Goal: Task Accomplishment & Management: Manage account settings

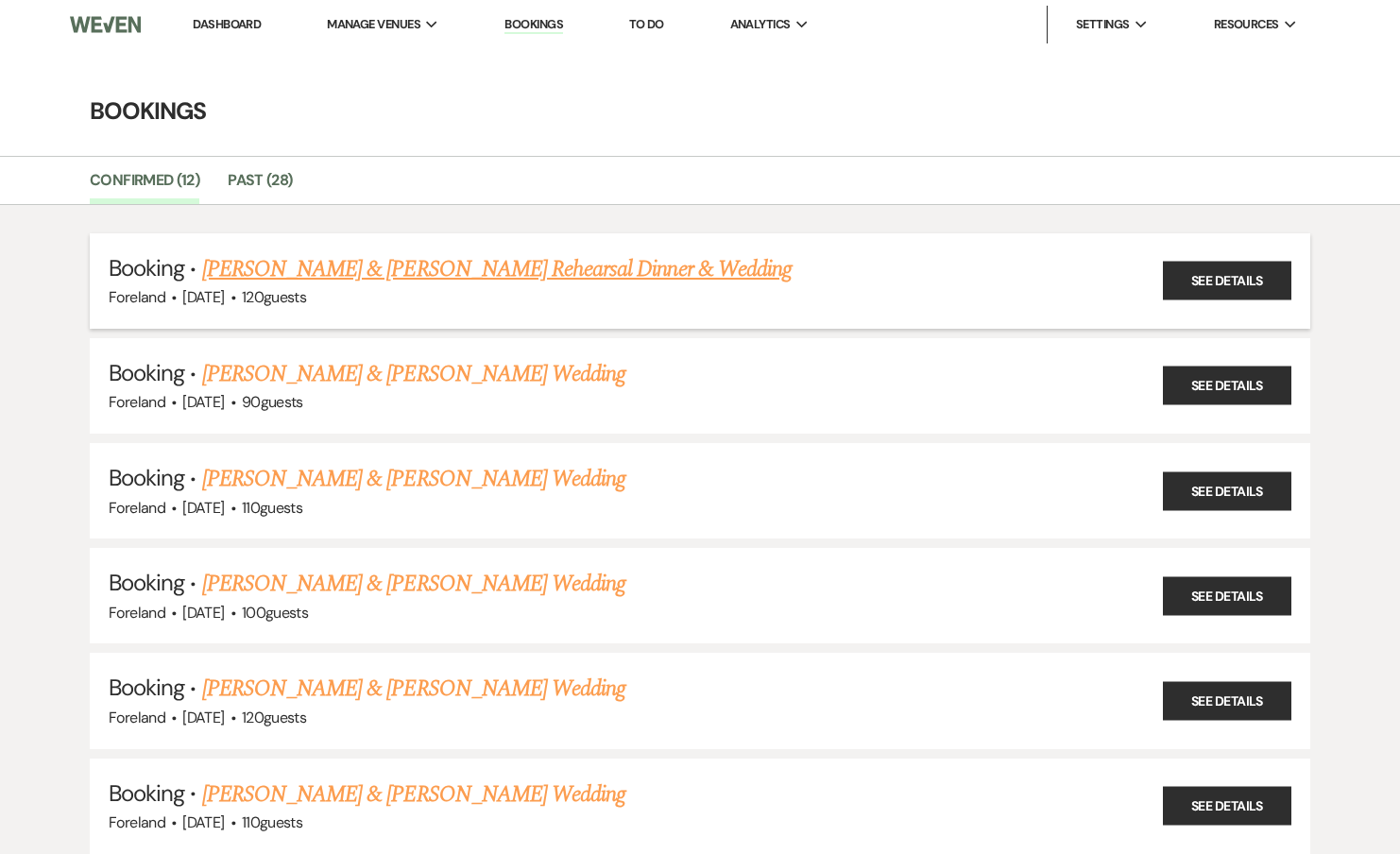
click at [407, 278] on link "Kevin Gioia & Elizabeth Scafuto's Rehearsal Dinner & Wedding" at bounding box center [497, 269] width 589 height 34
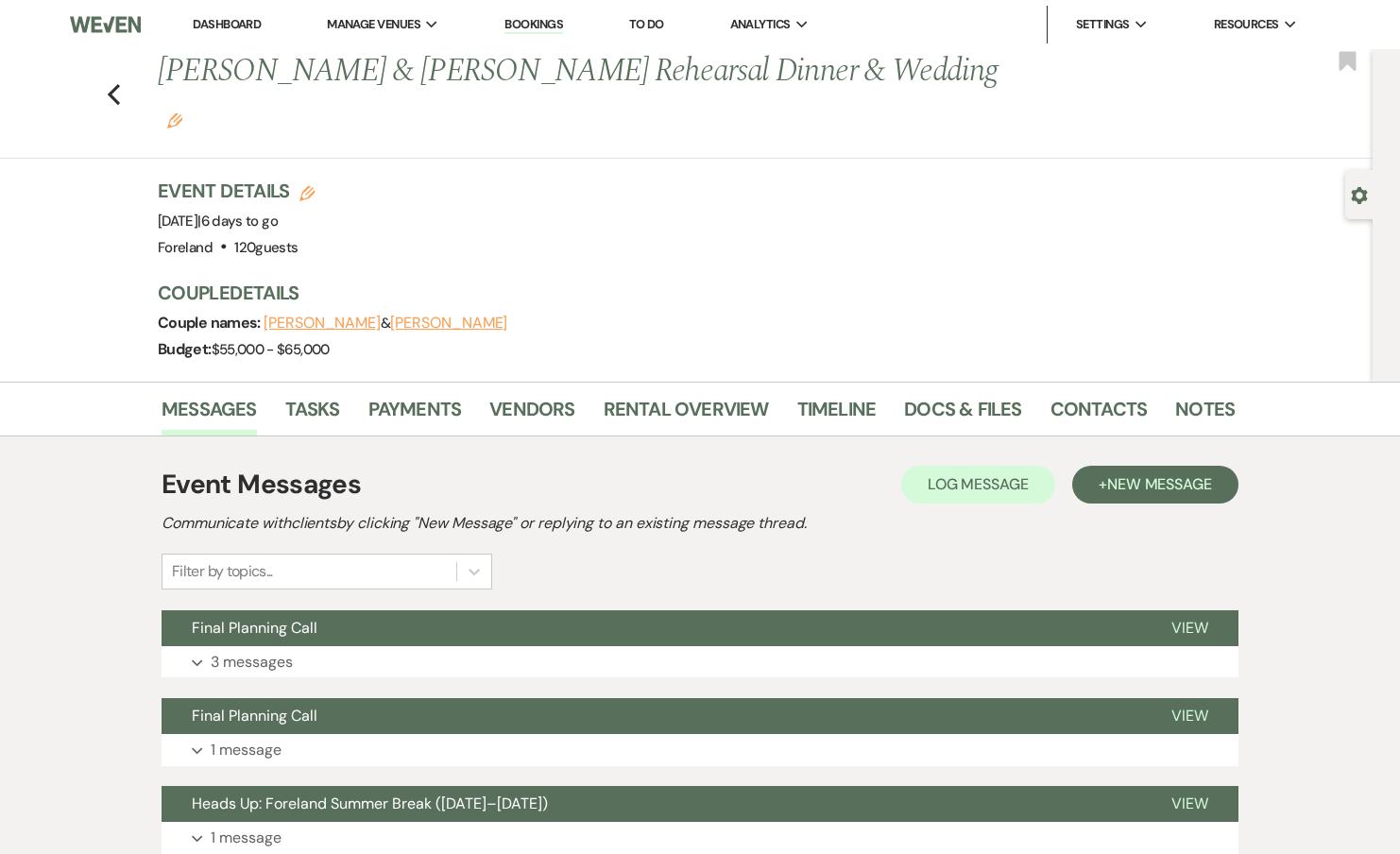
click at [260, 650] on p "3 messages" at bounding box center [252, 662] width 83 height 25
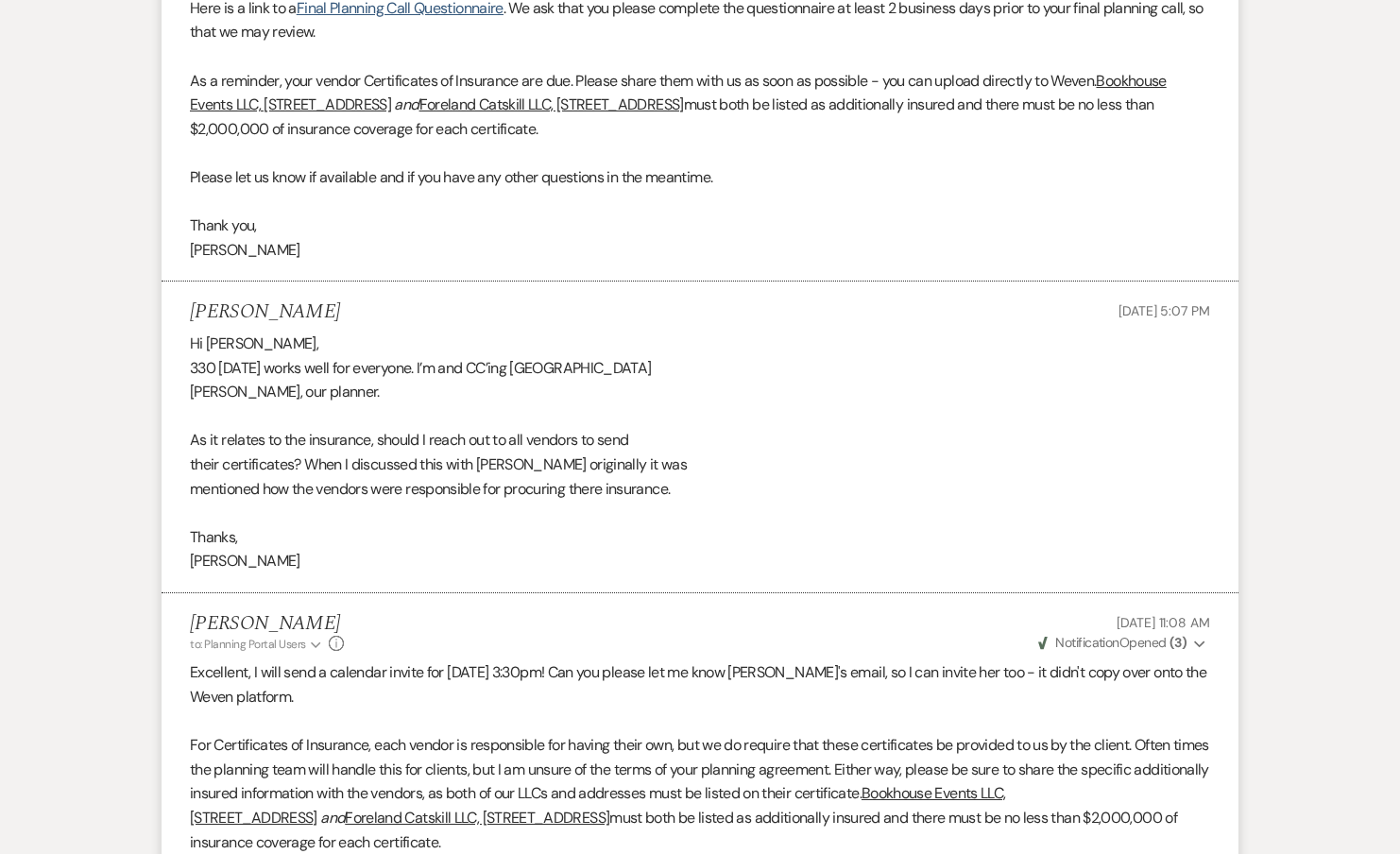
scroll to position [1395, 0]
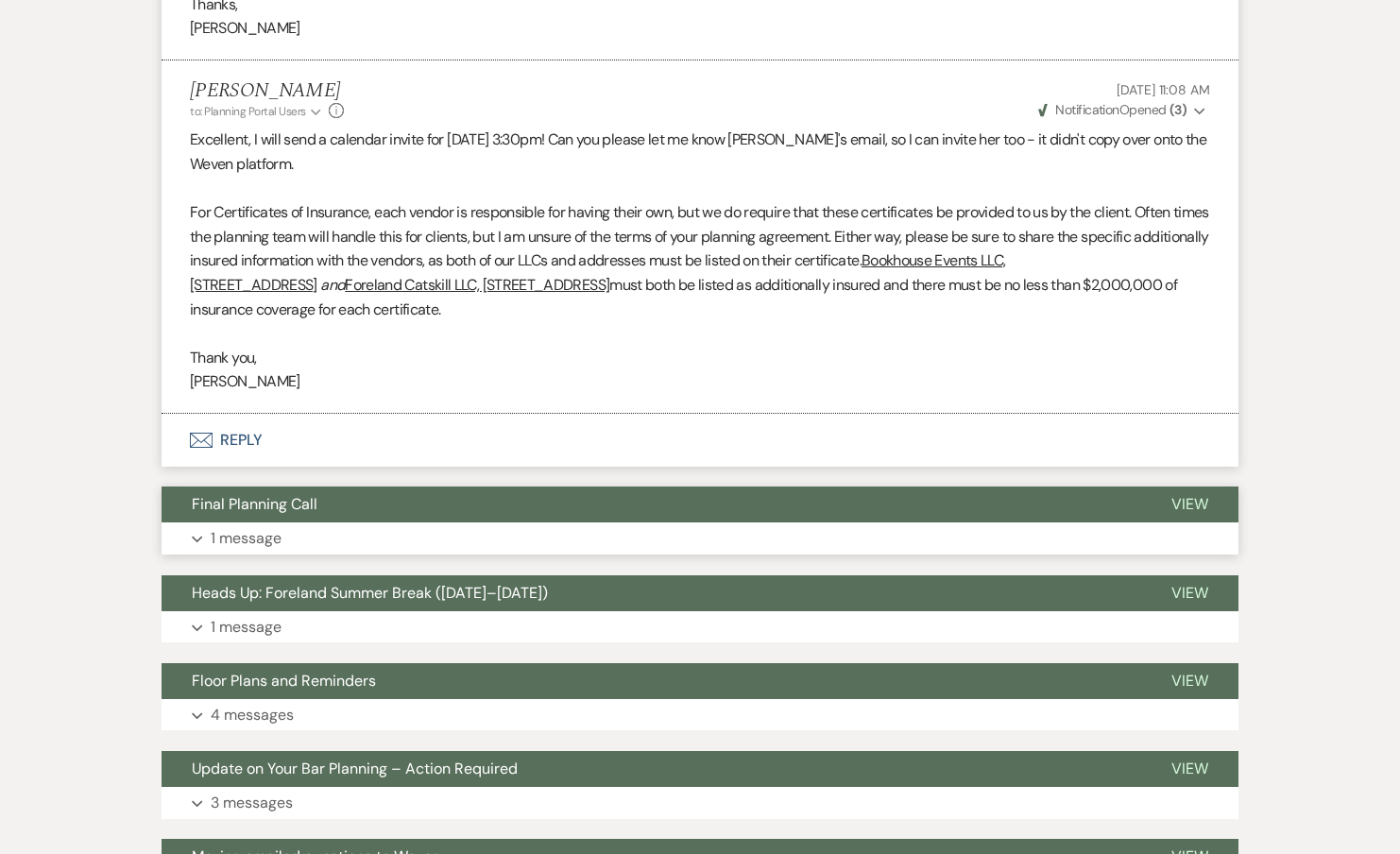
click at [244, 527] on p "1 message" at bounding box center [246, 538] width 71 height 25
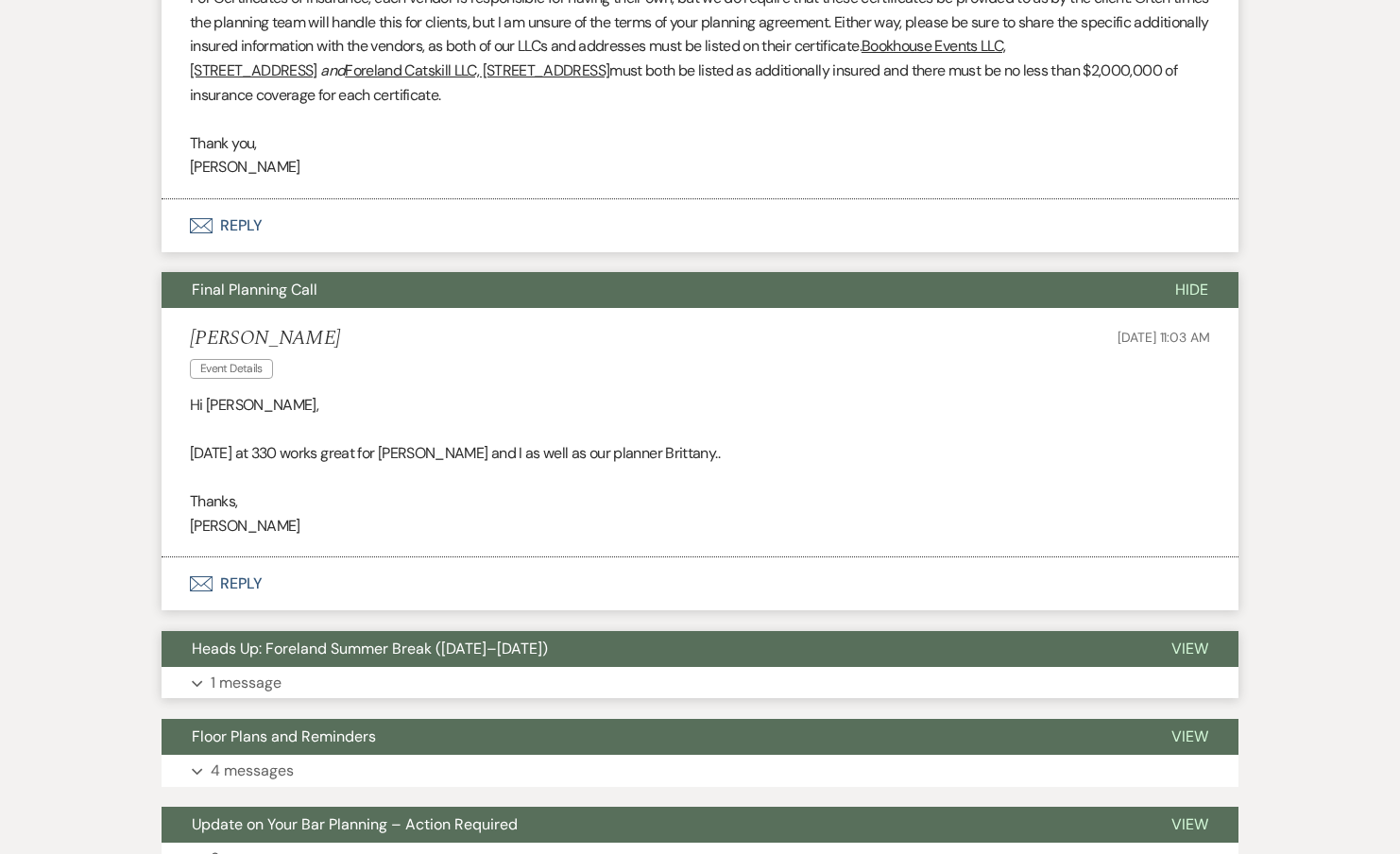
click at [265, 667] on button "Expand 1 message" at bounding box center [700, 683] width 1077 height 32
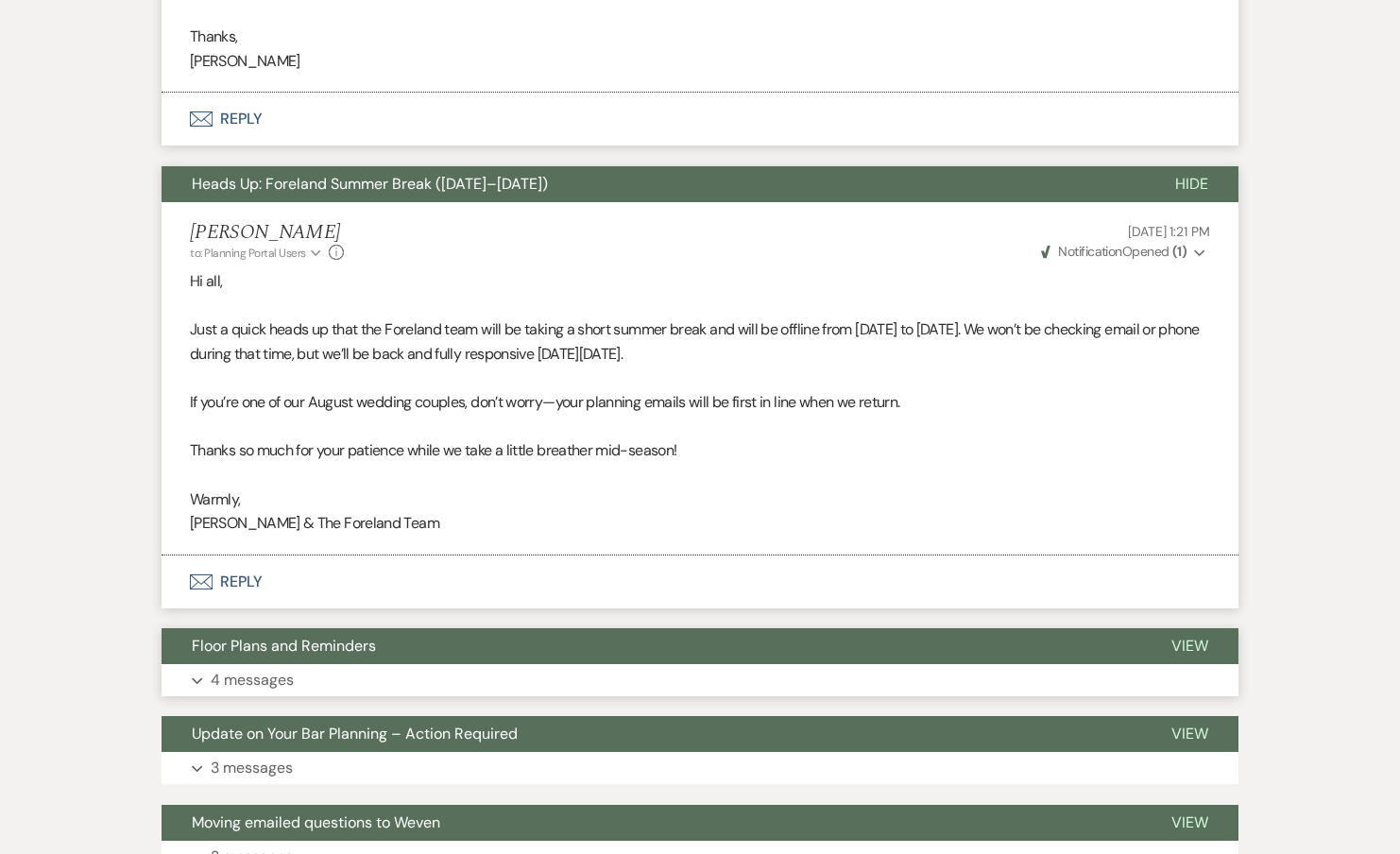
click at [249, 668] on p "4 messages" at bounding box center [253, 680] width 84 height 25
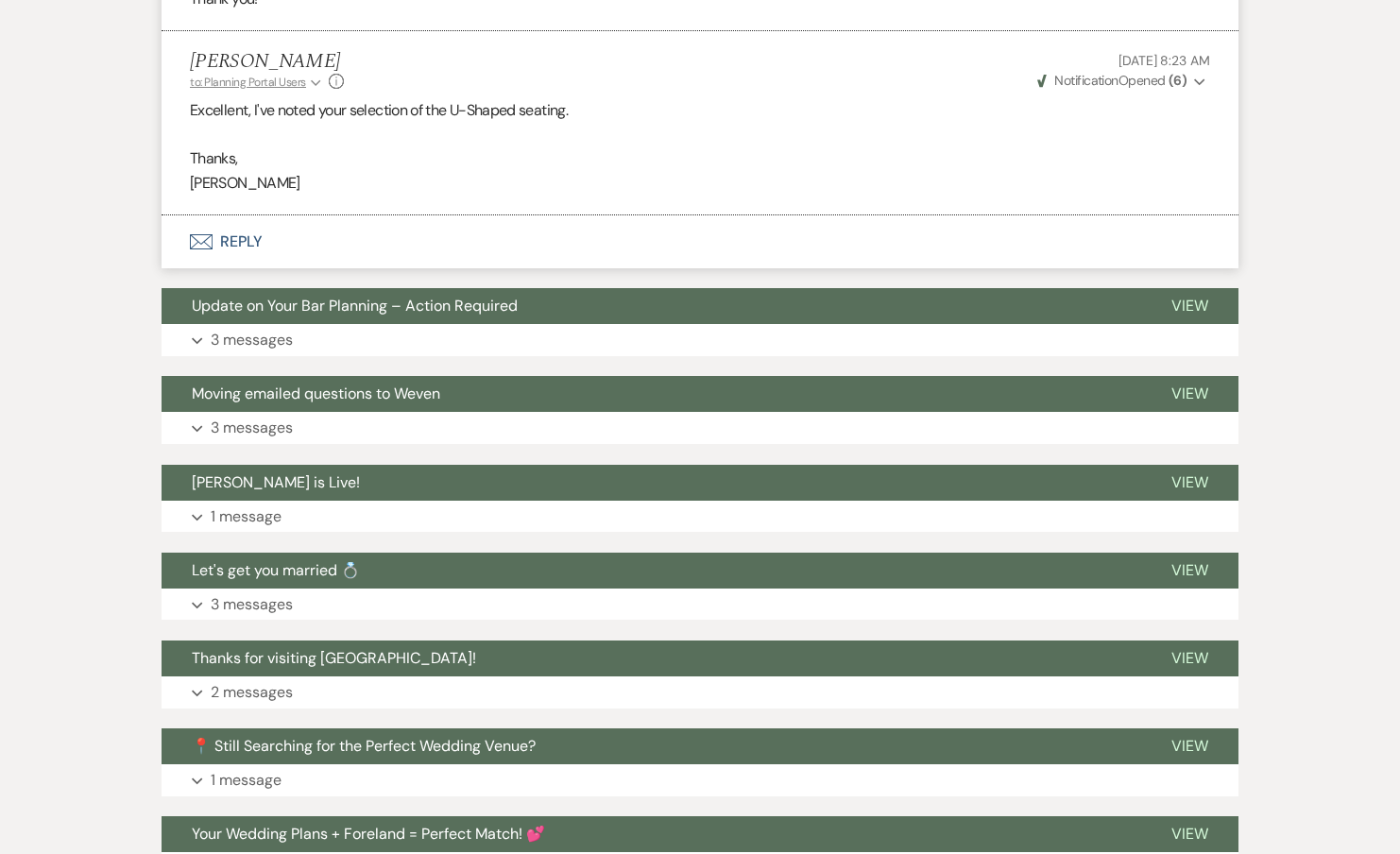
scroll to position [3950, 0]
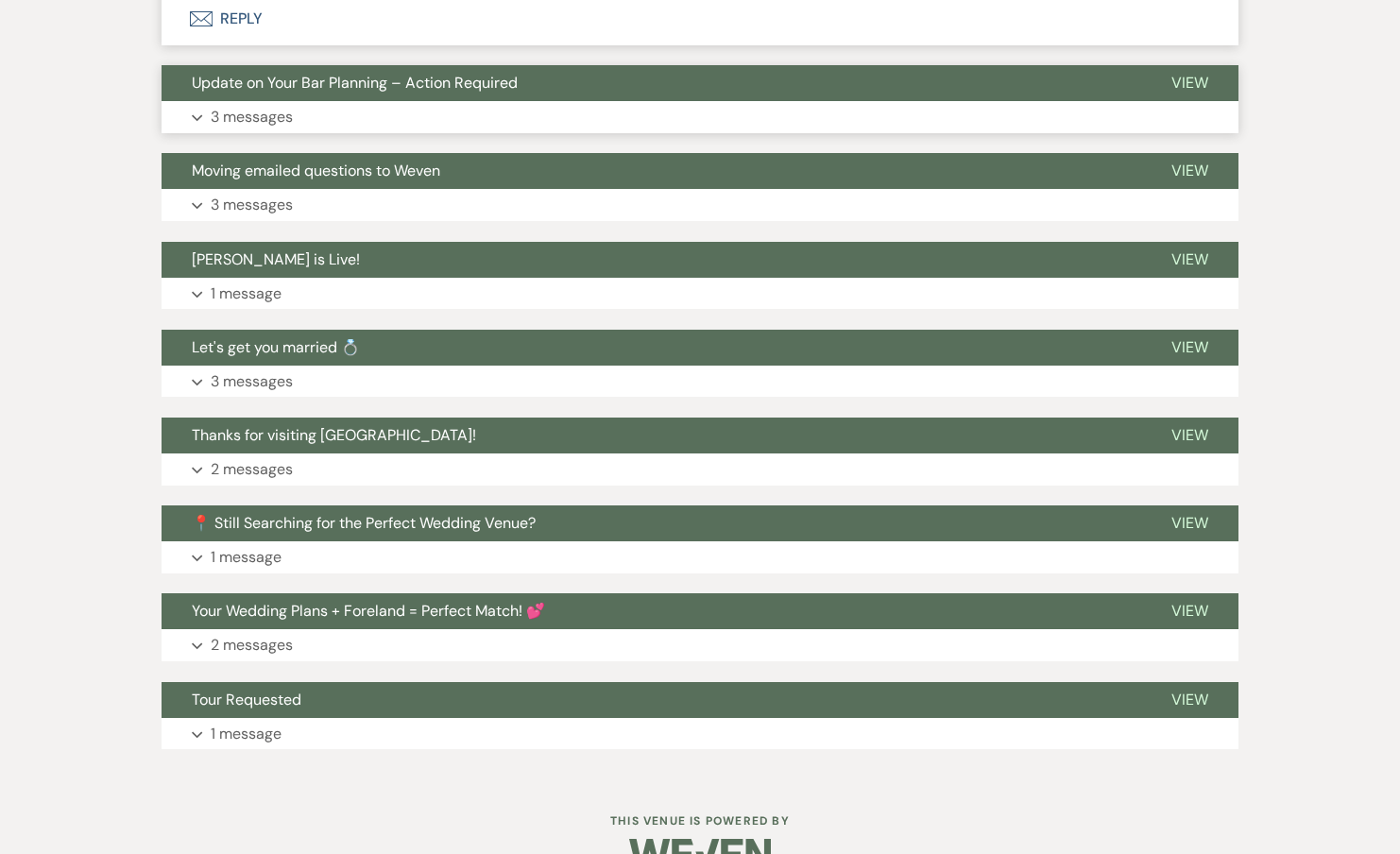
click at [267, 105] on p "3 messages" at bounding box center [252, 116] width 83 height 25
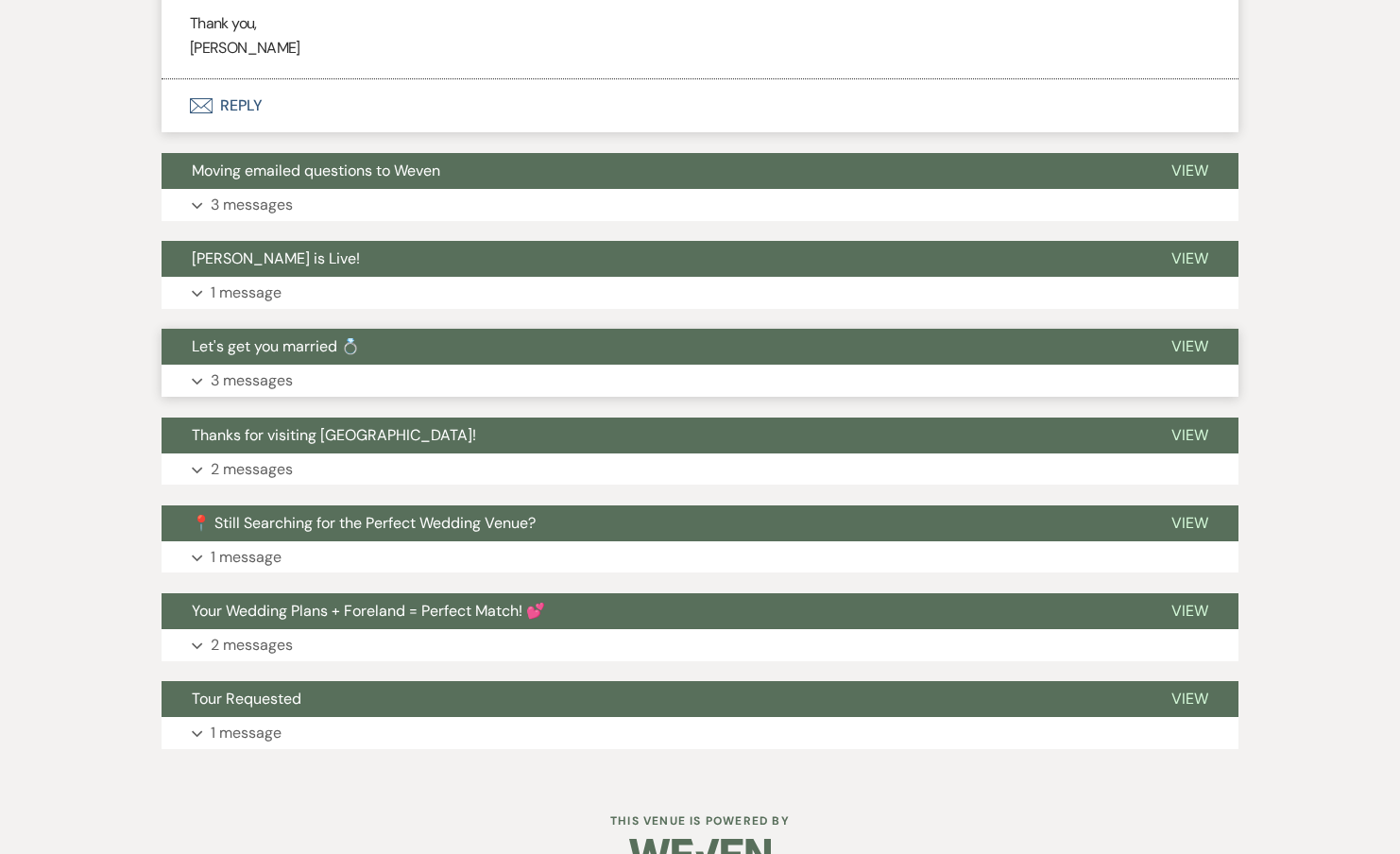
scroll to position [5083, 0]
click at [255, 193] on p "3 messages" at bounding box center [252, 205] width 83 height 25
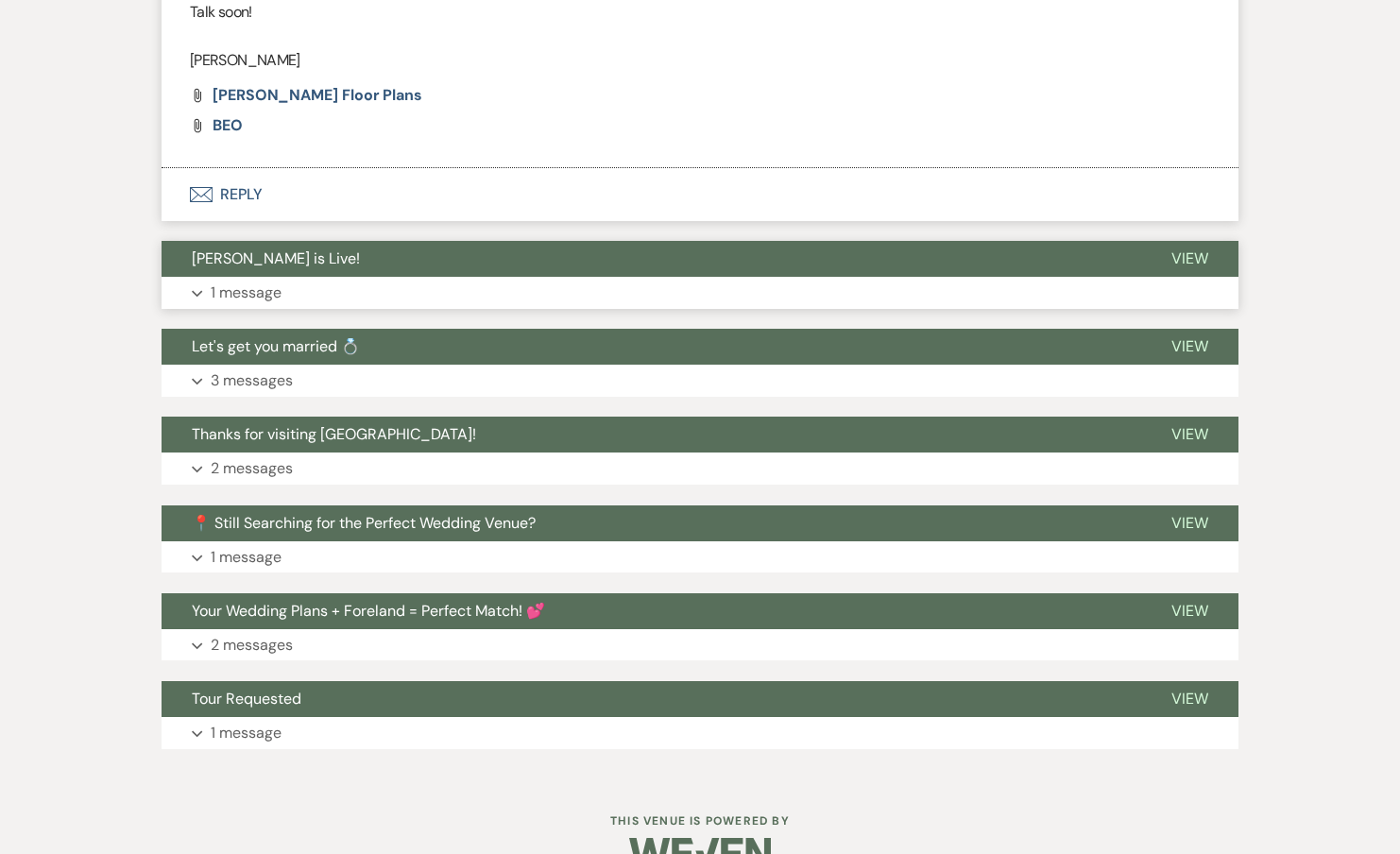
click at [242, 281] on p "1 message" at bounding box center [246, 293] width 71 height 25
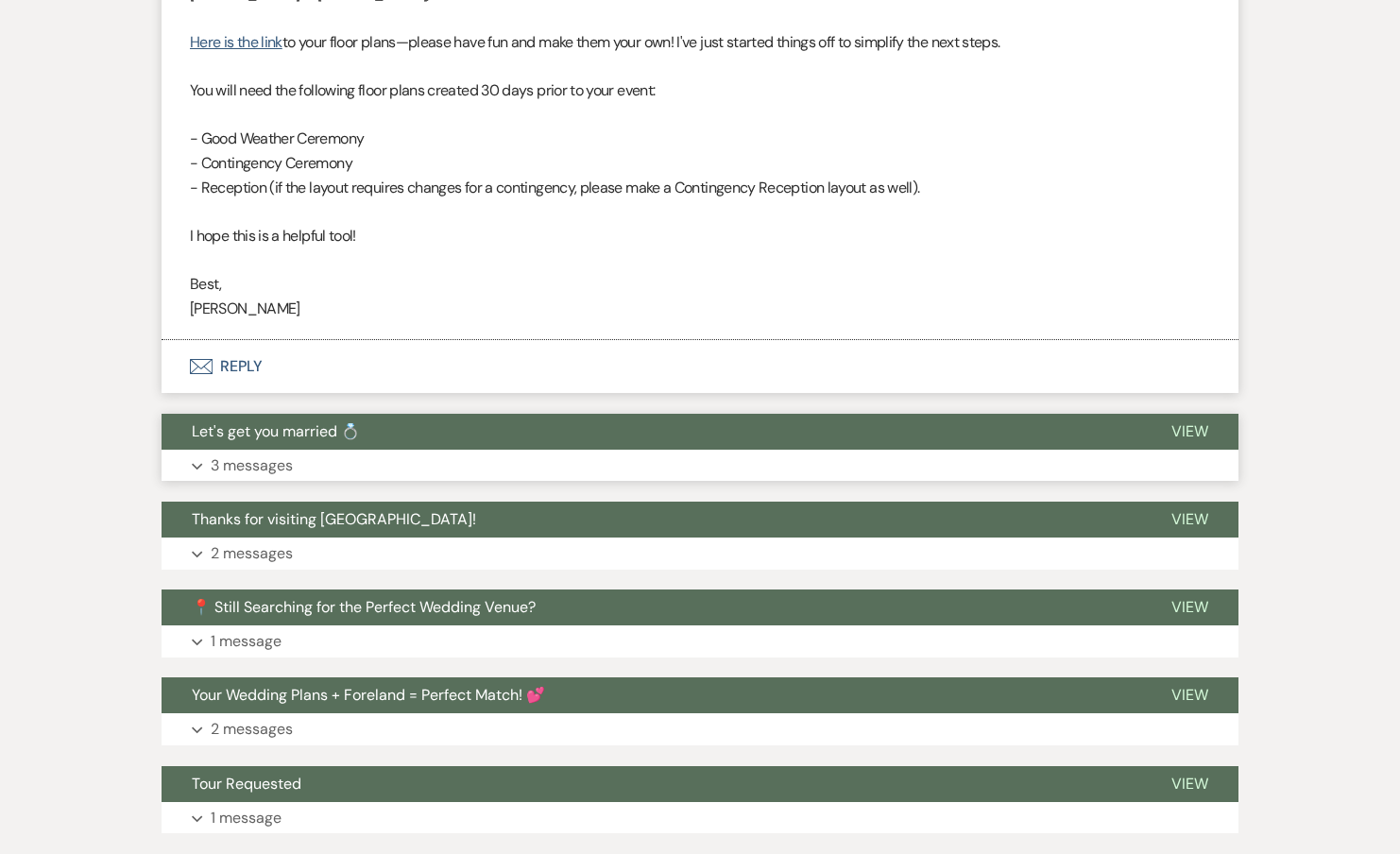
click at [248, 454] on p "3 messages" at bounding box center [252, 466] width 83 height 25
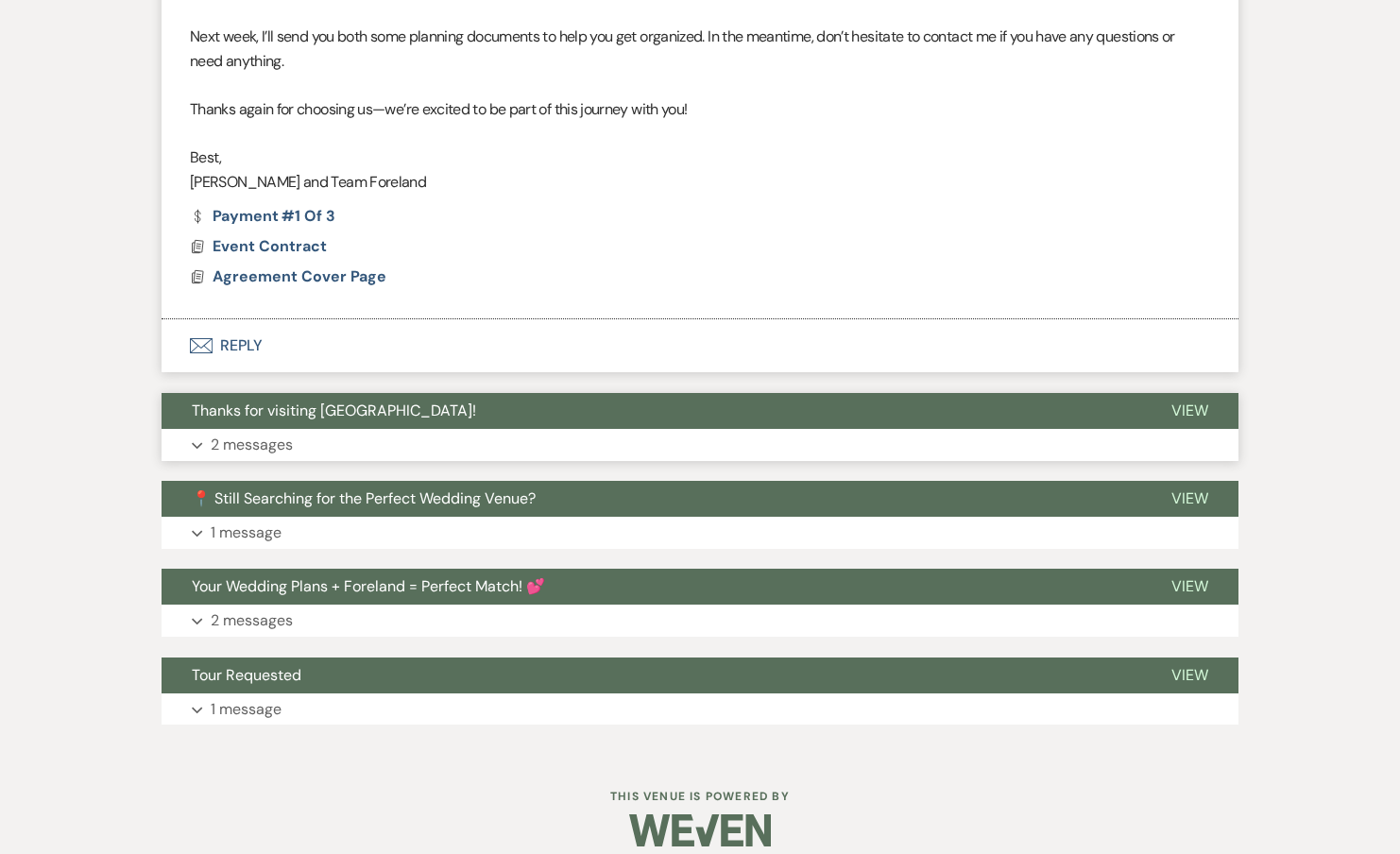
click at [252, 433] on p "2 messages" at bounding box center [252, 445] width 83 height 25
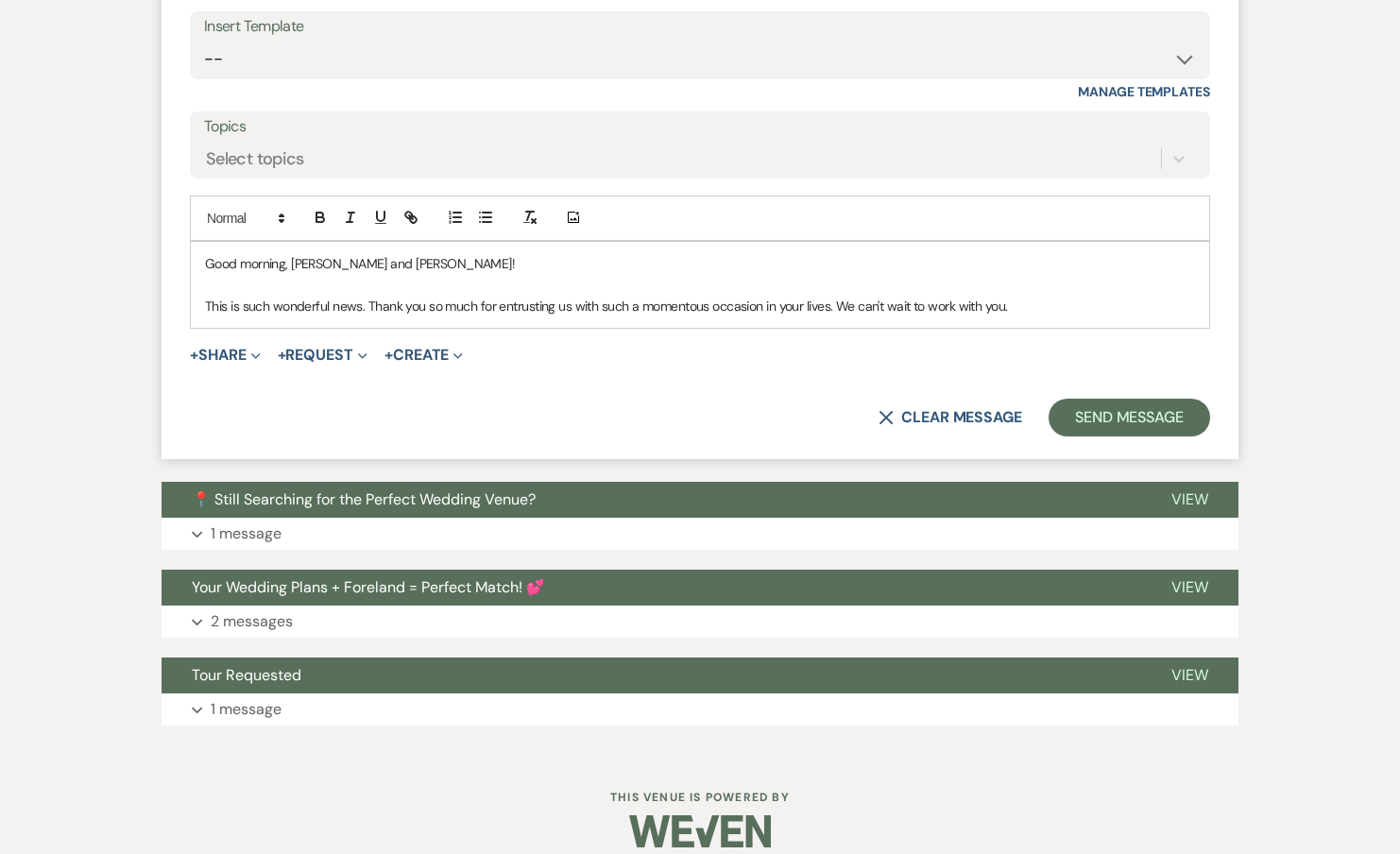
scroll to position [10180, 0]
click at [250, 526] on button "Expand 1 message" at bounding box center [700, 534] width 1077 height 32
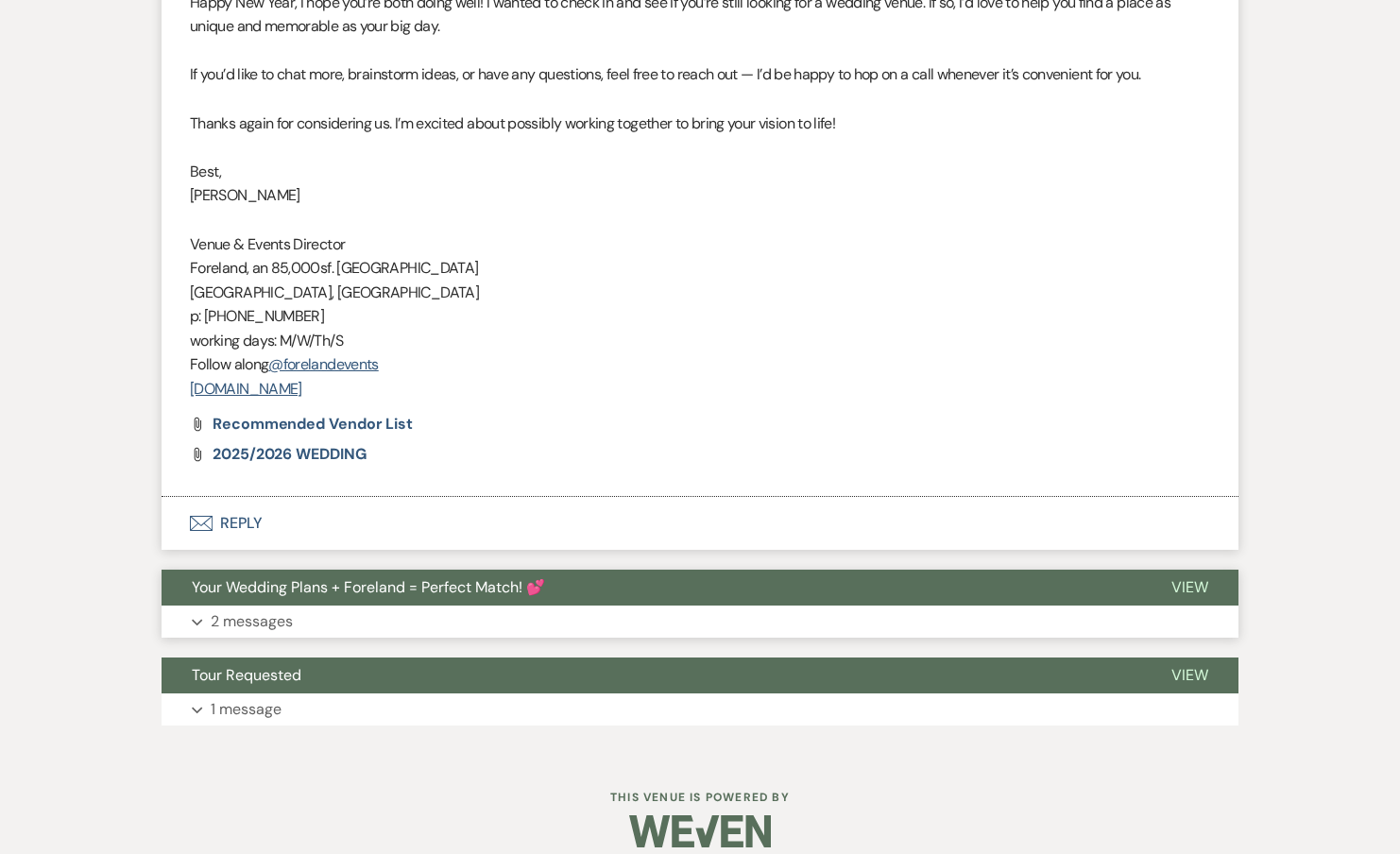
click at [243, 609] on p "2 messages" at bounding box center [252, 621] width 83 height 25
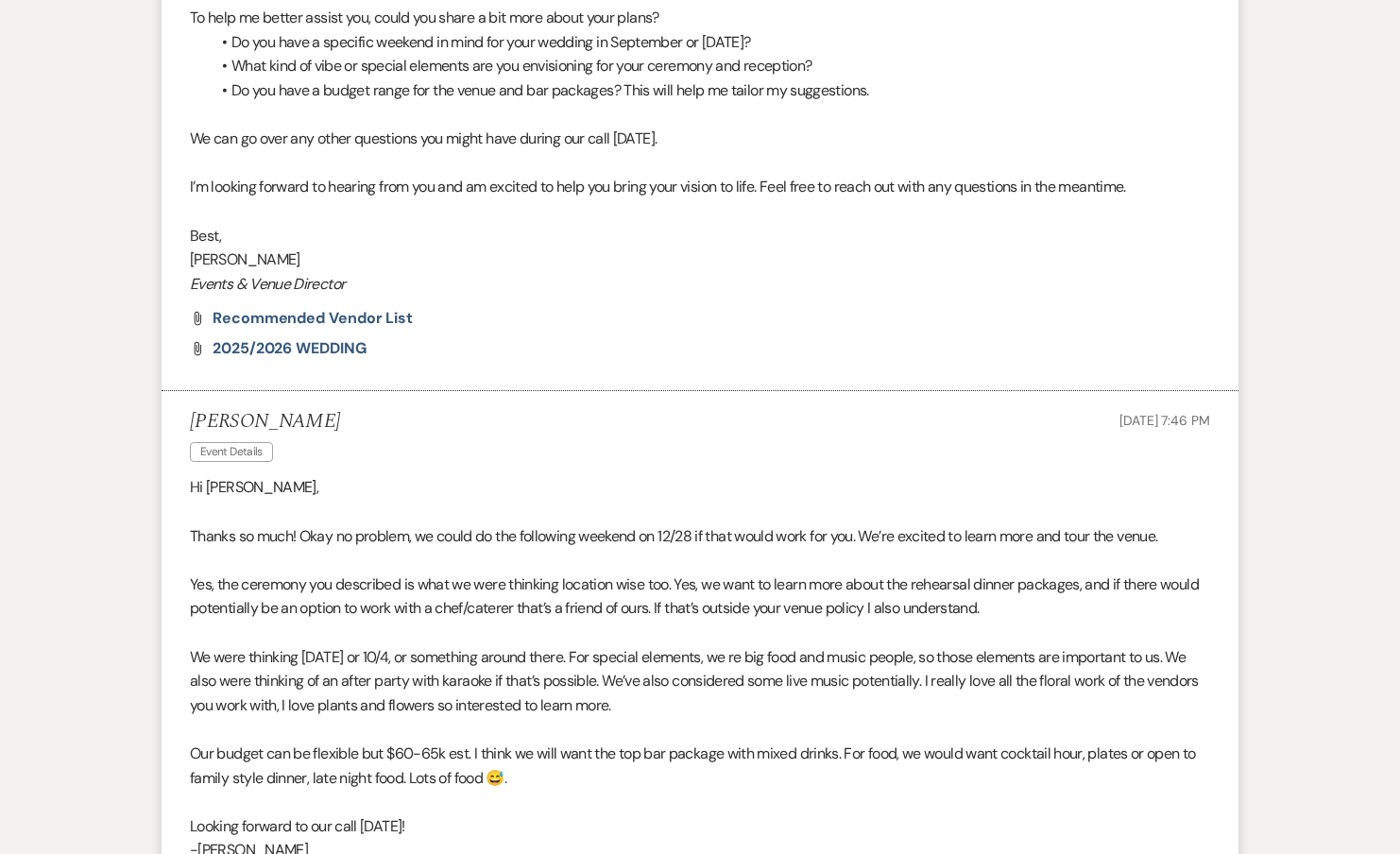
scroll to position [12176, 0]
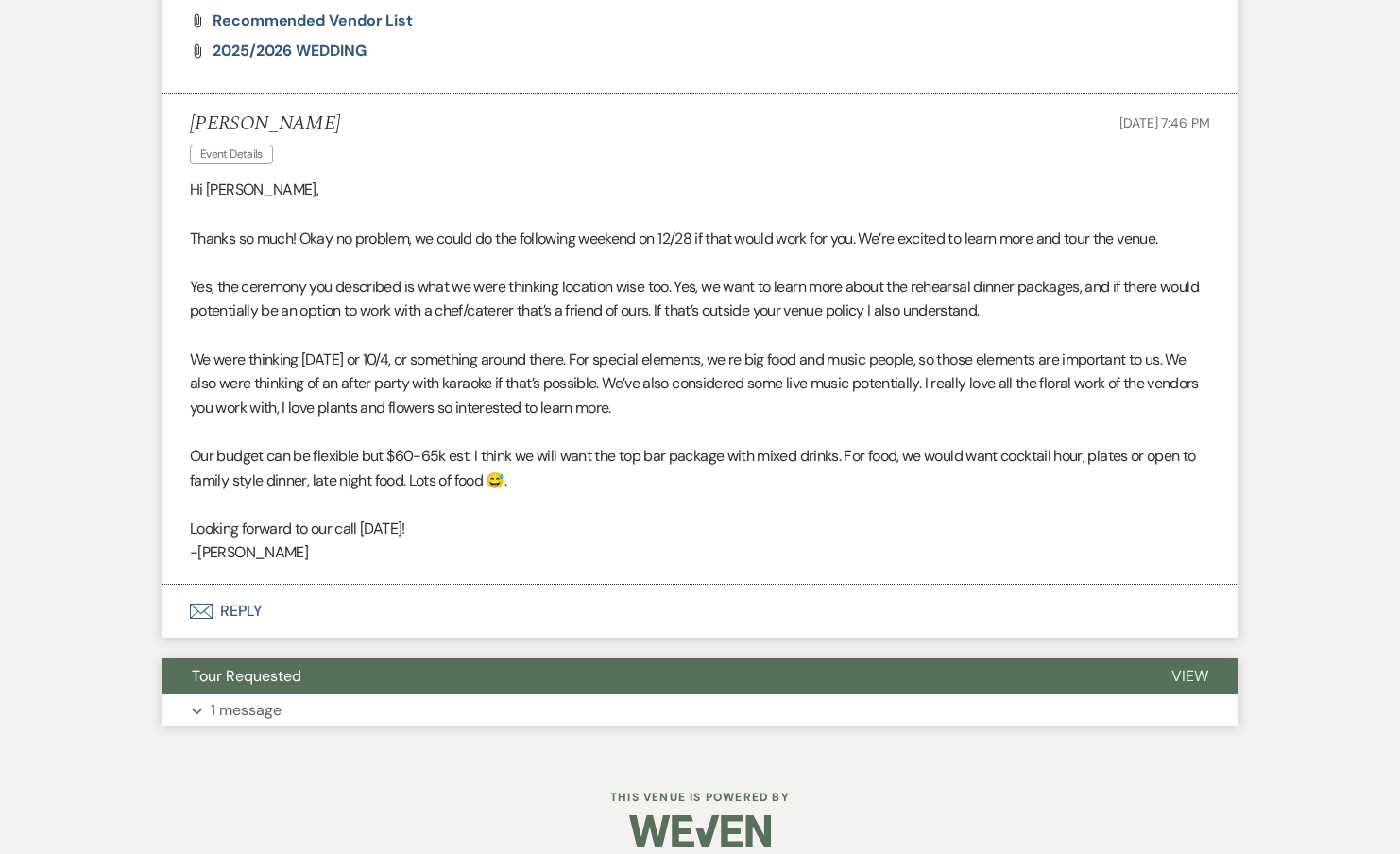
click at [246, 699] on p "1 message" at bounding box center [246, 711] width 71 height 25
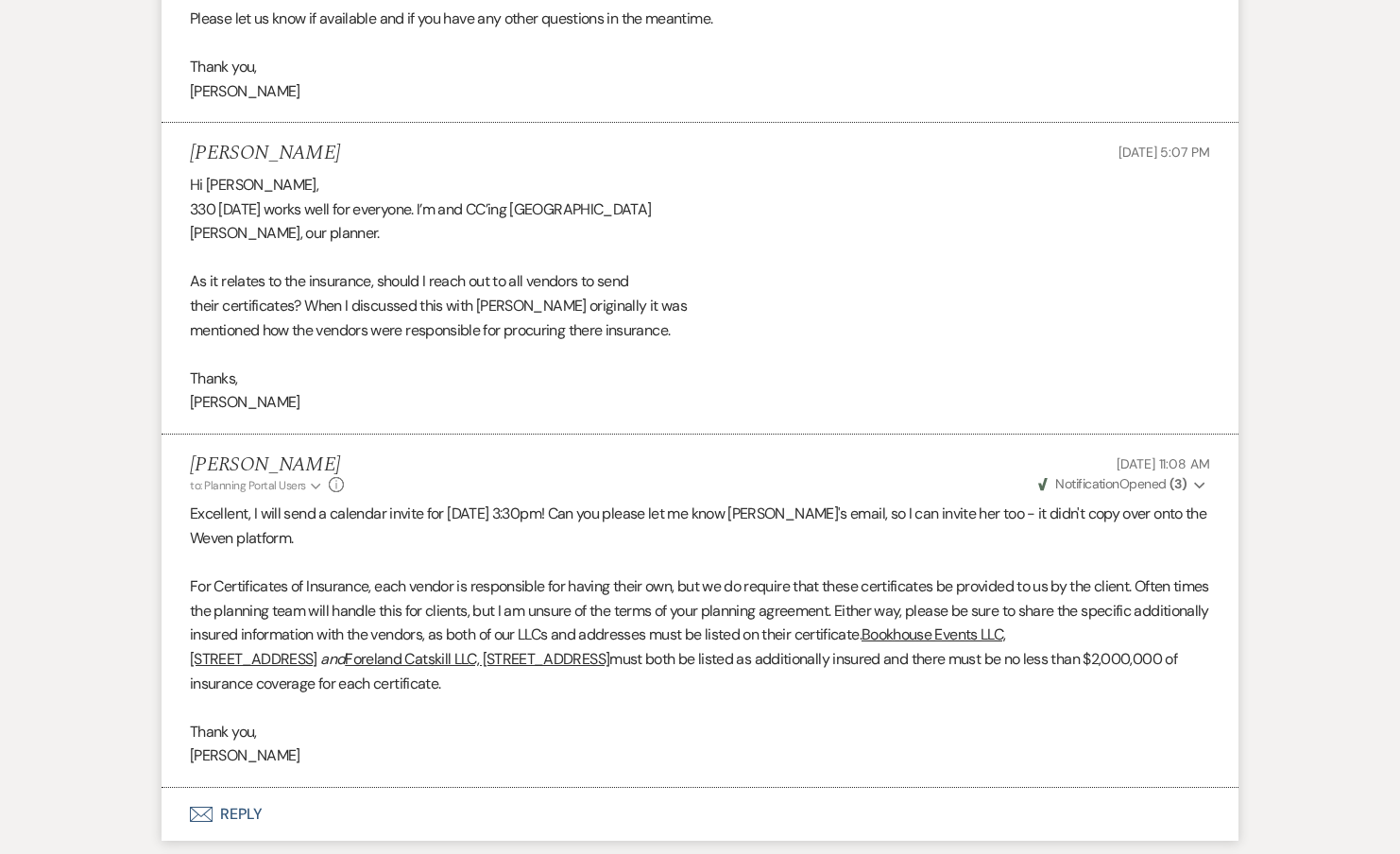
scroll to position [0, 0]
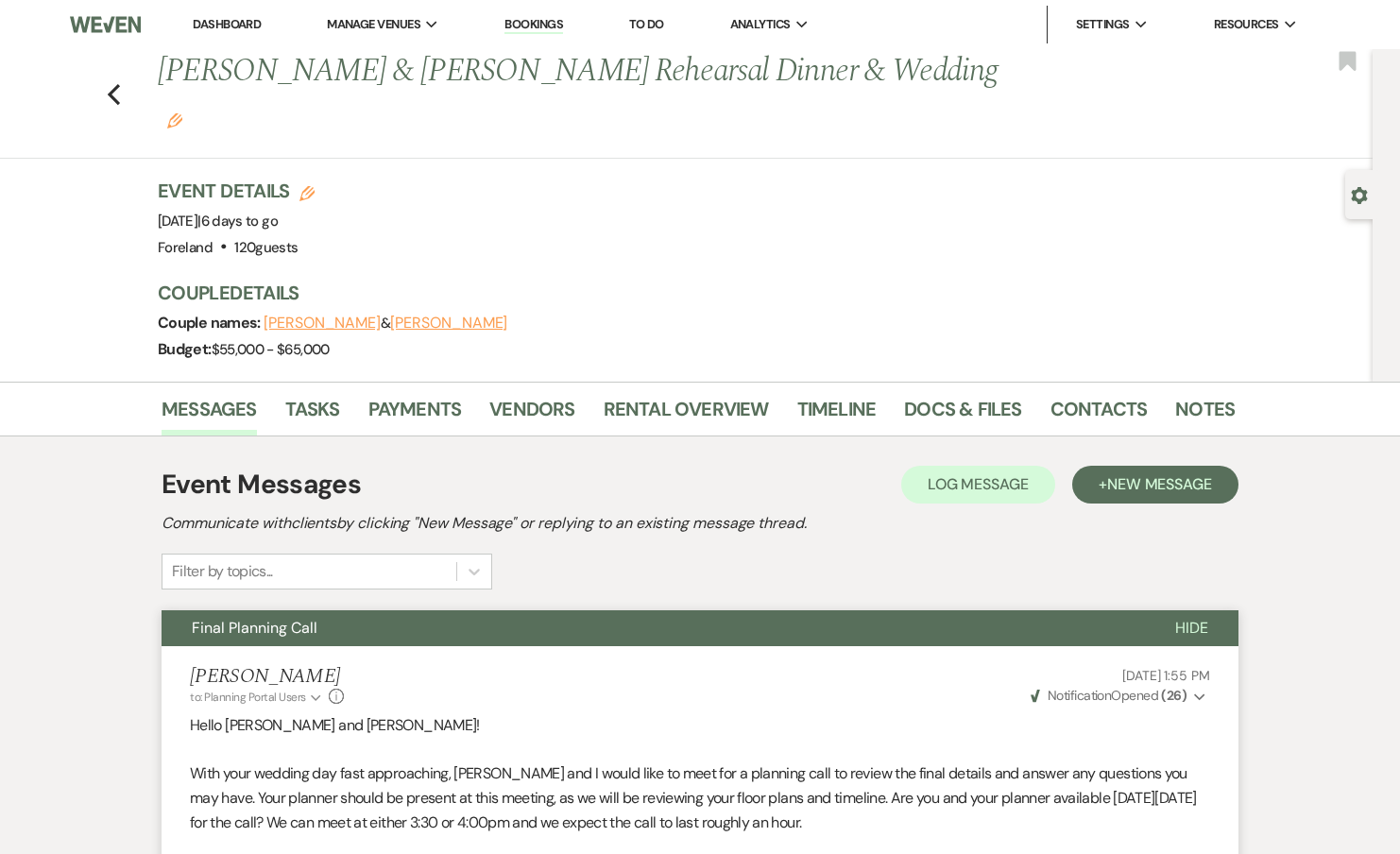
drag, startPoint x: 168, startPoint y: 76, endPoint x: 893, endPoint y: 90, distance: 725.1
click at [893, 90] on h1 "Kevin Gioia & Elizabeth Scafuto's Rehearsal Dinner & Wedding Edit" at bounding box center [581, 94] width 847 height 90
copy h1 "Kevin Gioia & Elizabeth Scafuto's Rehearsal Dinner & Wedding"
drag, startPoint x: 205, startPoint y: 175, endPoint x: 336, endPoint y: 175, distance: 131.0
click at [278, 212] on span "Event Date: Friday, September 19th, 2025 | 6 days to go" at bounding box center [218, 221] width 120 height 19
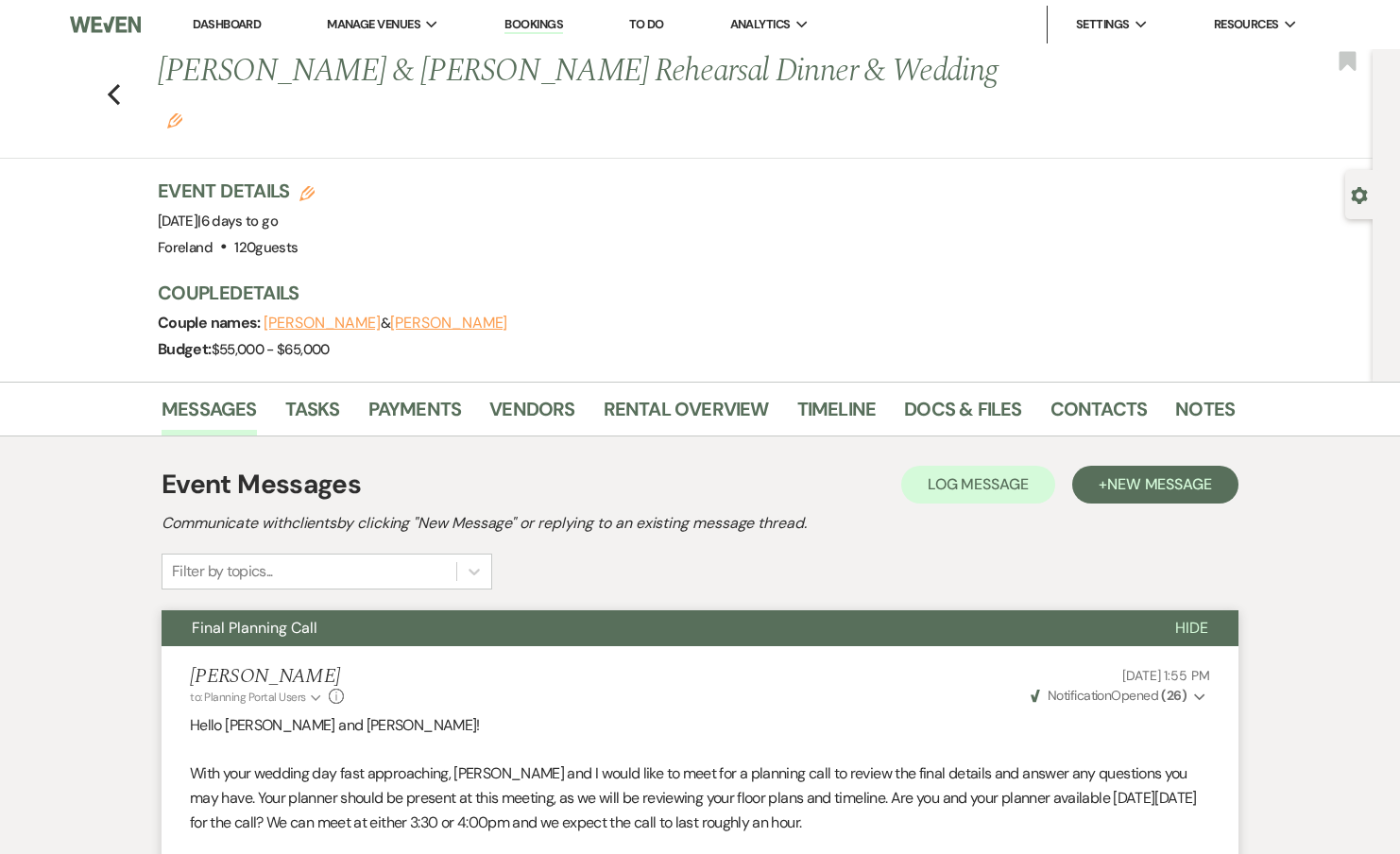
click at [251, 212] on span "Event Date: Friday, September 19th, 2025 | 6 days to go" at bounding box center [218, 221] width 120 height 19
drag, startPoint x: 205, startPoint y: 177, endPoint x: 271, endPoint y: 177, distance: 66.0
click at [276, 212] on span "Event Date: Friday, September 19th, 2025 | 6 days to go" at bounding box center [218, 221] width 120 height 19
drag, startPoint x: 225, startPoint y: 177, endPoint x: 205, endPoint y: 177, distance: 20.0
click at [224, 177] on div "Event Details Edit Event Date: Friday, September 19th, 2025 | 6 days to go Venu…" at bounding box center [237, 219] width 157 height 84
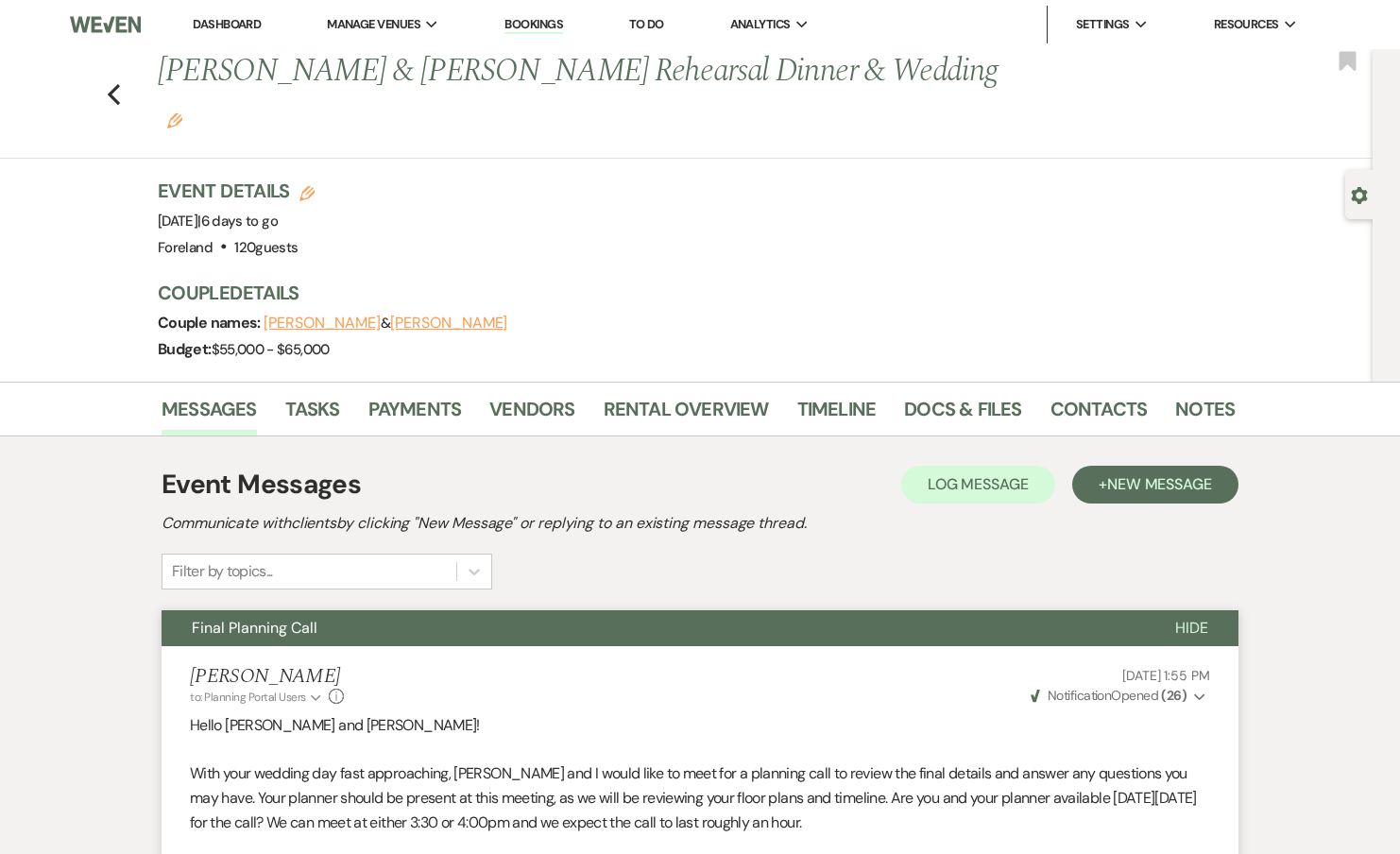
drag, startPoint x: 200, startPoint y: 177, endPoint x: 334, endPoint y: 176, distance: 134.0
click at [278, 212] on span "Event Date: Friday, September 19th, 2025 | 6 days to go" at bounding box center [218, 221] width 120 height 19
copy span "September 19th, 2025"
click at [312, 394] on link "Tasks" at bounding box center [312, 415] width 55 height 42
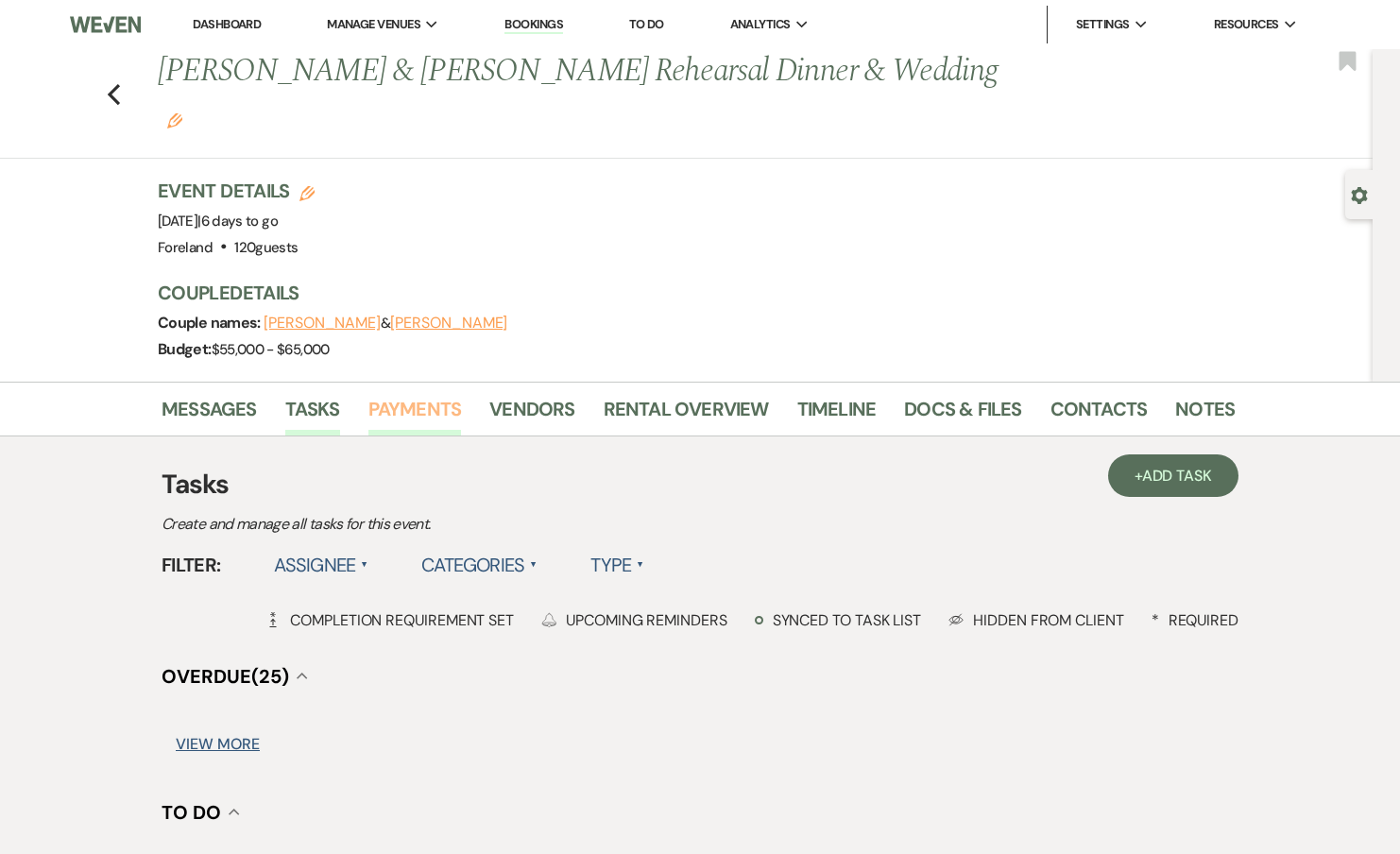
click at [404, 394] on link "Payments" at bounding box center [415, 415] width 94 height 42
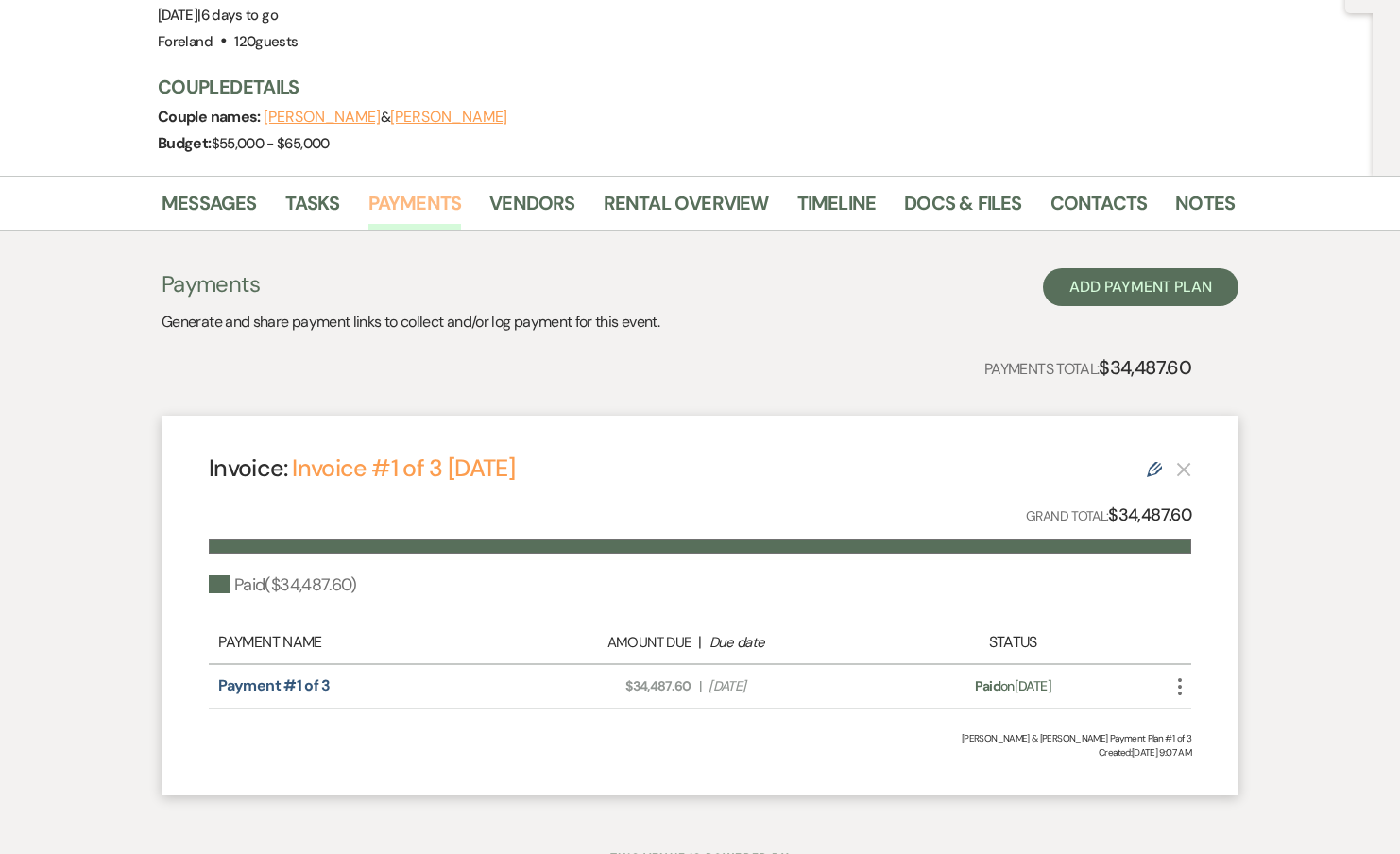
scroll to position [243, 0]
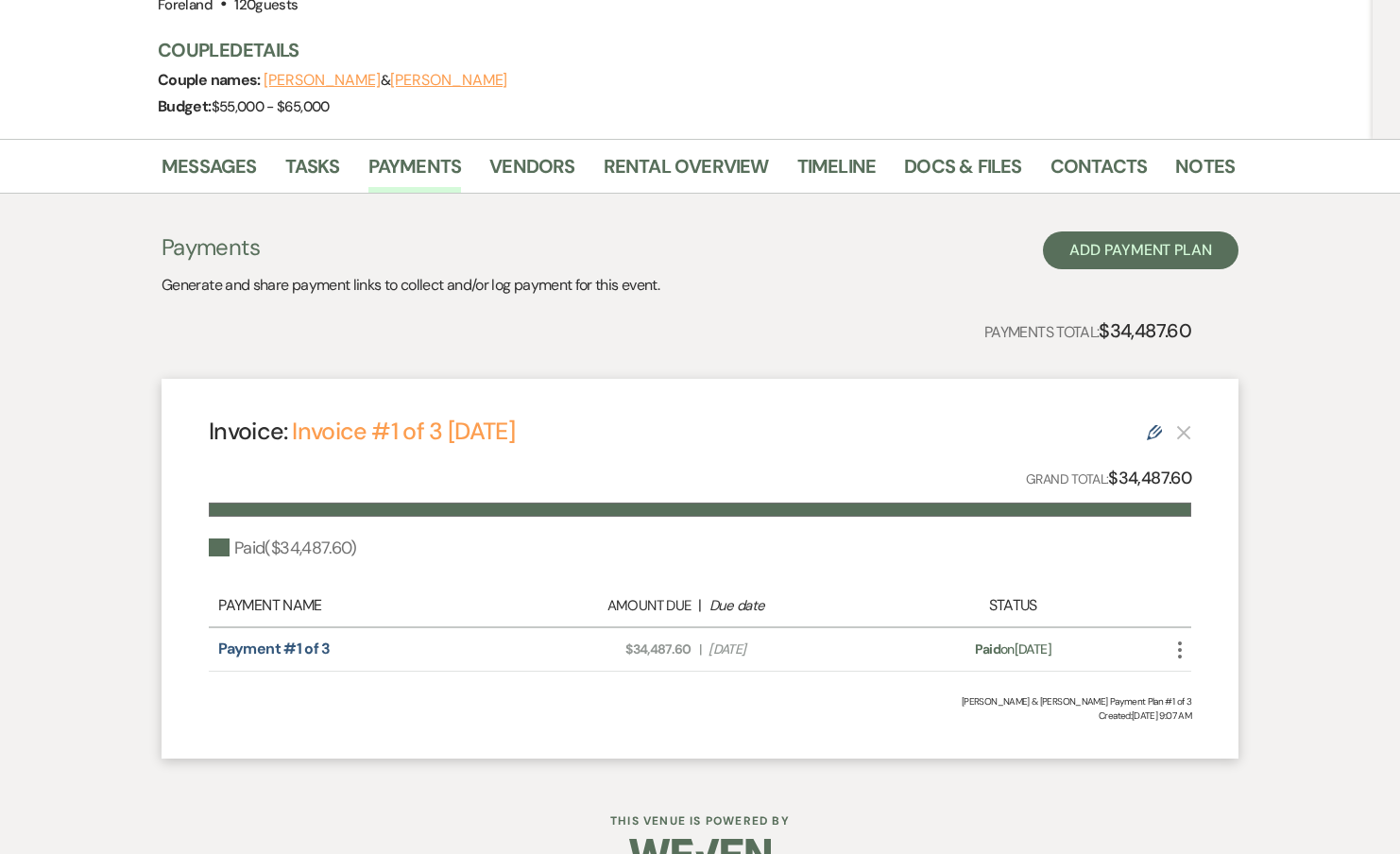
click at [1186, 639] on icon "More" at bounding box center [1179, 650] width 23 height 23
click at [1185, 639] on icon "More" at bounding box center [1179, 650] width 23 height 23
click at [1301, 414] on div "Messages Tasks Payments Vendors Rental Overview Timeline Docs & Files Contacts …" at bounding box center [700, 459] width 1400 height 639
click at [314, 639] on link "Payment #1 of 3" at bounding box center [274, 649] width 111 height 20
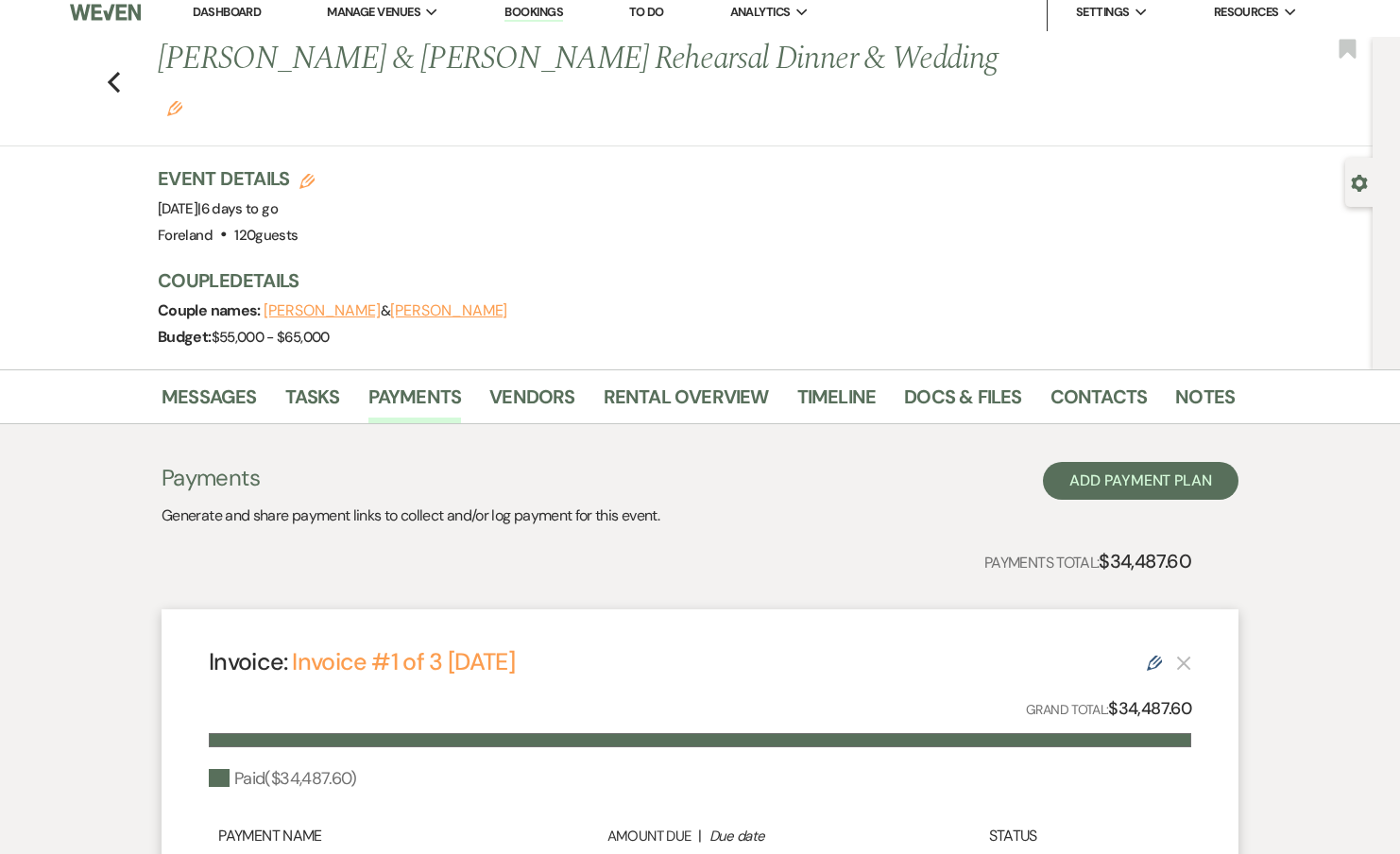
scroll to position [0, 0]
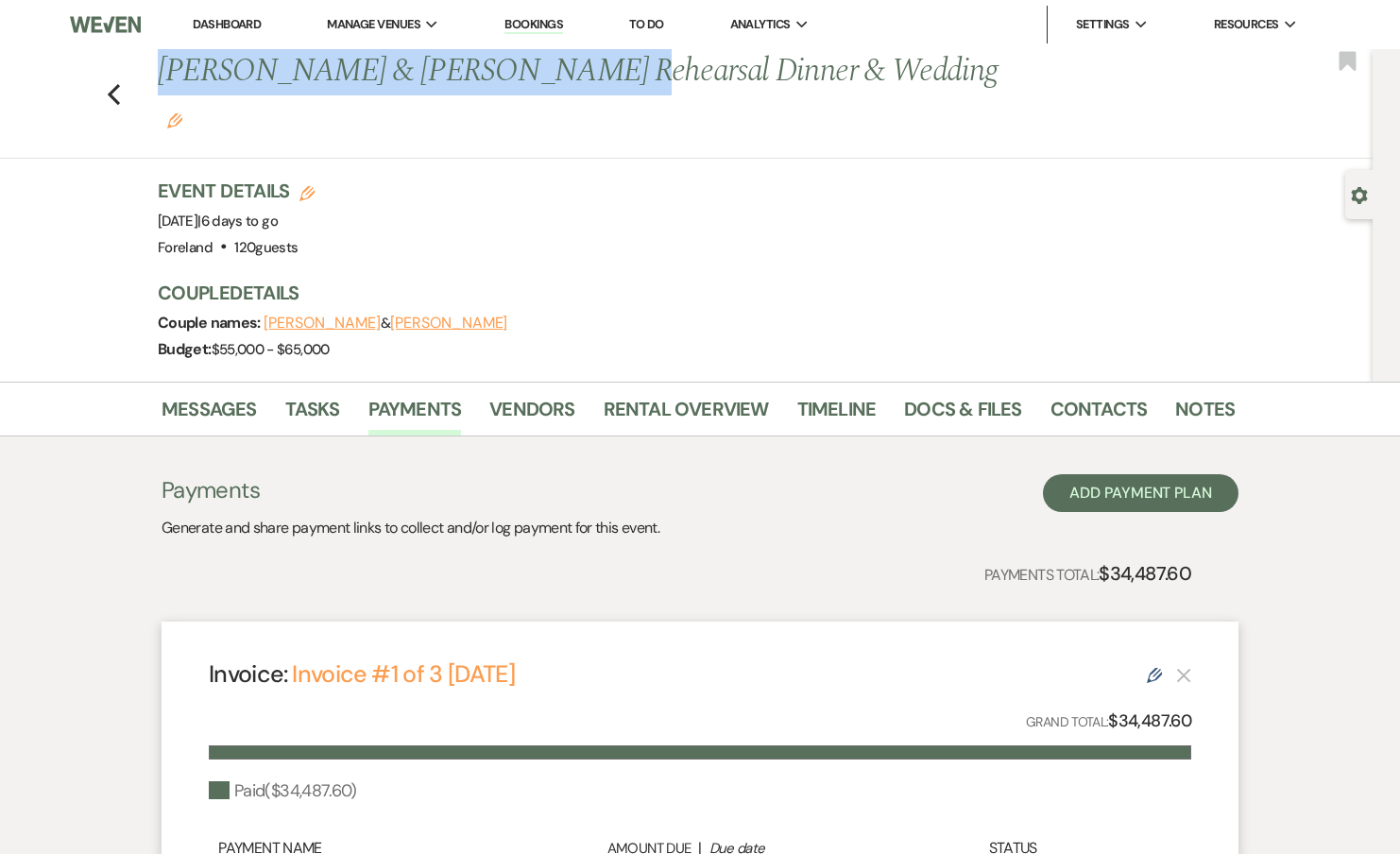
drag, startPoint x: 161, startPoint y: 74, endPoint x: 528, endPoint y: 79, distance: 367.0
click at [528, 79] on h1 "Kevin Gioia & Elizabeth Scafuto's Rehearsal Dinner & Wedding Edit" at bounding box center [581, 94] width 847 height 90
copy h1 "Kevin Gioia & Elizabeth Scafuto"
click at [525, 394] on link "Vendors" at bounding box center [531, 415] width 85 height 42
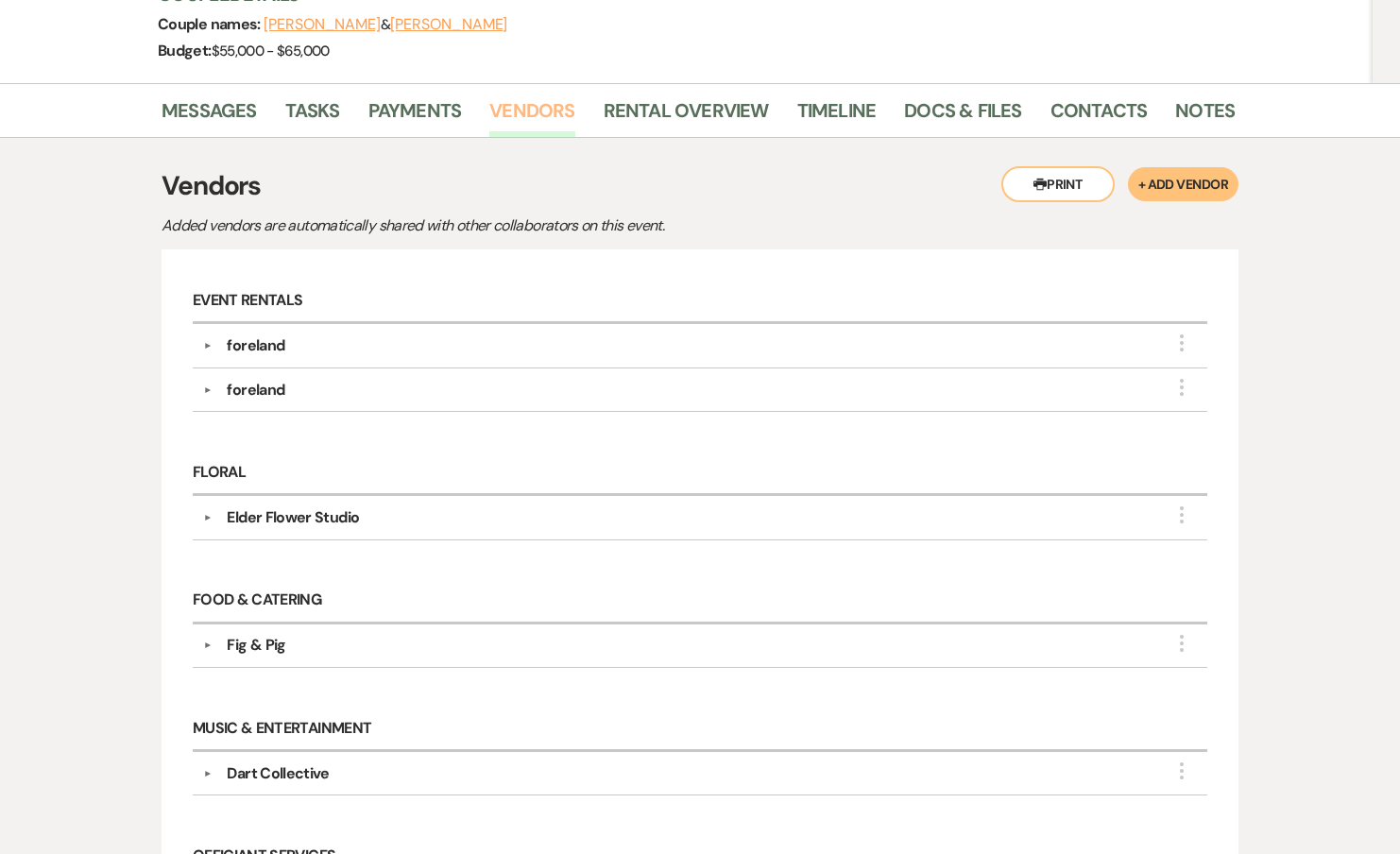
scroll to position [269, 0]
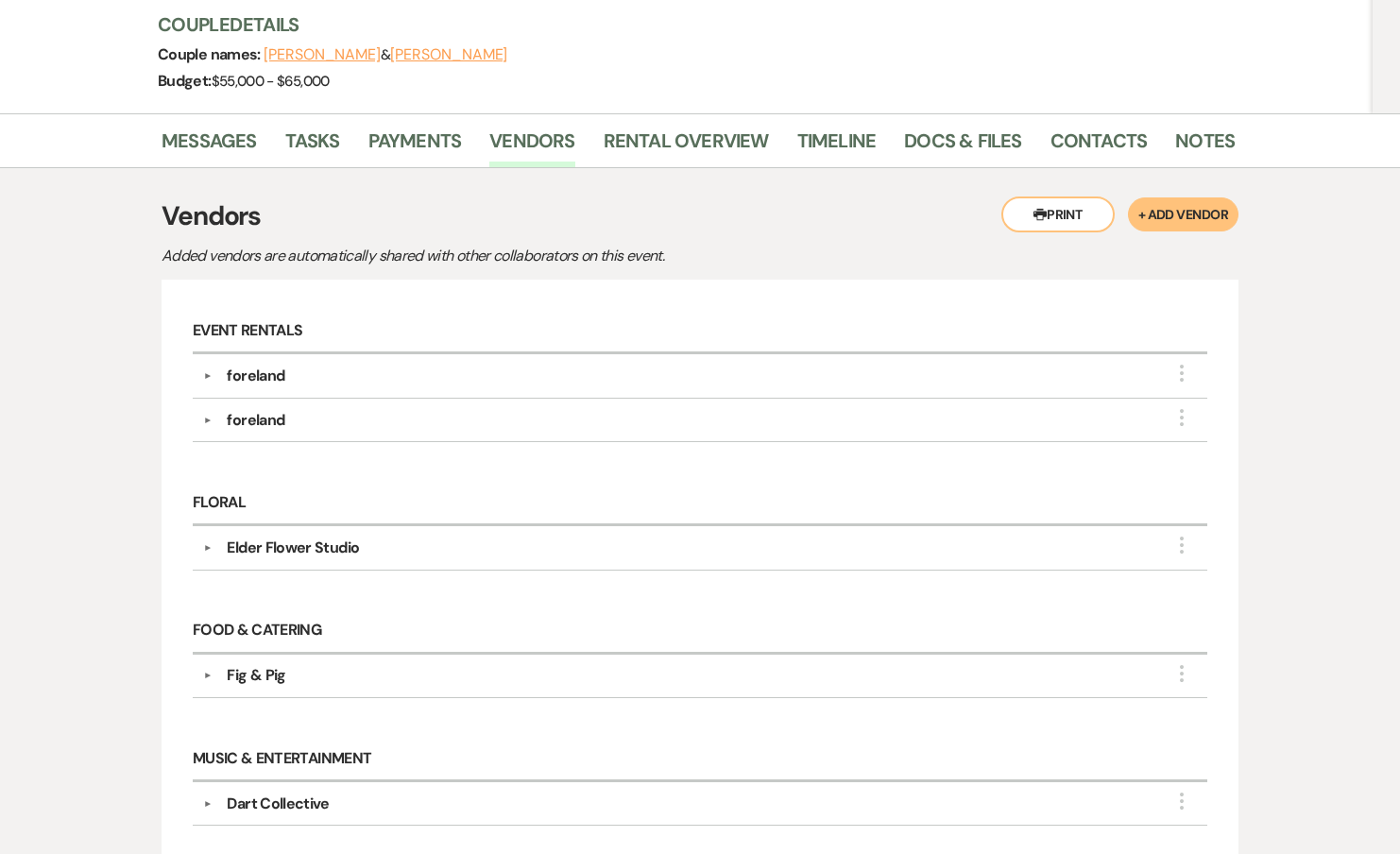
click at [209, 371] on button "▼" at bounding box center [207, 375] width 23 height 9
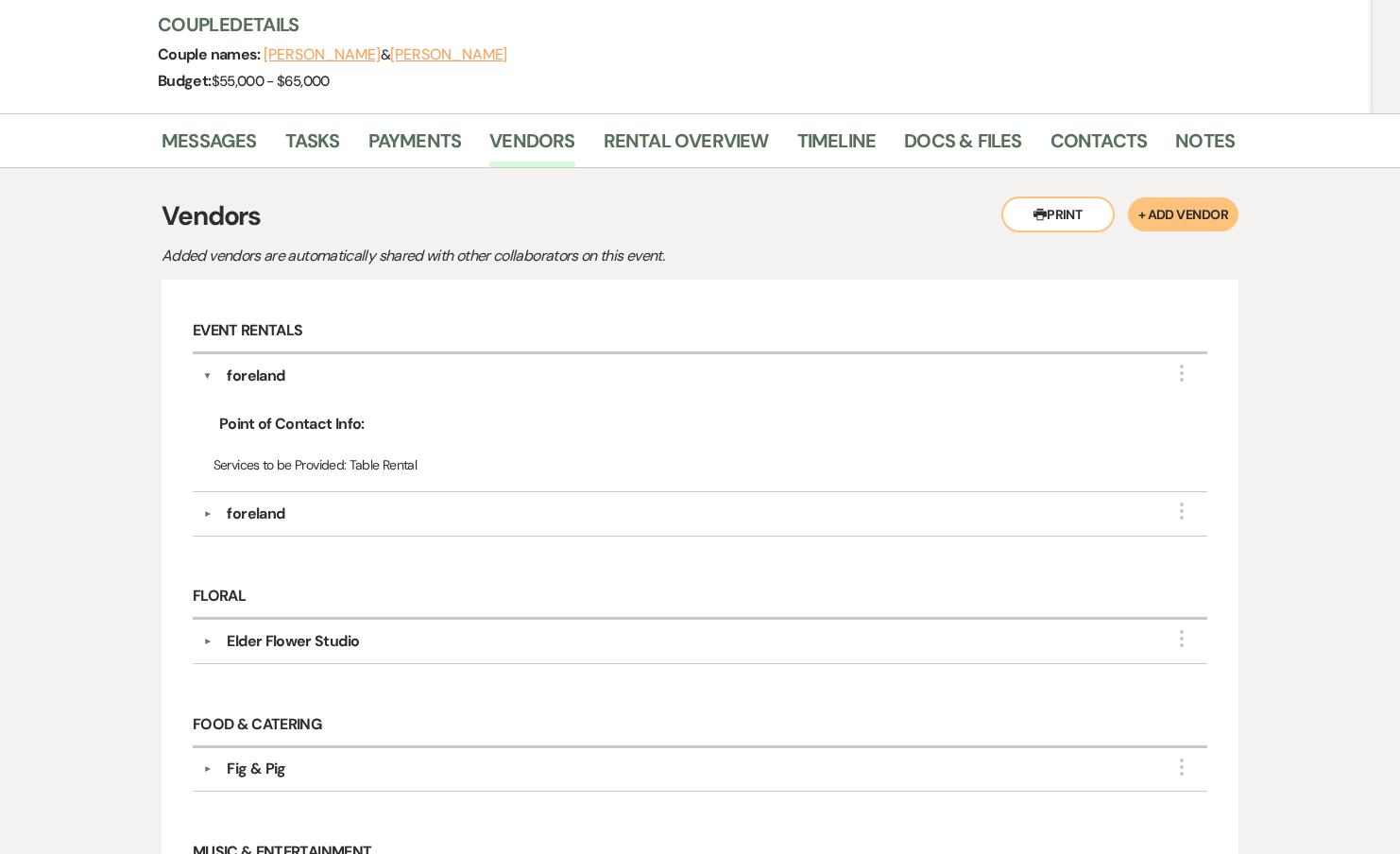
click at [215, 510] on button "▼" at bounding box center [207, 514] width 23 height 9
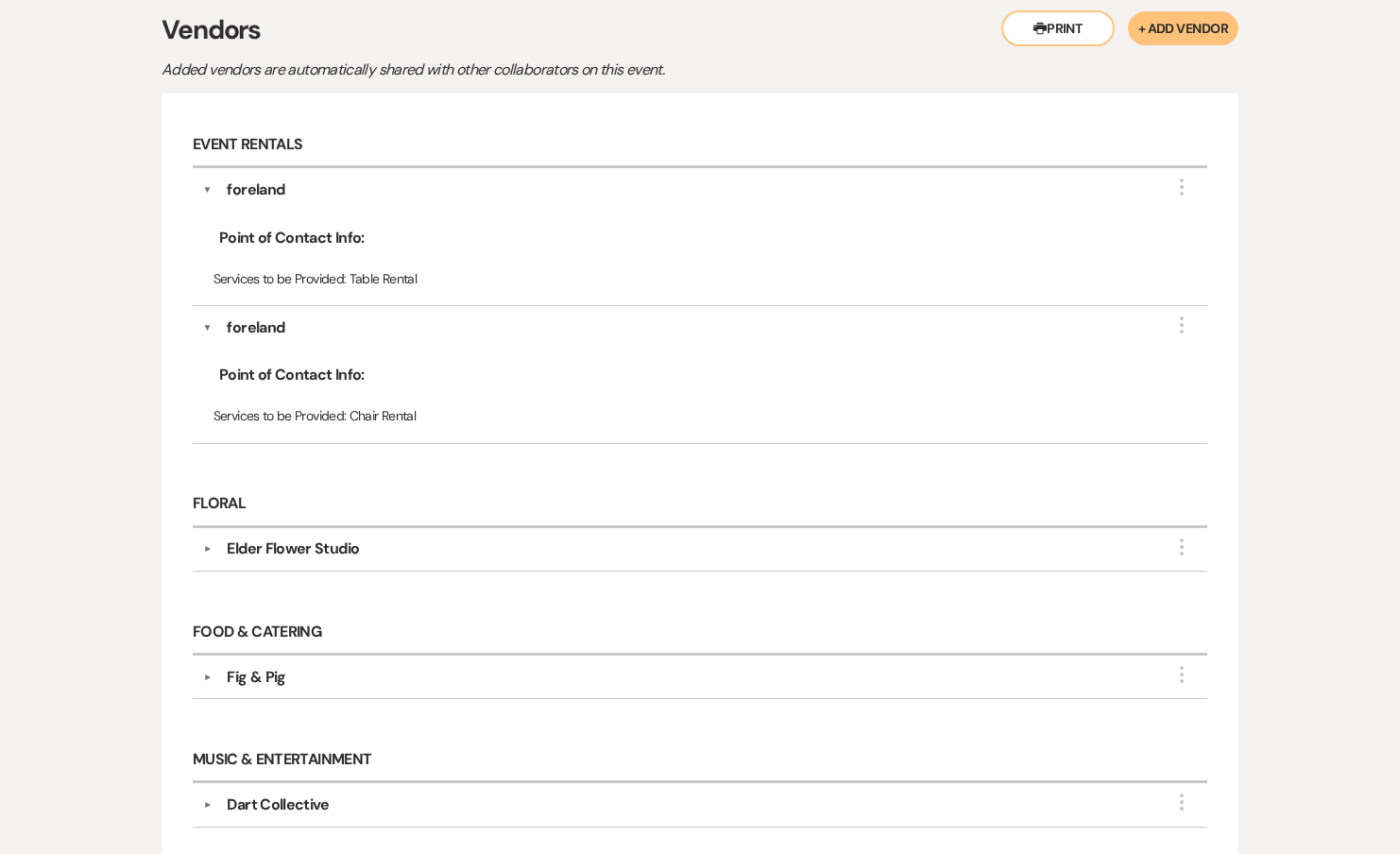
click at [206, 537] on div "▼ Elder Flower Studio More" at bounding box center [700, 548] width 995 height 23
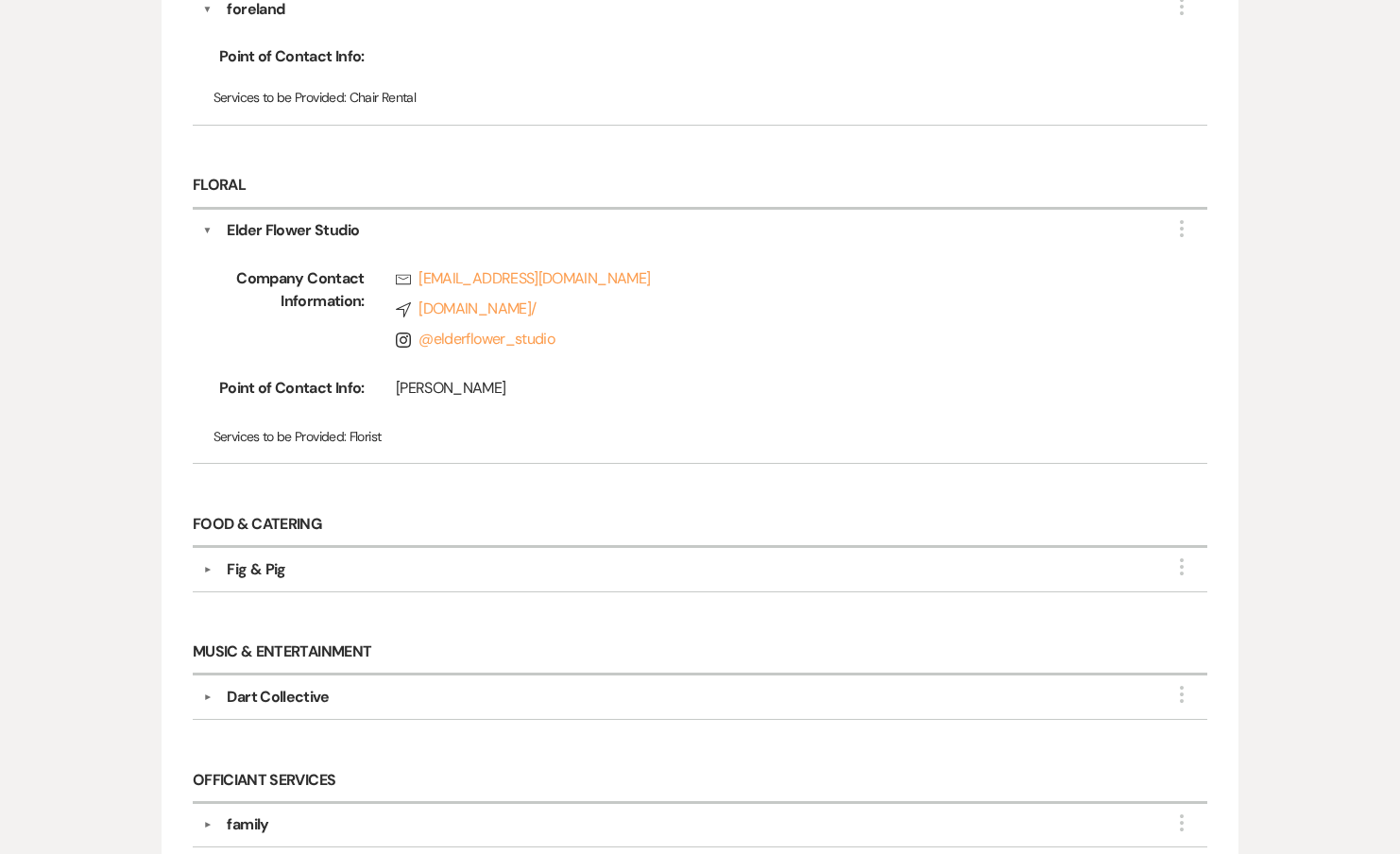
scroll to position [784, 0]
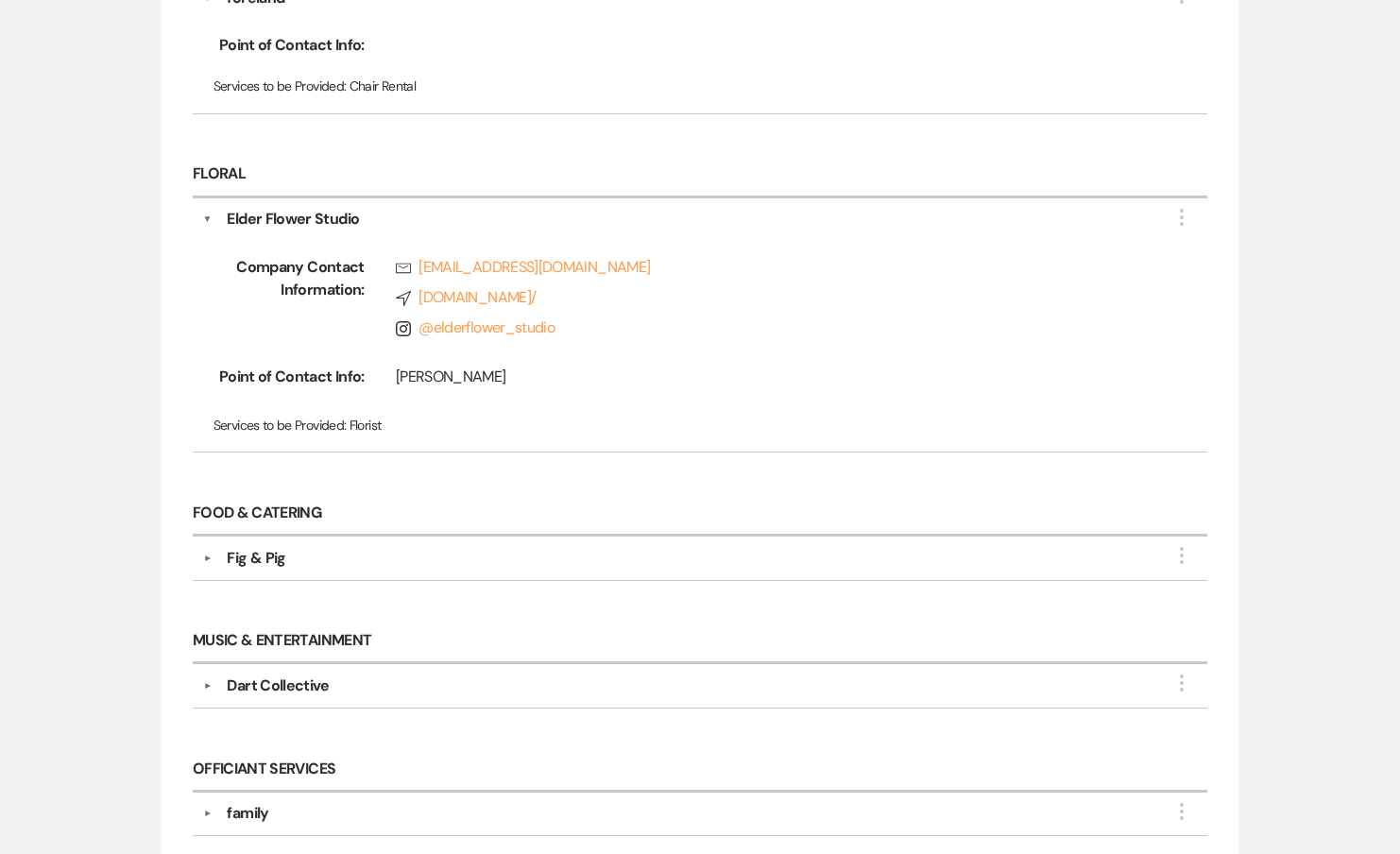
click at [203, 553] on button "▼" at bounding box center [207, 557] width 23 height 9
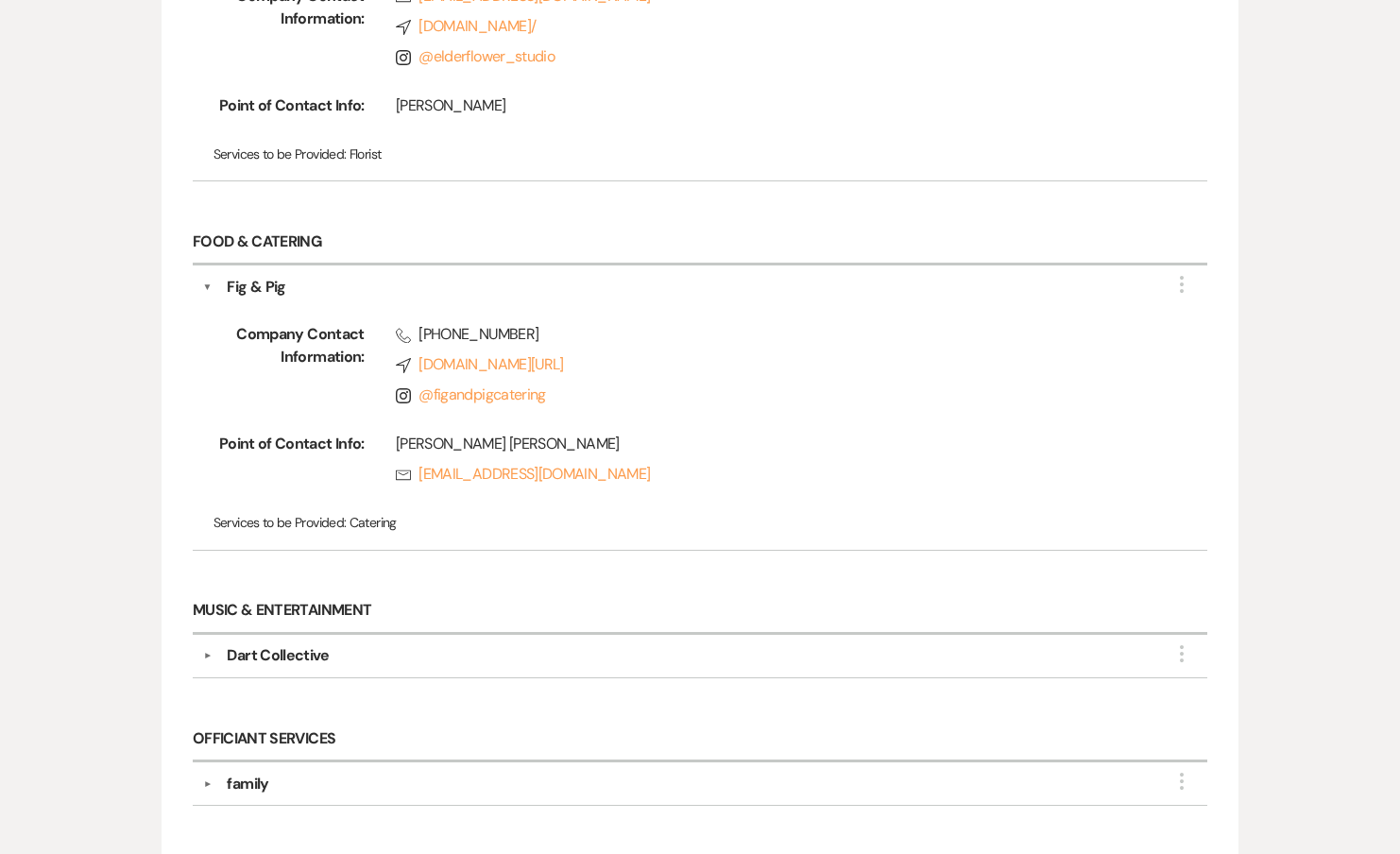
click at [204, 651] on button "▼" at bounding box center [207, 655] width 23 height 9
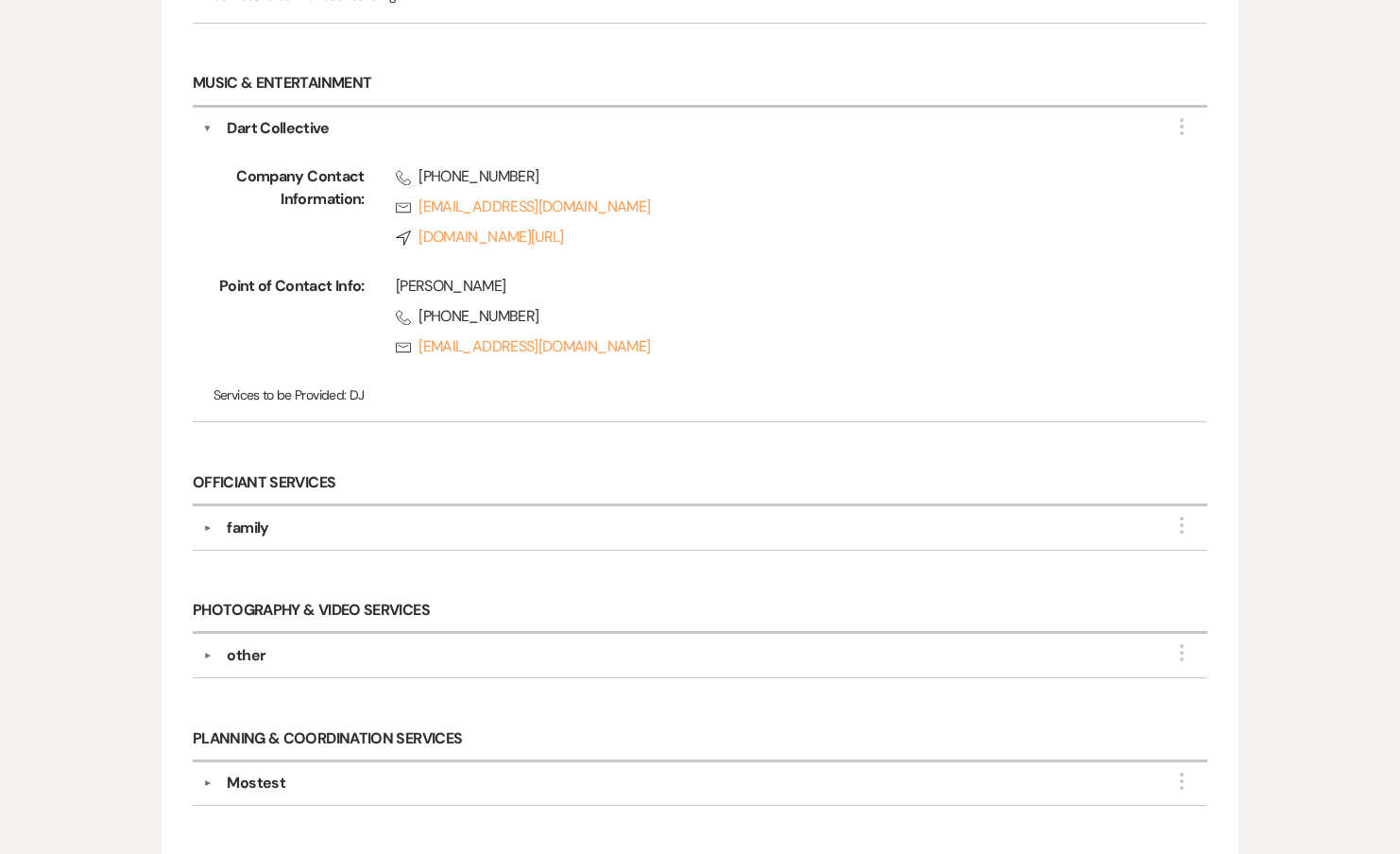
scroll to position [1619, 0]
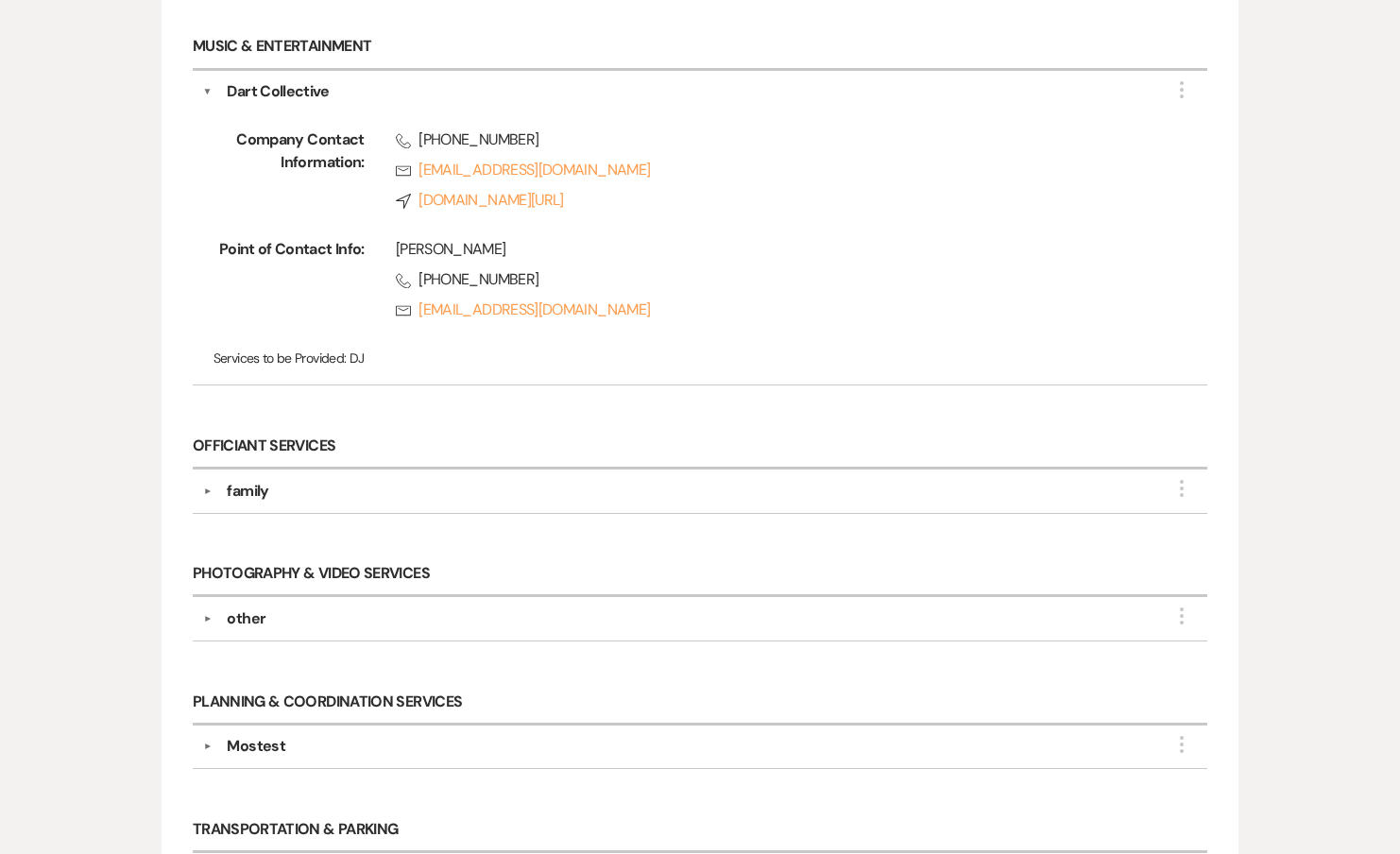
click at [200, 487] on button "▼" at bounding box center [207, 491] width 23 height 9
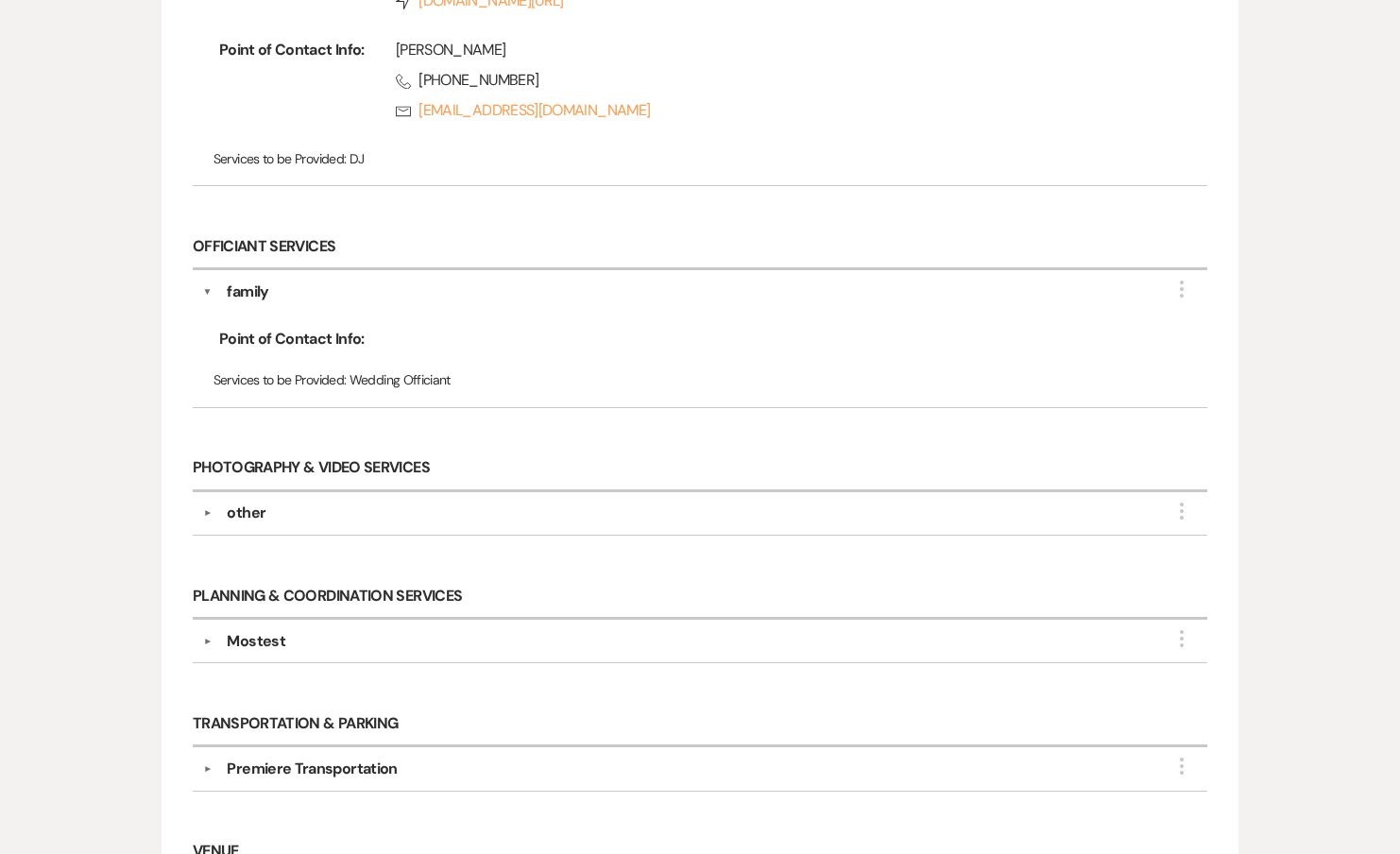
click at [208, 502] on div "▼ other More" at bounding box center [700, 513] width 995 height 23
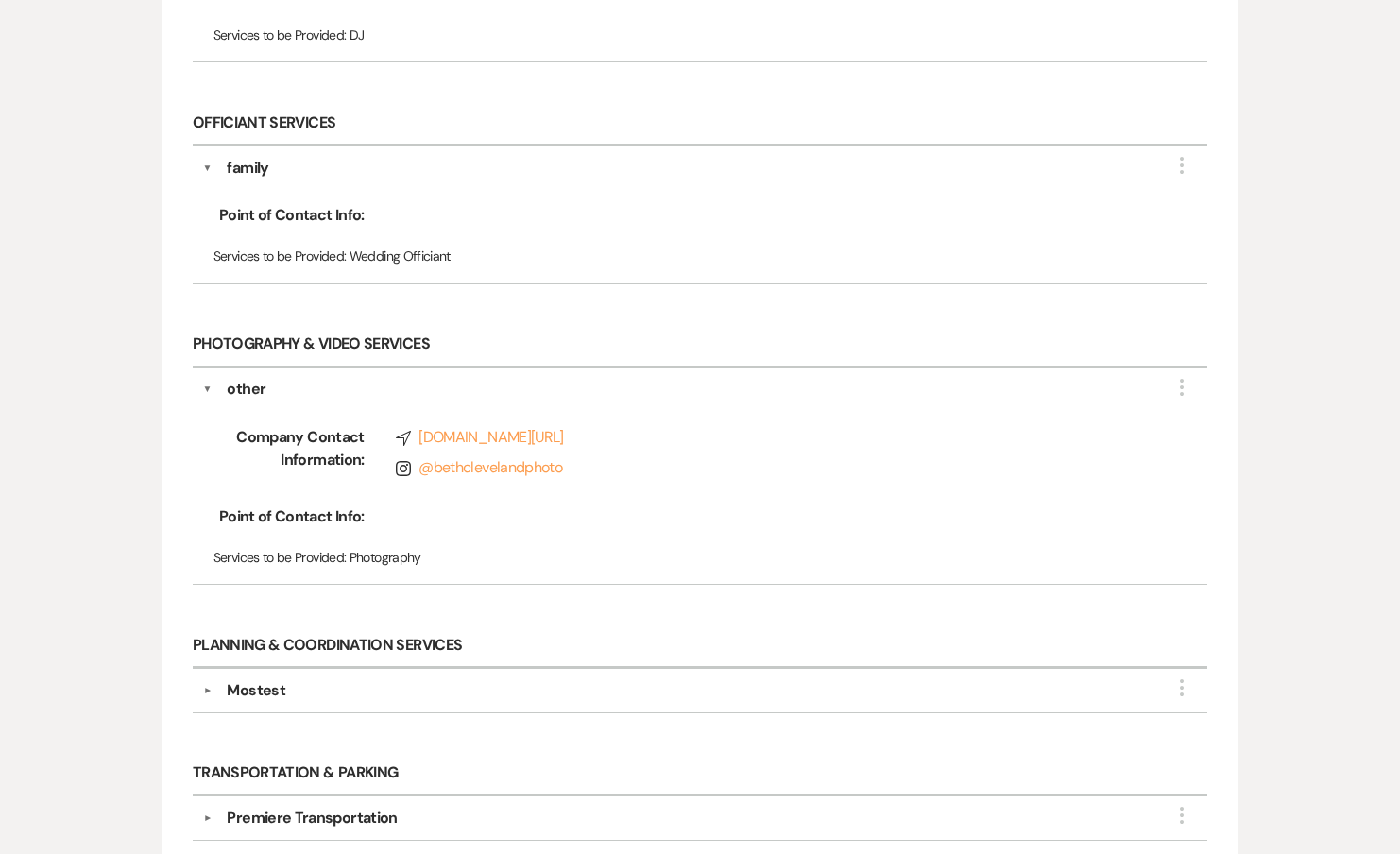
scroll to position [1996, 0]
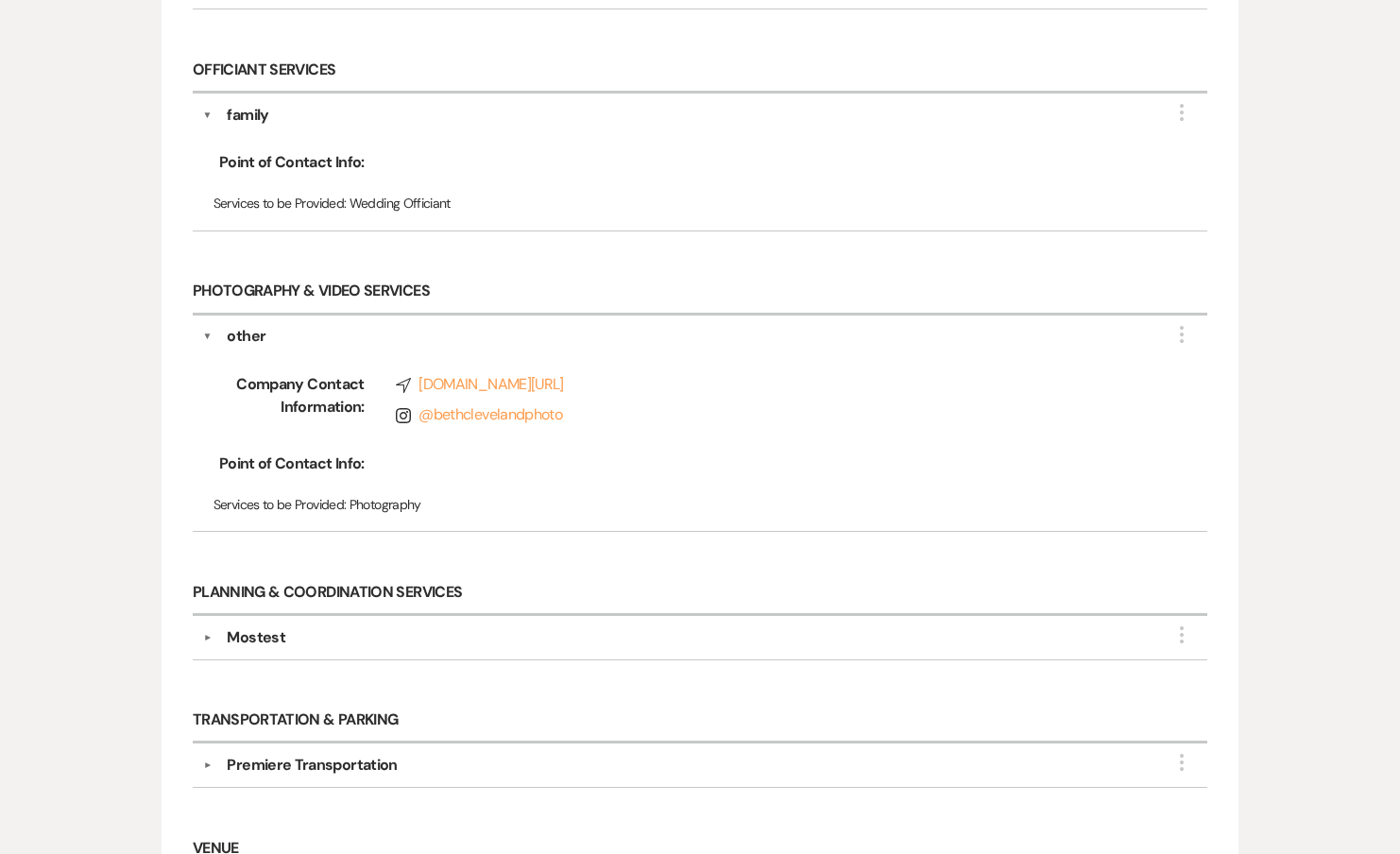
click at [209, 616] on div "▼ Mostest More Company Contact Information: Compass joinmostest.com/ Instagram …" at bounding box center [700, 638] width 1015 height 44
click at [209, 633] on button "▼" at bounding box center [207, 637] width 23 height 9
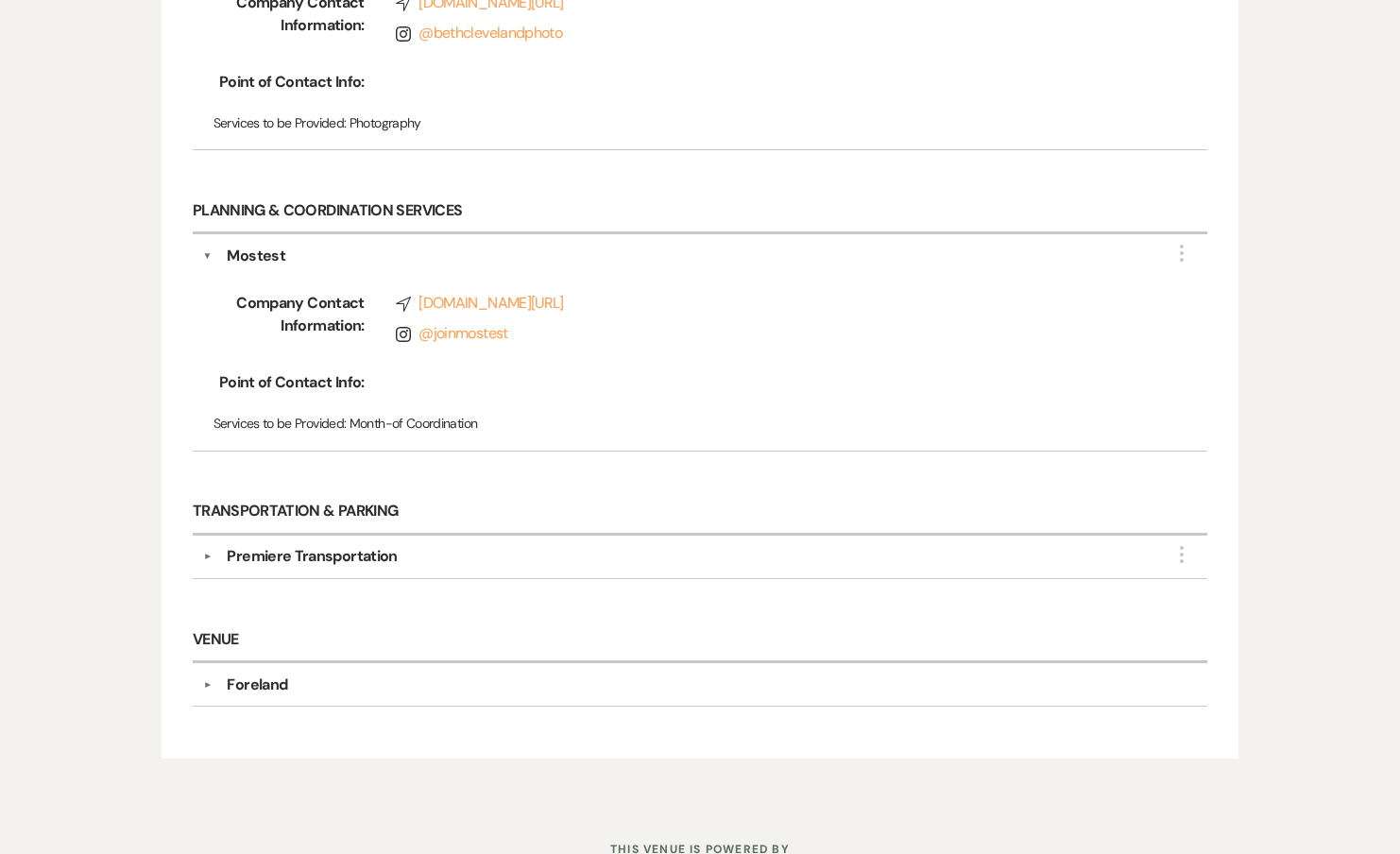
scroll to position [2394, 0]
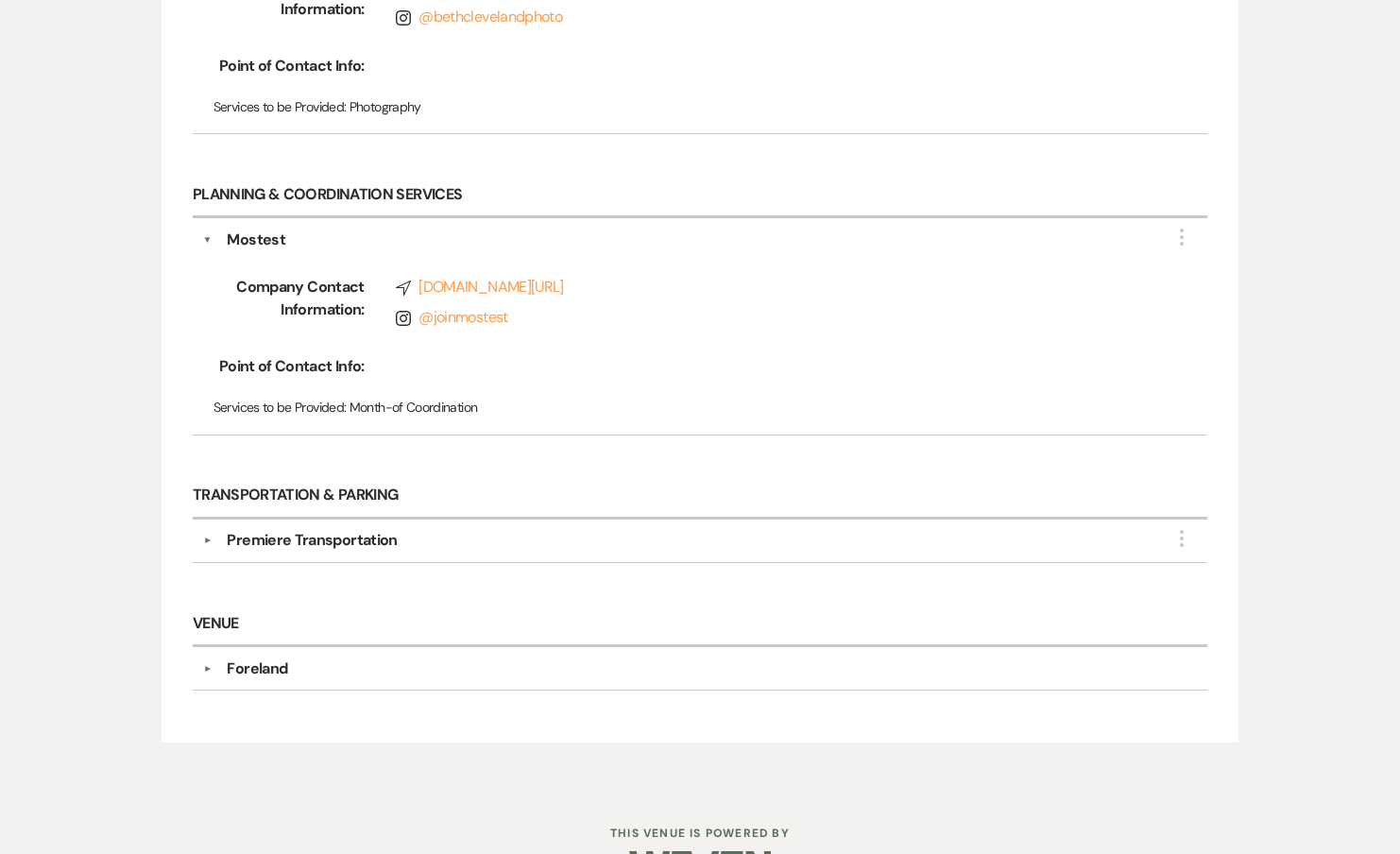
click at [216, 535] on button "▼" at bounding box center [207, 539] width 23 height 9
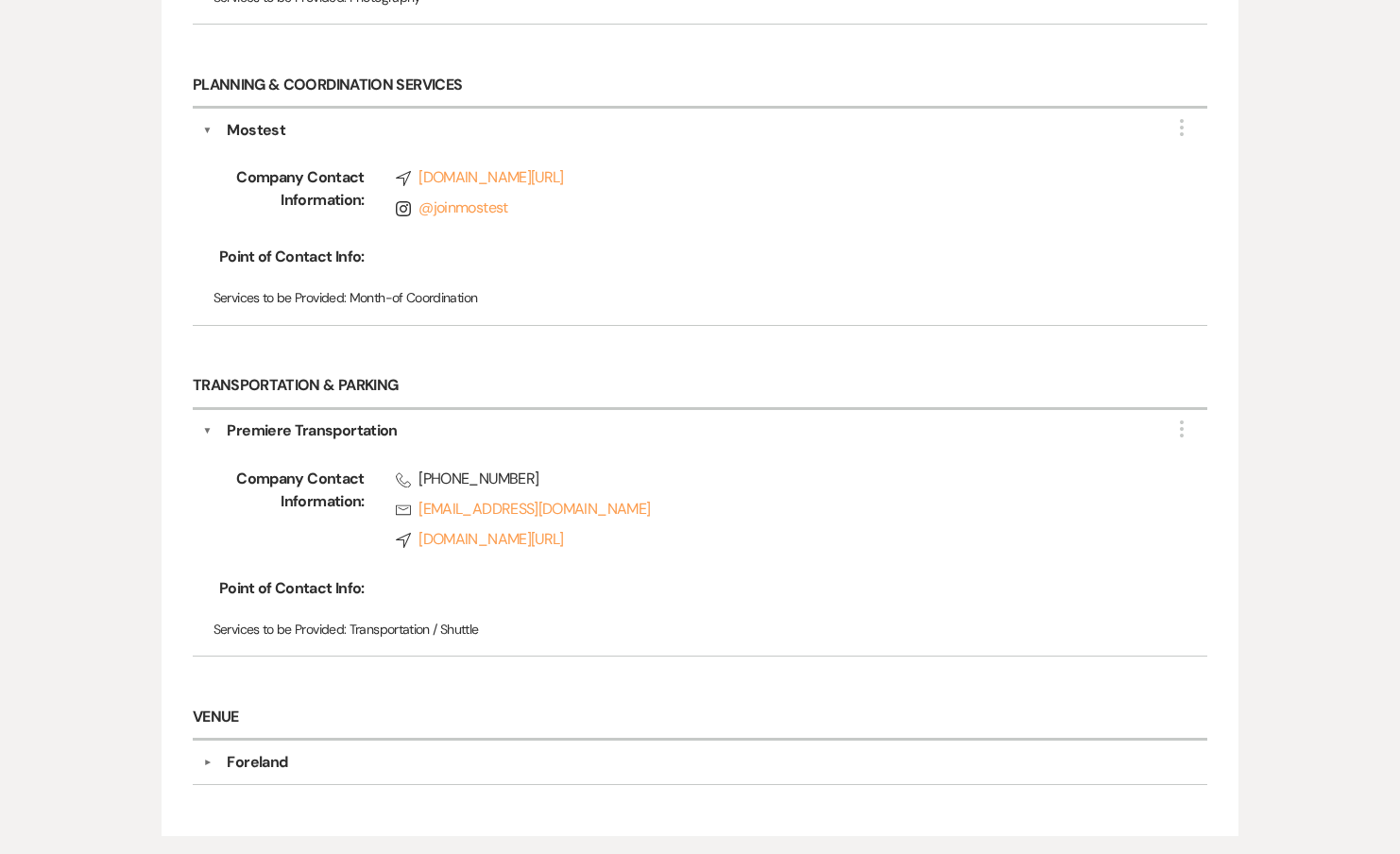
scroll to position [2532, 0]
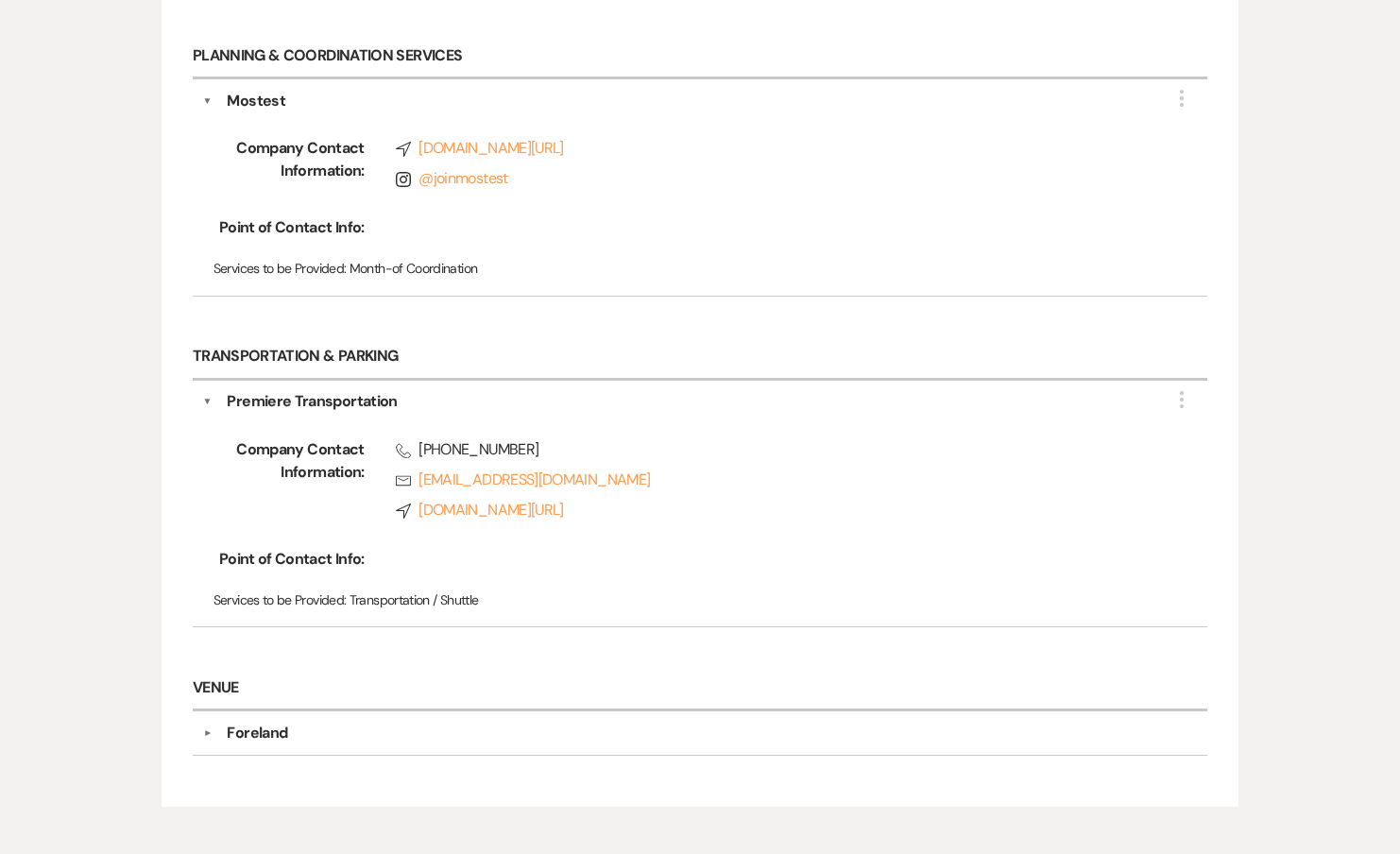
click at [213, 712] on div "▼ Foreland Company Contact Information: Compass weven.co/wedding-venue/747/Fore…" at bounding box center [700, 734] width 1015 height 44
click at [207, 729] on button "▼" at bounding box center [207, 733] width 23 height 9
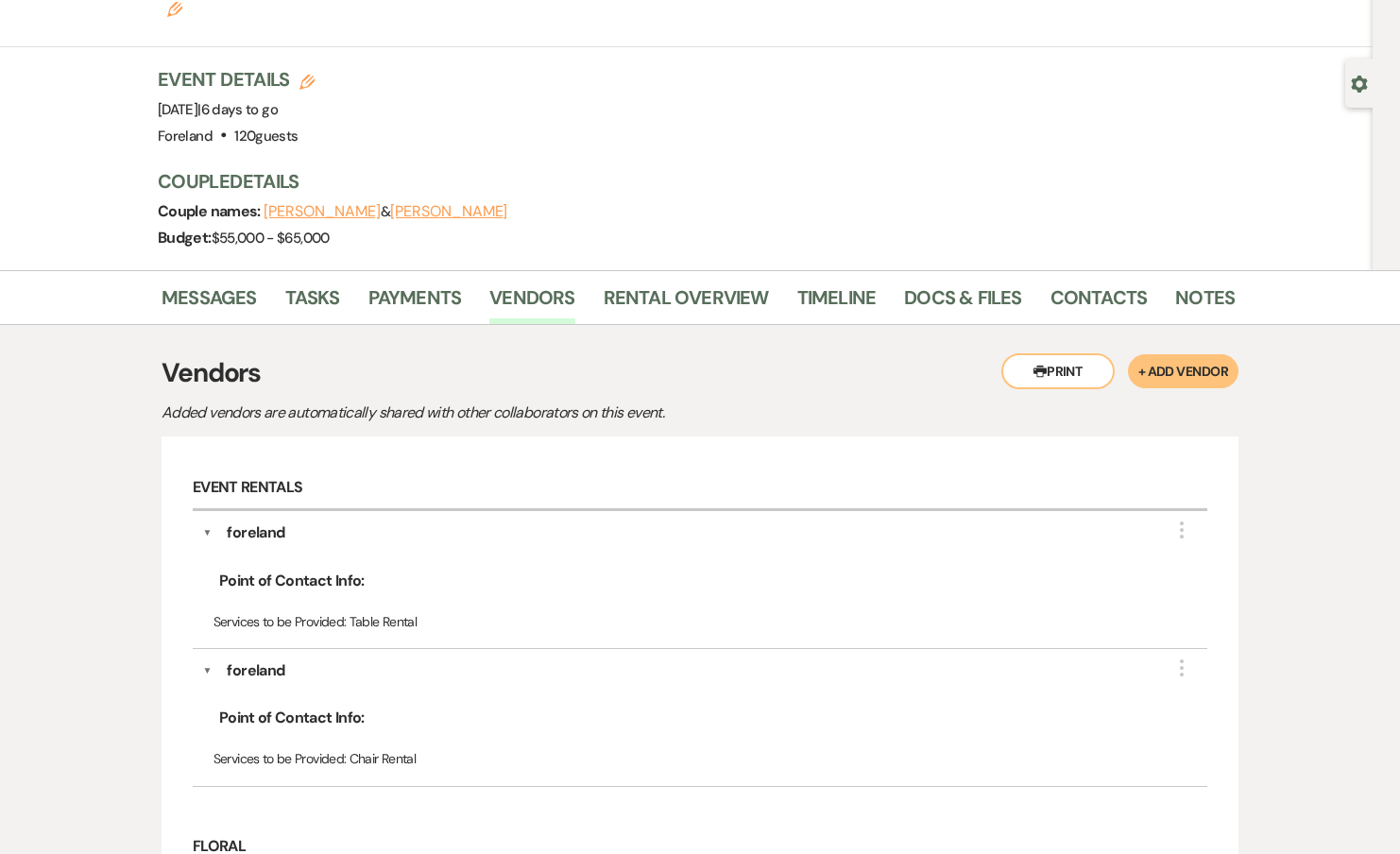
scroll to position [0, 0]
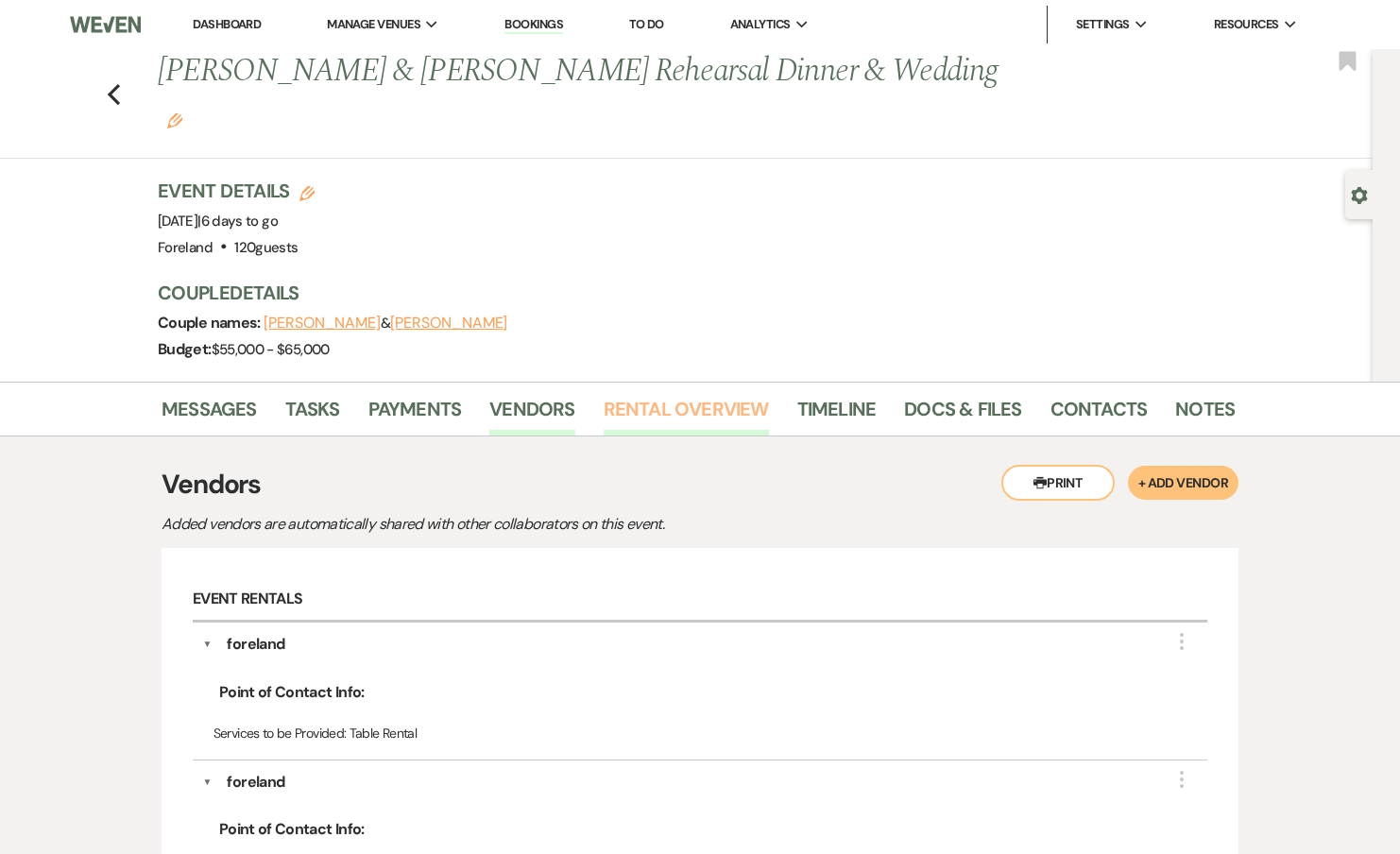
click at [628, 394] on link "Rental Overview" at bounding box center [687, 415] width 165 height 42
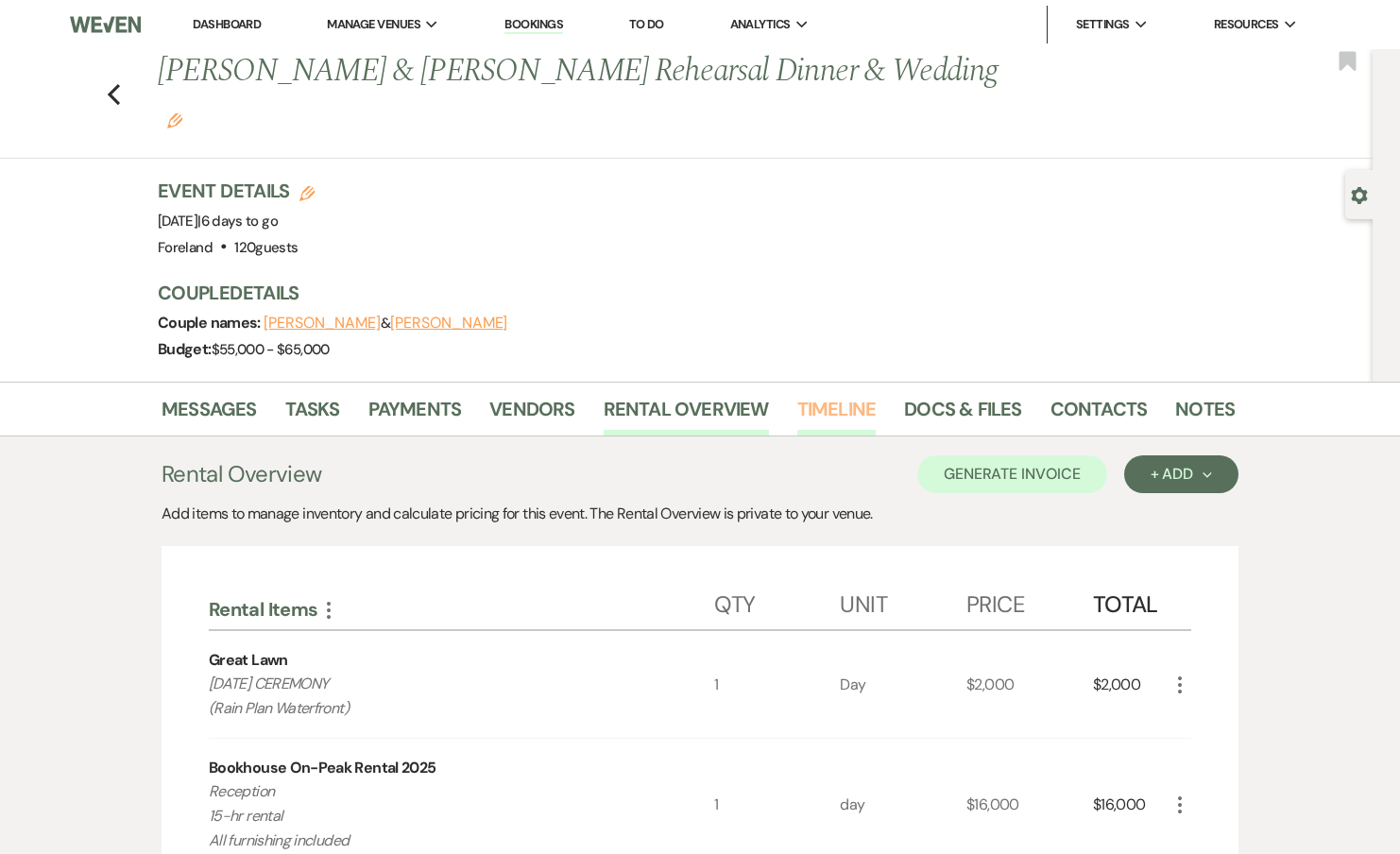
click at [837, 394] on link "Timeline" at bounding box center [837, 415] width 80 height 42
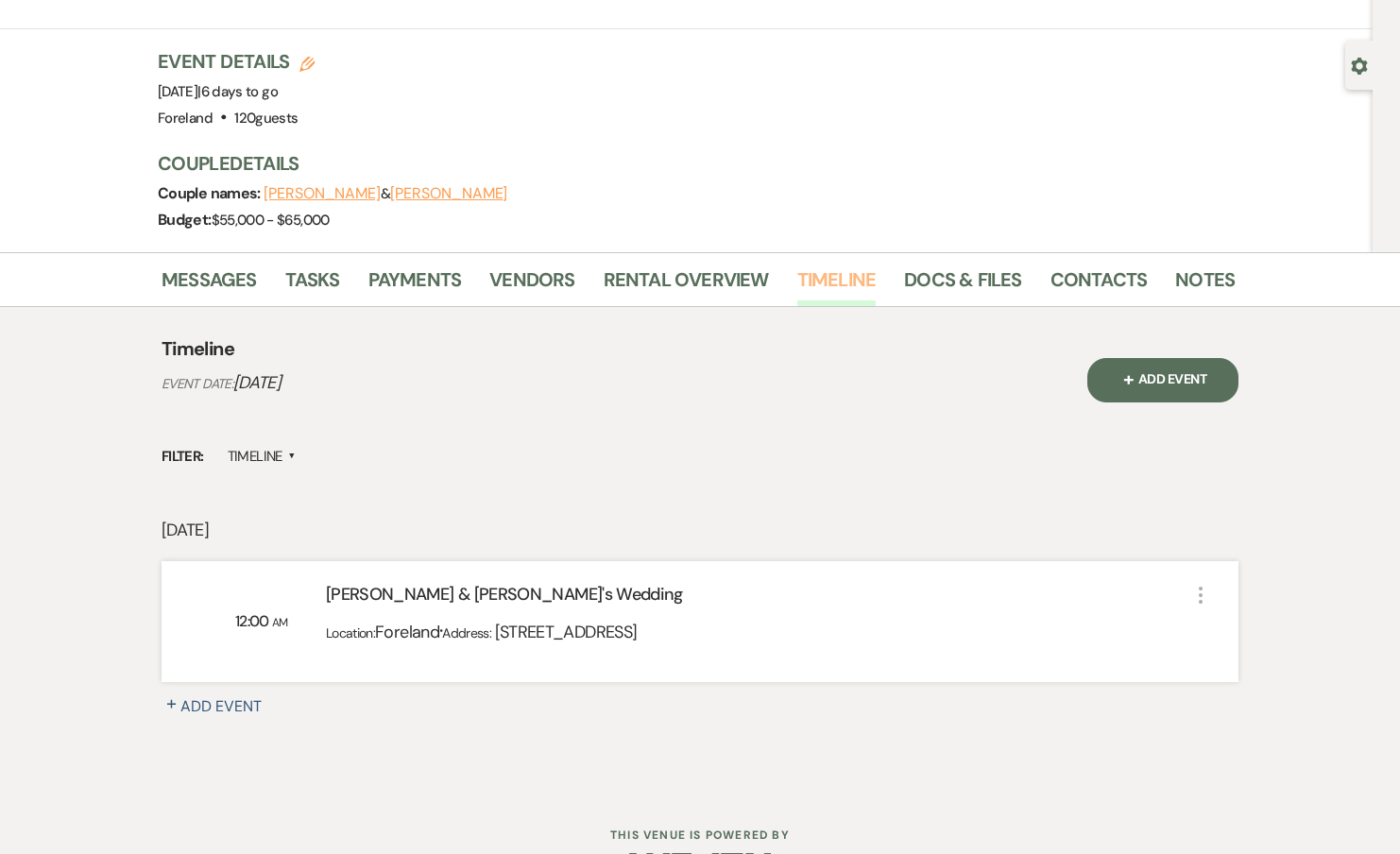
scroll to position [143, 0]
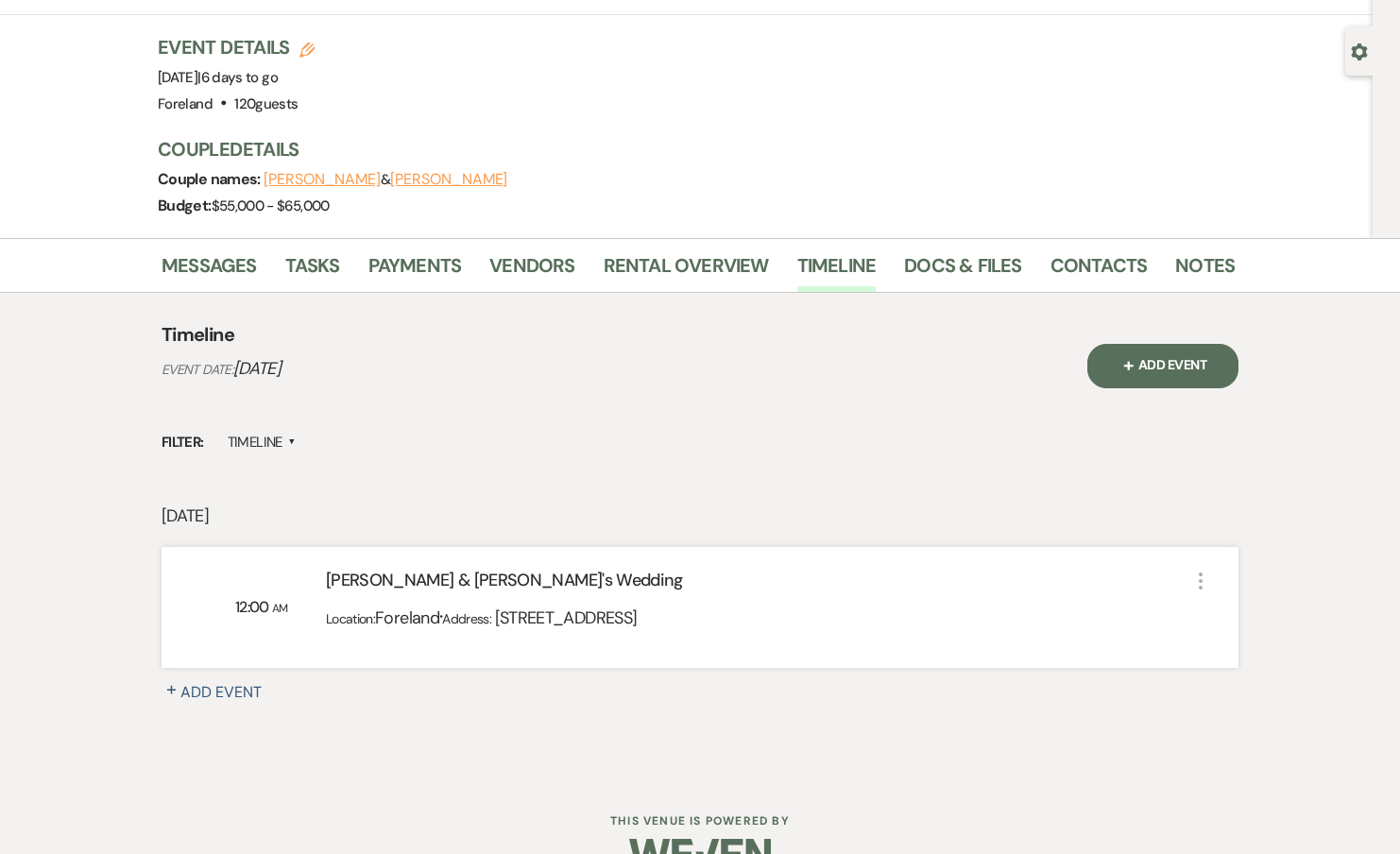
click at [1147, 568] on div "Kevin & Elizabeth's Wedding" at bounding box center [758, 584] width 864 height 33
click at [1197, 569] on icon "More" at bounding box center [1200, 580] width 23 height 23
click at [1151, 568] on div "Kevin & Elizabeth's Wedding" at bounding box center [758, 584] width 864 height 33
click at [901, 601] on div "Location: Foreland · Address: 111 Water Street, Catskill, NY 12414" at bounding box center [758, 624] width 864 height 47
click at [476, 601] on div "Location: Foreland · Address: 111 Water Street, Catskill, NY 12414" at bounding box center [758, 624] width 864 height 47
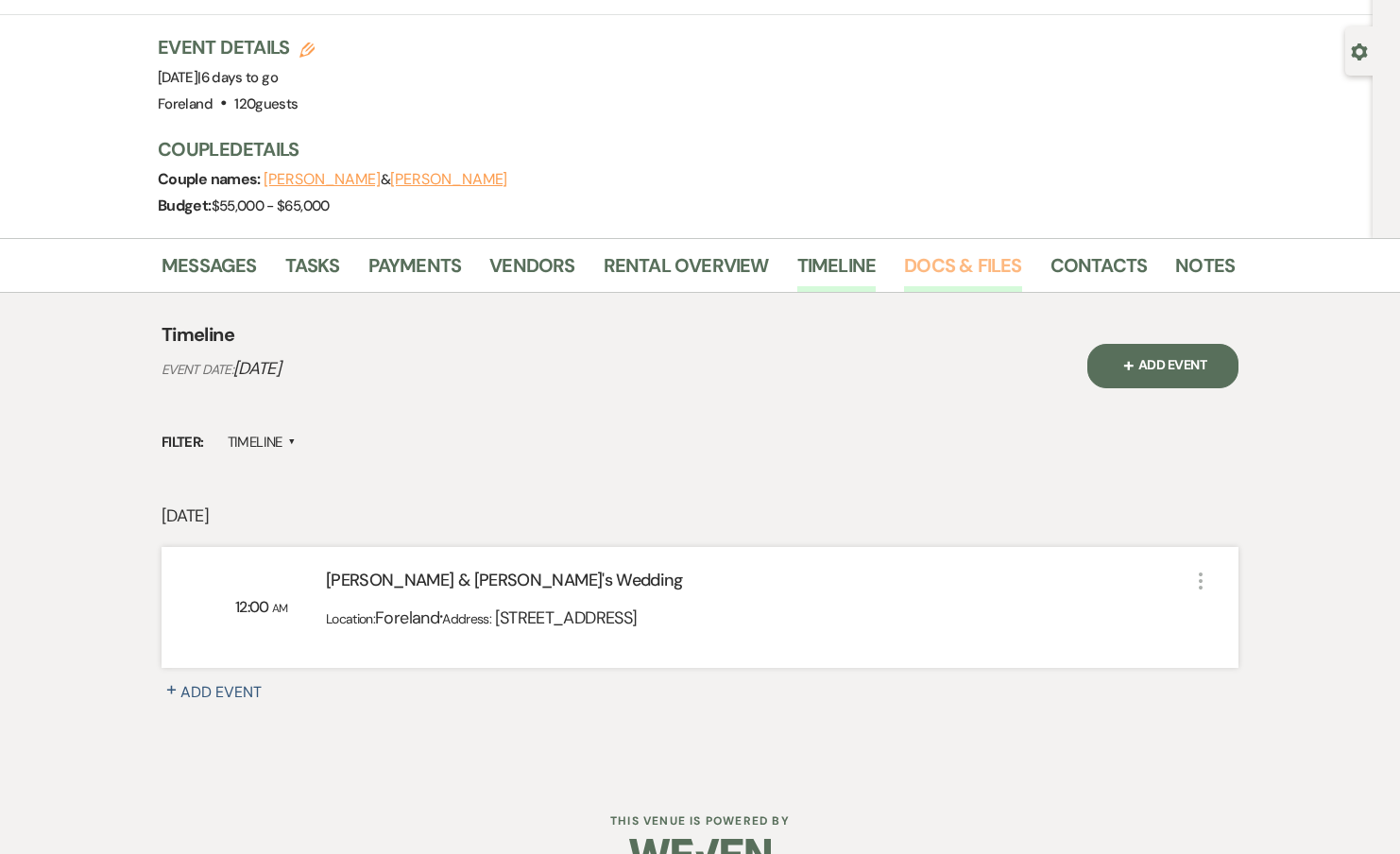
click at [928, 251] on link "Docs & Files" at bounding box center [963, 272] width 117 height 42
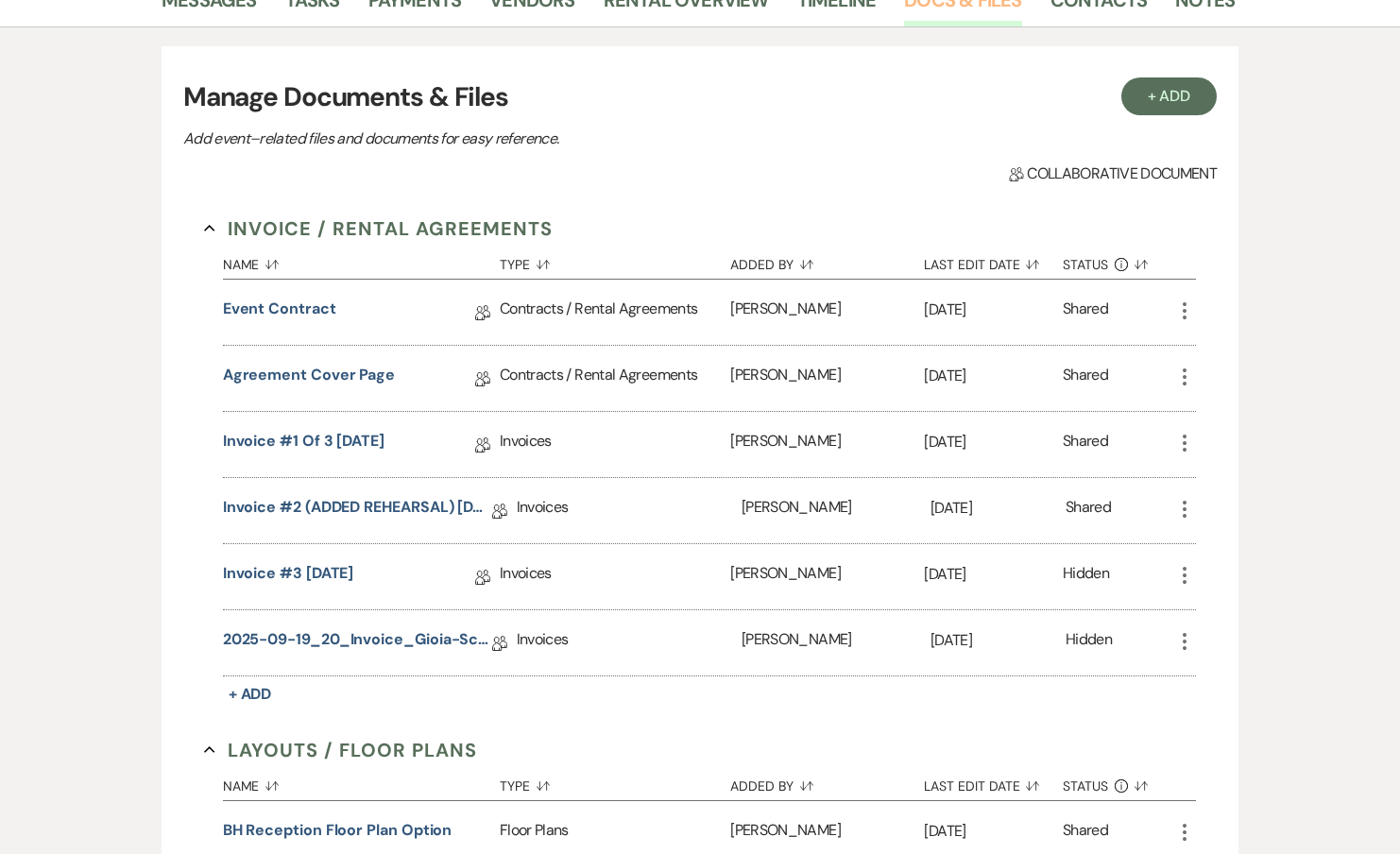
scroll to position [420, 0]
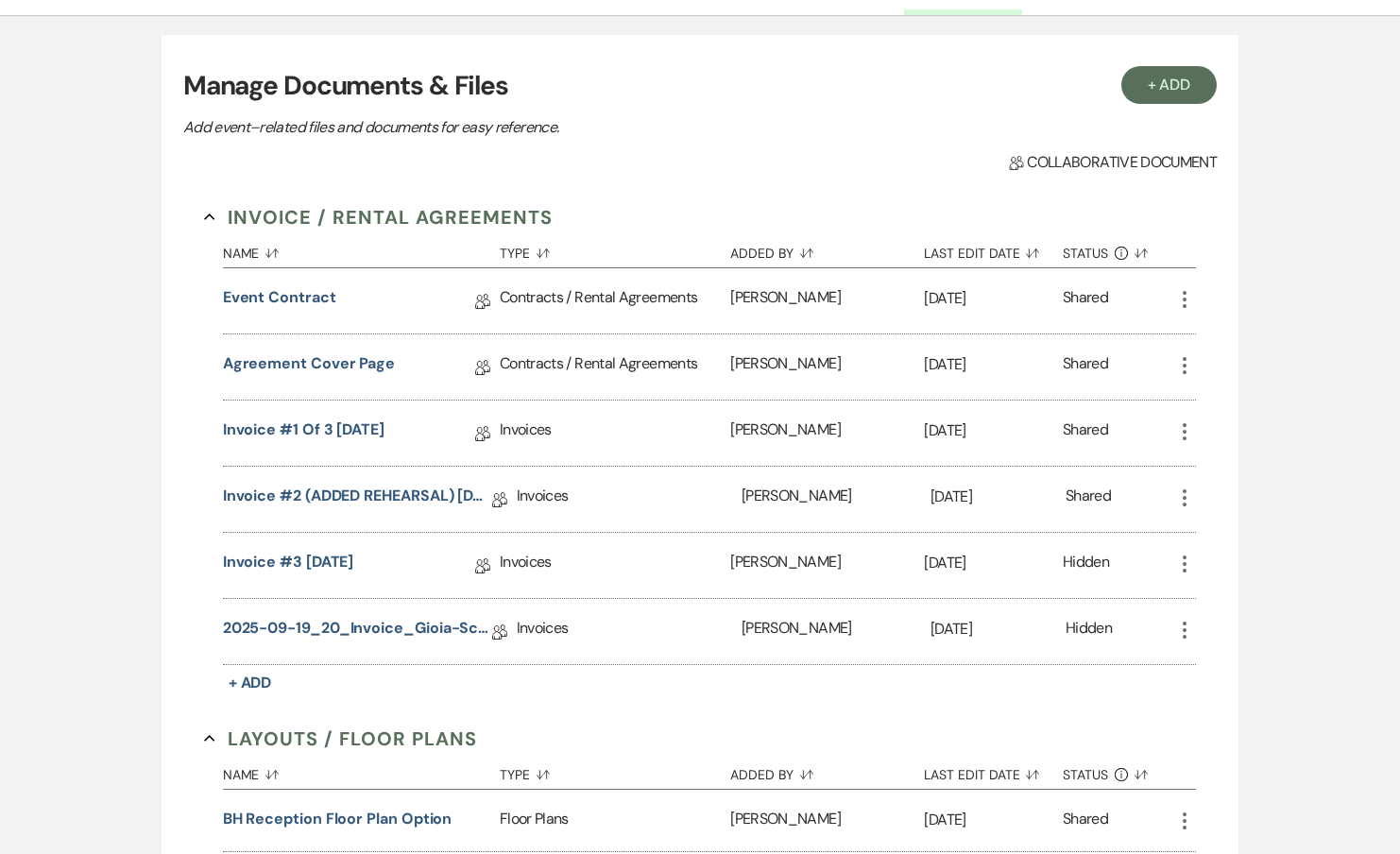
click at [1179, 289] on icon "More" at bounding box center [1184, 300] width 23 height 23
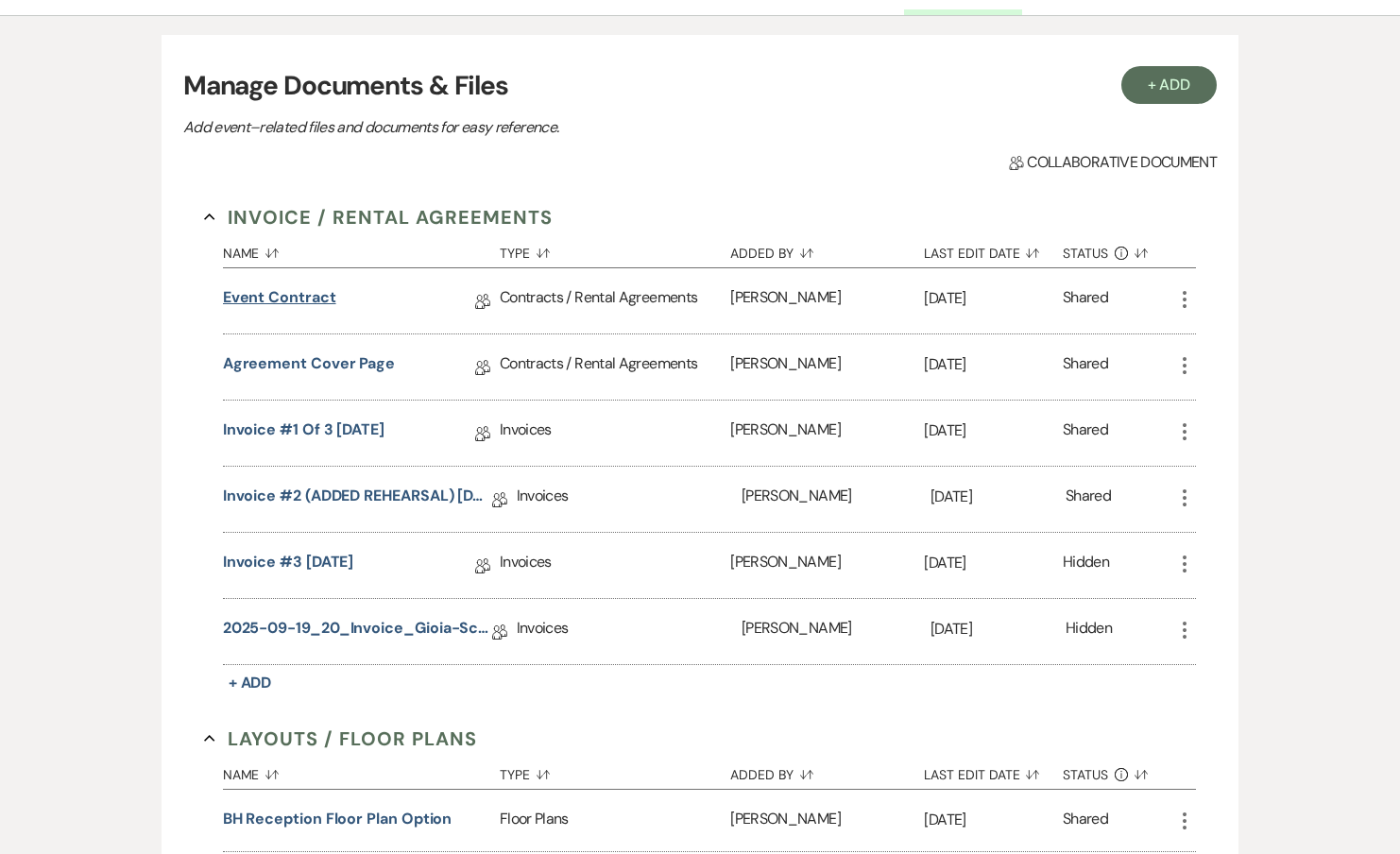
click at [281, 287] on link "Event Contract" at bounding box center [280, 301] width 113 height 29
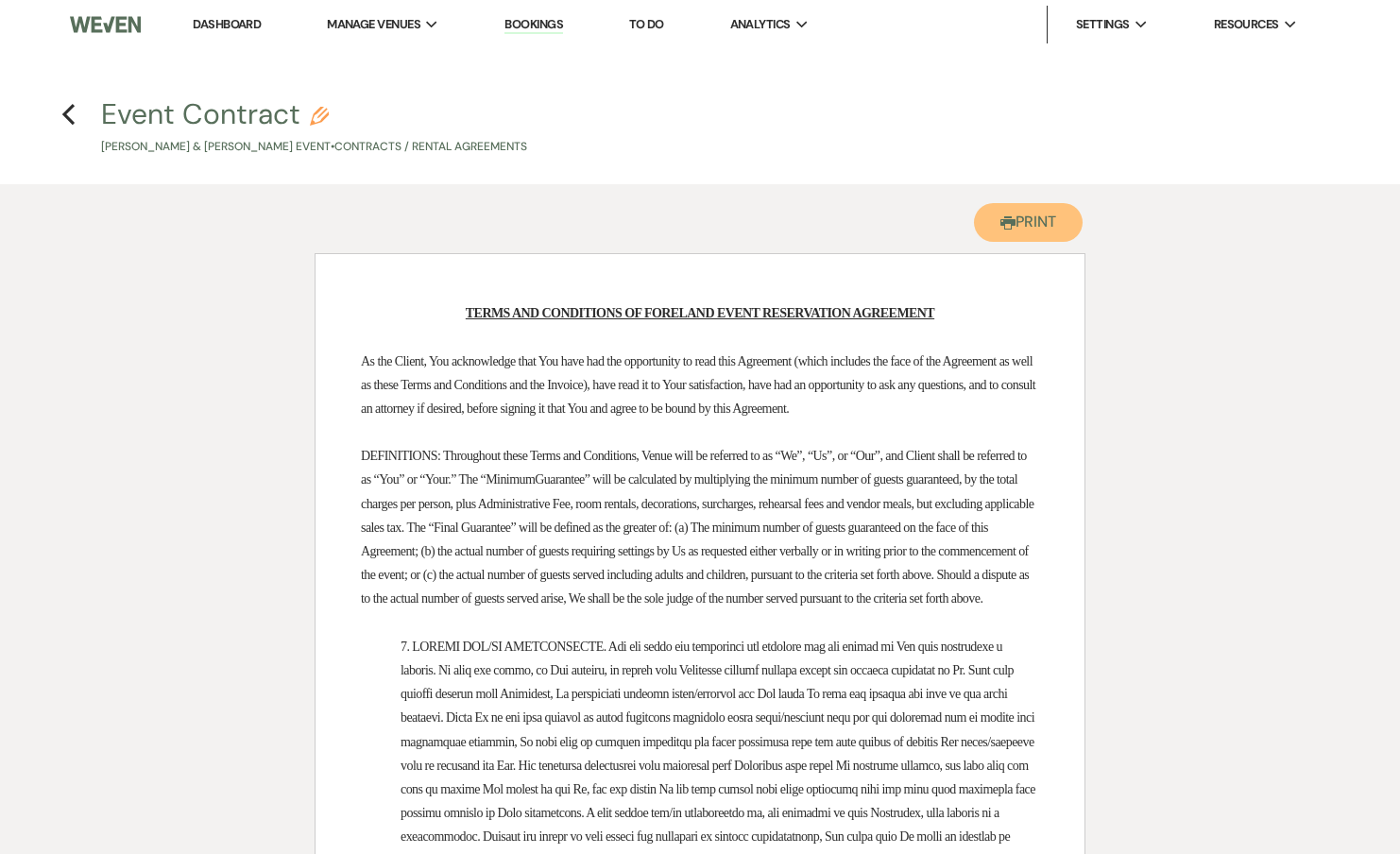
click at [1010, 223] on use "button" at bounding box center [1007, 222] width 15 height 13
click at [77, 117] on h4 "Previous Event Contract Pencil Kevin Gioia & Elizabeth Scafuto's Event • Contra…" at bounding box center [700, 125] width 1360 height 62
click at [65, 117] on icon "Previous" at bounding box center [69, 113] width 14 height 23
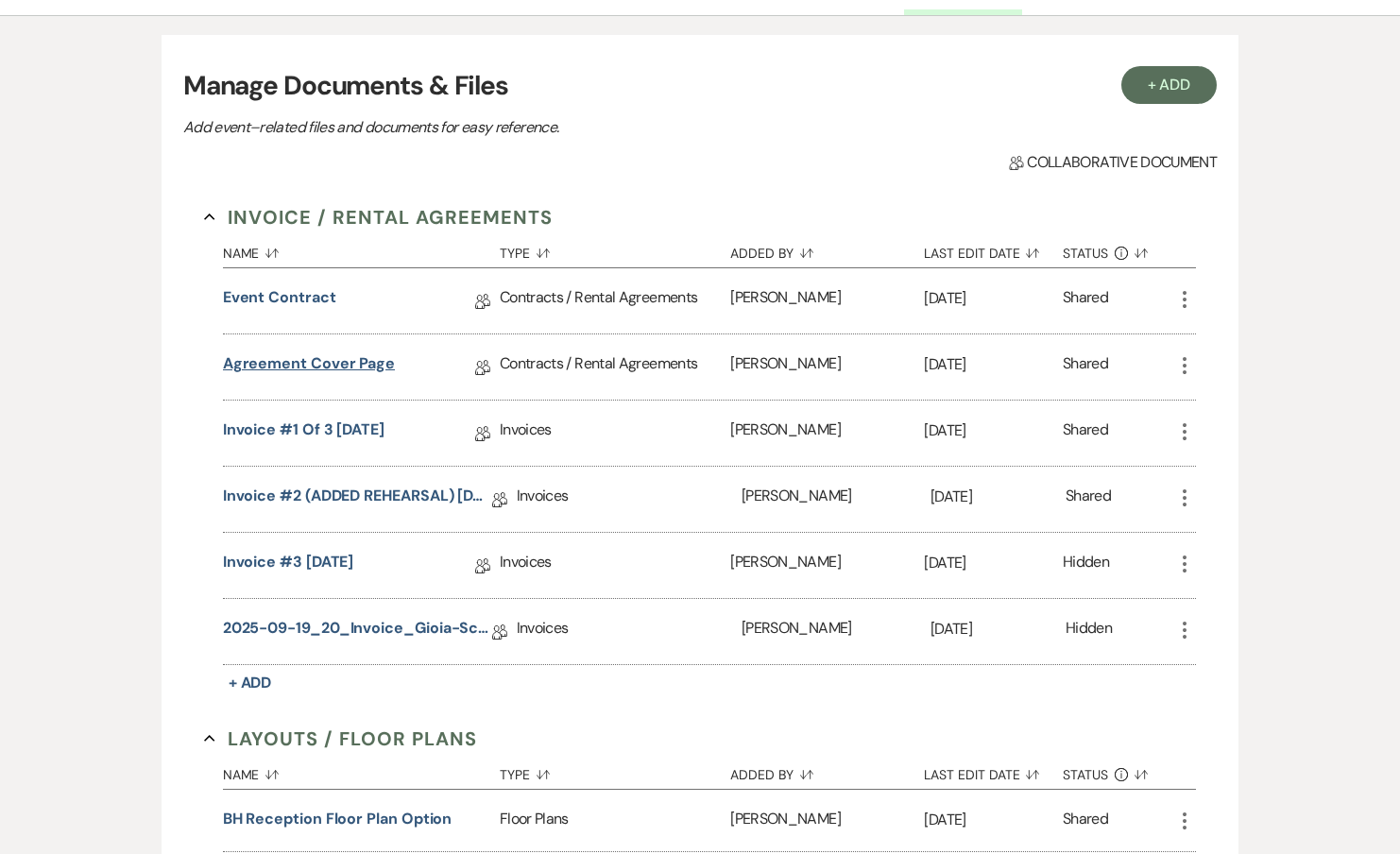
click at [341, 352] on link "Agreement Cover Page" at bounding box center [308, 366] width 172 height 29
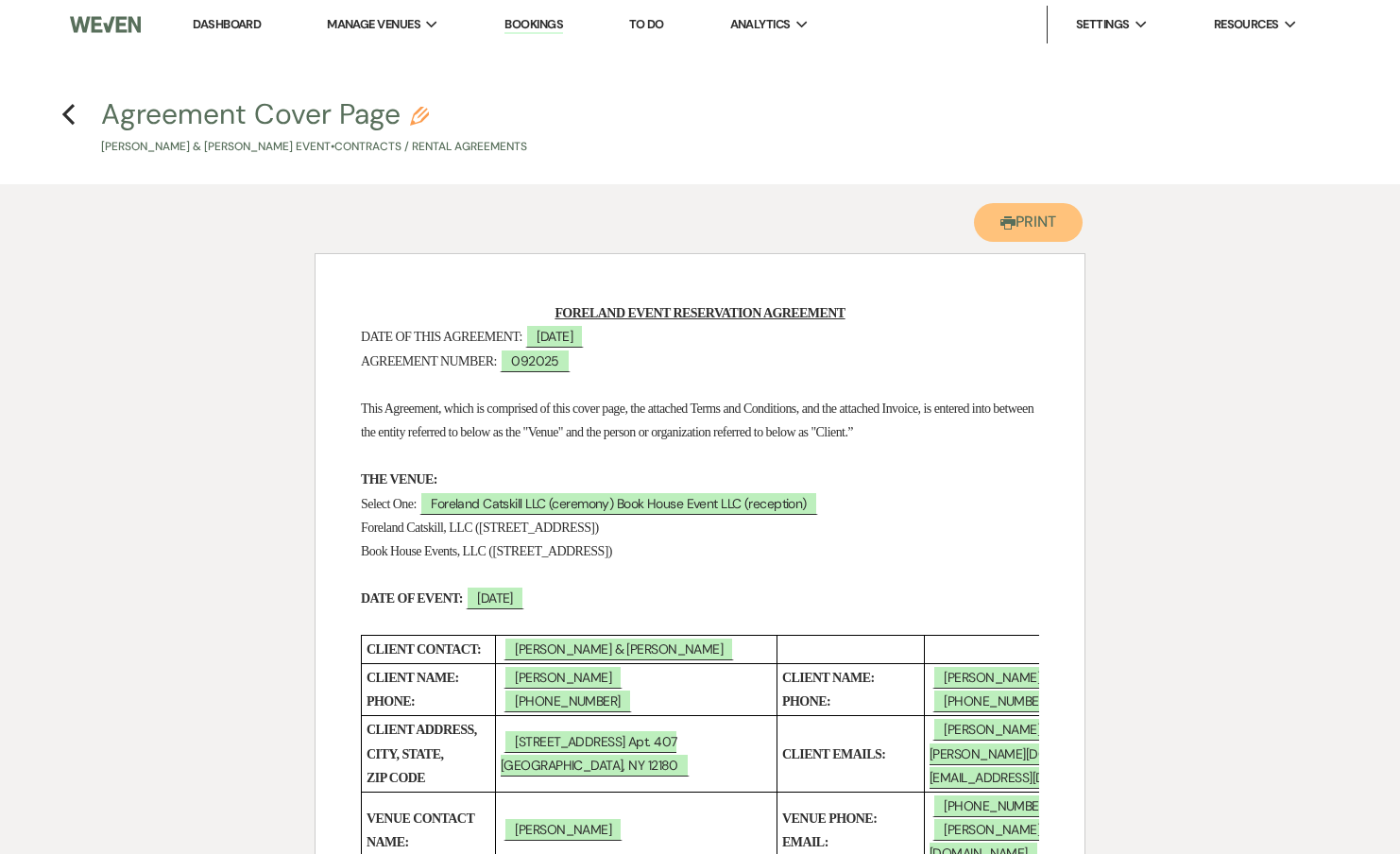
click at [1043, 233] on button "Printer Print" at bounding box center [1028, 222] width 108 height 39
click at [69, 117] on icon "Previous" at bounding box center [69, 113] width 14 height 23
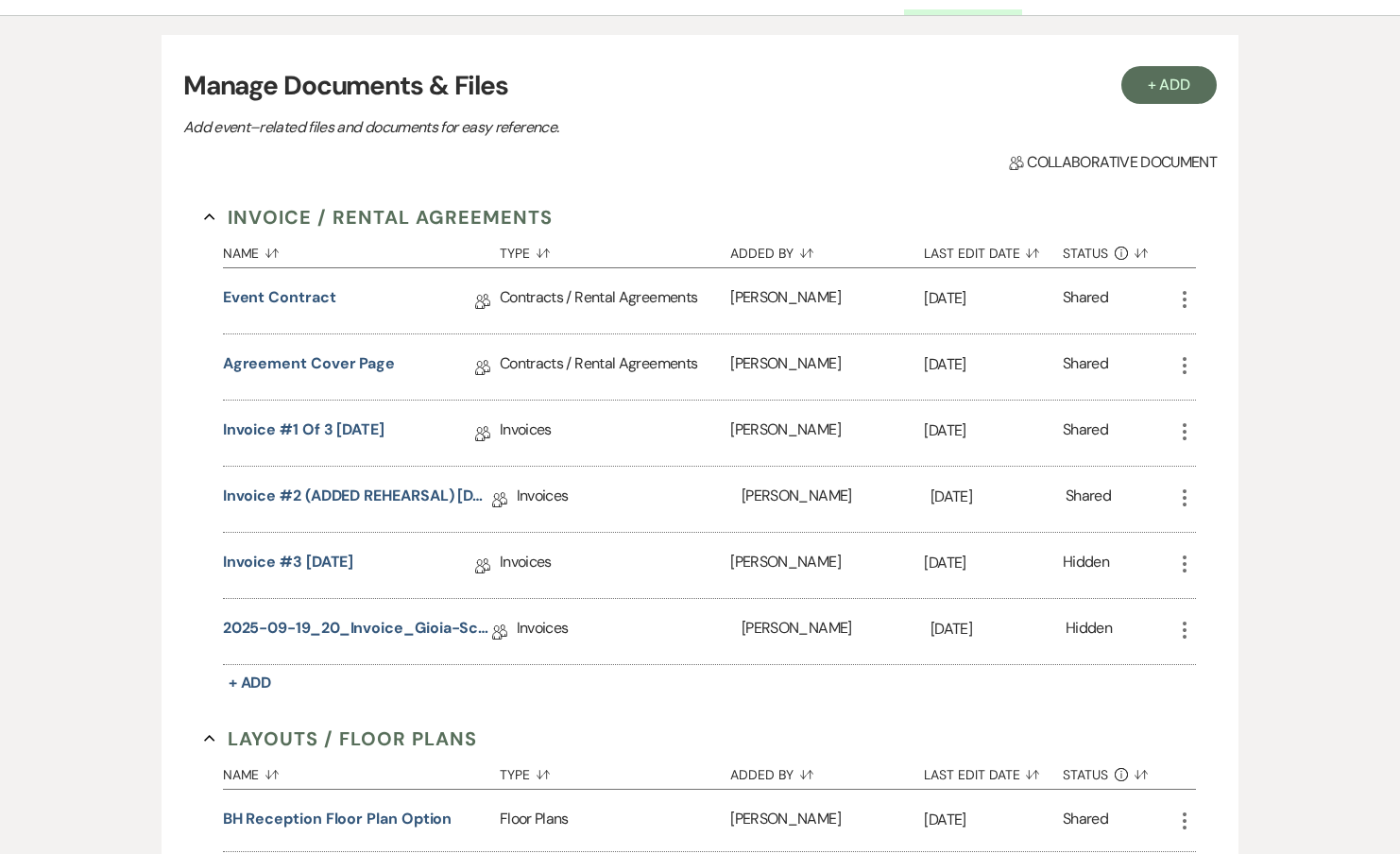
scroll to position [463, 0]
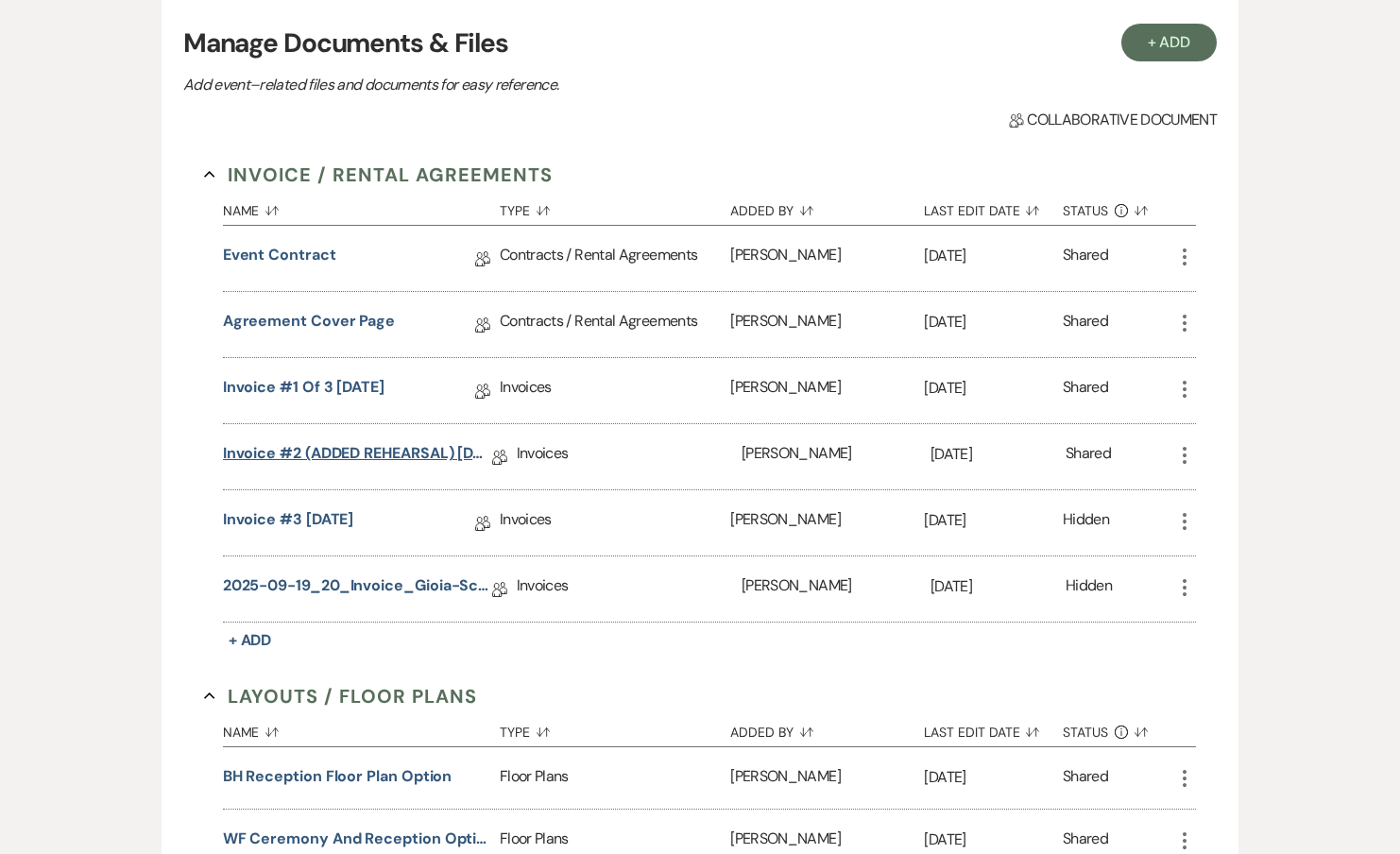
click at [364, 442] on link "Invoice #2 (ADDED REHEARSAL) 2-25-2025" at bounding box center [357, 456] width 270 height 29
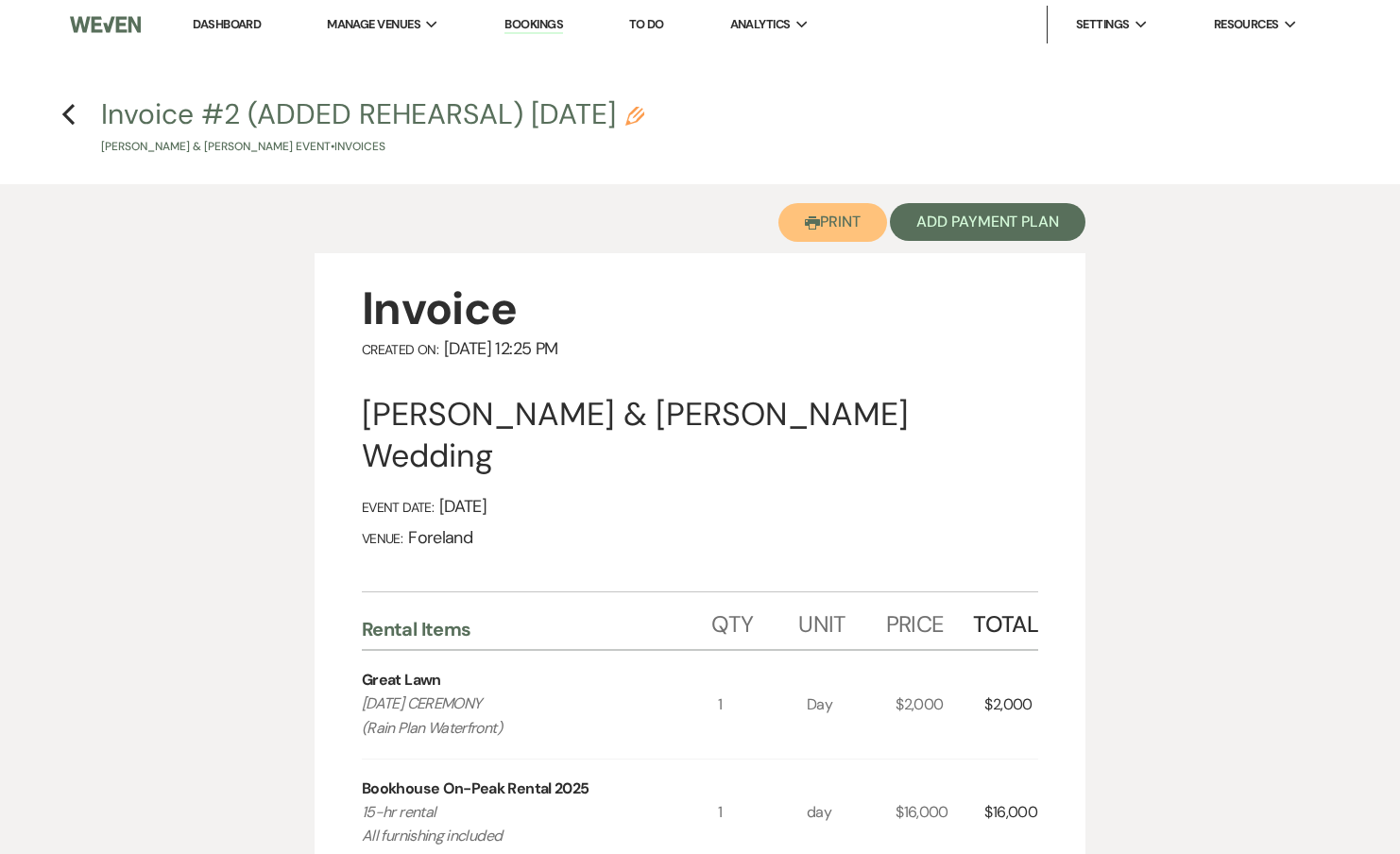
click at [805, 228] on icon "Printer" at bounding box center [812, 222] width 15 height 15
click at [72, 111] on icon "Previous" at bounding box center [69, 113] width 14 height 23
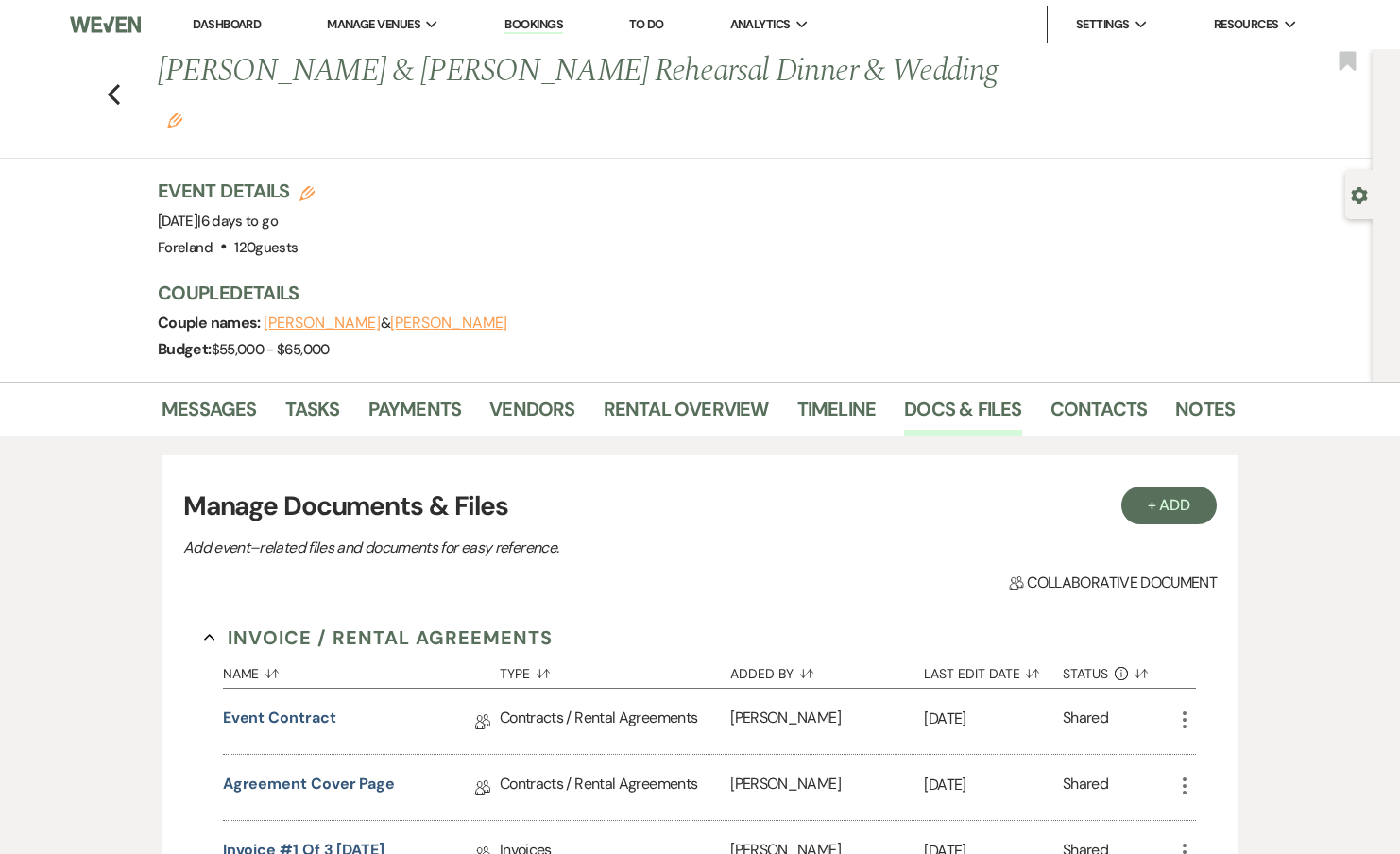
scroll to position [463, 0]
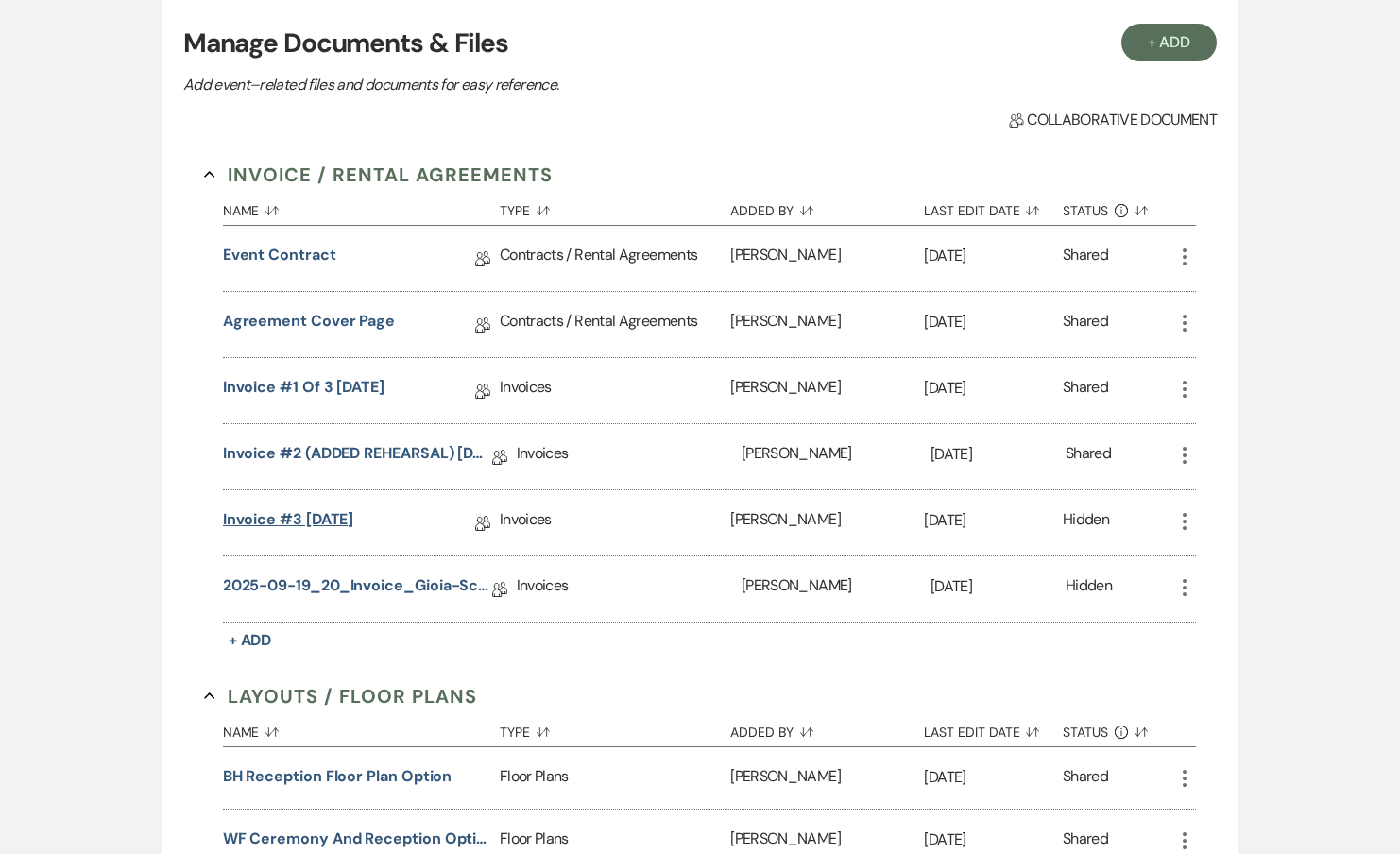
click at [317, 509] on link "Invoice #3 6-17-2025" at bounding box center [289, 523] width 131 height 29
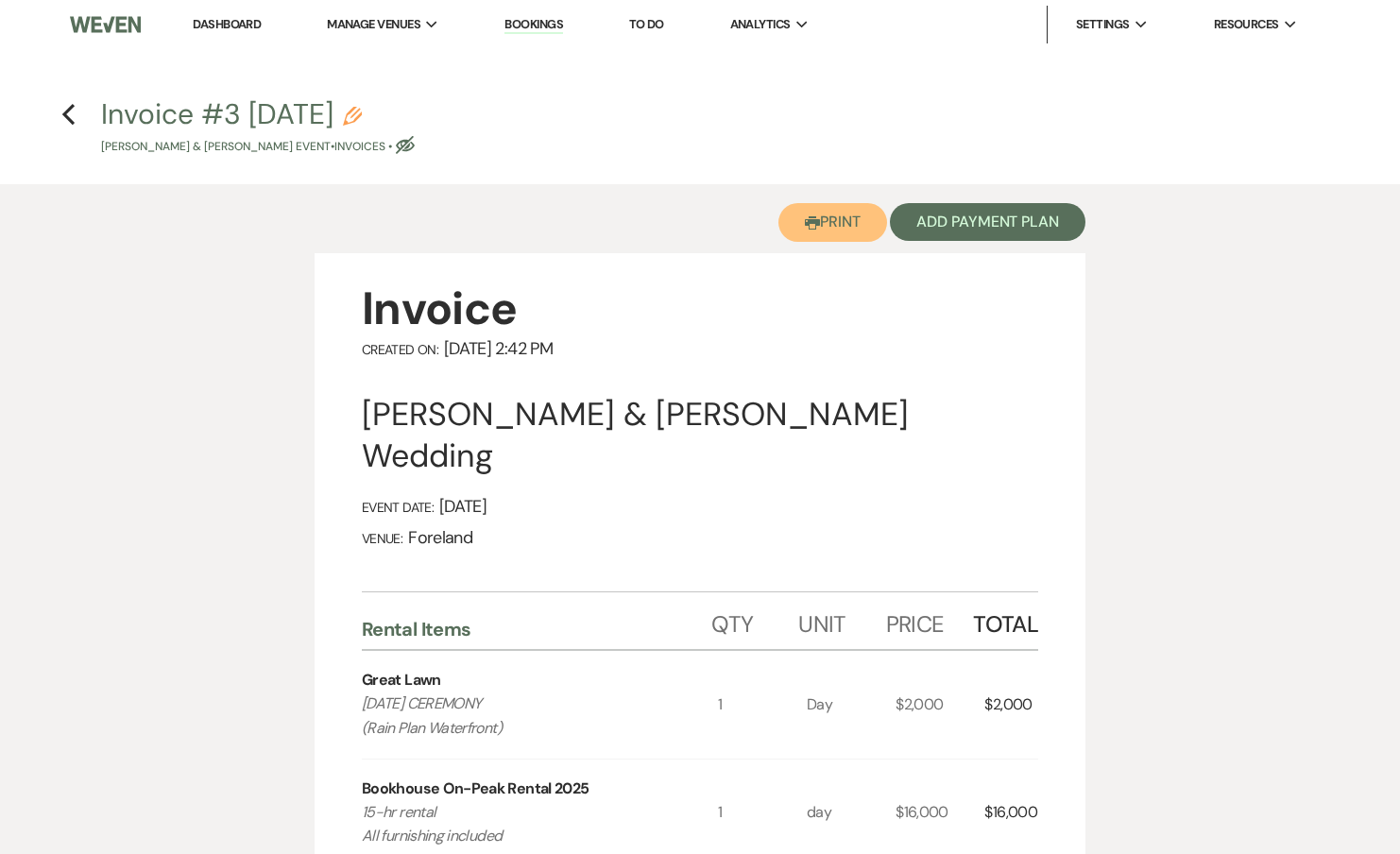
click at [830, 227] on button "Printer Print" at bounding box center [832, 222] width 108 height 39
click at [73, 110] on icon "Previous" at bounding box center [69, 113] width 14 height 23
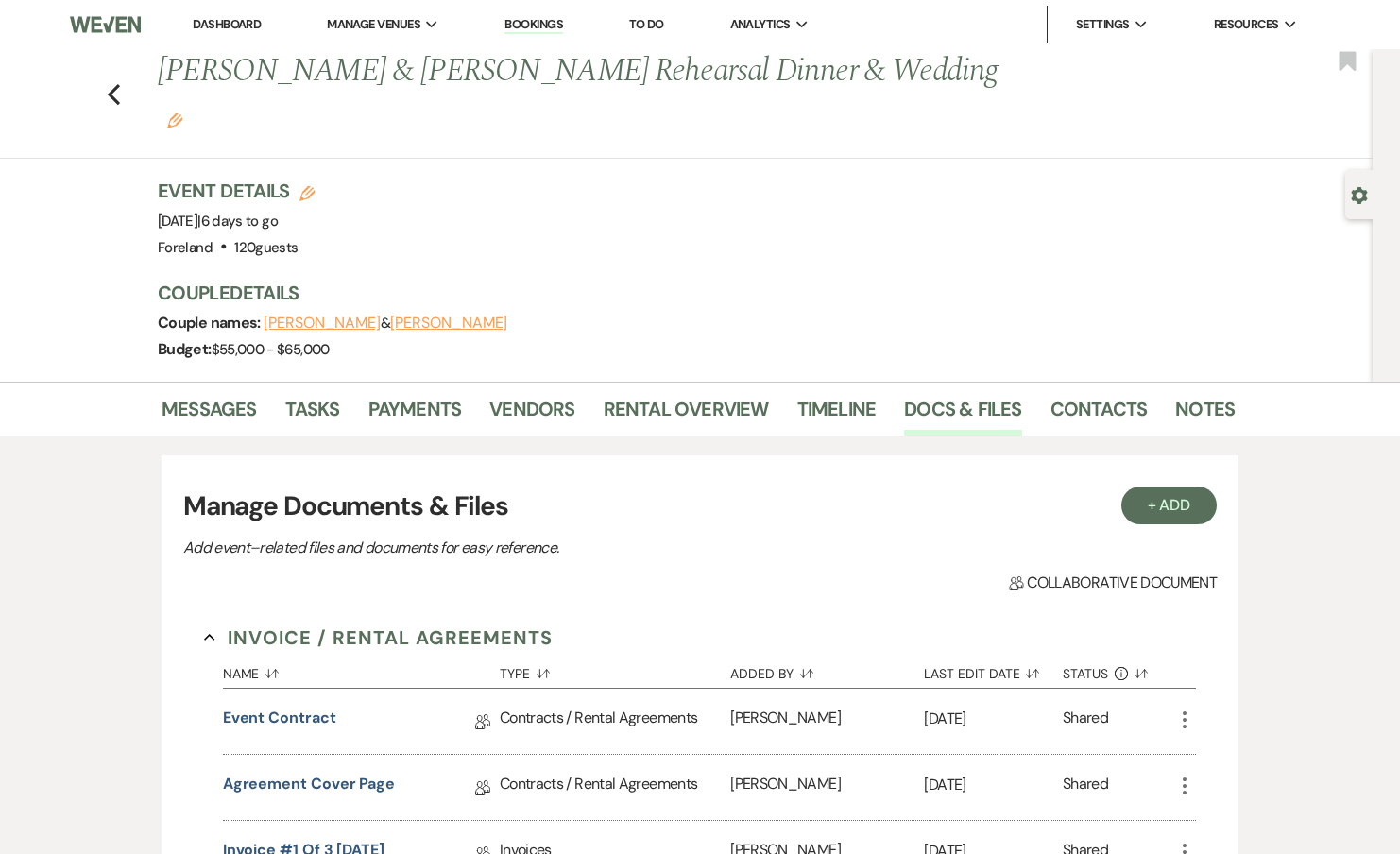
scroll to position [463, 0]
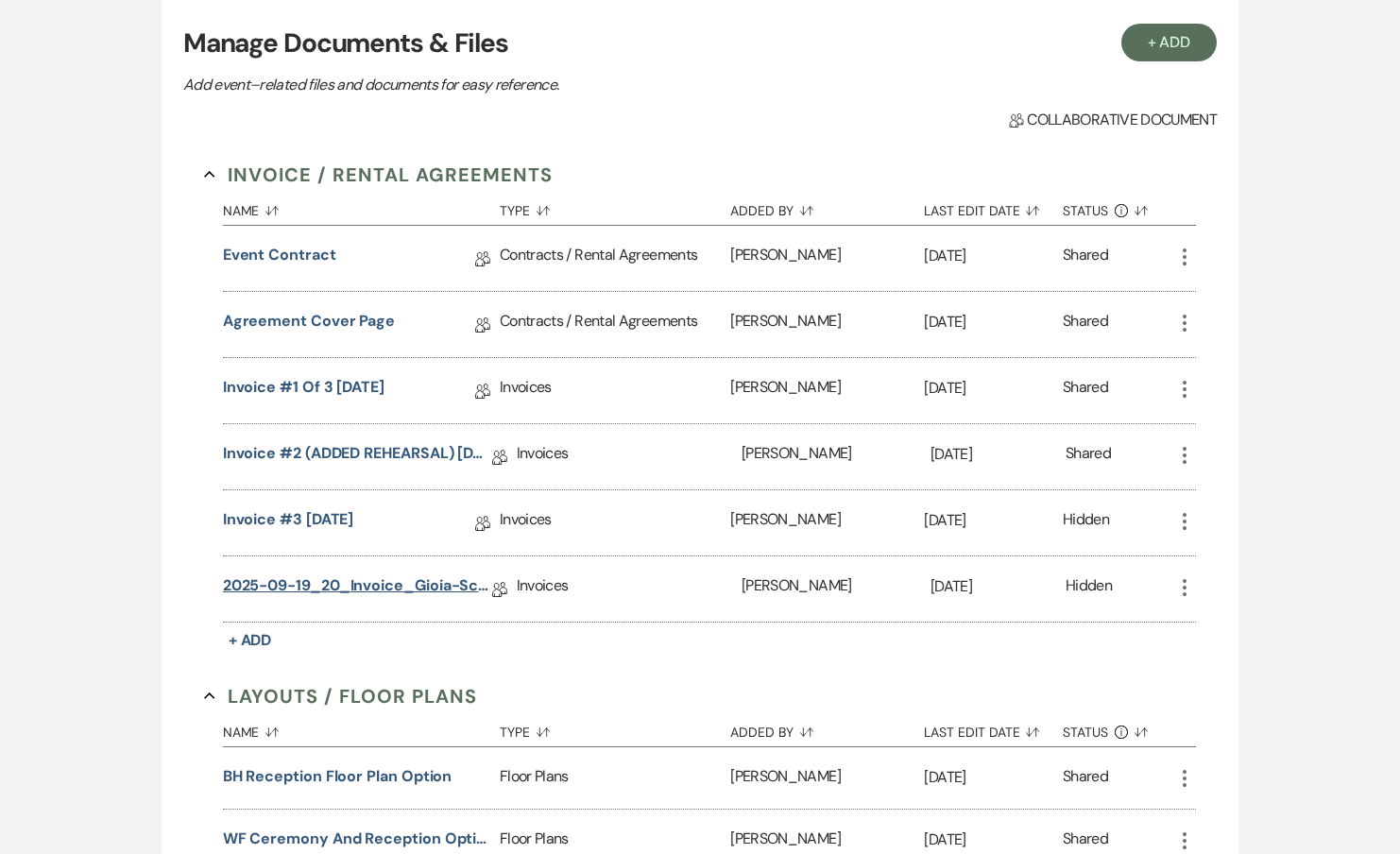
click at [308, 574] on link "2025-09-19_20_Invoice_Gioia-Scafuto_Wedding" at bounding box center [357, 588] width 270 height 29
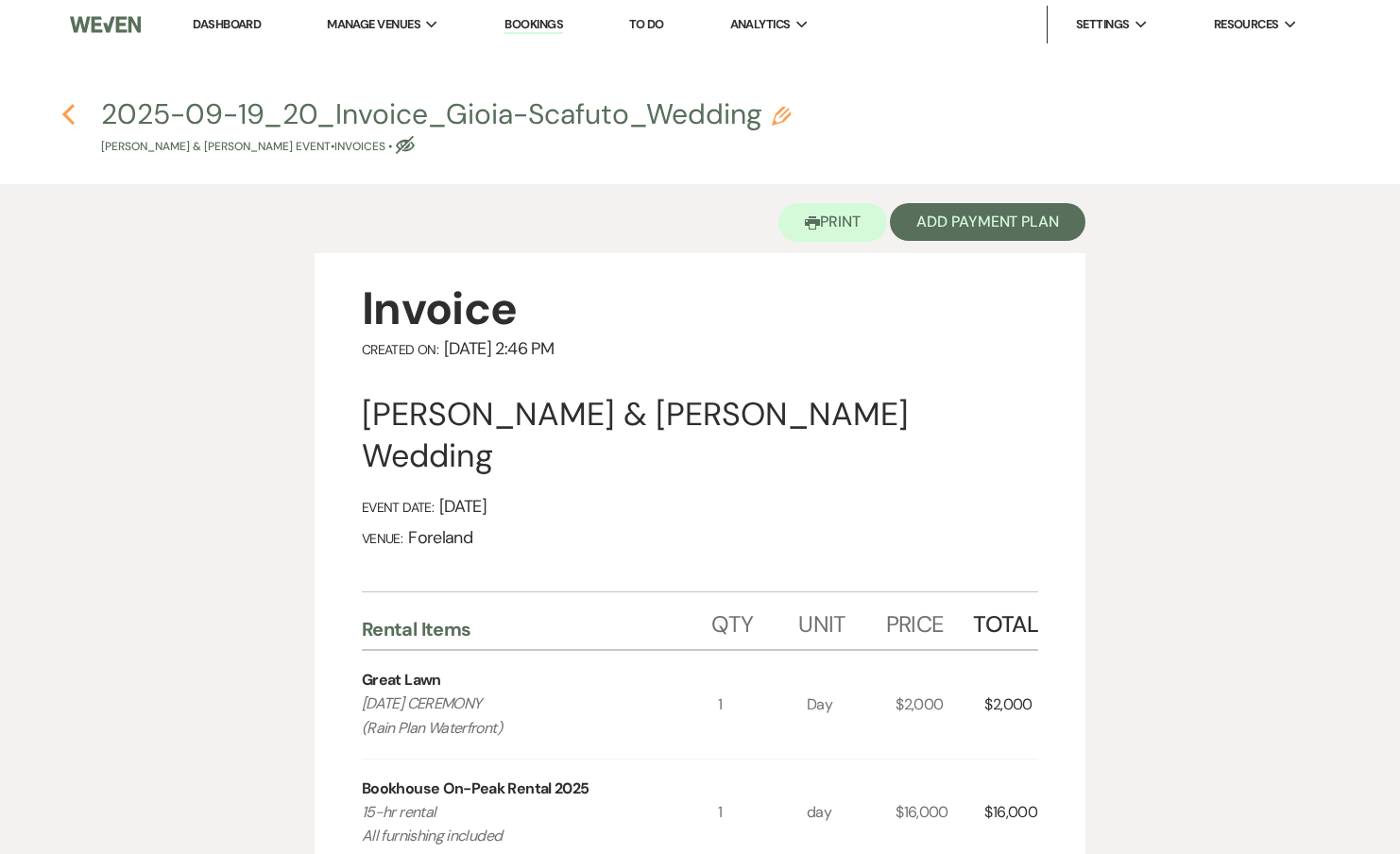
click at [72, 113] on icon "Previous" at bounding box center [69, 113] width 14 height 23
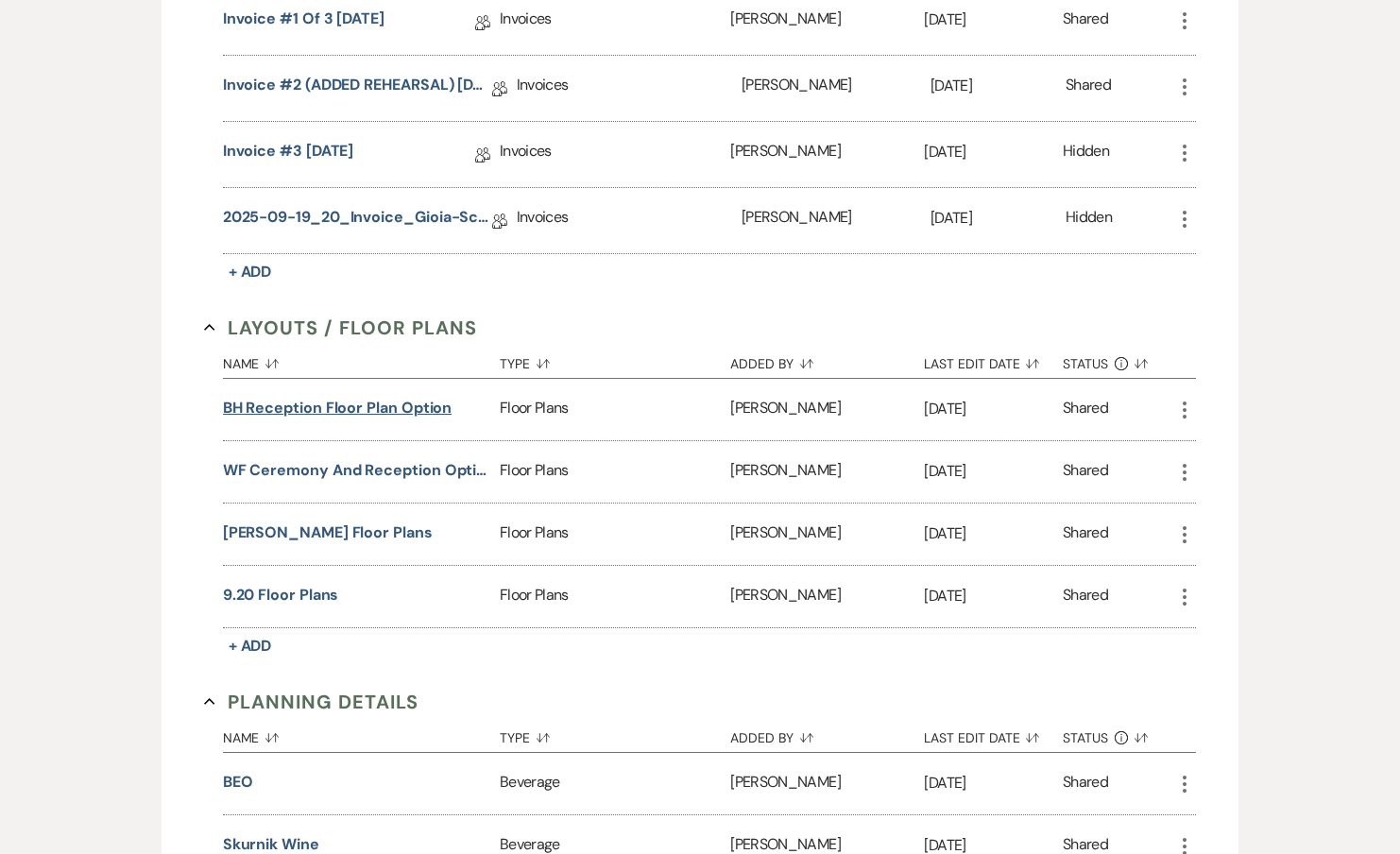
scroll to position [1013, 0]
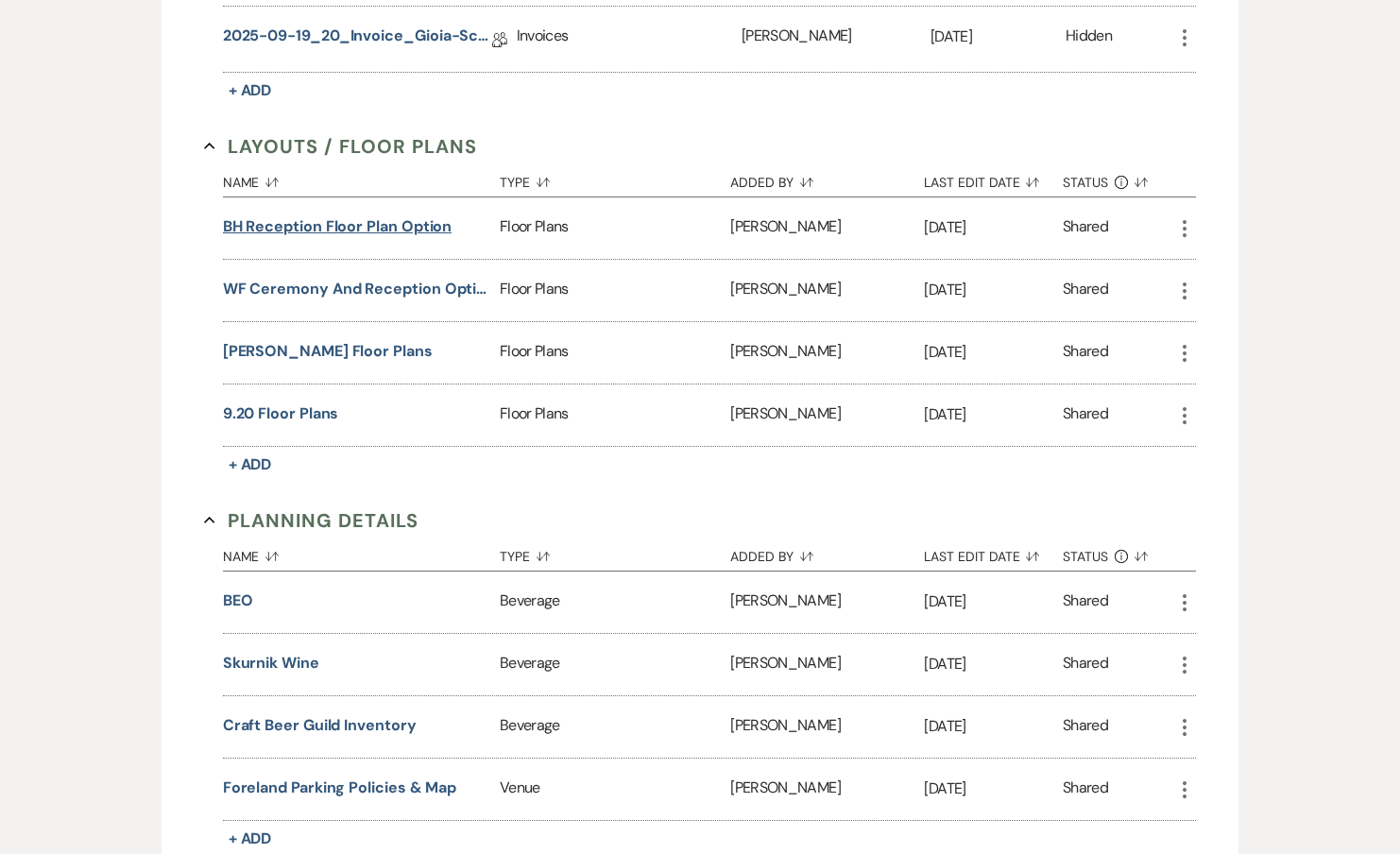
click at [385, 215] on button "BH Reception Floor Plan Option" at bounding box center [337, 226] width 230 height 23
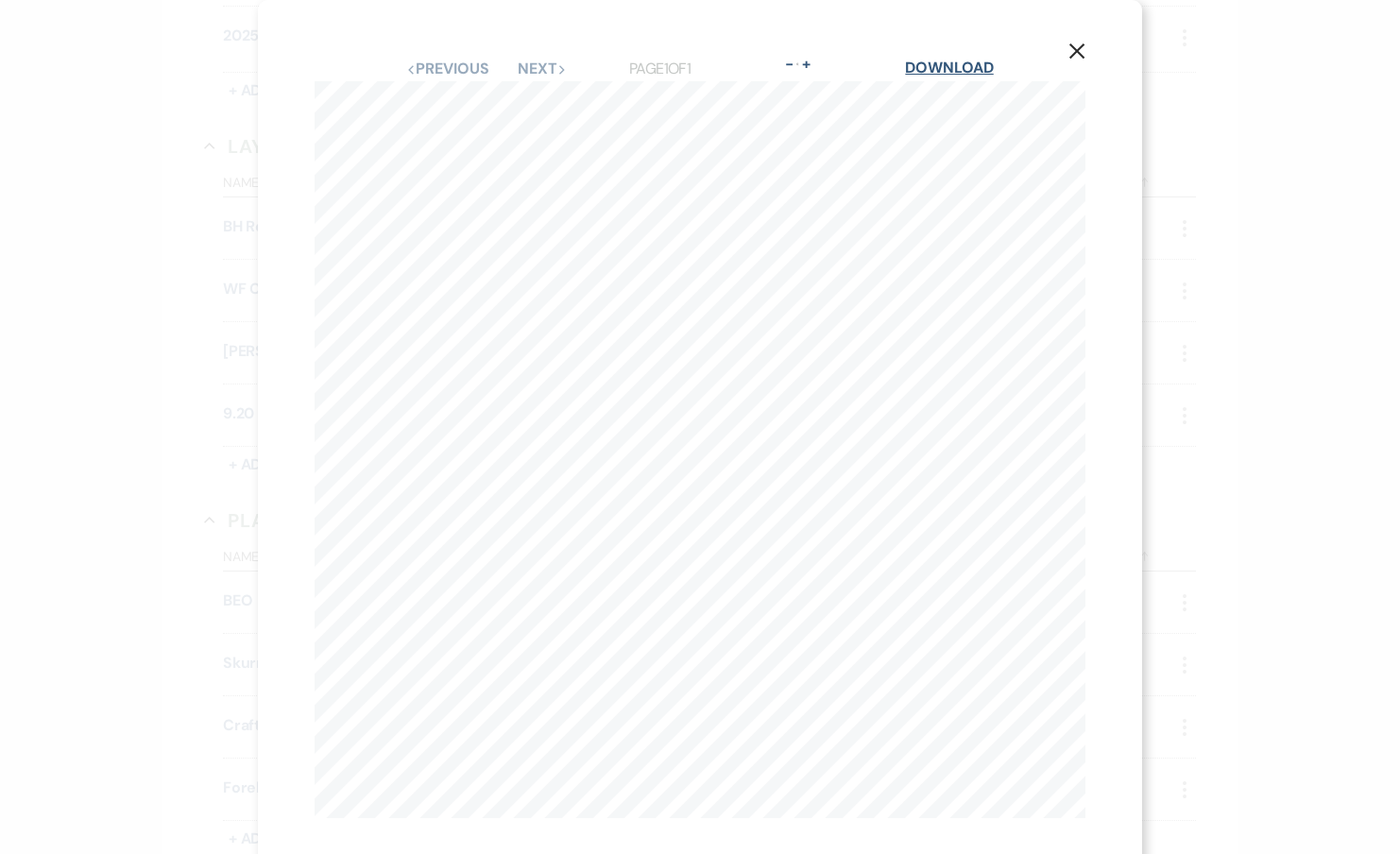
click at [959, 69] on link "Download" at bounding box center [948, 68] width 88 height 20
click at [1187, 328] on div "X Previous Previous Next Next Page 1 of 1 - Zoom + Download 1 cm = 1ft tables -…" at bounding box center [700, 427] width 1400 height 854
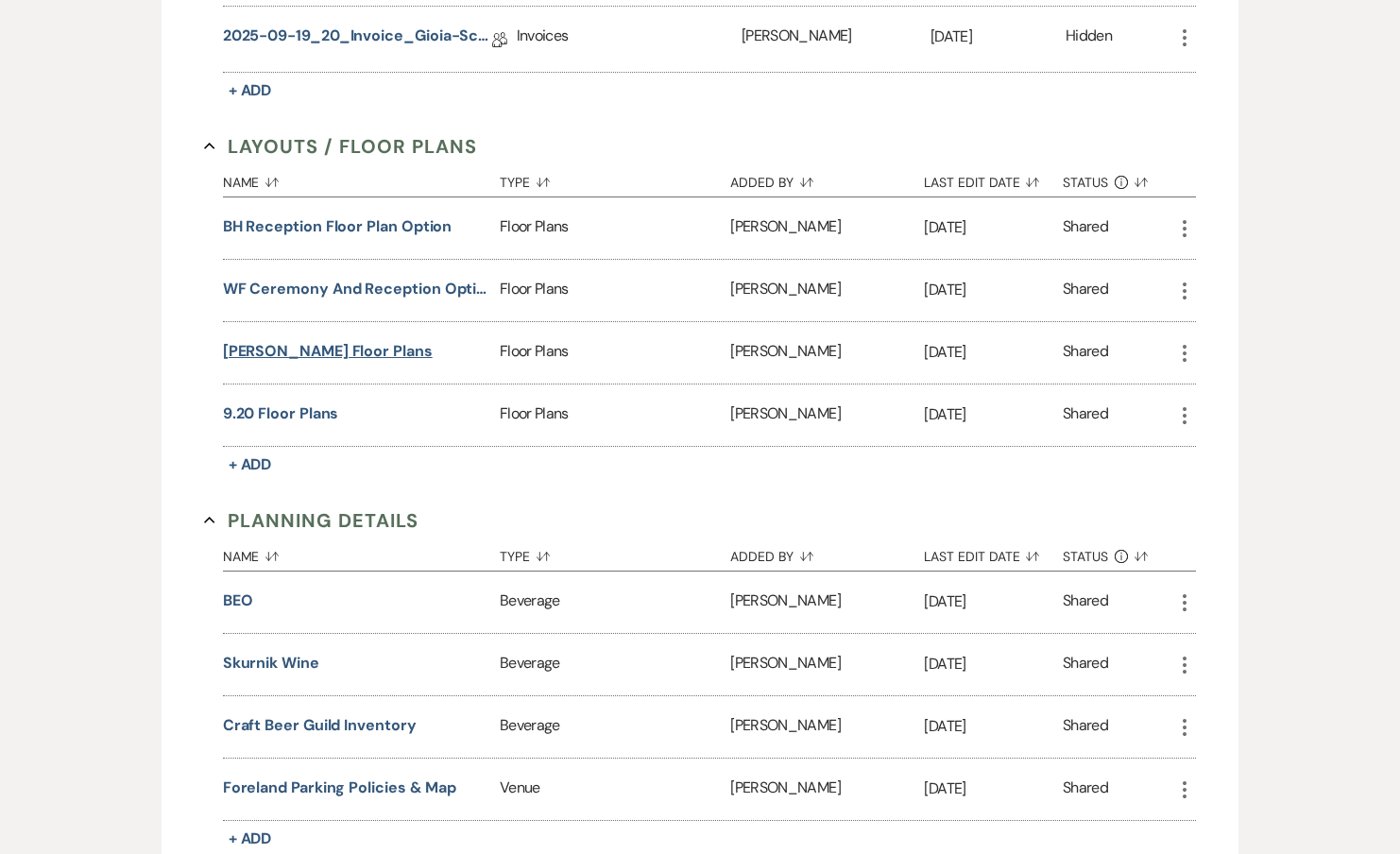
click at [301, 340] on button "Merri Floor Plans" at bounding box center [327, 351] width 210 height 23
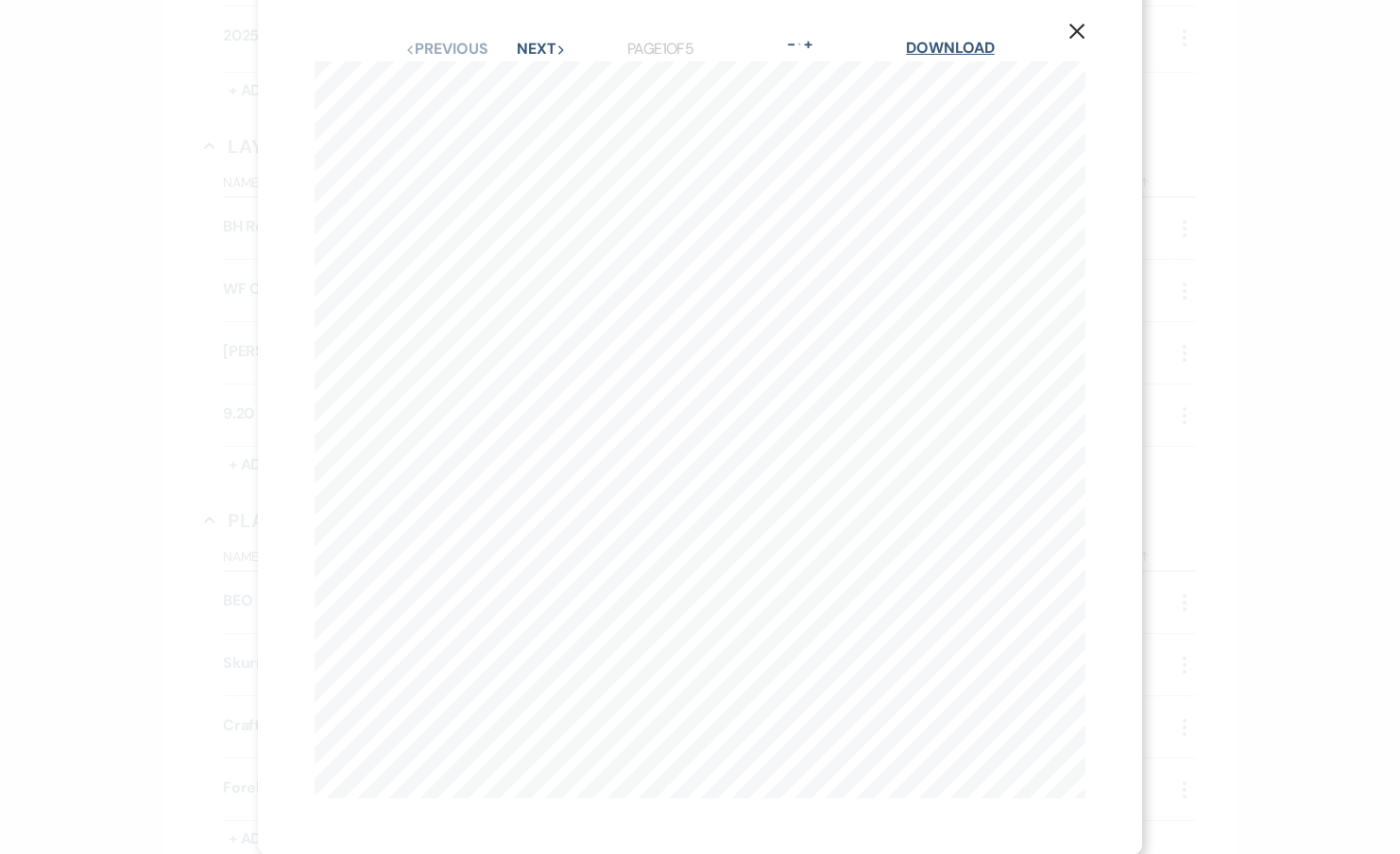
click at [964, 45] on link "Download" at bounding box center [949, 48] width 88 height 20
click at [1236, 283] on div "X Previous Previous Next Next Page 1 of 5 - Zoom + Download Bookhouse 1st Floor…" at bounding box center [700, 427] width 1400 height 854
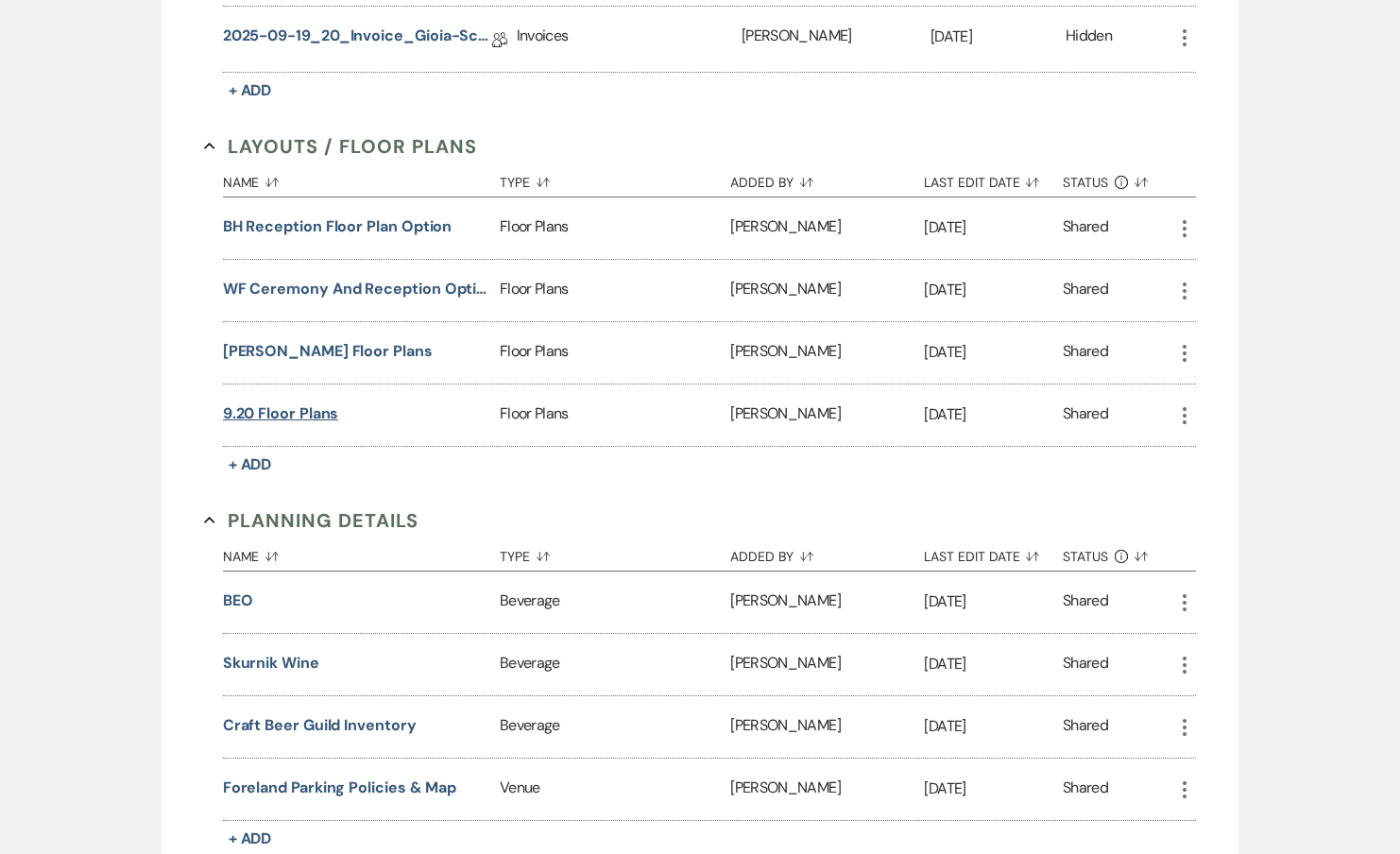
click at [282, 402] on button "9.20 Floor Plans" at bounding box center [281, 413] width 116 height 23
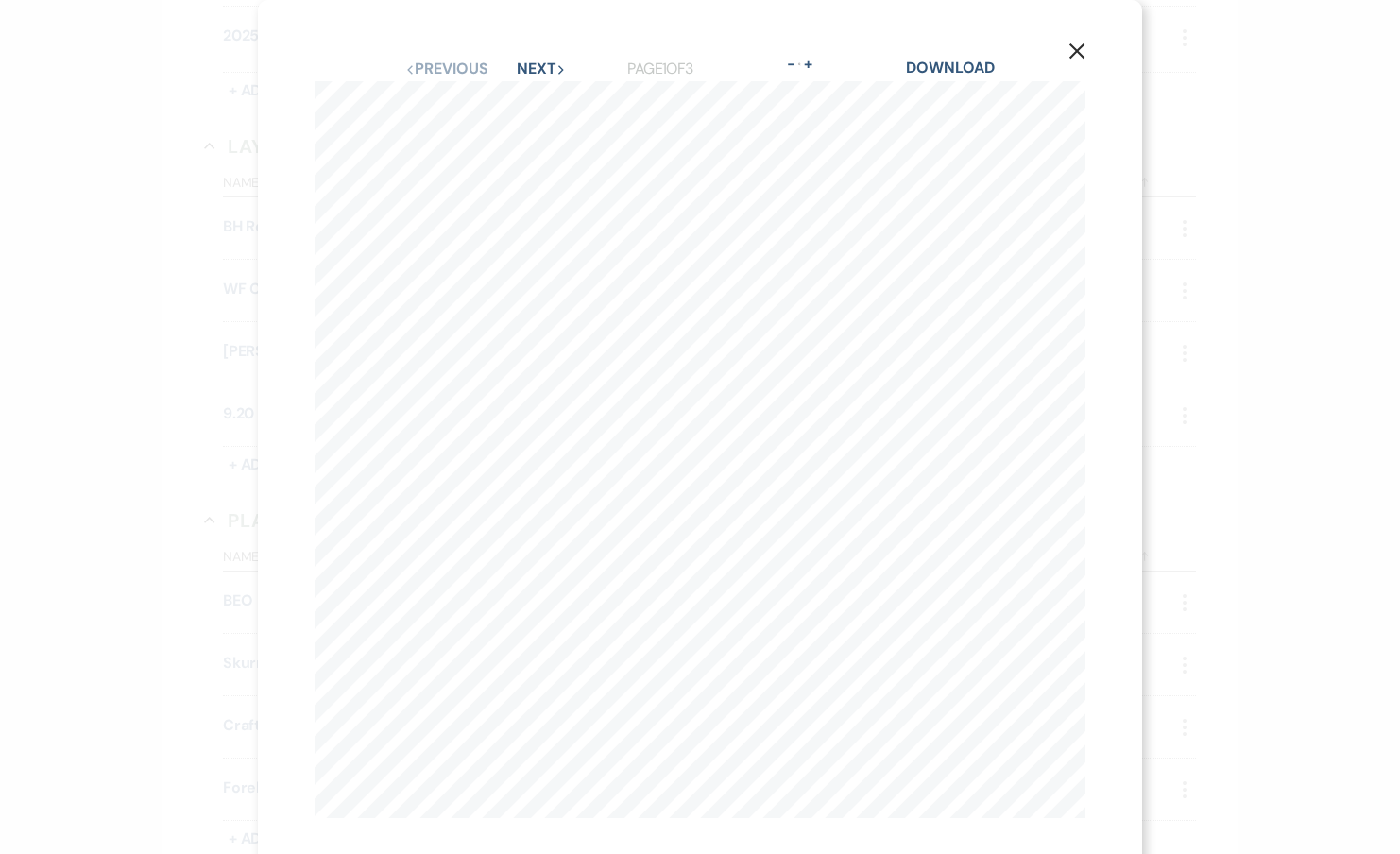
click at [925, 80] on div "Download" at bounding box center [949, 69] width 88 height 25
click at [930, 71] on link "Download" at bounding box center [949, 68] width 88 height 20
click at [1075, 54] on icon "X" at bounding box center [1077, 51] width 17 height 17
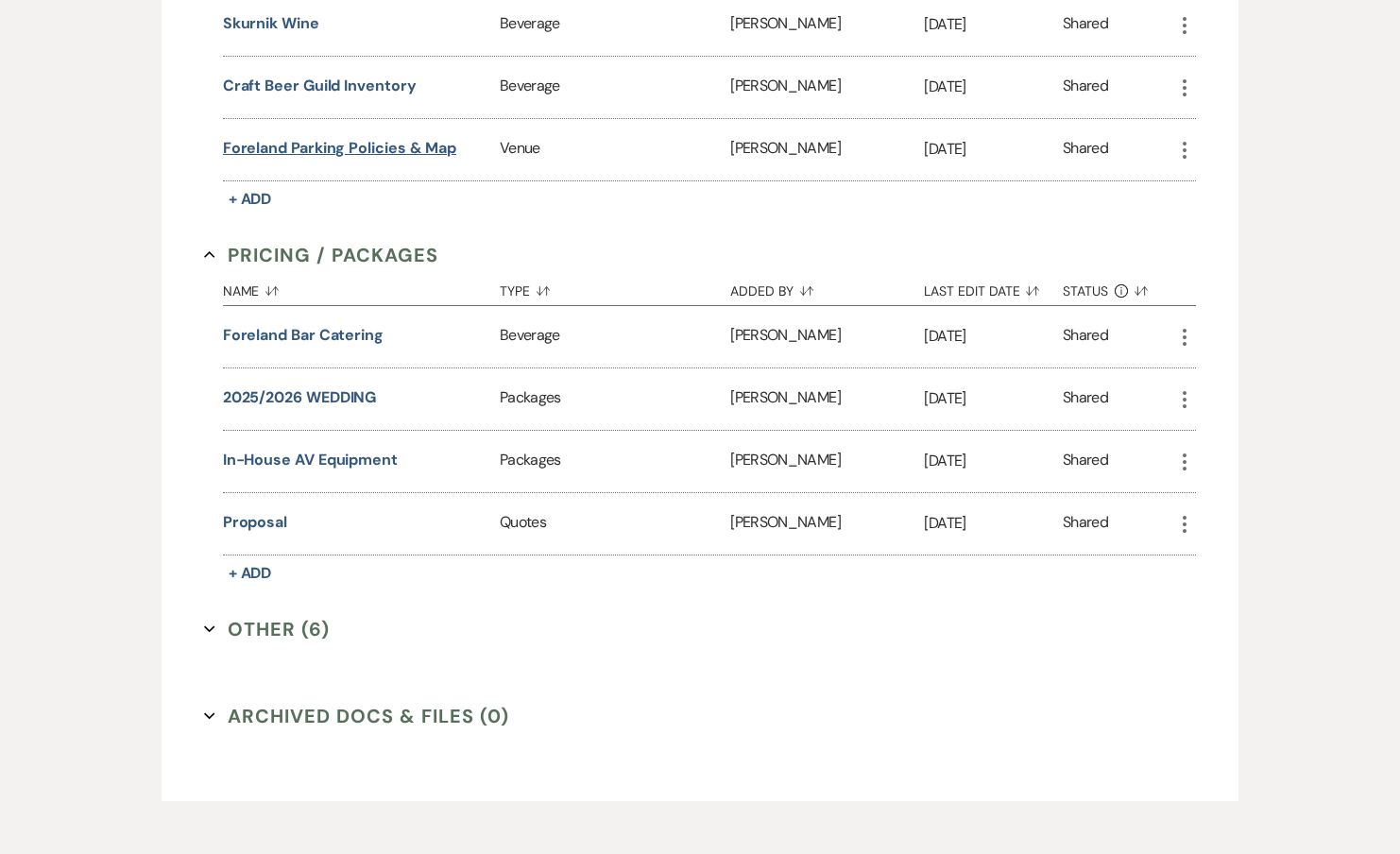
scroll to position [1677, 0]
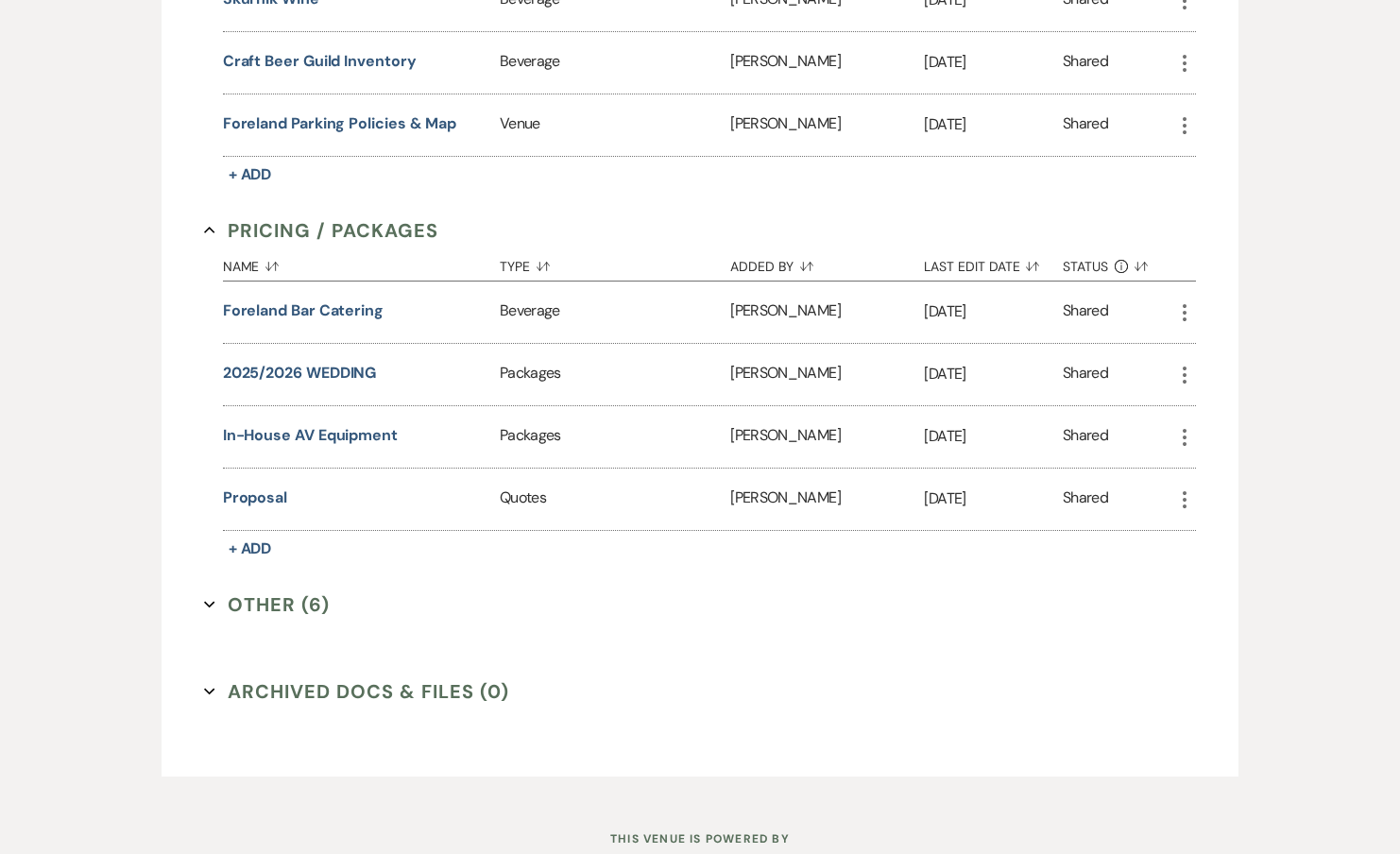
click at [270, 590] on button "Other (6) Expand" at bounding box center [267, 604] width 125 height 28
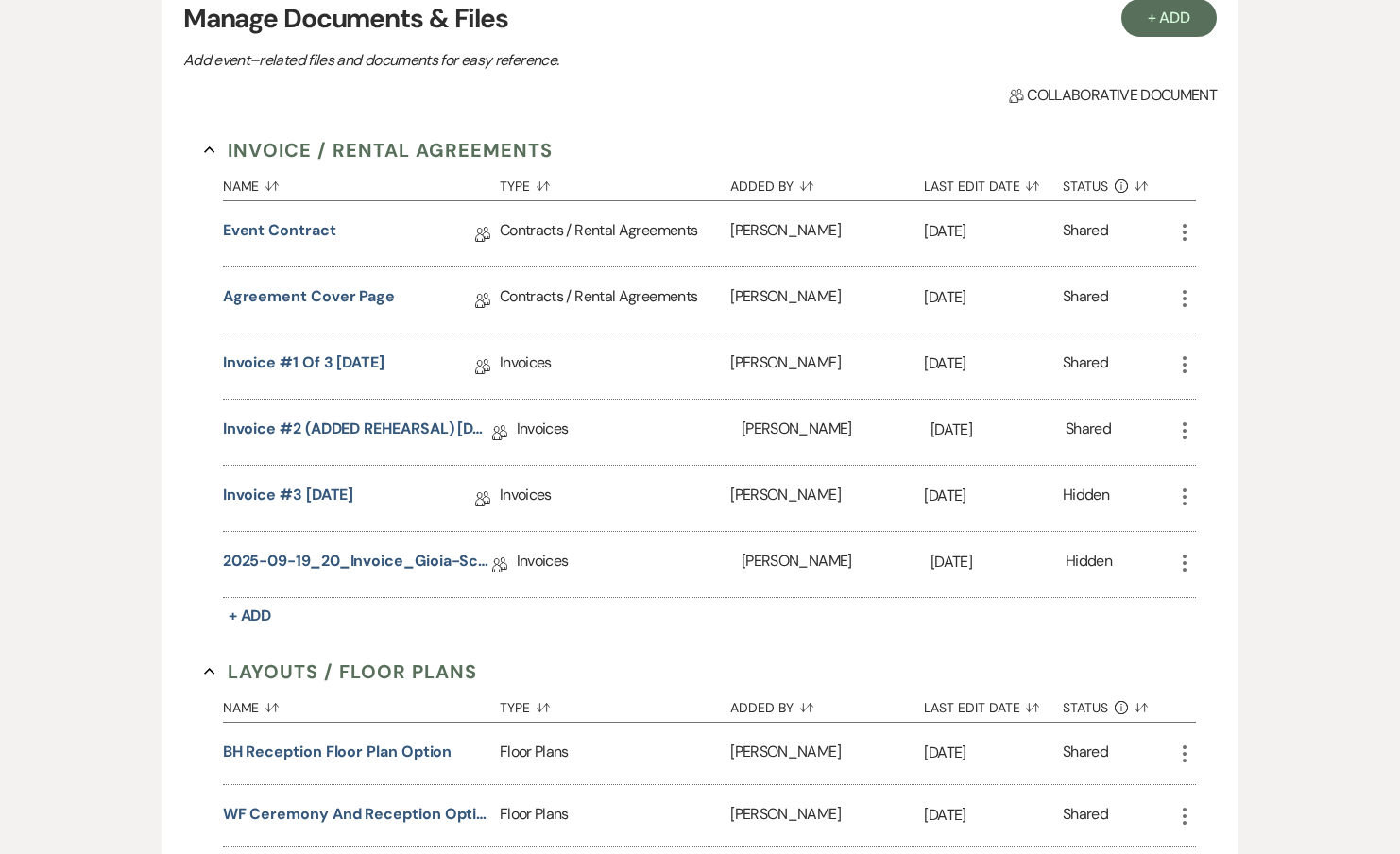
scroll to position [0, 0]
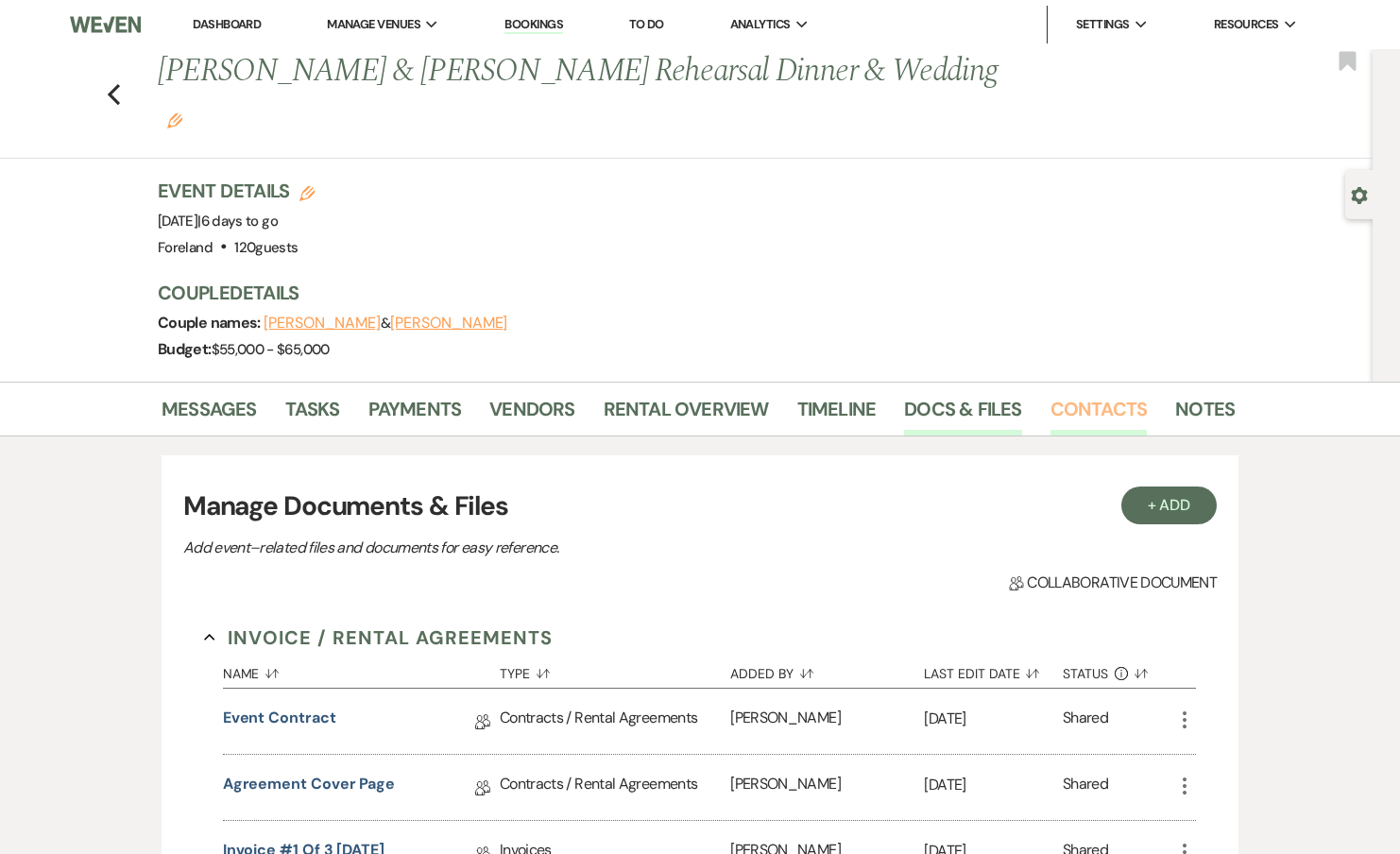
click at [1057, 394] on link "Contacts" at bounding box center [1100, 415] width 98 height 42
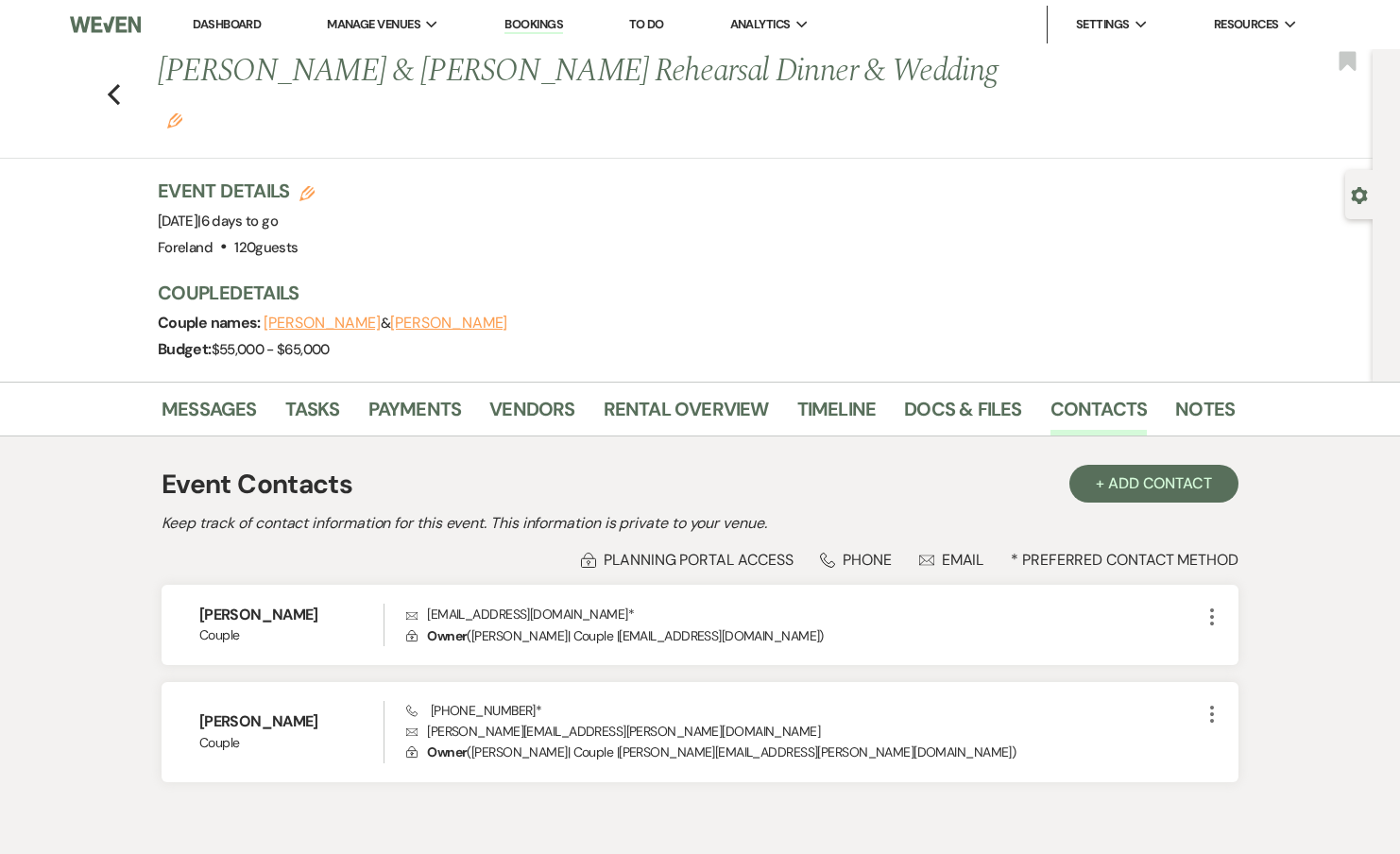
click at [1161, 390] on li "Contacts" at bounding box center [1113, 413] width 125 height 46
click at [1183, 394] on link "Notes" at bounding box center [1205, 415] width 60 height 42
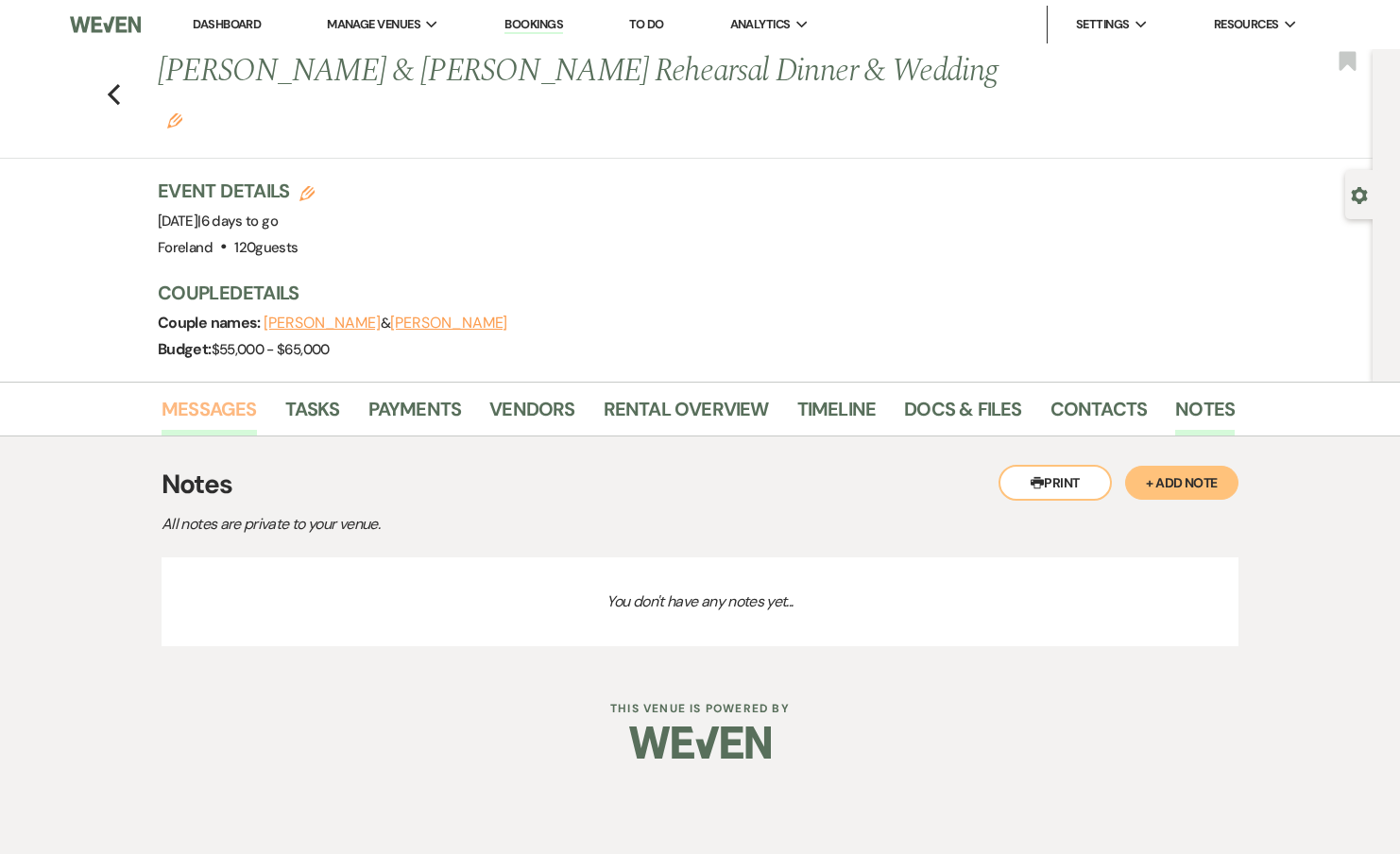
click at [207, 394] on link "Messages" at bounding box center [209, 415] width 96 height 42
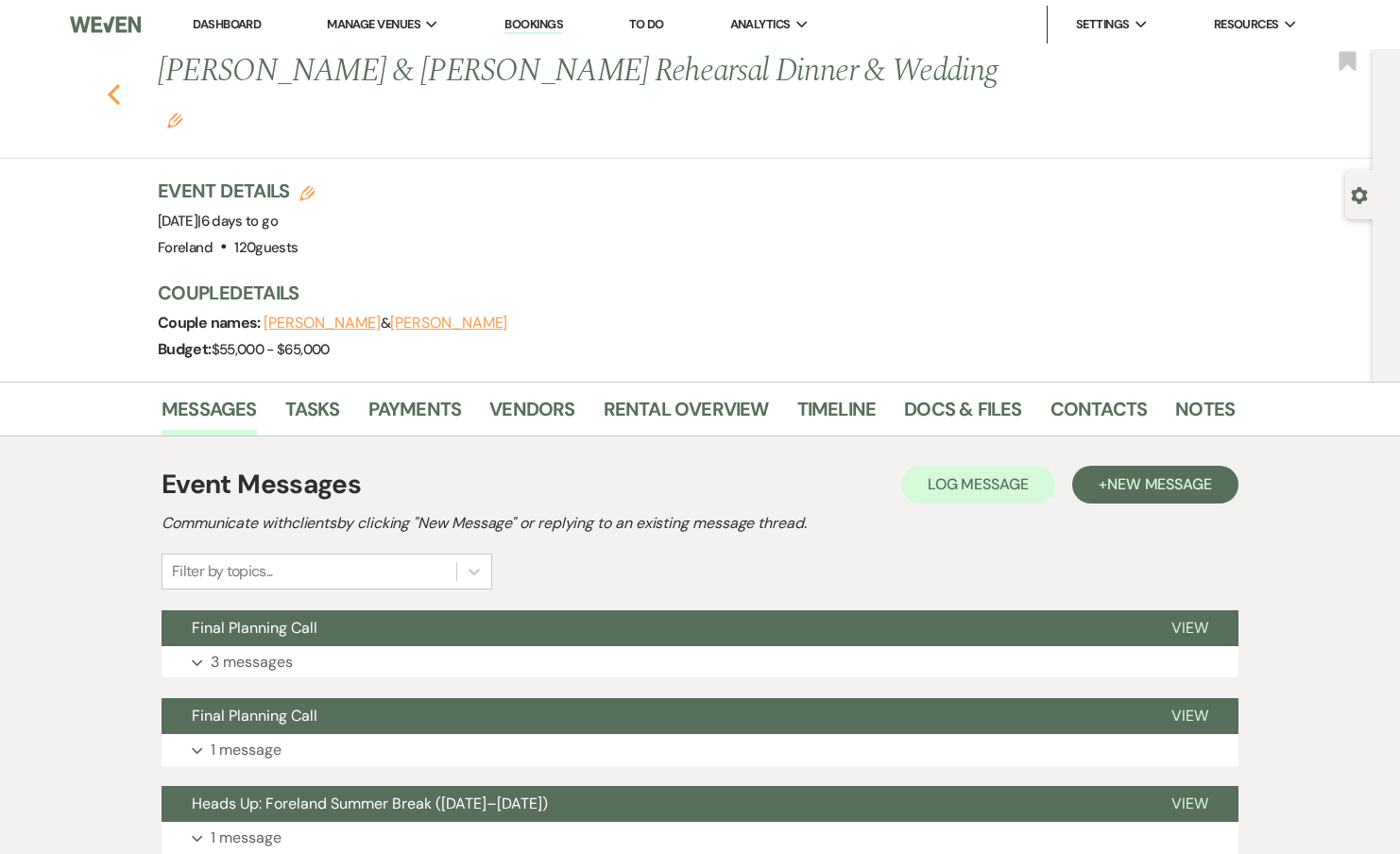
click at [111, 84] on use "button" at bounding box center [113, 94] width 12 height 21
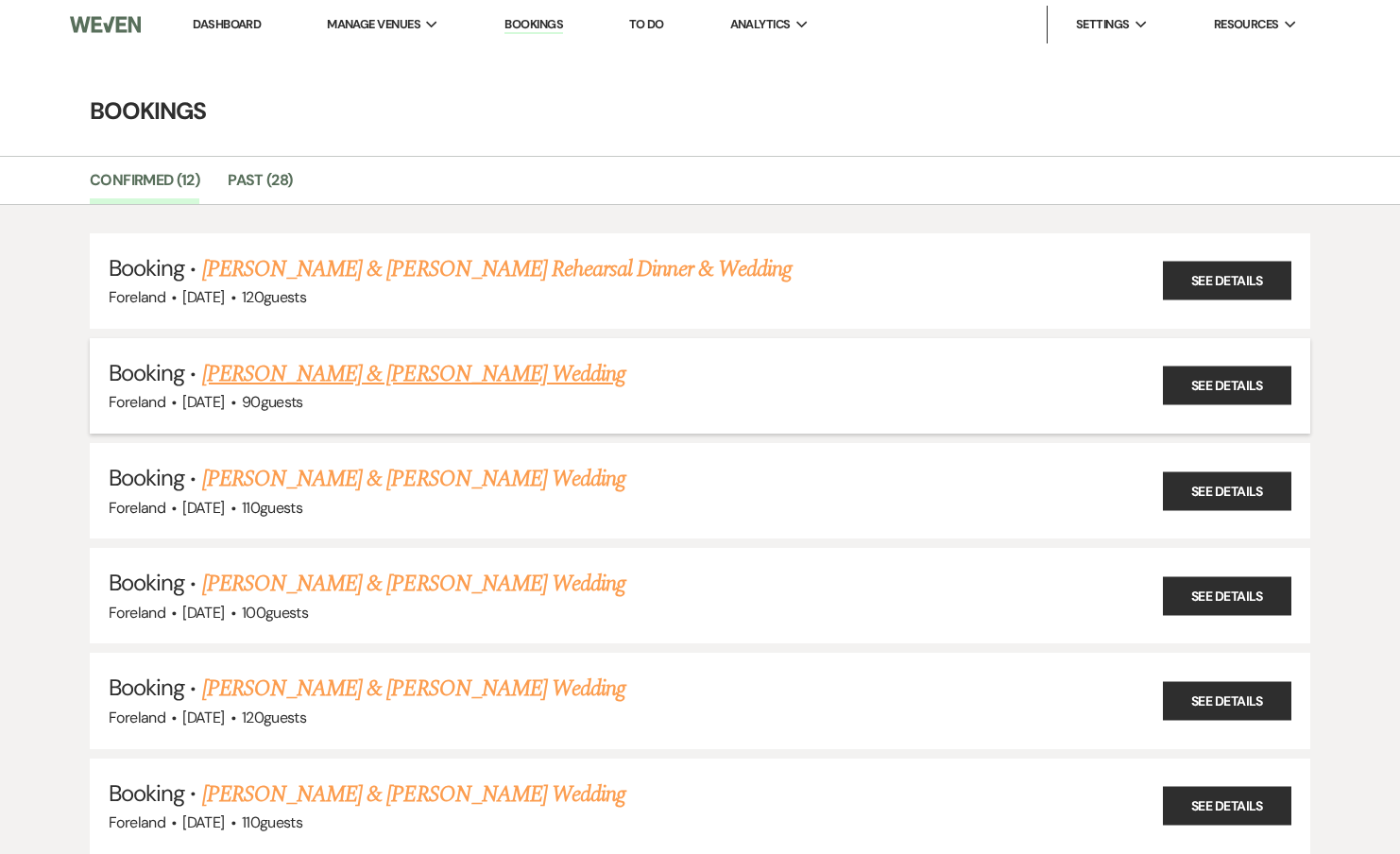
click at [351, 373] on link "Sarah Santoro & Jesse Caruso's Wedding" at bounding box center [413, 374] width 423 height 34
click at [333, 470] on link "Samantha Isaacs & Elijah Rogers Wedding" at bounding box center [413, 479] width 423 height 34
click at [302, 580] on link "Nicole Hinz & Lindzy Hamel's Wedding" at bounding box center [413, 584] width 423 height 34
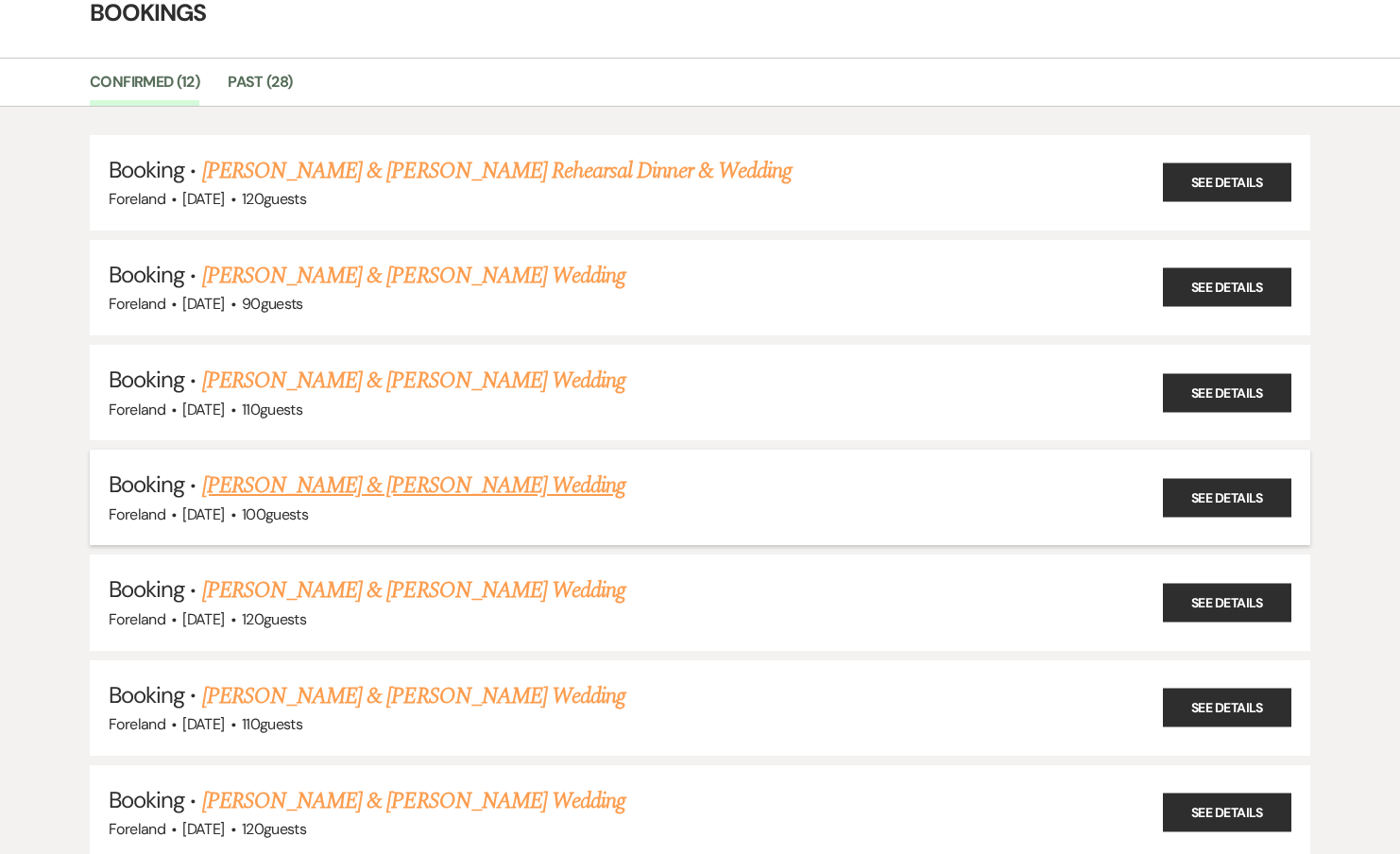
scroll to position [109, 0]
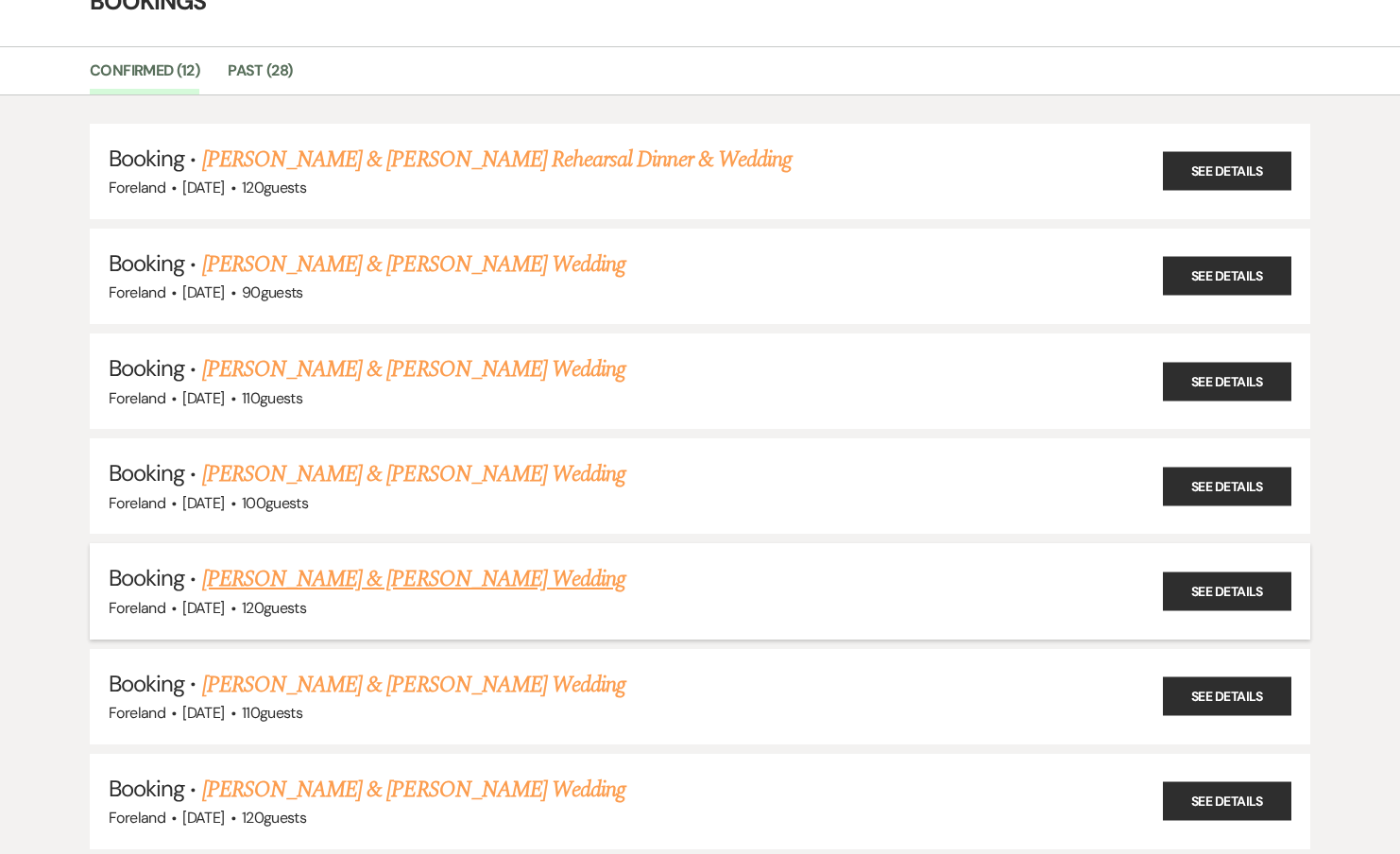
click at [298, 584] on link "Kayla Gibson & Pooja Aggarwal's Wedding" at bounding box center [413, 579] width 423 height 34
click at [274, 681] on link "[PERSON_NAME] & [PERSON_NAME] Wedding" at bounding box center [413, 685] width 423 height 34
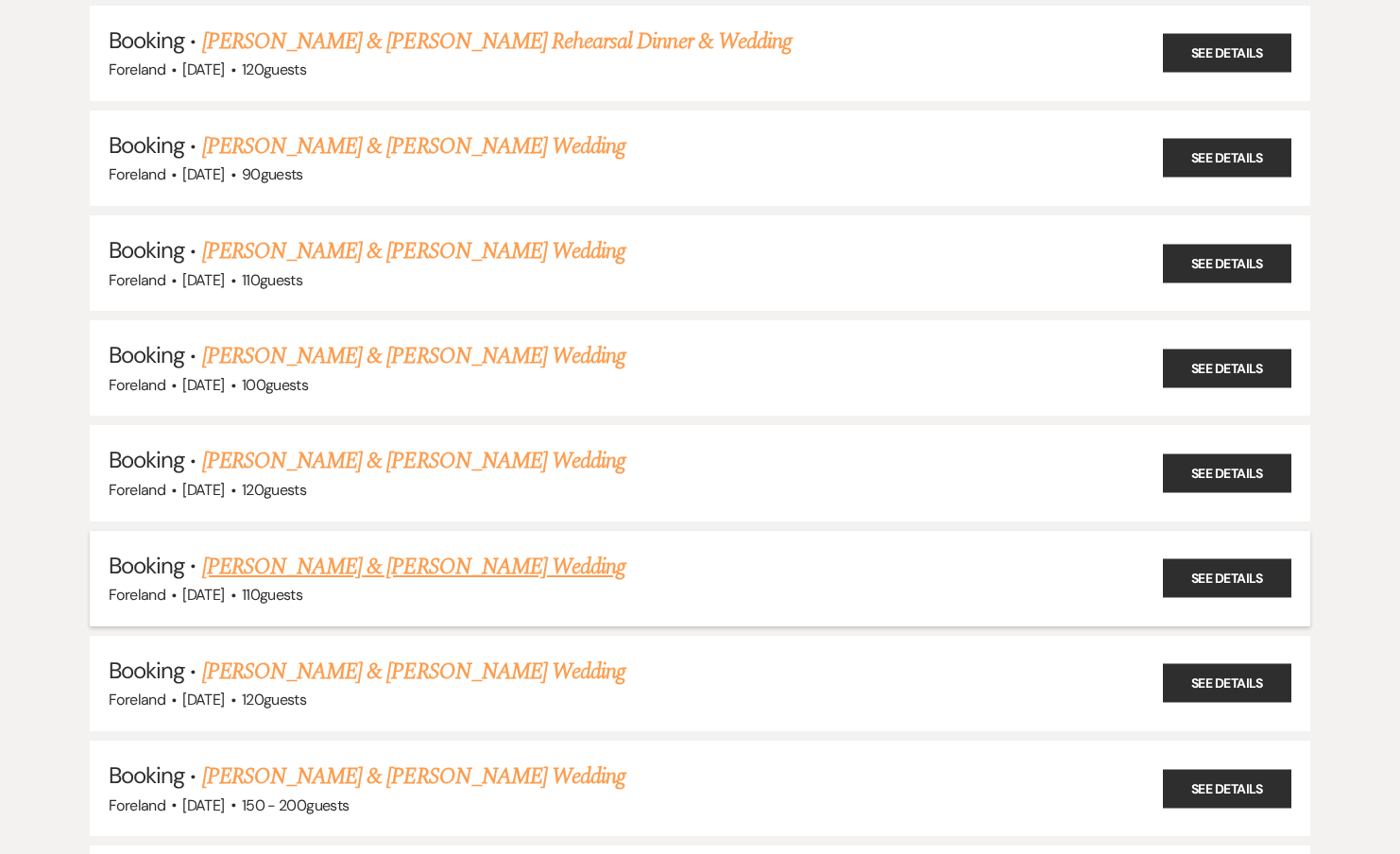
scroll to position [270, 0]
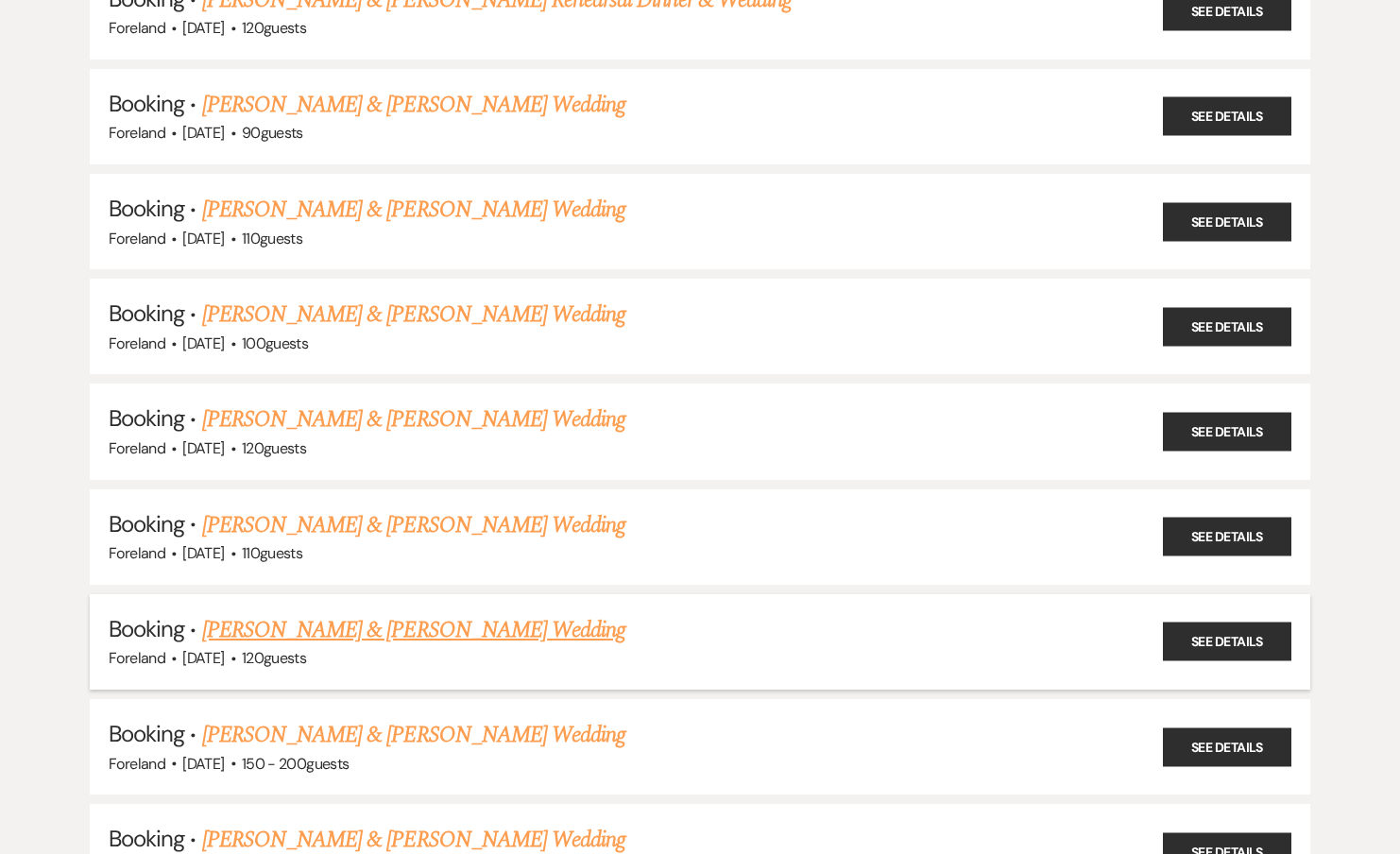
click at [303, 630] on link "Clare Lagomarsino & Emily Shear's Wedding" at bounding box center [413, 630] width 423 height 34
click at [299, 719] on link "Gabby Childrose & Mitchell's Wedding" at bounding box center [413, 736] width 423 height 34
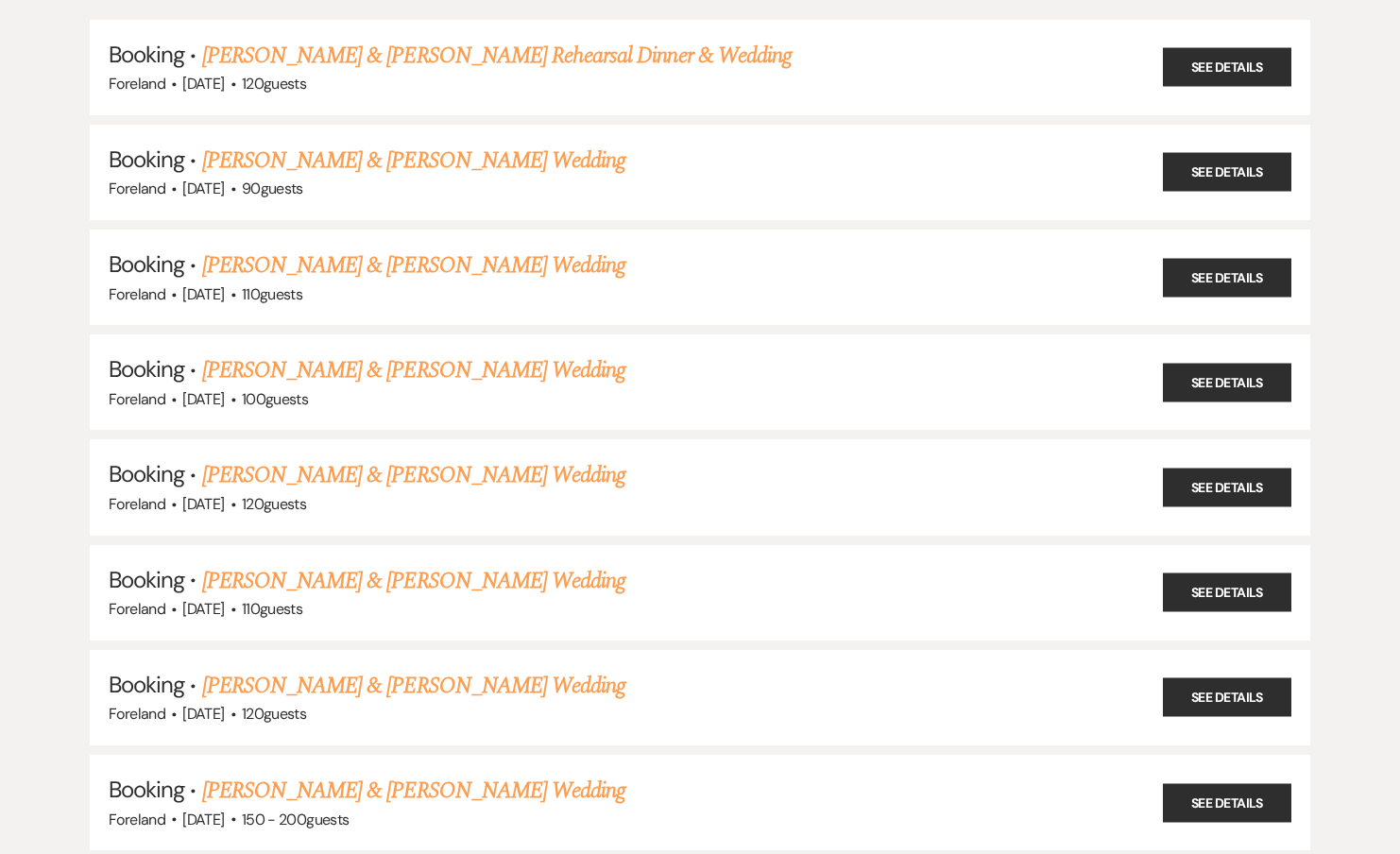
scroll to position [325, 0]
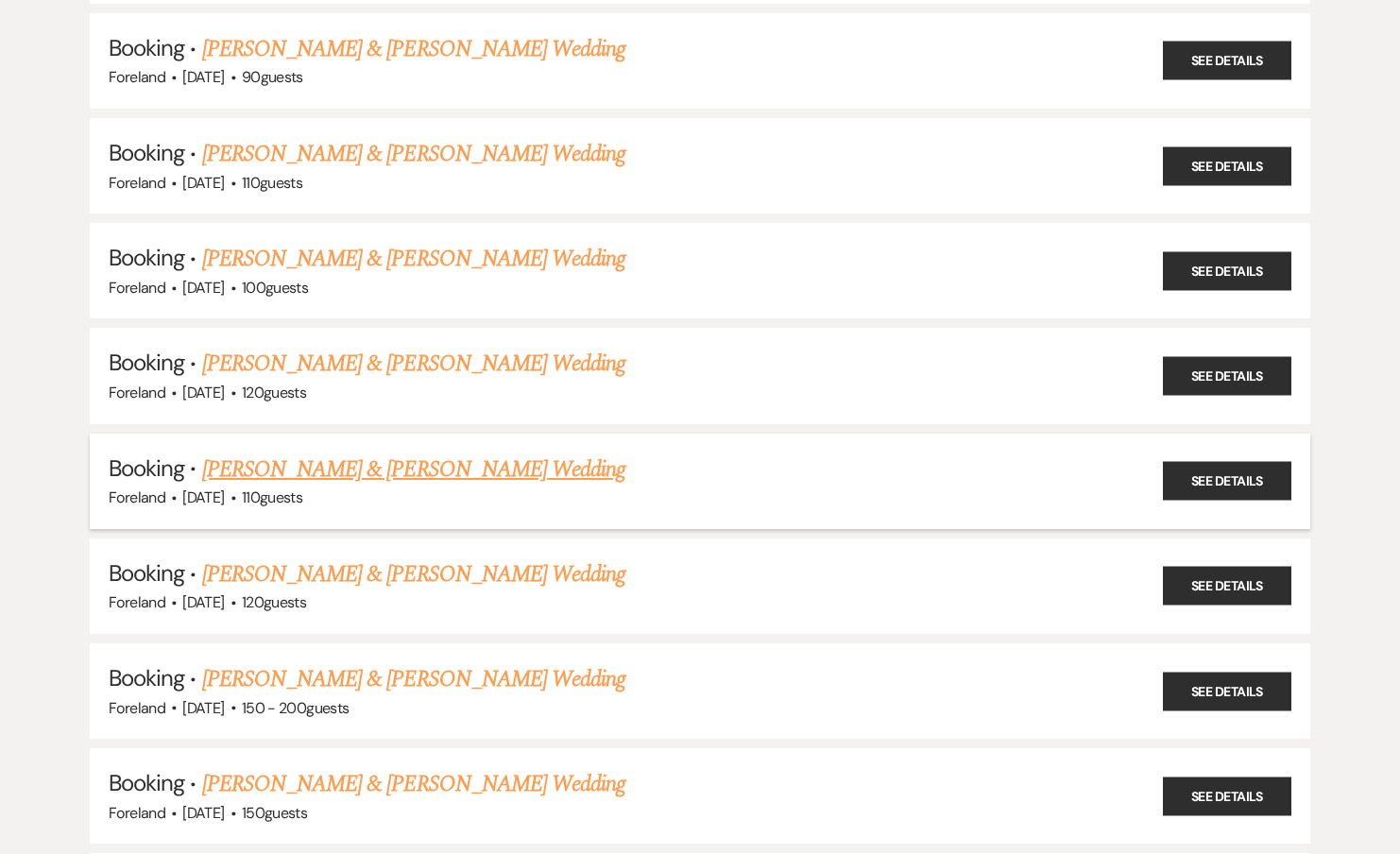
click at [259, 464] on link "[PERSON_NAME] & [PERSON_NAME] Wedding" at bounding box center [413, 470] width 423 height 34
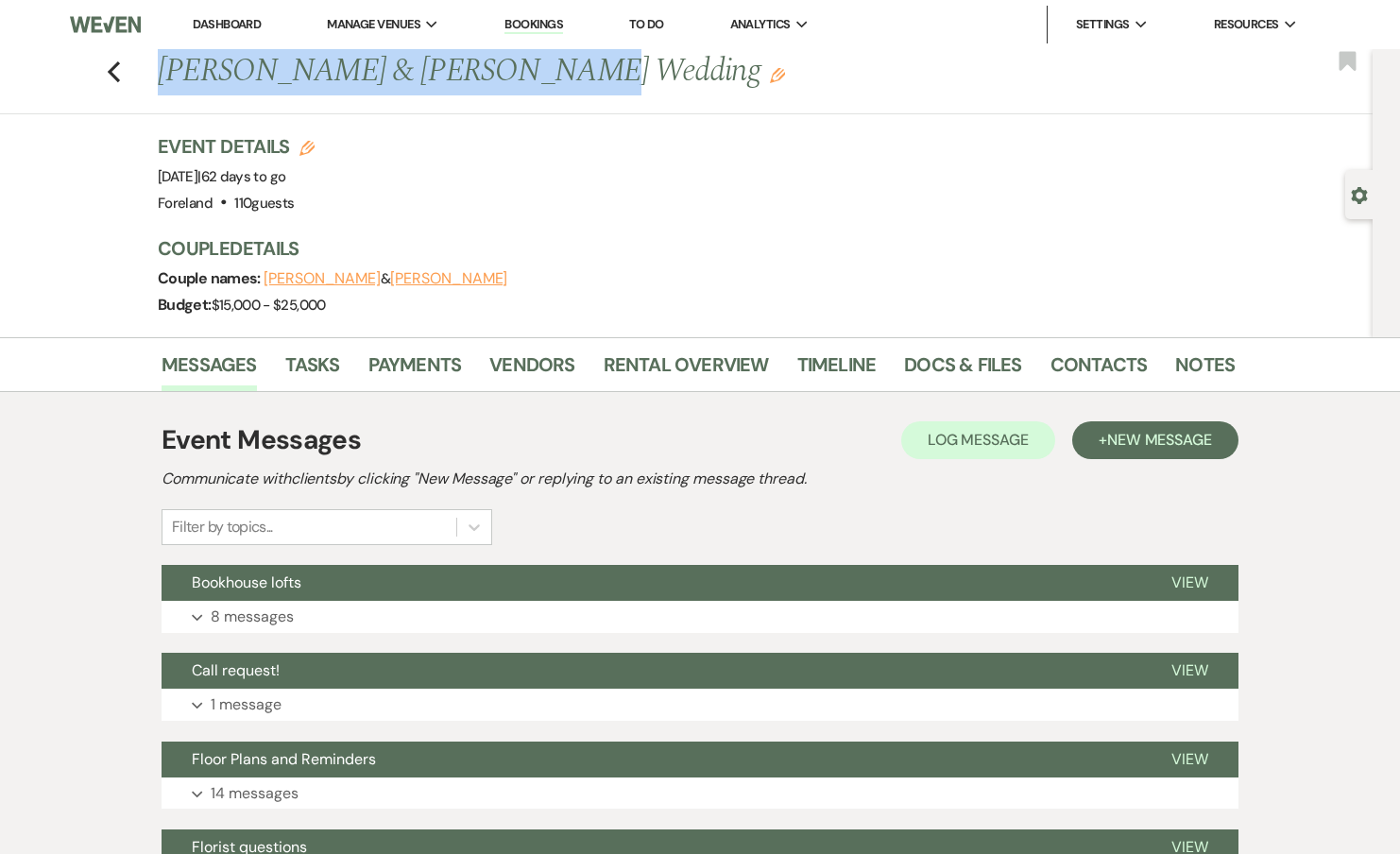
drag, startPoint x: 164, startPoint y: 76, endPoint x: 545, endPoint y: 69, distance: 381.1
click at [545, 69] on h1 "[PERSON_NAME] & [PERSON_NAME] Wedding Edit" at bounding box center [581, 72] width 847 height 46
copy h1 "[PERSON_NAME] & [PERSON_NAME]"
click at [107, 64] on icon "Previous" at bounding box center [113, 72] width 14 height 23
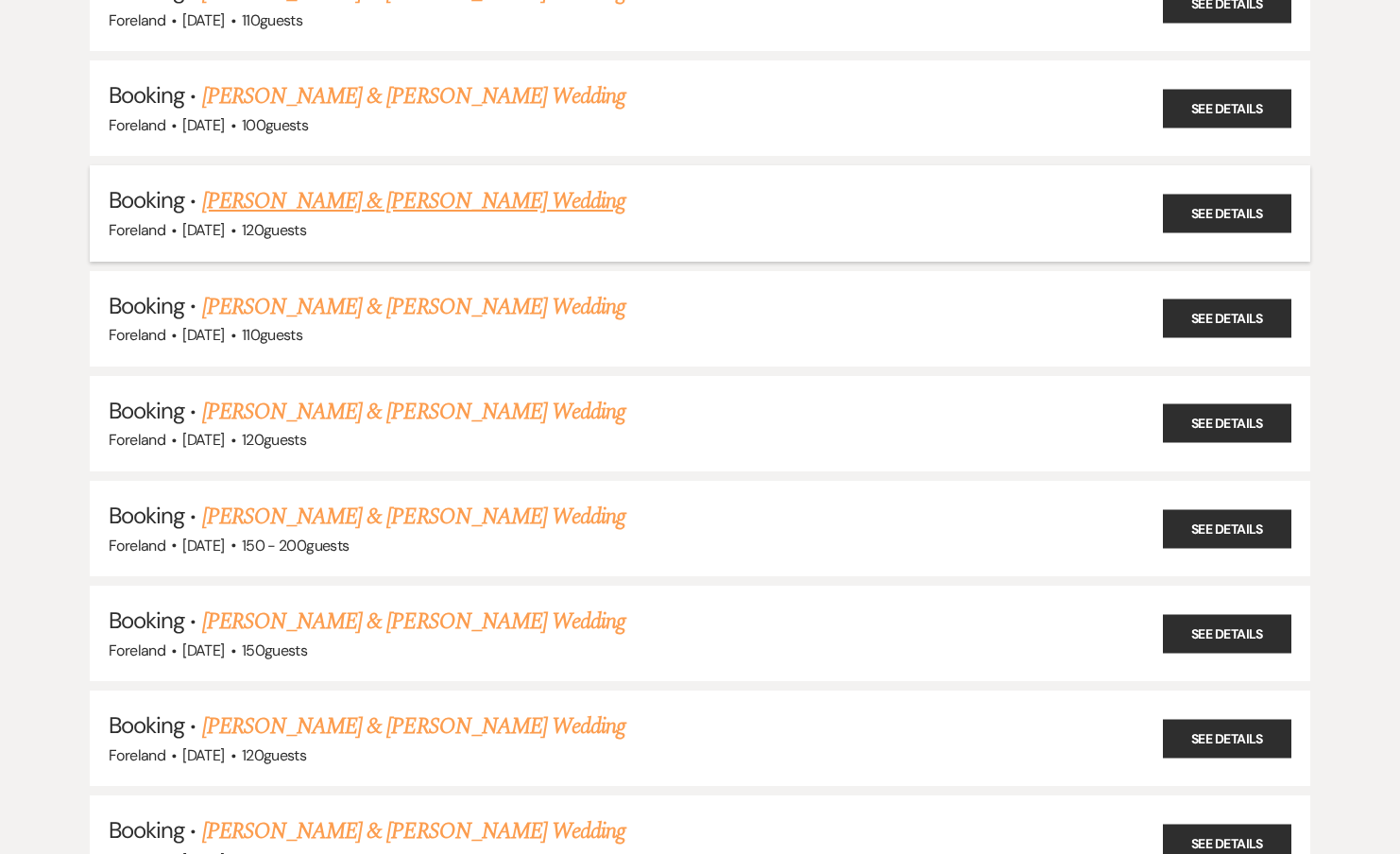
scroll to position [511, 0]
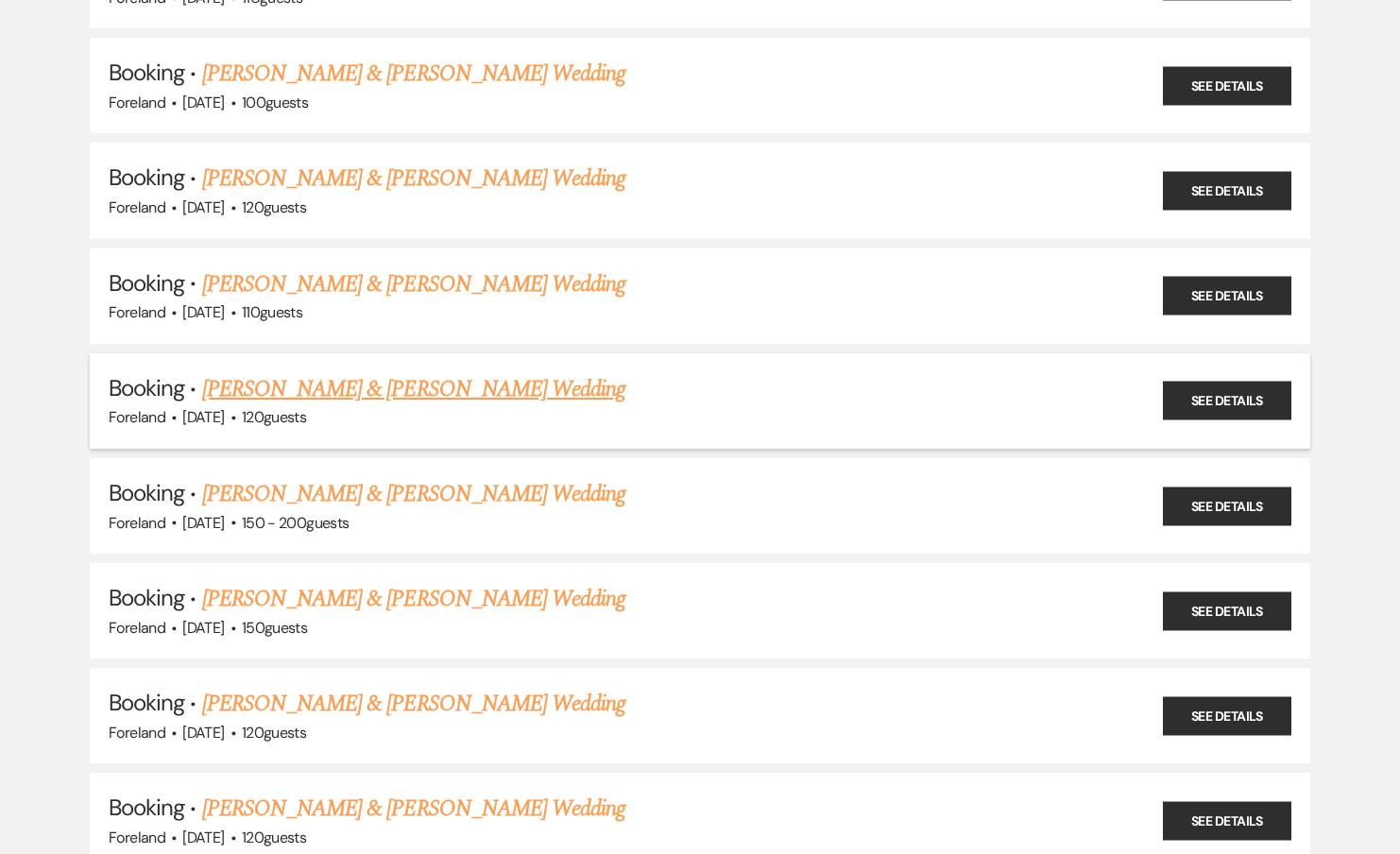
click at [346, 382] on link "Clare Lagomarsino & Emily Shear's Wedding" at bounding box center [413, 389] width 423 height 34
click at [351, 477] on link "Gabby Childrose & Mitchell's Wedding" at bounding box center [413, 494] width 423 height 34
click at [318, 582] on link "Amanda Ryan & Ian Williams's Wedding" at bounding box center [413, 599] width 423 height 34
click at [298, 700] on link "Jennifer Zech & Troy Hernandez's Wedding" at bounding box center [413, 704] width 423 height 34
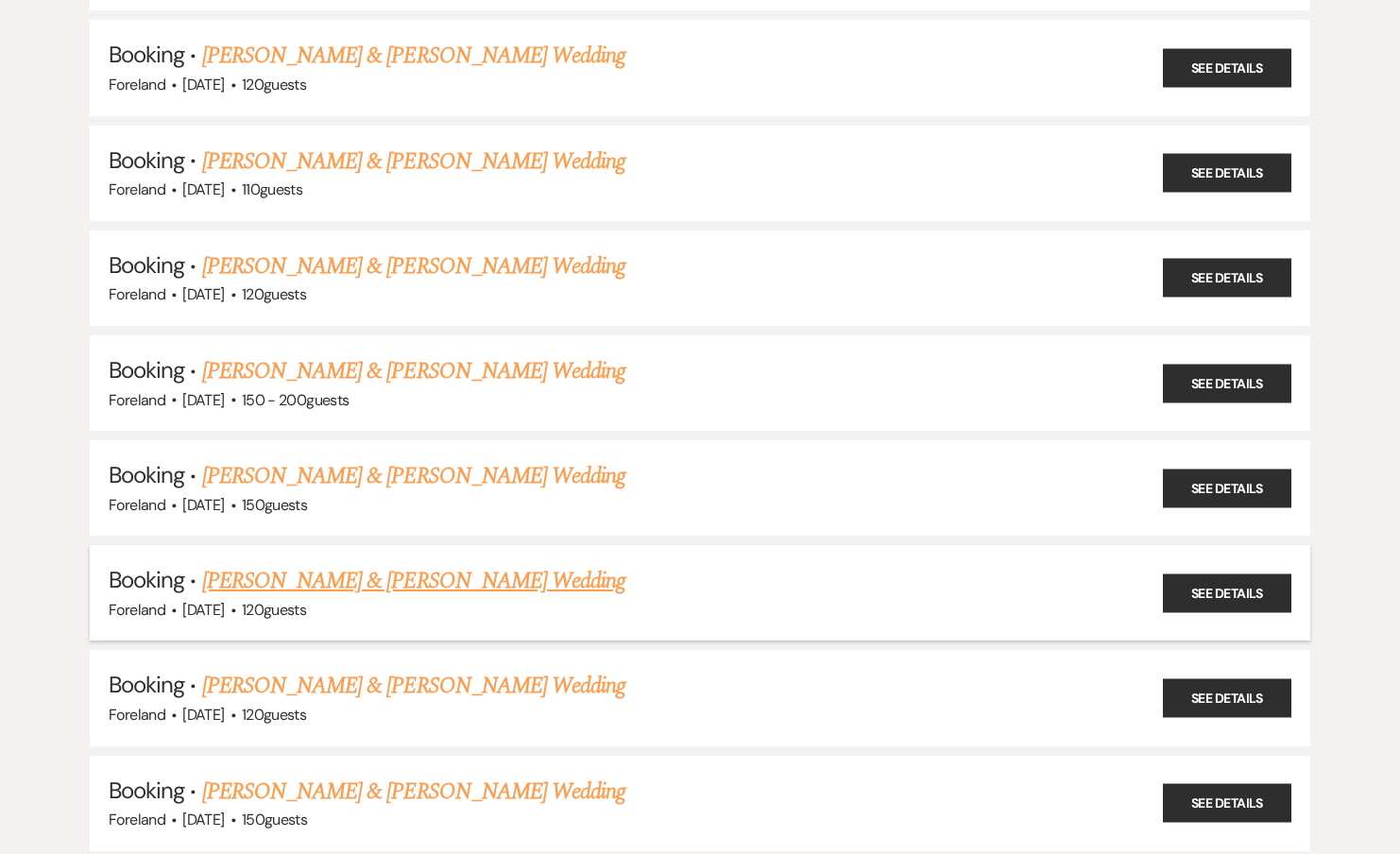
scroll to position [651, 0]
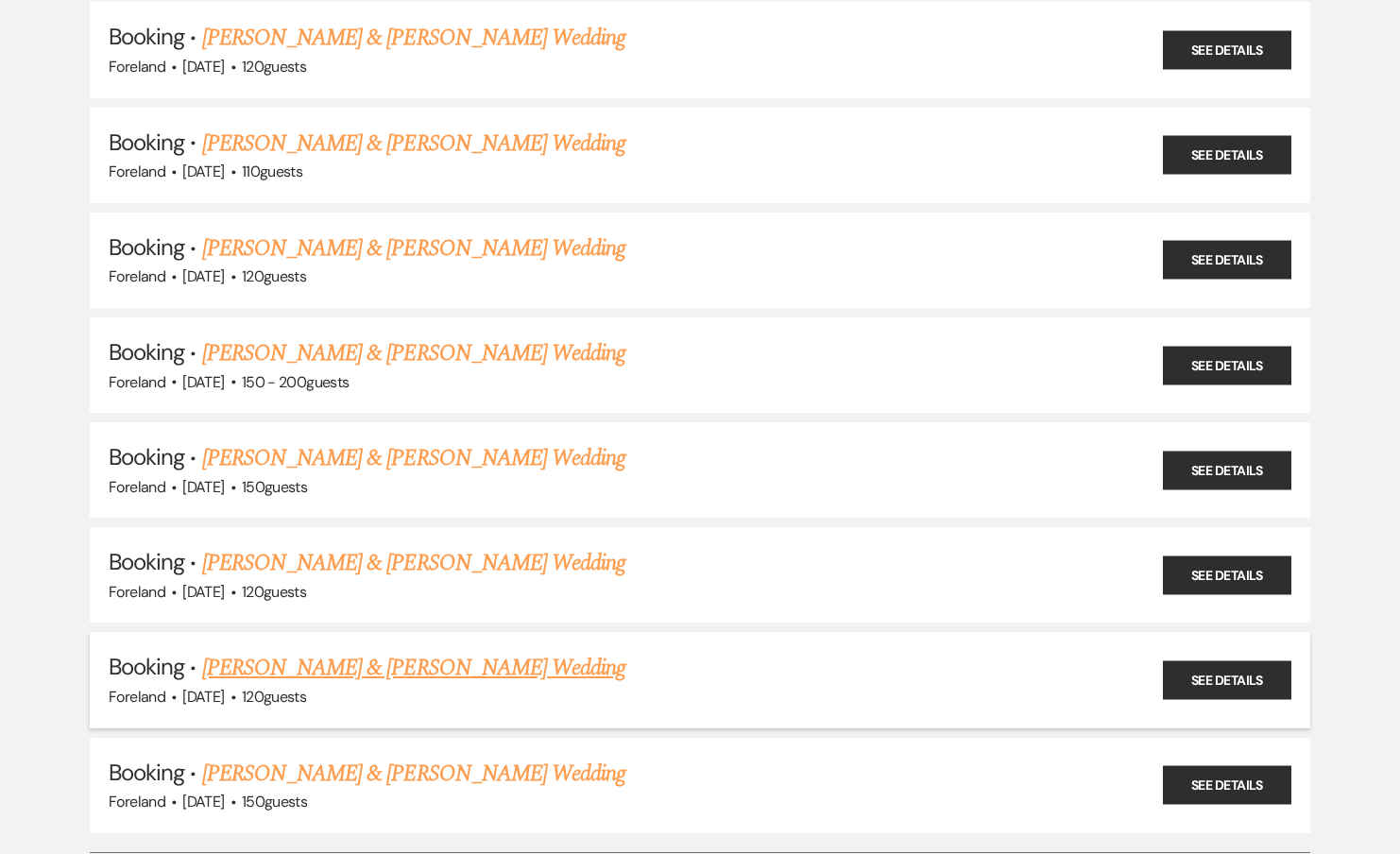
click at [304, 666] on link "Julia Anthony & Brianna Heyer's Wedding" at bounding box center [413, 668] width 423 height 34
click at [305, 772] on link "Alex & Serena Morin's Wedding" at bounding box center [413, 773] width 423 height 34
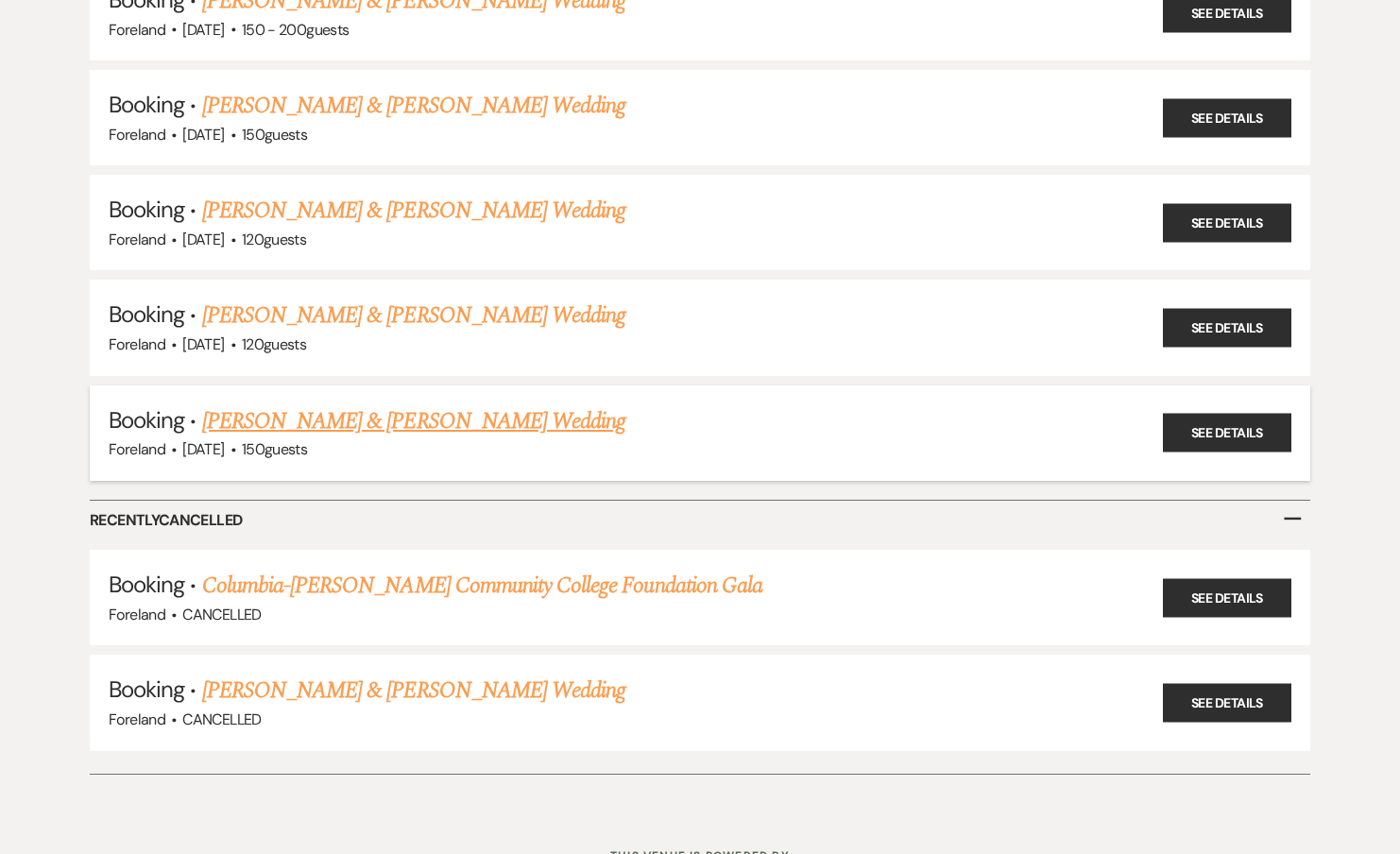
scroll to position [1005, 0]
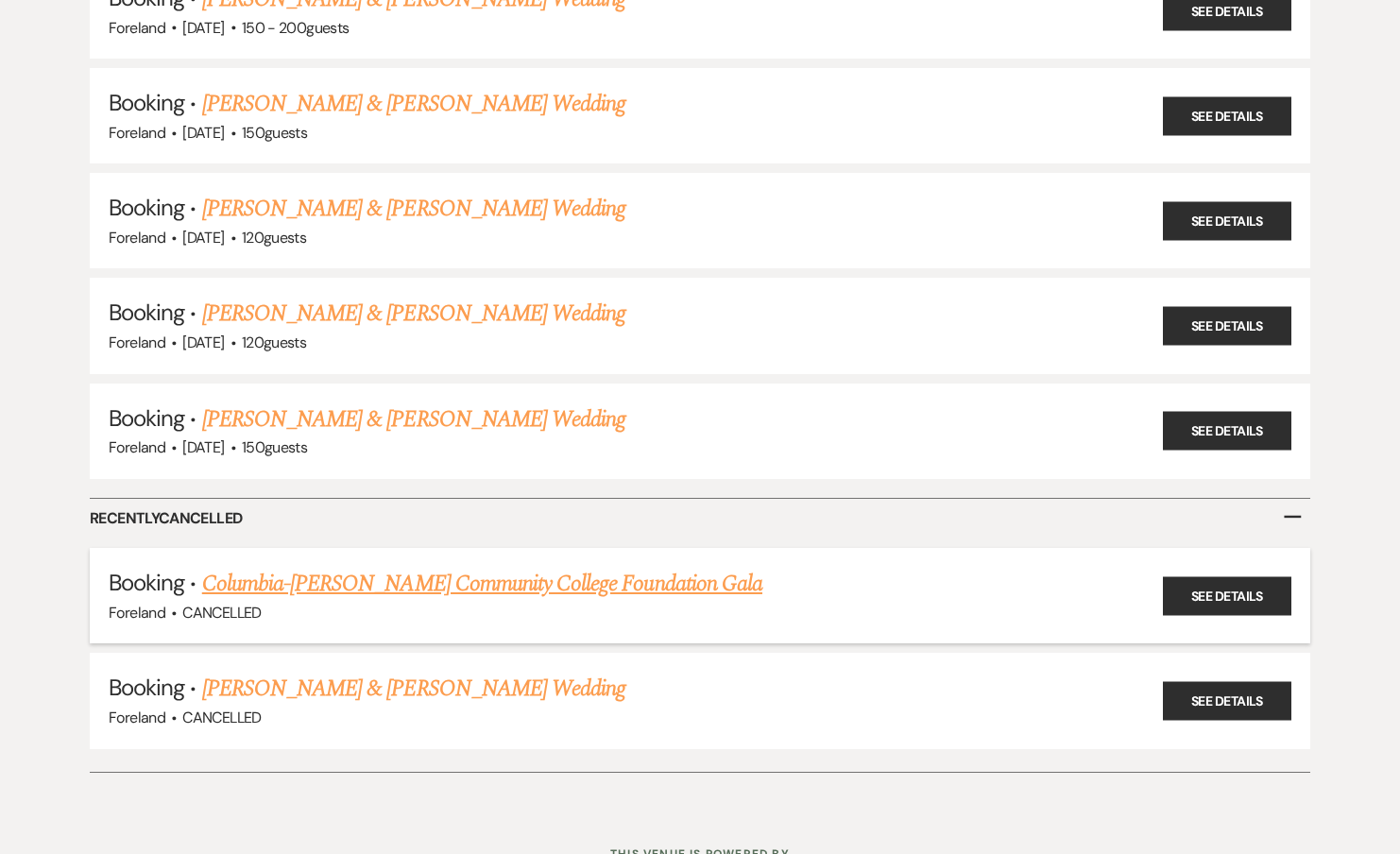
click at [315, 578] on link "Columbia-Greene Community College Foundation Gala" at bounding box center [482, 584] width 560 height 34
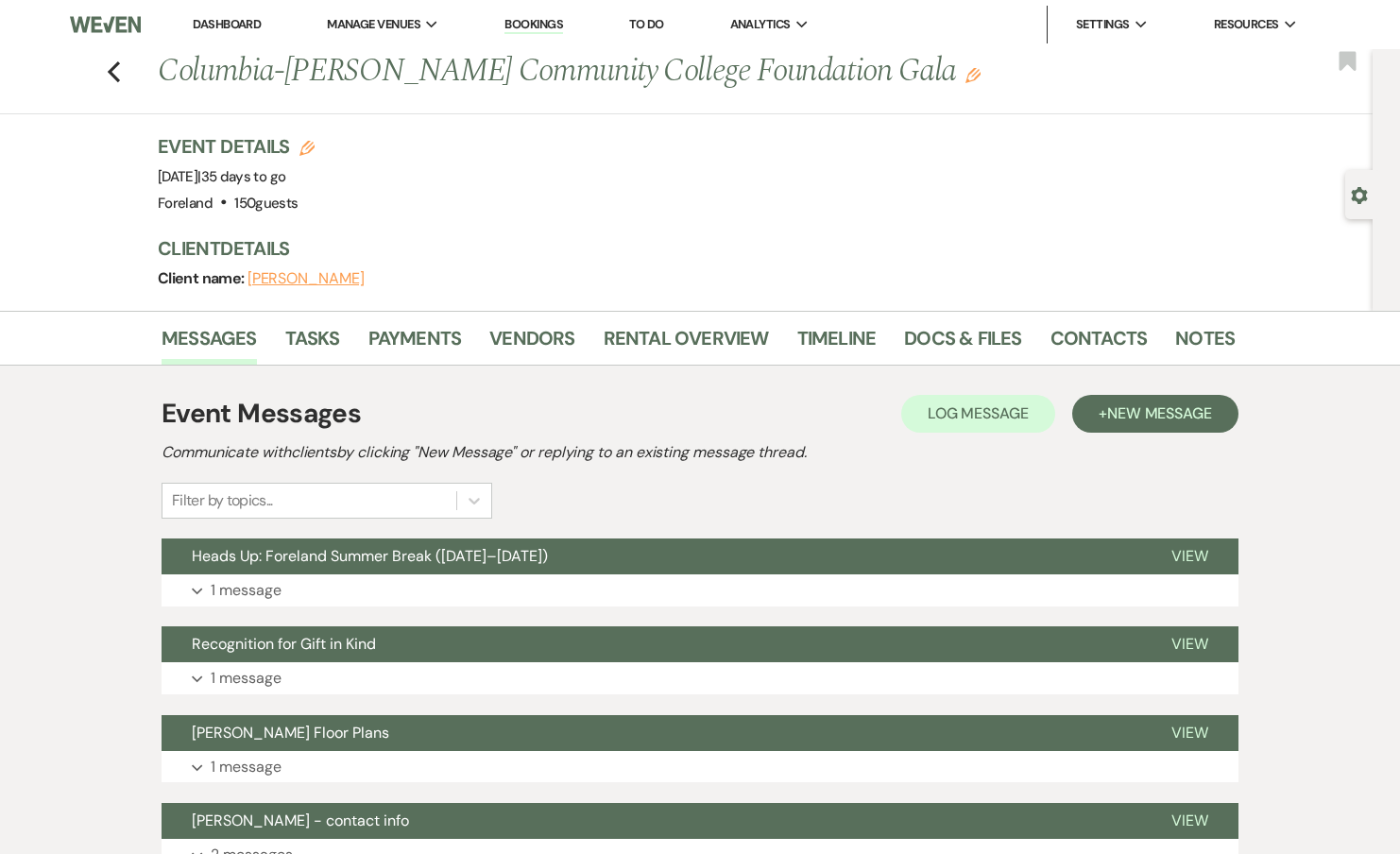
click at [121, 67] on div "Previous Columbia-Greene Community College Foundation Gala Edit Bookmark" at bounding box center [682, 82] width 1382 height 66
click at [117, 75] on icon "Previous" at bounding box center [113, 72] width 14 height 23
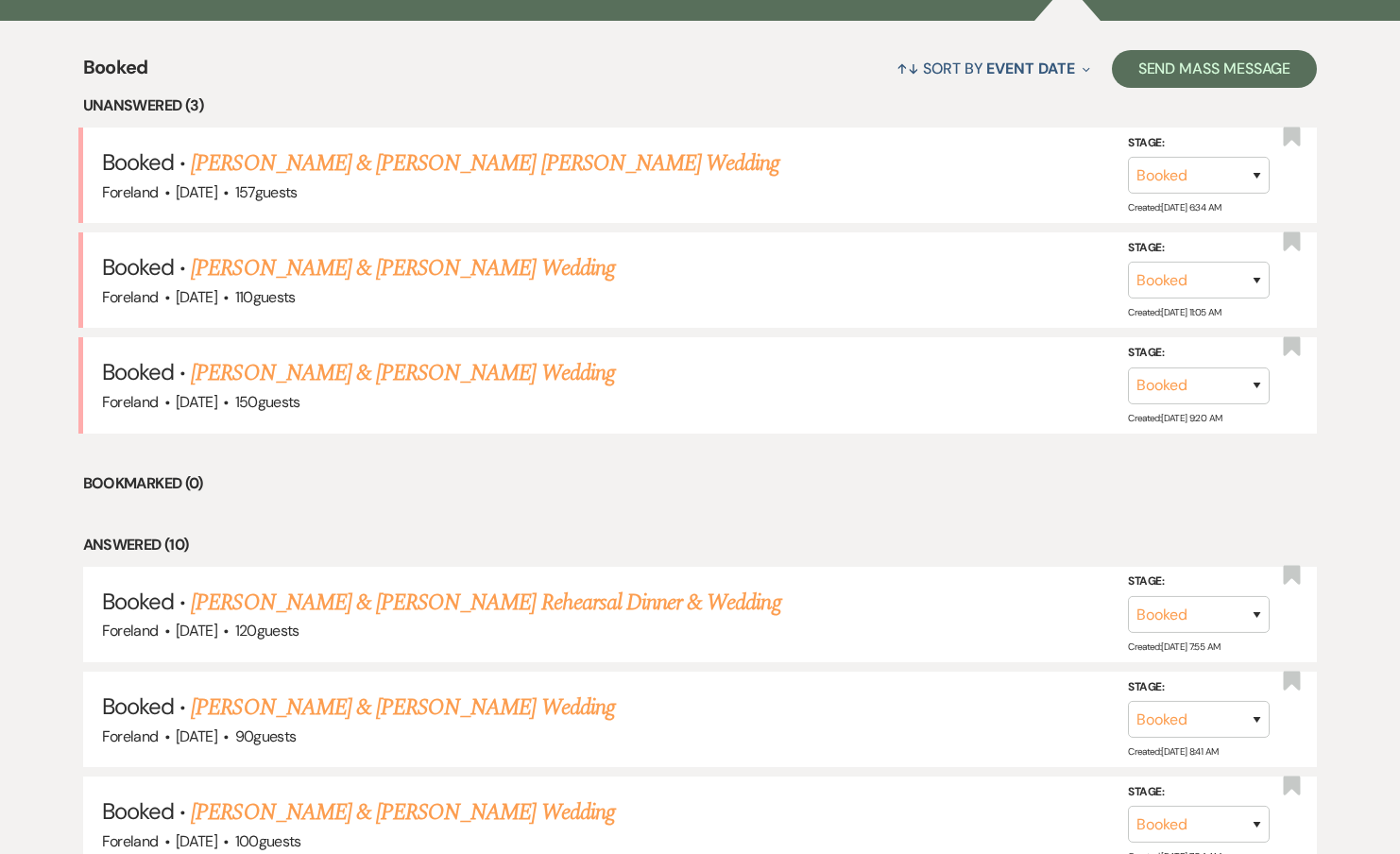
scroll to position [632, 0]
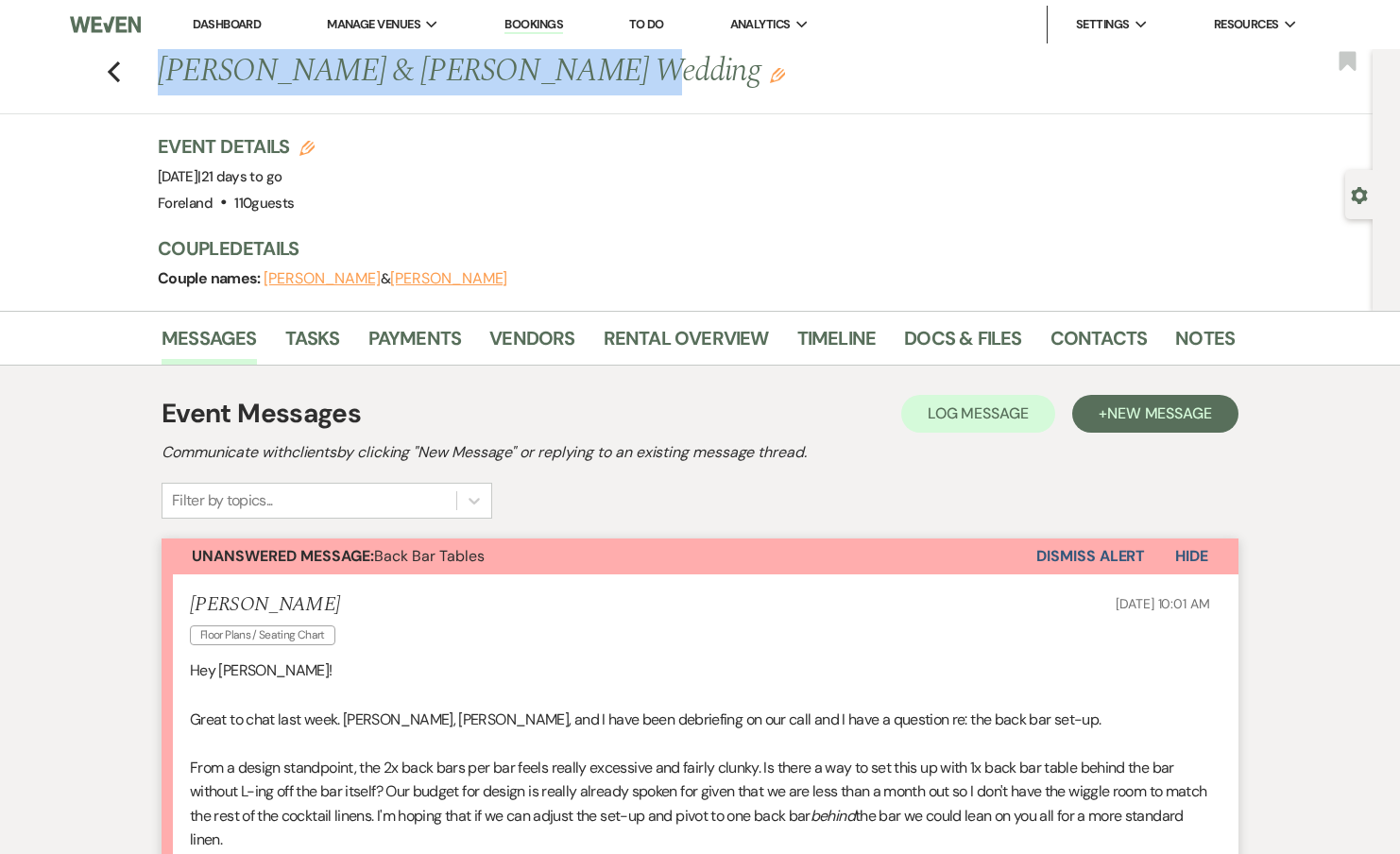
drag, startPoint x: 163, startPoint y: 71, endPoint x: 544, endPoint y: 57, distance: 381.3
click at [544, 57] on h1 "Samantha Isaacs & Elijah Rogers Wedding Edit" at bounding box center [581, 72] width 847 height 46
copy h1 "Samantha Isaacs & Elijah Rogers"
click at [330, 334] on link "Tasks" at bounding box center [312, 344] width 55 height 42
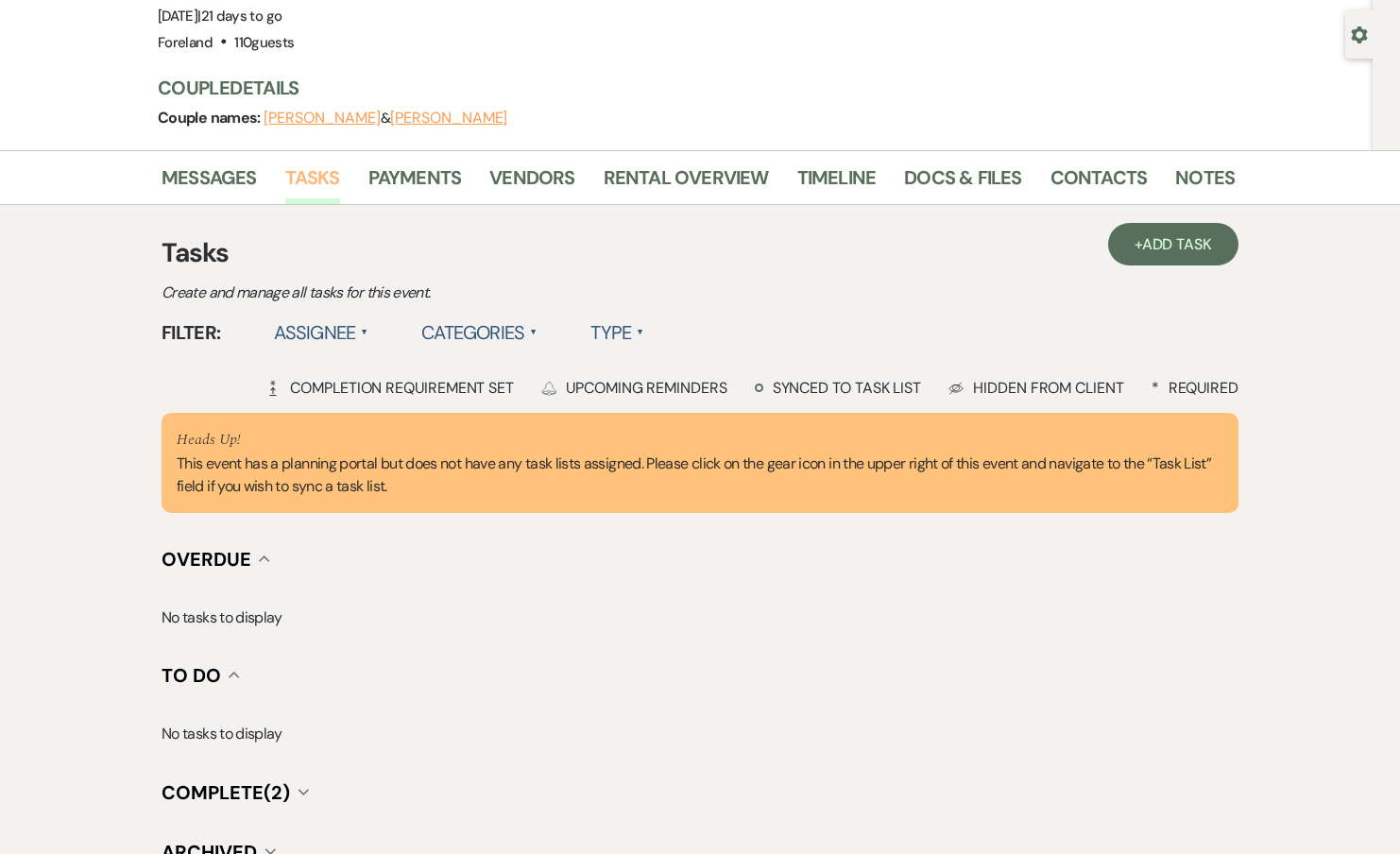
scroll to position [314, 0]
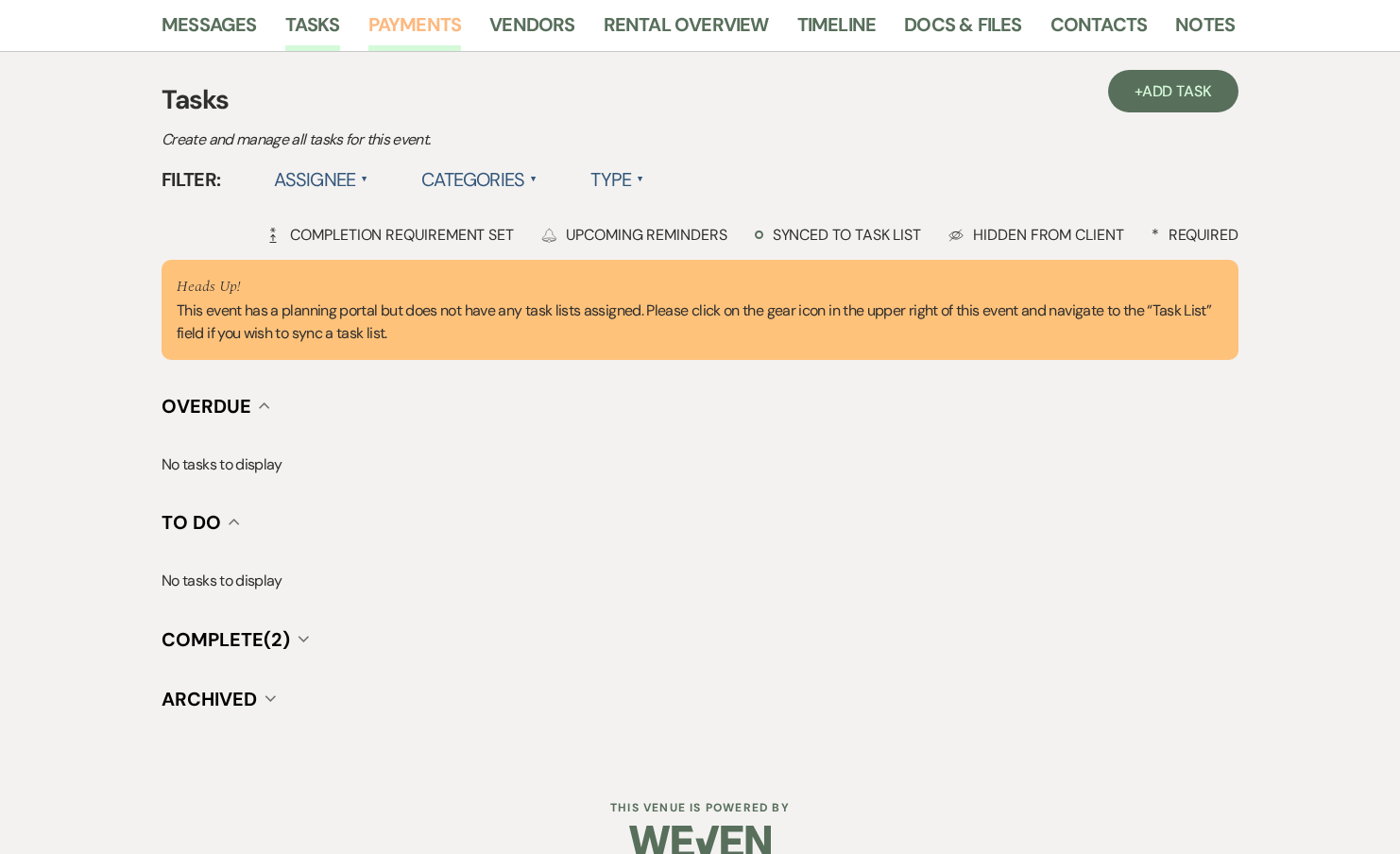
click at [414, 13] on link "Payments" at bounding box center [415, 30] width 94 height 42
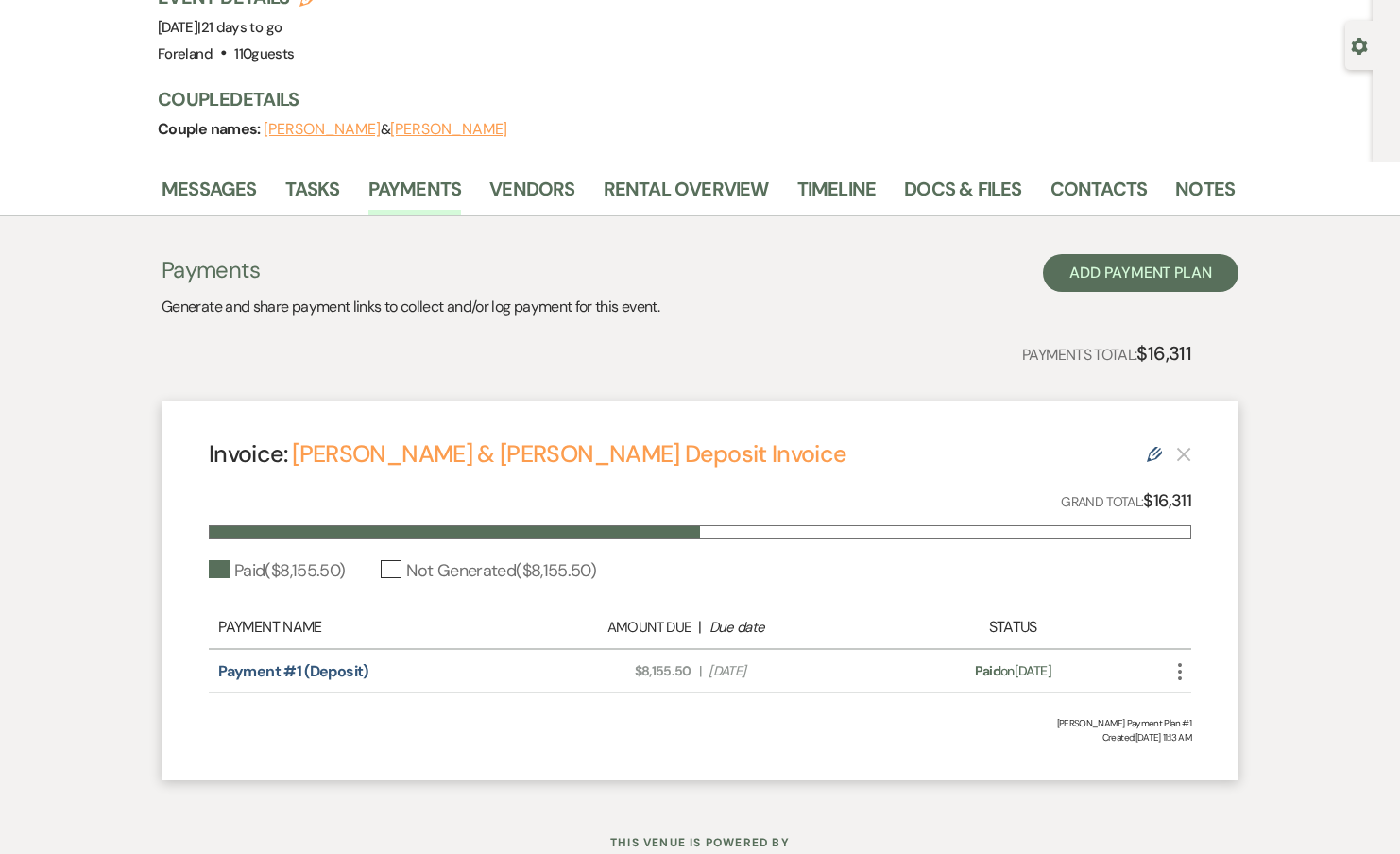
scroll to position [132, 0]
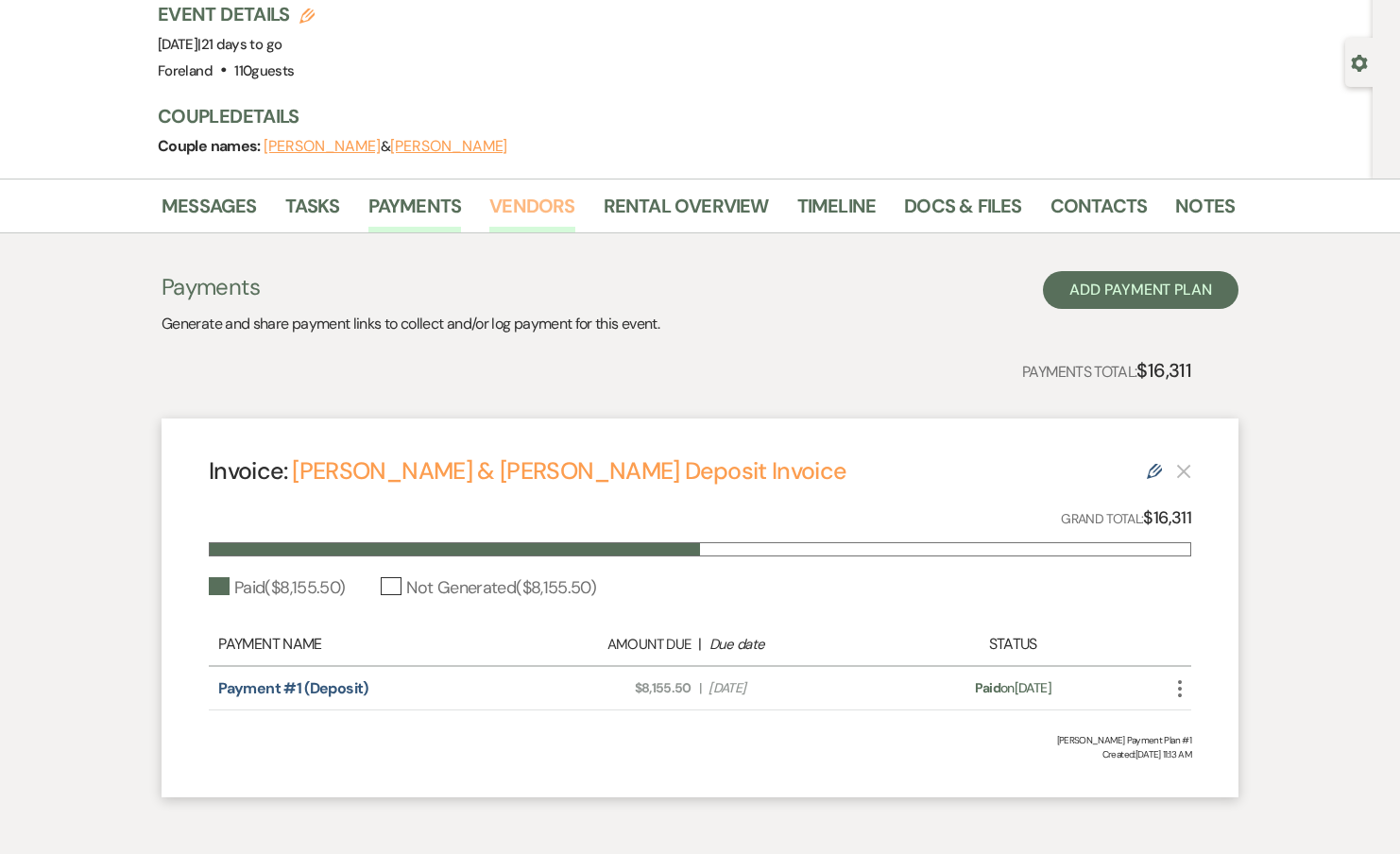
click at [546, 201] on link "Vendors" at bounding box center [531, 212] width 85 height 42
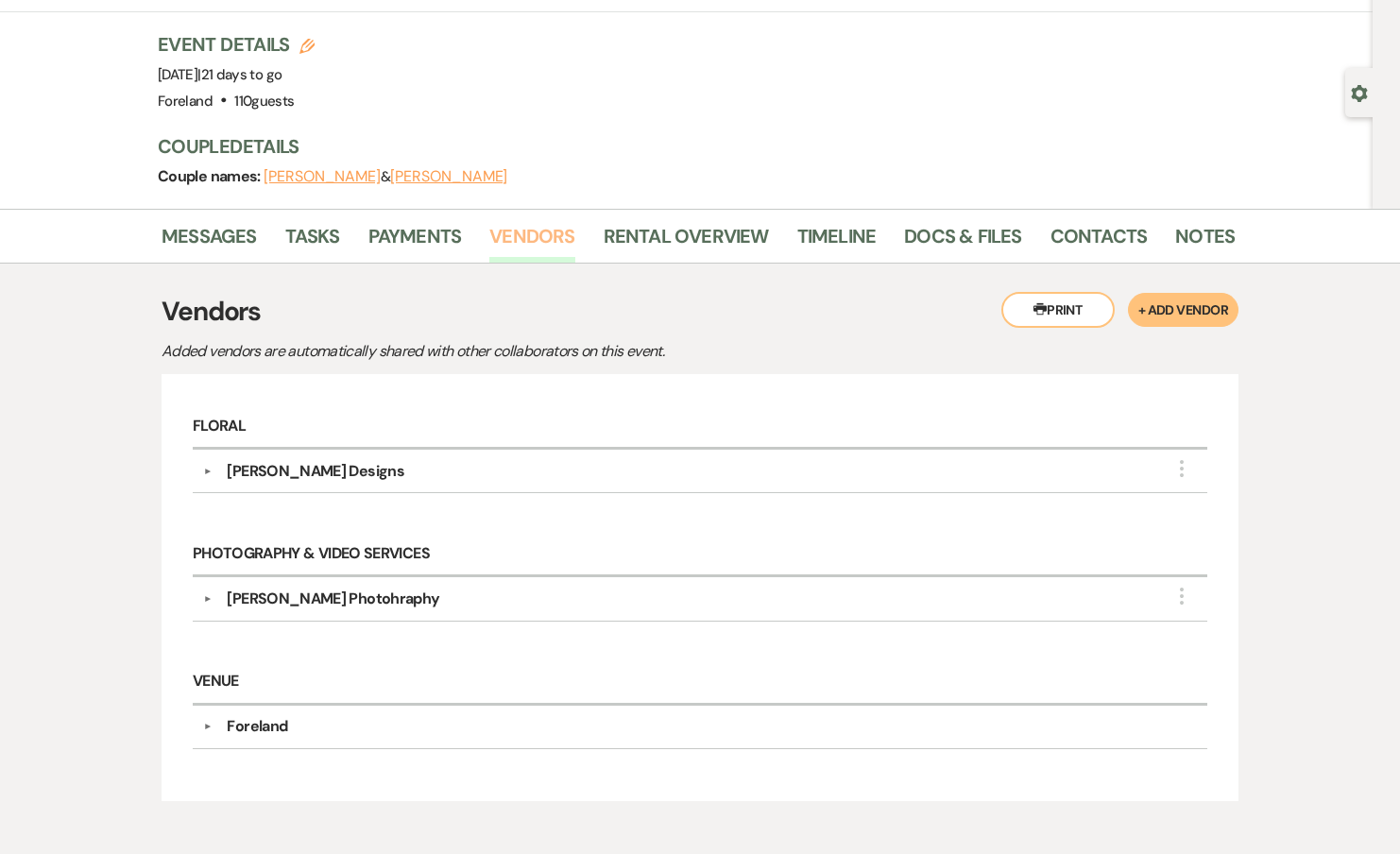
scroll to position [164, 0]
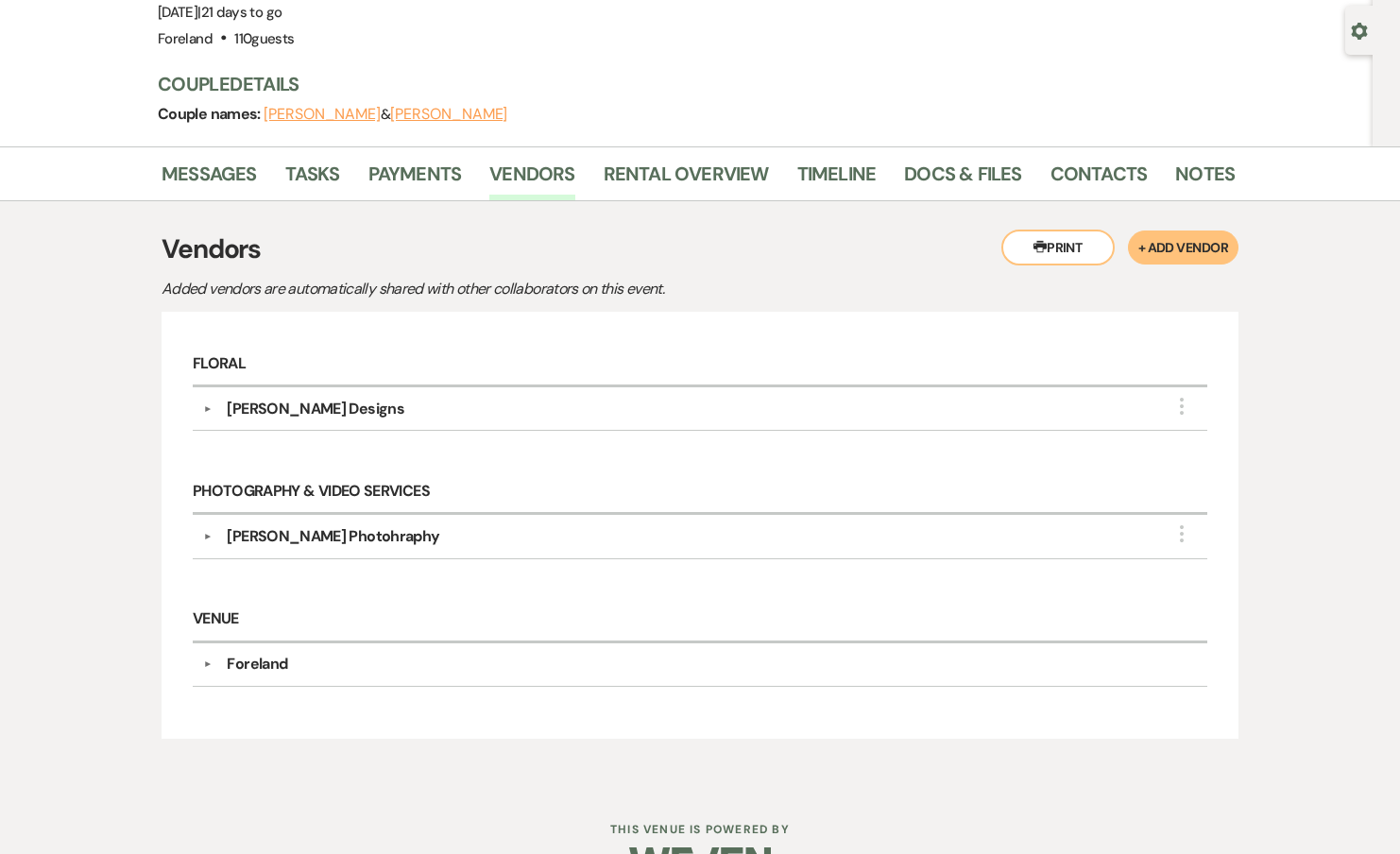
click at [211, 405] on button "▼" at bounding box center [207, 408] width 23 height 9
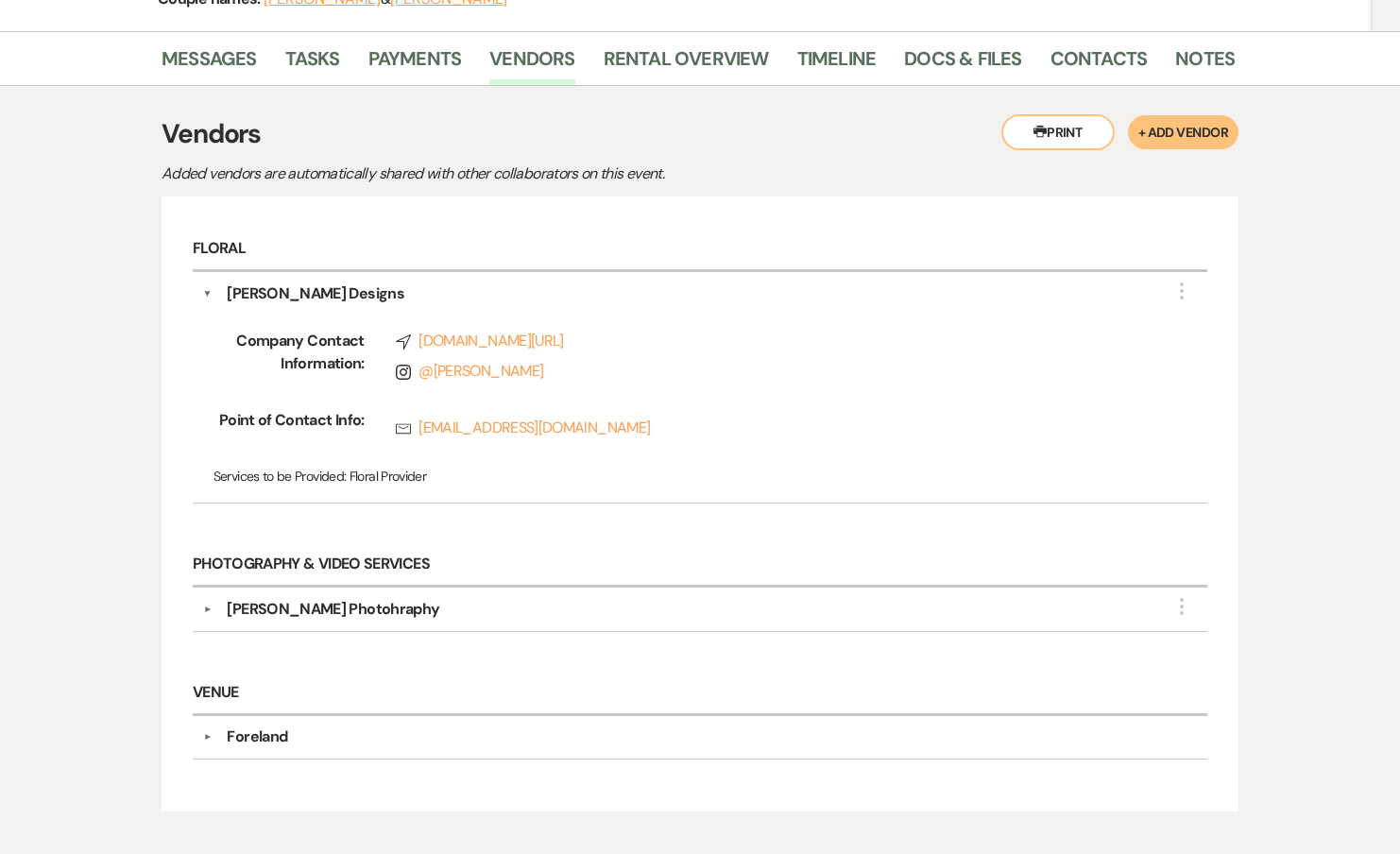
scroll to position [290, 0]
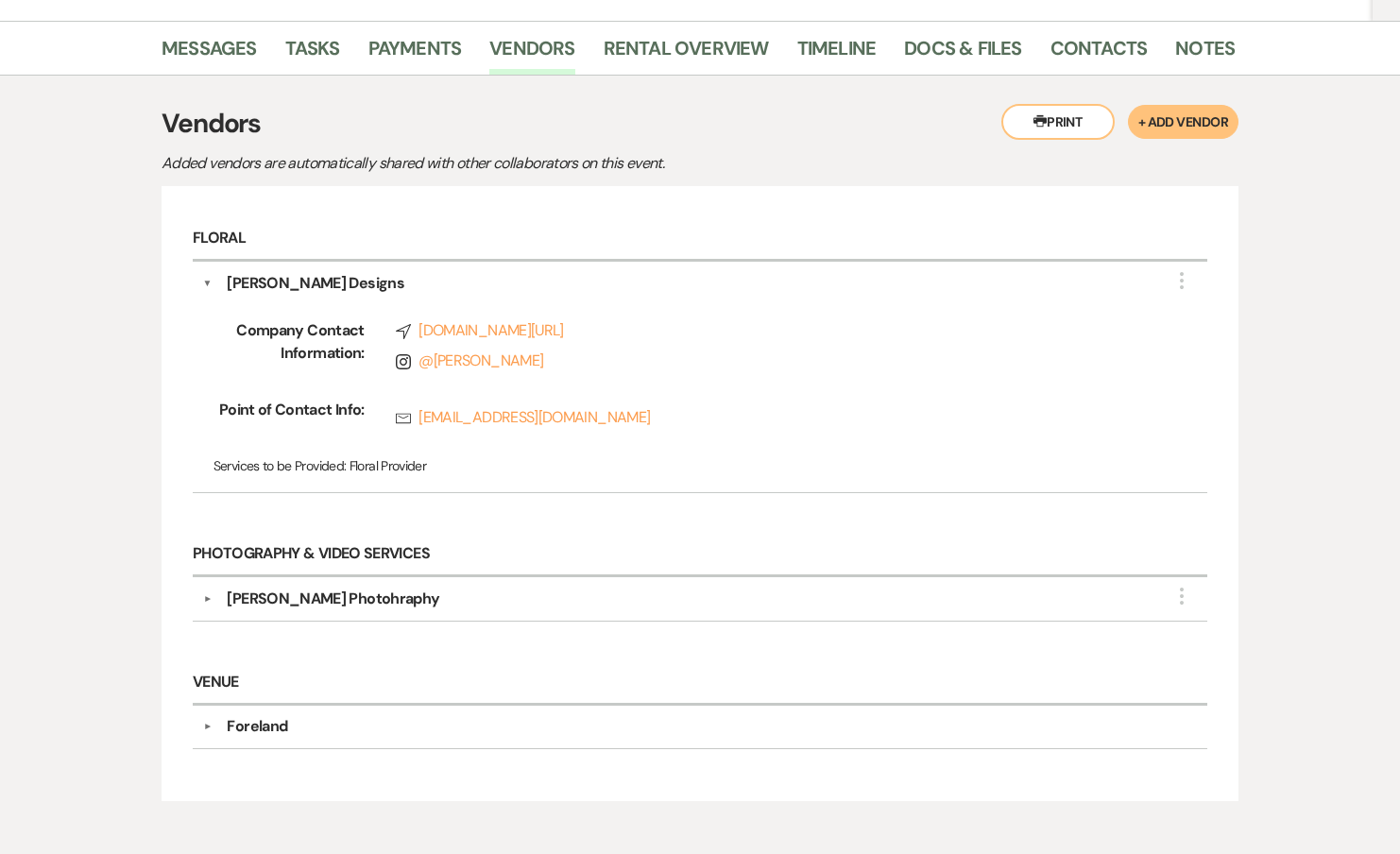
click at [206, 597] on button "▼" at bounding box center [207, 598] width 23 height 9
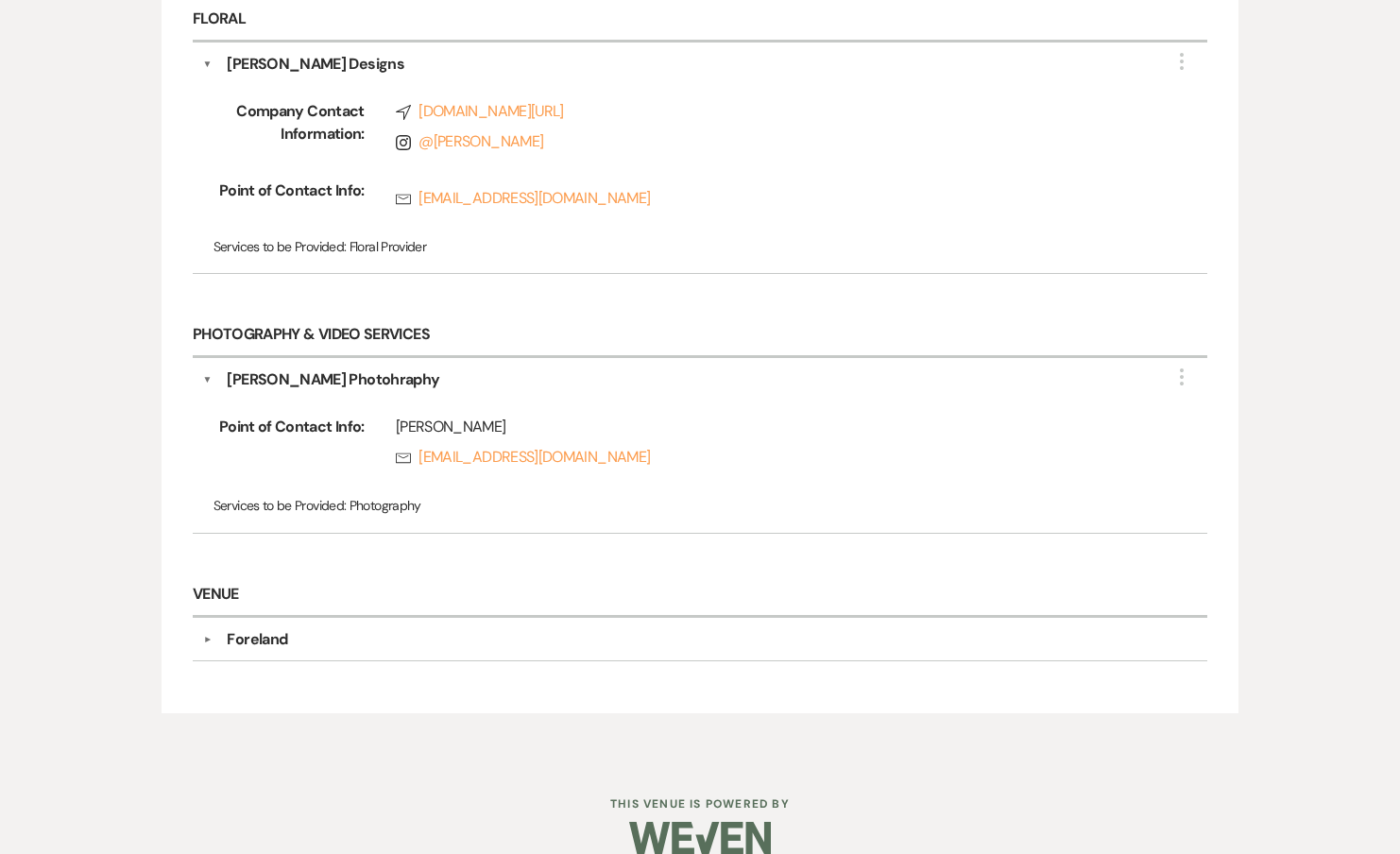
scroll to position [522, 0]
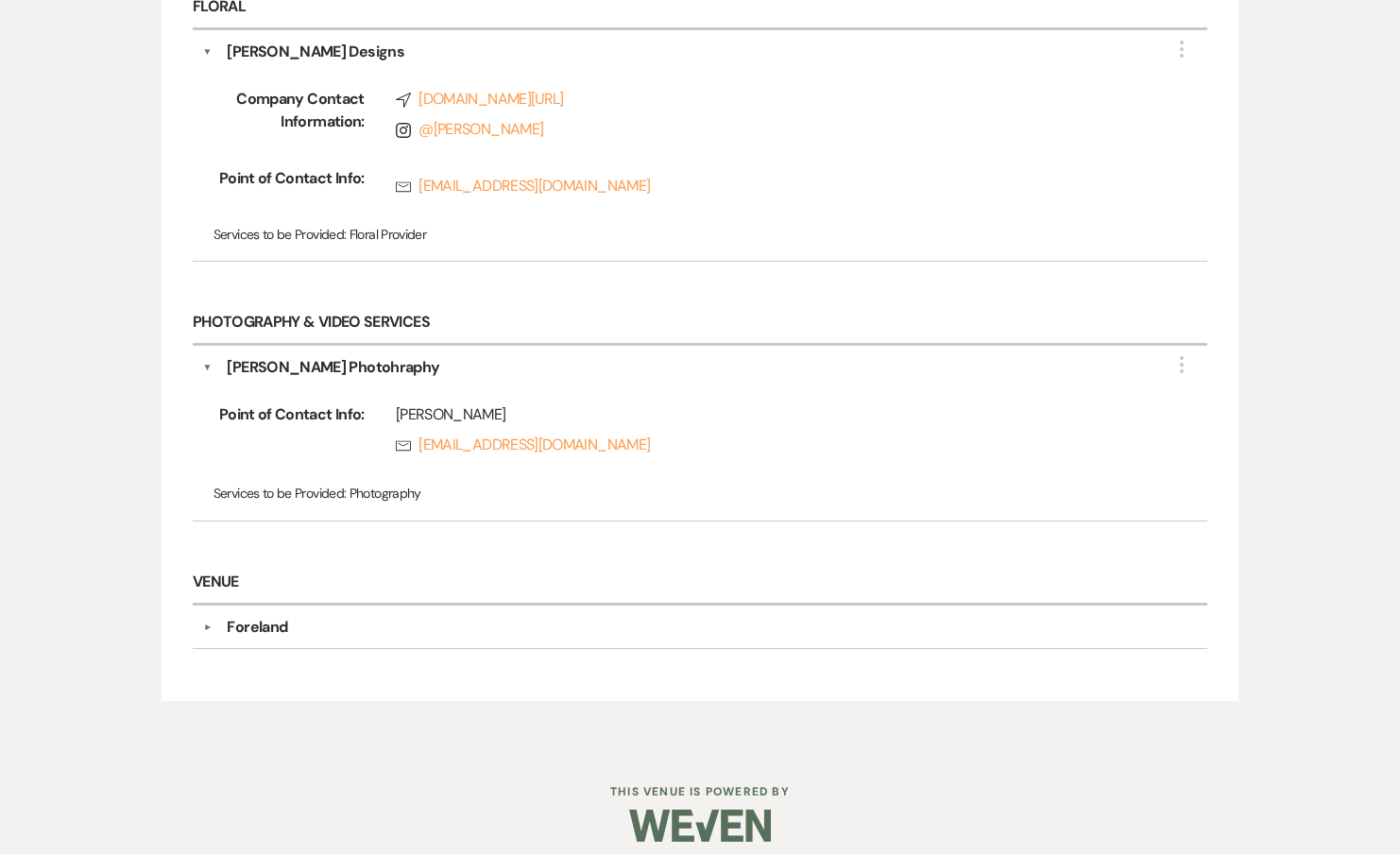
click at [205, 623] on button "▼" at bounding box center [207, 627] width 23 height 9
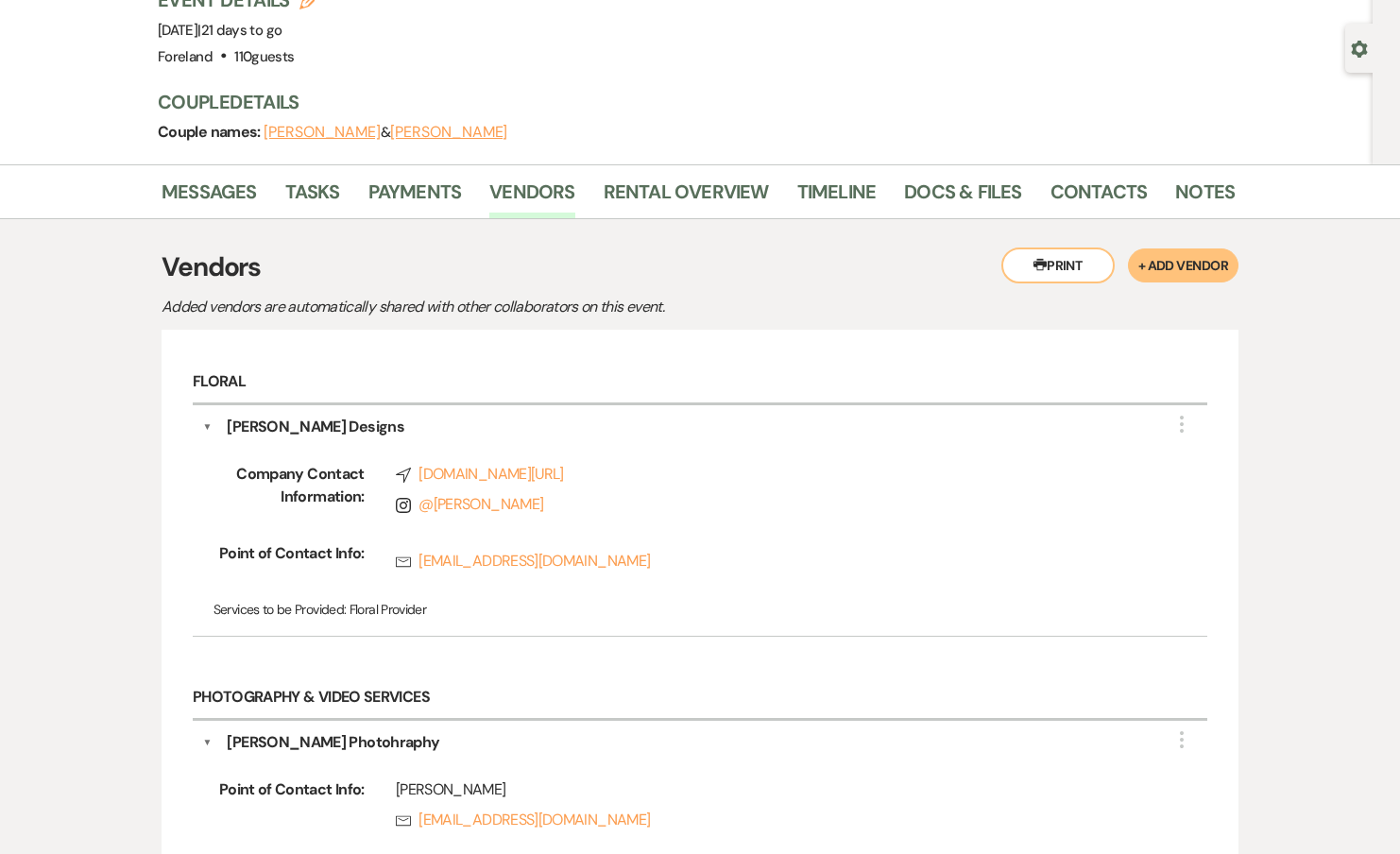
scroll to position [0, 0]
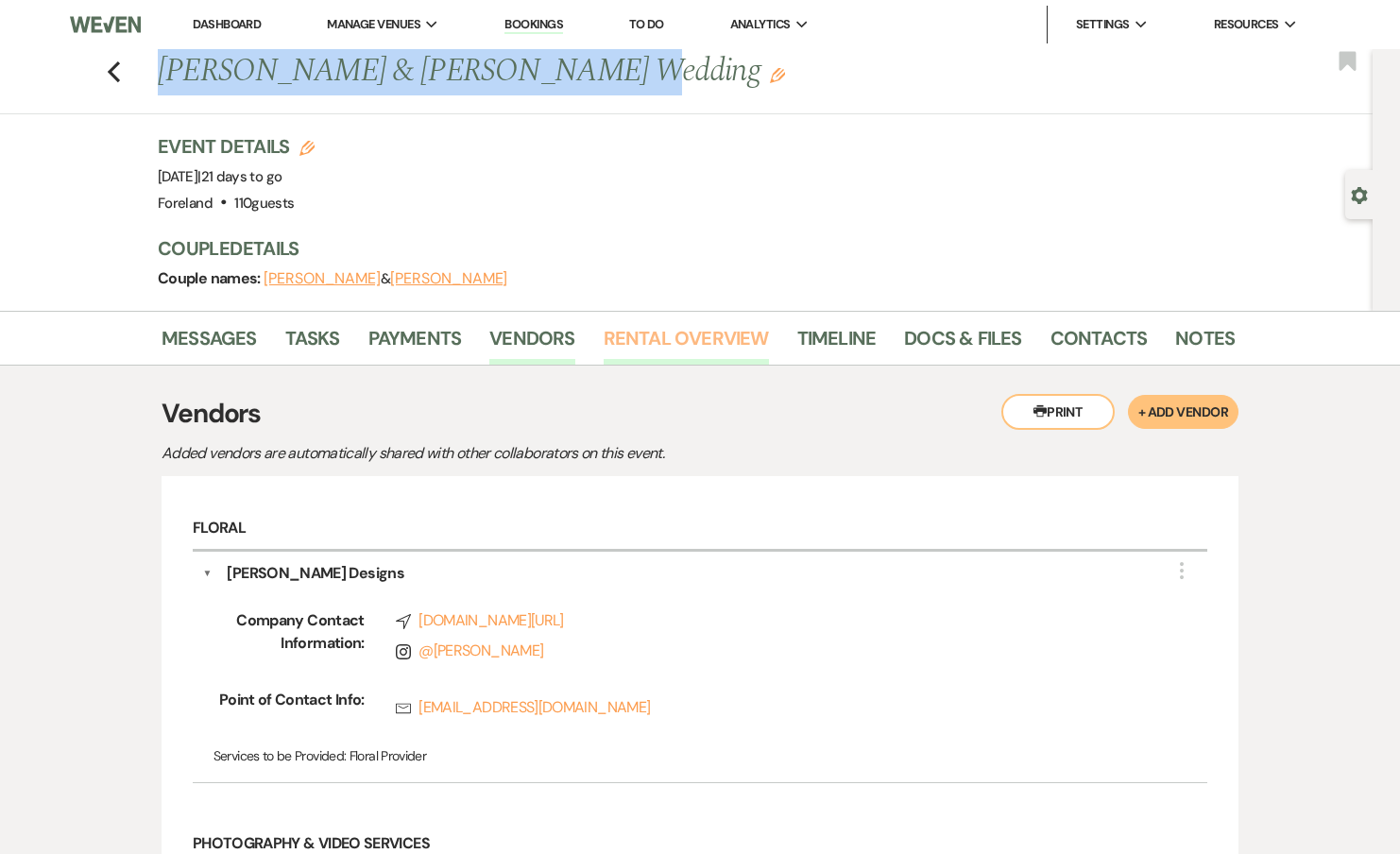
click at [654, 343] on link "Rental Overview" at bounding box center [687, 344] width 165 height 42
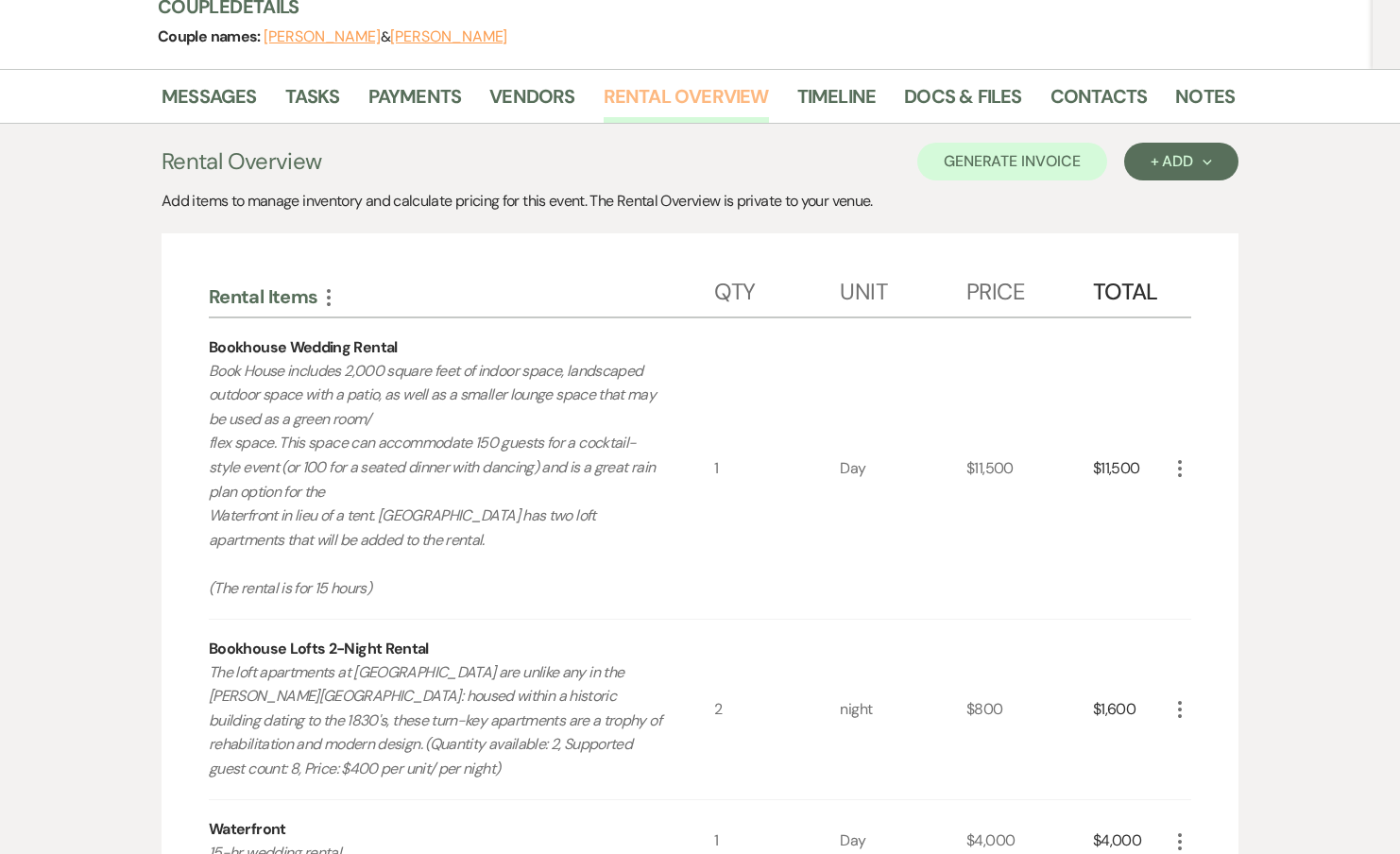
scroll to position [227, 0]
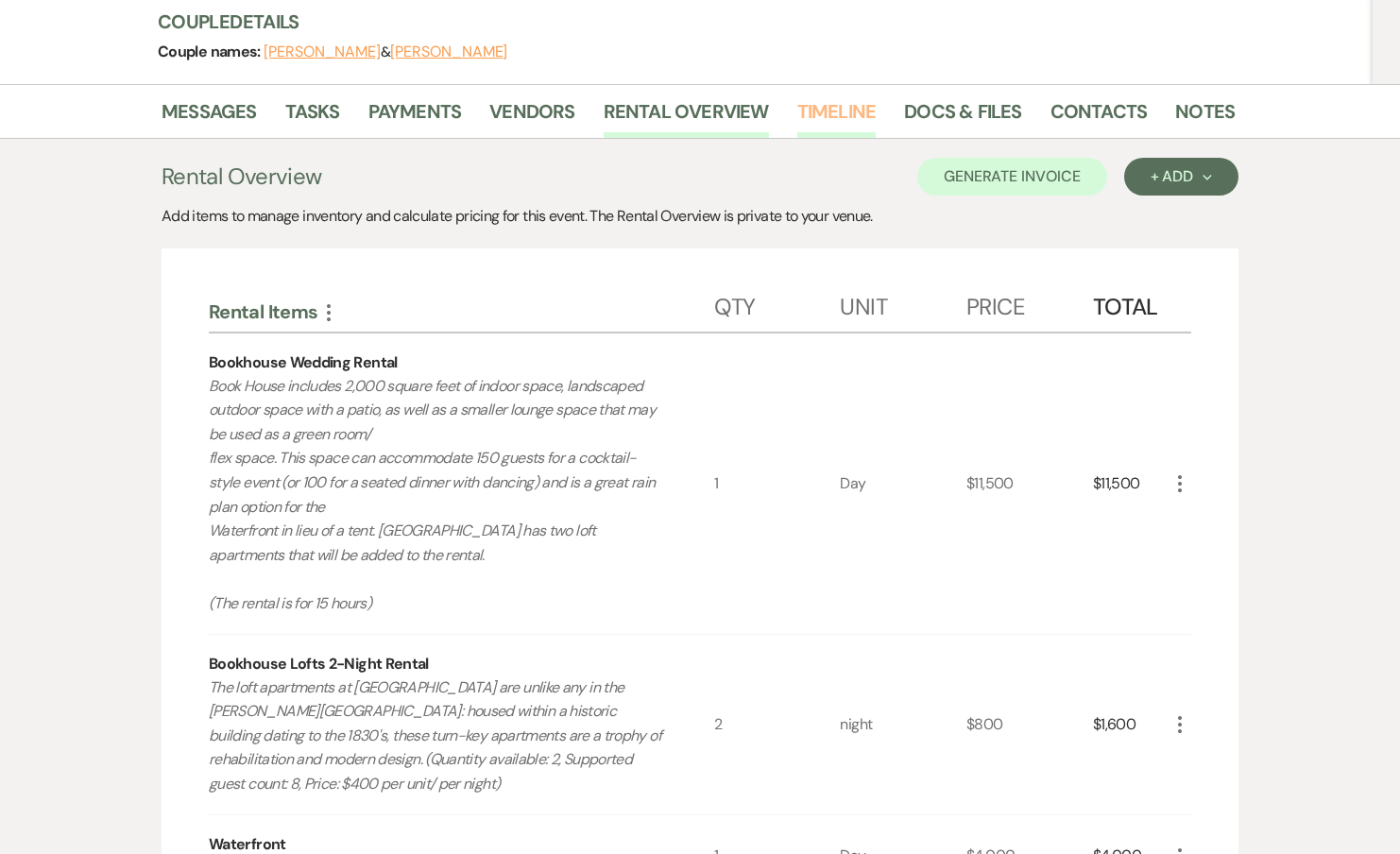
click at [814, 110] on link "Timeline" at bounding box center [837, 117] width 80 height 42
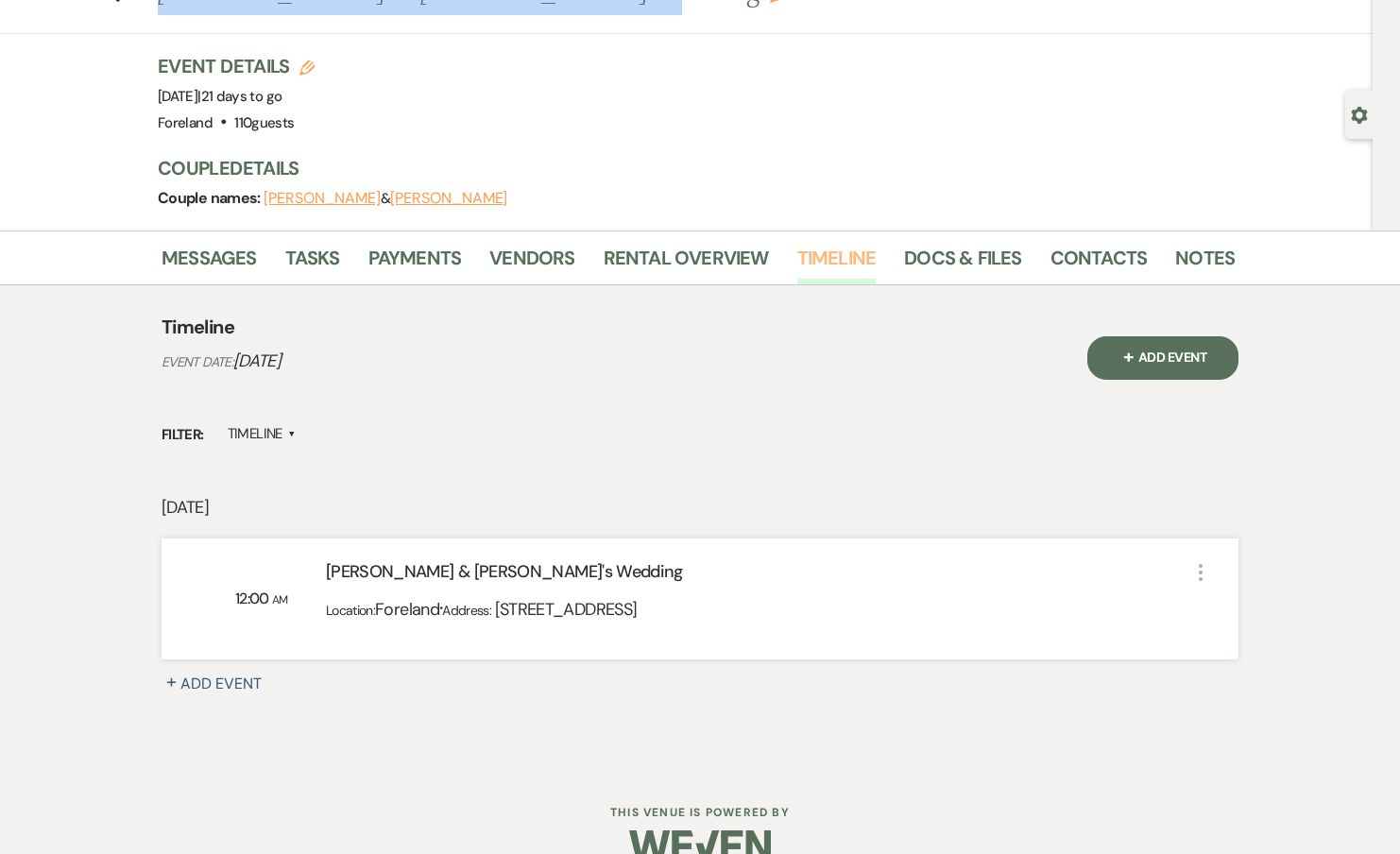
scroll to position [116, 0]
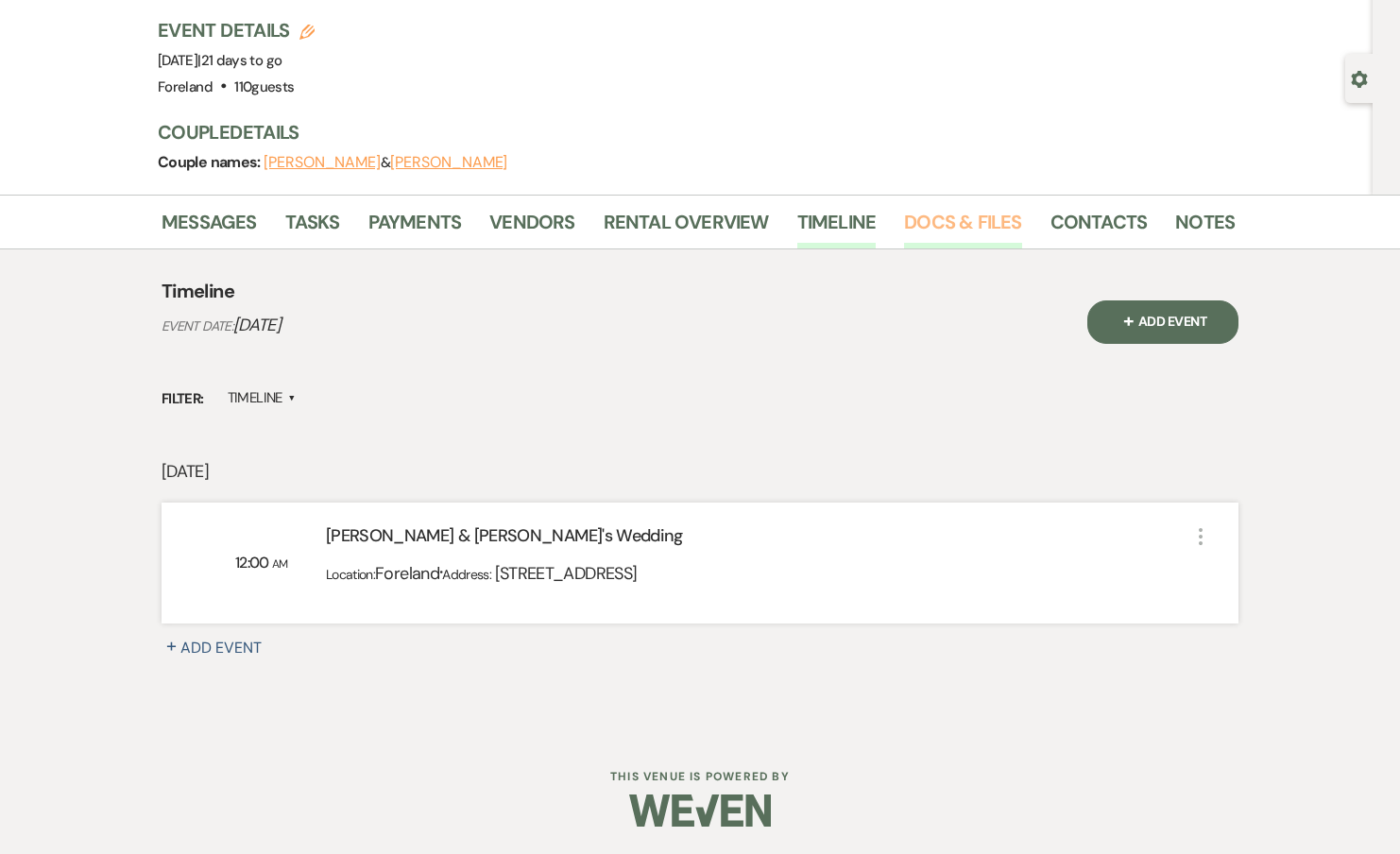
click at [985, 234] on link "Docs & Files" at bounding box center [963, 228] width 117 height 42
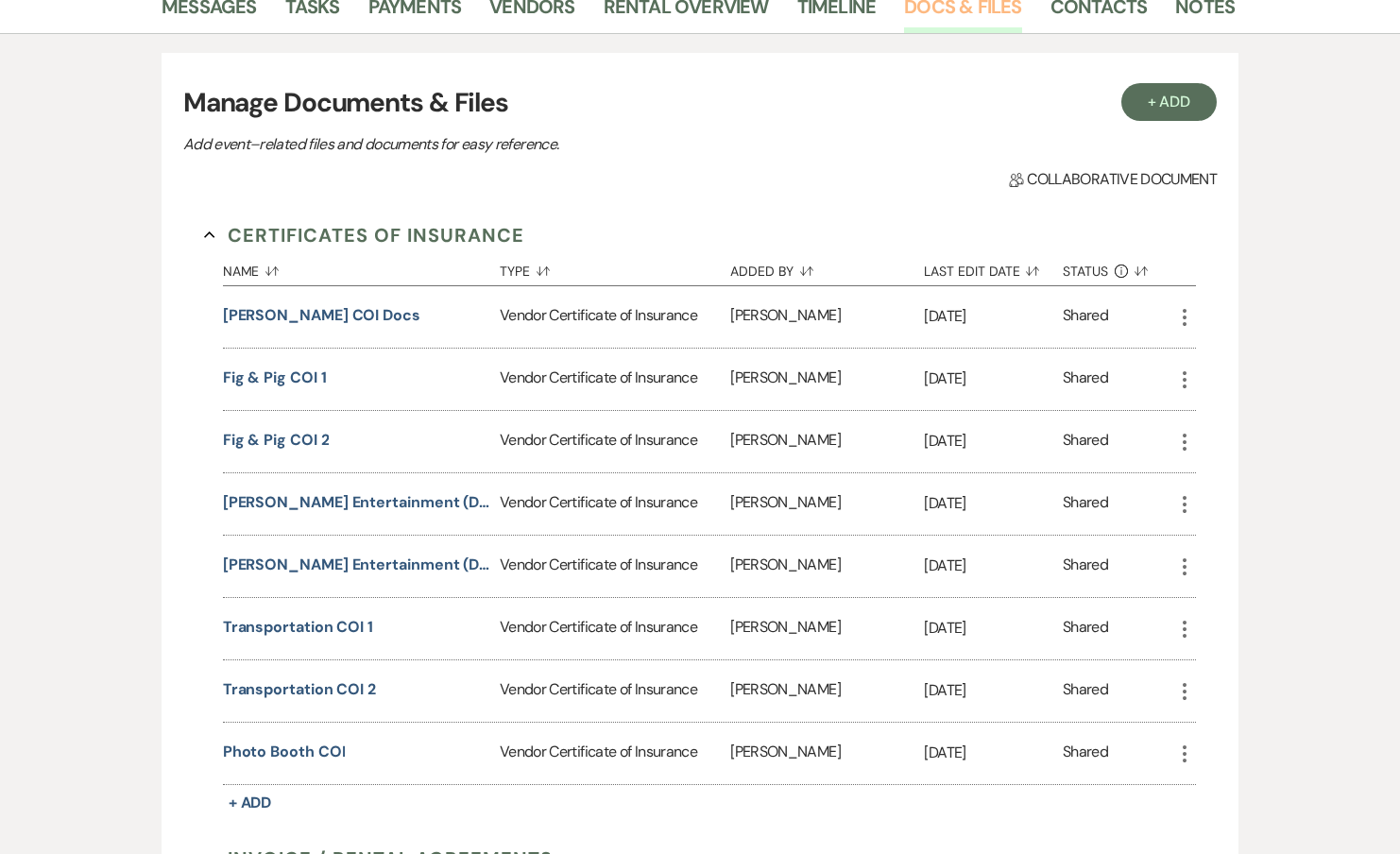
scroll to position [397, 0]
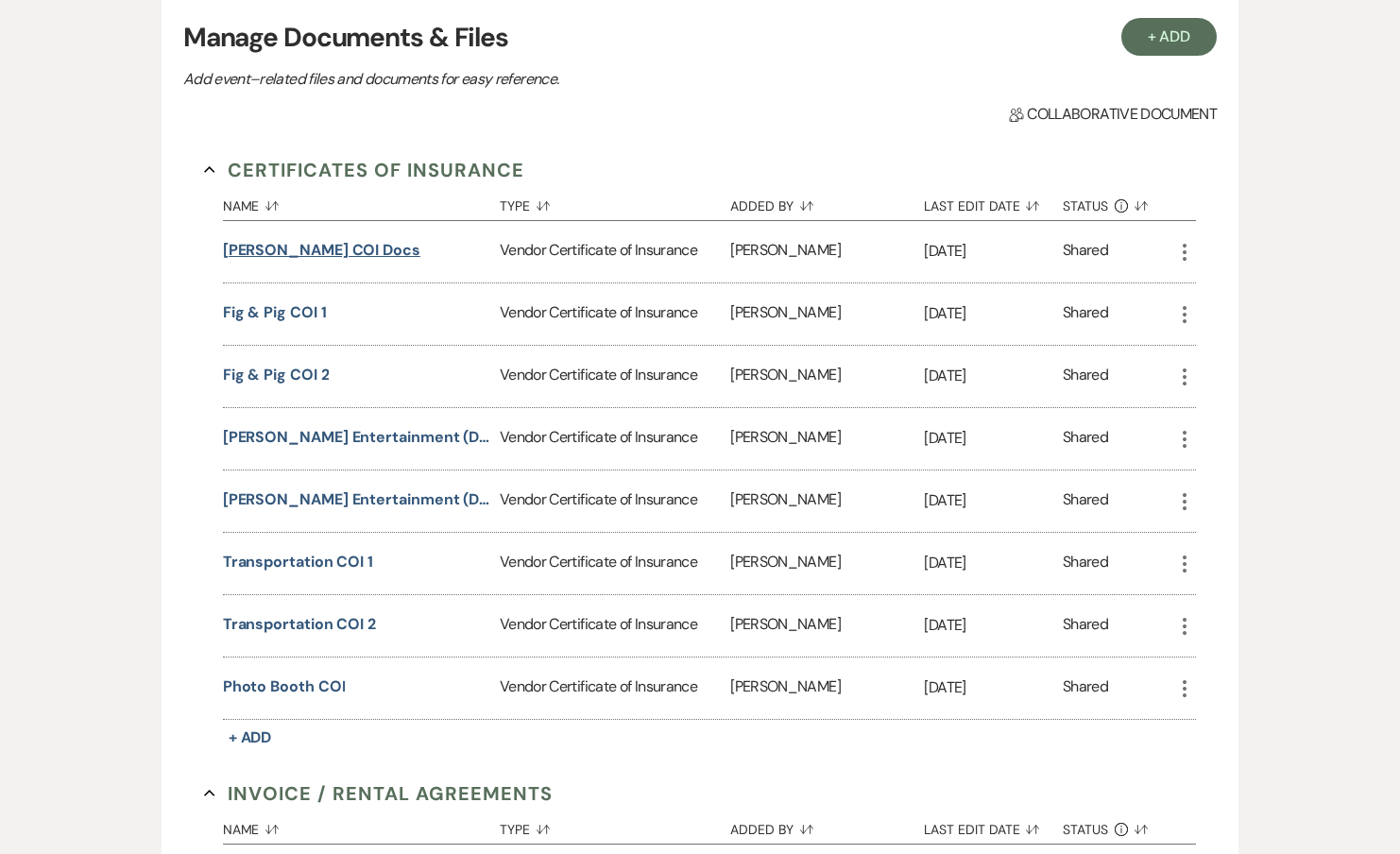
click at [317, 251] on button "Justin Reis COI Docs" at bounding box center [321, 250] width 197 height 23
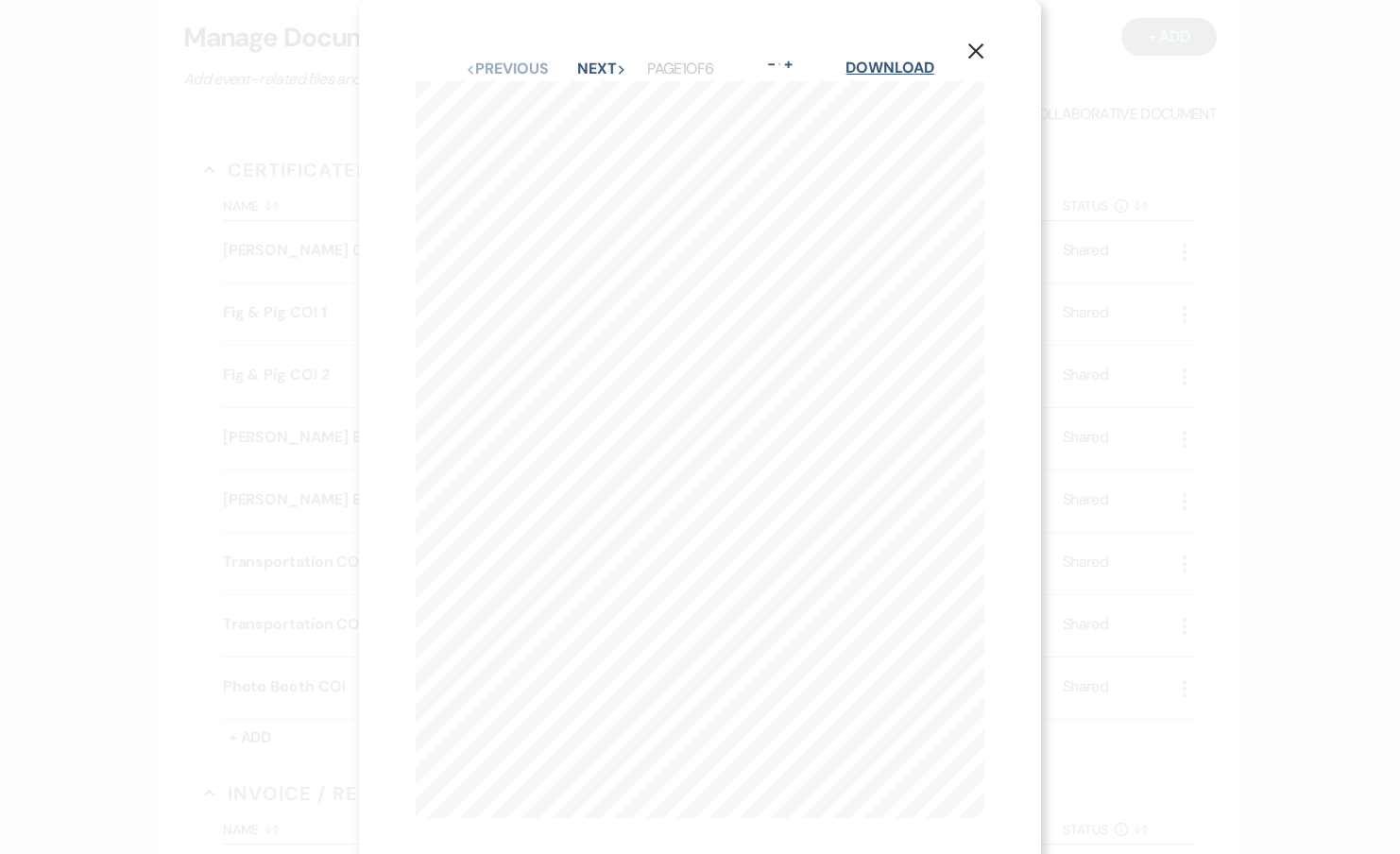
click at [888, 72] on link "Download" at bounding box center [890, 68] width 88 height 20
click at [1131, 110] on div "X Previous Previous Next Next Page 1 of 6 - Zoom + Download" at bounding box center [700, 427] width 1400 height 854
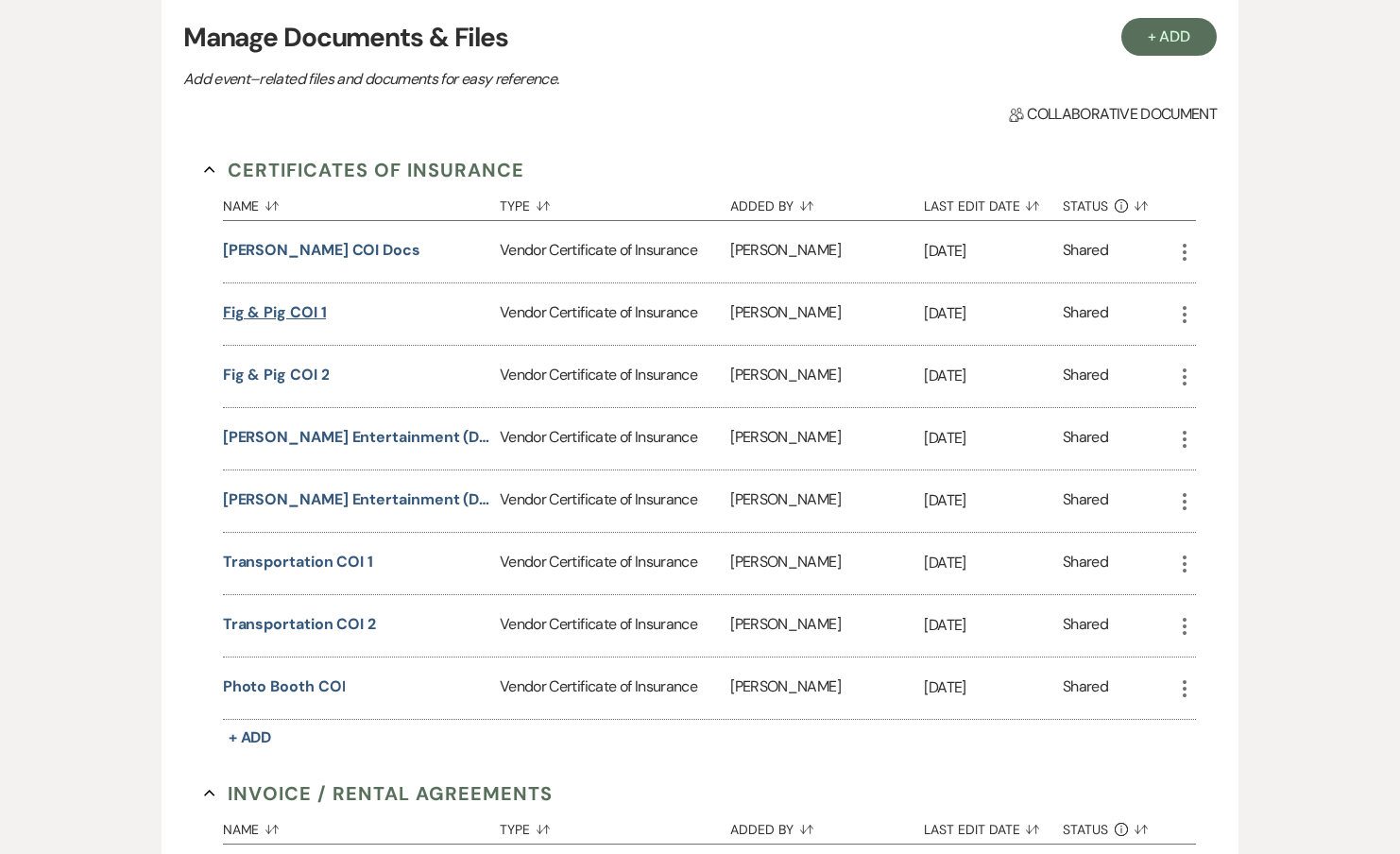
click at [281, 317] on button "fig & pig COI 1" at bounding box center [275, 313] width 103 height 23
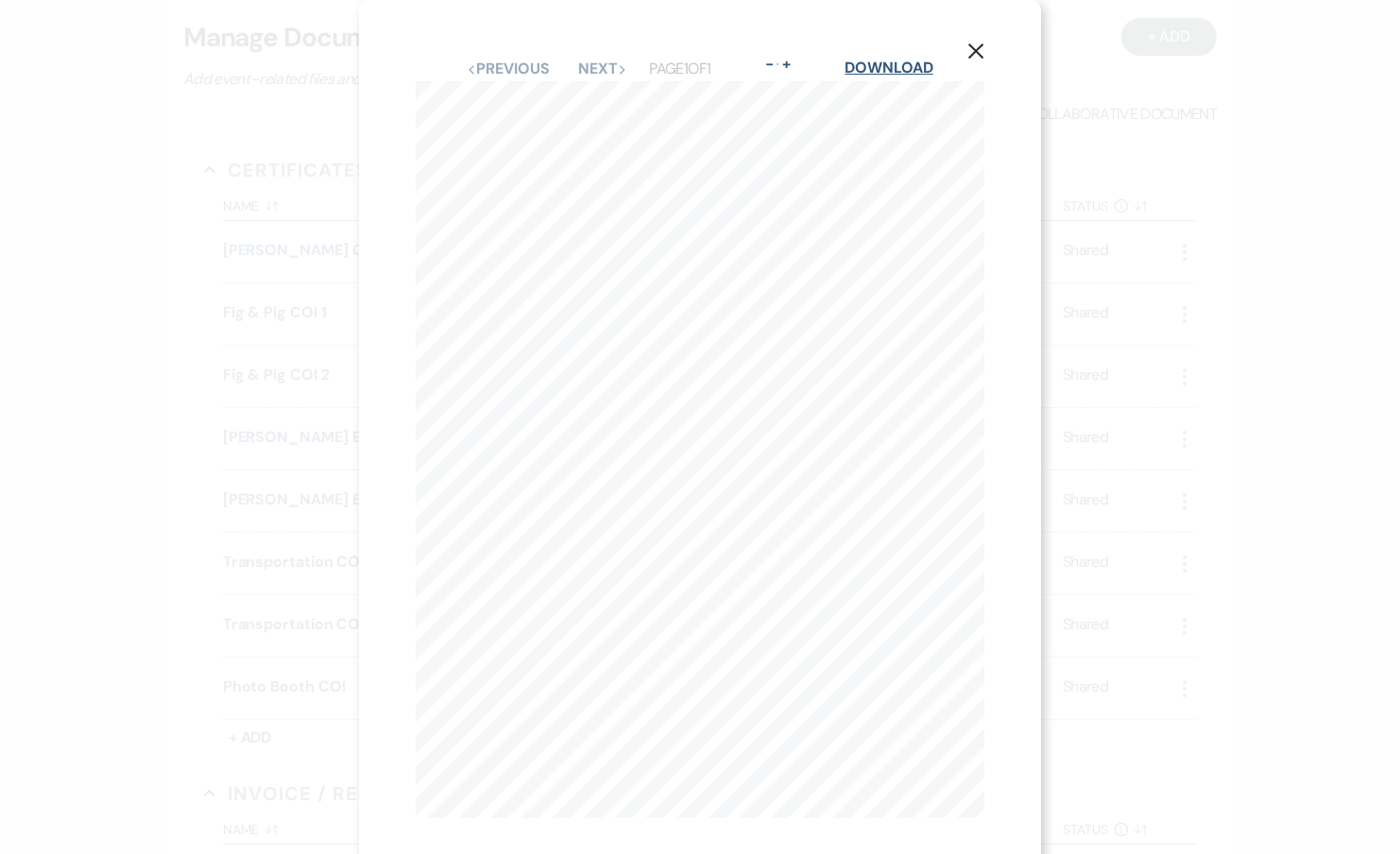
click at [873, 76] on link "Download" at bounding box center [889, 68] width 88 height 20
click at [983, 60] on icon "X" at bounding box center [975, 51] width 17 height 17
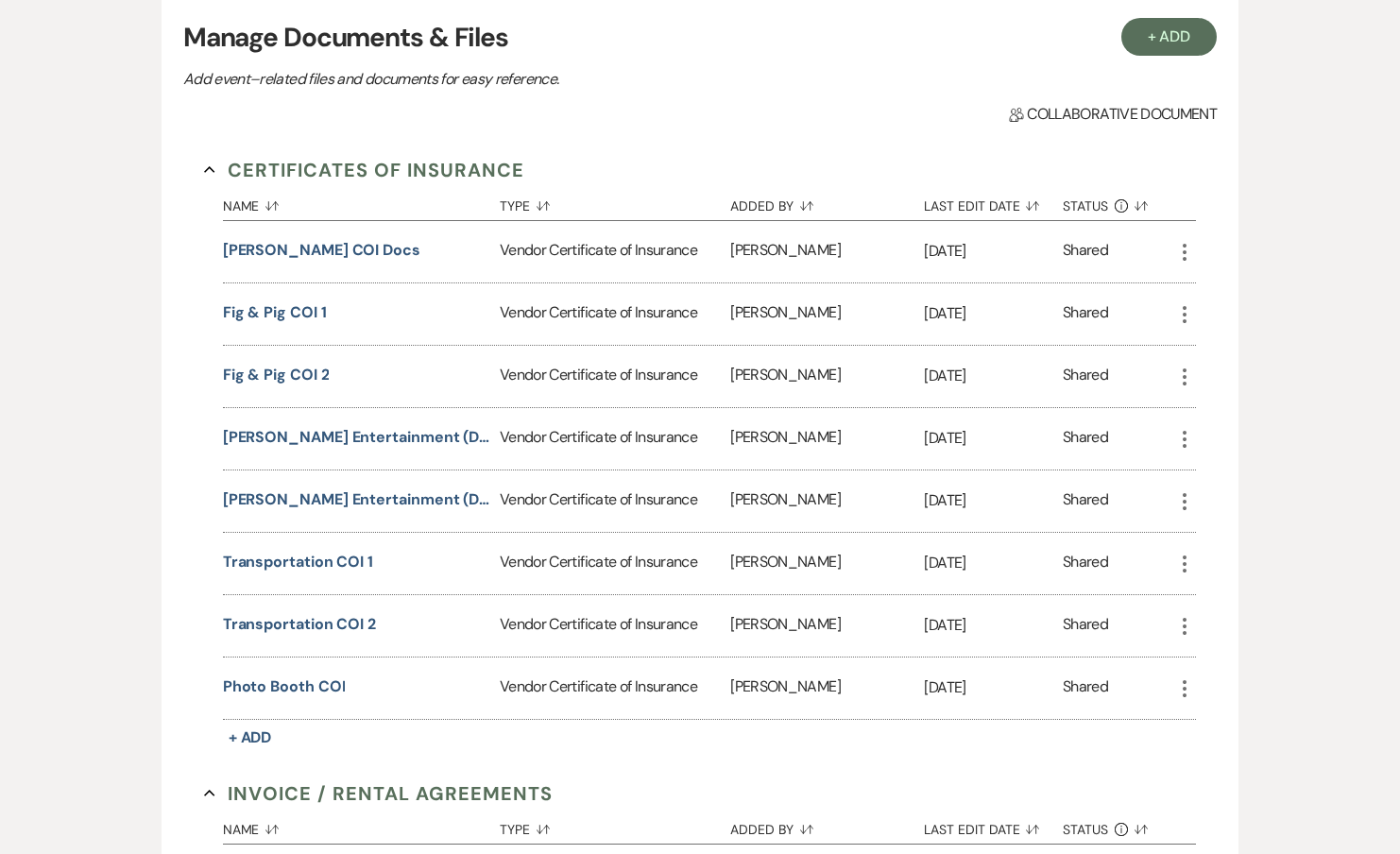
click at [314, 361] on div "fig & pig COI 2" at bounding box center [361, 376] width 277 height 62
click at [312, 367] on button "fig & pig COI 2" at bounding box center [276, 375] width 106 height 23
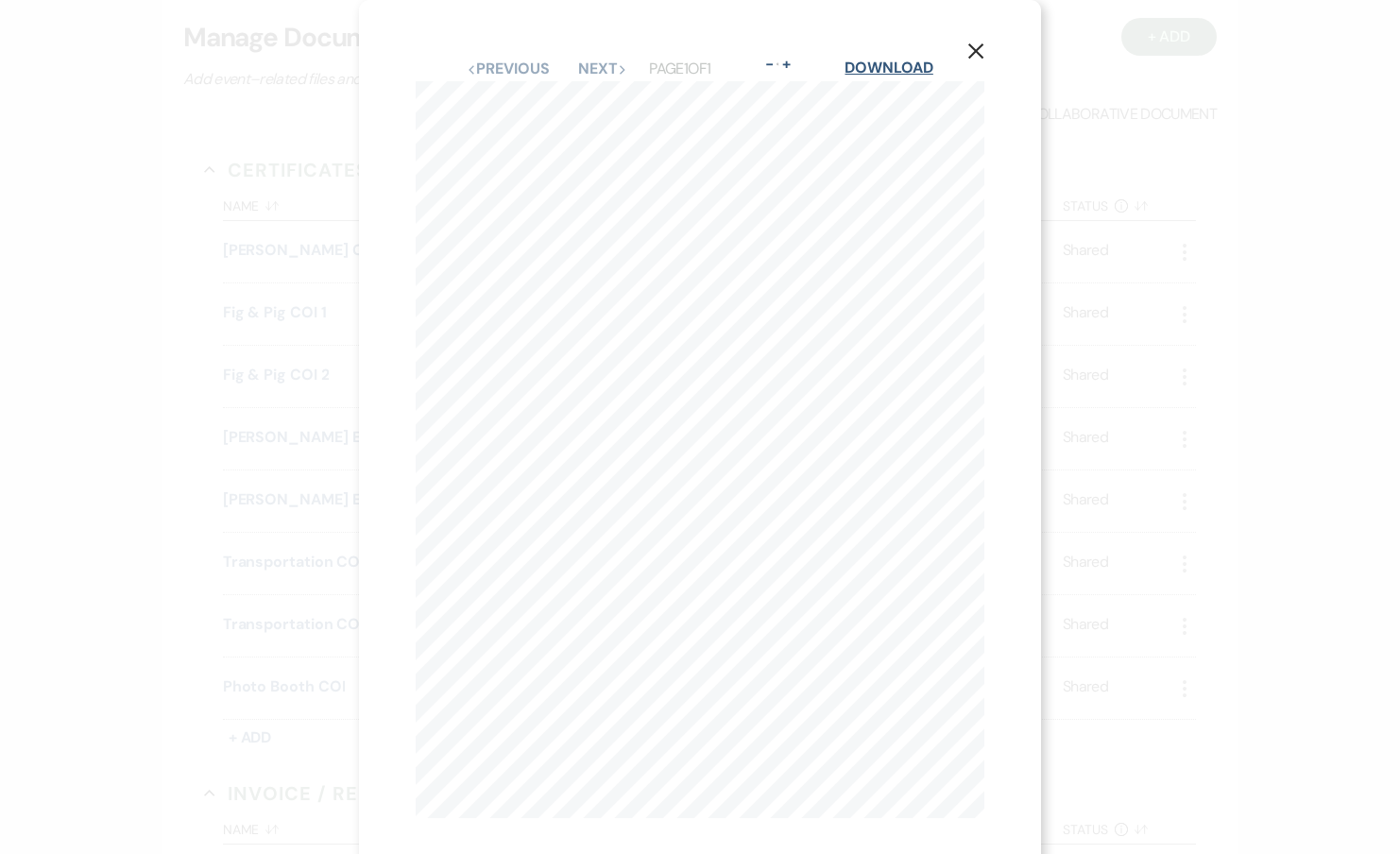
click at [873, 76] on link "Download" at bounding box center [889, 68] width 88 height 20
click at [190, 511] on div "X Previous Previous Next Next Page 1 of 1 - Zoom + Download 08/06/2025 Albert P…" at bounding box center [700, 427] width 1400 height 854
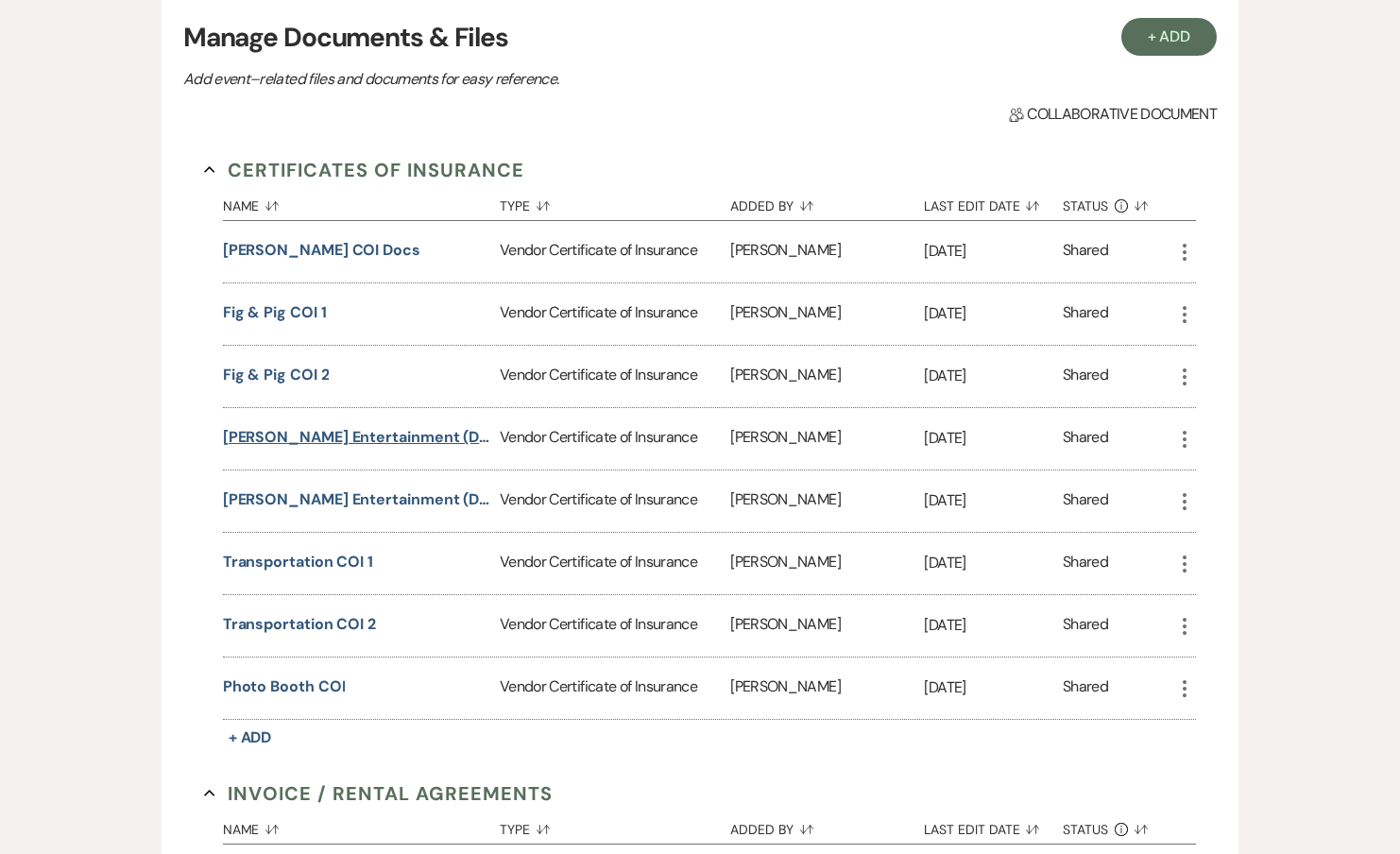
click at [329, 428] on button "Jarrell Entertainment (DJ) COI 1" at bounding box center [357, 437] width 270 height 23
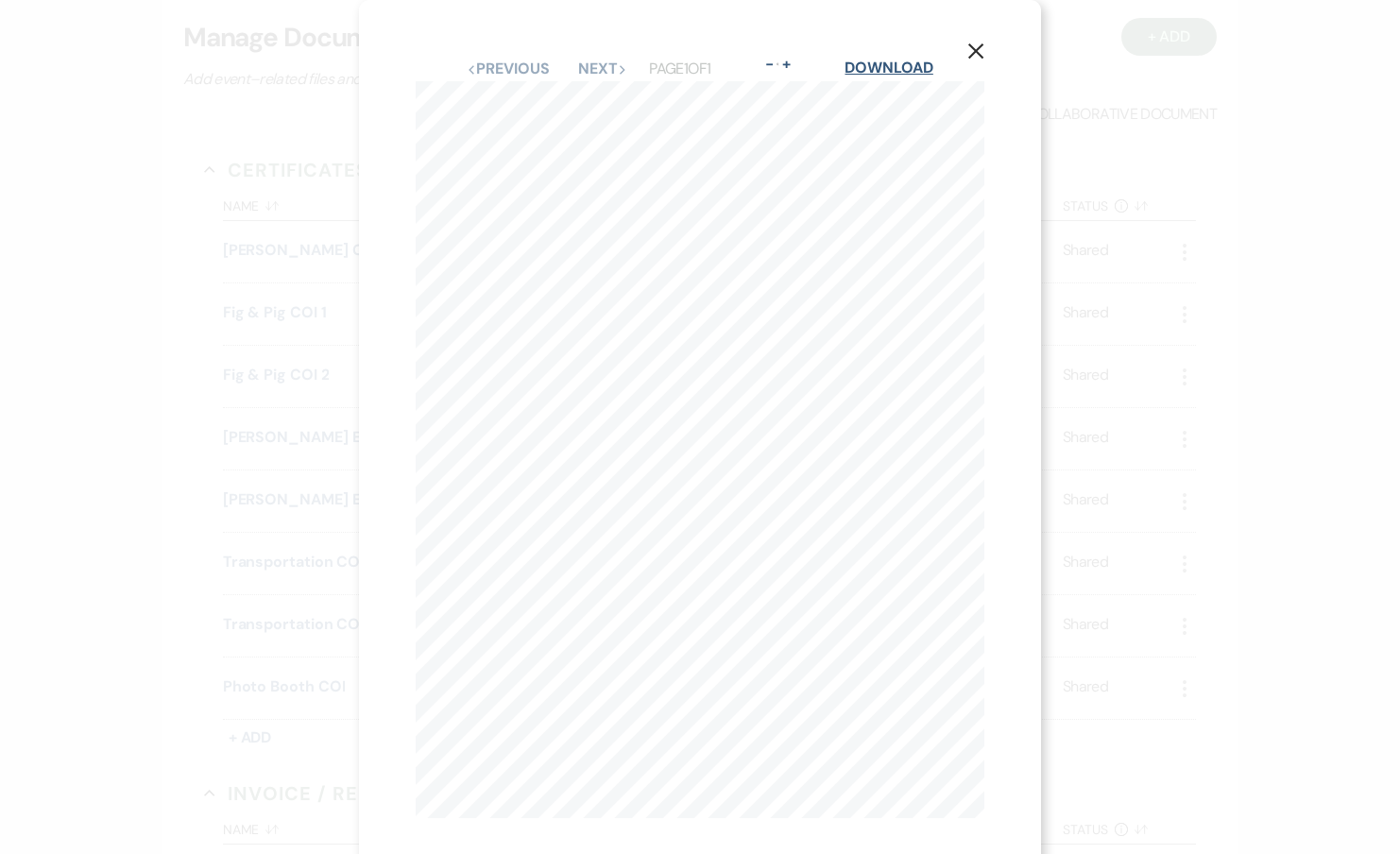
click at [881, 72] on link "Download" at bounding box center [889, 68] width 88 height 20
click at [287, 553] on div "X Previous Previous Next Next Page 1 of 1 - Zoom + Download 05/01/2025 Nicholas…" at bounding box center [700, 427] width 1400 height 854
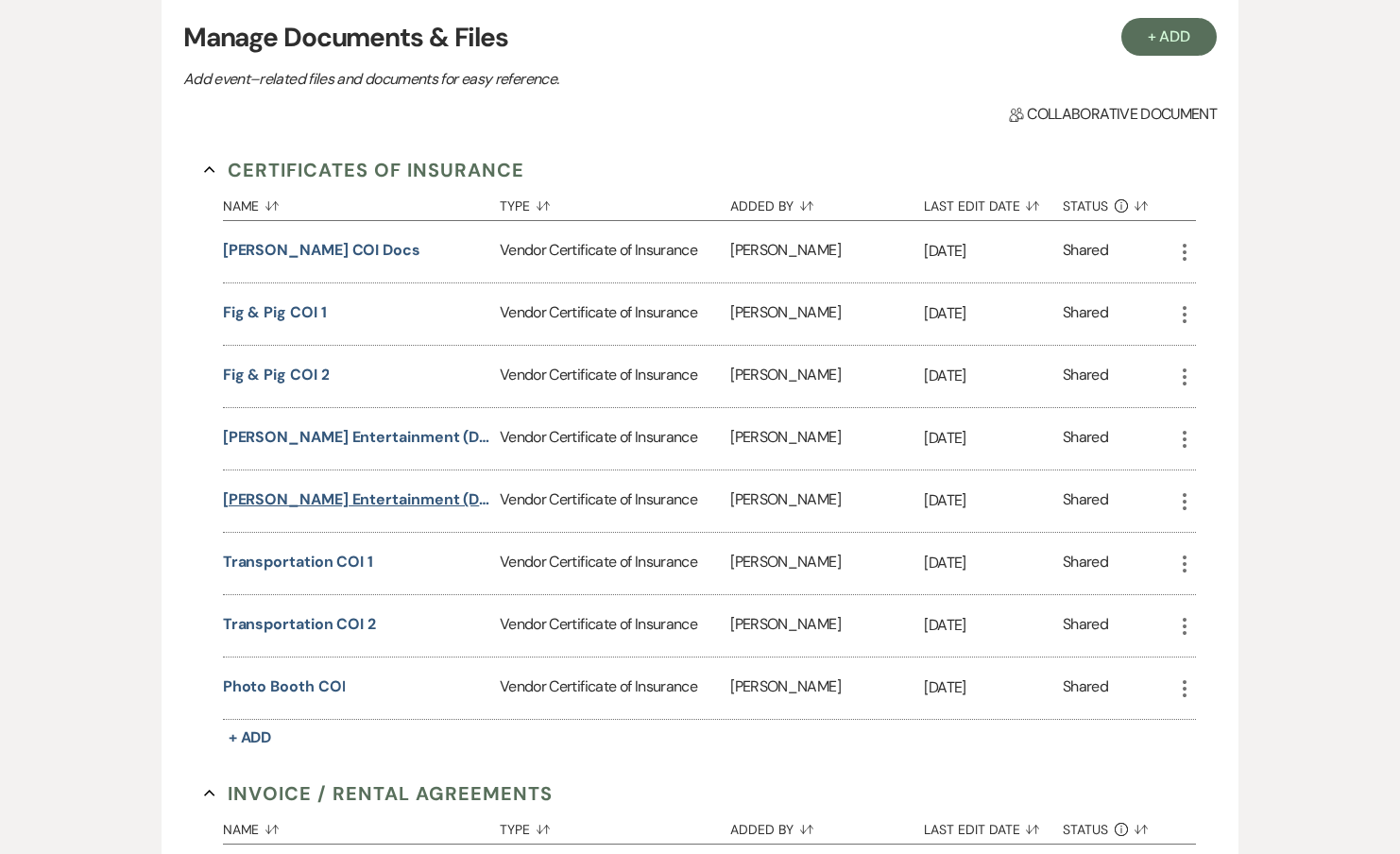
click at [295, 507] on button "Jarrell Entertainment (DJ) COI 2" at bounding box center [357, 500] width 270 height 23
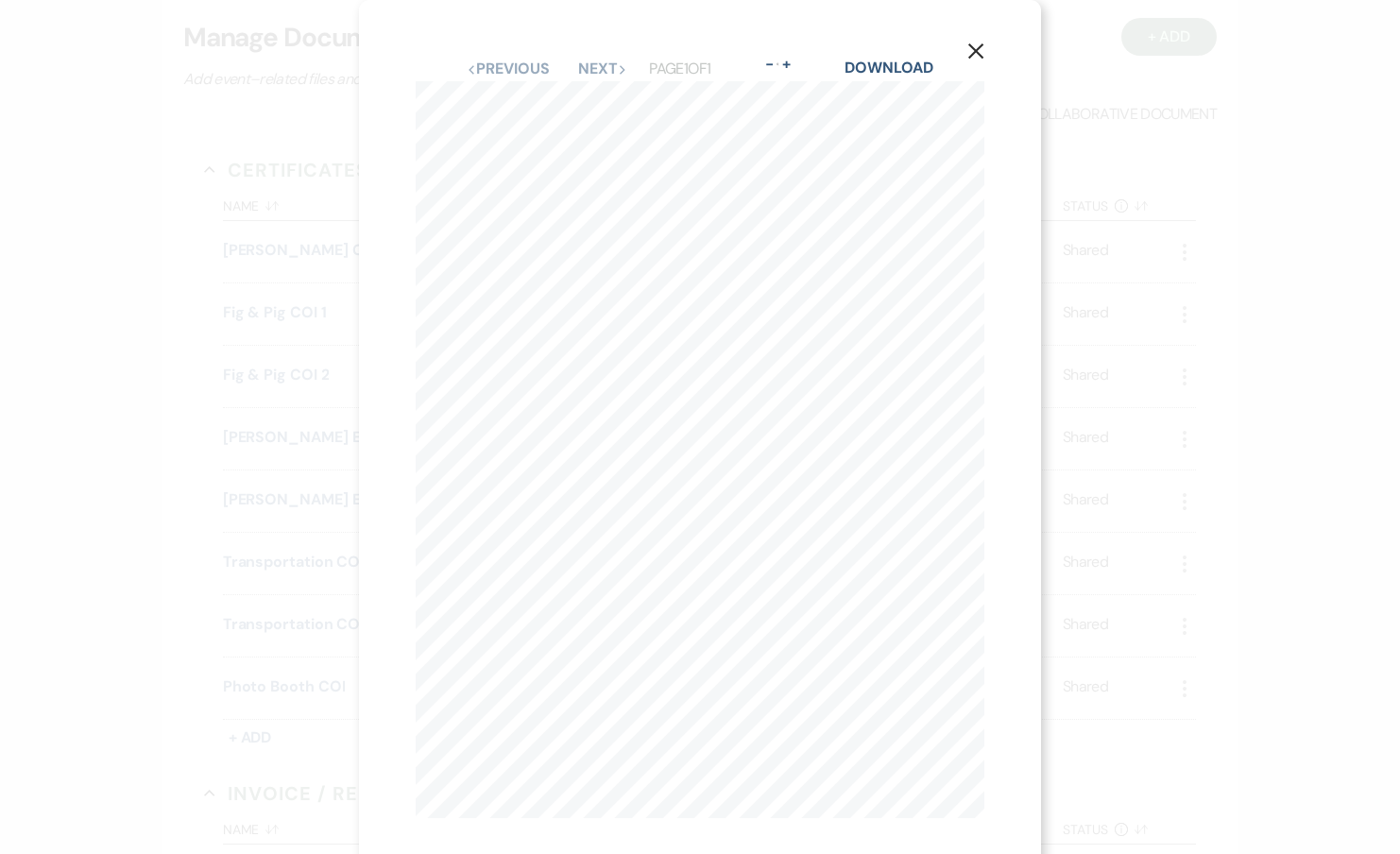
click at [868, 57] on div "Download" at bounding box center [889, 69] width 88 height 25
click at [868, 66] on link "Download" at bounding box center [889, 68] width 88 height 20
click at [268, 510] on div "X Previous Previous Next Next Page 1 of 1 - Zoom + Download 04/11/2025 The Reis…" at bounding box center [700, 427] width 1400 height 854
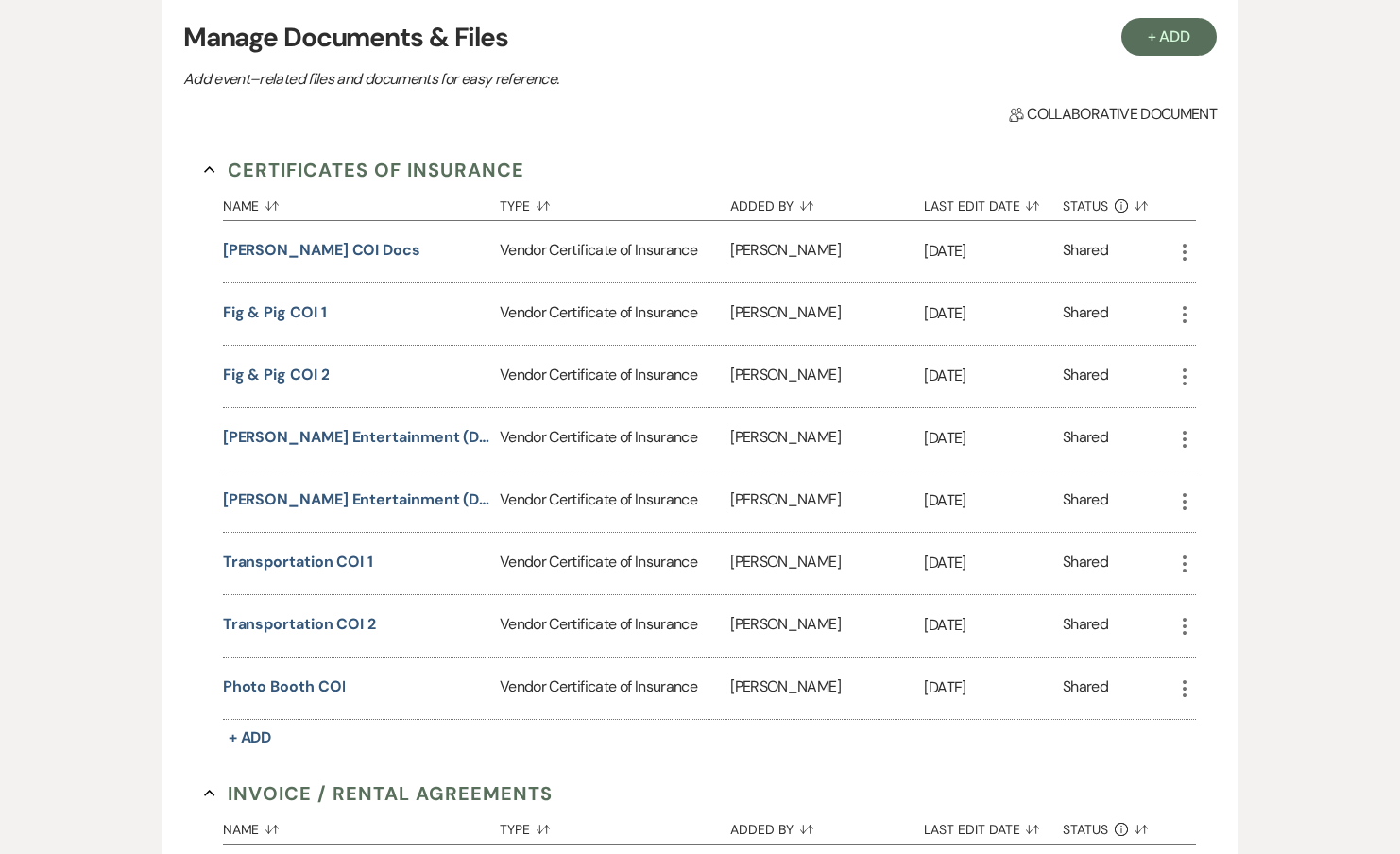
click at [311, 546] on div "Transportation COI 1" at bounding box center [361, 563] width 277 height 62
click at [309, 561] on button "Transportation COI 1" at bounding box center [298, 561] width 150 height 23
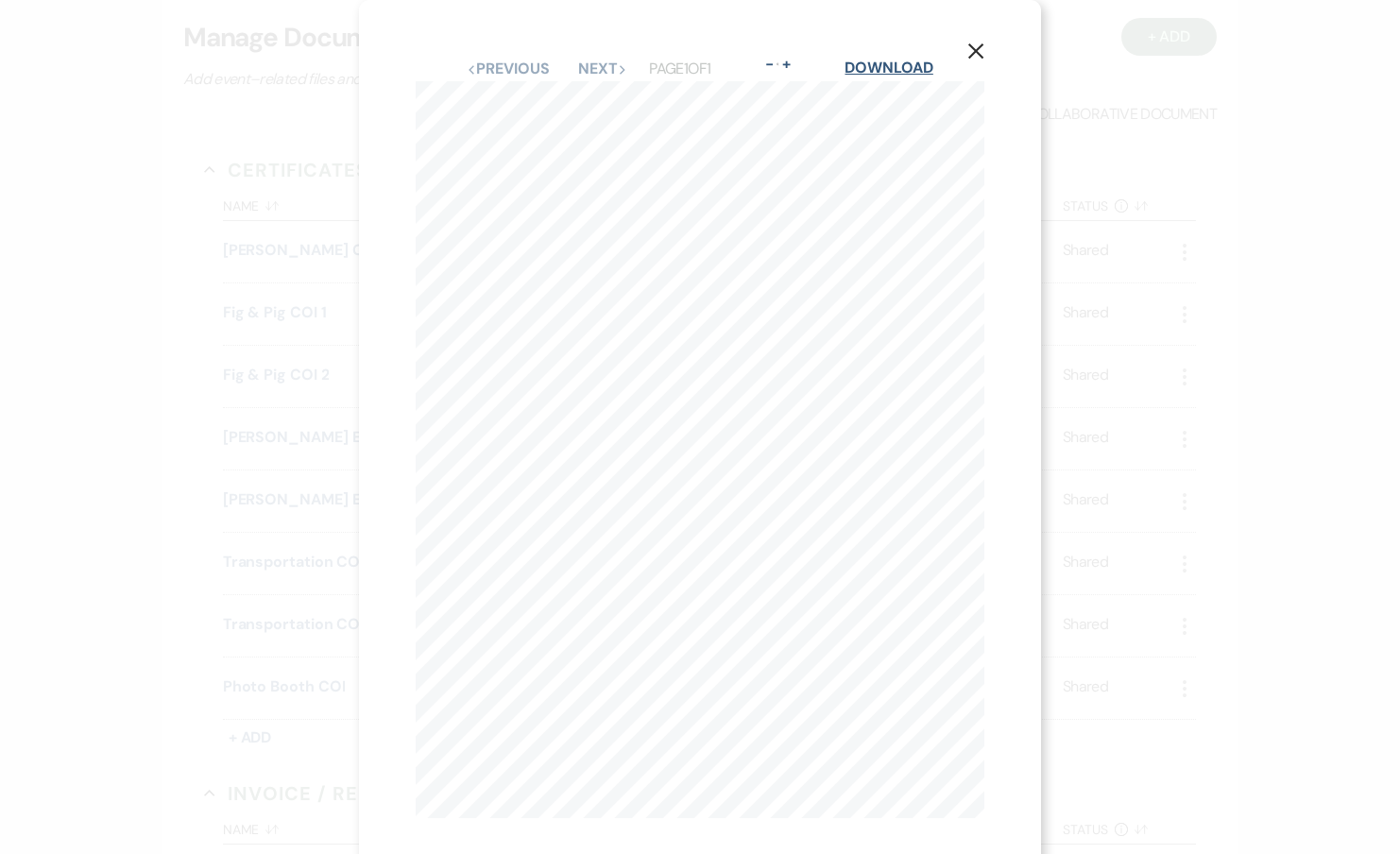
click at [895, 68] on link "Download" at bounding box center [889, 68] width 88 height 20
click at [235, 553] on div "X Previous Previous Next Next Page 1 of 1 - Zoom + Download ANY PROPRIETOR/PART…" at bounding box center [700, 427] width 1400 height 854
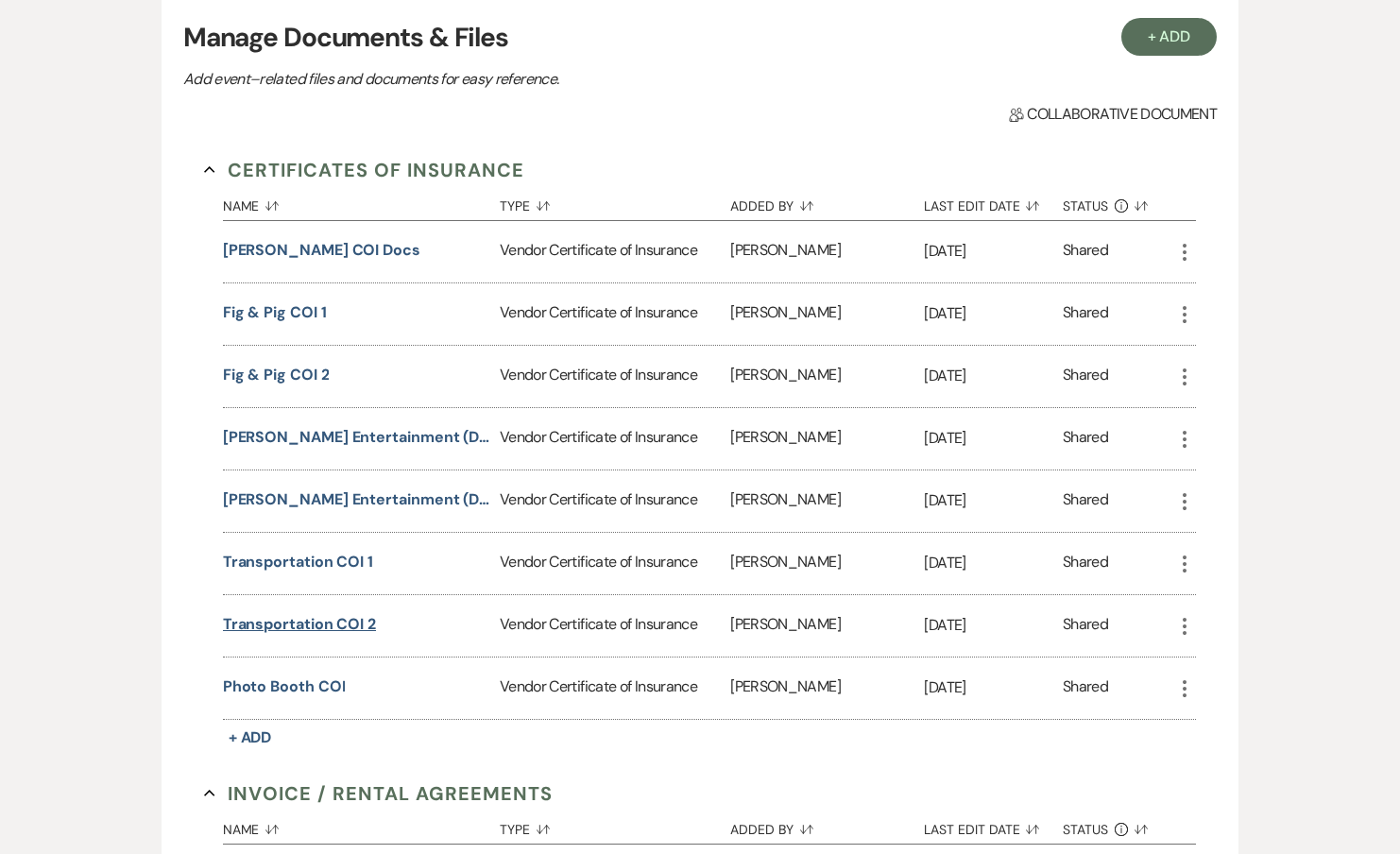
click at [299, 620] on button "Transportation COI 2" at bounding box center [300, 624] width 153 height 23
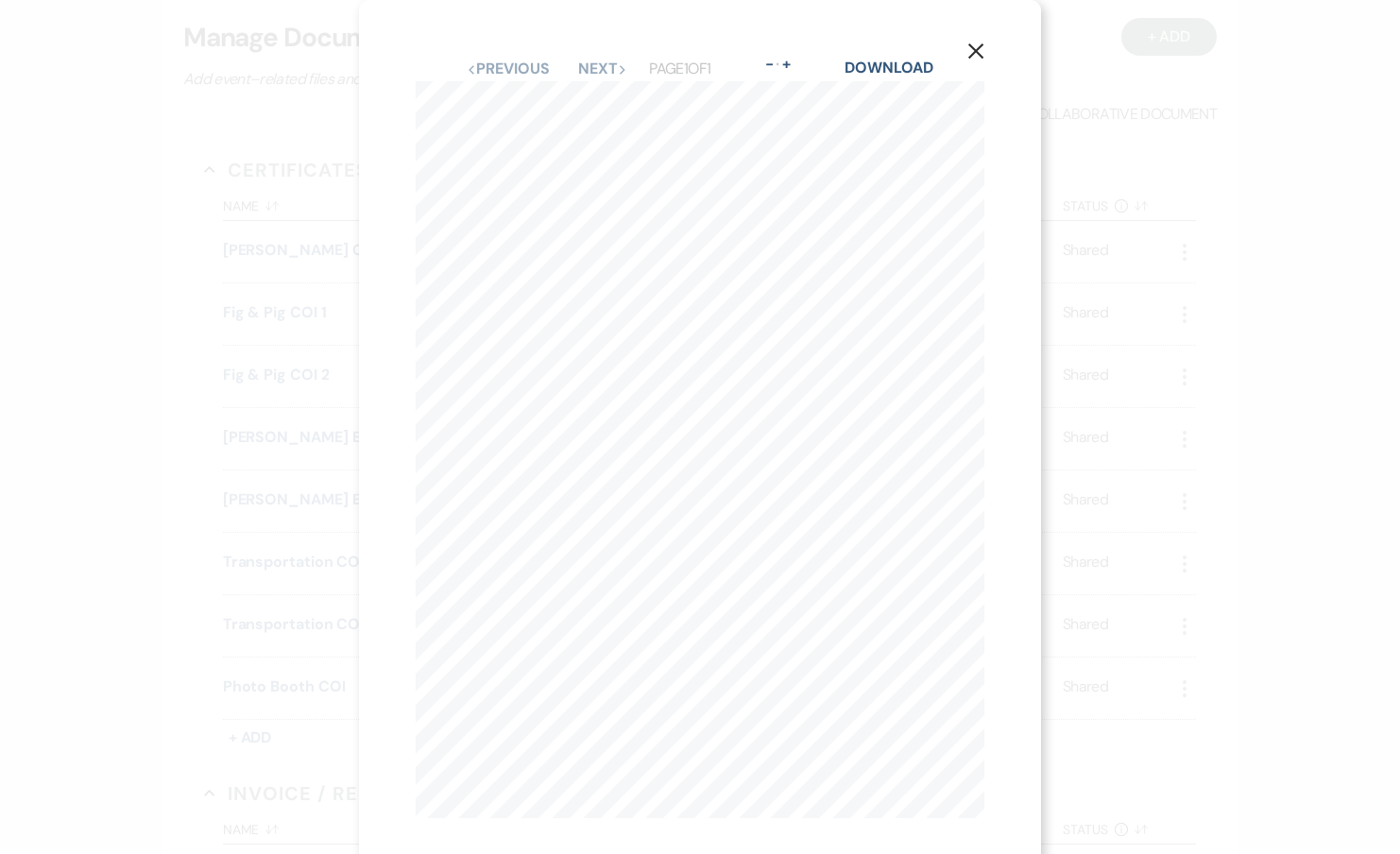
click at [884, 78] on div "Download" at bounding box center [889, 69] width 88 height 25
click at [884, 69] on link "Download" at bounding box center [889, 68] width 88 height 20
click at [309, 580] on div "X Previous Previous Next Next Page 1 of 1 - Zoom + Download ANY PROPRIETOR/PART…" at bounding box center [700, 427] width 1400 height 854
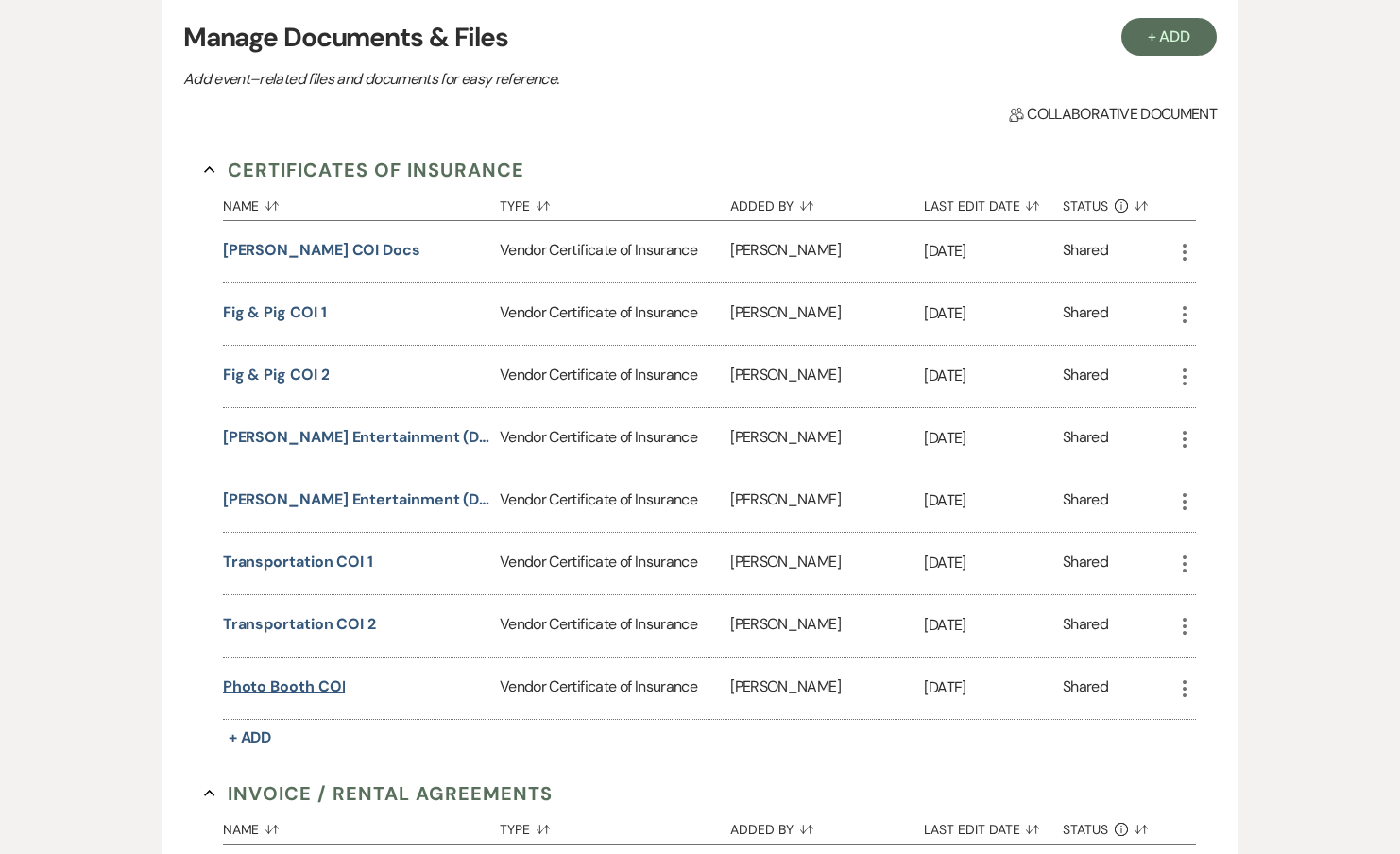
click at [309, 679] on button "Photo Booth COI" at bounding box center [284, 687] width 122 height 23
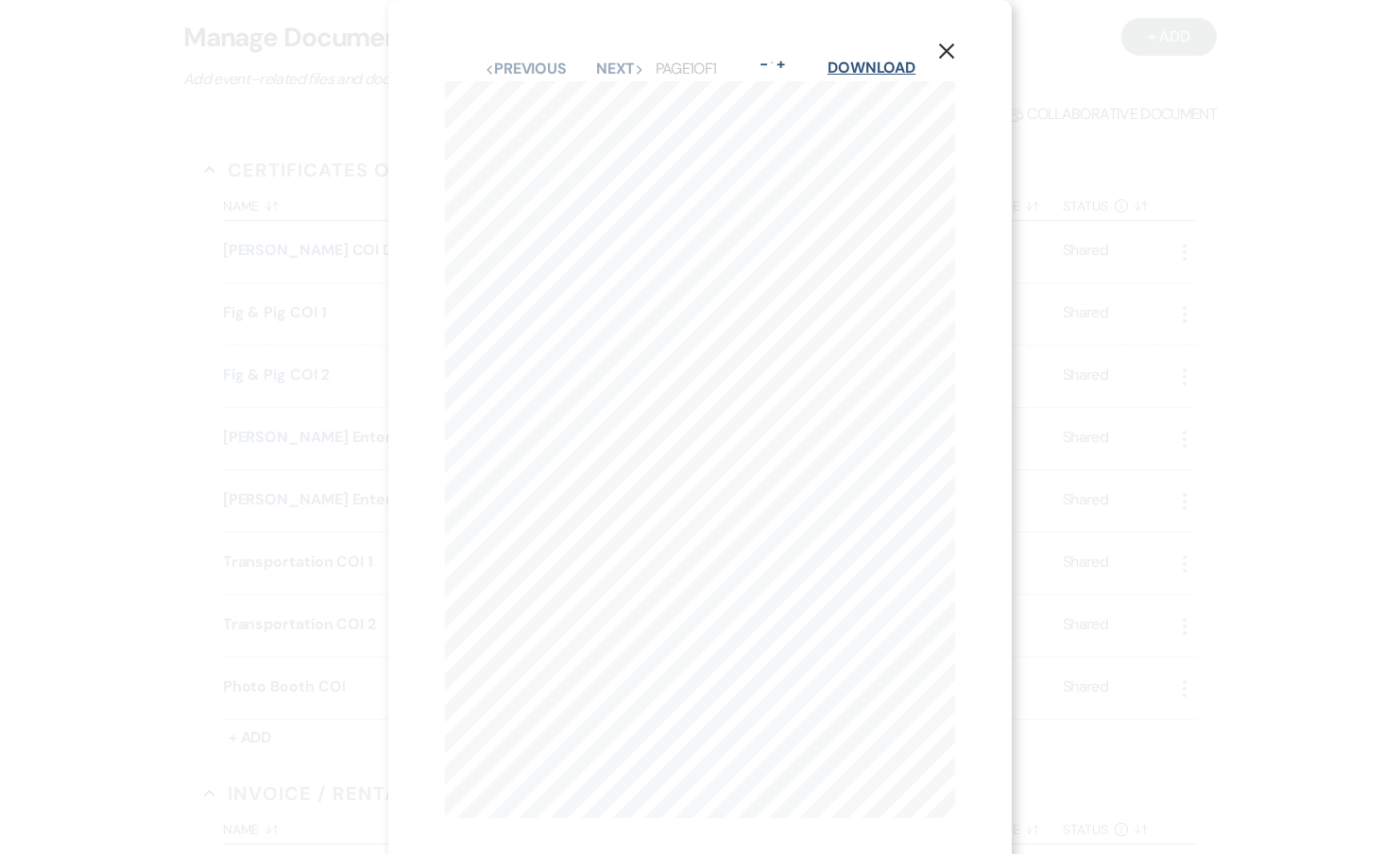
click at [884, 62] on link "Download" at bounding box center [872, 68] width 88 height 20
click at [272, 518] on div "X Previous Previous Next Next Page 1 of 1 - Zoom + Download Bookhouse Events LL…" at bounding box center [700, 427] width 1400 height 854
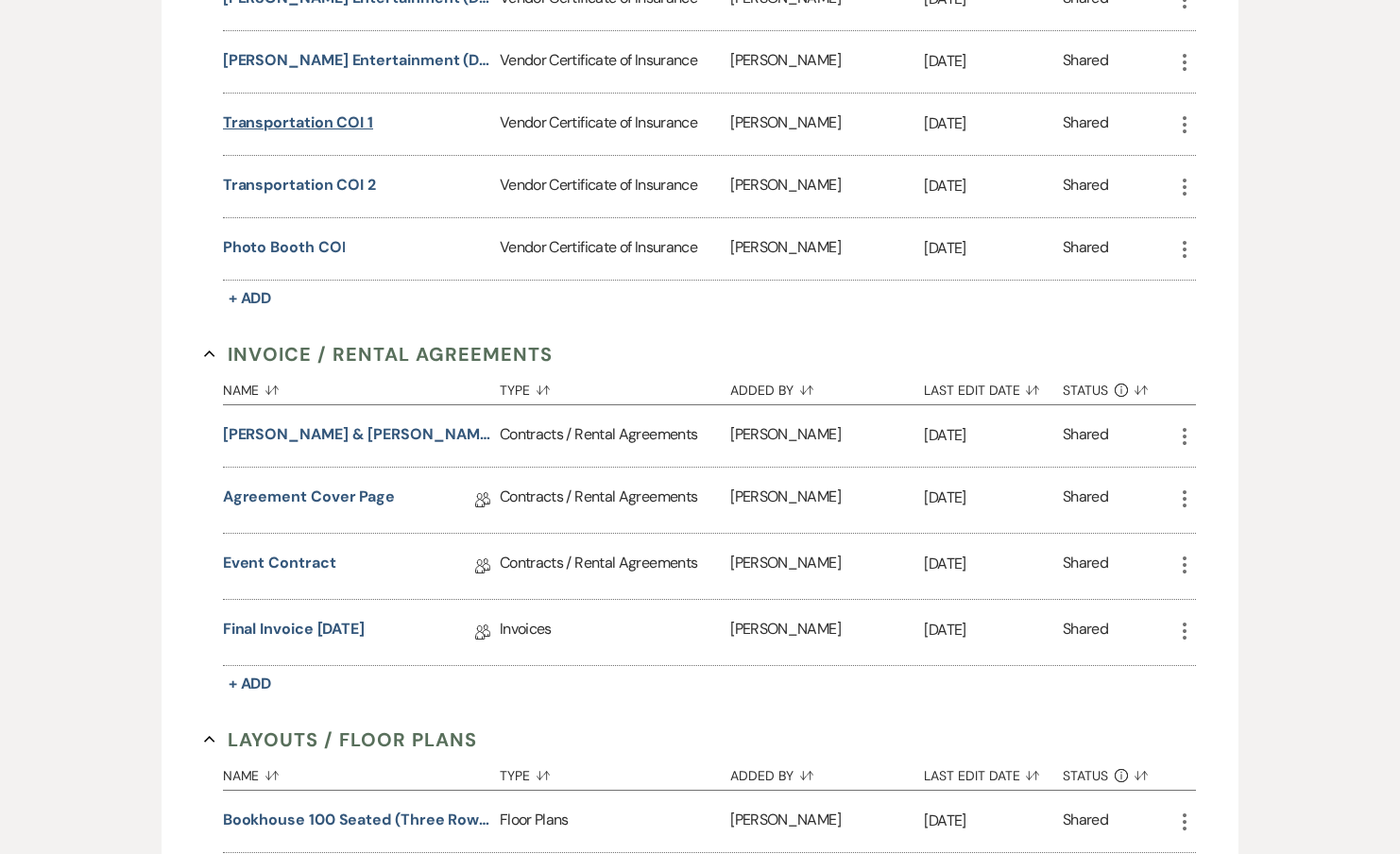
scroll to position [854, 0]
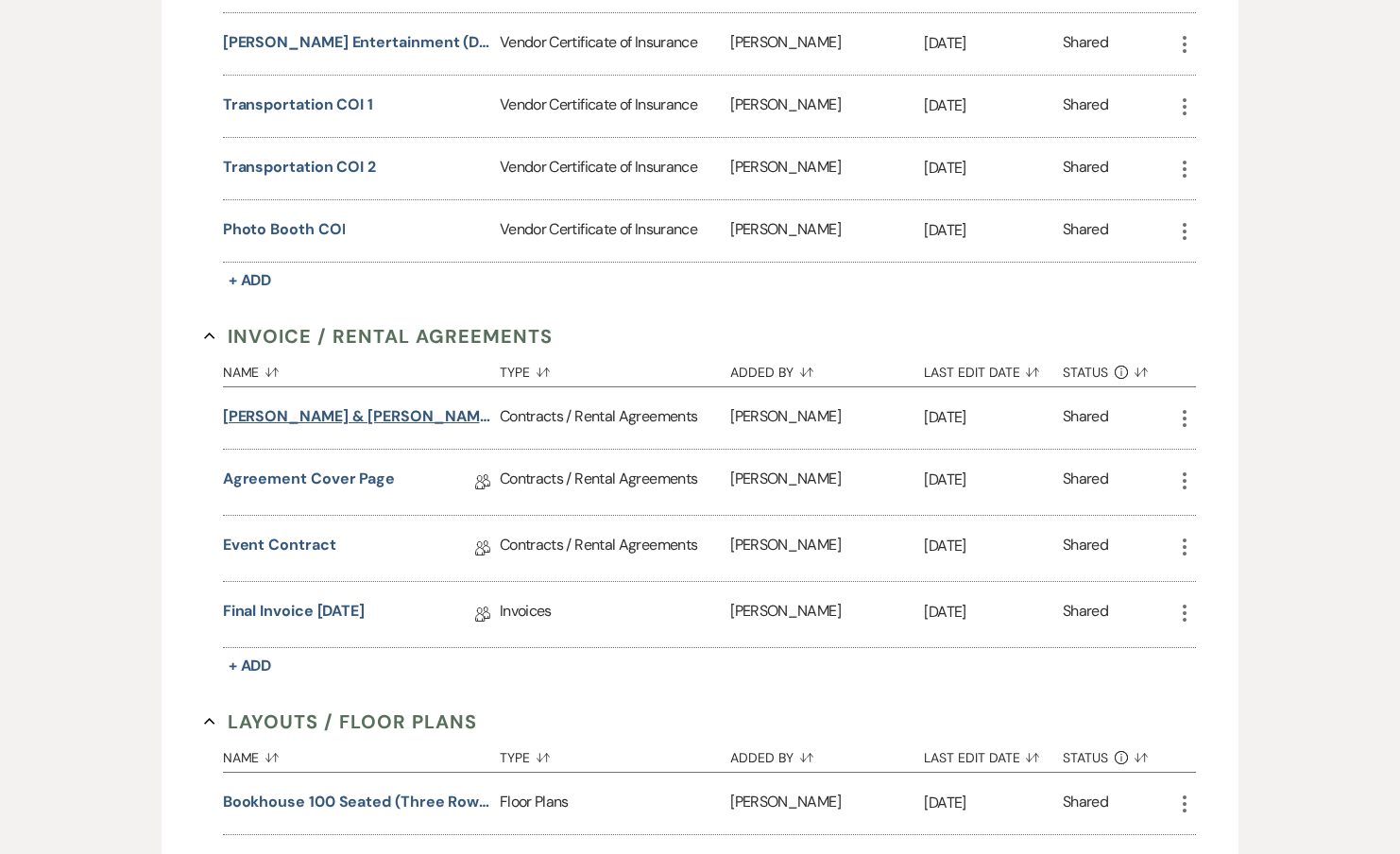
click at [337, 410] on button "Sam & Eli Wedding Proposal" at bounding box center [357, 416] width 270 height 23
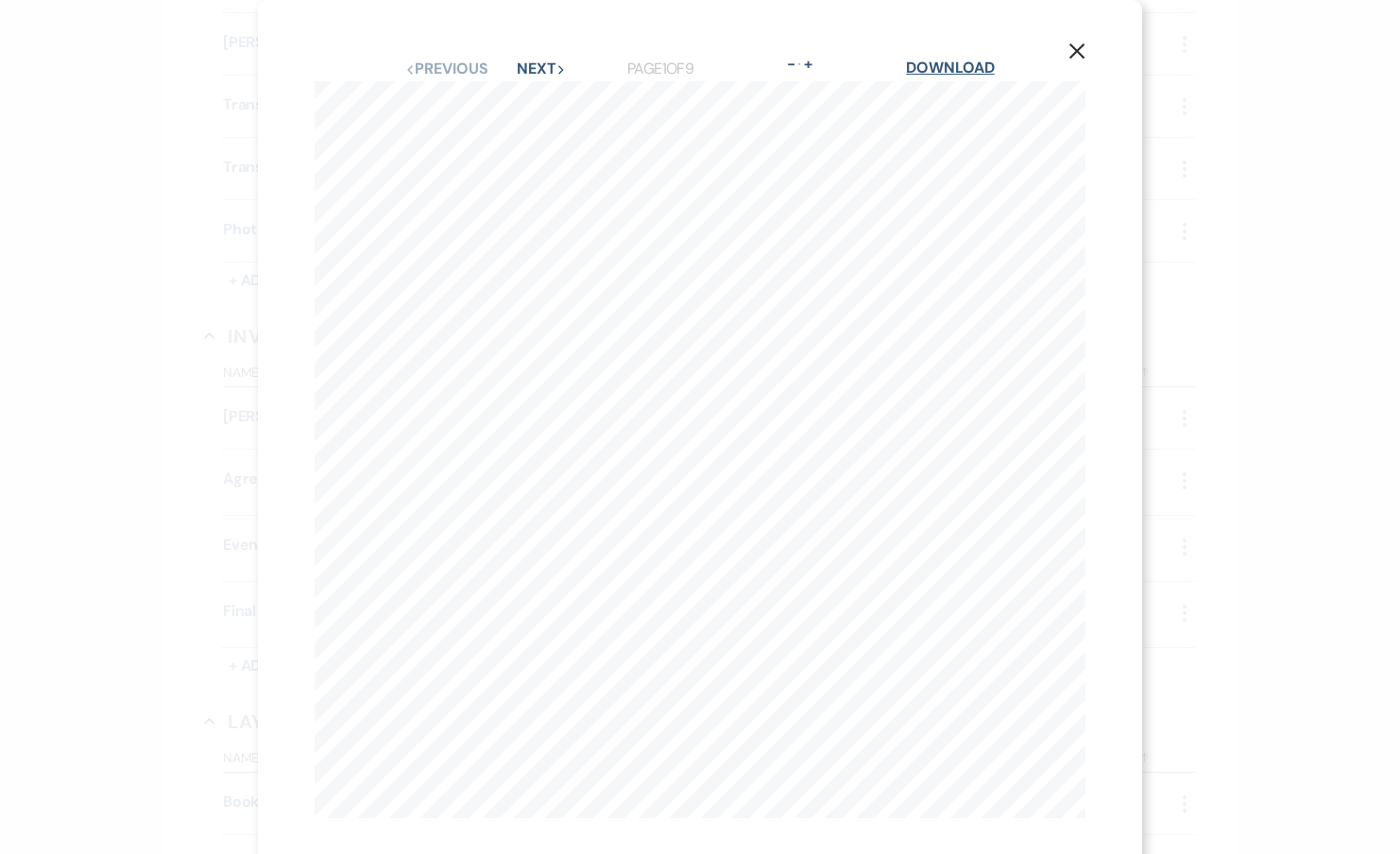
click at [945, 62] on link "Download" at bounding box center [949, 68] width 88 height 20
click at [204, 505] on div "X Previous Previous Next Next Page 1 of 9 - Zoom + Download Samantha Isaacs ~10…" at bounding box center [700, 427] width 1400 height 854
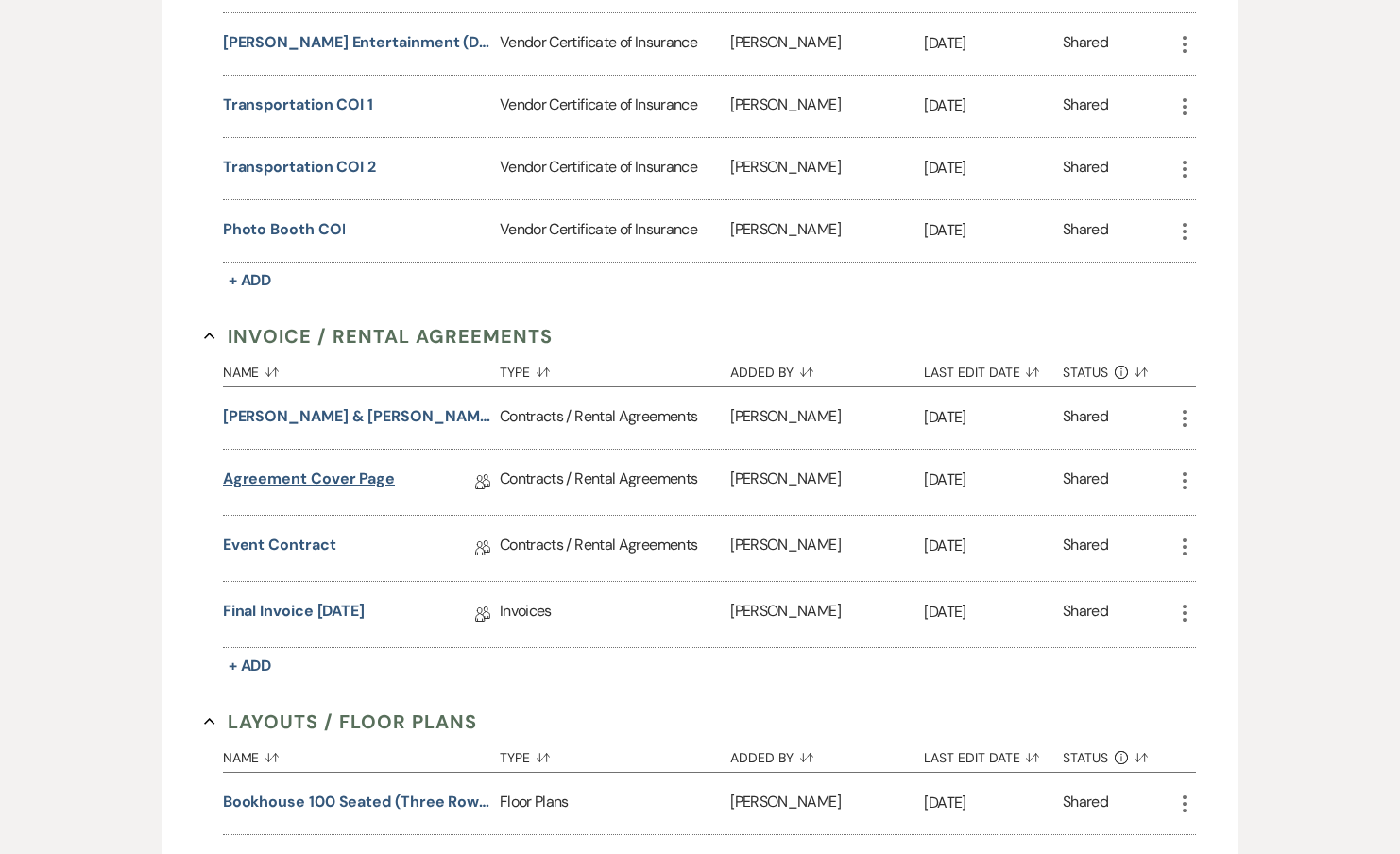
click at [289, 477] on link "Agreement Cover Page" at bounding box center [308, 482] width 172 height 29
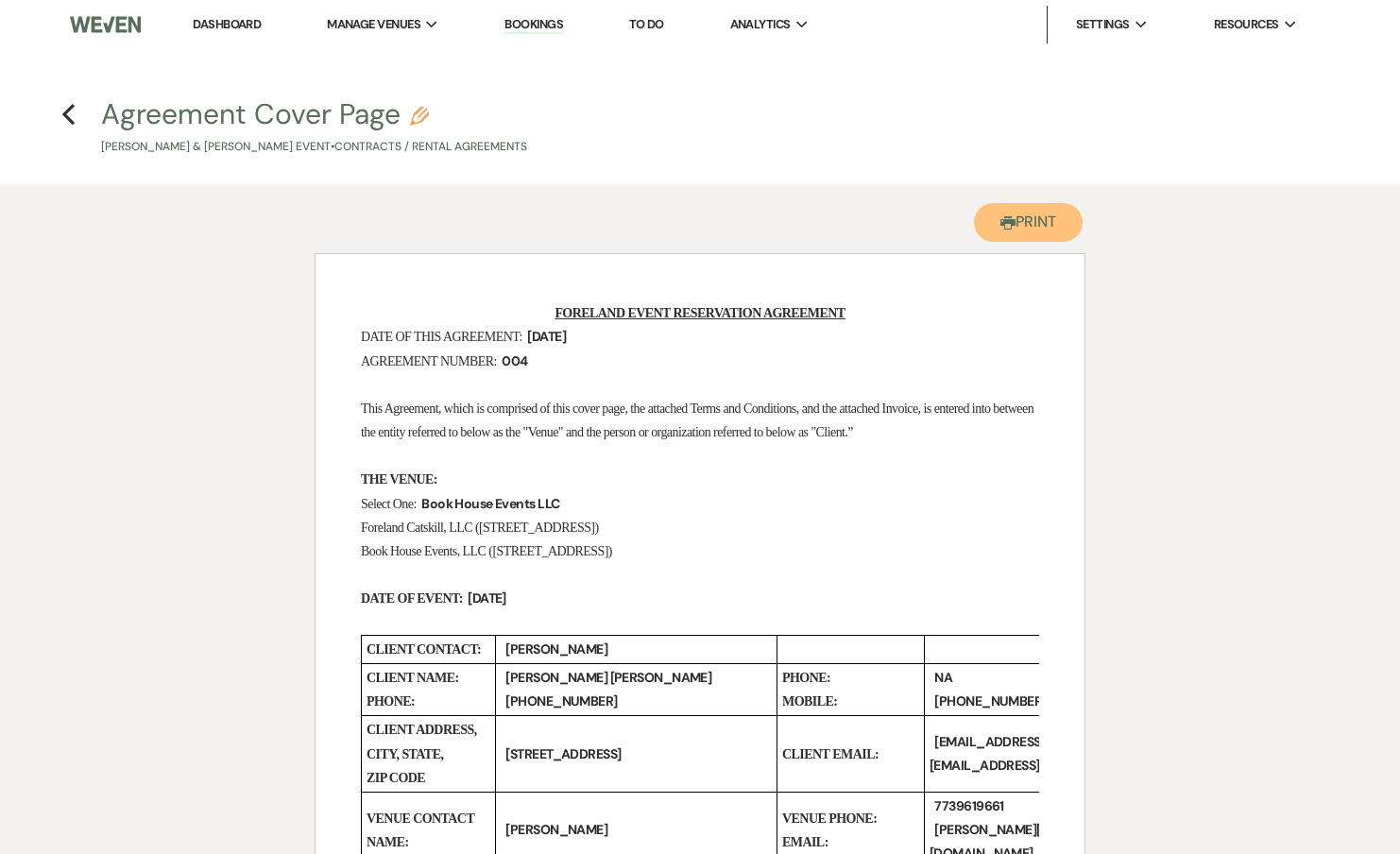
click at [1008, 215] on button "Printer Print" at bounding box center [1028, 222] width 108 height 39
click at [72, 124] on div "Previous" at bounding box center [69, 111] width 14 height 30
click at [73, 121] on use "button" at bounding box center [69, 113] width 12 height 21
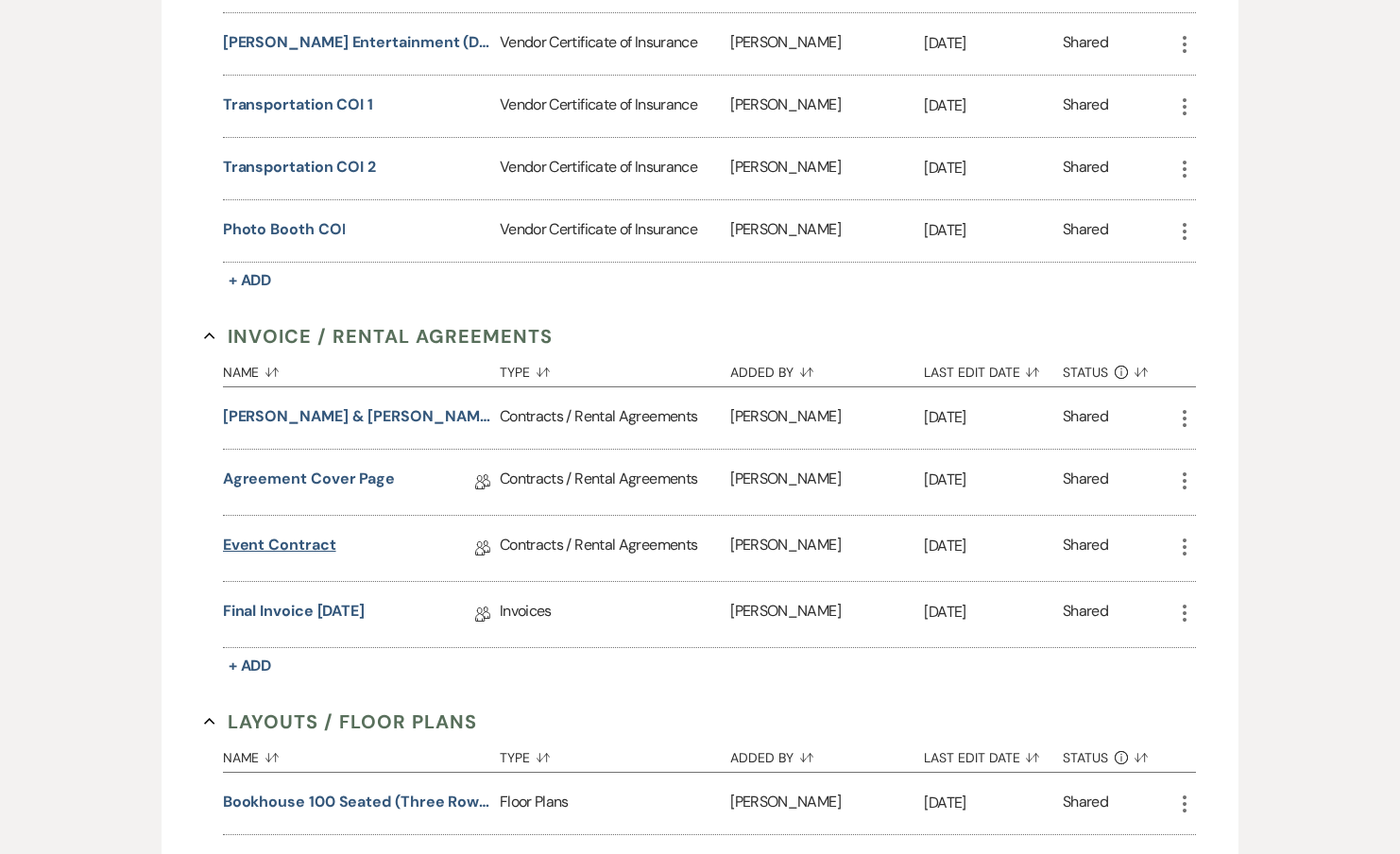
click at [281, 537] on link "Event Contract" at bounding box center [280, 547] width 113 height 29
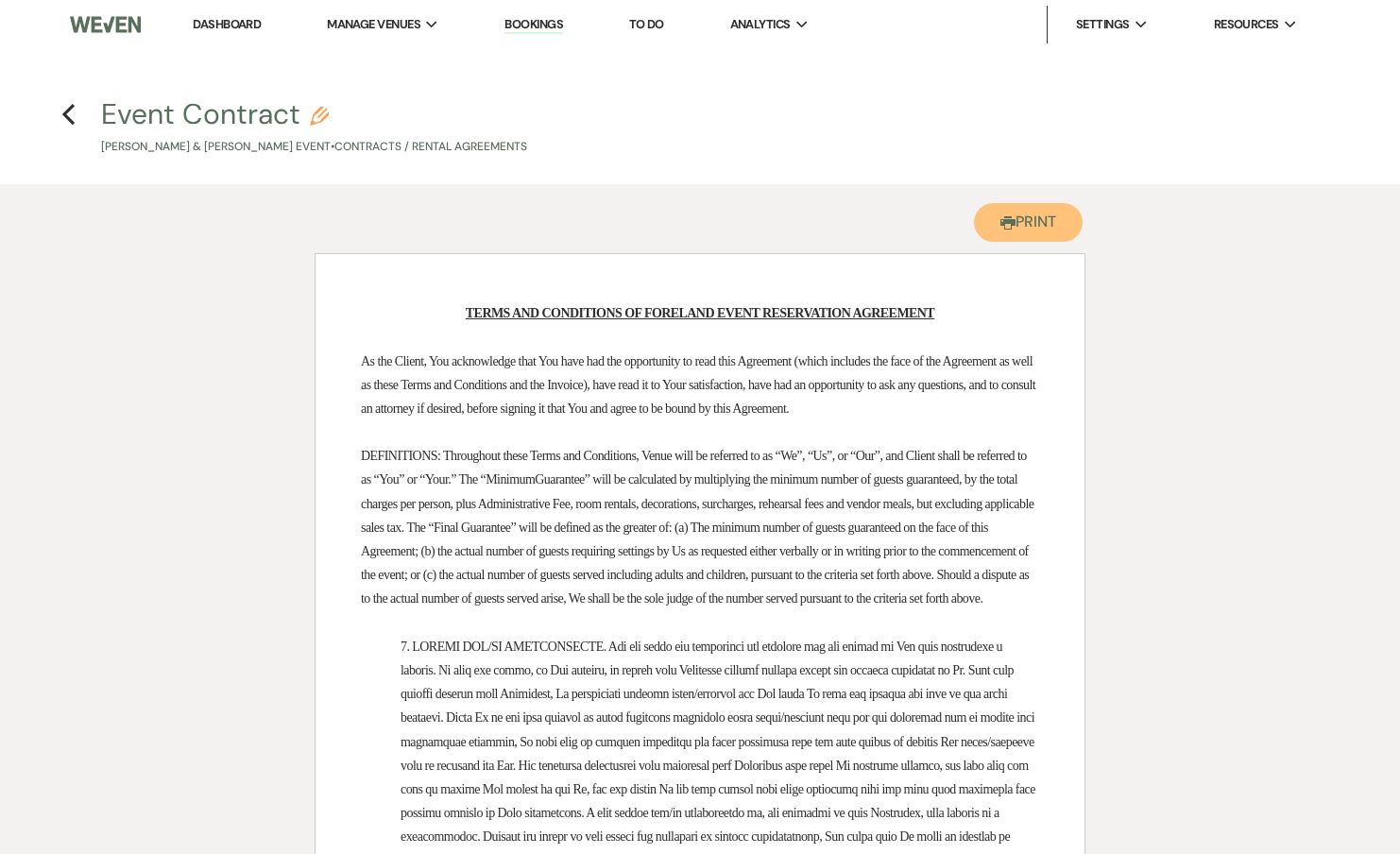
click at [977, 219] on button "Printer Print" at bounding box center [1028, 222] width 108 height 39
click at [77, 123] on h4 "Previous Event Contract Pencil Samantha Isaacs & Elijah Rogers's Event • Contra…" at bounding box center [700, 125] width 1360 height 62
click at [63, 105] on icon "Previous" at bounding box center [69, 113] width 14 height 23
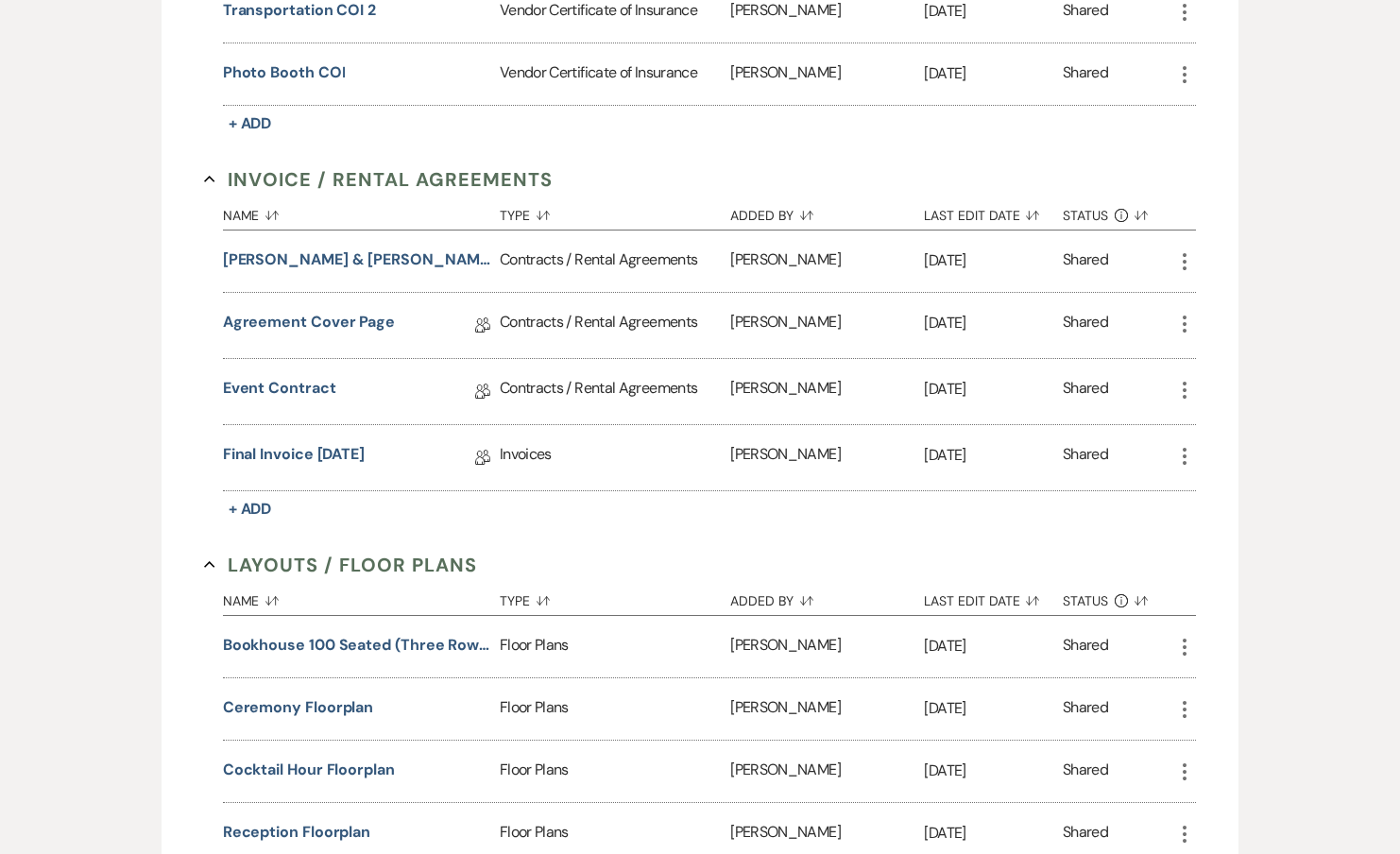
scroll to position [1054, 0]
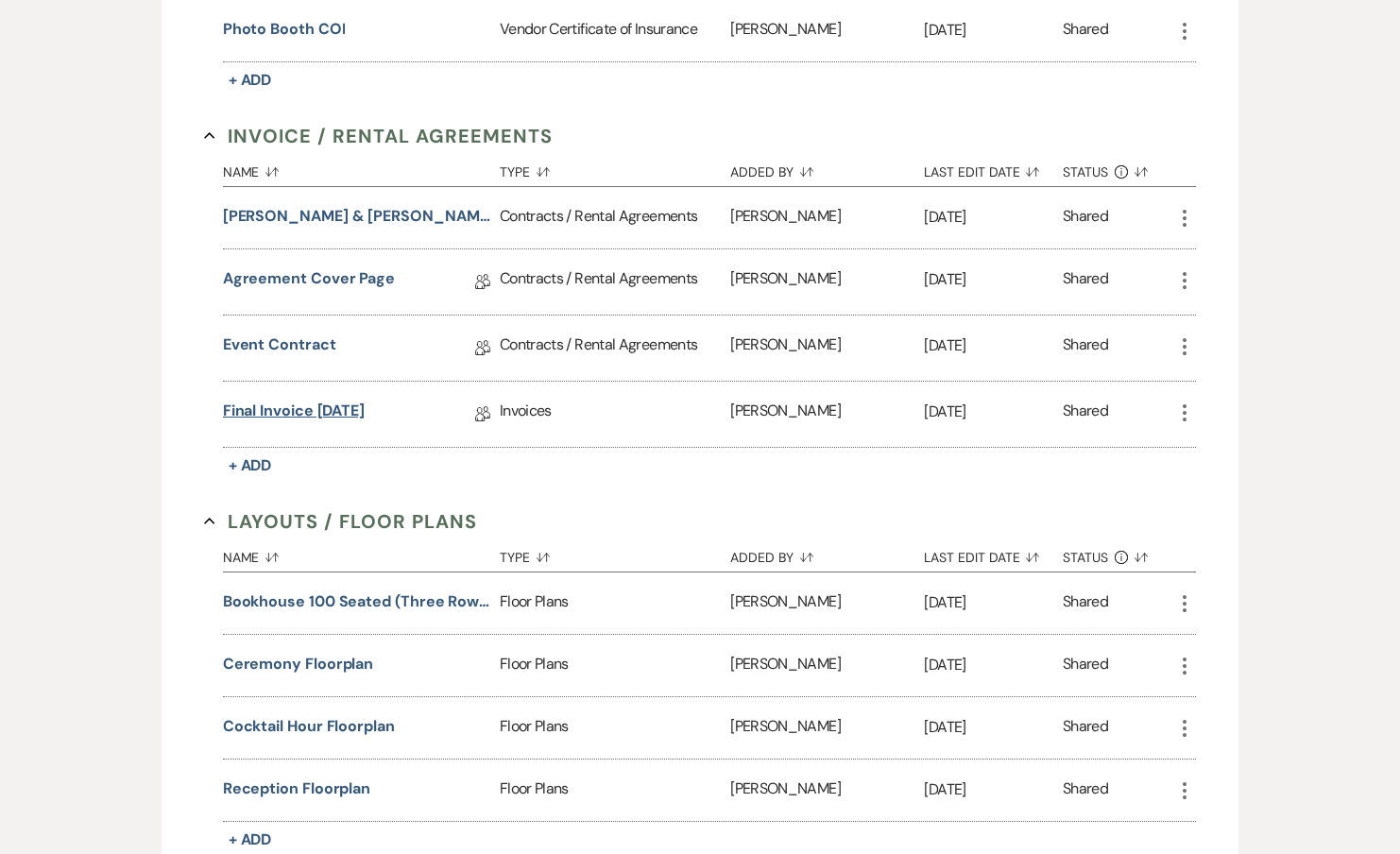
click at [301, 407] on link "Final Invoice 4-9-2025" at bounding box center [294, 414] width 141 height 29
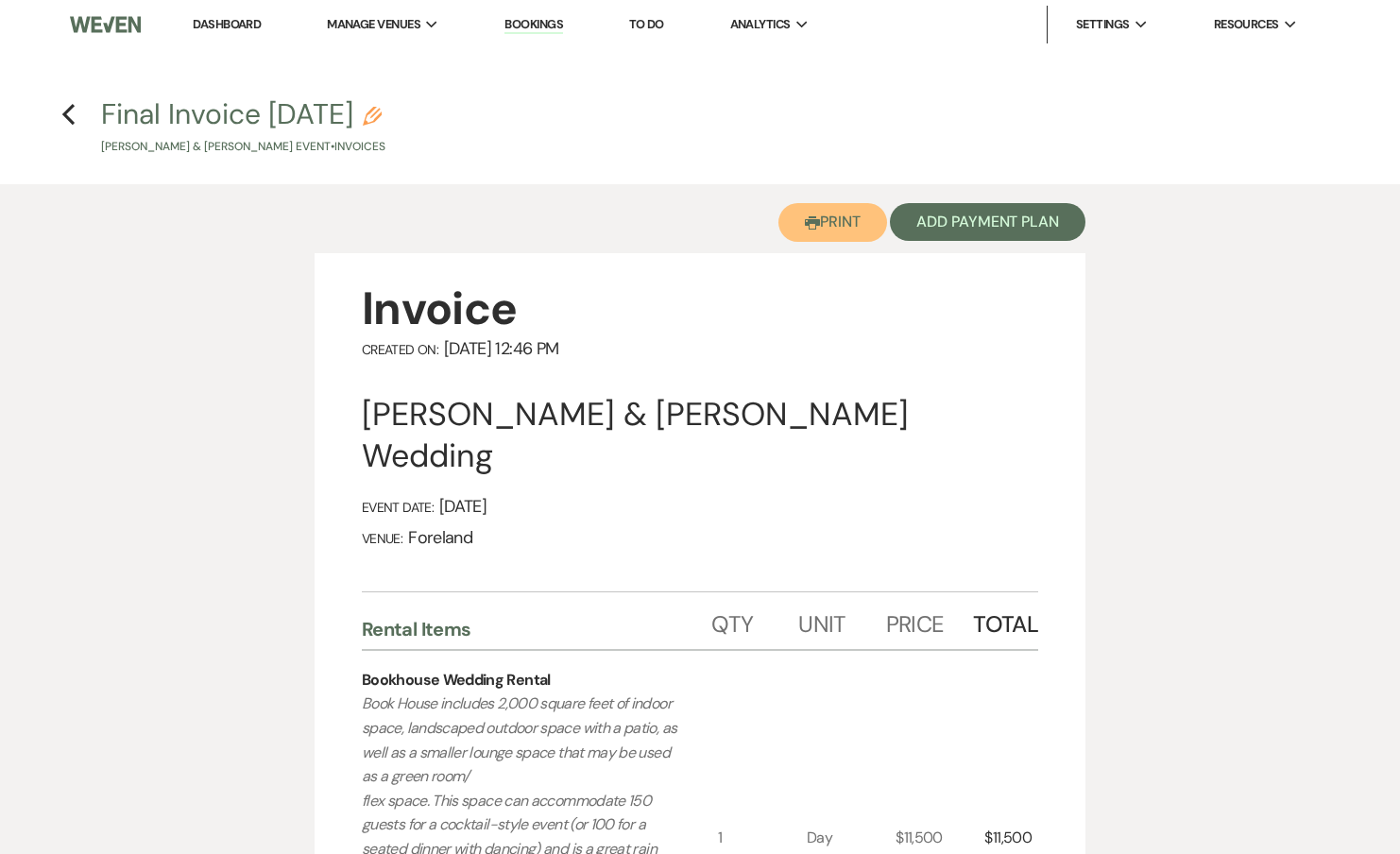
click at [862, 227] on button "Printer Print" at bounding box center [832, 222] width 108 height 39
click at [66, 117] on use "button" at bounding box center [69, 113] width 12 height 21
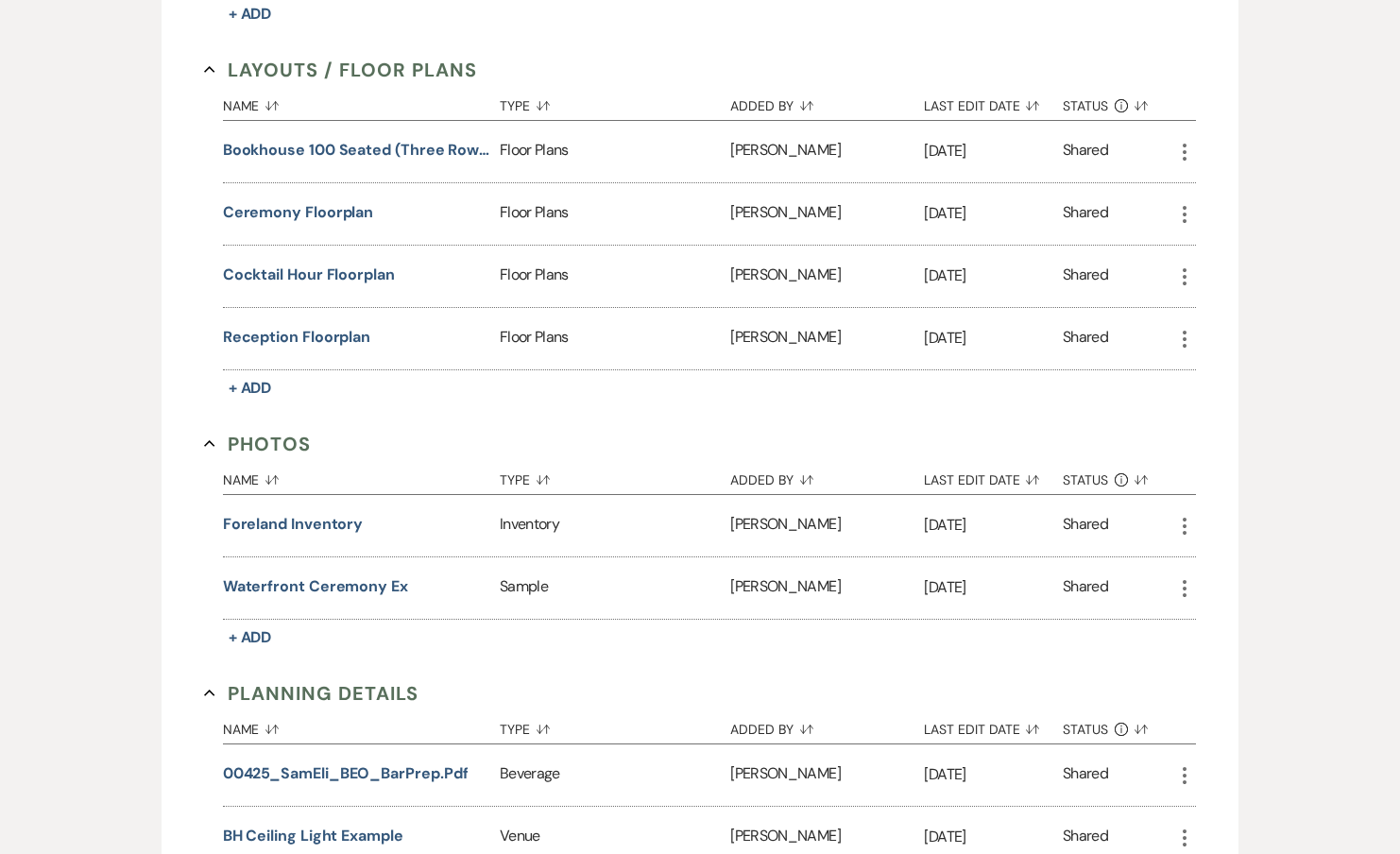
scroll to position [1505, 0]
click at [363, 152] on button "Bookhouse 100 seated (three rows)" at bounding box center [357, 151] width 270 height 23
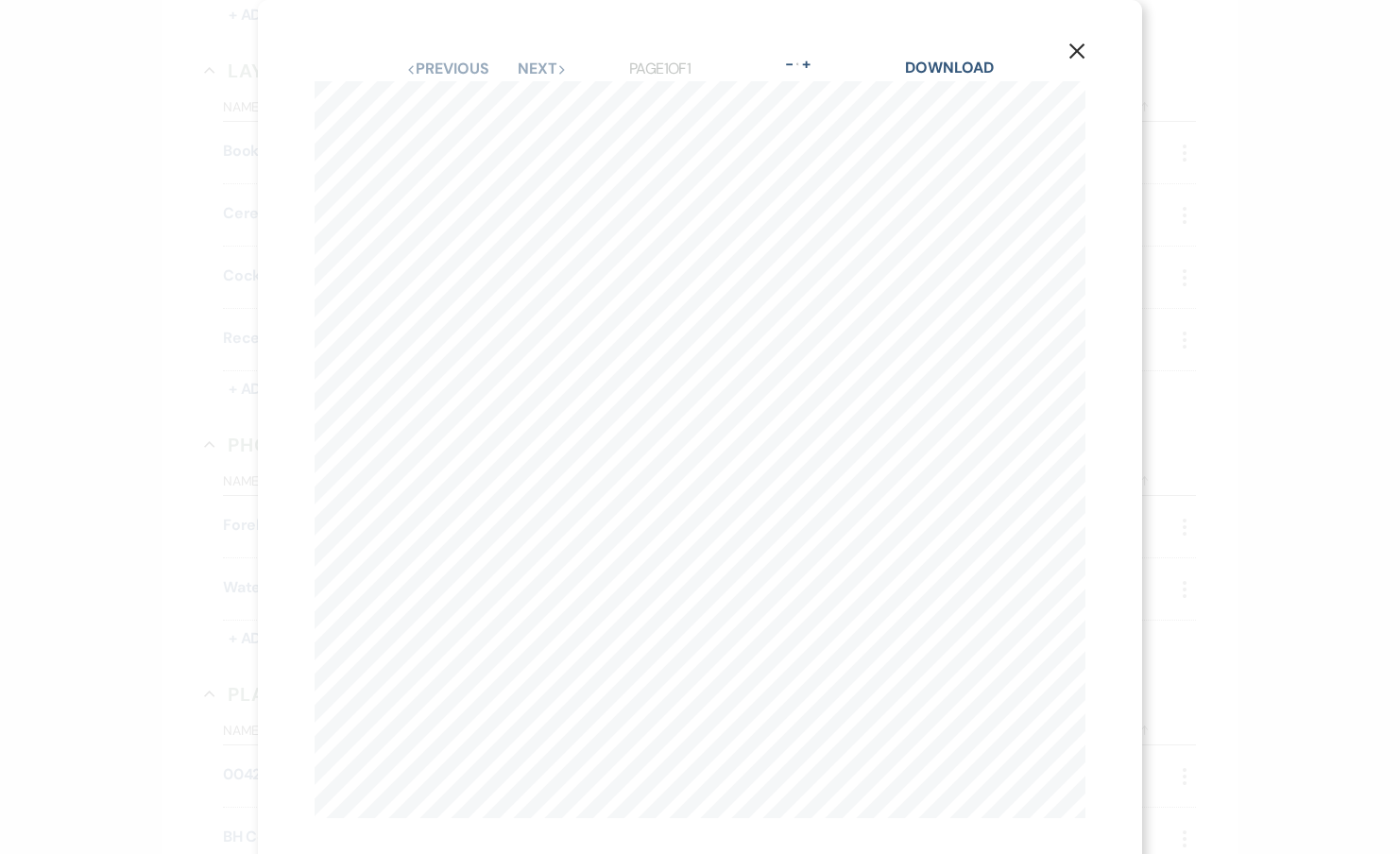
click at [943, 80] on div "Download" at bounding box center [948, 69] width 88 height 25
click at [954, 68] on link "Download" at bounding box center [948, 68] width 88 height 20
click at [1194, 124] on div "X Previous Previous Next Next Page 1 of 1 - Zoom + Download 1 cm = 1ft tables -…" at bounding box center [700, 427] width 1400 height 854
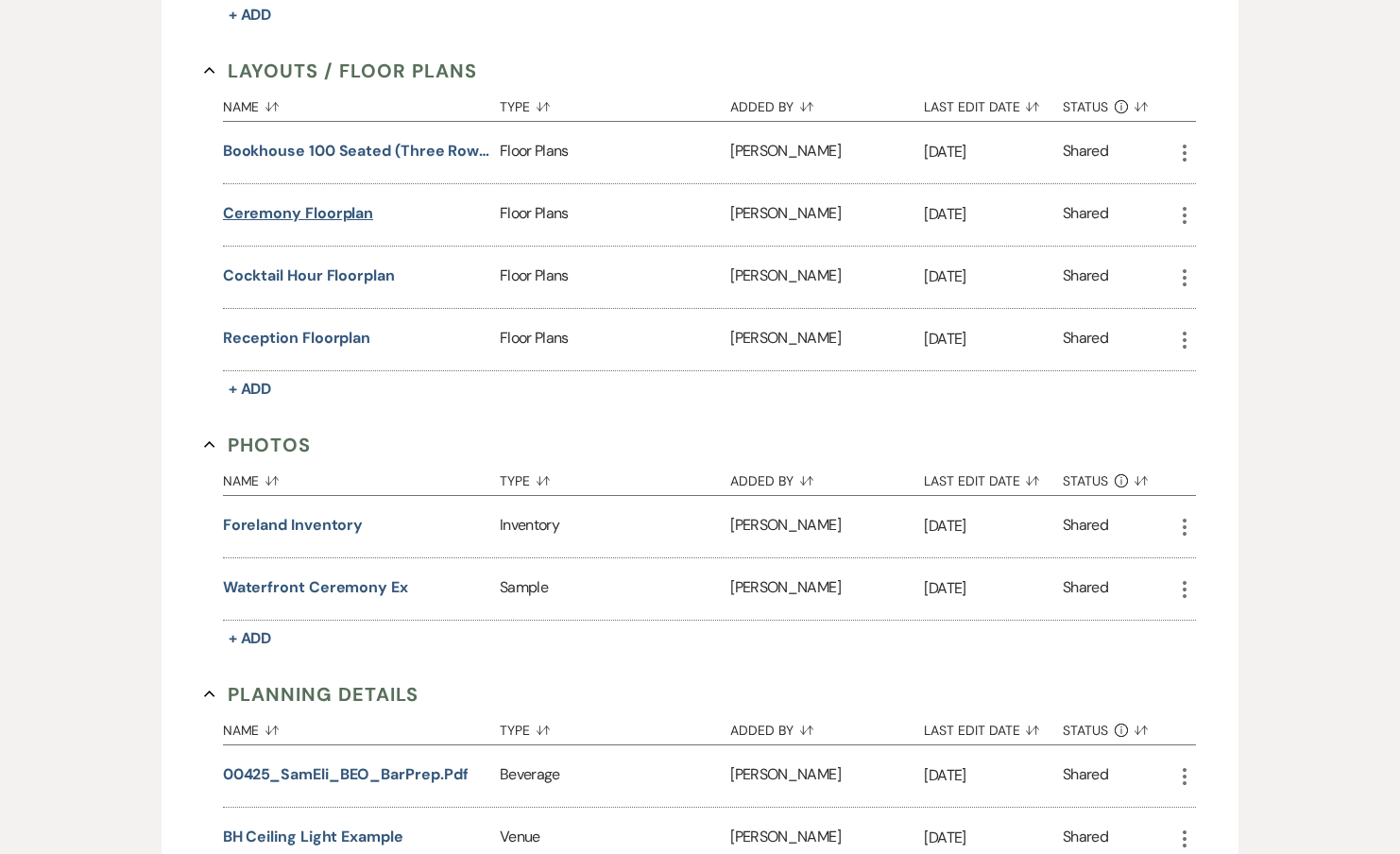
click at [345, 202] on button "Ceremony Floorplan" at bounding box center [299, 213] width 151 height 23
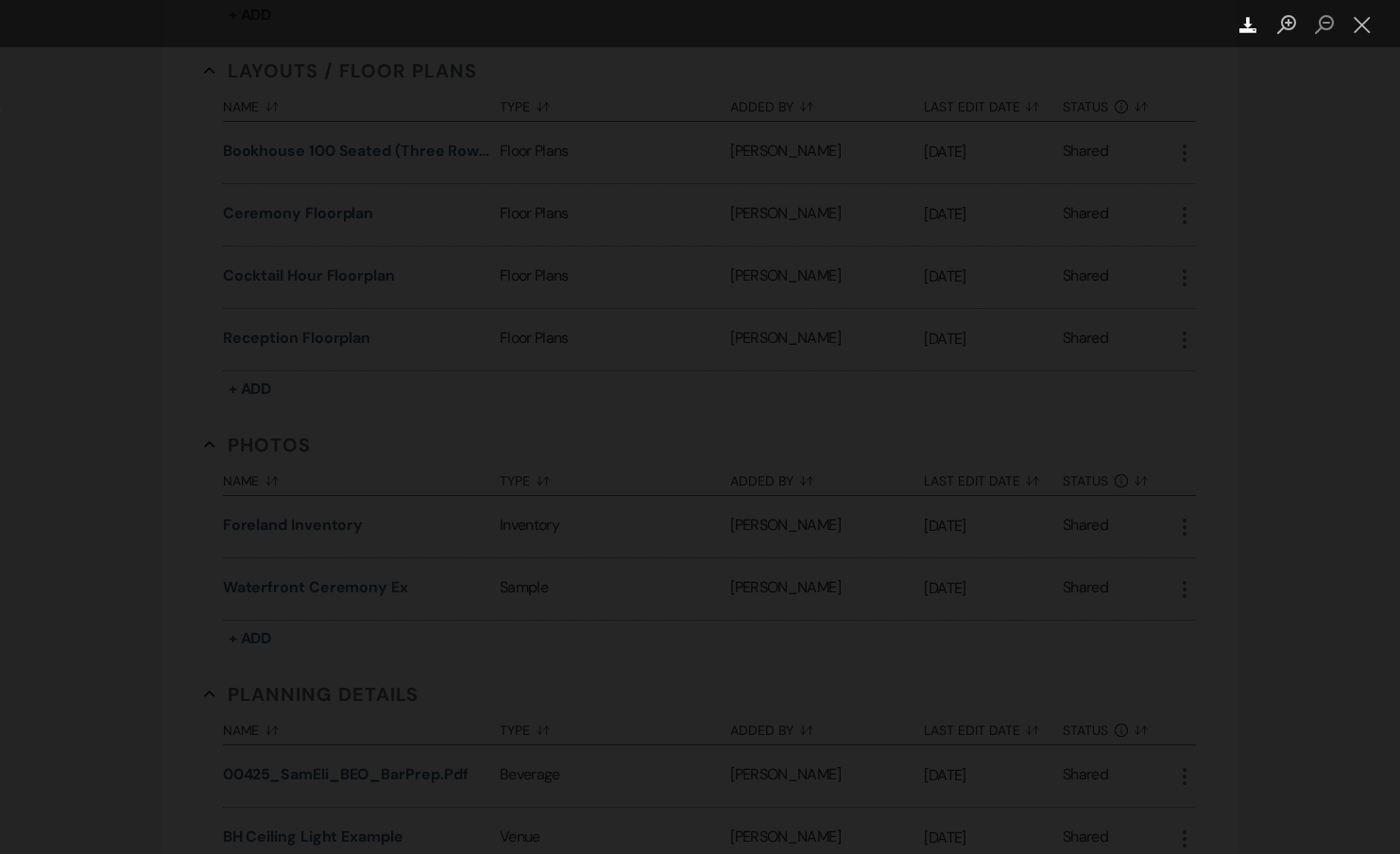
click at [1246, 30] on use "Lightbox" at bounding box center [1248, 25] width 17 height 16
click at [1355, 32] on button "Close lightbox" at bounding box center [1362, 25] width 38 height 33
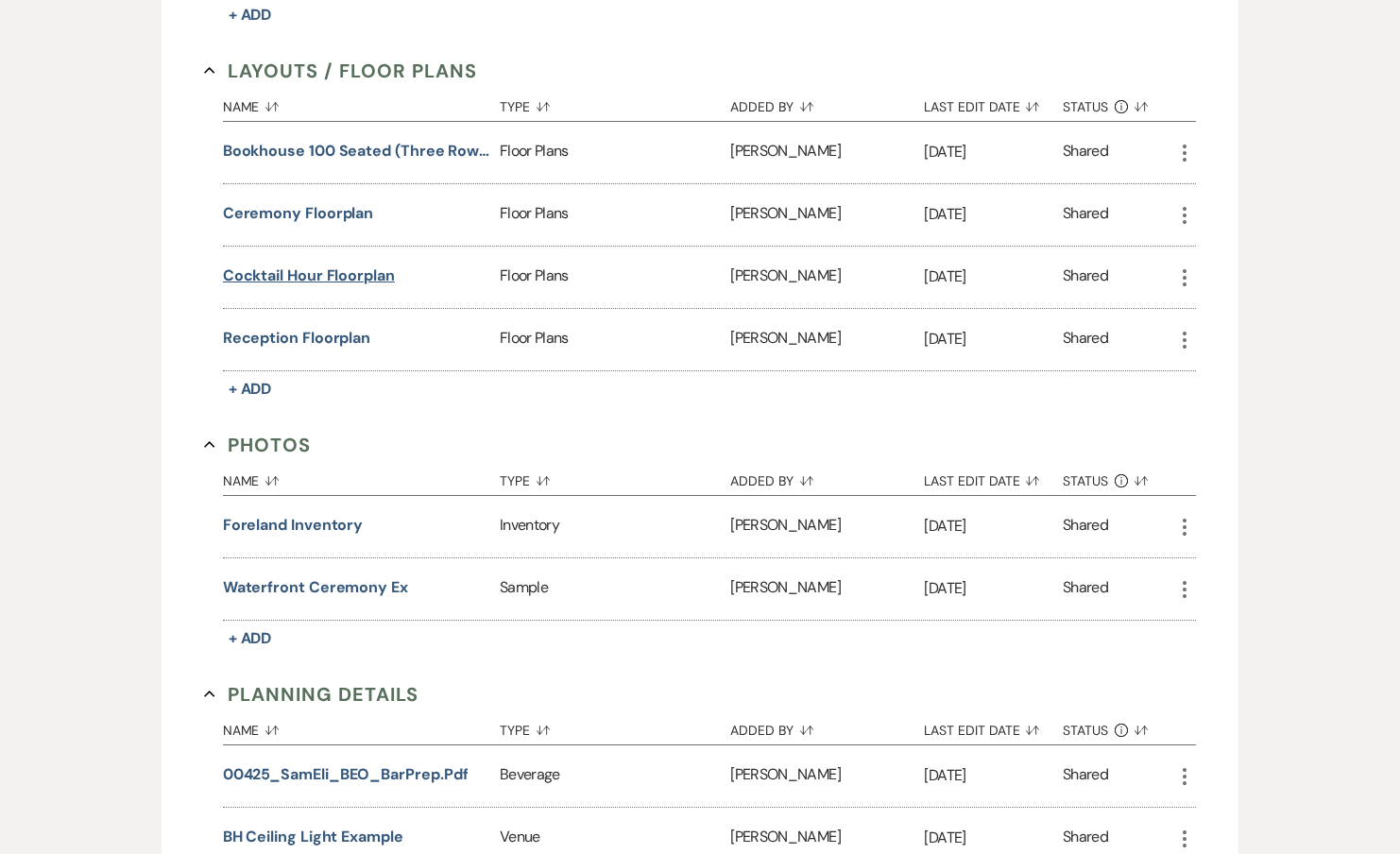
click at [367, 273] on button "Cocktail Hour Floorplan" at bounding box center [308, 276] width 172 height 23
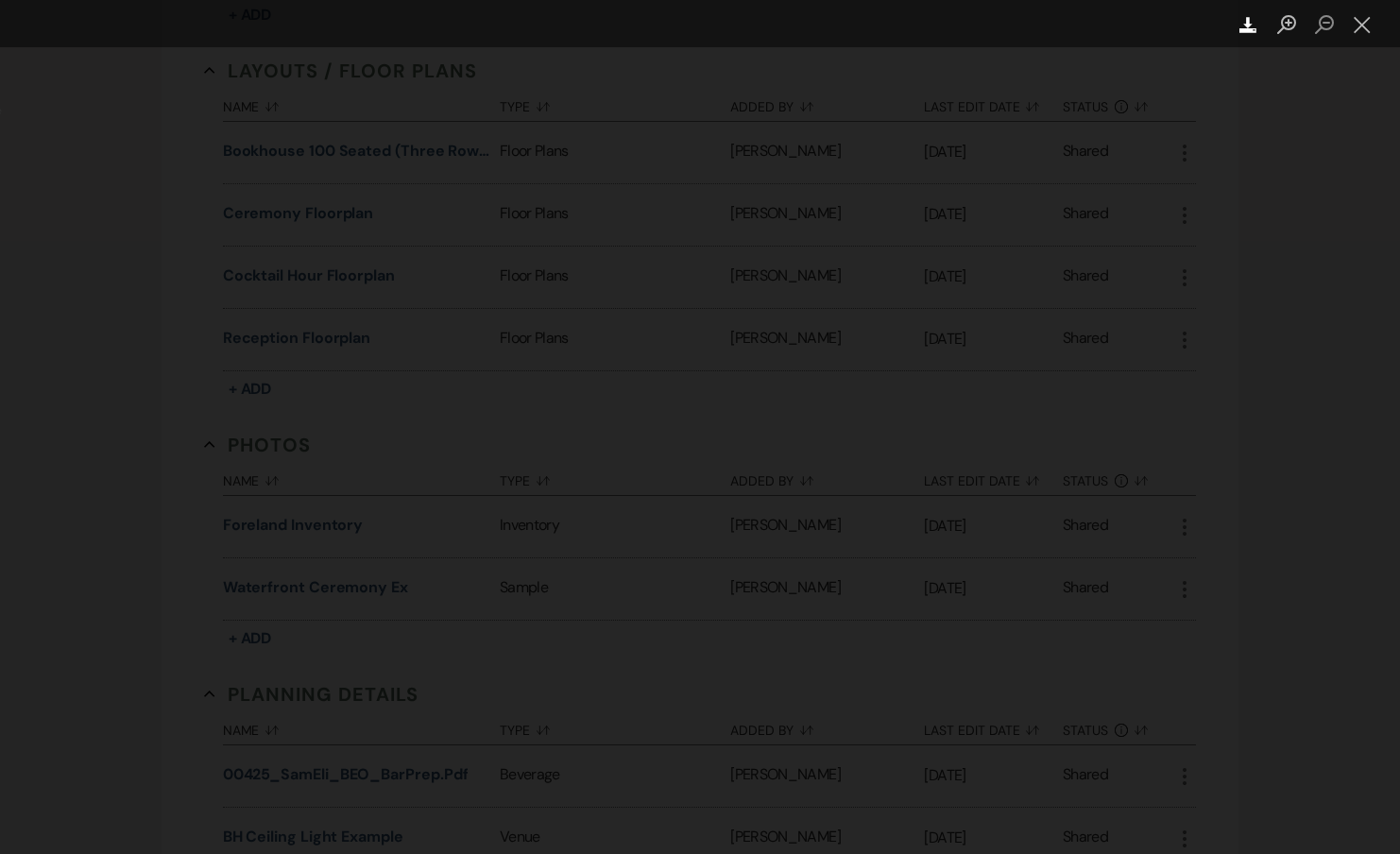
click at [1256, 16] on icon "Download" at bounding box center [1249, 25] width 18 height 18
click at [1376, 25] on button "Close lightbox" at bounding box center [1362, 25] width 38 height 33
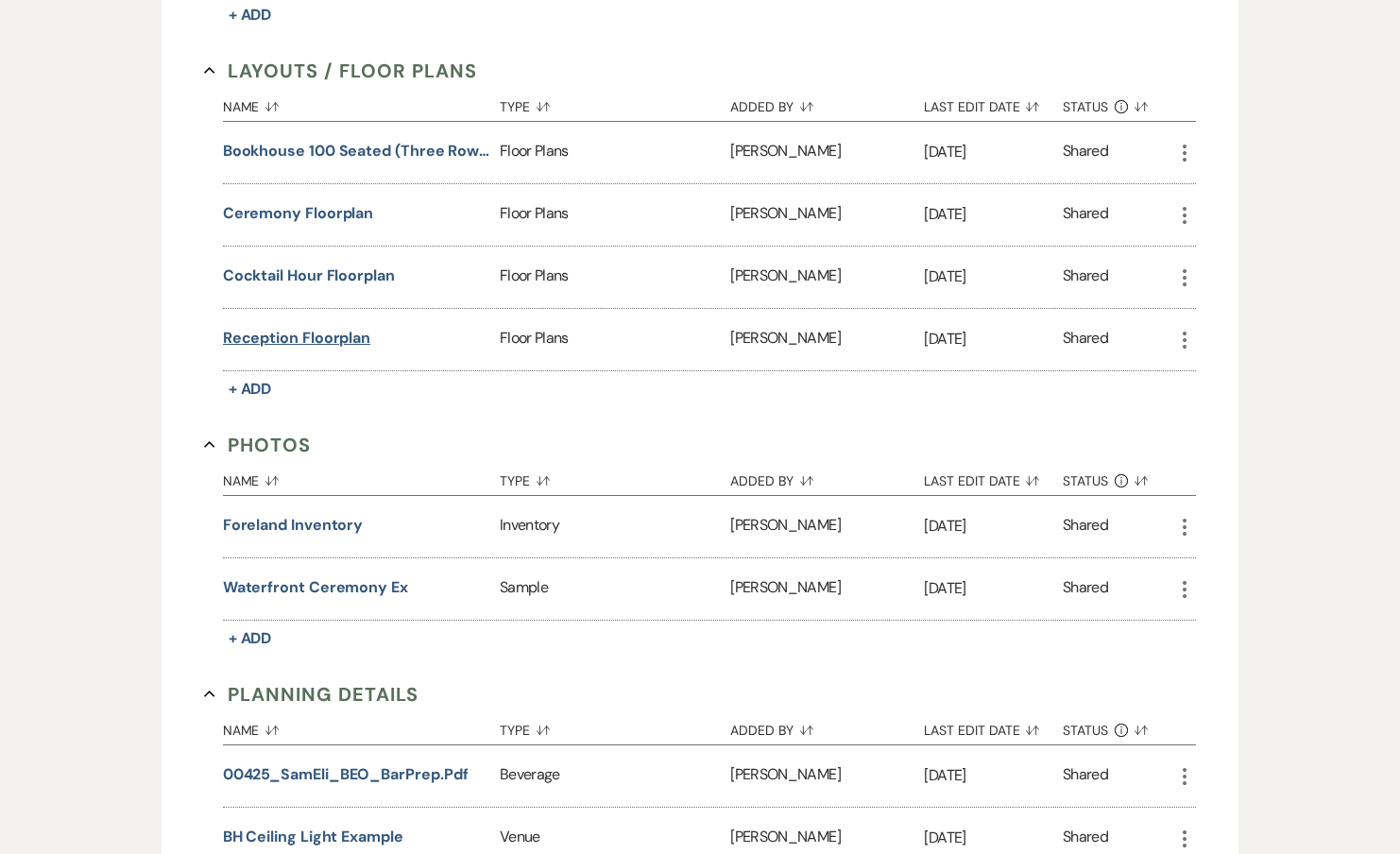
click at [341, 331] on button "Reception Floorplan" at bounding box center [297, 337] width 147 height 23
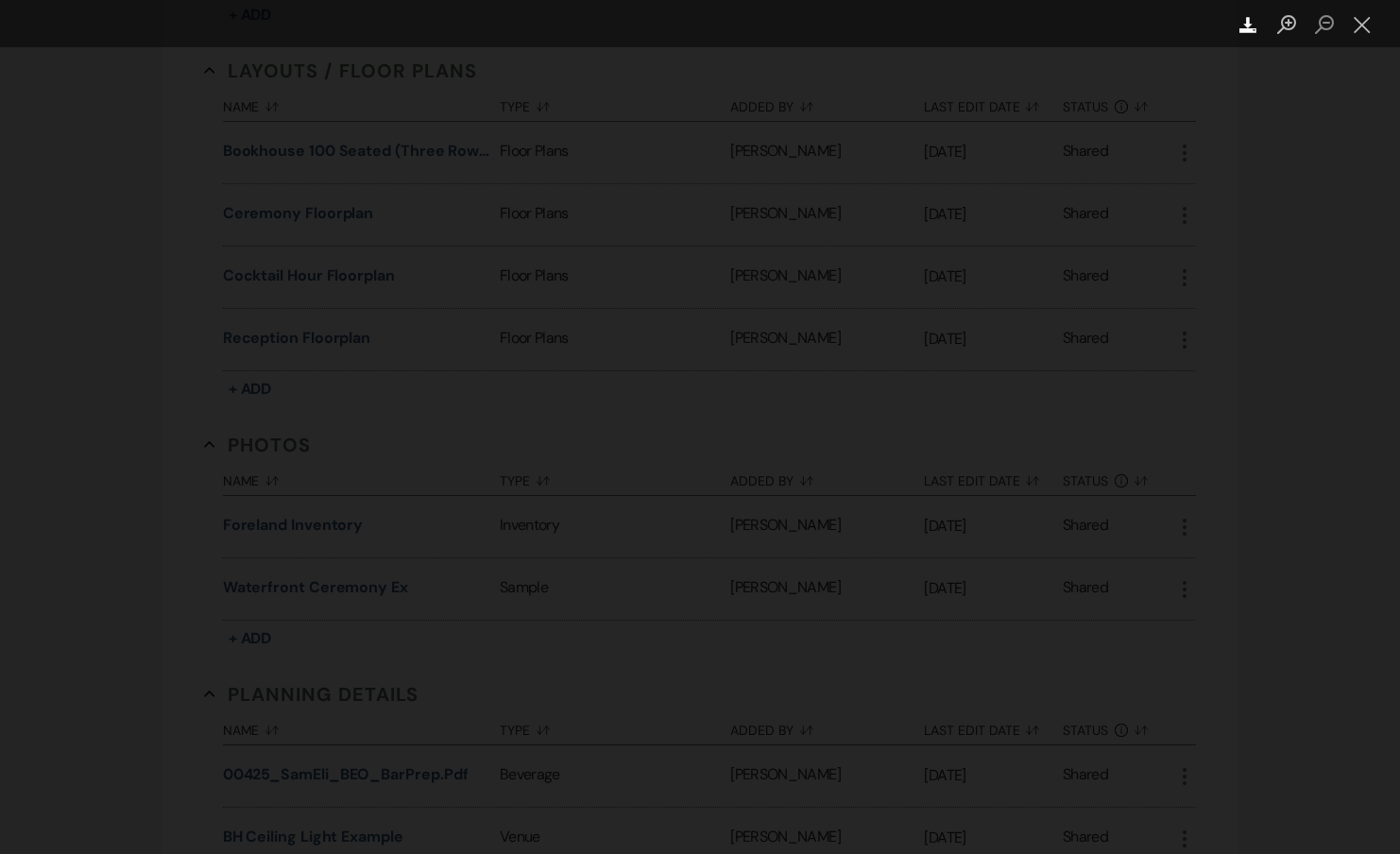
click at [1236, 28] on link "Download" at bounding box center [1249, 23] width 38 height 47
click at [1371, 25] on button "Close lightbox" at bounding box center [1362, 25] width 38 height 33
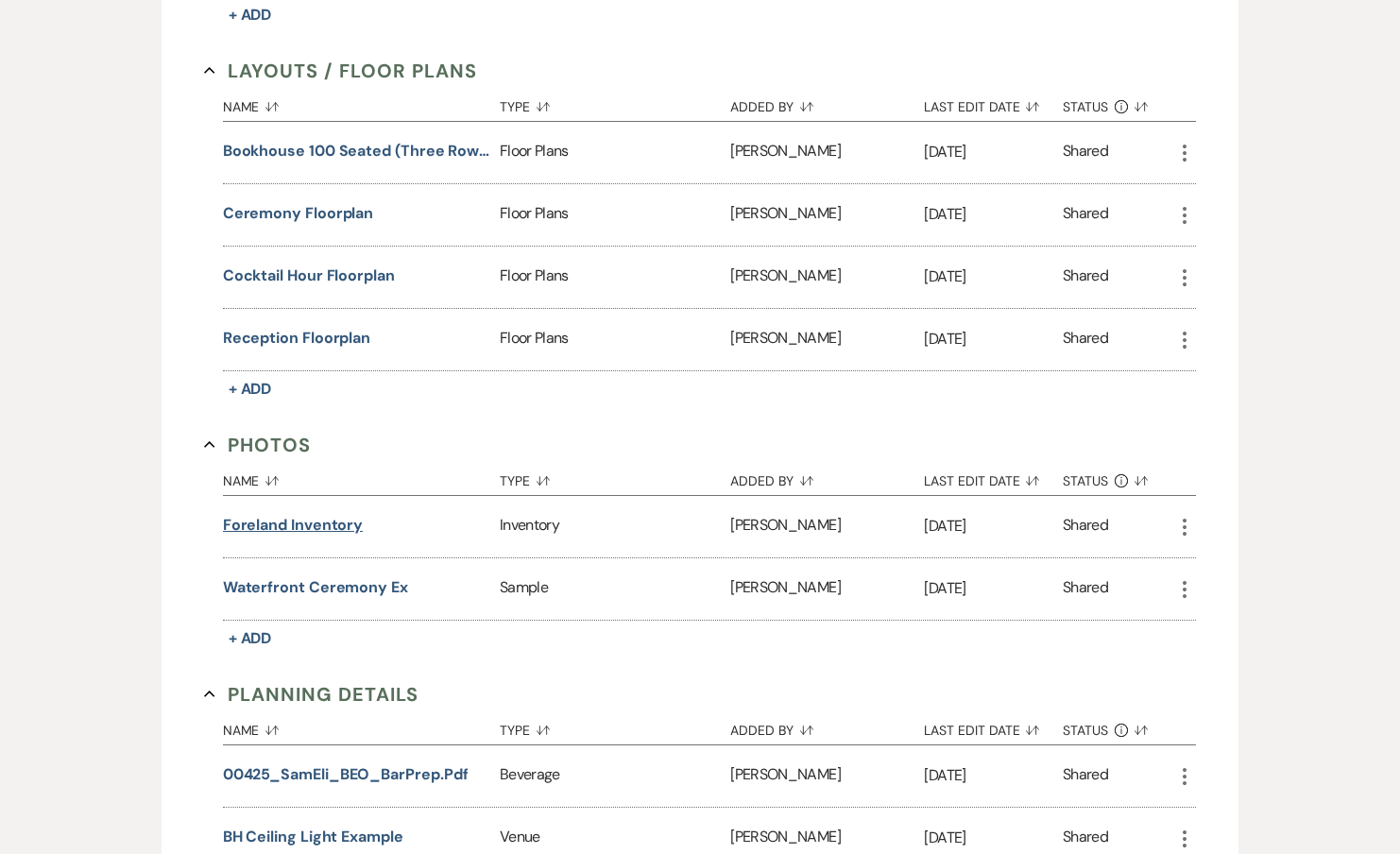
click at [343, 517] on button "Foreland Inventory" at bounding box center [293, 525] width 140 height 23
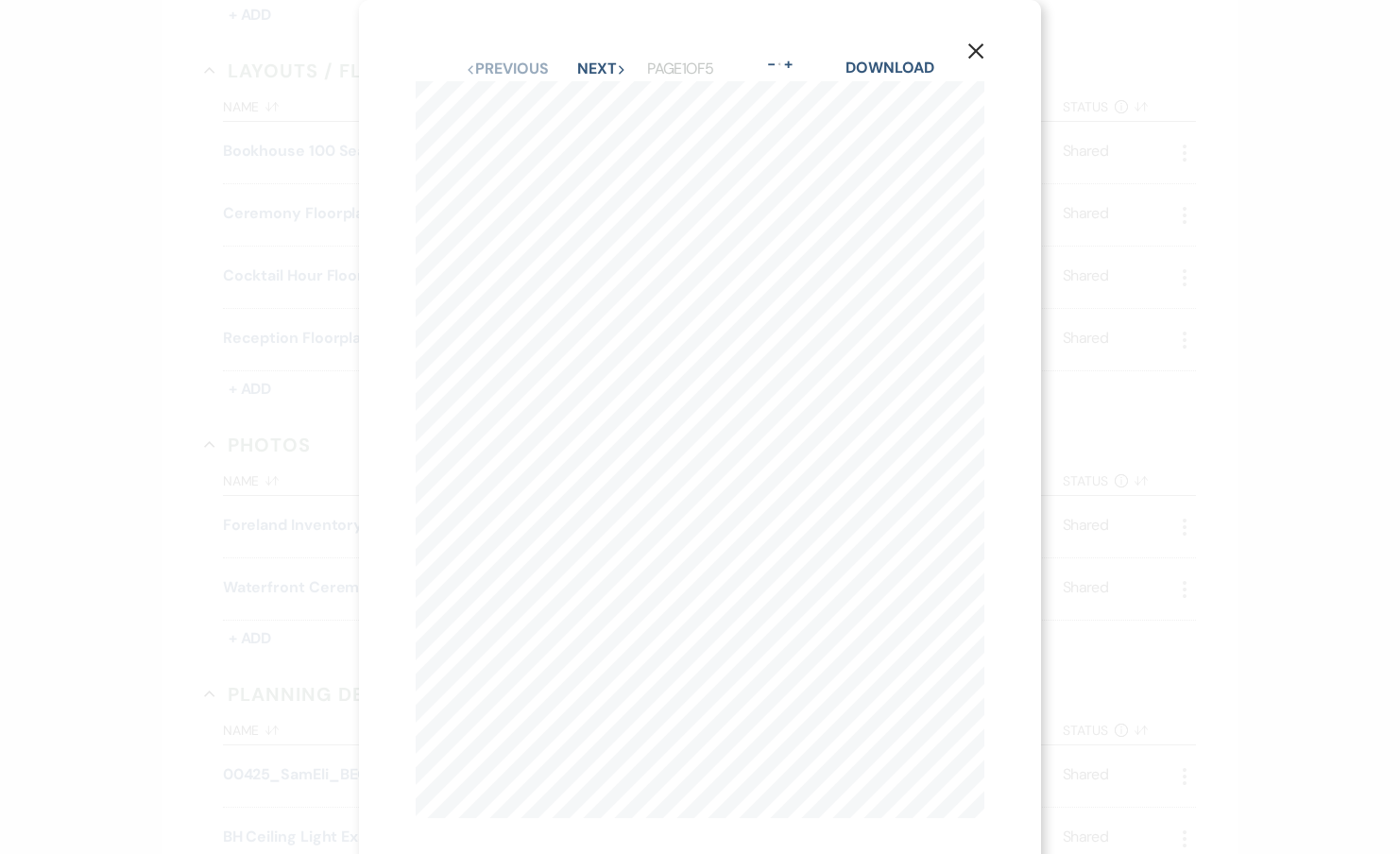
click at [1165, 319] on div "X Previous Previous Next Next Page 1 of 5 - Zoom + Download I n v e n t o r y L…" at bounding box center [700, 427] width 1400 height 854
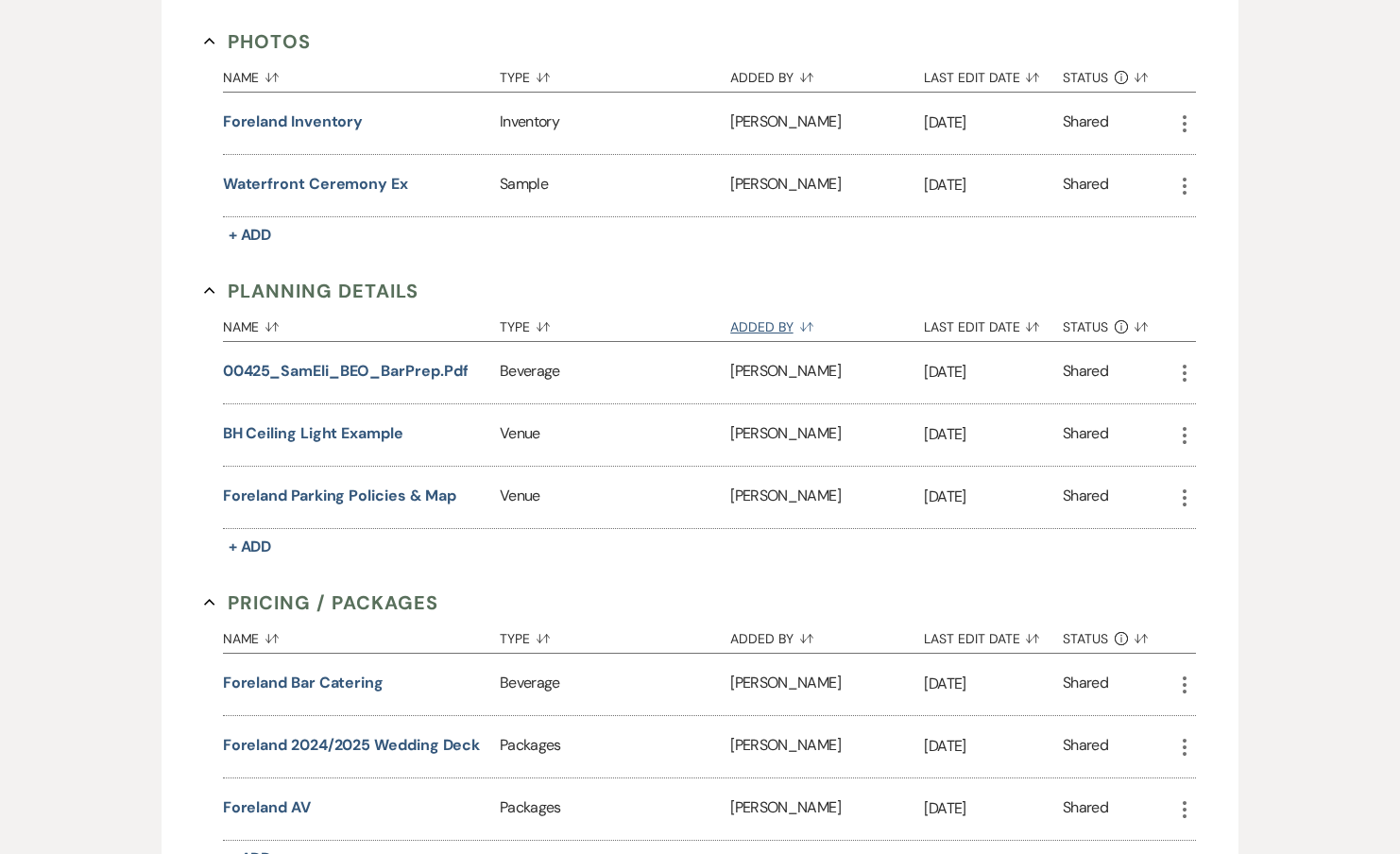
scroll to position [1929, 0]
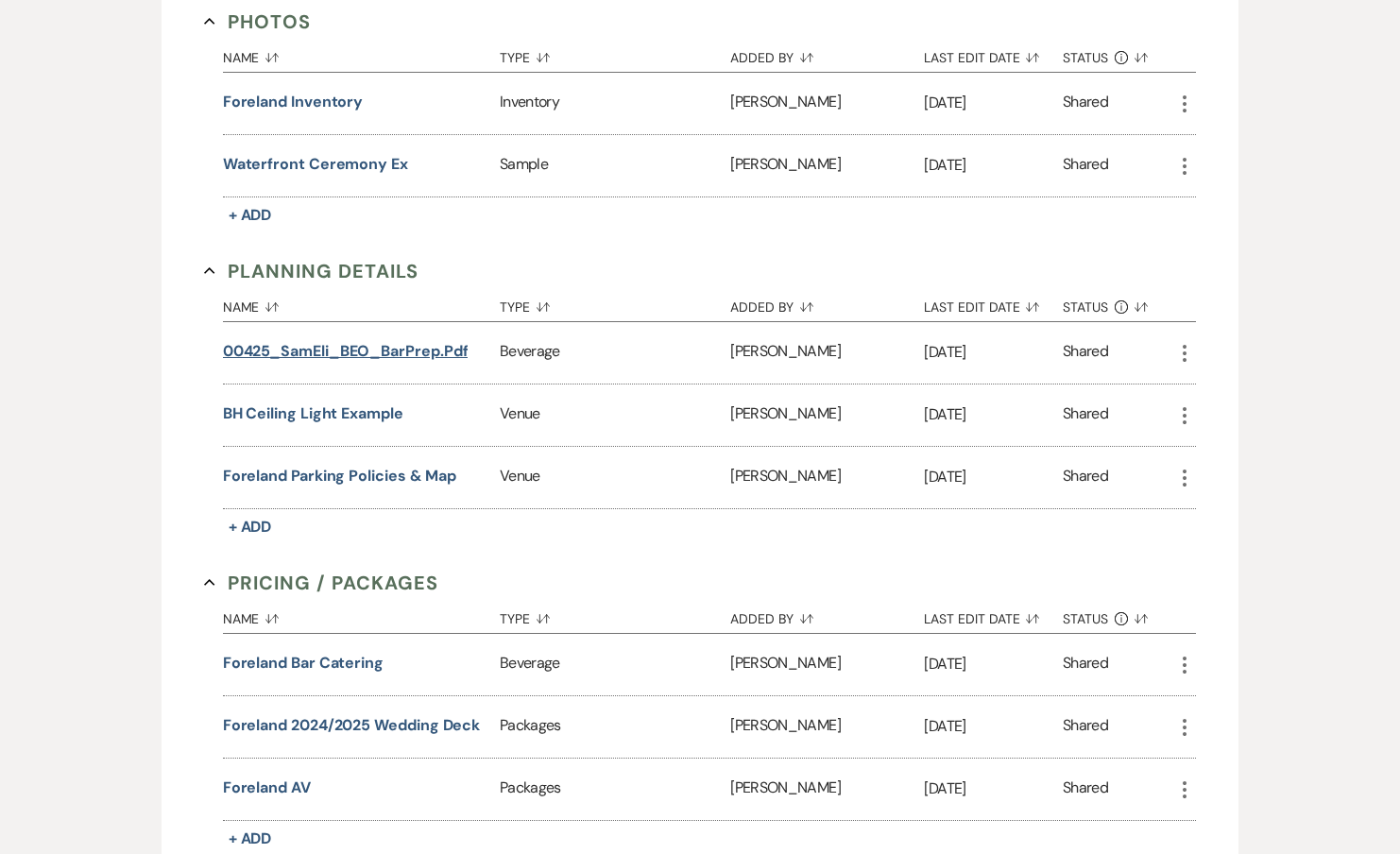
click at [349, 347] on button "00425_SamEli_BEO_BarPrep.pdf" at bounding box center [345, 351] width 246 height 23
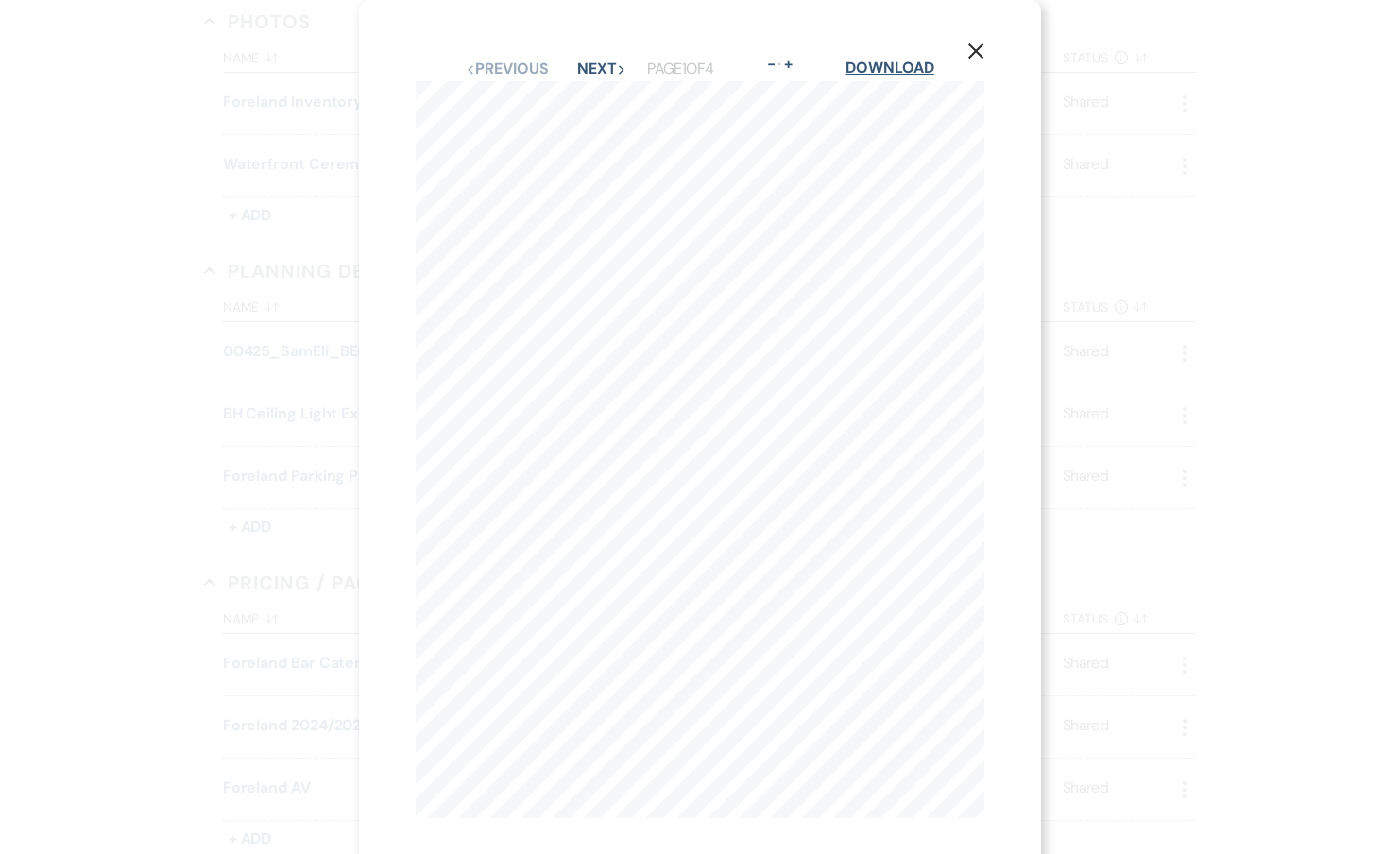
click at [920, 65] on link "Download" at bounding box center [890, 68] width 88 height 20
click at [1163, 81] on div "X Previous Previous Next Next Page 1 of 4 - Zoom + Download BAR PREP + PAR SHEE…" at bounding box center [700, 427] width 1400 height 854
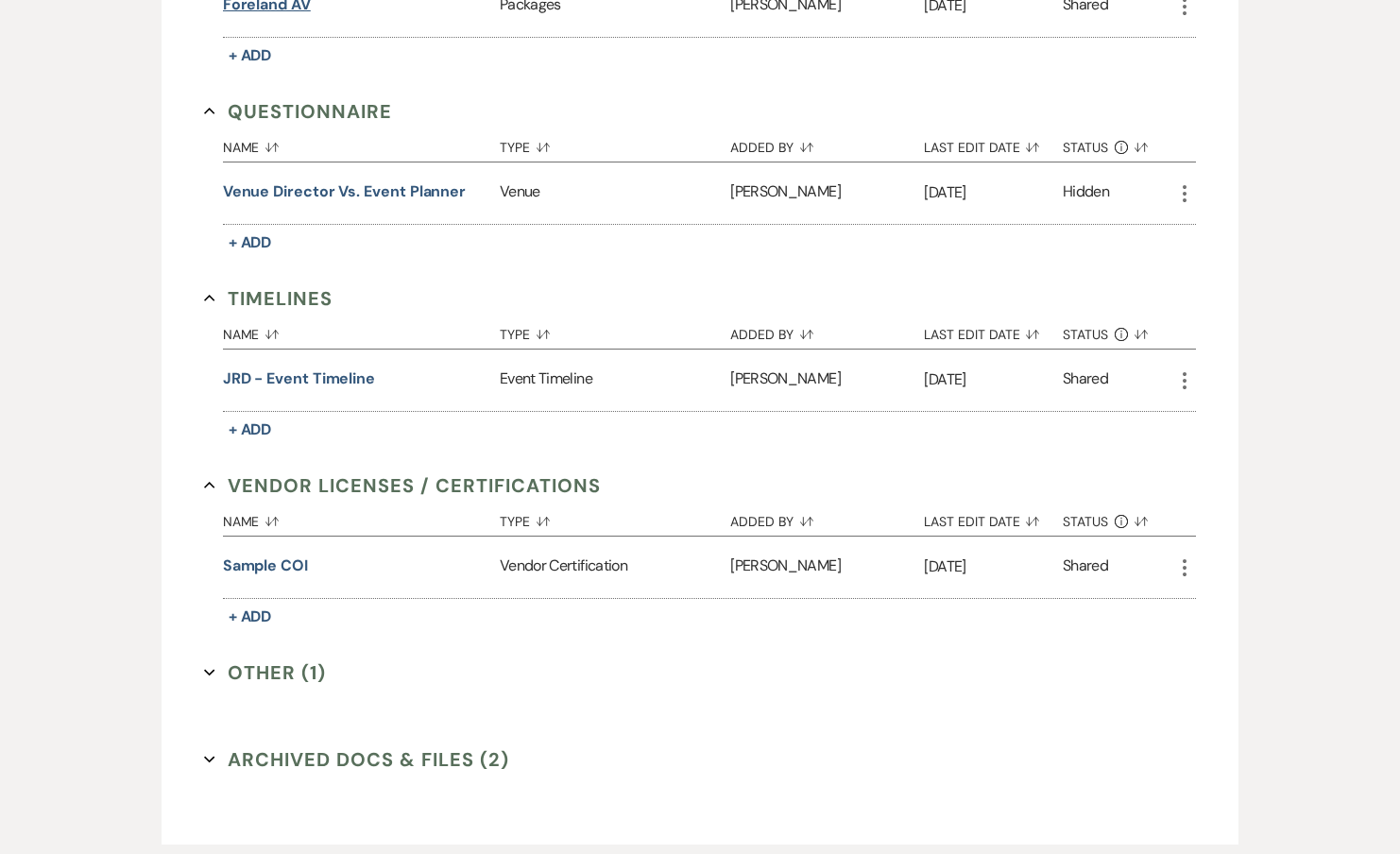
scroll to position [2720, 0]
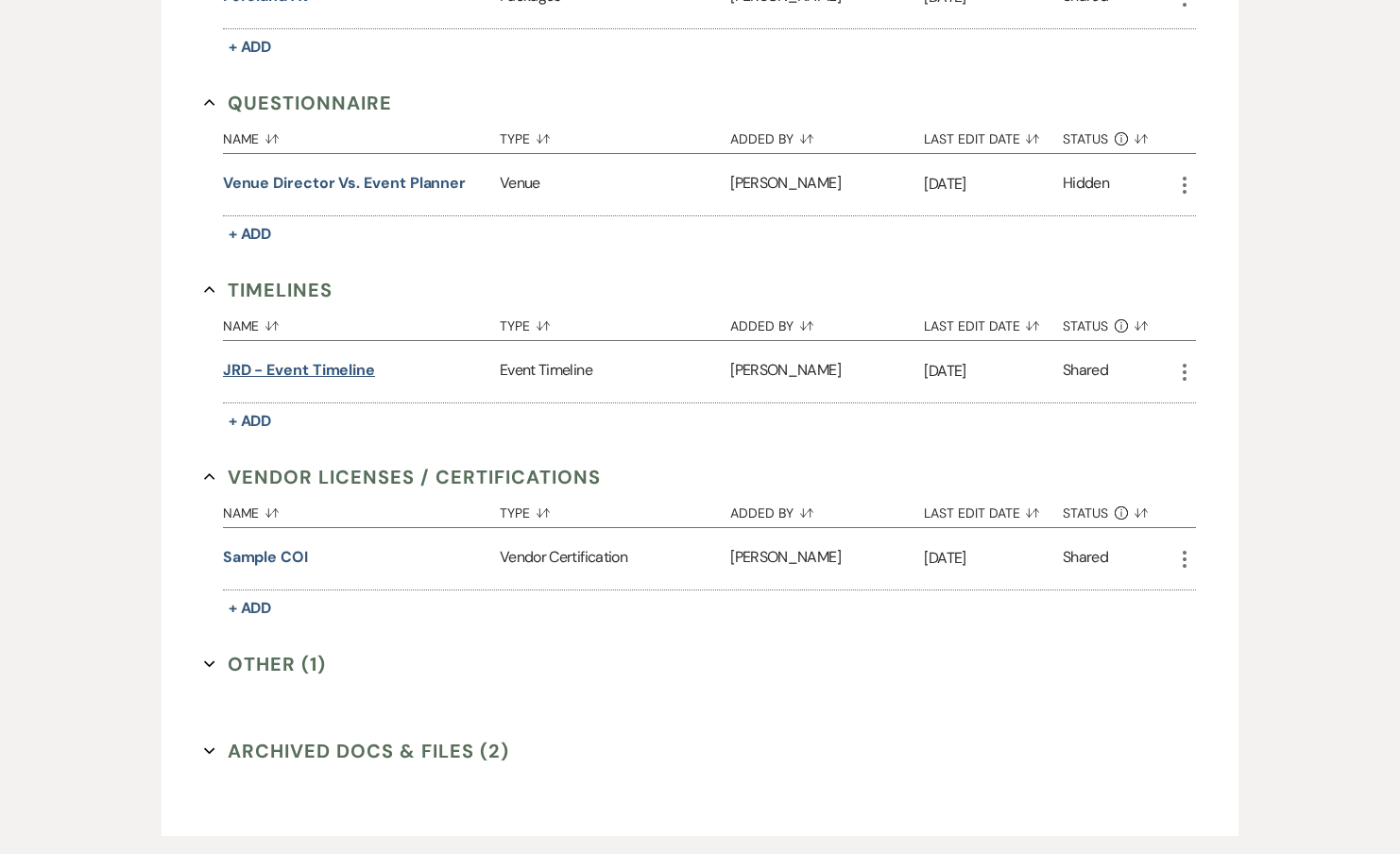
click at [329, 359] on button "JRD - Event Timeline" at bounding box center [299, 370] width 152 height 23
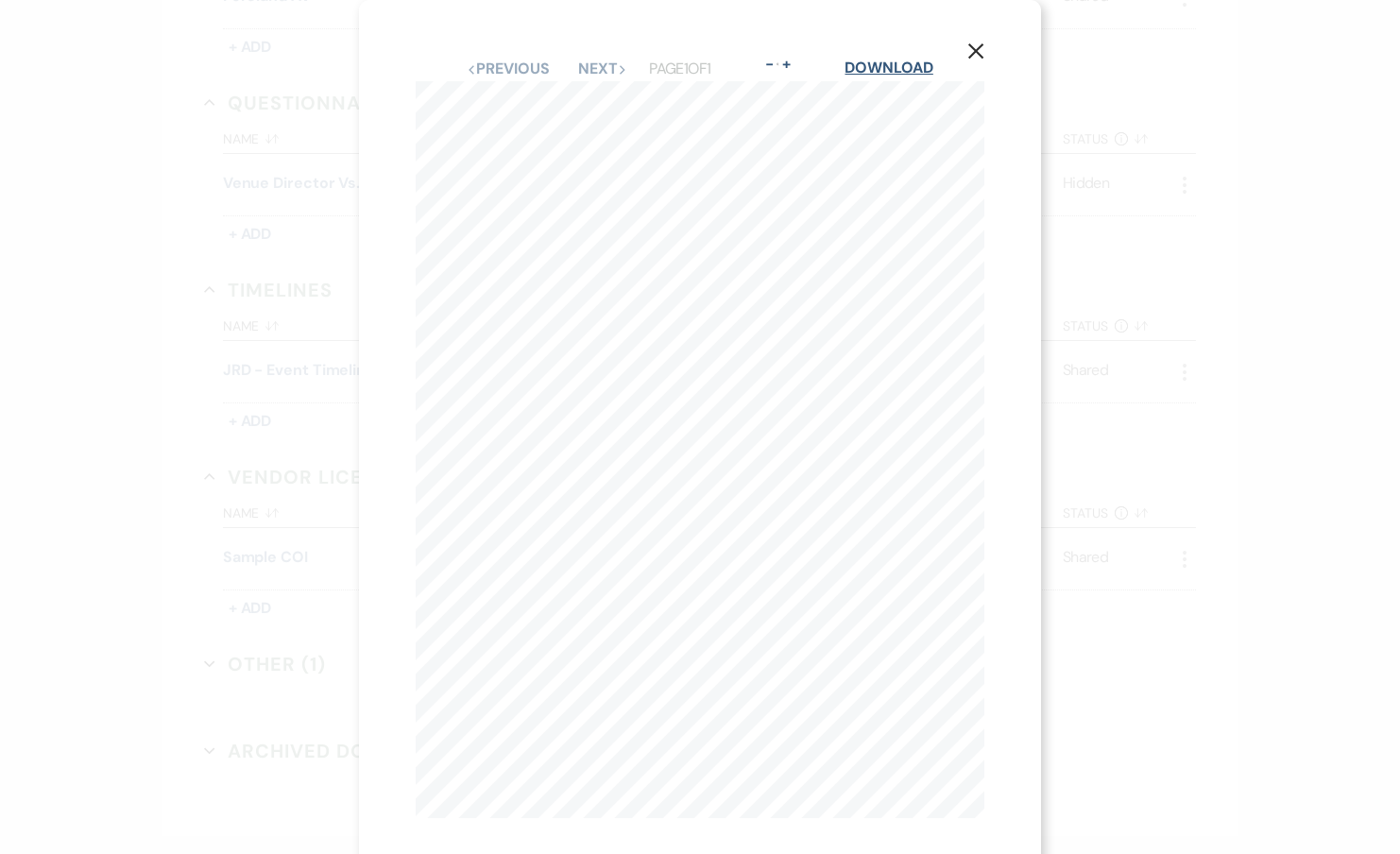
click at [903, 68] on link "Download" at bounding box center [889, 68] width 88 height 20
click at [978, 57] on icon "X" at bounding box center [975, 51] width 17 height 17
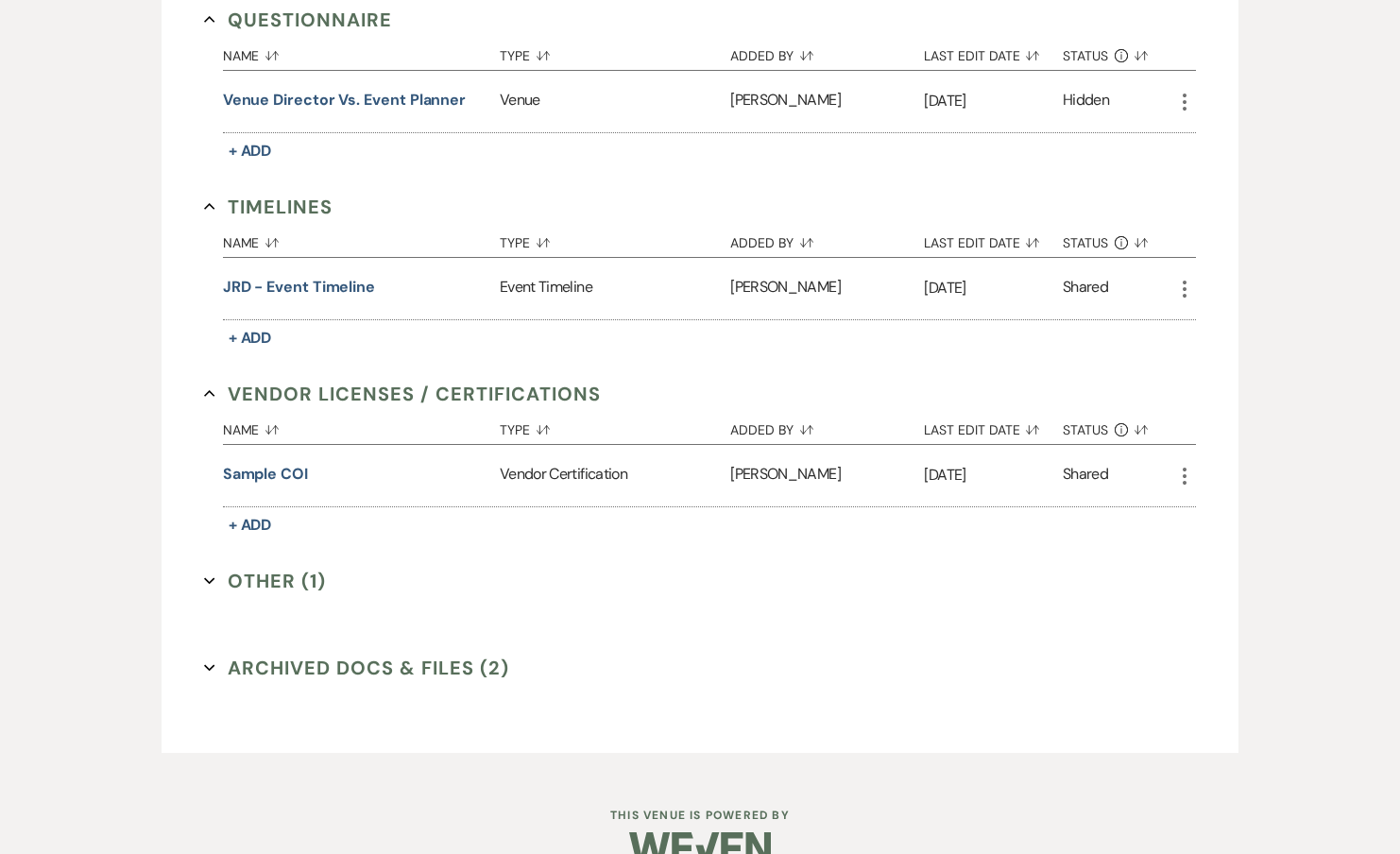
scroll to position [2830, 0]
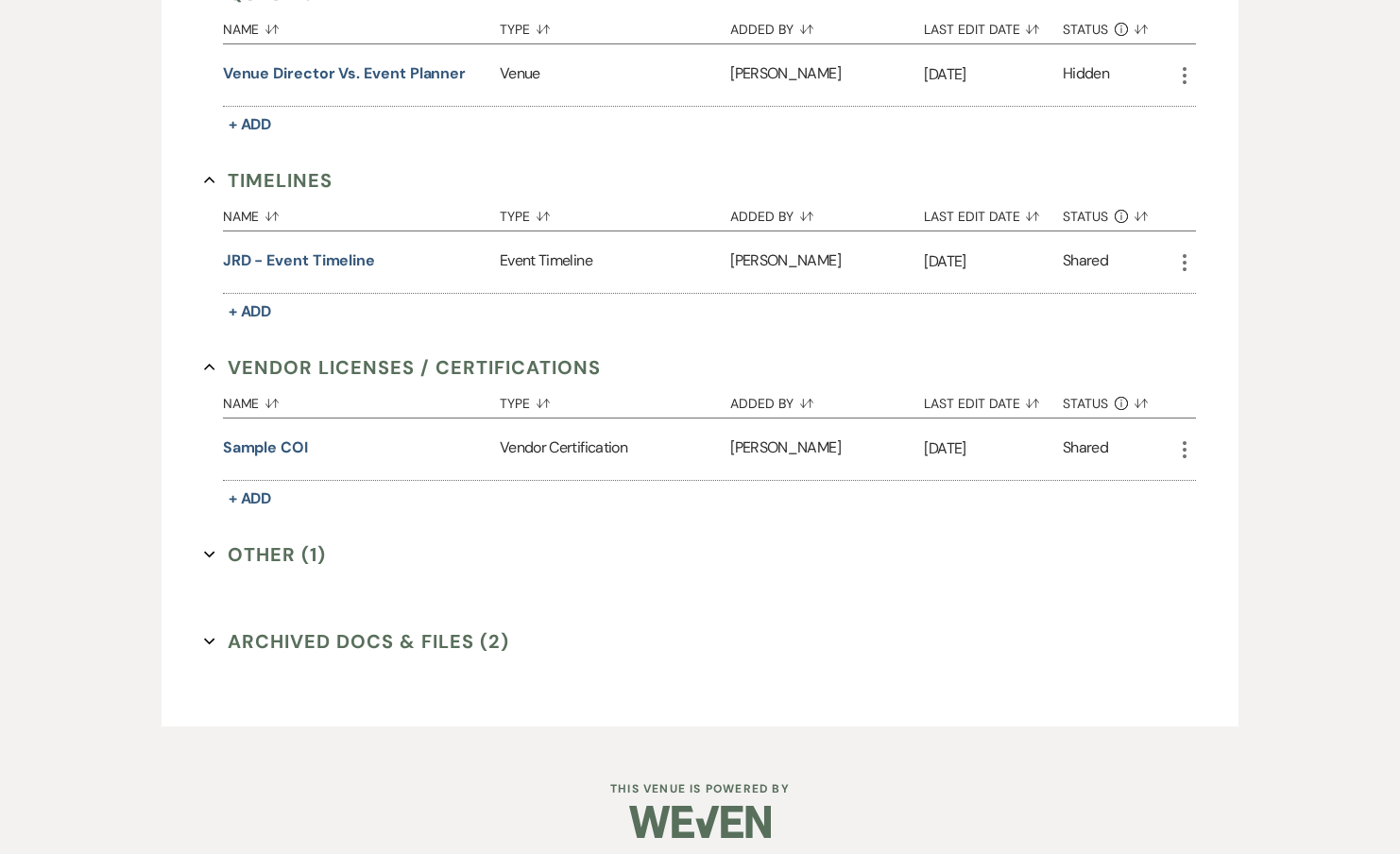
click at [262, 540] on button "Other (1) Expand" at bounding box center [265, 554] width 121 height 28
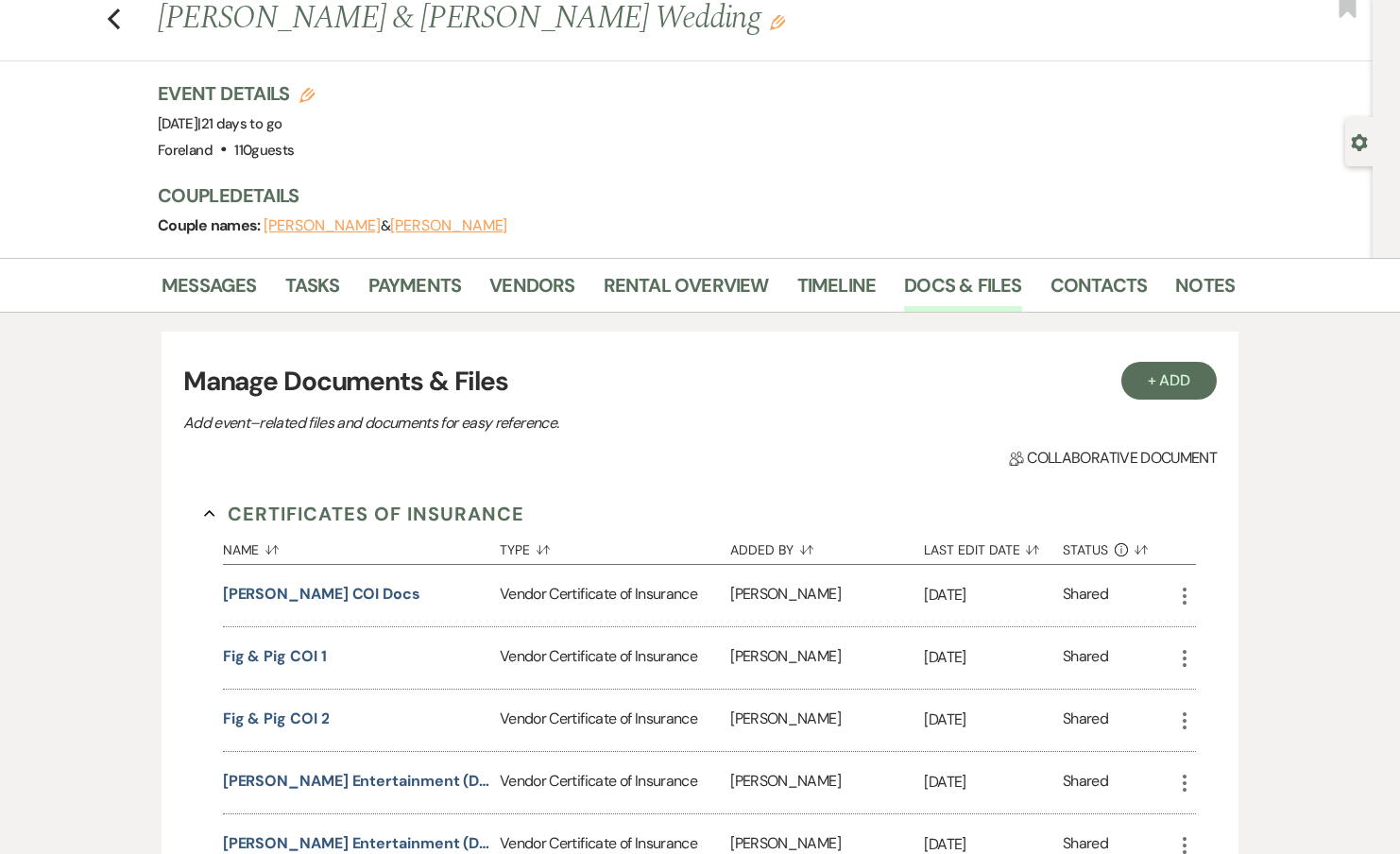
scroll to position [0, 0]
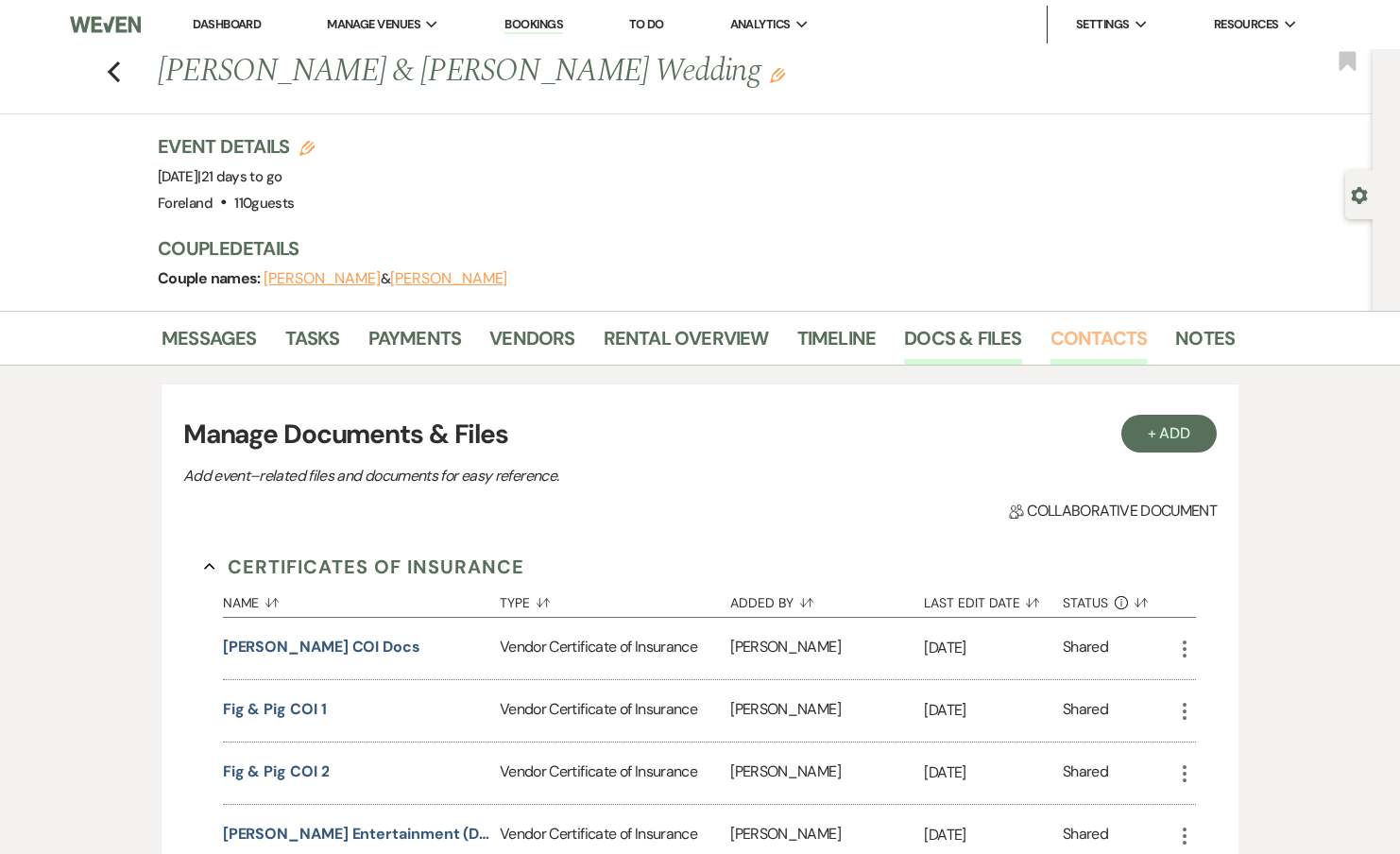
click at [1072, 345] on link "Contacts" at bounding box center [1100, 344] width 98 height 42
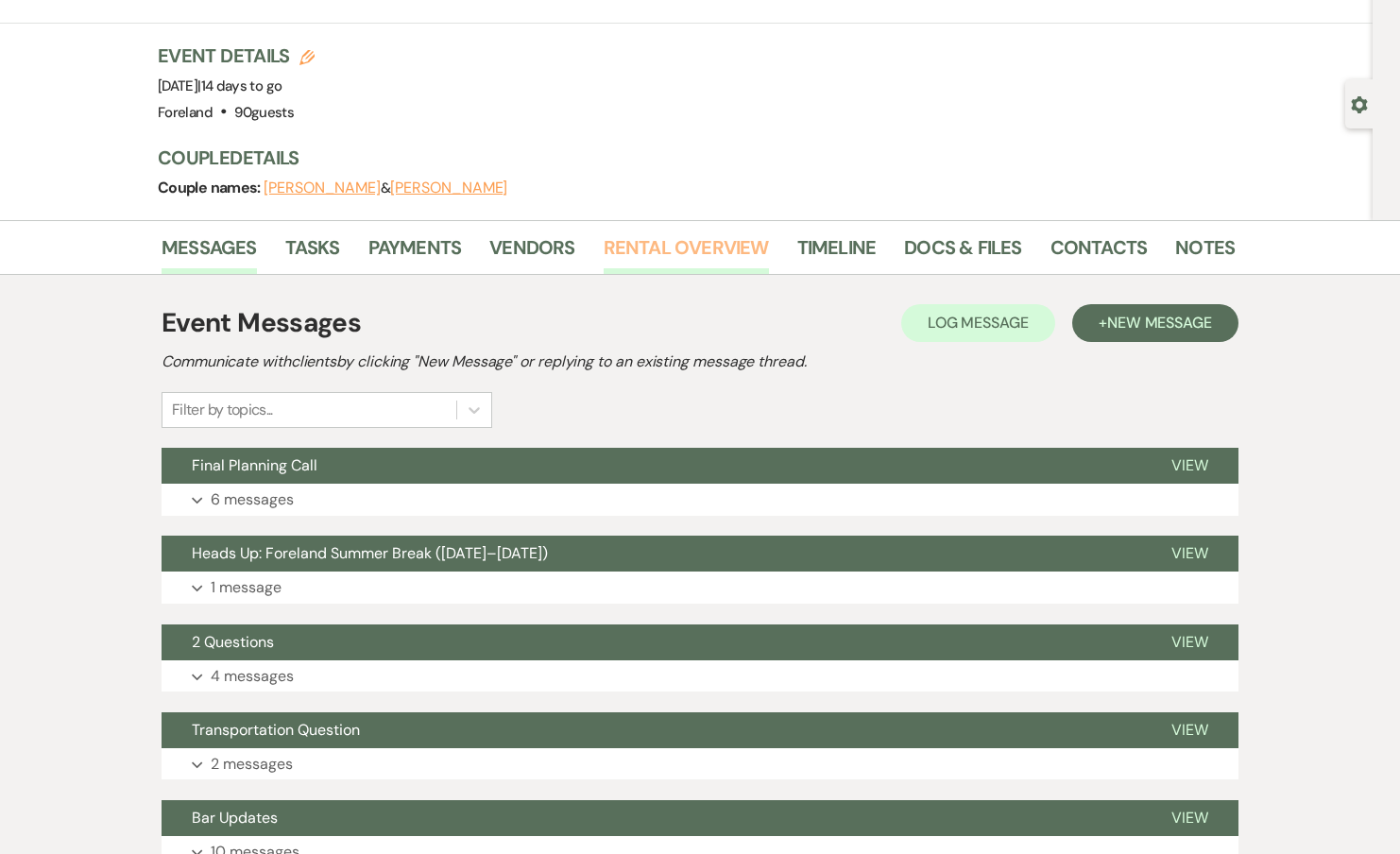
scroll to position [92, 0]
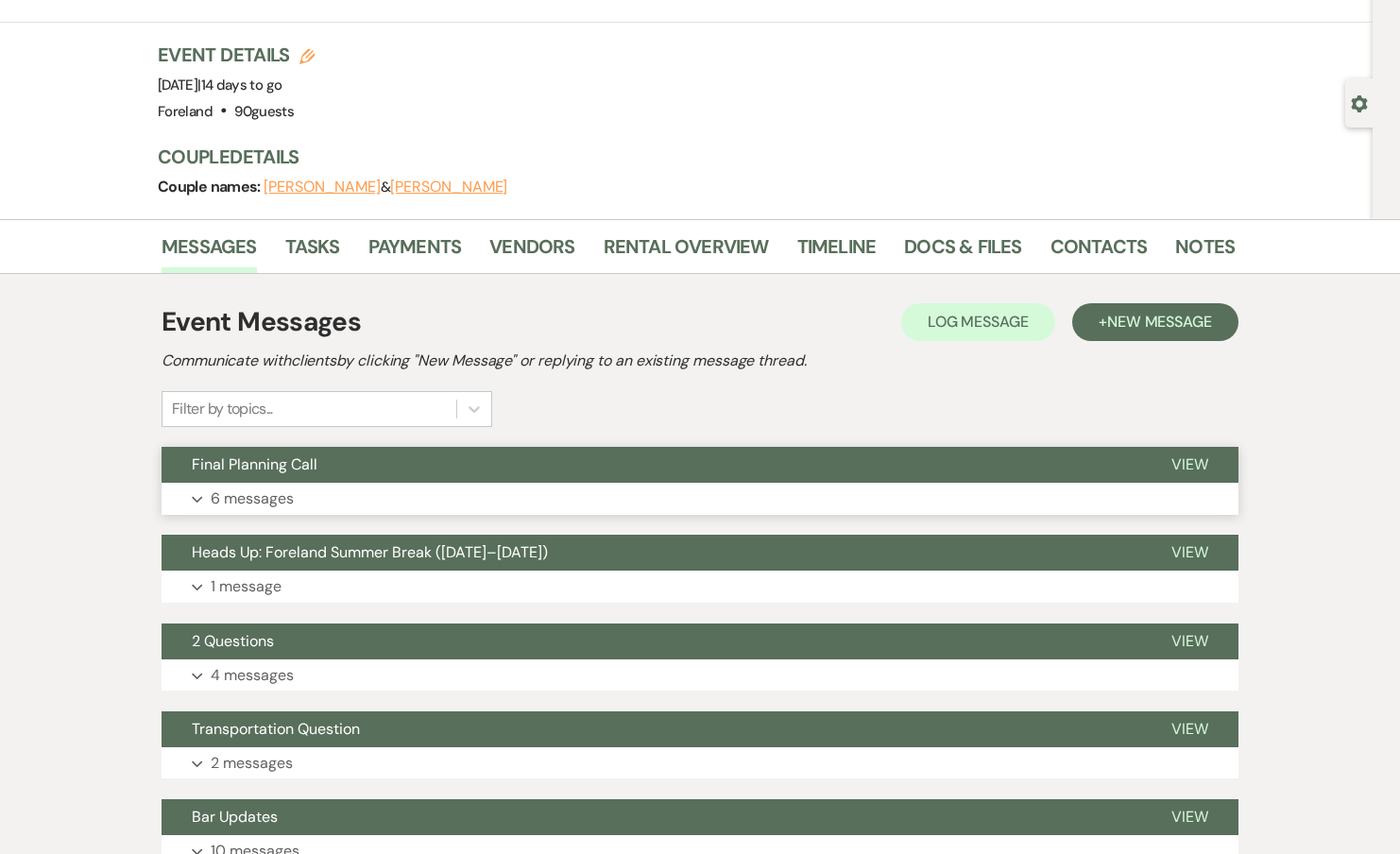
click at [252, 508] on p "6 messages" at bounding box center [253, 499] width 84 height 25
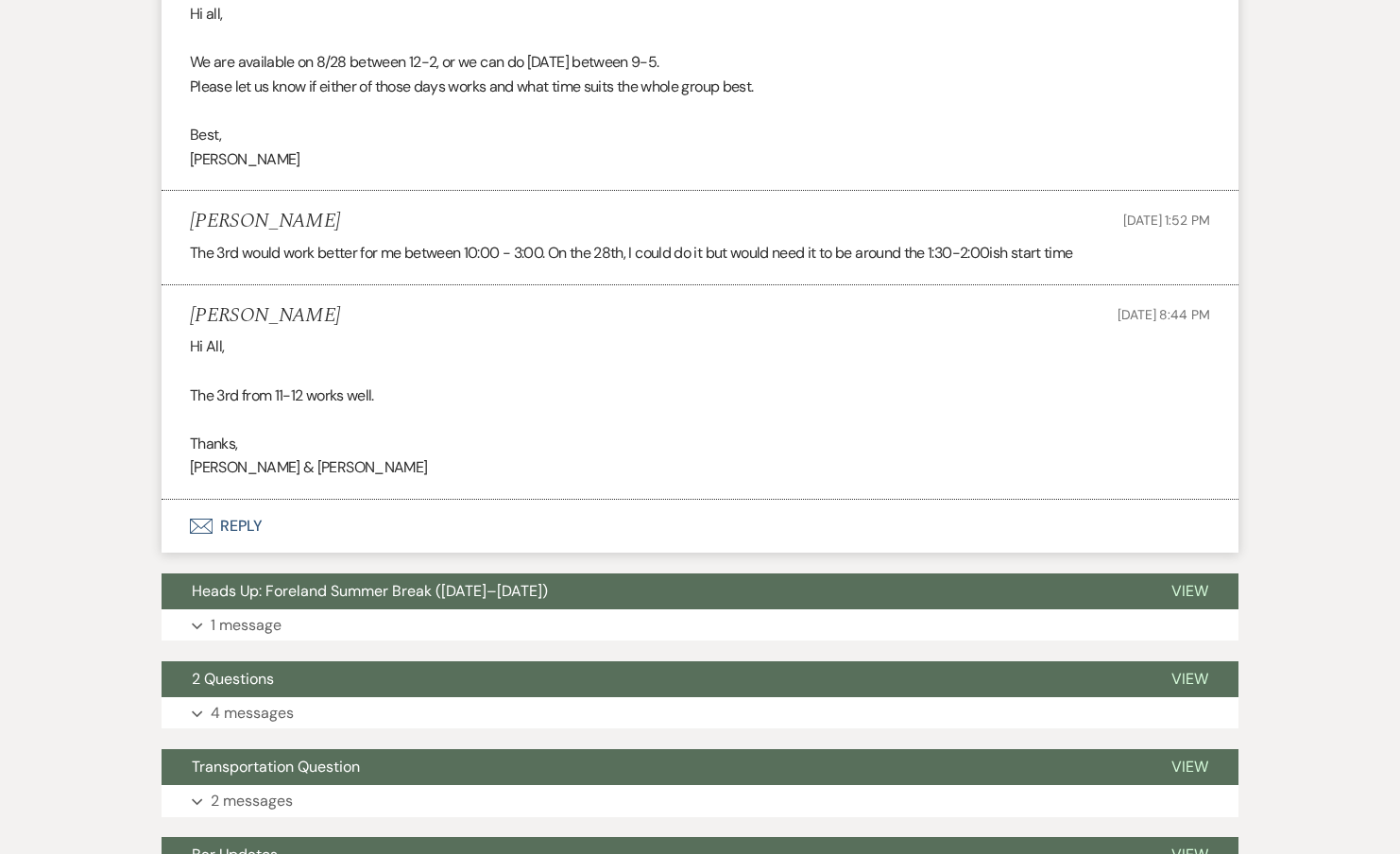
scroll to position [1859, 0]
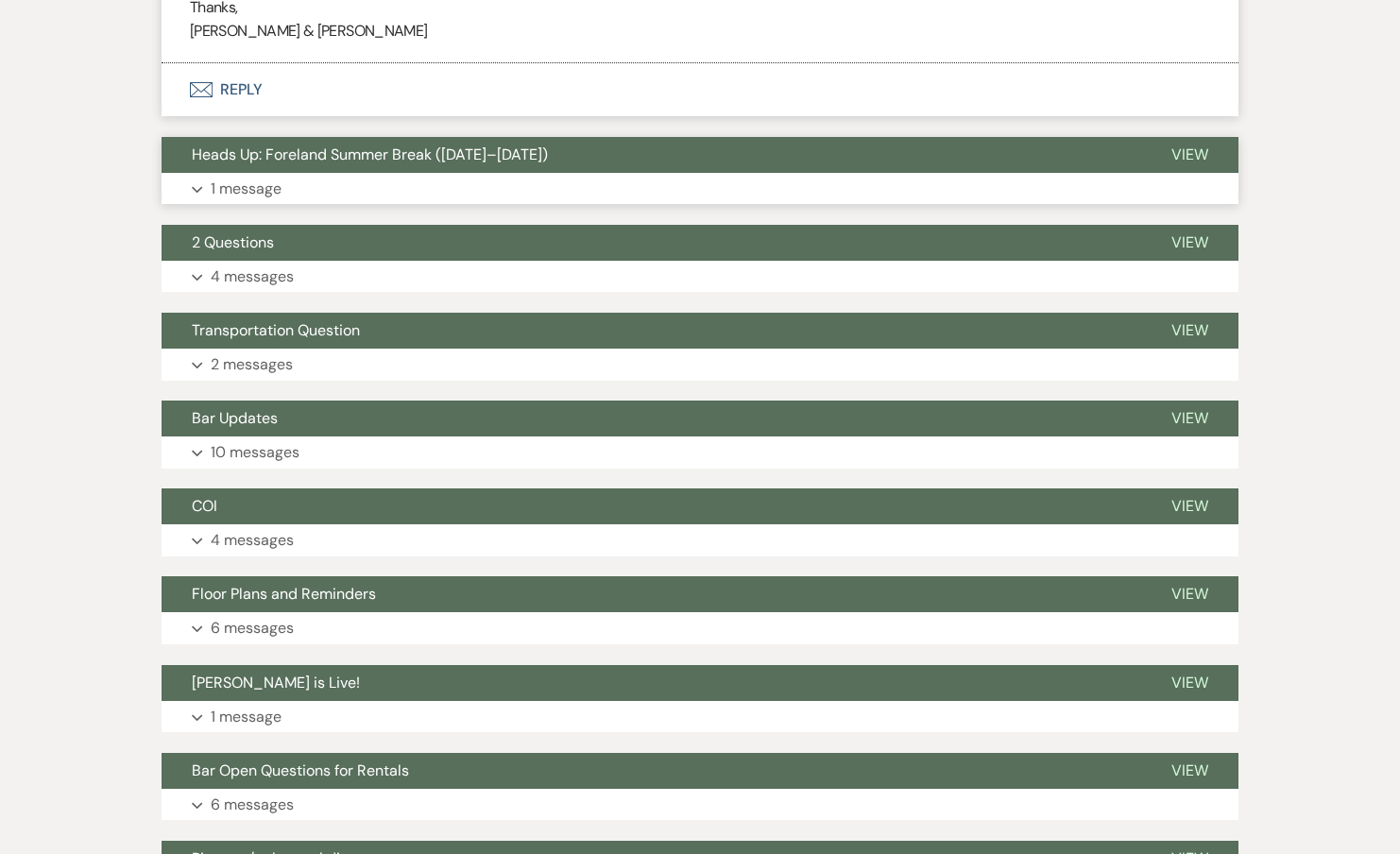
click at [264, 188] on p "1 message" at bounding box center [246, 189] width 71 height 25
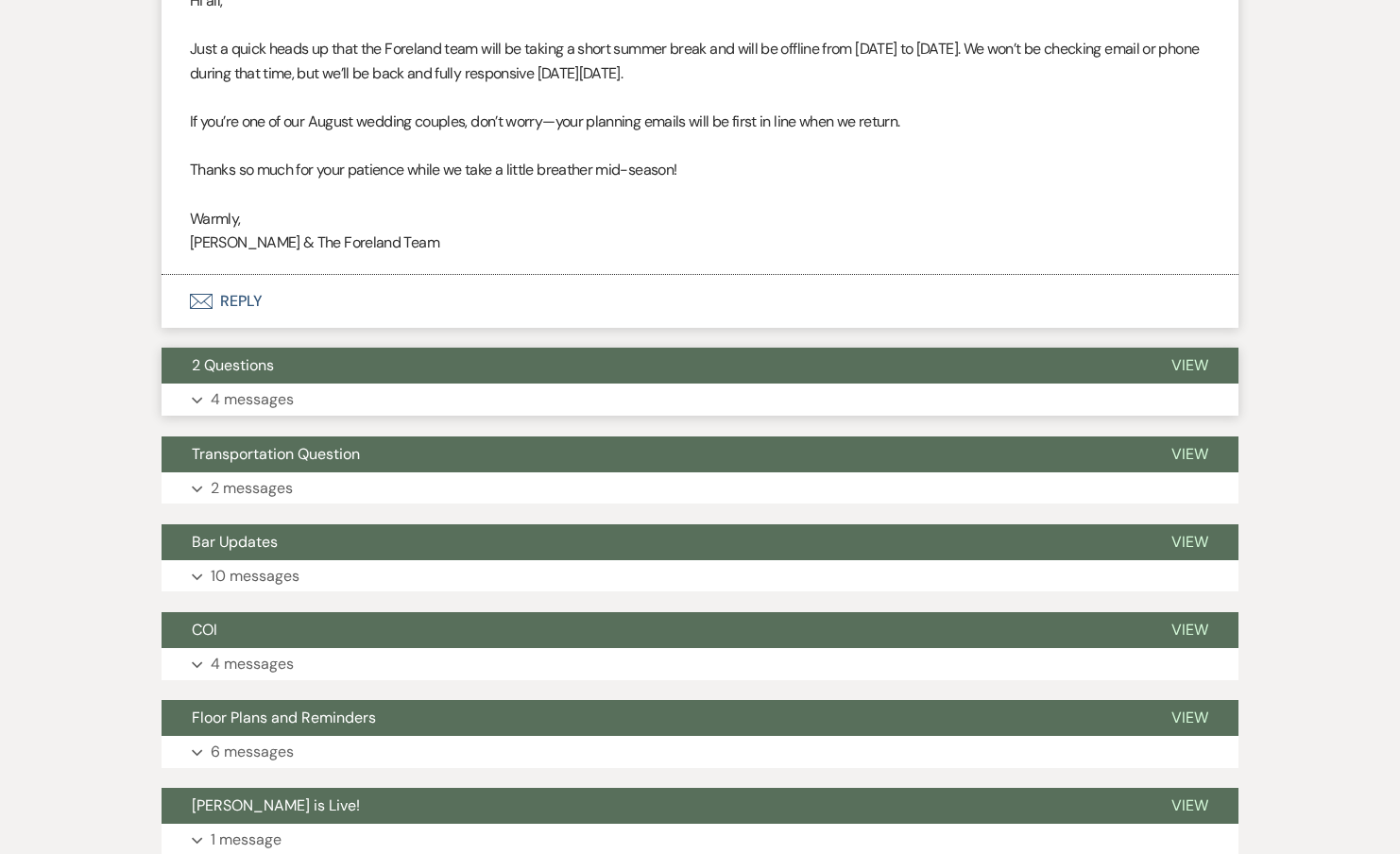
click at [217, 395] on p "4 messages" at bounding box center [253, 399] width 84 height 25
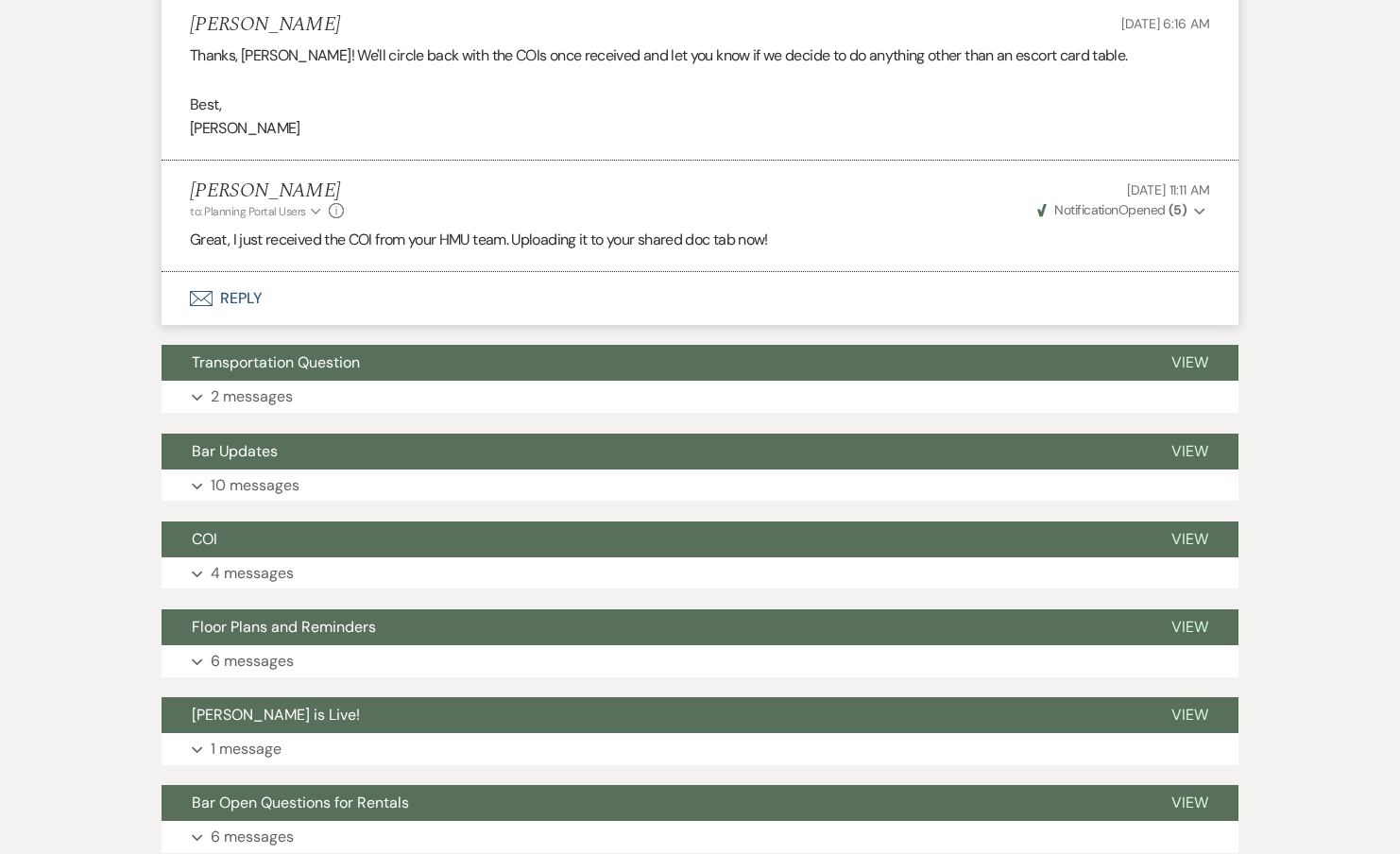
click at [245, 404] on p "2 messages" at bounding box center [252, 396] width 83 height 25
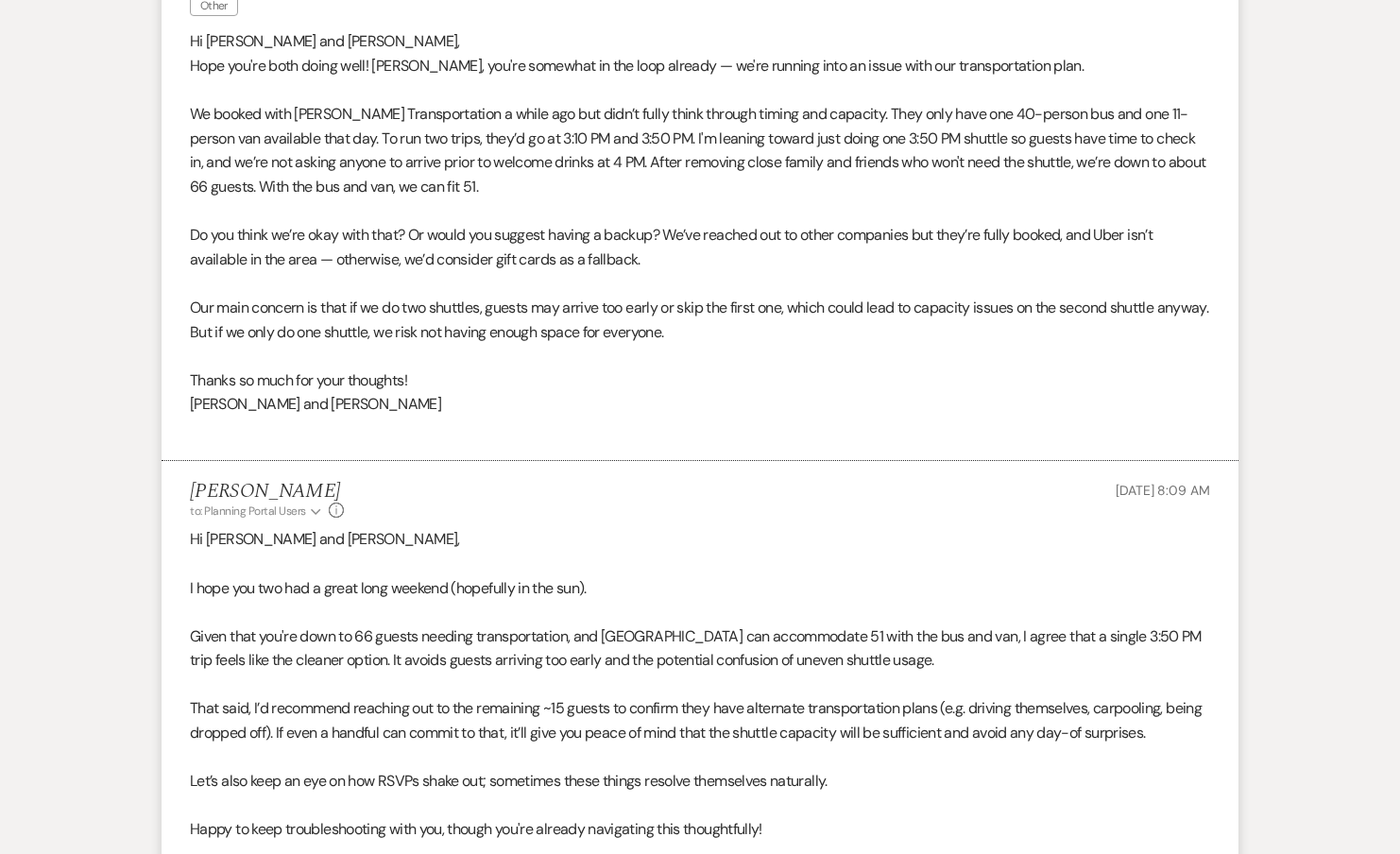
scroll to position [4141, 0]
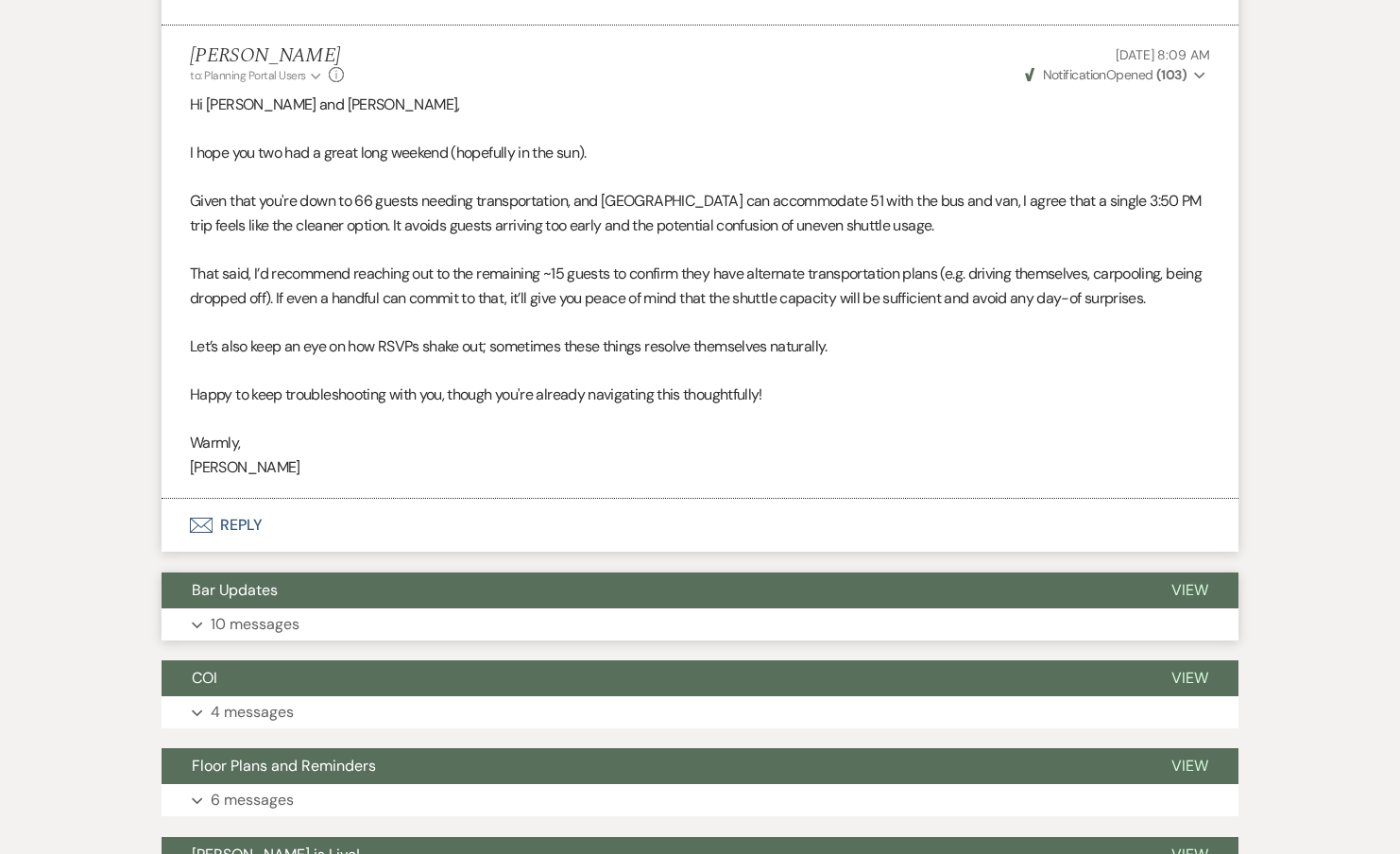
click at [218, 596] on span "Bar Updates" at bounding box center [235, 590] width 86 height 20
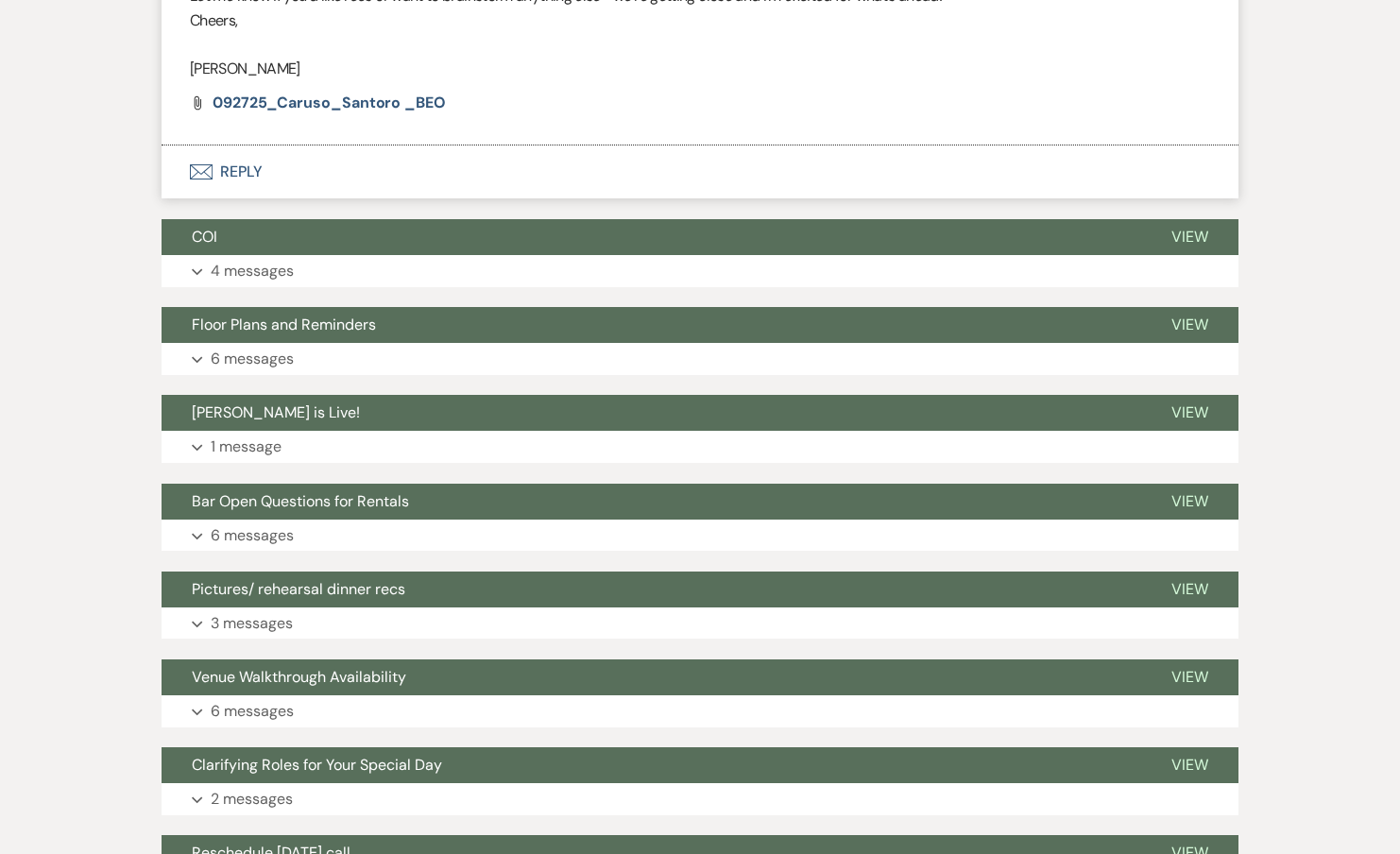
scroll to position [9835, 0]
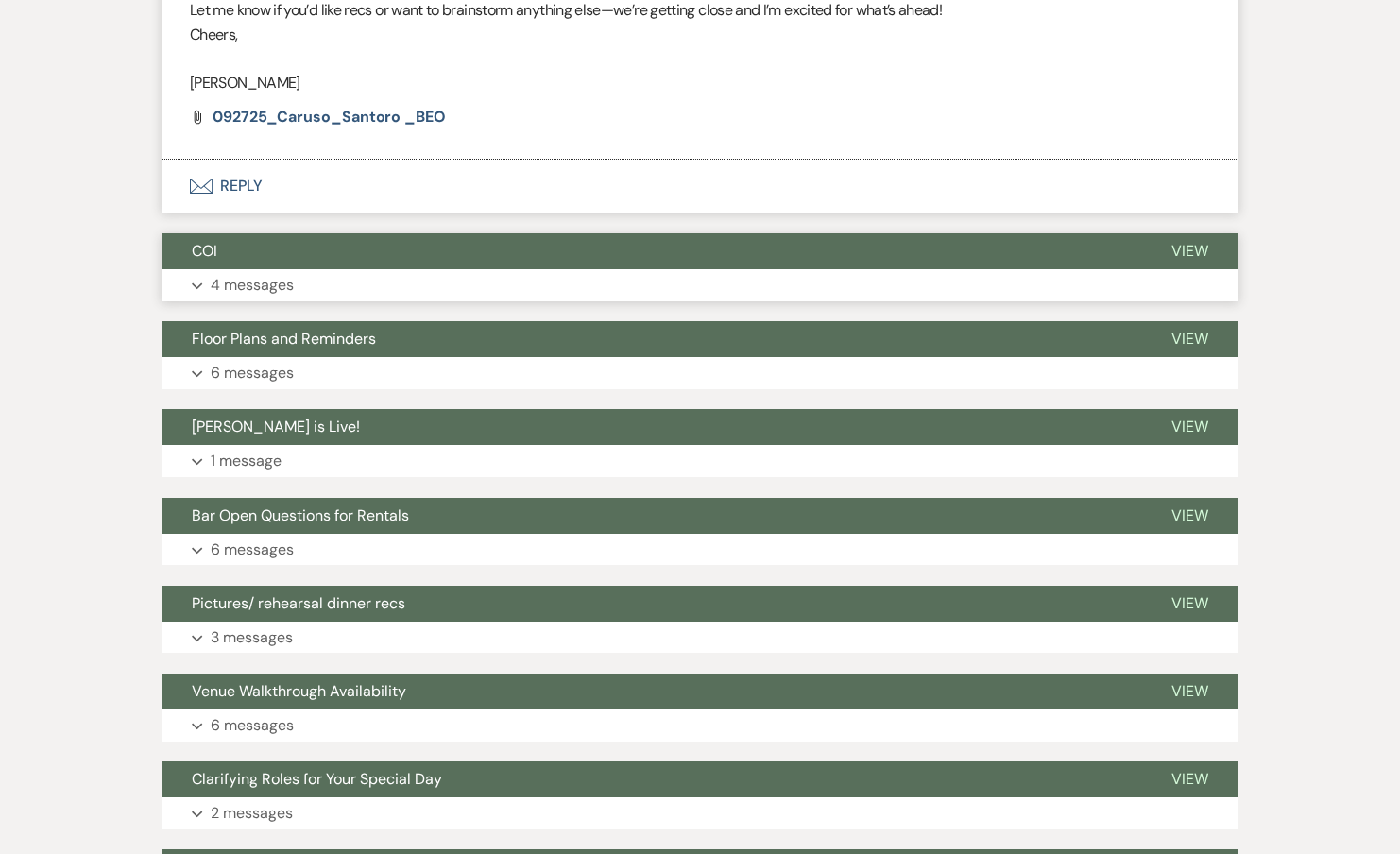
click at [274, 273] on p "4 messages" at bounding box center [253, 285] width 84 height 25
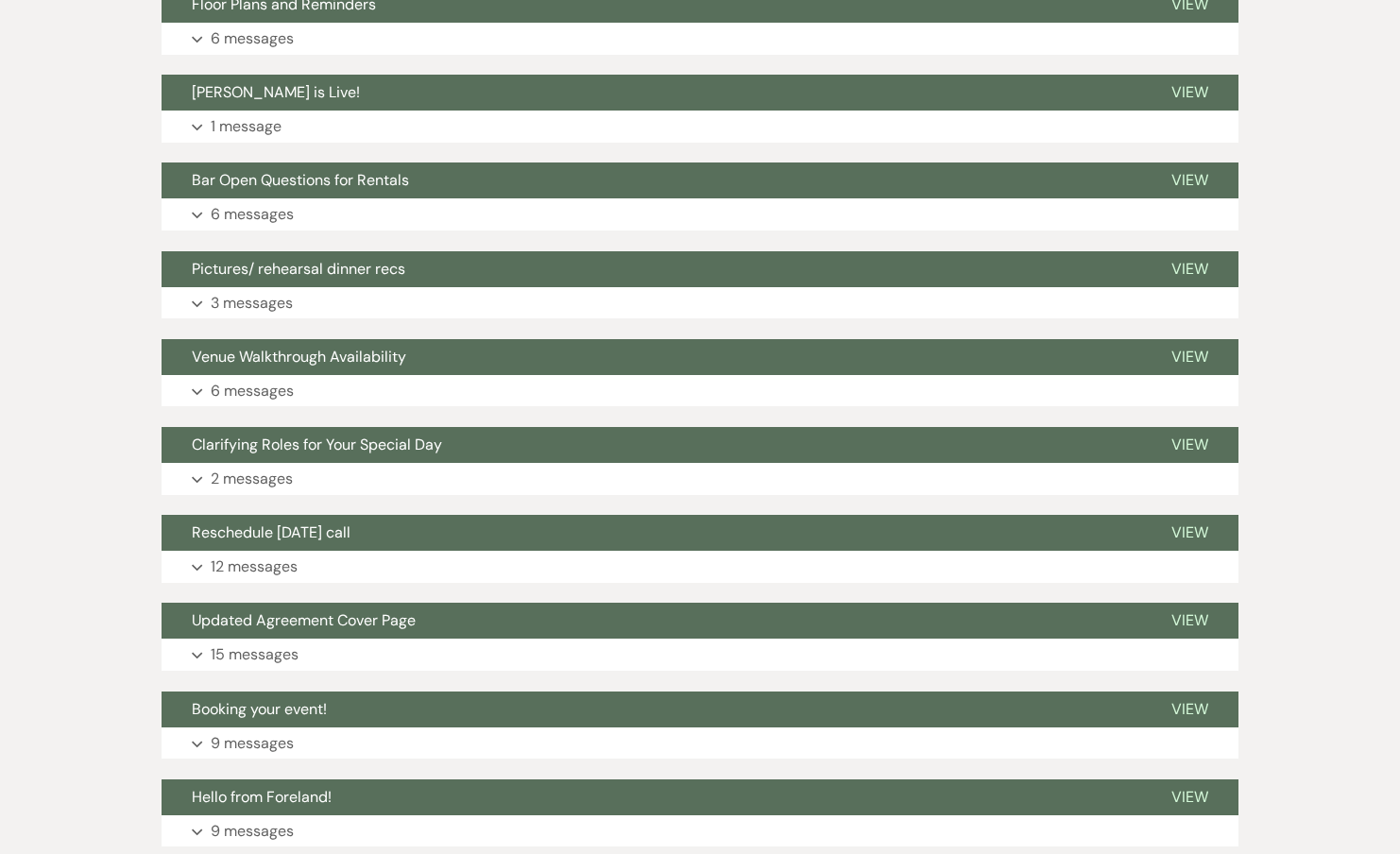
scroll to position [10961, 0]
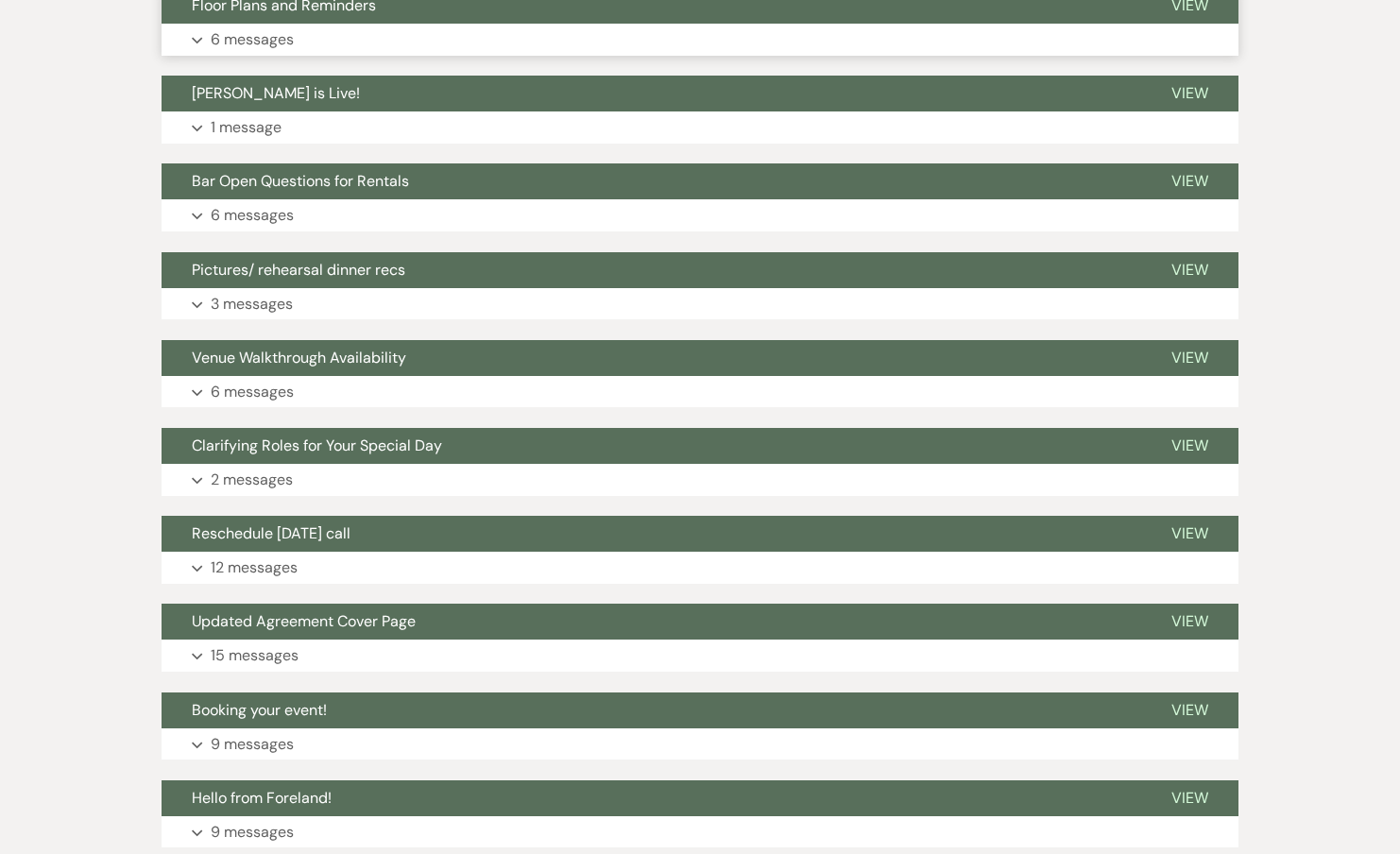
click at [256, 32] on p "6 messages" at bounding box center [253, 40] width 84 height 25
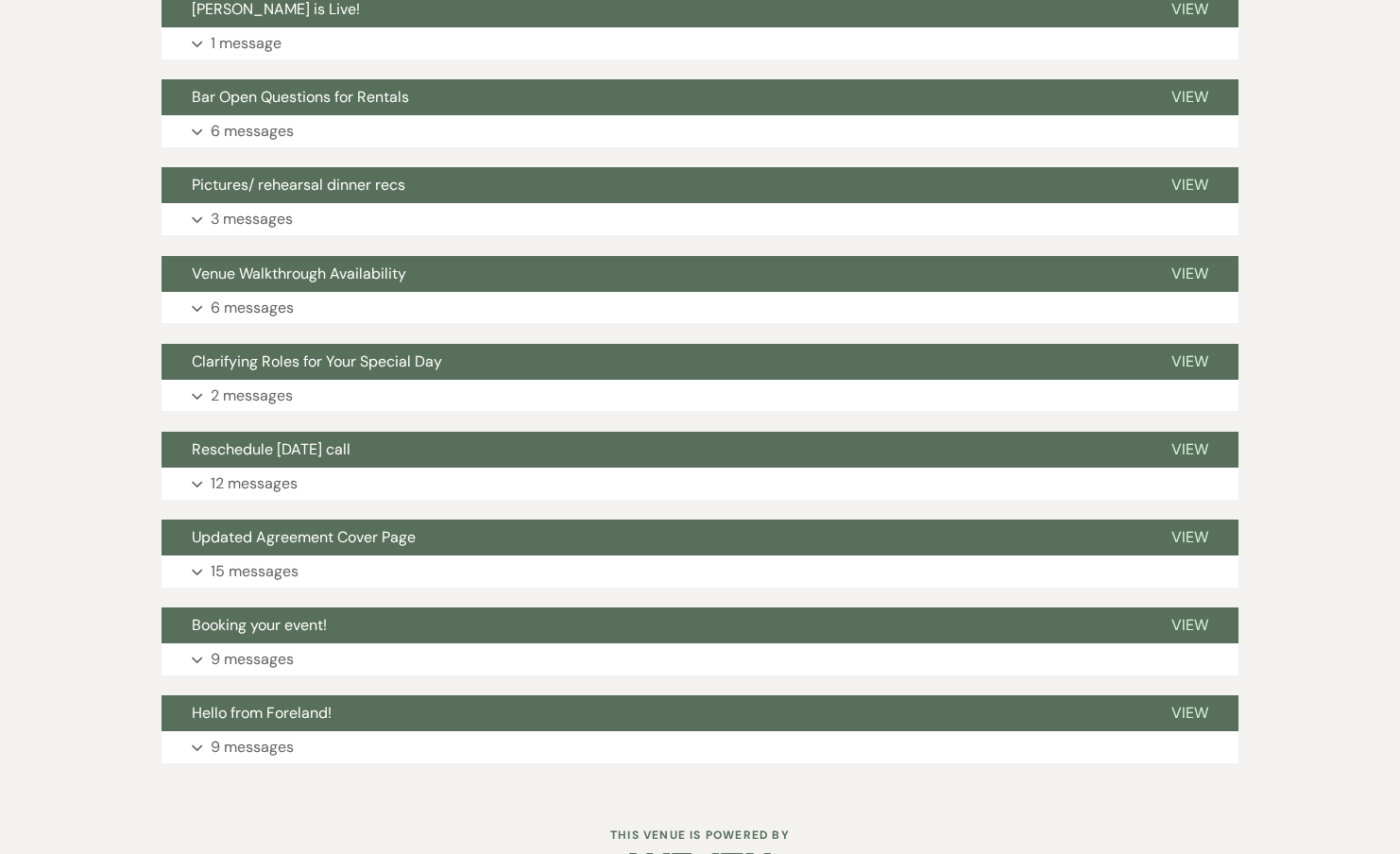
scroll to position [12645, 0]
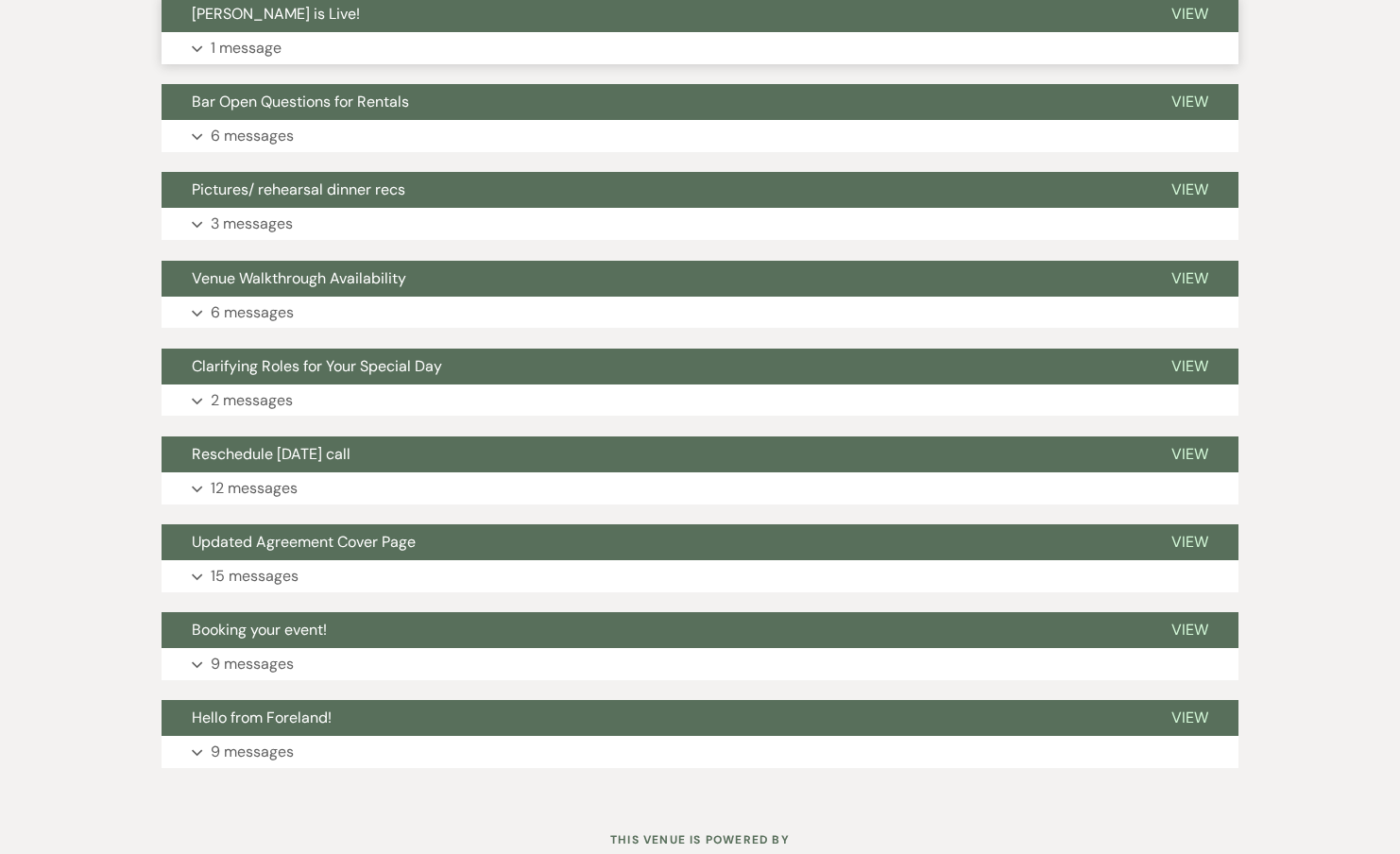
click at [251, 50] on p "1 message" at bounding box center [246, 48] width 71 height 25
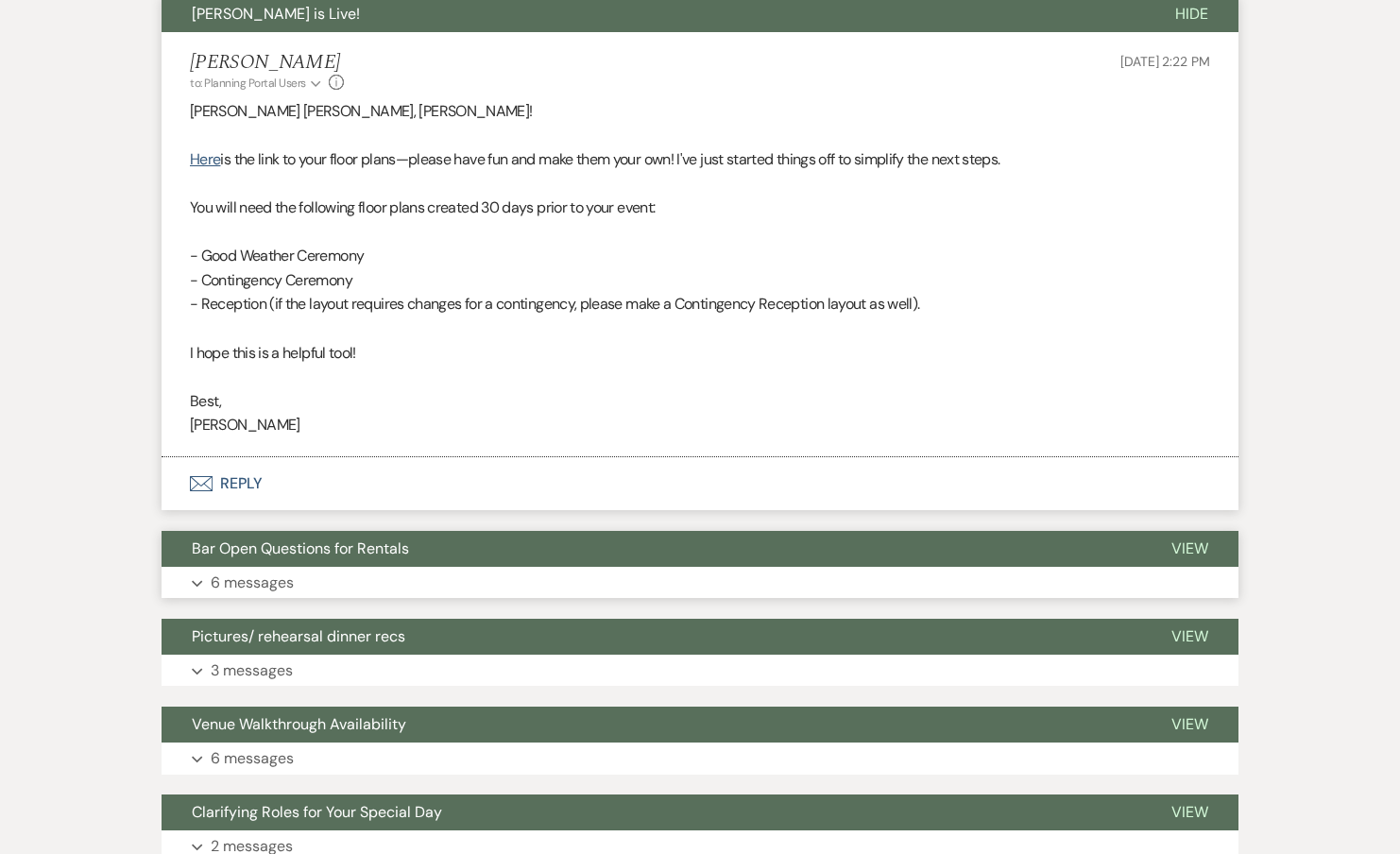
click at [233, 567] on button "Expand 6 messages" at bounding box center [700, 583] width 1077 height 32
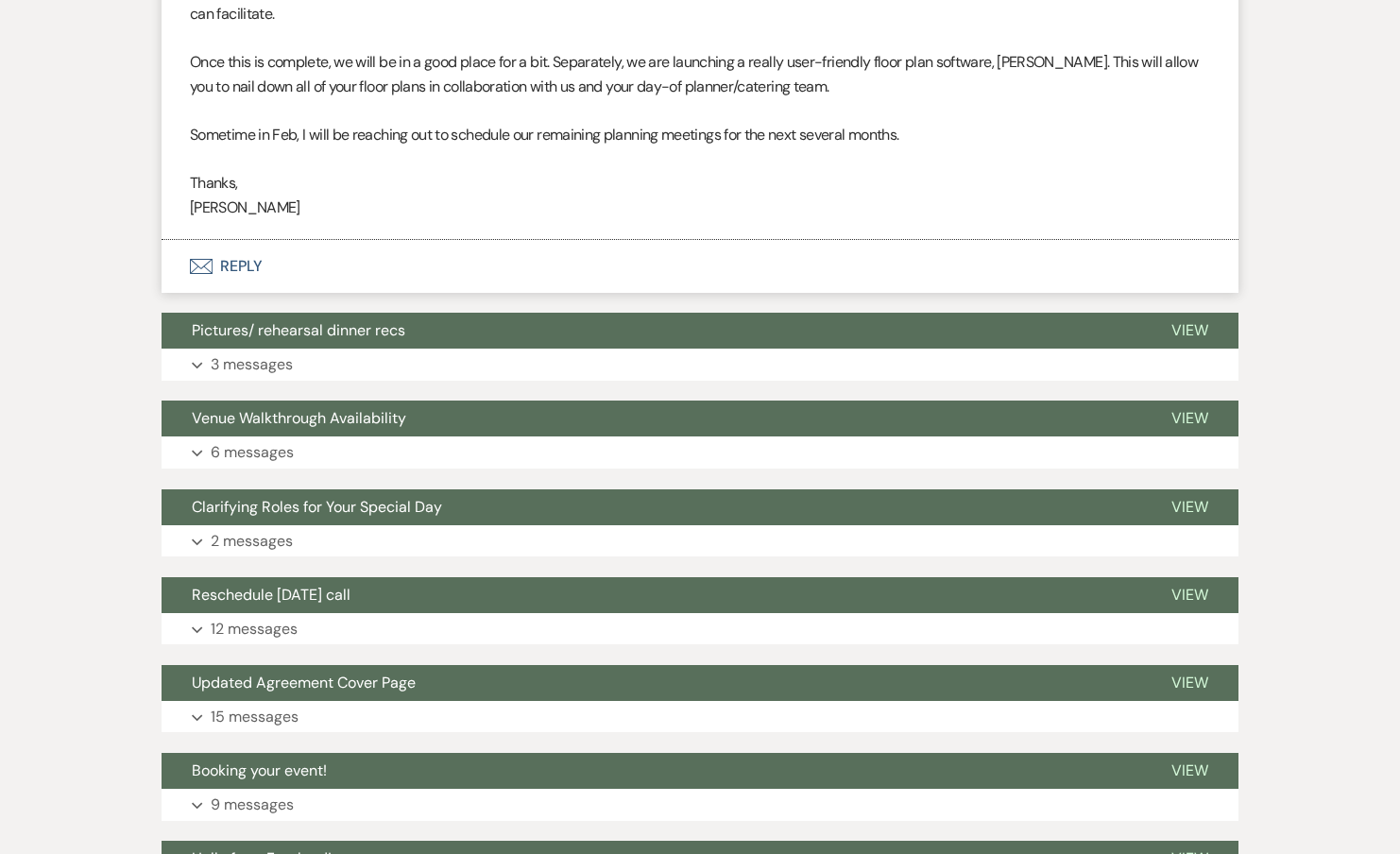
scroll to position [18234, 0]
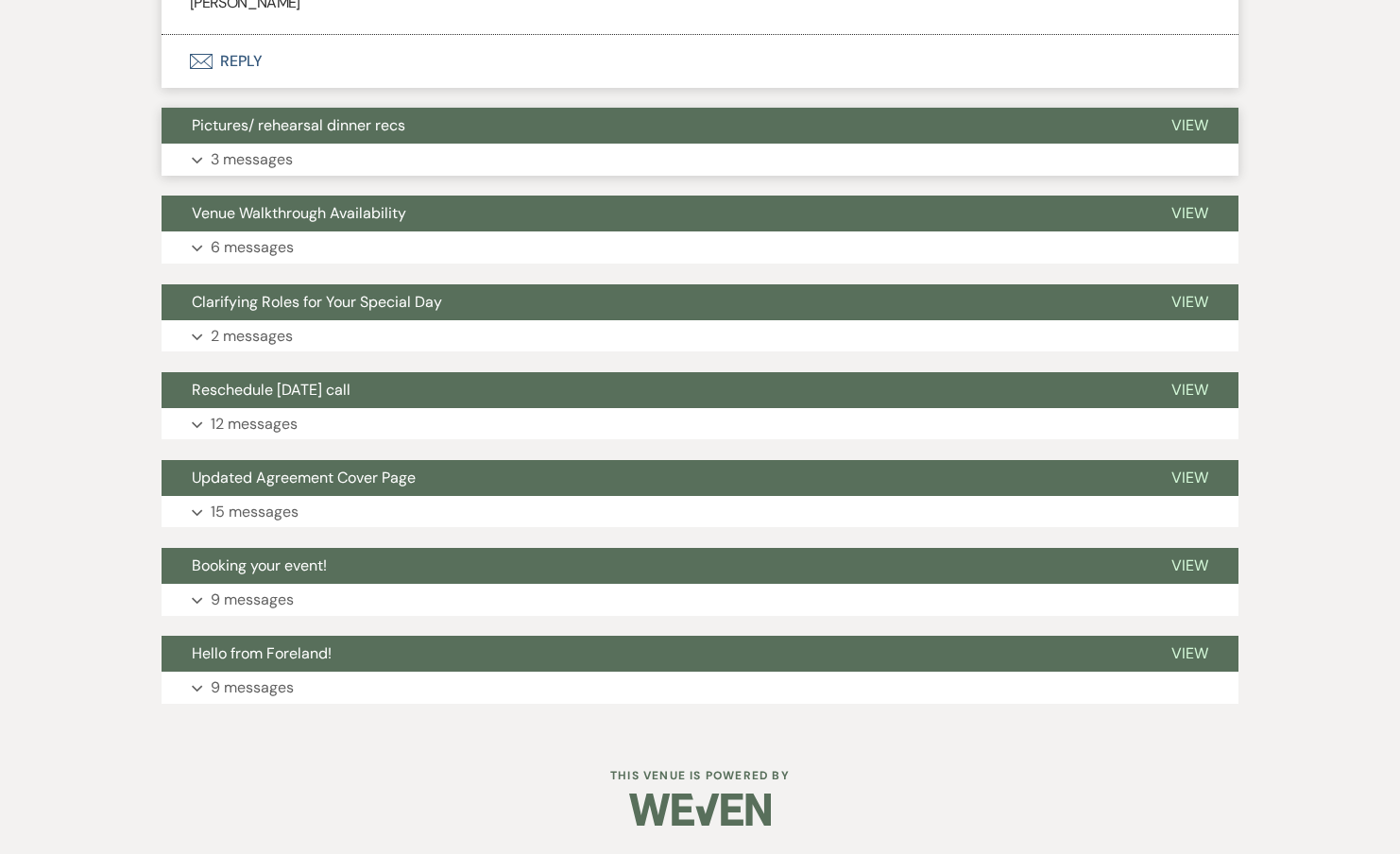
click at [281, 159] on p "3 messages" at bounding box center [252, 159] width 83 height 25
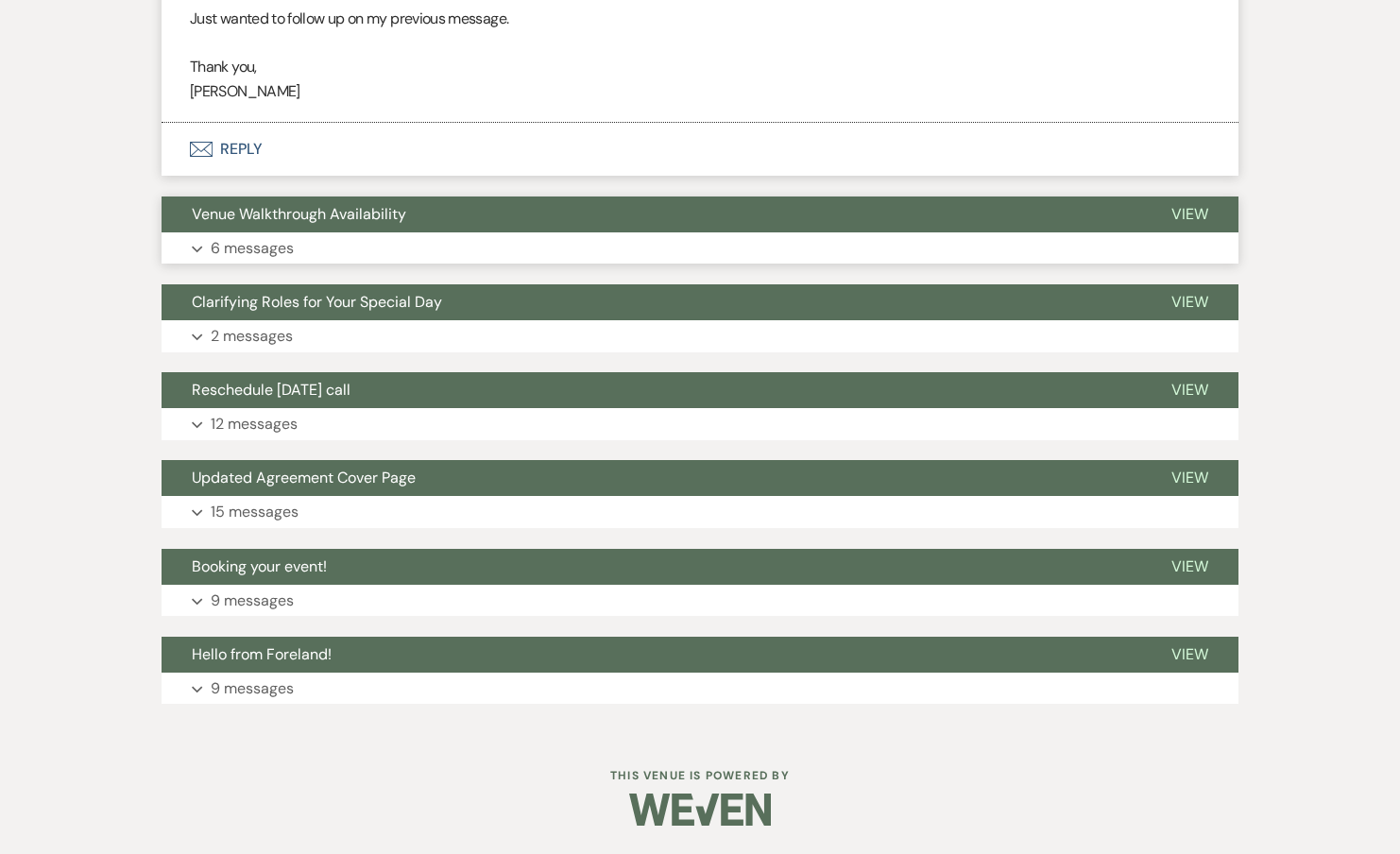
click at [261, 234] on button "Expand 6 messages" at bounding box center [700, 249] width 1077 height 32
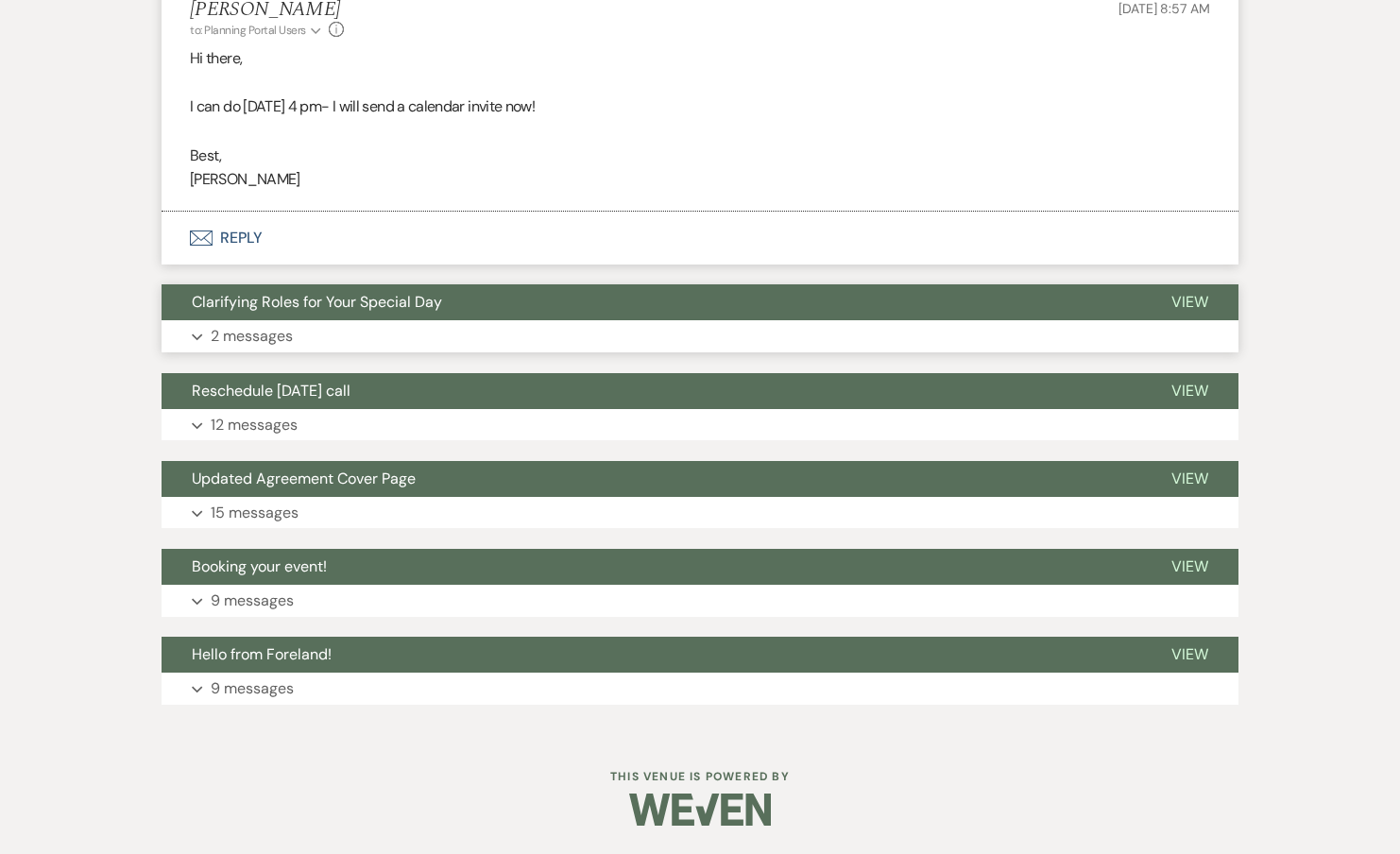
click at [256, 316] on button "Clarifying Roles for Your Special Day" at bounding box center [651, 303] width 979 height 36
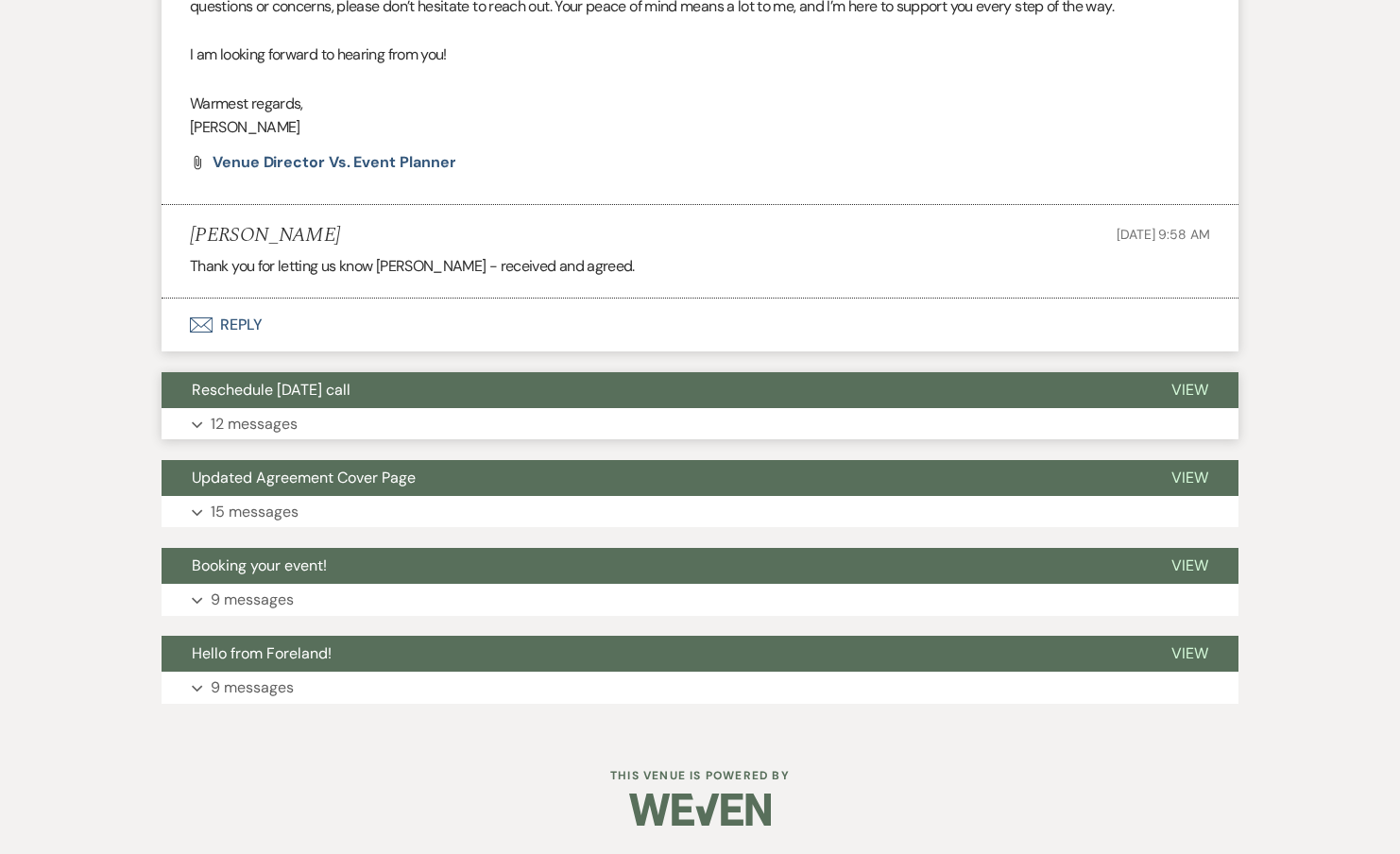
click at [251, 395] on span "Reschedule [DATE] call" at bounding box center [271, 390] width 158 height 20
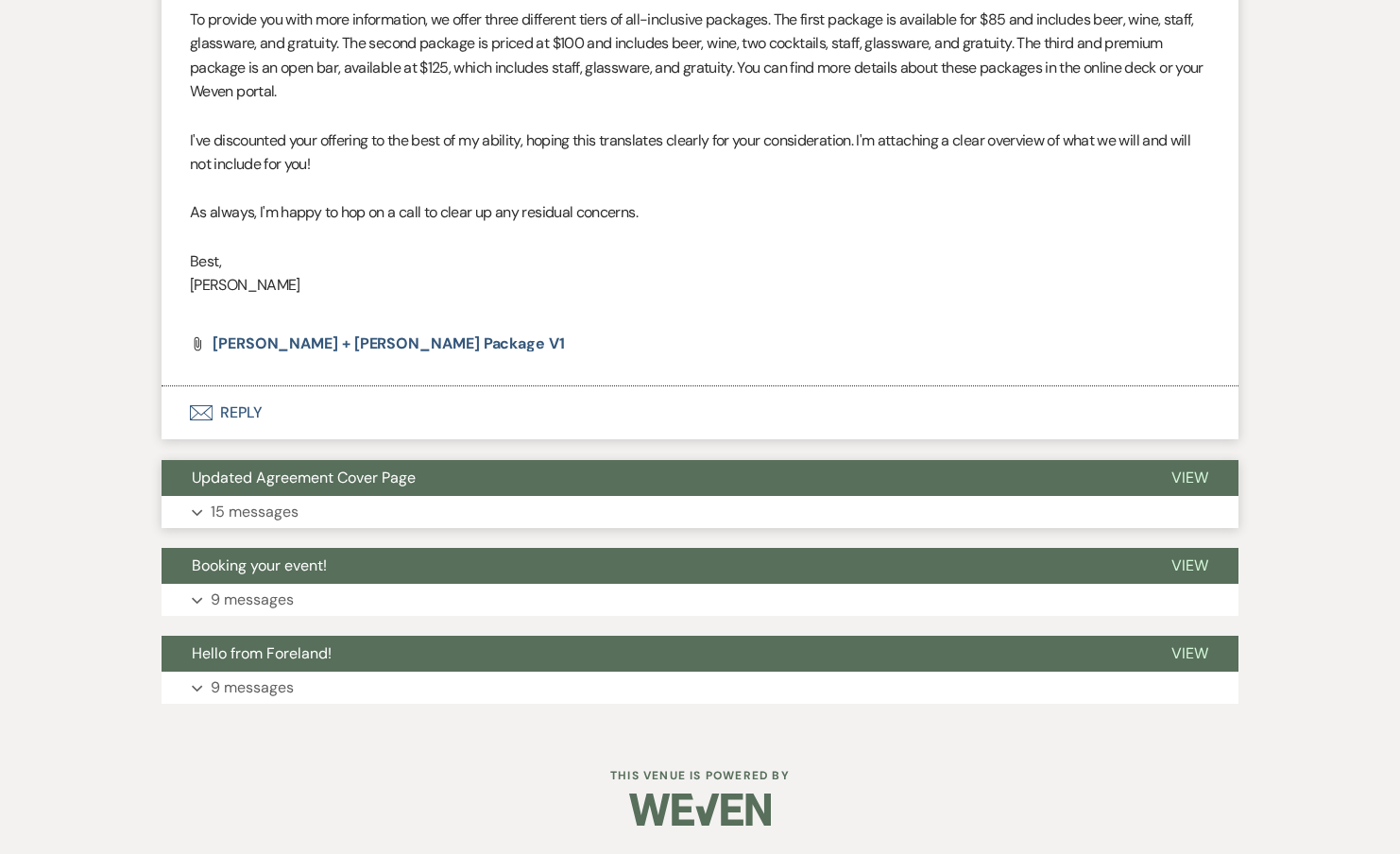
click at [231, 487] on span "Updated Agreement Cover Page" at bounding box center [303, 478] width 224 height 20
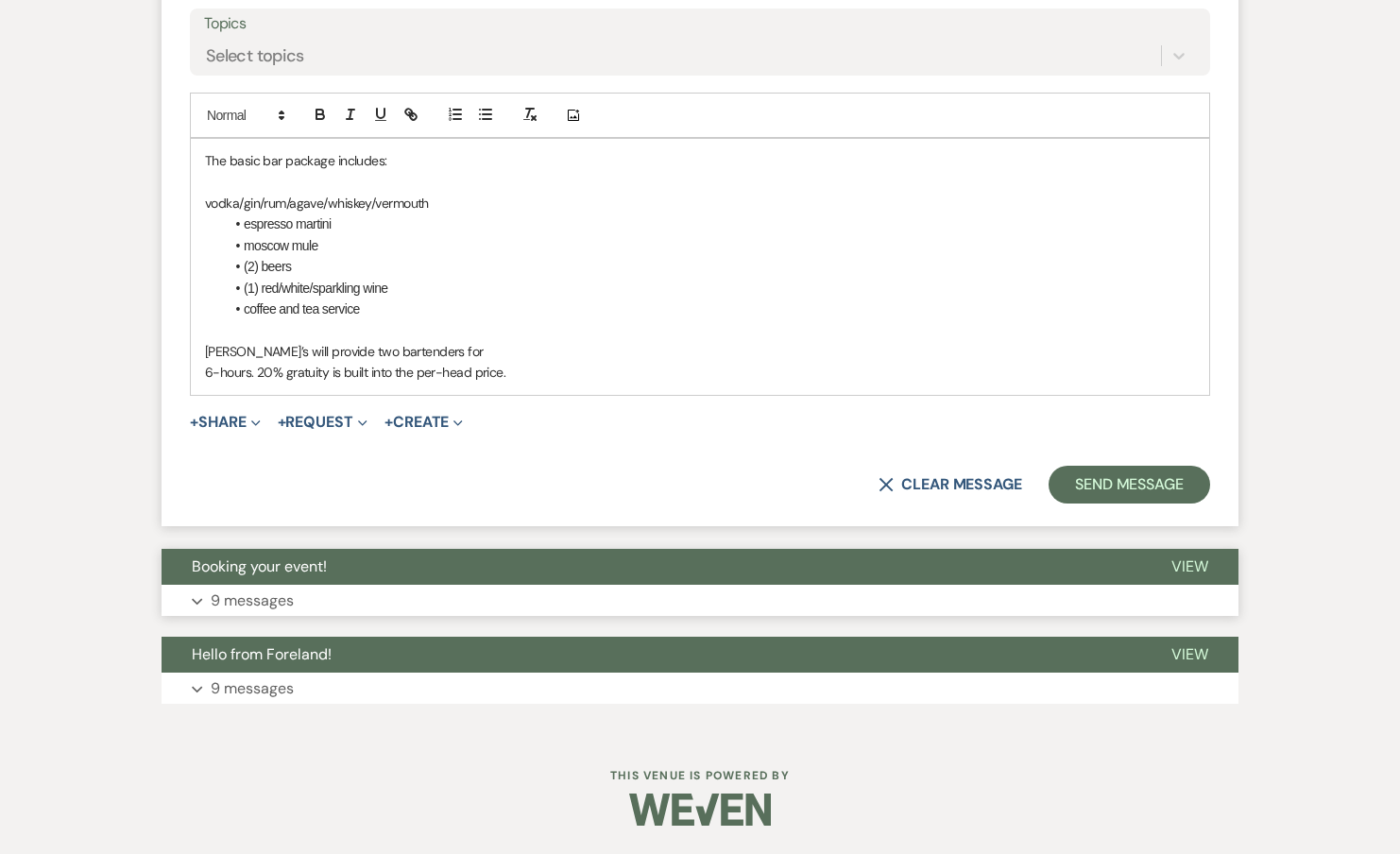
click at [234, 583] on button "Booking your event!" at bounding box center [651, 567] width 979 height 36
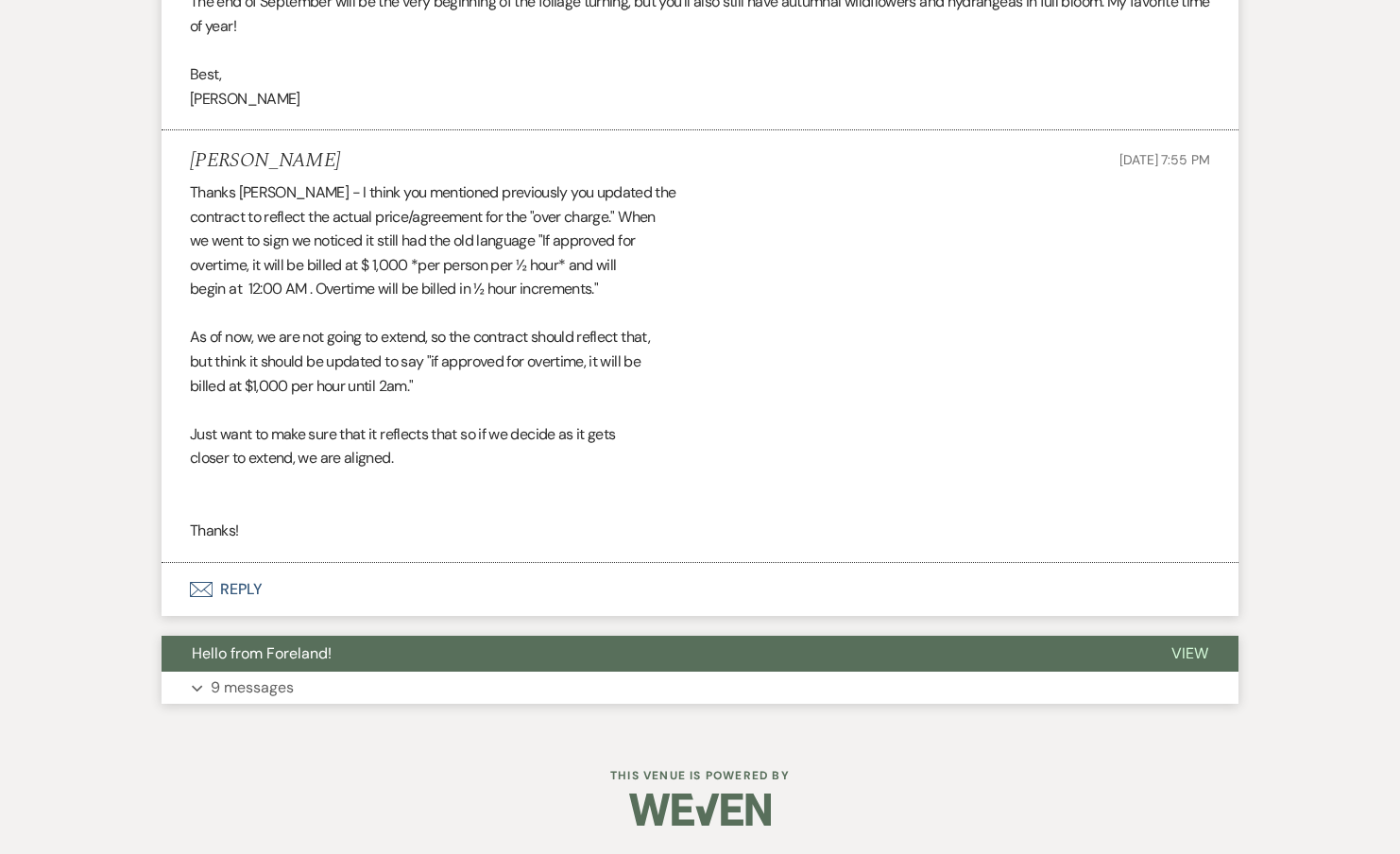
click at [233, 650] on span "Hello from Foreland!" at bounding box center [262, 654] width 140 height 20
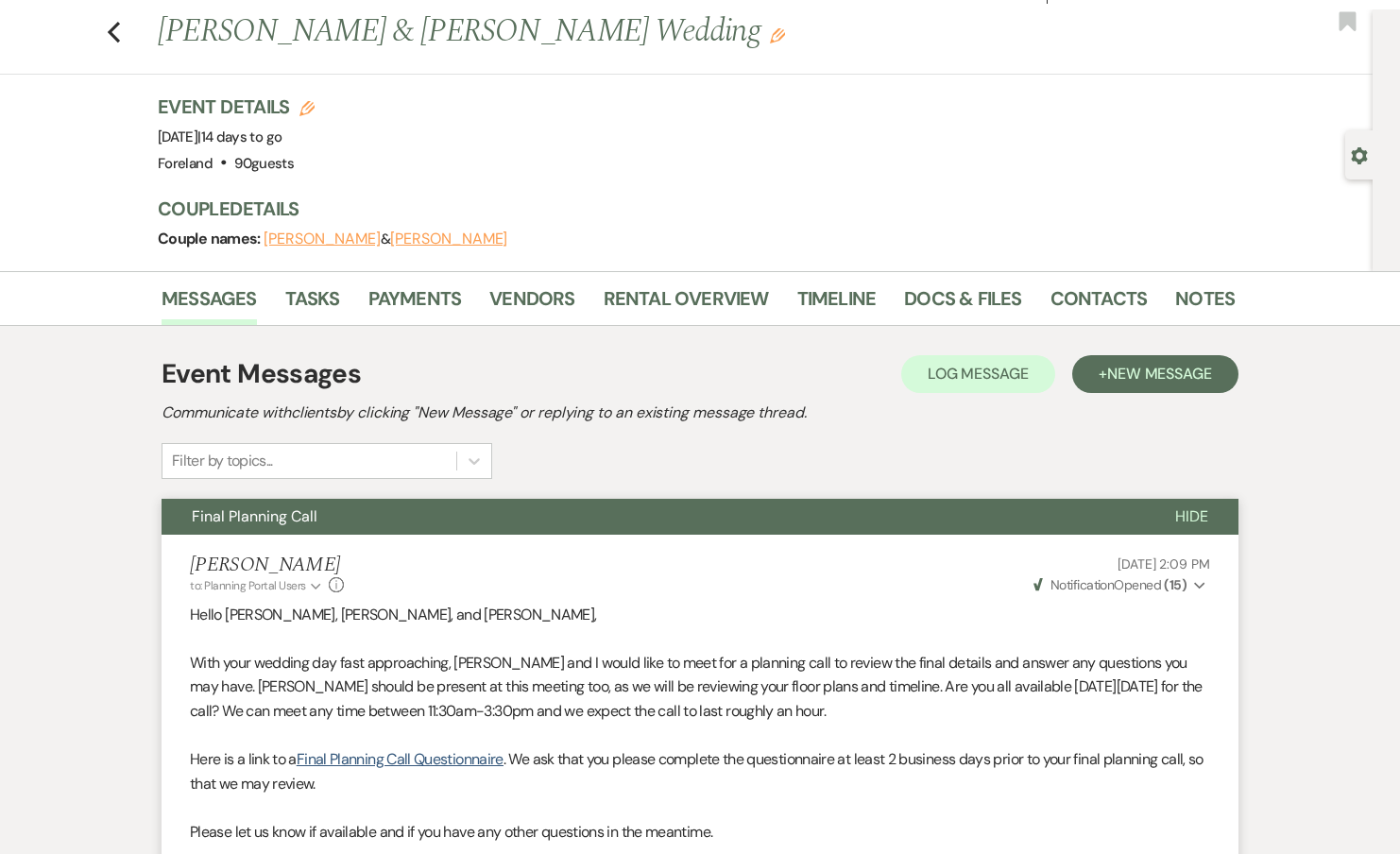
scroll to position [0, 0]
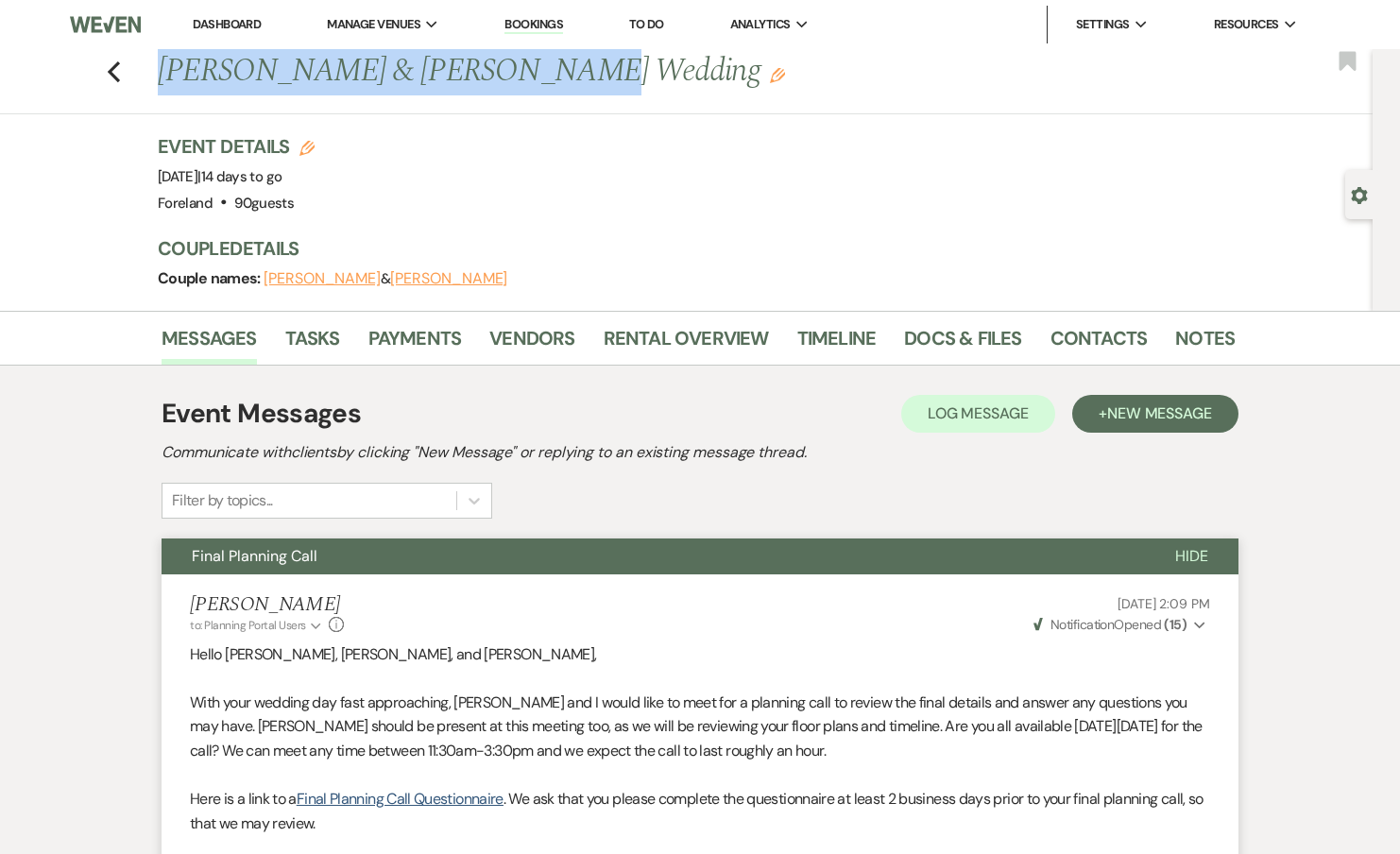
drag, startPoint x: 154, startPoint y: 73, endPoint x: 500, endPoint y: 74, distance: 346.0
click at [500, 74] on div "Previous [PERSON_NAME] & [PERSON_NAME] Wedding Edit" at bounding box center [687, 72] width 1077 height 46
copy h1 "[PERSON_NAME] & [PERSON_NAME]"
click at [318, 344] on link "Tasks" at bounding box center [312, 344] width 55 height 42
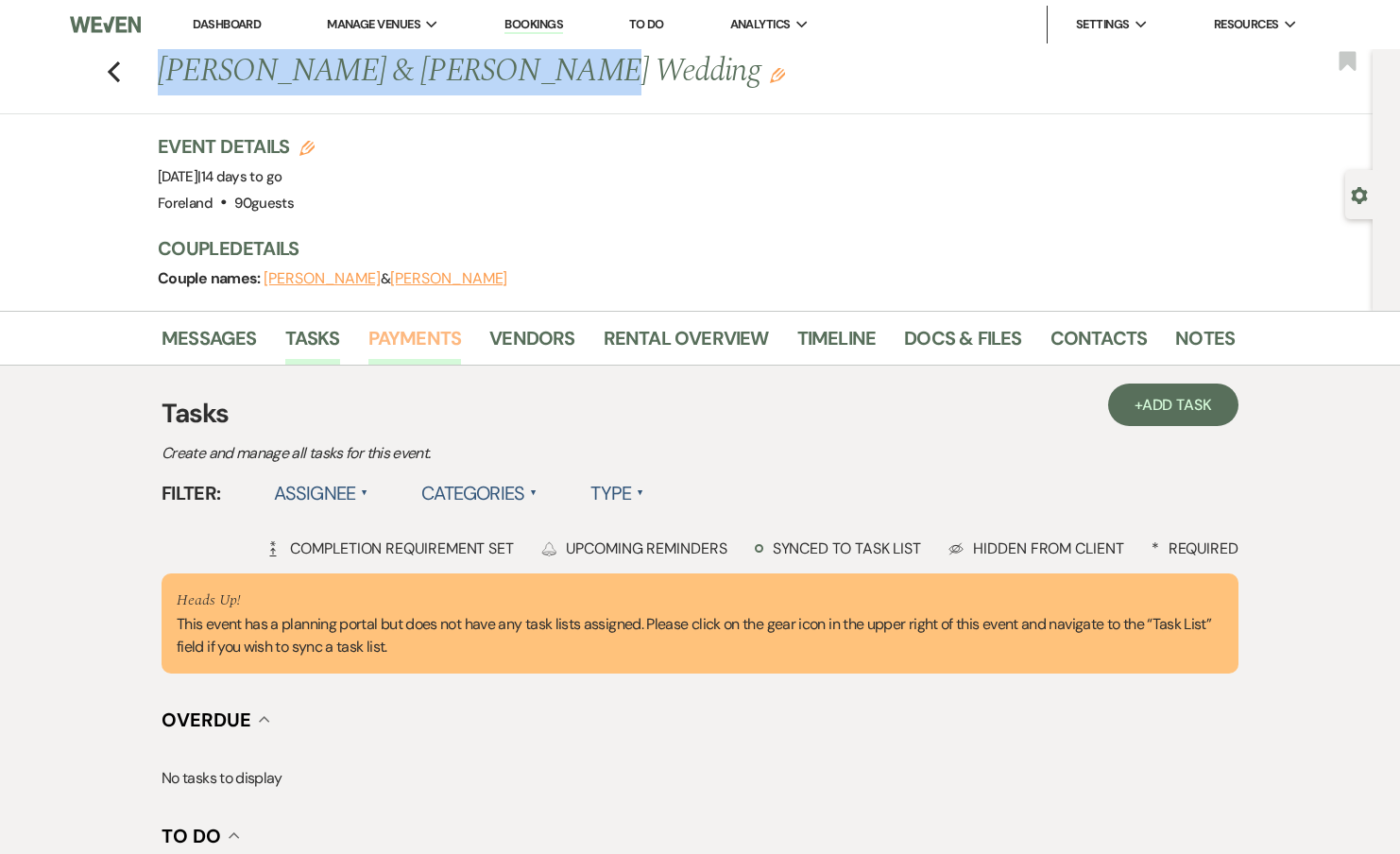
click at [426, 334] on link "Payments" at bounding box center [415, 344] width 94 height 42
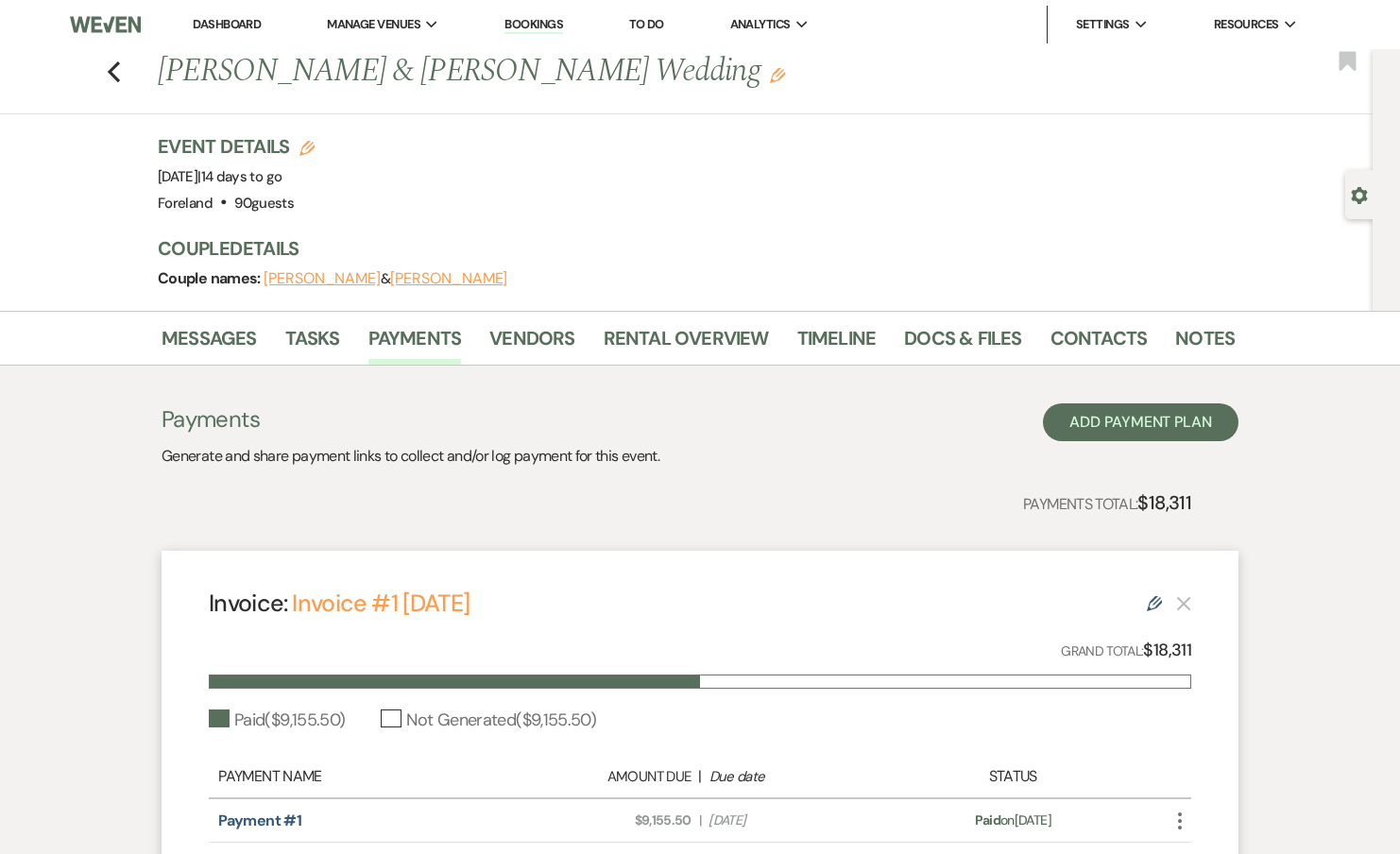
click at [283, 340] on li "Messages" at bounding box center [223, 342] width 123 height 46
click at [300, 342] on link "Tasks" at bounding box center [312, 344] width 55 height 42
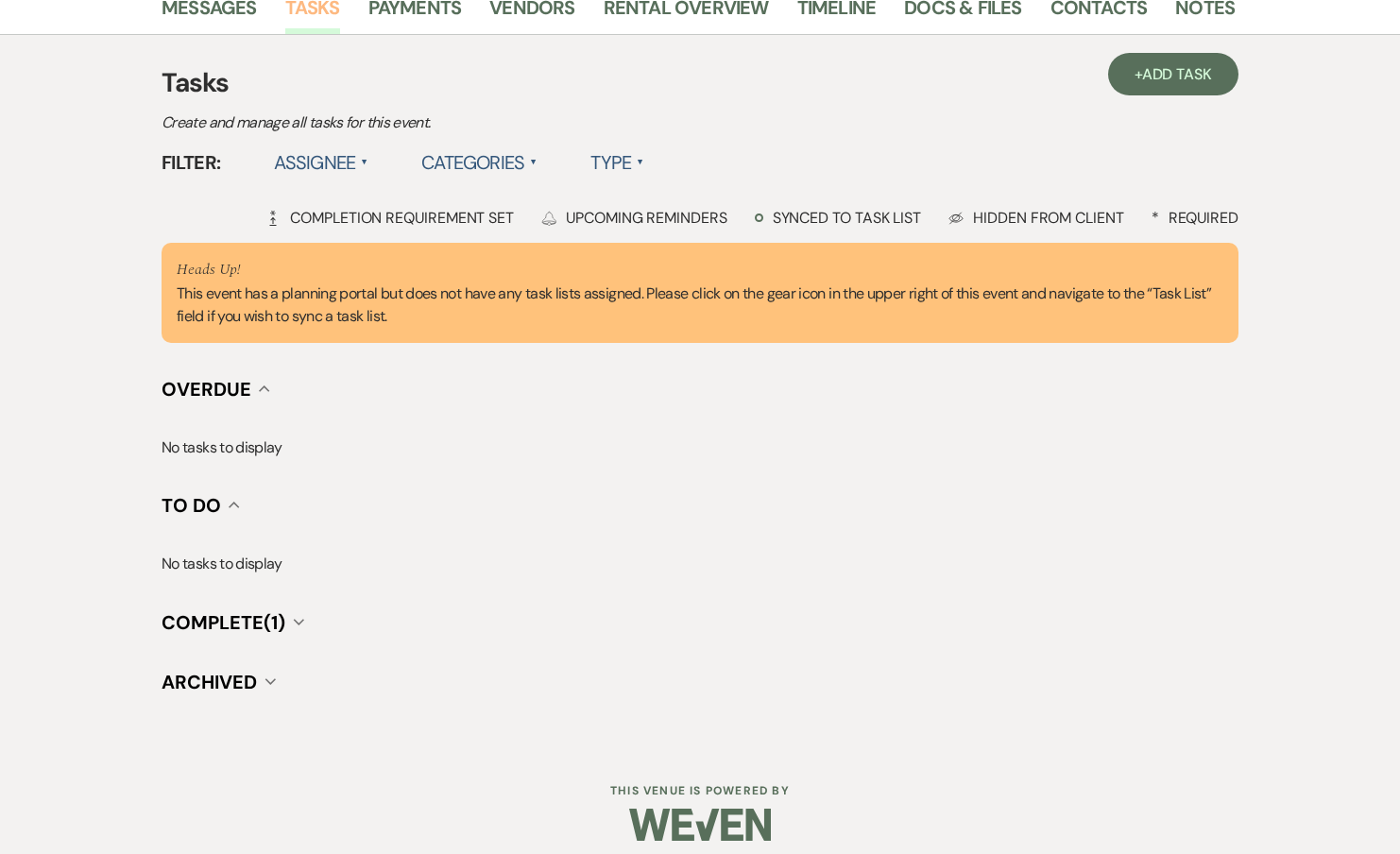
scroll to position [345, 0]
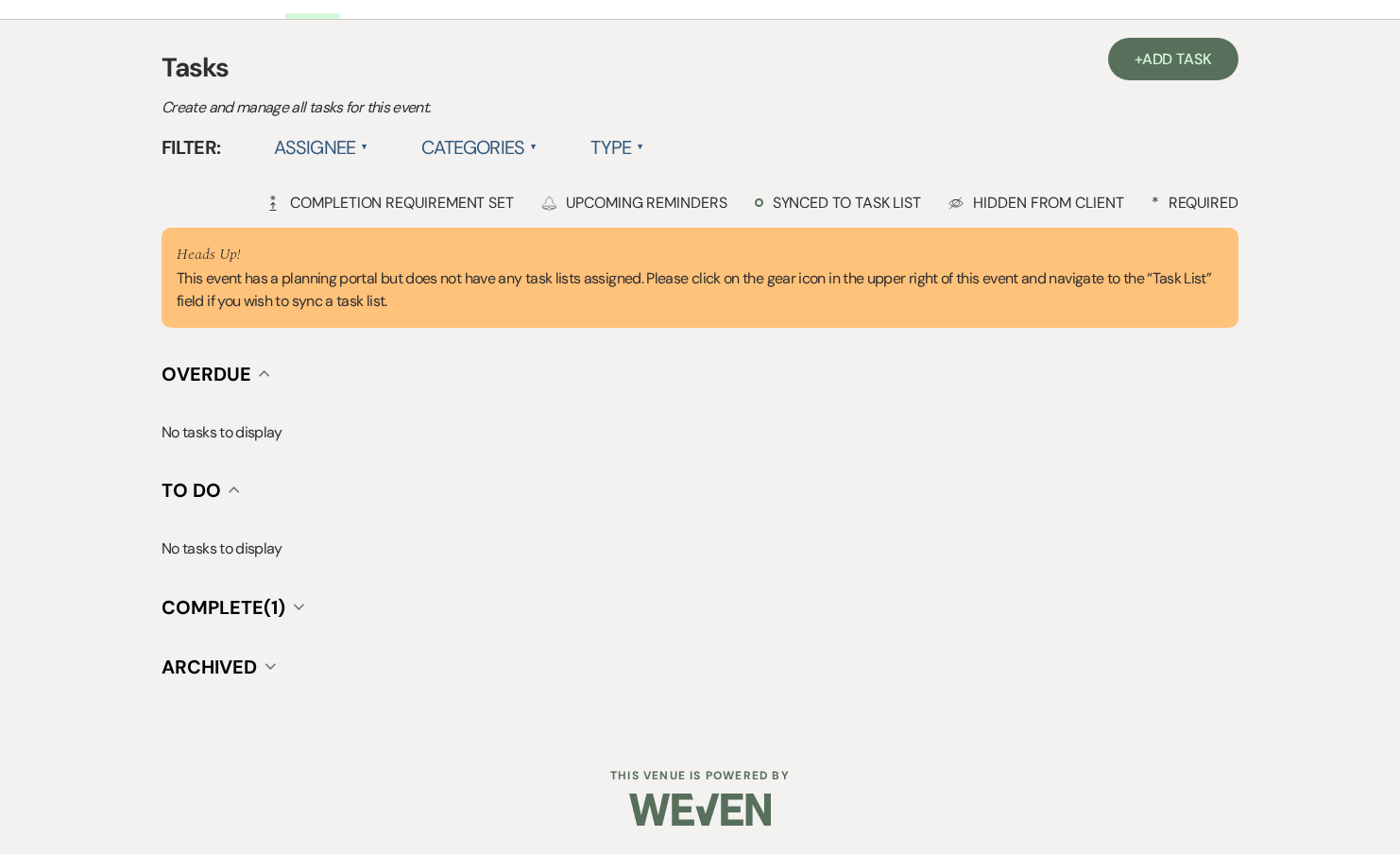
click at [255, 611] on span "Complete (1)" at bounding box center [223, 607] width 123 height 25
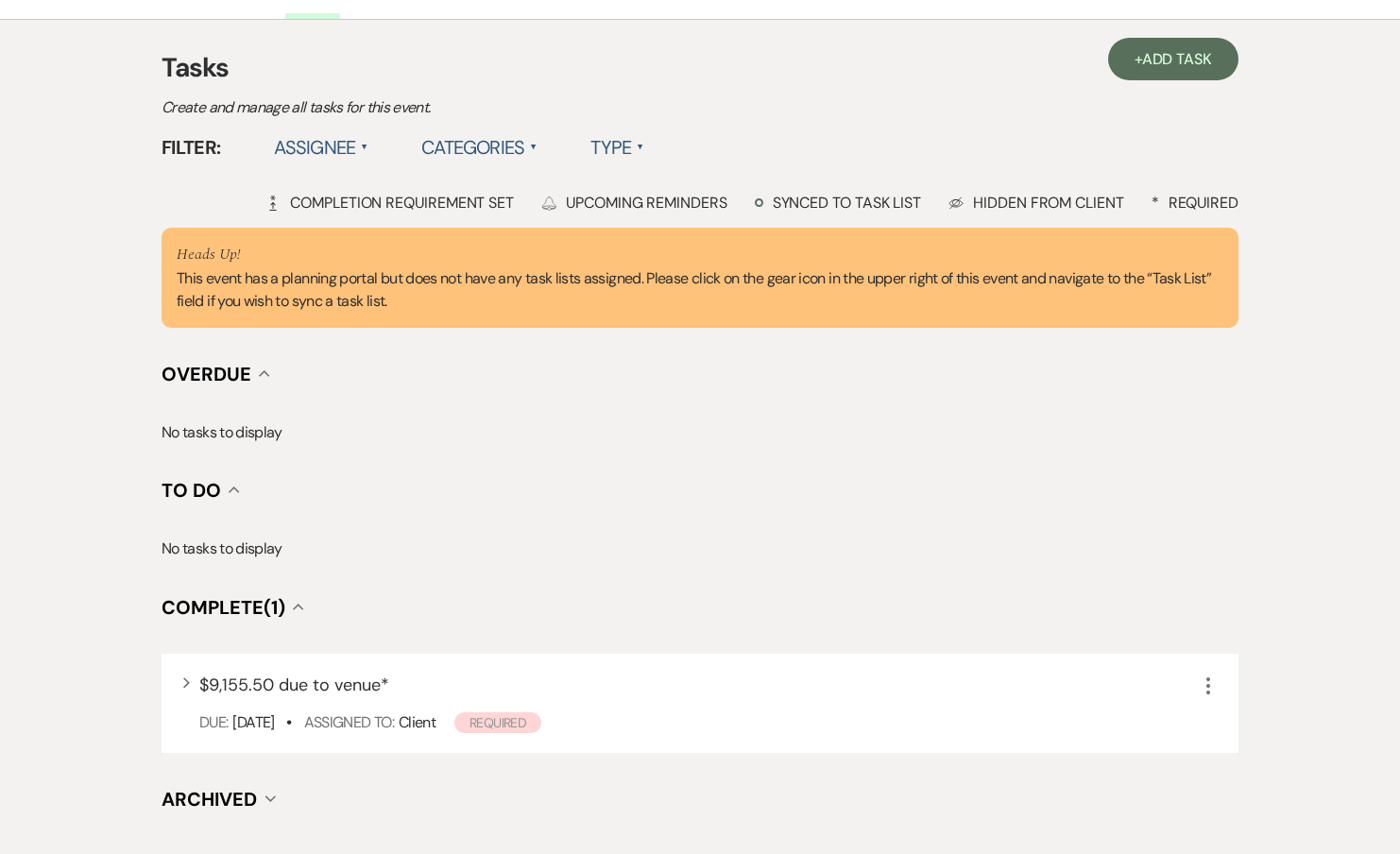
click at [255, 611] on span "Complete (1)" at bounding box center [223, 607] width 123 height 25
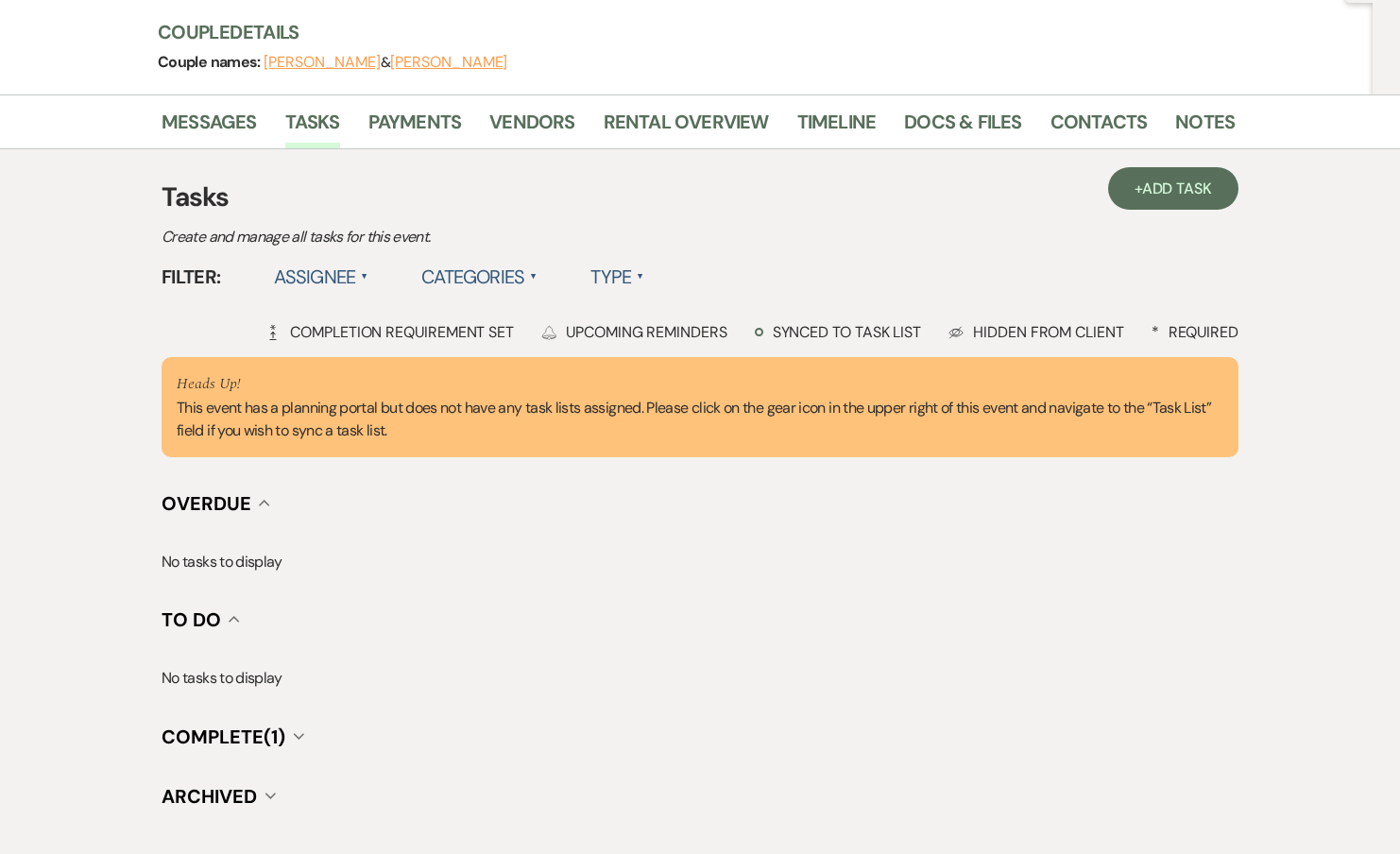
scroll to position [0, 0]
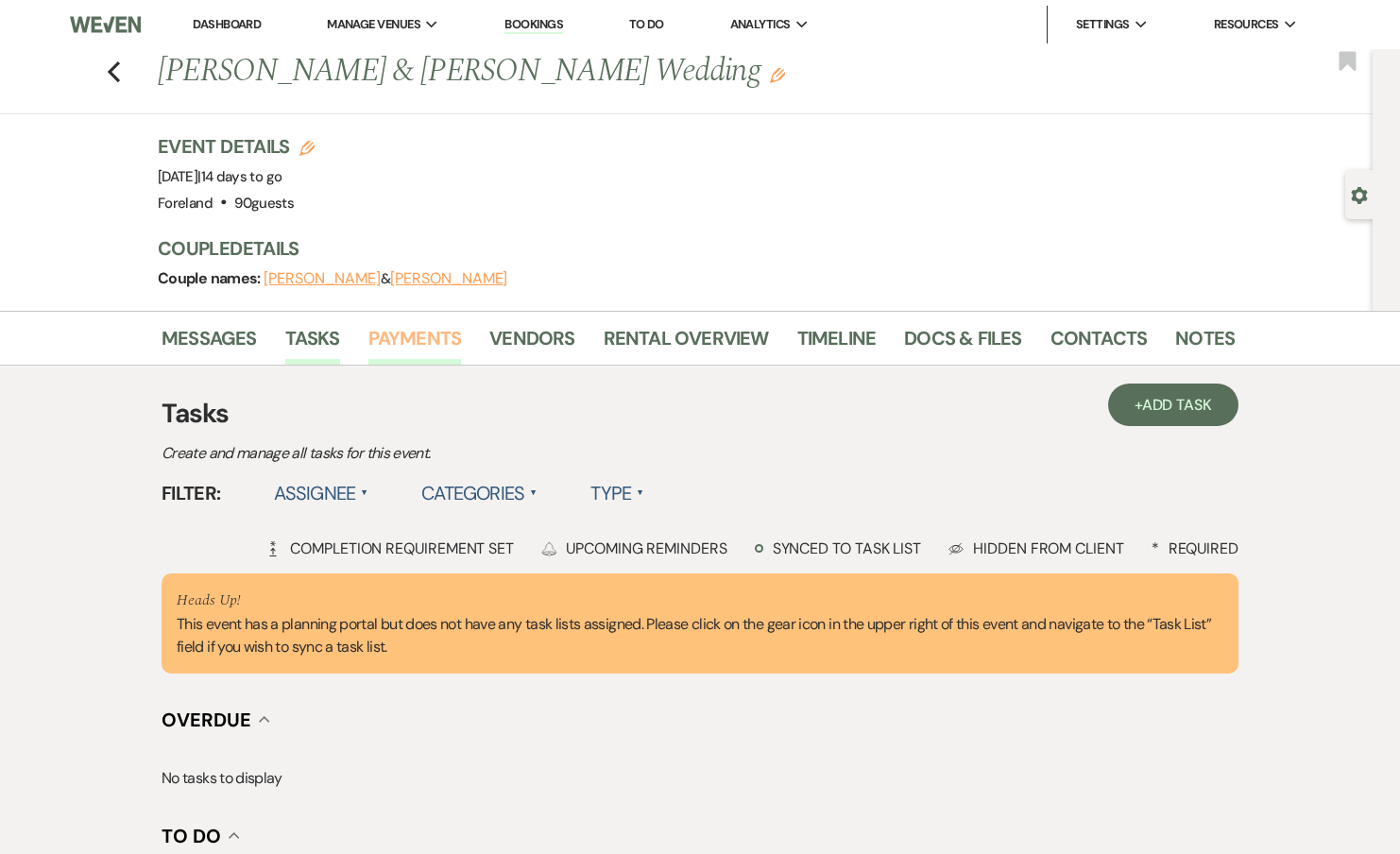
click at [415, 332] on link "Payments" at bounding box center [415, 344] width 94 height 42
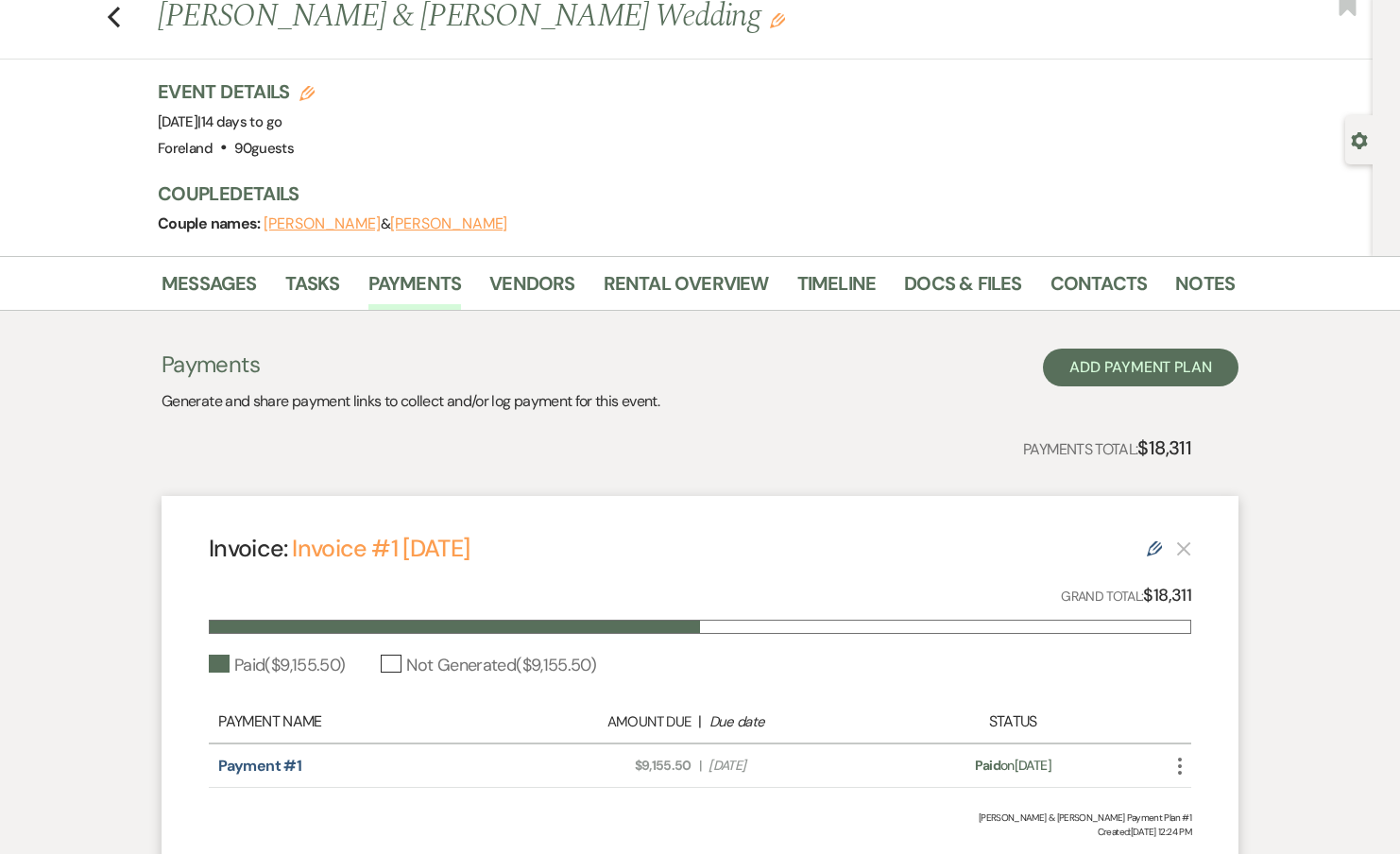
scroll to position [104, 0]
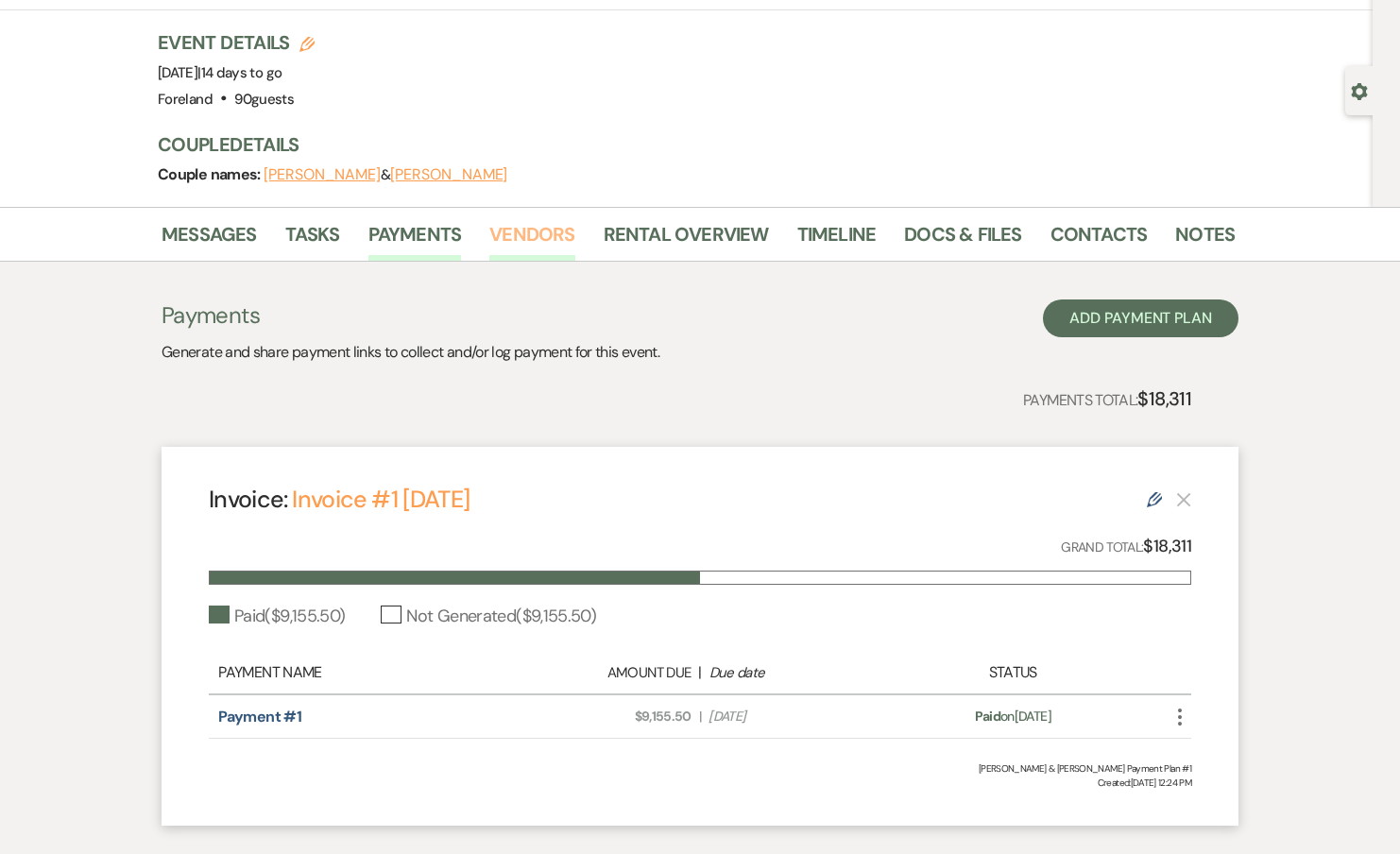
click at [514, 237] on link "Vendors" at bounding box center [531, 240] width 85 height 42
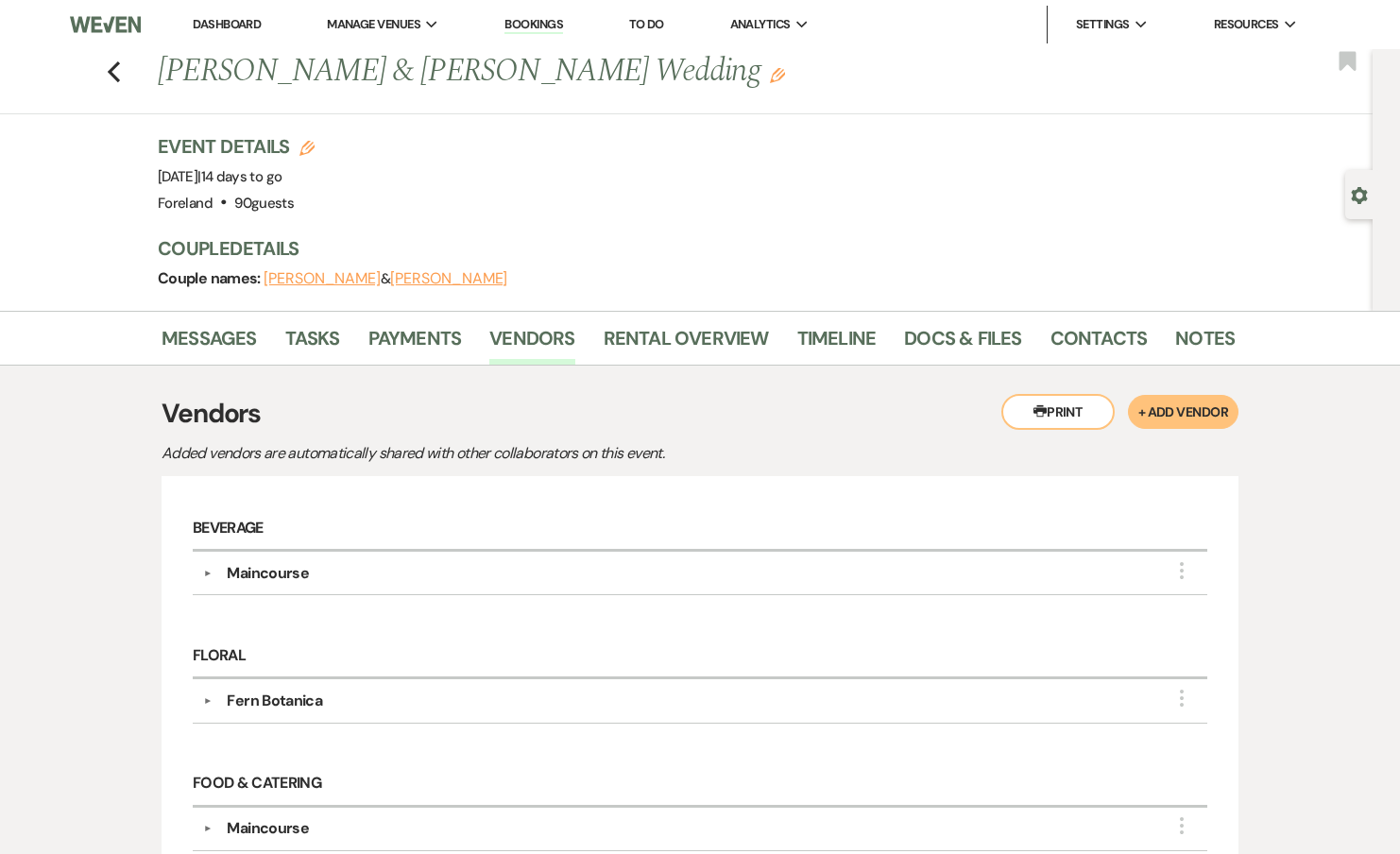
click at [212, 570] on button "▼" at bounding box center [207, 573] width 23 height 9
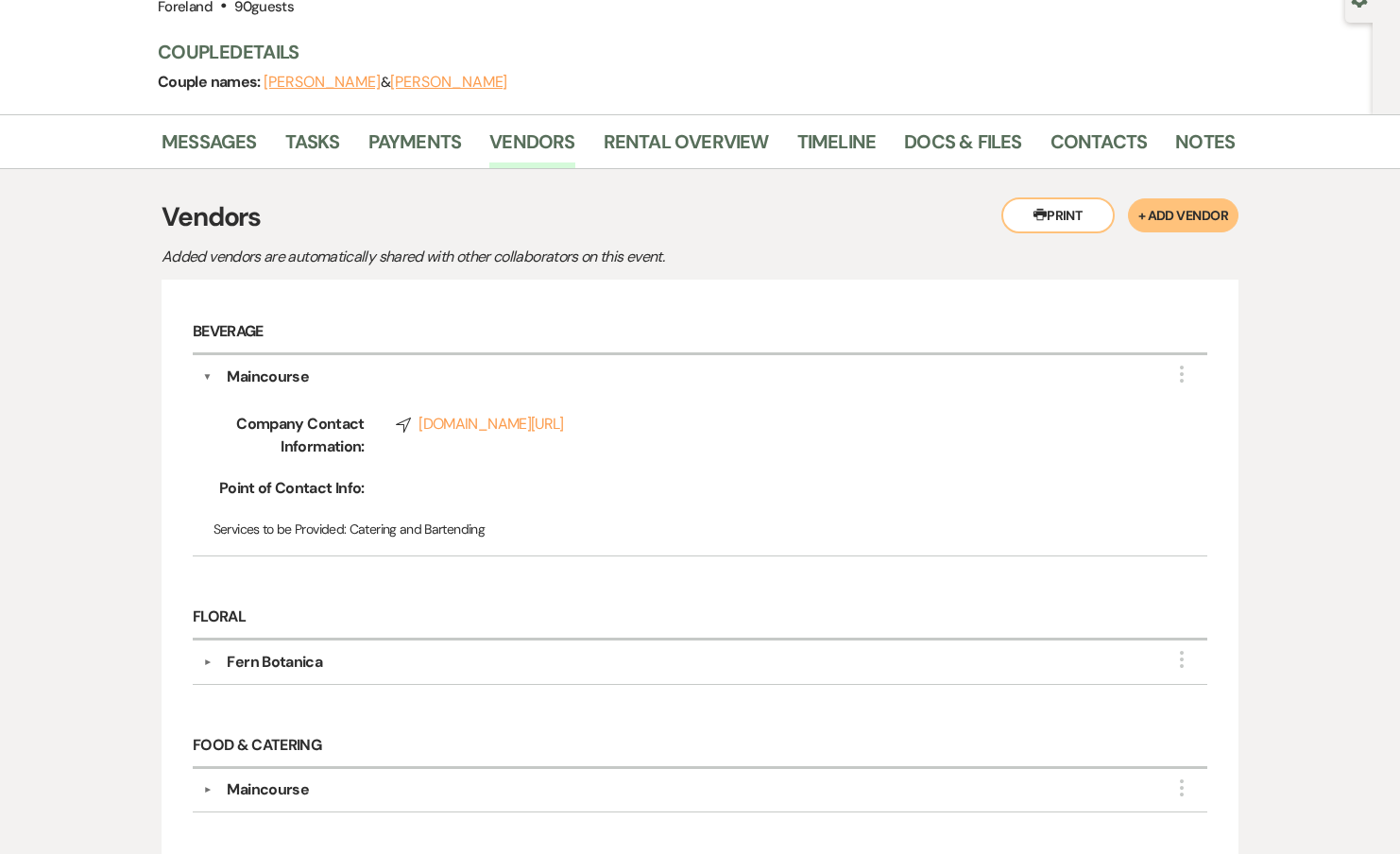
scroll to position [466, 0]
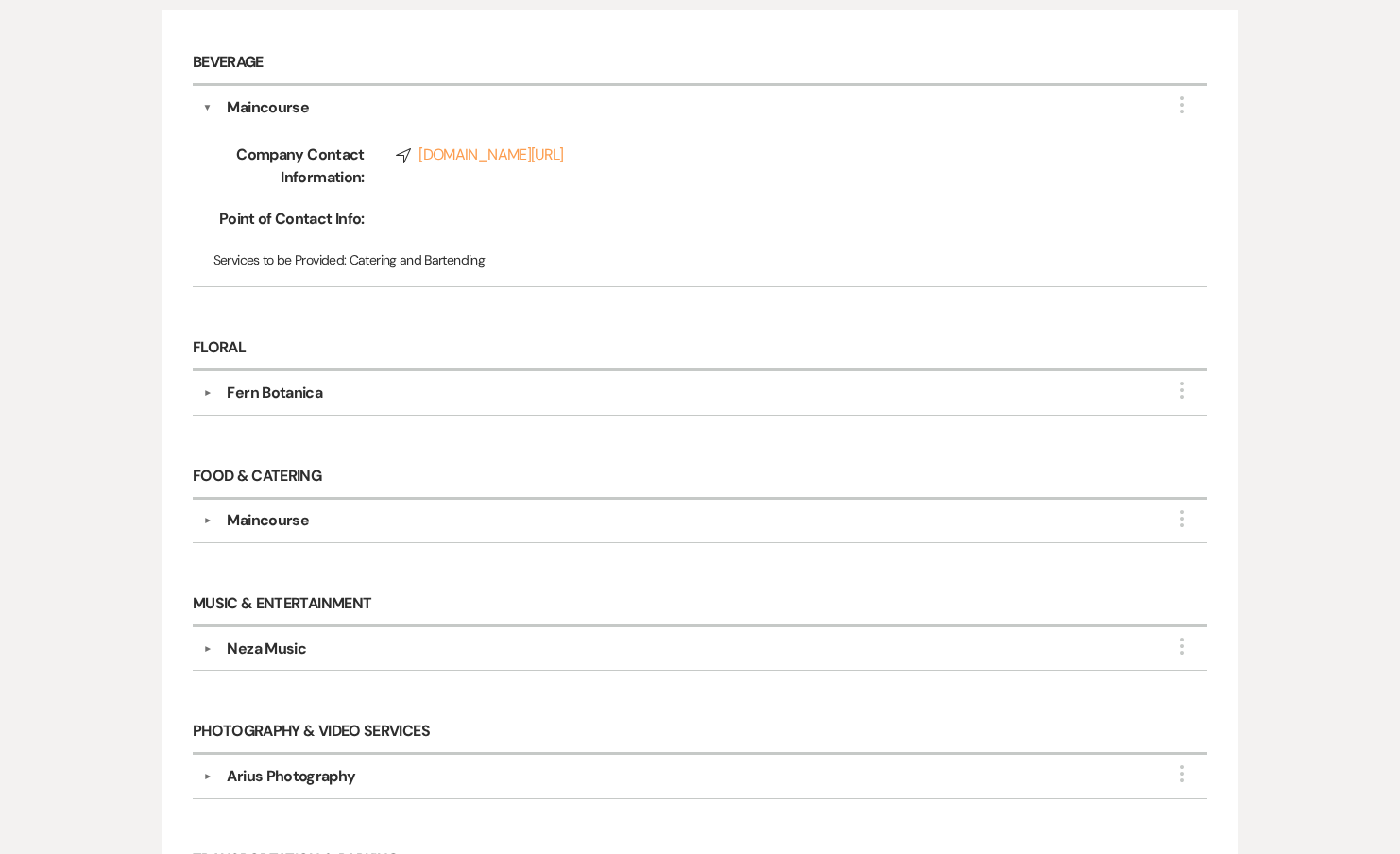
click at [218, 396] on div "Fern Botanica" at bounding box center [704, 393] width 985 height 23
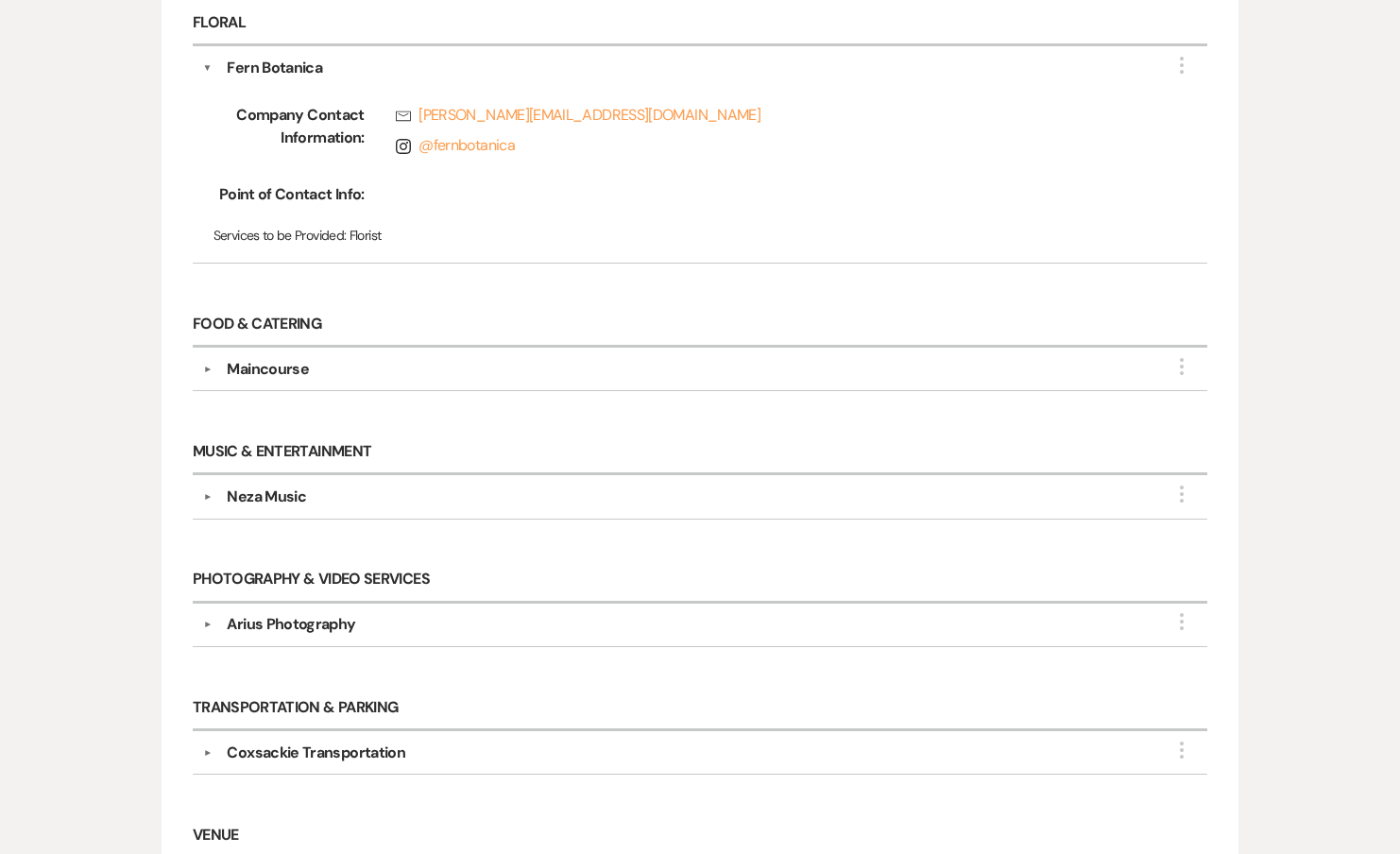
click at [207, 364] on button "▼" at bounding box center [207, 368] width 23 height 9
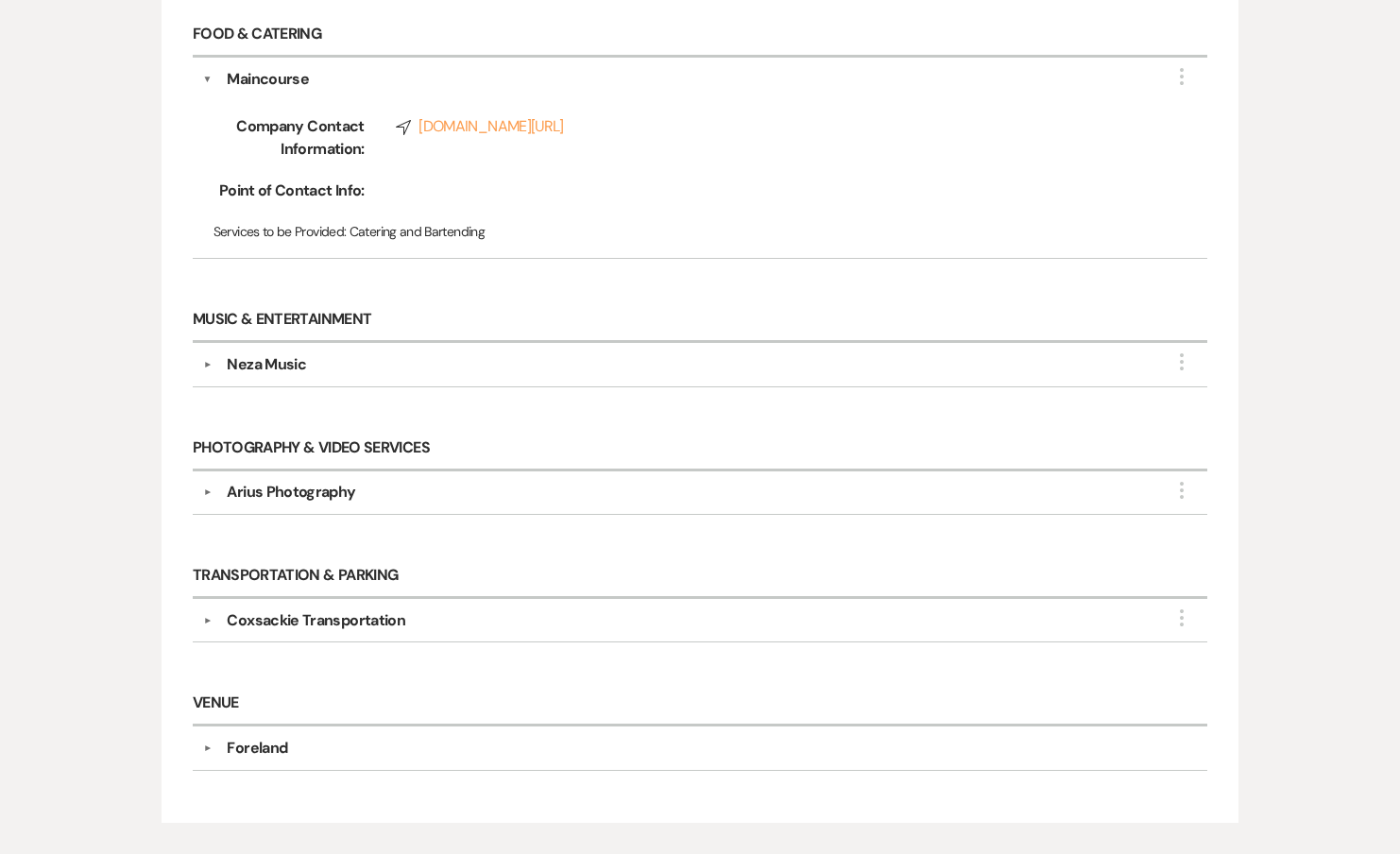
click at [216, 353] on div "Neza Music" at bounding box center [704, 364] width 985 height 23
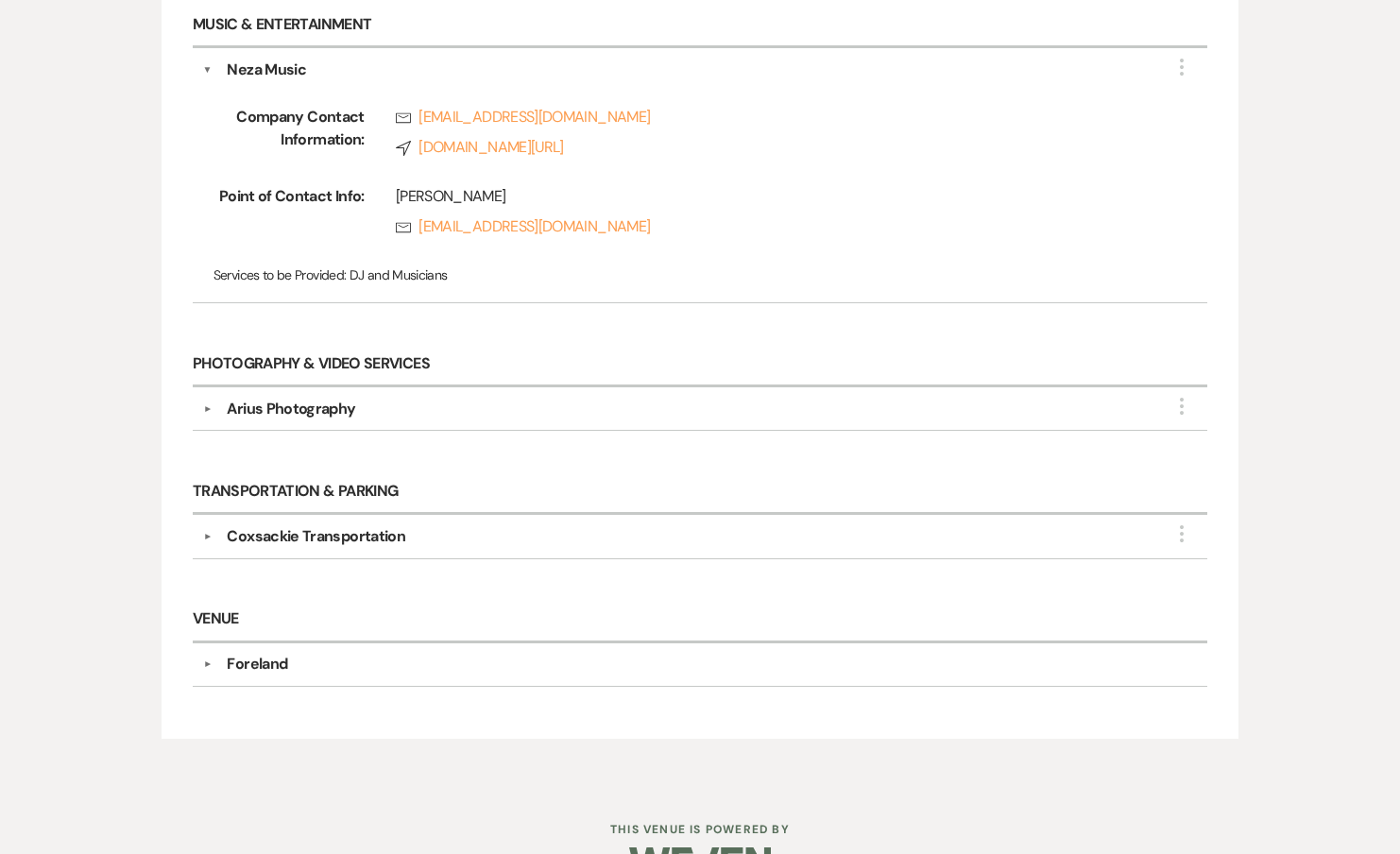
scroll to position [1419, 0]
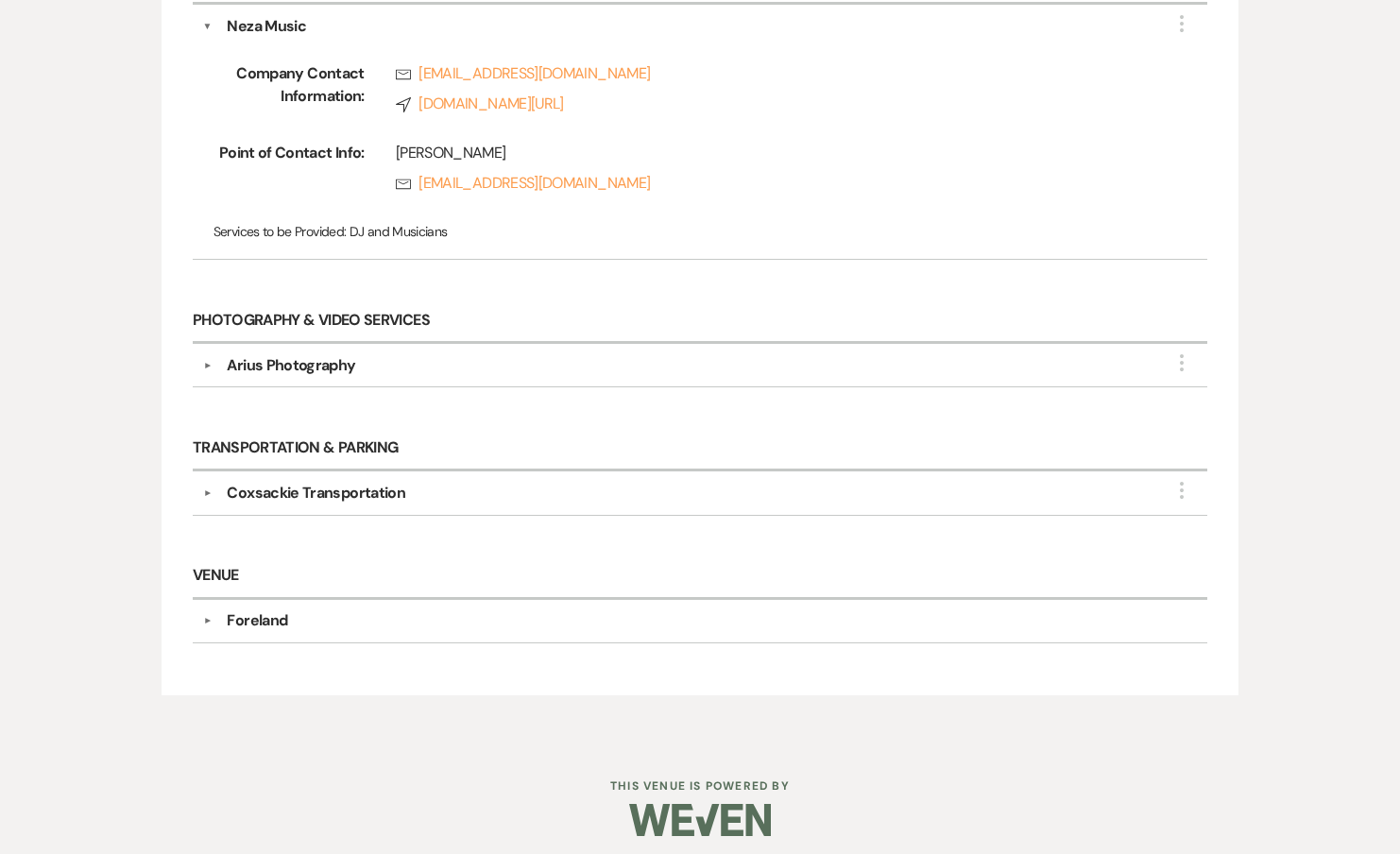
click at [211, 361] on button "▼" at bounding box center [207, 365] width 23 height 9
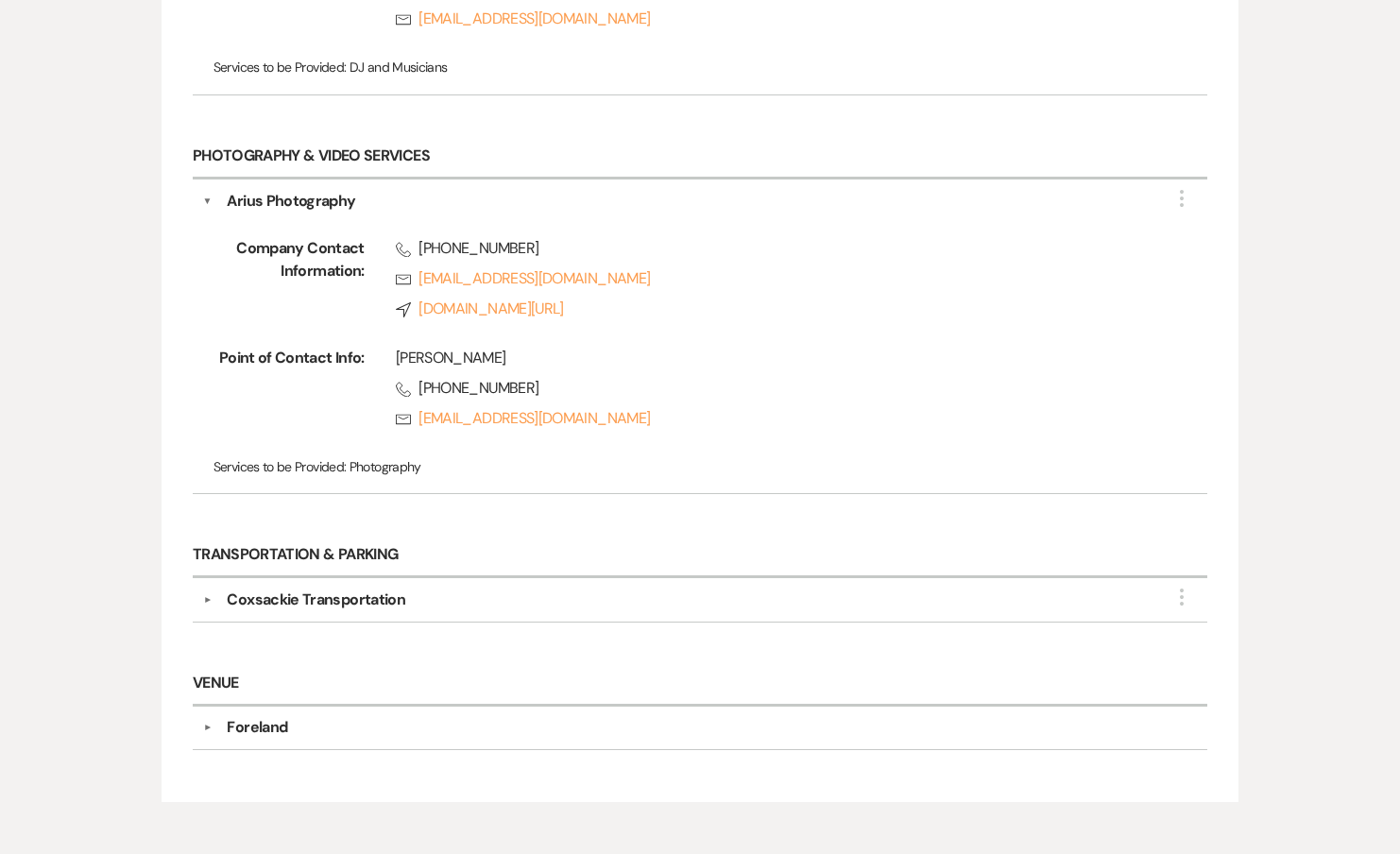
scroll to position [1644, 0]
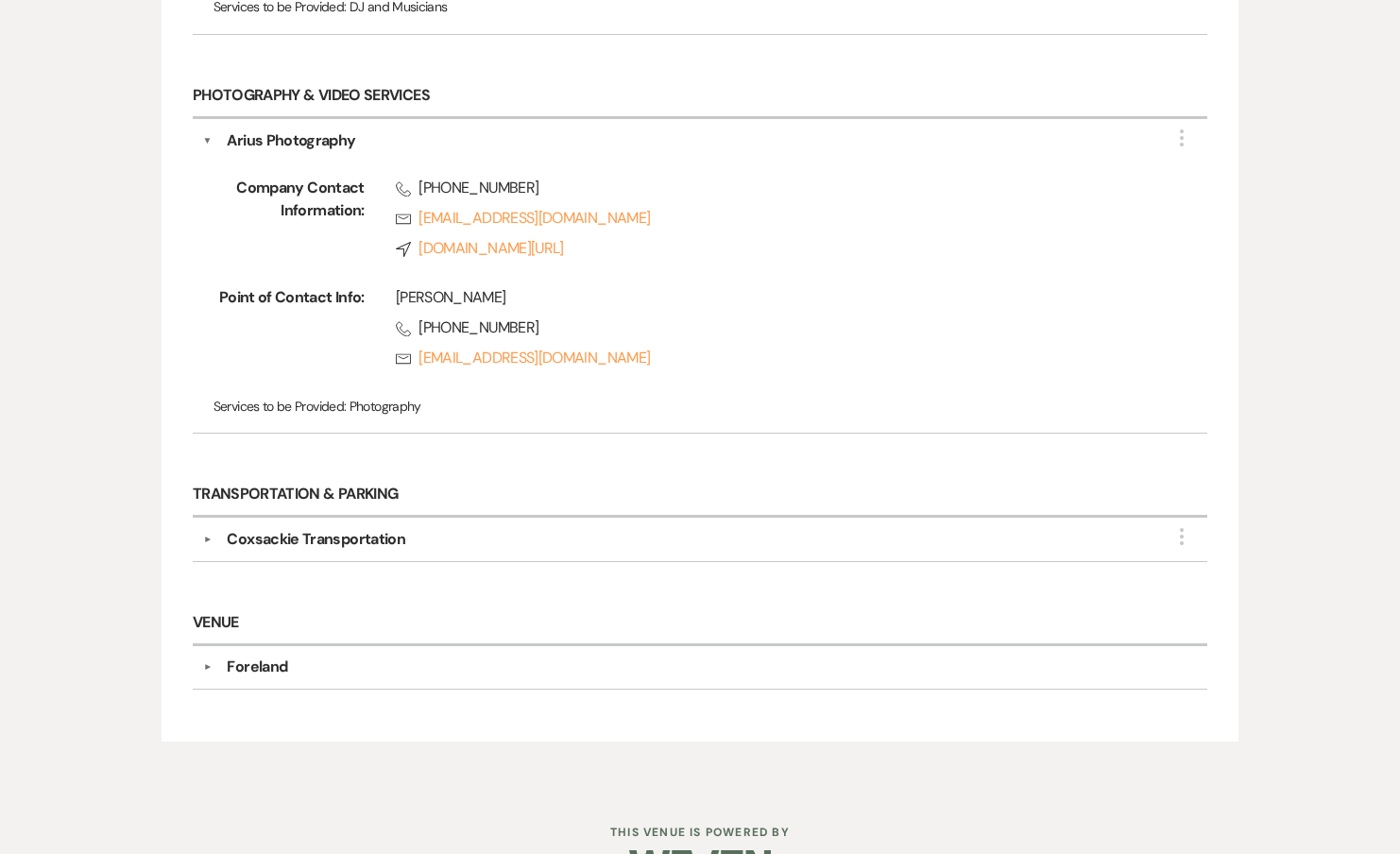
click at [223, 533] on div "Coxsackie Transportation" at bounding box center [704, 539] width 985 height 23
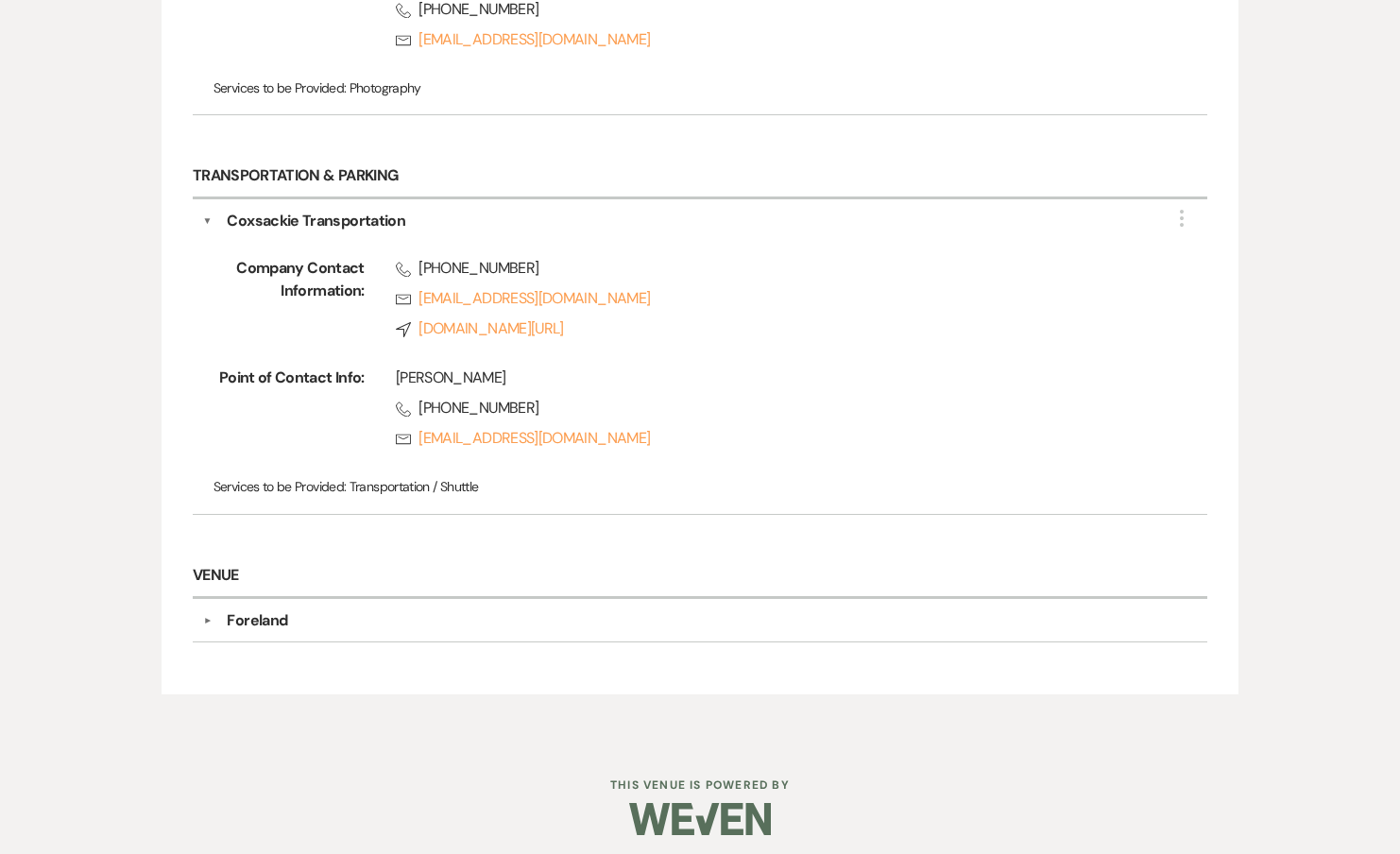
click at [239, 609] on div "Foreland" at bounding box center [257, 620] width 61 height 23
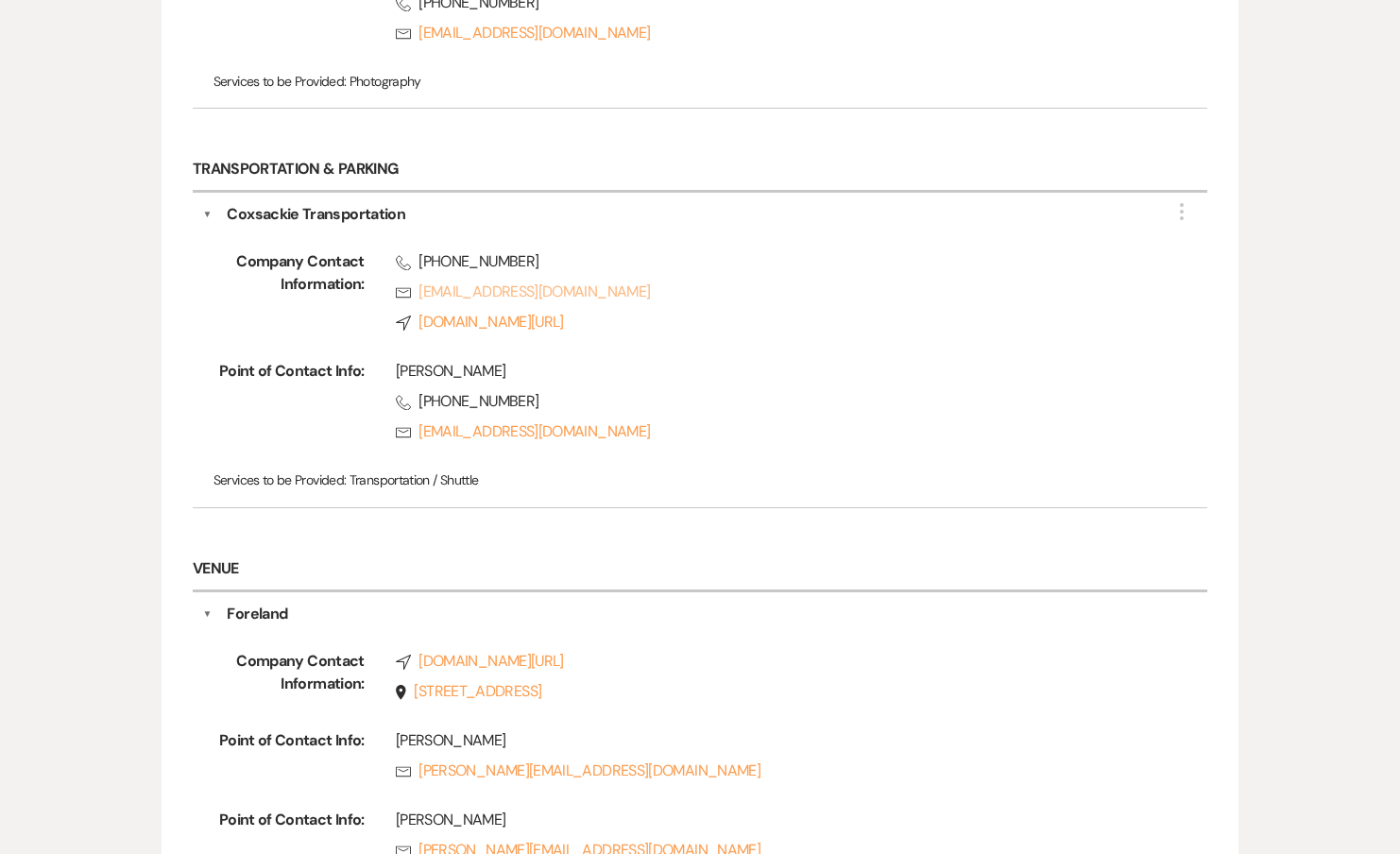
scroll to position [0, 0]
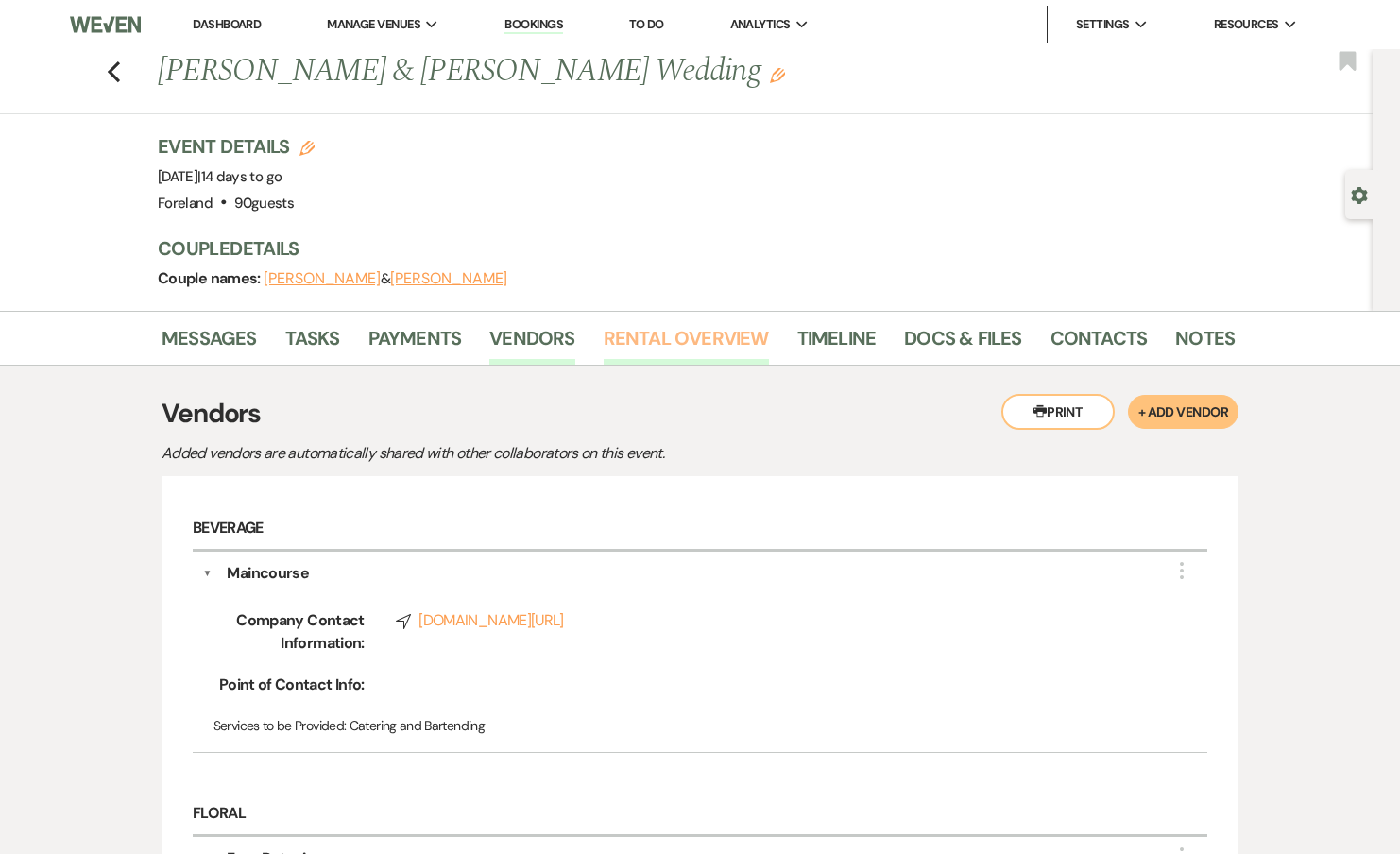
click at [669, 347] on link "Rental Overview" at bounding box center [687, 344] width 165 height 42
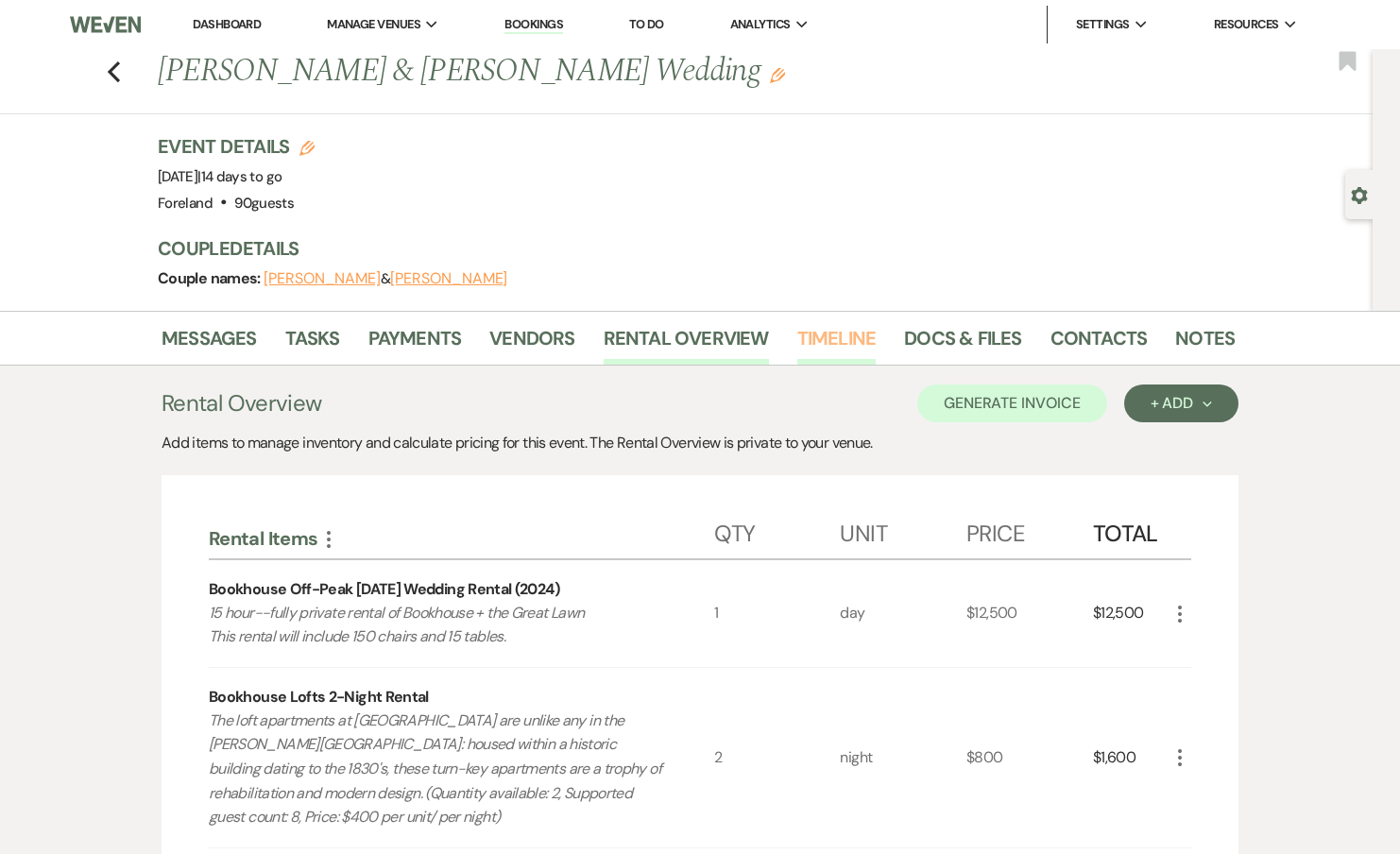
click at [839, 352] on link "Timeline" at bounding box center [837, 344] width 80 height 42
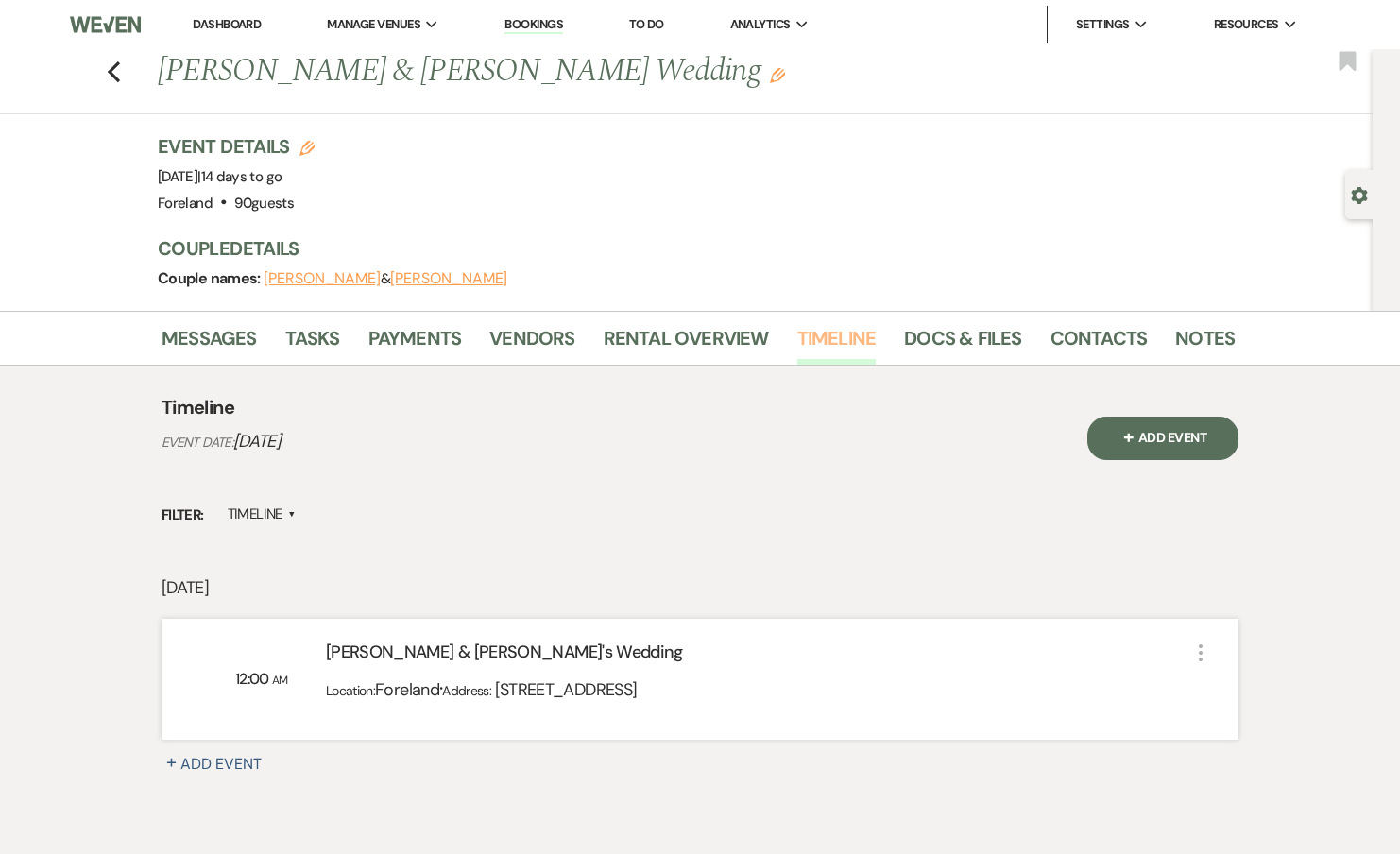
scroll to position [117, 0]
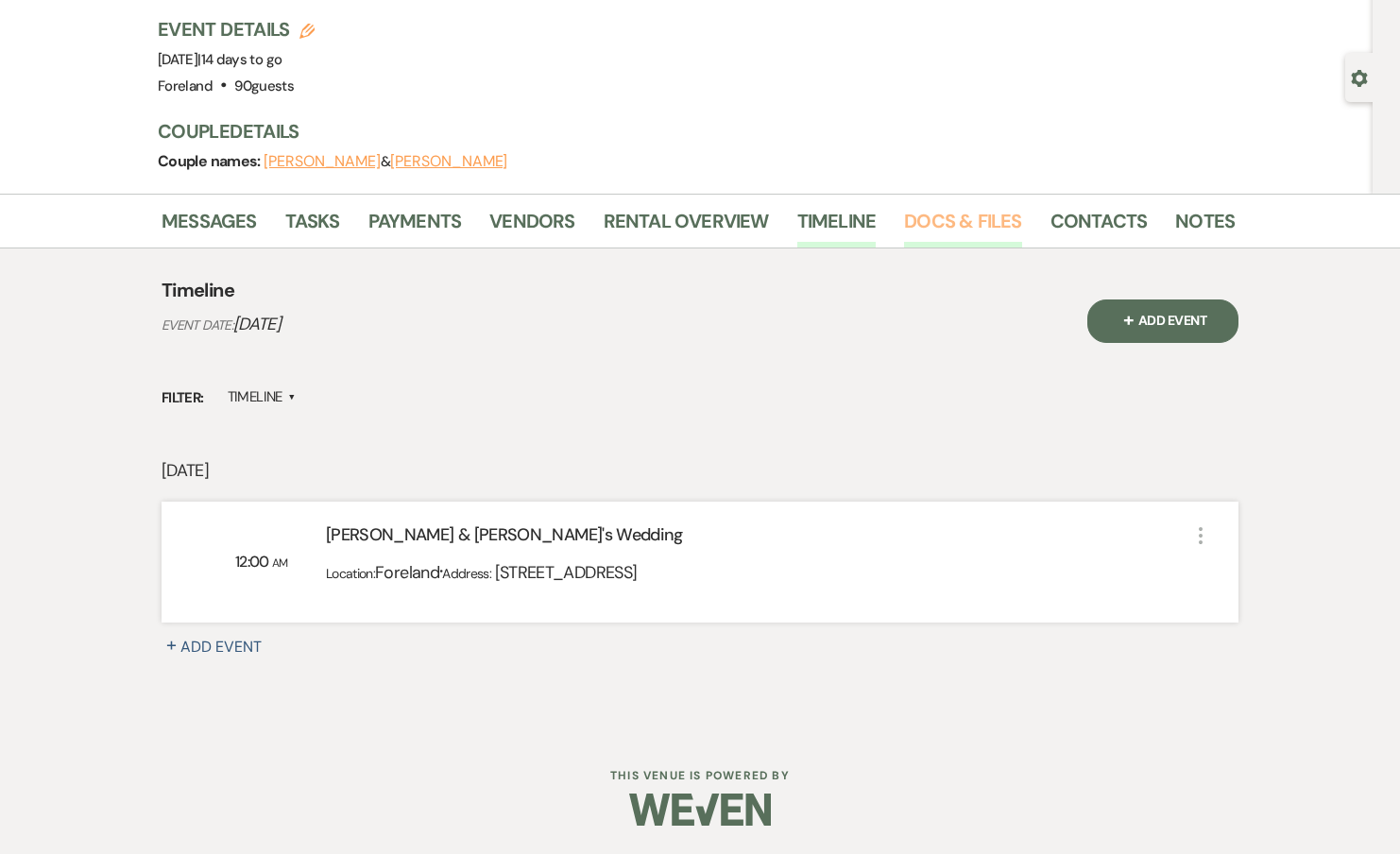
click at [943, 229] on link "Docs & Files" at bounding box center [963, 227] width 117 height 42
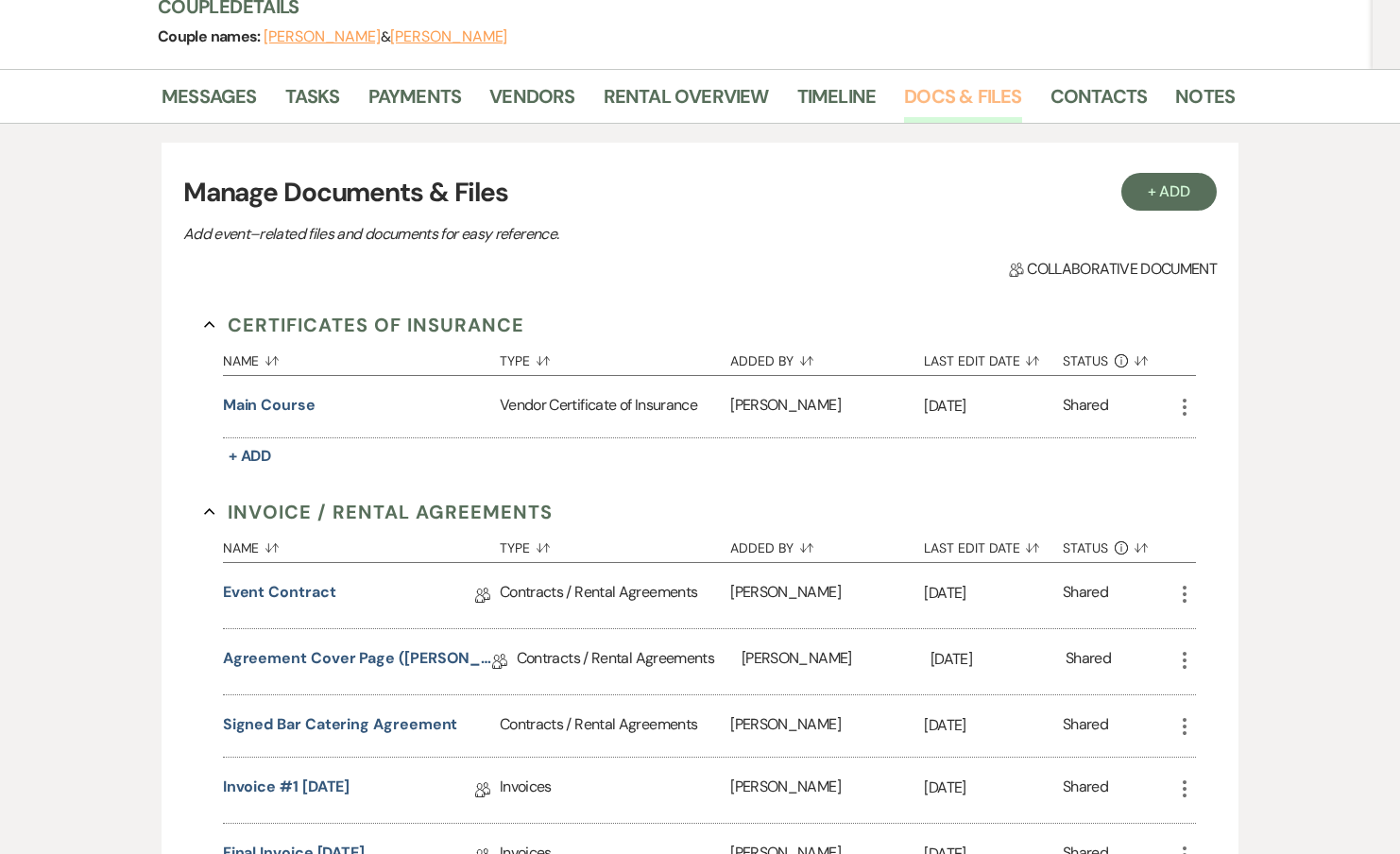
scroll to position [252, 0]
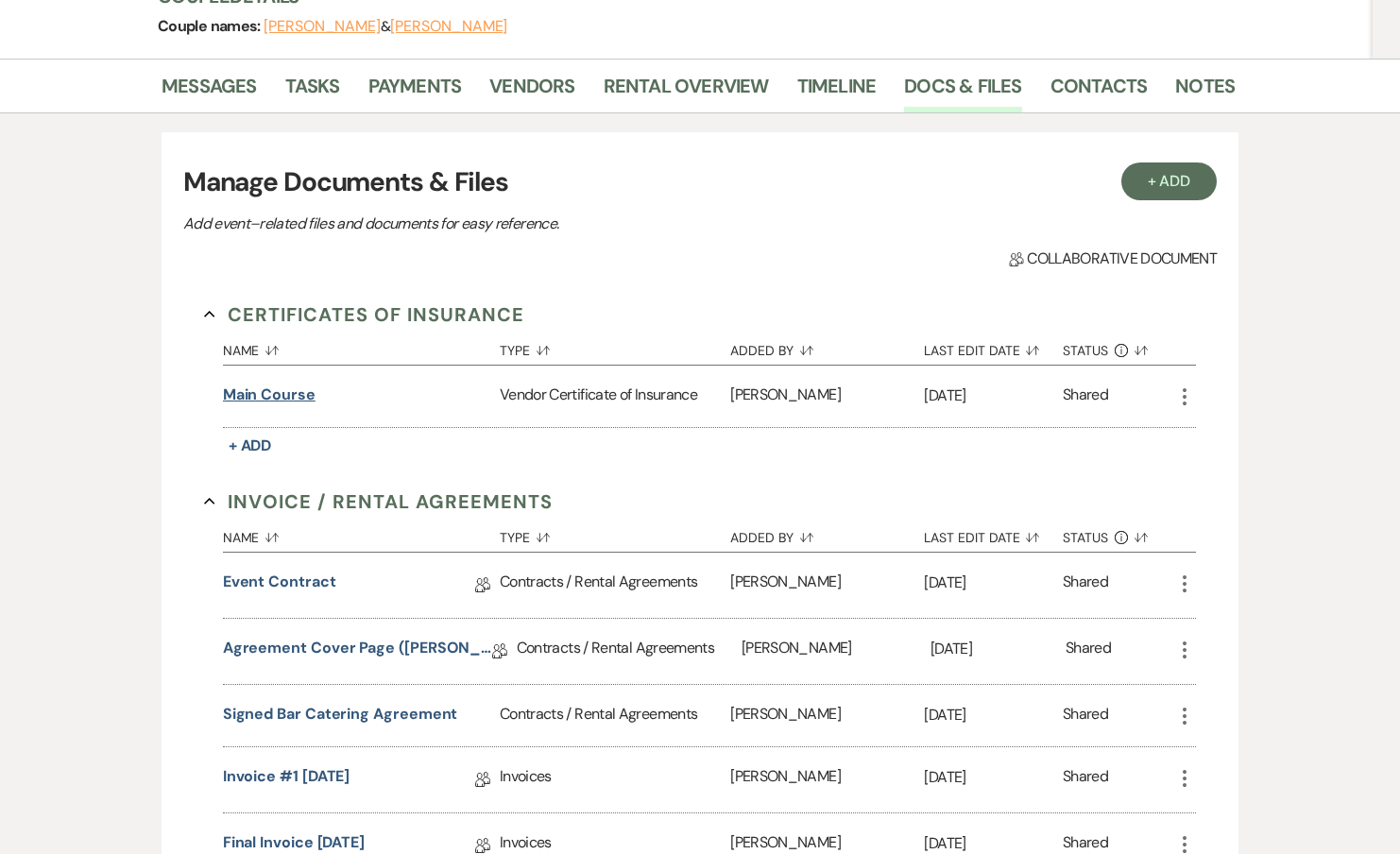
click at [264, 393] on button "Main Course" at bounding box center [269, 394] width 93 height 23
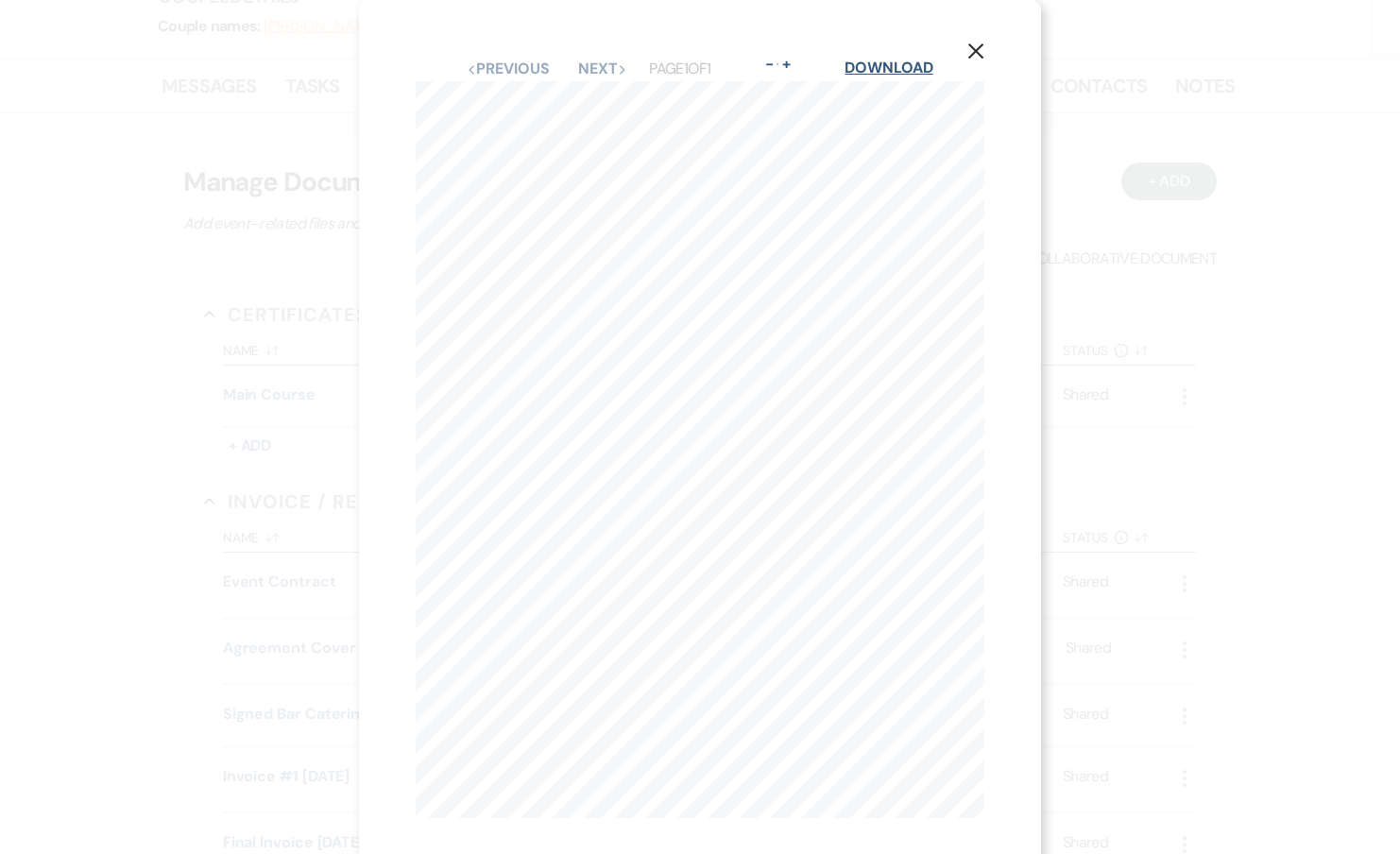
click at [907, 69] on link "Download" at bounding box center [889, 68] width 88 height 20
click at [1149, 78] on div "X Previous Previous Next Next Page 1 of 1 - Zoom + Download ANY PROPRIETOR/PART…" at bounding box center [700, 427] width 1400 height 854
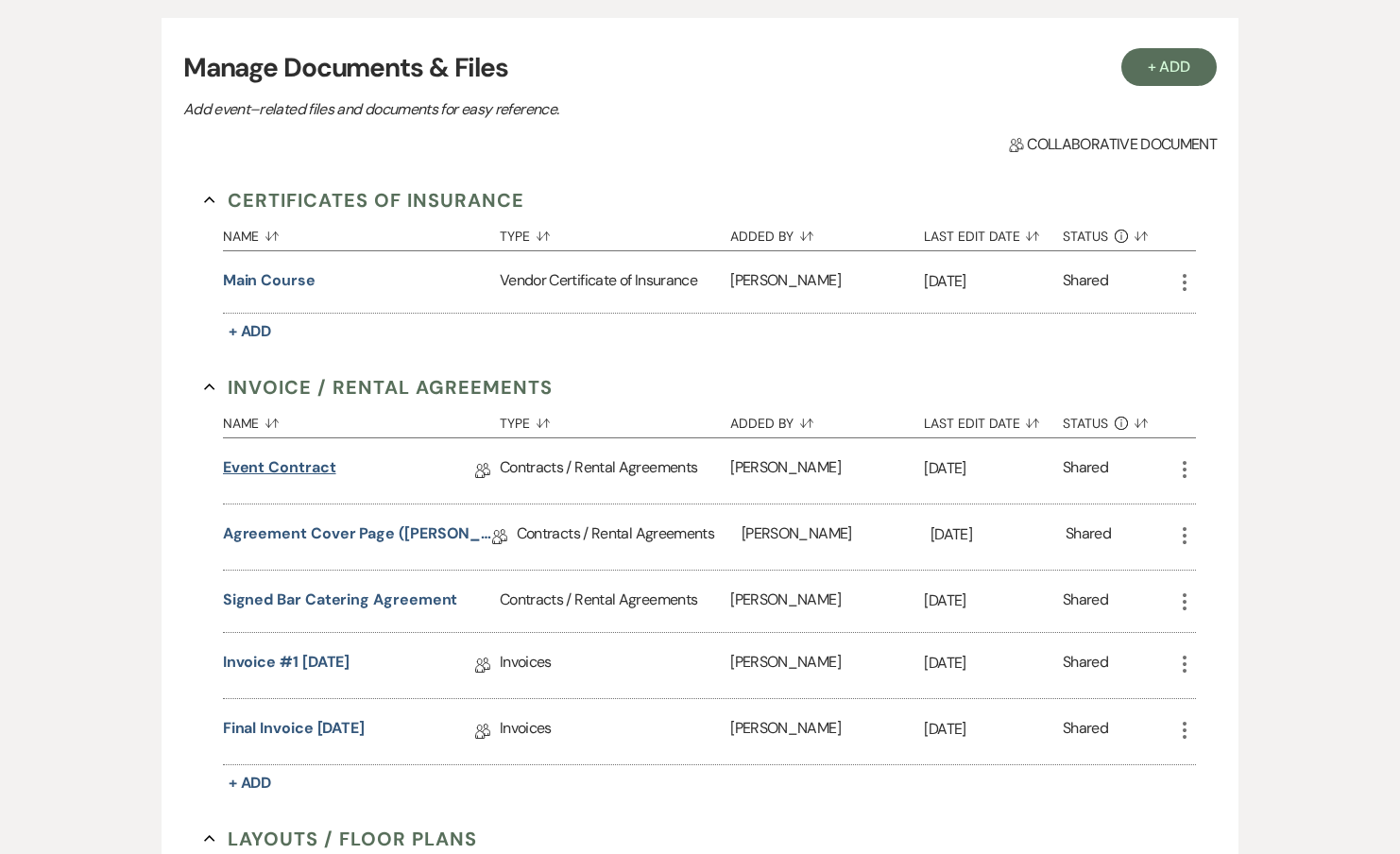
scroll to position [382, 0]
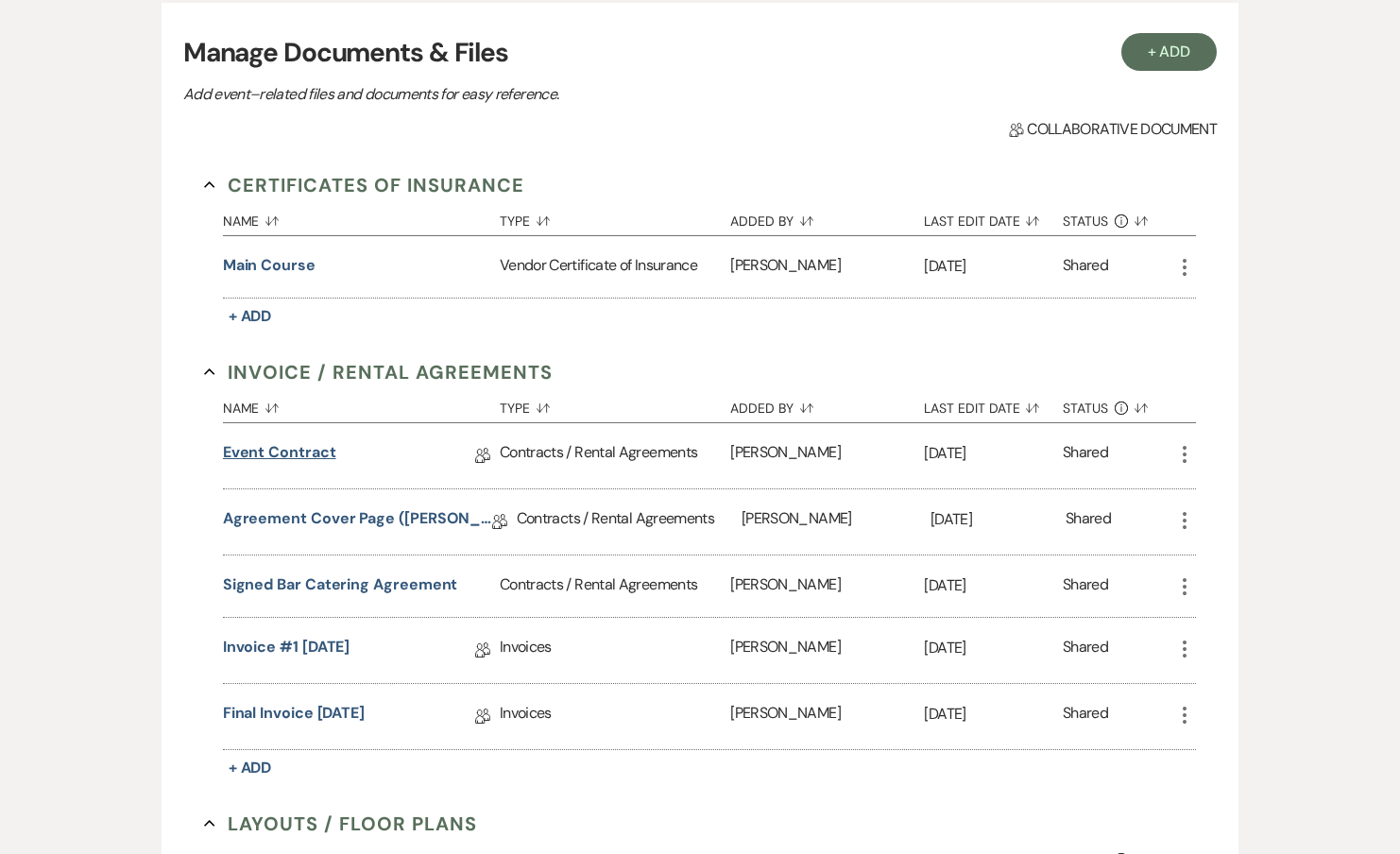
click at [283, 451] on link "Event Contract" at bounding box center [280, 455] width 113 height 29
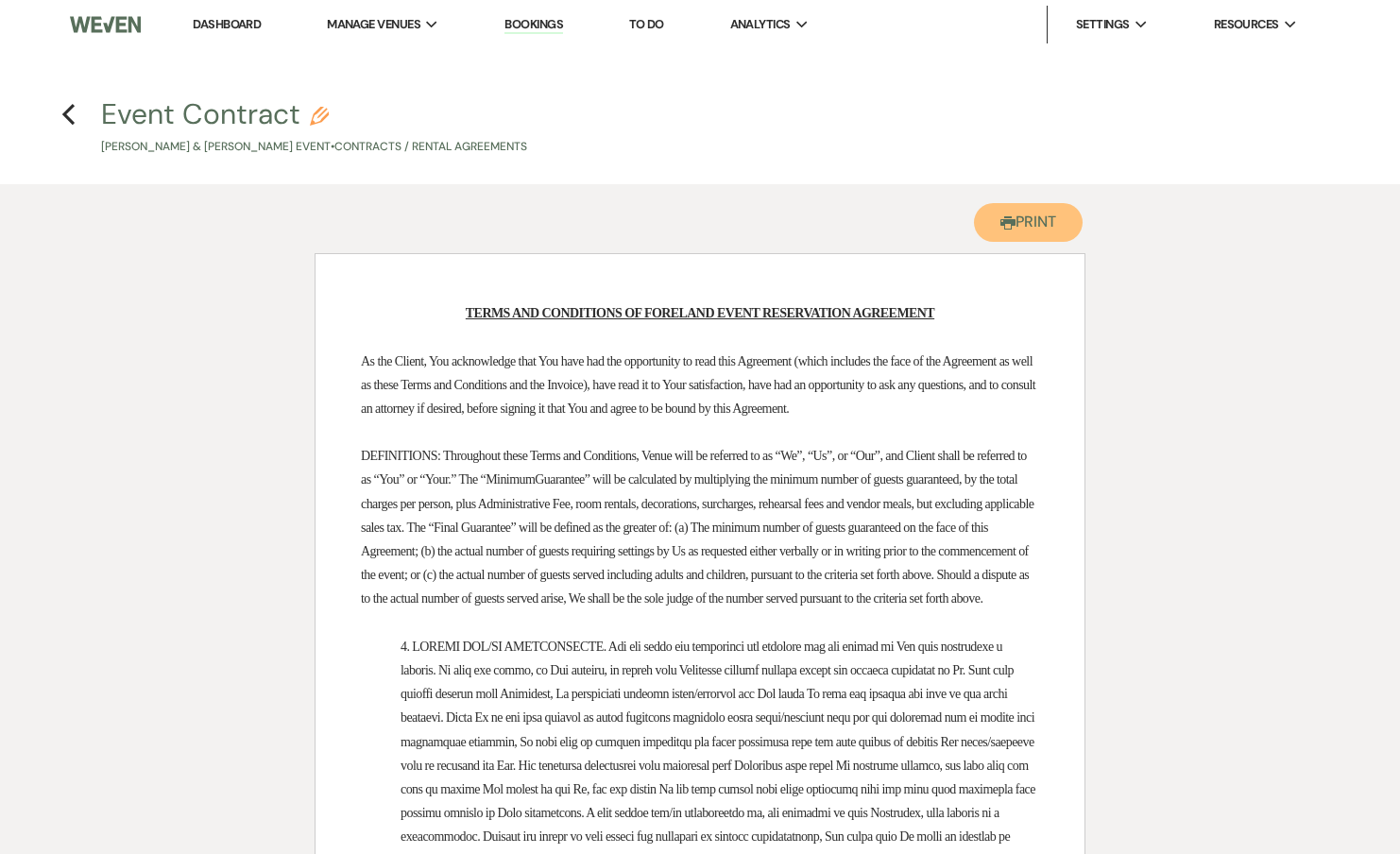
click at [1011, 233] on button "Printer Print" at bounding box center [1028, 222] width 108 height 39
click at [80, 113] on h4 "Previous Event Contract Pencil Sarah Santoro & Jesse Caruso's Event • Contracts…" at bounding box center [700, 125] width 1360 height 62
click at [71, 113] on icon "Previous" at bounding box center [69, 113] width 14 height 23
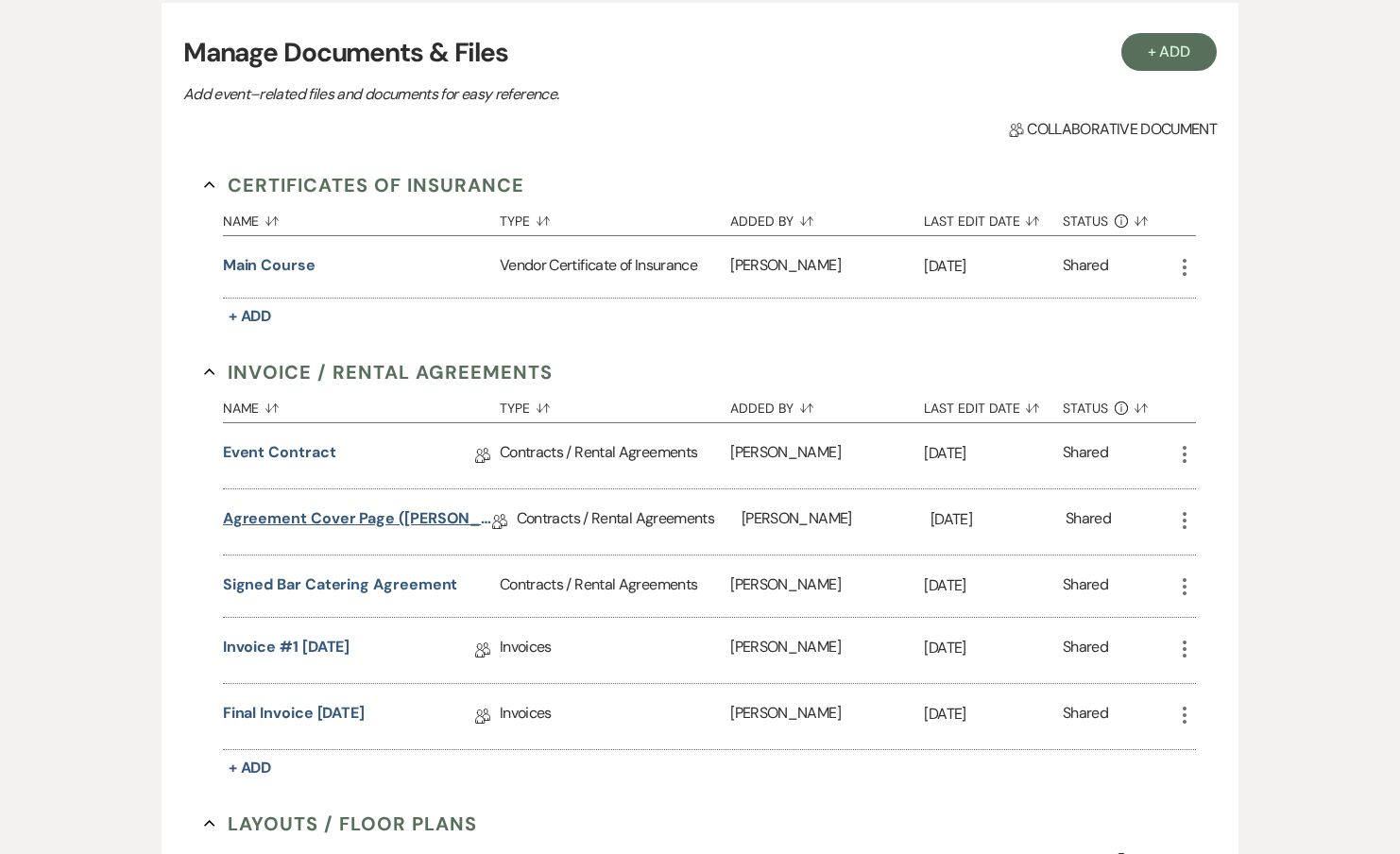
click at [364, 524] on link "Agreement Cover Page (Sarah & Jesse 9/27/25)" at bounding box center [357, 522] width 270 height 29
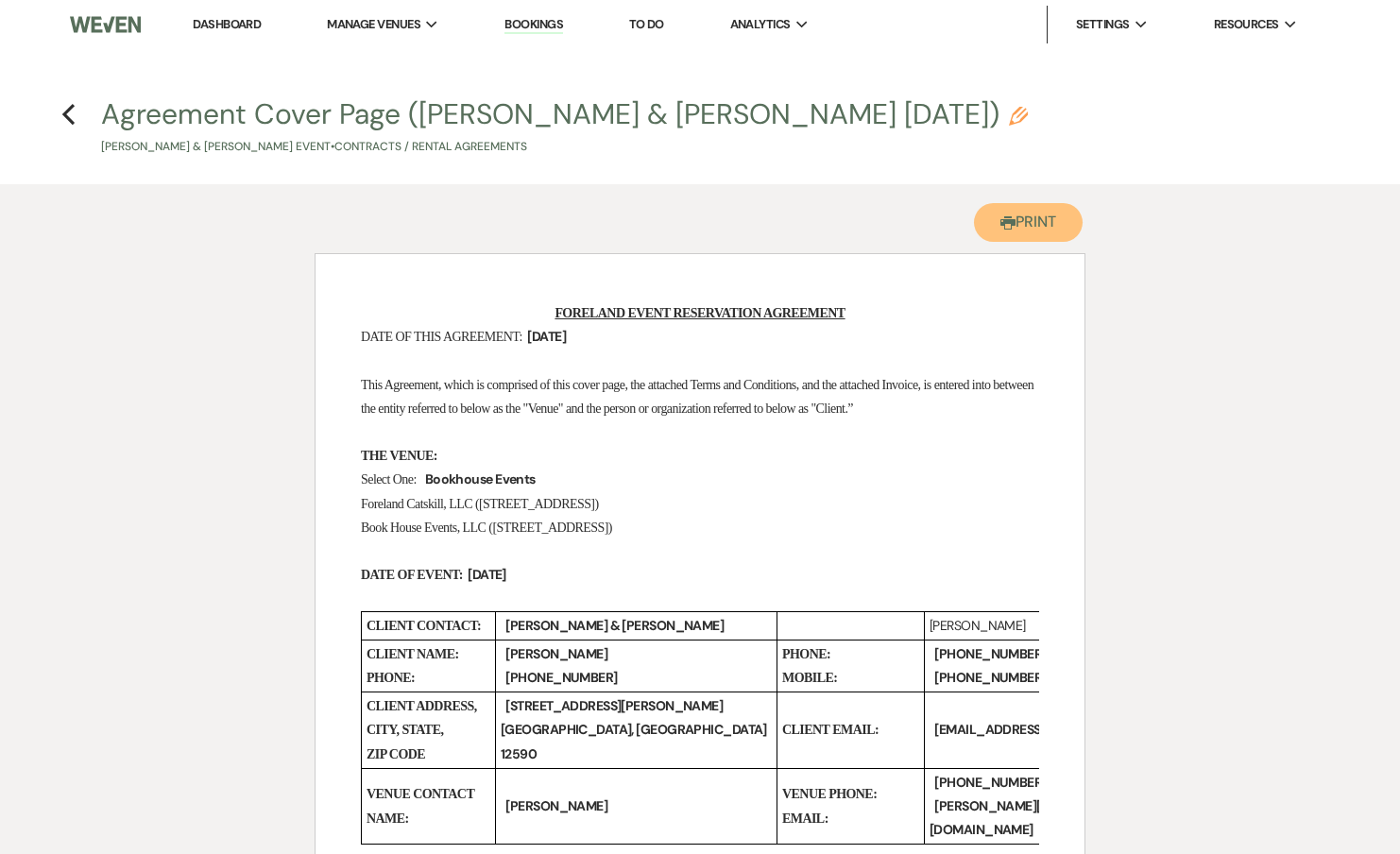
click at [1015, 223] on button "Printer Print" at bounding box center [1028, 222] width 108 height 39
click at [74, 112] on icon "Previous" at bounding box center [69, 113] width 14 height 23
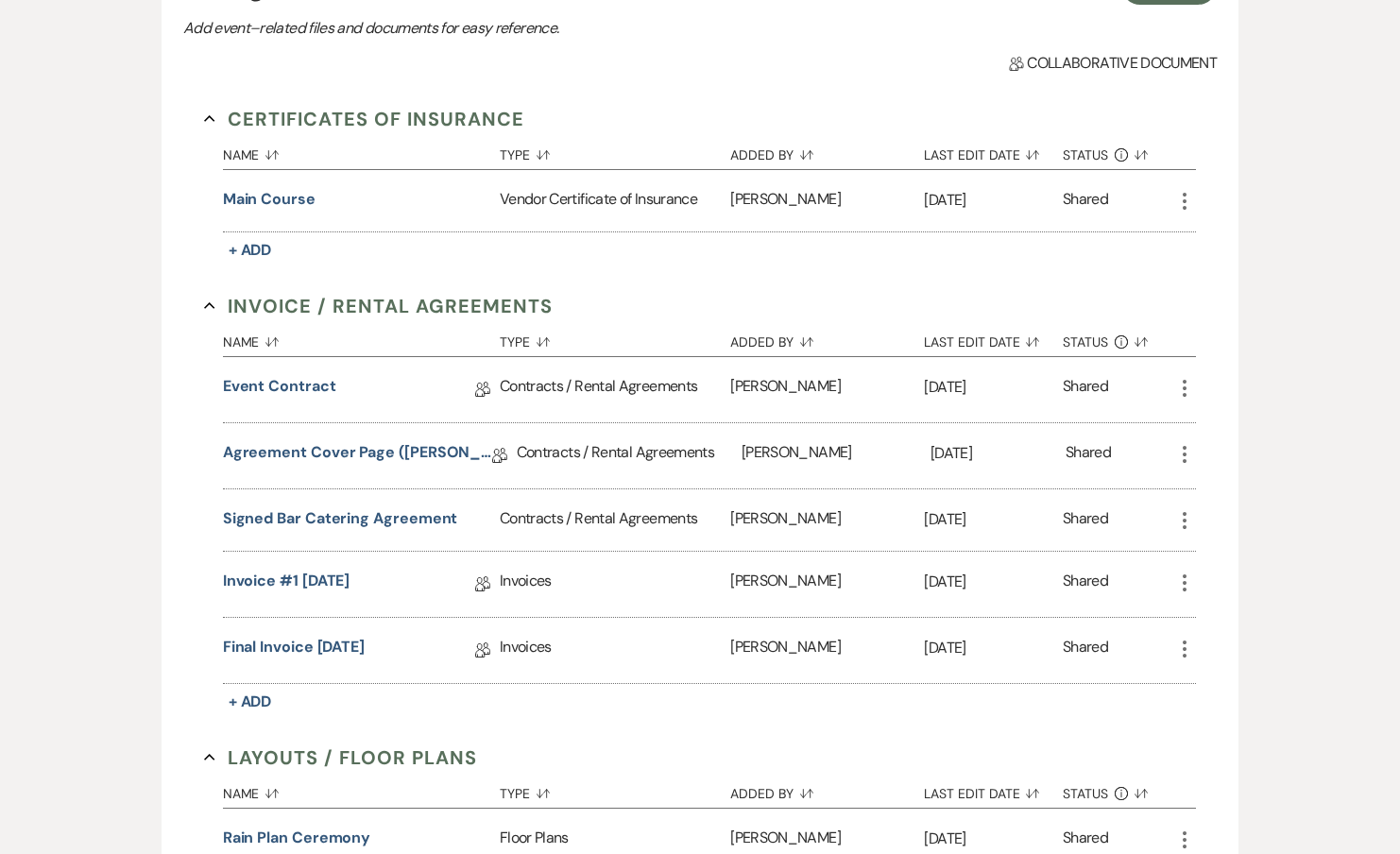
scroll to position [455, 0]
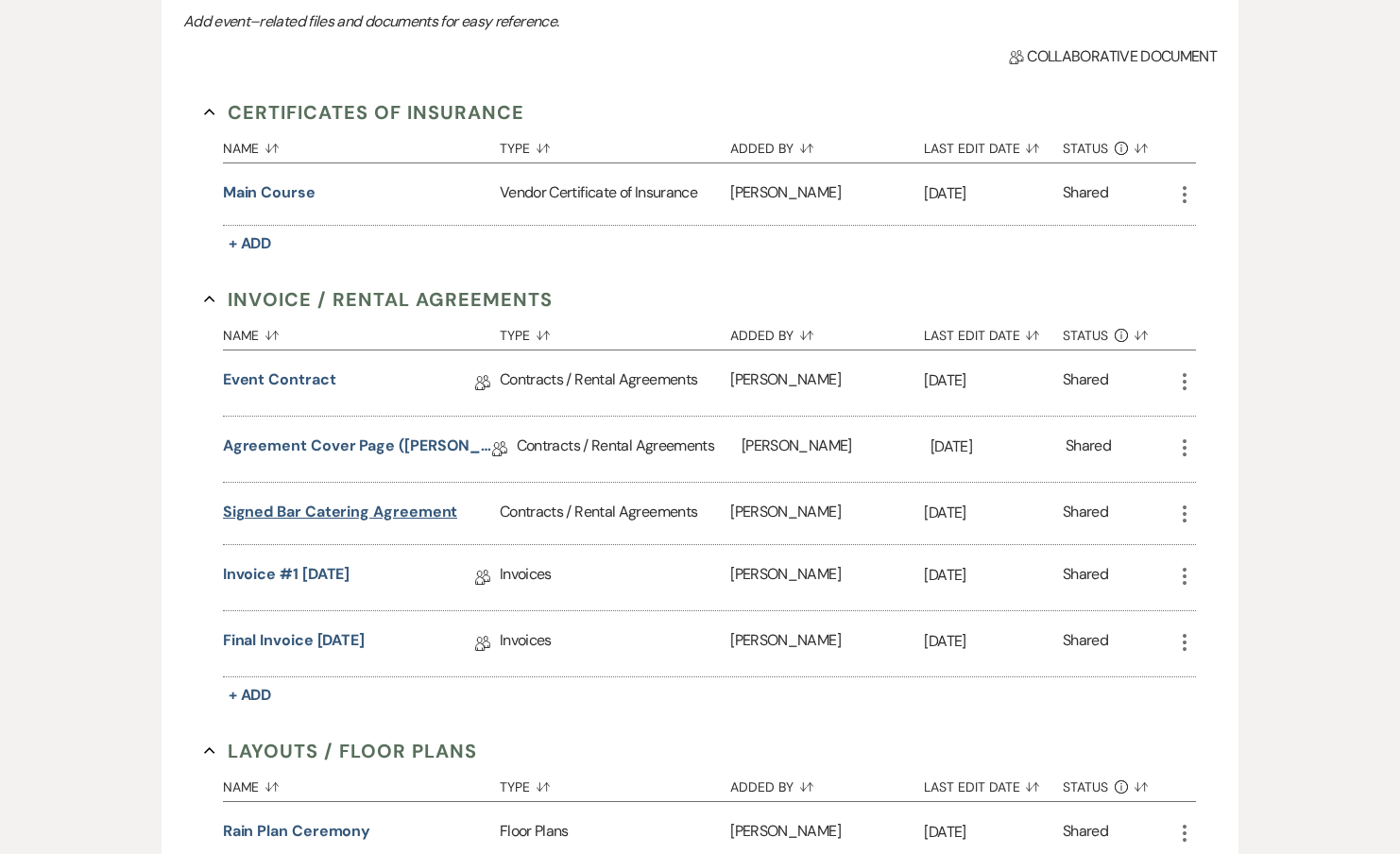
click at [316, 511] on button "Signed Bar Catering Agreement" at bounding box center [340, 512] width 235 height 23
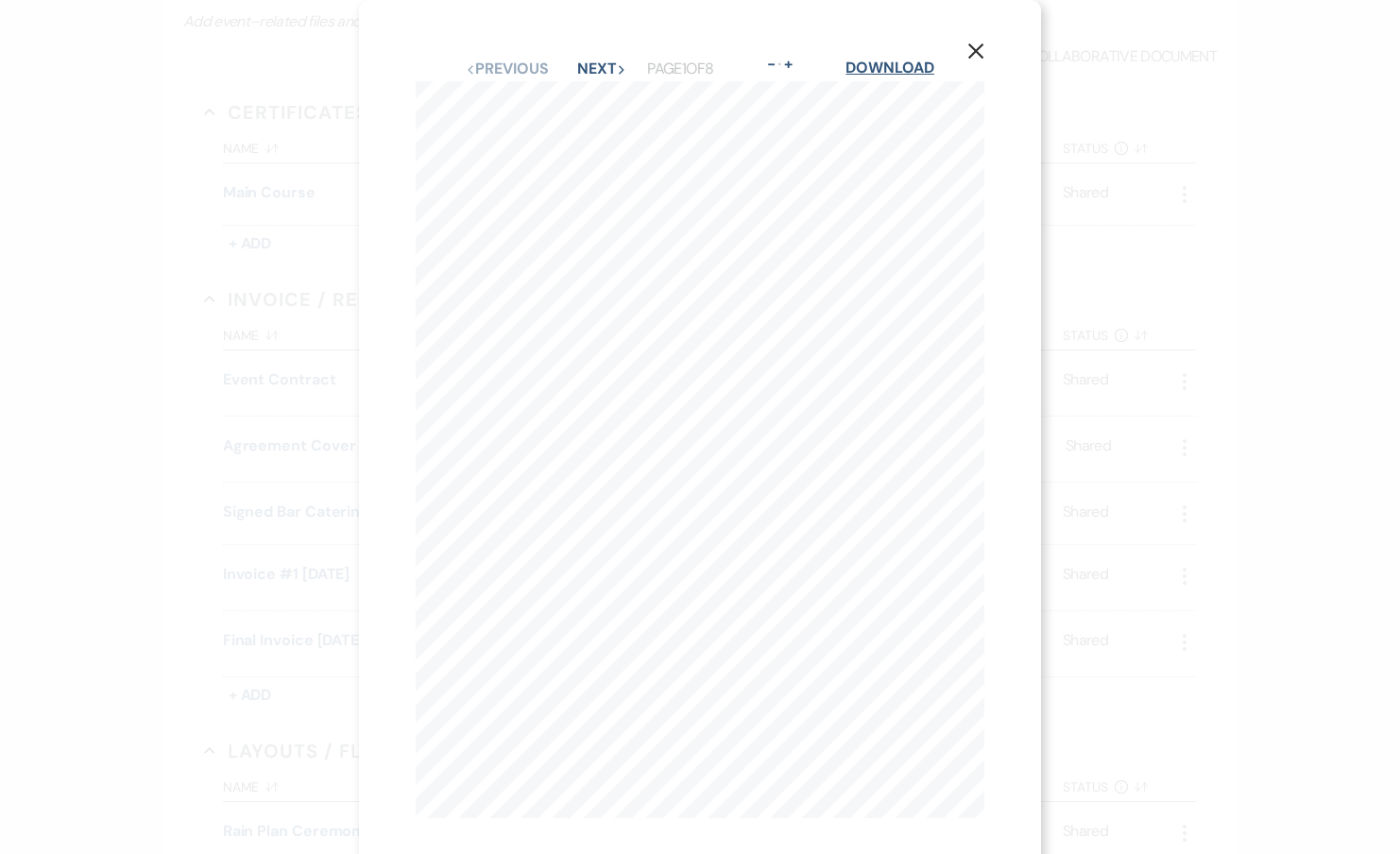
click at [891, 71] on link "Download" at bounding box center [890, 68] width 88 height 20
click at [1228, 199] on div "X Previous Previous Next Next Page 1 of 8 - Zoom + Download FORELAND BAR CATERI…" at bounding box center [700, 427] width 1400 height 854
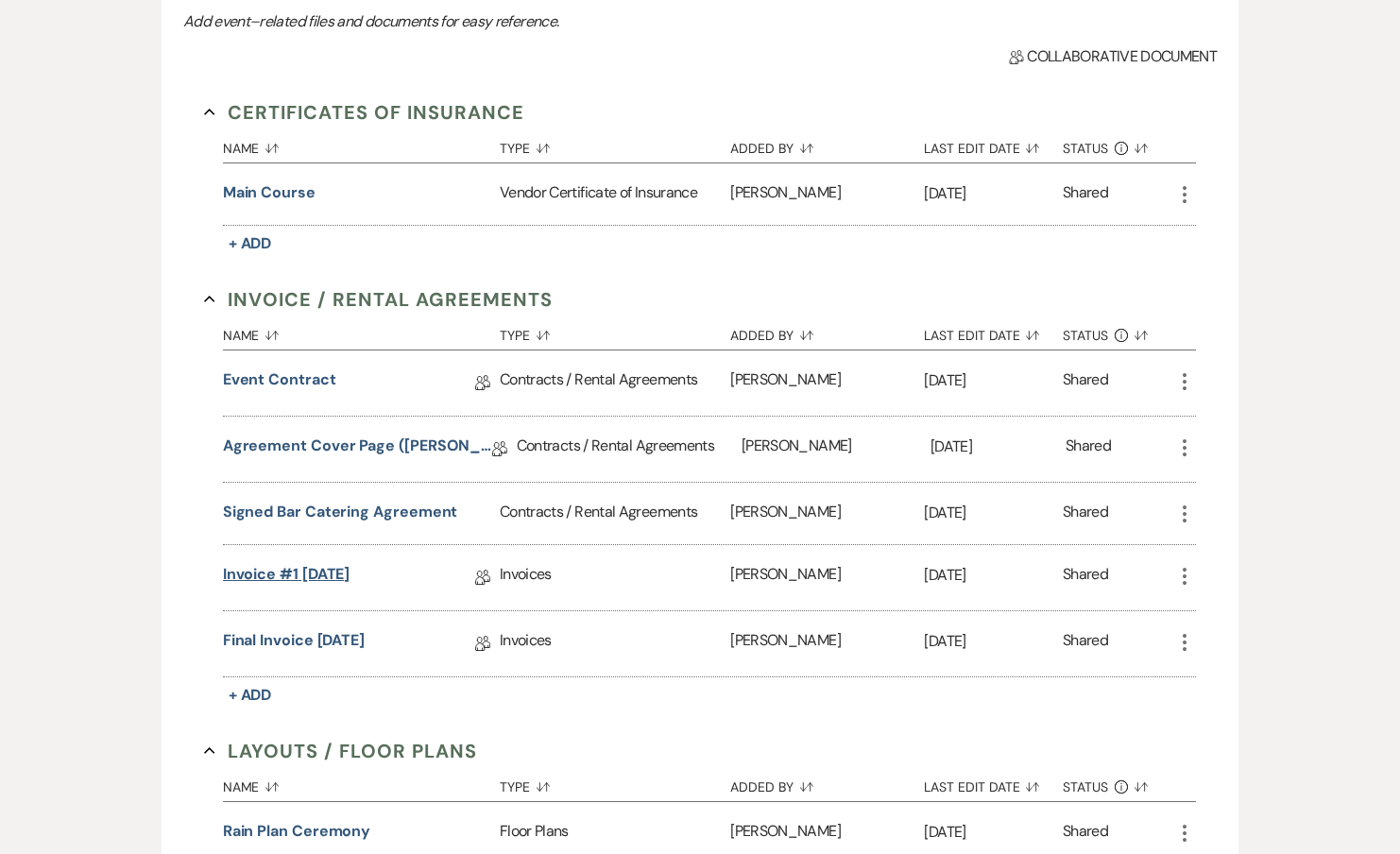
click at [324, 569] on link "Invoice #1 2-7-2024" at bounding box center [287, 577] width 127 height 29
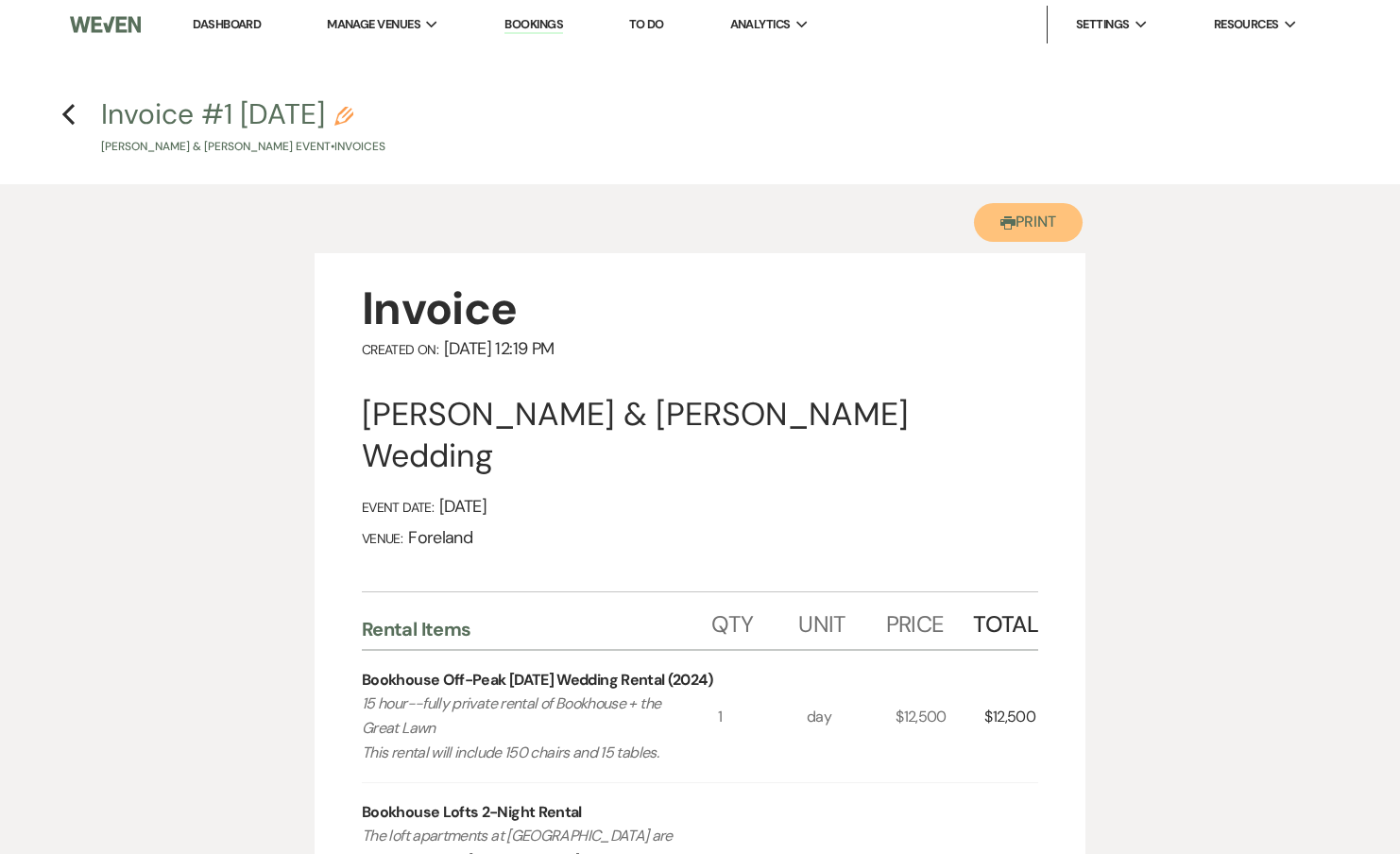
click at [1011, 217] on button "Printer Print" at bounding box center [1028, 222] width 108 height 39
click at [67, 111] on use "button" at bounding box center [69, 113] width 12 height 21
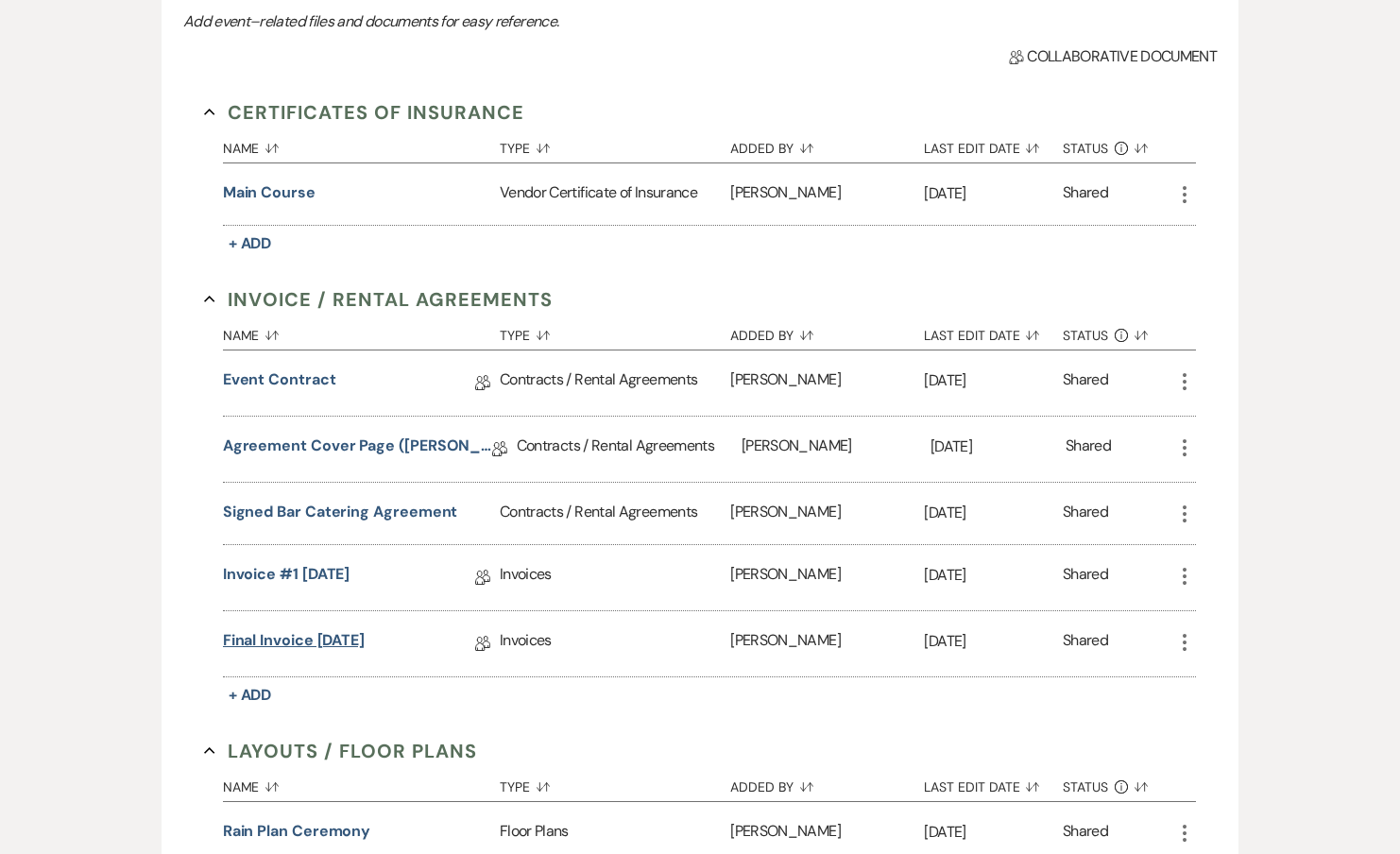
click at [305, 636] on link "Final Invoice 2-19-2025" at bounding box center [294, 643] width 141 height 29
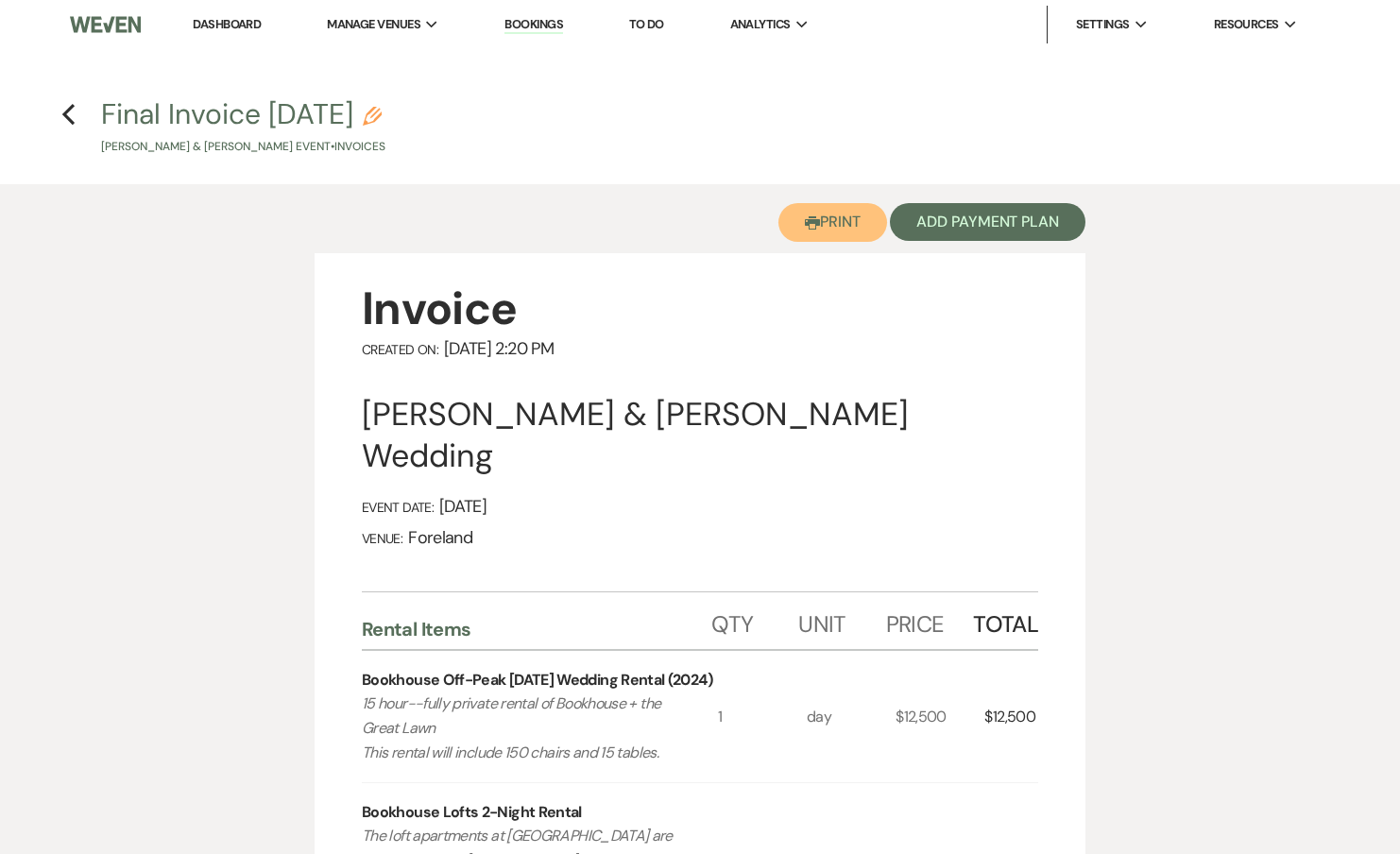
click at [862, 226] on button "Printer Print" at bounding box center [832, 222] width 108 height 39
click at [69, 114] on icon "Previous" at bounding box center [69, 113] width 14 height 23
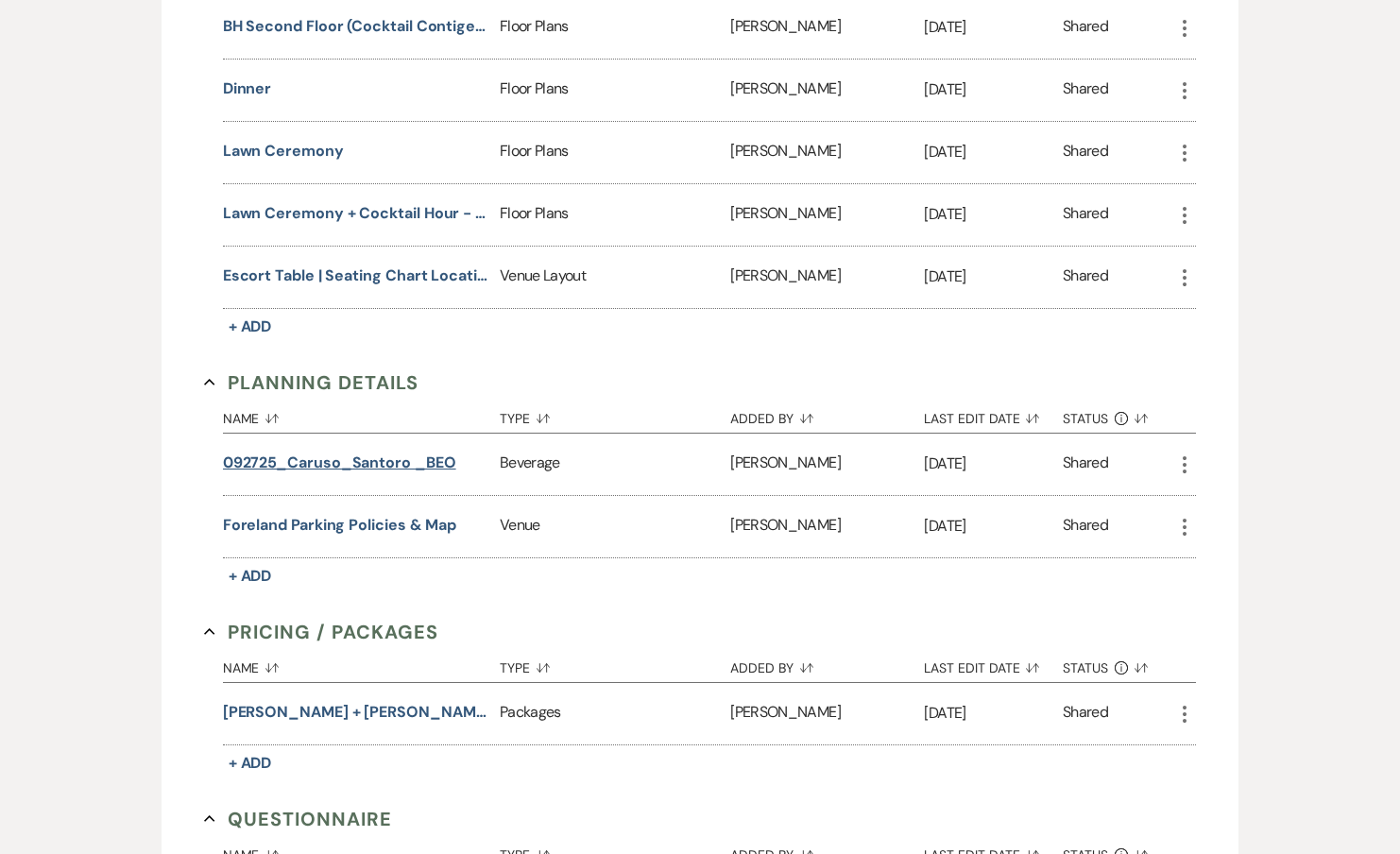
scroll to position [1308, 0]
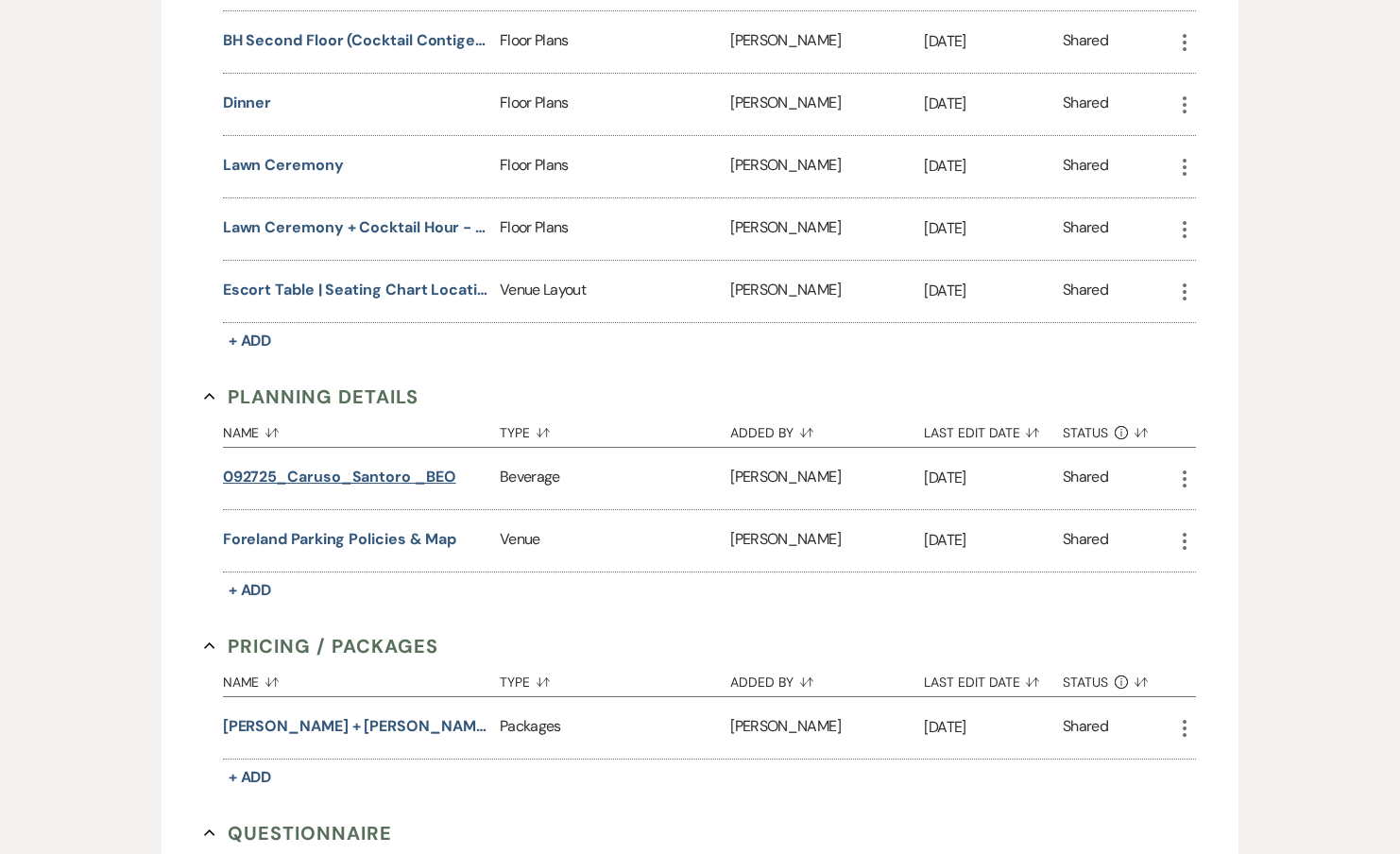
click at [351, 468] on button "092725_Caruso_Santoro _BEO" at bounding box center [339, 477] width 233 height 23
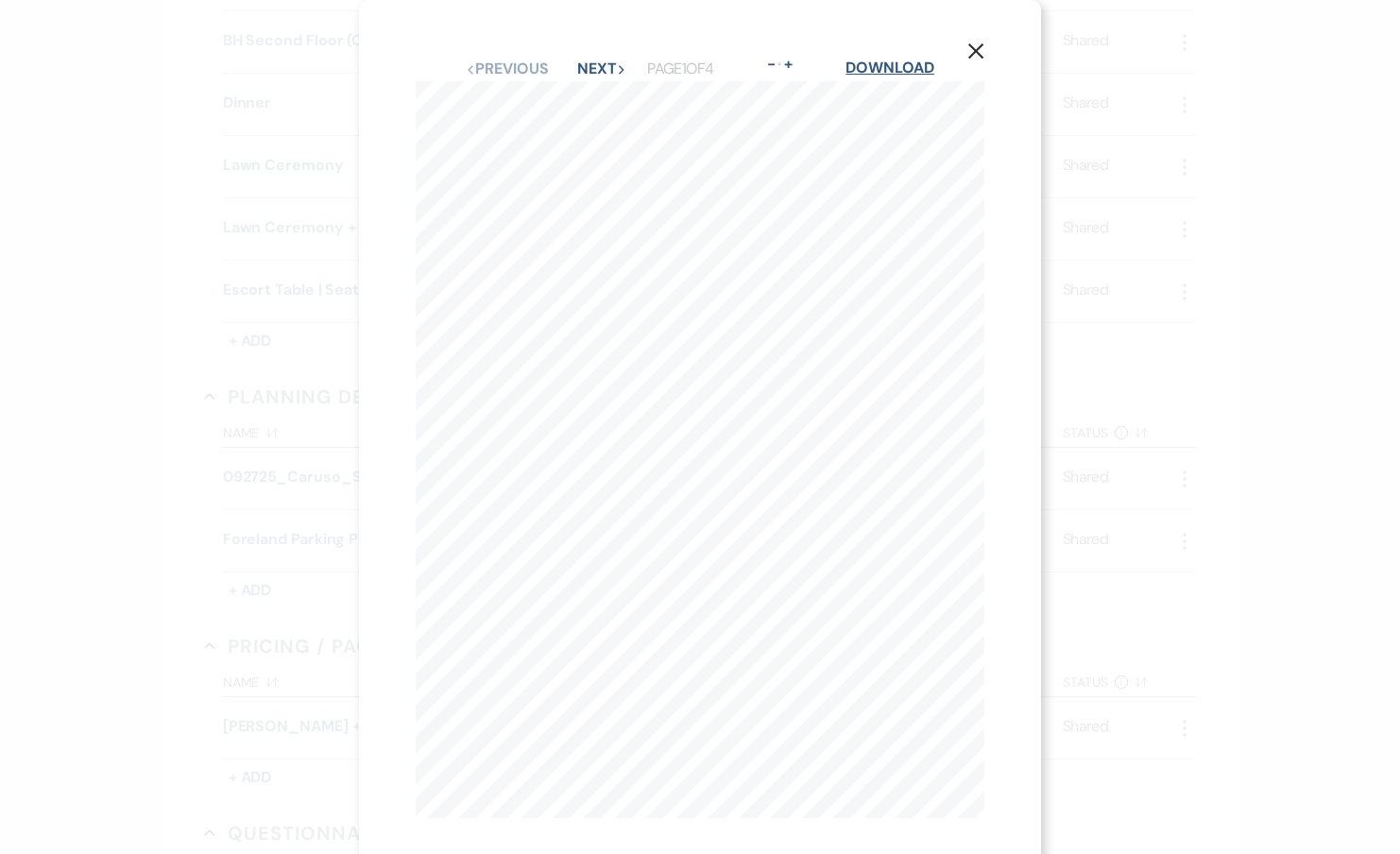
click at [874, 63] on link "Download" at bounding box center [890, 68] width 88 height 20
click at [1189, 202] on div "X Previous Previous Next Next Page 1 of 4 - Zoom + Download BAR PREP + PAR SHEE…" at bounding box center [700, 427] width 1400 height 854
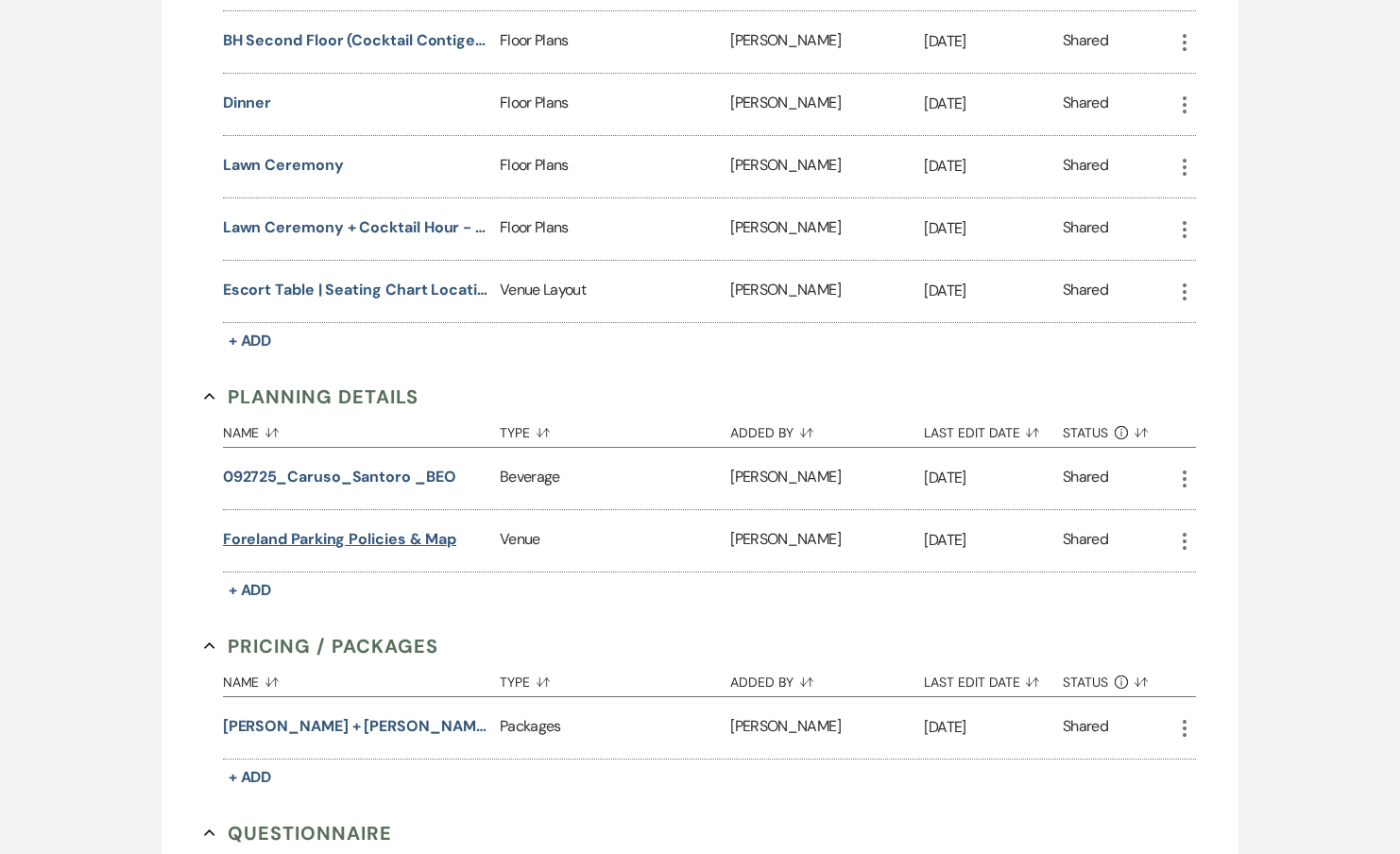
click at [322, 534] on button "Foreland Parking Policies & Map" at bounding box center [339, 539] width 234 height 23
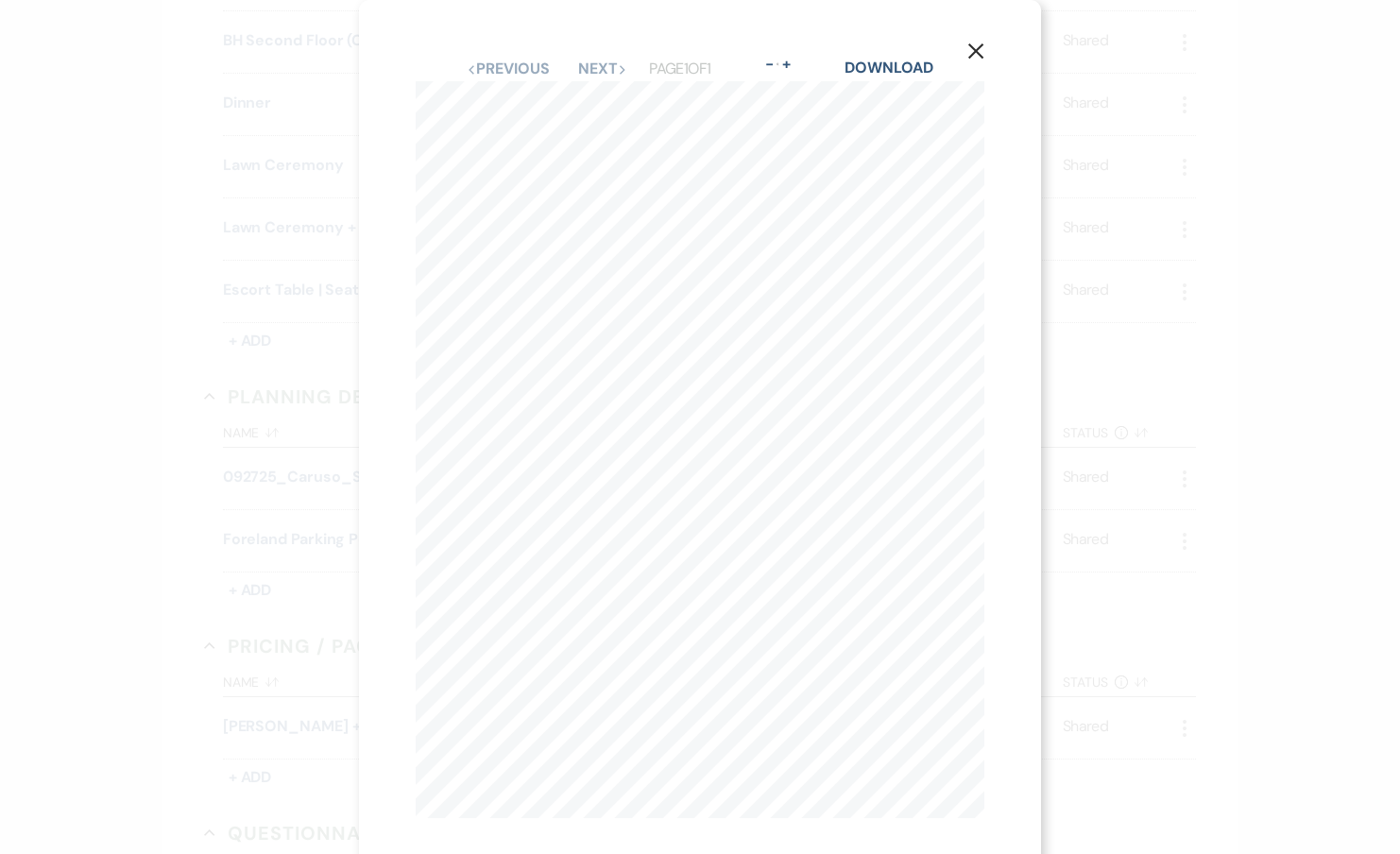
click at [1156, 281] on div "X Previous Previous Next Next Page 1 of 1 - Zoom + Download FORELAND PARKING MA…" at bounding box center [700, 427] width 1400 height 854
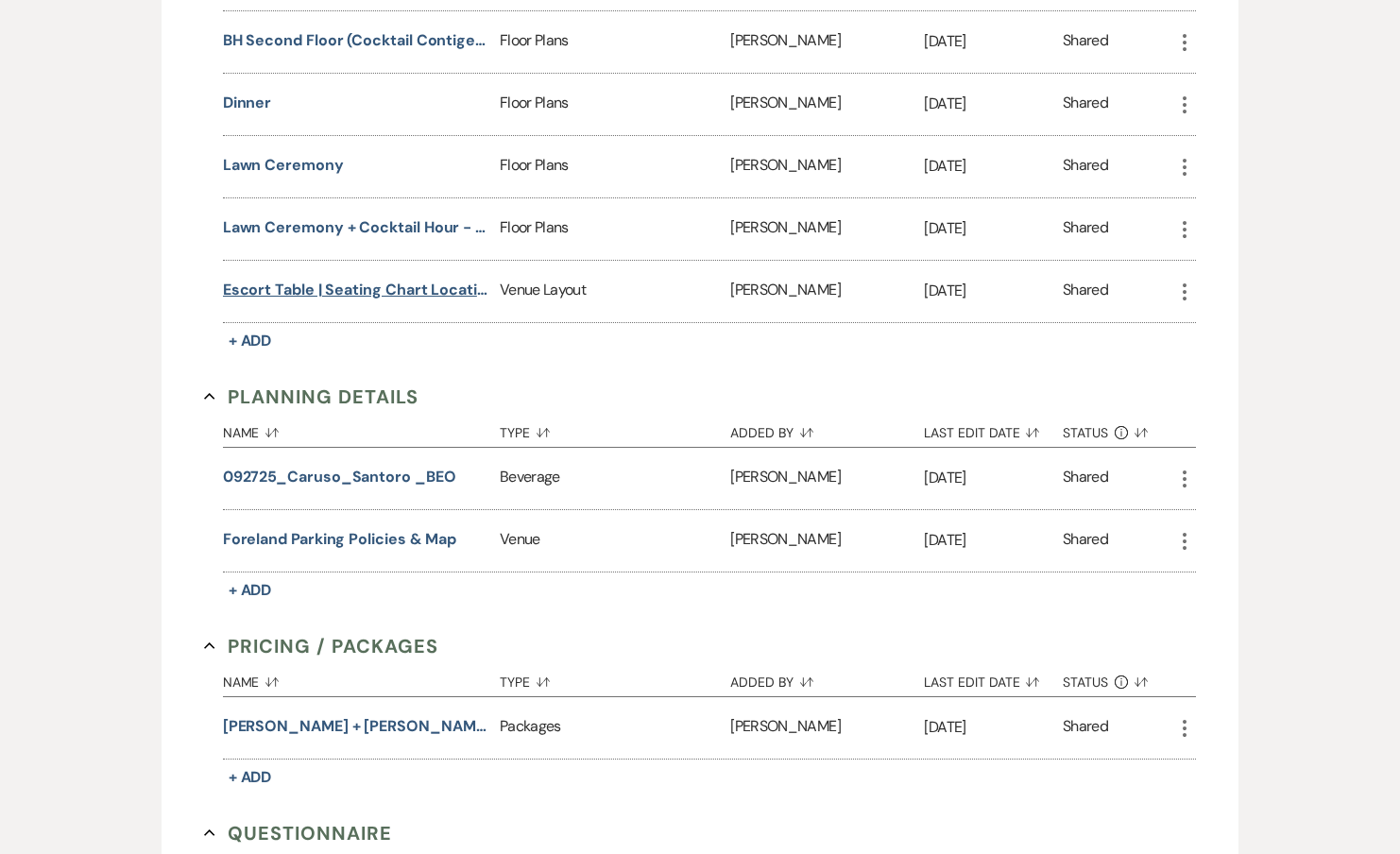
click at [409, 283] on button "Escort Table | Seating Chart Locations" at bounding box center [357, 290] width 270 height 23
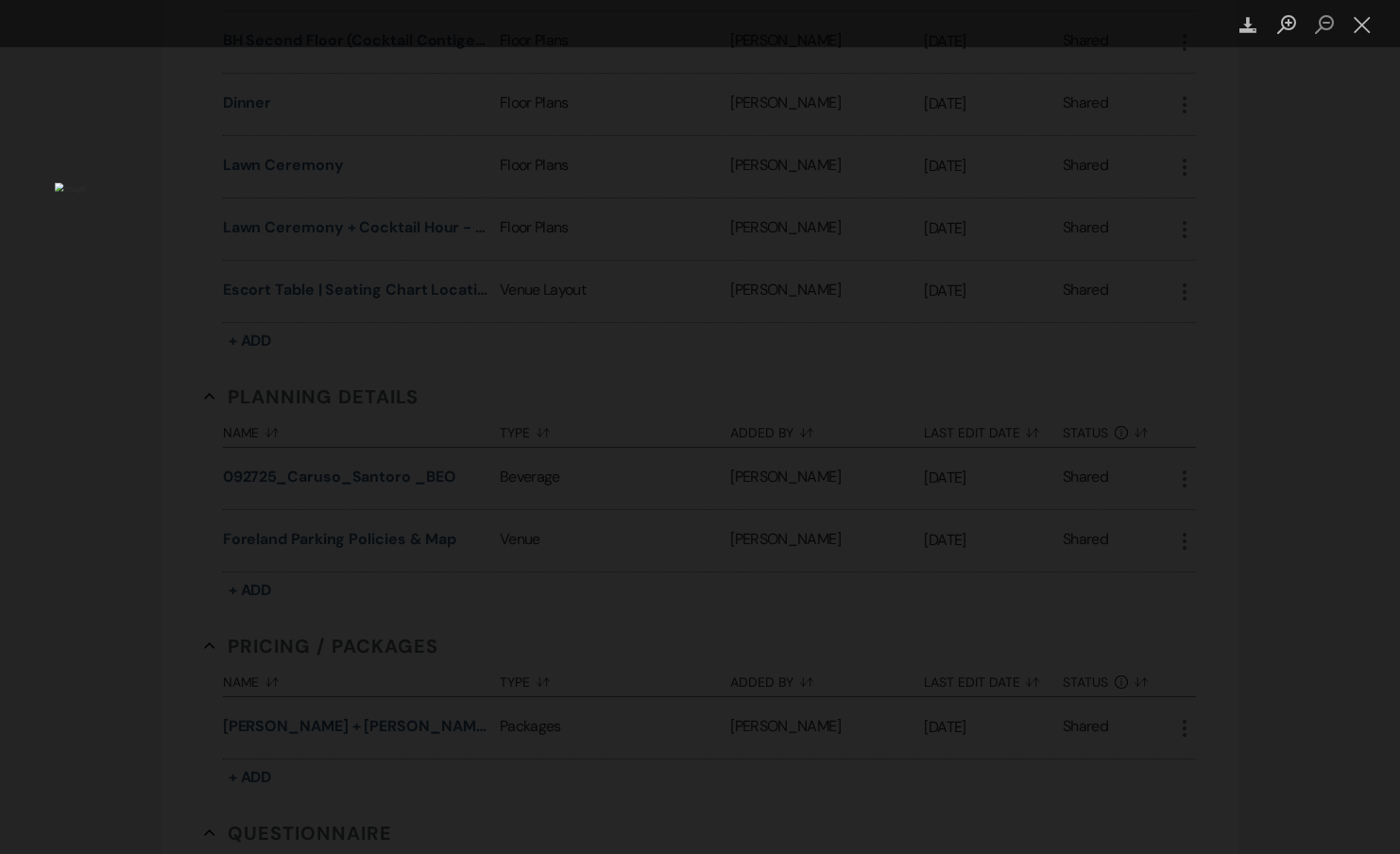
click at [1319, 379] on div "Lightbox" at bounding box center [700, 427] width 1400 height 854
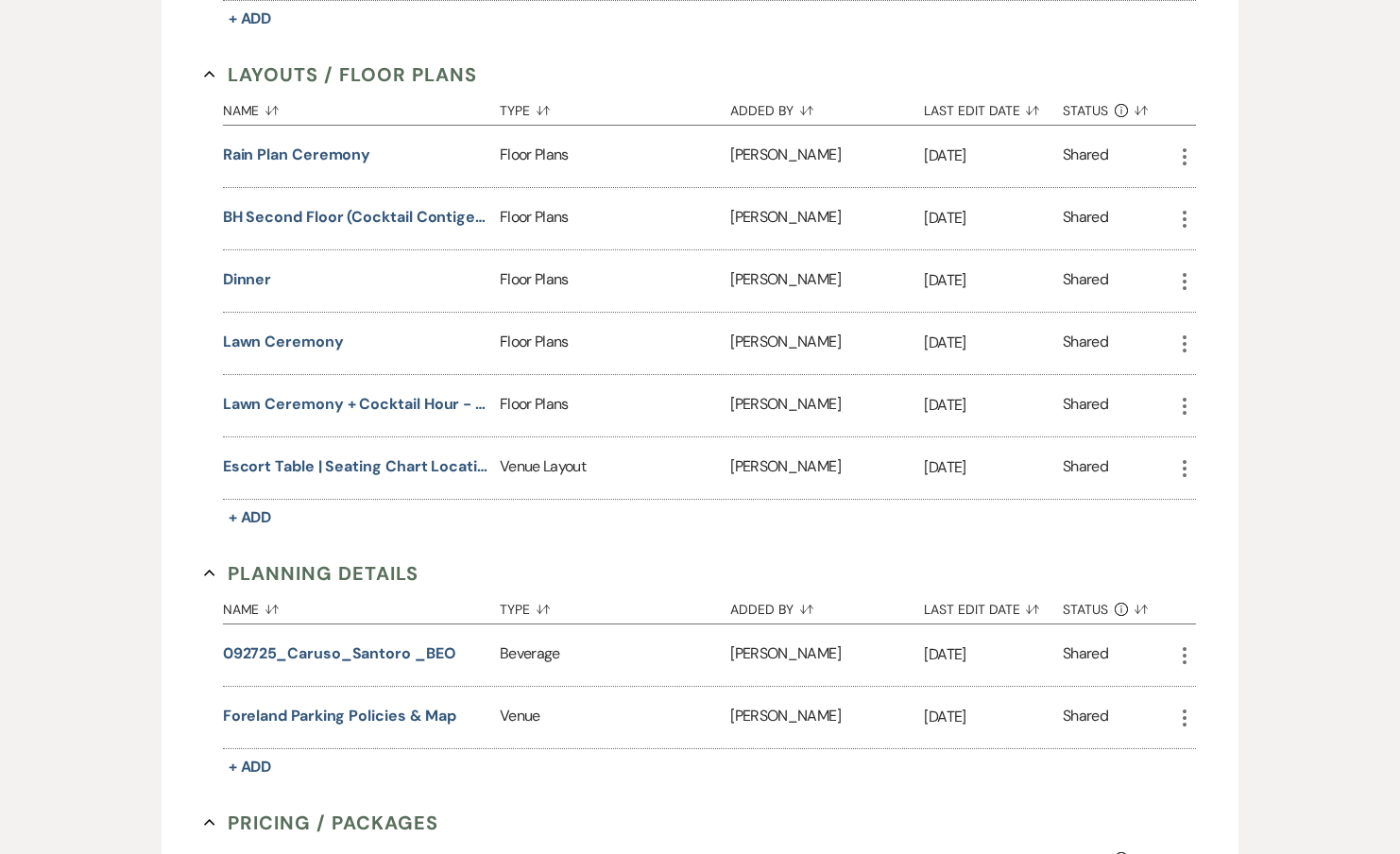
scroll to position [1127, 0]
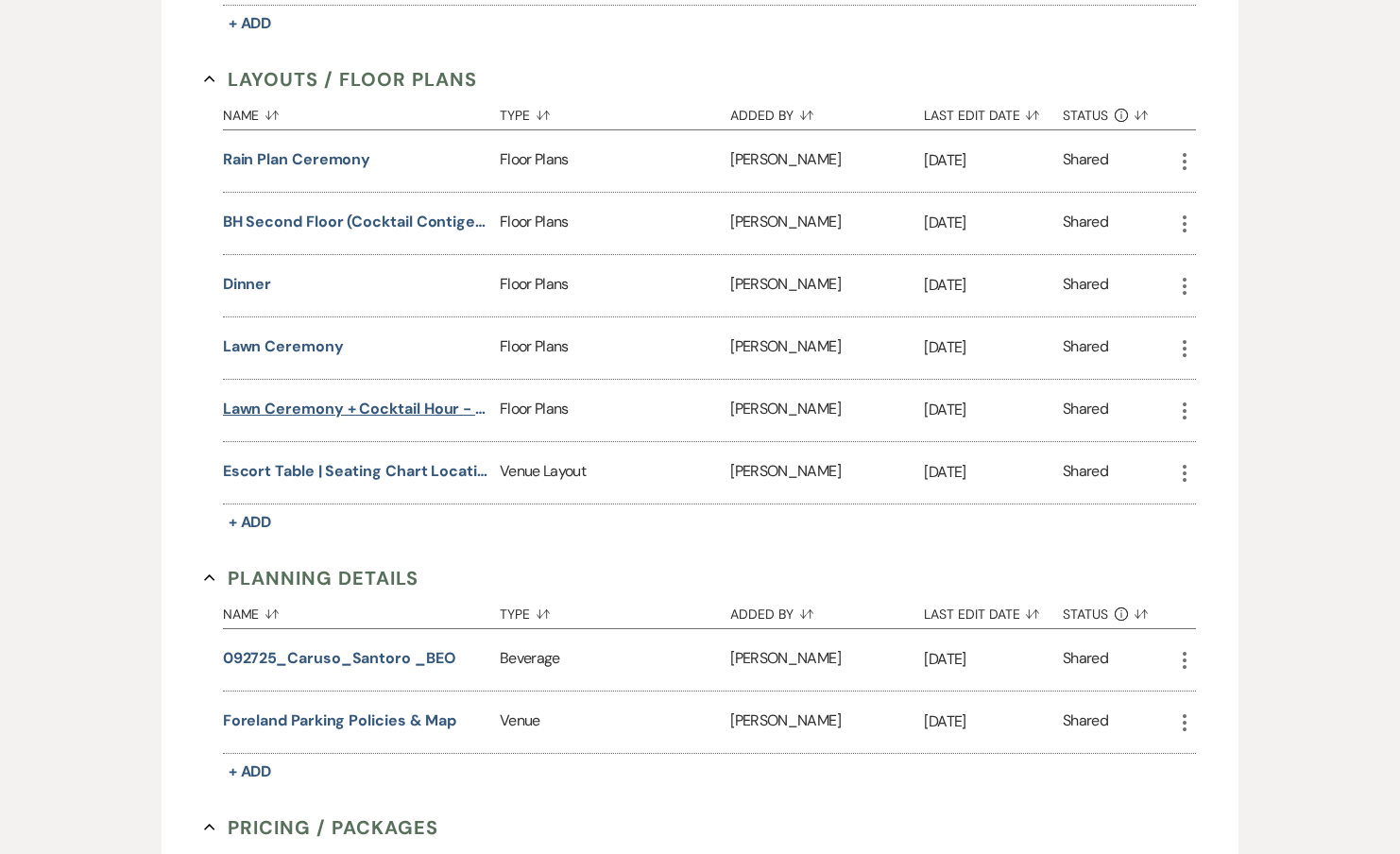
click at [367, 398] on button "Lawn Ceremony + Cocktail Hour - Updated 7/11" at bounding box center [357, 409] width 270 height 23
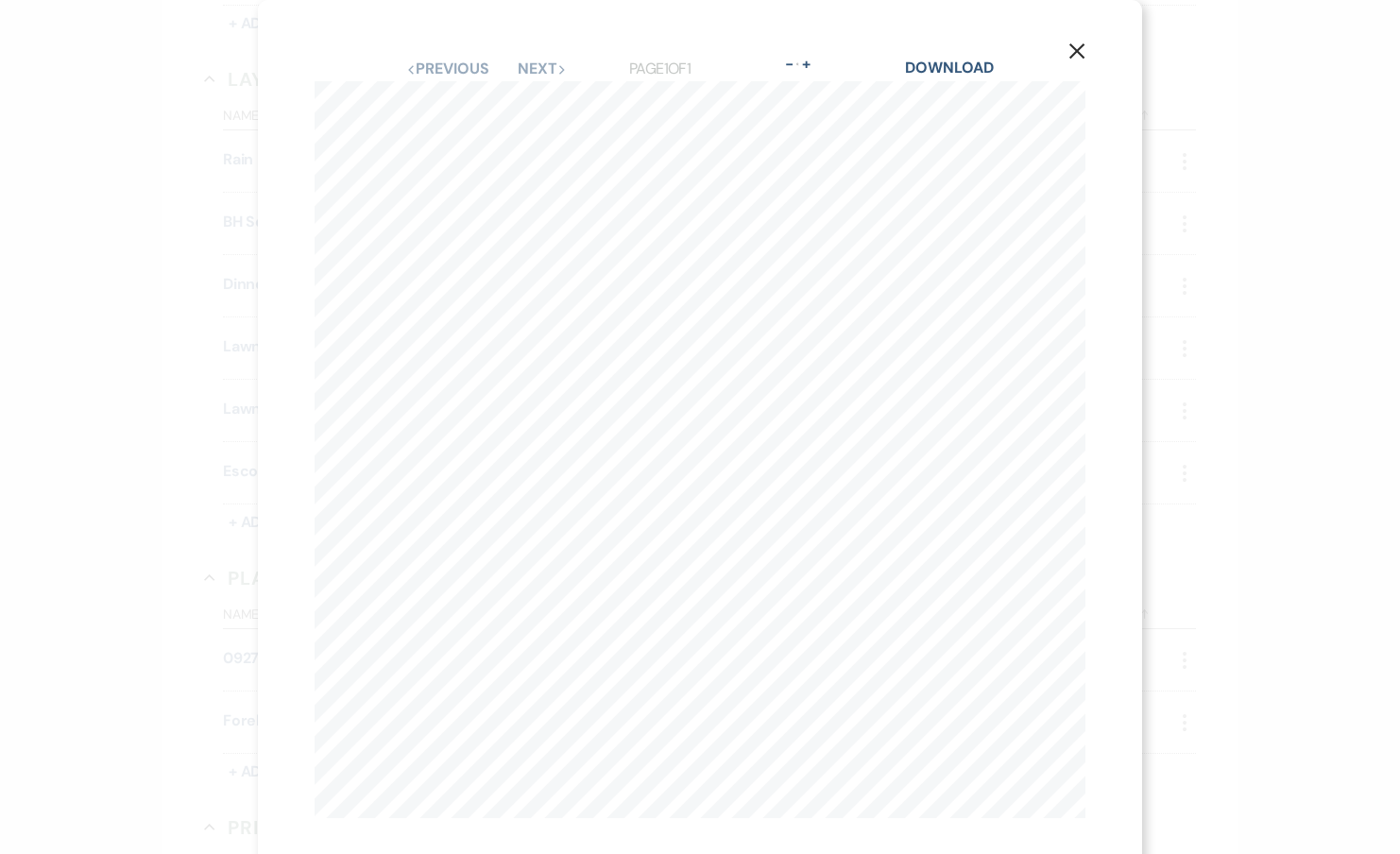
scroll to position [20, 0]
click at [979, 40] on link "Download" at bounding box center [948, 48] width 88 height 20
click at [1249, 208] on div "X Previous Previous Next Next Page 1 of 1 - Zoom + Download Santoro - Caruso - …" at bounding box center [700, 427] width 1400 height 854
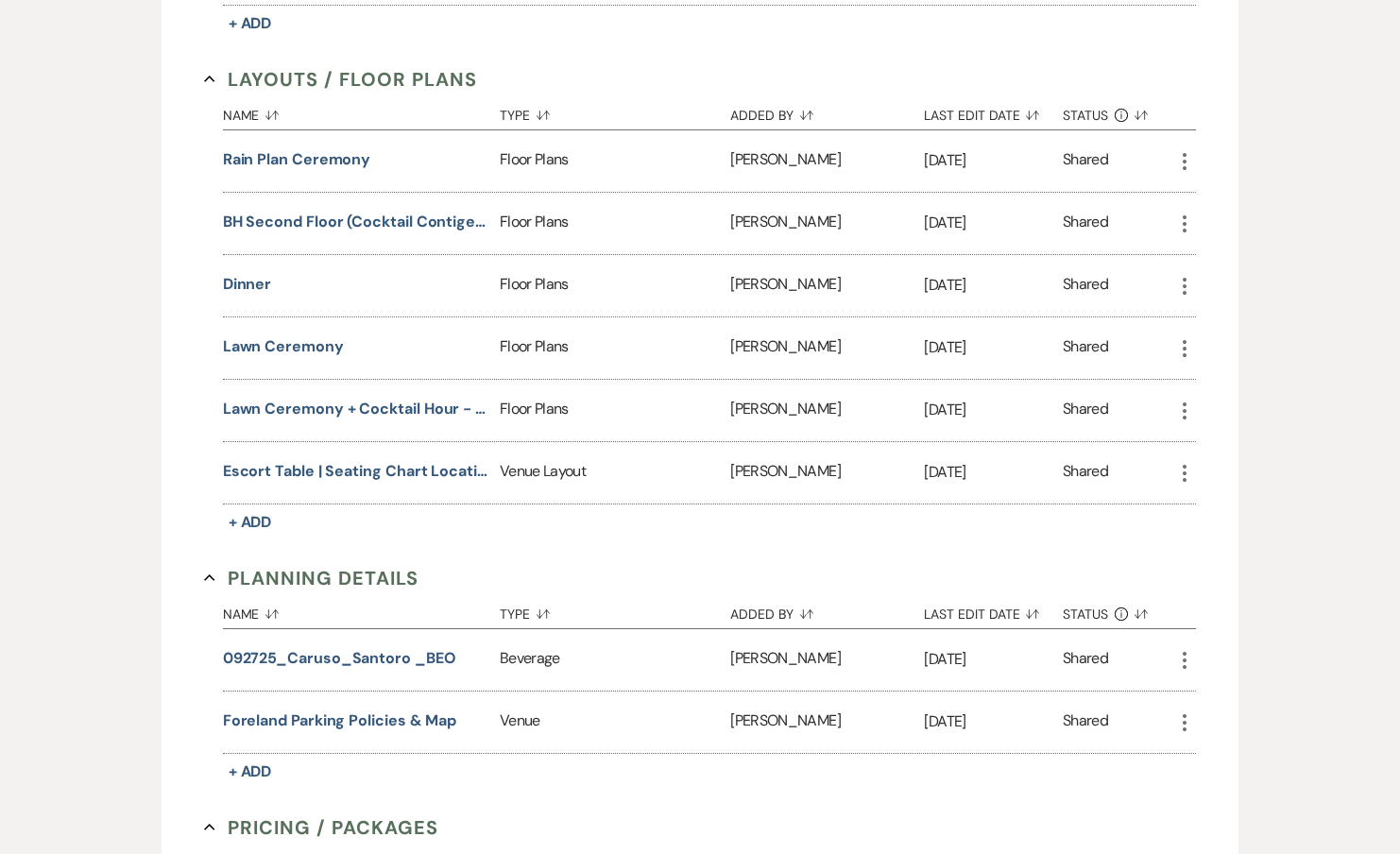
click at [264, 364] on div "Lawn Ceremony" at bounding box center [361, 348] width 277 height 62
click at [275, 345] on button "Lawn Ceremony" at bounding box center [284, 346] width 121 height 23
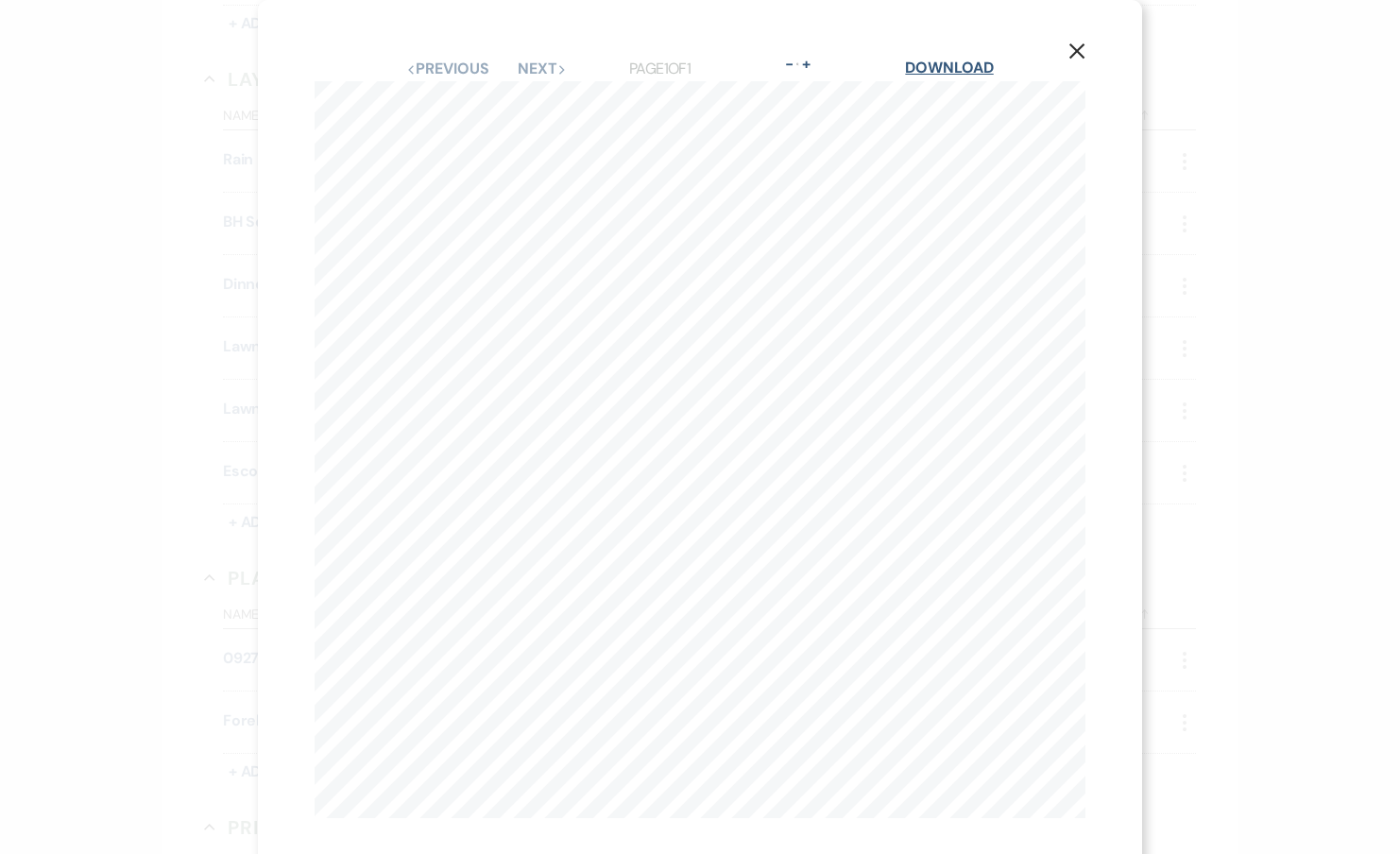
click at [953, 77] on link "Download" at bounding box center [948, 68] width 88 height 20
click at [1200, 181] on div "X Previous Previous Next Next Page 1 of 1 - Zoom + Download Santoro - Caruso - …" at bounding box center [700, 427] width 1400 height 854
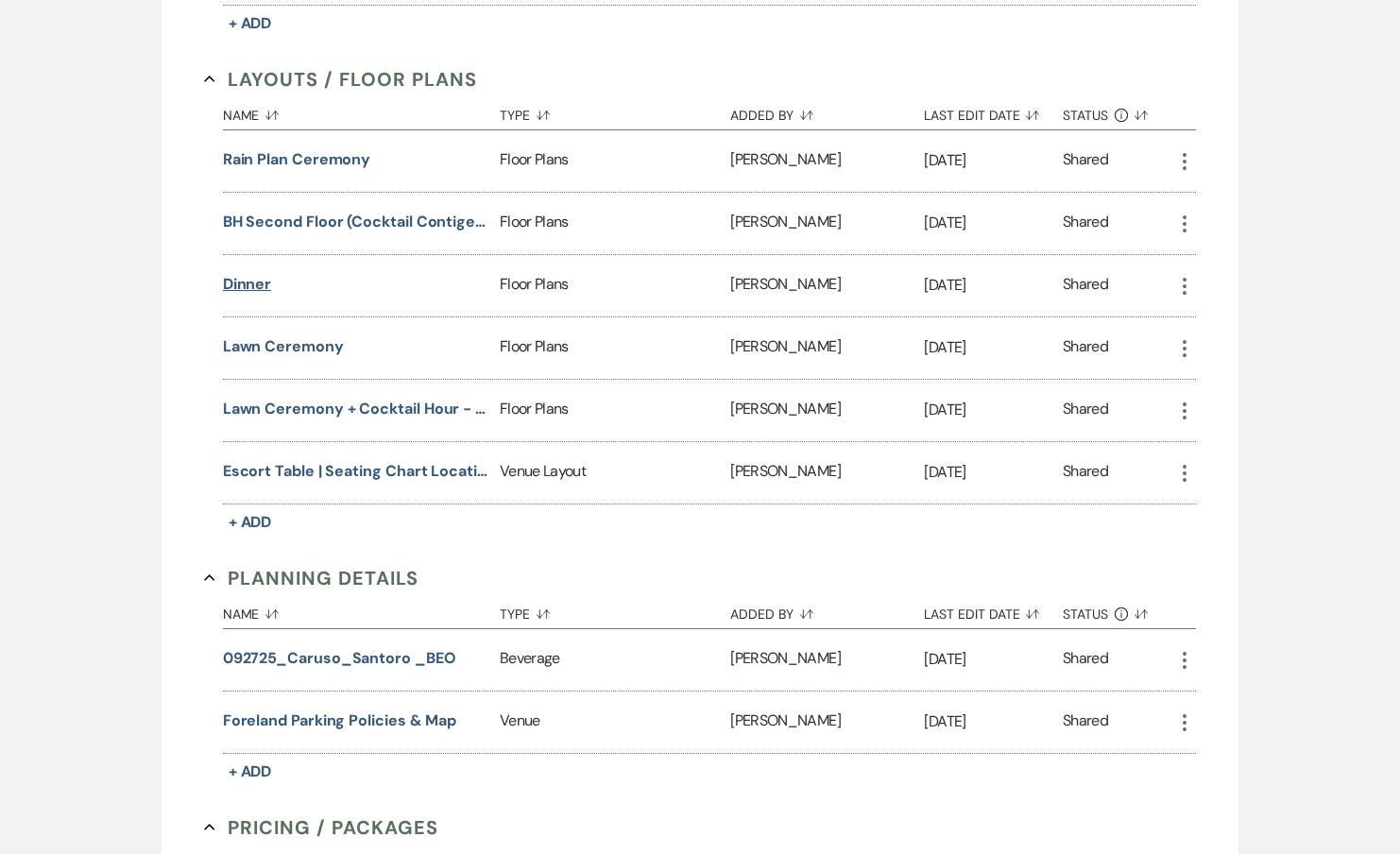
click at [225, 279] on button "Dinner" at bounding box center [247, 284] width 49 height 23
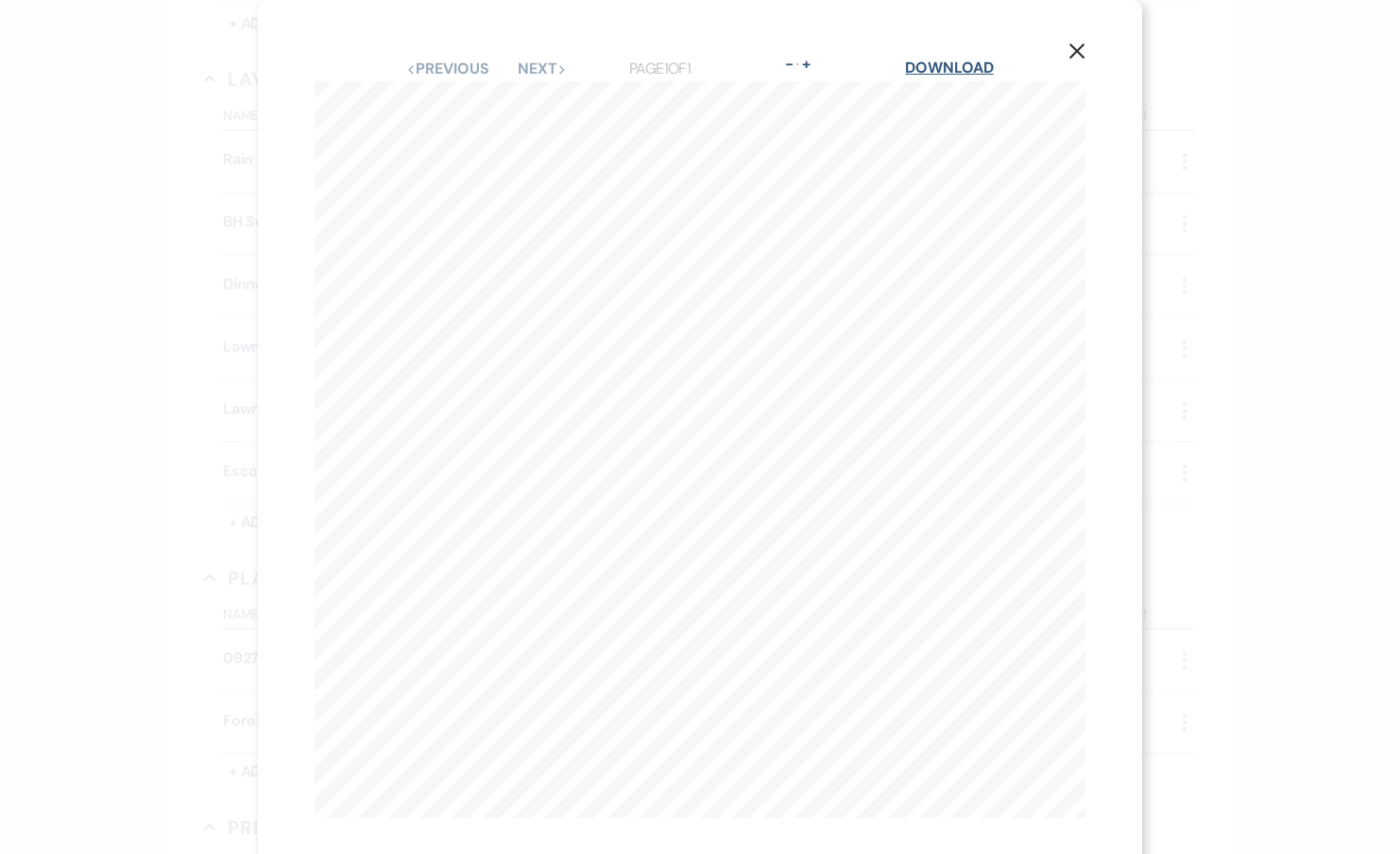
click at [943, 70] on link "Download" at bounding box center [948, 68] width 88 height 20
click at [1242, 305] on div "X Previous Previous Next Next Page 1 of 1 - Zoom + Download Santoro - Caruso - …" at bounding box center [700, 427] width 1400 height 854
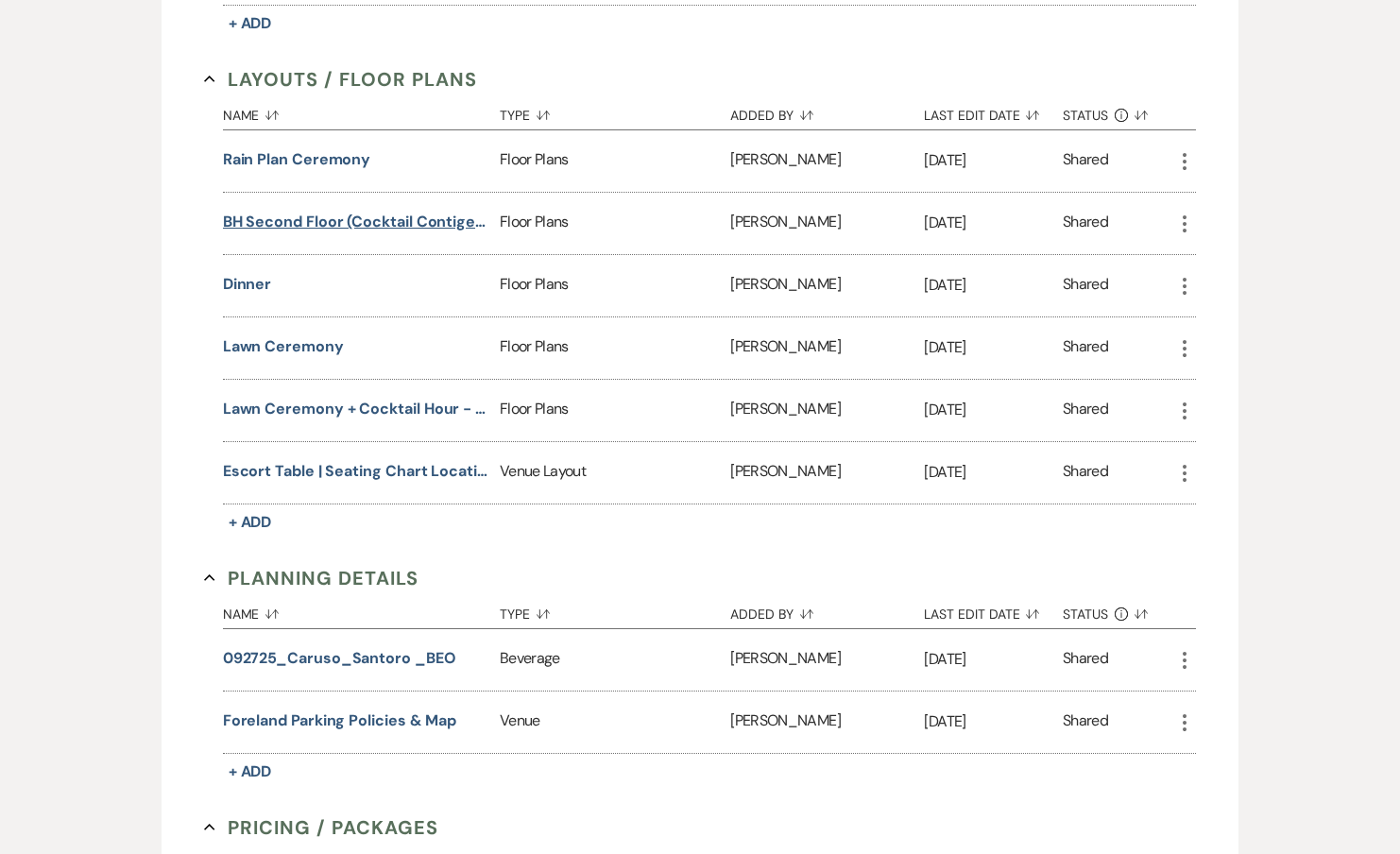
click at [414, 212] on button "BH Second Floor (cocktail contigency)" at bounding box center [357, 222] width 270 height 23
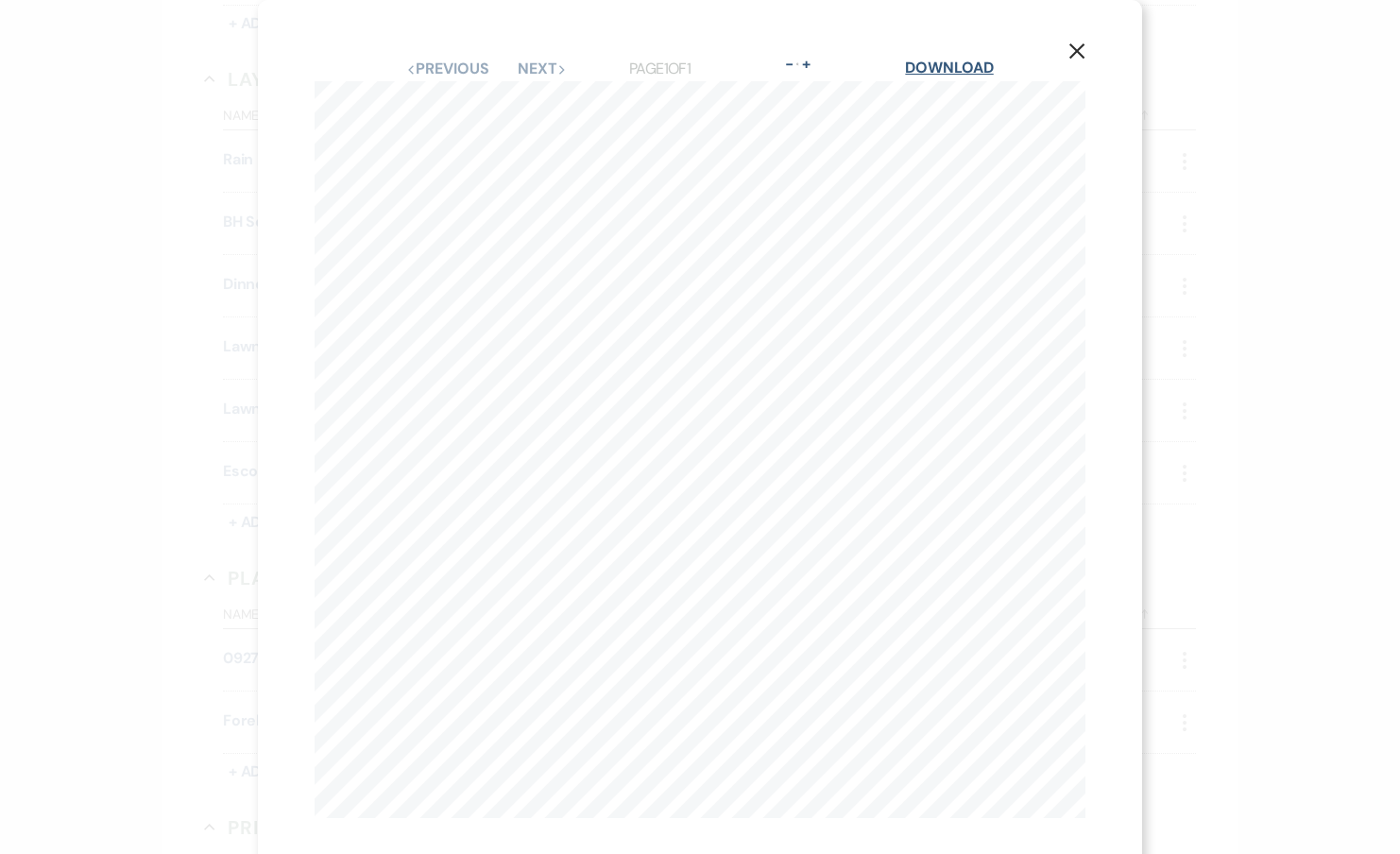
click at [943, 75] on link "Download" at bounding box center [948, 68] width 88 height 20
click at [1226, 186] on div "X Previous Previous Next Next Page 1 of 1 - Zoom + Download Santoro - Caruso - …" at bounding box center [700, 427] width 1400 height 854
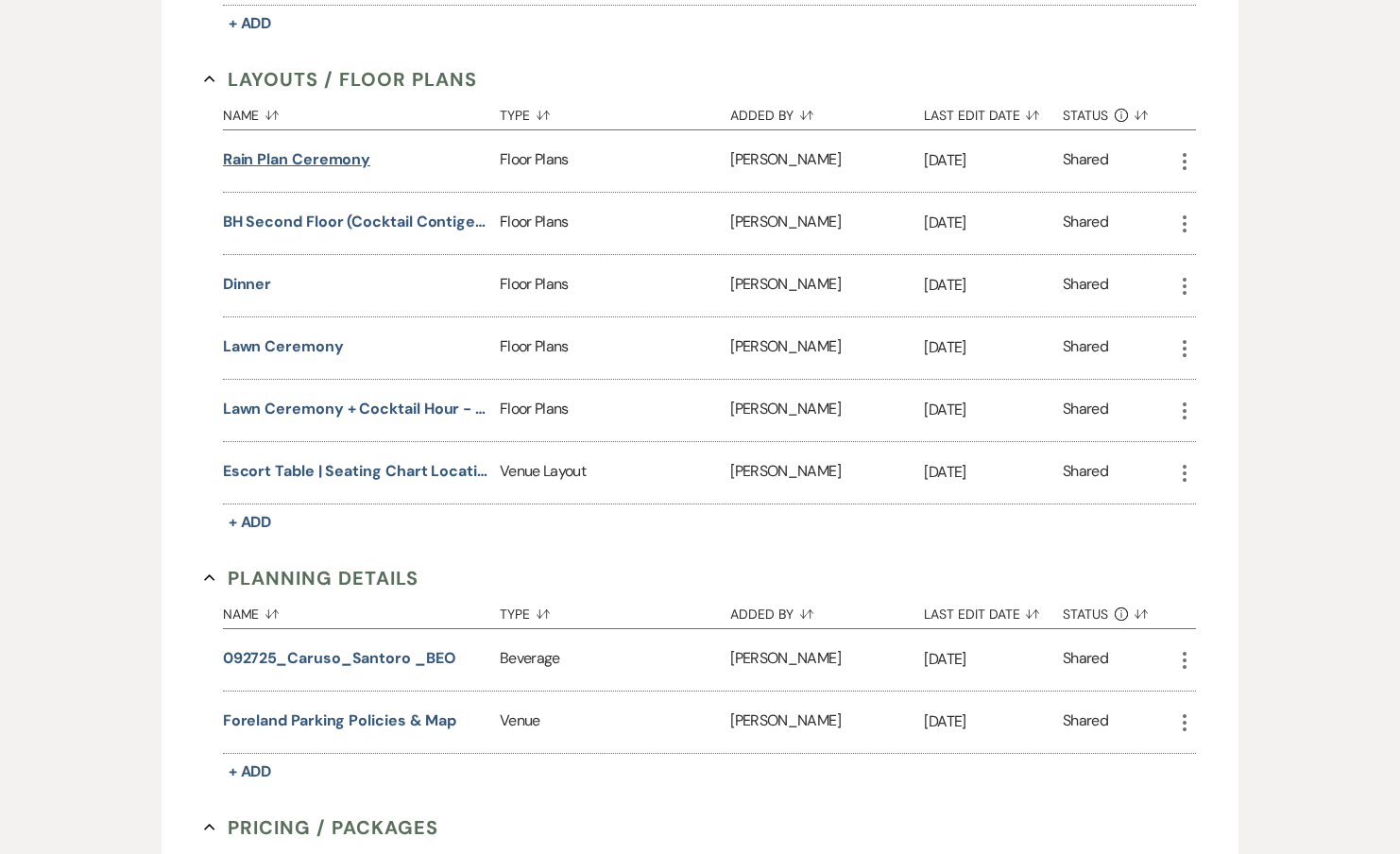
click at [326, 163] on button "Rain Plan Ceremony" at bounding box center [297, 159] width 148 height 23
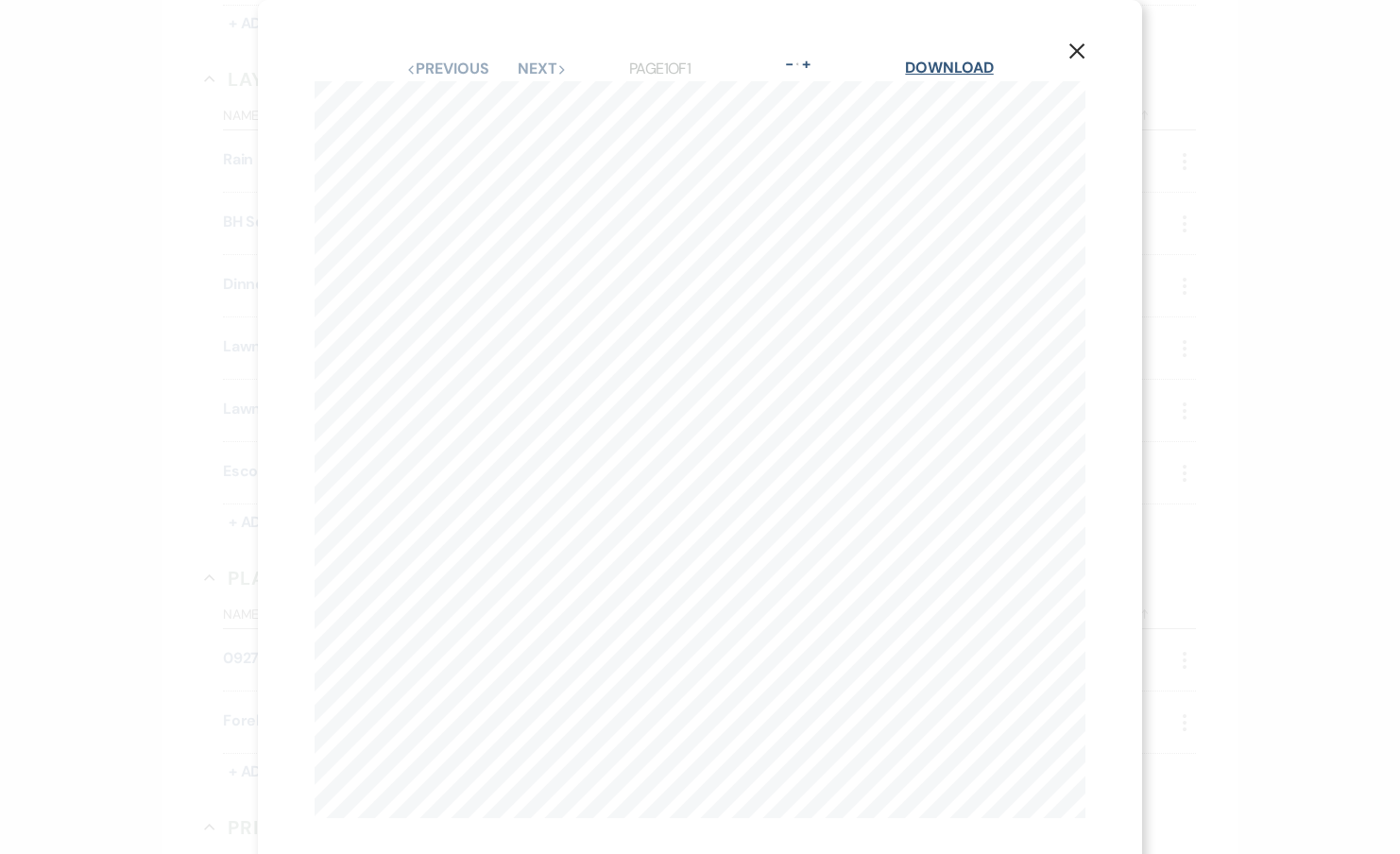
click at [935, 69] on link "Download" at bounding box center [948, 68] width 88 height 20
click at [1188, 158] on div "X Previous Previous Next Next Page 1 of 1 - Zoom + Download Santoro - Caruso - …" at bounding box center [700, 427] width 1400 height 854
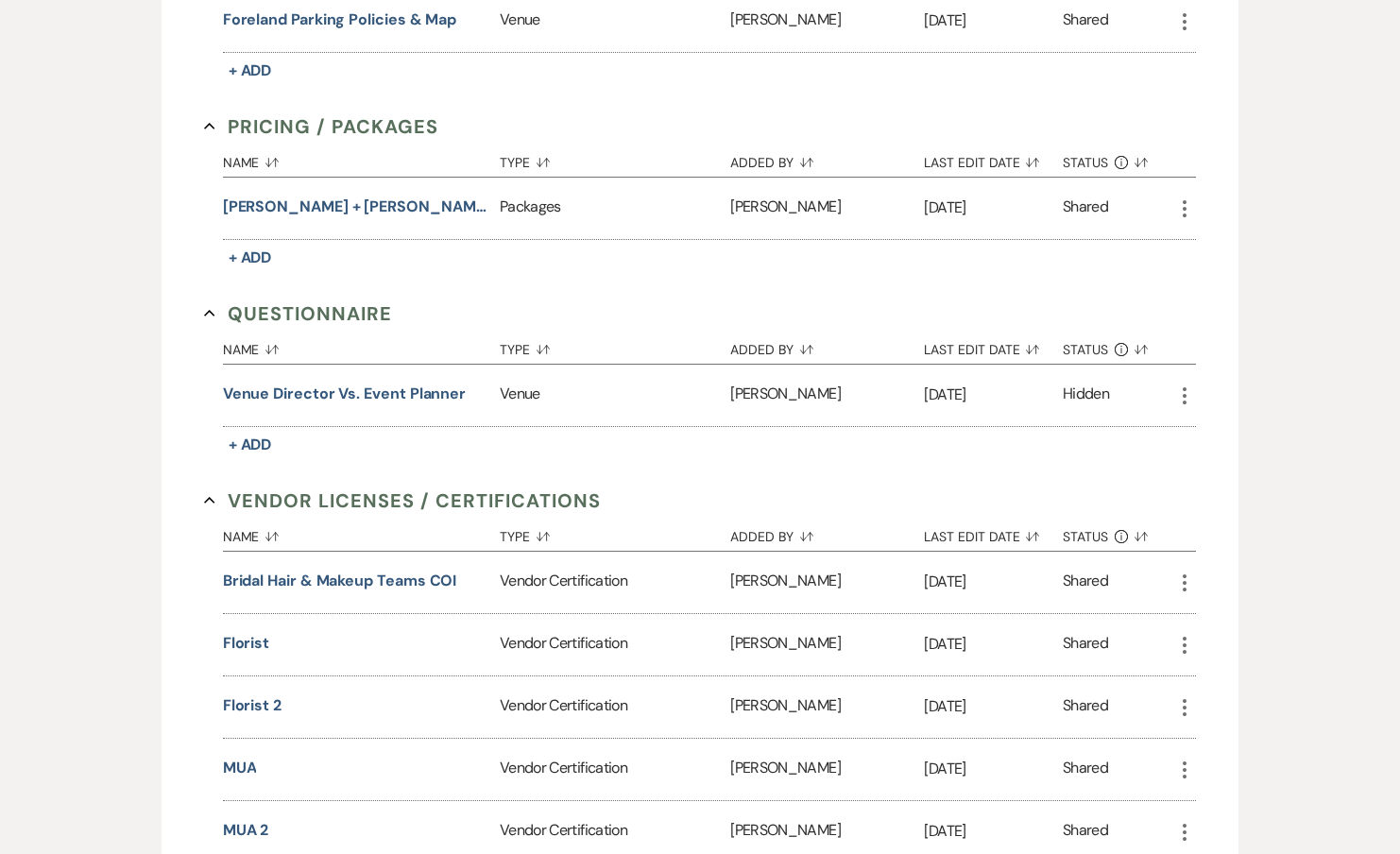
scroll to position [1833, 0]
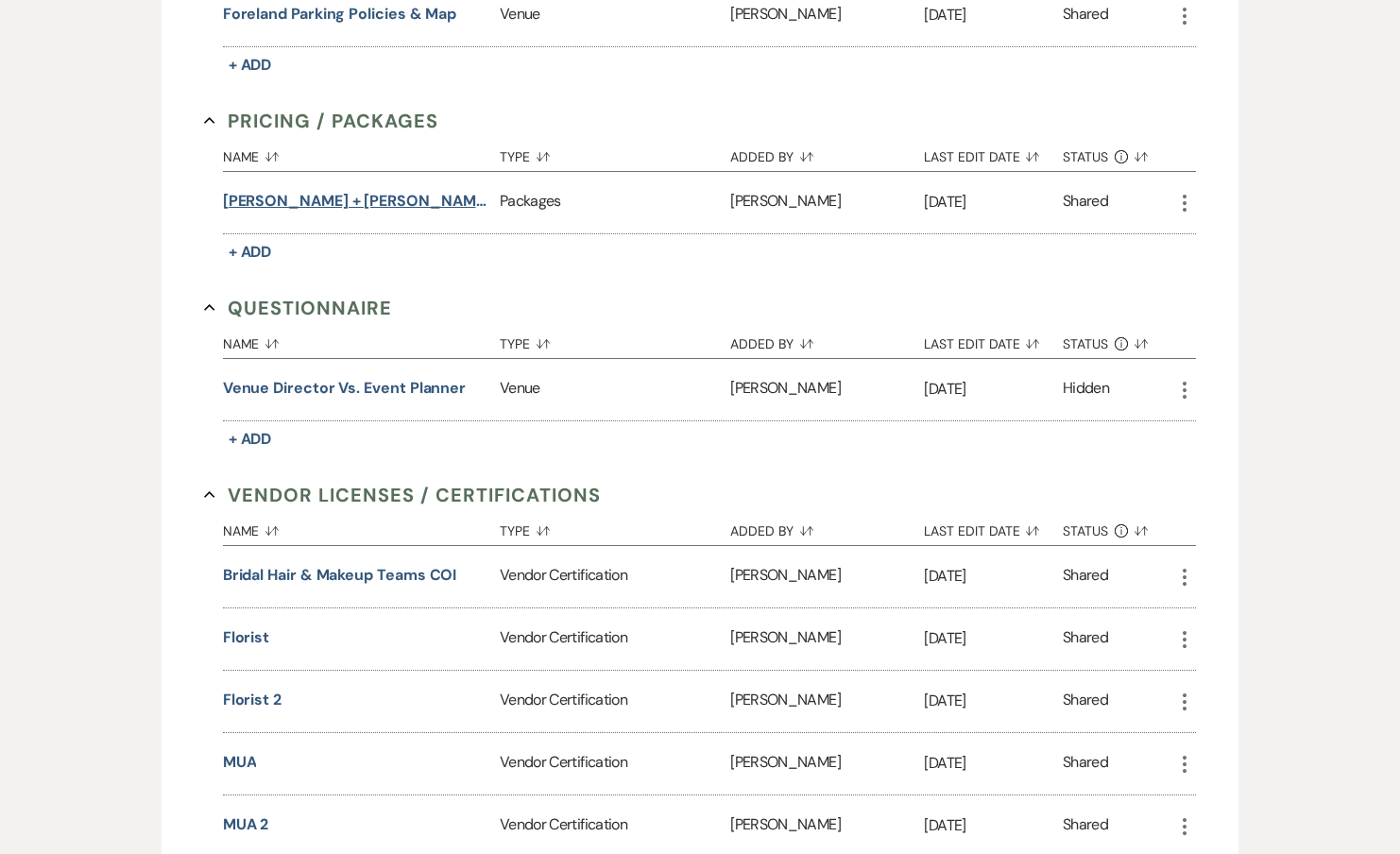
click at [355, 196] on button "Sarah + Jesse Bar Package v1" at bounding box center [357, 201] width 270 height 23
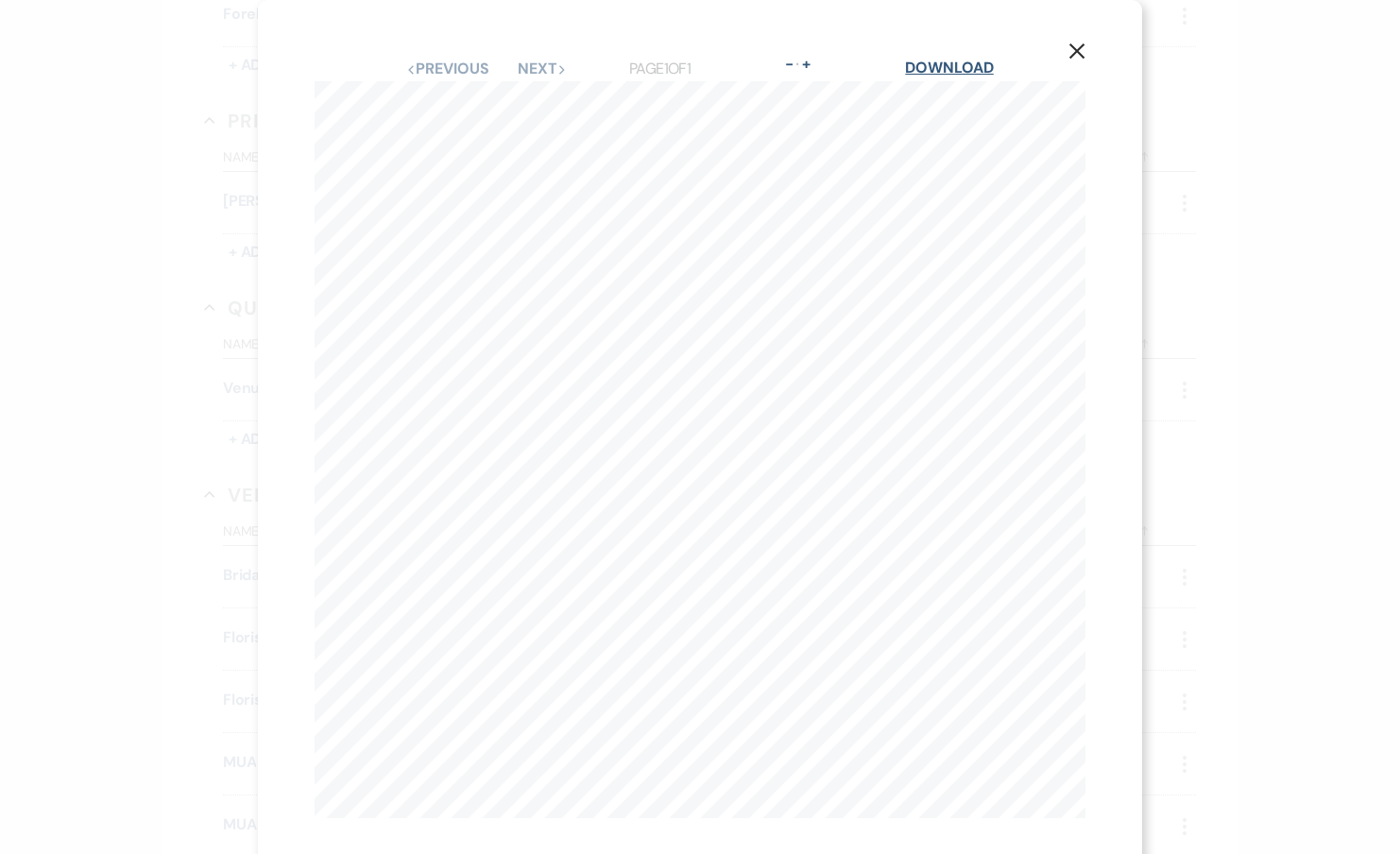
click at [963, 71] on link "Download" at bounding box center [948, 68] width 88 height 20
click at [1271, 246] on div "X Previous Previous Next Next Page 1 of 1 - Zoom + Download FORELAND and FRANKI…" at bounding box center [700, 427] width 1400 height 854
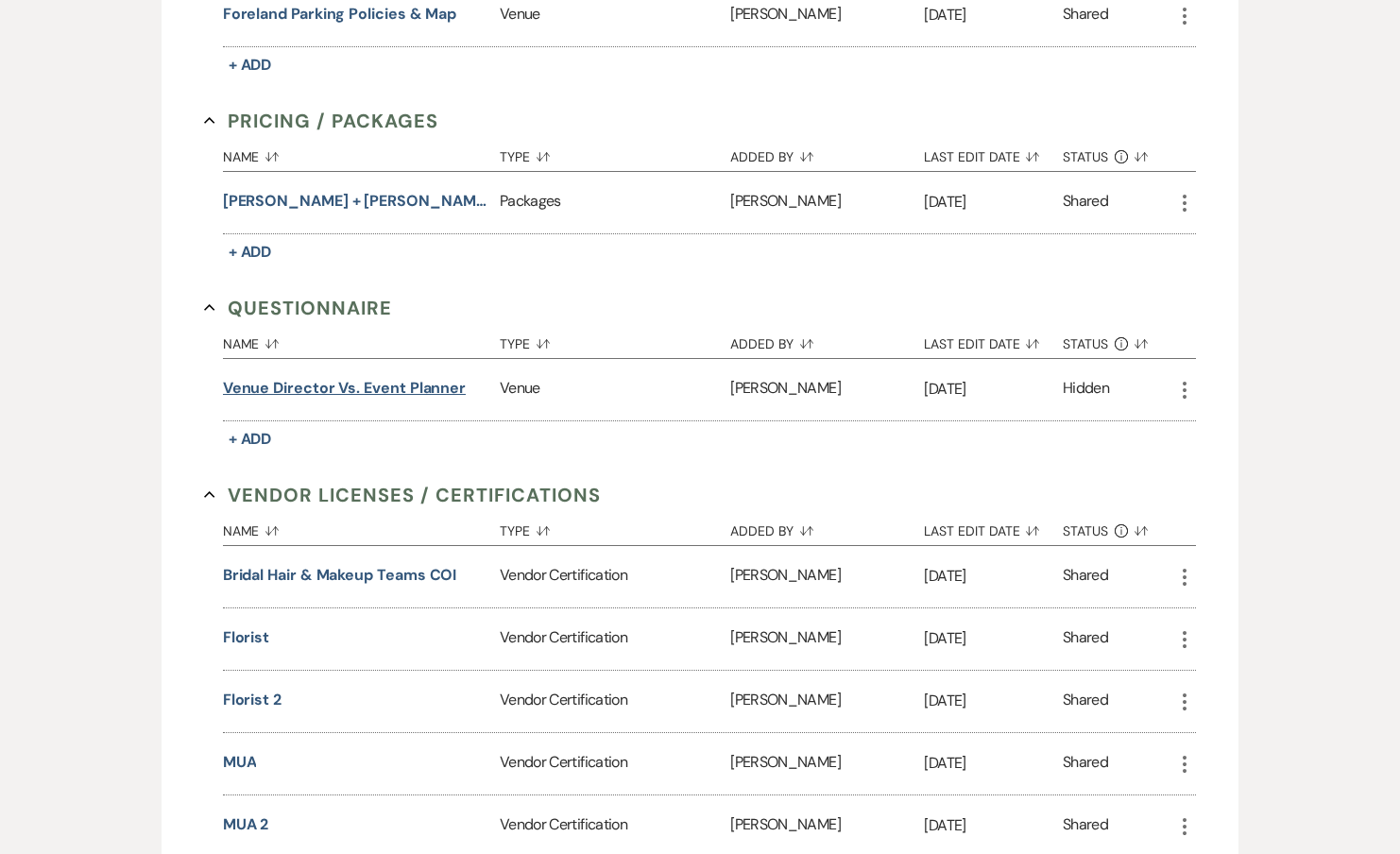
click at [421, 385] on button "Venue Director vs. Event Planner" at bounding box center [344, 388] width 243 height 23
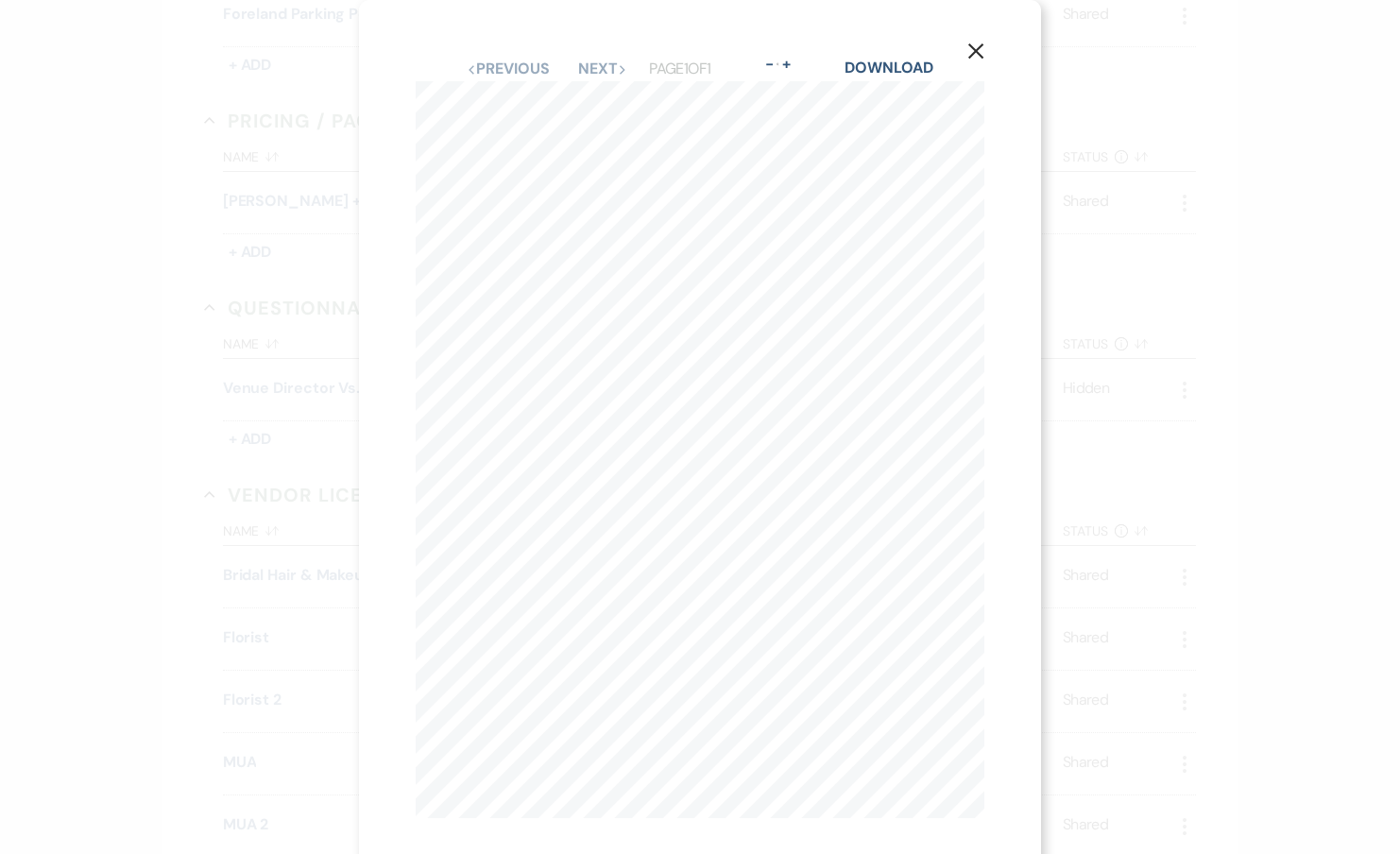
scroll to position [20, 0]
click at [980, 36] on use "button" at bounding box center [975, 31] width 15 height 15
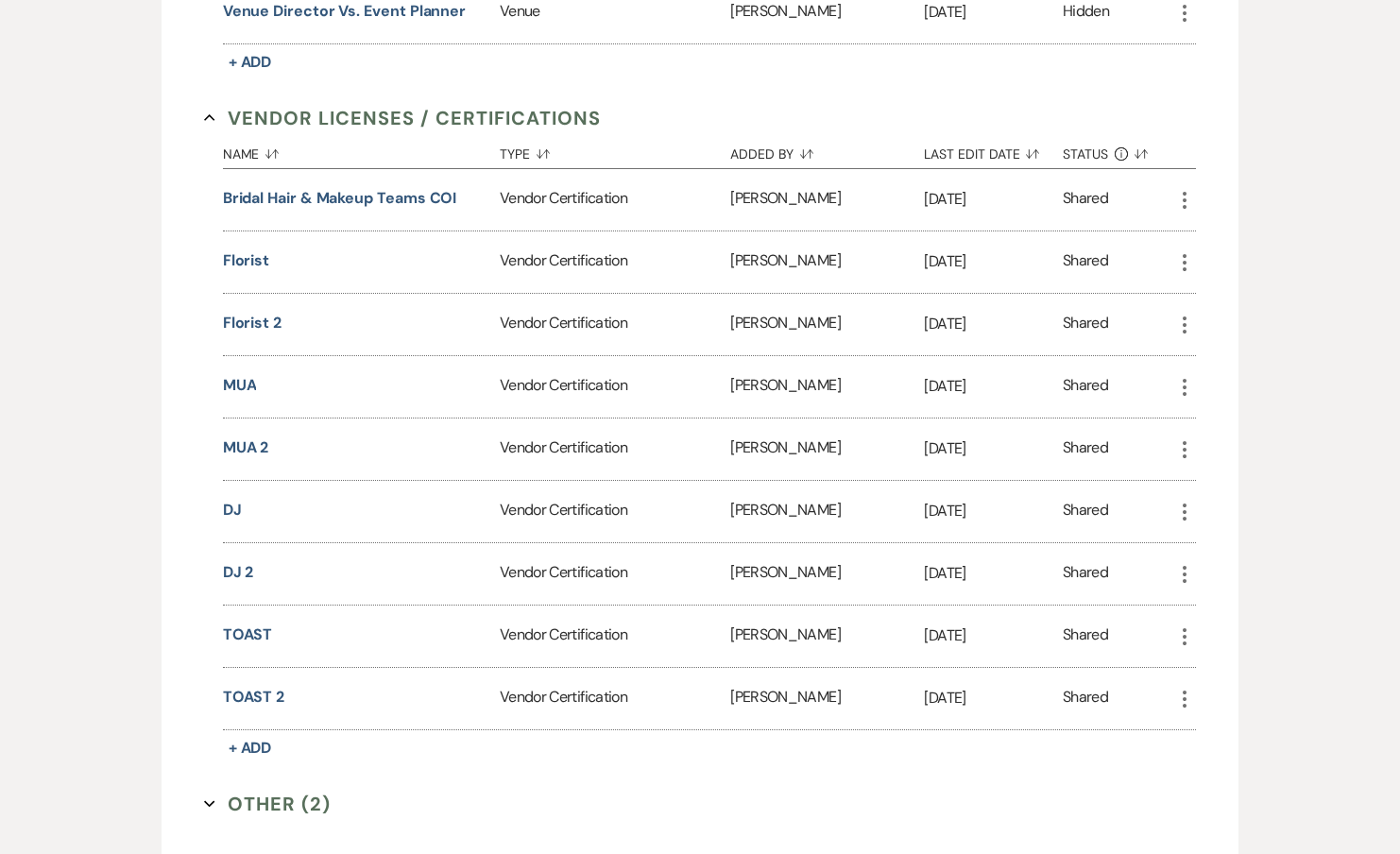
scroll to position [2224, 0]
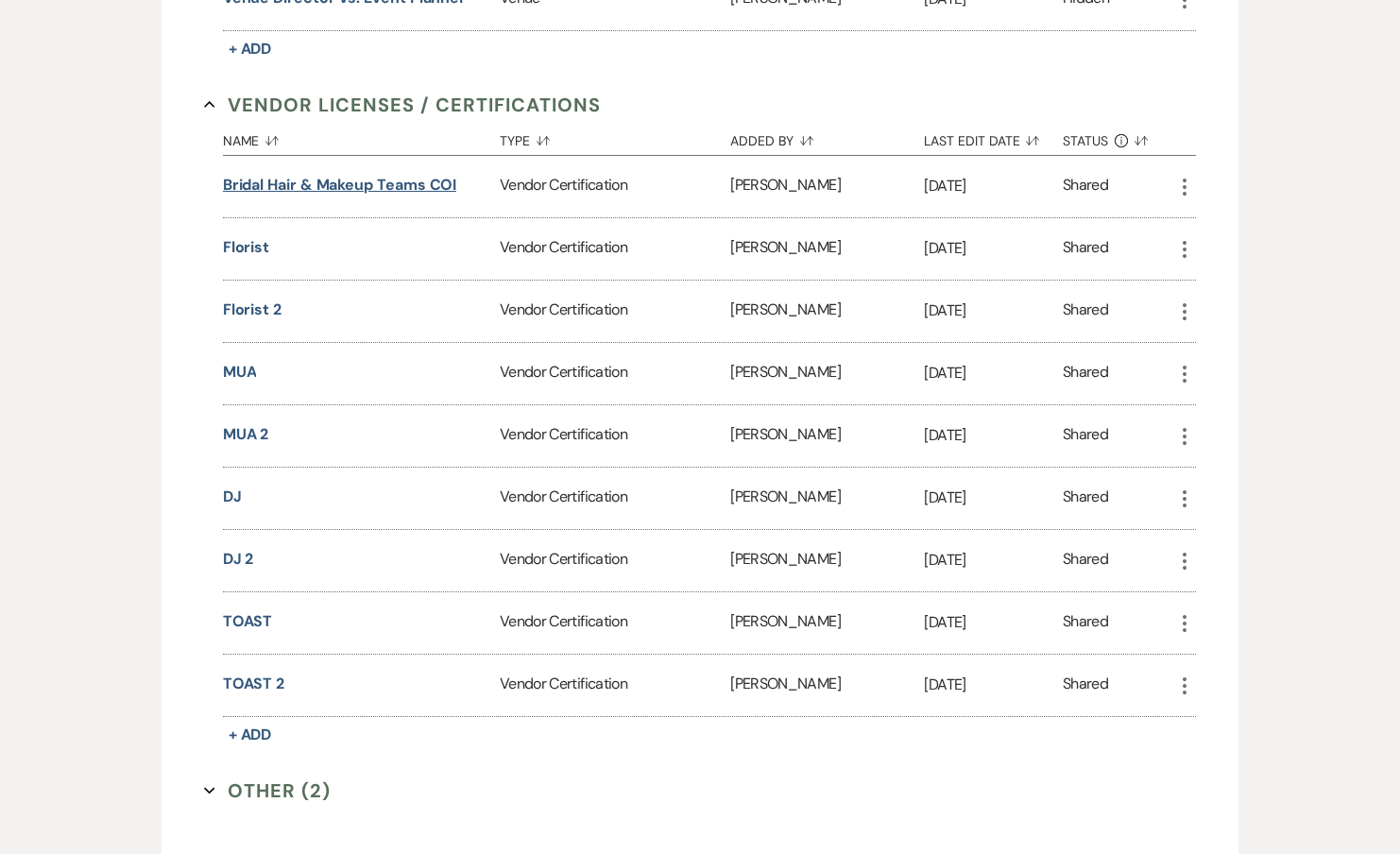
click at [383, 178] on button "Bridal Hair & Makeup Teams COI" at bounding box center [339, 185] width 234 height 23
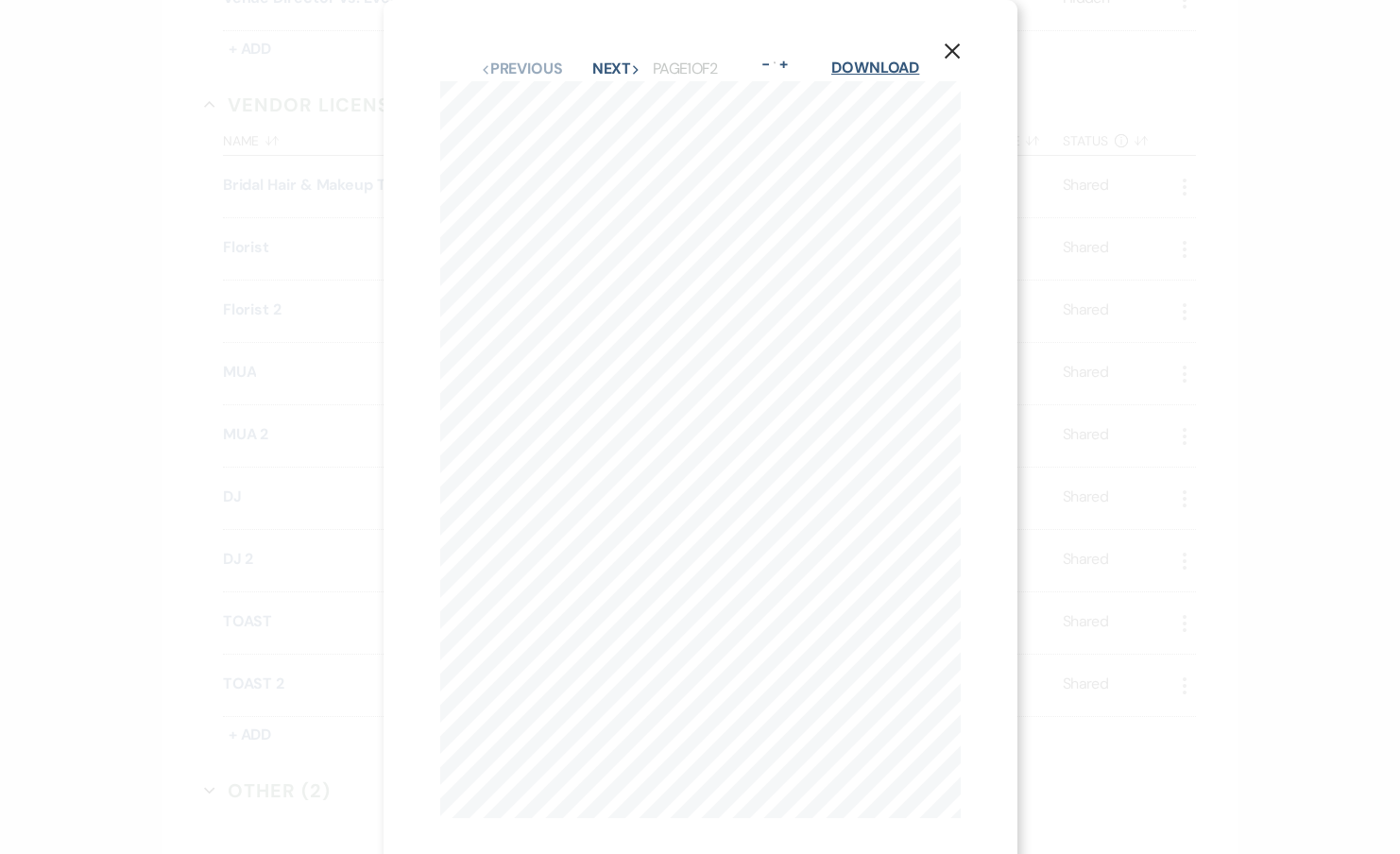
click at [883, 66] on link "Download" at bounding box center [875, 68] width 88 height 20
click at [1151, 115] on div "X Previous Previous Next Next Page 1 of 2 - Zoom + Download 07/25/2025 Veracity…" at bounding box center [700, 427] width 1400 height 854
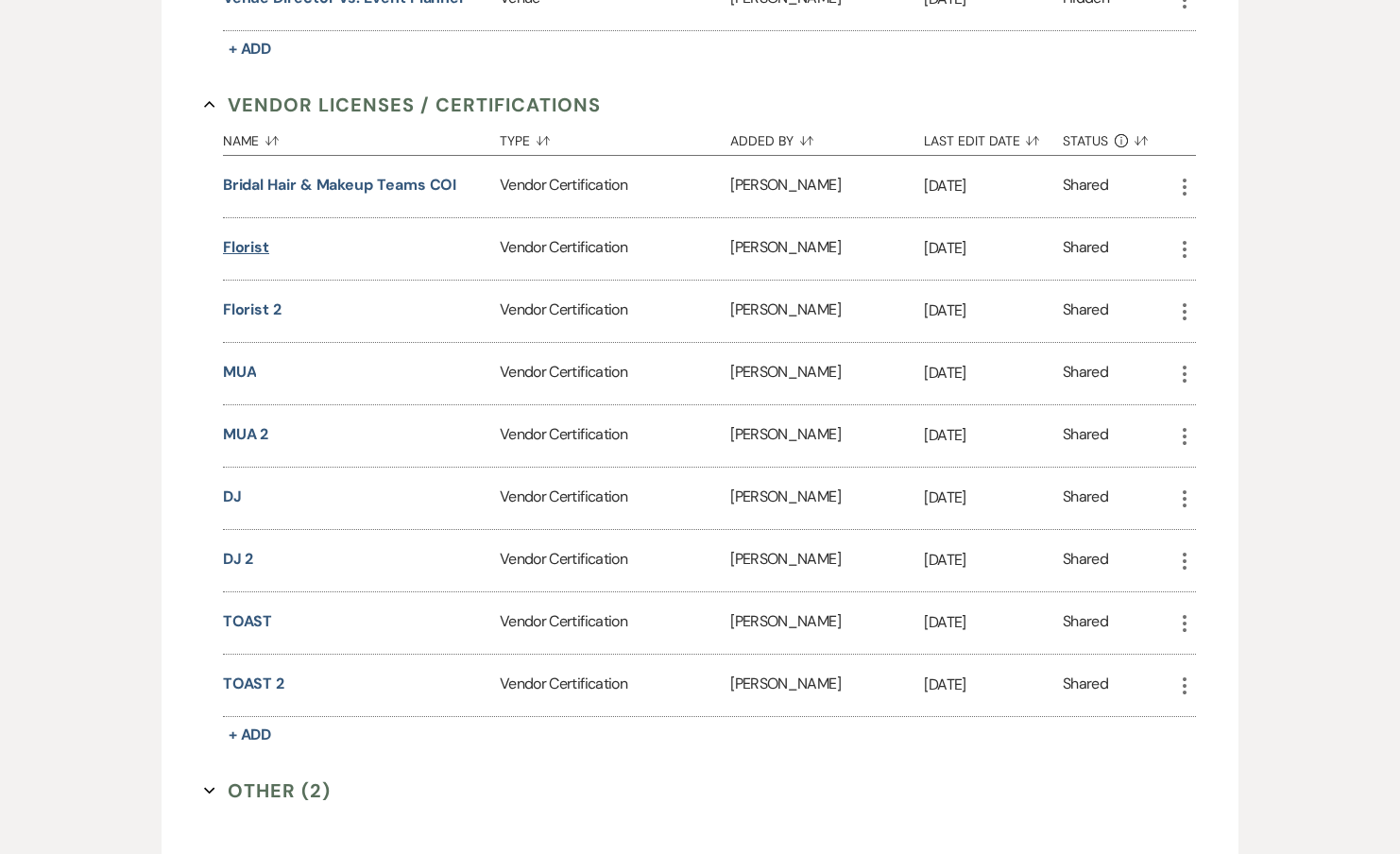
click at [244, 242] on button "Florist" at bounding box center [246, 247] width 47 height 23
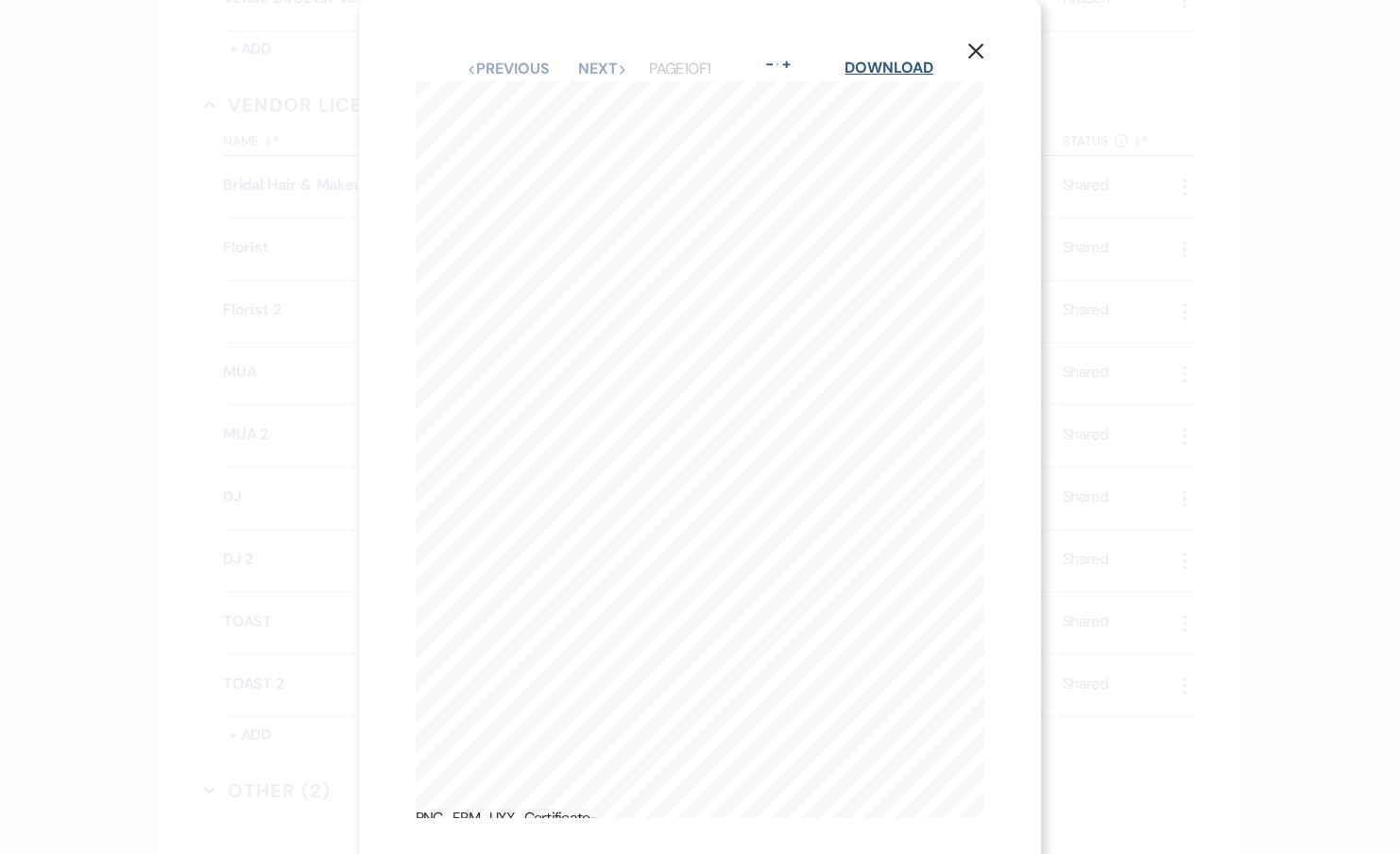
click at [877, 72] on link "Download" at bounding box center [889, 68] width 88 height 20
click at [979, 54] on use "button" at bounding box center [975, 51] width 15 height 15
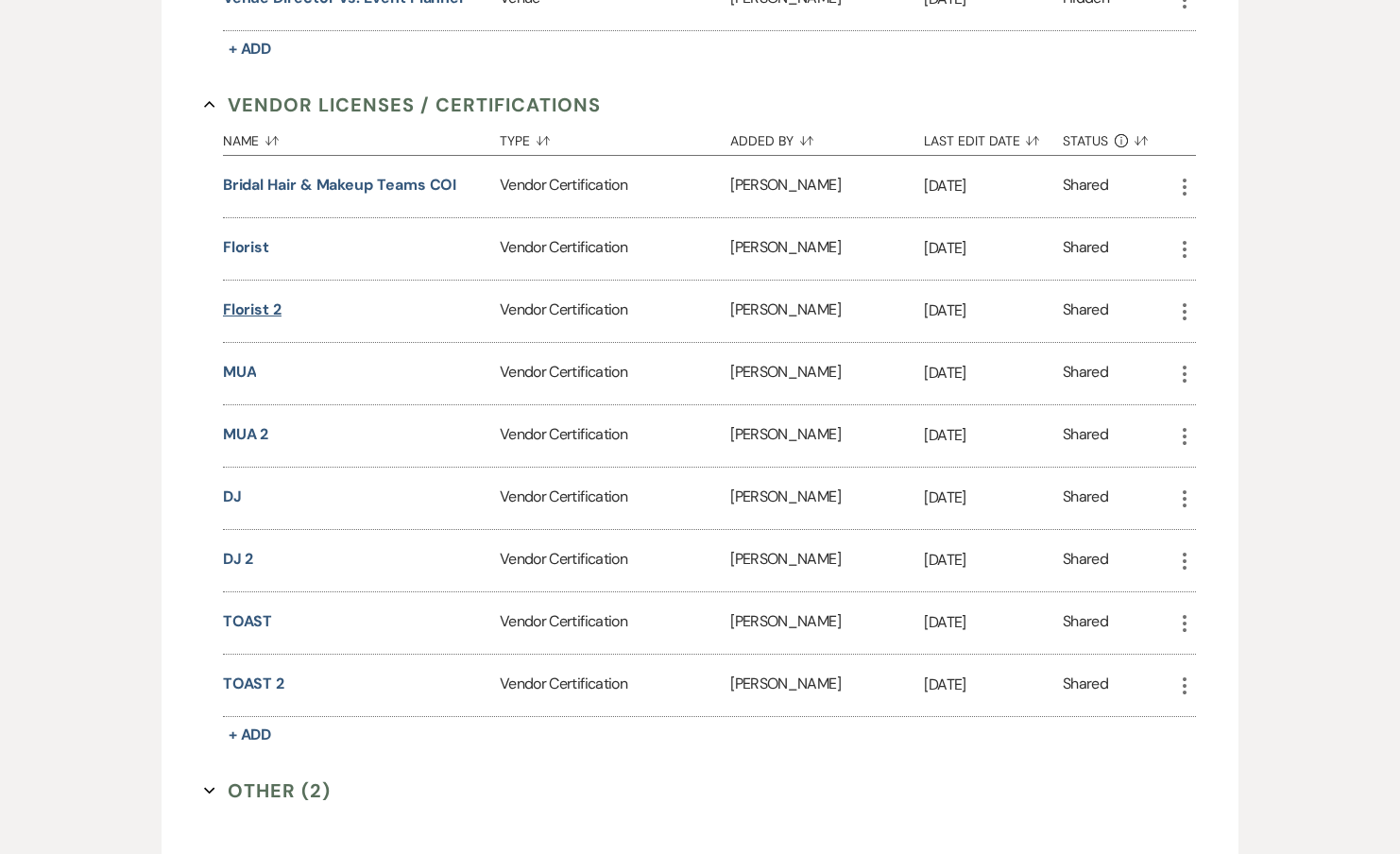
click at [256, 300] on button "Florist 2" at bounding box center [252, 310] width 59 height 23
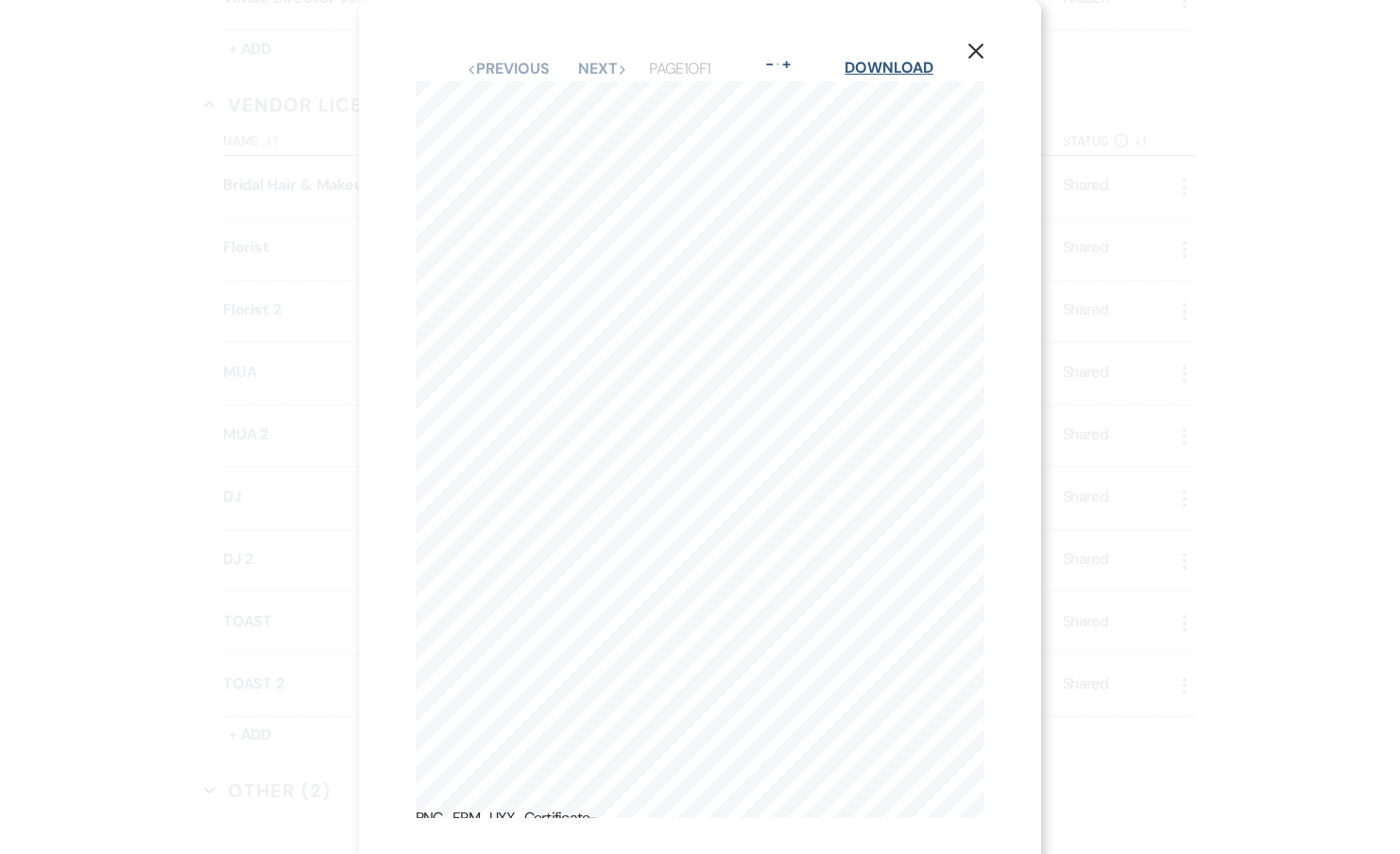
click at [889, 76] on link "Download" at bounding box center [889, 68] width 88 height 20
click at [981, 44] on icon "X" at bounding box center [975, 51] width 17 height 17
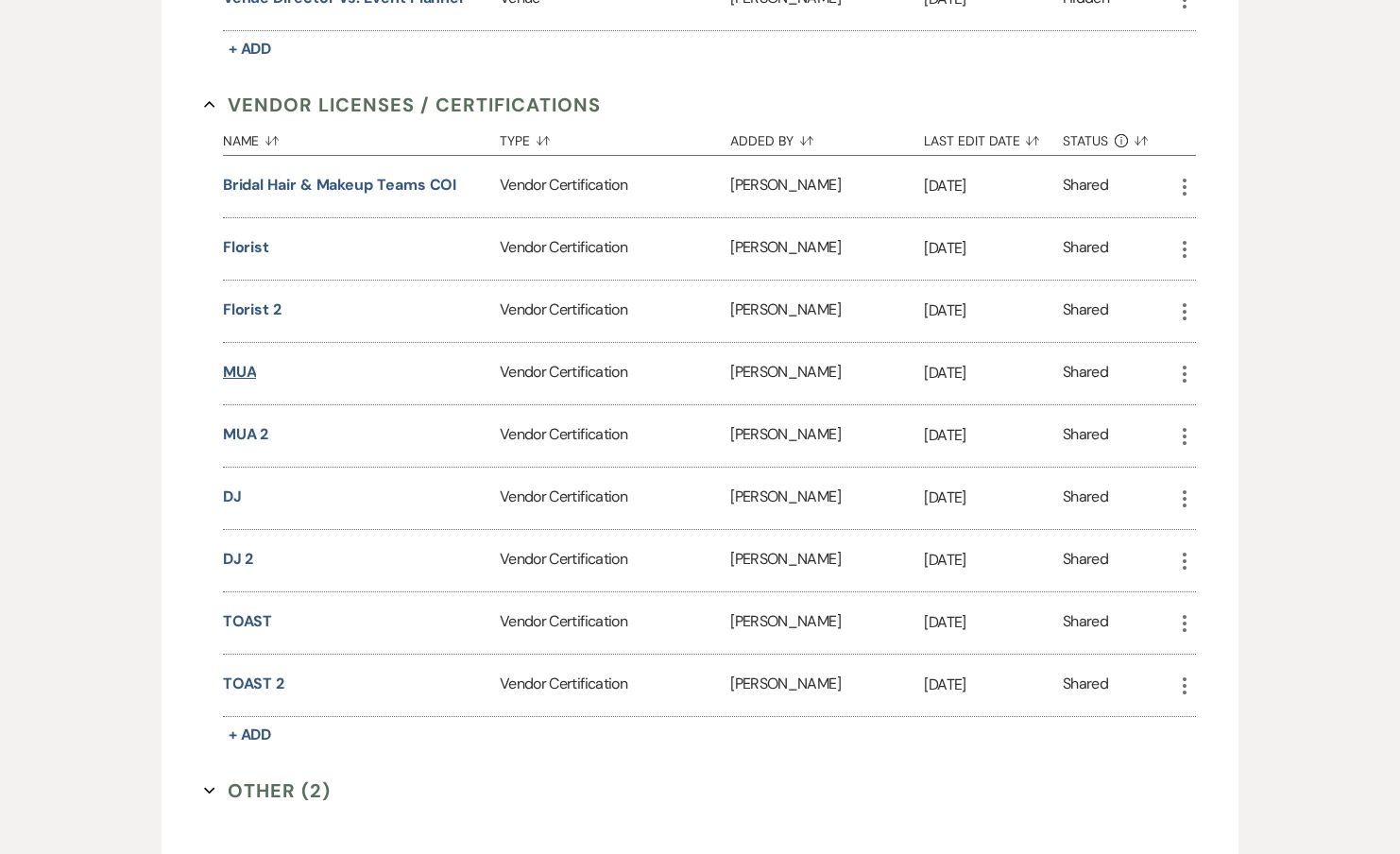
click at [247, 368] on button "MUA" at bounding box center [240, 372] width 34 height 23
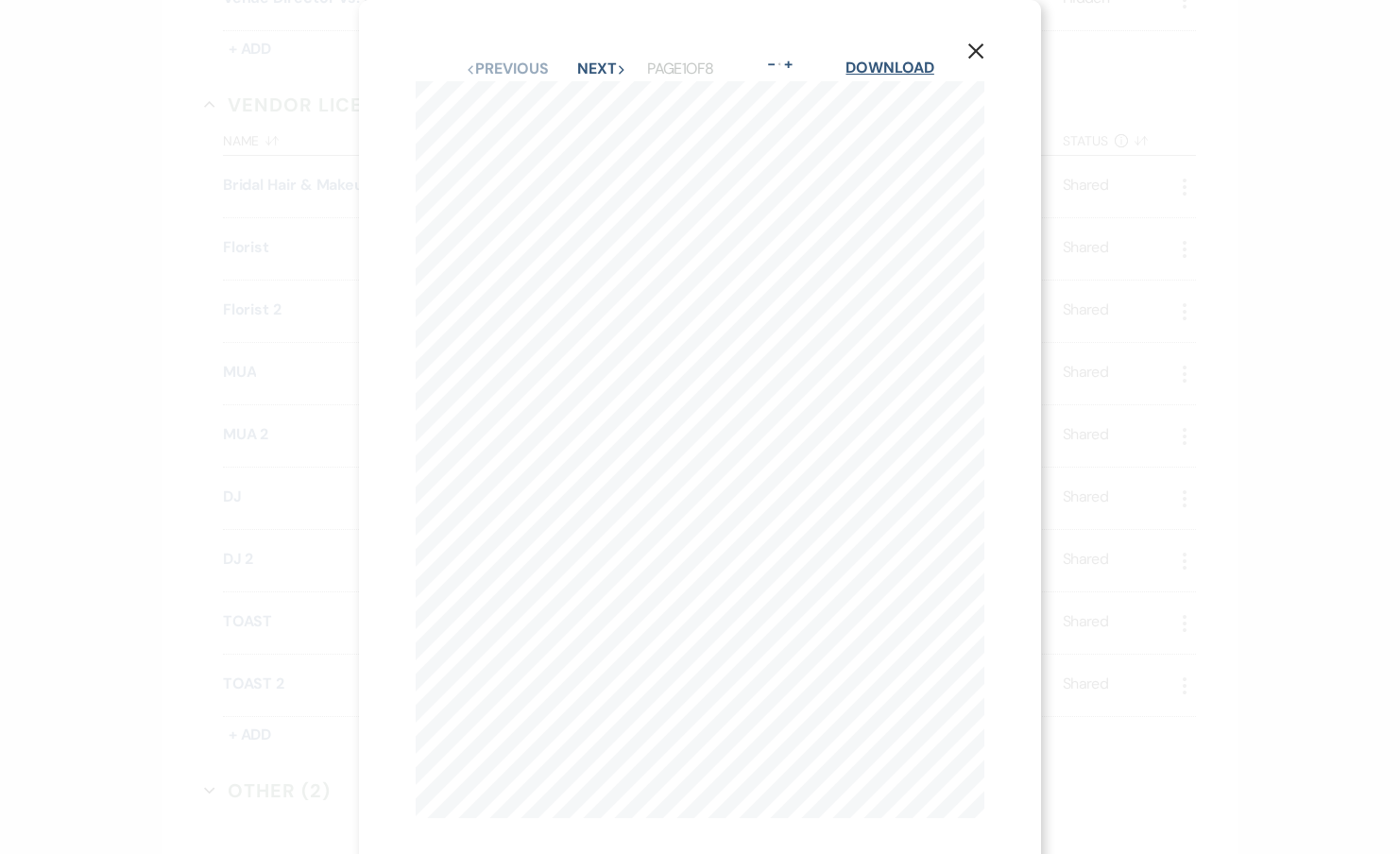
click at [894, 67] on link "Download" at bounding box center [890, 68] width 88 height 20
click at [307, 328] on div "X Previous Previous Next Next Page 1 of 8 - Zoom + Download SHOULD ANY OF THE A…" at bounding box center [700, 427] width 1400 height 854
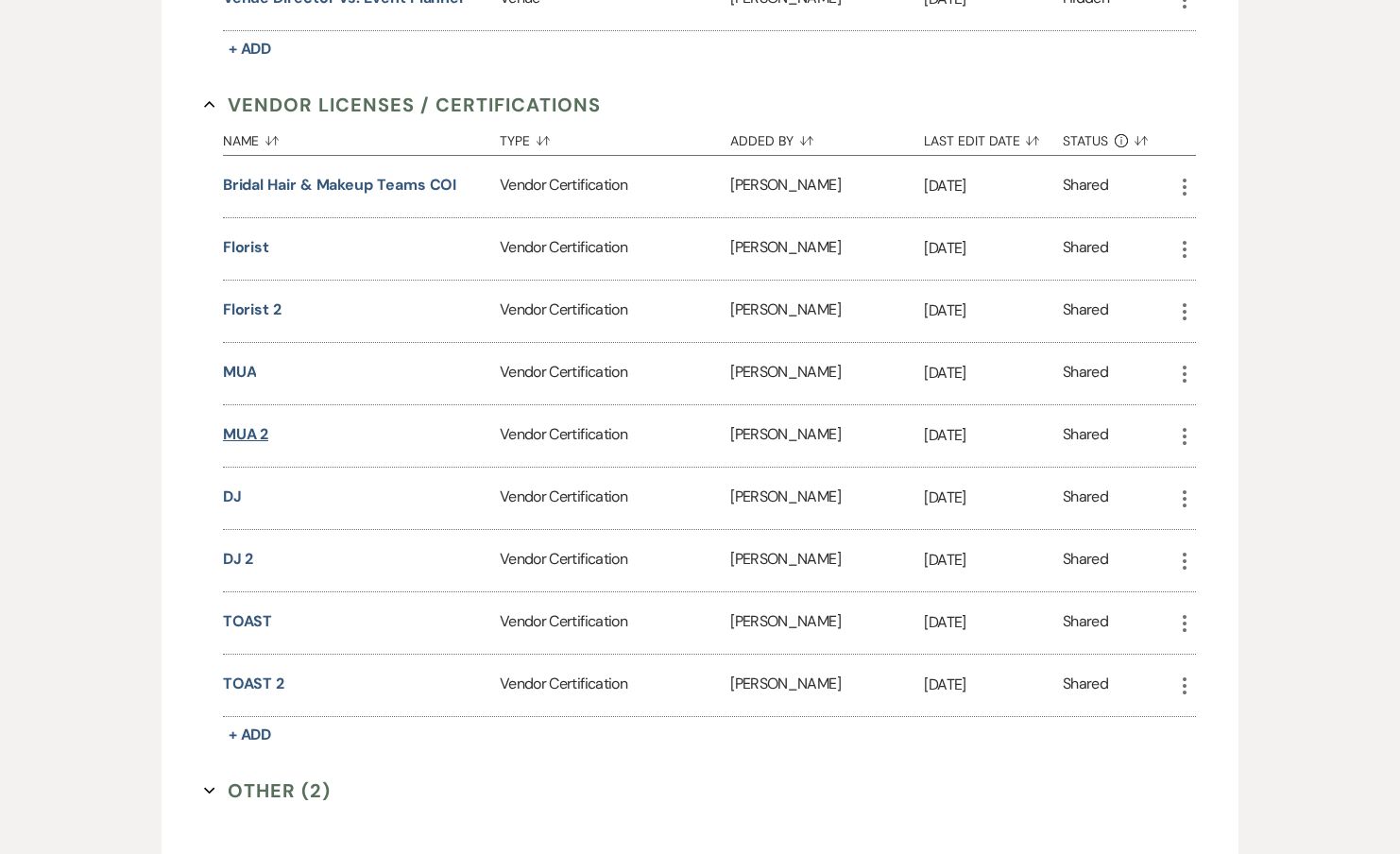
click at [246, 427] on button "MUA 2" at bounding box center [246, 434] width 47 height 23
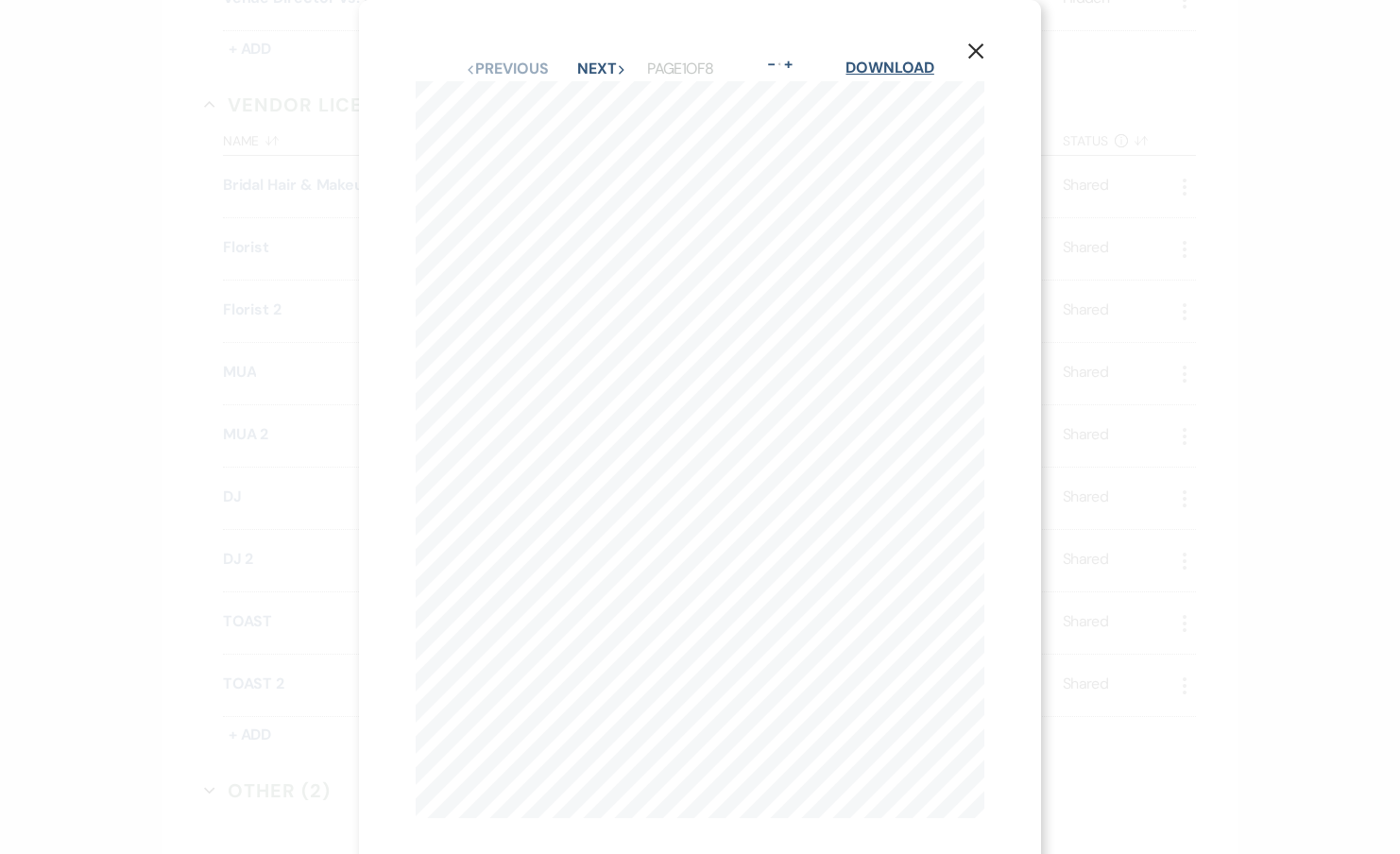
click at [873, 64] on link "Download" at bounding box center [890, 68] width 88 height 20
click at [300, 491] on div "X Previous Previous Next Next Page 1 of 8 - Zoom + Download SHOULD ANY OF THE A…" at bounding box center [700, 427] width 1400 height 854
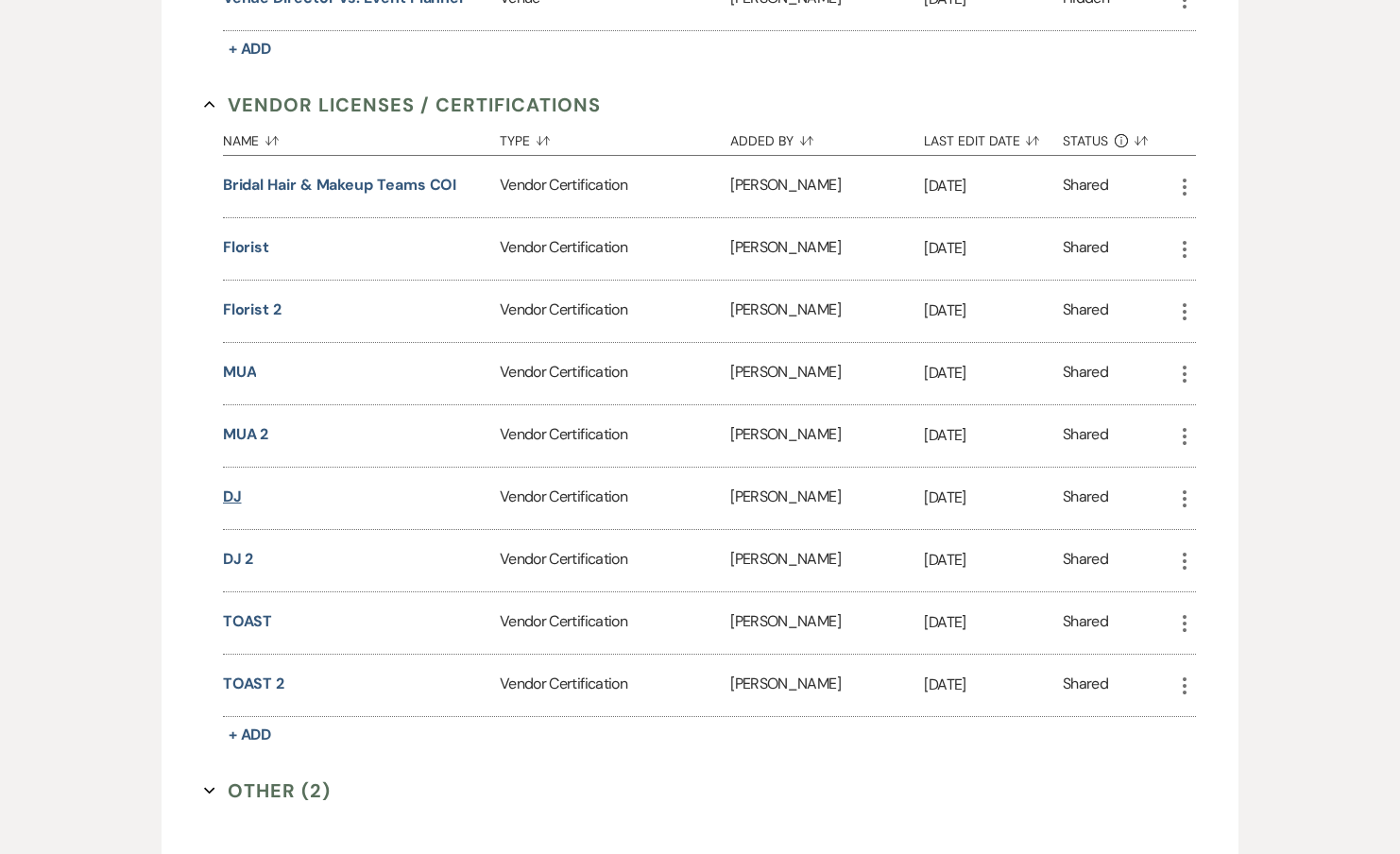
click at [233, 486] on button "DJ" at bounding box center [232, 497] width 19 height 23
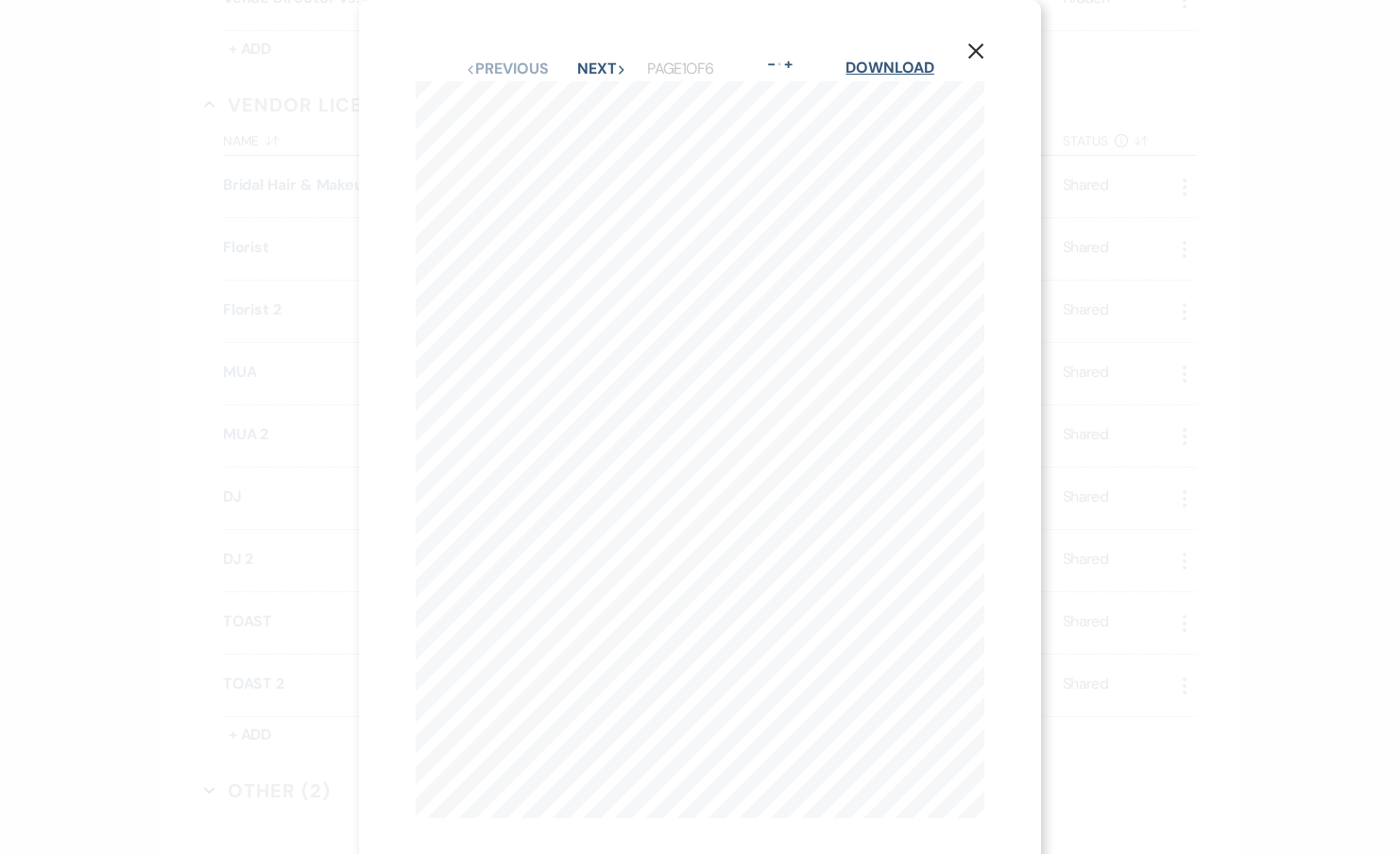
click at [872, 69] on link "Download" at bounding box center [890, 68] width 88 height 20
click at [284, 473] on div "X Previous Previous Next Next Page 1 of 6 - Zoom + Download Specialty Insurance…" at bounding box center [700, 427] width 1400 height 854
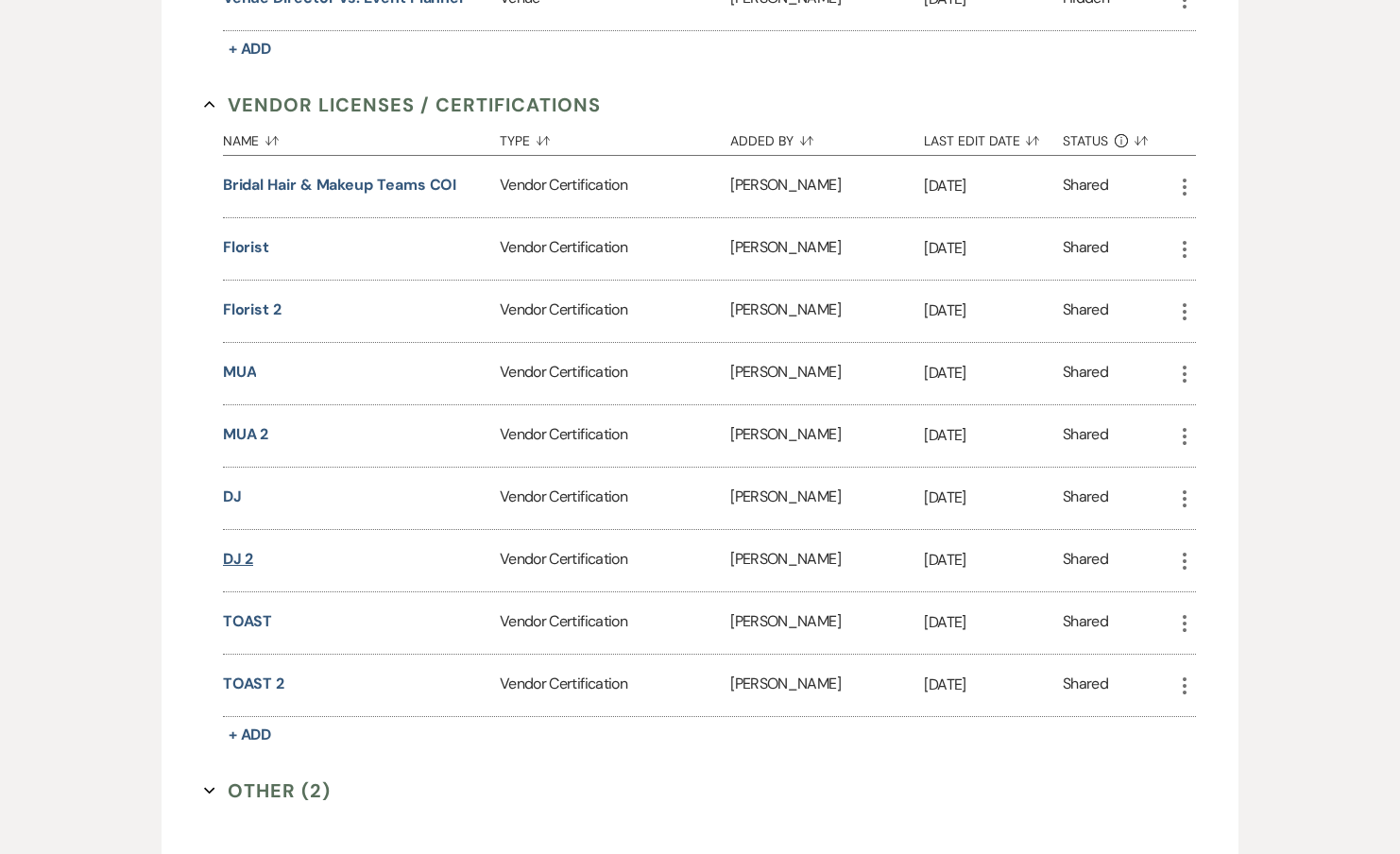
click at [237, 555] on button "DJ 2" at bounding box center [238, 559] width 31 height 23
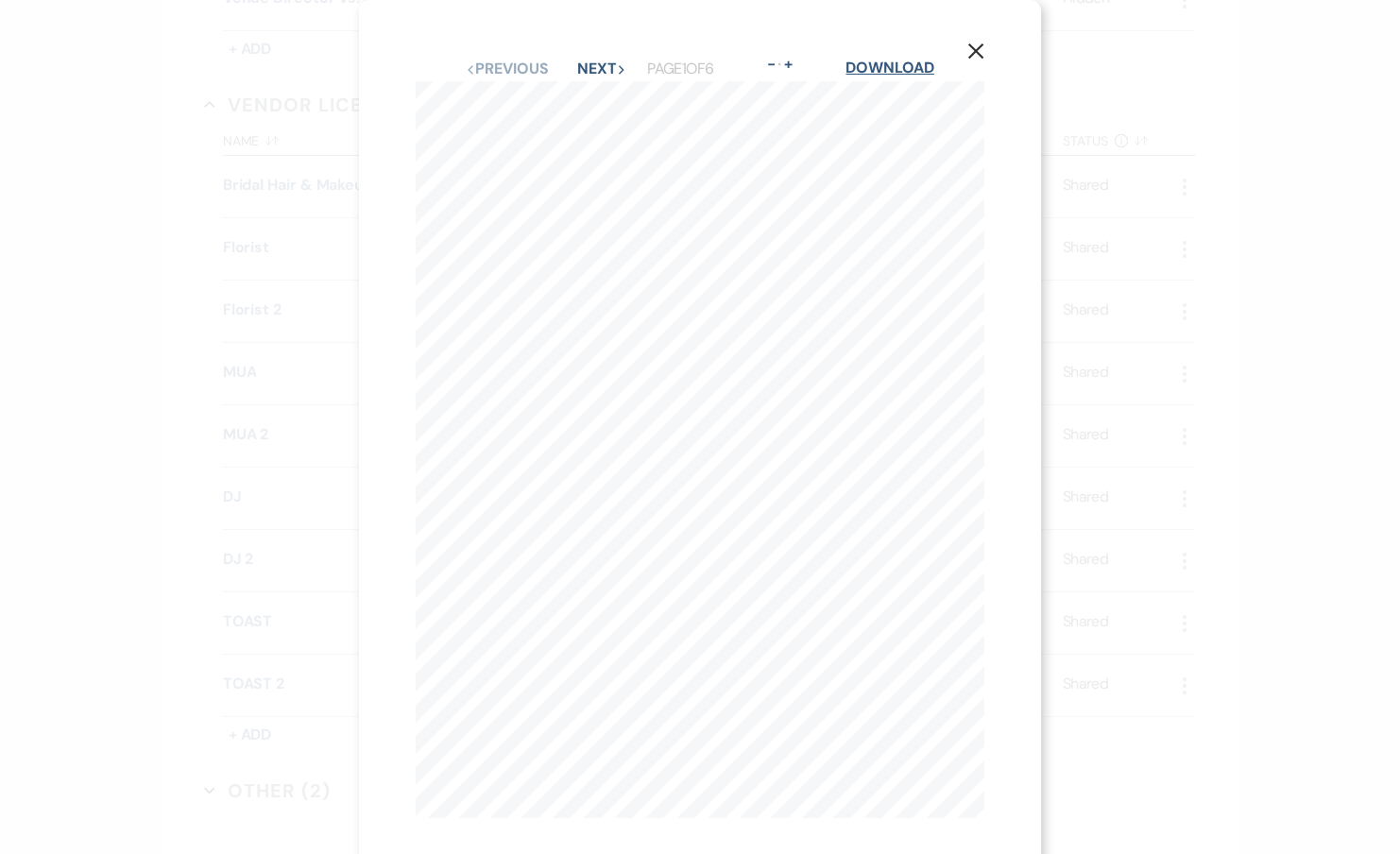
click at [899, 71] on link "Download" at bounding box center [890, 68] width 88 height 20
click at [304, 496] on div "X Previous Previous Next Next Page 1 of 6 - Zoom + Download Specialty Insurance…" at bounding box center [700, 427] width 1400 height 854
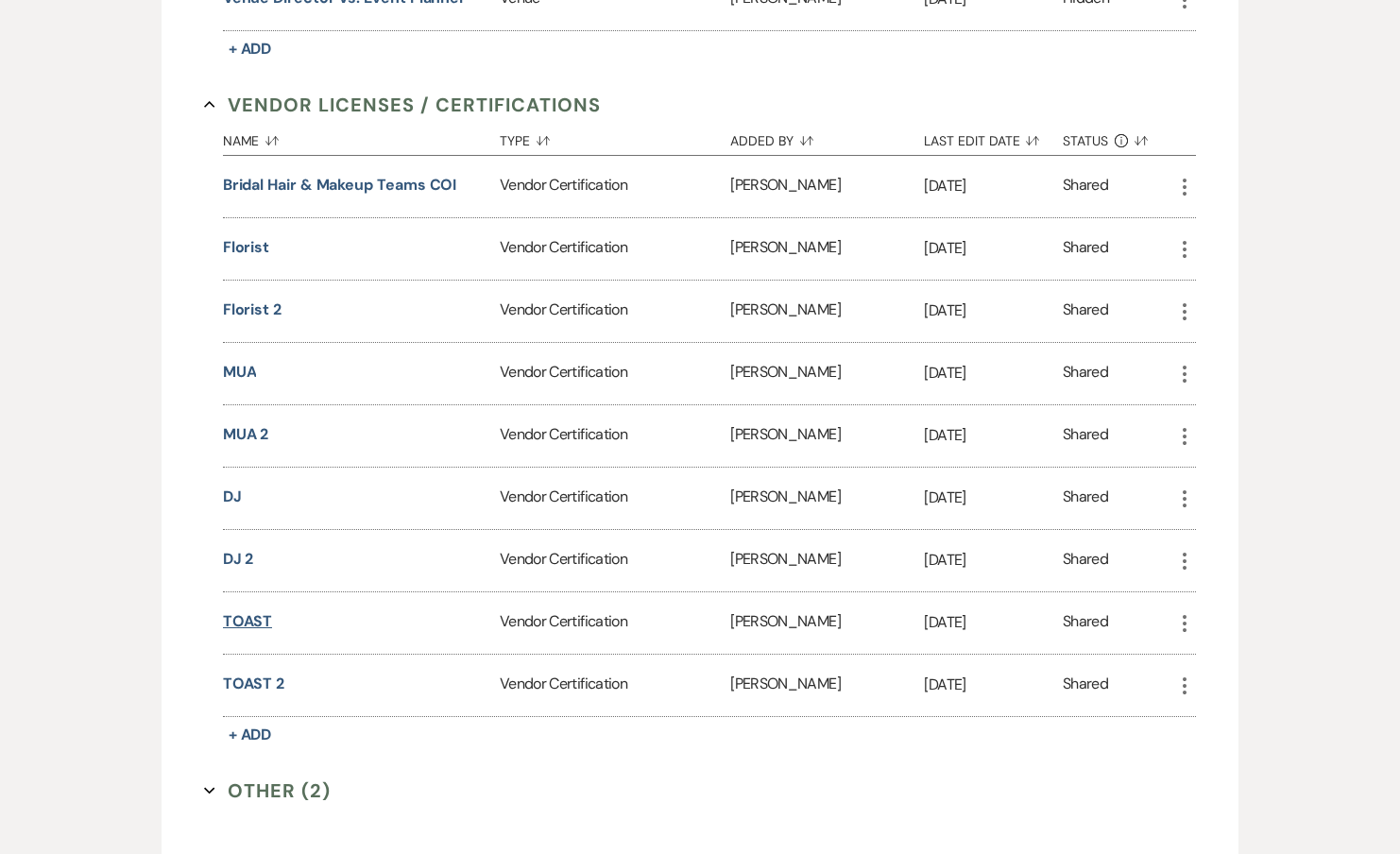
click at [252, 611] on button "TOAST" at bounding box center [248, 621] width 50 height 23
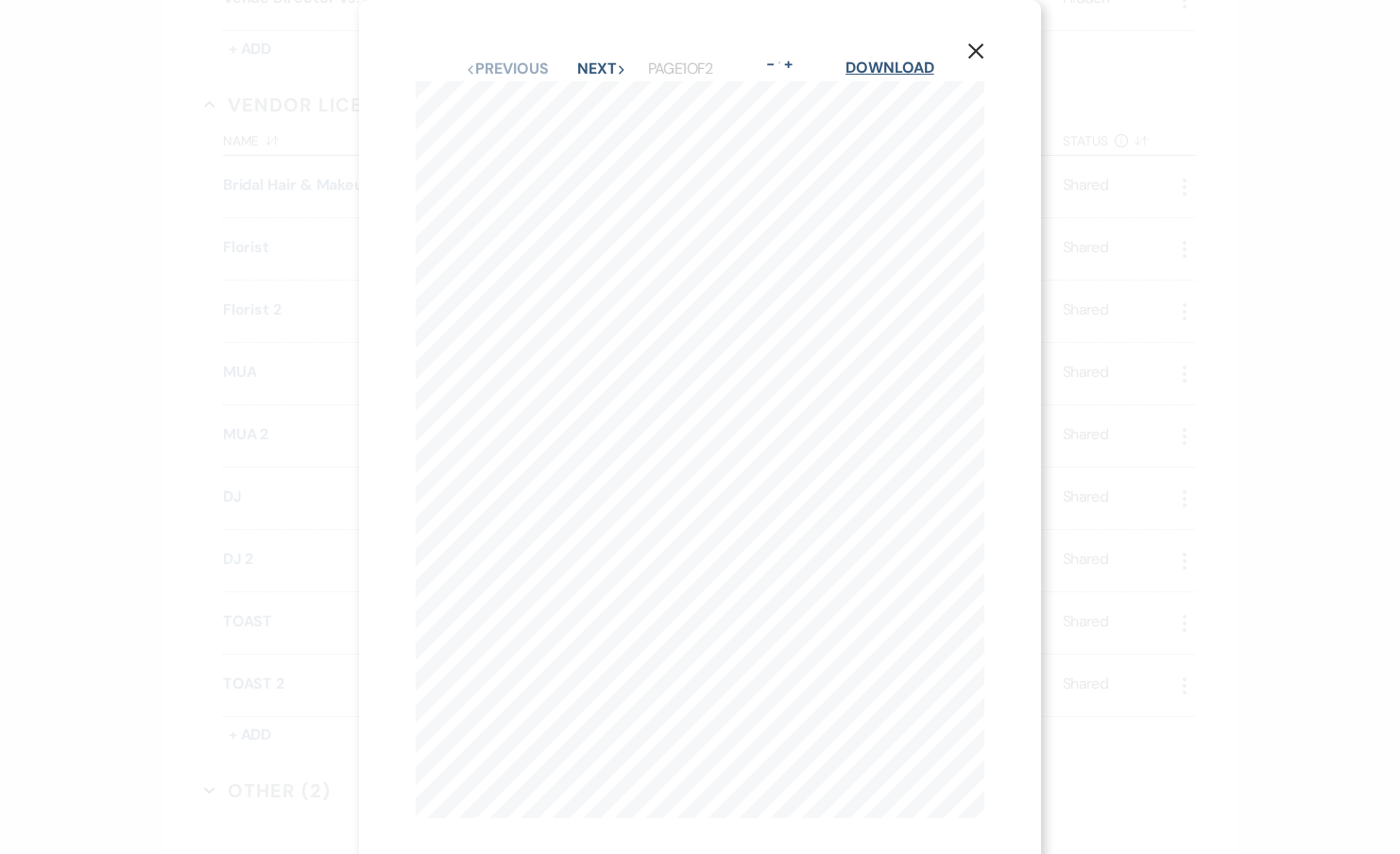
click at [869, 75] on link "Download" at bounding box center [890, 68] width 88 height 20
click at [286, 437] on div "X Previous Previous Next Next Page 1 of 2 - Zoom + Download WLTR005 THE HARTFOR…" at bounding box center [700, 427] width 1400 height 854
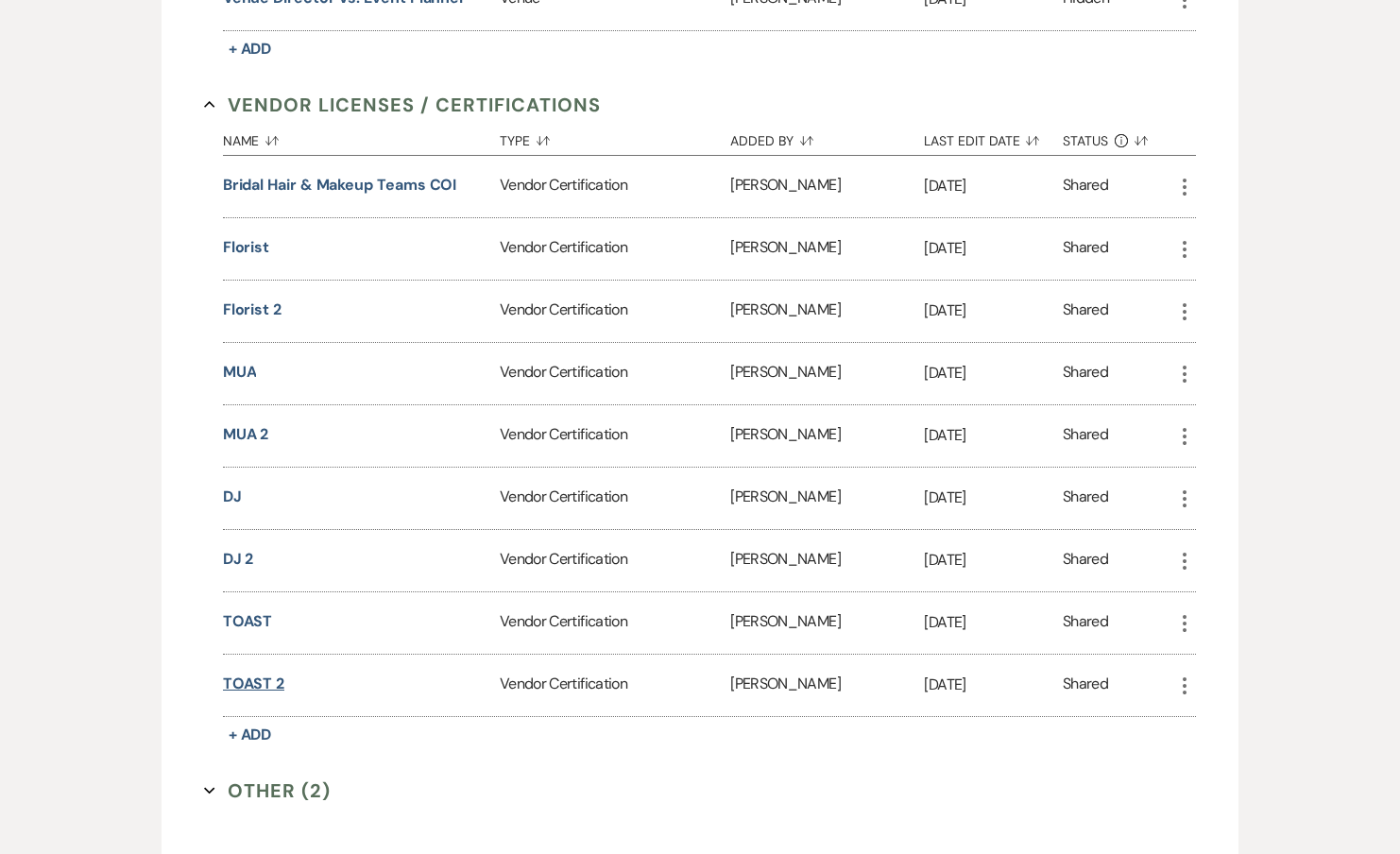
click at [259, 673] on button "TOAST 2" at bounding box center [254, 684] width 62 height 23
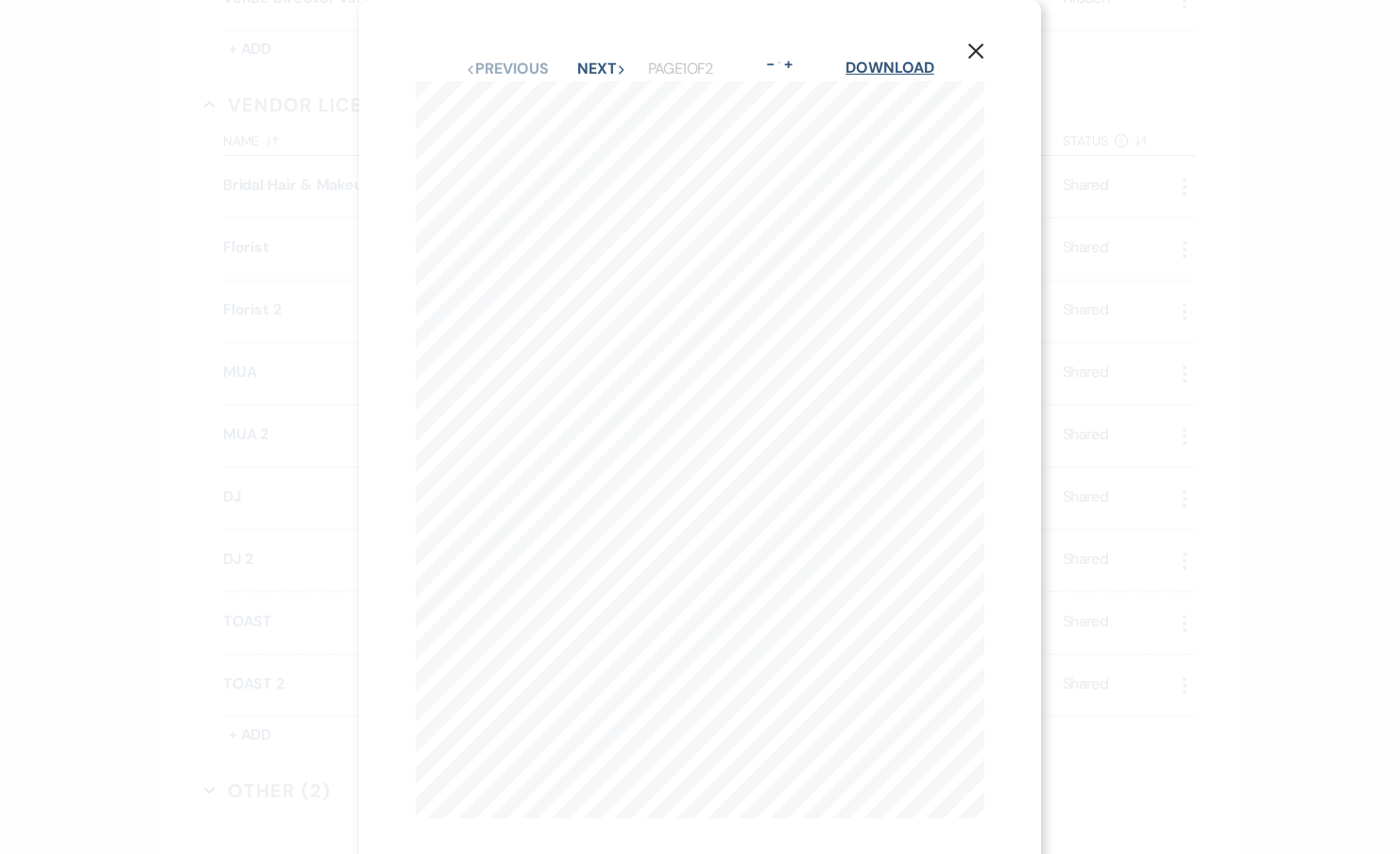
click at [883, 76] on link "Download" at bounding box center [890, 68] width 88 height 20
click at [1110, 185] on div "X Previous Previous Next Next Page 1 of 2 - Zoom + Download WLTR005 THE HARTFOR…" at bounding box center [700, 427] width 1400 height 854
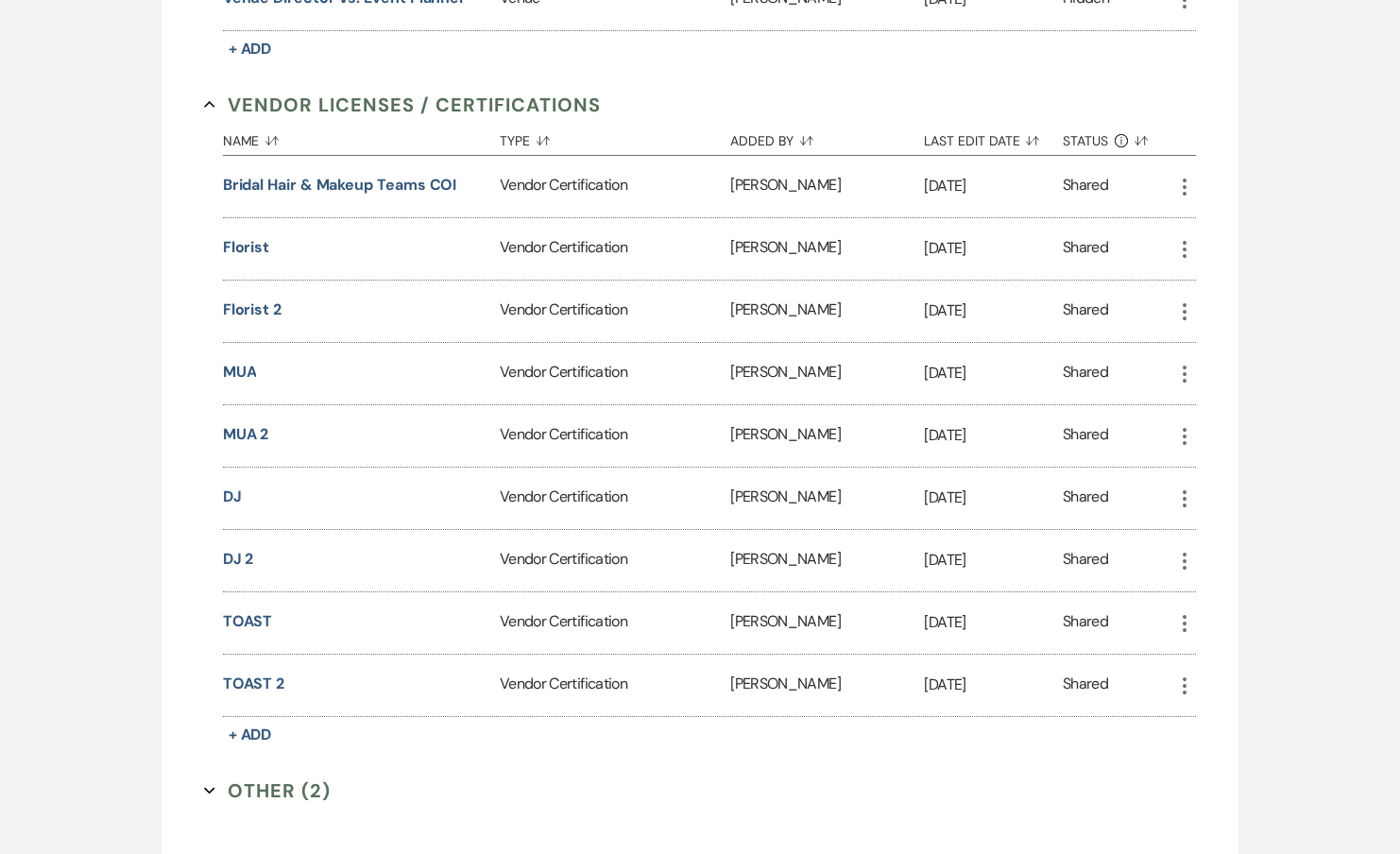
scroll to position [2460, 0]
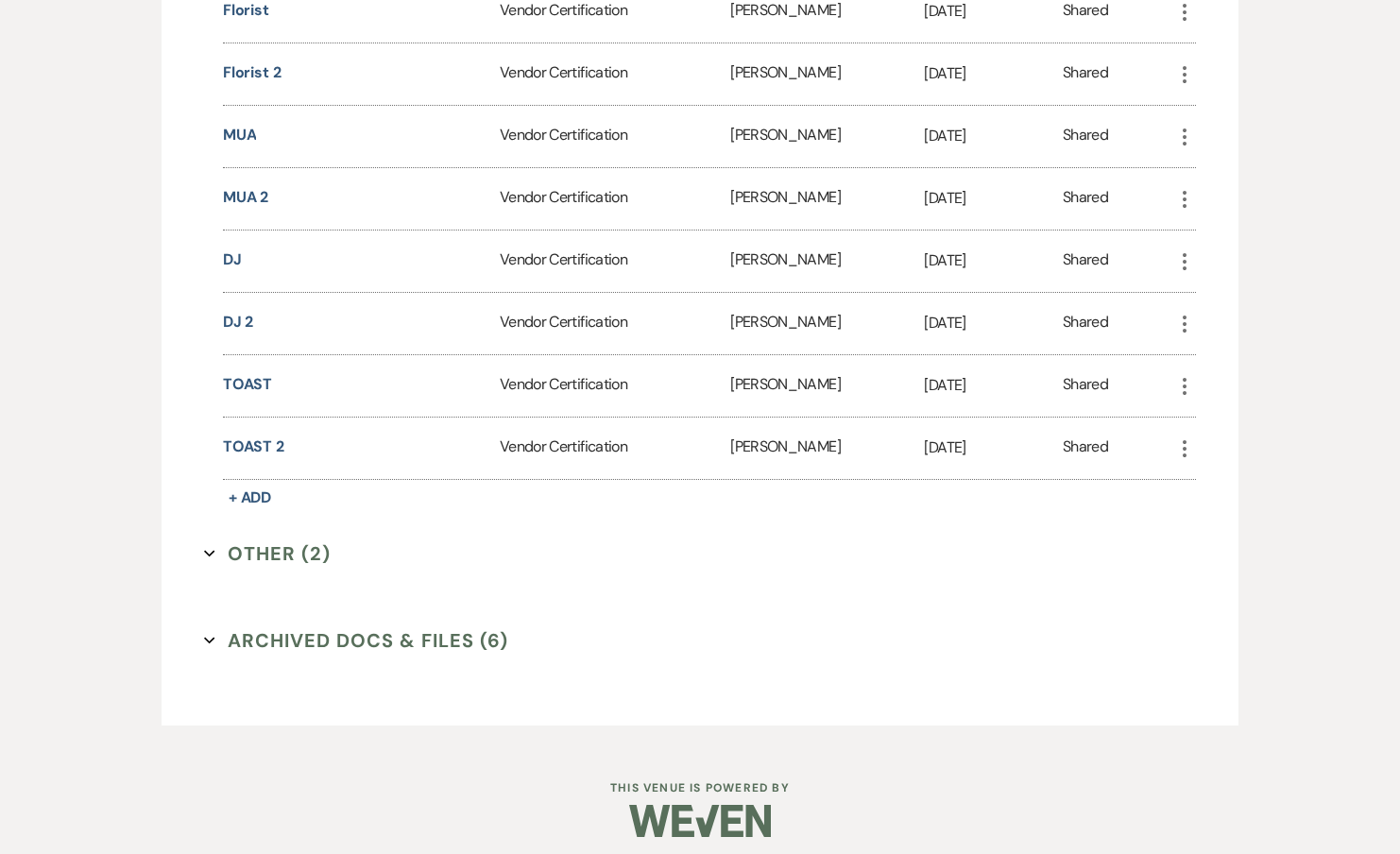
click at [263, 548] on button "Other (2) Expand" at bounding box center [267, 553] width 126 height 28
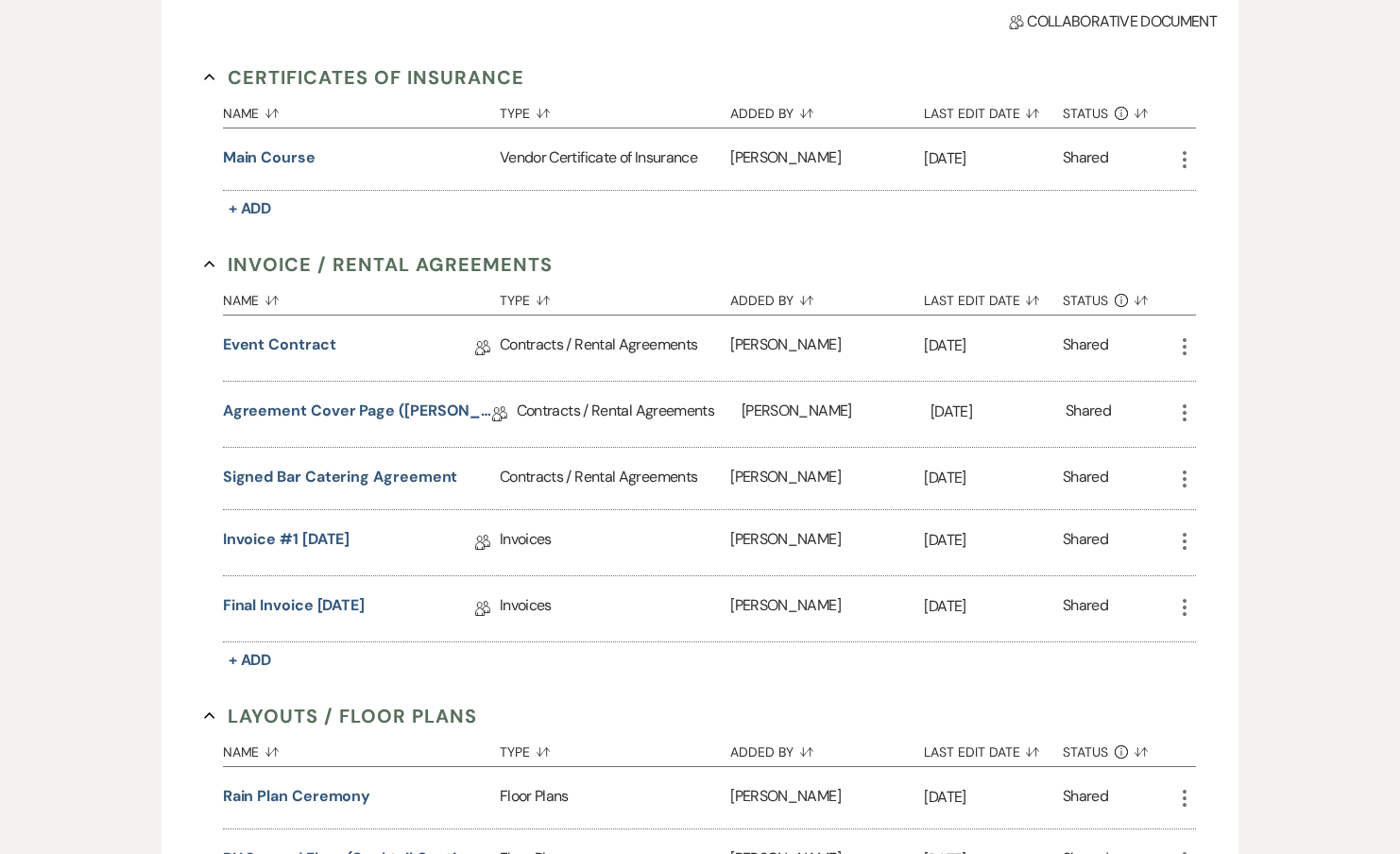
scroll to position [0, 0]
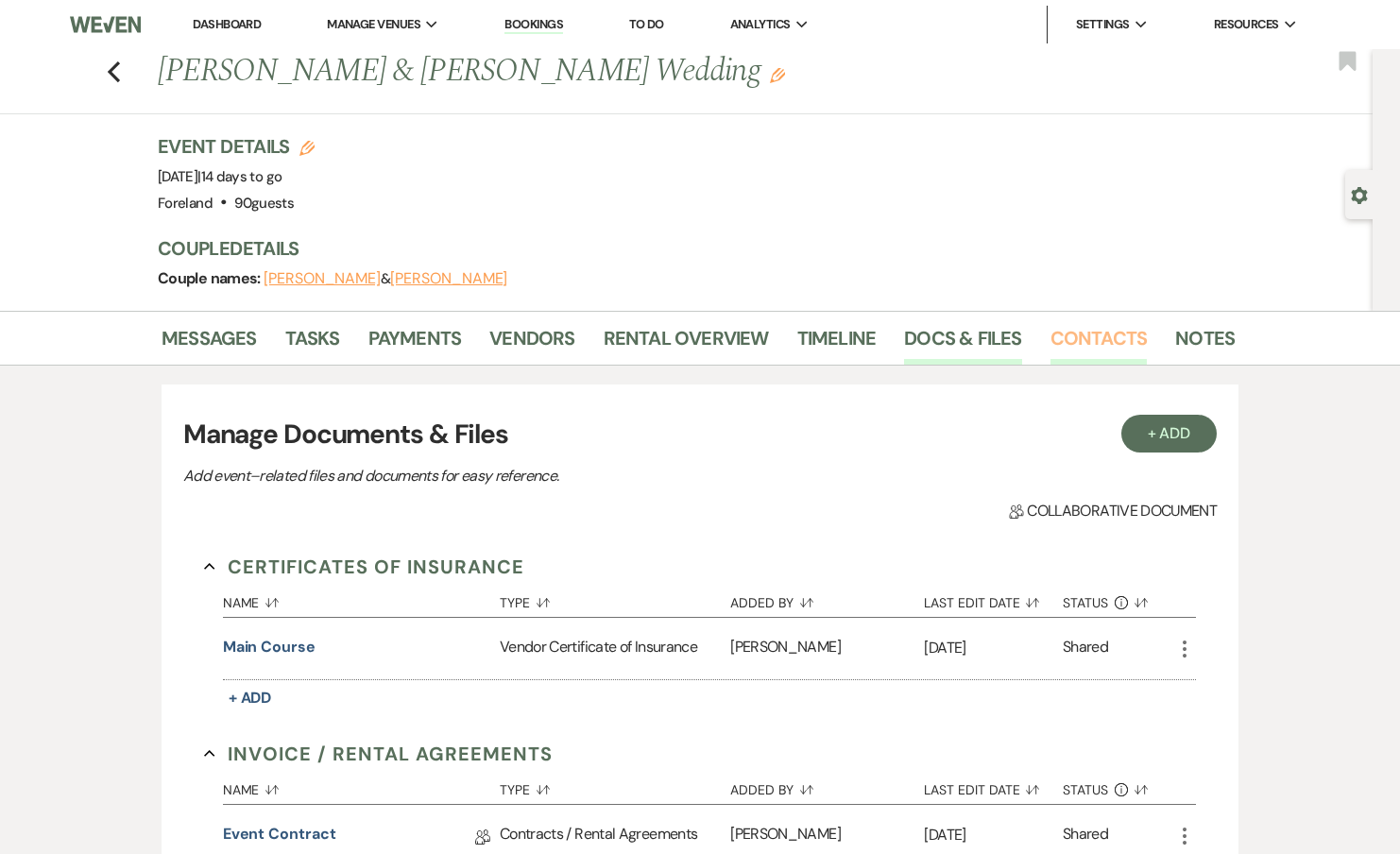
click at [1094, 347] on link "Contacts" at bounding box center [1100, 344] width 98 height 42
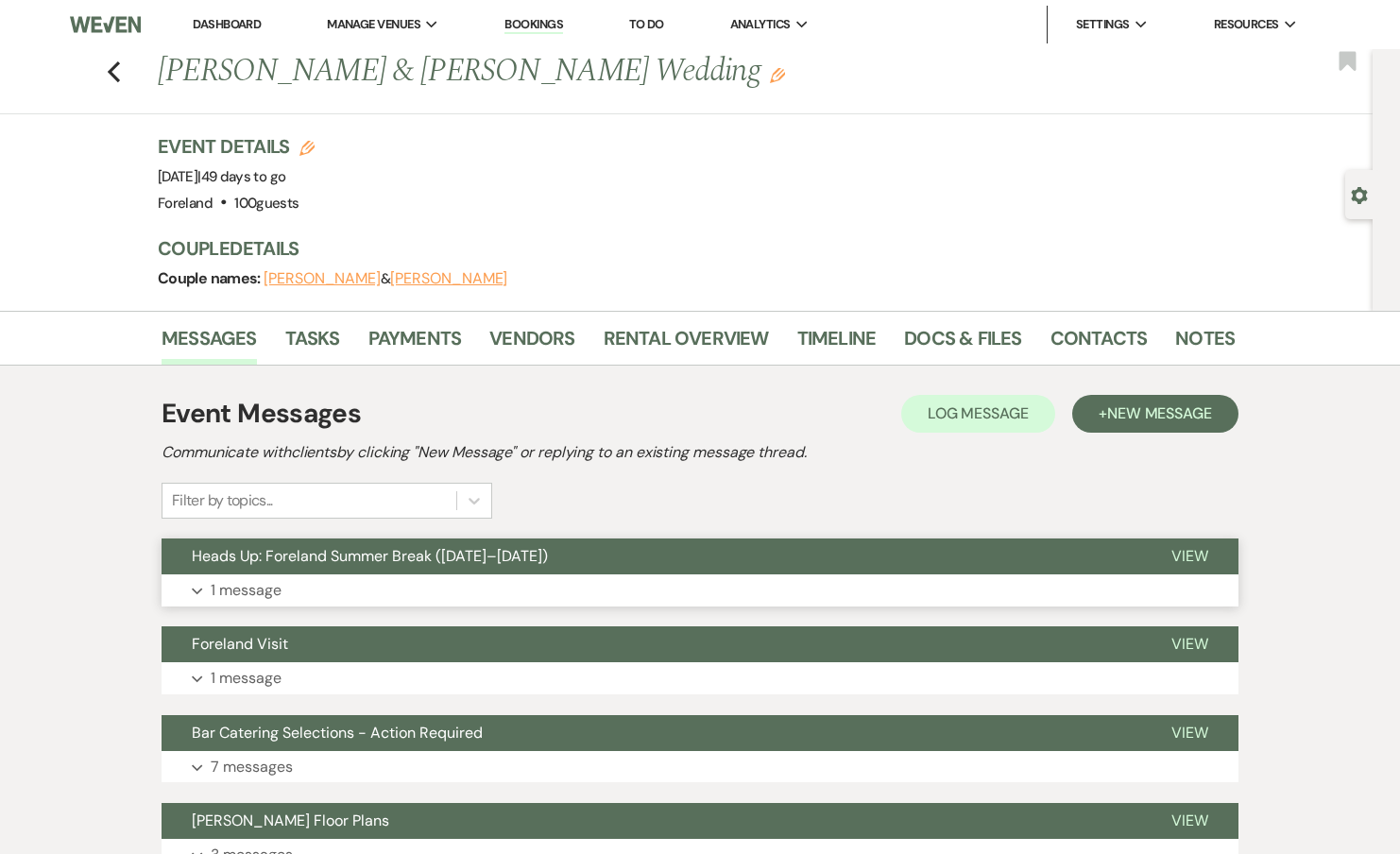
click at [275, 596] on p "1 message" at bounding box center [246, 590] width 71 height 25
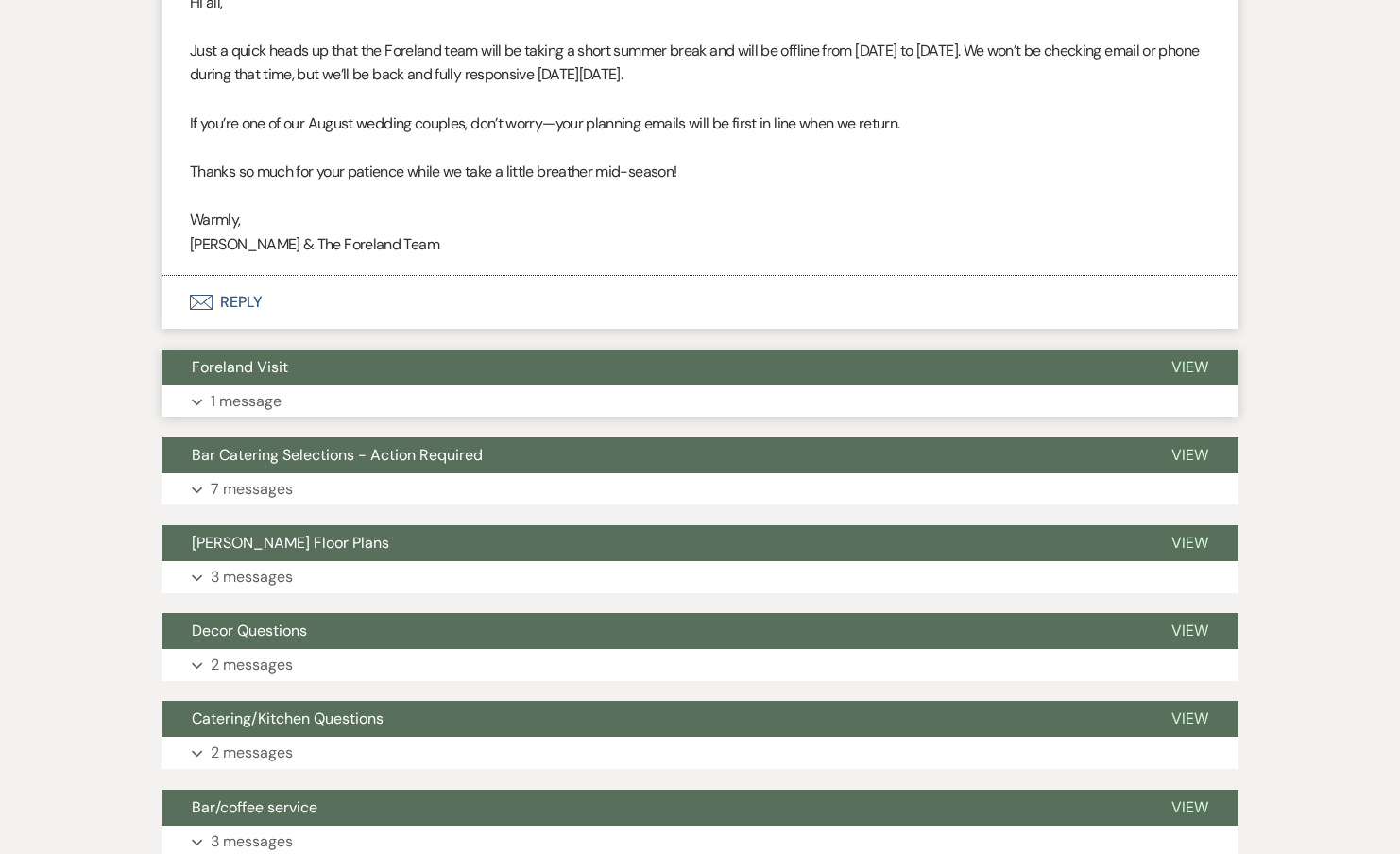
click at [256, 414] on button "Expand 1 message" at bounding box center [700, 401] width 1077 height 32
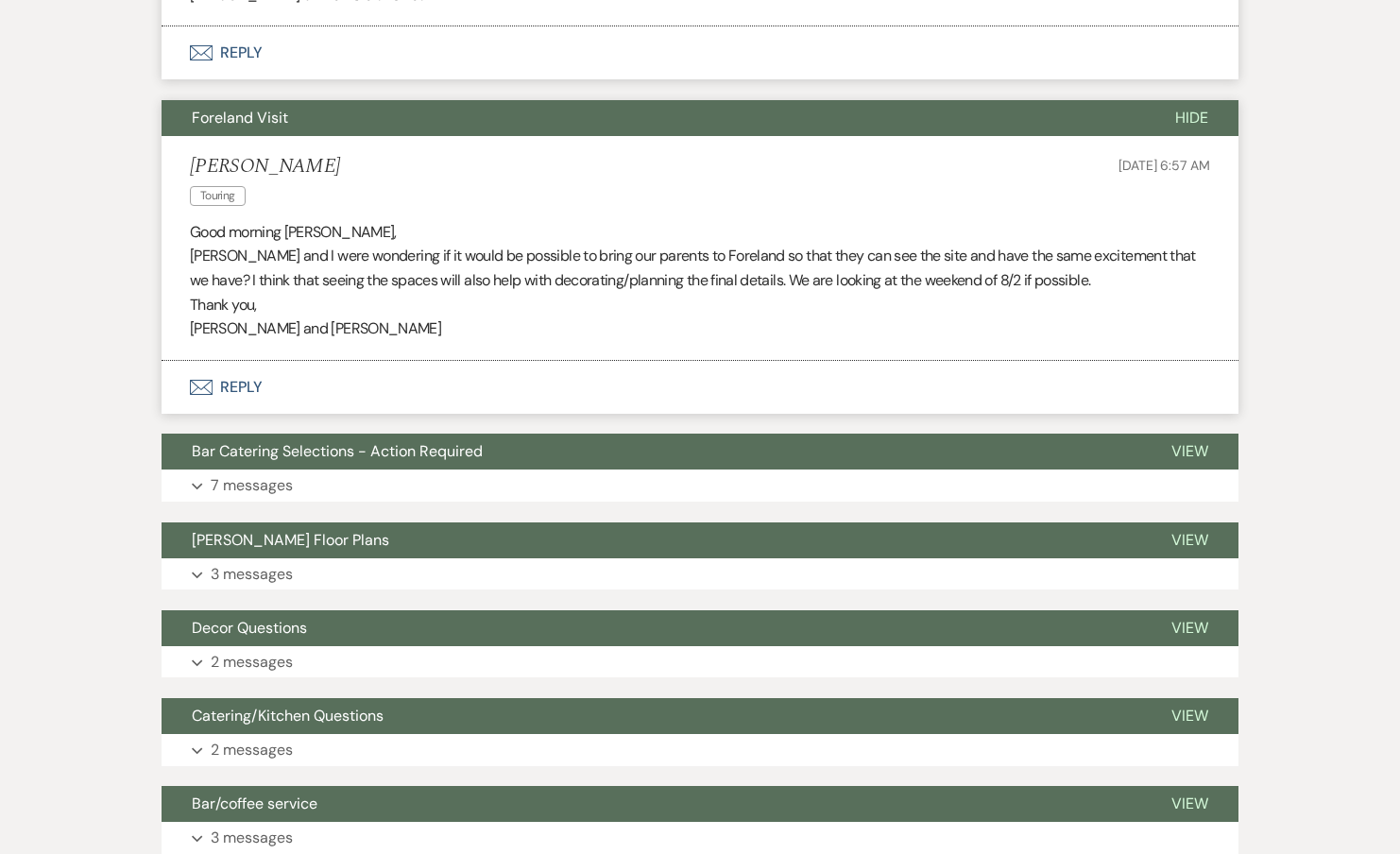
scroll to position [925, 0]
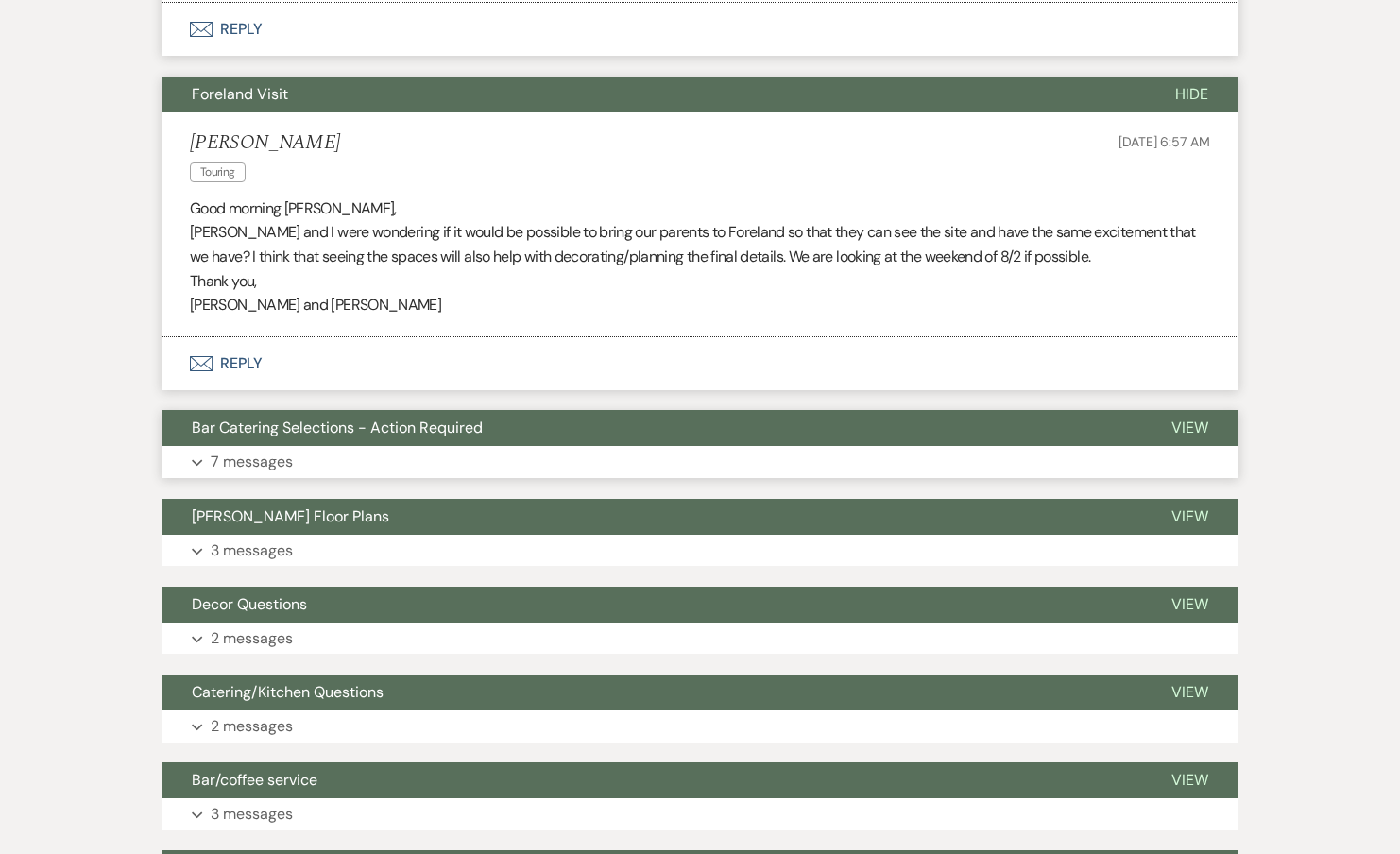
click at [254, 459] on p "7 messages" at bounding box center [252, 462] width 83 height 25
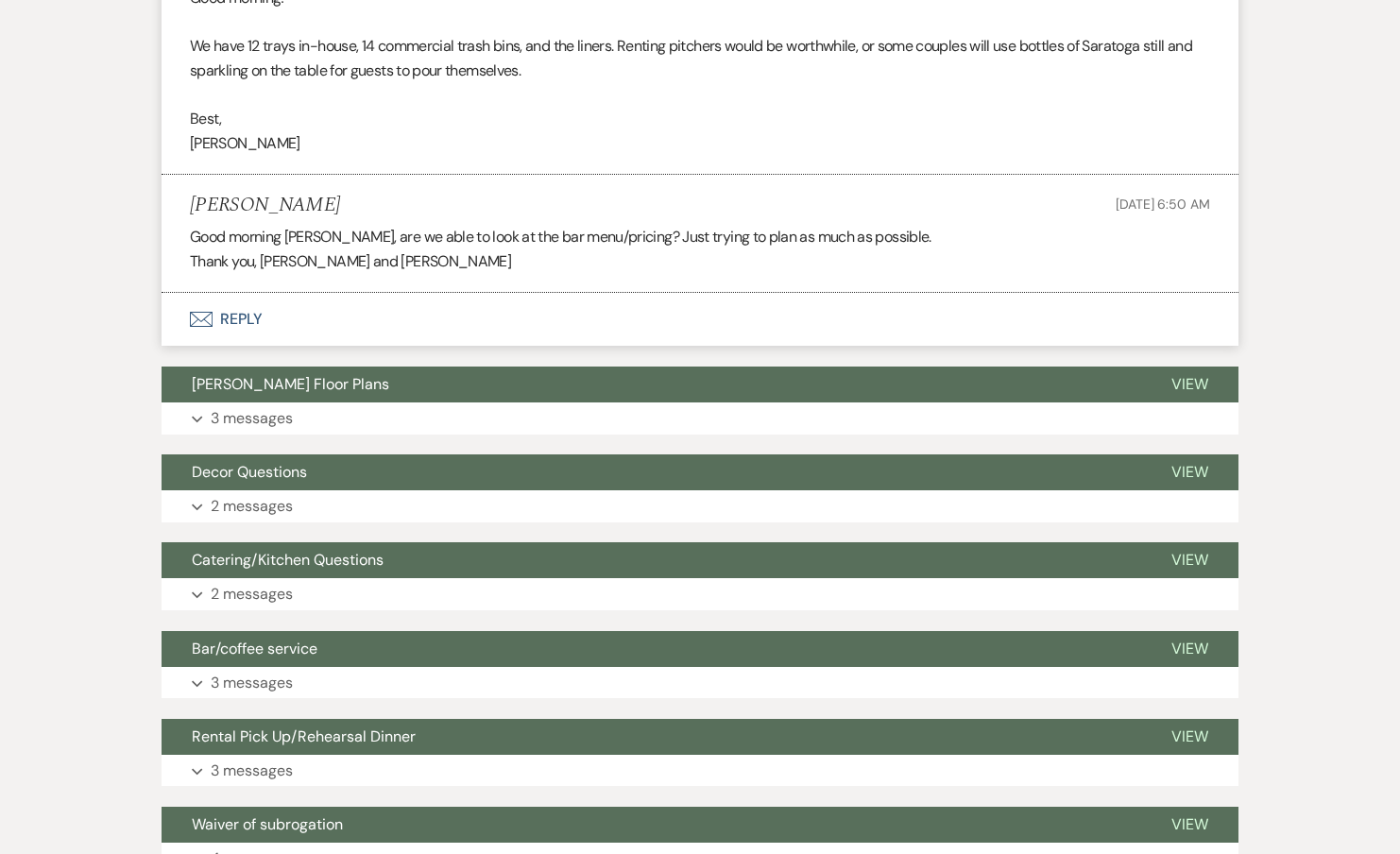
scroll to position [3073, 0]
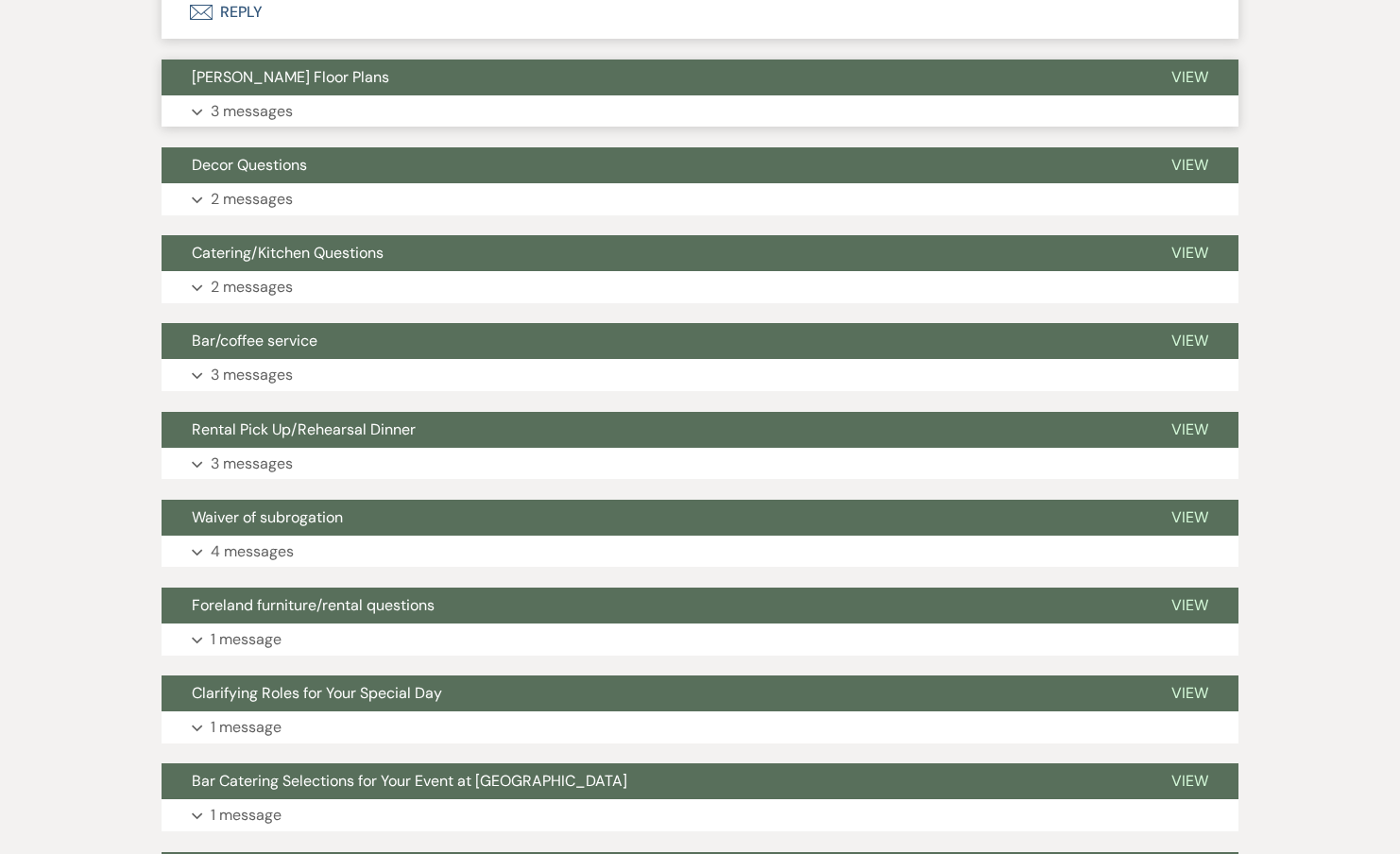
click at [266, 100] on p "3 messages" at bounding box center [252, 111] width 83 height 25
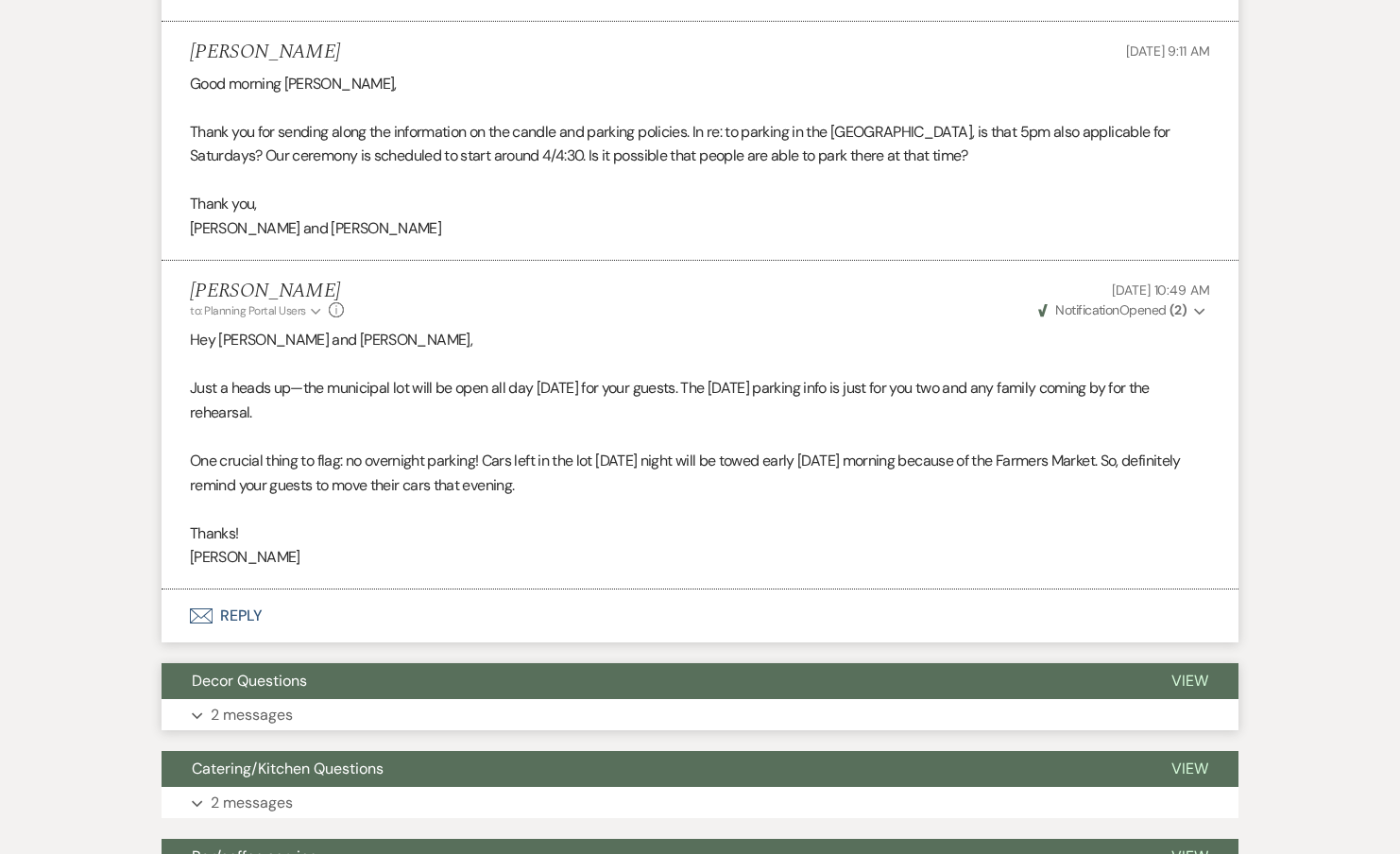
click at [253, 700] on button "Expand 2 messages" at bounding box center [700, 716] width 1077 height 32
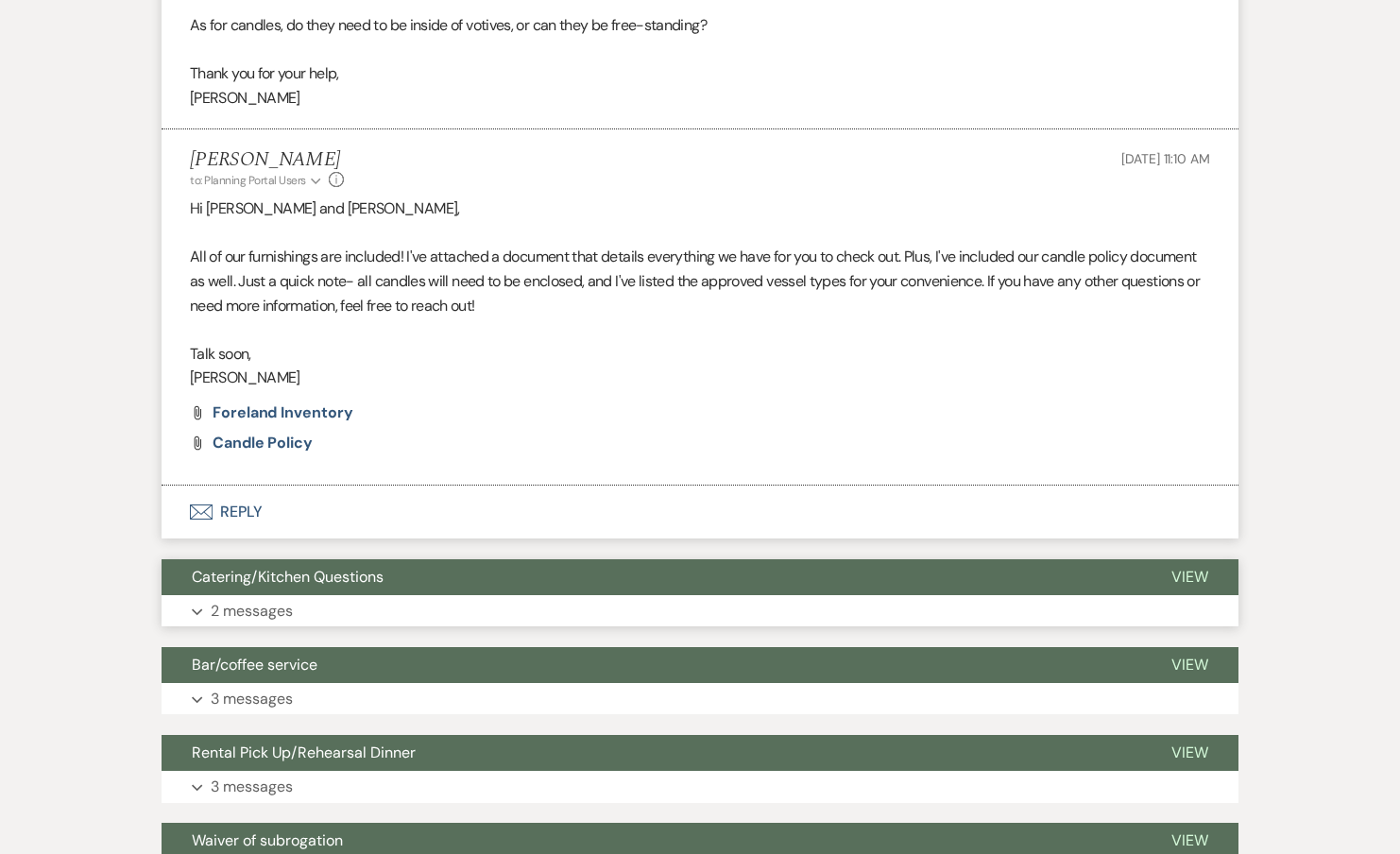
click at [264, 599] on p "2 messages" at bounding box center [252, 611] width 83 height 25
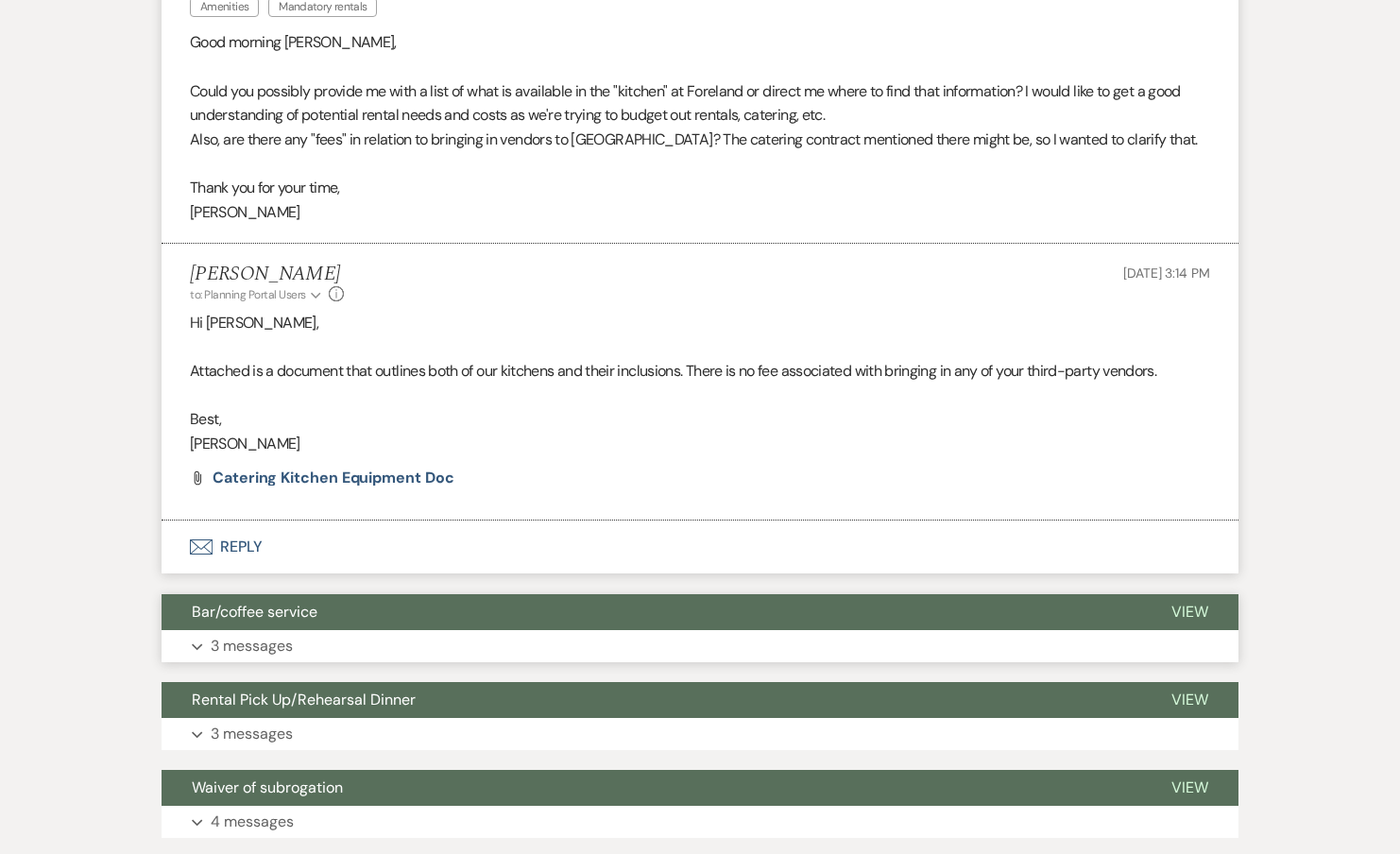
click at [260, 630] on button "Expand 3 messages" at bounding box center [700, 646] width 1077 height 32
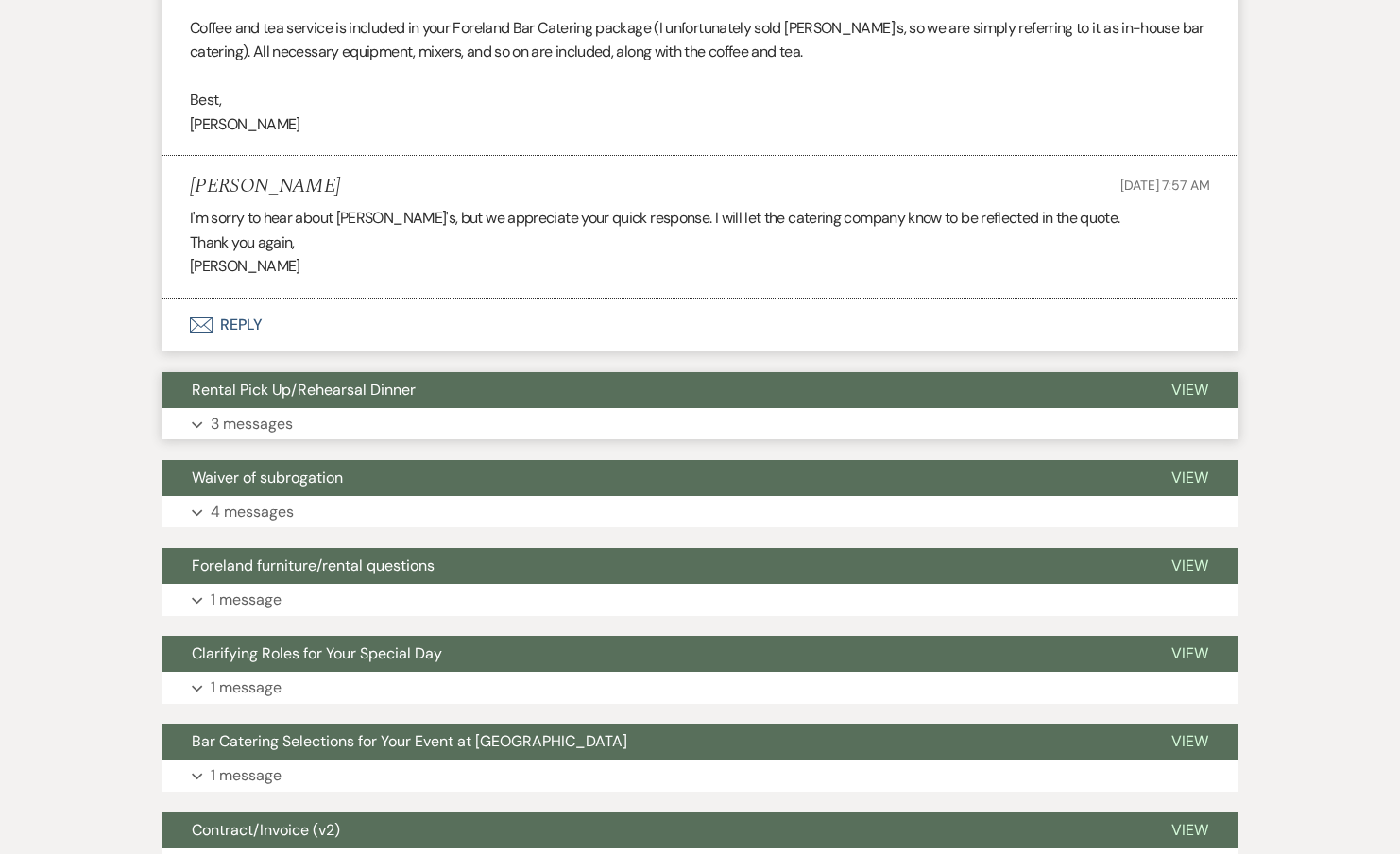
click at [266, 412] on p "3 messages" at bounding box center [252, 424] width 83 height 25
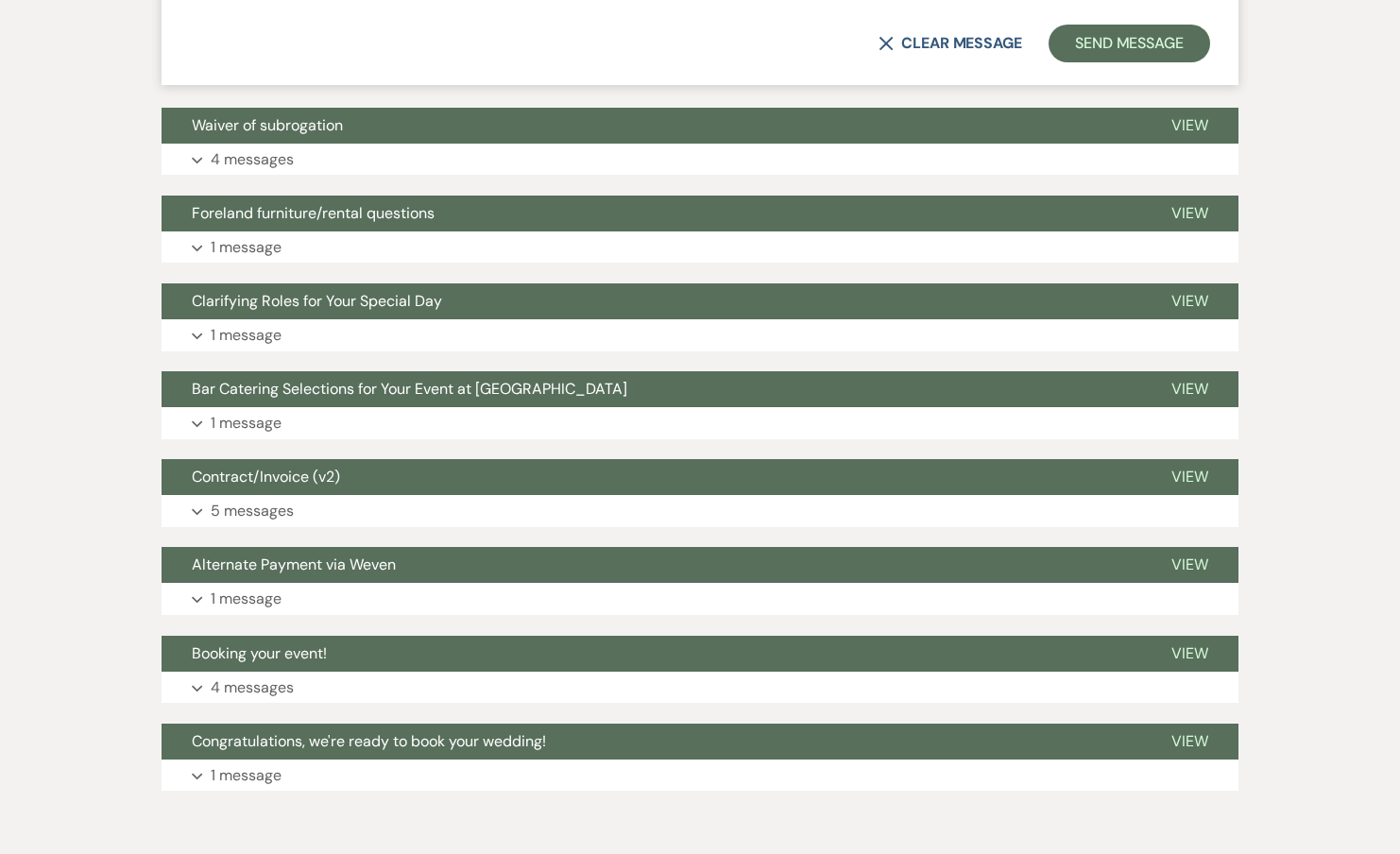
scroll to position [8225, 0]
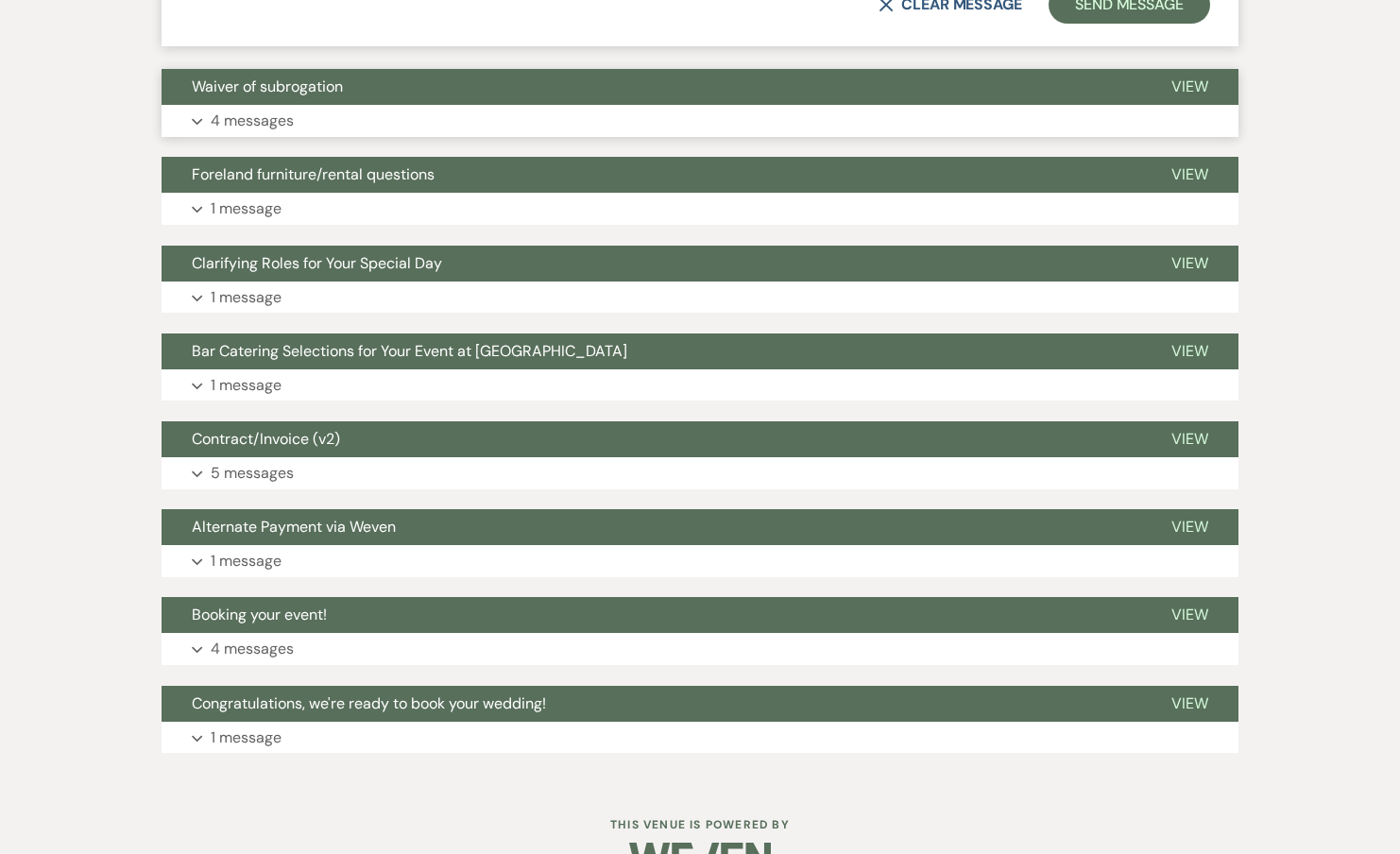
click at [260, 108] on p "4 messages" at bounding box center [253, 120] width 84 height 25
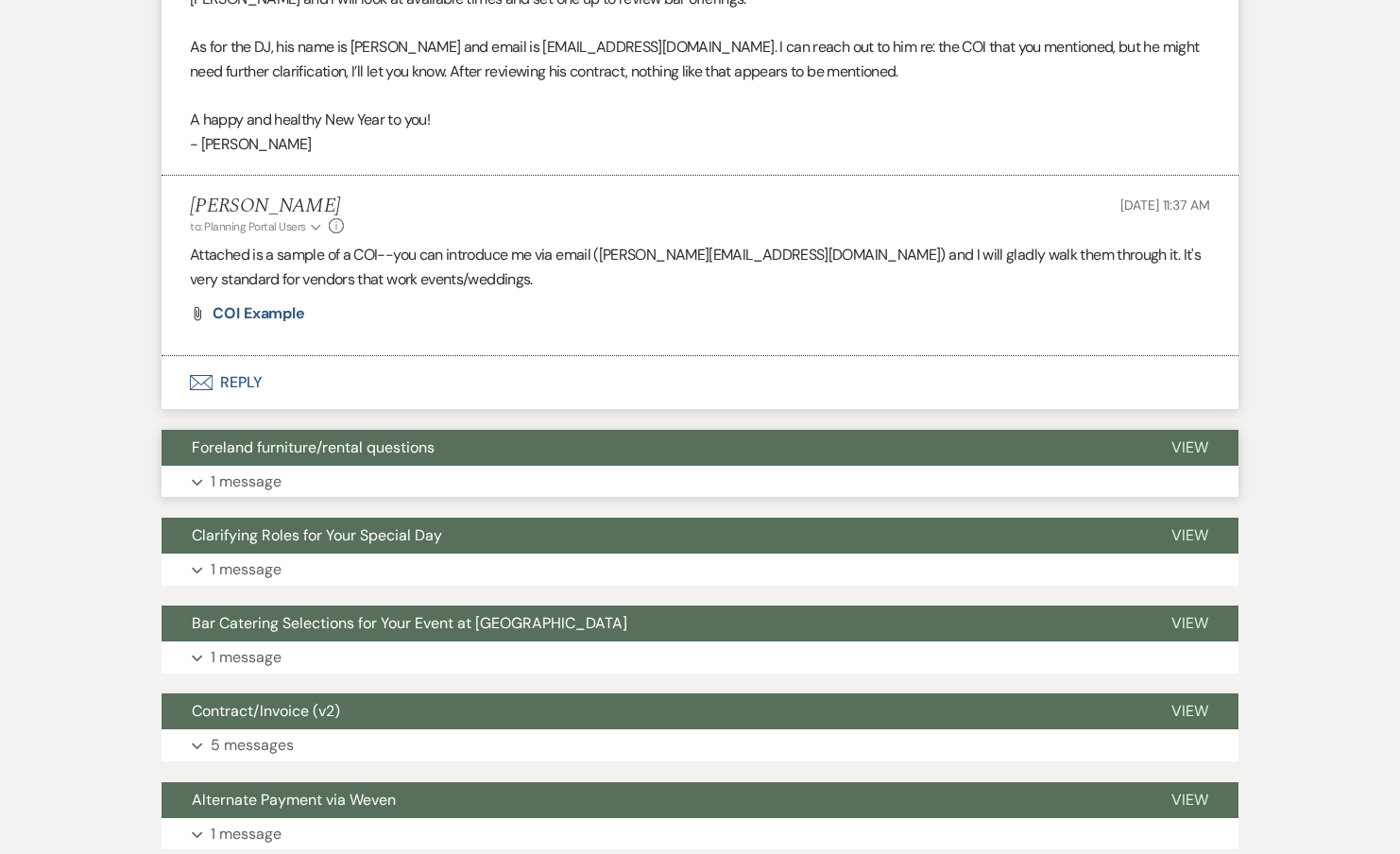
click at [263, 470] on p "1 message" at bounding box center [246, 482] width 71 height 25
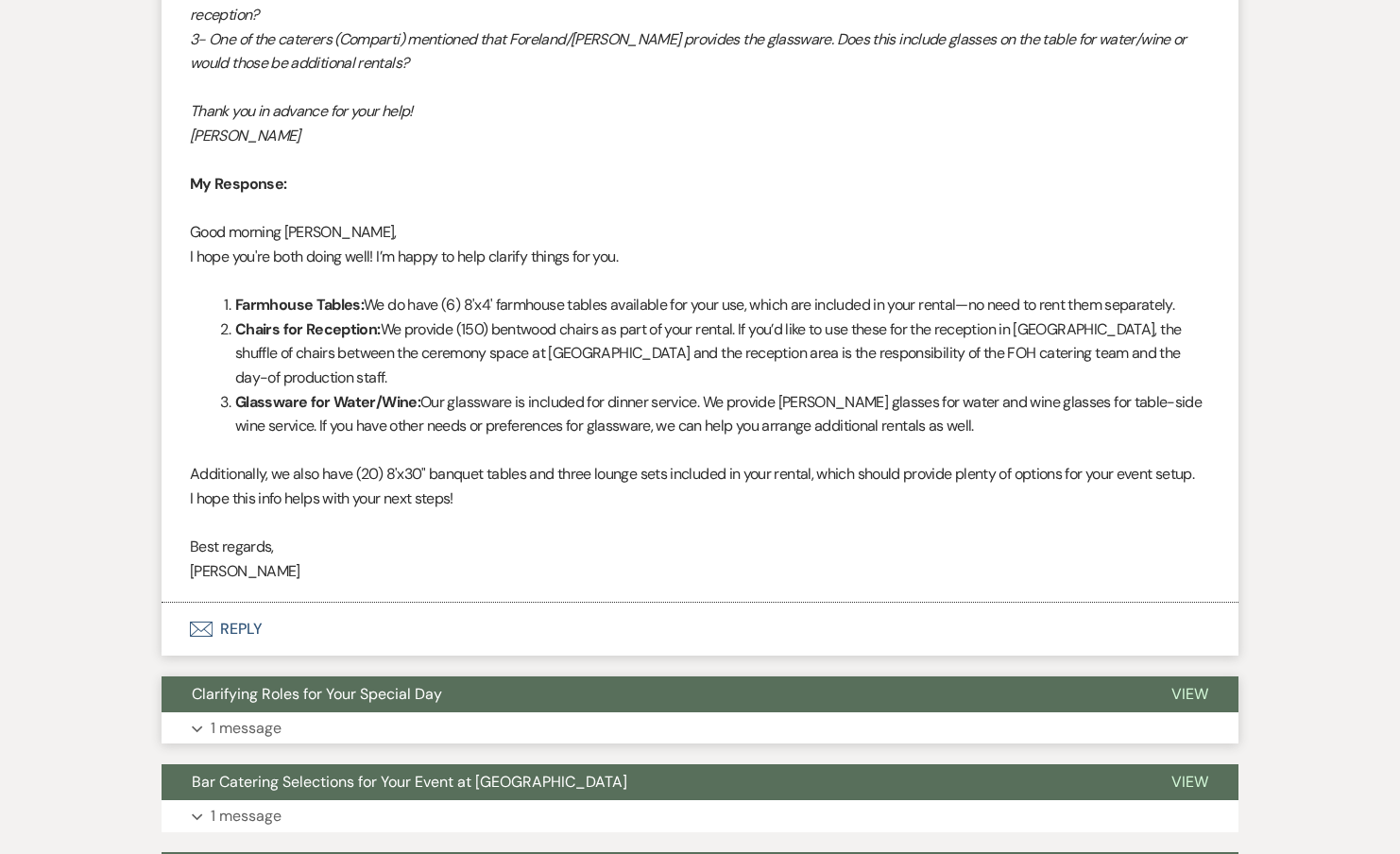
click at [250, 717] on p "1 message" at bounding box center [246, 729] width 71 height 25
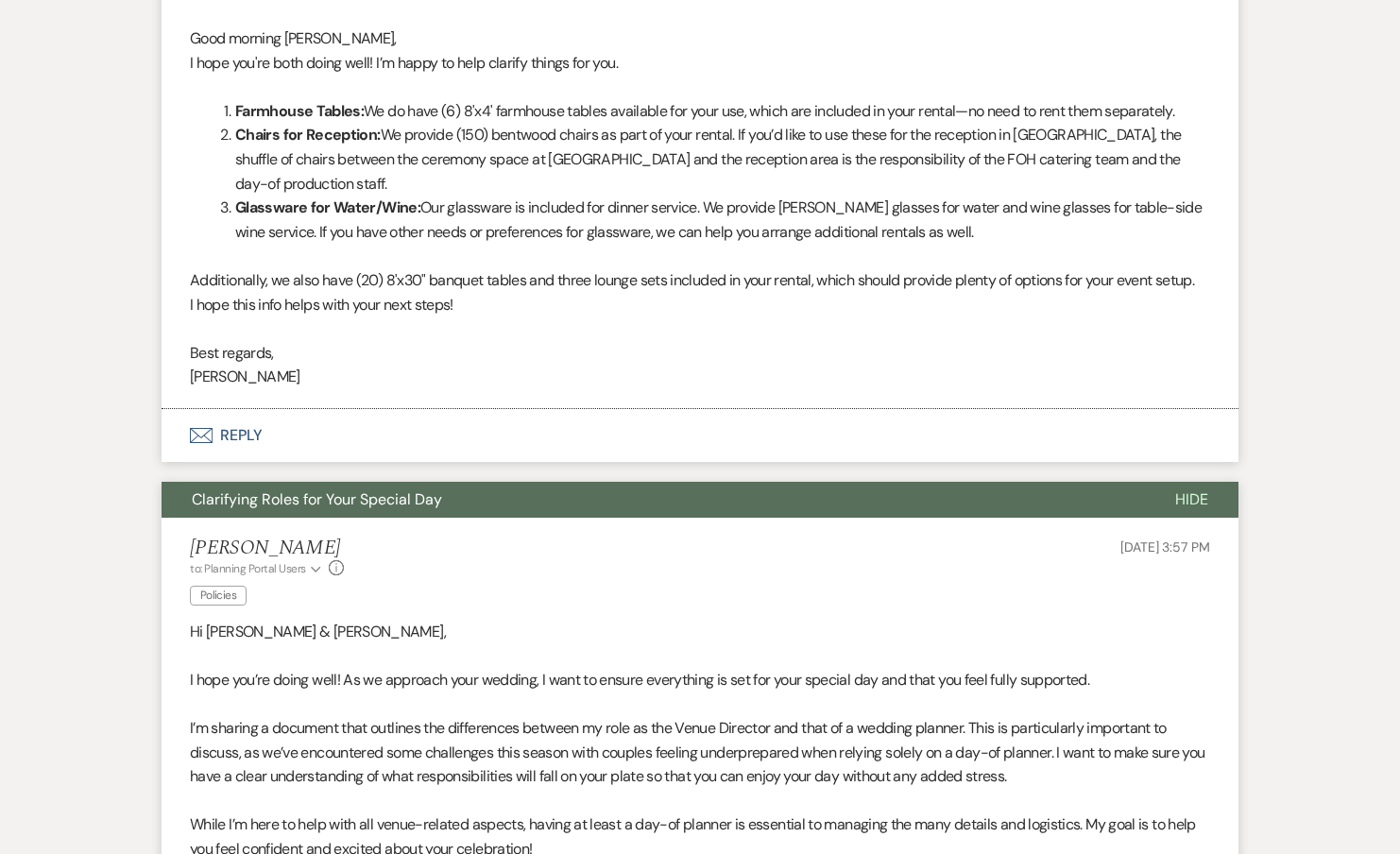
scroll to position [10338, 0]
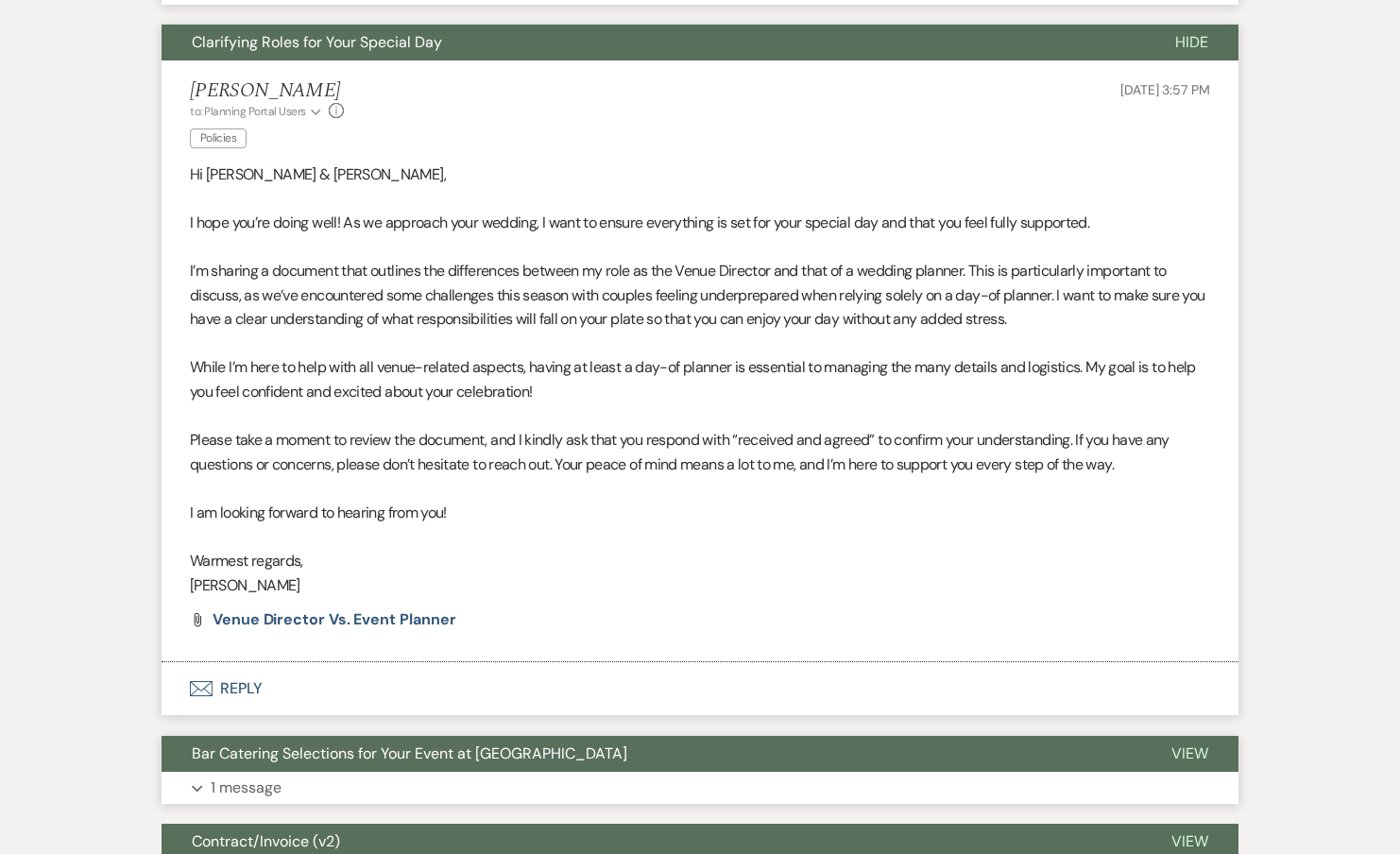
click at [237, 737] on button "Bar Catering Selections for Your Event at [GEOGRAPHIC_DATA]" at bounding box center [651, 754] width 979 height 36
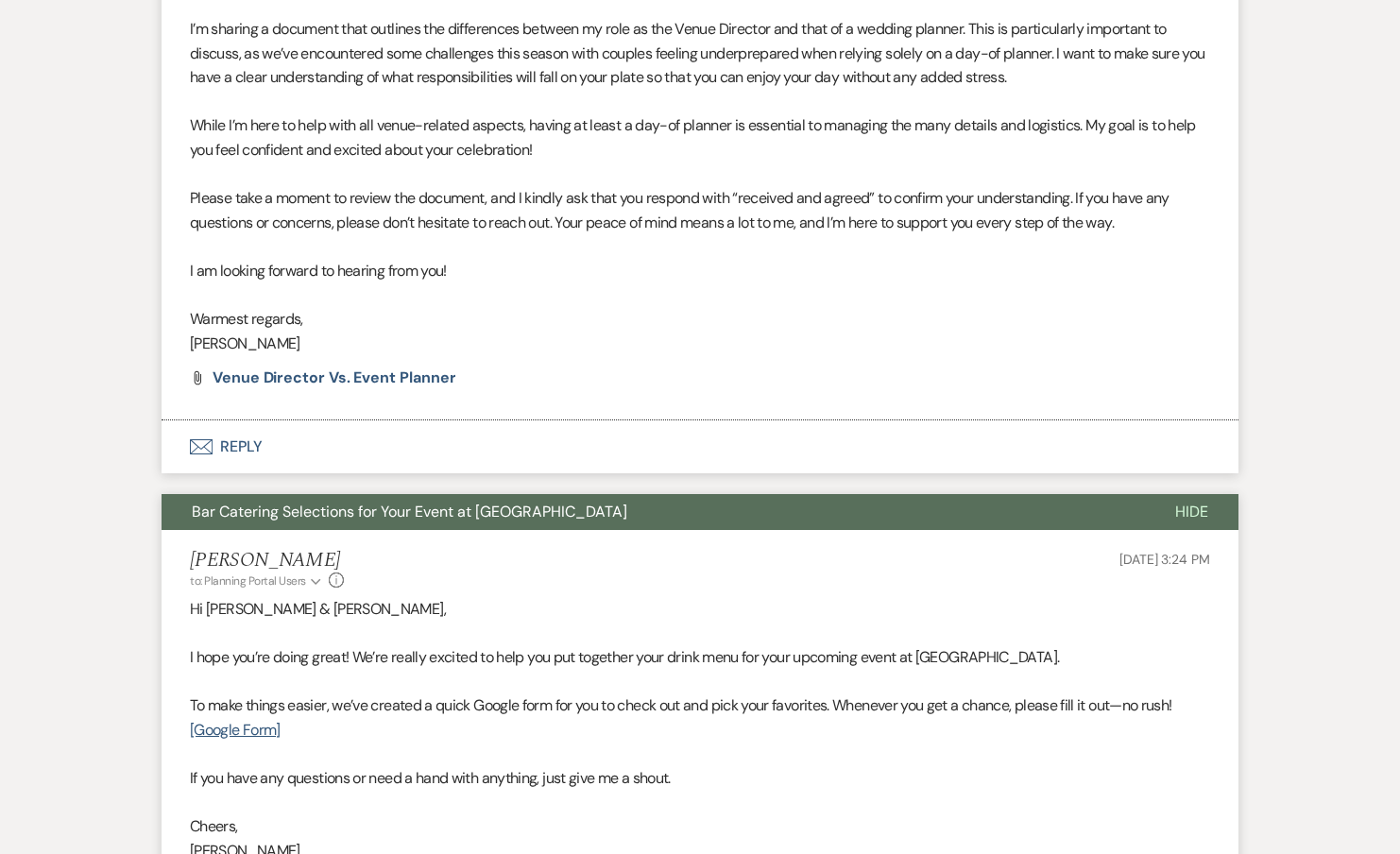
scroll to position [10936, 0]
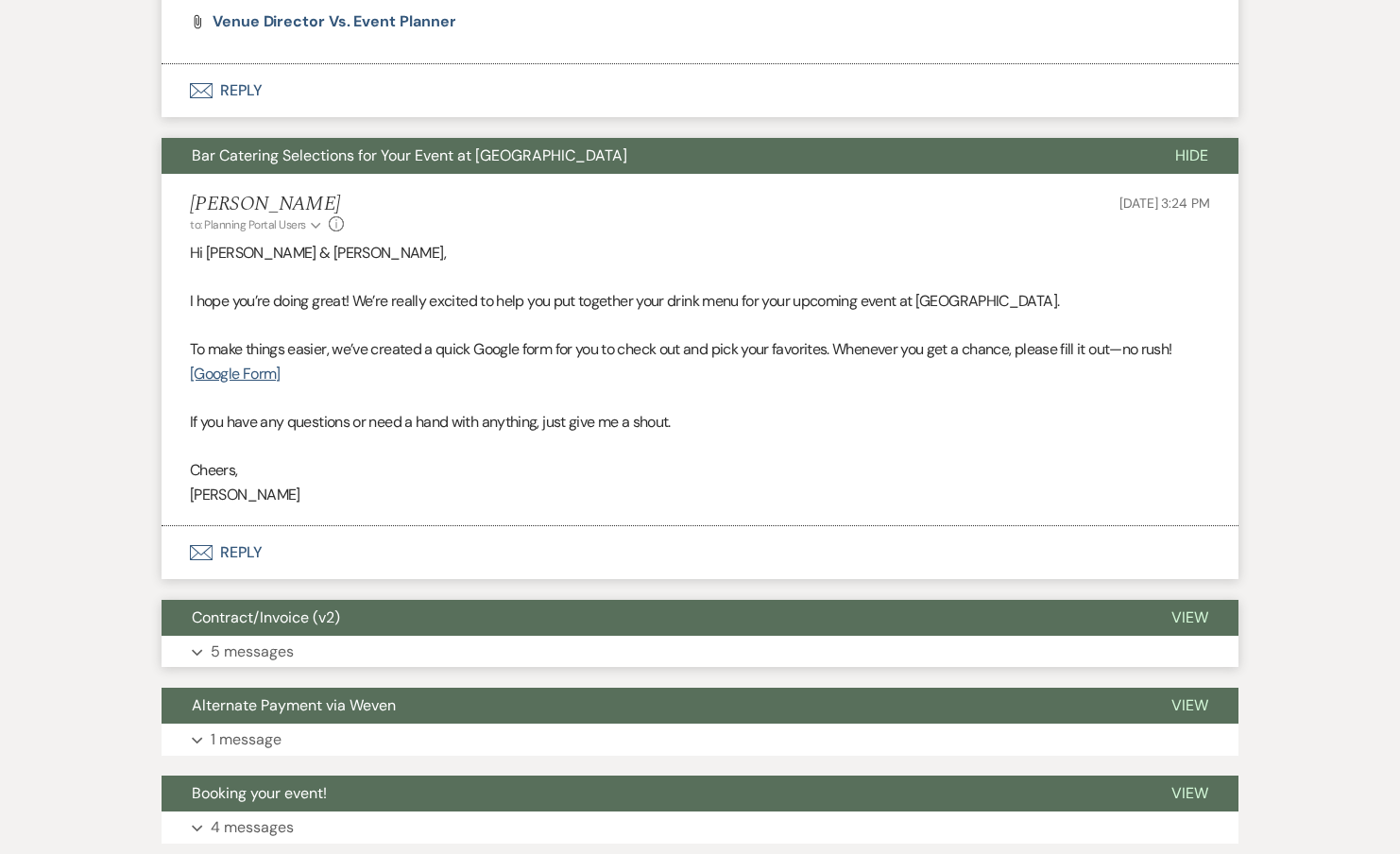
click at [252, 640] on p "5 messages" at bounding box center [253, 652] width 84 height 25
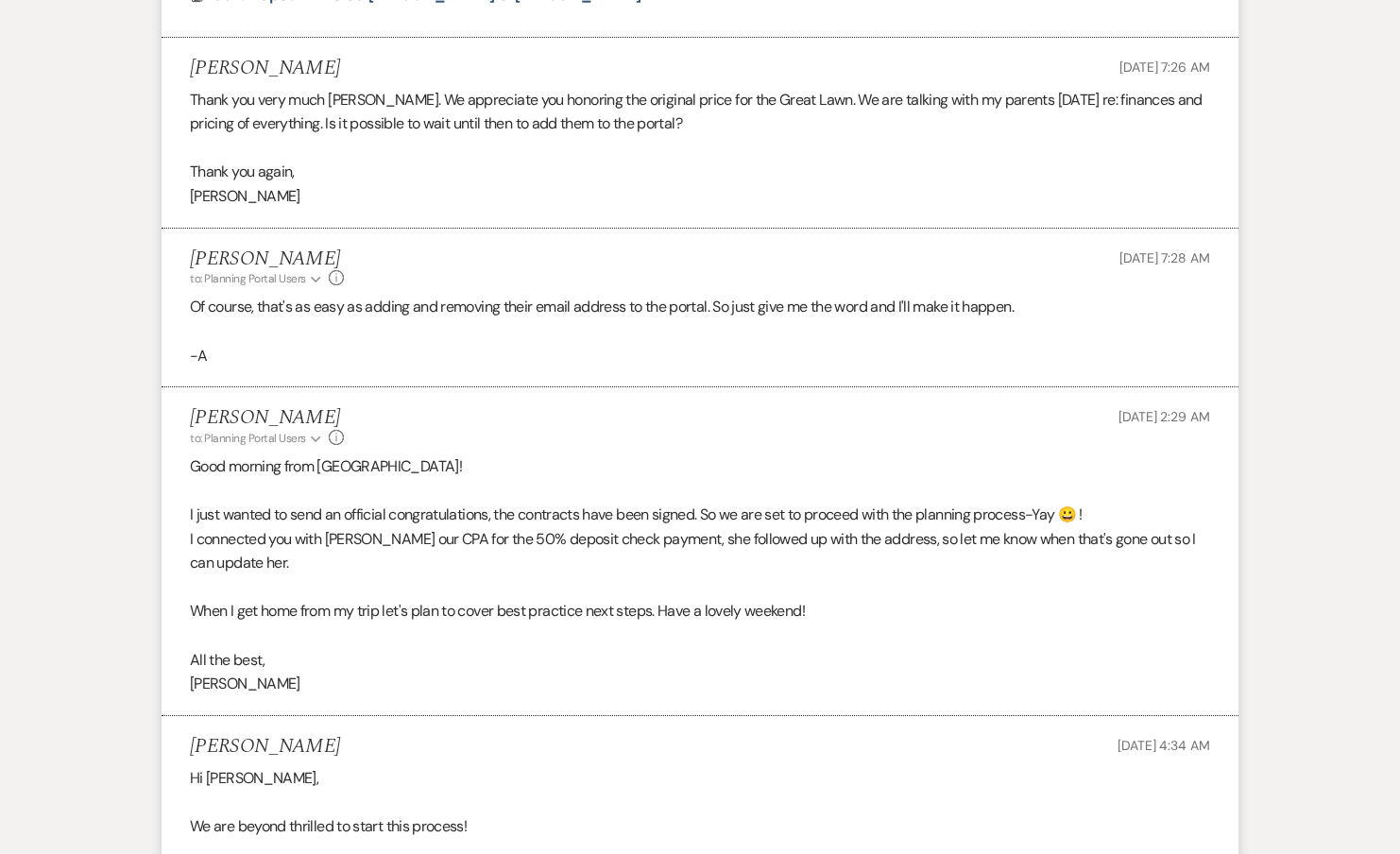
scroll to position [12554, 0]
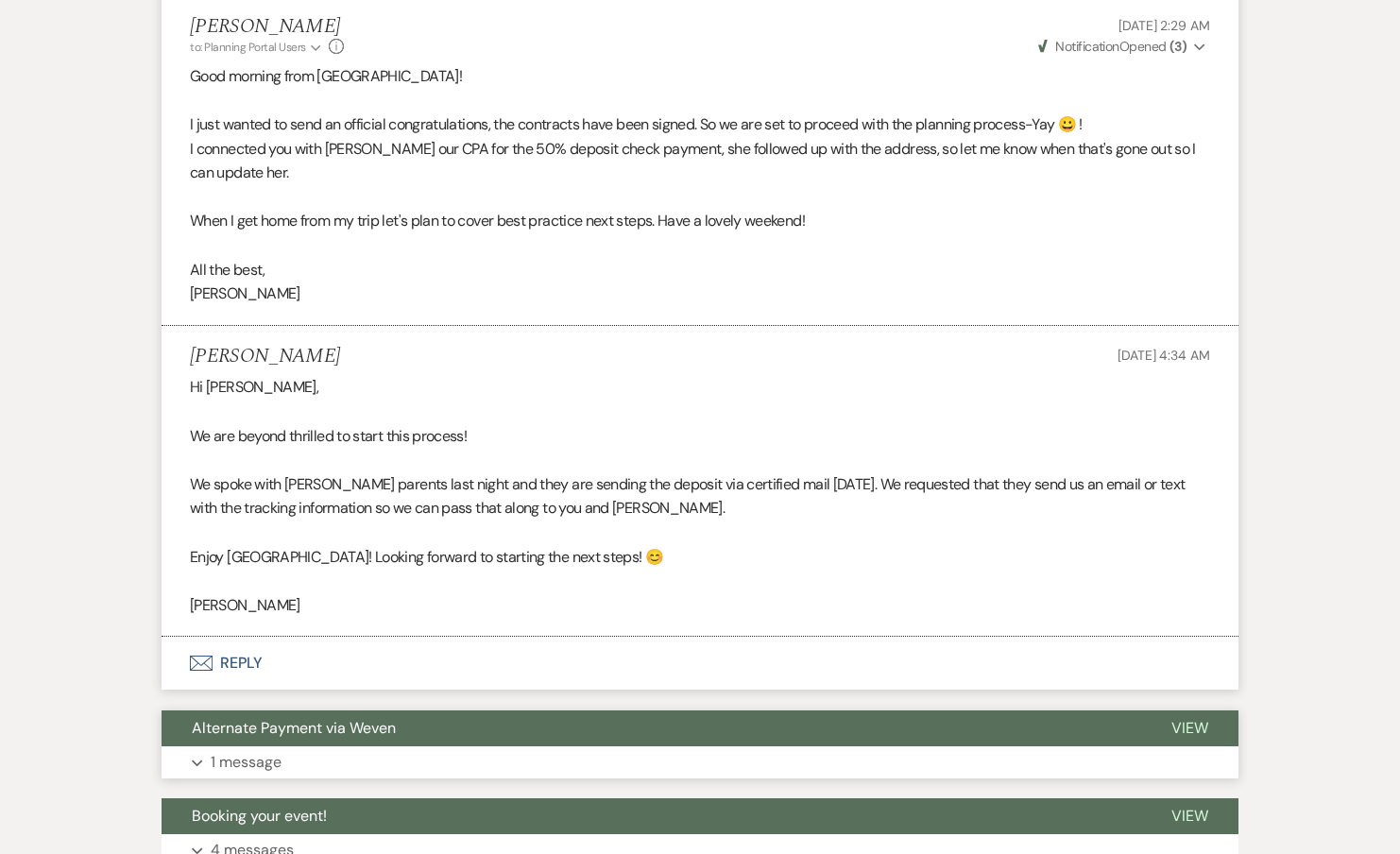
click at [243, 747] on button "Expand 1 message" at bounding box center [700, 762] width 1077 height 32
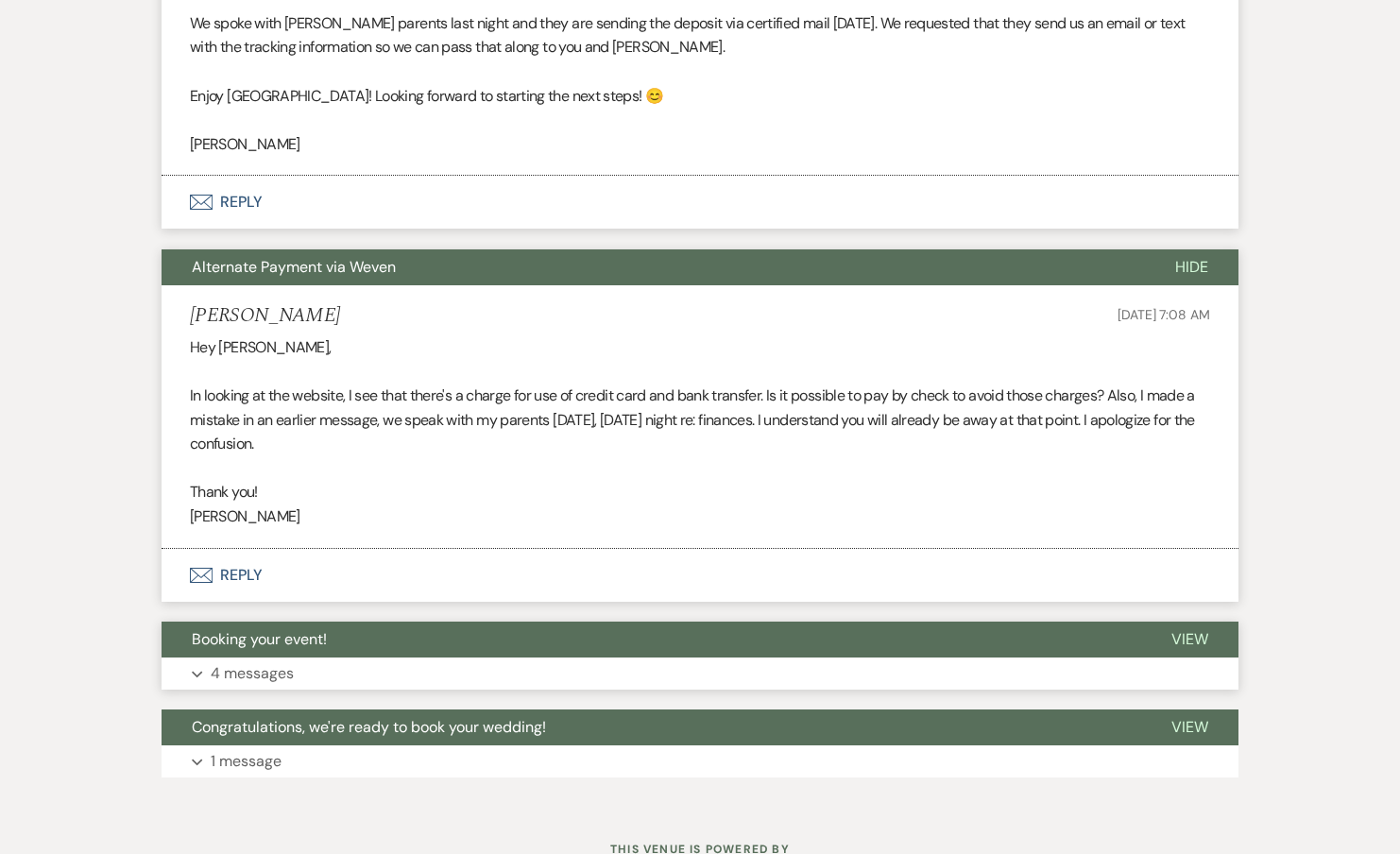
click at [250, 662] on p "4 messages" at bounding box center [253, 674] width 84 height 25
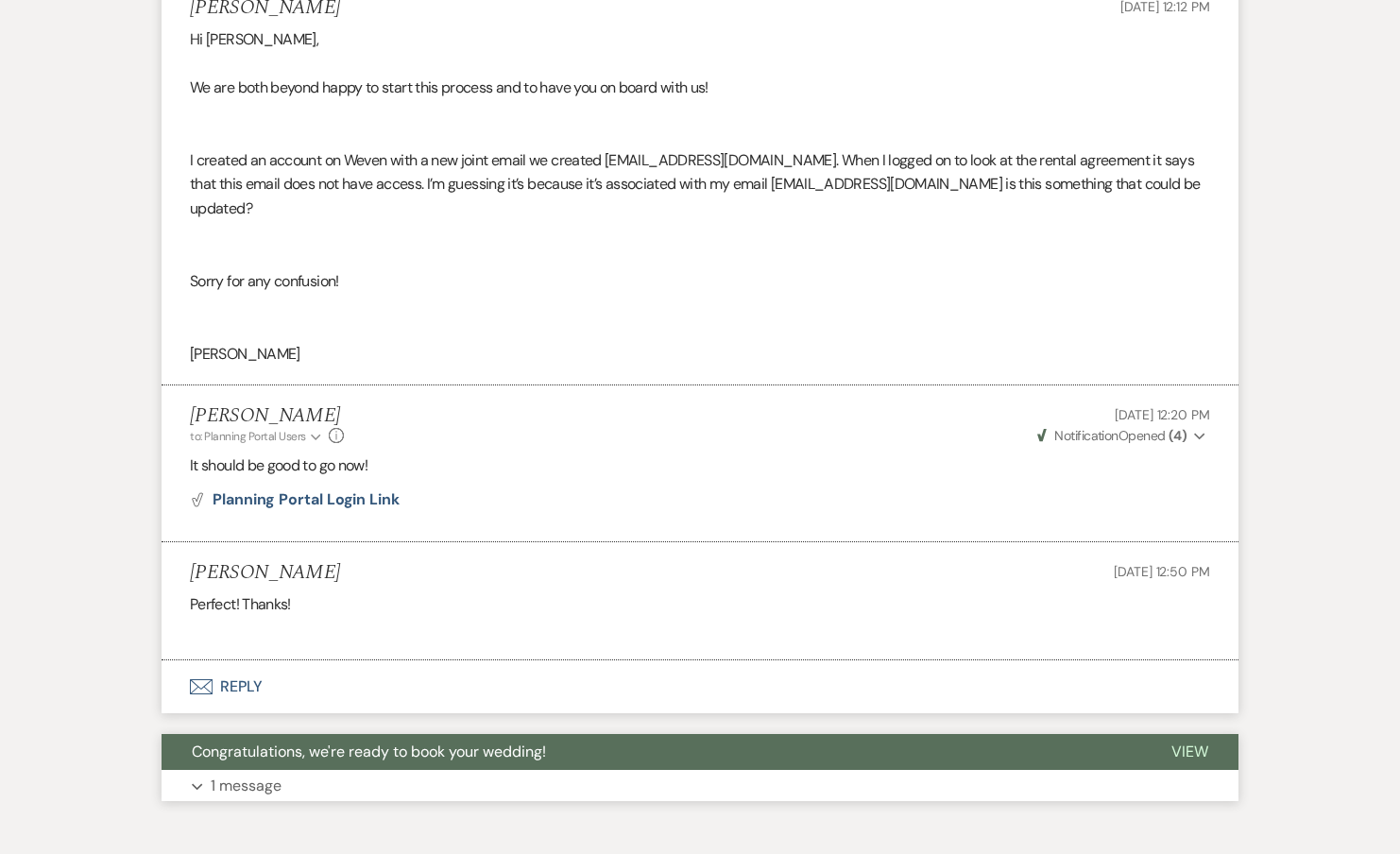
click at [236, 770] on button "Expand 1 message" at bounding box center [700, 786] width 1077 height 32
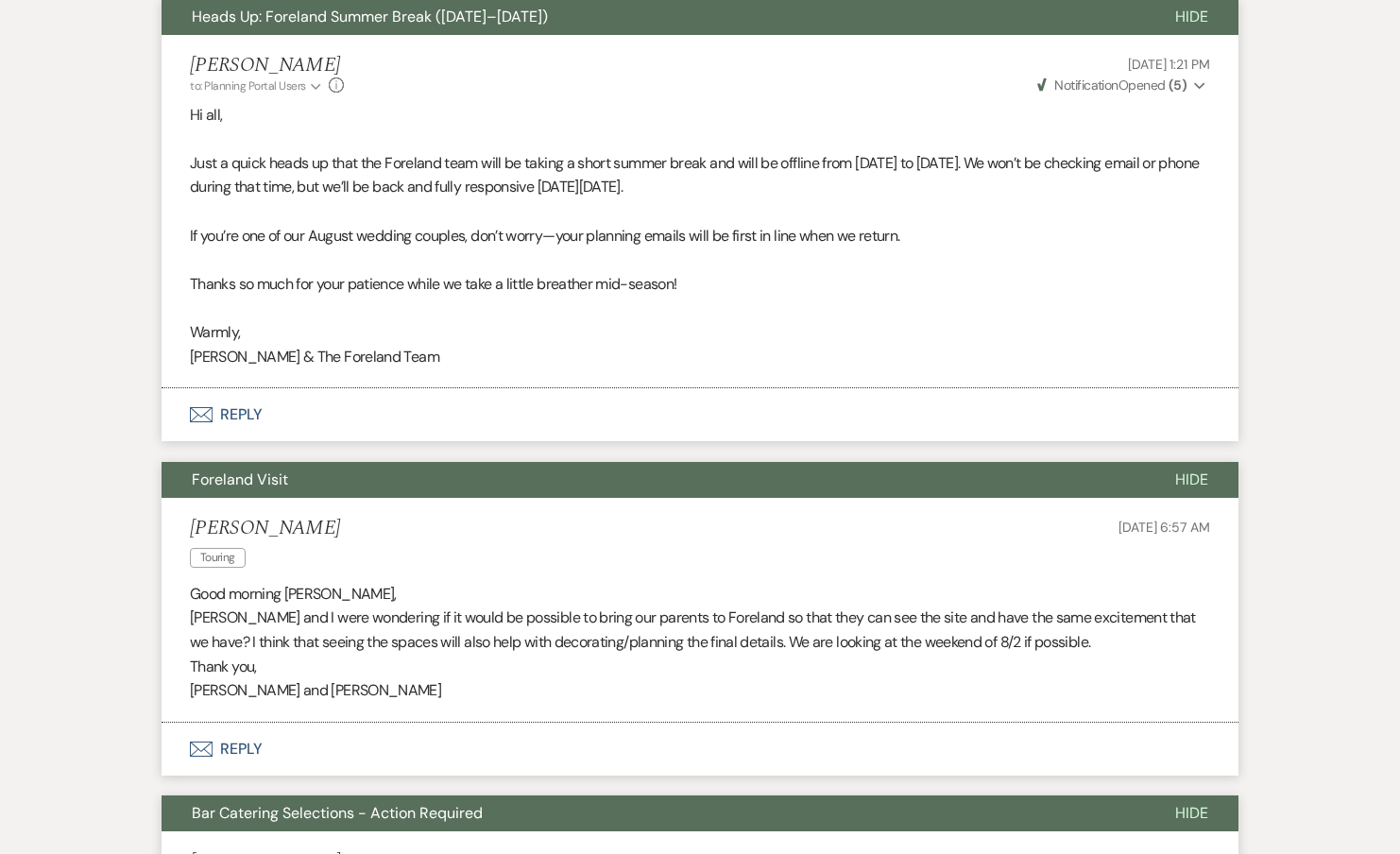
scroll to position [0, 0]
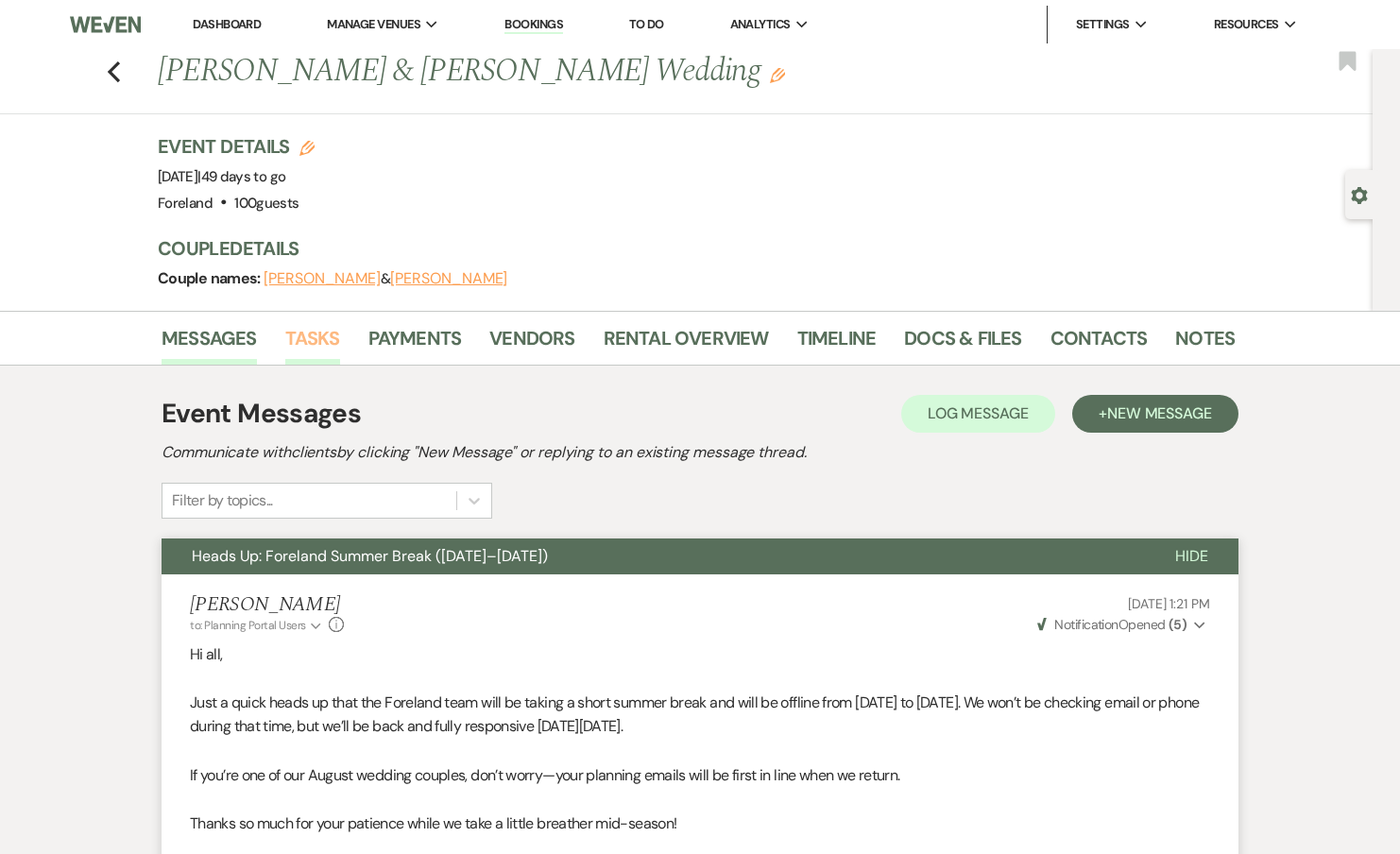
click at [286, 363] on link "Tasks" at bounding box center [312, 344] width 55 height 42
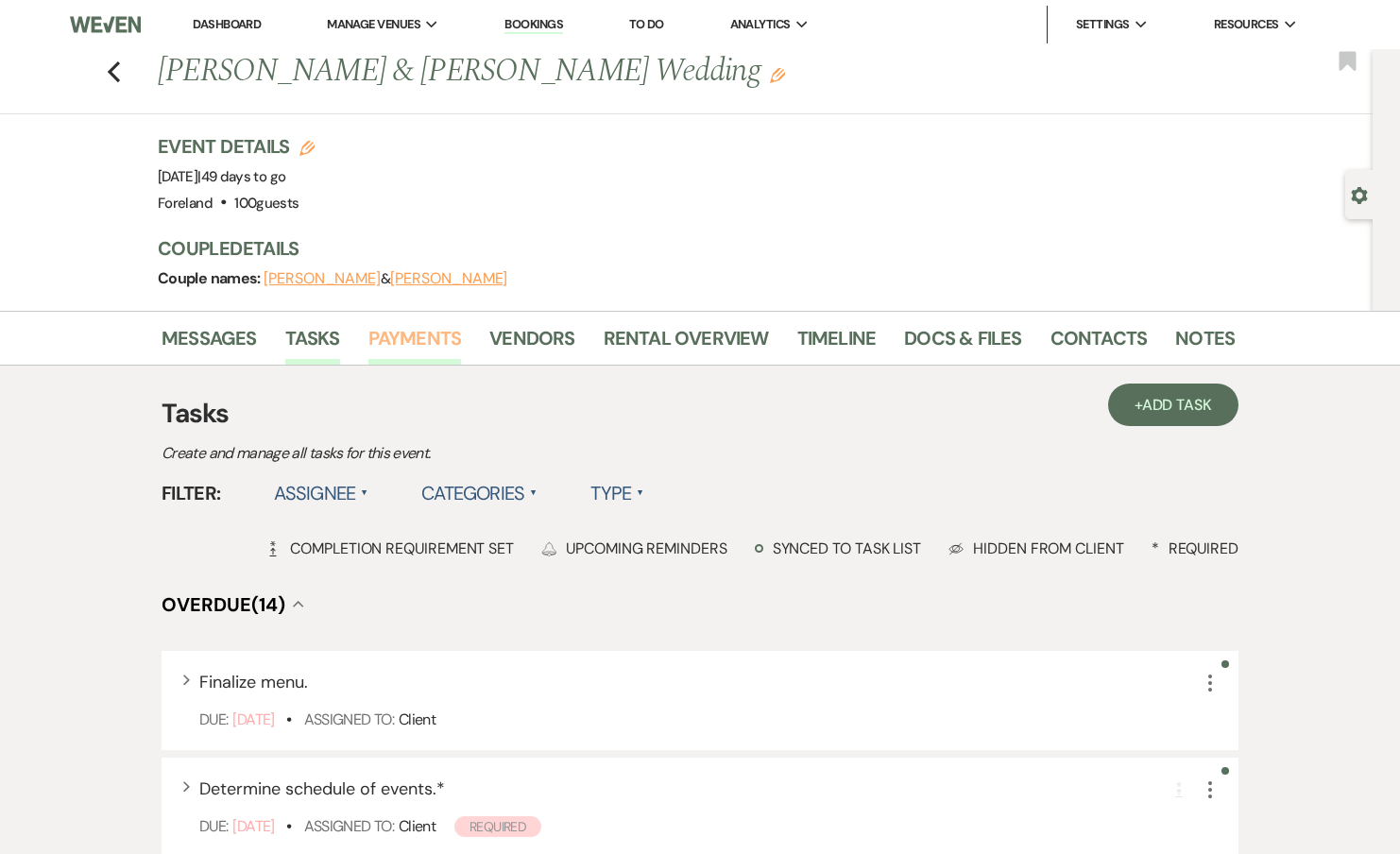
click at [401, 351] on link "Payments" at bounding box center [415, 344] width 94 height 42
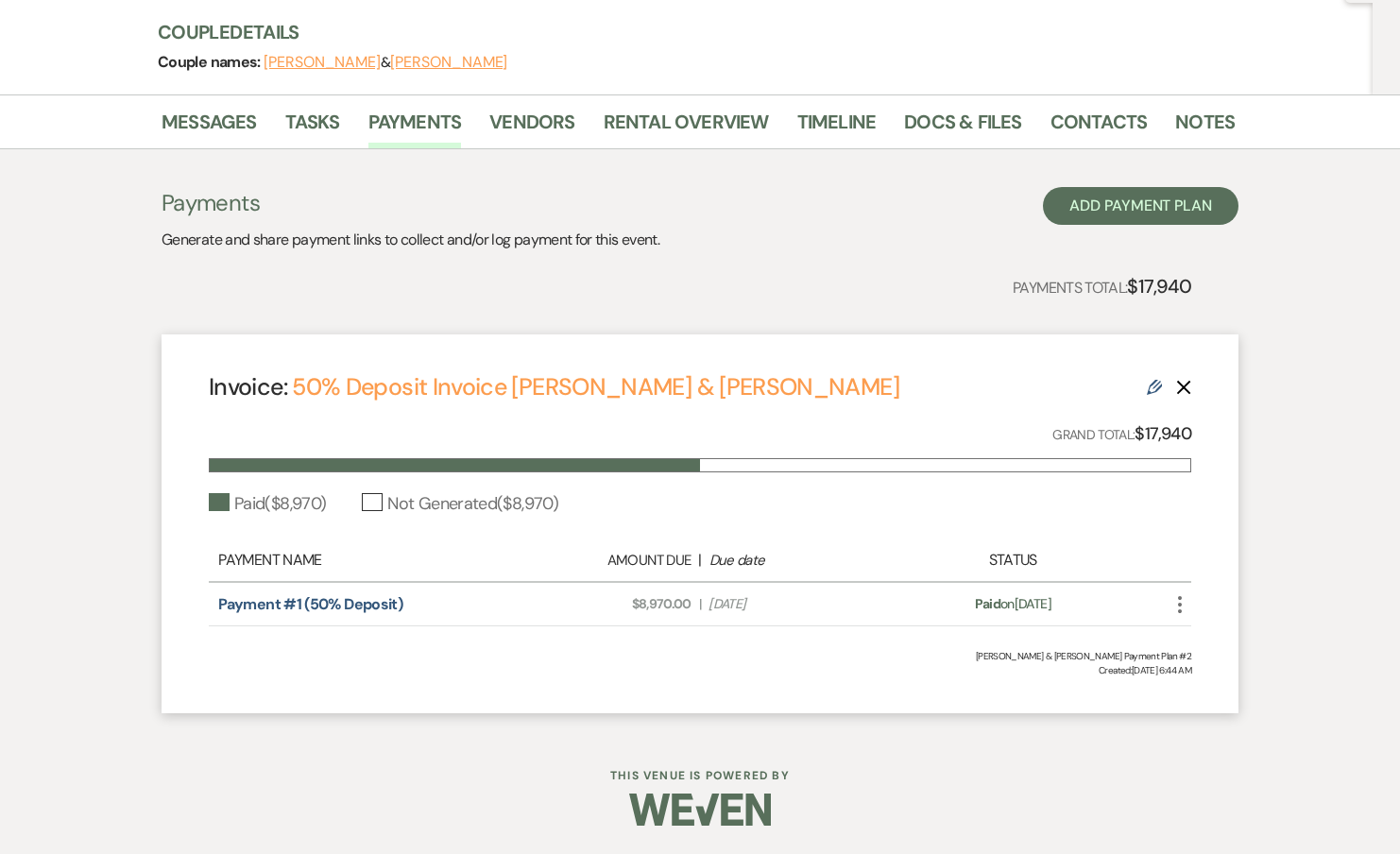
scroll to position [132, 0]
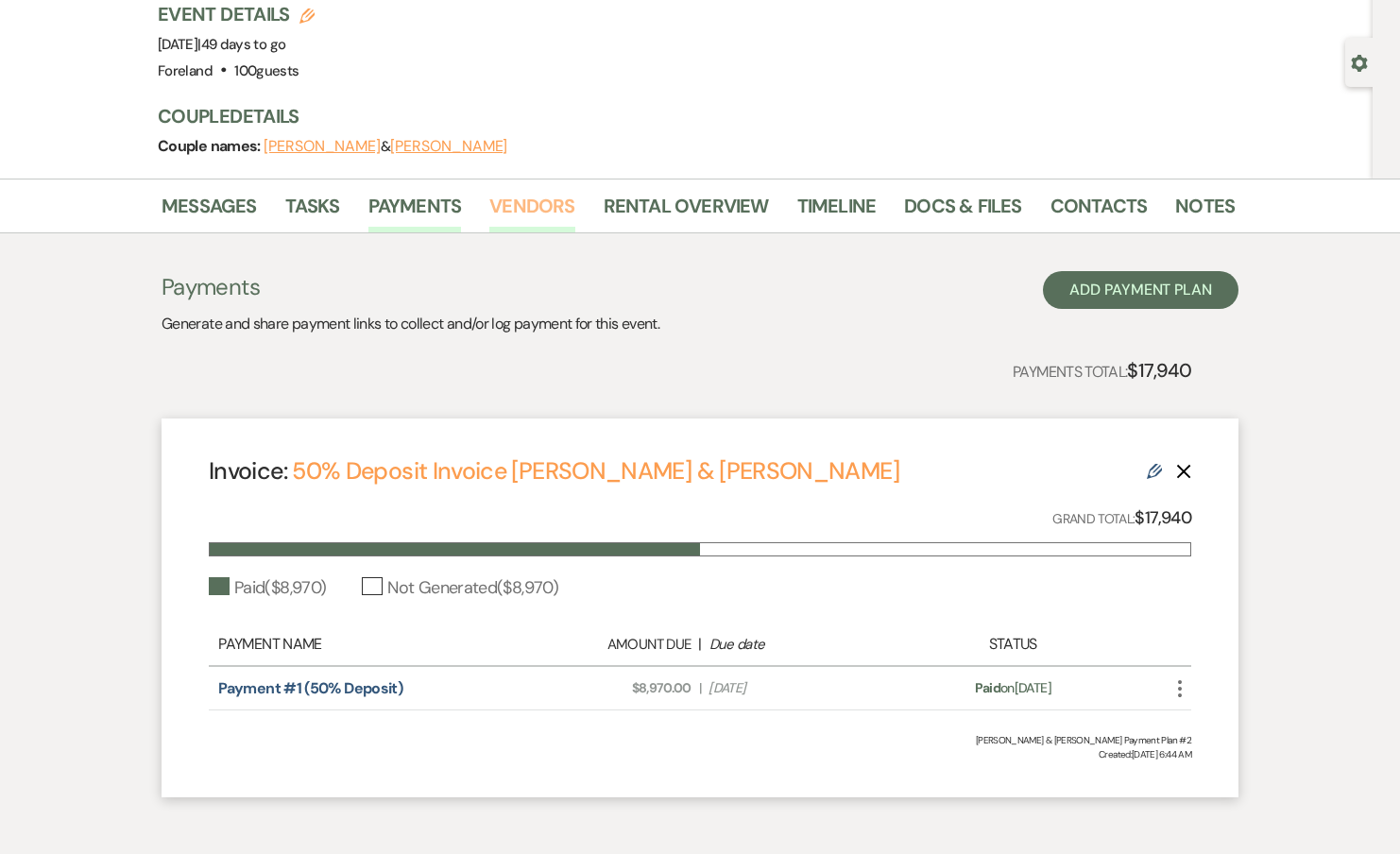
click at [548, 207] on link "Vendors" at bounding box center [531, 212] width 85 height 42
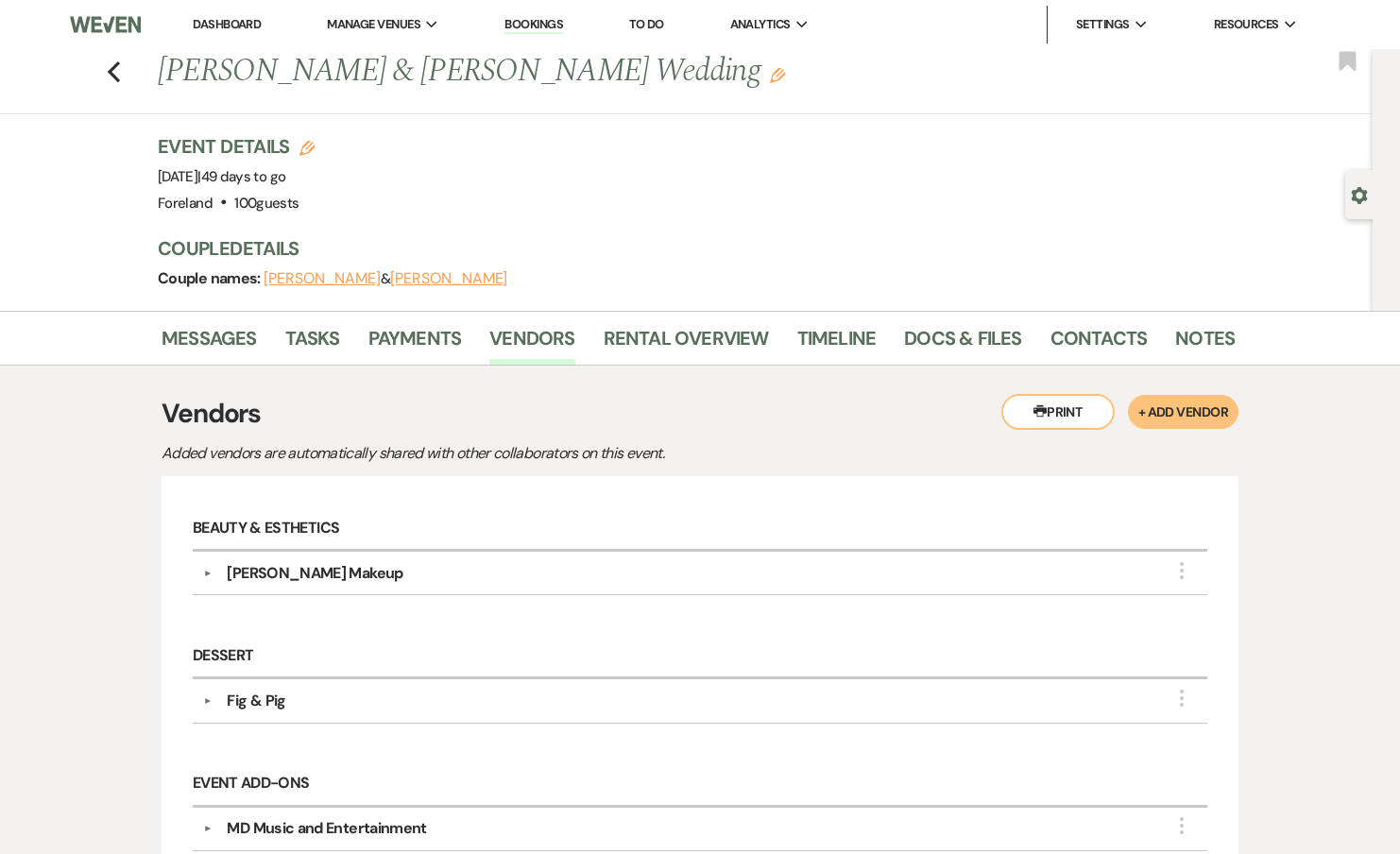
click at [412, 569] on div "Sarah Marquart Makeup" at bounding box center [704, 573] width 985 height 23
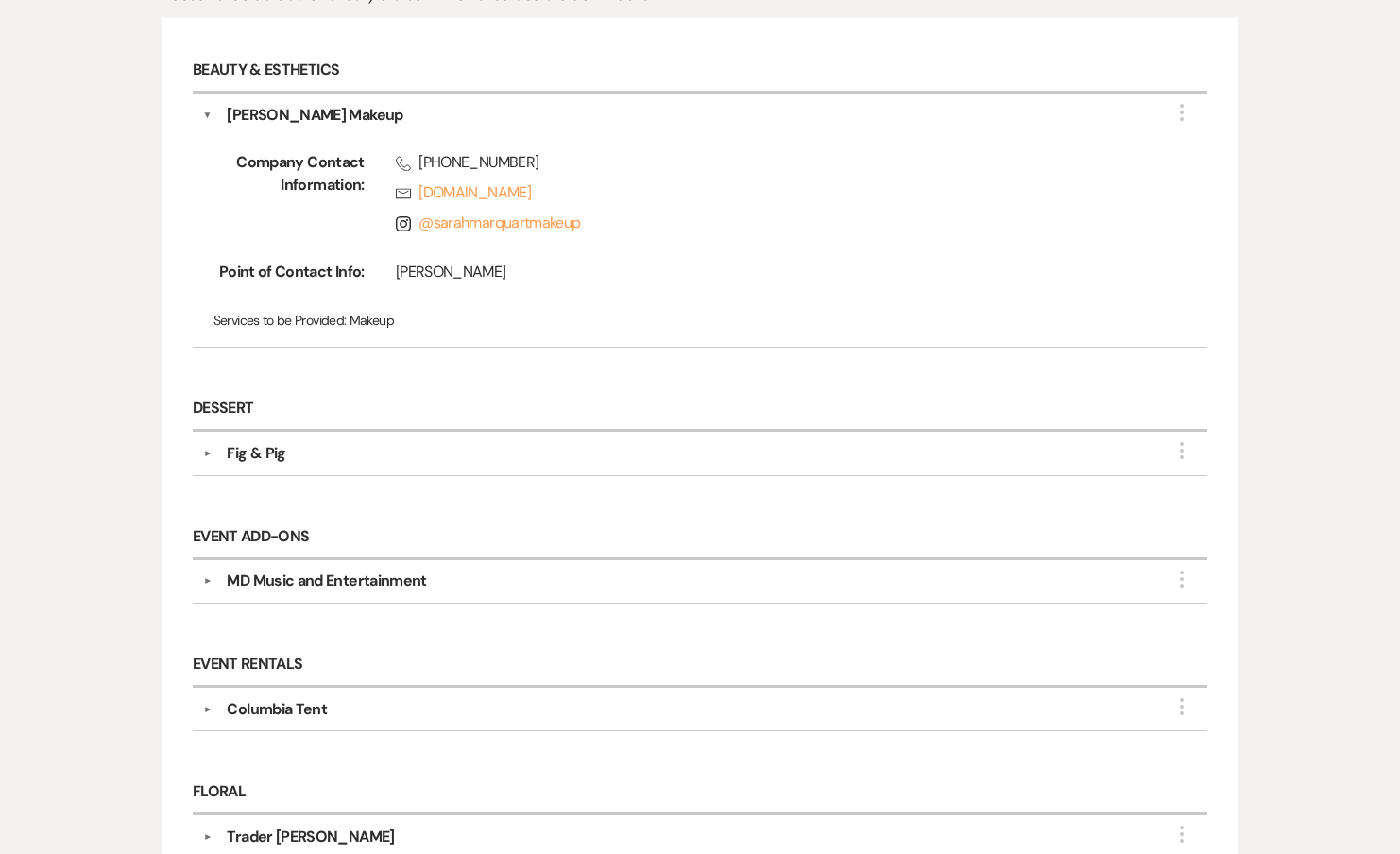
click at [330, 442] on div "Fig & Pig" at bounding box center [704, 453] width 985 height 23
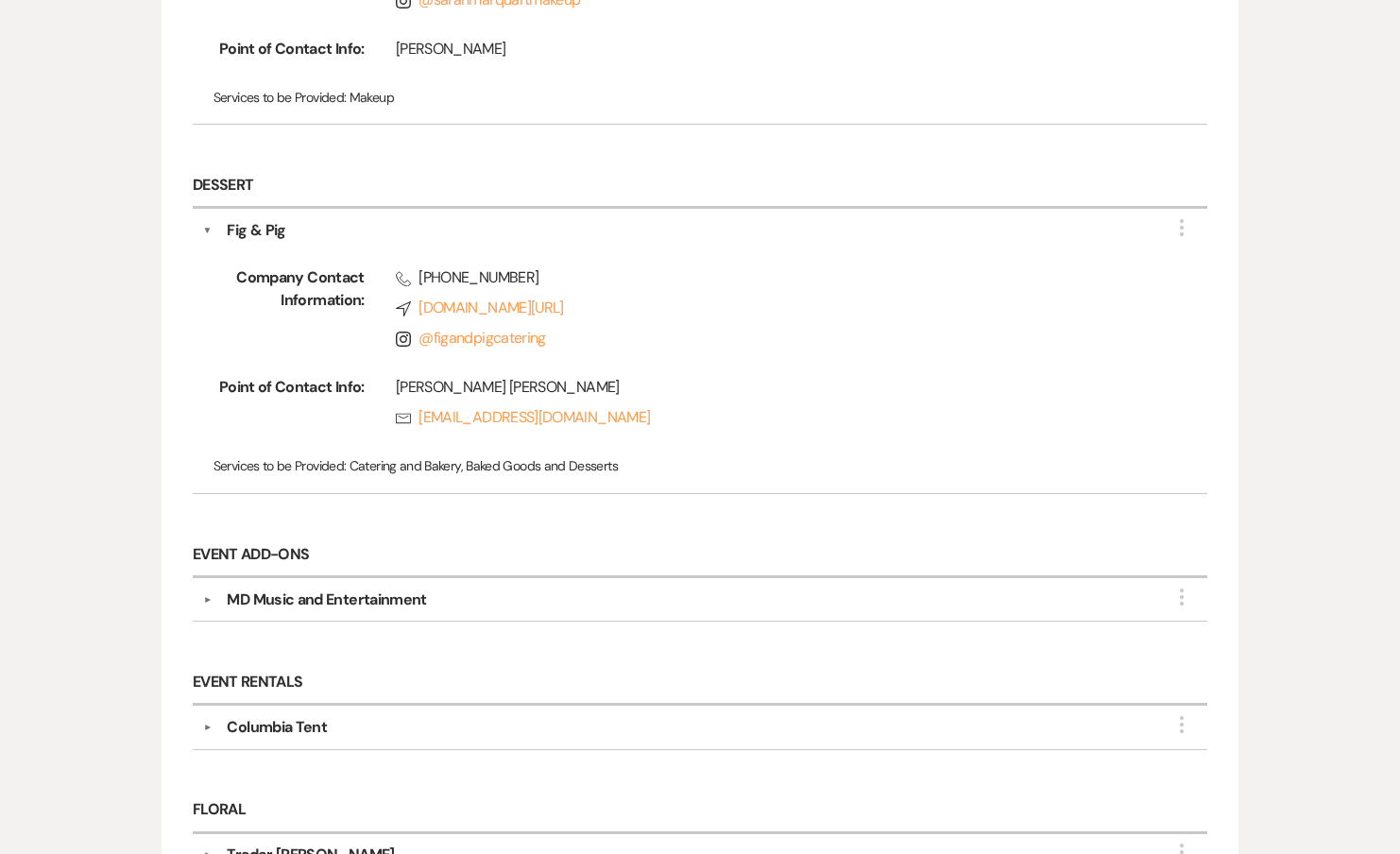
scroll to position [793, 0]
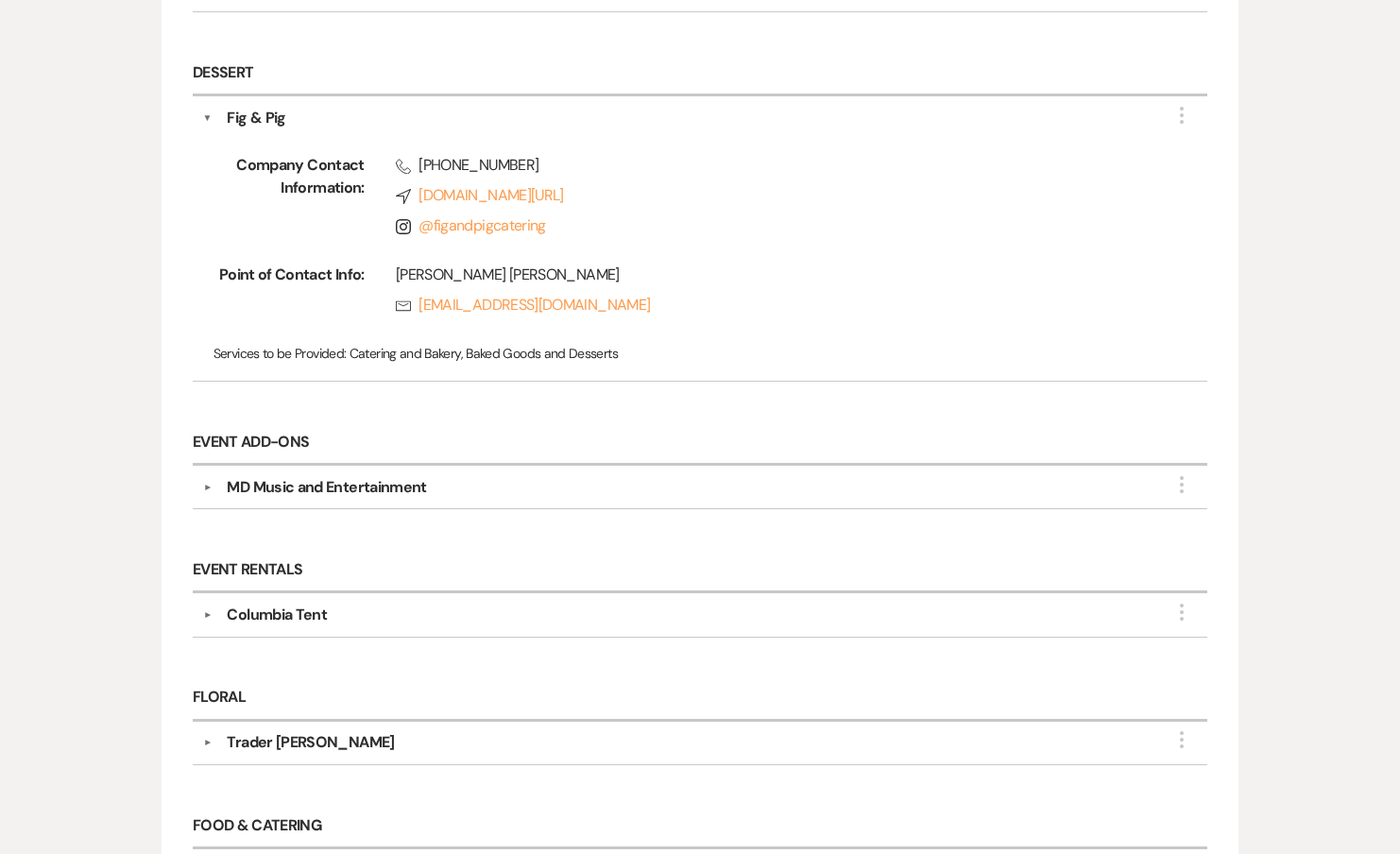
click at [321, 459] on h6 "Event Add-Ons" at bounding box center [700, 443] width 1015 height 45
click at [321, 480] on div "MD Music and Entertainment" at bounding box center [326, 487] width 199 height 23
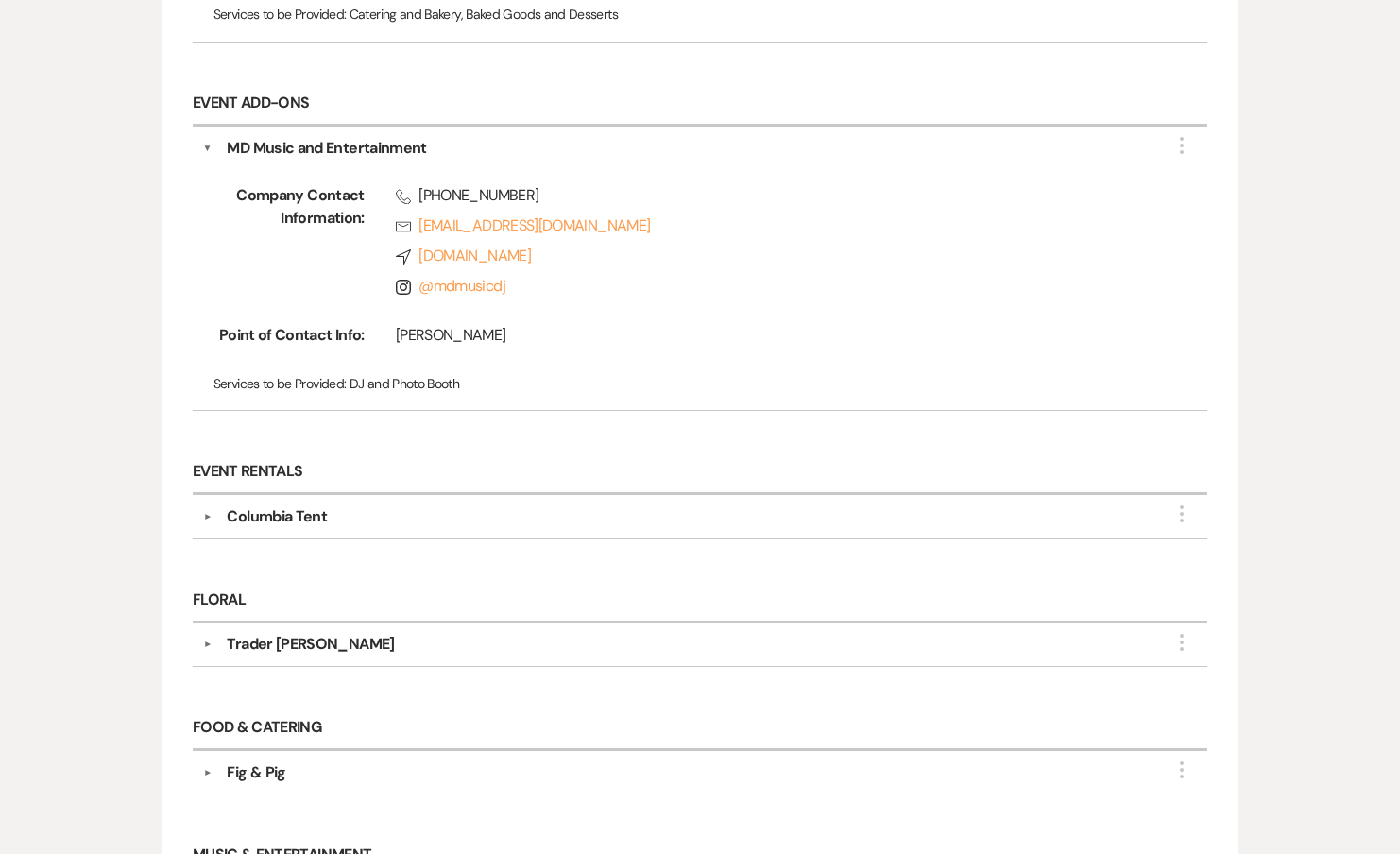
click at [305, 528] on div "▼ Columbia Tent More Company Contact Information: Phone (518) 851-9460 Compass …" at bounding box center [700, 517] width 1015 height 44
click at [305, 517] on div "Columbia Tent" at bounding box center [277, 517] width 100 height 23
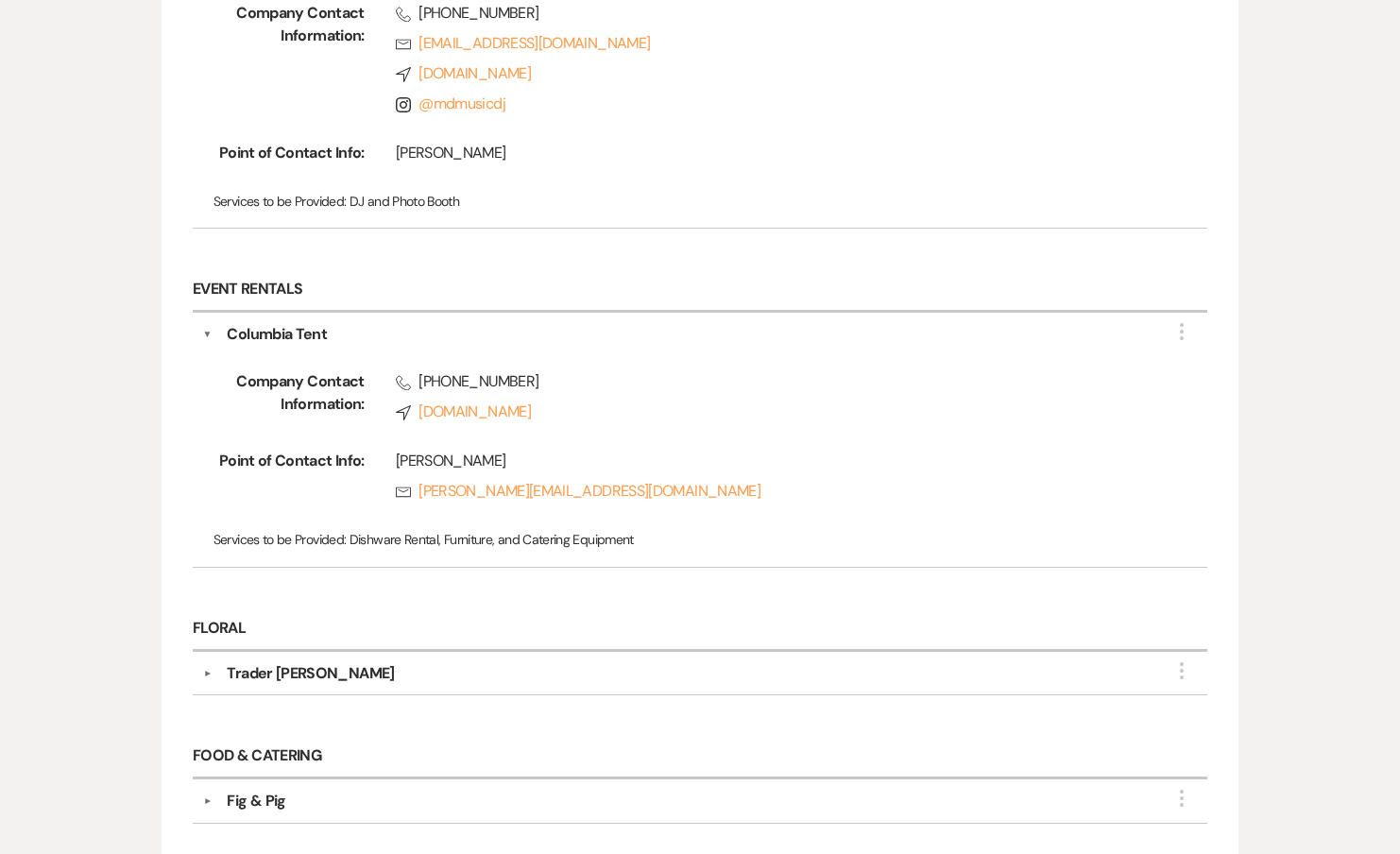
scroll to position [1447, 0]
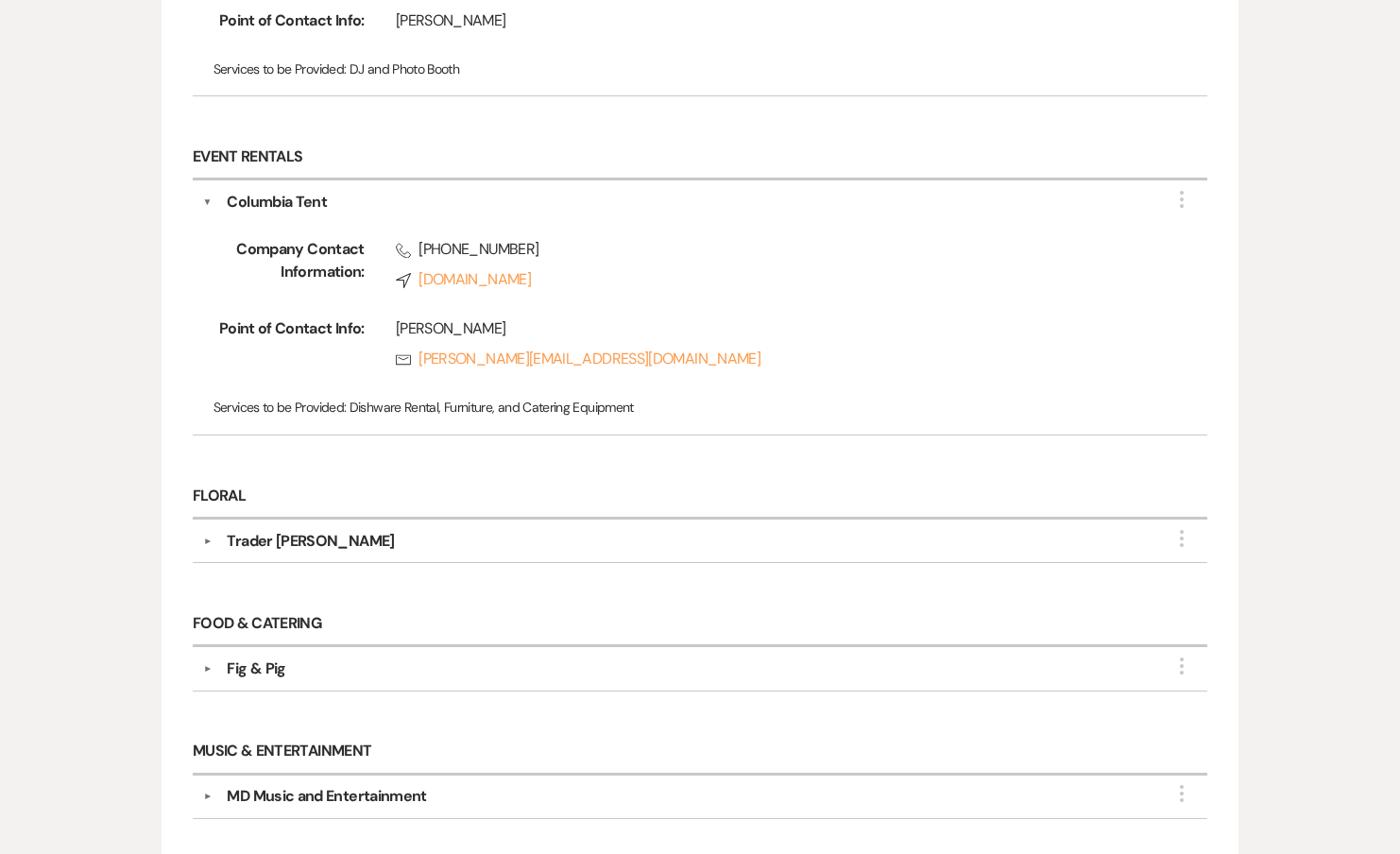
click at [281, 548] on div "▼ Trader Joes More Point of Contact Info: Services to be Provided: Florist" at bounding box center [700, 541] width 1015 height 44
click at [282, 544] on div "Trader Joes" at bounding box center [310, 541] width 167 height 23
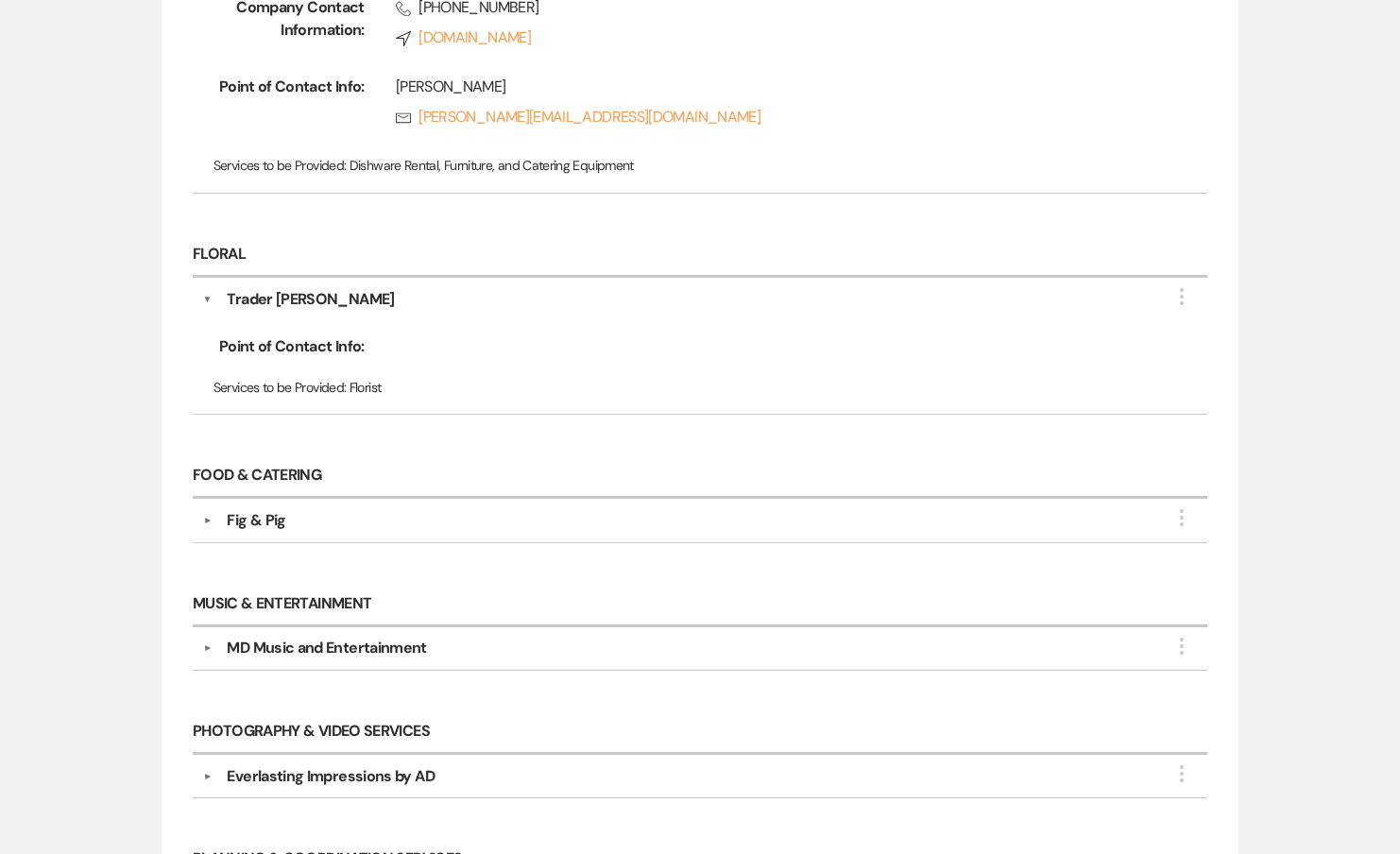
scroll to position [1710, 0]
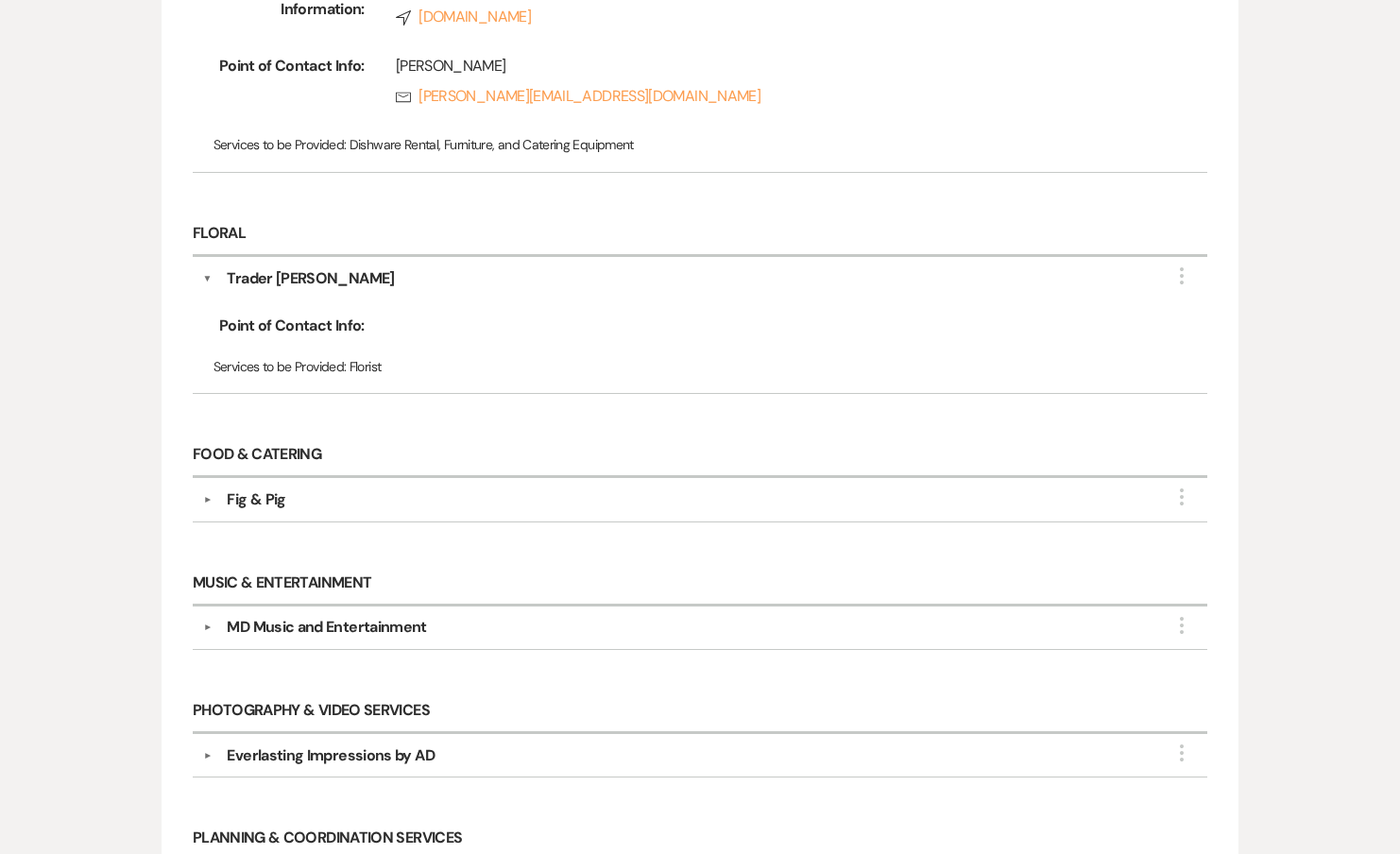
click at [255, 501] on div "Fig & Pig" at bounding box center [256, 500] width 59 height 23
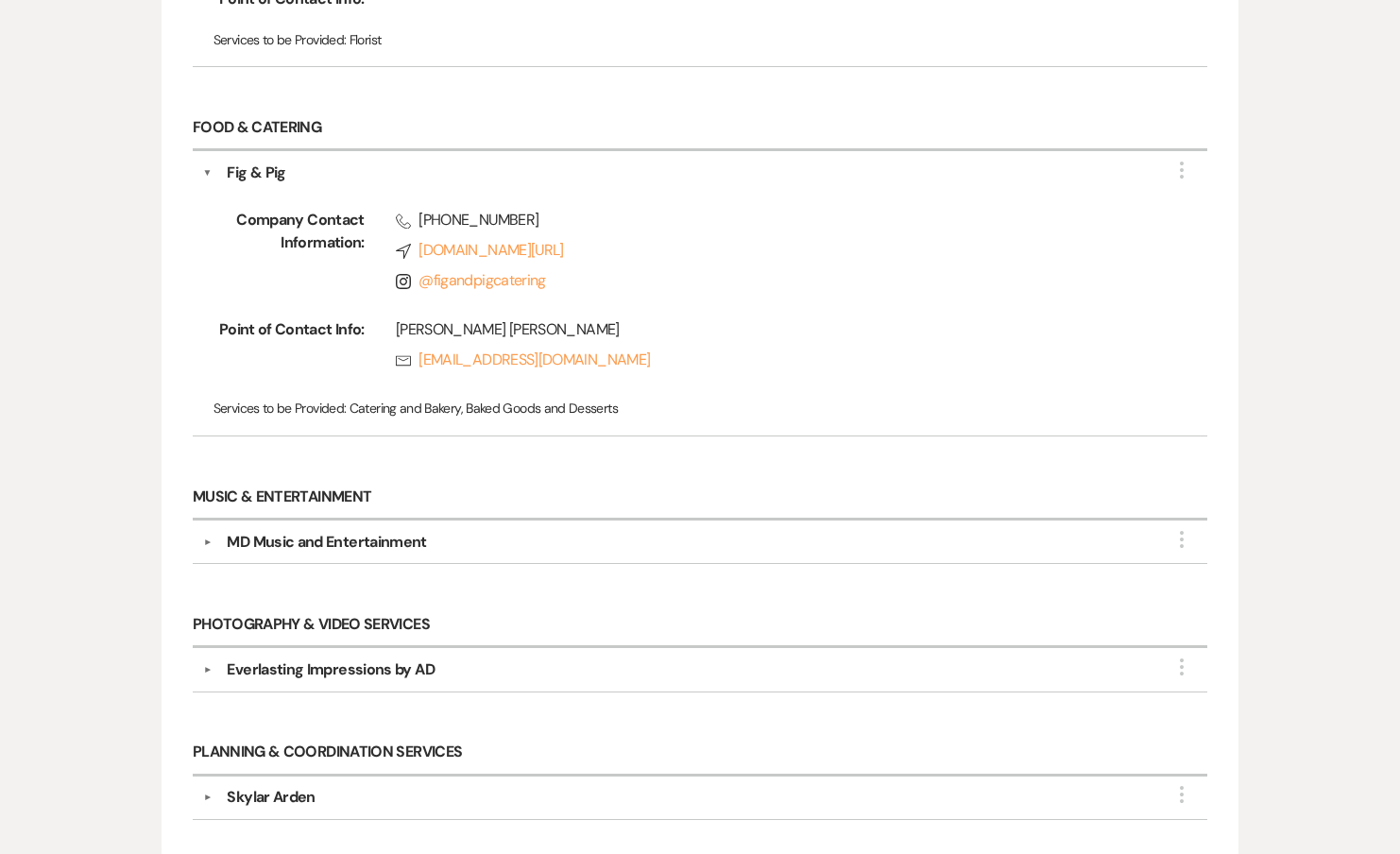
scroll to position [2175, 0]
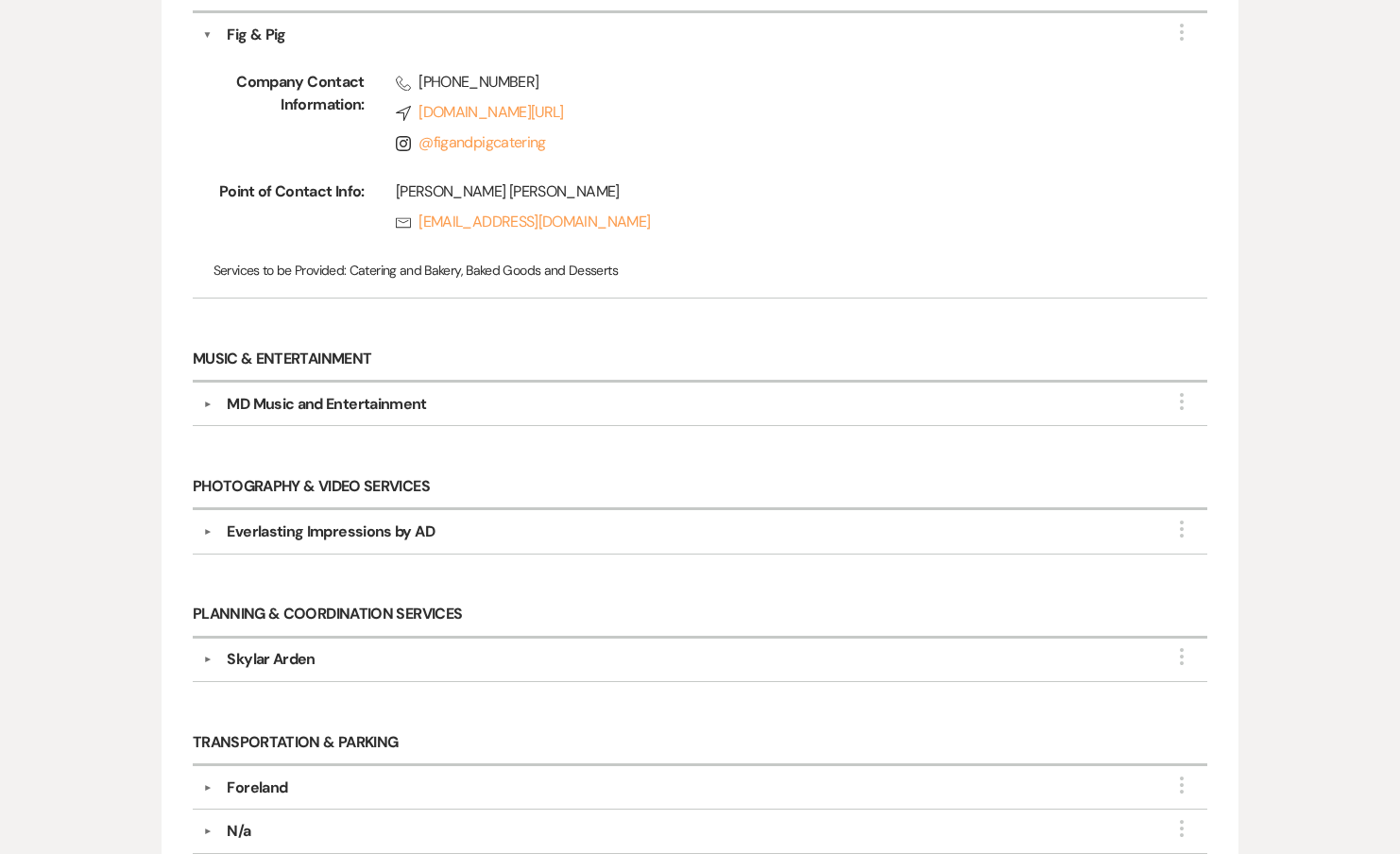
click at [269, 398] on div "MD Music and Entertainment" at bounding box center [326, 404] width 199 height 23
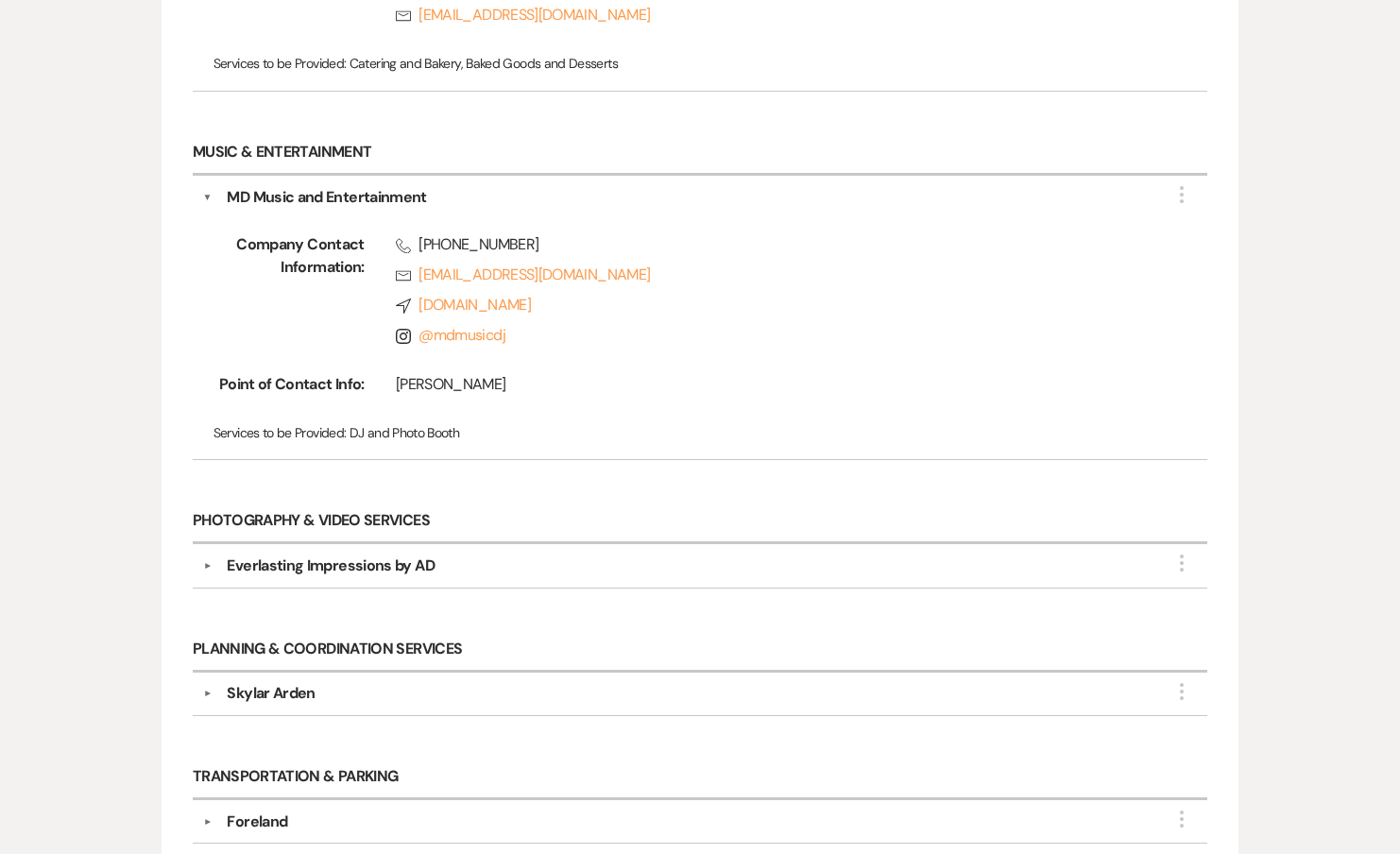
scroll to position [2505, 0]
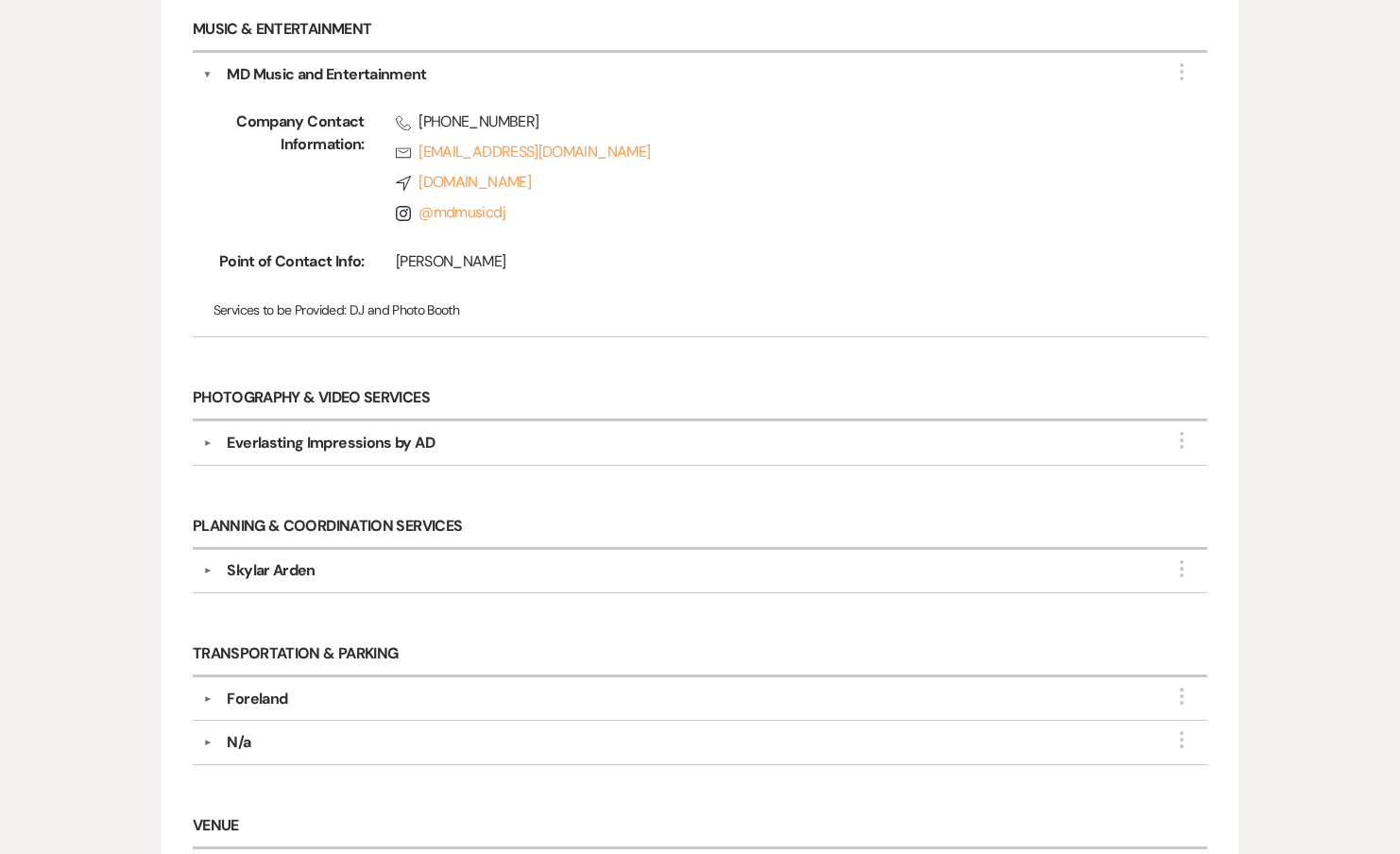
click at [296, 432] on div "Everlasting Impressions by AD" at bounding box center [330, 443] width 207 height 23
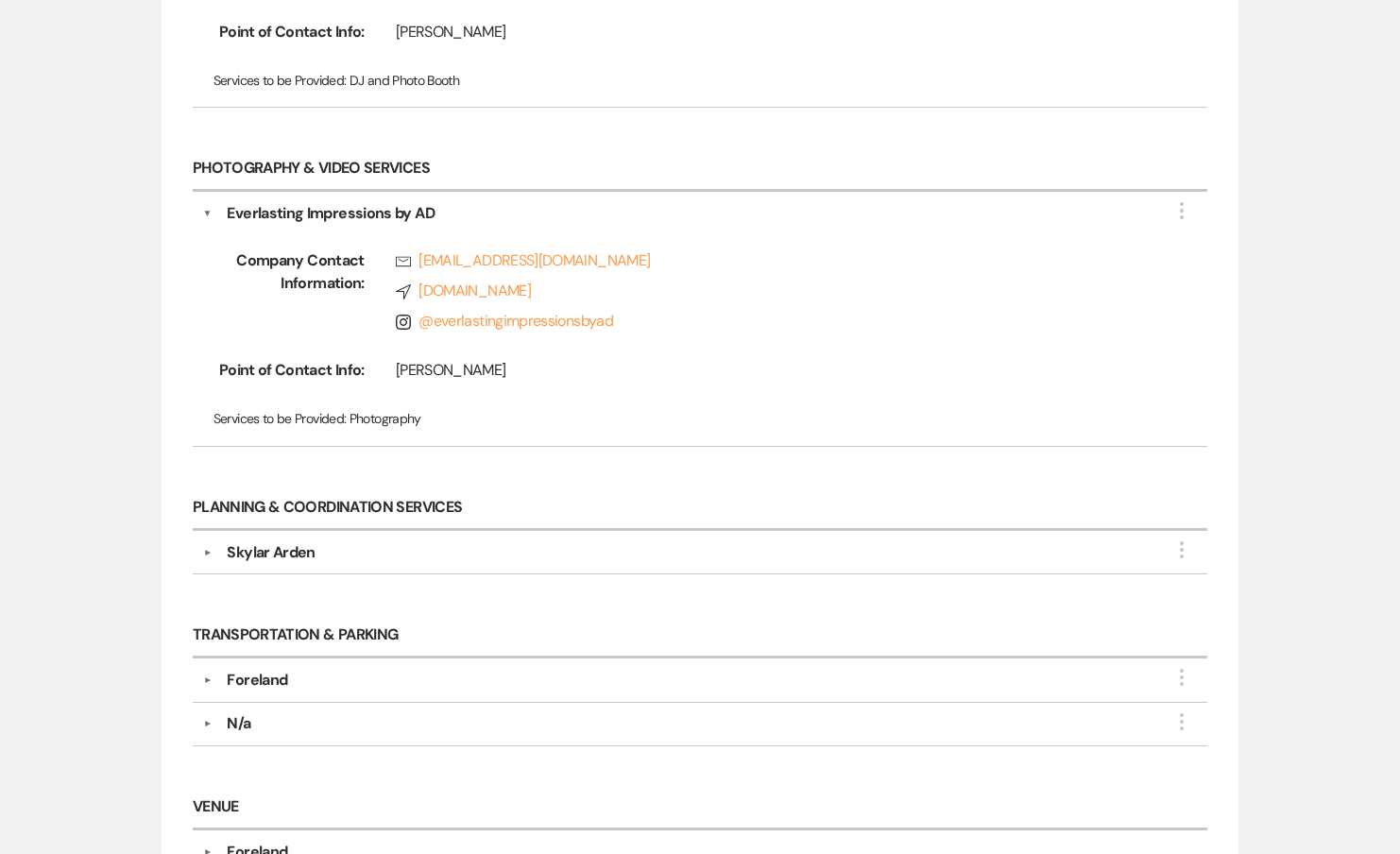
scroll to position [2782, 0]
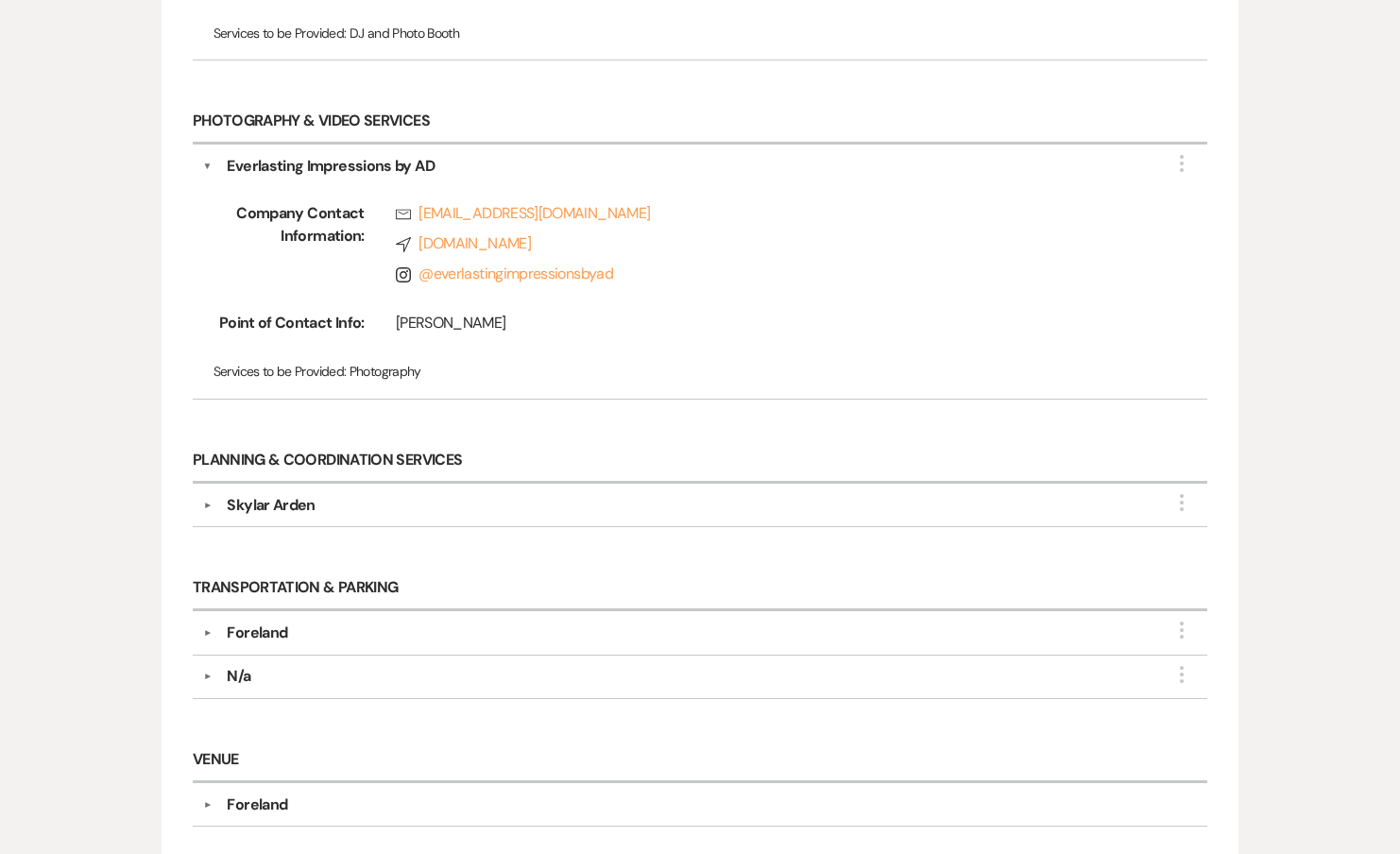
click at [271, 495] on div "Skylar Arden" at bounding box center [271, 506] width 88 height 23
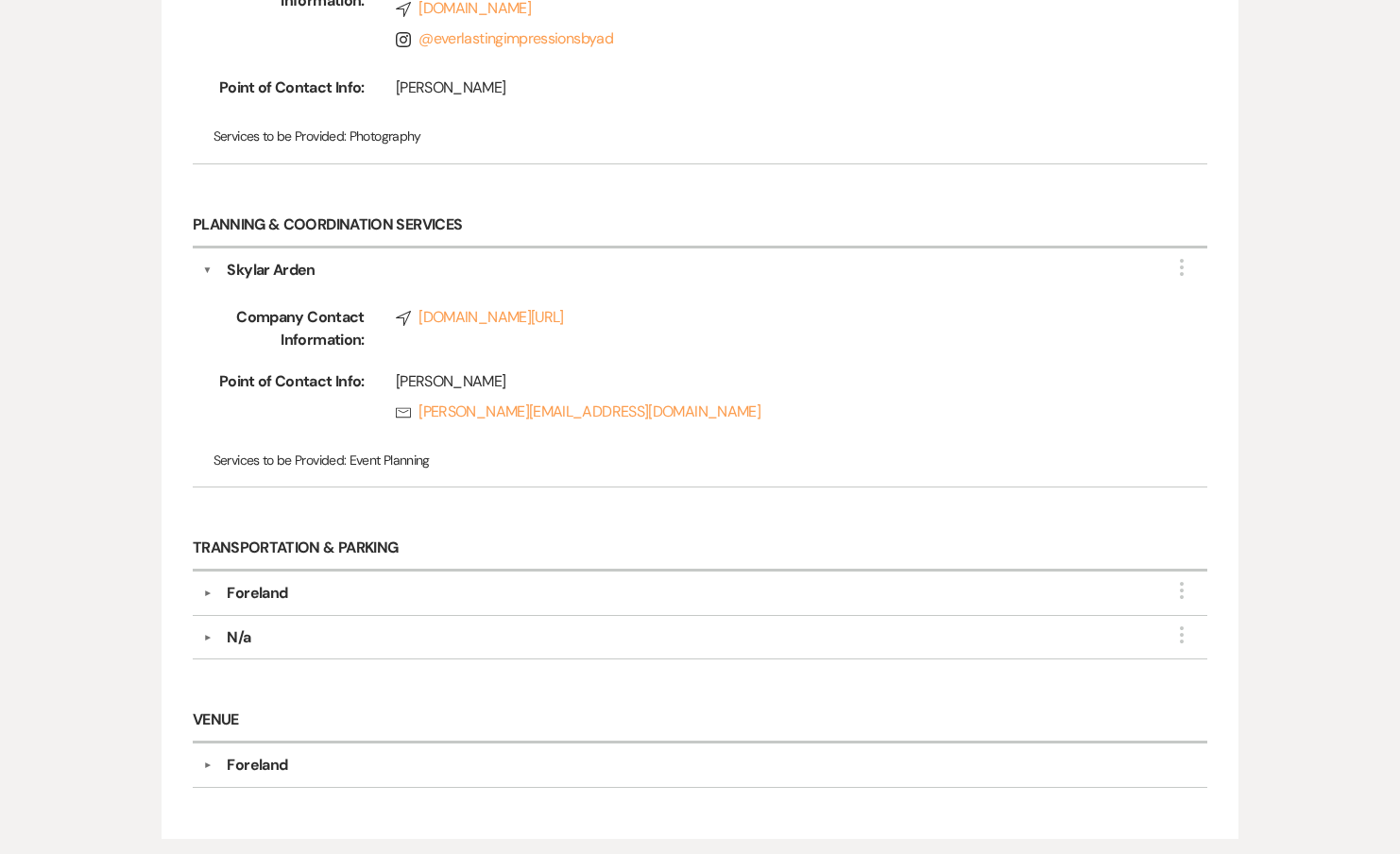
scroll to position [3156, 0]
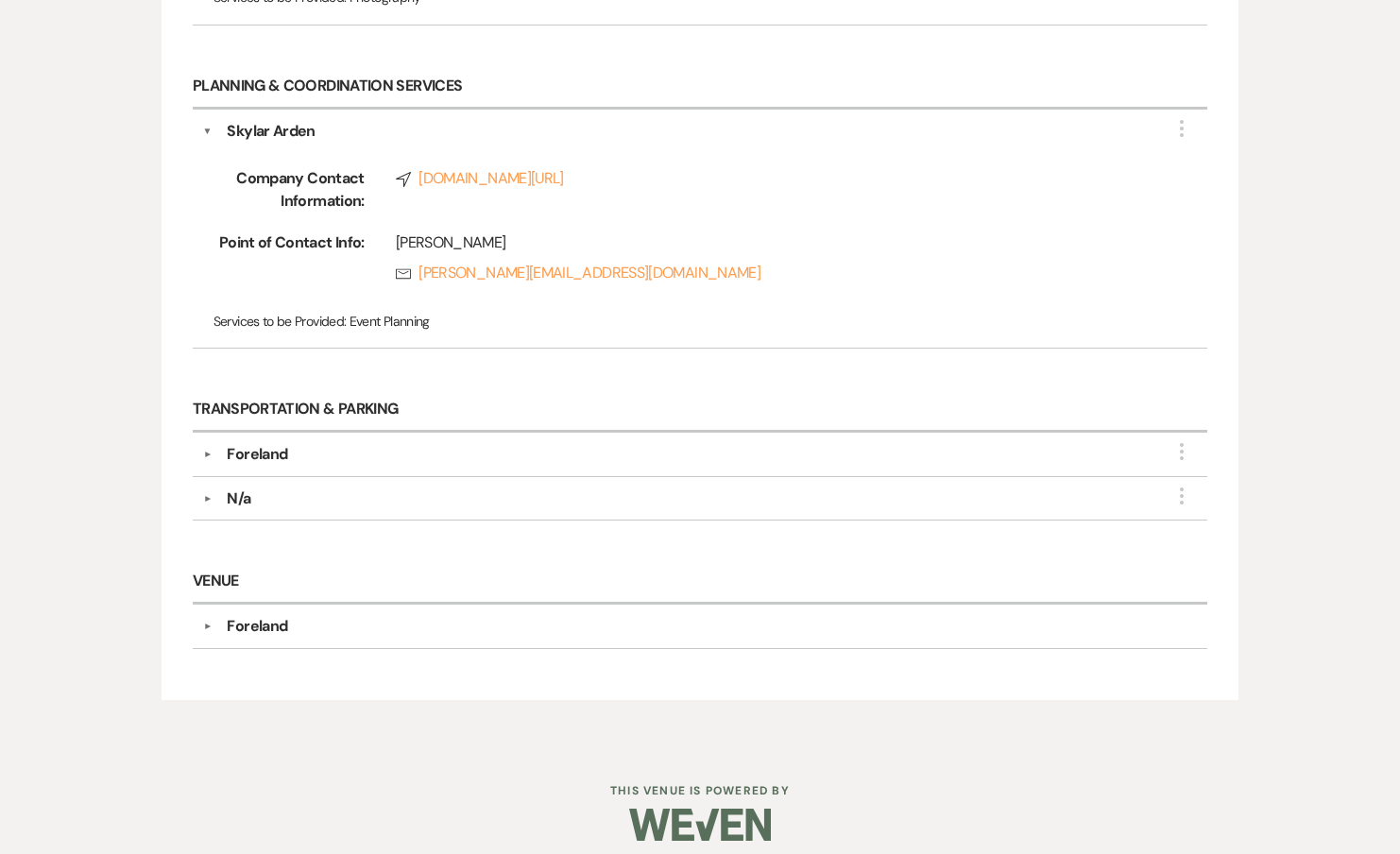
click at [271, 449] on div "Foreland" at bounding box center [257, 454] width 61 height 23
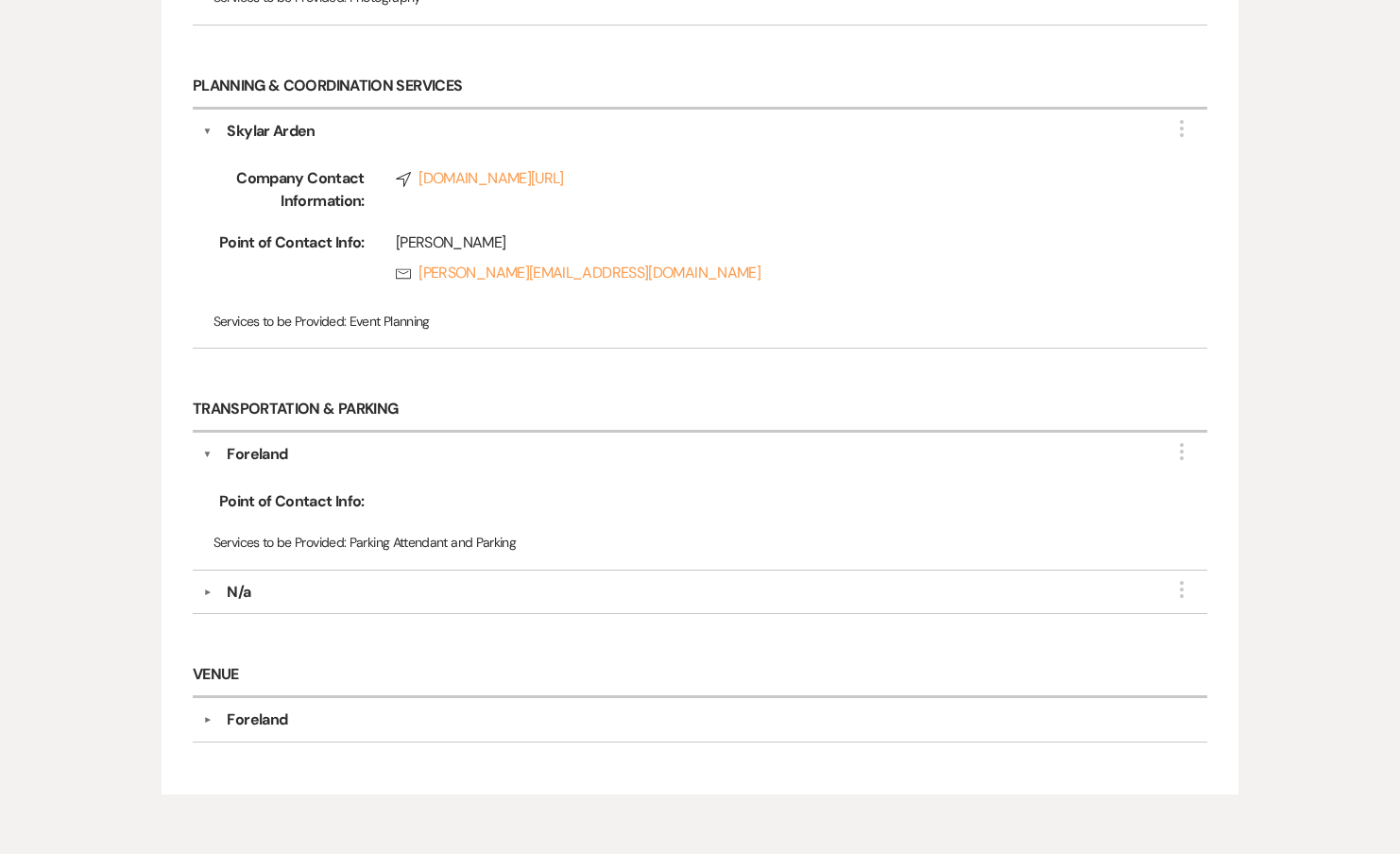
click at [249, 581] on div "N/a" at bounding box center [239, 592] width 24 height 23
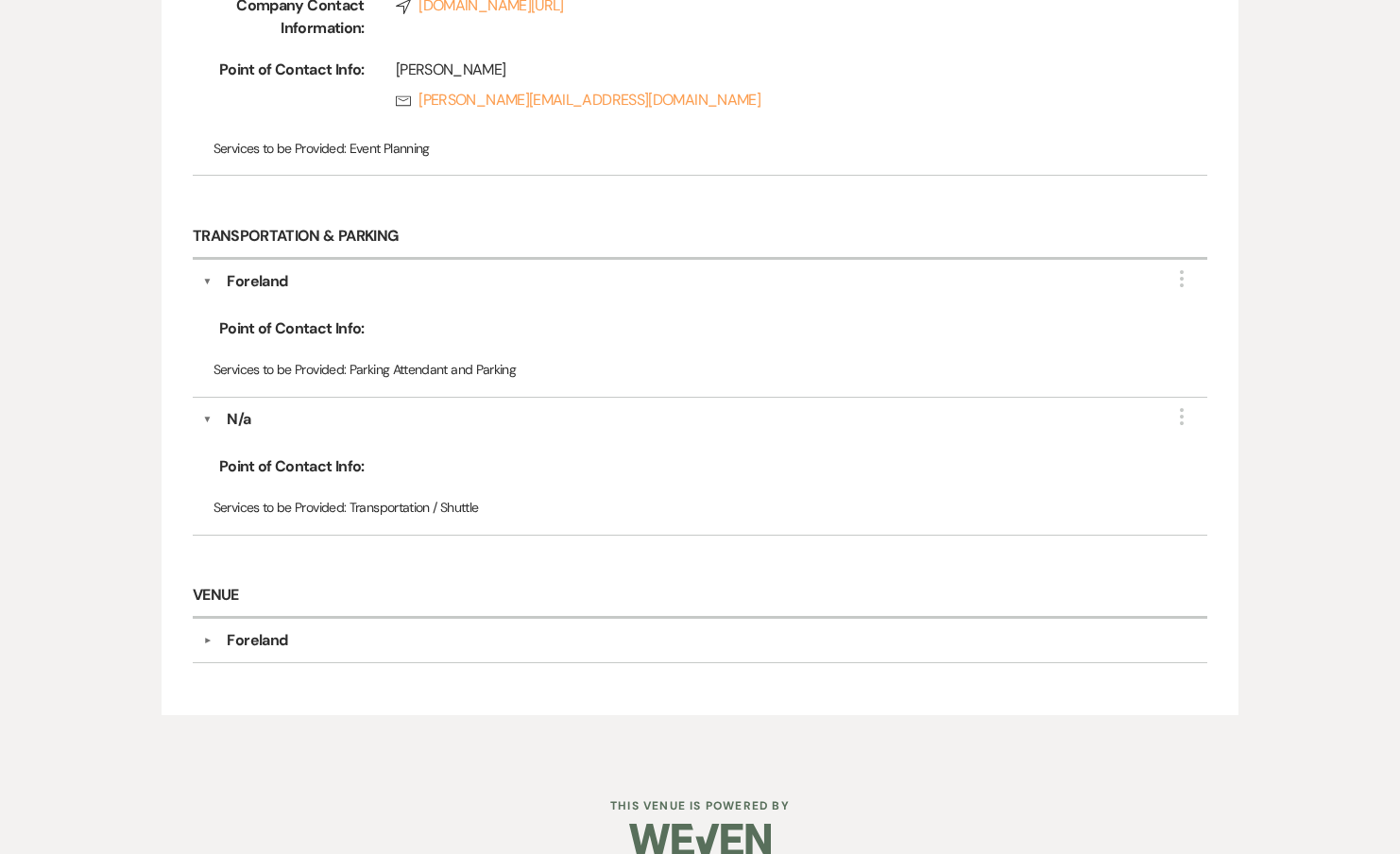
scroll to position [3344, 0]
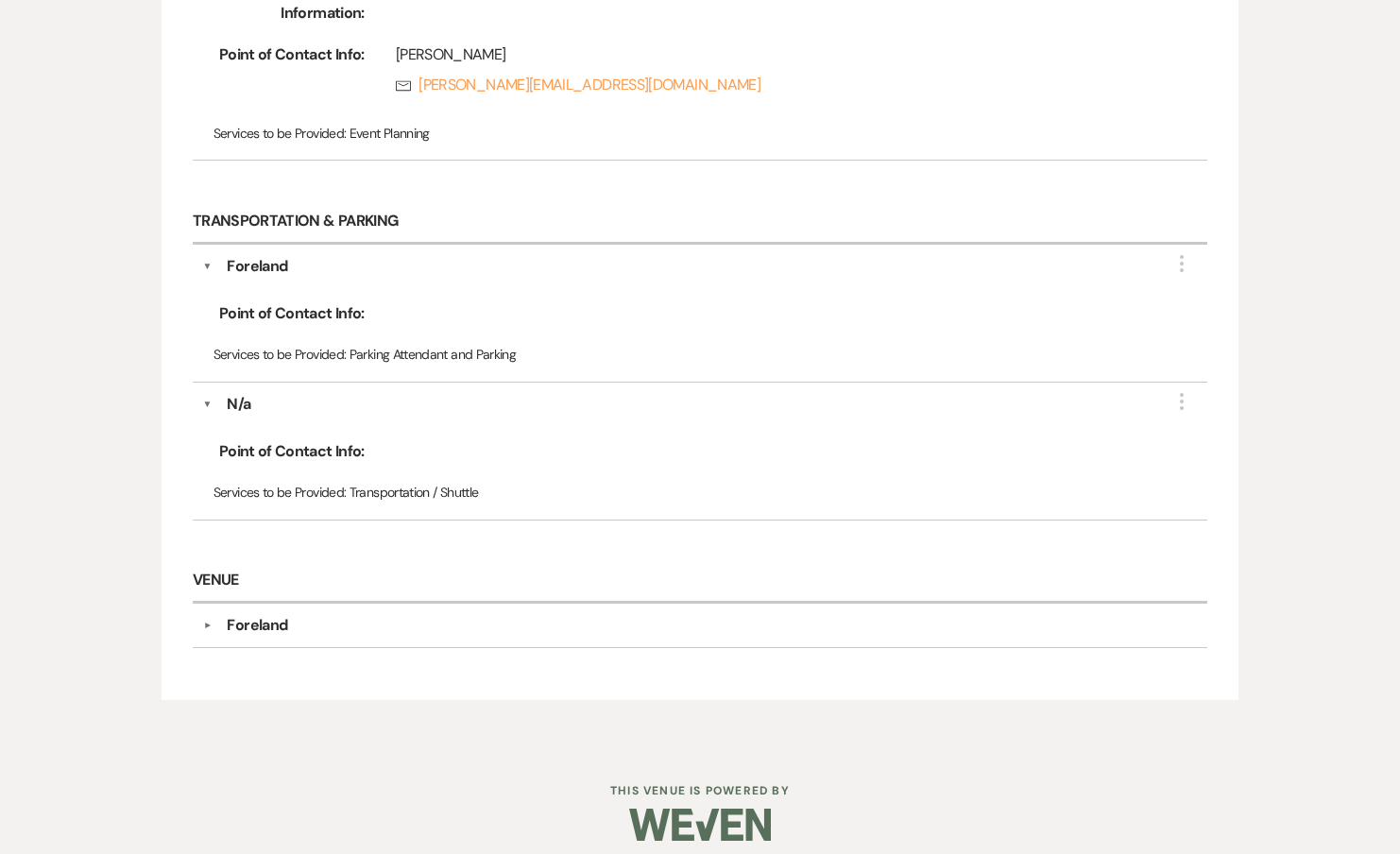
click at [242, 638] on div "Venue ▼ Foreland Company Contact Information: Compass weven.co/wedding-venue/74…" at bounding box center [700, 614] width 1034 height 127
click at [247, 623] on div "▼ Foreland Company Contact Information: Compass weven.co/wedding-venue/747/Fore…" at bounding box center [700, 626] width 1015 height 44
click at [251, 615] on div "Foreland" at bounding box center [257, 625] width 61 height 23
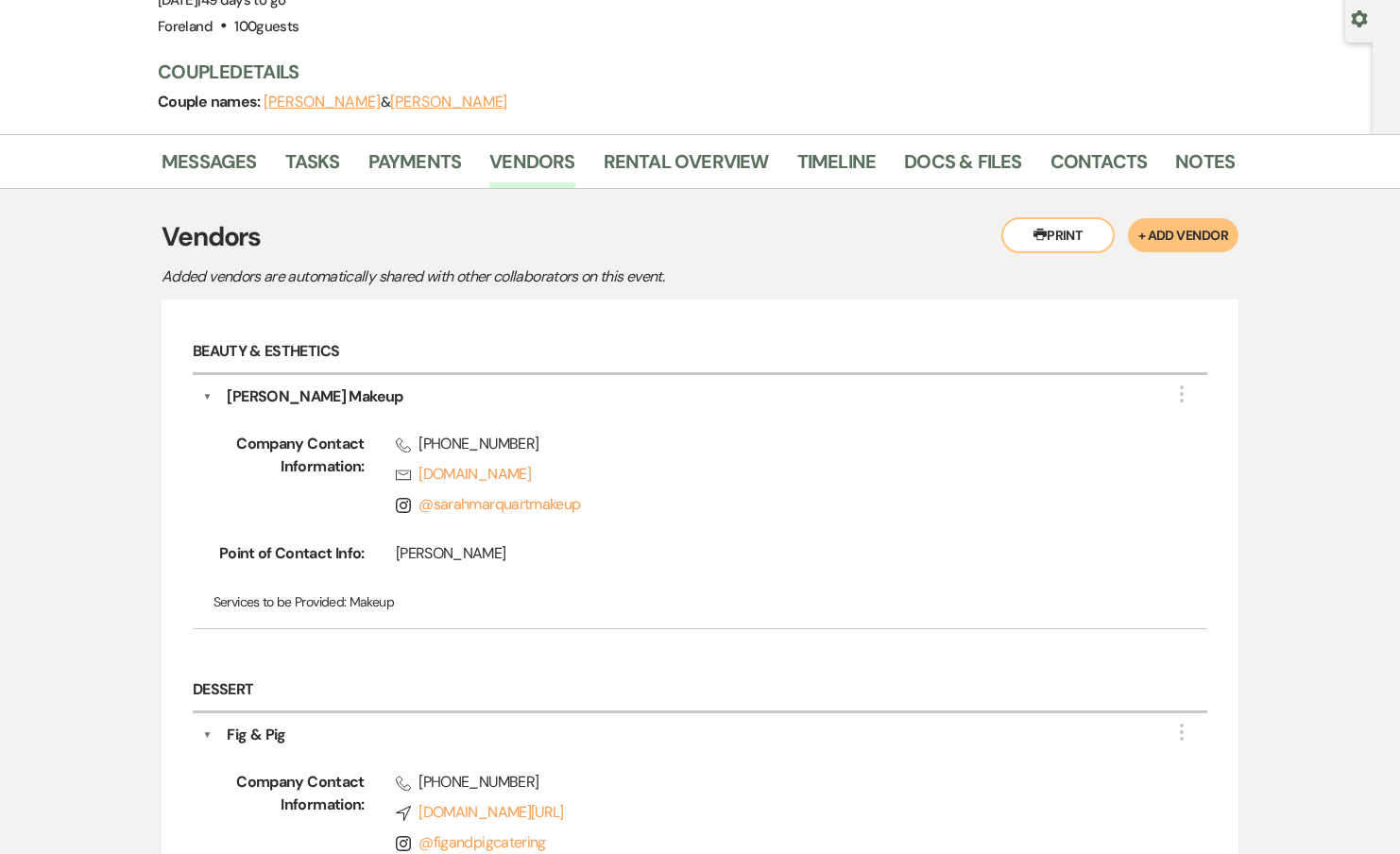
scroll to position [0, 0]
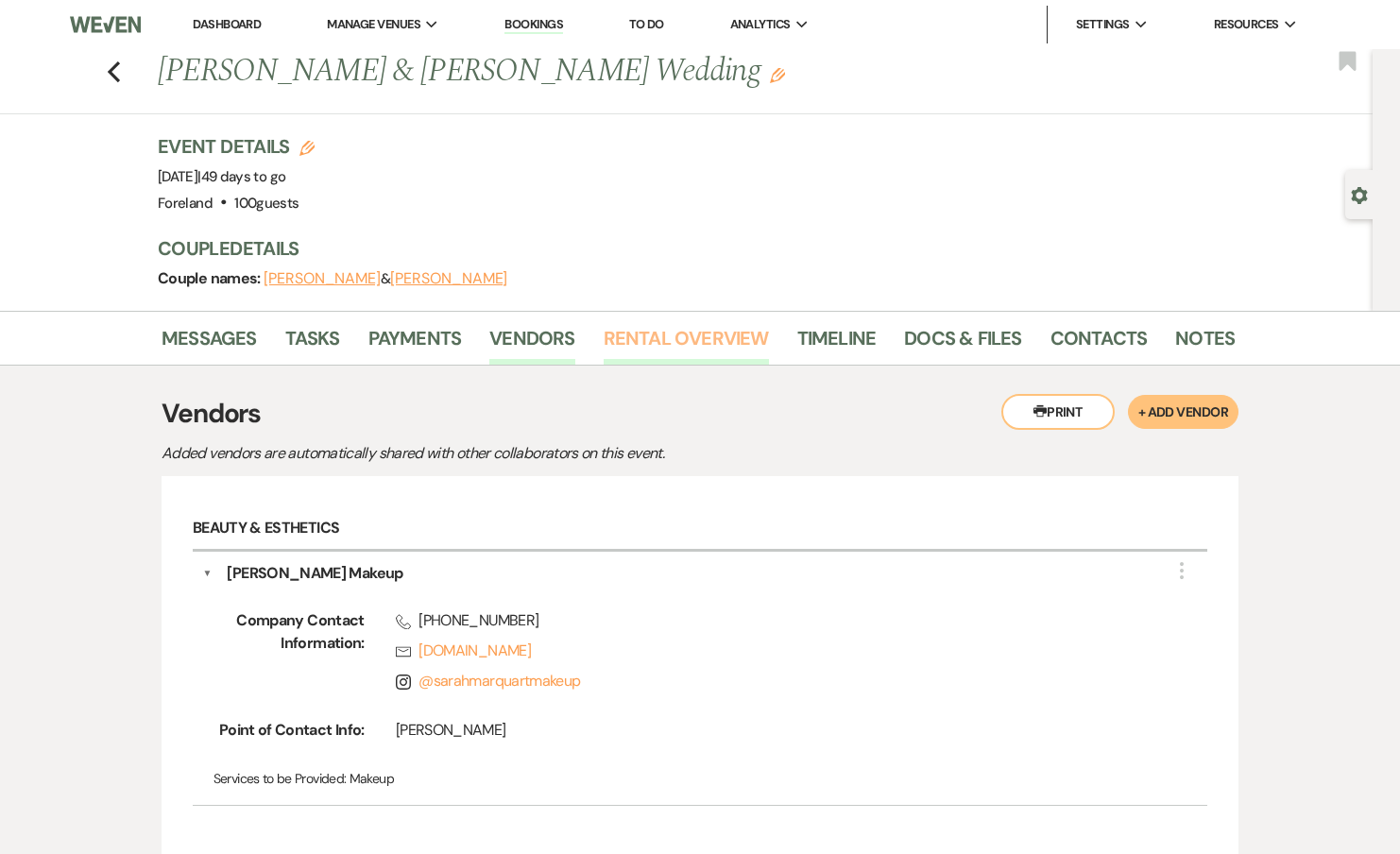
click at [697, 345] on link "Rental Overview" at bounding box center [687, 344] width 165 height 42
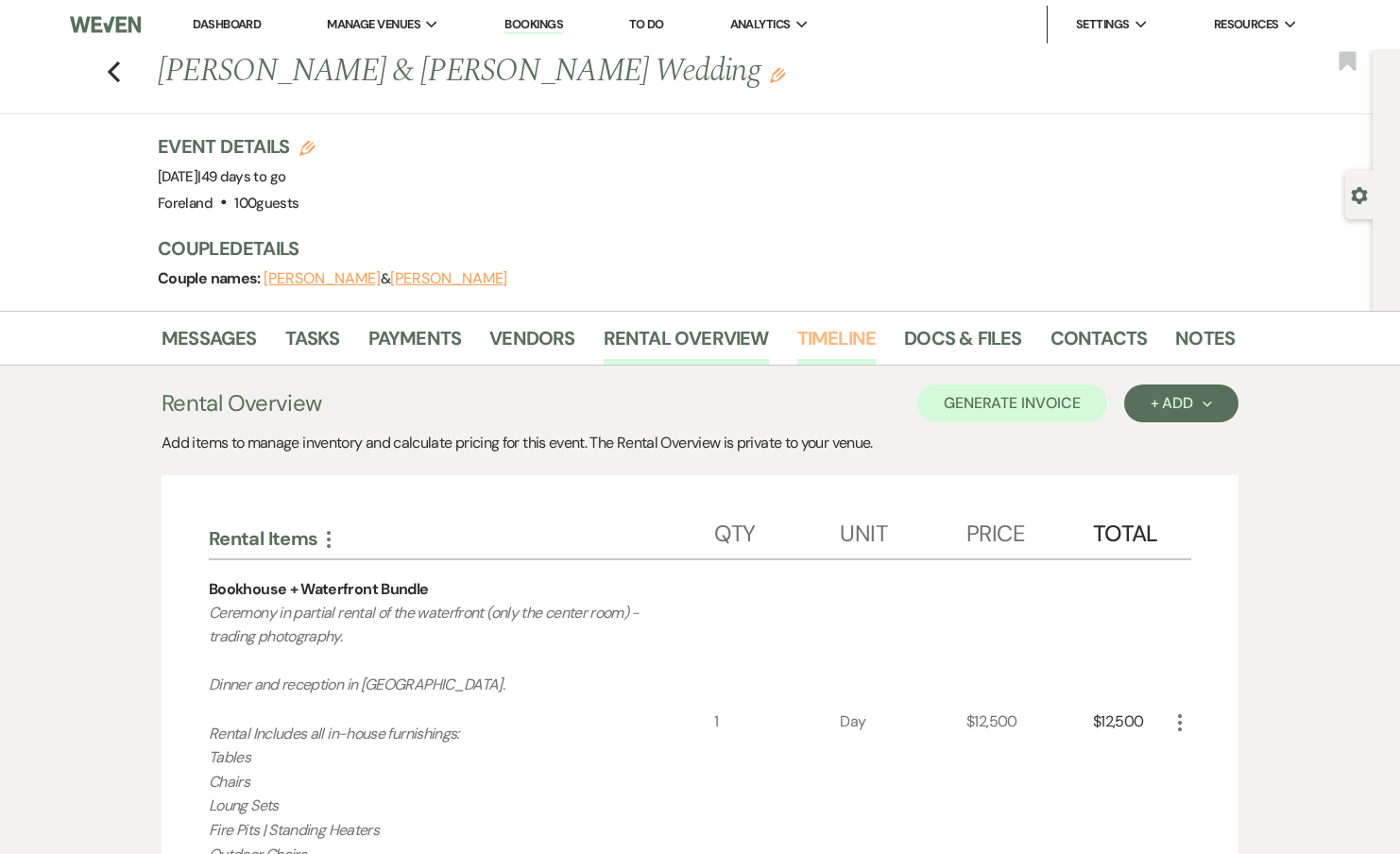
click at [812, 329] on link "Timeline" at bounding box center [837, 344] width 80 height 42
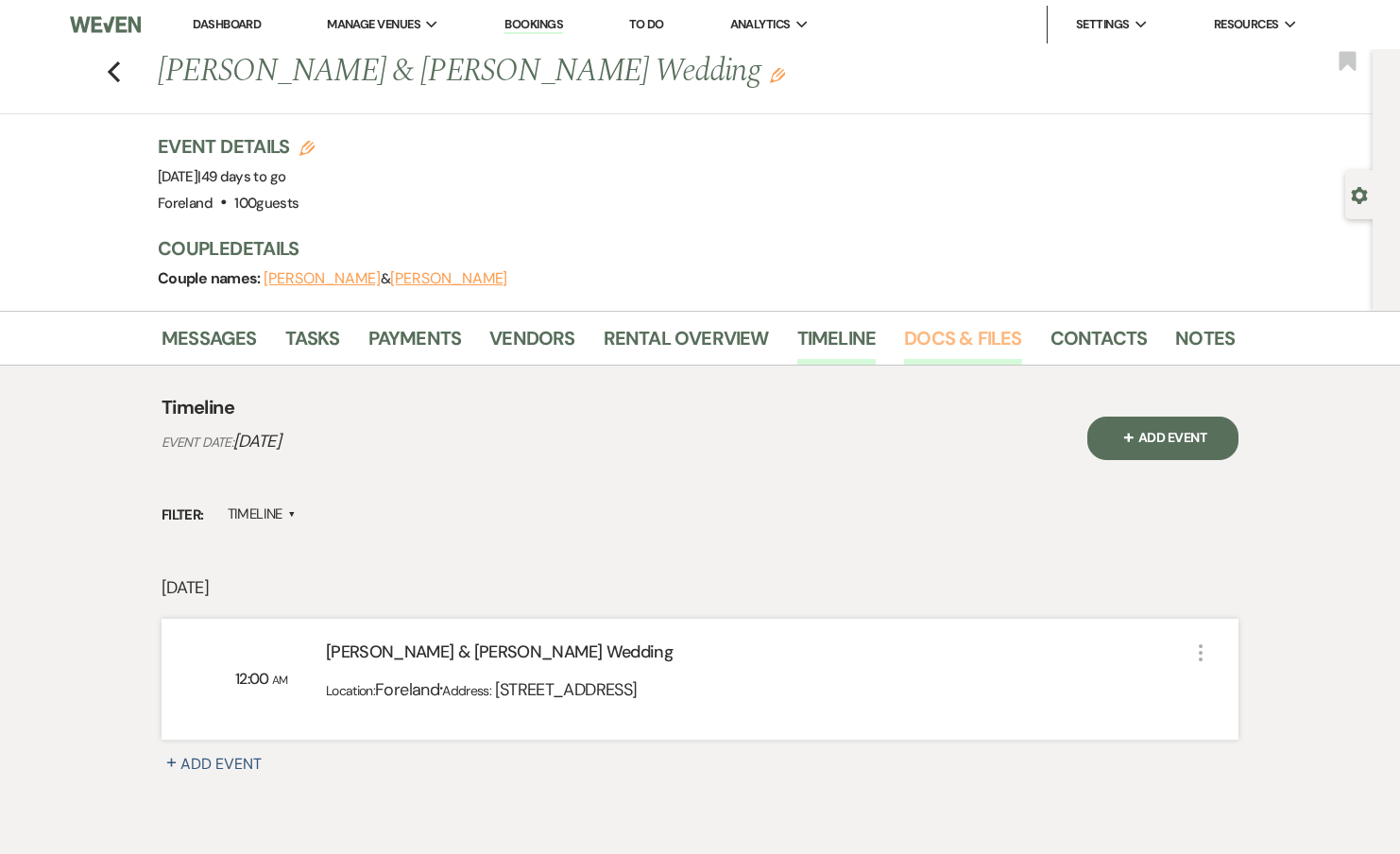
click at [940, 345] on link "Docs & Files" at bounding box center [963, 344] width 117 height 42
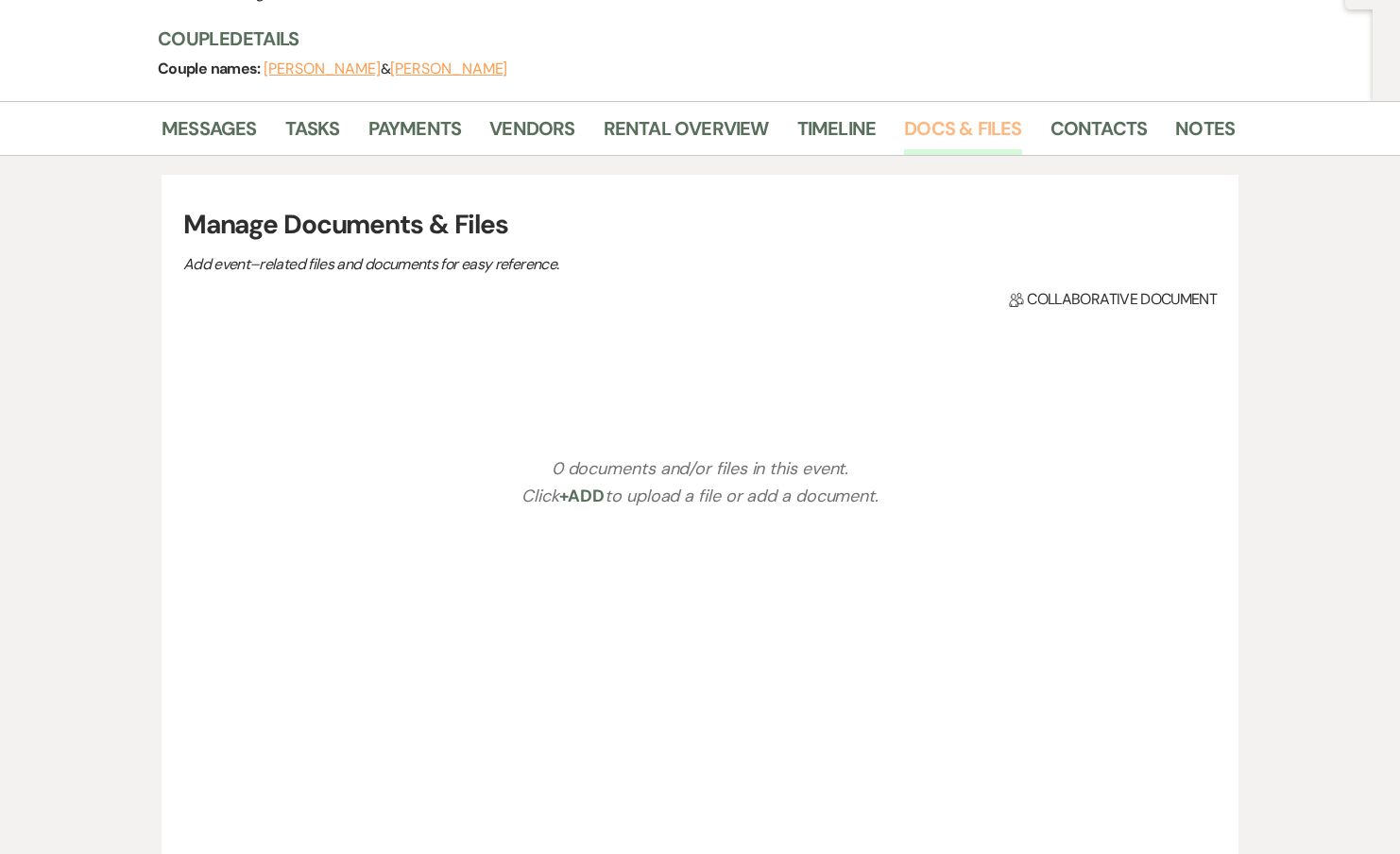
scroll to position [305, 0]
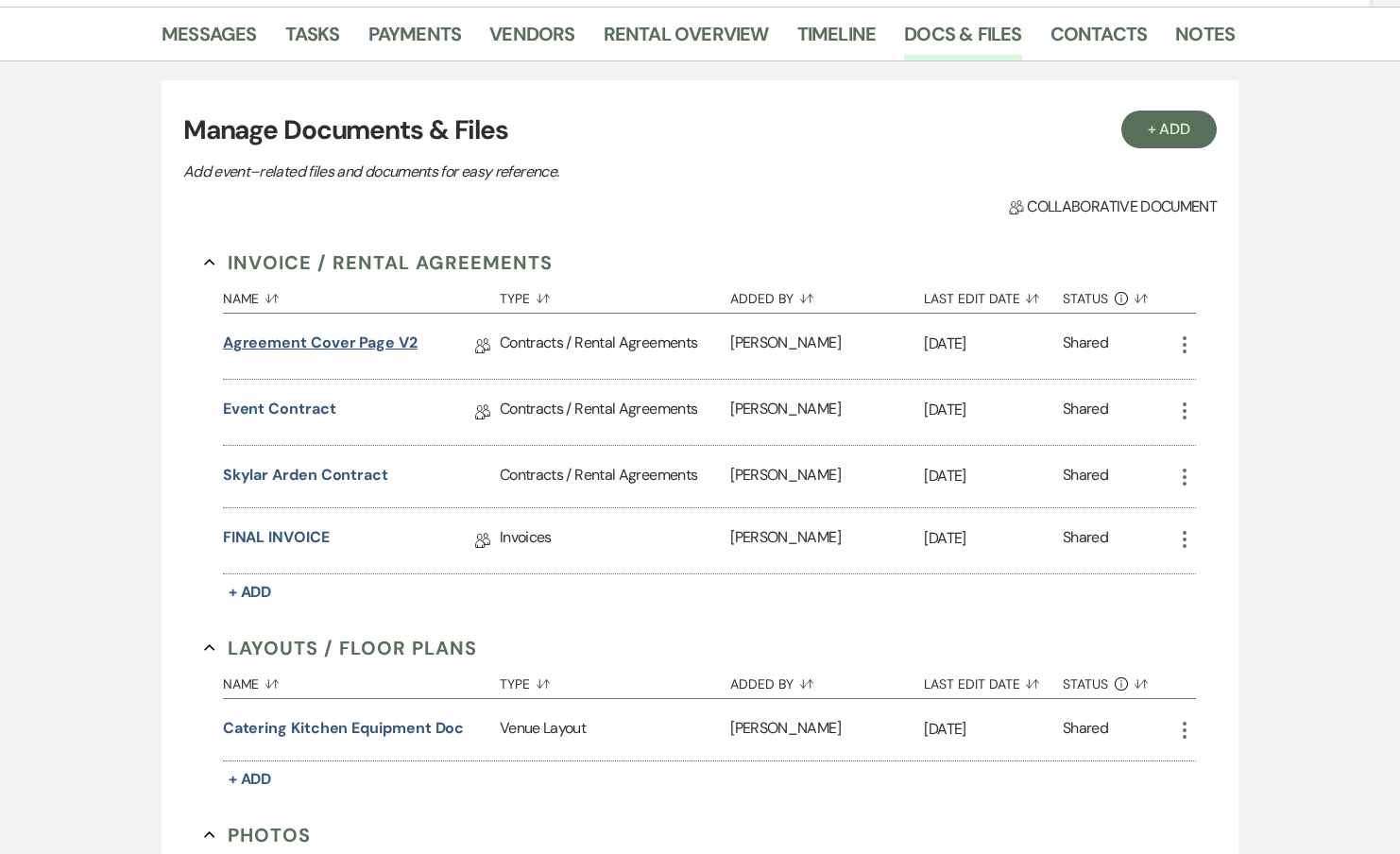
click at [325, 340] on link "Agreement Cover Page v2" at bounding box center [320, 345] width 195 height 29
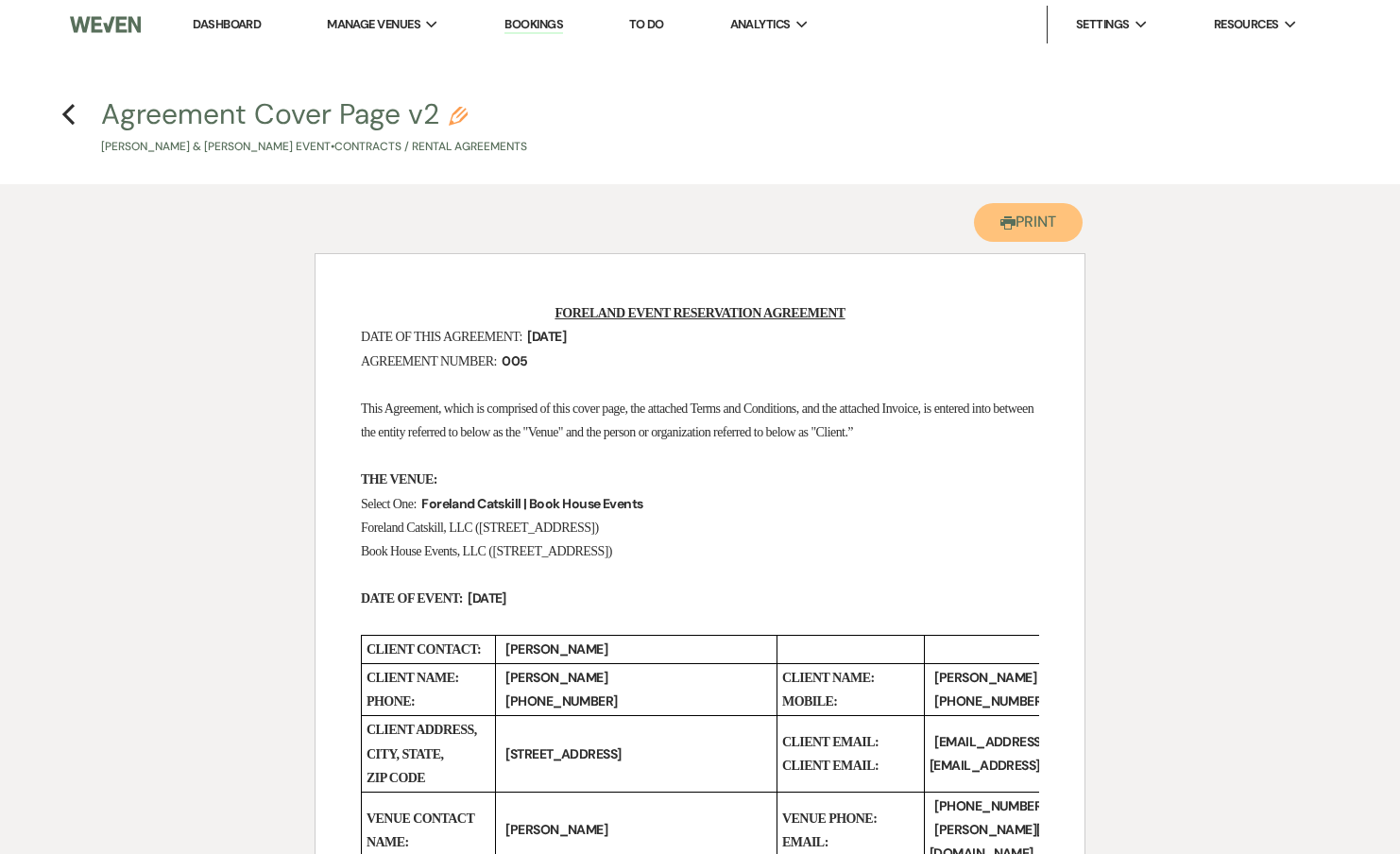
click at [1047, 211] on button "Printer Print" at bounding box center [1028, 222] width 108 height 39
click at [77, 120] on h4 "Previous Agreement Cover Page v2 Pencil Nicole Hinz & Lindzy Hamel's Event • Co…" at bounding box center [700, 125] width 1360 height 62
click at [65, 116] on use "button" at bounding box center [69, 113] width 12 height 21
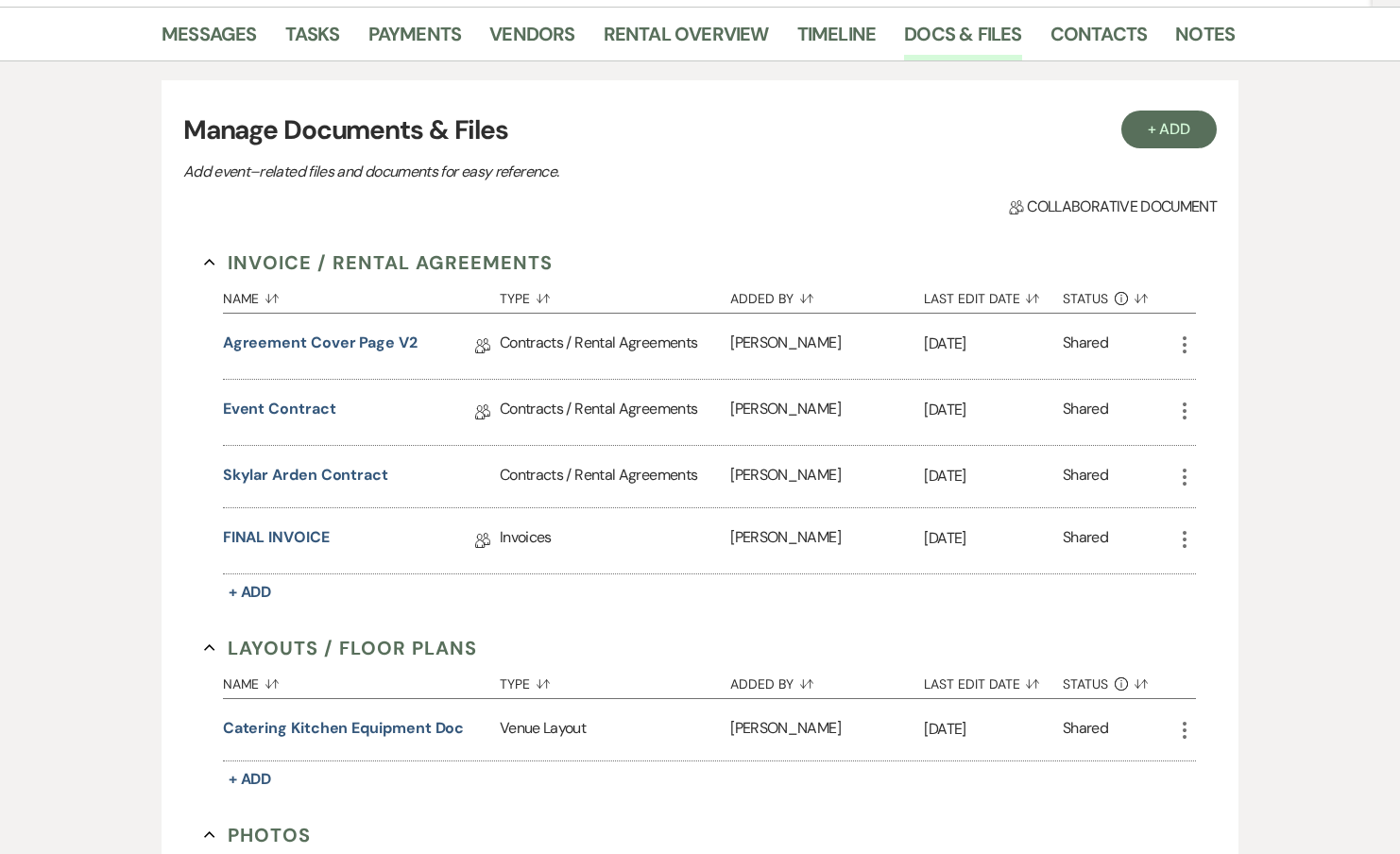
click at [260, 396] on div "Event Contract Collab Doc" at bounding box center [361, 413] width 277 height 66
click at [260, 411] on link "Event Contract" at bounding box center [280, 412] width 113 height 29
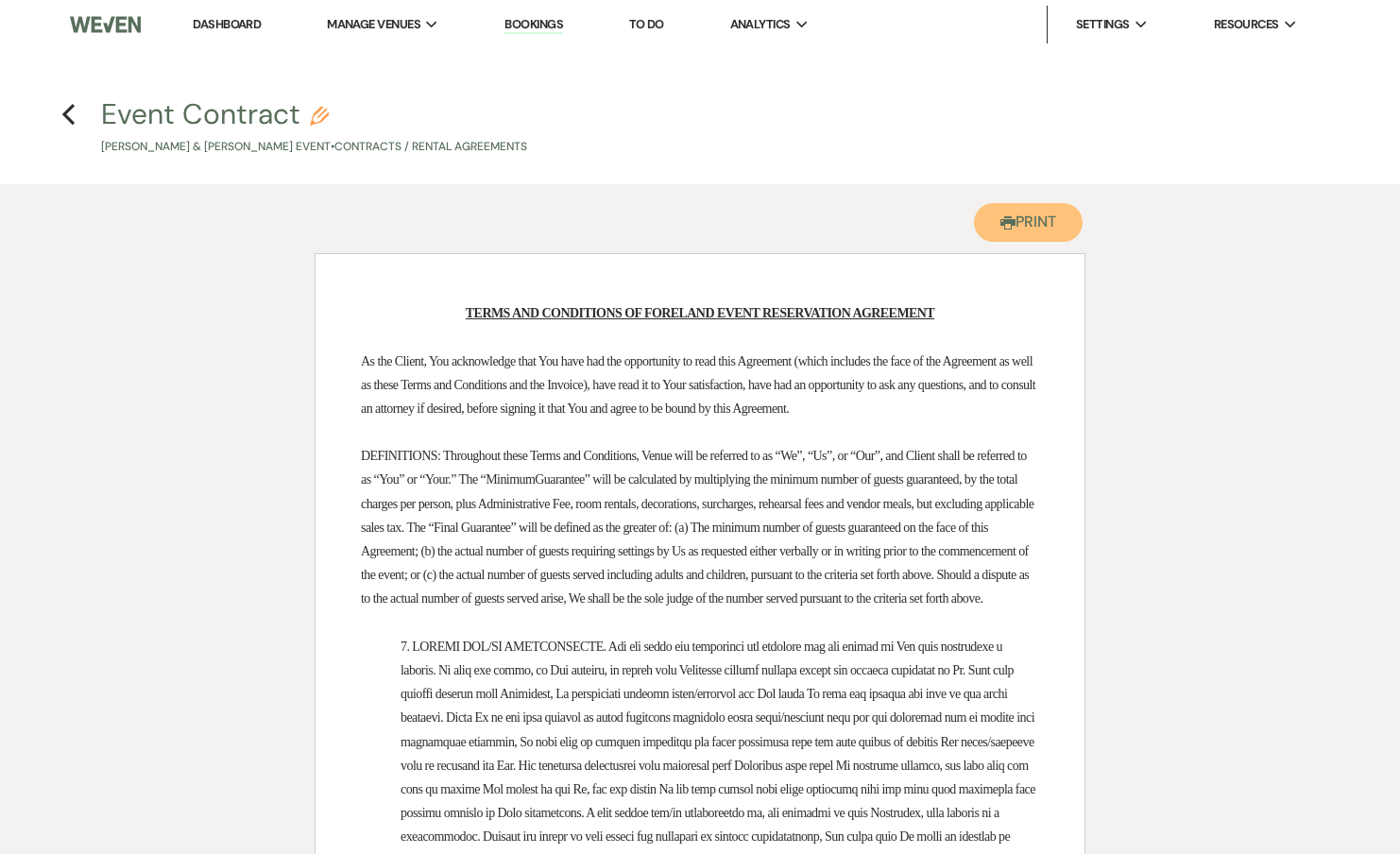
click at [1022, 222] on button "Printer Print" at bounding box center [1028, 222] width 108 height 39
click at [71, 114] on icon "Previous" at bounding box center [69, 113] width 14 height 23
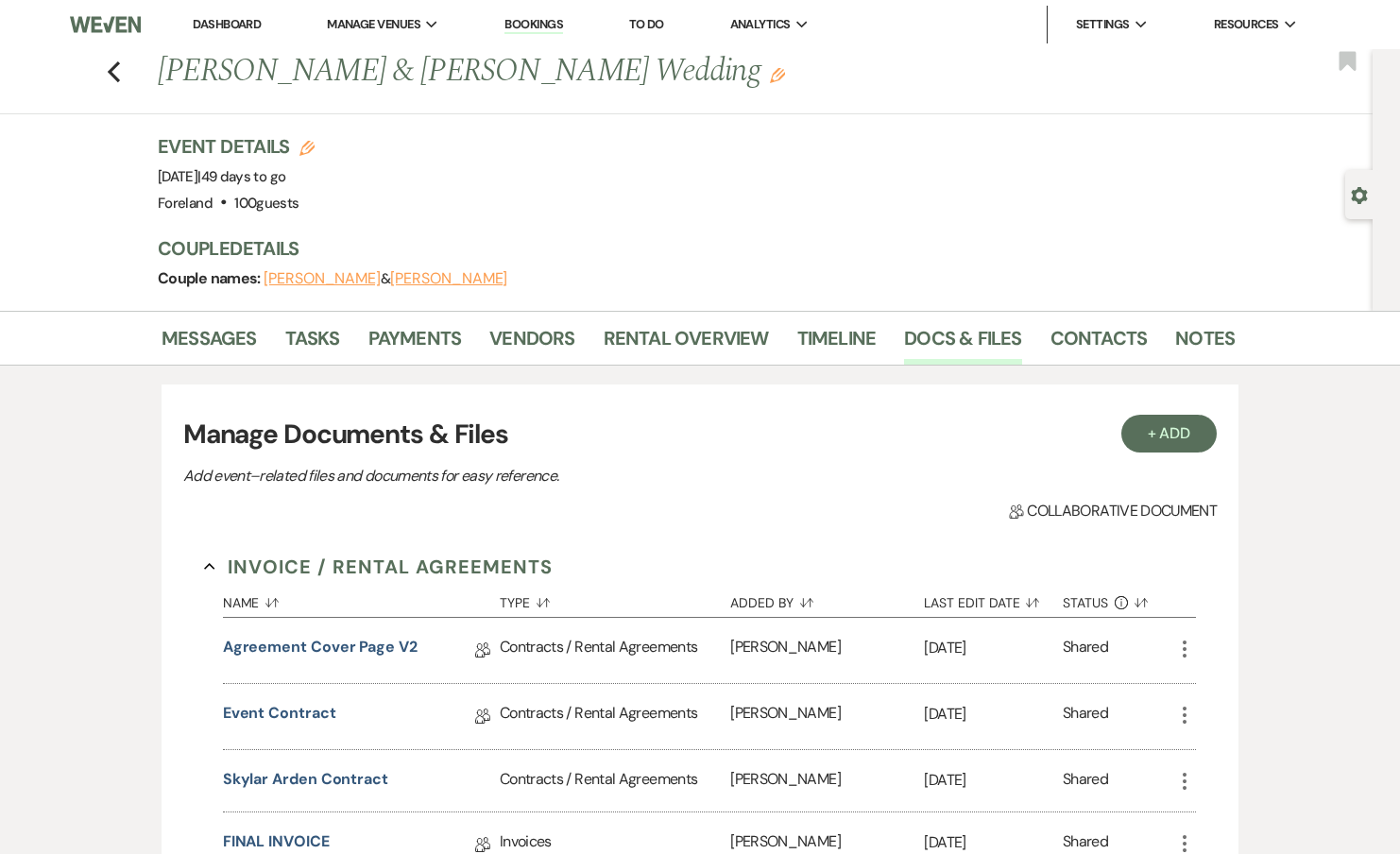
scroll to position [305, 0]
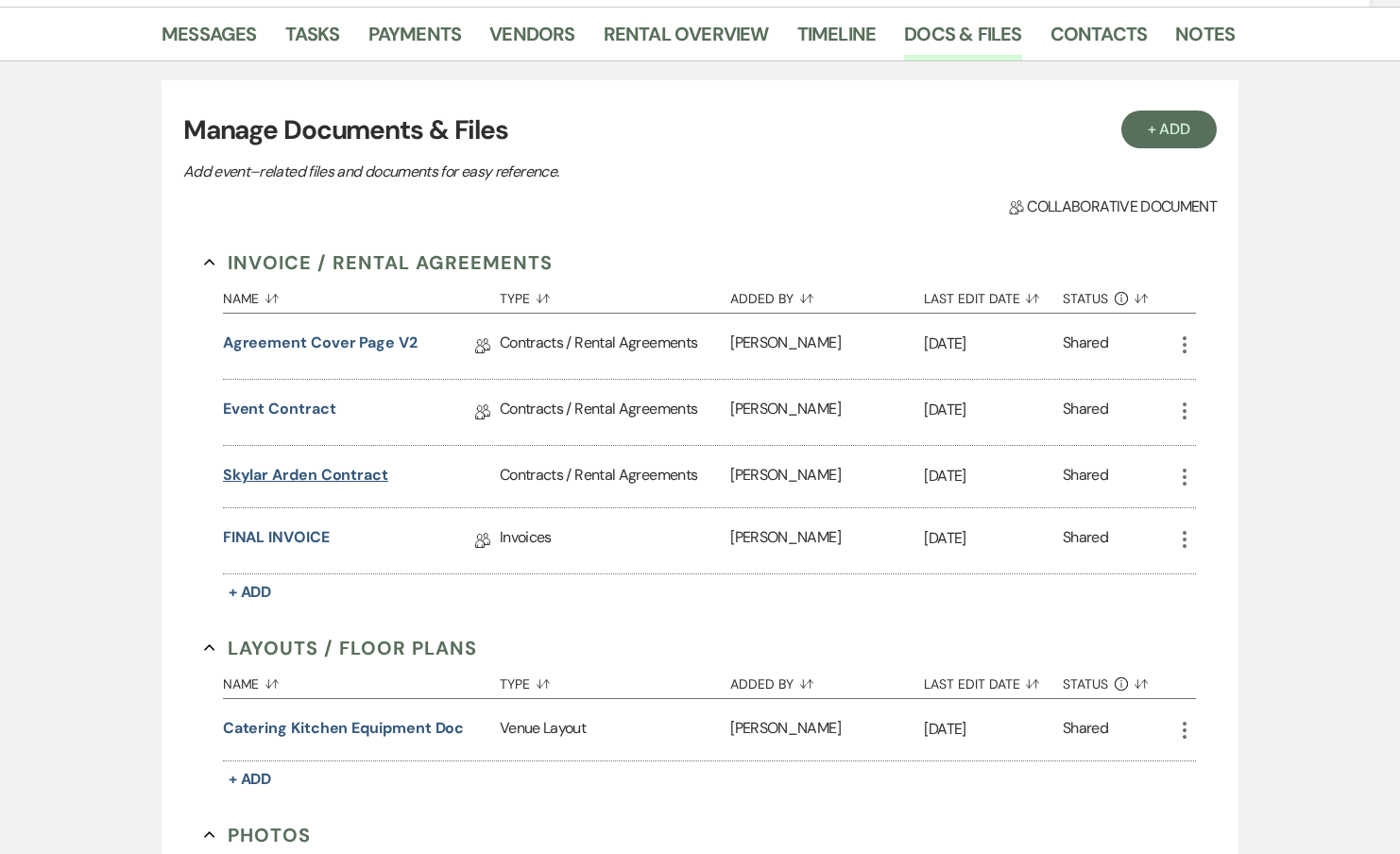
click at [268, 475] on button "Skylar Arden Contract" at bounding box center [305, 475] width 165 height 23
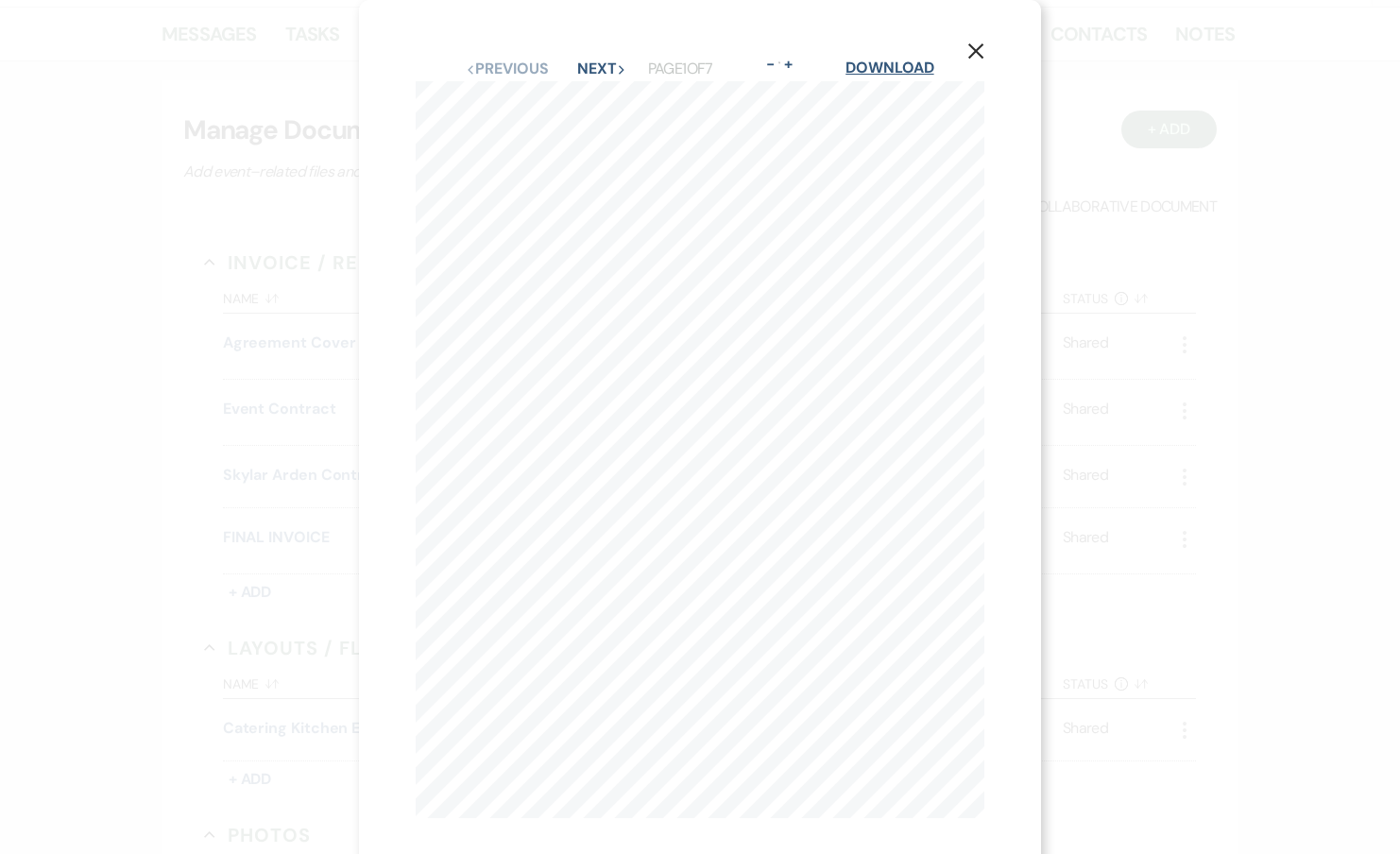
click at [900, 75] on link "Download" at bounding box center [890, 68] width 88 height 20
click at [1122, 86] on div "X Previous Previous Next Next Page 1 of 7 - Zoom + Download Nicole Hinz & Lindz…" at bounding box center [700, 427] width 1400 height 854
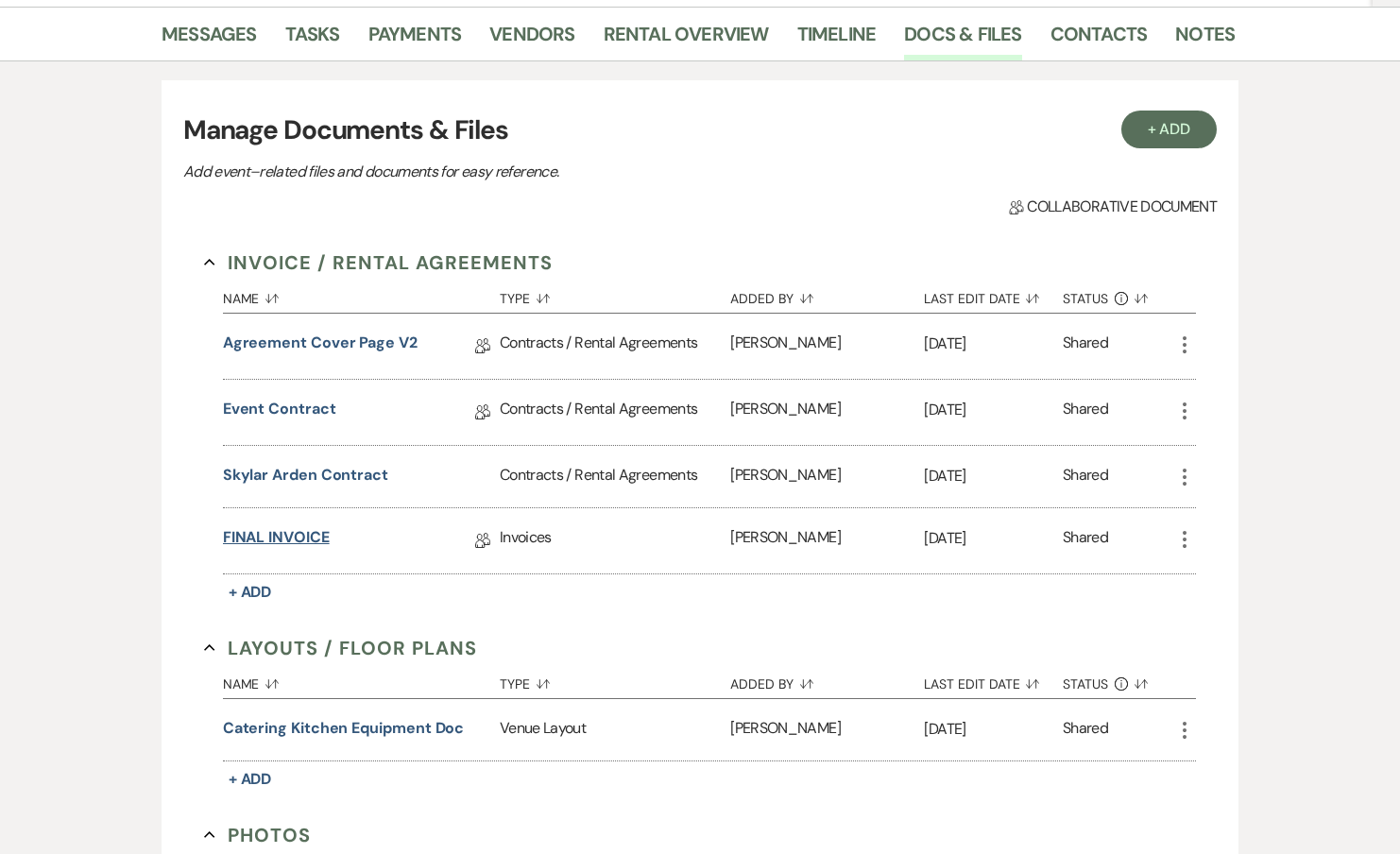
click at [283, 536] on link "FINAL INVOICE" at bounding box center [276, 540] width 106 height 29
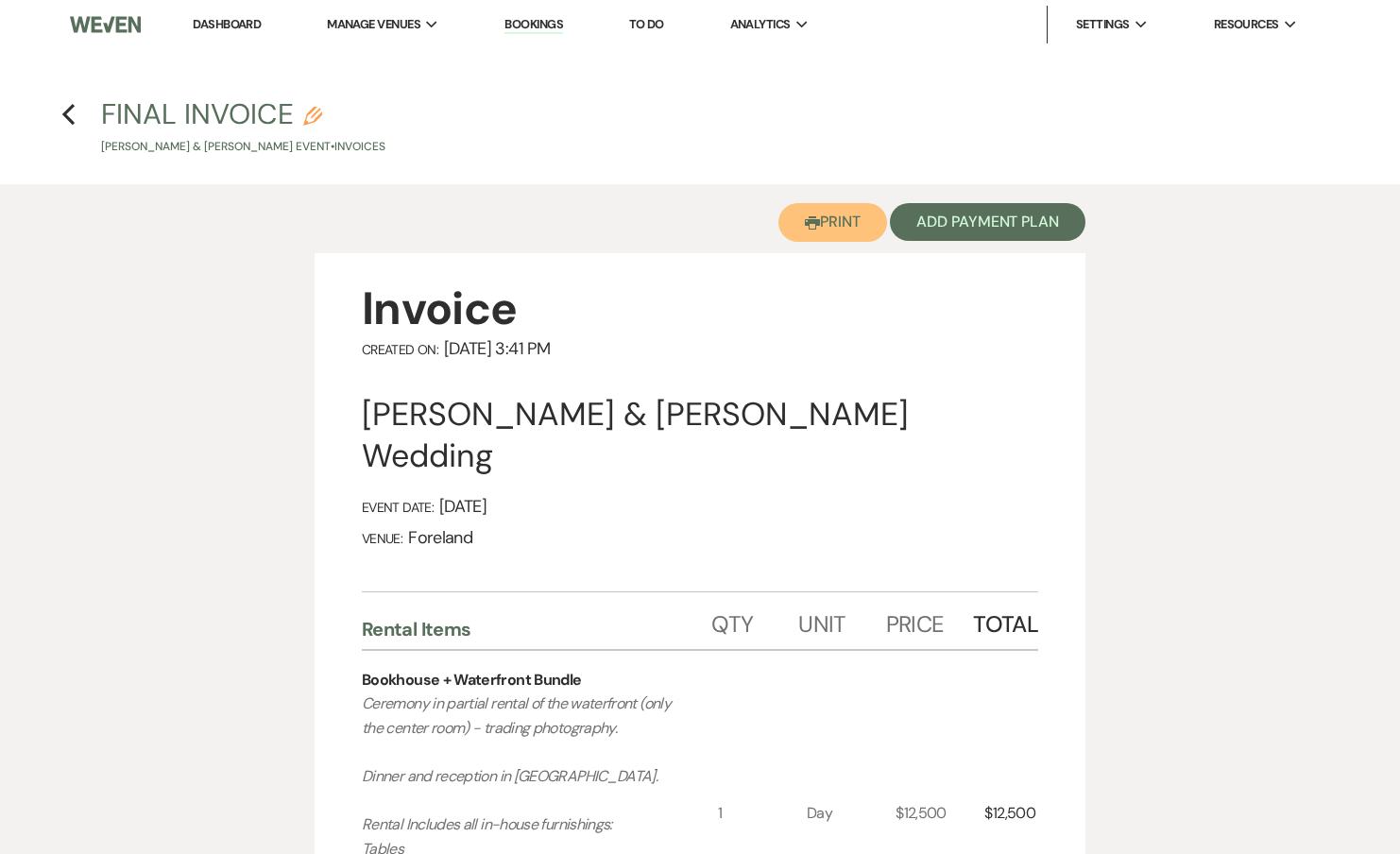
click at [862, 236] on button "Printer Print" at bounding box center [832, 222] width 108 height 39
click at [83, 121] on h4 "Previous FINAL INVOICE Pencil Nicole Hinz & Lindzy Hamel's Event • Invoices" at bounding box center [700, 125] width 1360 height 62
click at [73, 121] on use "button" at bounding box center [69, 113] width 12 height 21
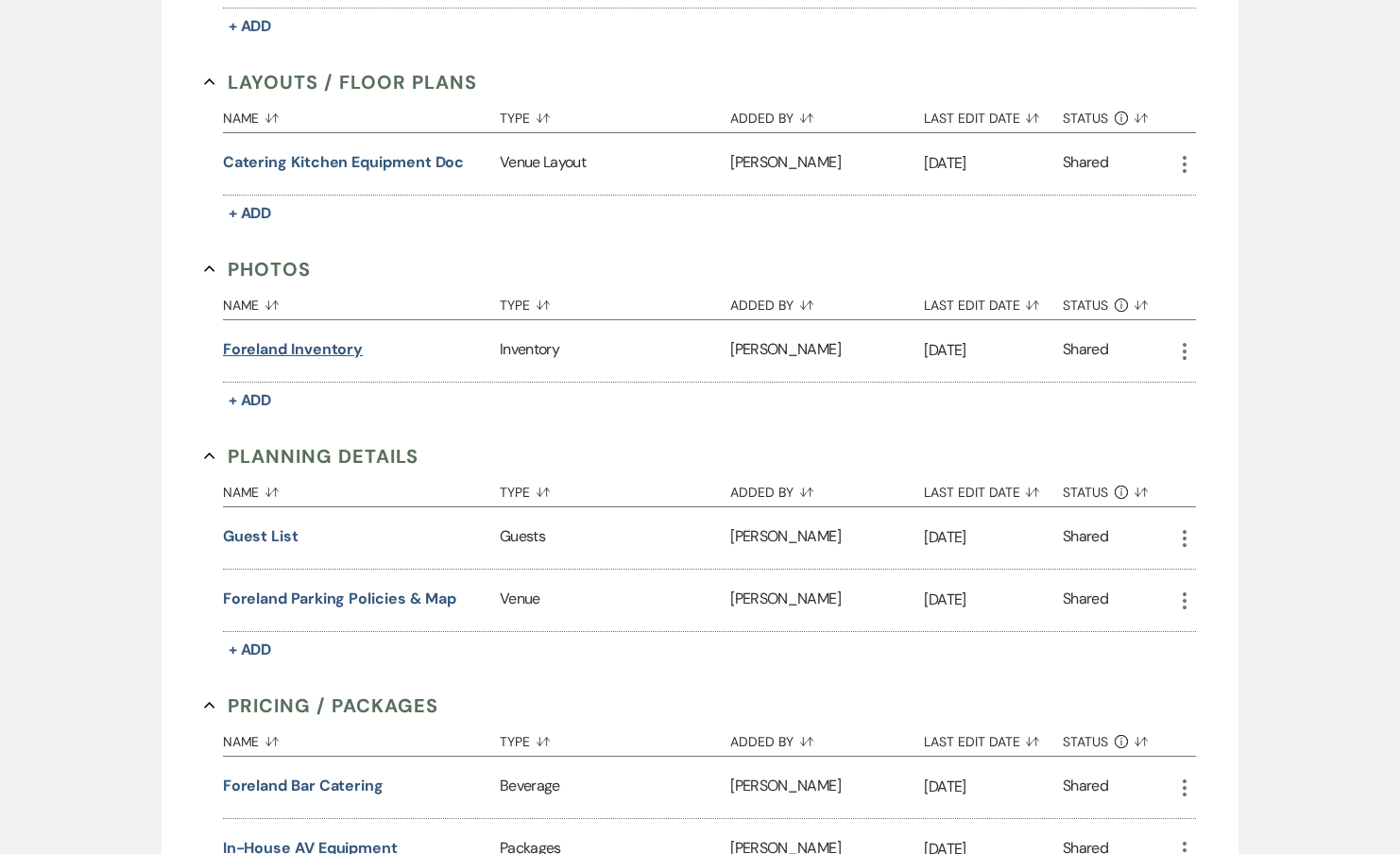
scroll to position [882, 0]
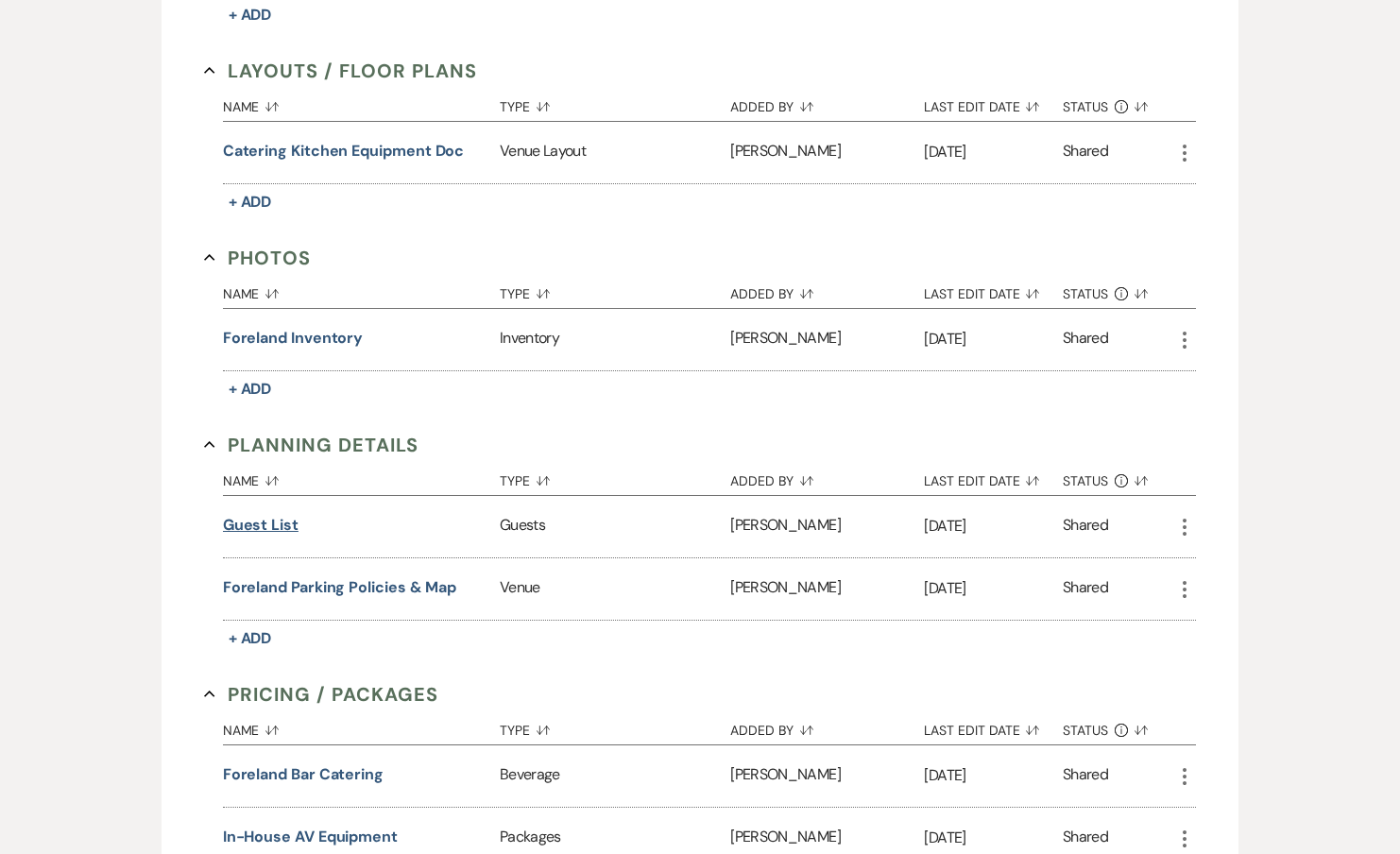
click at [275, 520] on button "Guest List" at bounding box center [261, 525] width 76 height 23
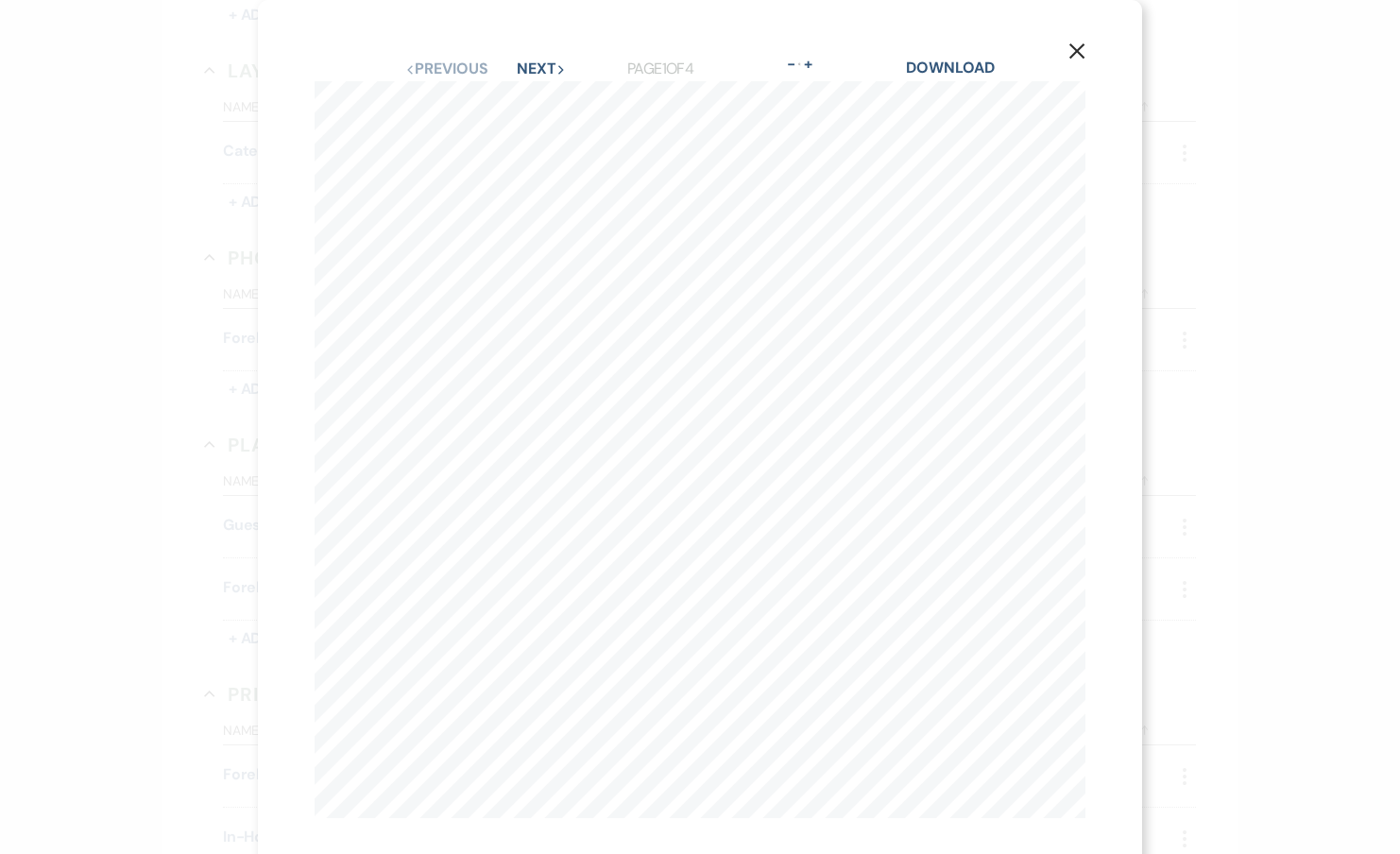
click at [940, 52] on div "X Previous Previous Next Next Page 1 of 4 - Zoom + Download Name Address Attend…" at bounding box center [700, 437] width 884 height 875
click at [937, 64] on link "Download" at bounding box center [949, 68] width 88 height 20
click at [1151, 98] on div "X Previous Previous Next Next Page 1 of 4 - Zoom + Download Name Address Attend…" at bounding box center [700, 427] width 1400 height 854
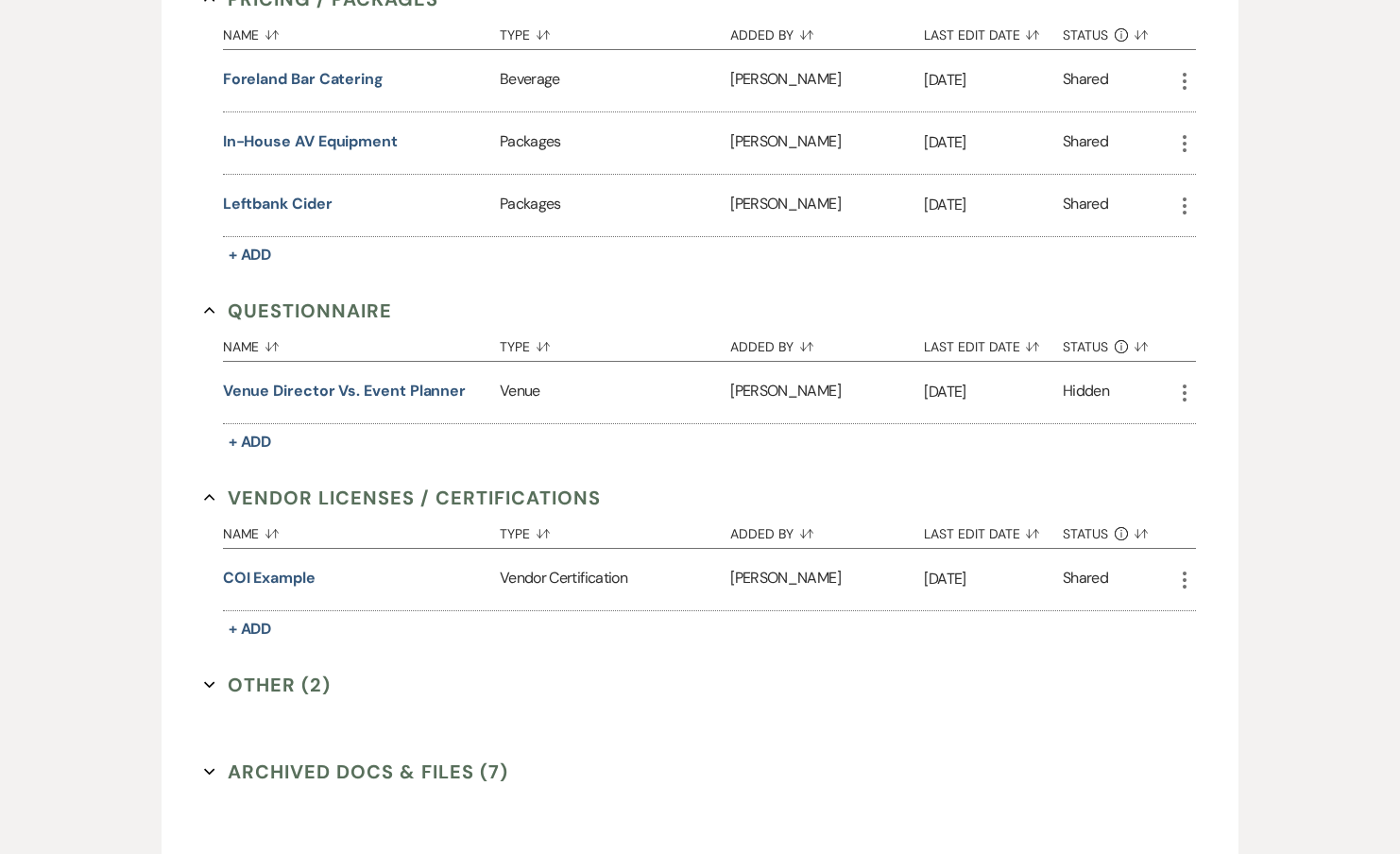
scroll to position [1580, 0]
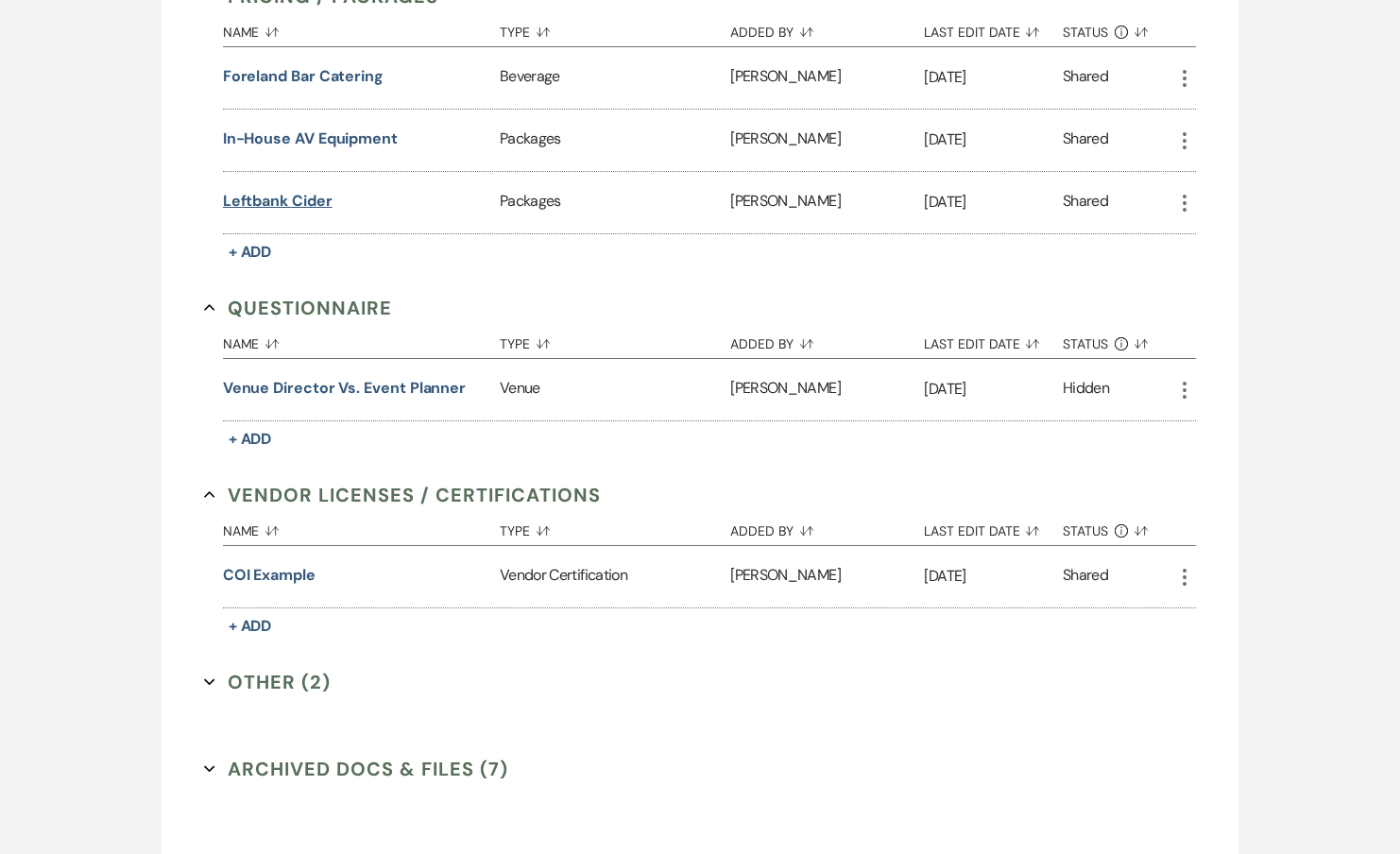
click at [290, 193] on button "Leftbank Cider" at bounding box center [278, 201] width 109 height 23
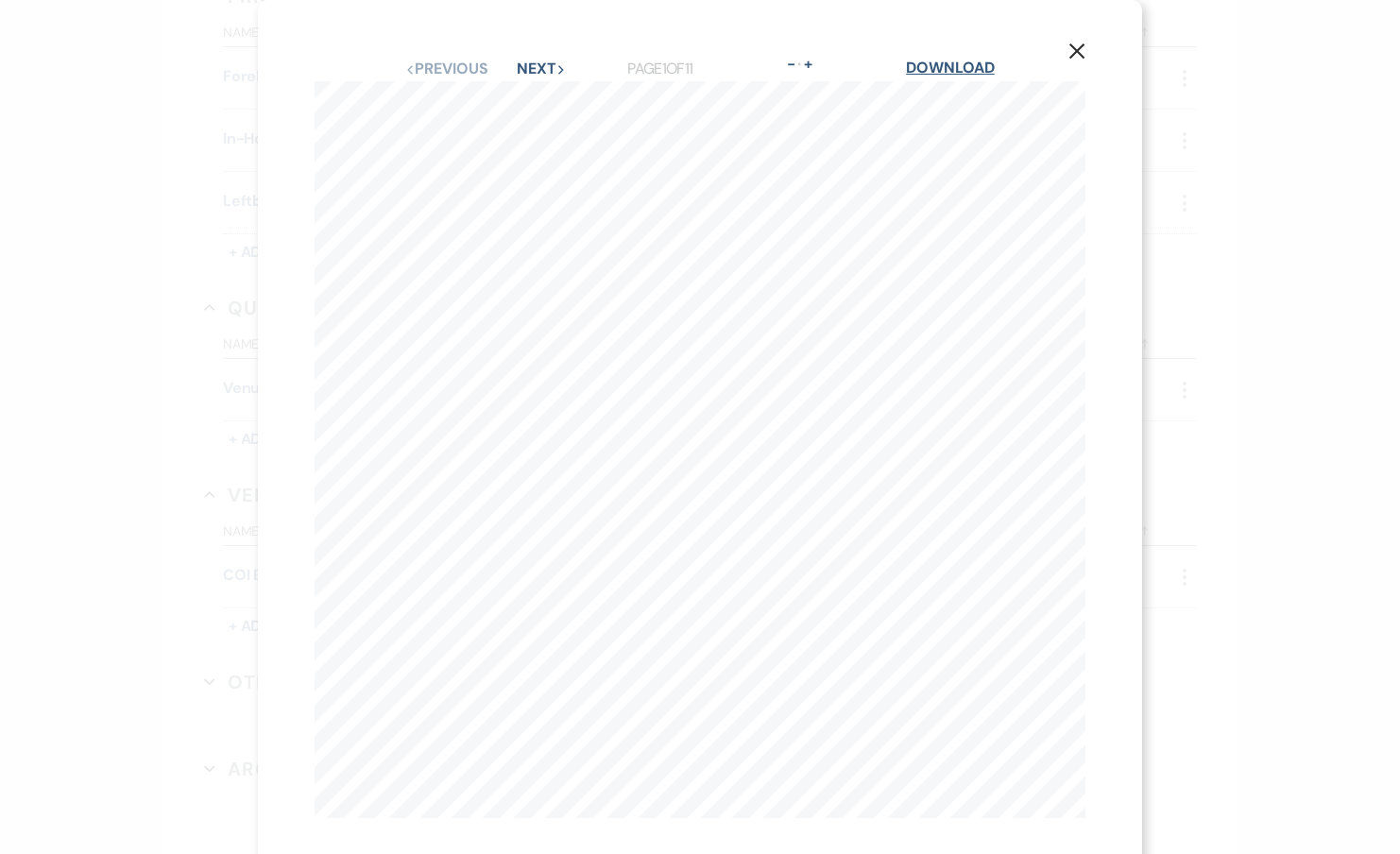
click at [959, 63] on link "Download" at bounding box center [949, 68] width 88 height 20
click at [1069, 55] on icon "X" at bounding box center [1077, 51] width 17 height 17
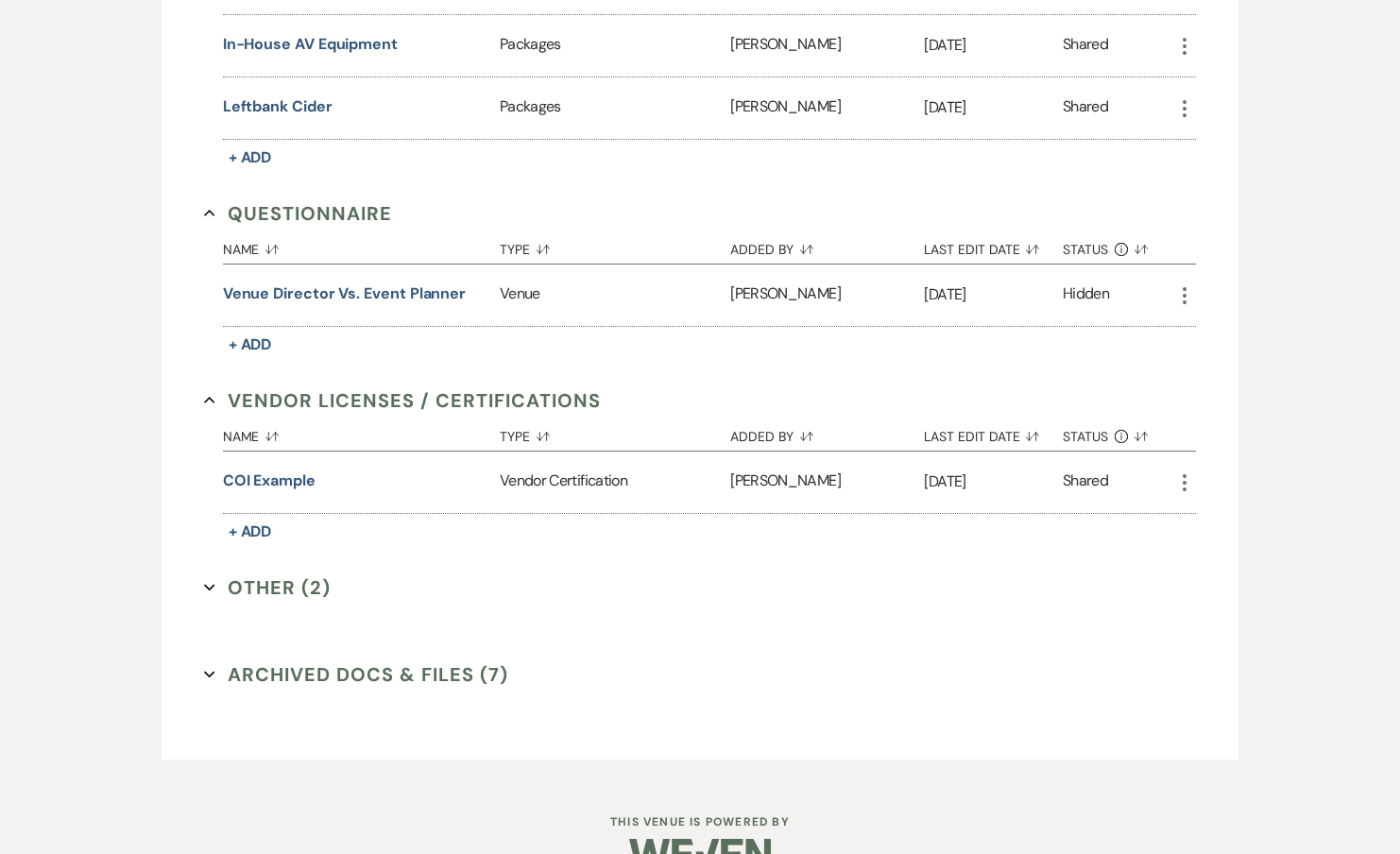
scroll to position [1714, 0]
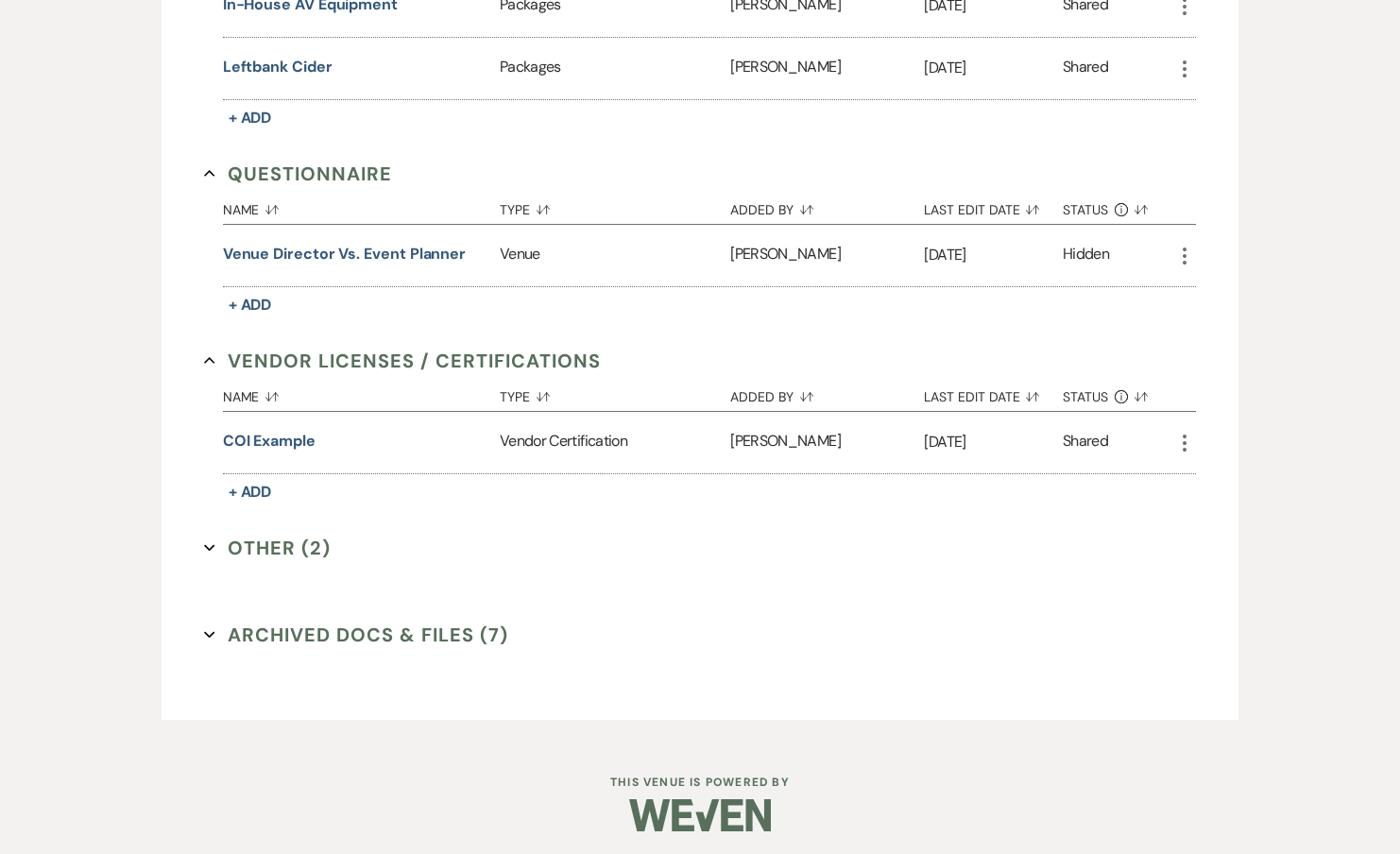
click at [326, 537] on button "Other (2) Expand" at bounding box center [267, 547] width 126 height 28
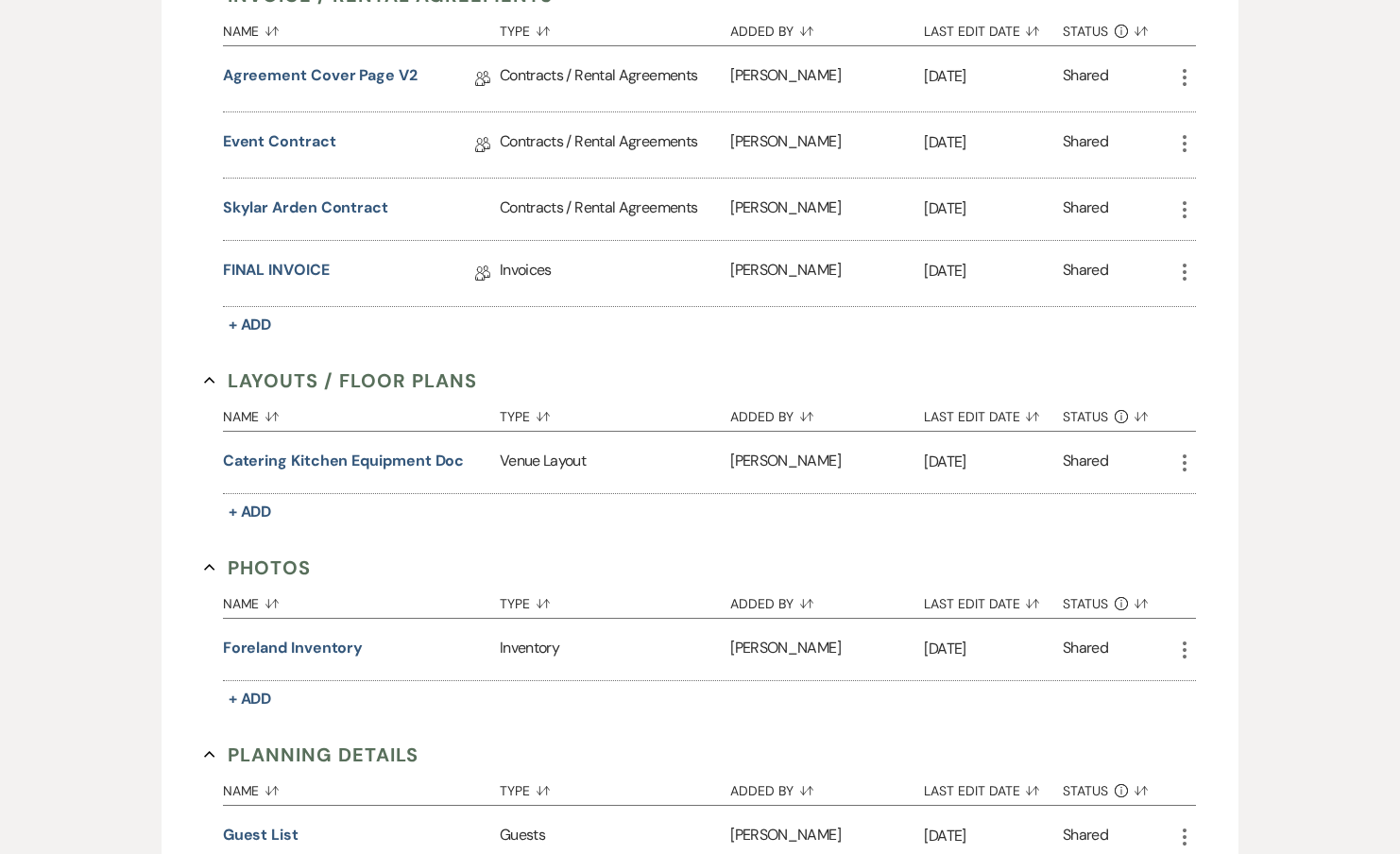
scroll to position [0, 0]
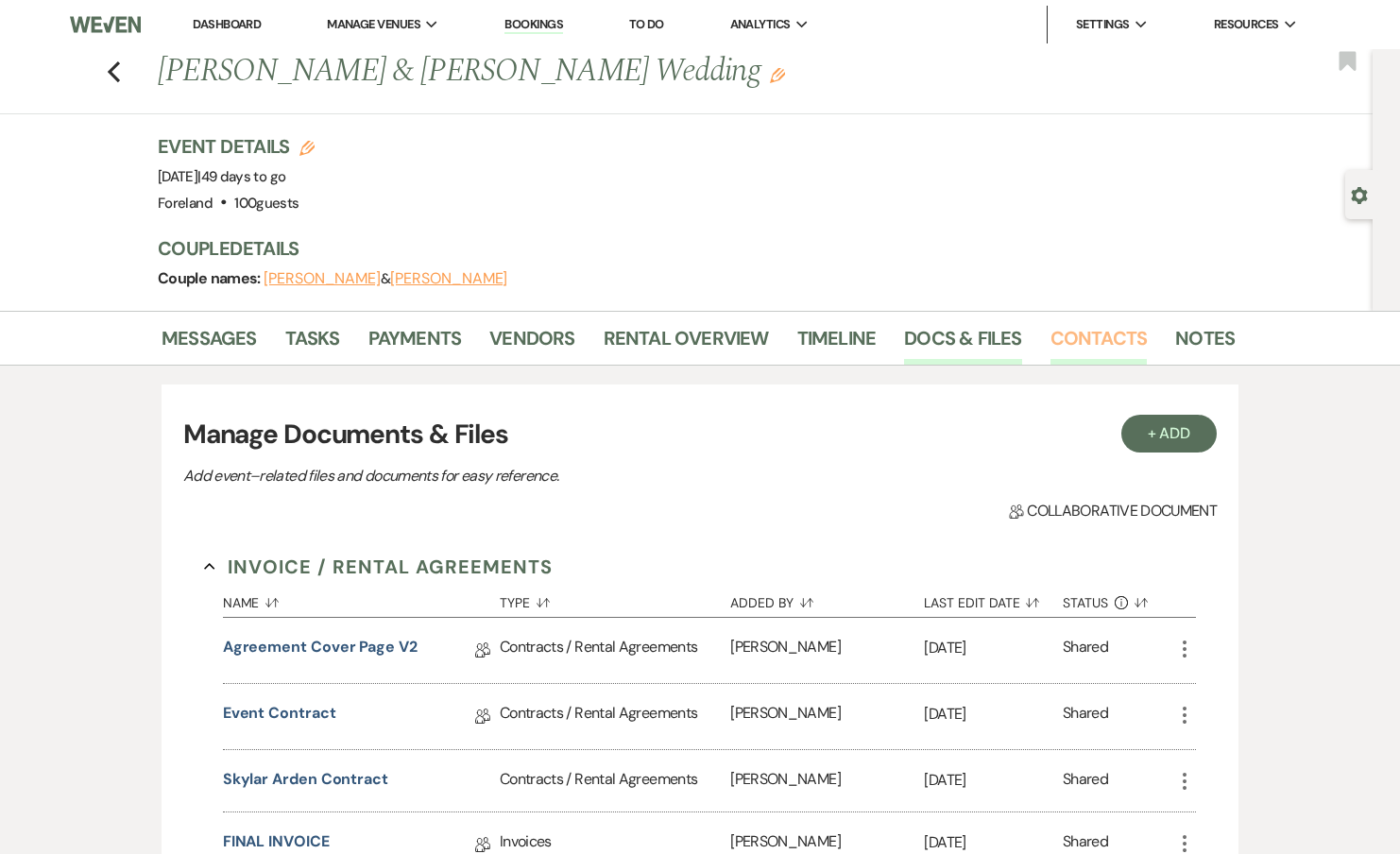
click at [1112, 335] on link "Contacts" at bounding box center [1100, 344] width 98 height 42
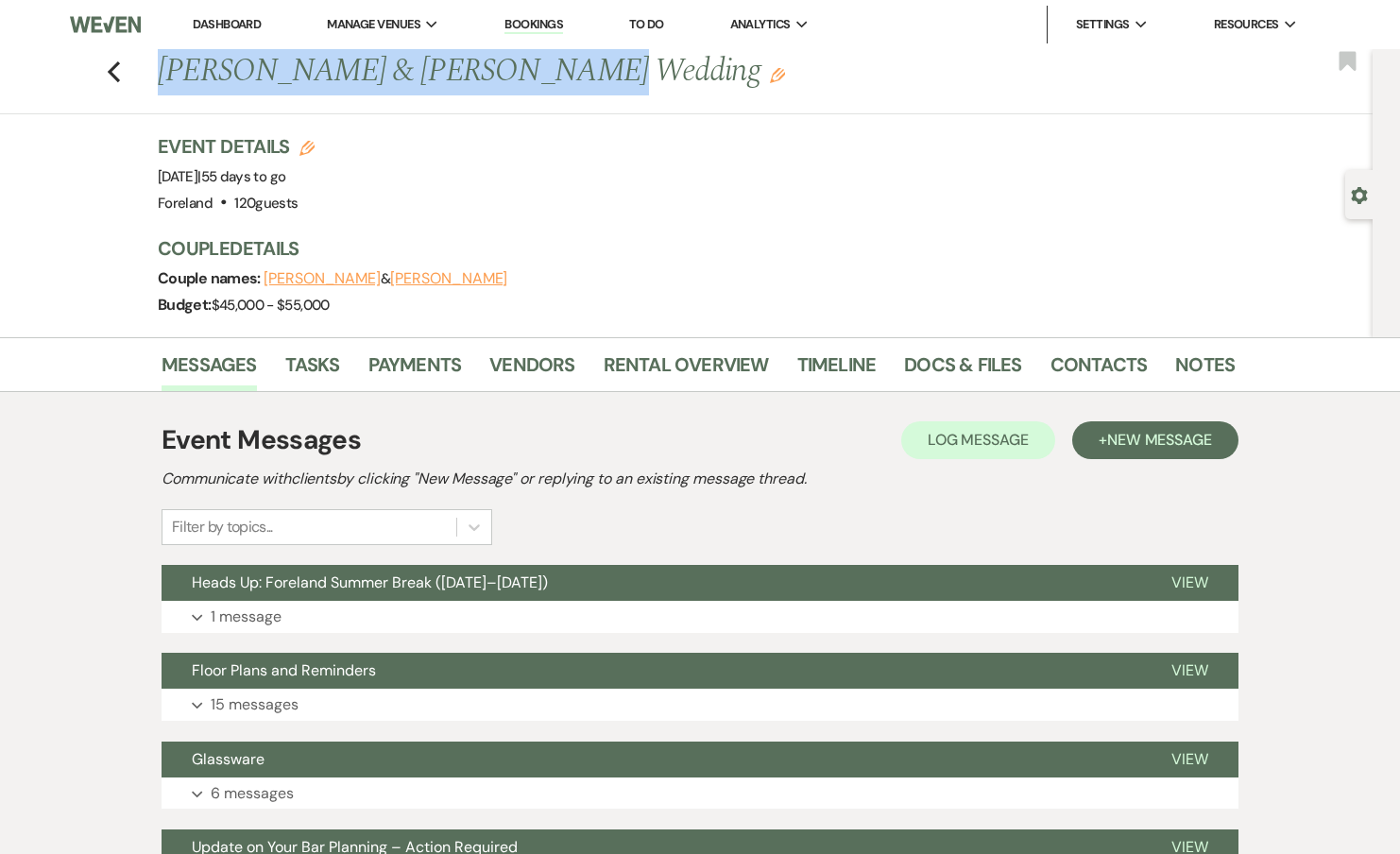
drag, startPoint x: 160, startPoint y: 70, endPoint x: 532, endPoint y: 78, distance: 372.1
click at [532, 78] on h1 "[PERSON_NAME] & [PERSON_NAME] Wedding Edit" at bounding box center [581, 72] width 847 height 46
copy h1 "[PERSON_NAME] & [PERSON_NAME]"
click at [663, 614] on button "Expand 1 message" at bounding box center [700, 617] width 1077 height 32
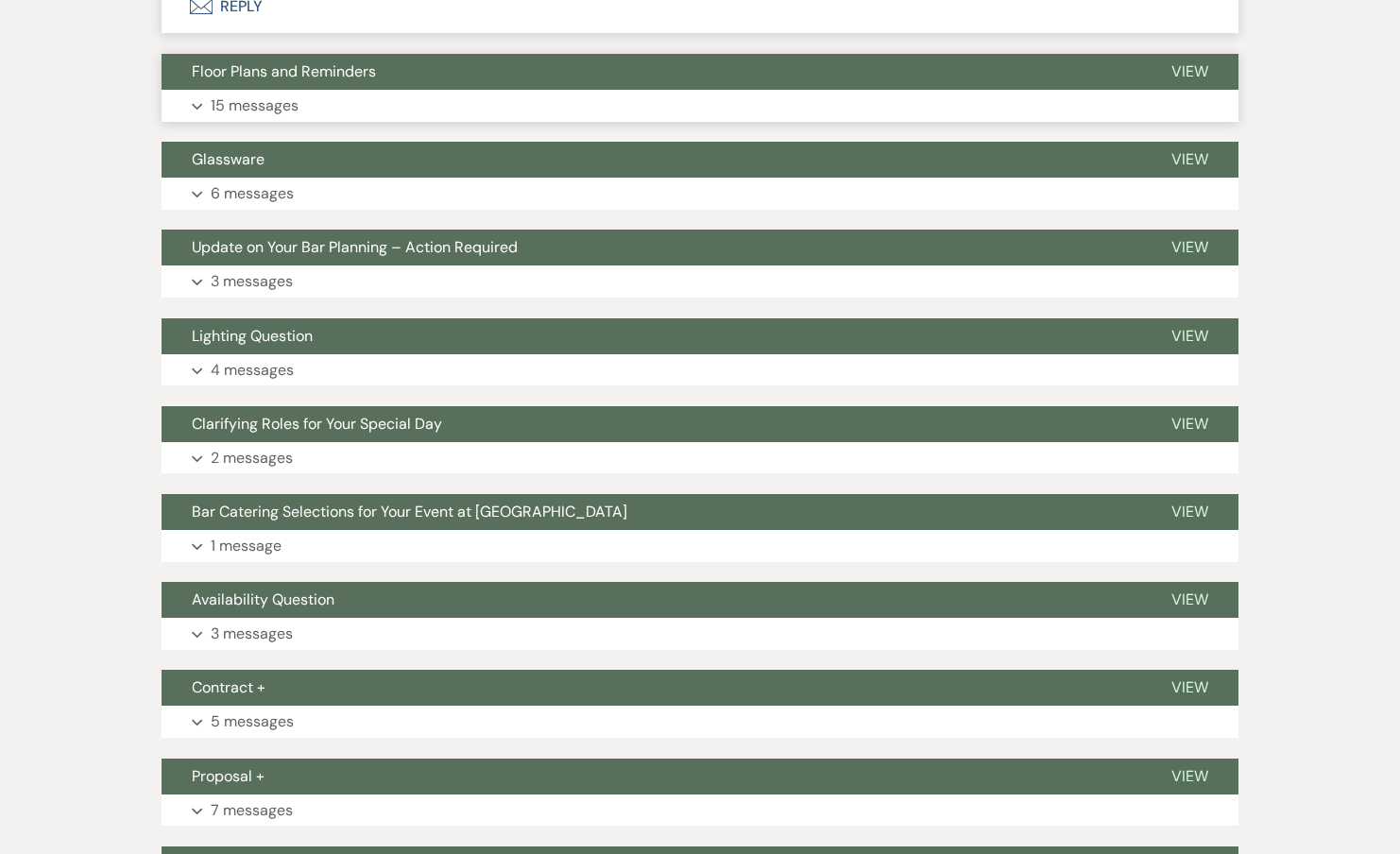
click at [326, 104] on button "Expand 15 messages" at bounding box center [700, 106] width 1077 height 32
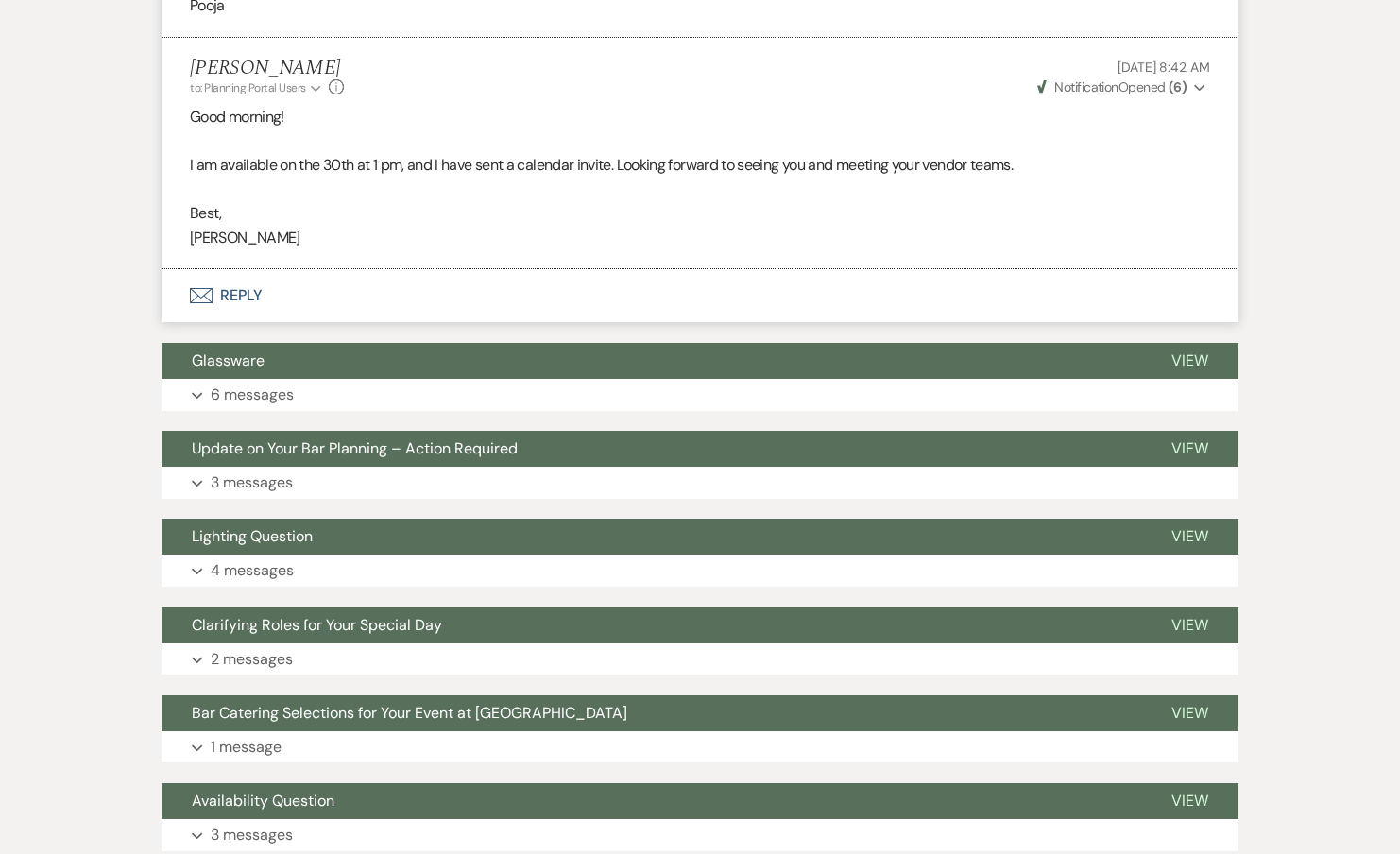
scroll to position [5682, 0]
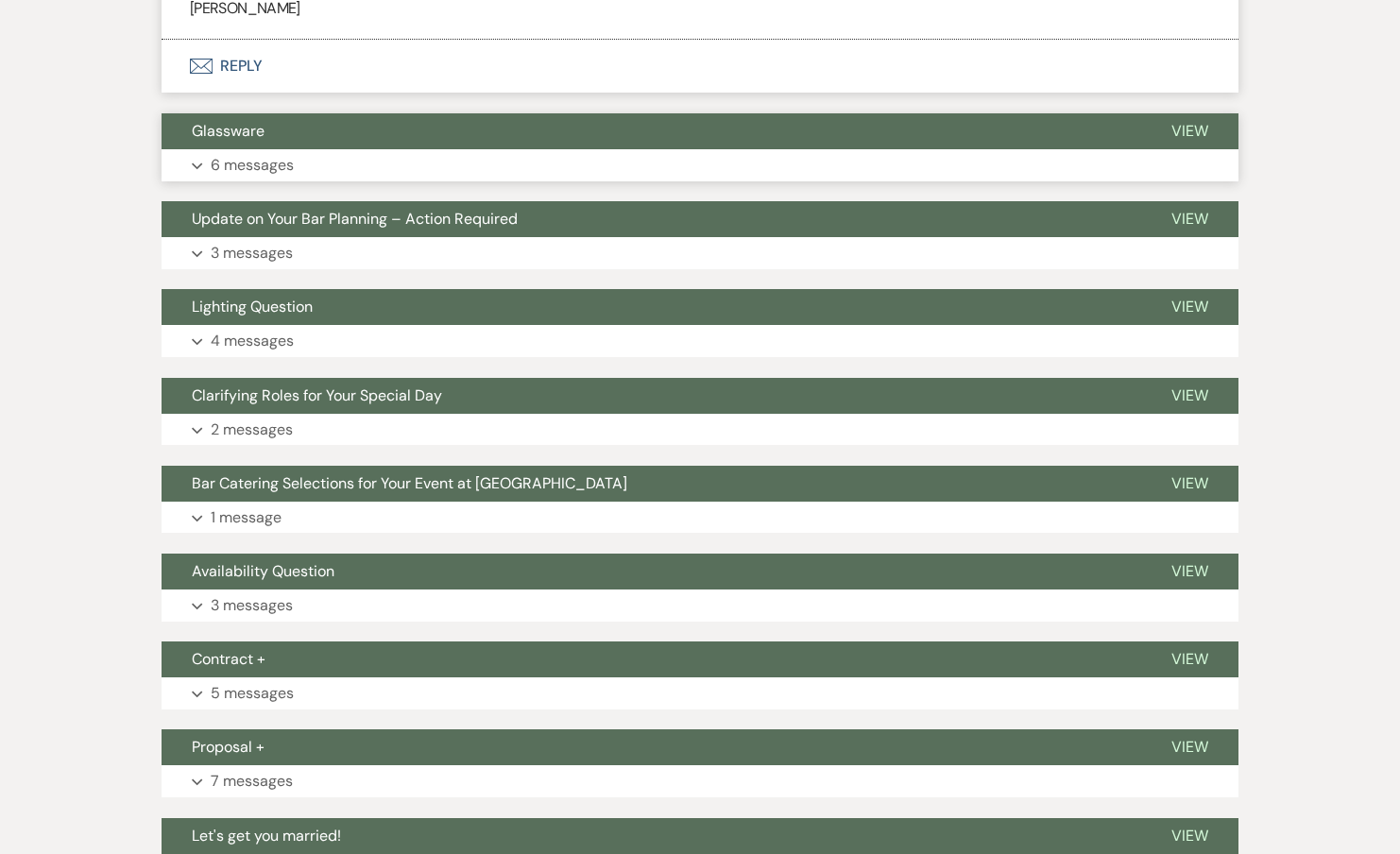
click at [263, 163] on p "6 messages" at bounding box center [253, 165] width 84 height 25
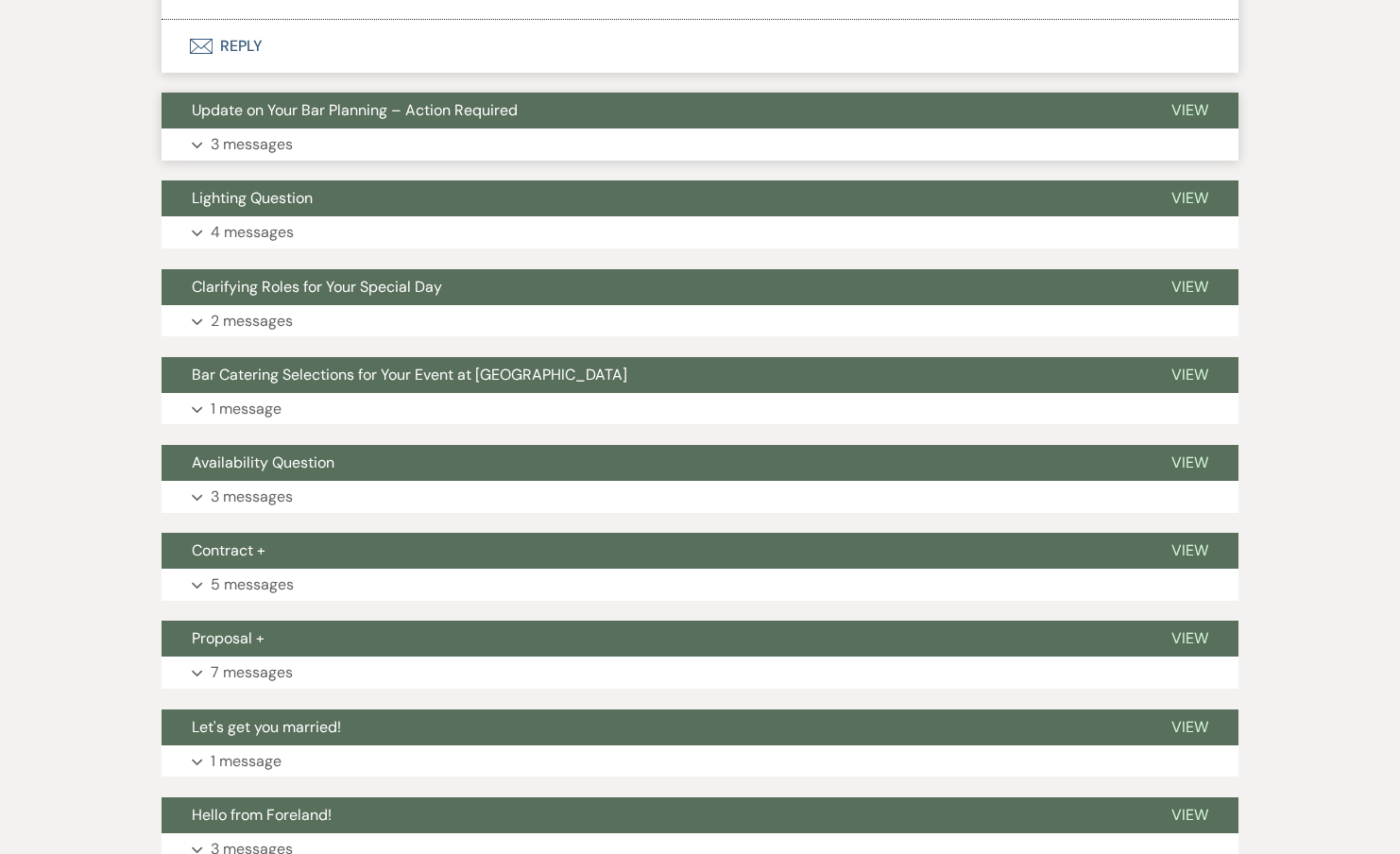
click at [251, 155] on button "Expand 3 messages" at bounding box center [700, 144] width 1077 height 32
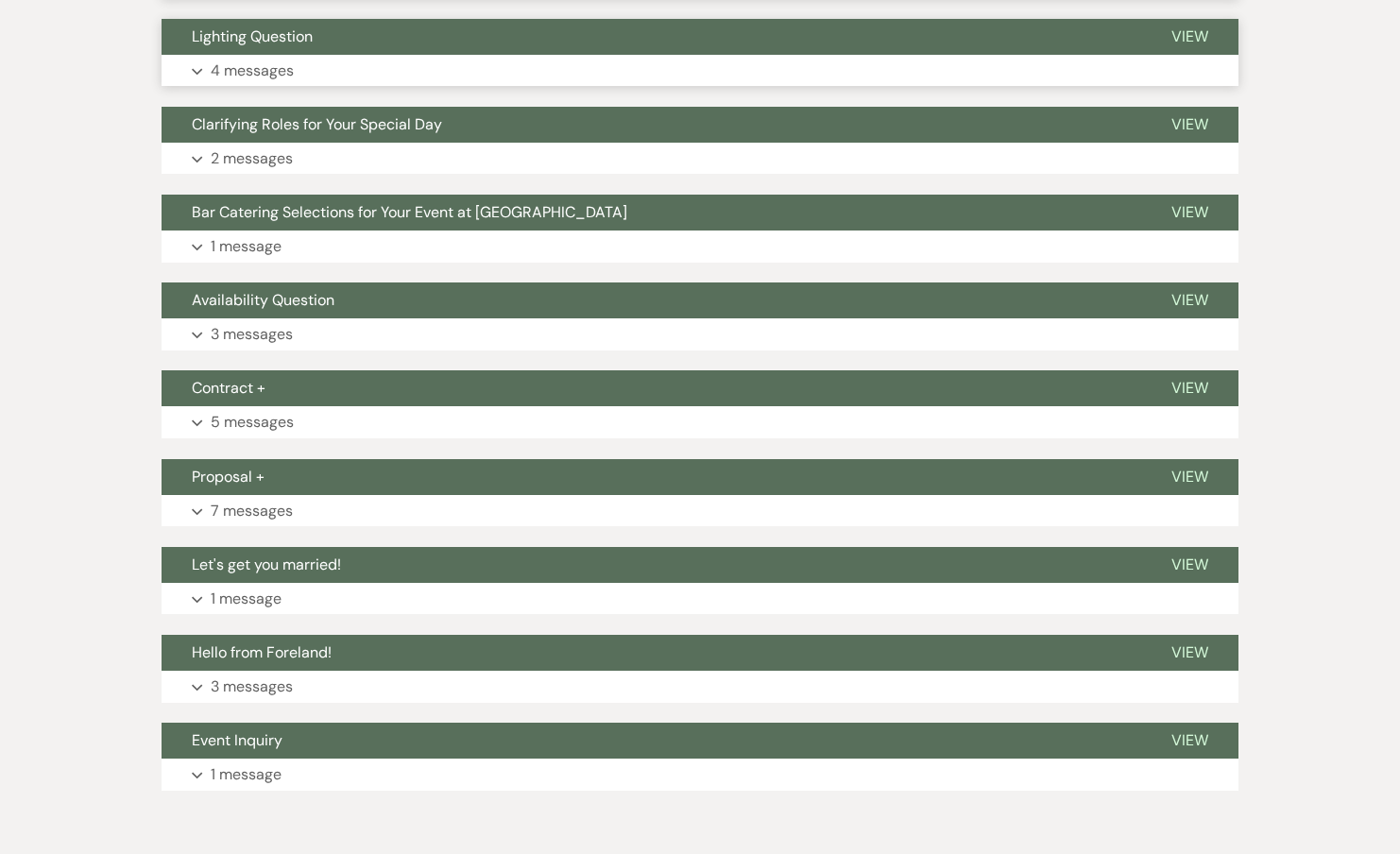
click at [252, 84] on p "4 messages" at bounding box center [253, 71] width 84 height 25
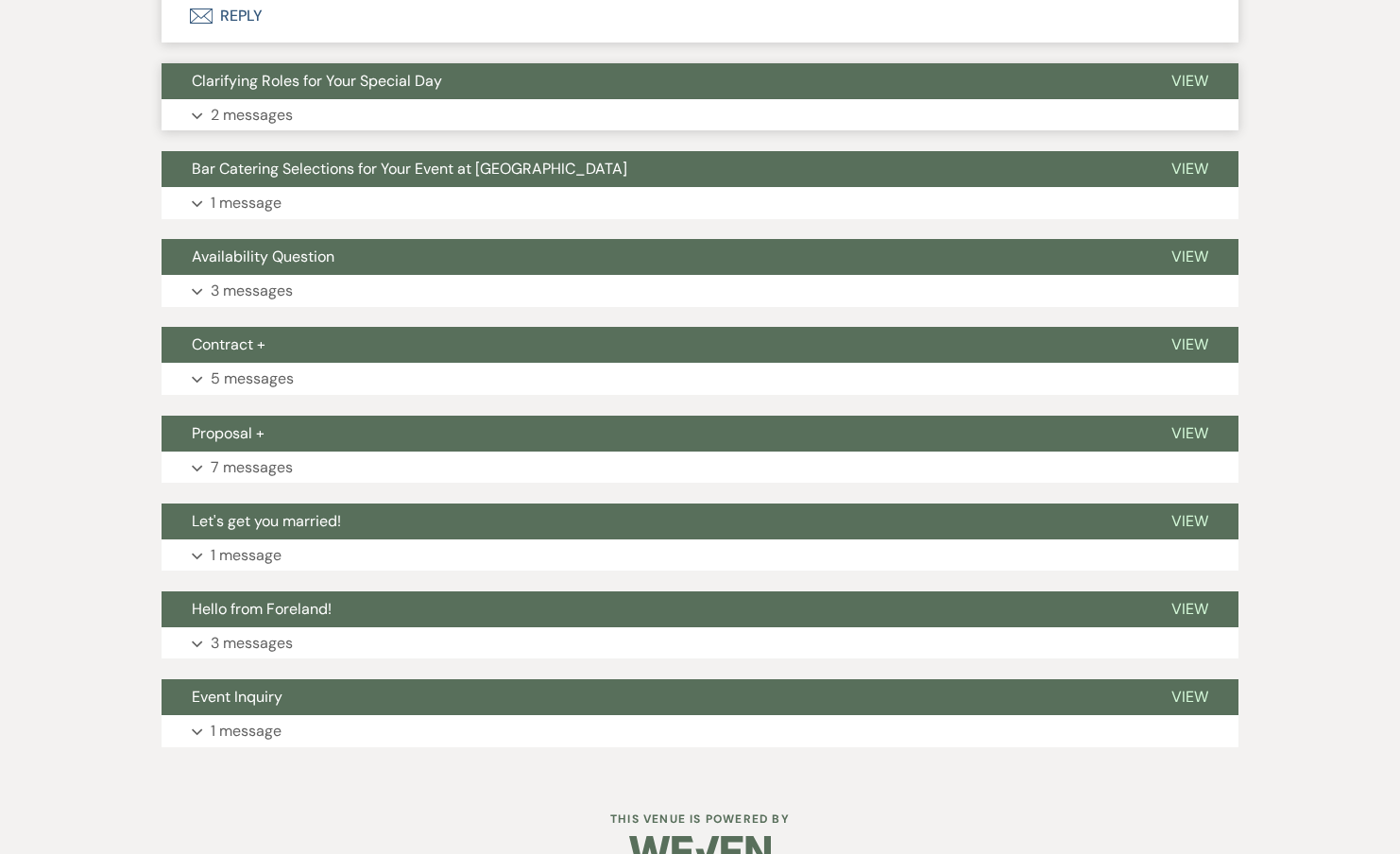
click at [250, 127] on p "2 messages" at bounding box center [252, 114] width 83 height 25
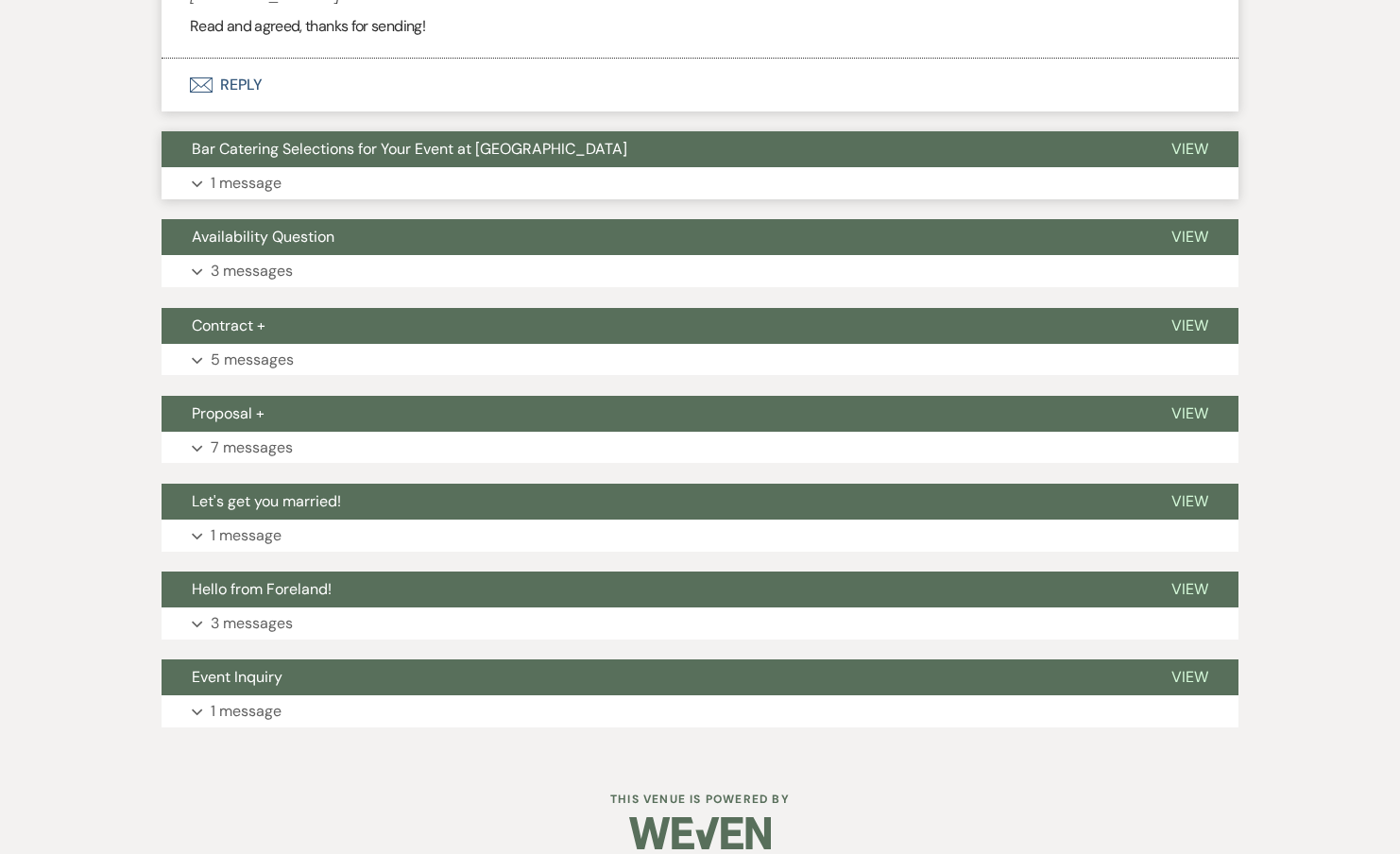
click at [252, 196] on p "1 message" at bounding box center [246, 183] width 71 height 25
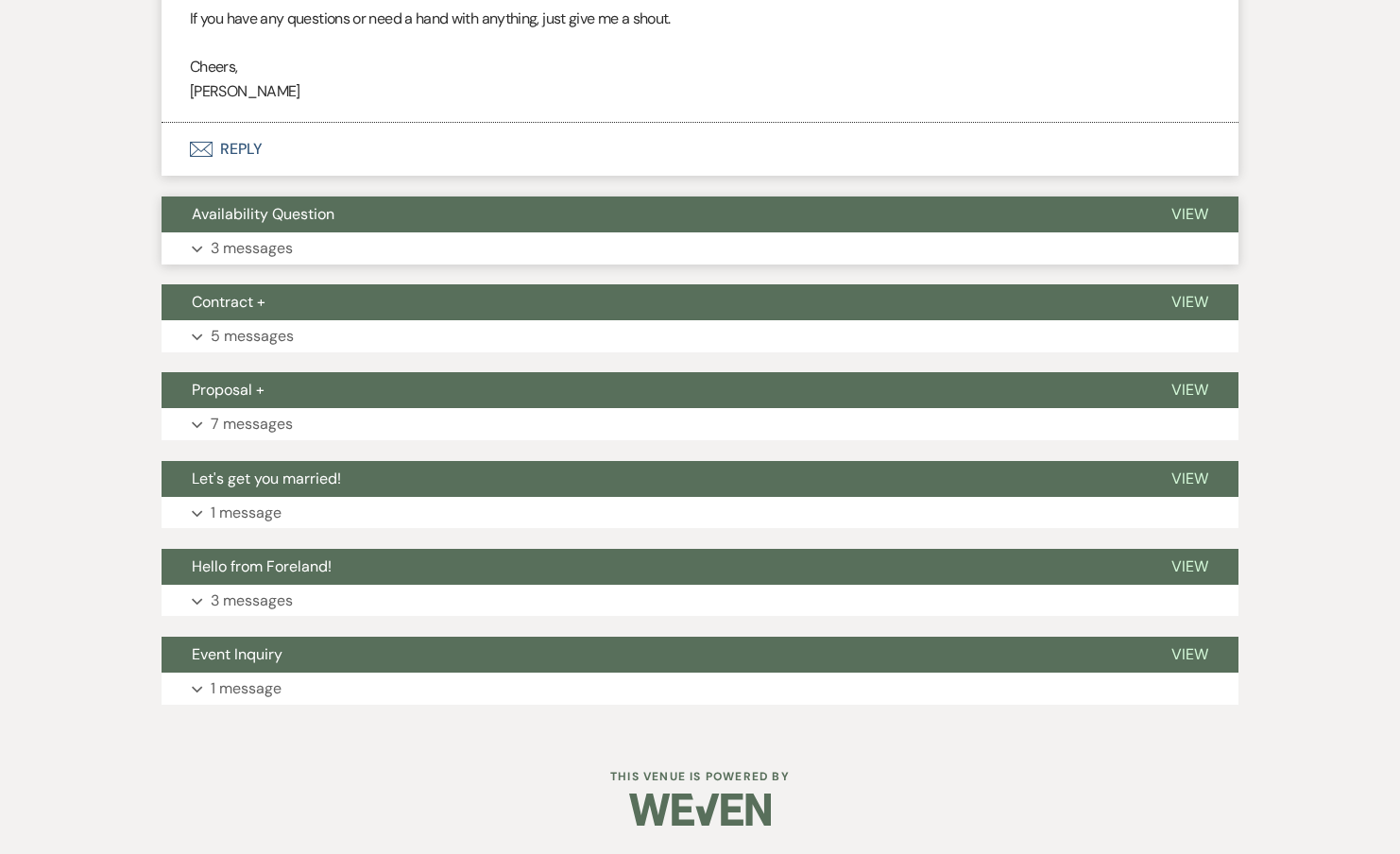
click at [250, 218] on span "Availability Question" at bounding box center [263, 214] width 142 height 20
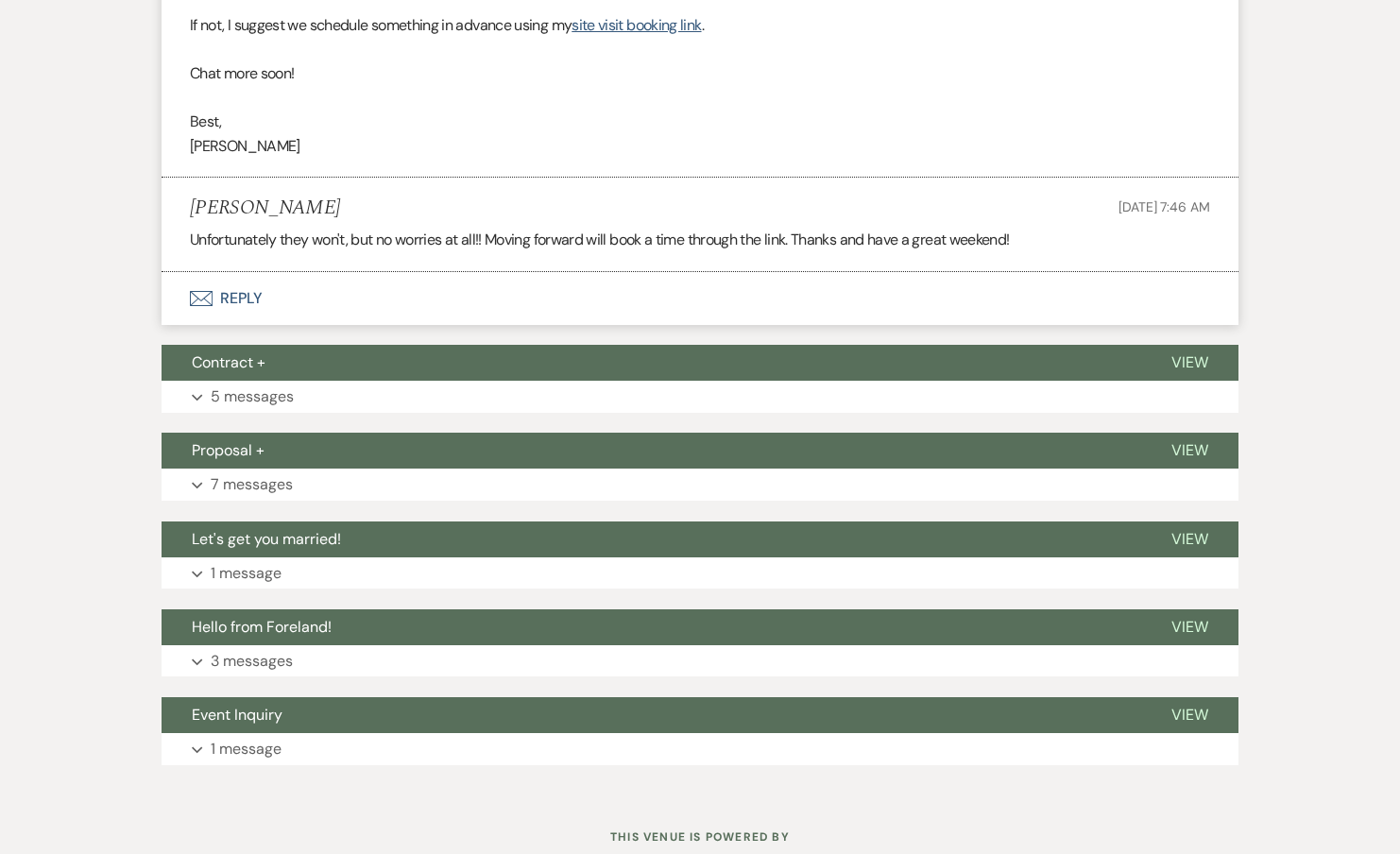
click at [261, 413] on button "Expand 5 messages" at bounding box center [700, 397] width 1077 height 32
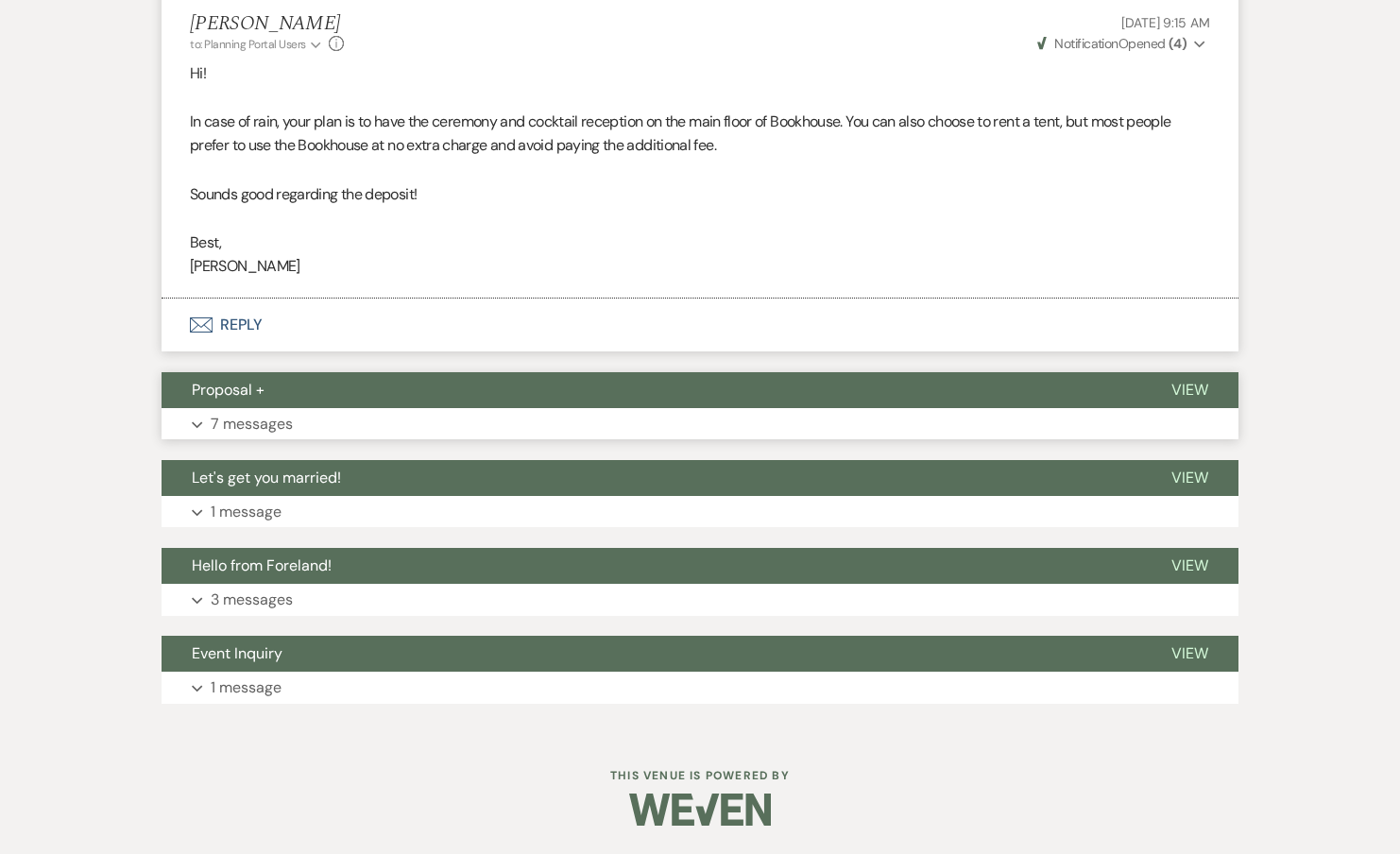
click at [261, 412] on p "7 messages" at bounding box center [252, 424] width 83 height 25
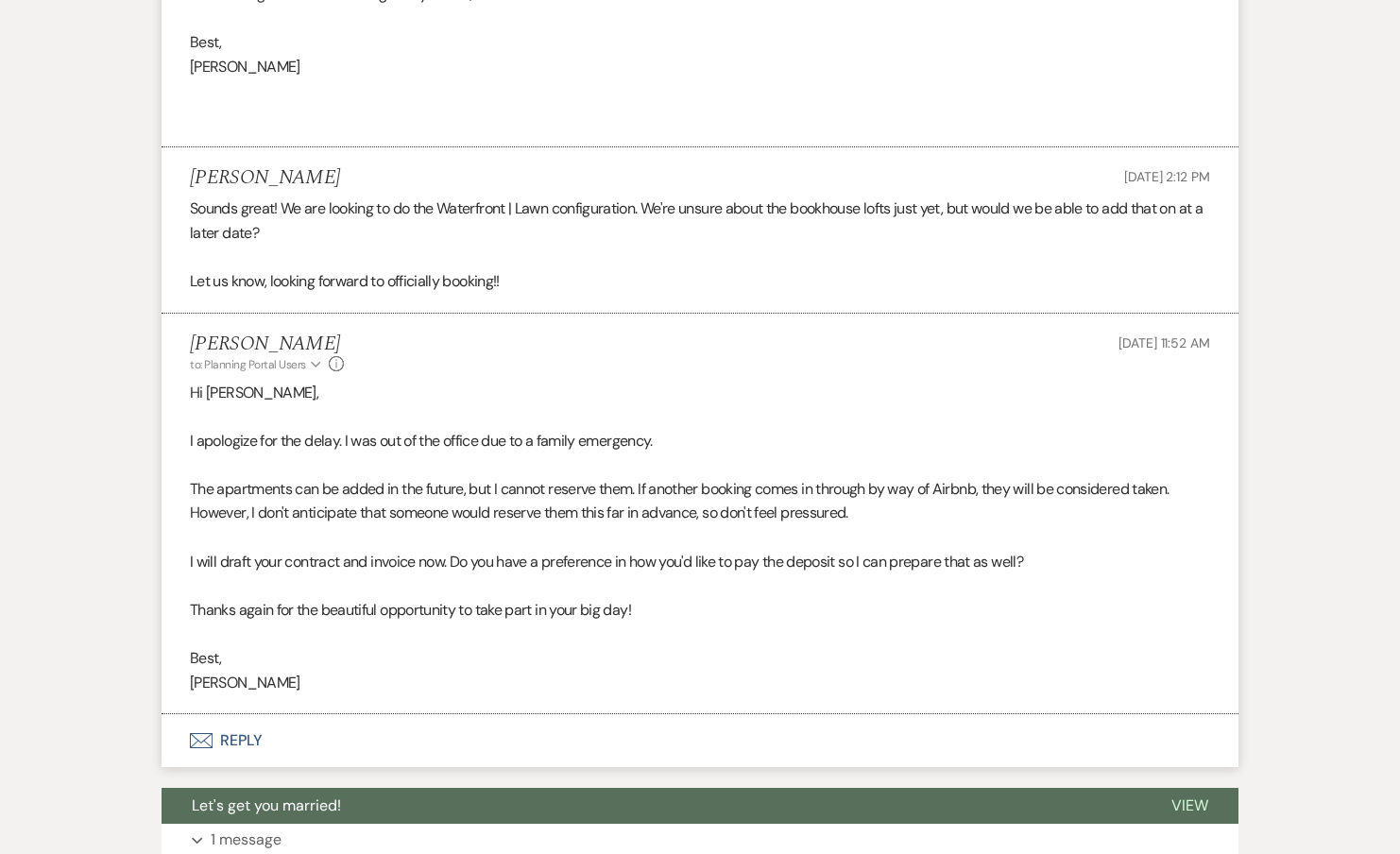
scroll to position [14706, 0]
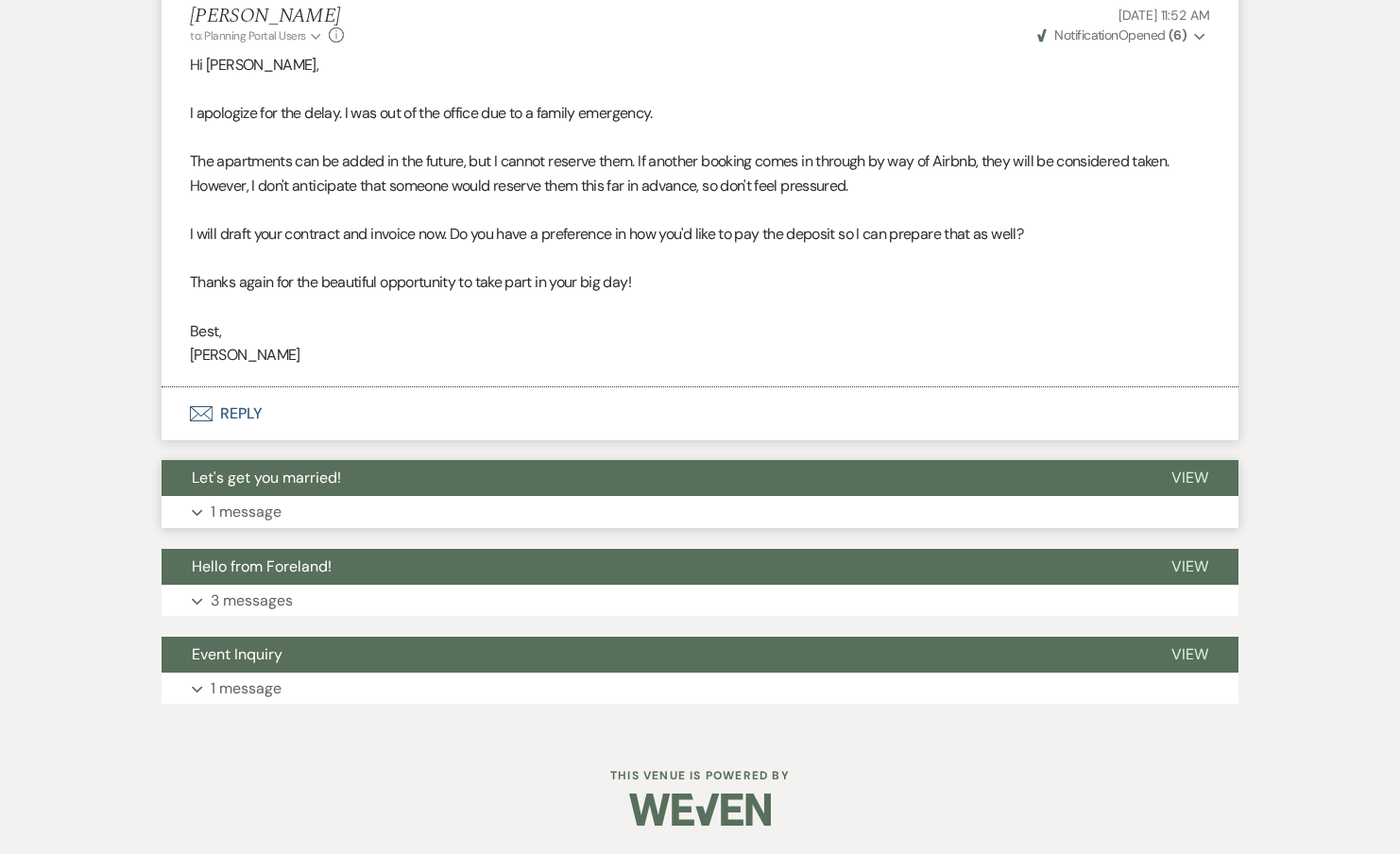
click at [240, 487] on span "Let's get you married!" at bounding box center [267, 478] width 149 height 20
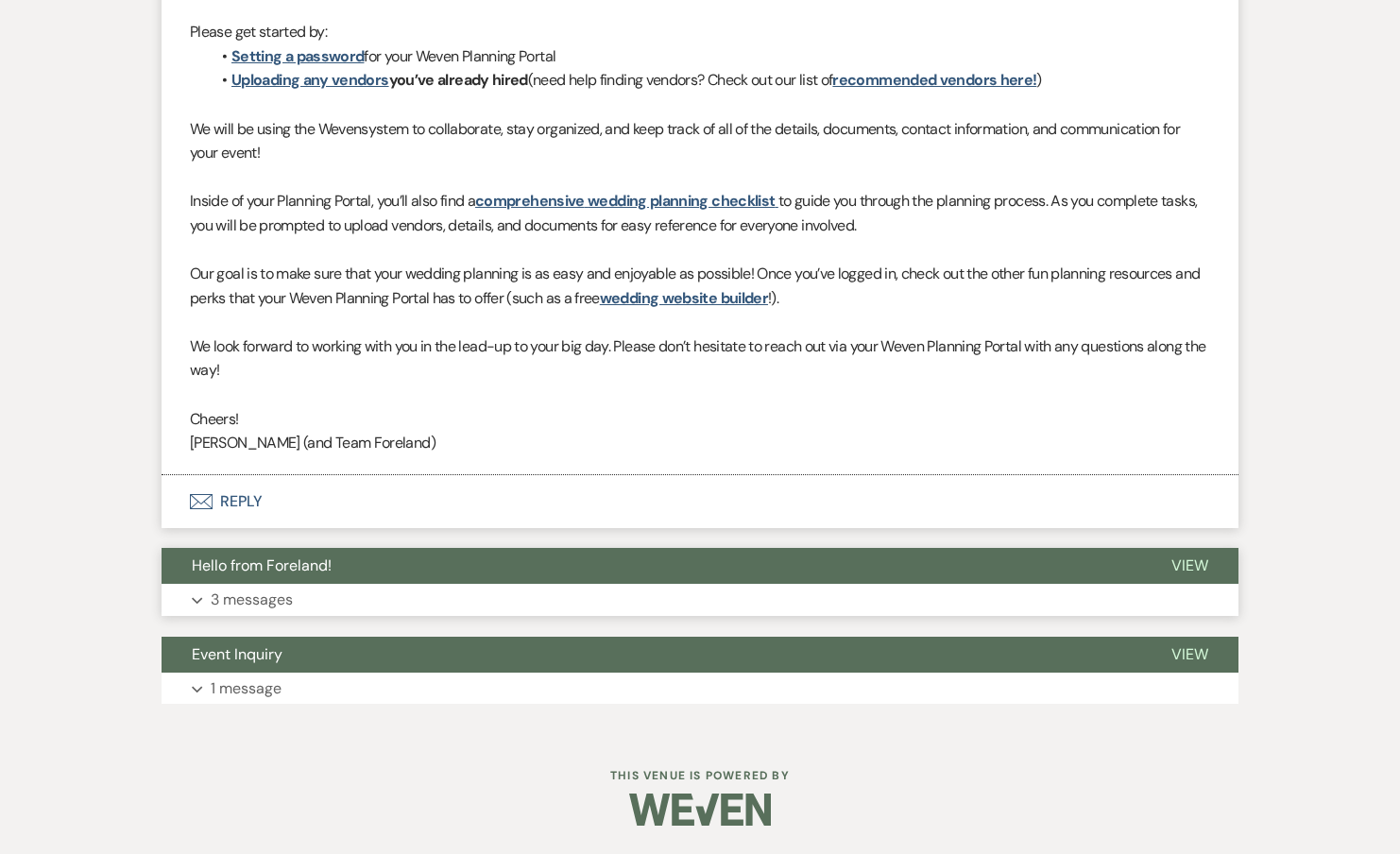
click at [241, 594] on p "3 messages" at bounding box center [252, 600] width 83 height 25
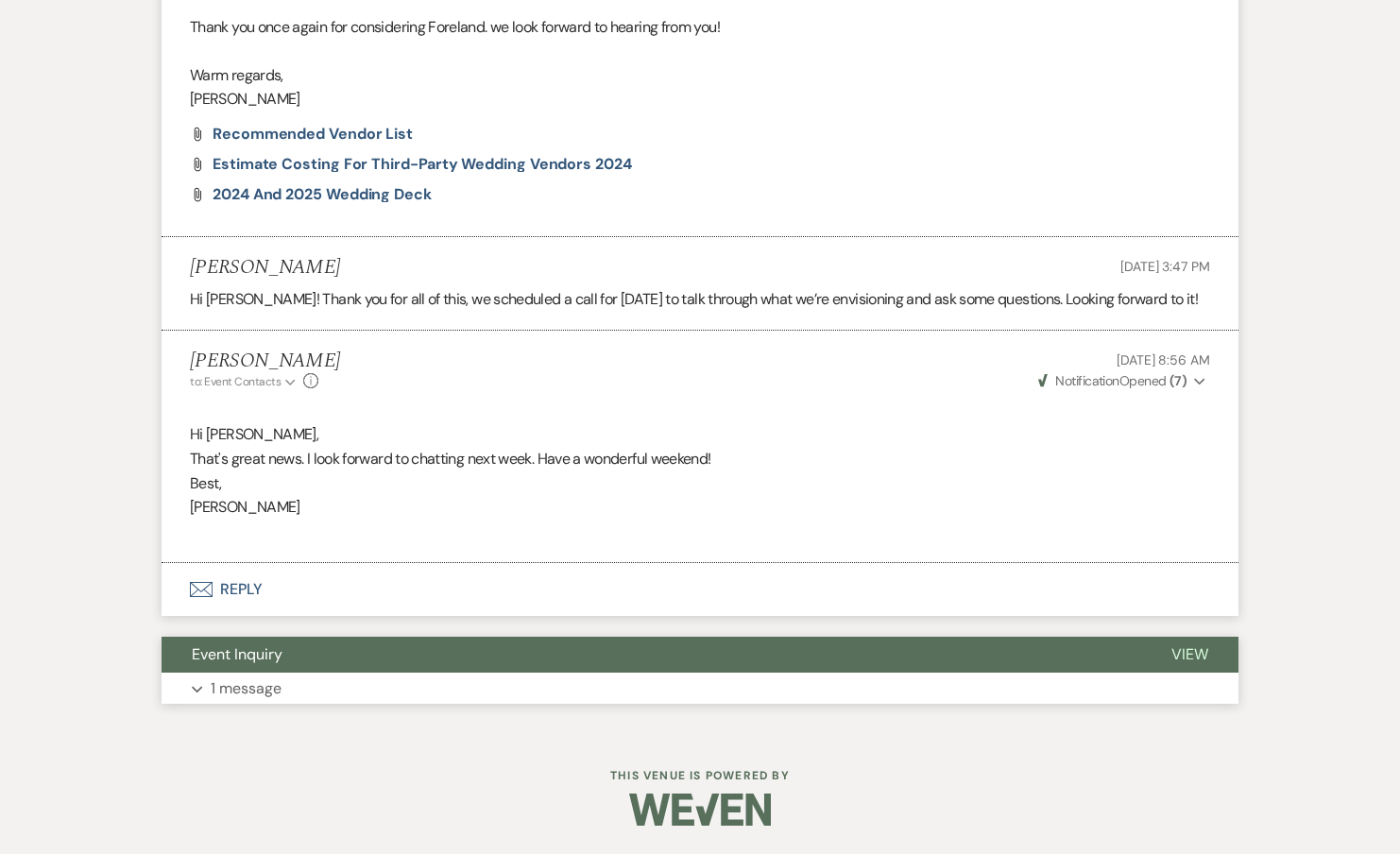
click at [252, 655] on span "Event Inquiry" at bounding box center [237, 654] width 91 height 20
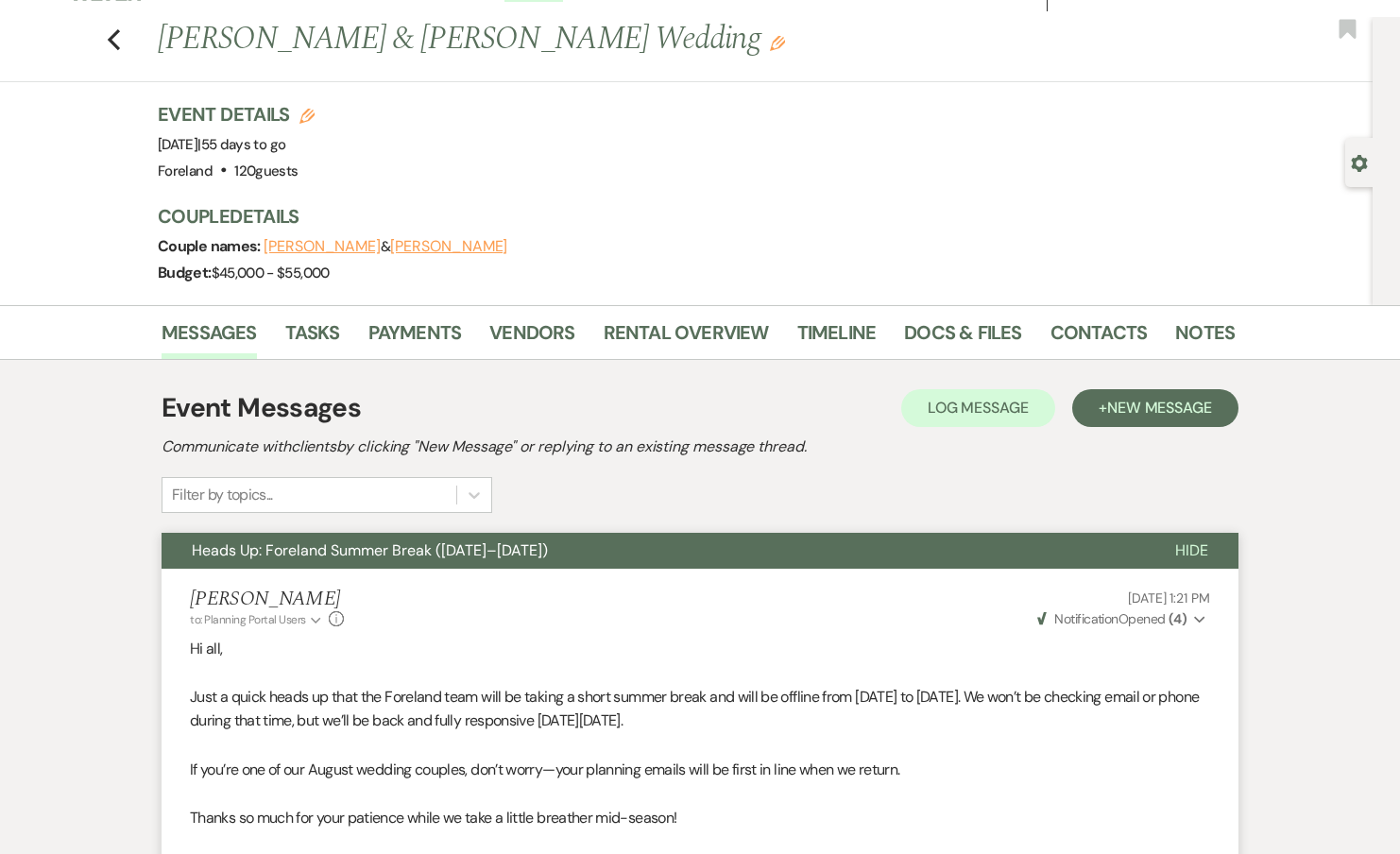
scroll to position [0, 0]
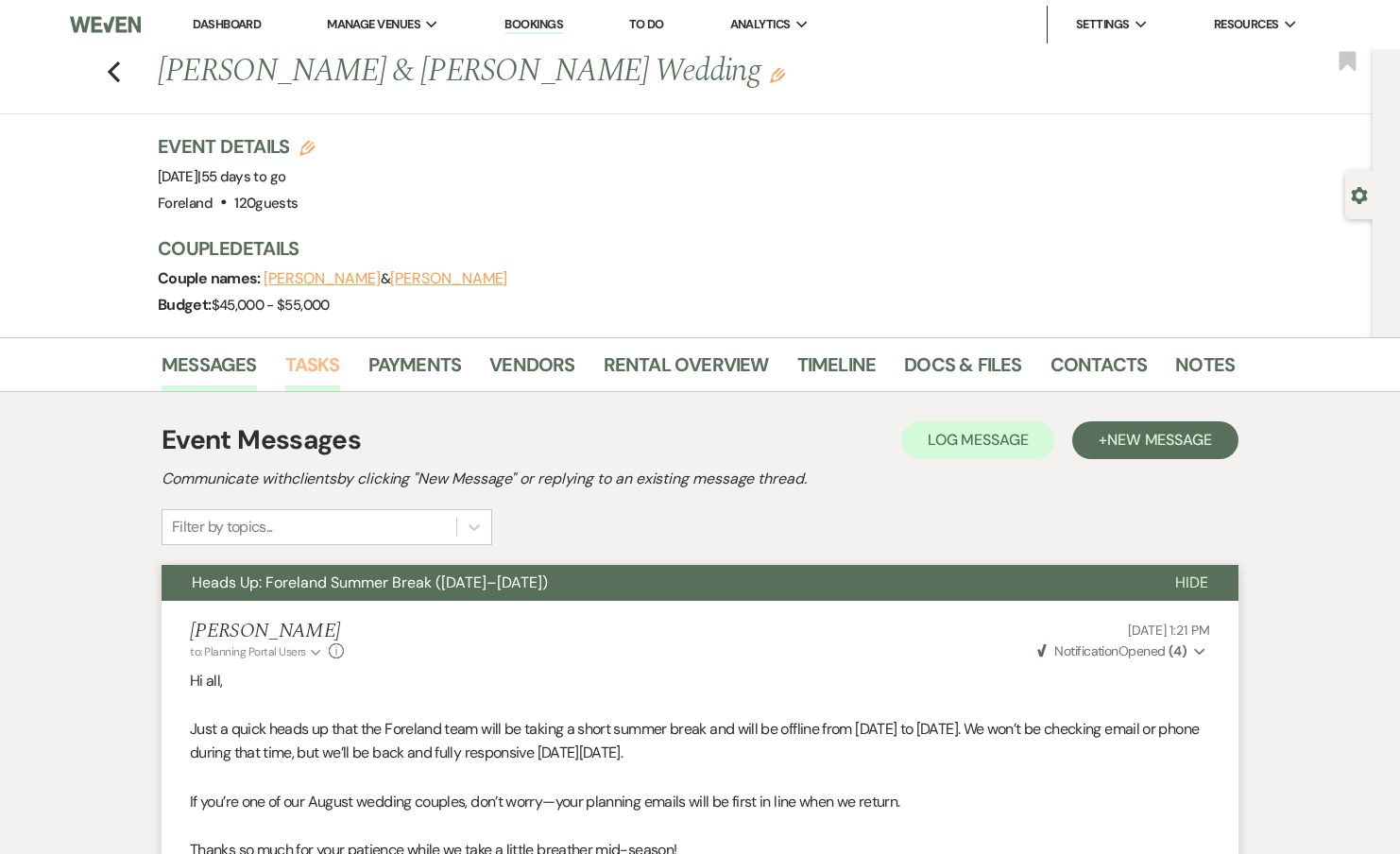
click at [316, 368] on link "Tasks" at bounding box center [312, 370] width 55 height 42
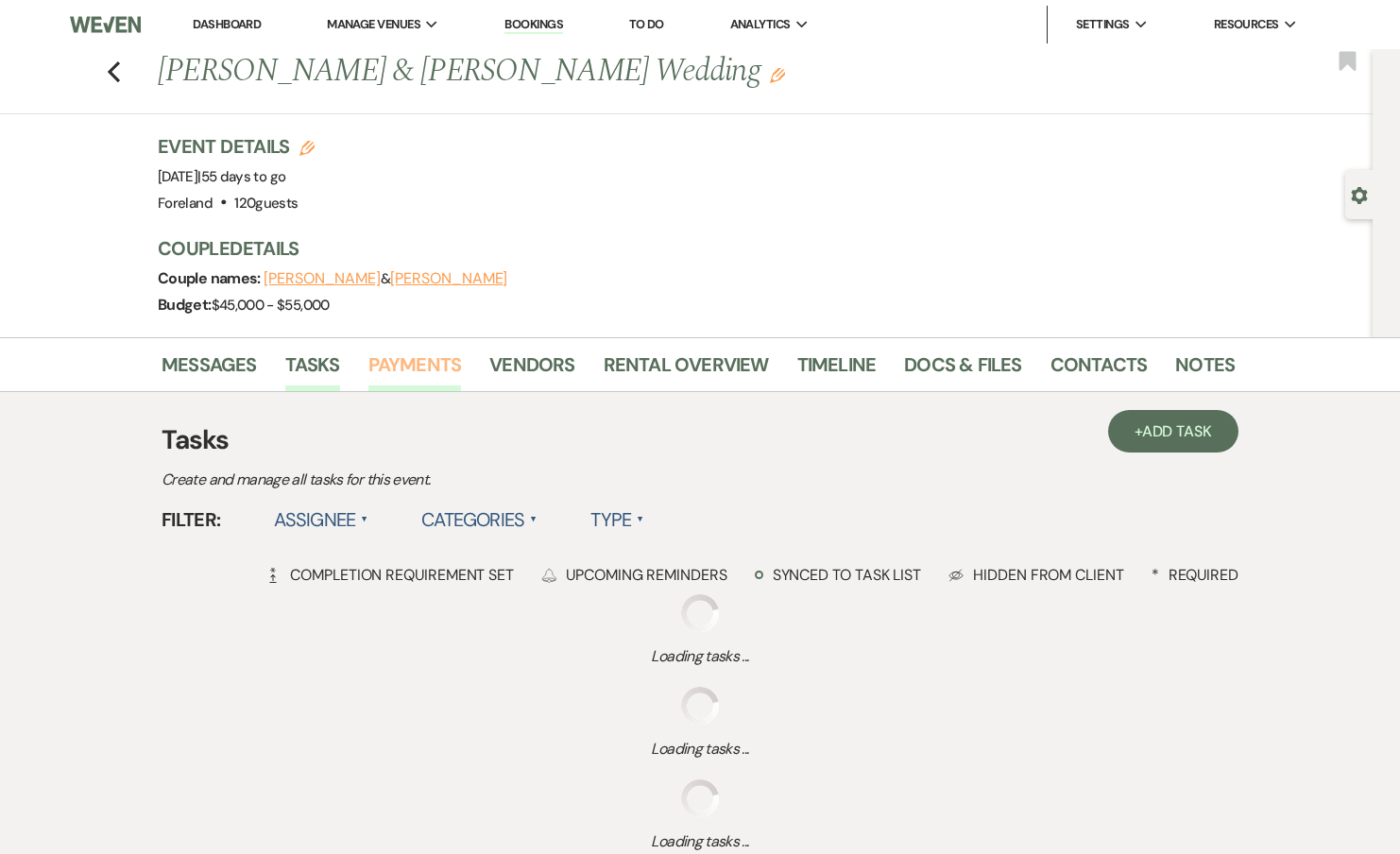
click at [411, 361] on link "Payments" at bounding box center [415, 370] width 94 height 42
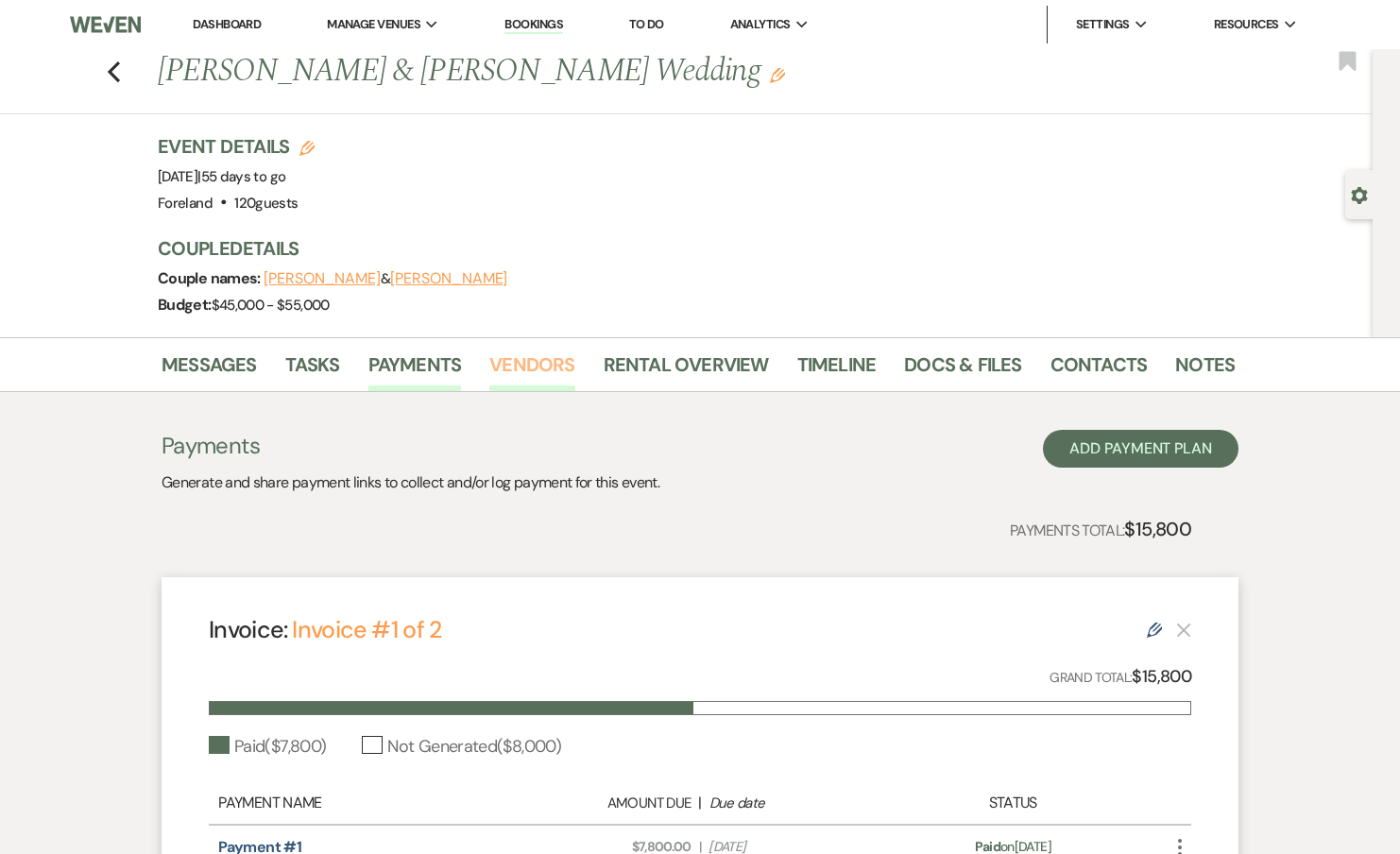
click at [547, 377] on link "Vendors" at bounding box center [531, 370] width 85 height 42
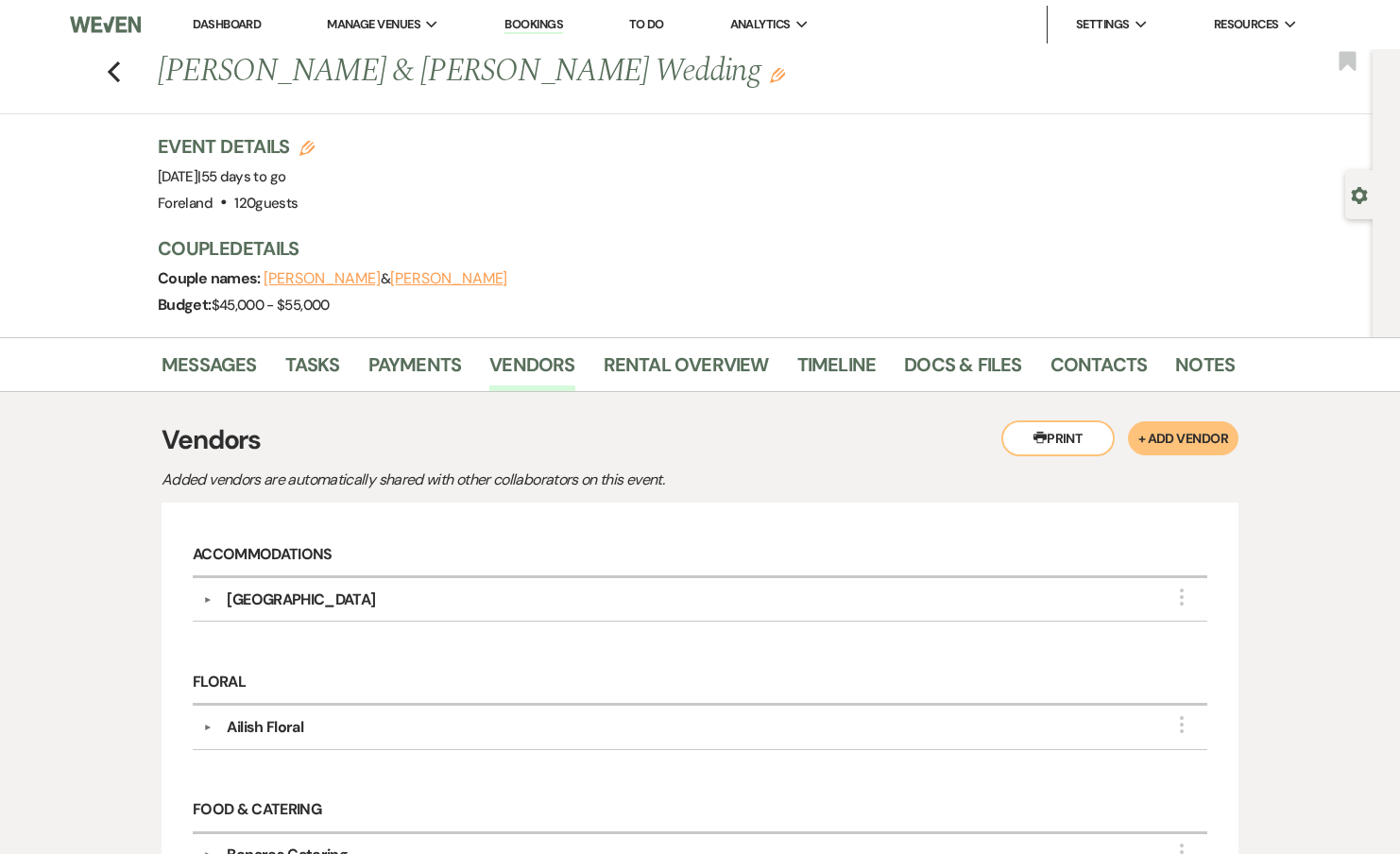
click at [273, 594] on div "Rivertown Lodge" at bounding box center [300, 599] width 148 height 23
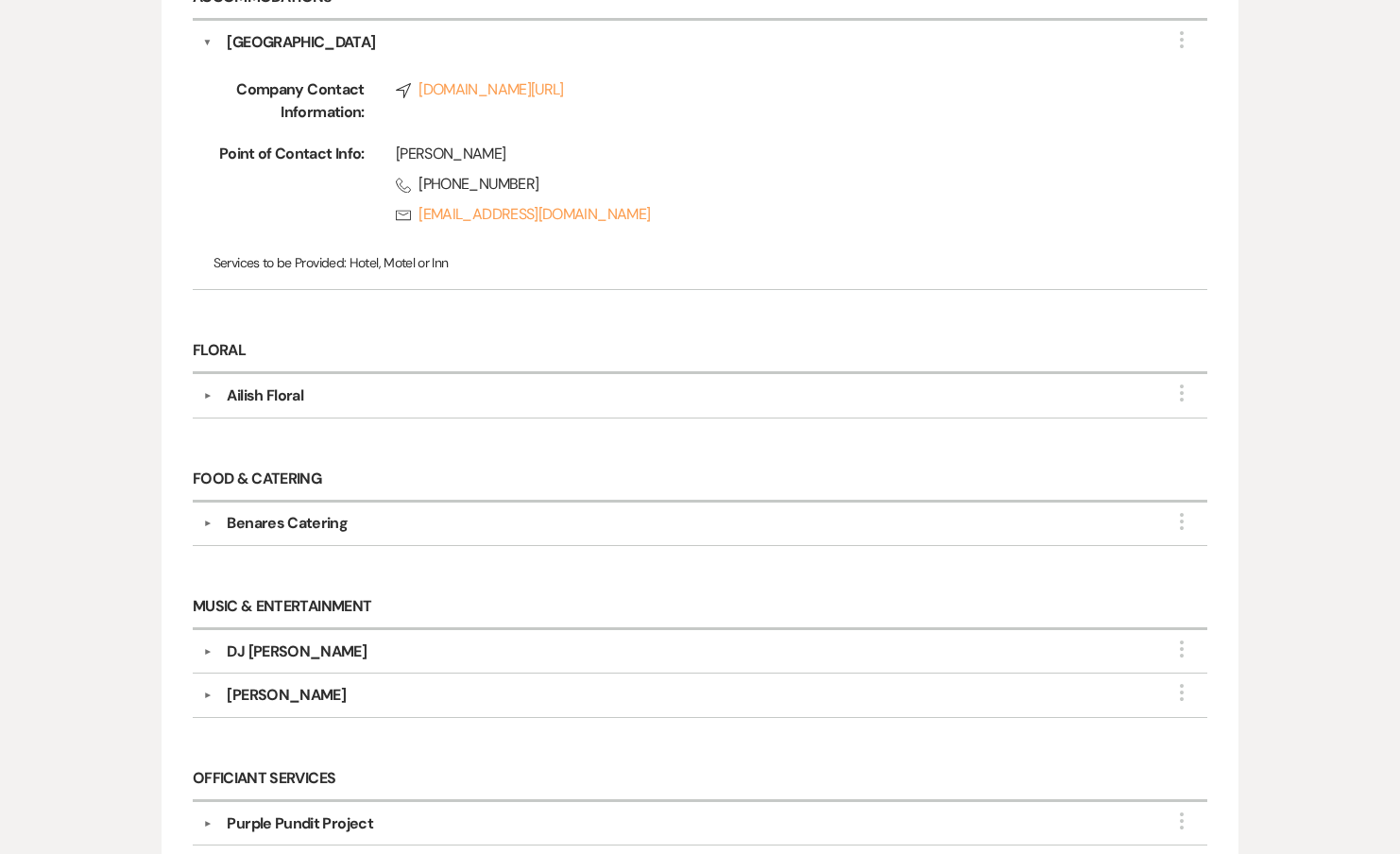
scroll to position [613, 0]
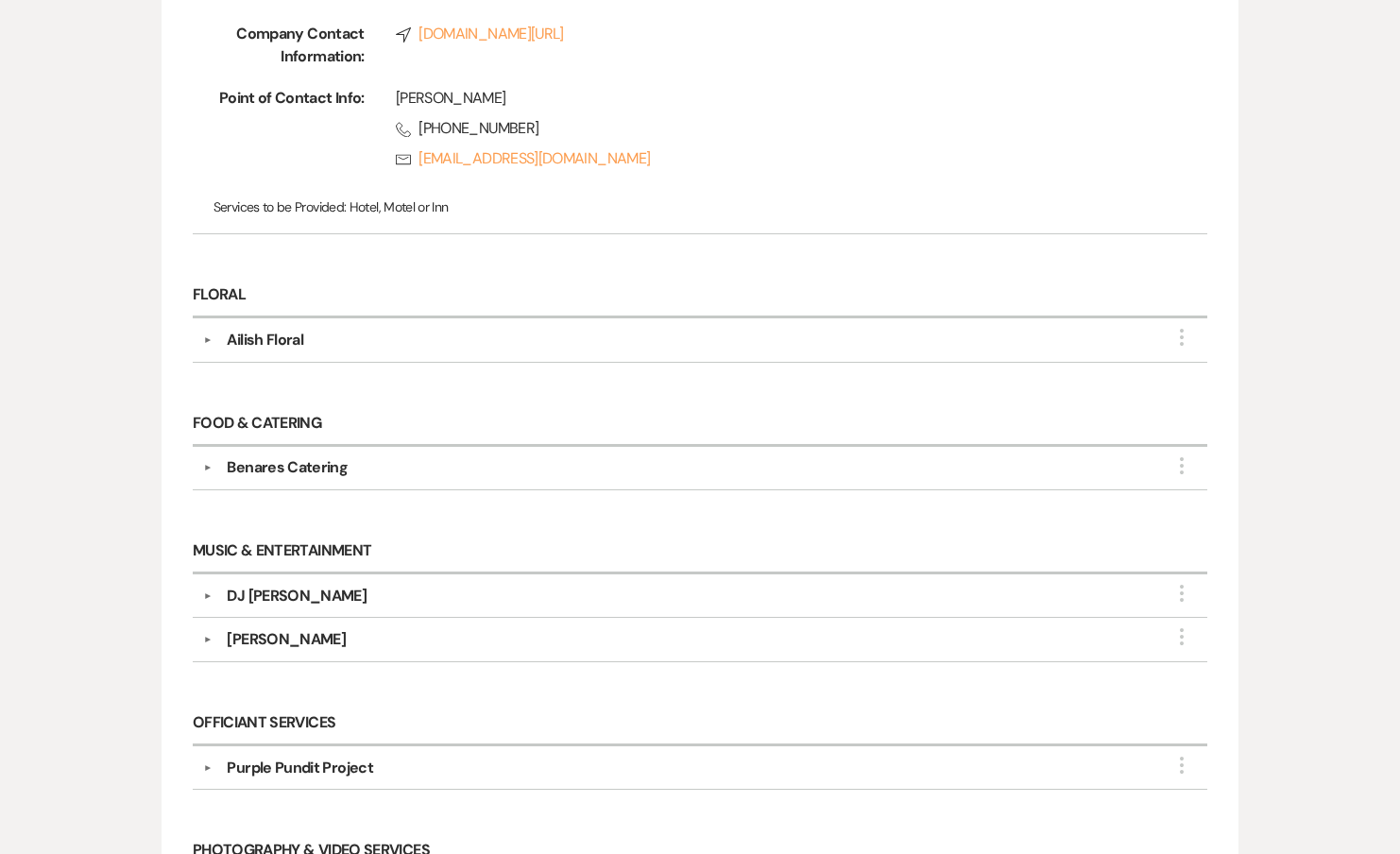
click at [295, 346] on div "Ailish Floral" at bounding box center [265, 339] width 77 height 23
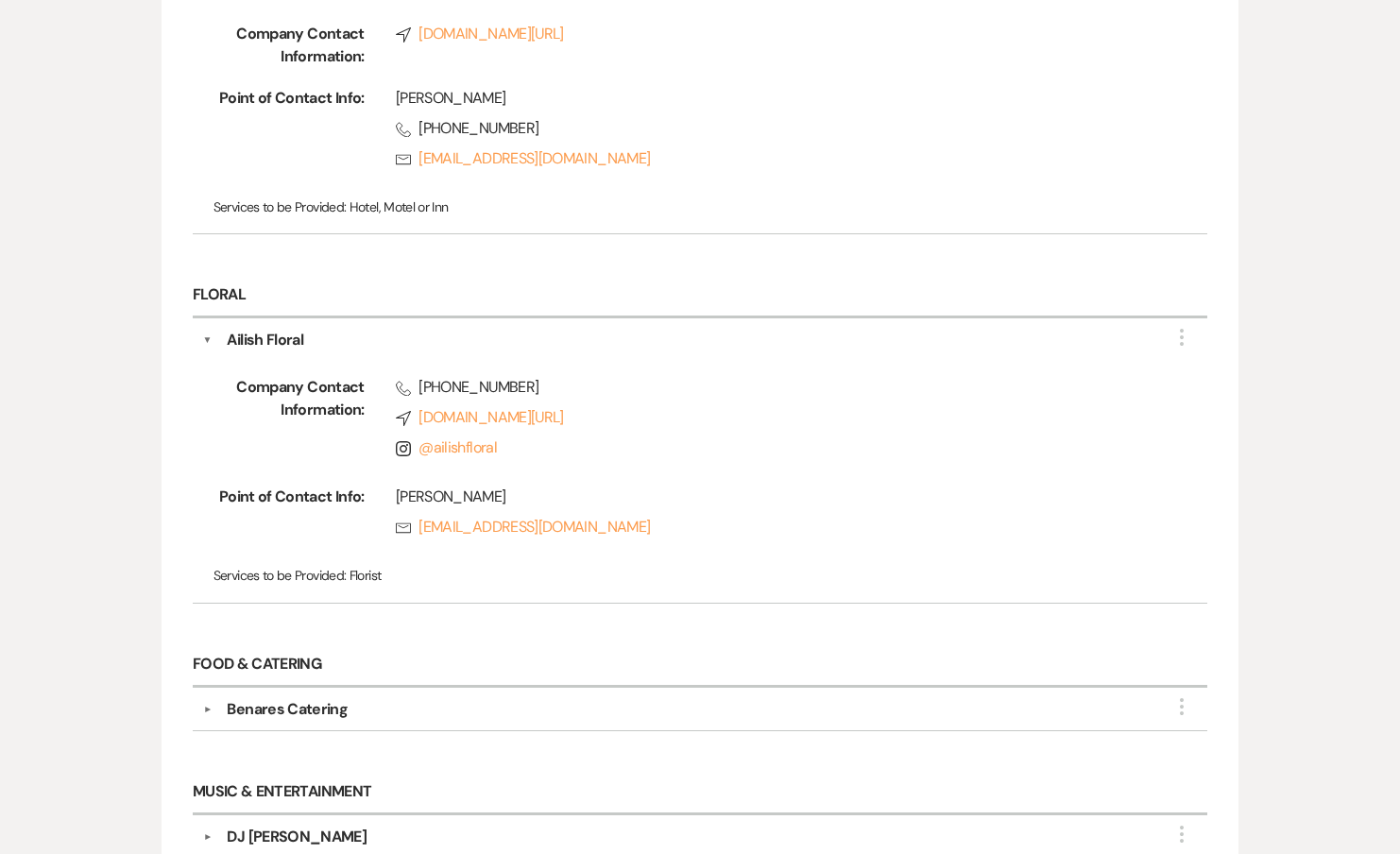
click at [280, 699] on div "Benares Catering" at bounding box center [288, 710] width 121 height 23
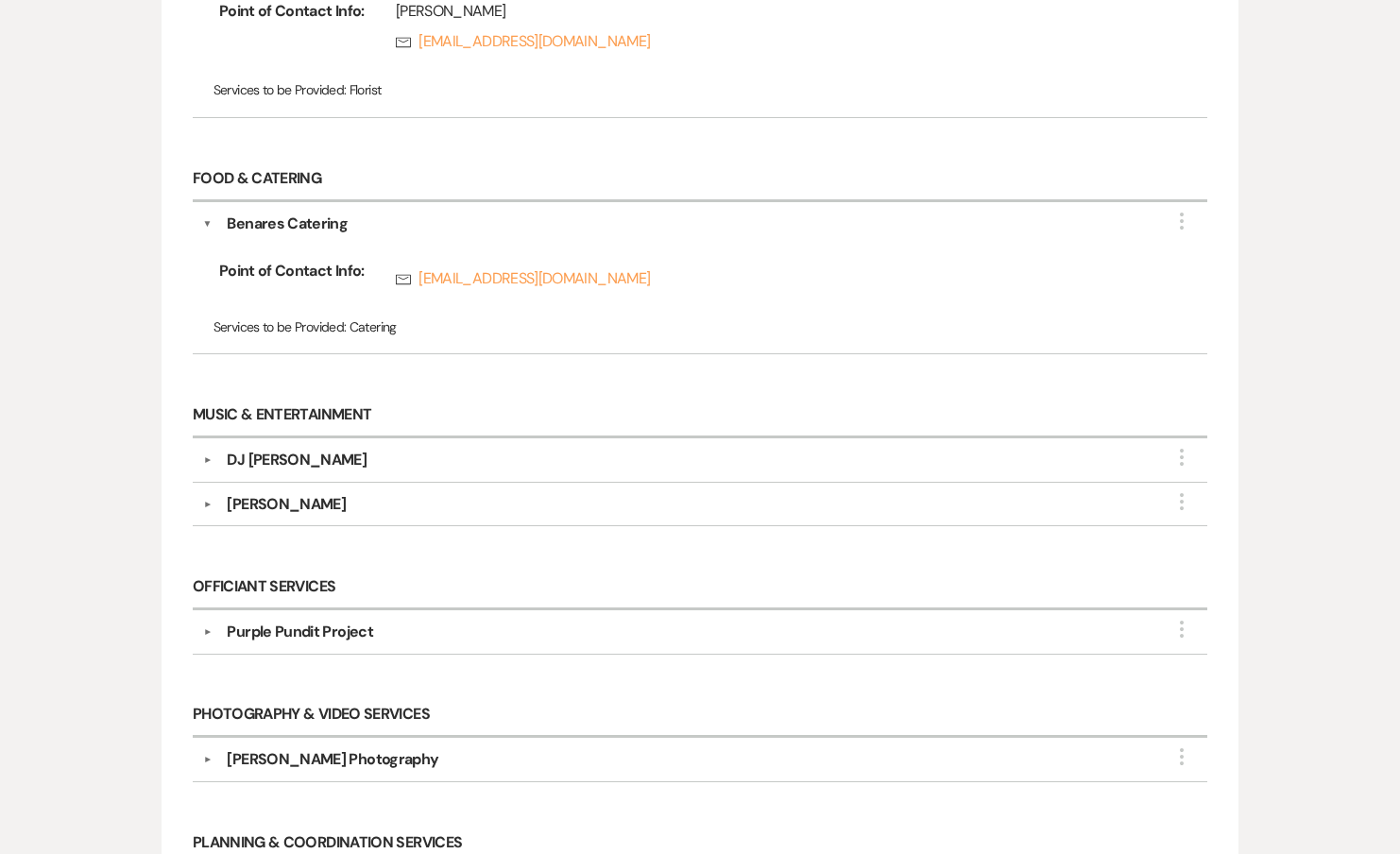
scroll to position [1320, 0]
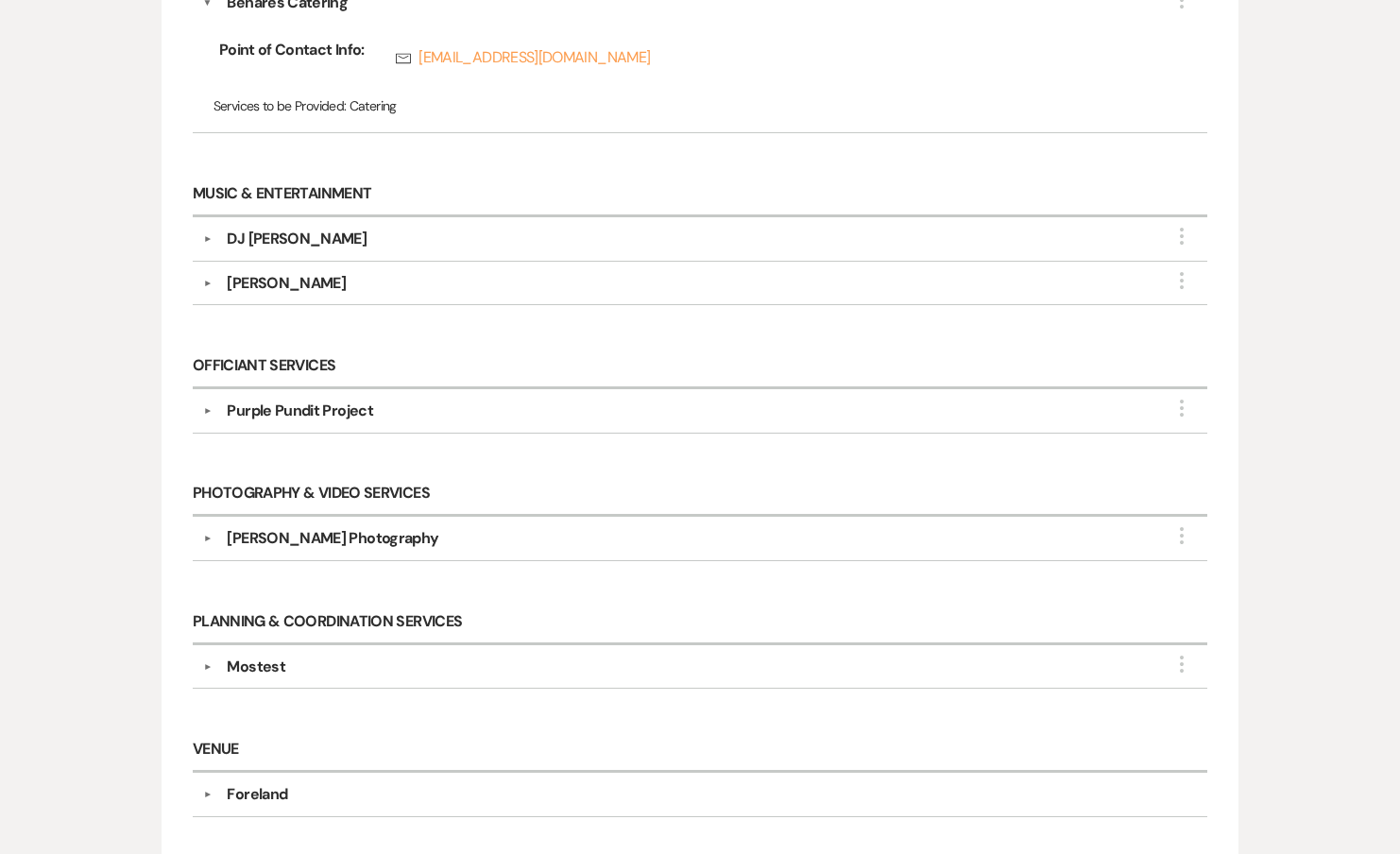
click at [303, 230] on div "DJ Shilpa" at bounding box center [704, 239] width 985 height 23
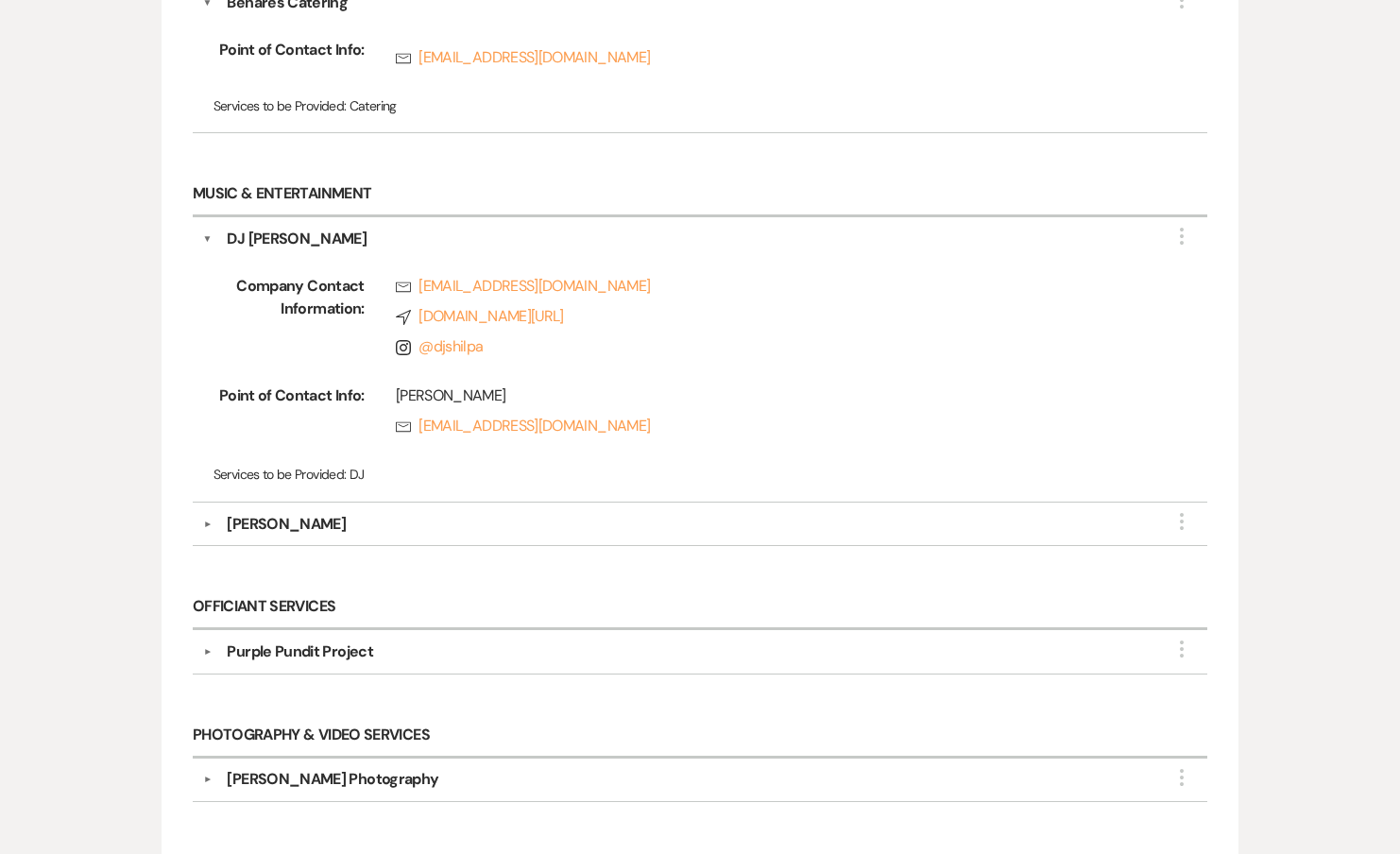
click at [295, 514] on div "Rana Ranbir" at bounding box center [287, 525] width 119 height 23
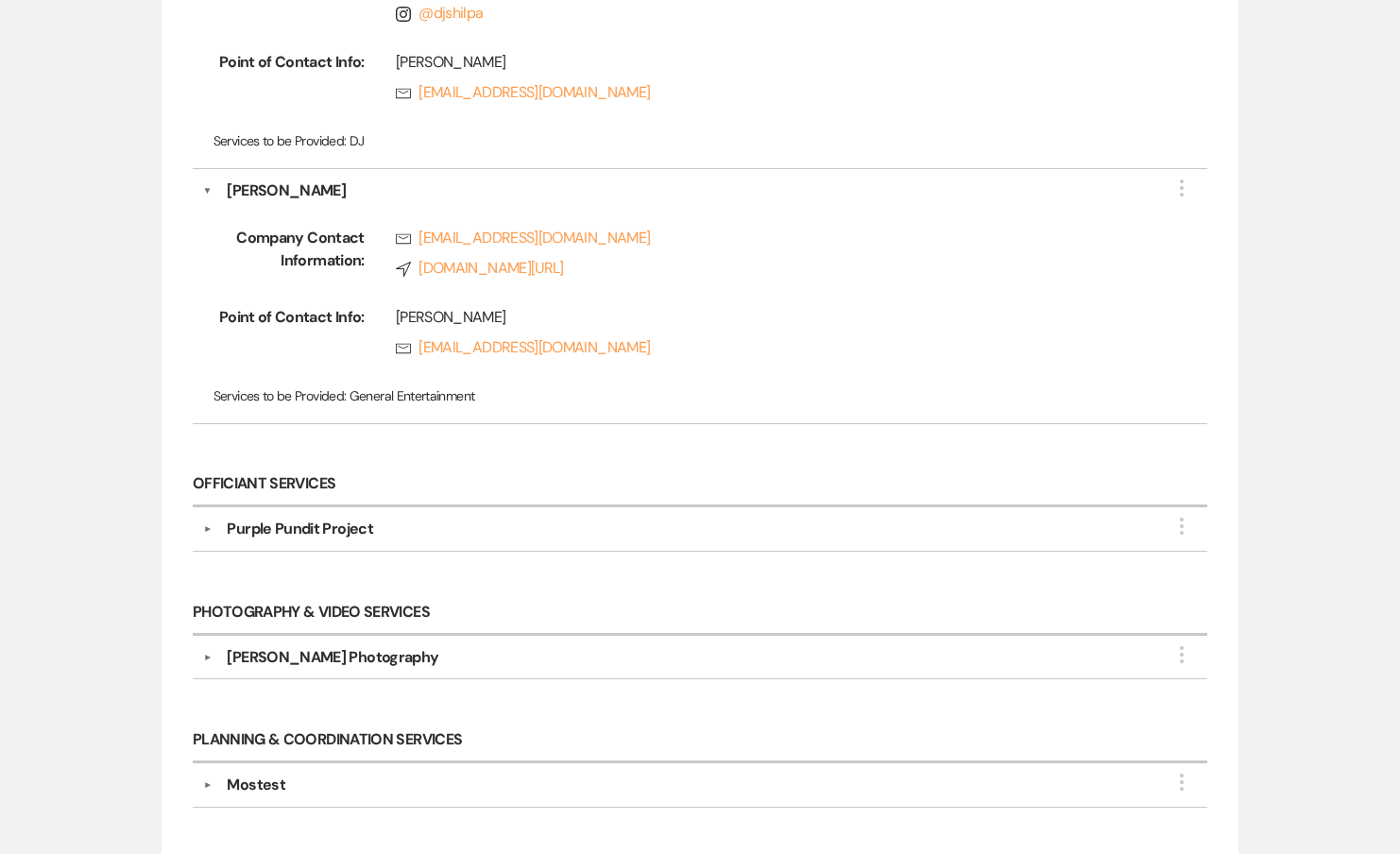
click at [288, 518] on div "Purple Pundit Project" at bounding box center [300, 529] width 146 height 23
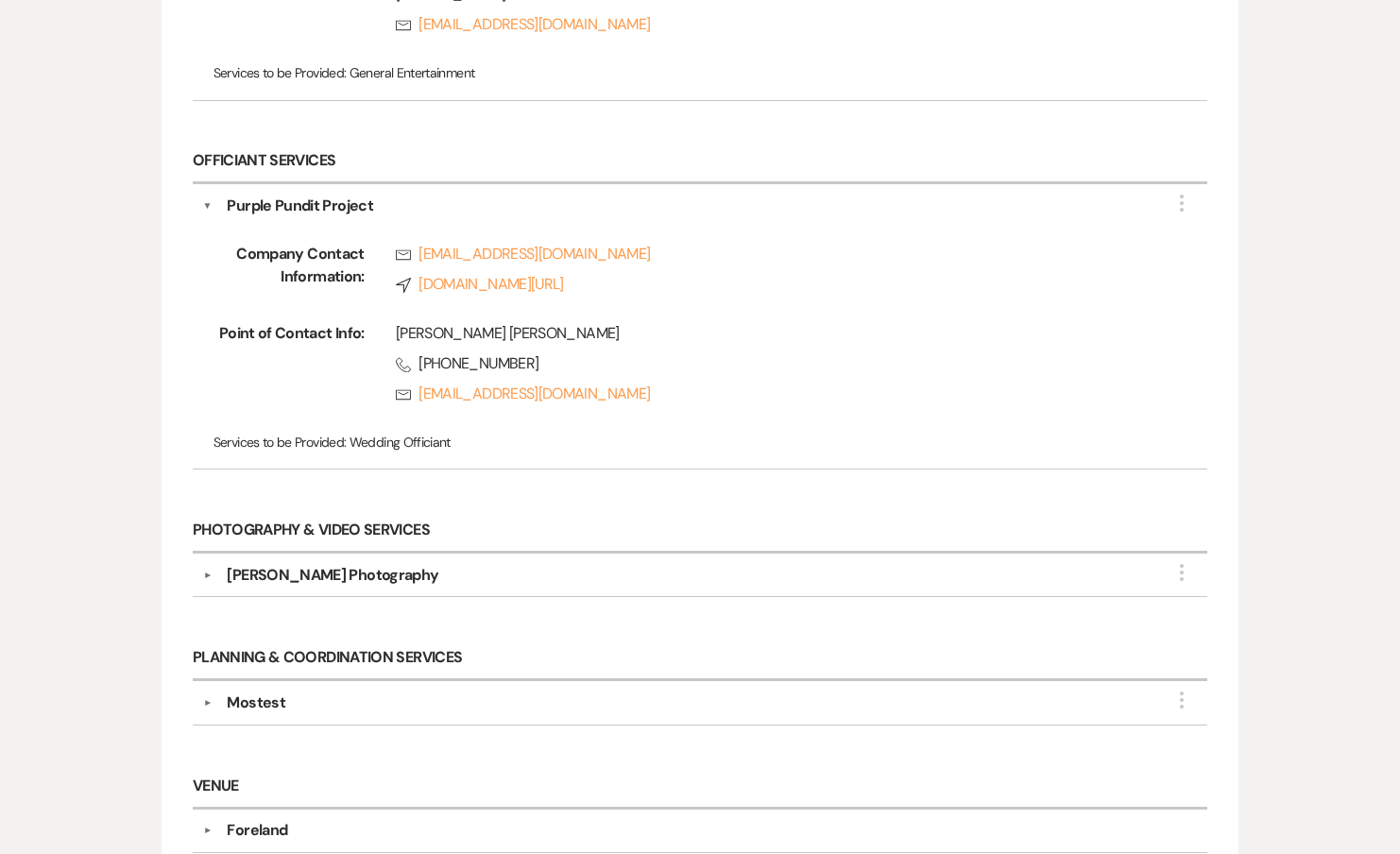
click at [271, 564] on div "Marilia Lima Photography" at bounding box center [332, 575] width 212 height 23
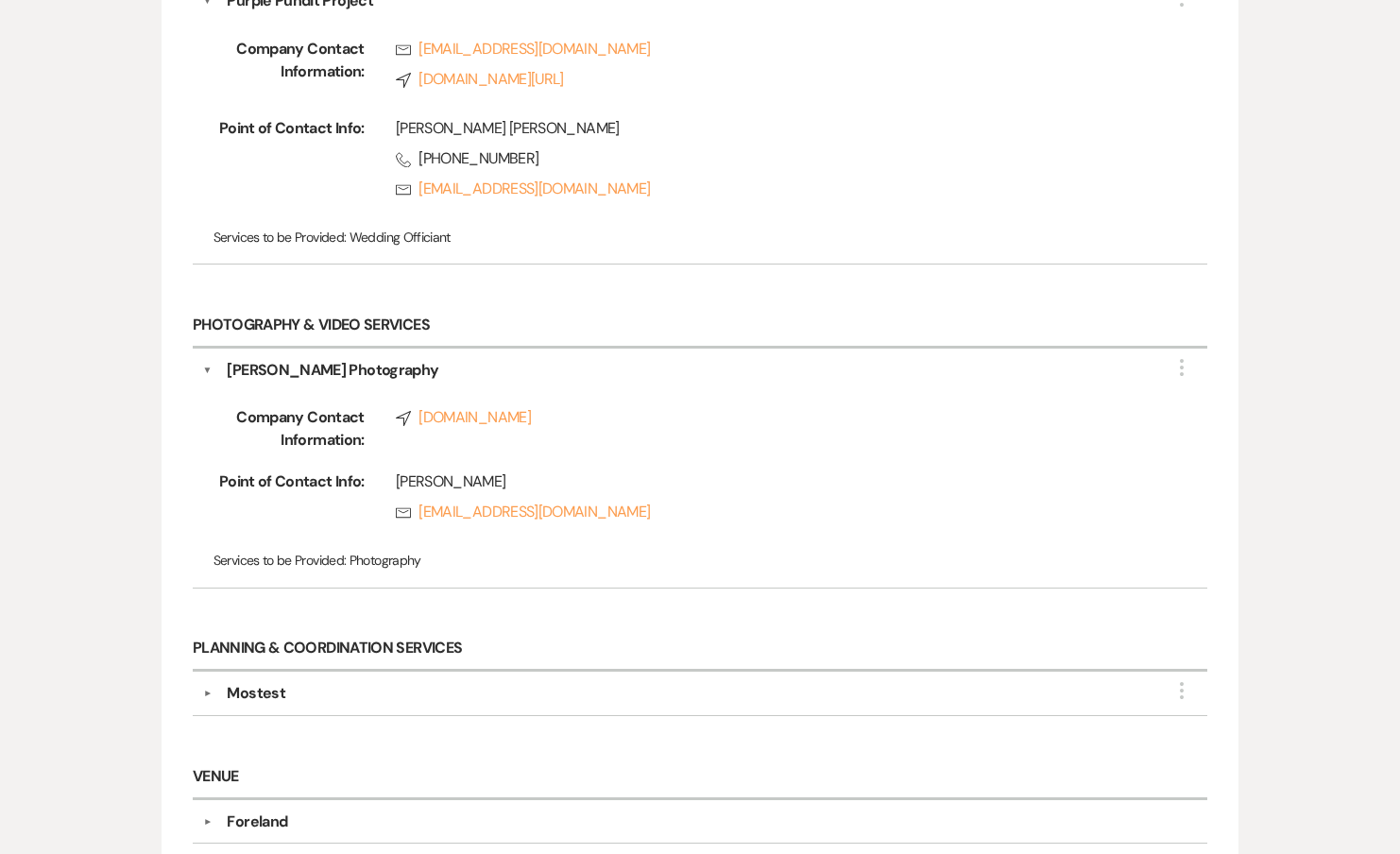
scroll to position [2330, 0]
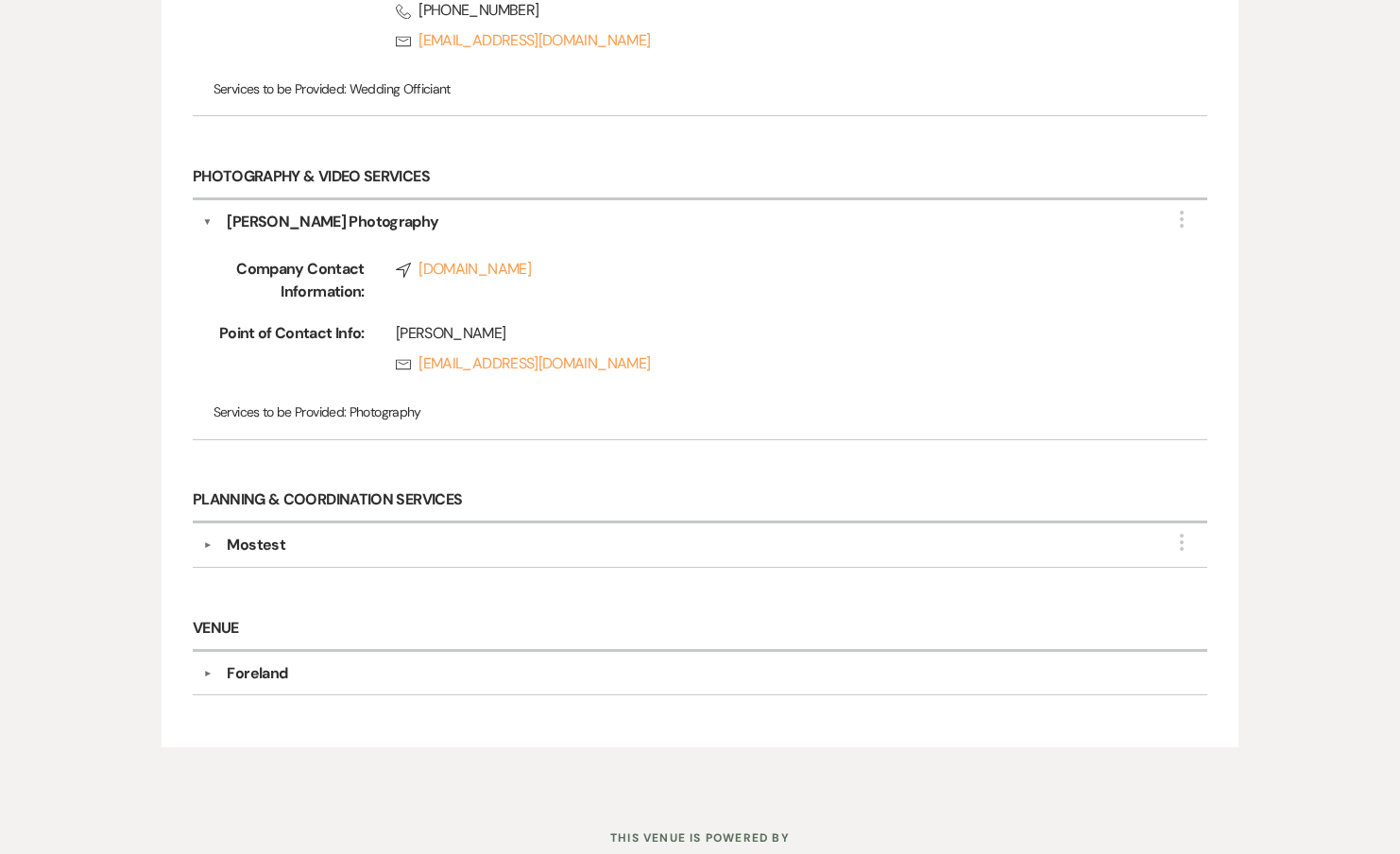
click at [274, 534] on div "Mostest" at bounding box center [256, 544] width 59 height 23
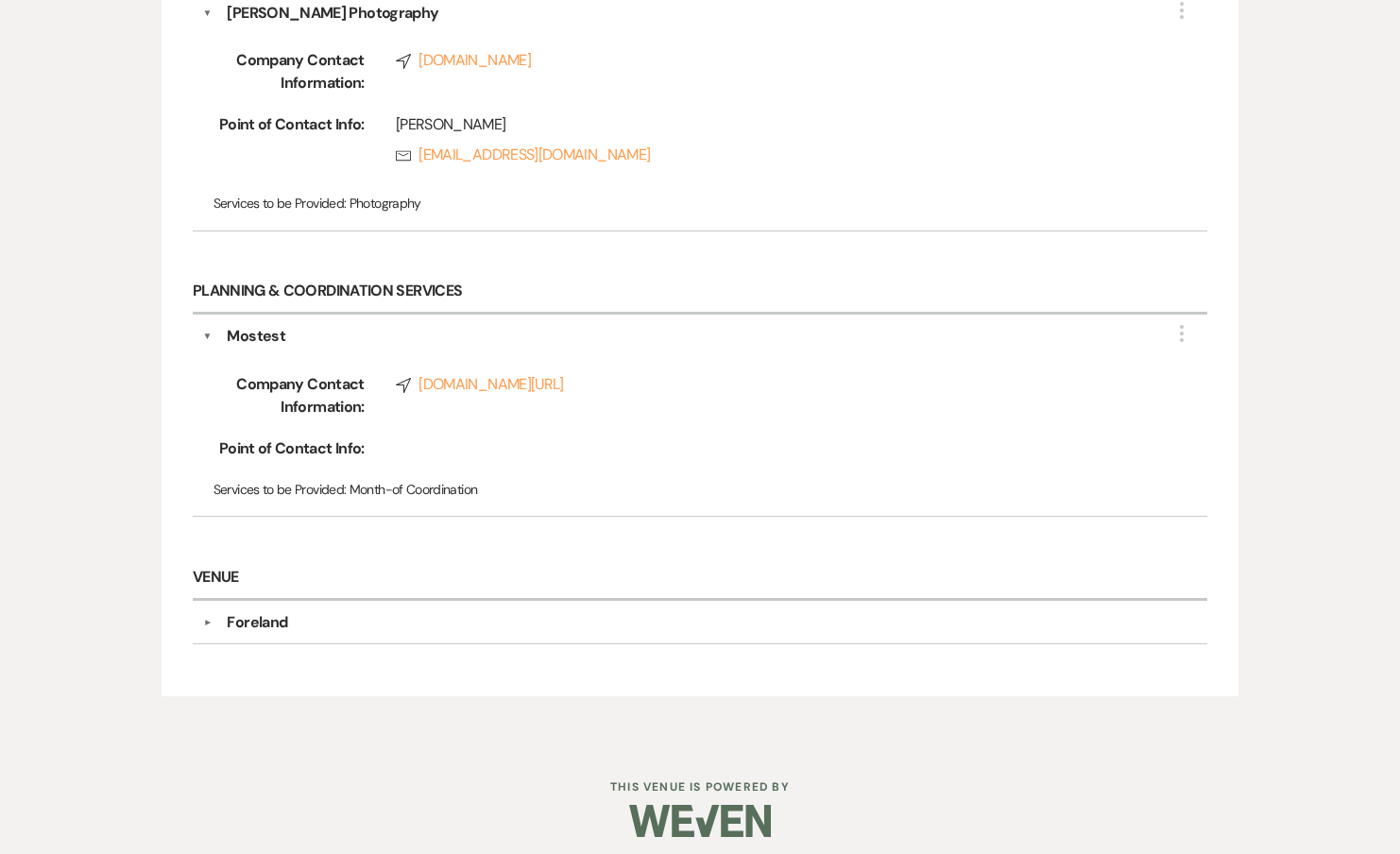
click at [245, 611] on div "Foreland" at bounding box center [257, 622] width 61 height 23
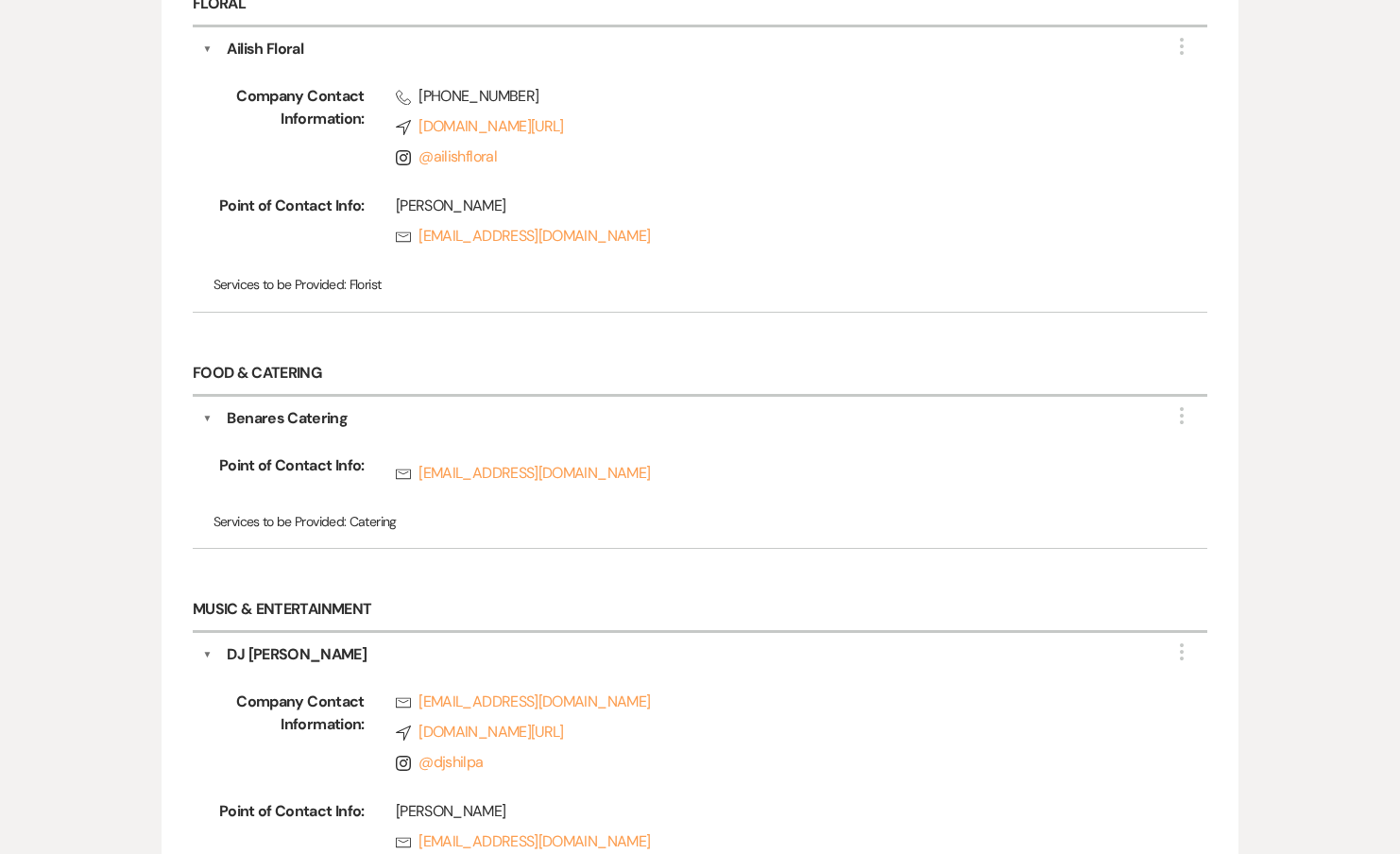
scroll to position [0, 0]
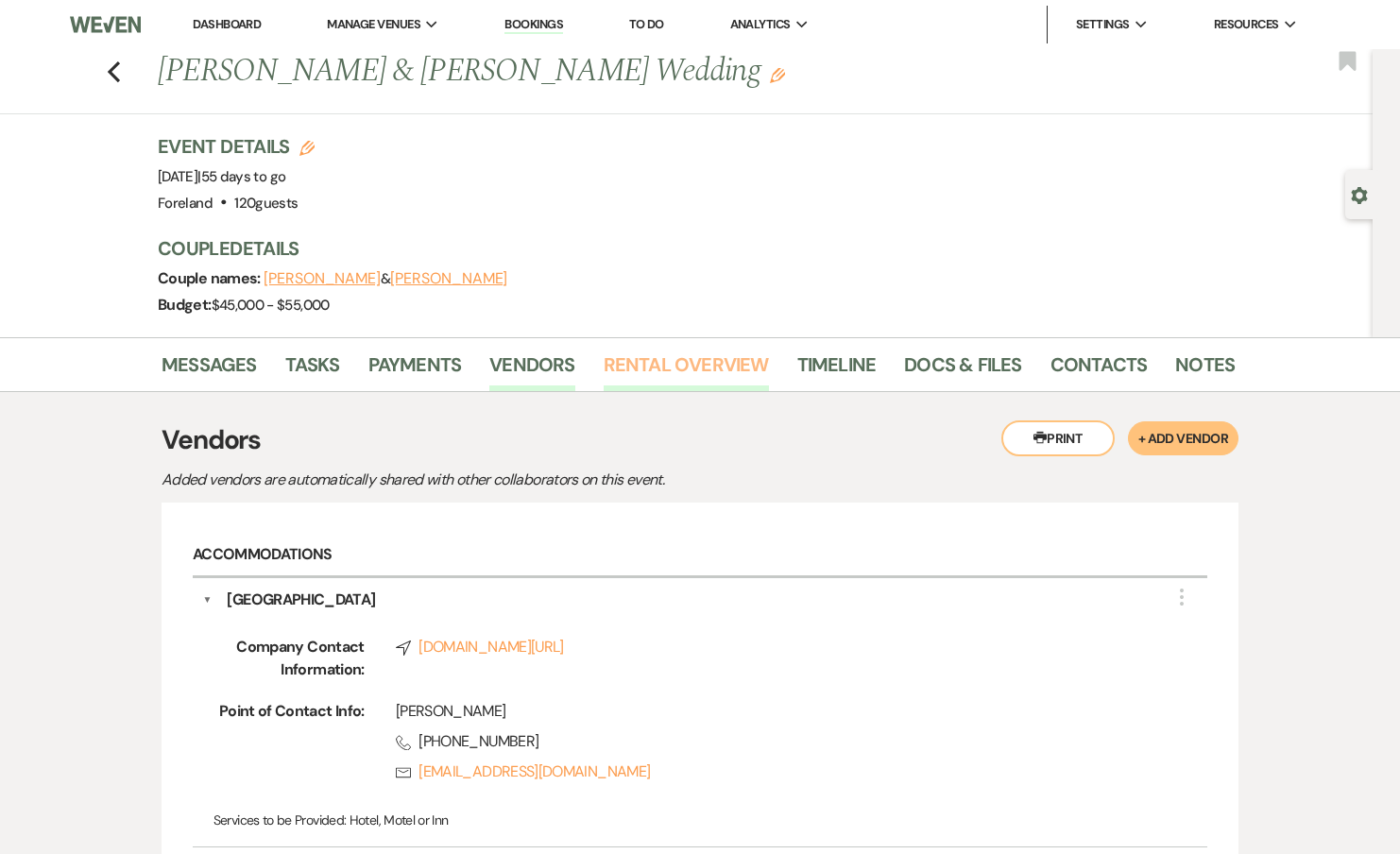
click at [680, 373] on link "Rental Overview" at bounding box center [687, 370] width 165 height 42
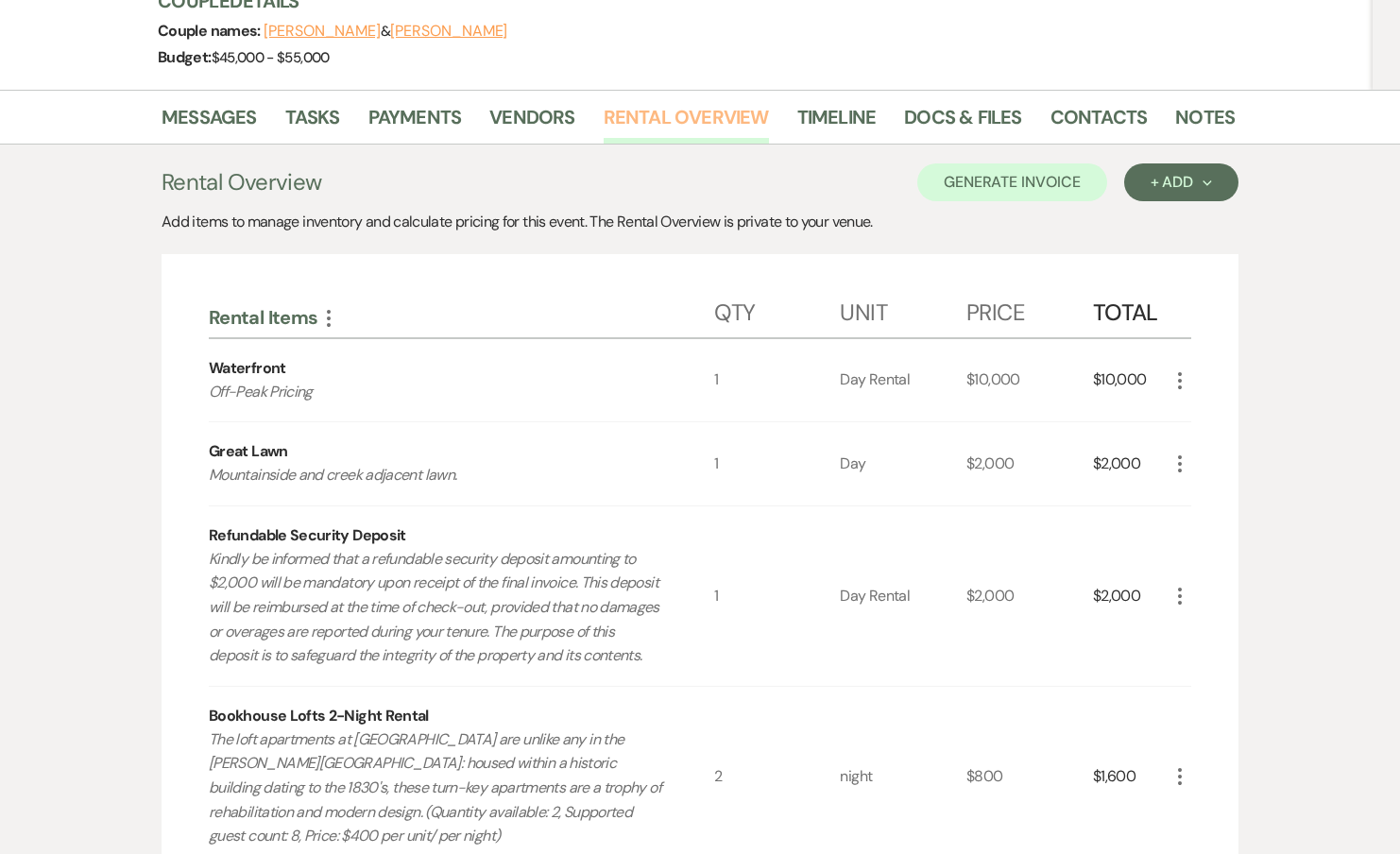
scroll to position [224, 0]
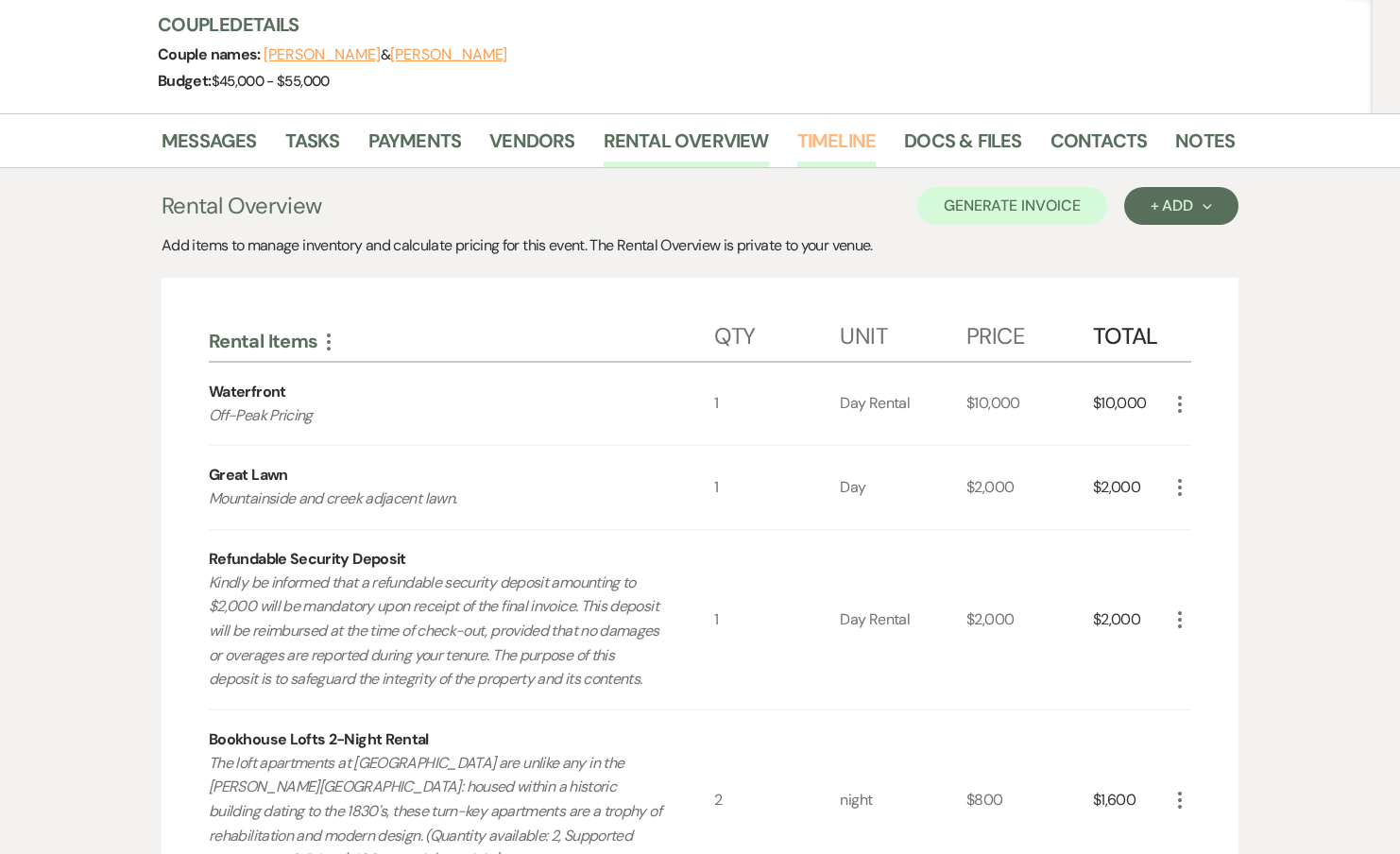
click at [807, 132] on link "Timeline" at bounding box center [837, 146] width 80 height 42
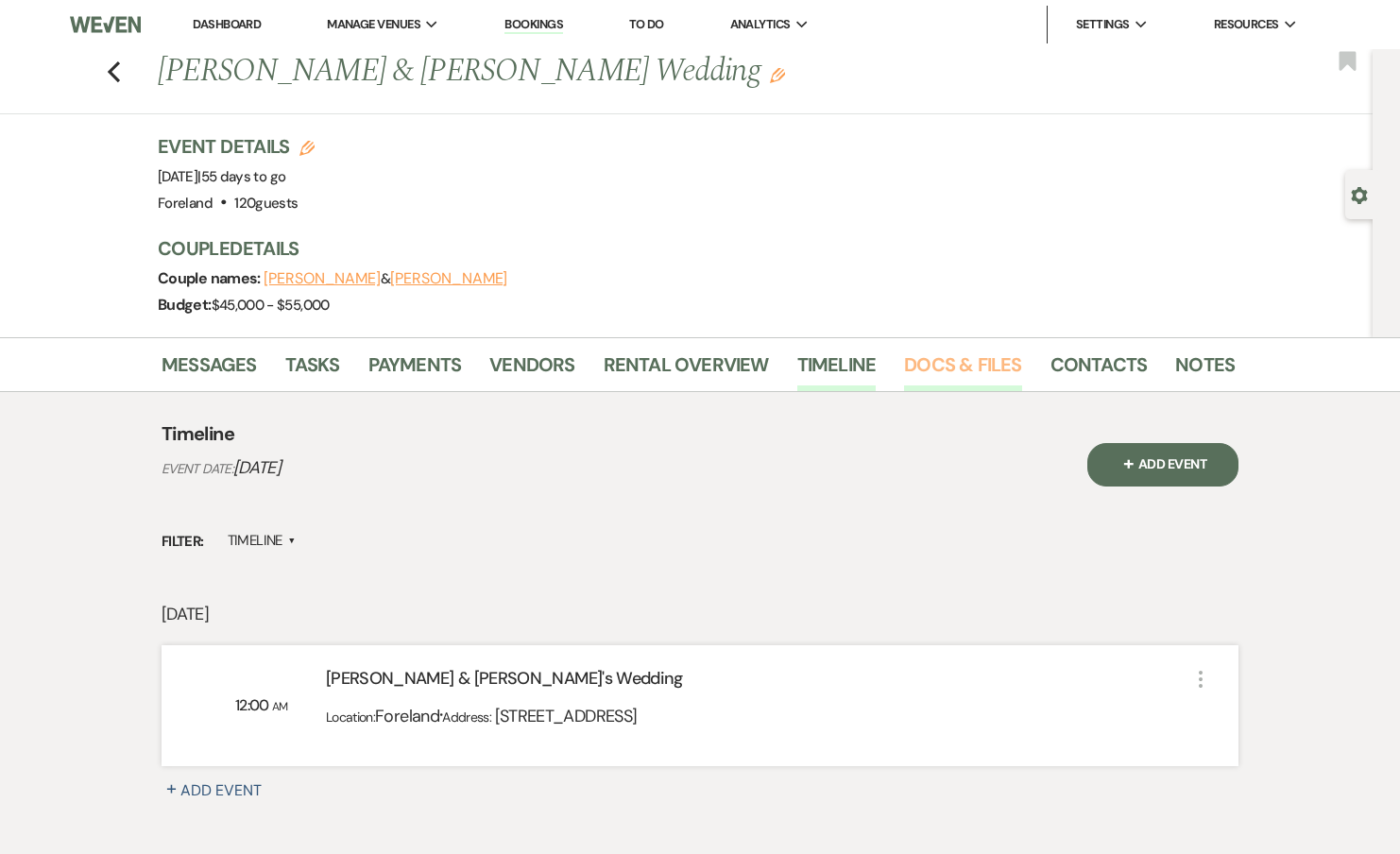
click at [942, 362] on link "Docs & Files" at bounding box center [963, 370] width 117 height 42
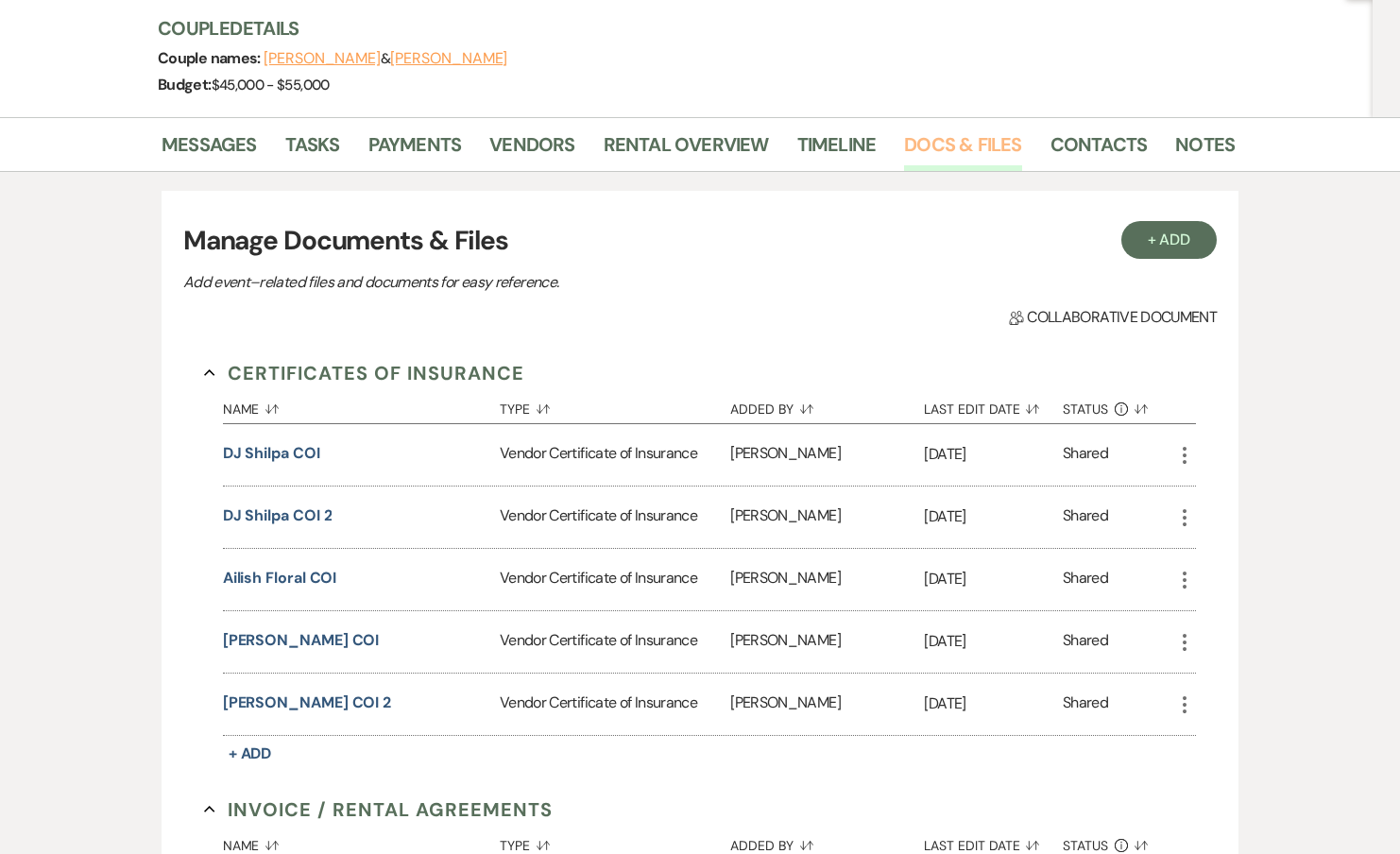
scroll to position [405, 0]
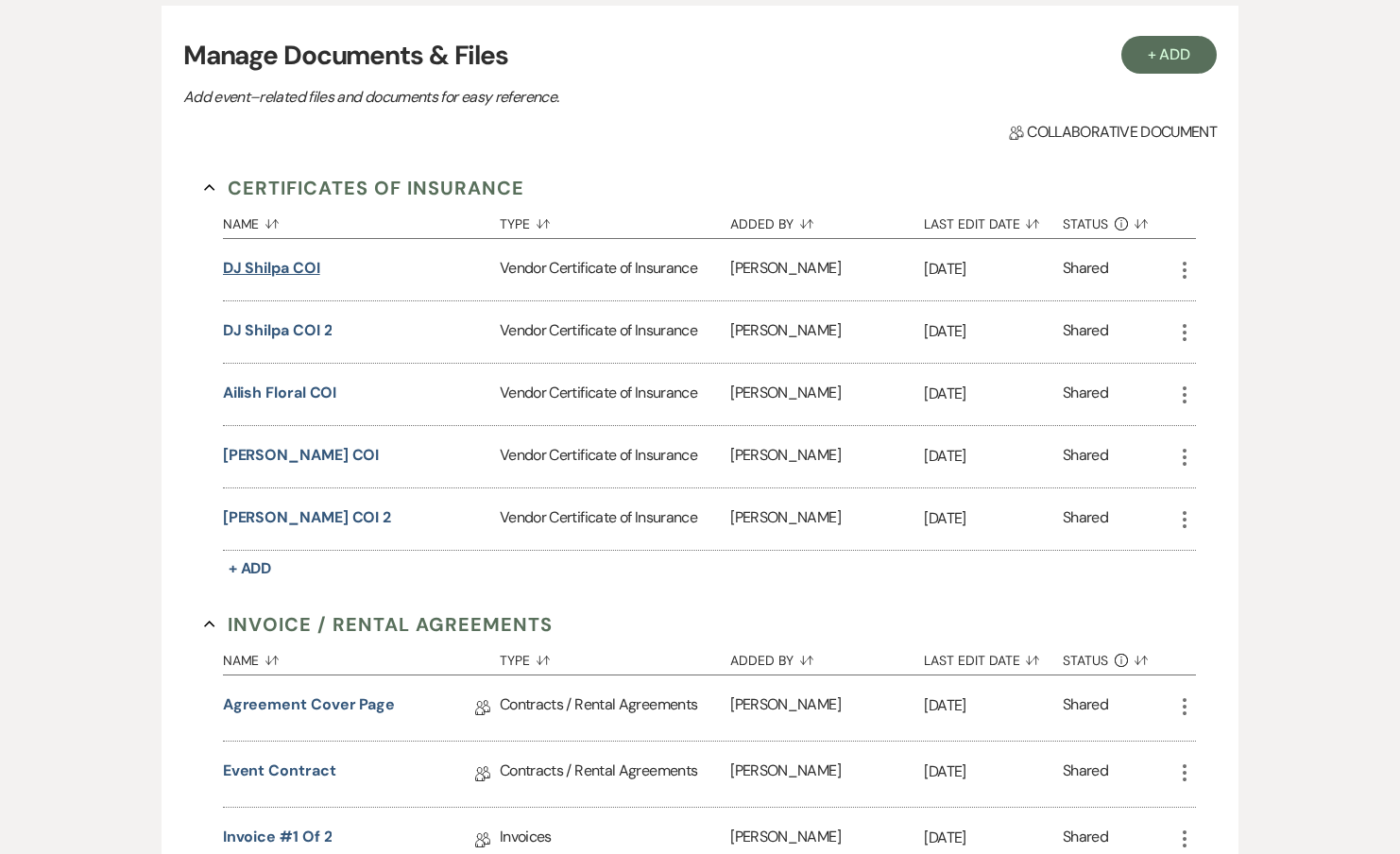
click at [290, 273] on button "DJ Shilpa COI" at bounding box center [272, 268] width 98 height 23
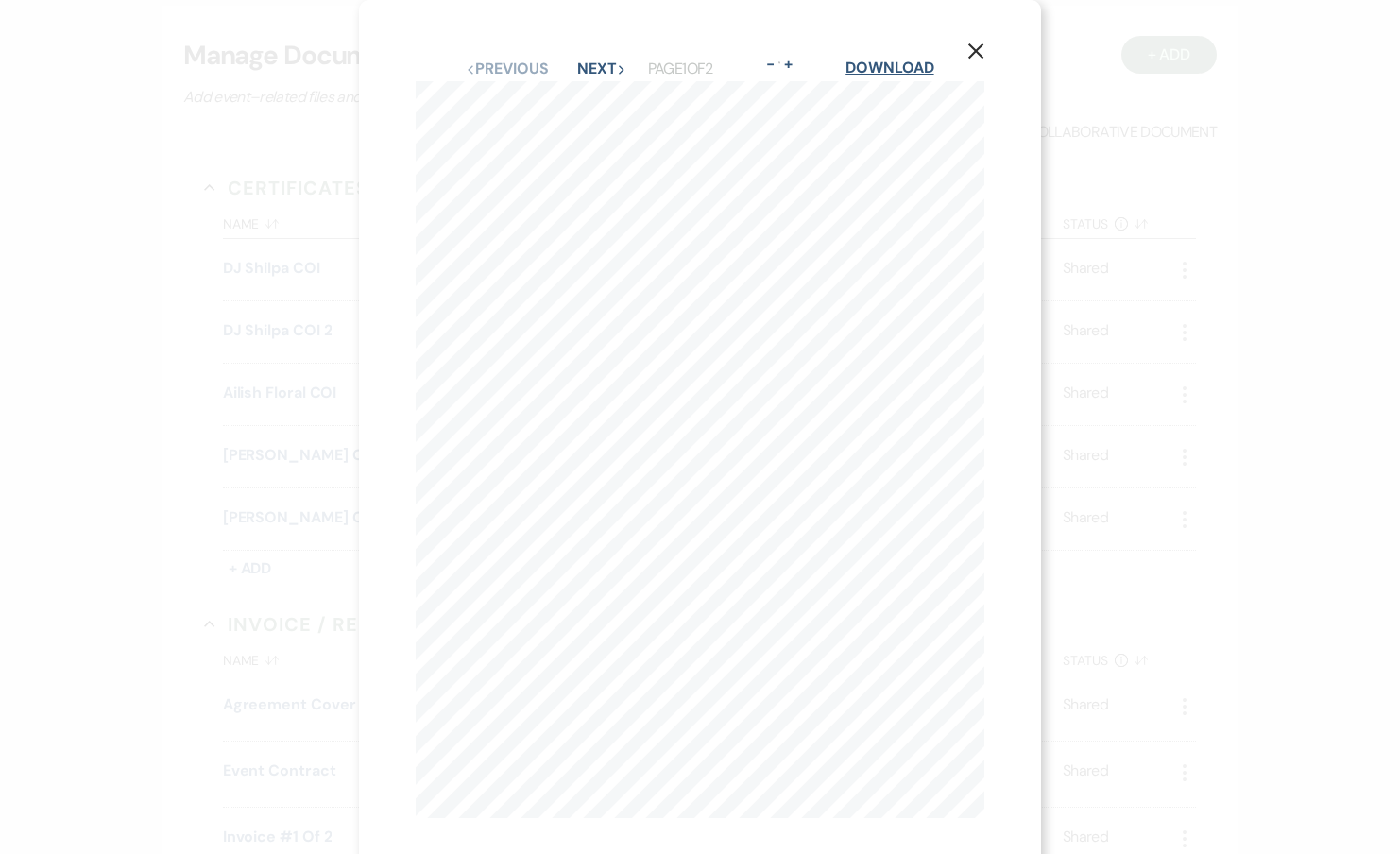
click at [879, 74] on link "Download" at bounding box center [890, 68] width 88 height 20
click at [1105, 150] on div "X Previous Previous Next Next Page 1 of 2 - Zoom + Download ACORD 25 (2016/03) …" at bounding box center [700, 427] width 1400 height 854
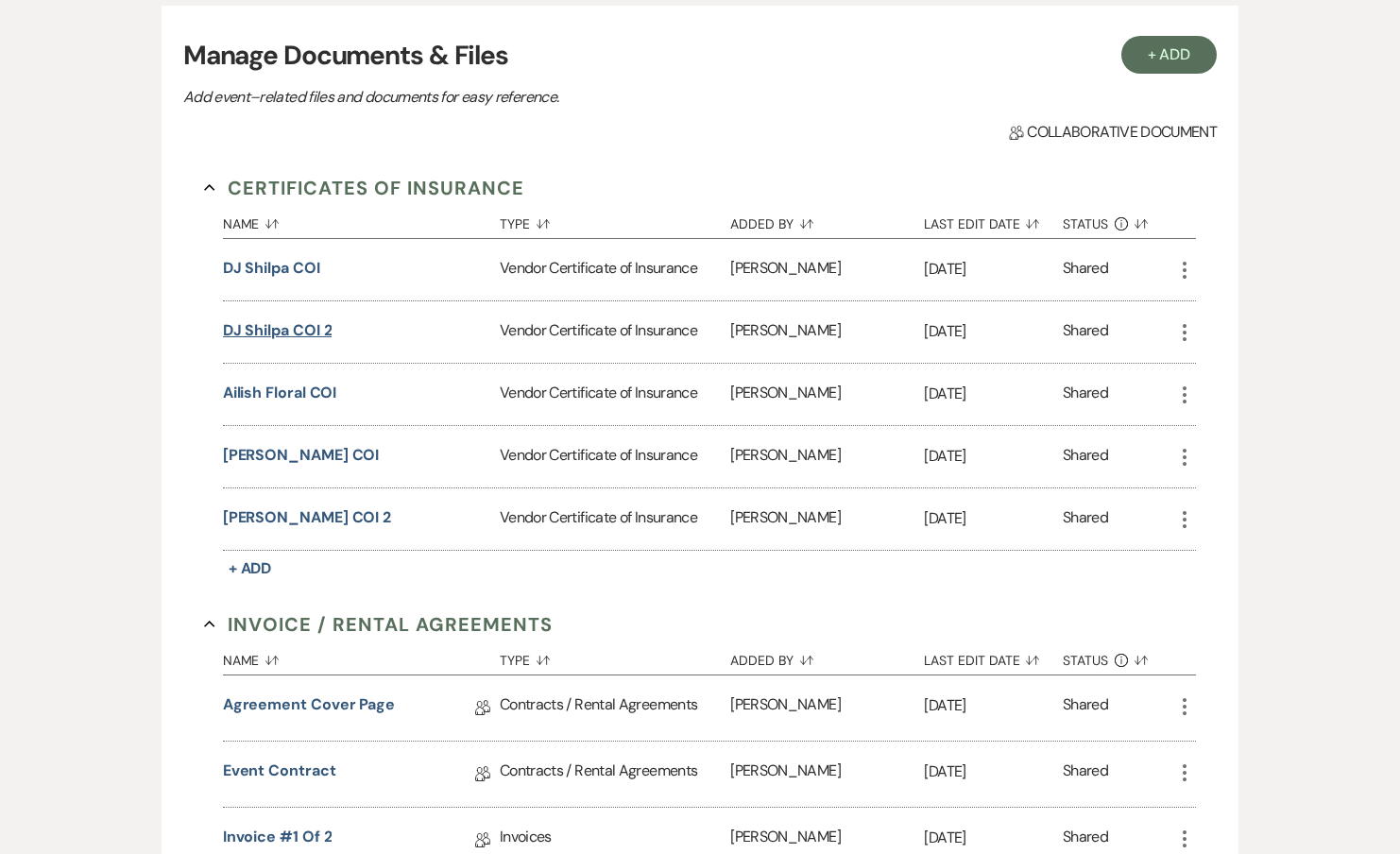
click at [313, 329] on button "DJ Shilpa COI 2" at bounding box center [278, 330] width 109 height 23
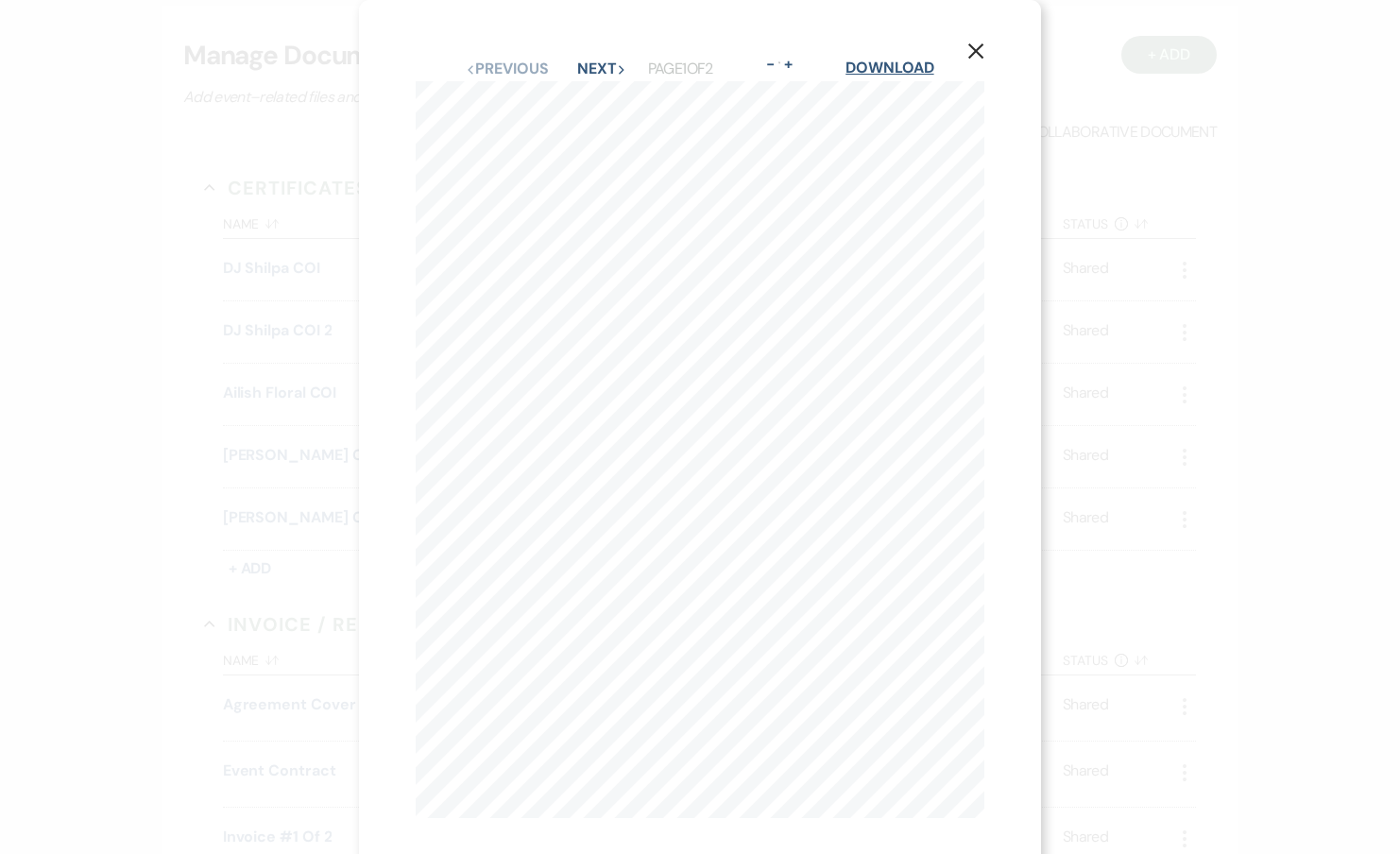
click at [924, 69] on link "Download" at bounding box center [890, 68] width 88 height 20
click at [306, 373] on div "X Previous Previous Next Next Page 1 of 2 - Zoom + Download ACORD 25 (2016/03) …" at bounding box center [700, 427] width 1400 height 854
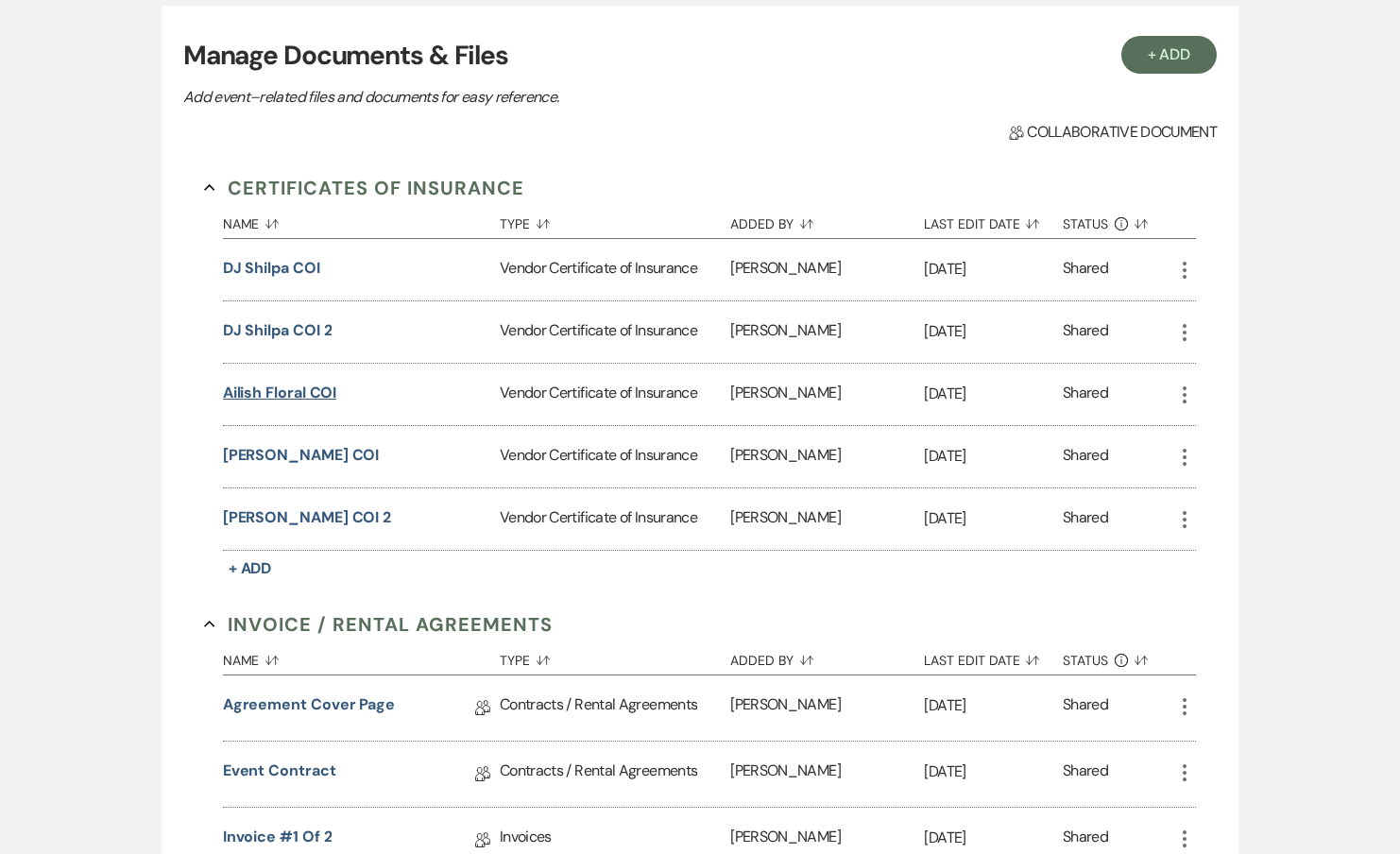
click at [297, 388] on button "Ailish Floral COI" at bounding box center [280, 393] width 114 height 23
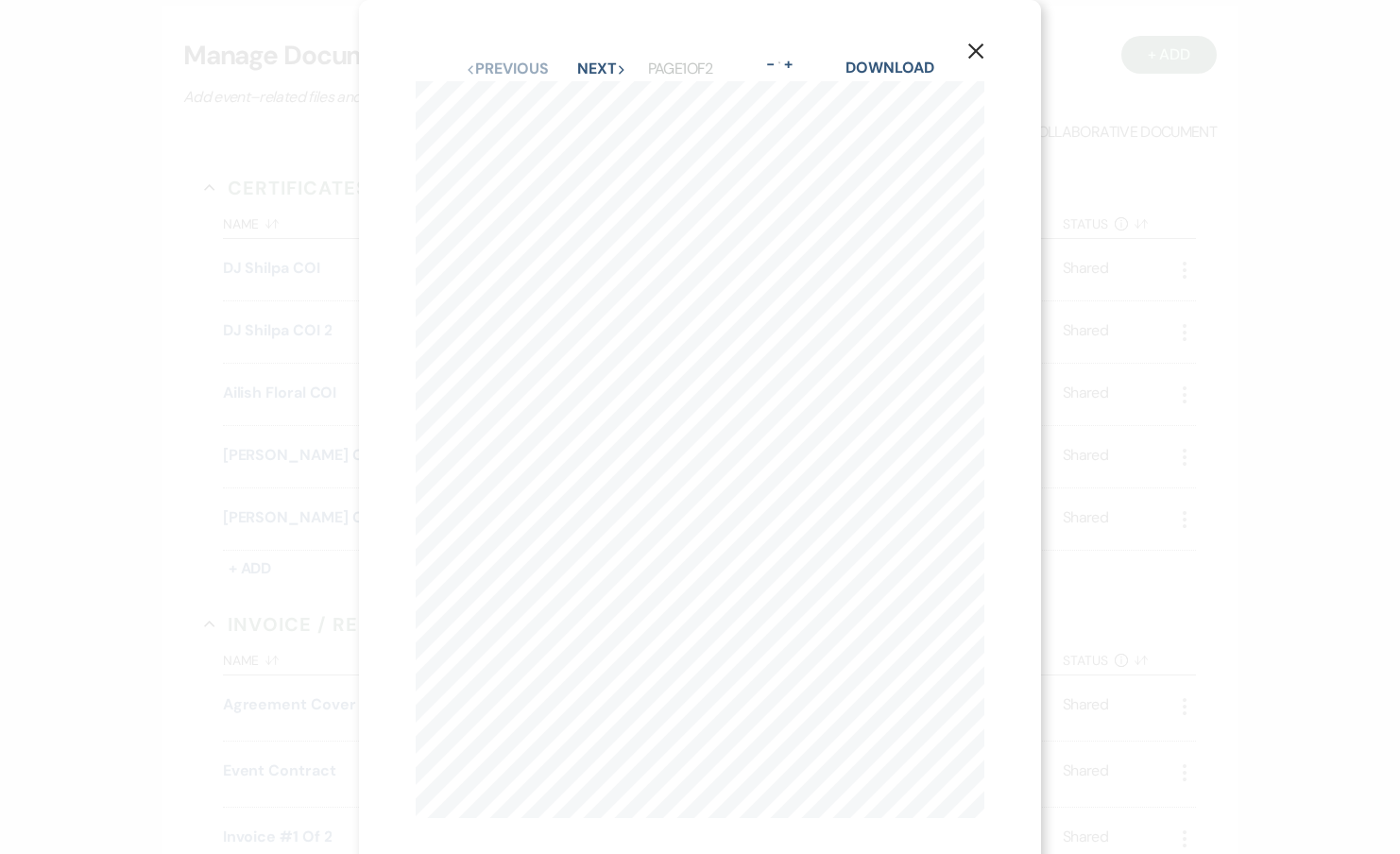
click at [906, 53] on div "X Previous Previous Next Next Page 1 of 2 - Zoom + Download SHOULD ANY OF THE A…" at bounding box center [700, 437] width 682 height 875
click at [904, 63] on link "Download" at bounding box center [890, 68] width 88 height 20
click at [230, 465] on div "X Previous Previous Next Next Page 1 of 2 - Zoom + Download SHOULD ANY OF THE A…" at bounding box center [700, 427] width 1400 height 854
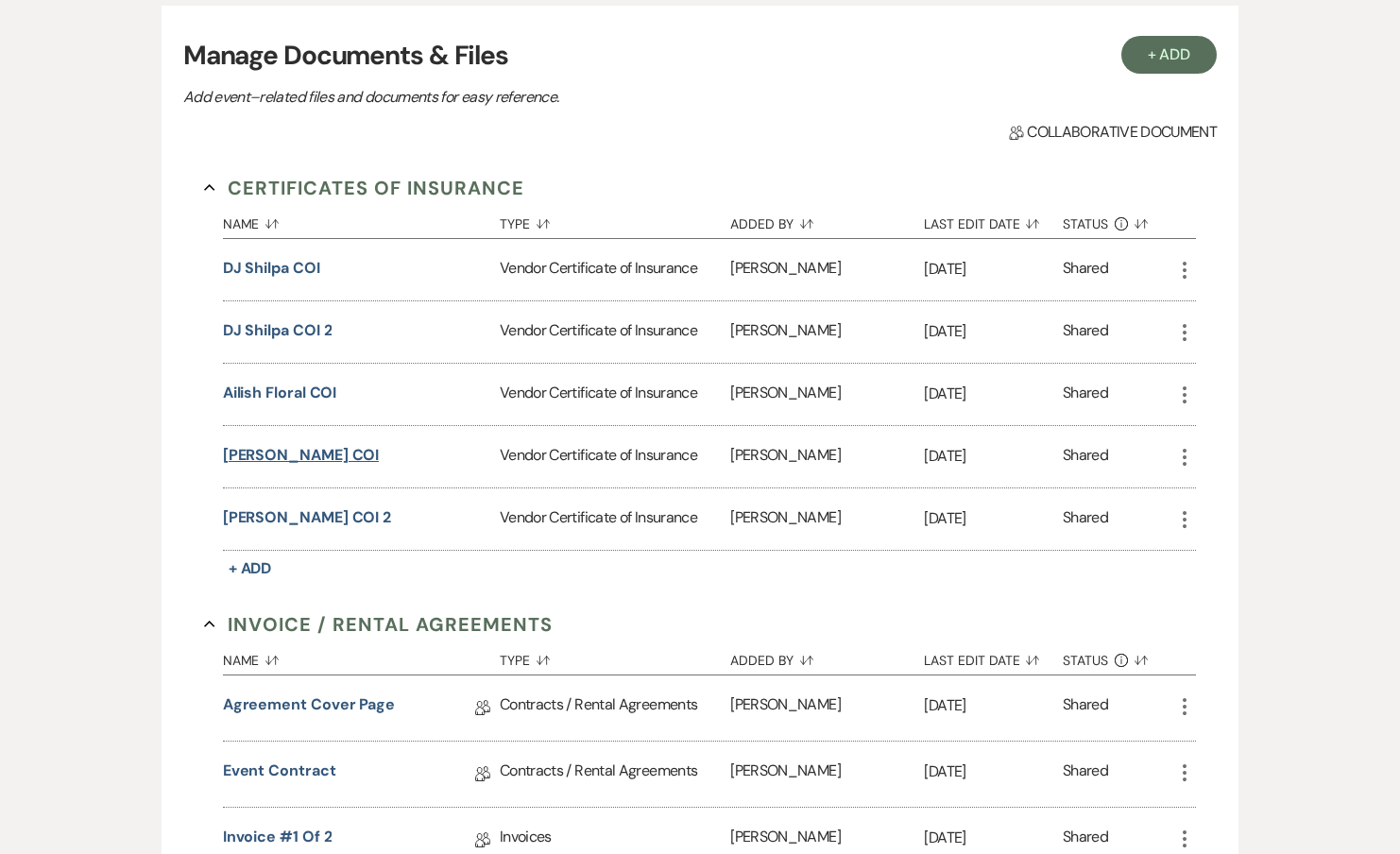
click at [277, 463] on button "Rana Ranbir COI" at bounding box center [301, 455] width 157 height 23
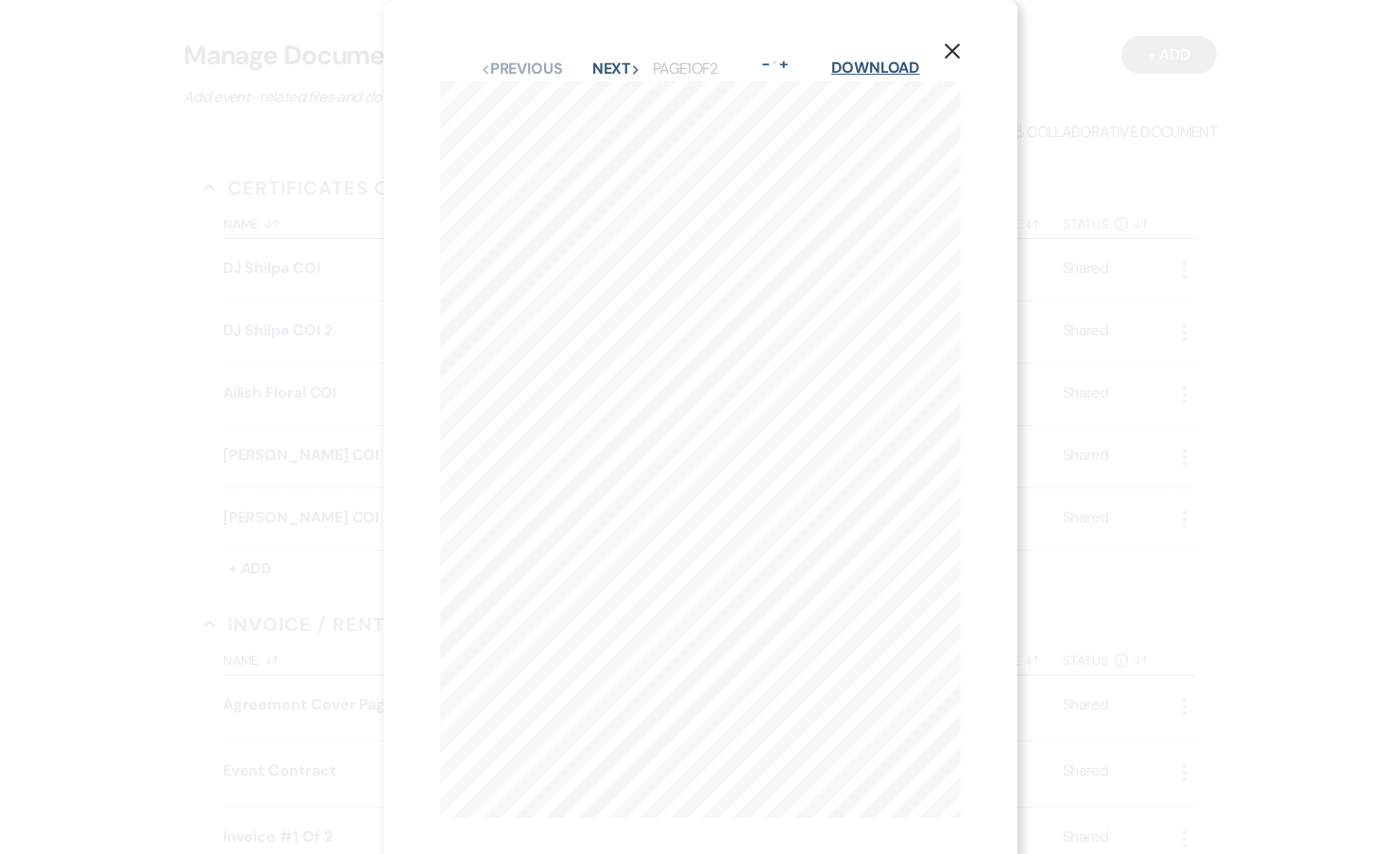
click at [884, 67] on link "Download" at bounding box center [875, 68] width 88 height 20
click at [249, 533] on div "X Previous Previous Next Next Page 1 of 2 - Zoom + Download 07/02/2025 Insuranc…" at bounding box center [700, 427] width 1400 height 854
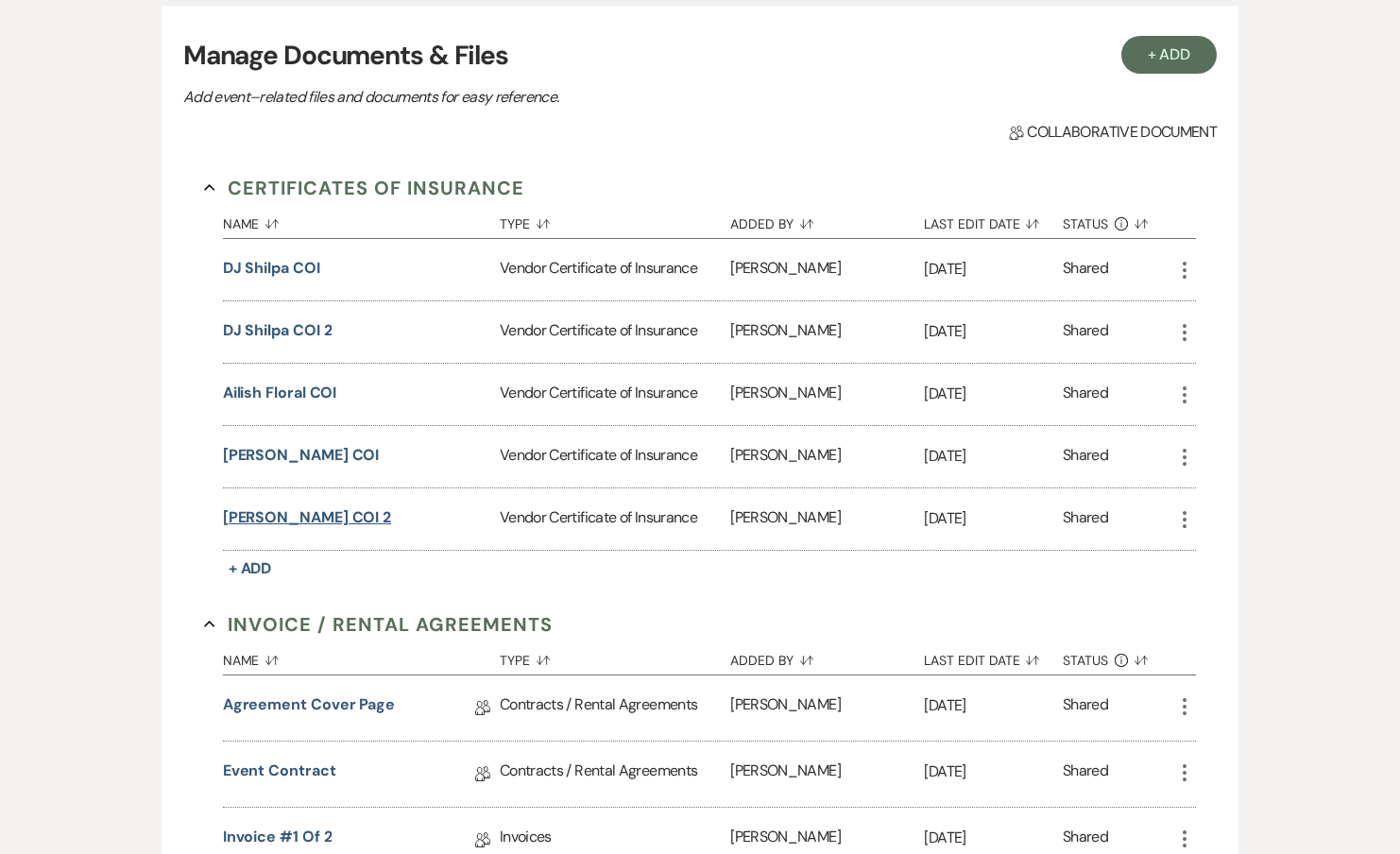
click at [290, 518] on button "Rana Ranbir COI 2" at bounding box center [306, 518] width 168 height 23
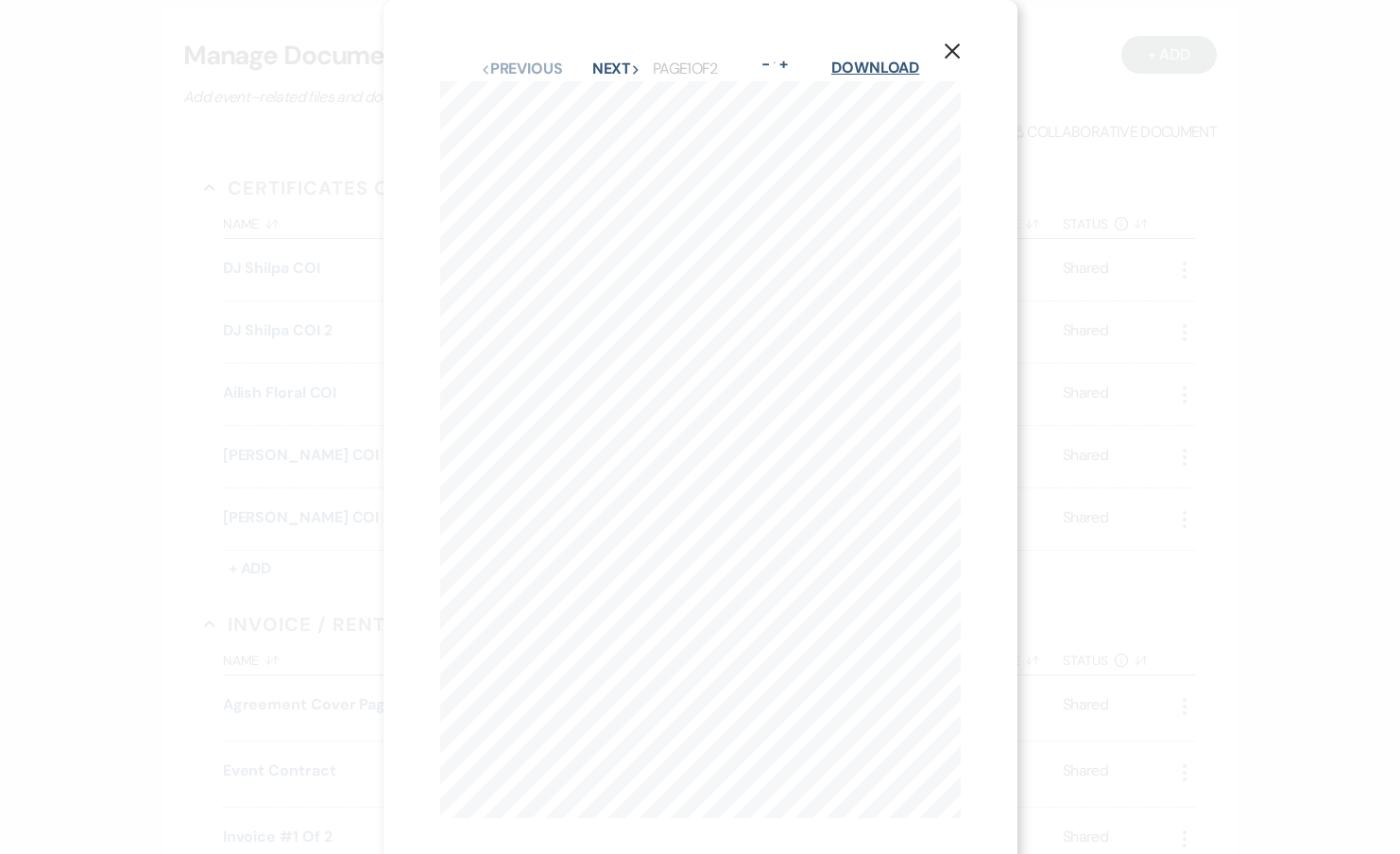
click at [868, 68] on link "Download" at bounding box center [875, 68] width 88 height 20
click at [258, 464] on div "X Previous Previous Next Next Page 1 of 2 - Zoom + Download 07/02/2025 Insuranc…" at bounding box center [700, 427] width 1400 height 854
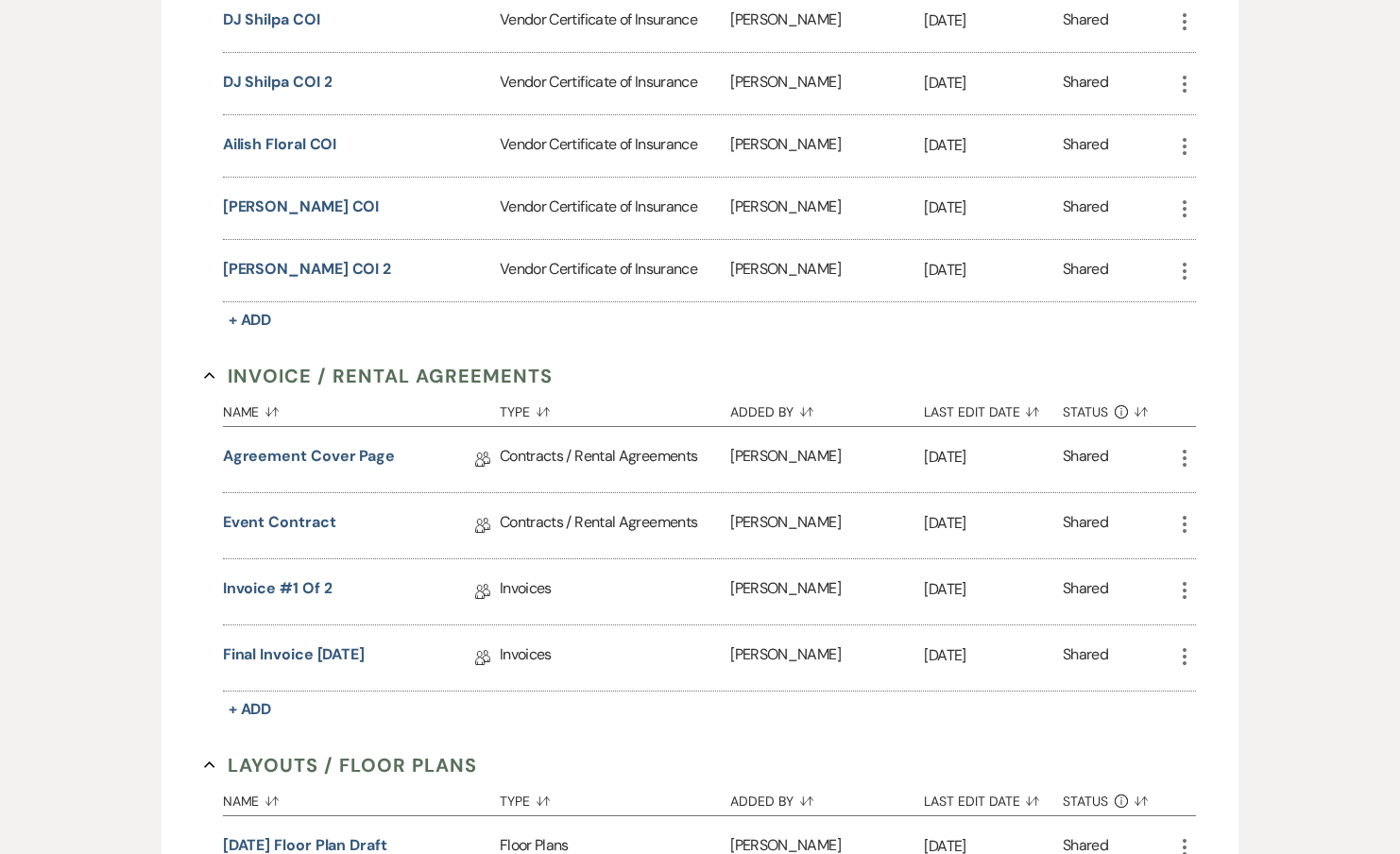
scroll to position [716, 0]
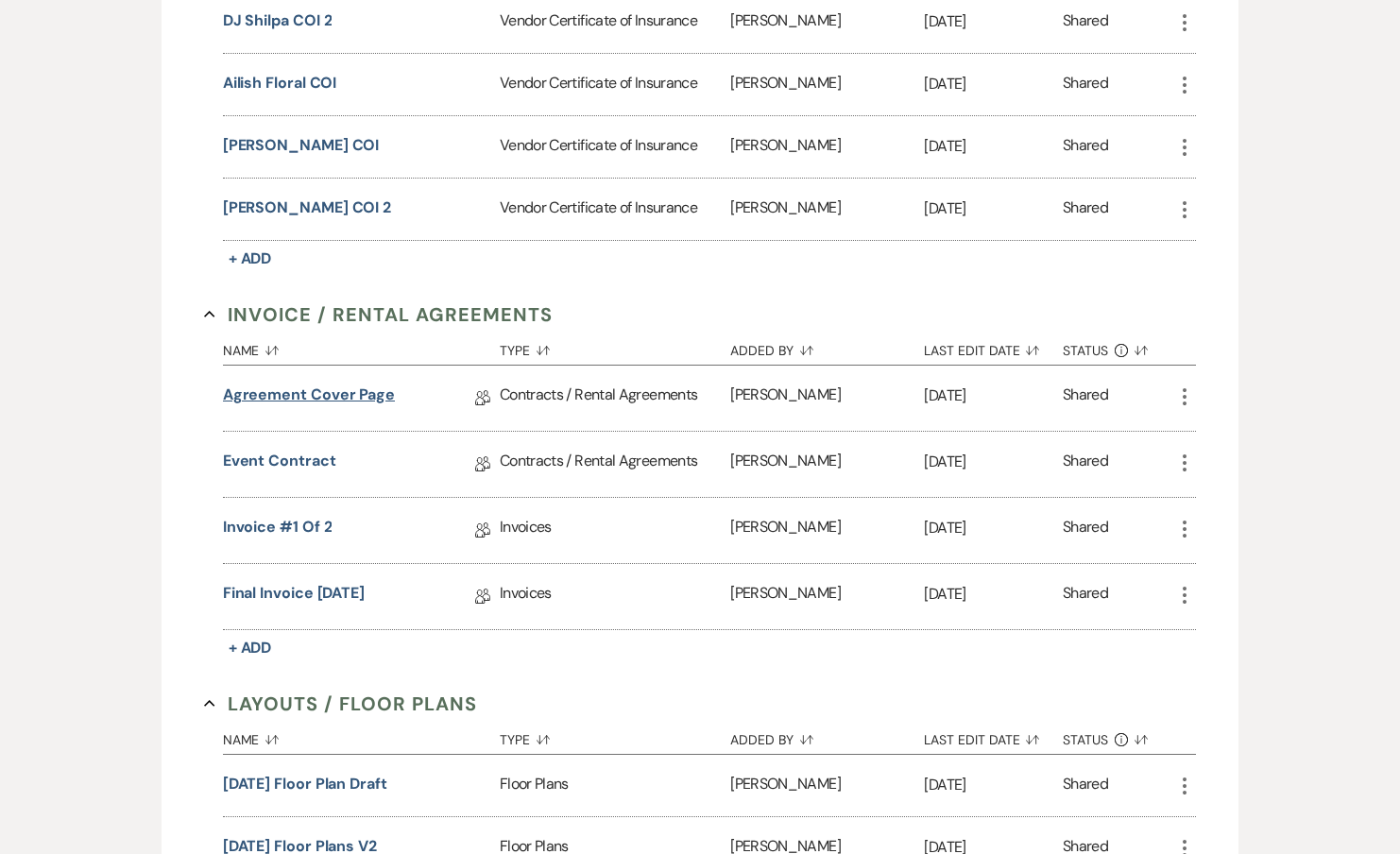
click at [319, 398] on link "Agreement Cover Page" at bounding box center [308, 397] width 172 height 29
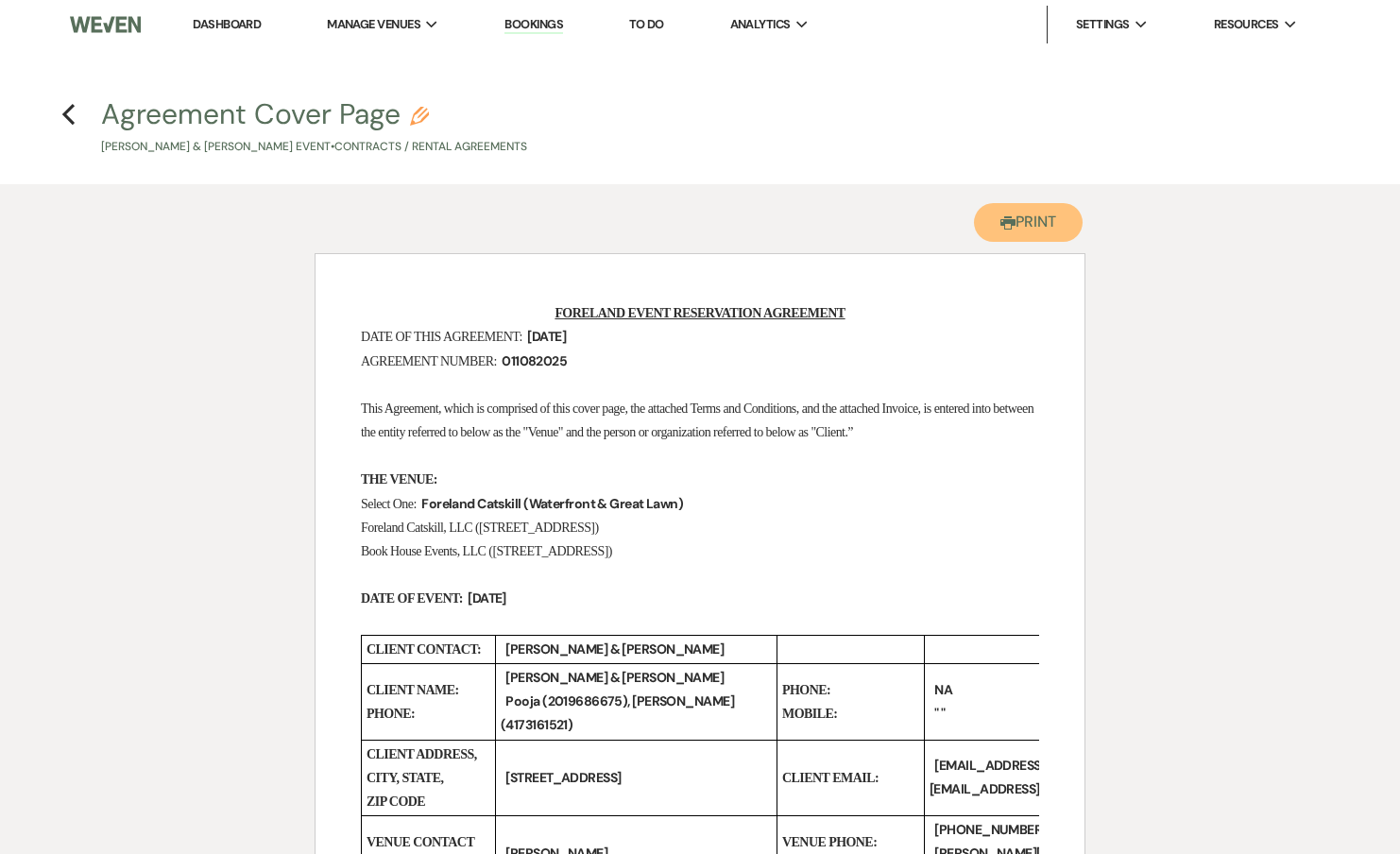
click at [1009, 222] on use "button" at bounding box center [1007, 222] width 15 height 13
click at [53, 116] on h4 "Previous Agreement Cover Page Pencil Kayla Gibson & Pooja Aggarwal's Event • Co…" at bounding box center [700, 125] width 1360 height 62
click at [66, 127] on h4 "Previous Agreement Cover Page Pencil Kayla Gibson & Pooja Aggarwal's Event • Co…" at bounding box center [700, 125] width 1360 height 62
click at [70, 118] on use "button" at bounding box center [69, 113] width 12 height 21
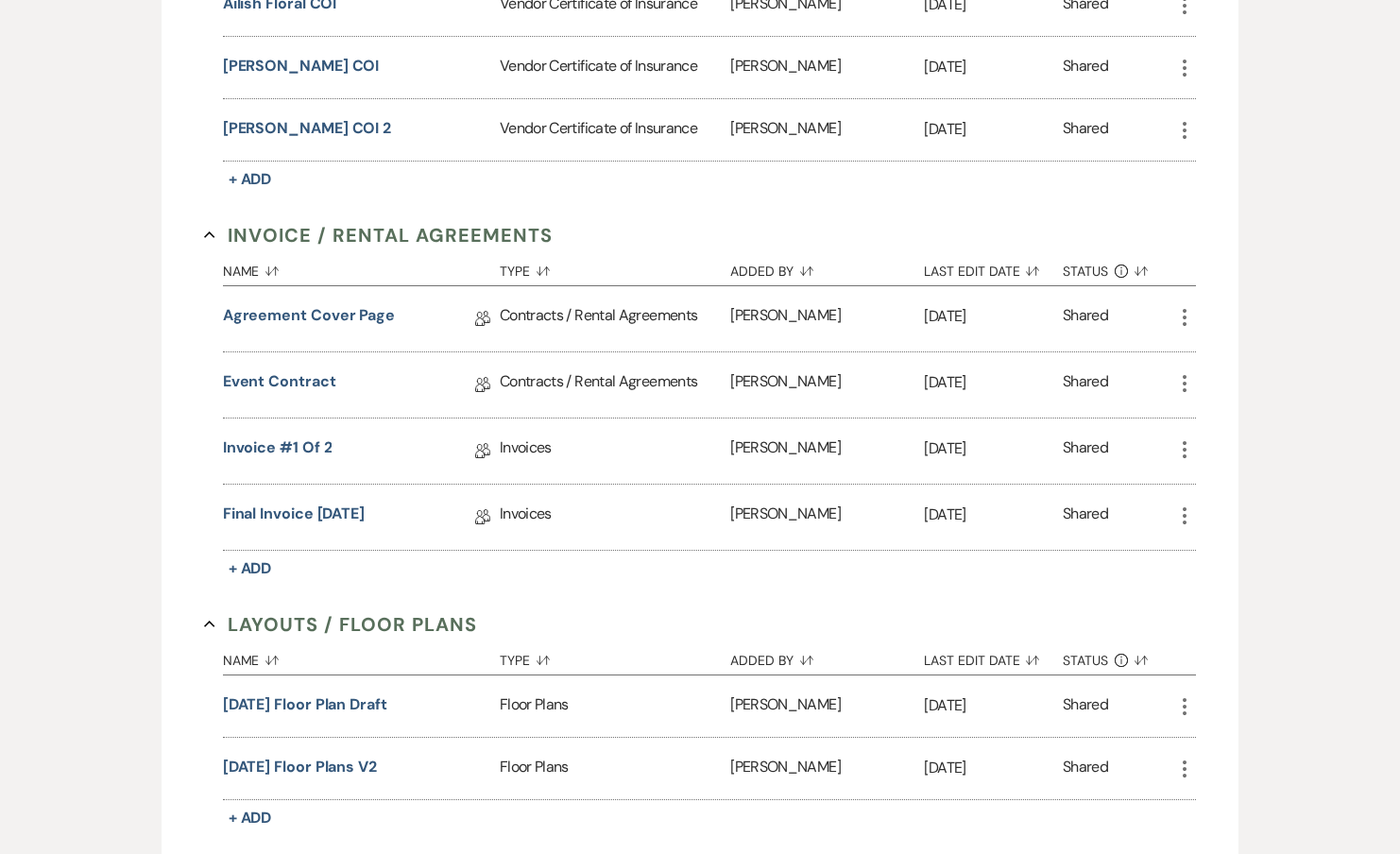
scroll to position [844, 0]
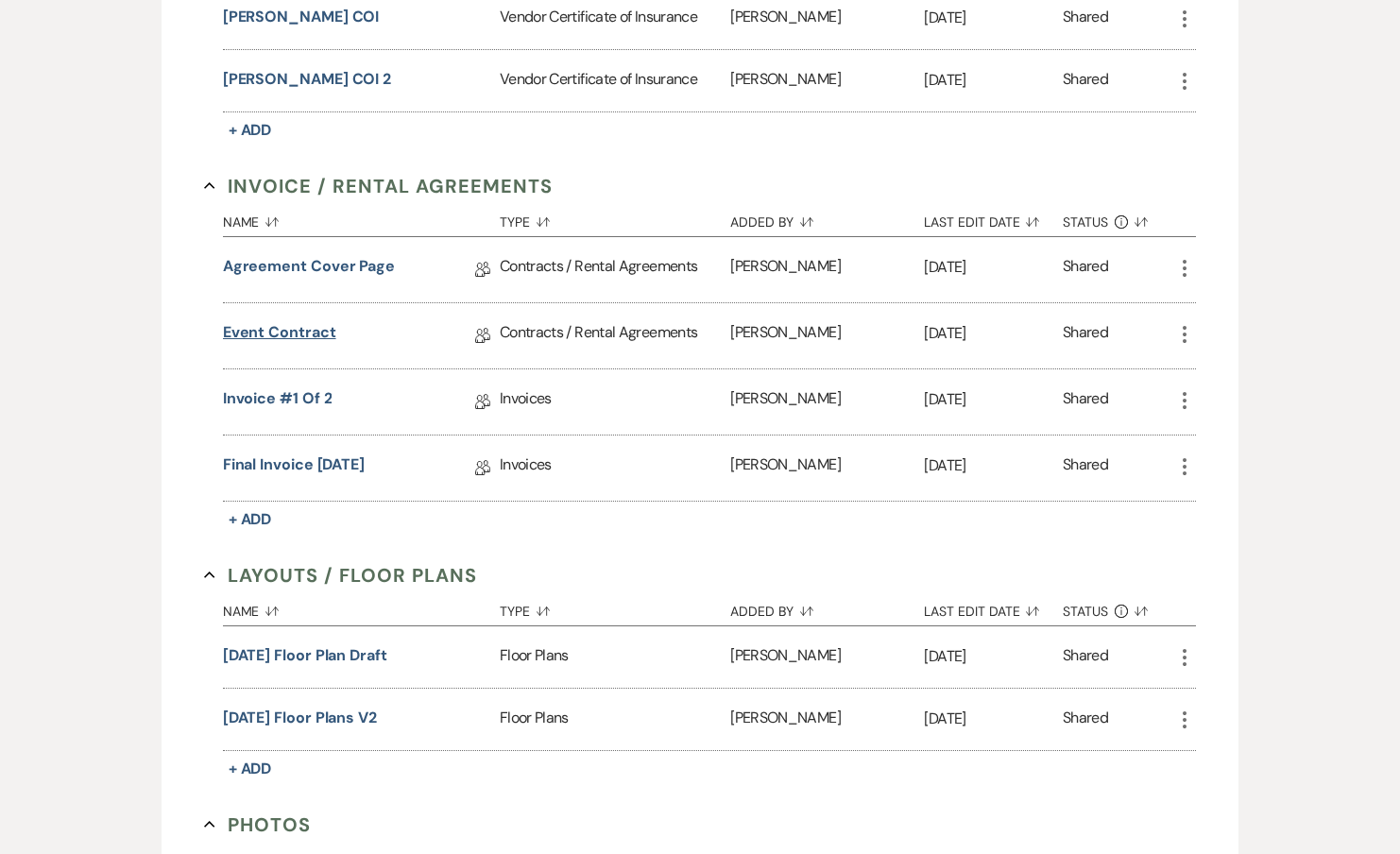
click at [273, 328] on link "Event Contract" at bounding box center [280, 335] width 113 height 29
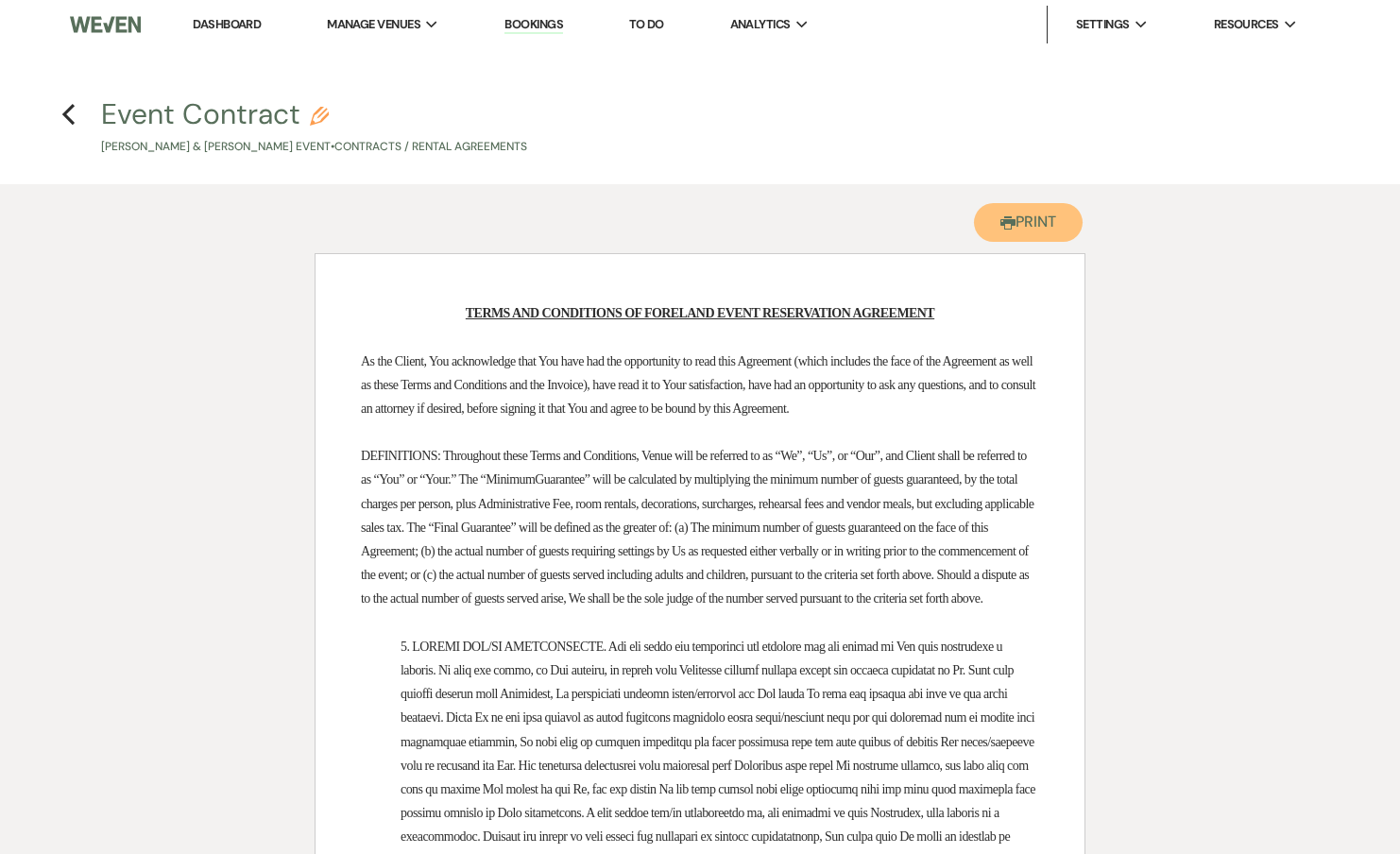
click at [1013, 236] on button "Printer Print" at bounding box center [1028, 222] width 108 height 39
click at [81, 104] on h4 "Previous Event Contract Pencil Kayla Gibson & Pooja Aggarwal's Event • Contract…" at bounding box center [700, 125] width 1360 height 62
click at [68, 108] on use "button" at bounding box center [69, 113] width 12 height 21
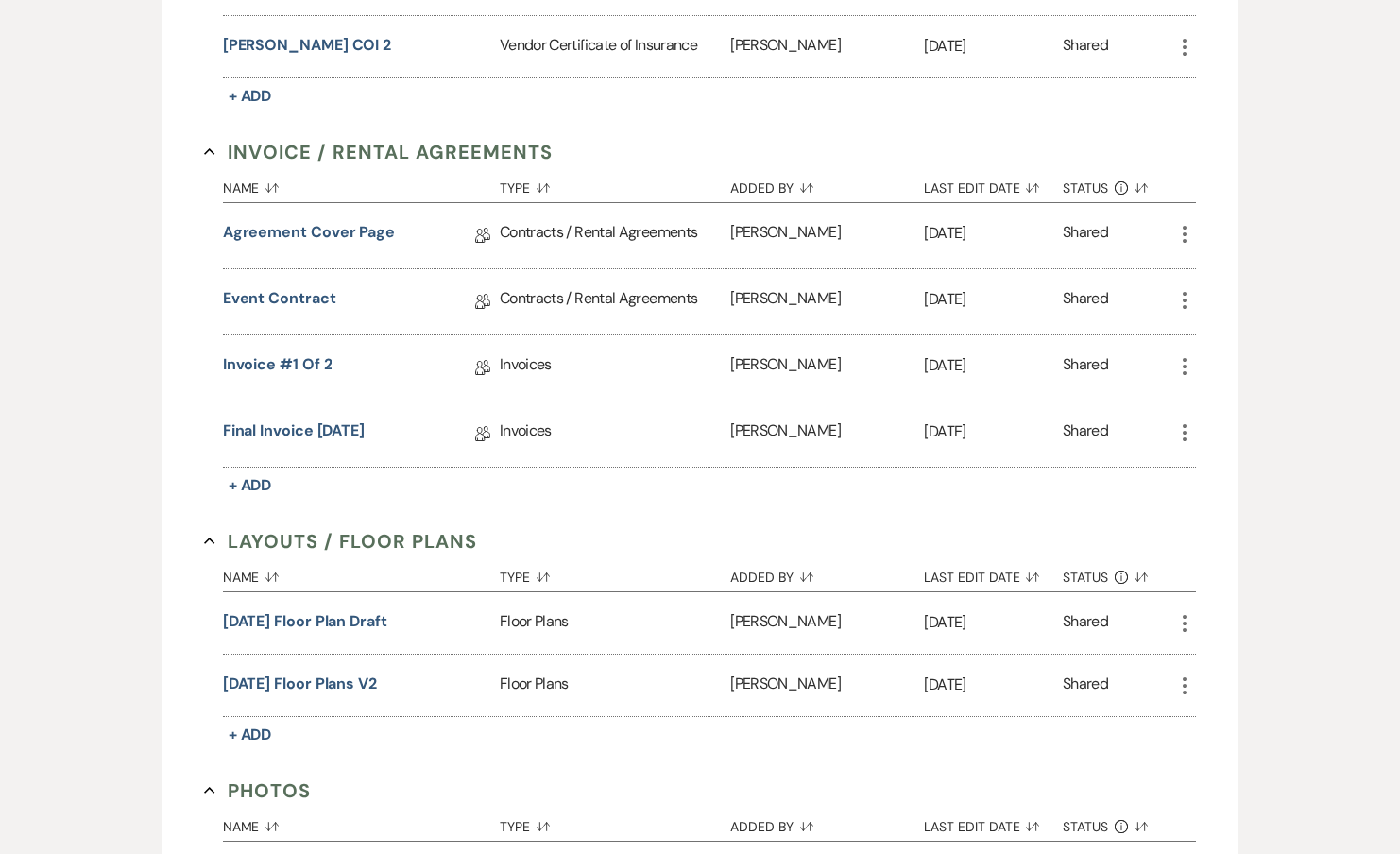
scroll to position [887, 0]
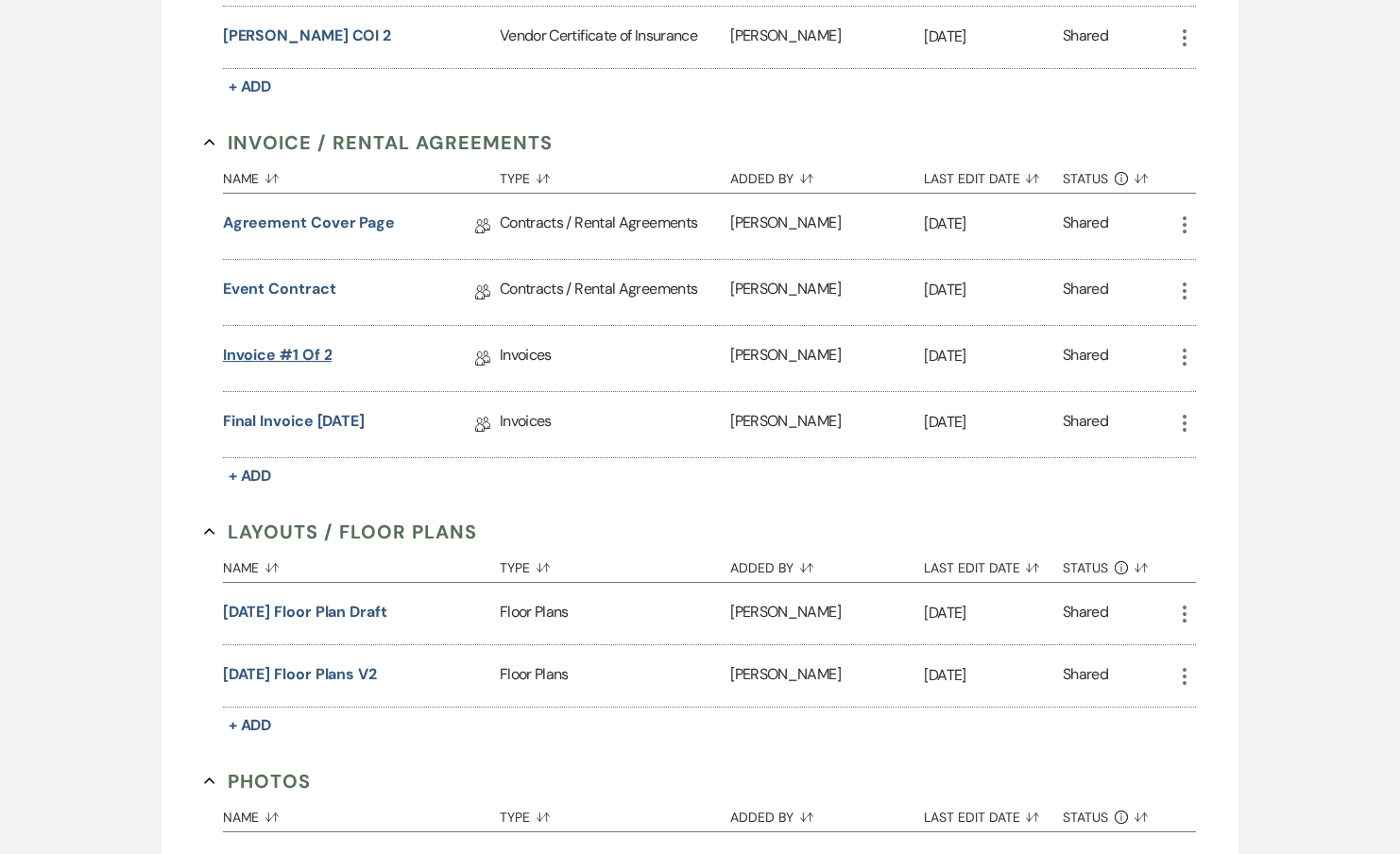
click at [302, 359] on link "Invoice #1 of 2" at bounding box center [278, 358] width 109 height 29
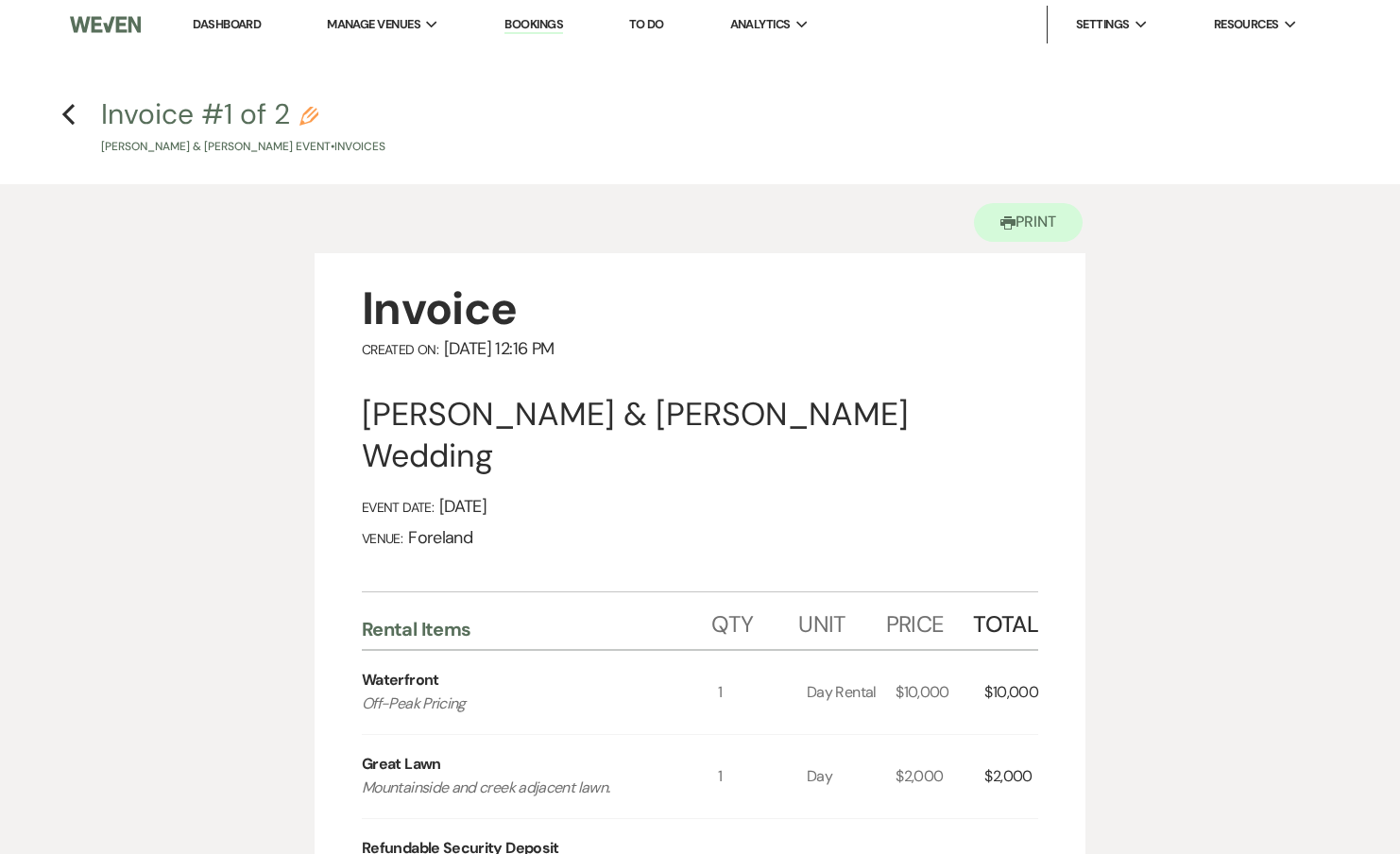
click at [1023, 243] on div "Printer Print" at bounding box center [700, 218] width 771 height 69
click at [1021, 231] on button "Printer Print" at bounding box center [1028, 222] width 108 height 39
click at [64, 112] on use "button" at bounding box center [69, 113] width 12 height 21
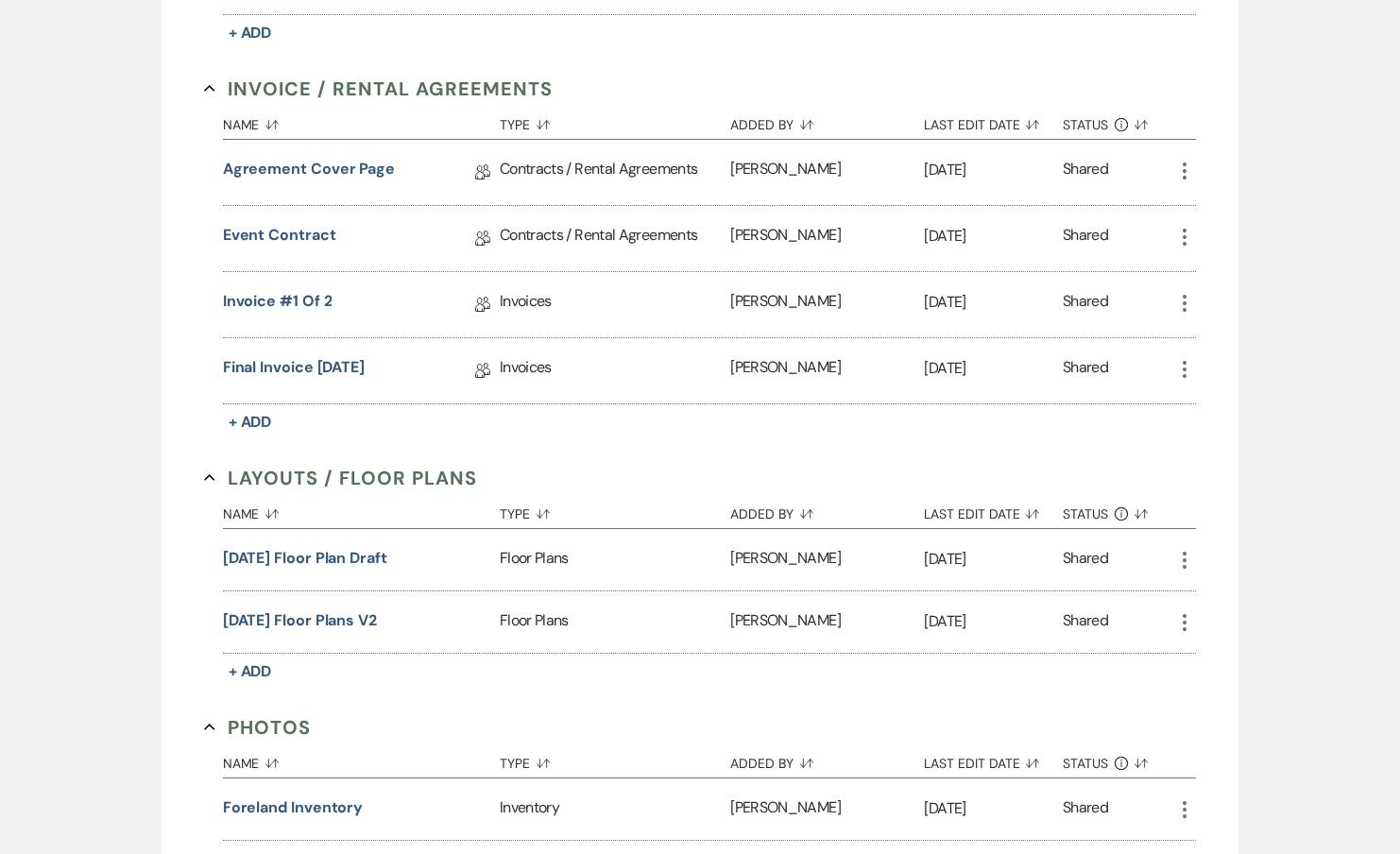
scroll to position [944, 0]
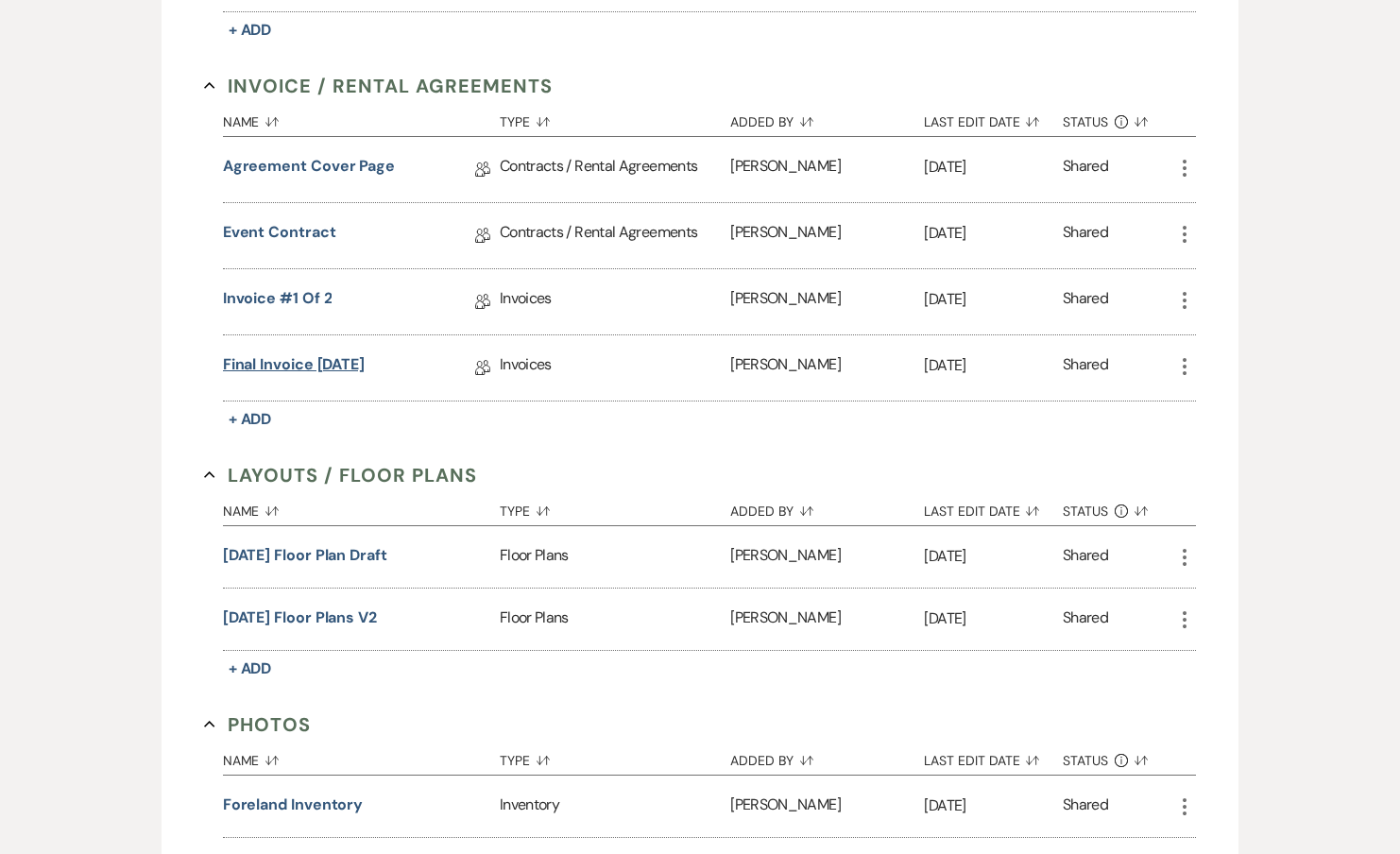
click at [305, 361] on link "Final Invoice 2-19-2025" at bounding box center [294, 367] width 141 height 29
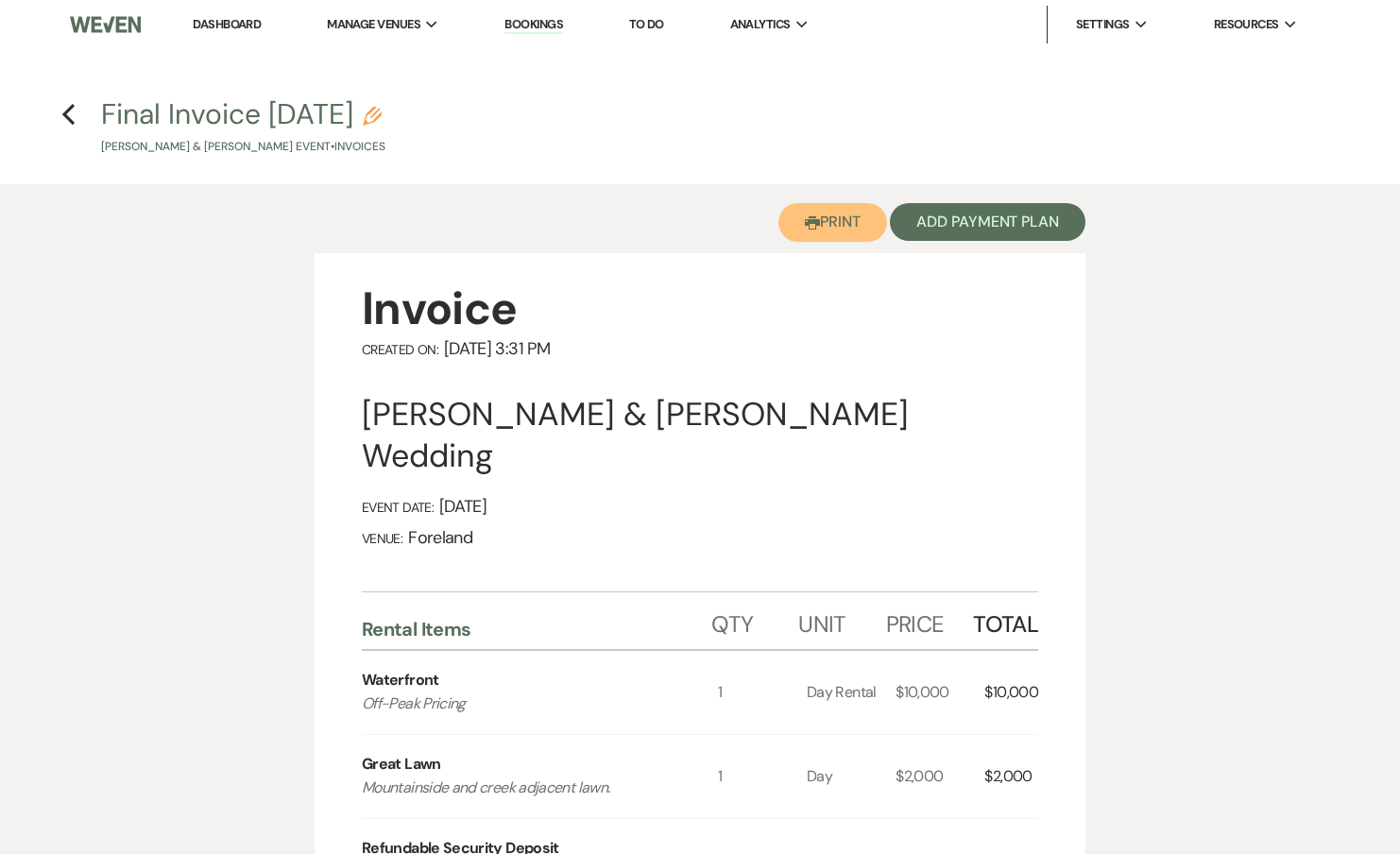
click at [849, 224] on button "Printer Print" at bounding box center [832, 222] width 108 height 39
click at [78, 107] on h4 "Previous Final Invoice 2-19-2025 Pencil Kayla Gibson & Pooja Aggarwal's Event •…" at bounding box center [700, 125] width 1360 height 62
click at [71, 108] on use "button" at bounding box center [69, 113] width 12 height 21
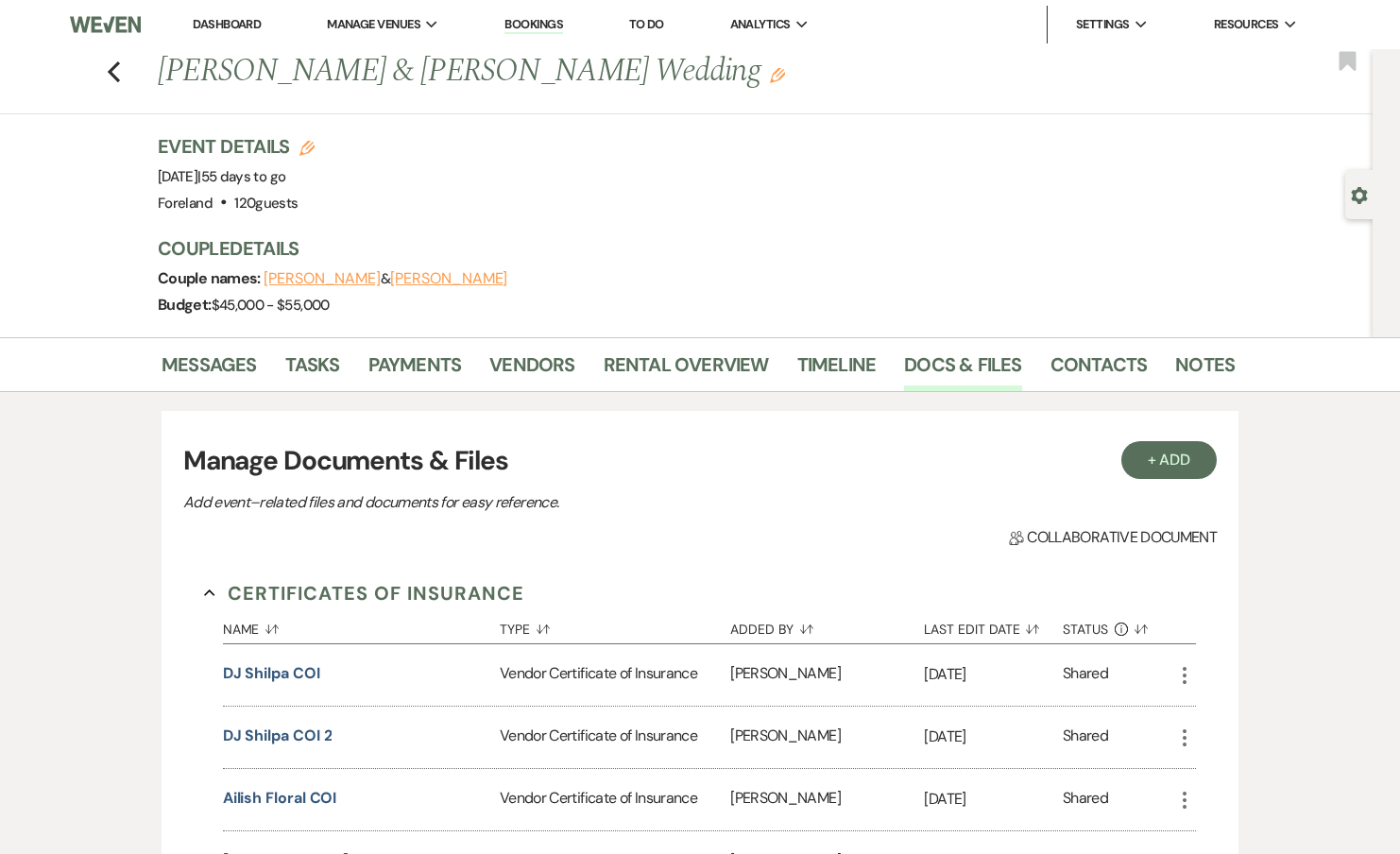
scroll to position [944, 0]
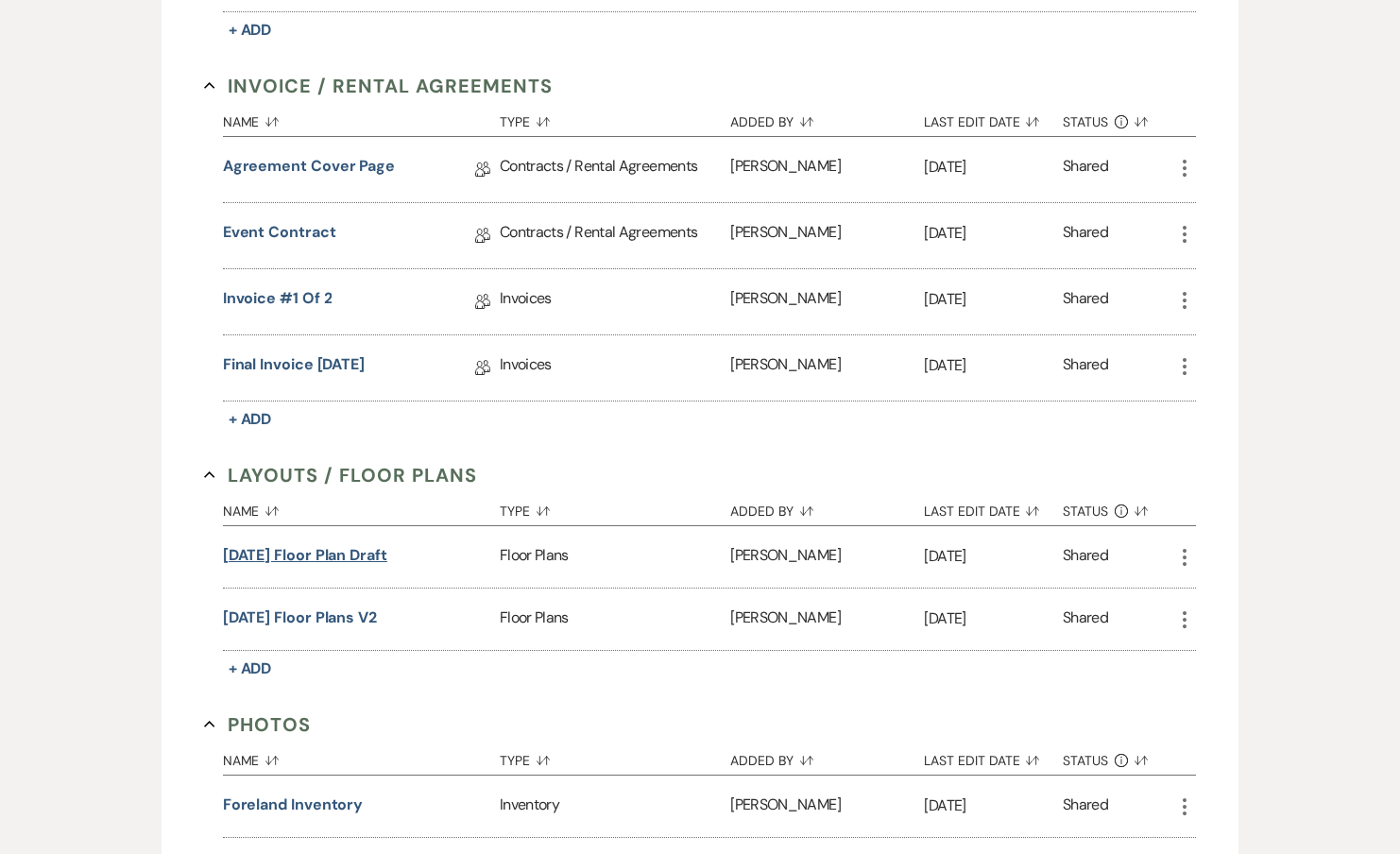
click at [287, 557] on button "11.8.25 Floor Plan Draft" at bounding box center [304, 555] width 164 height 23
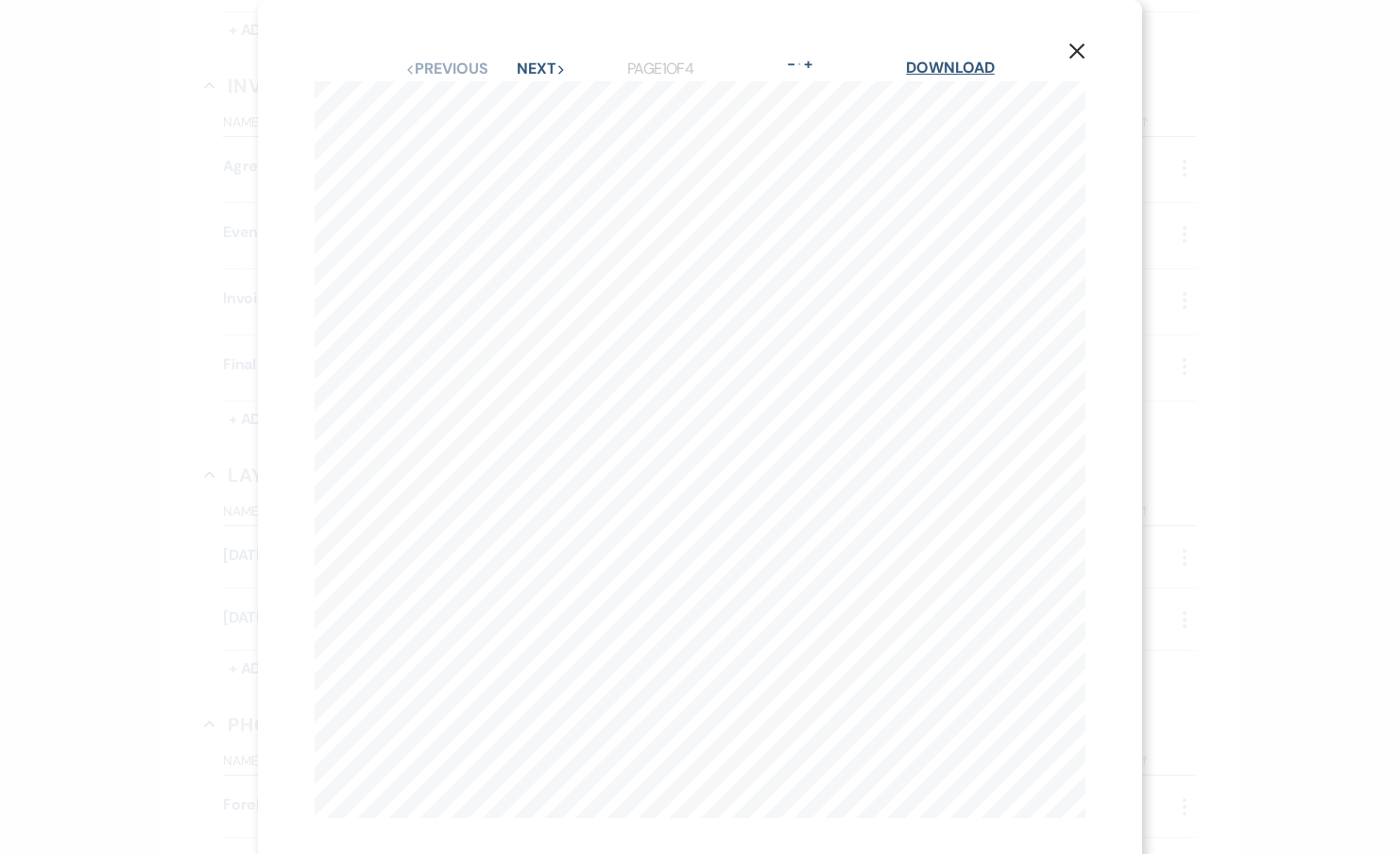
click at [944, 70] on link "Download" at bounding box center [949, 68] width 88 height 20
click at [1198, 115] on div "X Previous Previous Next Next Page 1 of 4 - Zoom + Download Waterfront: The Gre…" at bounding box center [700, 427] width 1400 height 854
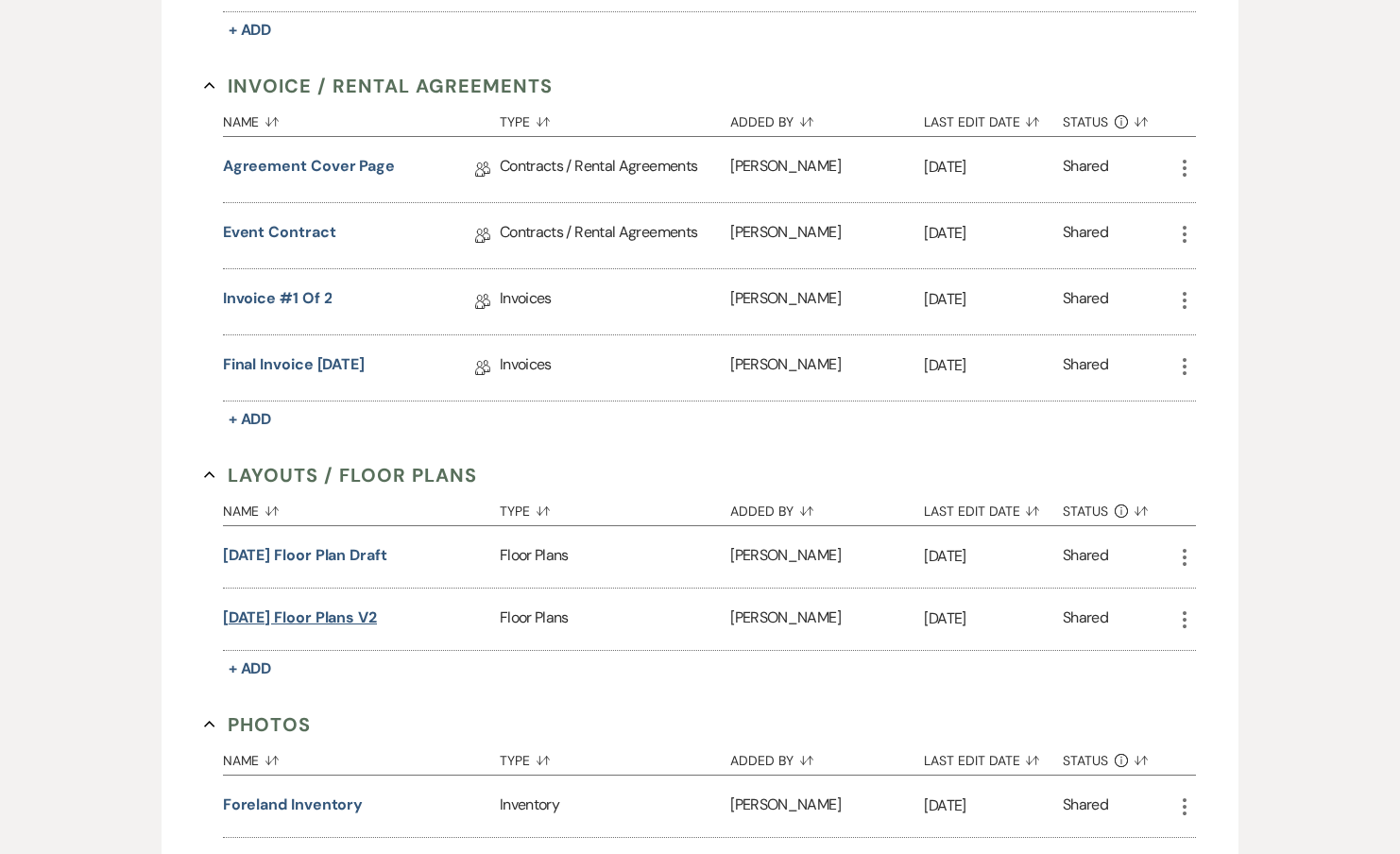
click at [328, 606] on button "11.8.25 Floor Plans V2" at bounding box center [300, 617] width 154 height 23
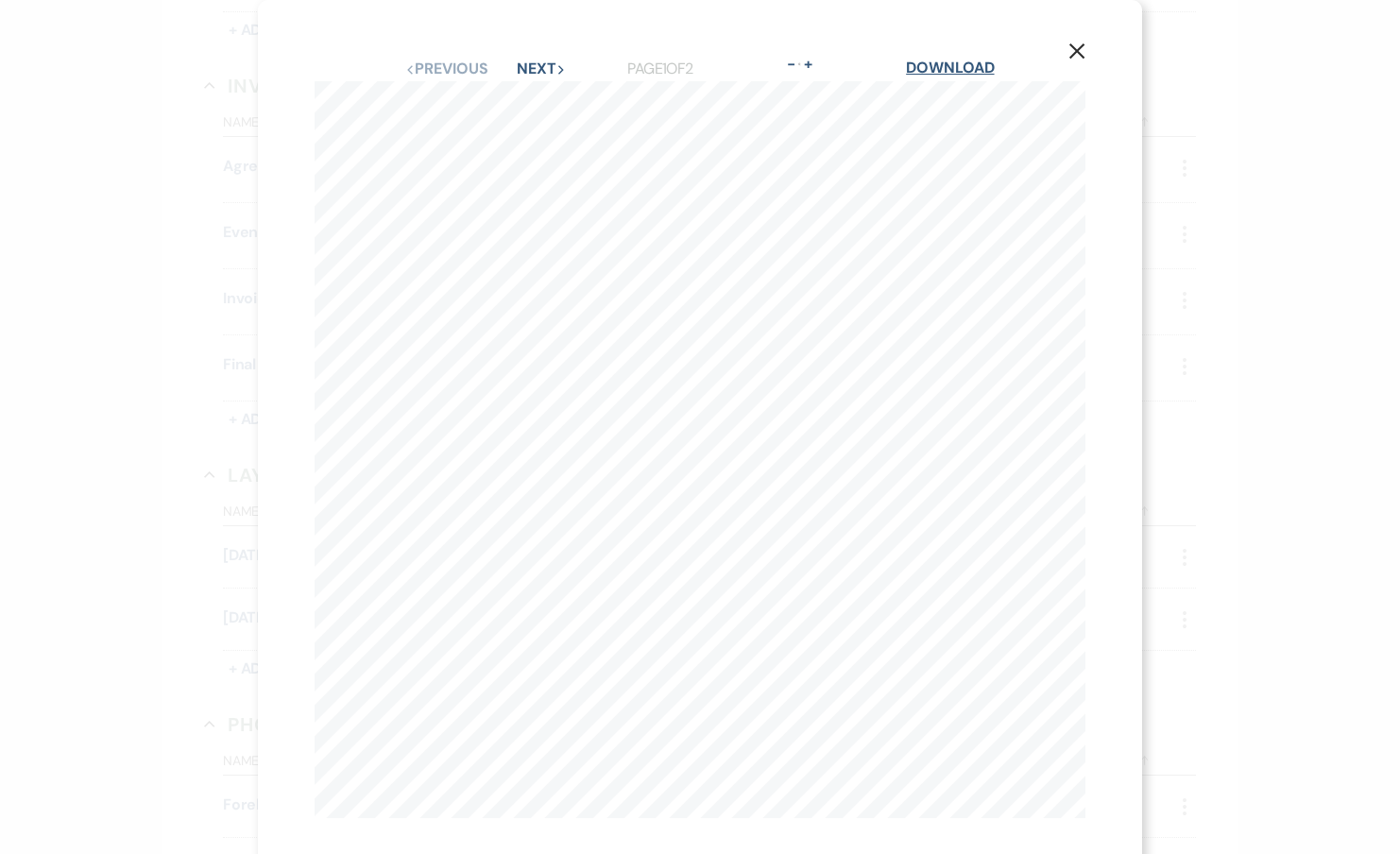
click at [945, 76] on link "Download" at bounding box center [949, 68] width 88 height 20
click at [1207, 191] on div "X Previous Previous Next Next Page 1 of 2 - Zoom + Download Waterfront: Main Ev…" at bounding box center [700, 427] width 1400 height 854
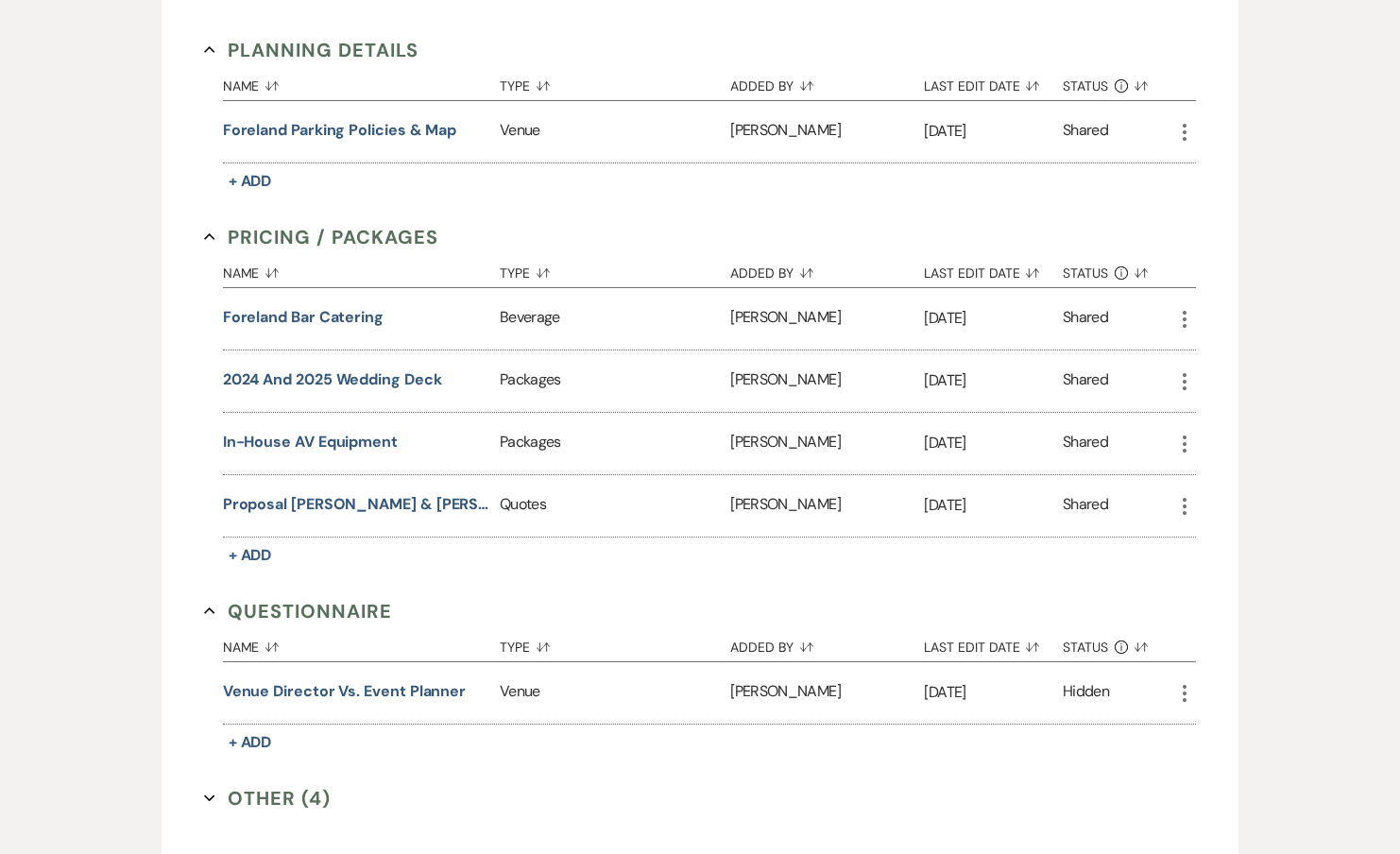
scroll to position [1940, 0]
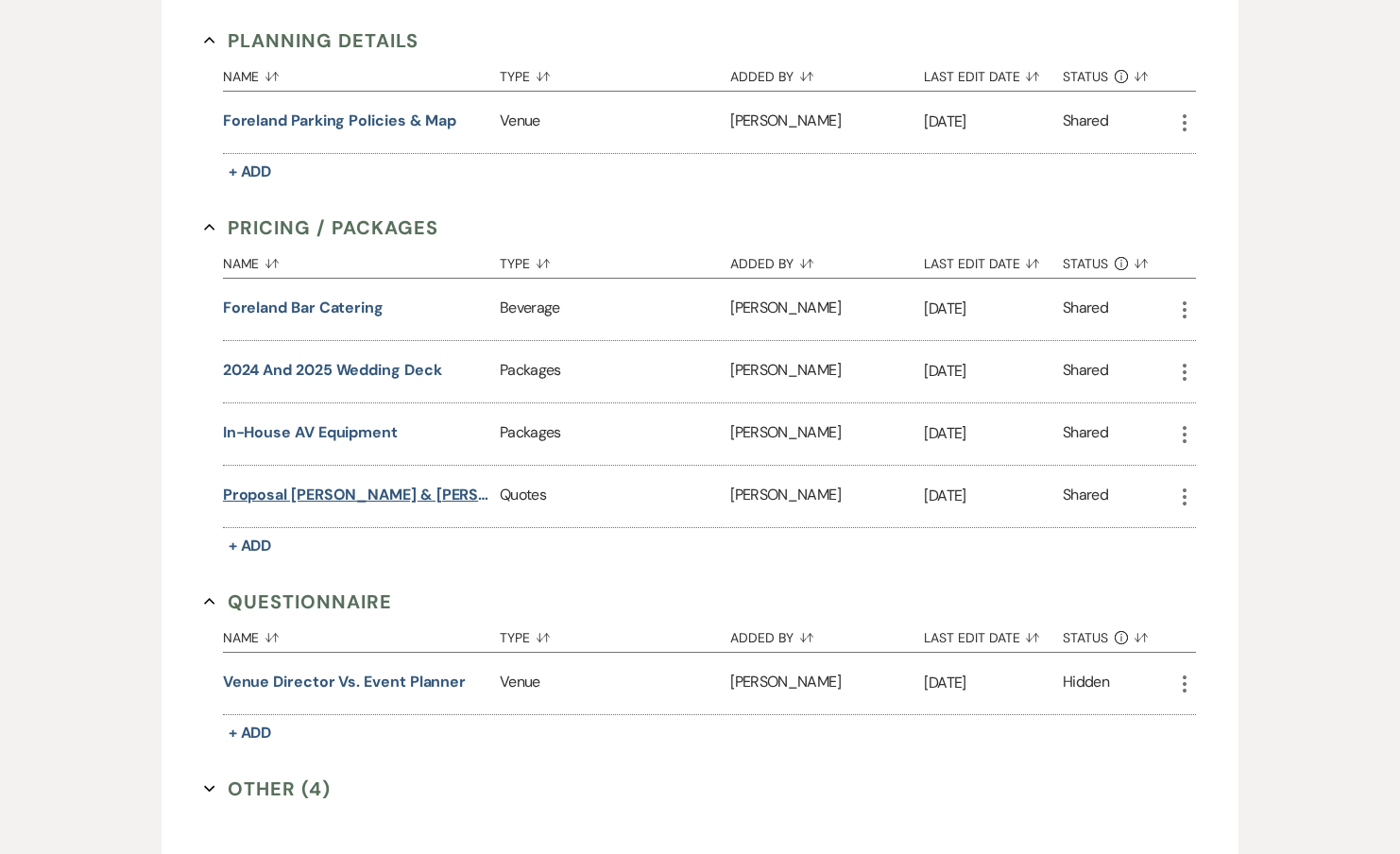
click at [325, 493] on button "Proposal Kayla Gibson & Pooja Aggarwal's Wedding" at bounding box center [357, 495] width 270 height 23
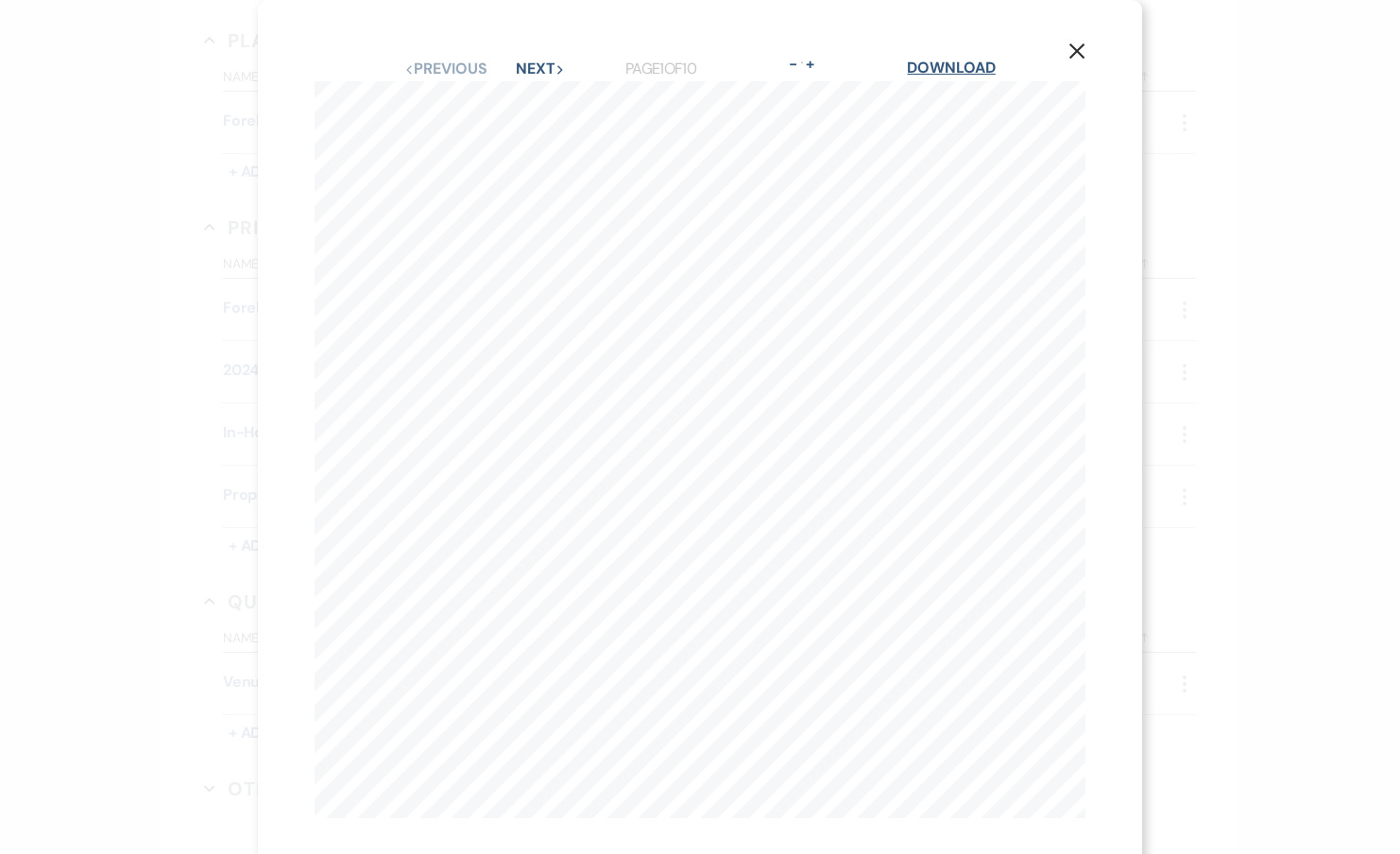
click at [951, 64] on link "Download" at bounding box center [950, 68] width 88 height 20
click at [1073, 53] on icon "X" at bounding box center [1077, 51] width 17 height 17
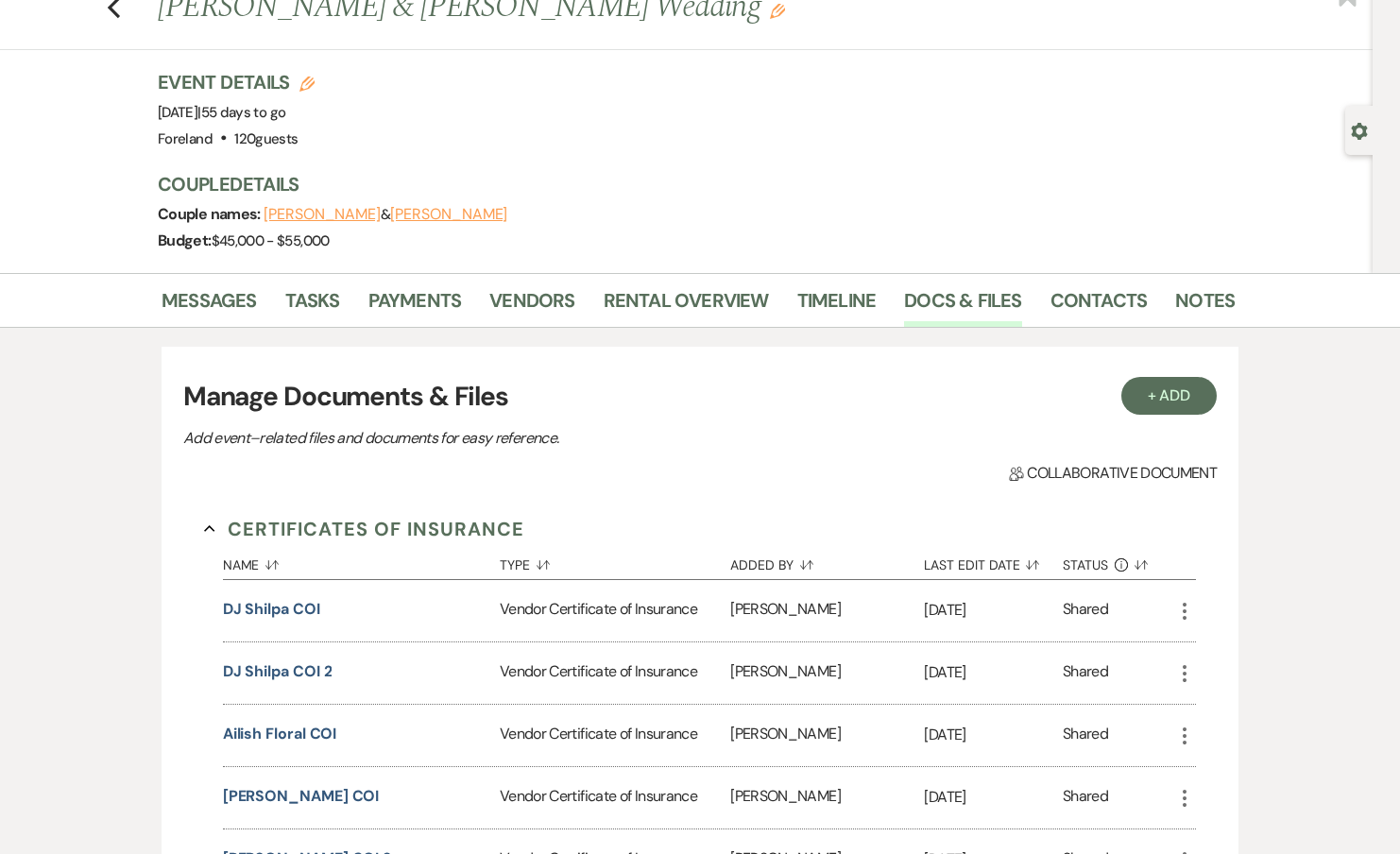
scroll to position [0, 0]
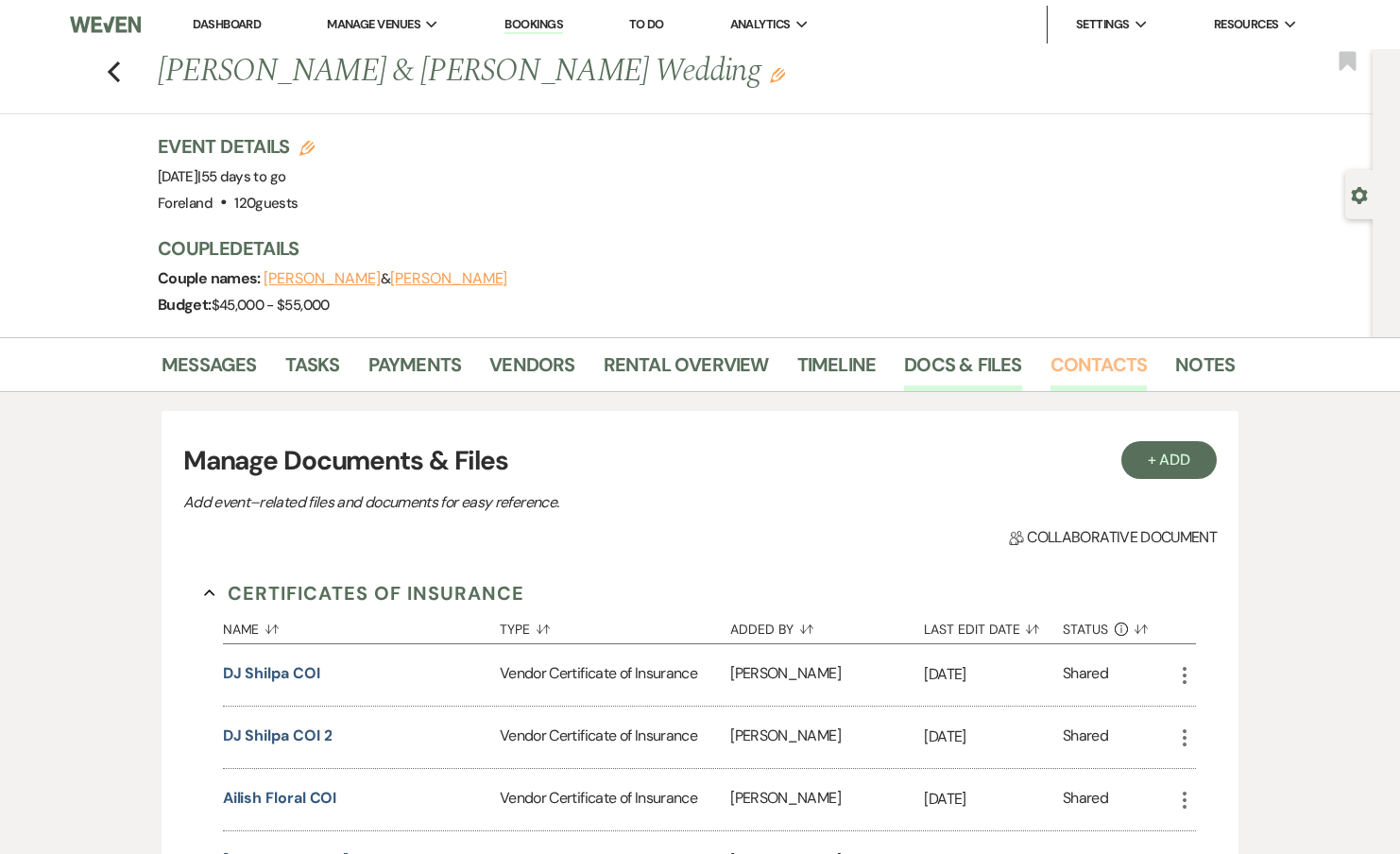
click at [1079, 372] on link "Contacts" at bounding box center [1100, 370] width 98 height 42
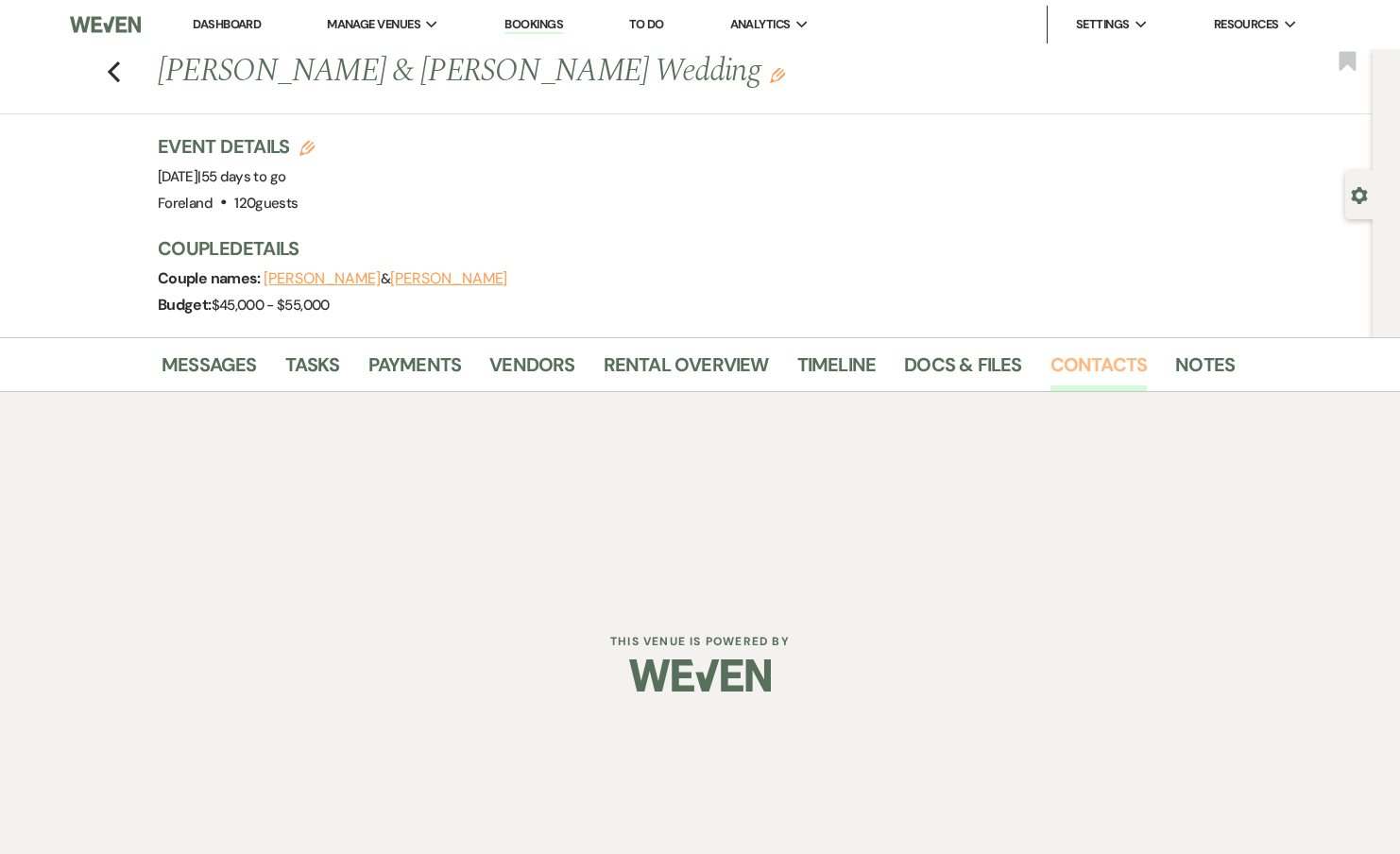
scroll to position [48, 0]
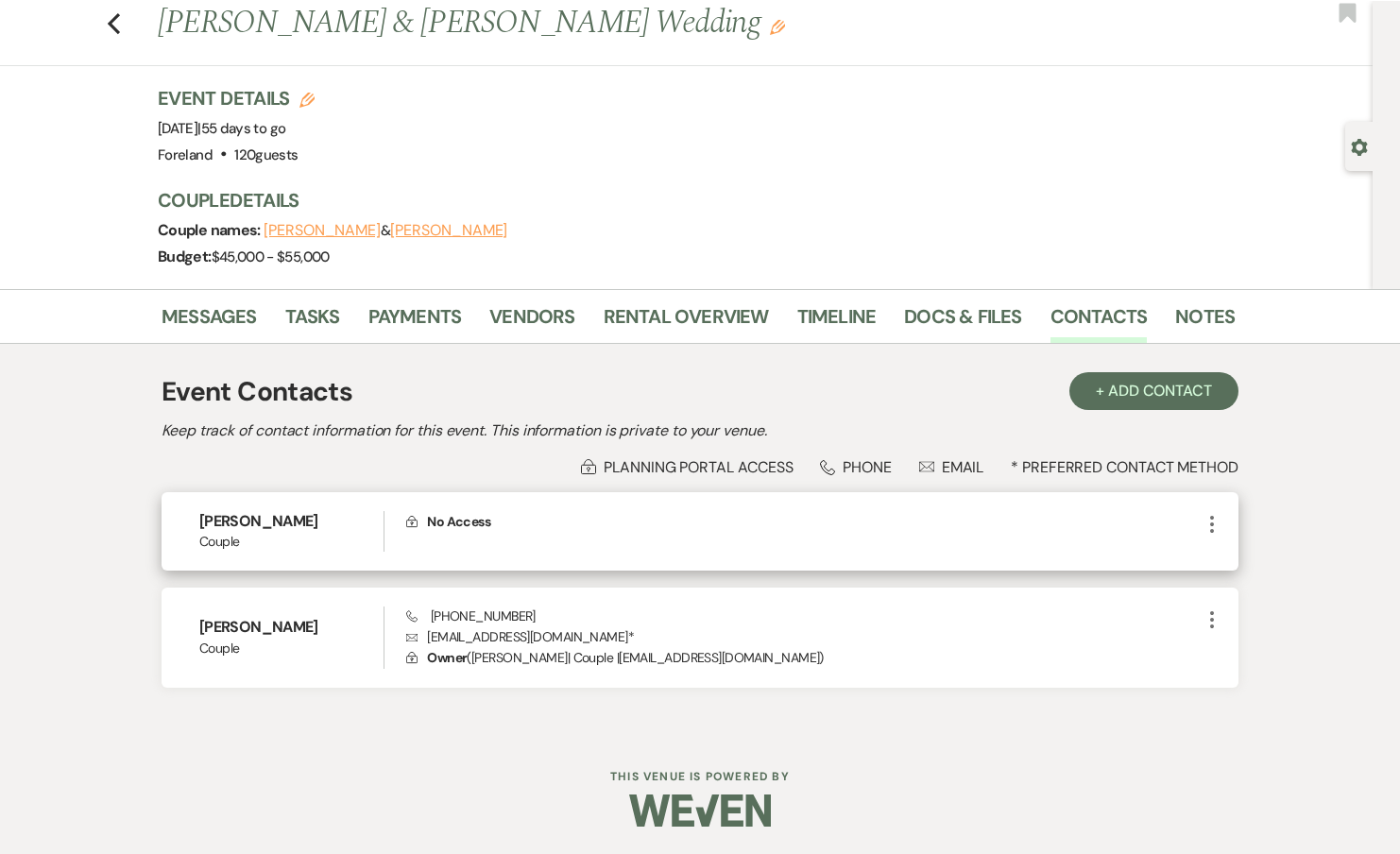
click at [686, 536] on div "Lock No Access" at bounding box center [803, 532] width 794 height 41
click at [432, 524] on span "No Access" at bounding box center [459, 522] width 64 height 17
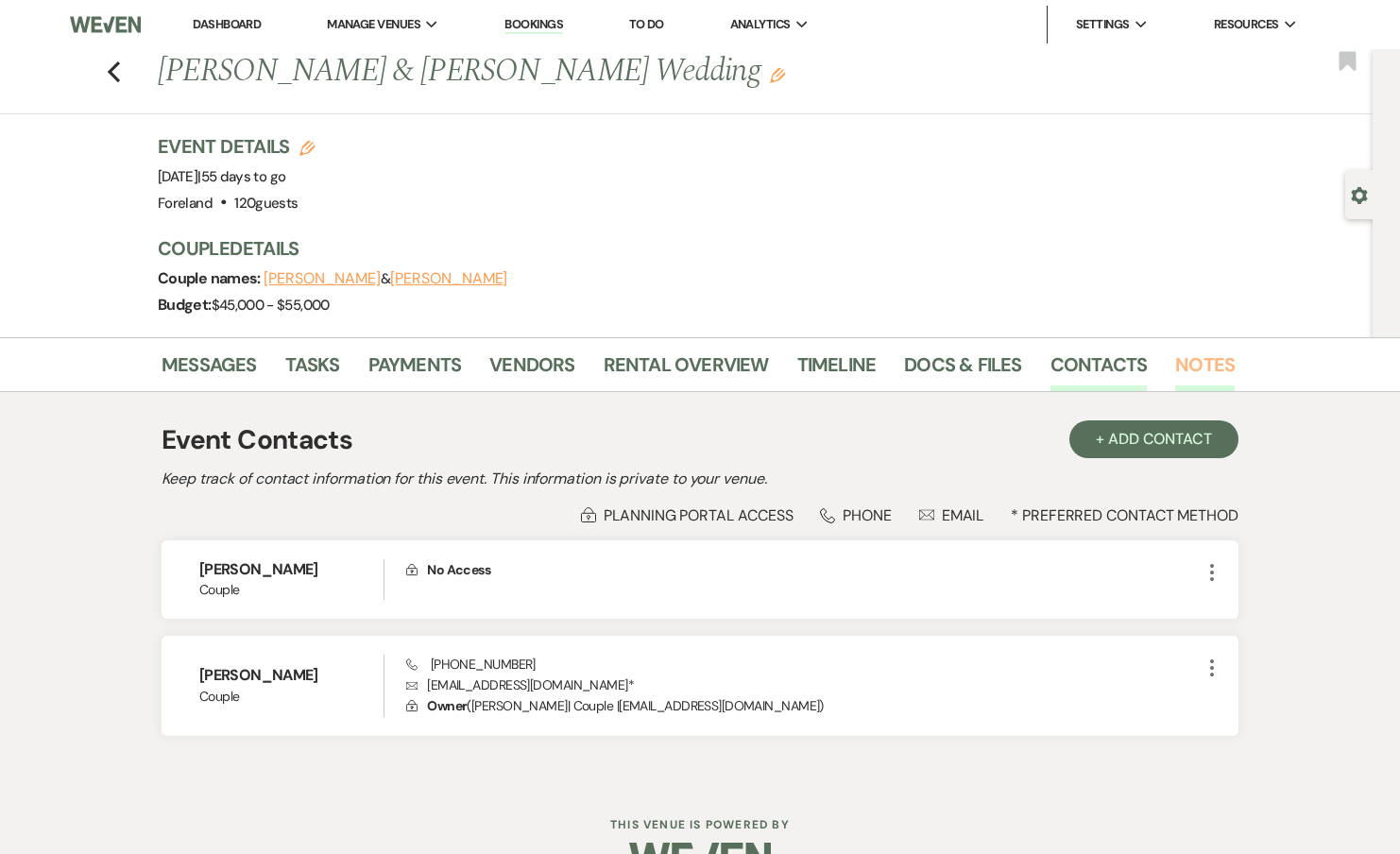
click at [1178, 359] on link "Notes" at bounding box center [1205, 370] width 60 height 42
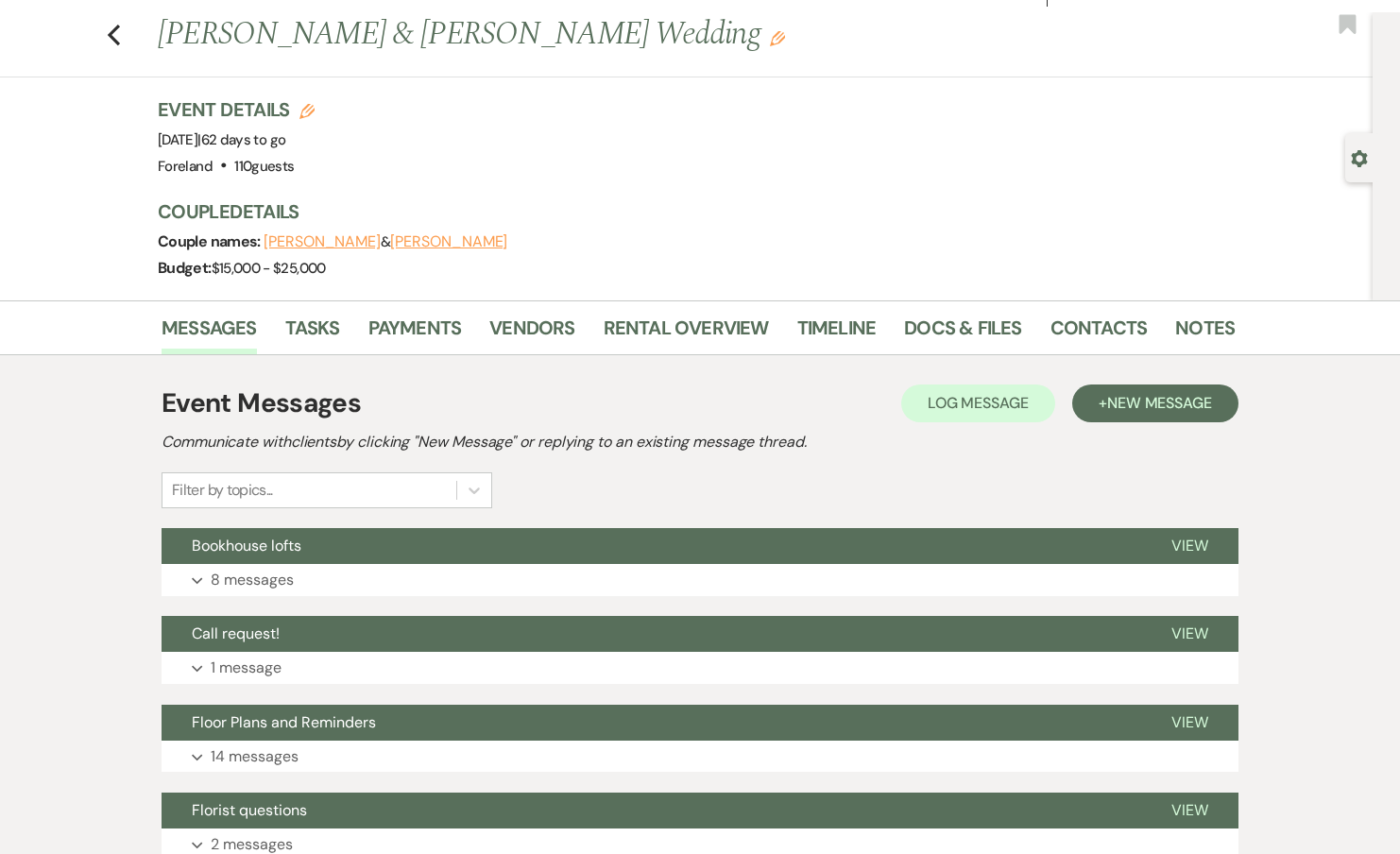
scroll to position [41, 0]
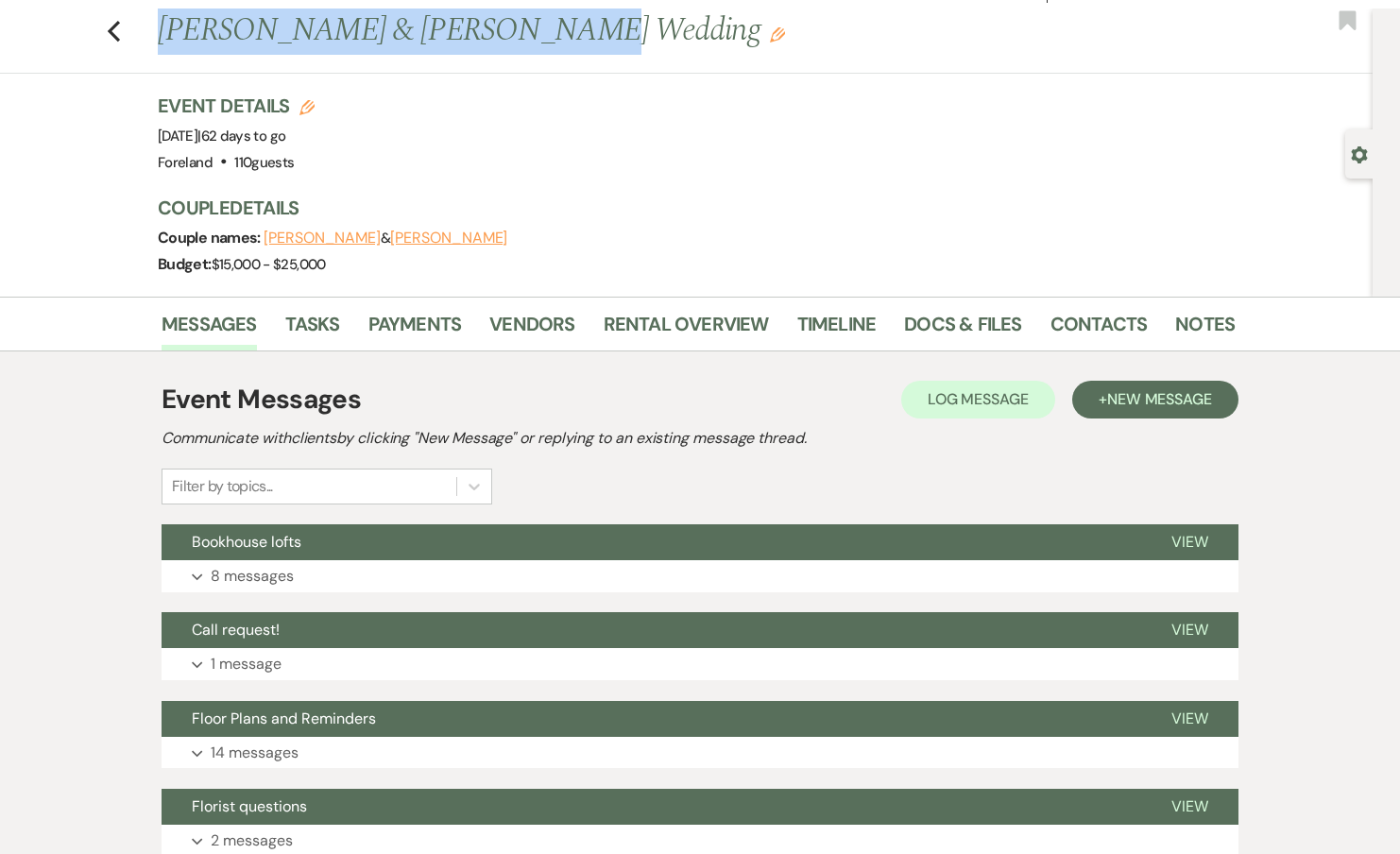
drag, startPoint x: 196, startPoint y: 25, endPoint x: 549, endPoint y: 45, distance: 353.6
click at [549, 45] on h1 "[PERSON_NAME] & [PERSON_NAME] Wedding Edit" at bounding box center [581, 32] width 847 height 46
copy h1 "[PERSON_NAME] & [PERSON_NAME]"
click at [264, 580] on p "8 messages" at bounding box center [253, 576] width 84 height 25
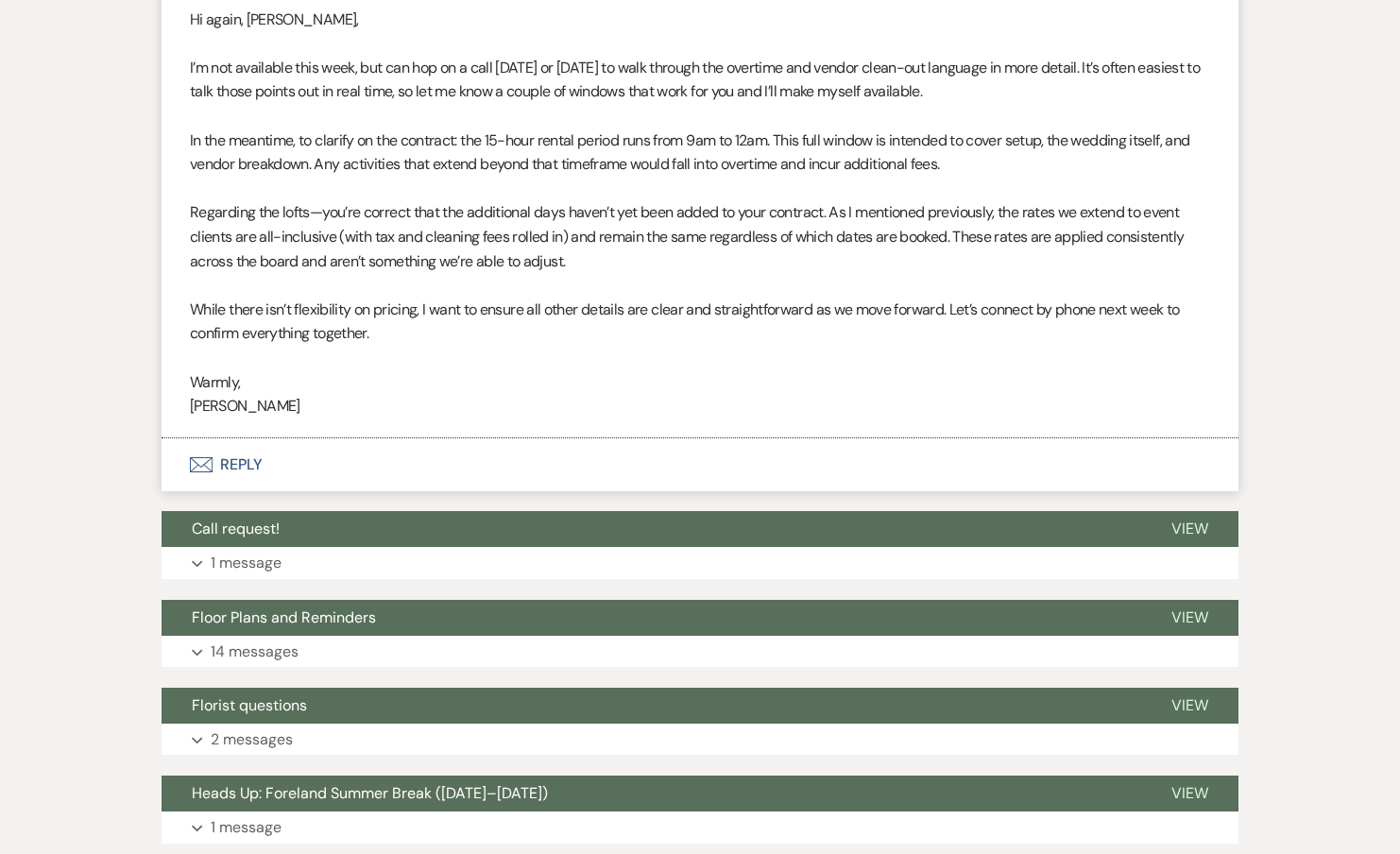
click at [252, 561] on p "1 message" at bounding box center [246, 562] width 71 height 25
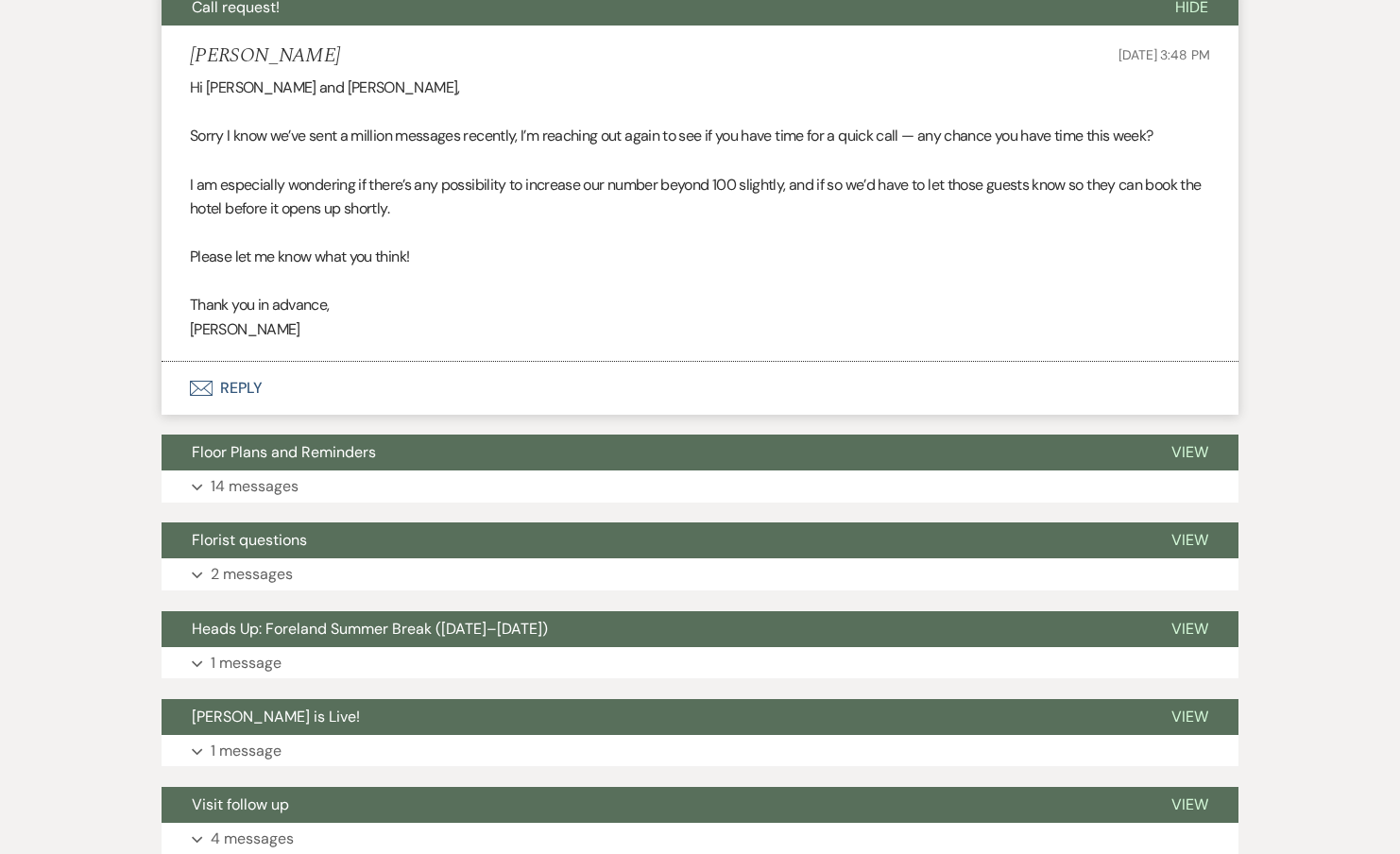
scroll to position [3667, 0]
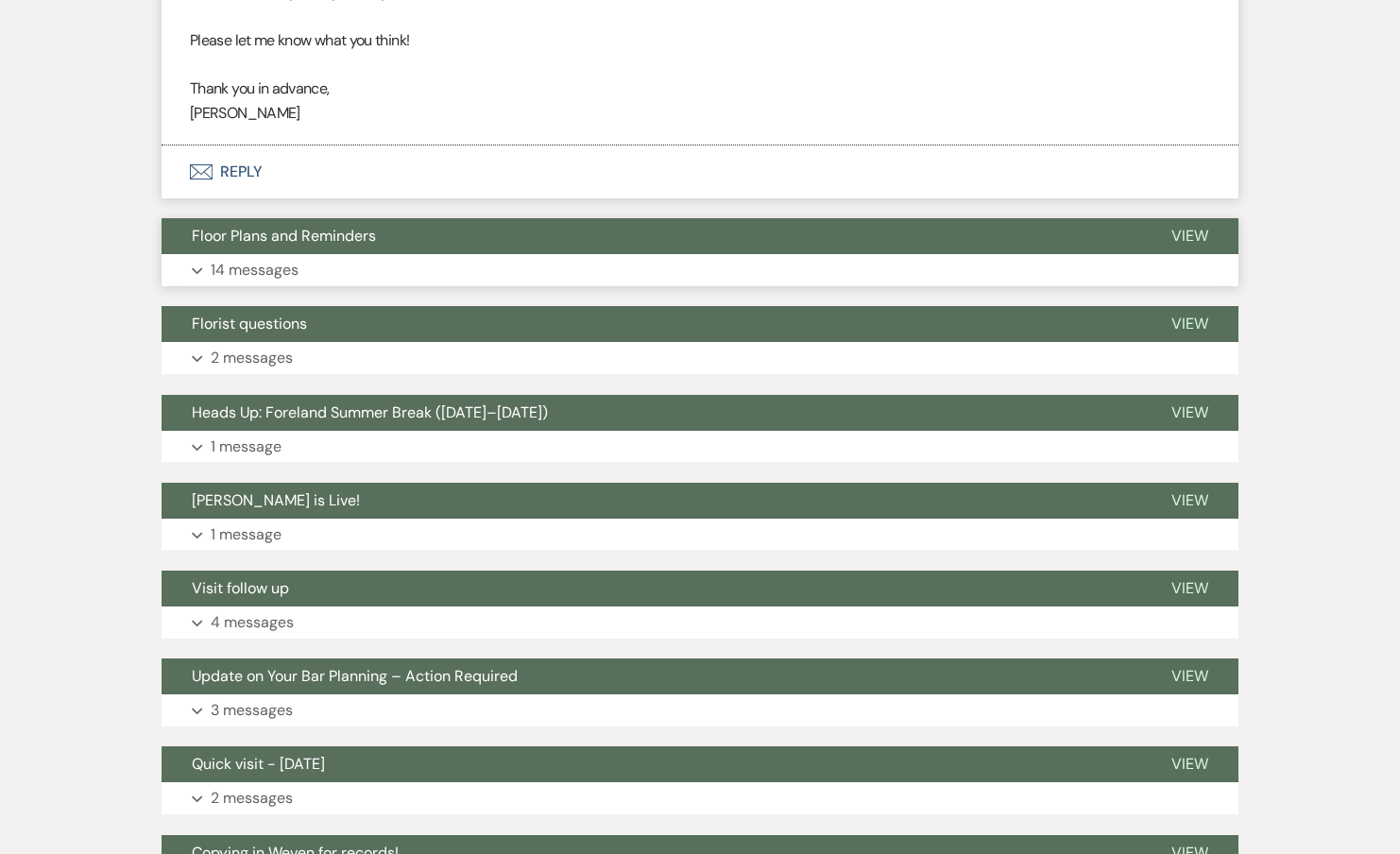
click at [265, 261] on p "14 messages" at bounding box center [255, 270] width 88 height 25
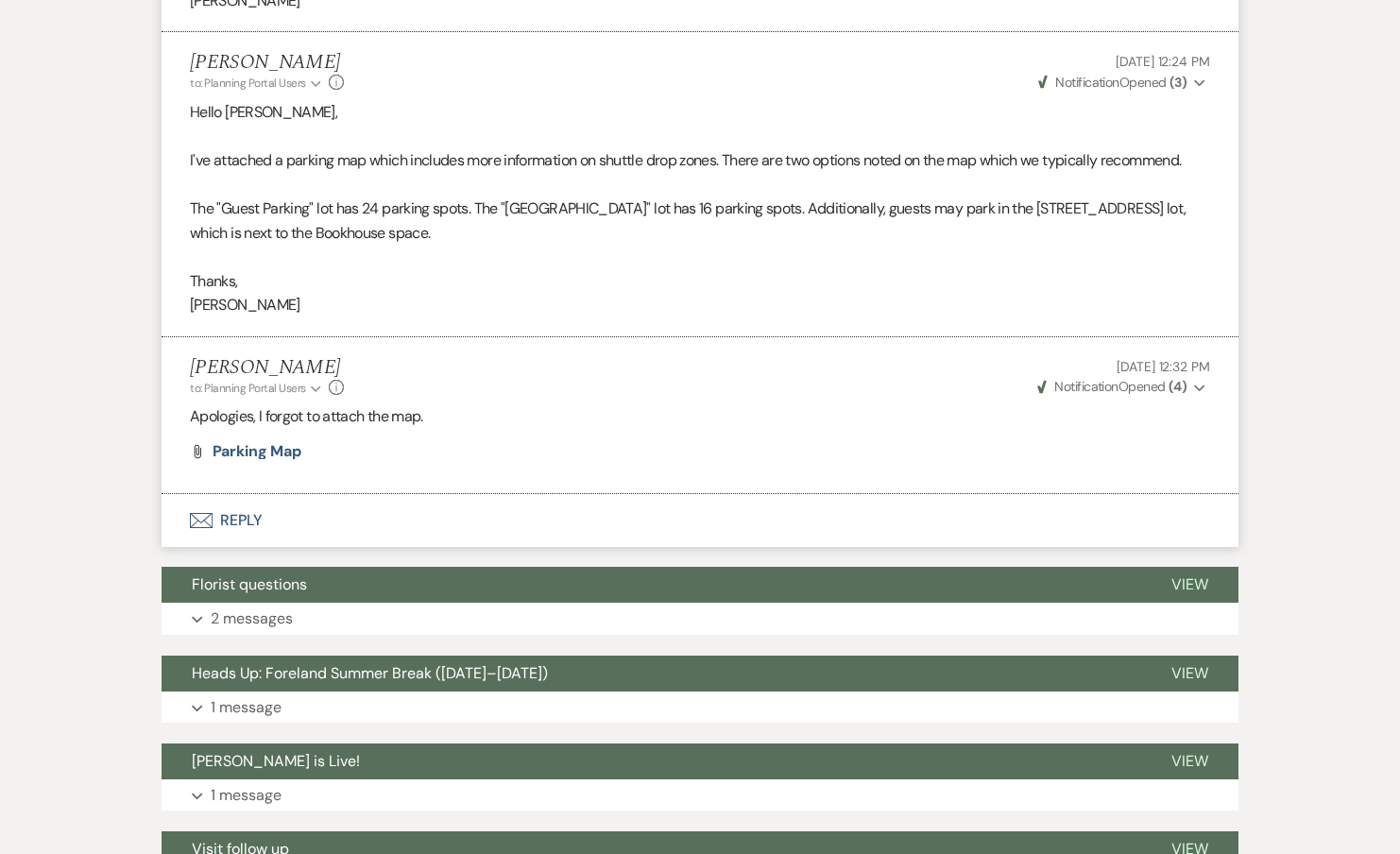
scroll to position [7438, 0]
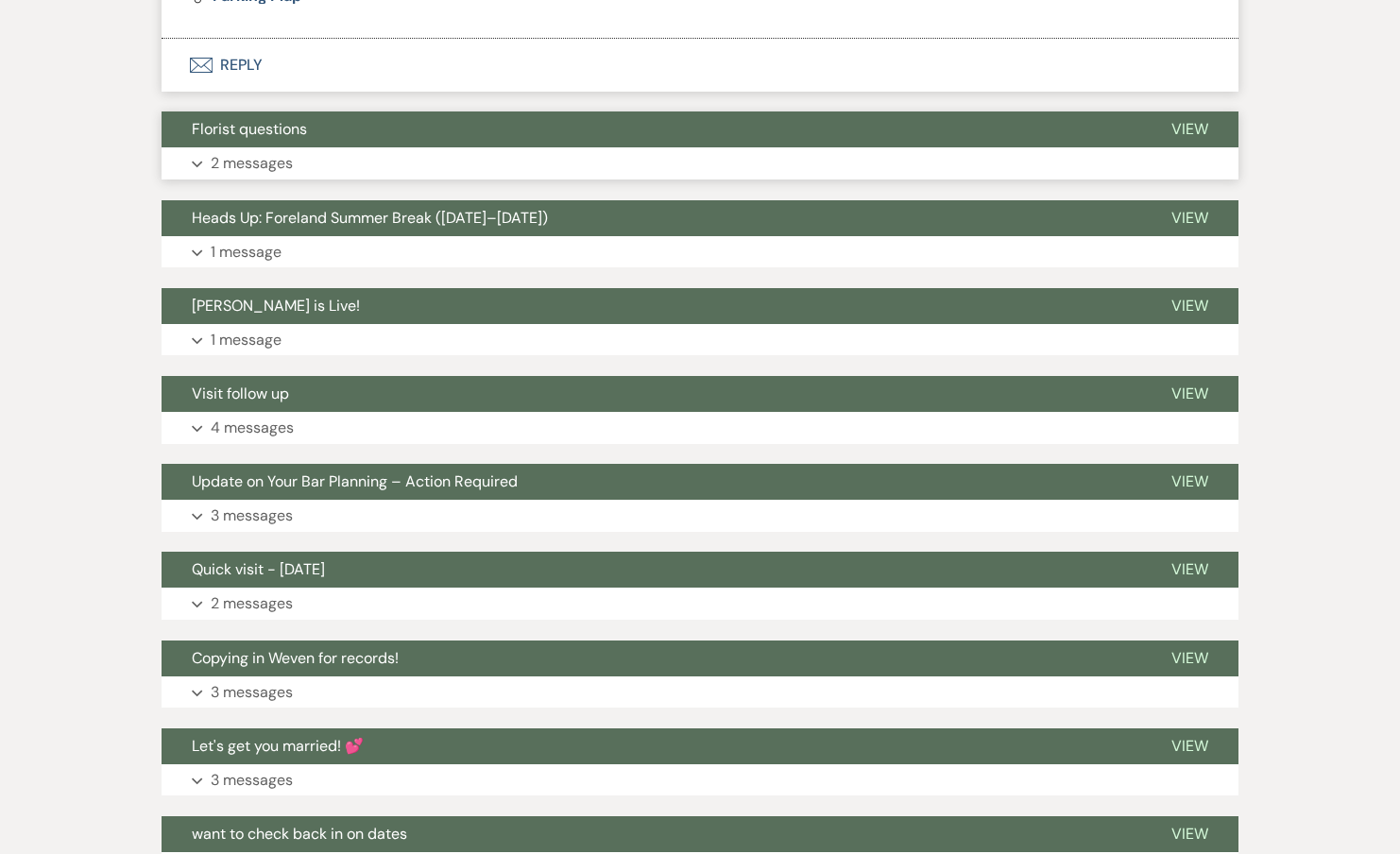
click at [269, 150] on button "Expand 2 messages" at bounding box center [700, 163] width 1077 height 32
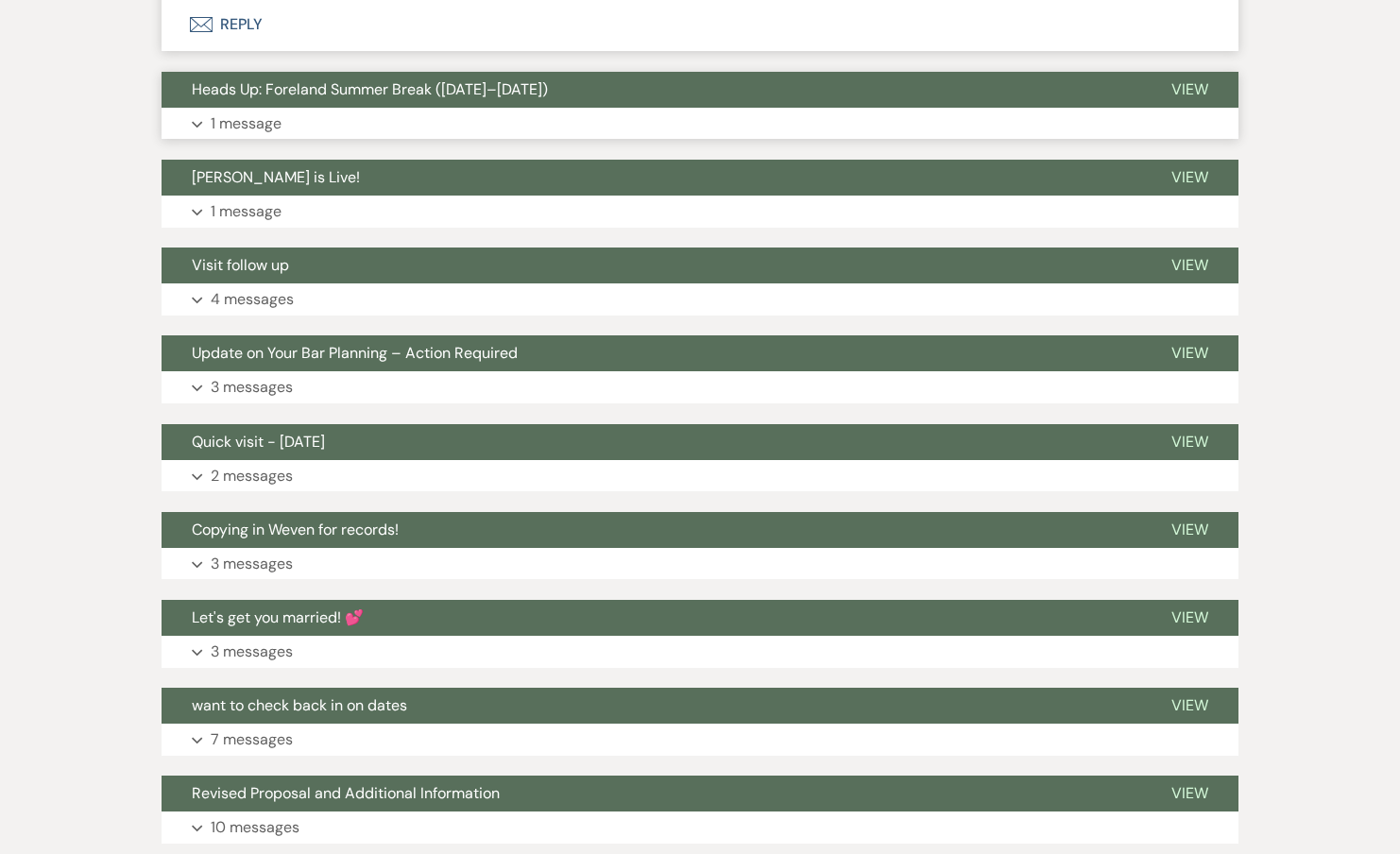
click at [258, 126] on p "1 message" at bounding box center [246, 123] width 71 height 25
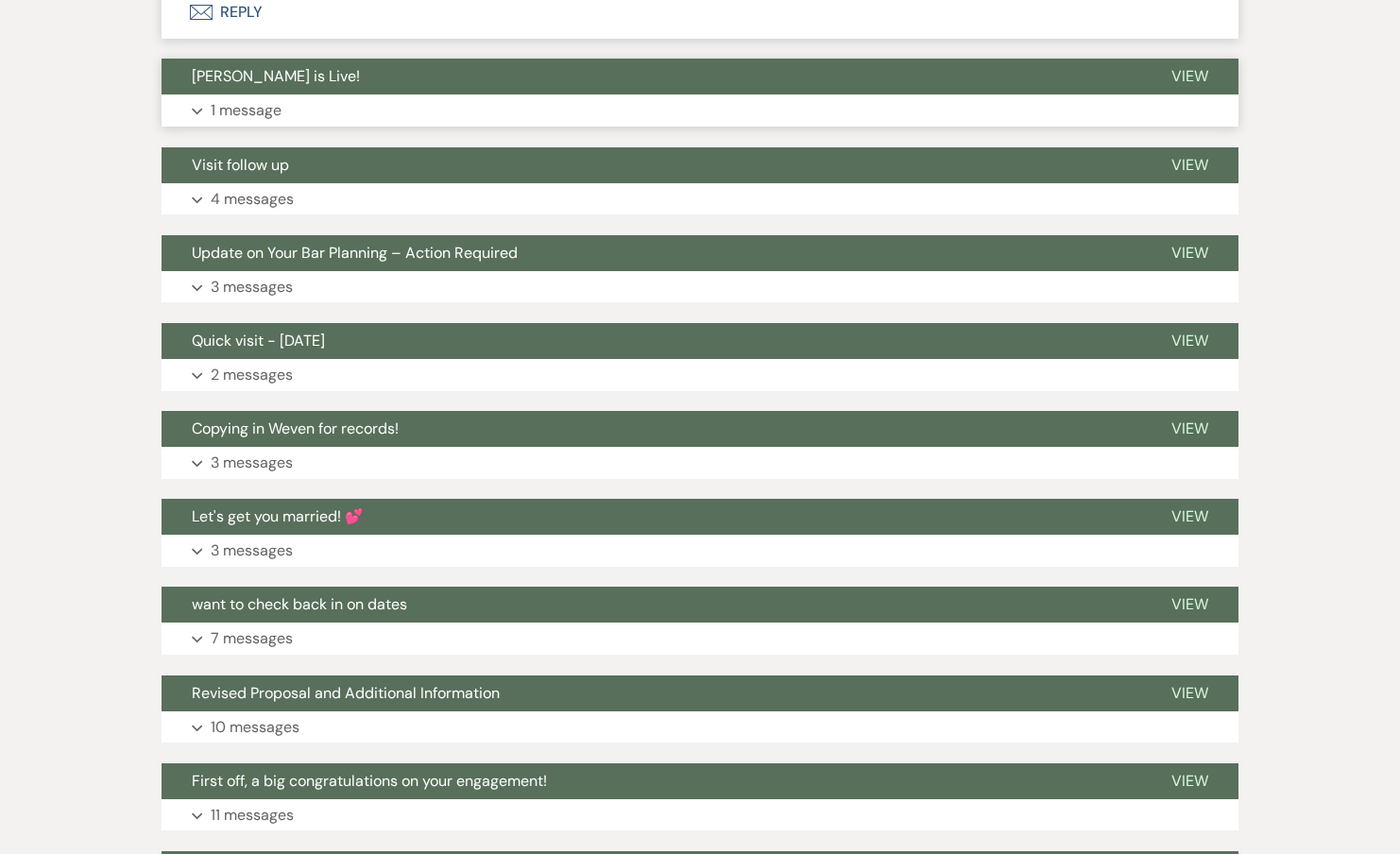
click at [251, 105] on p "1 message" at bounding box center [246, 110] width 71 height 25
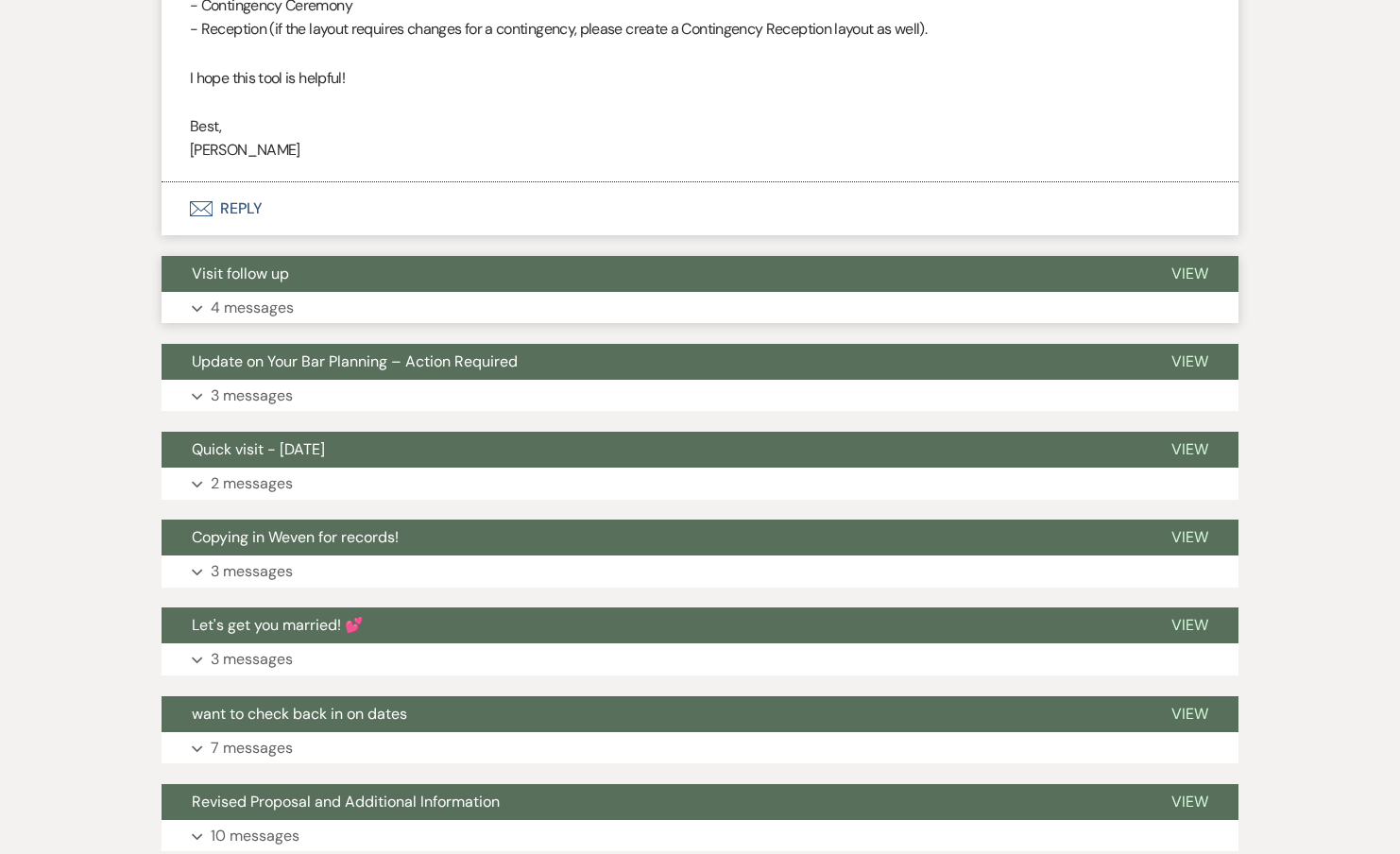
click at [233, 293] on button "Expand 4 messages" at bounding box center [700, 308] width 1077 height 32
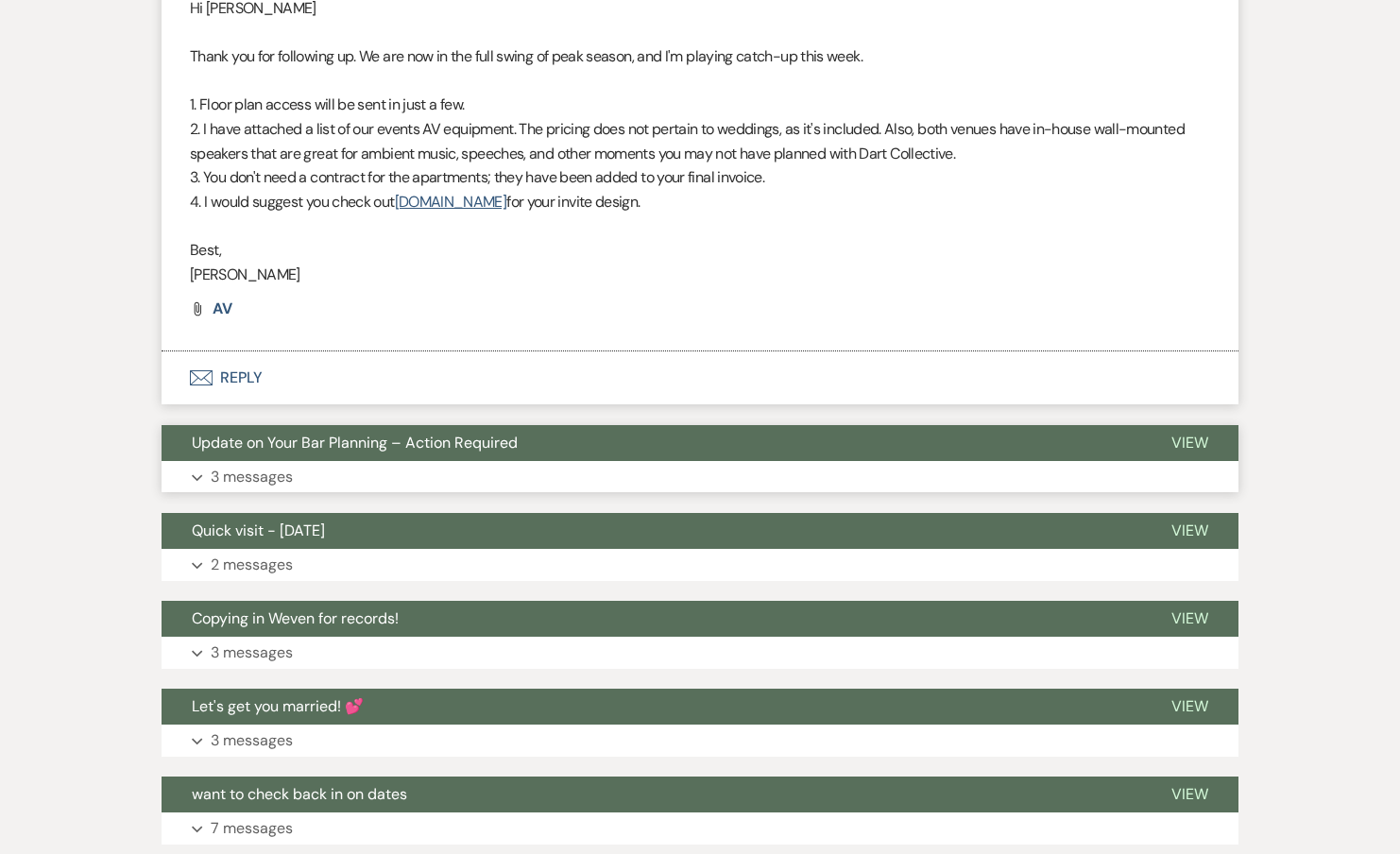
click at [253, 462] on button "Expand 3 messages" at bounding box center [700, 477] width 1077 height 32
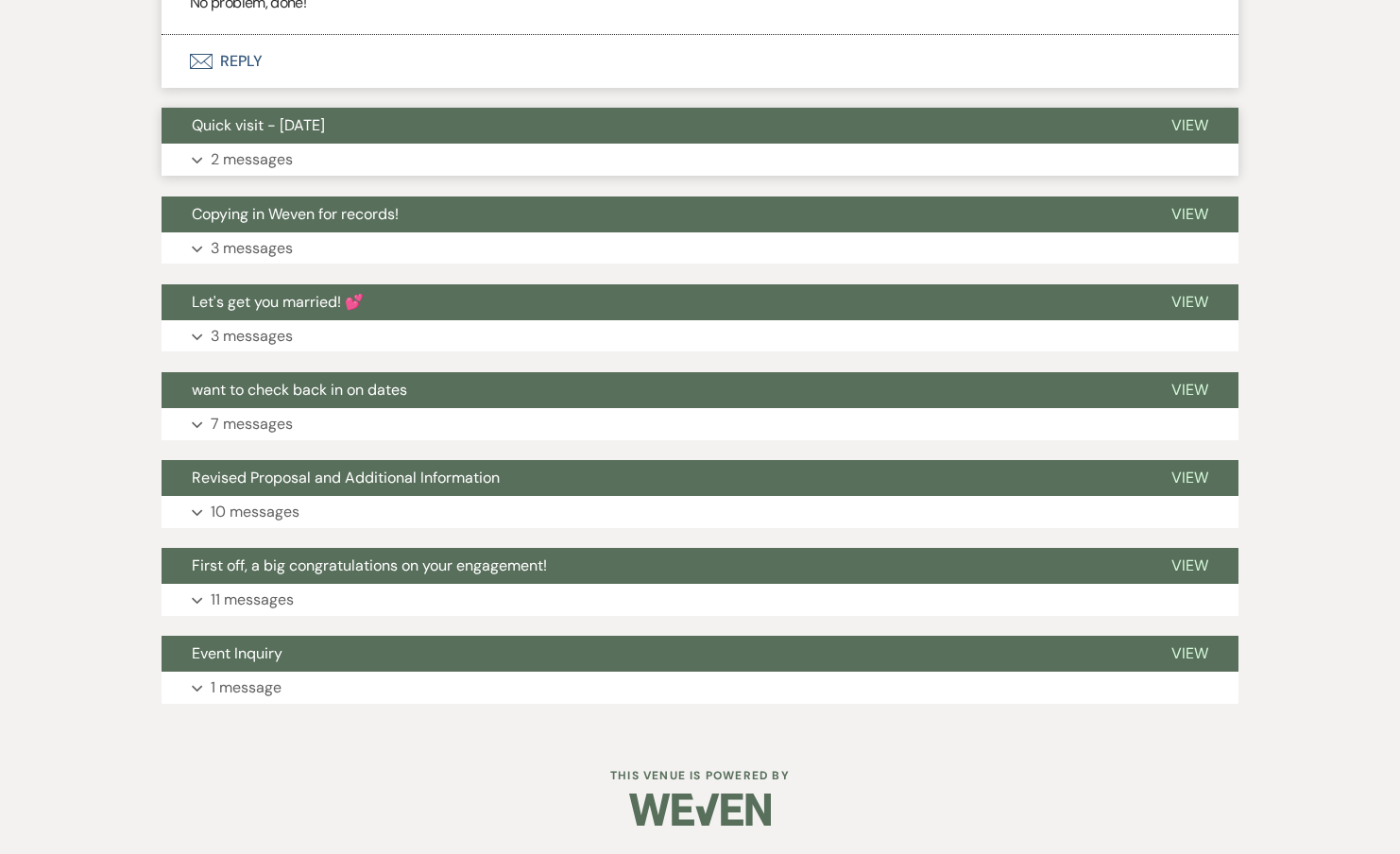
click at [268, 124] on span "Quick visit - [DATE]" at bounding box center [259, 125] width 133 height 20
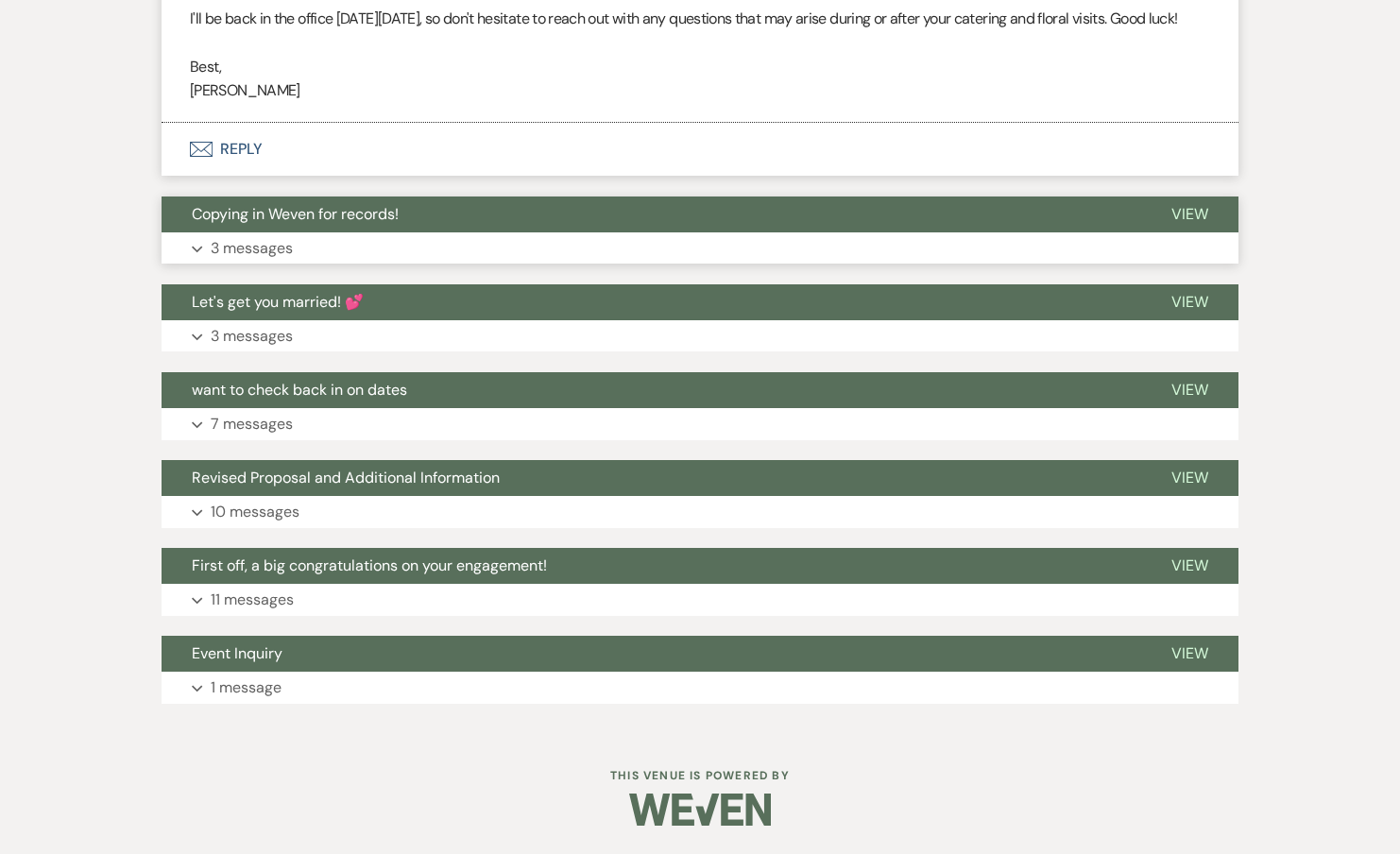
click at [255, 230] on button "Copying in Weven for records!" at bounding box center [651, 214] width 979 height 36
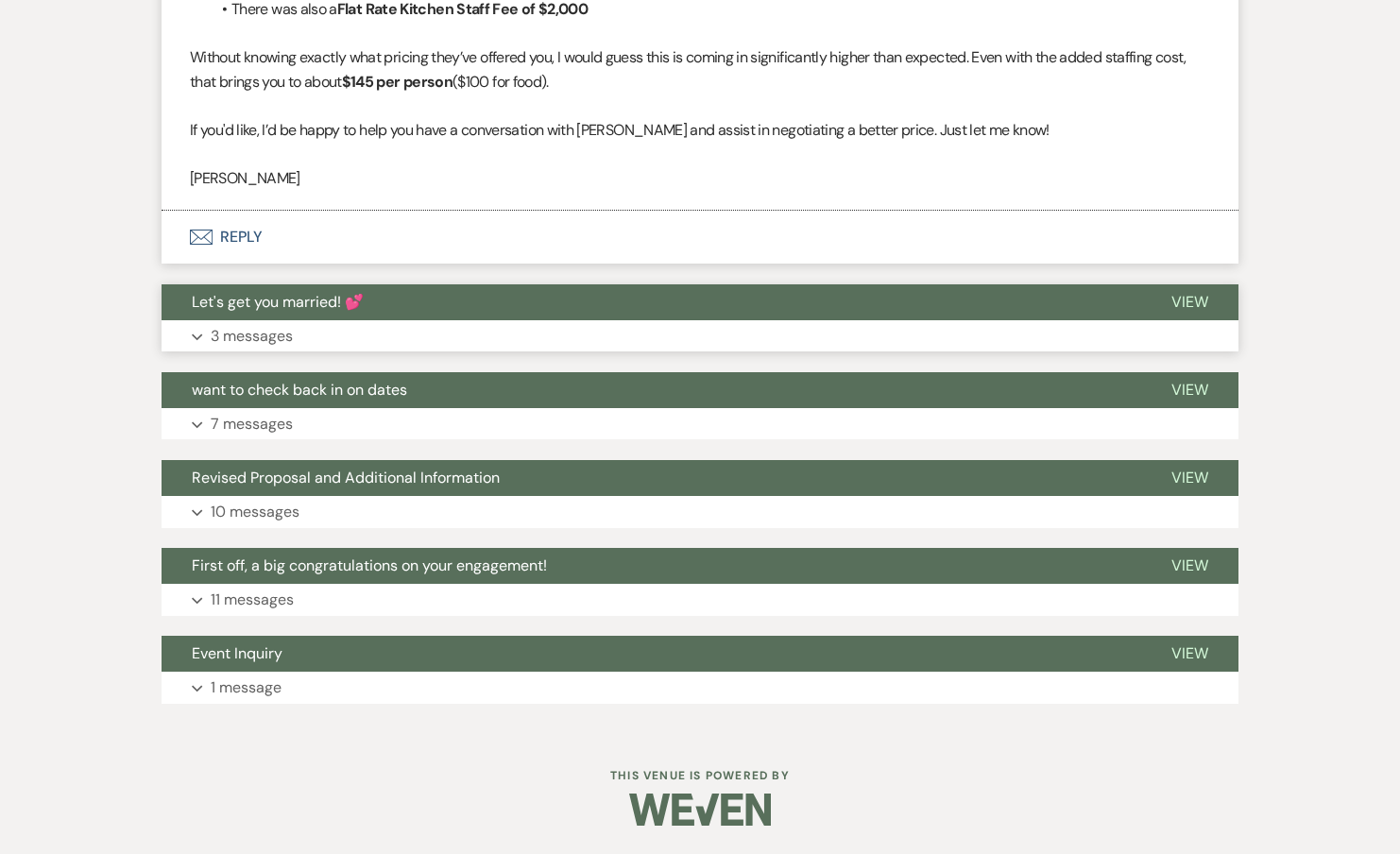
click at [265, 324] on p "3 messages" at bounding box center [252, 336] width 83 height 25
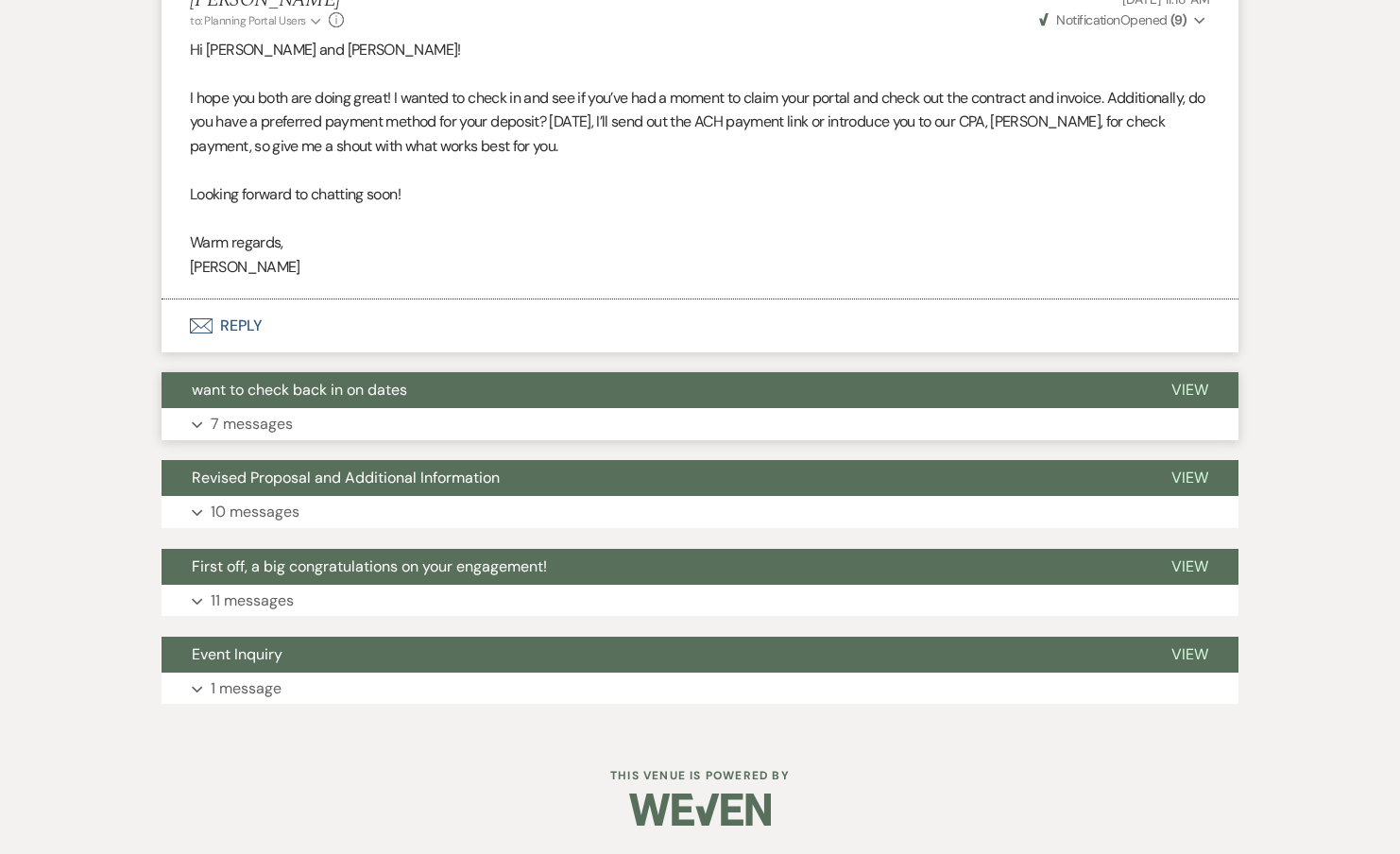
click at [257, 398] on span "want to check back in on dates" at bounding box center [300, 390] width 215 height 20
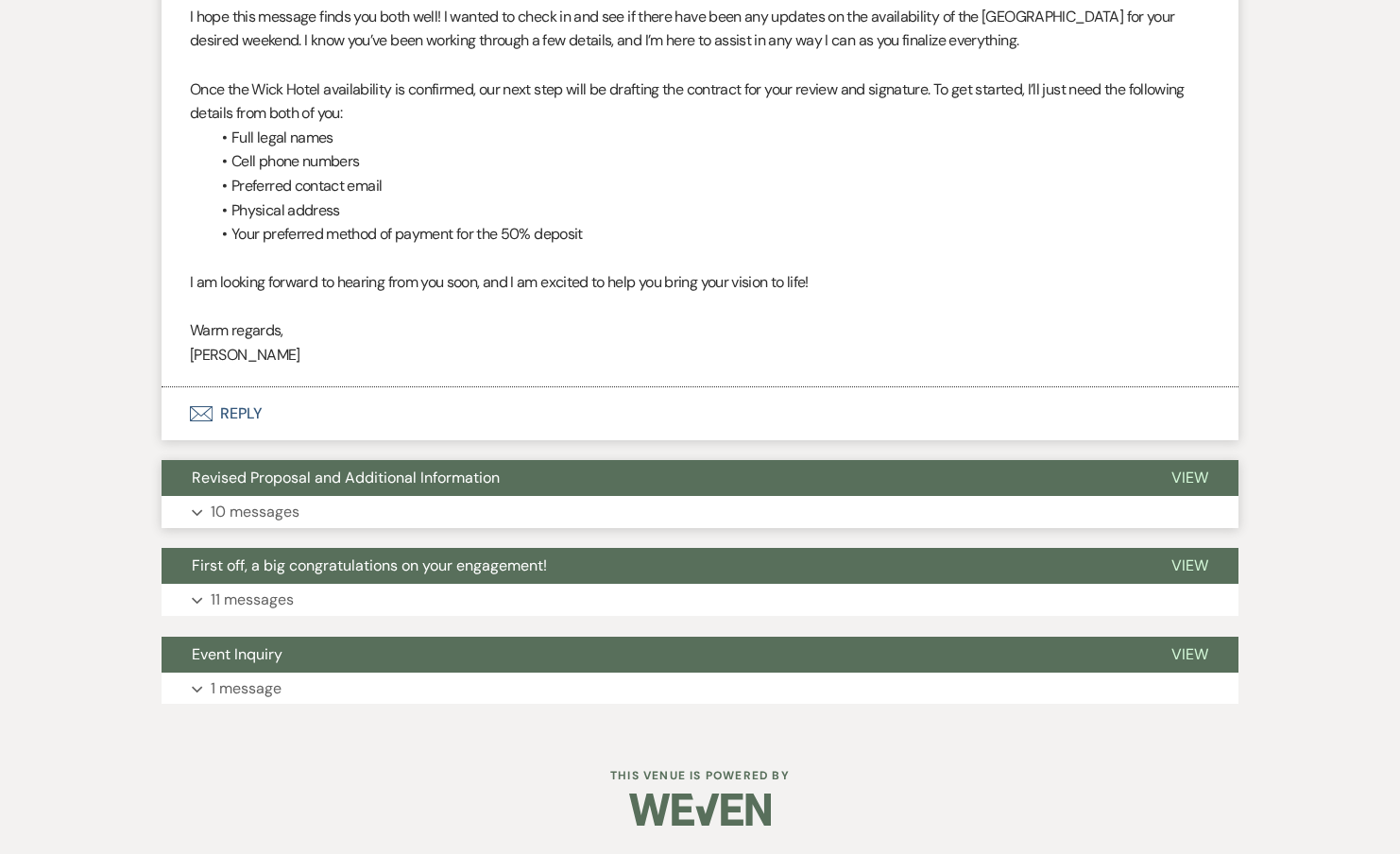
click at [248, 478] on span "Revised Proposal and Additional Information" at bounding box center [345, 478] width 307 height 20
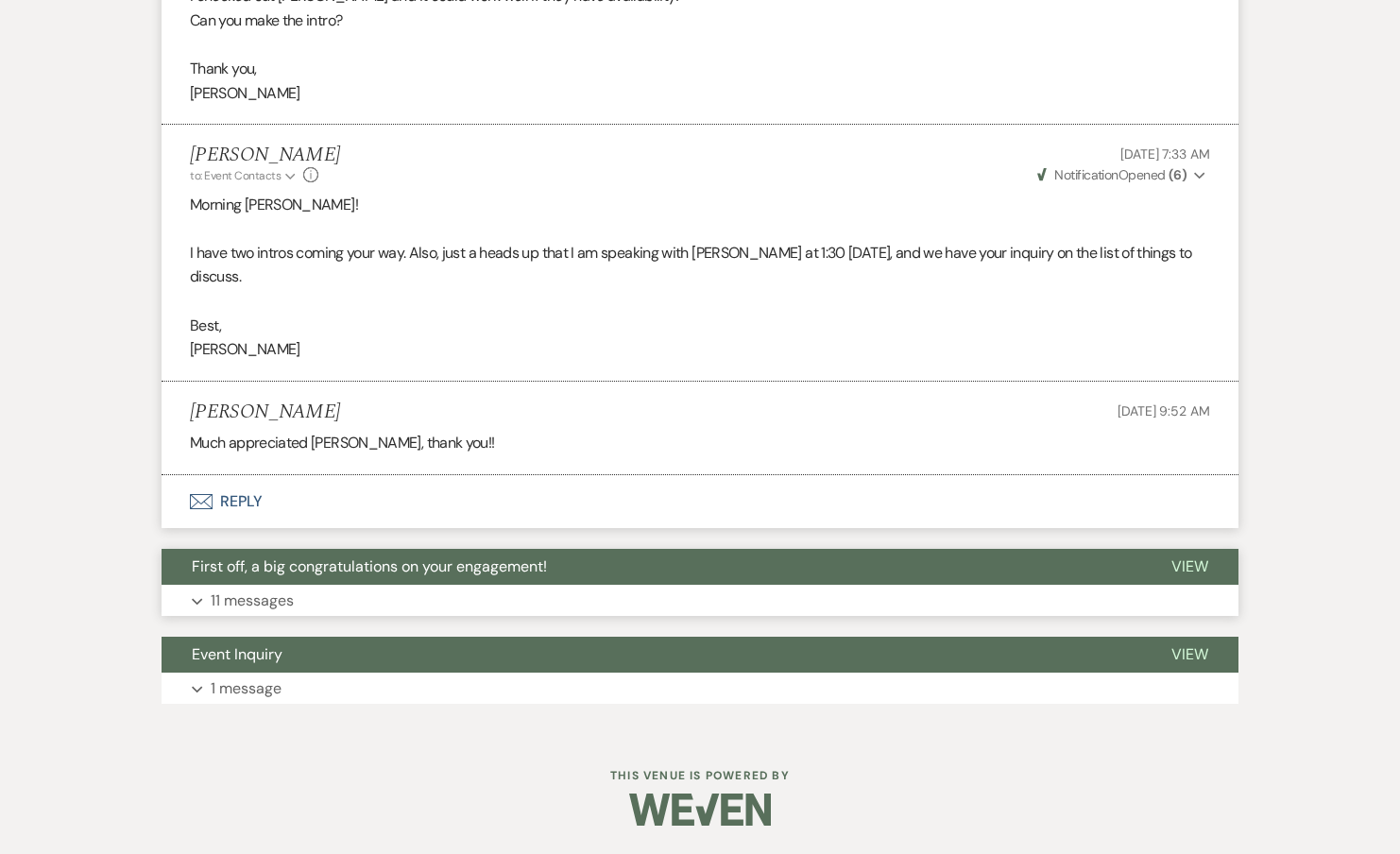
click at [241, 556] on span "First off, a big congratulations on your engagement!" at bounding box center [369, 566] width 355 height 20
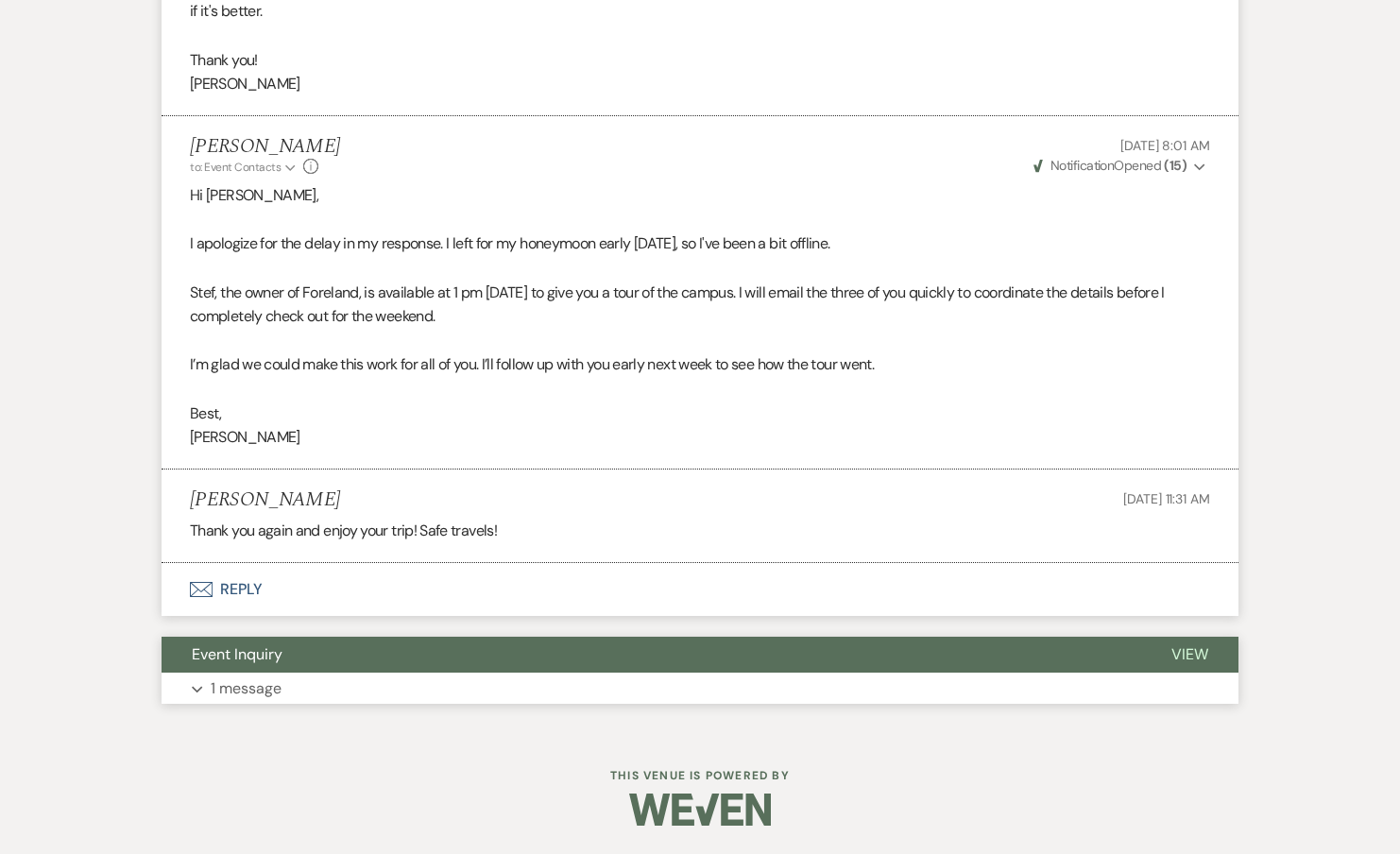
click at [238, 649] on span "Event Inquiry" at bounding box center [237, 654] width 91 height 20
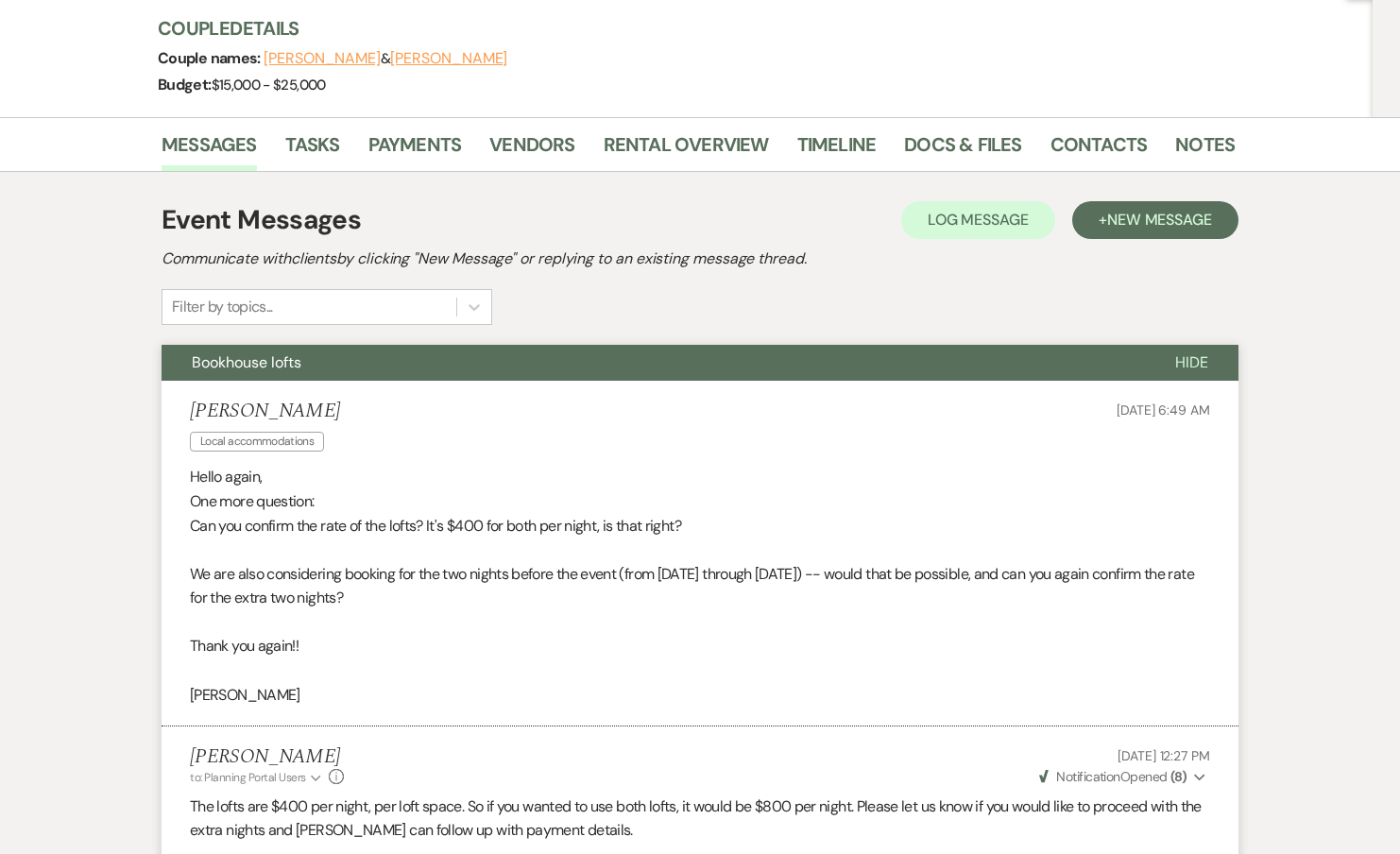
scroll to position [0, 0]
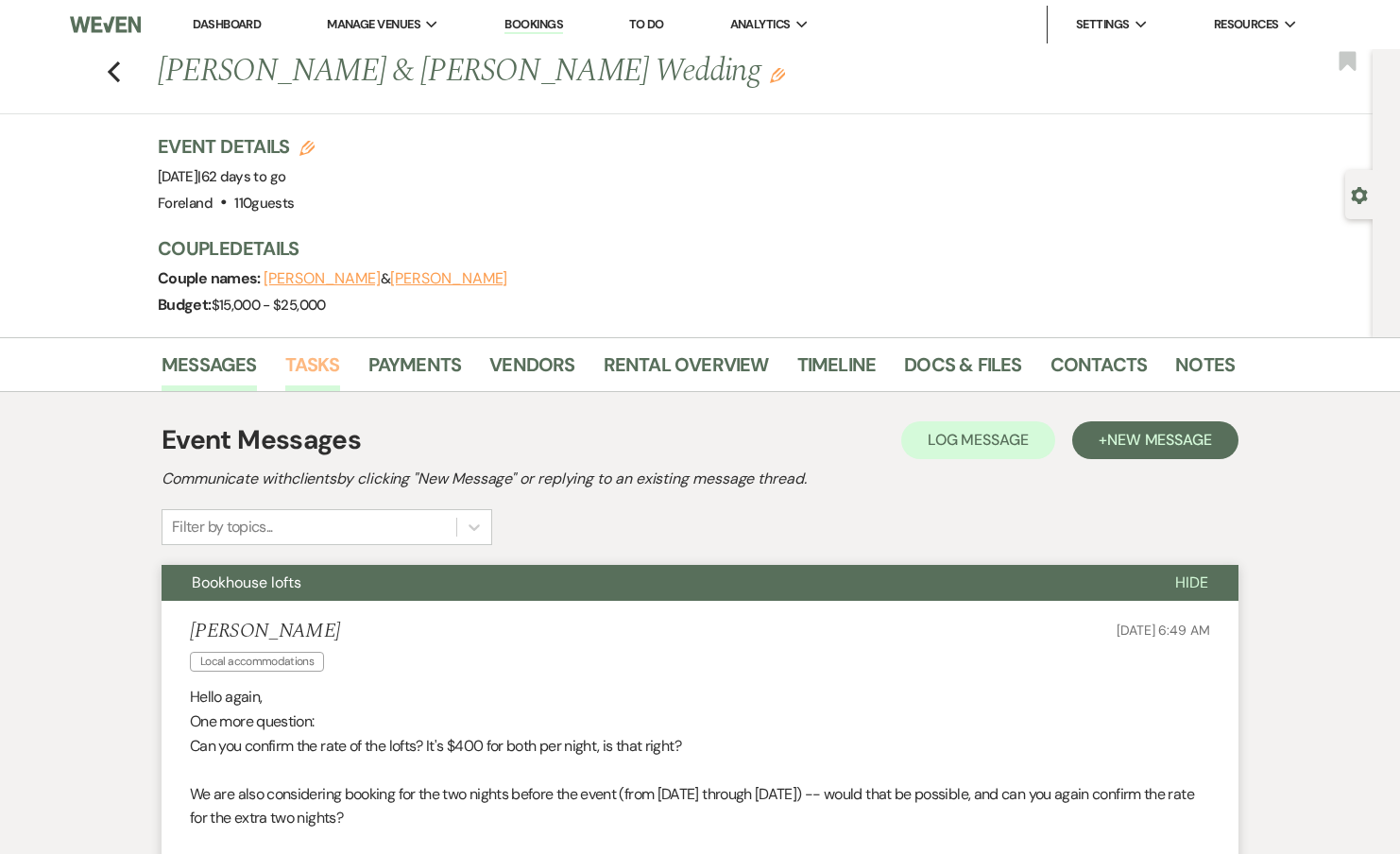
click at [332, 360] on link "Tasks" at bounding box center [312, 370] width 55 height 42
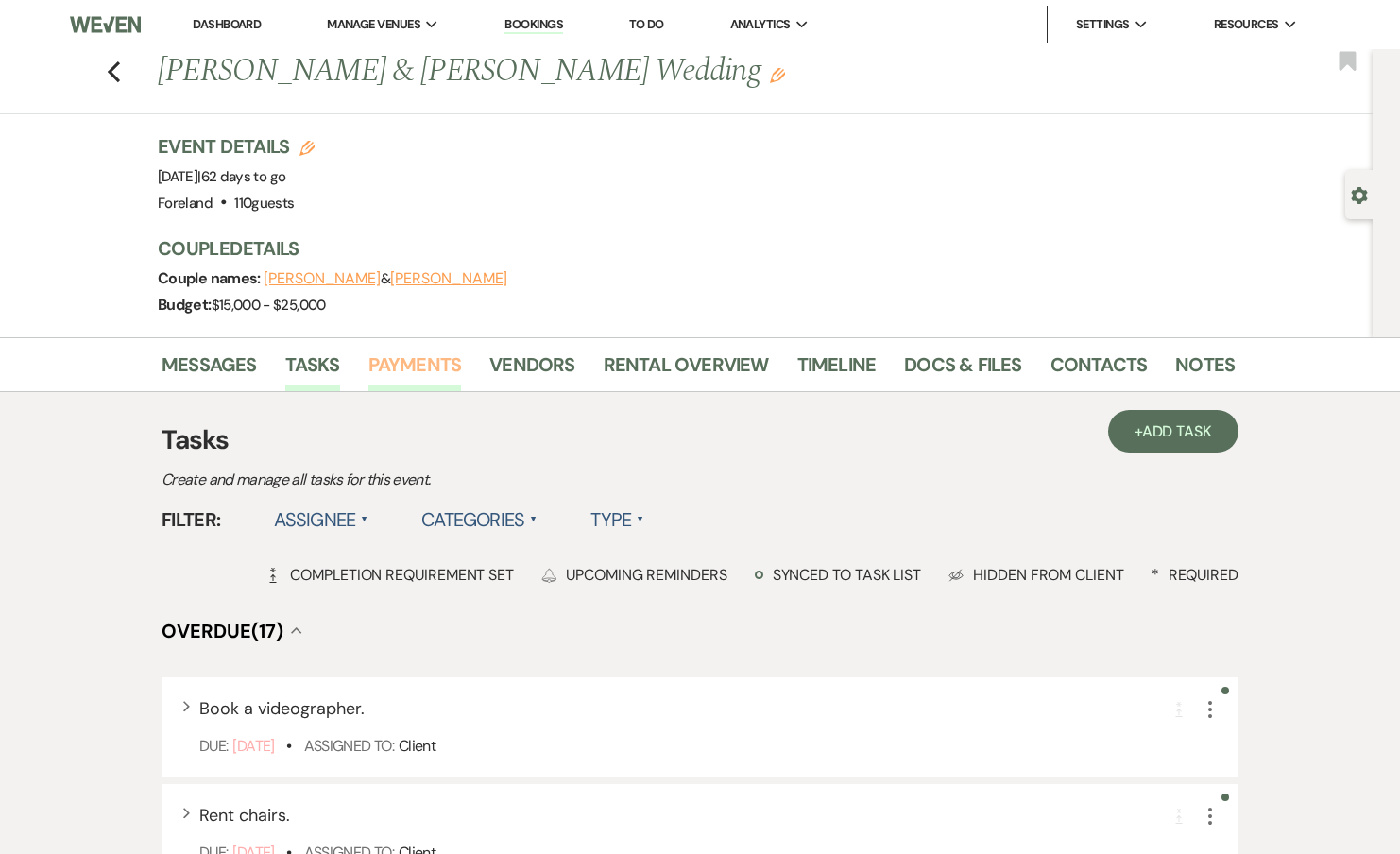
click at [425, 368] on link "Payments" at bounding box center [415, 370] width 94 height 42
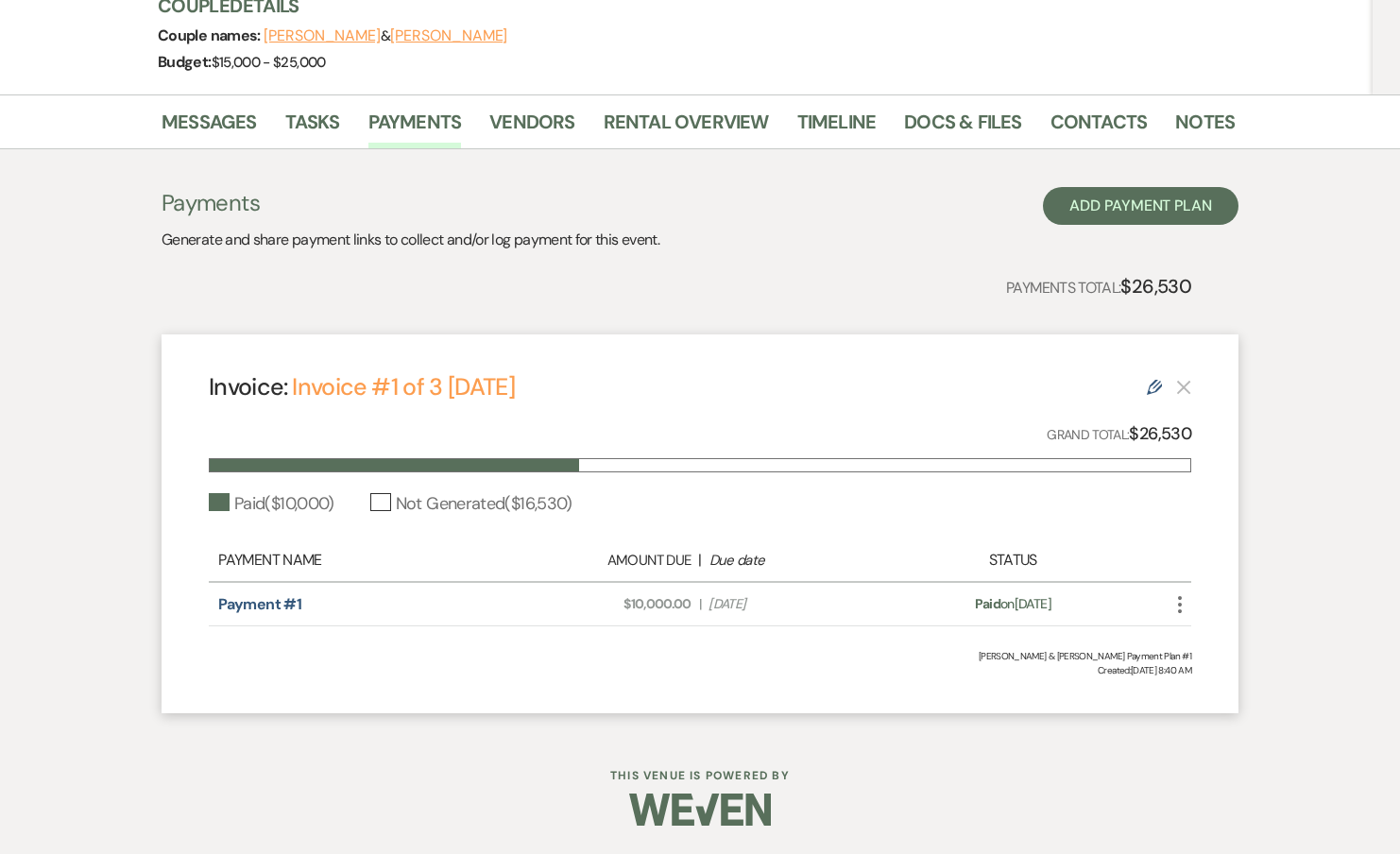
scroll to position [158, 0]
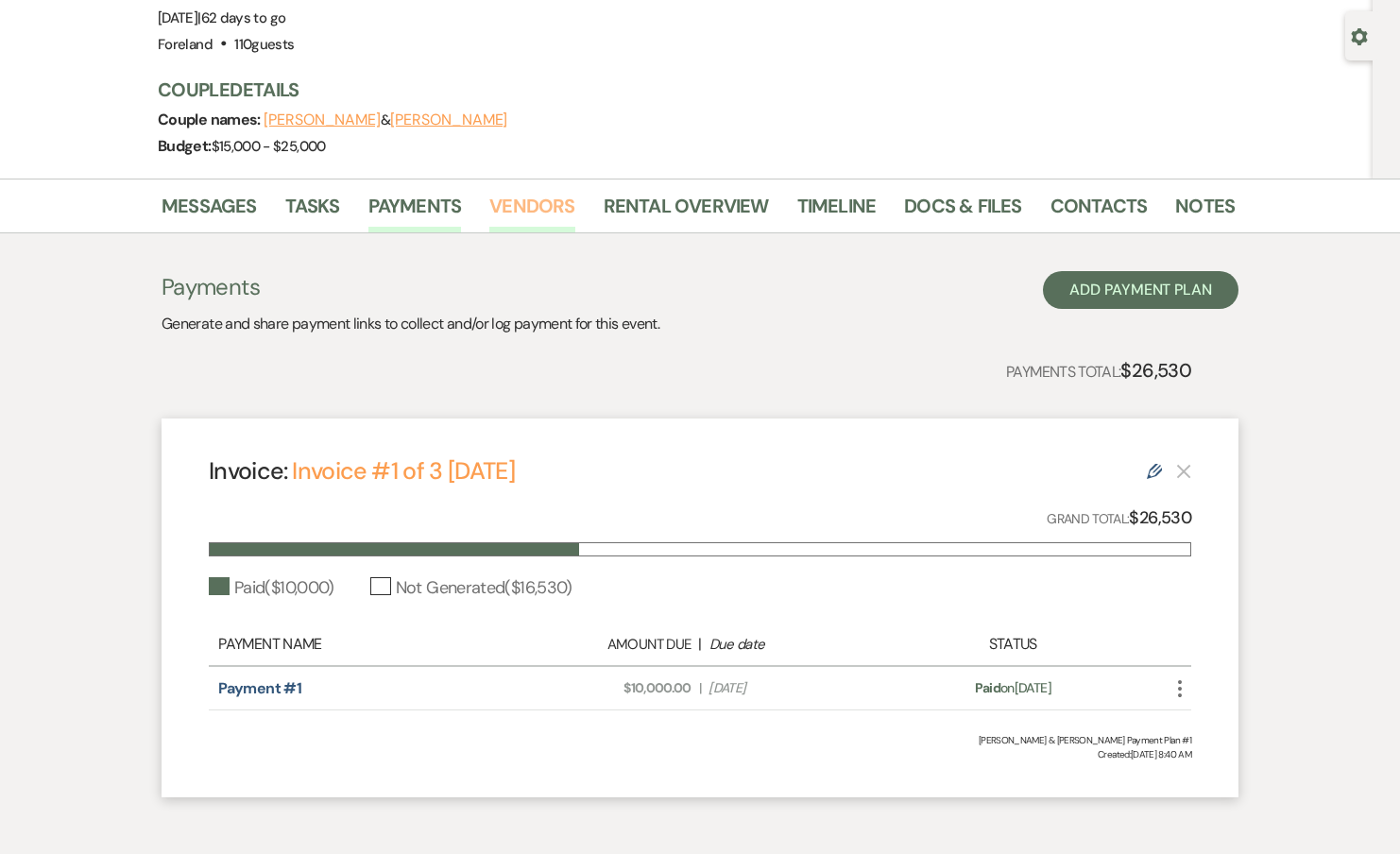
click at [567, 215] on link "Vendors" at bounding box center [531, 212] width 85 height 42
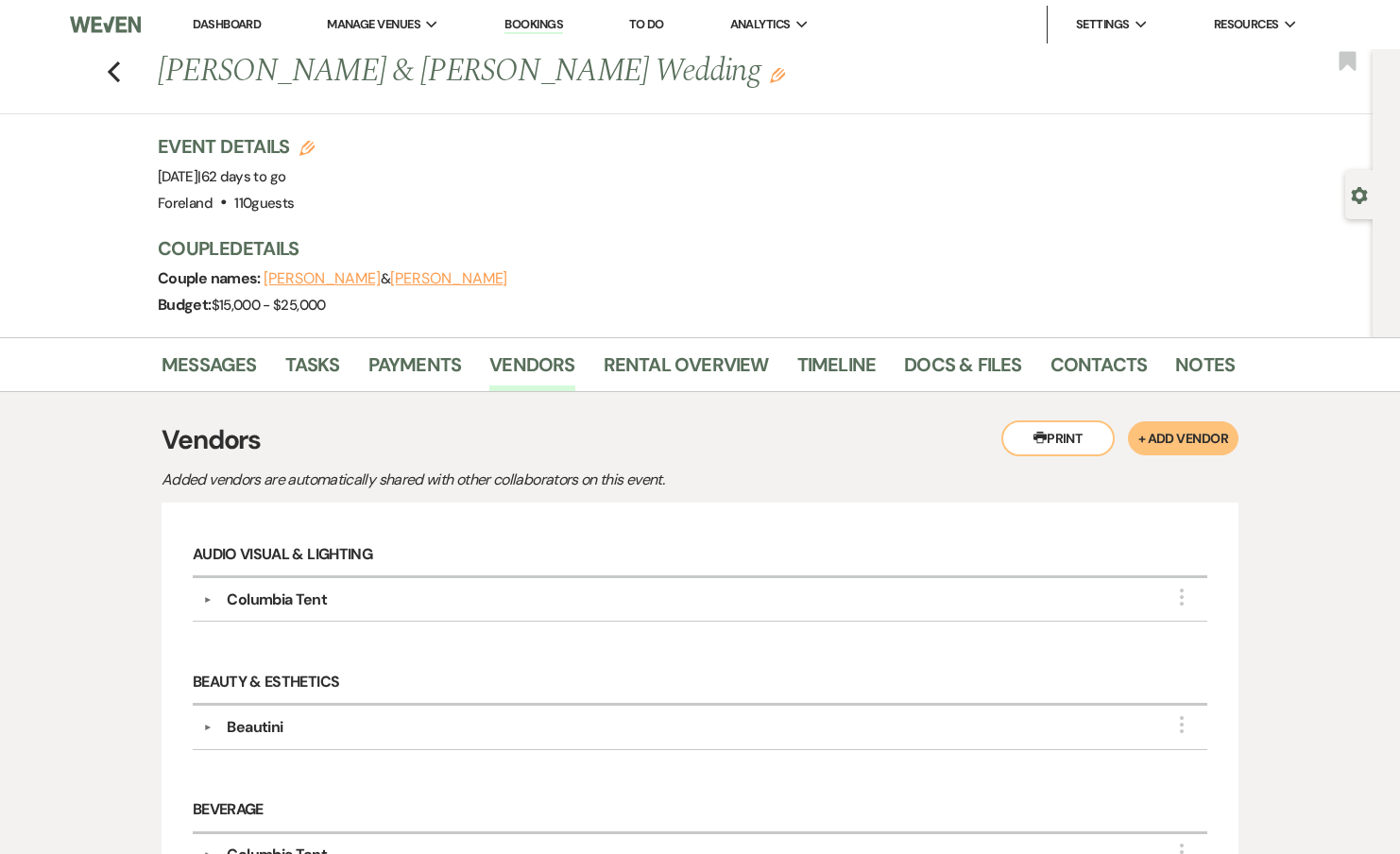
click at [250, 604] on div "Columbia Tent" at bounding box center [277, 599] width 100 height 23
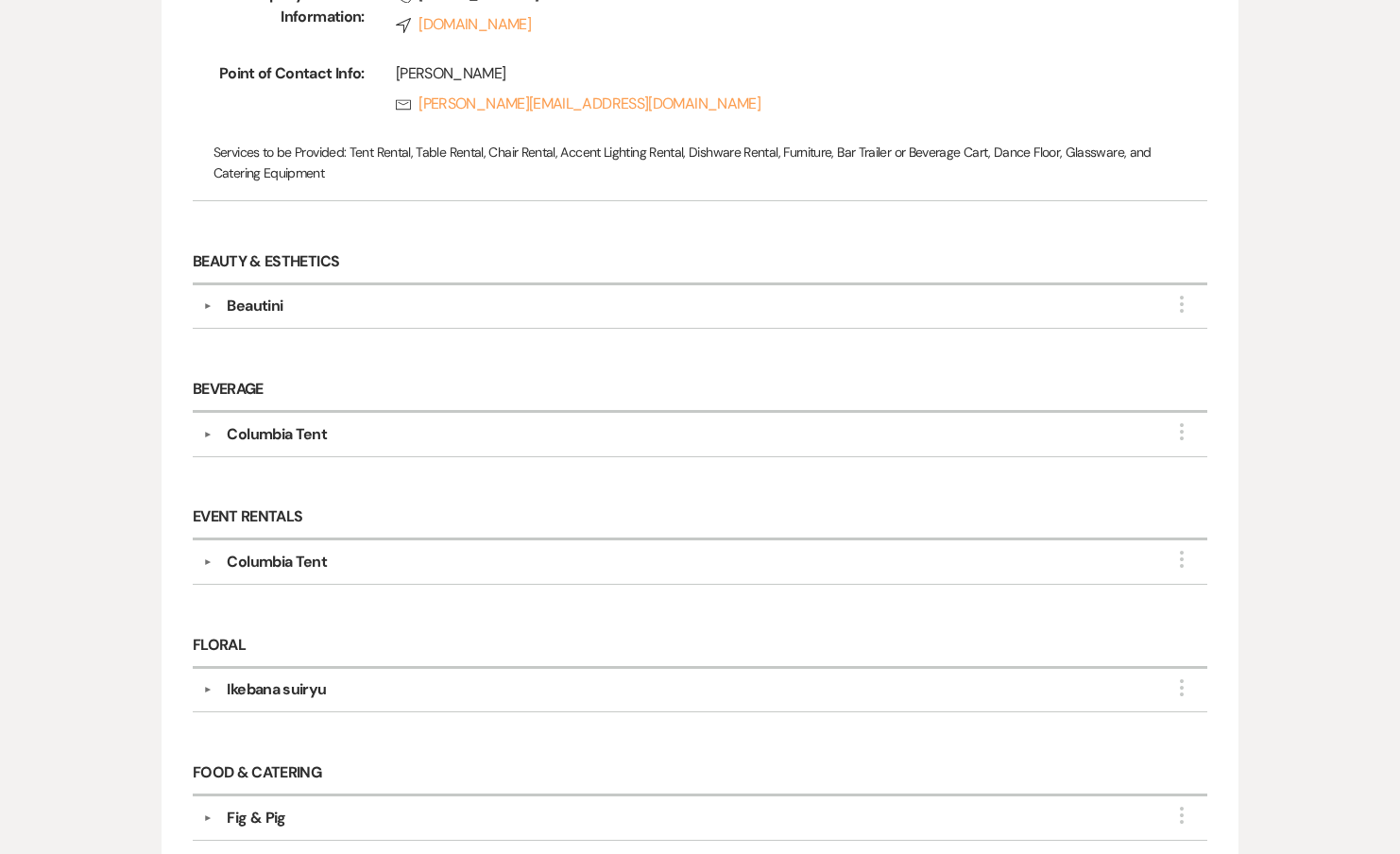
scroll to position [670, 0]
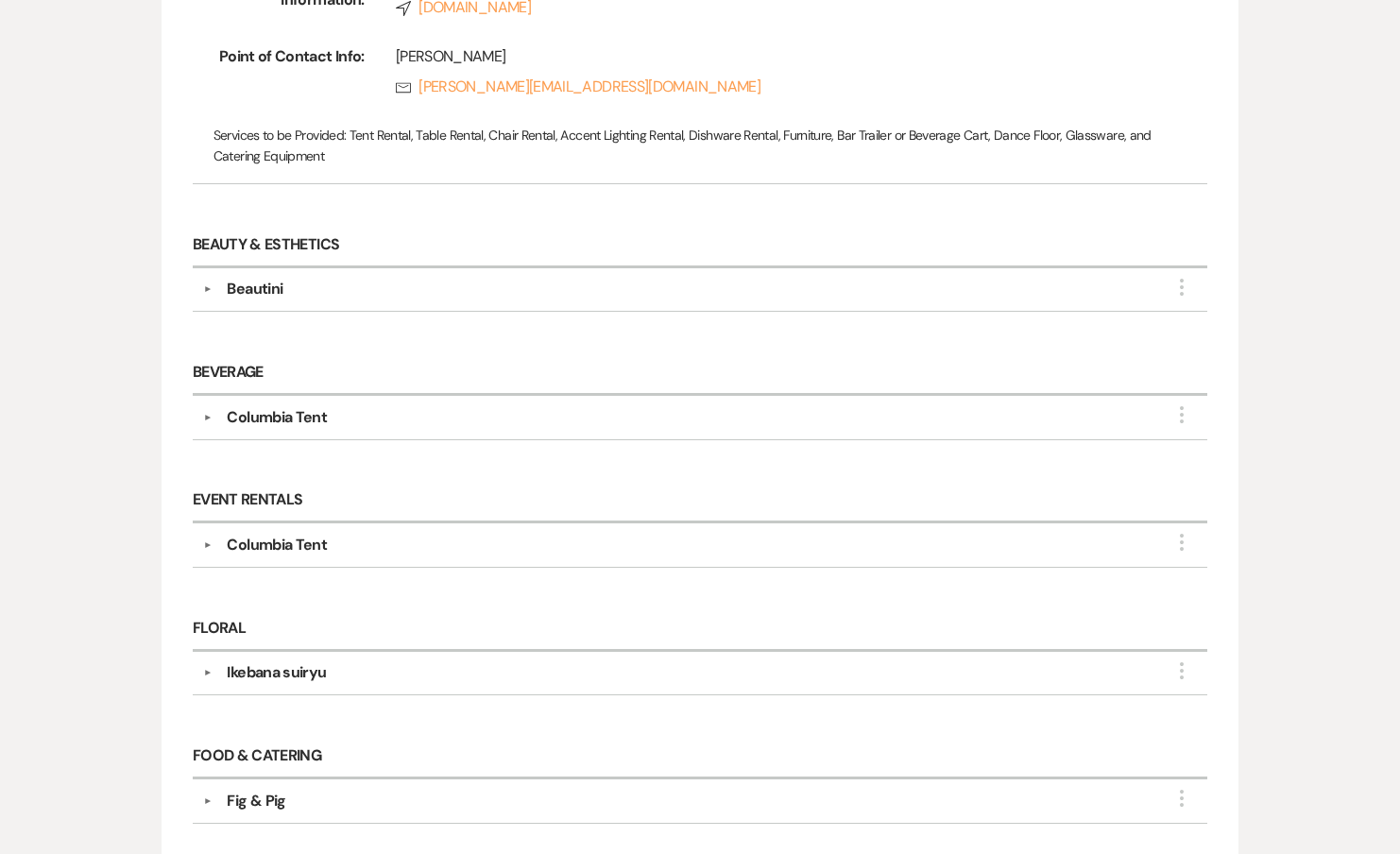
click at [258, 290] on div "Beautini" at bounding box center [255, 289] width 56 height 23
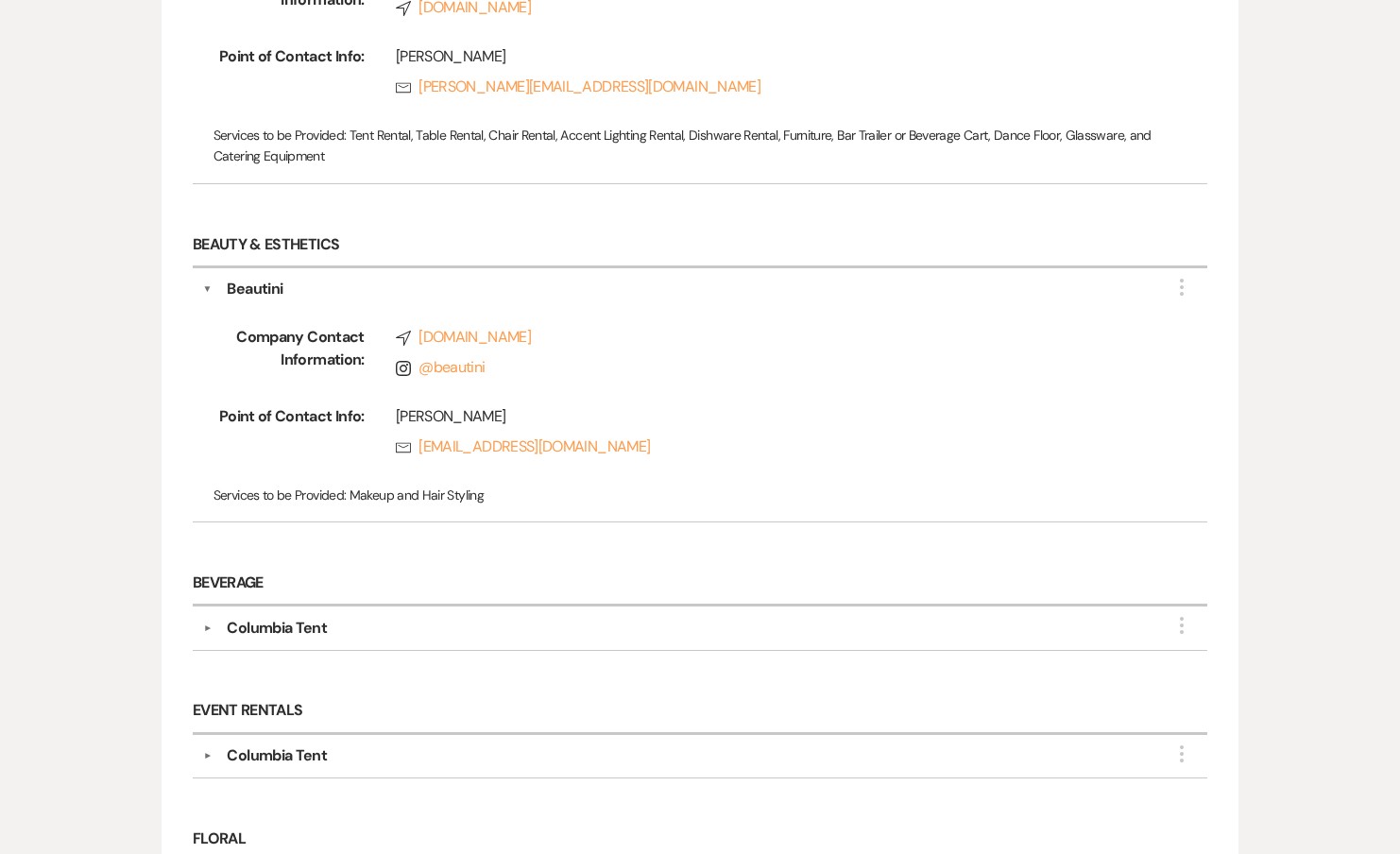
click at [265, 602] on h6 "Beverage" at bounding box center [700, 584] width 1015 height 45
click at [265, 622] on div "Columbia Tent" at bounding box center [277, 628] width 100 height 23
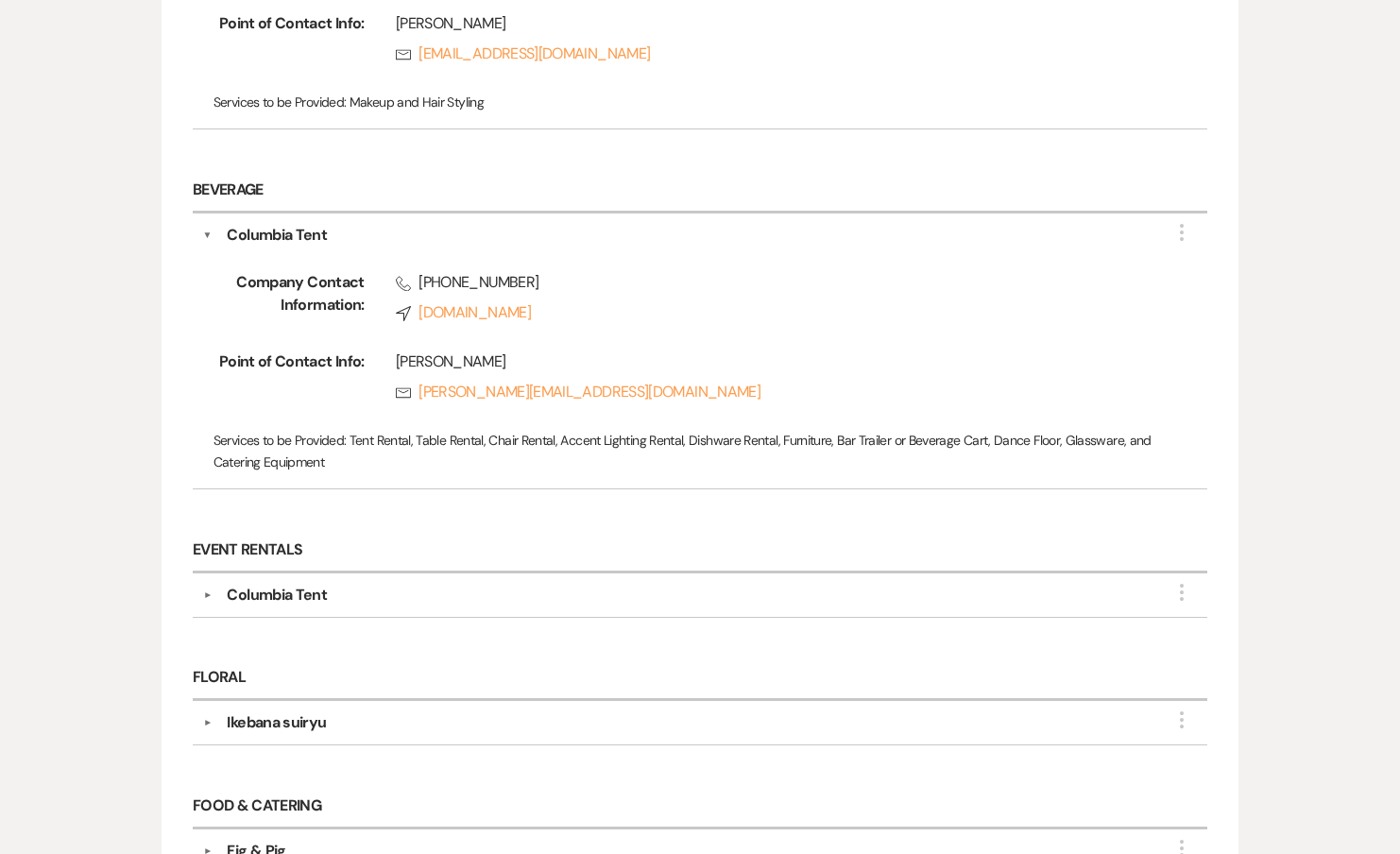
scroll to position [1318, 0]
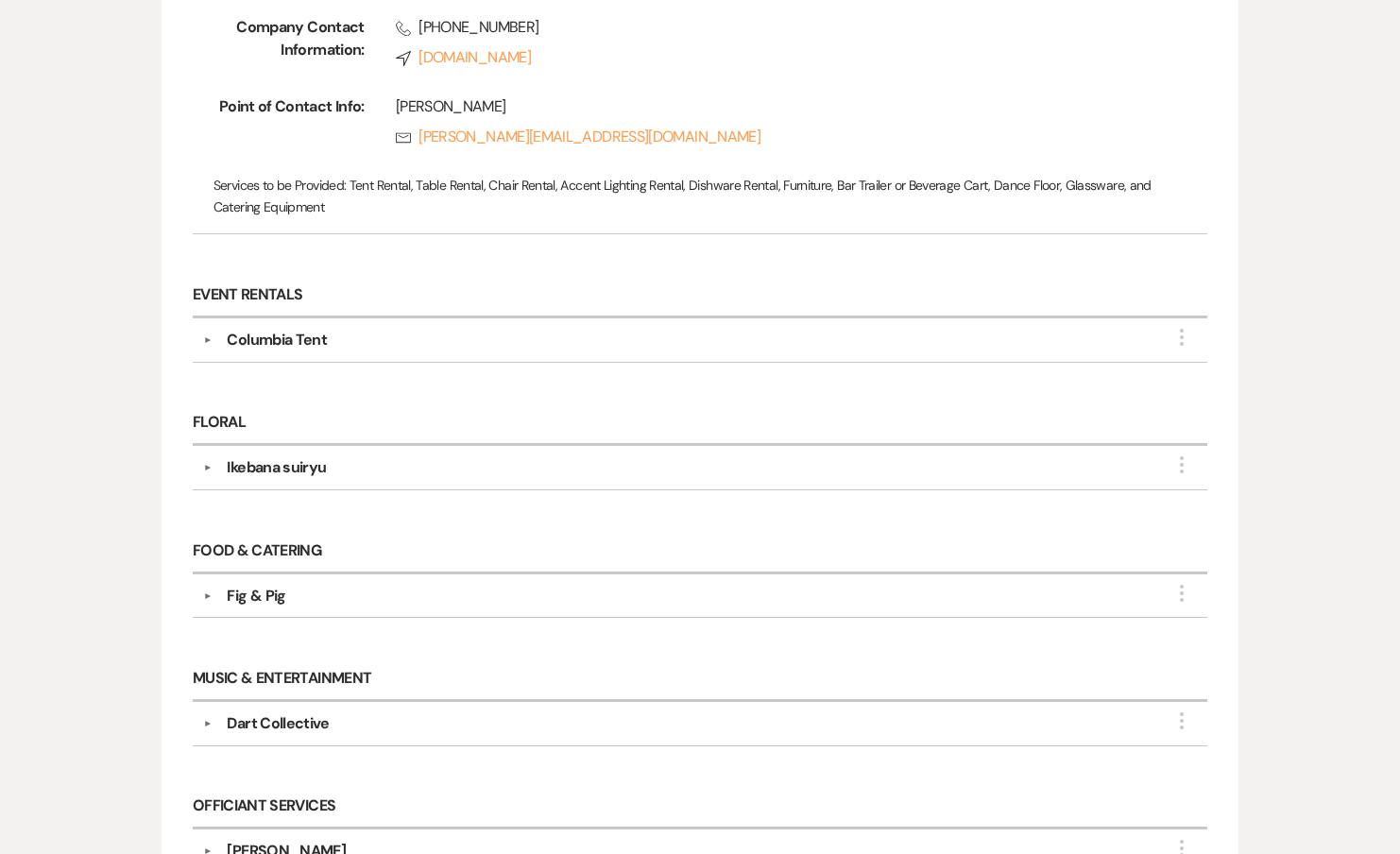
click at [275, 331] on div "Columbia Tent" at bounding box center [277, 339] width 100 height 23
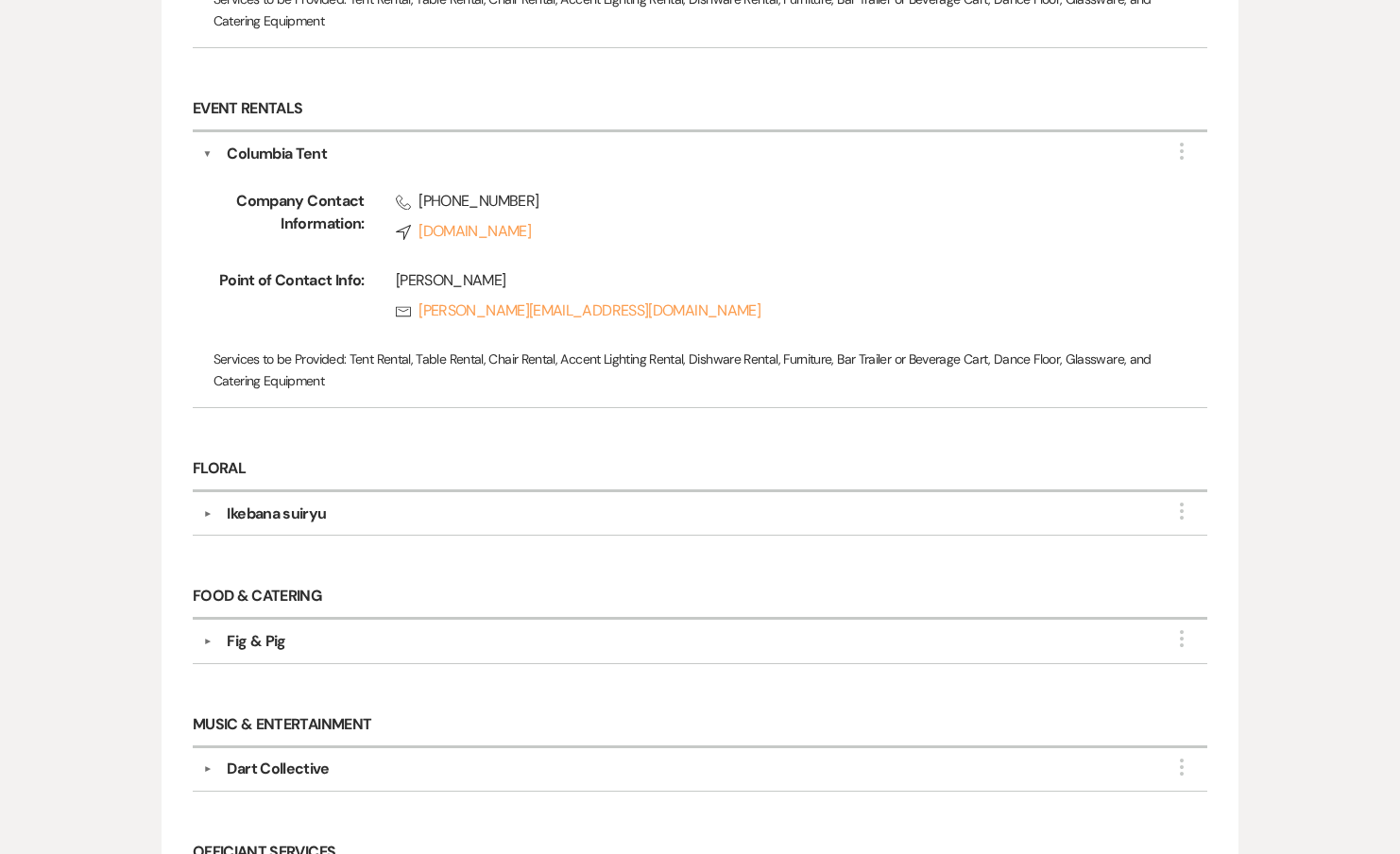
scroll to position [1603, 0]
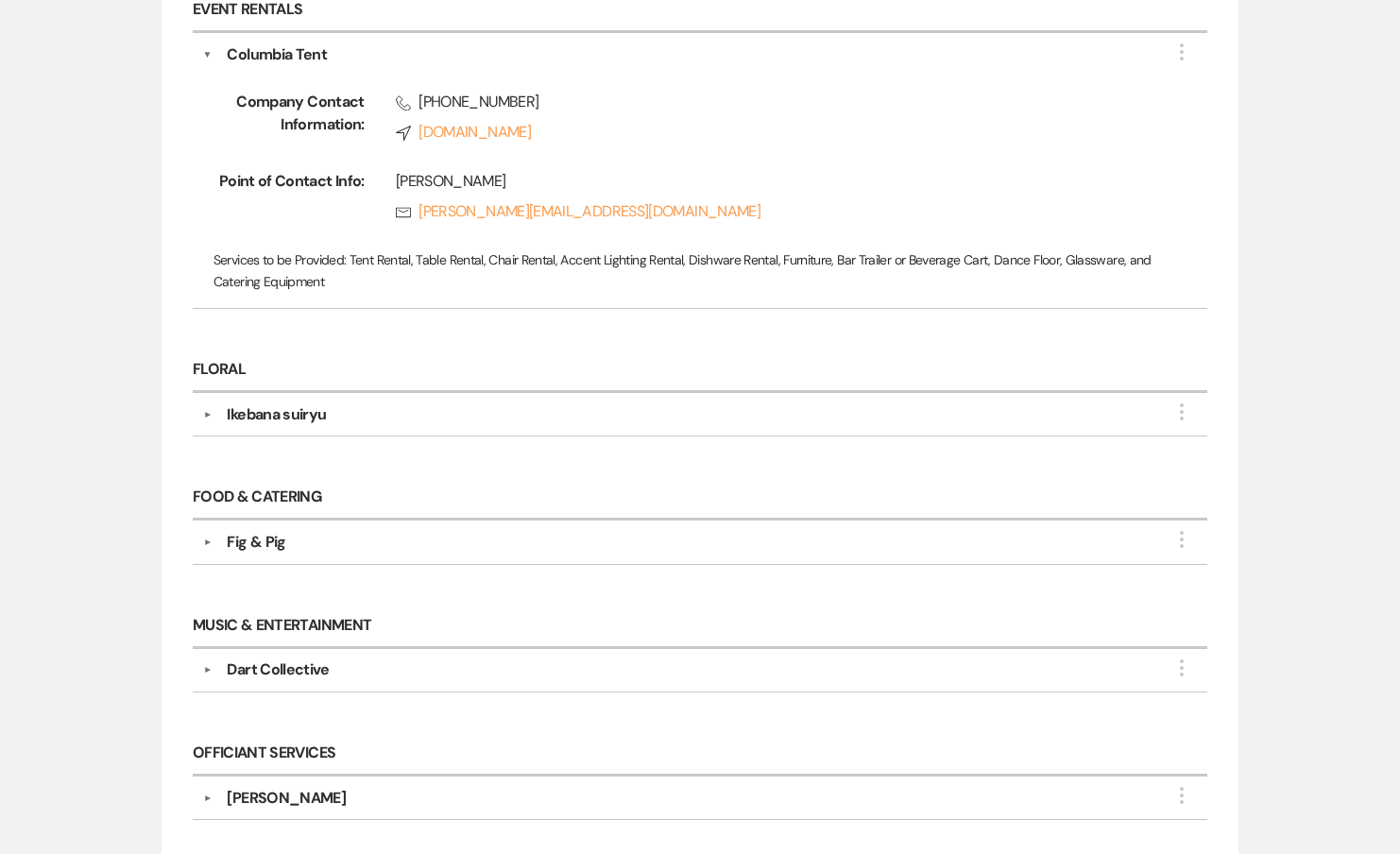
click at [276, 414] on div "Ikebana suiryu" at bounding box center [277, 414] width 100 height 23
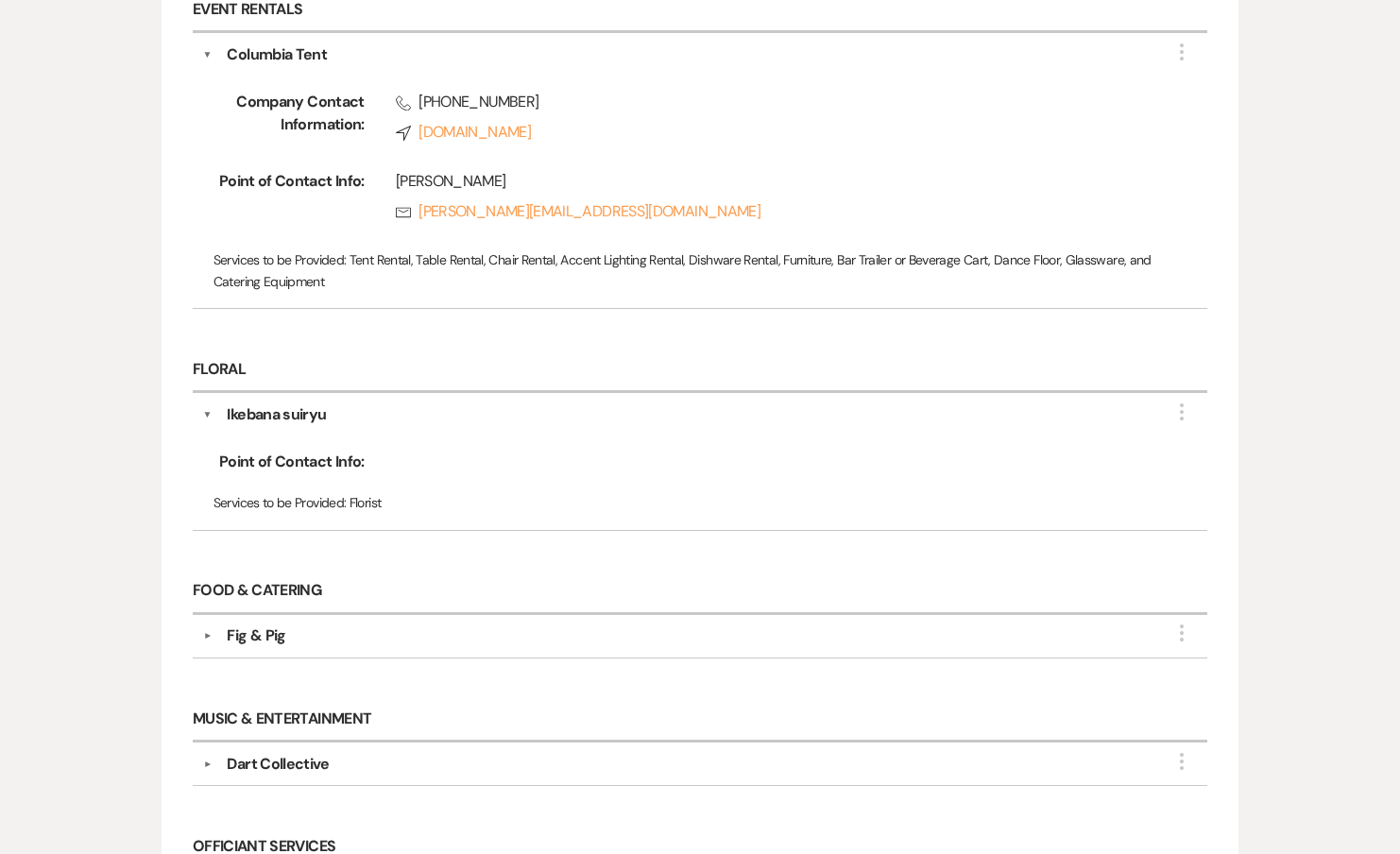
click at [269, 625] on div "Fig & Pig" at bounding box center [256, 636] width 59 height 23
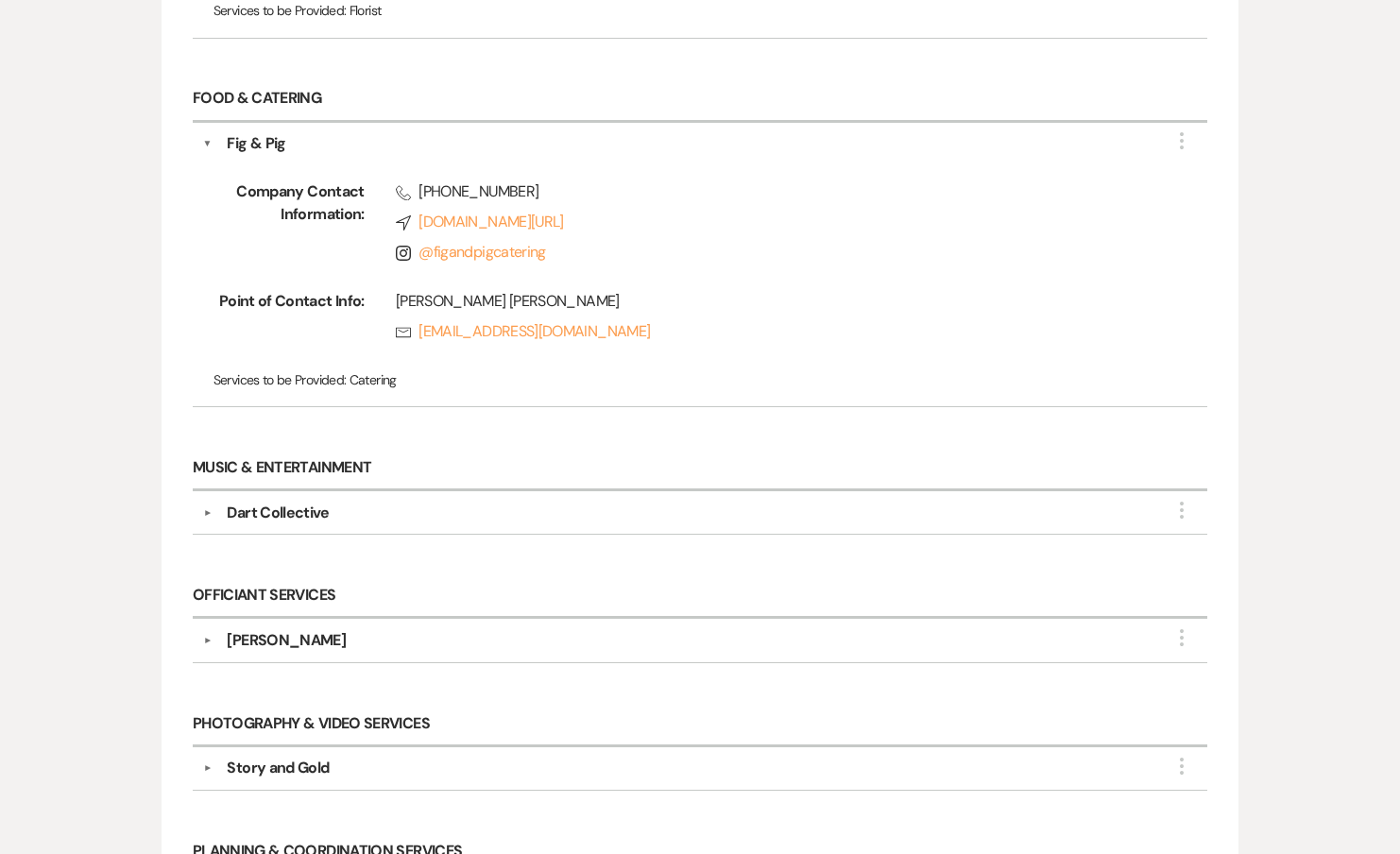
scroll to position [2099, 0]
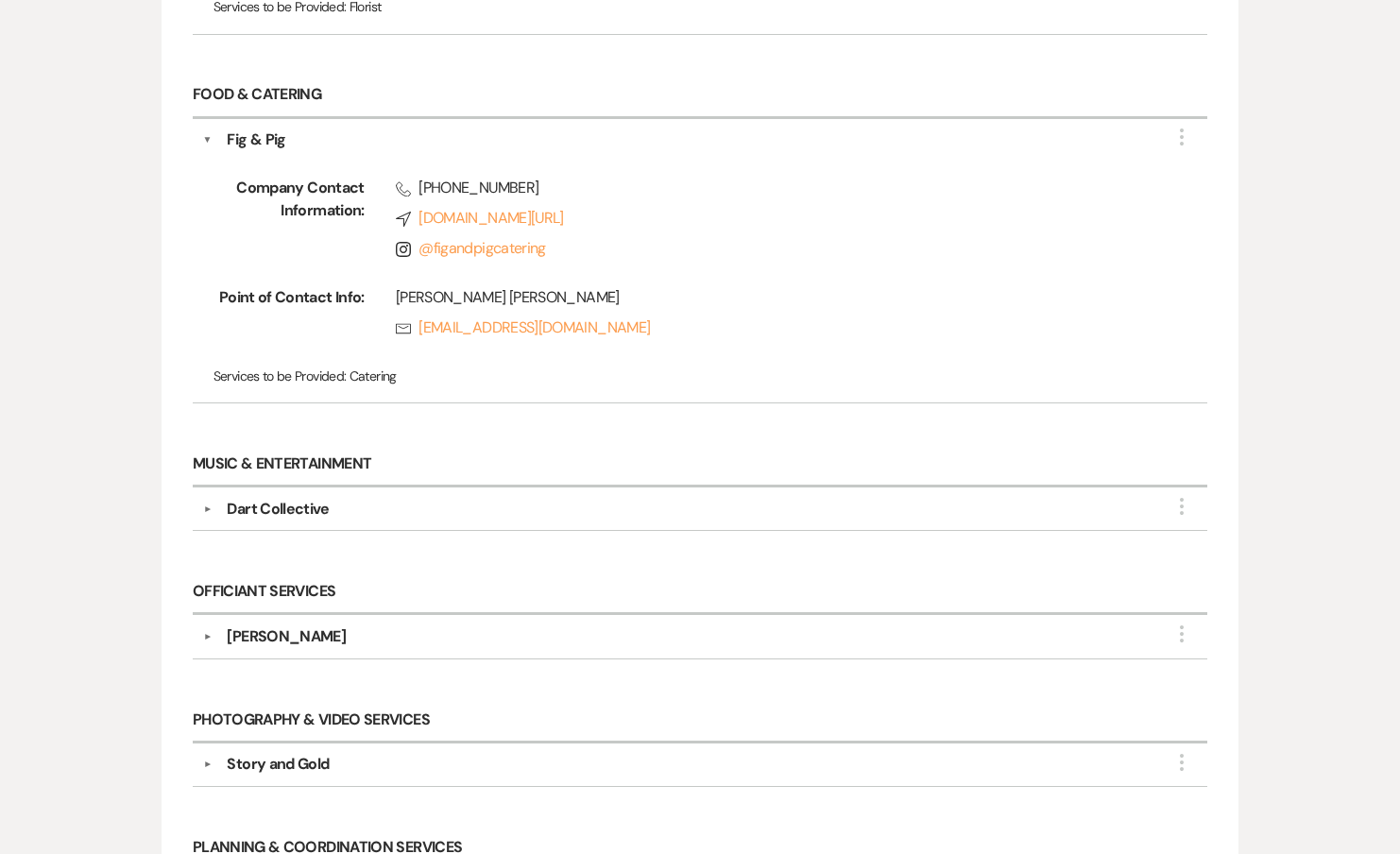
click at [275, 510] on div "Dart Collective" at bounding box center [278, 509] width 102 height 23
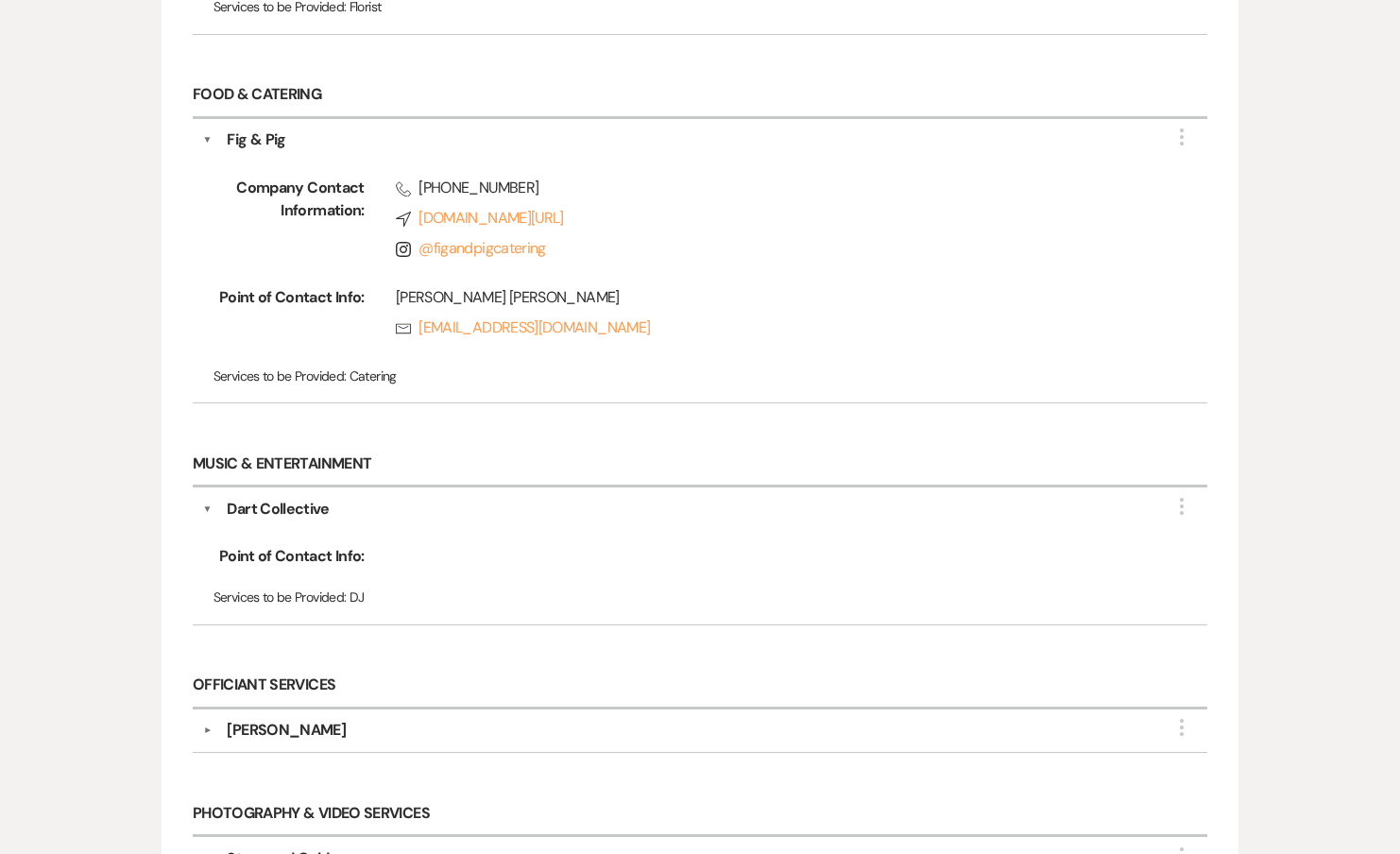
click at [264, 722] on div "[PERSON_NAME]" at bounding box center [287, 730] width 119 height 23
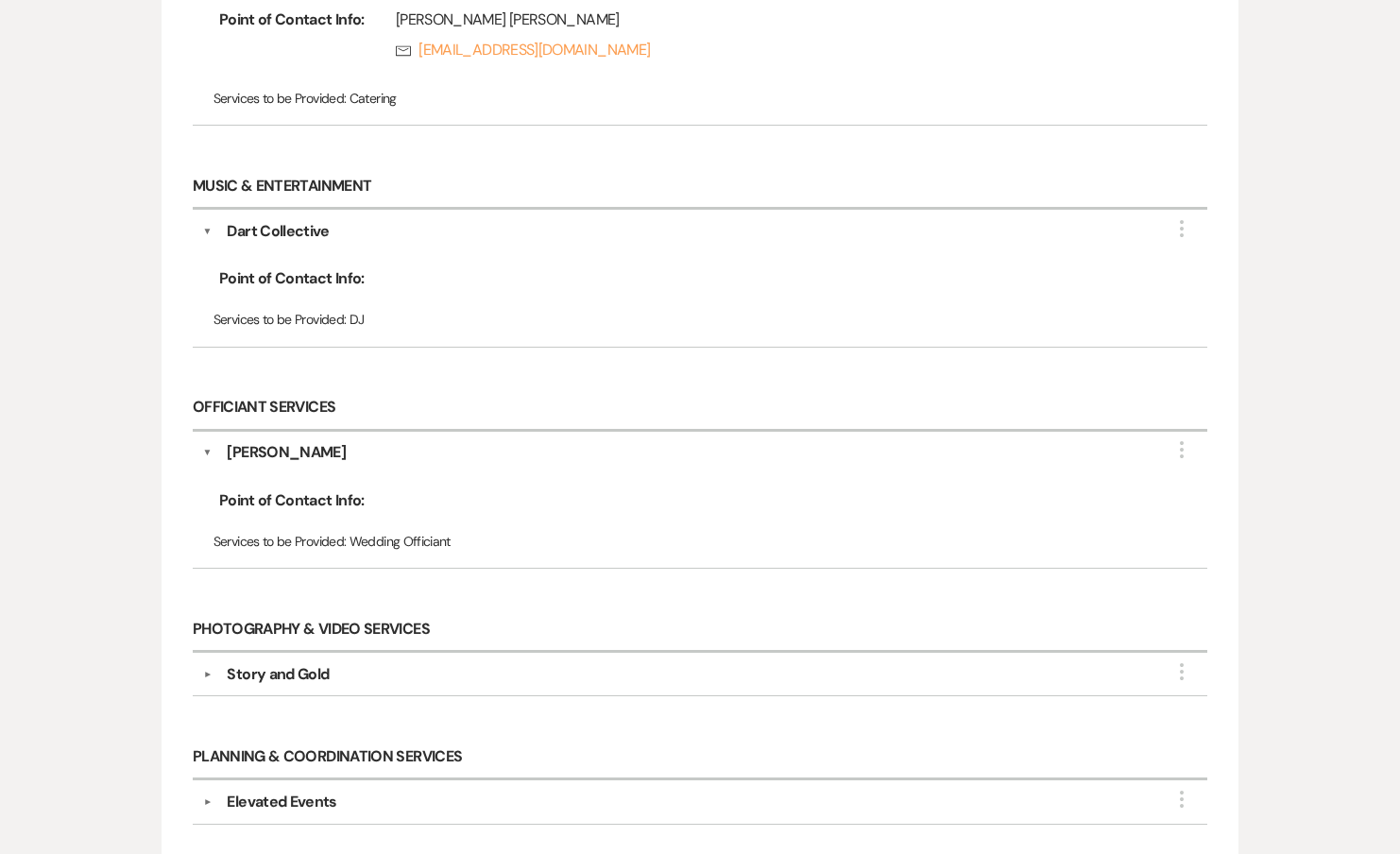
scroll to position [2613, 0]
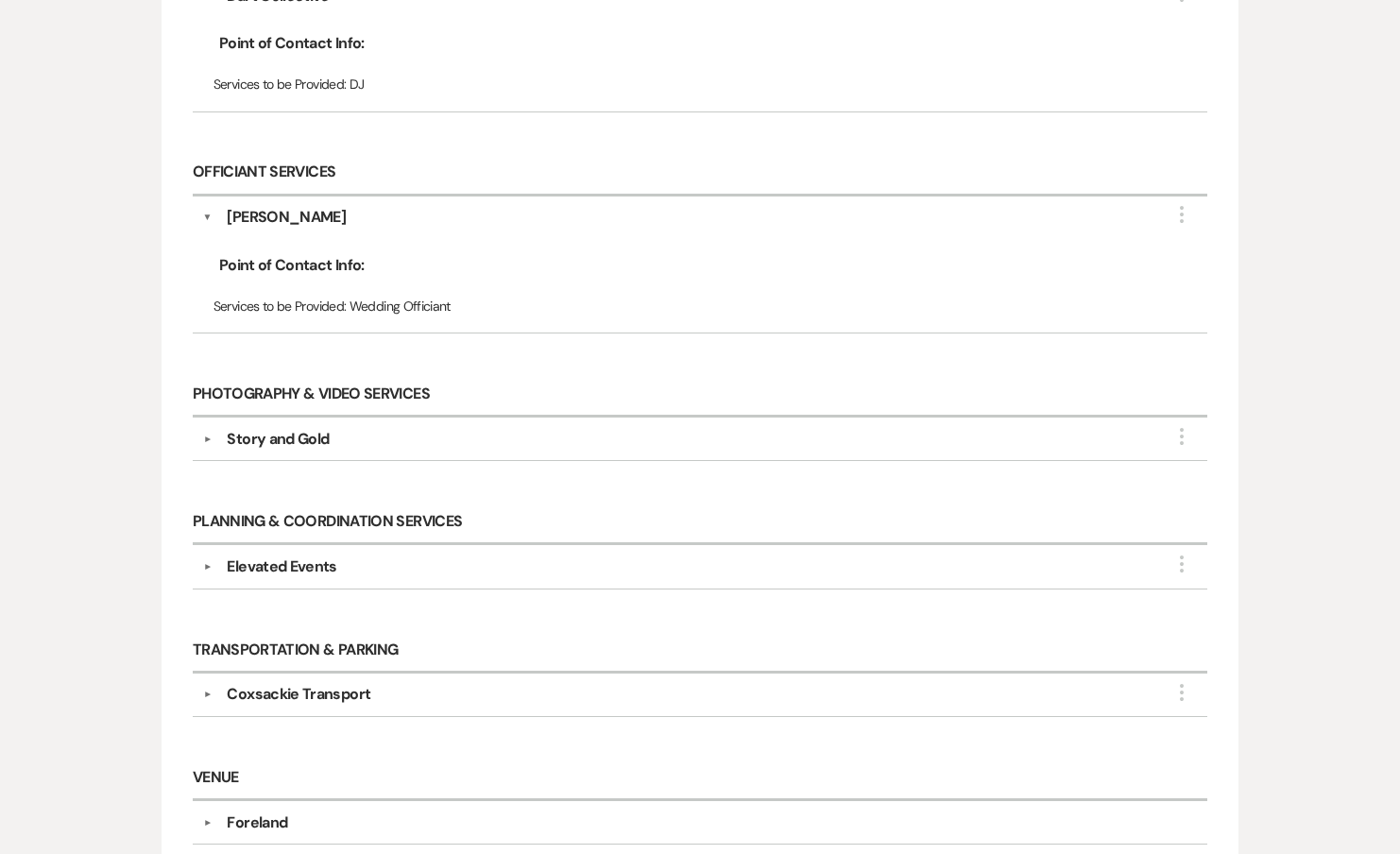
click at [294, 428] on div "Story and Gold" at bounding box center [278, 439] width 102 height 23
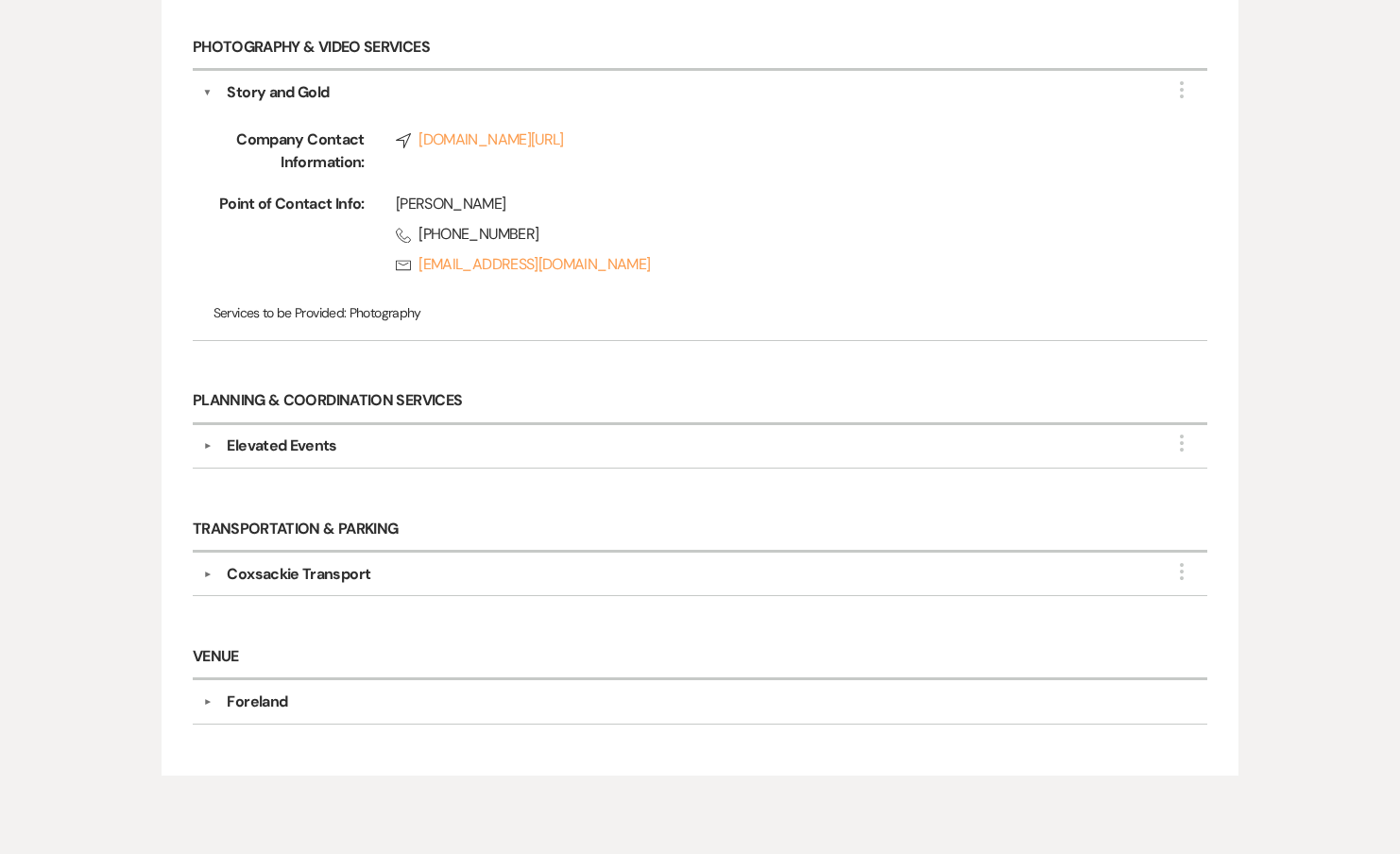
click at [286, 441] on div "Elevated Events" at bounding box center [282, 446] width 109 height 23
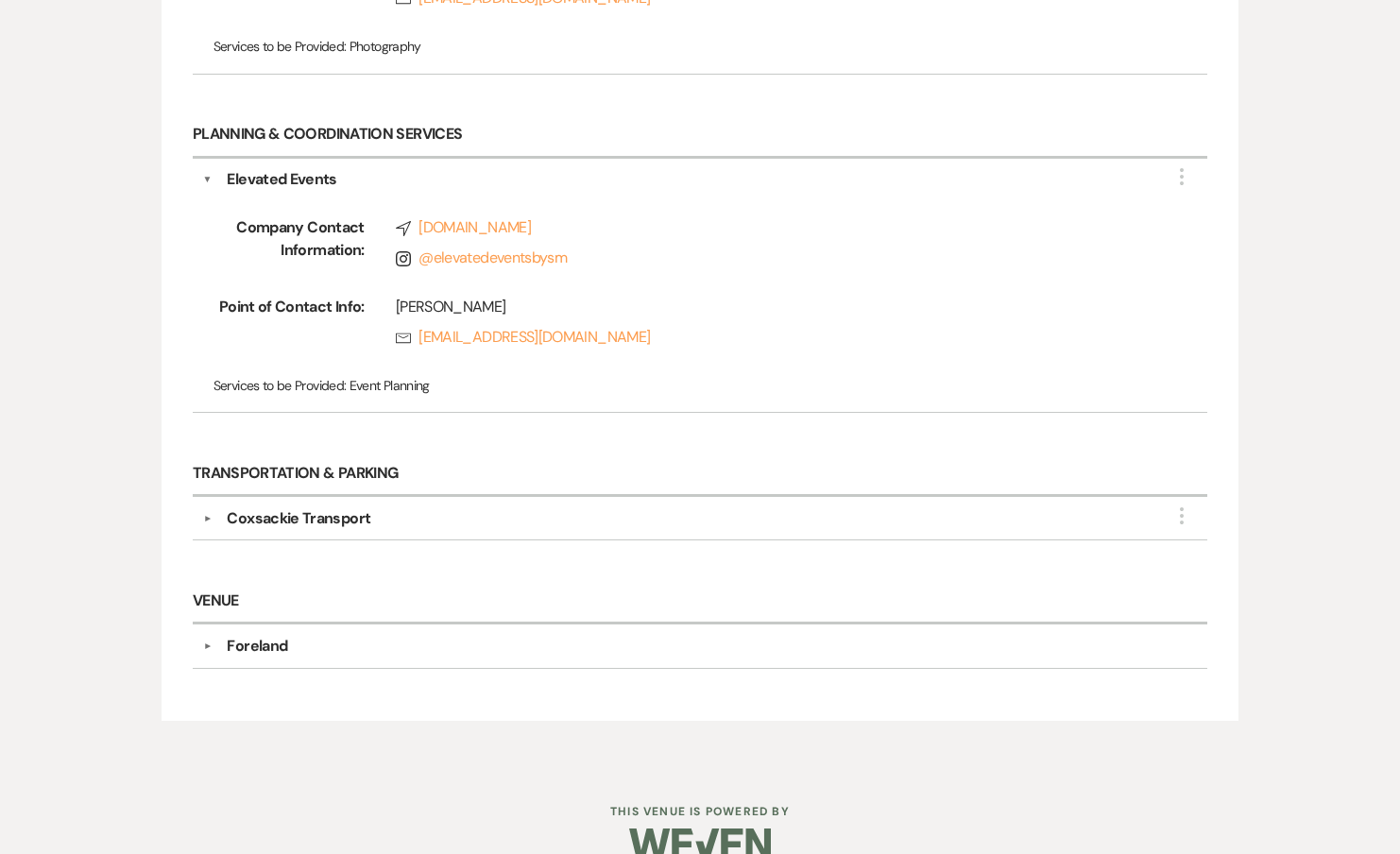
scroll to position [3245, 0]
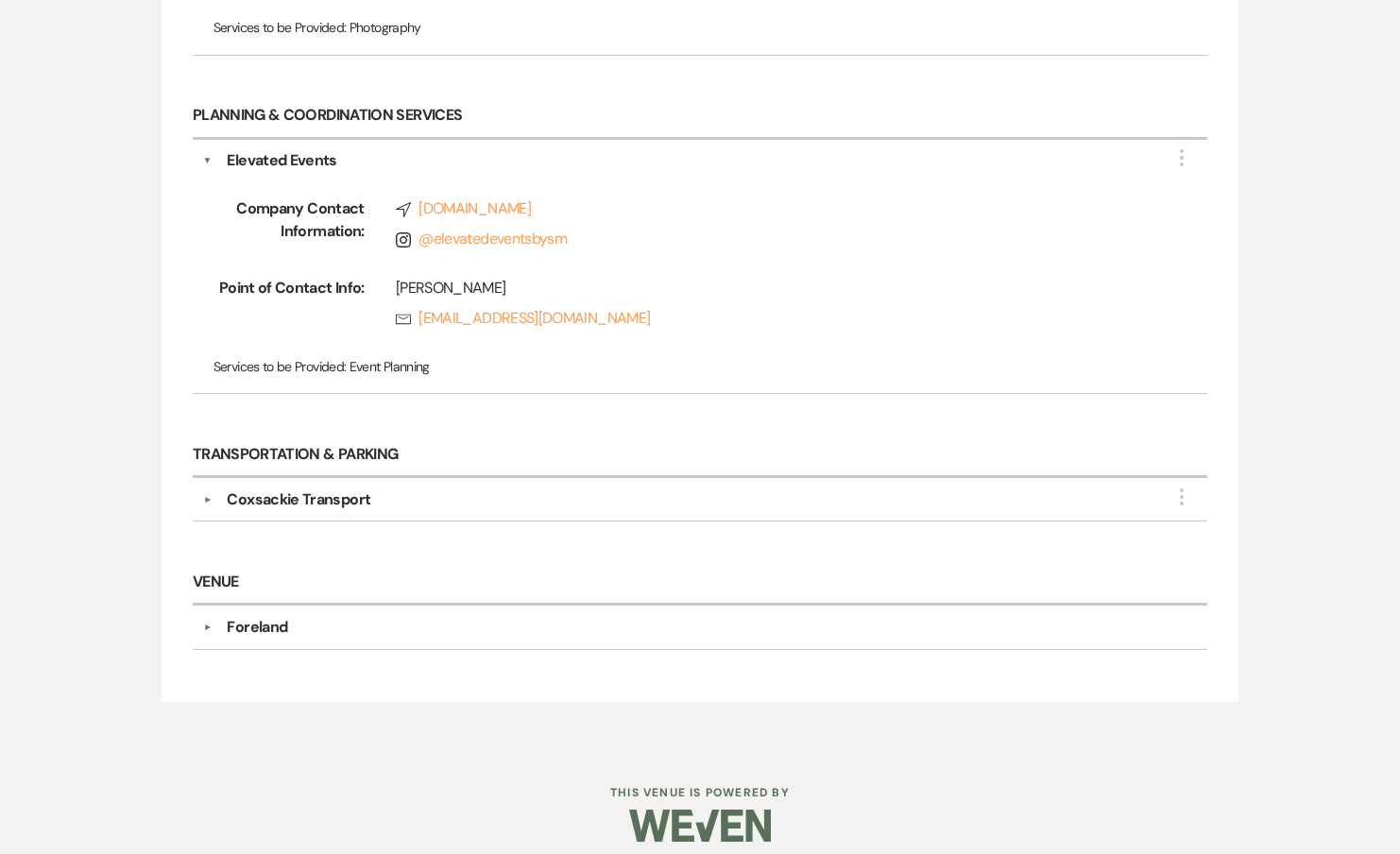
click at [283, 489] on div "Coxsackie Transport" at bounding box center [299, 500] width 143 height 23
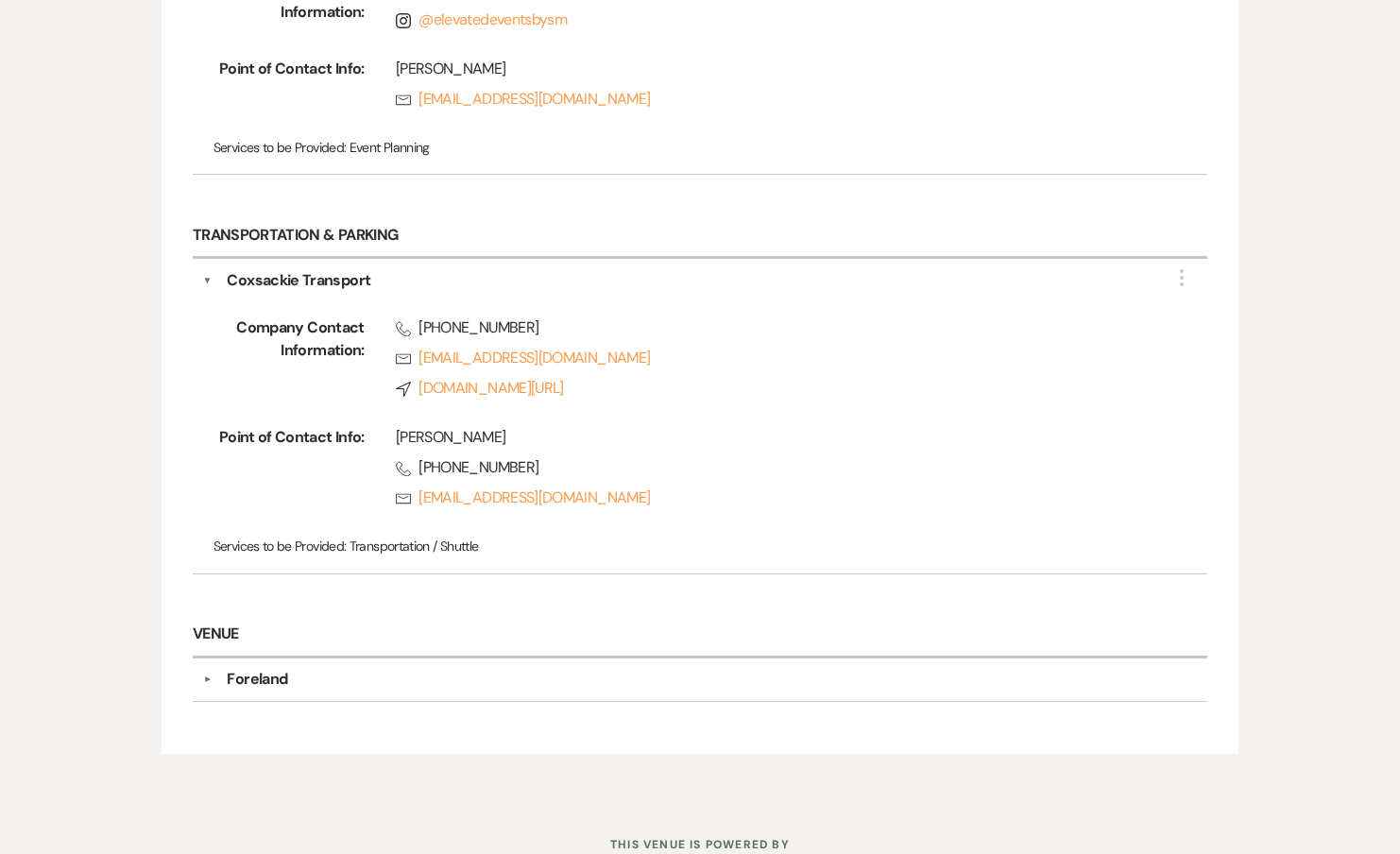
scroll to position [3517, 0]
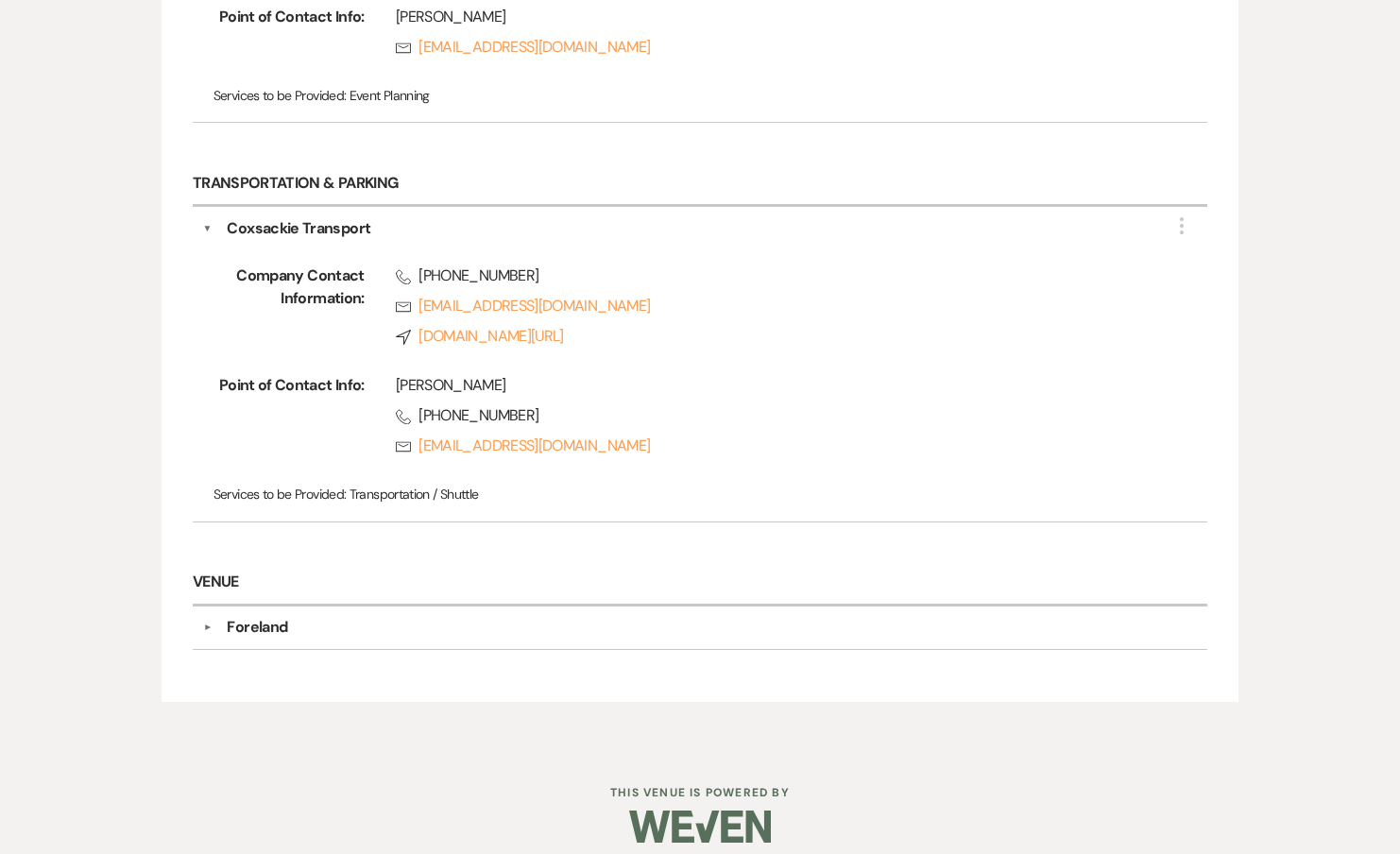
click at [266, 606] on div "▼ Foreland Company Contact Information: Compass [DOMAIN_NAME][URL] Location [ST…" at bounding box center [700, 628] width 1015 height 44
click at [267, 623] on div "▼ Foreland Company Contact Information: Compass [DOMAIN_NAME][URL] Location [ST…" at bounding box center [700, 628] width 1015 height 44
click at [265, 616] on div "Foreland" at bounding box center [257, 627] width 61 height 23
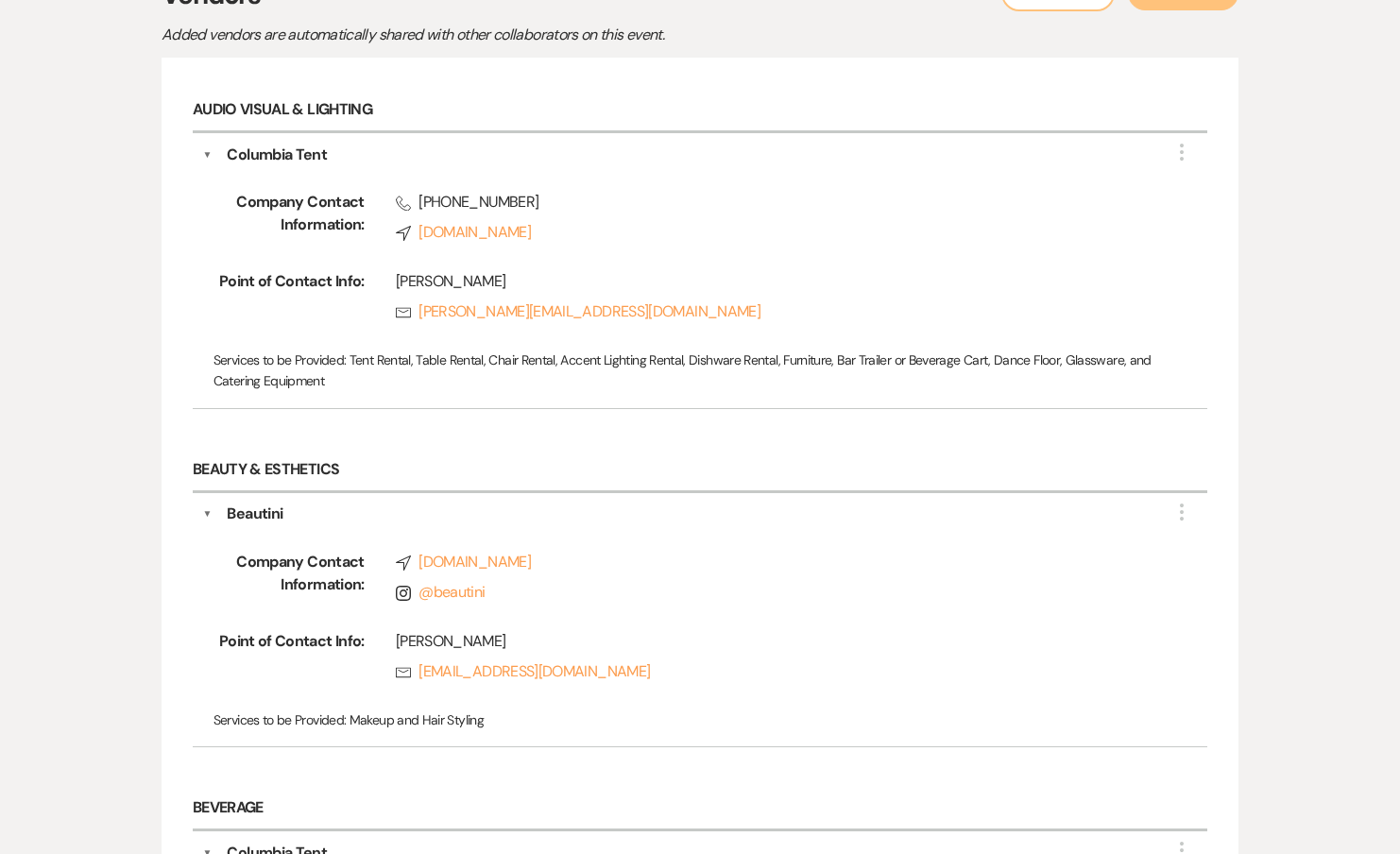
scroll to position [0, 0]
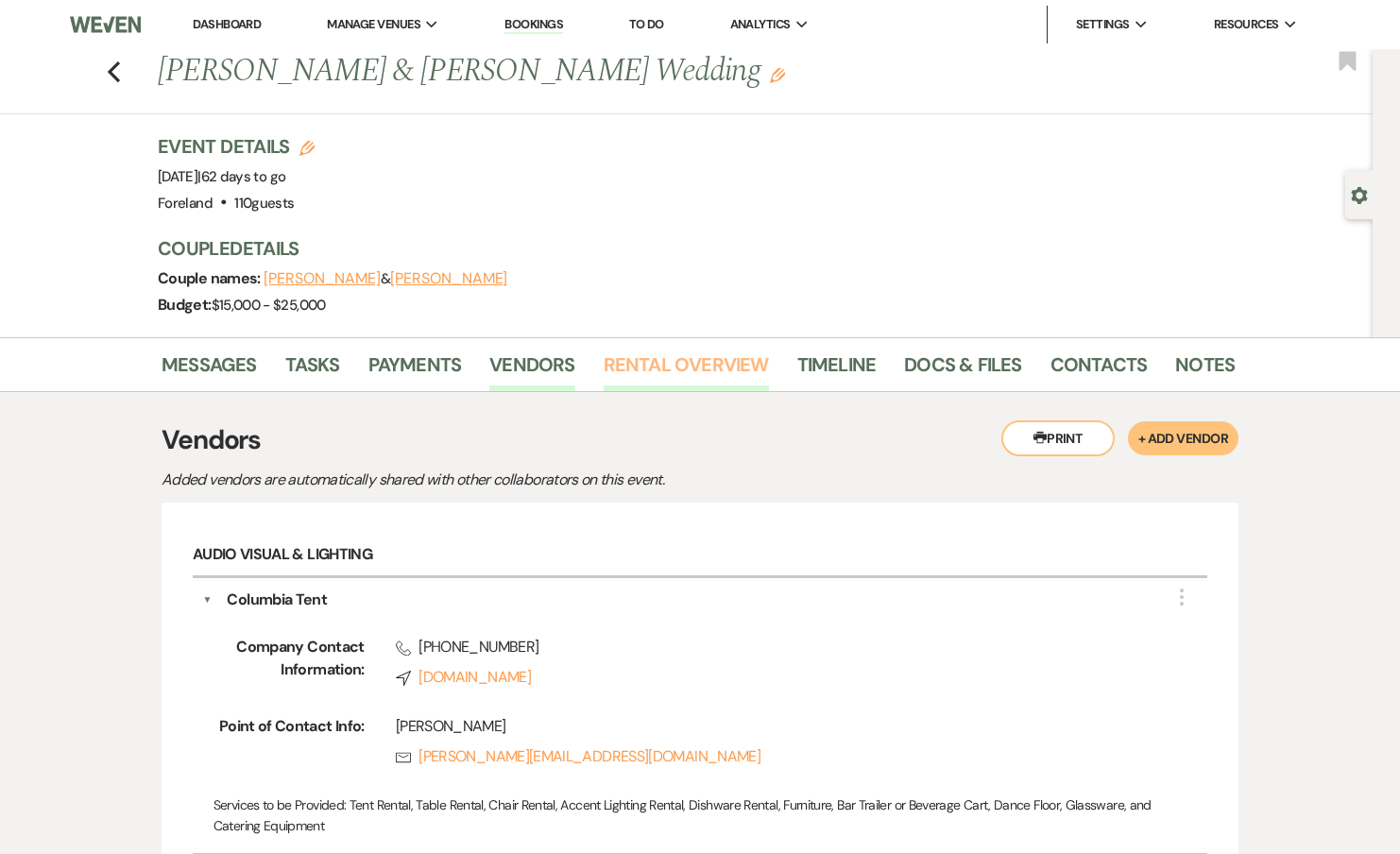
click at [680, 349] on link "Rental Overview" at bounding box center [687, 370] width 165 height 42
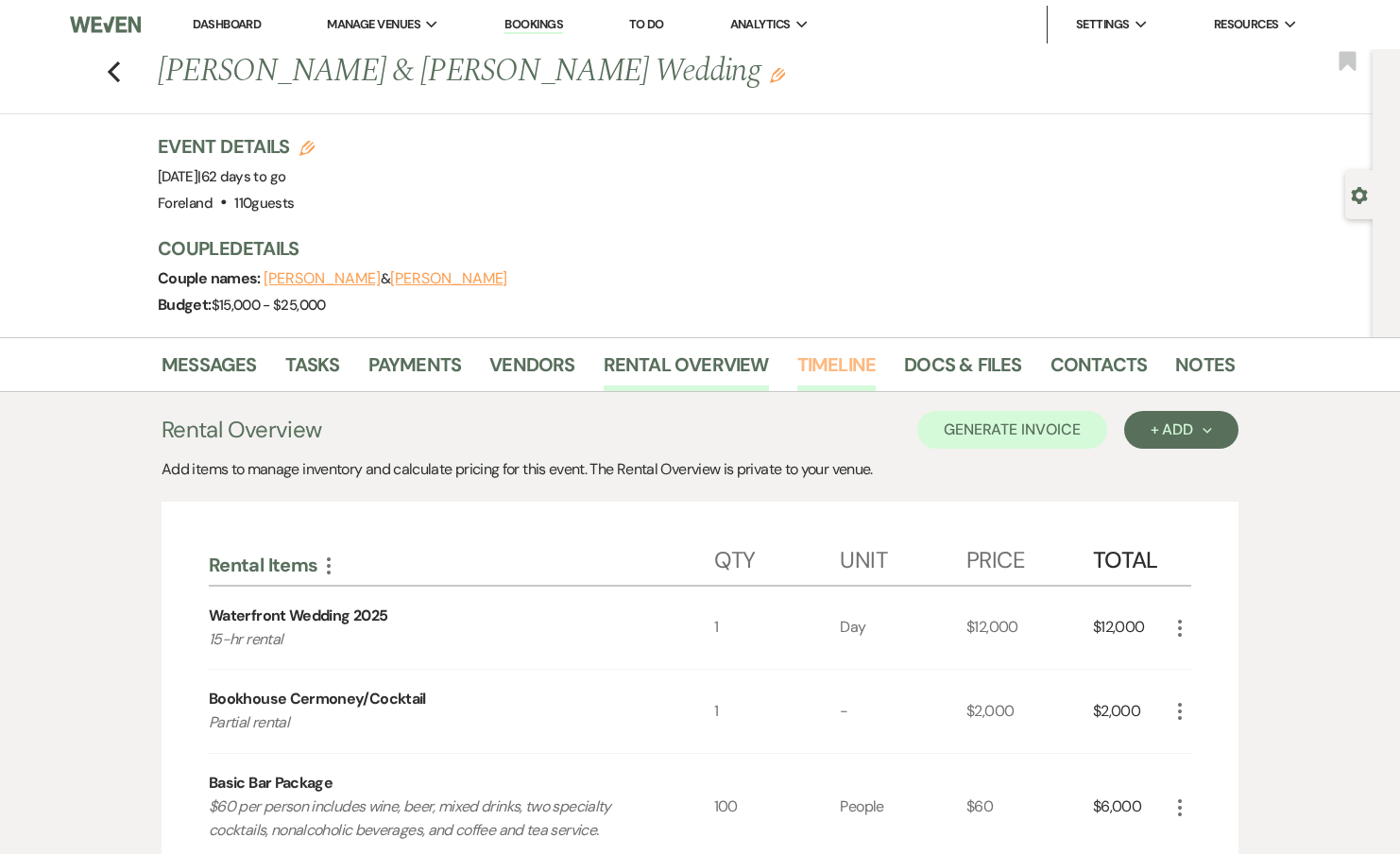
click at [823, 357] on link "Timeline" at bounding box center [837, 370] width 80 height 42
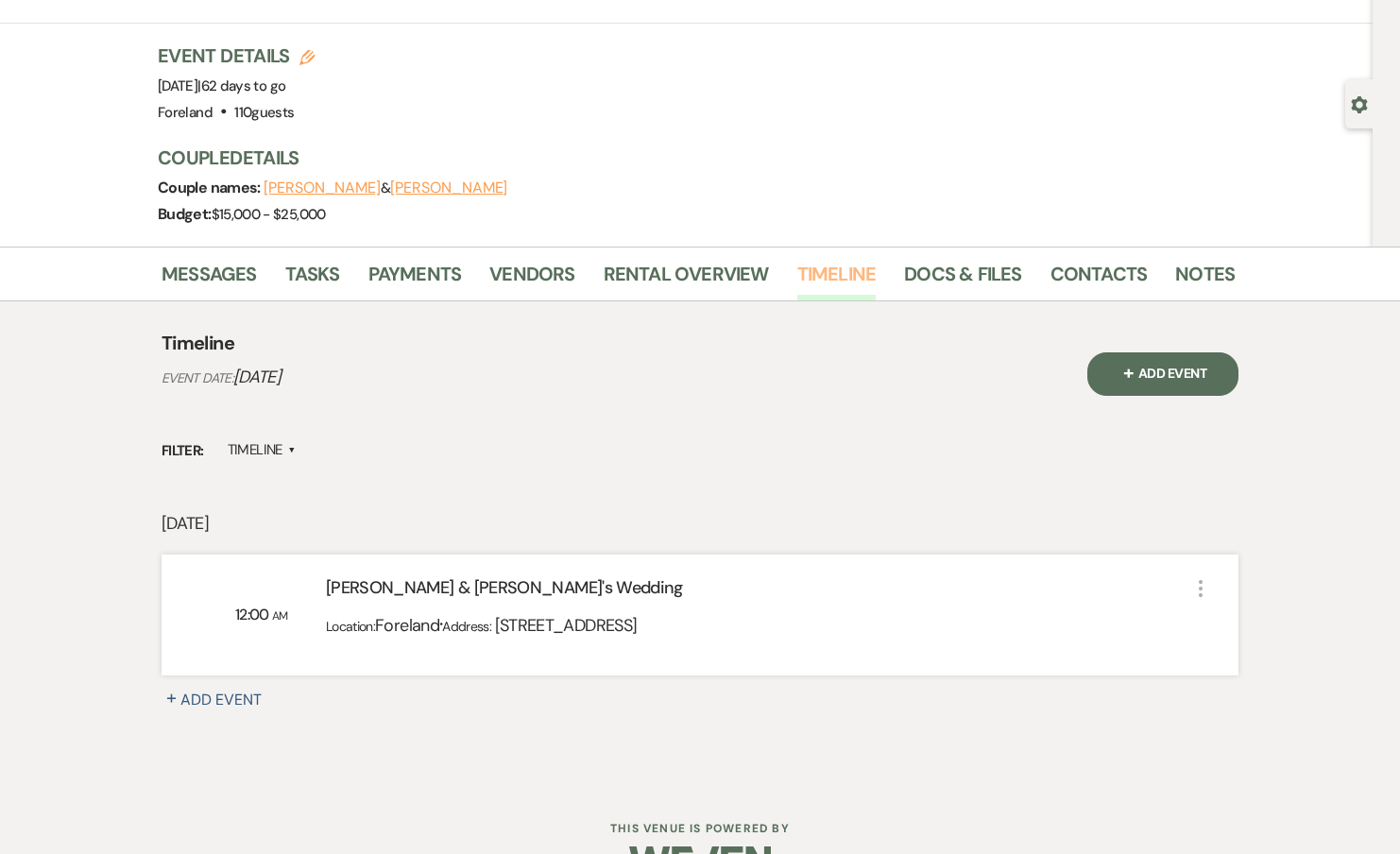
scroll to position [96, 0]
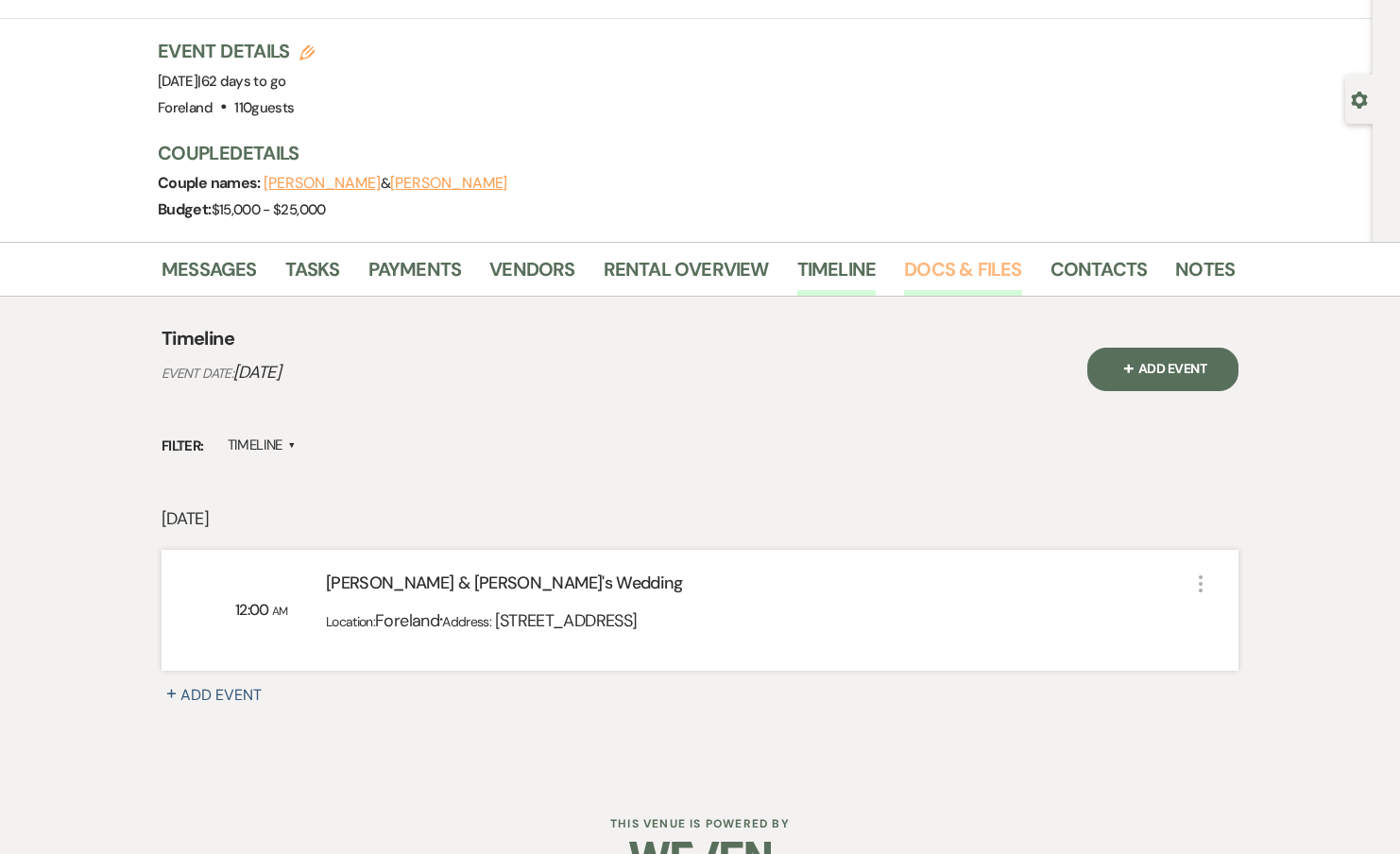
click at [997, 260] on link "Docs & Files" at bounding box center [963, 275] width 117 height 42
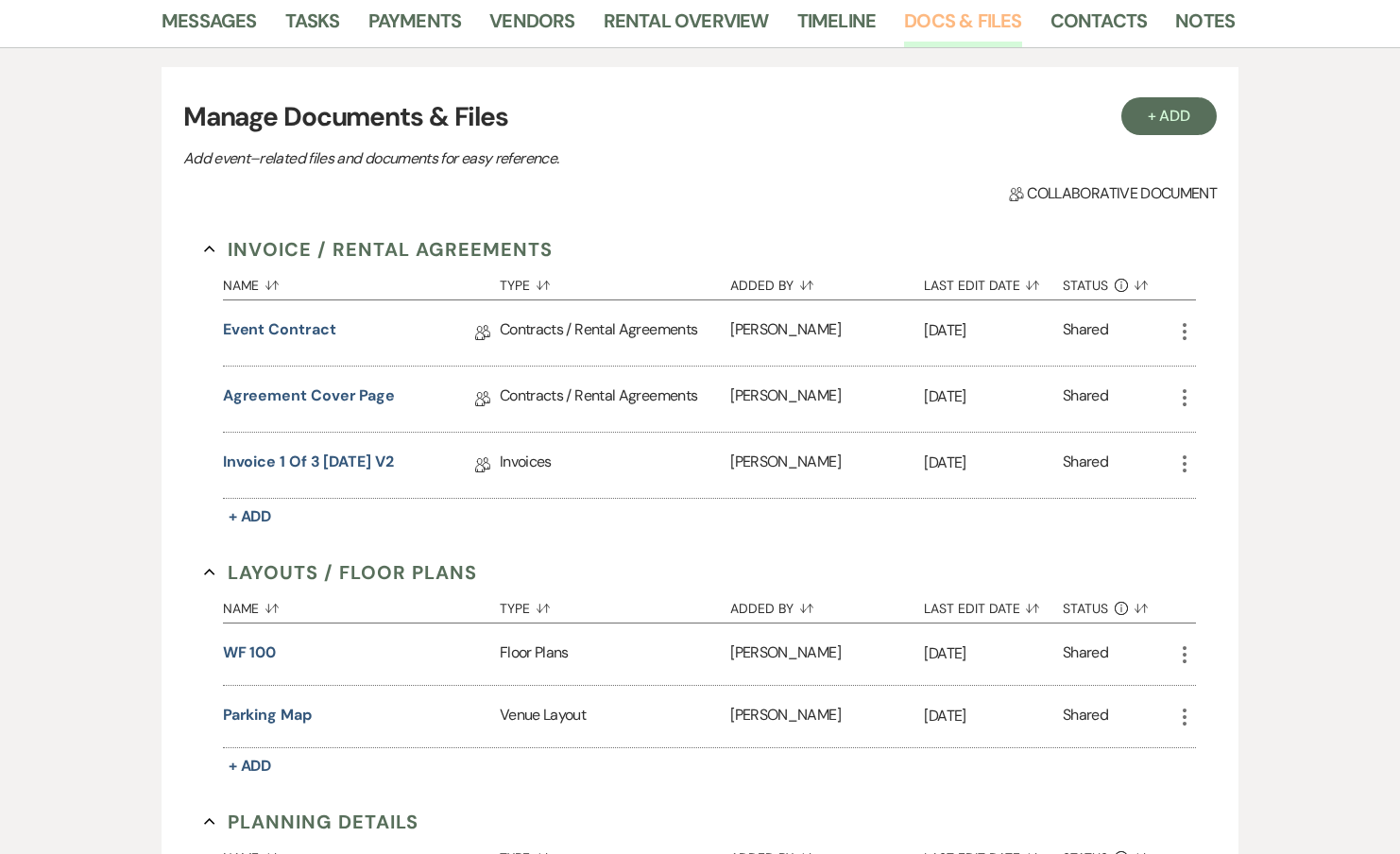
scroll to position [404, 0]
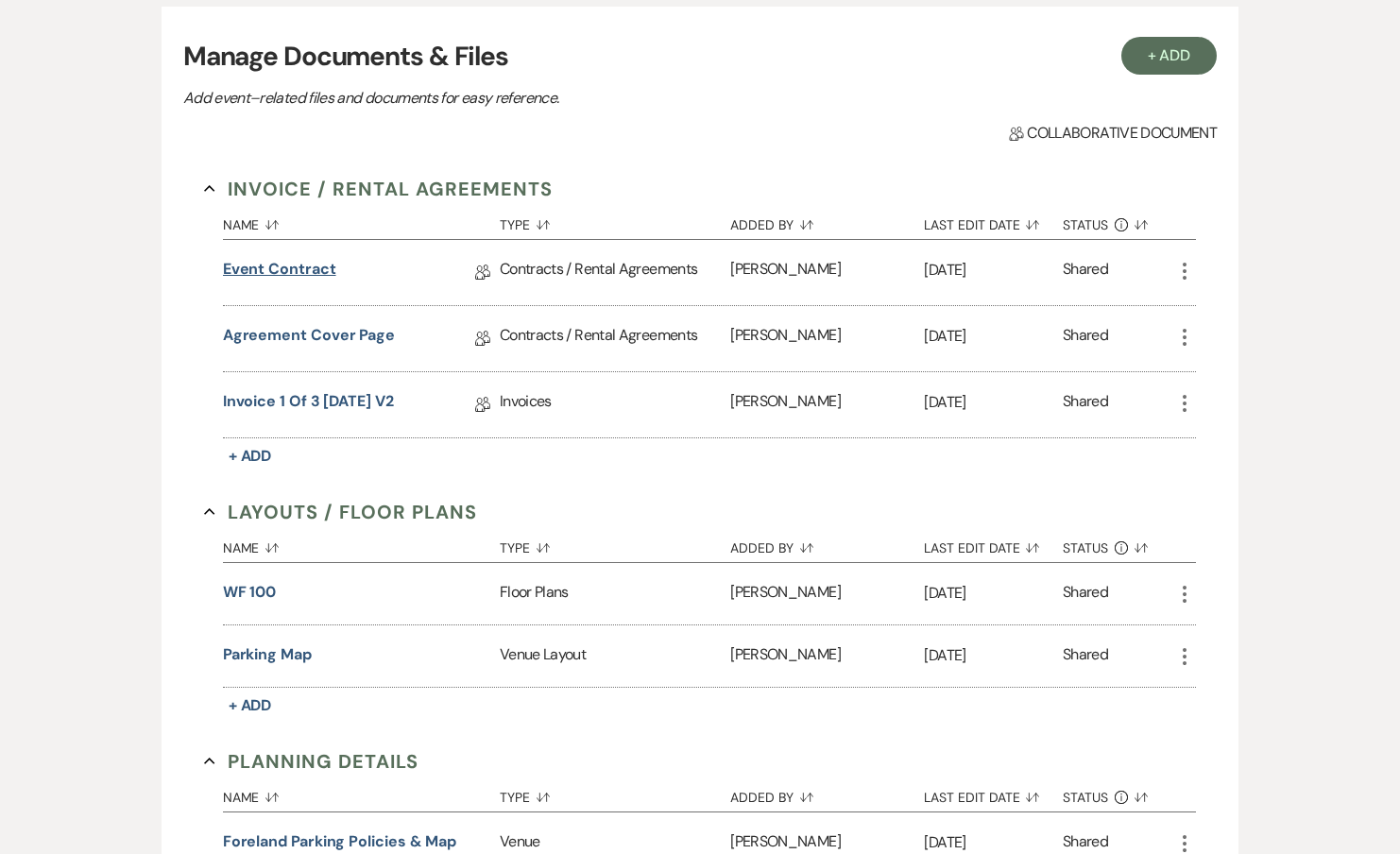
click at [307, 267] on link "Event Contract" at bounding box center [280, 272] width 113 height 29
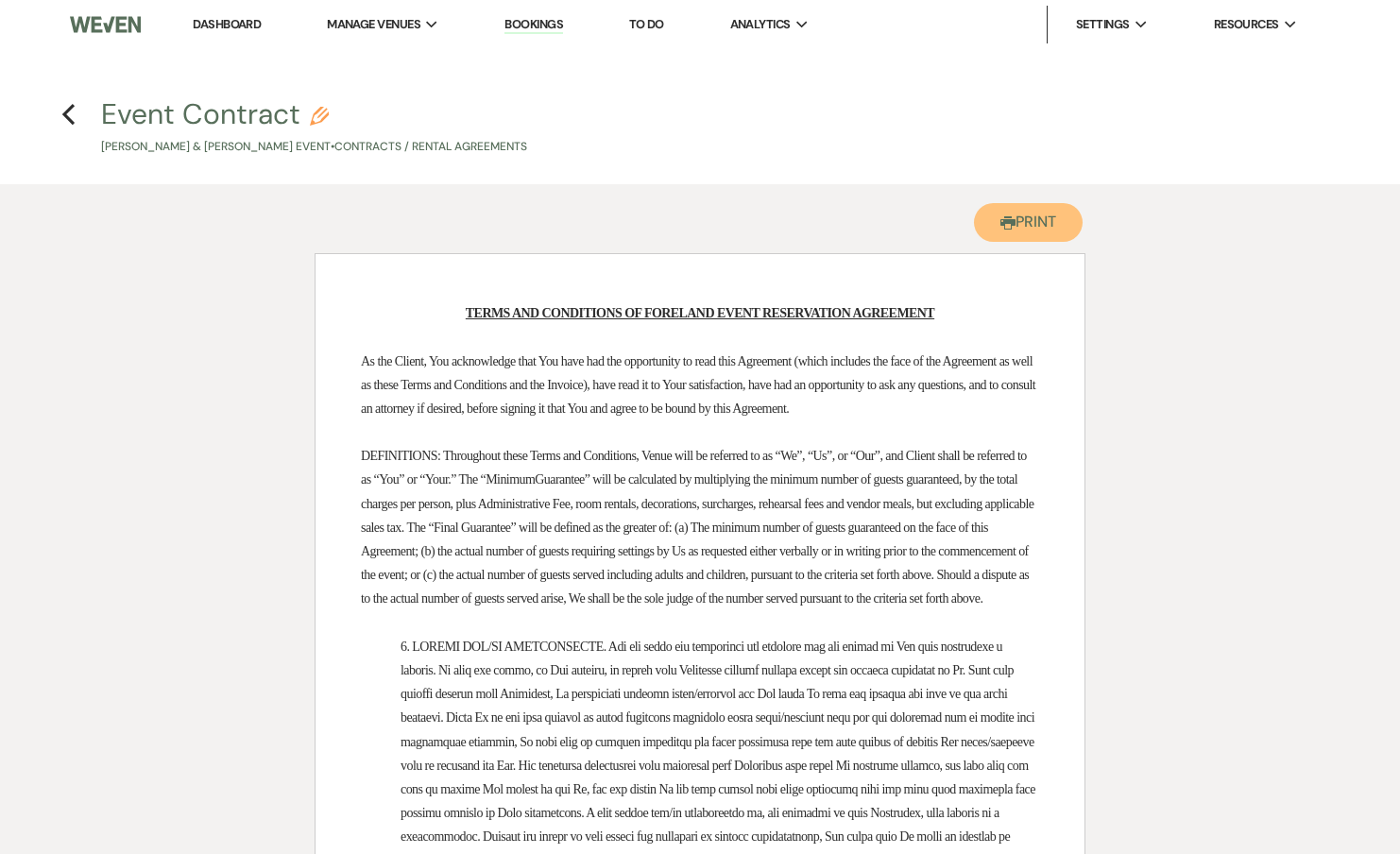
click at [1002, 216] on use "button" at bounding box center [1007, 222] width 15 height 13
click at [78, 124] on h4 "Previous Event Contract Pencil [PERSON_NAME] & [PERSON_NAME] Event • Contracts …" at bounding box center [700, 125] width 1360 height 62
click at [71, 121] on use "button" at bounding box center [69, 113] width 12 height 21
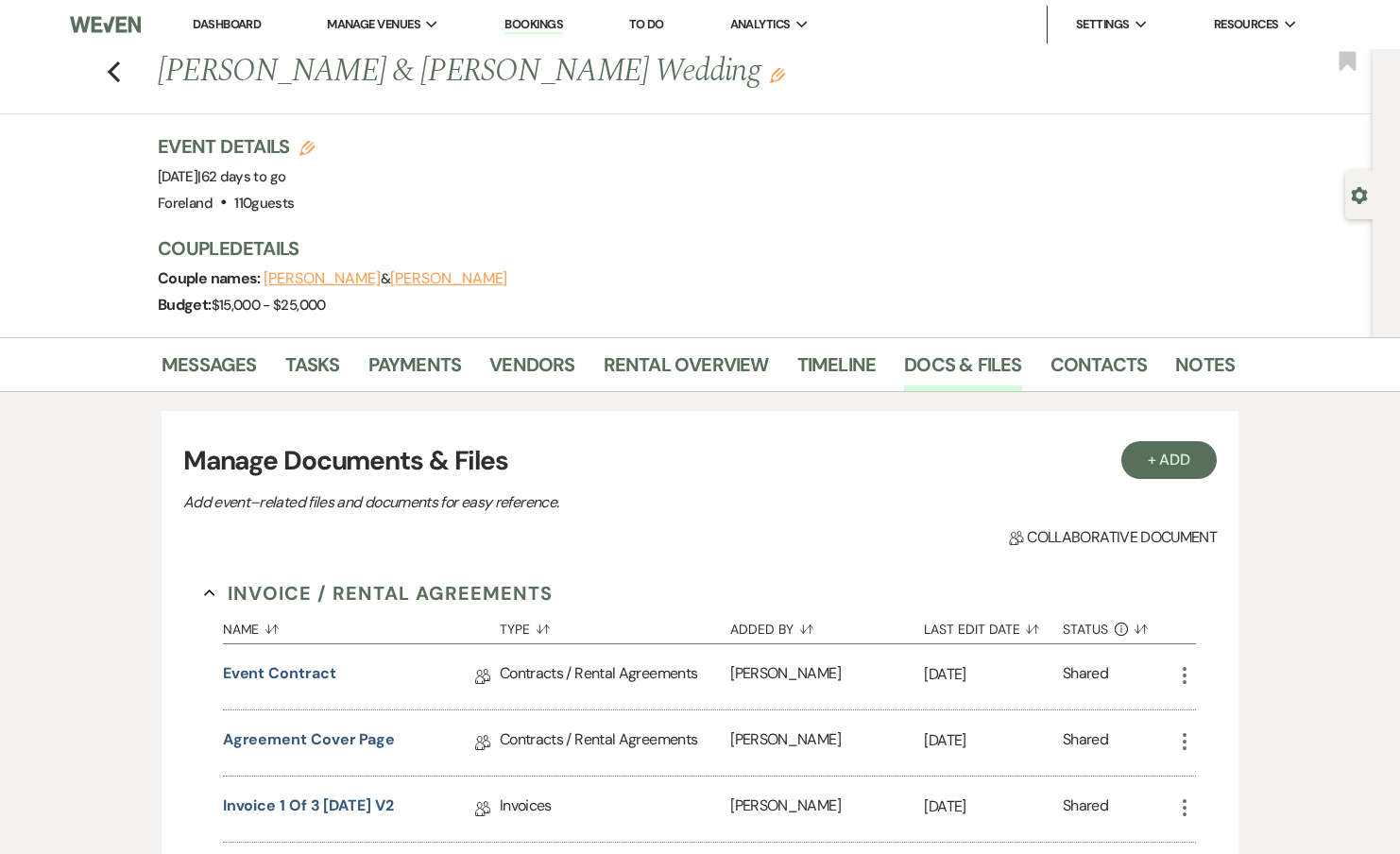
scroll to position [404, 0]
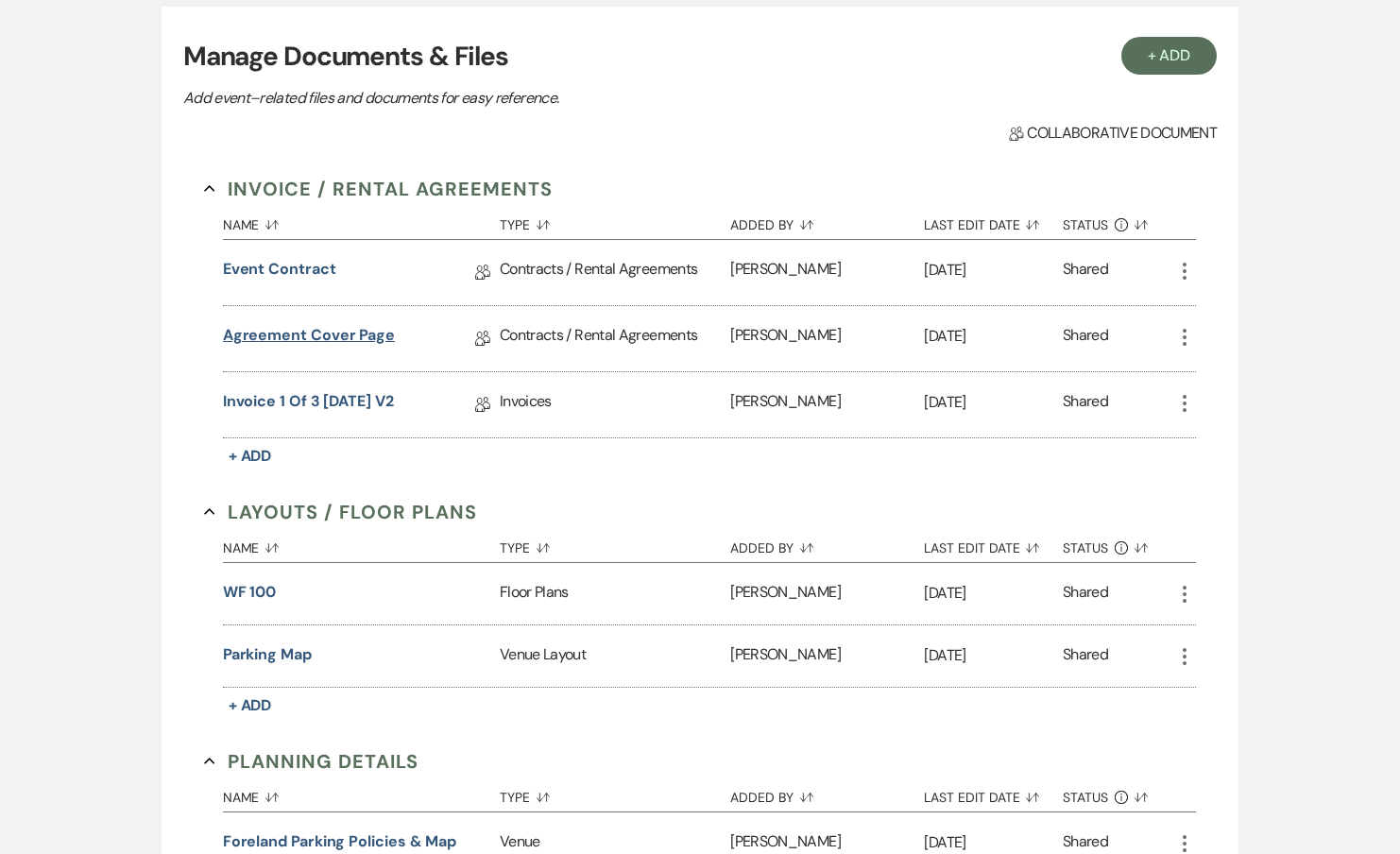
click at [331, 329] on link "Agreement Cover Page" at bounding box center [308, 338] width 172 height 29
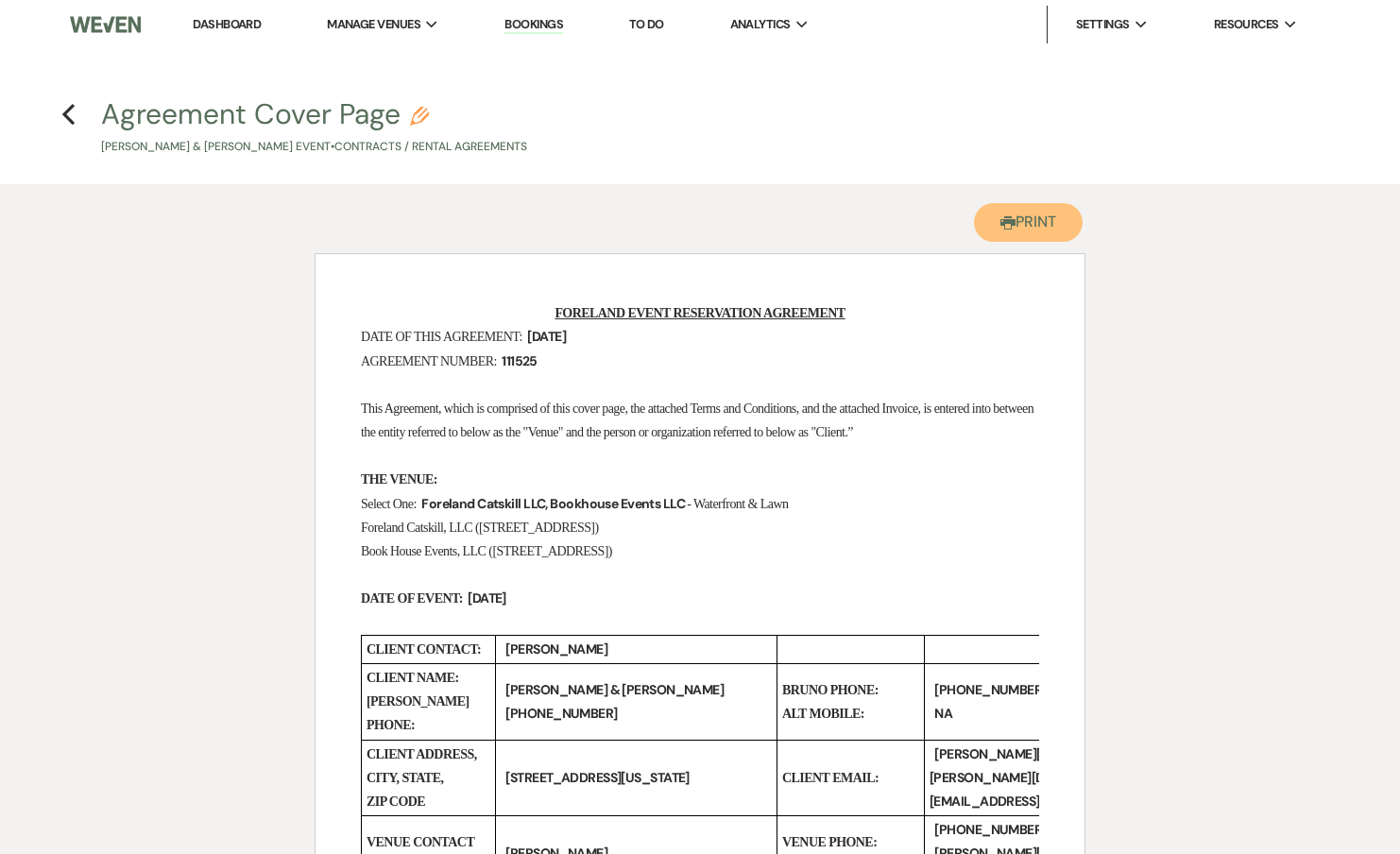
click at [1002, 229] on icon "Printer" at bounding box center [1007, 222] width 15 height 15
click at [61, 110] on h4 "Previous Agreement Cover Page Pencil Bruno Marques & Myra Manning's Event • Con…" at bounding box center [700, 125] width 1360 height 62
click at [62, 106] on icon "Previous" at bounding box center [69, 113] width 14 height 23
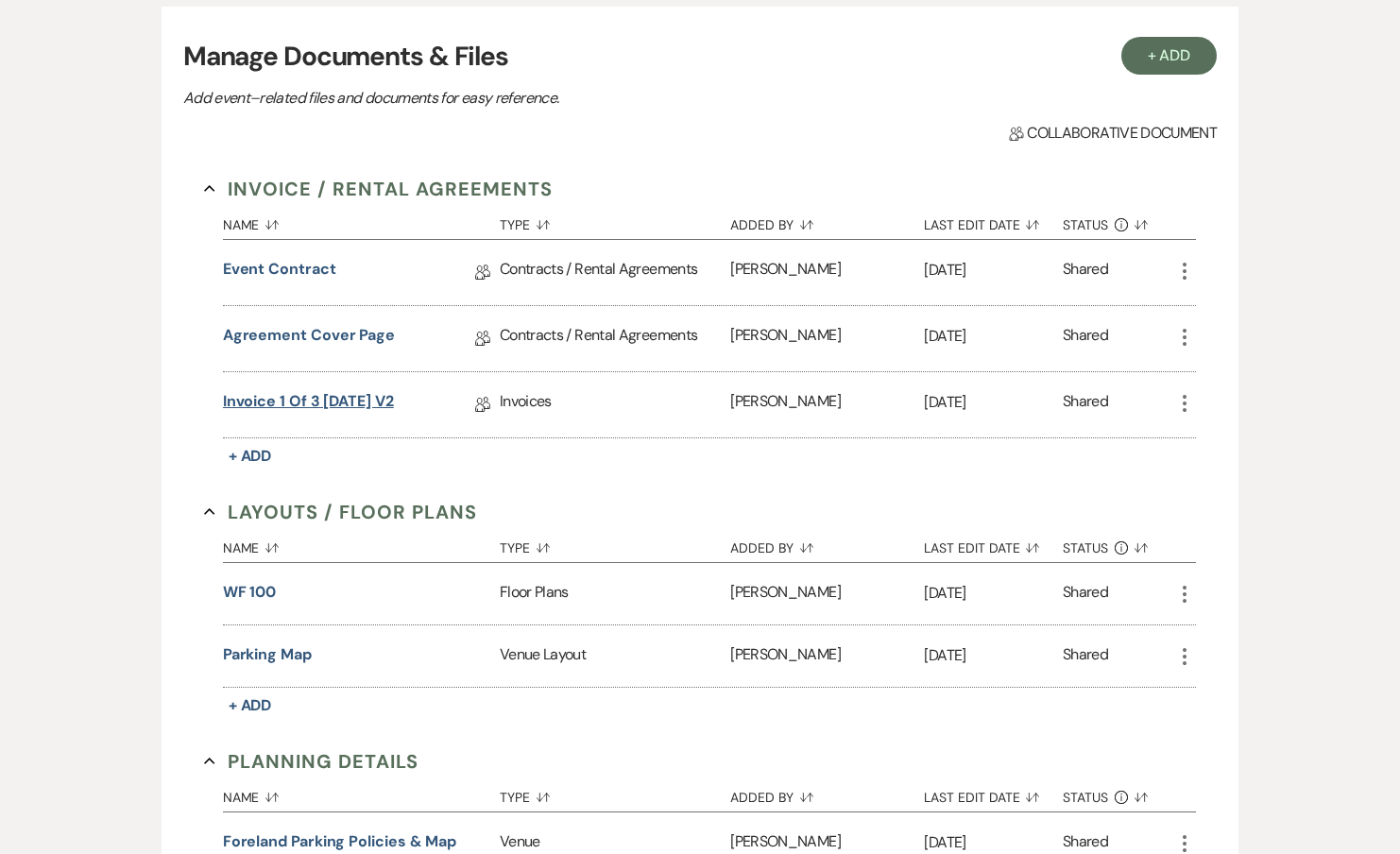
click at [307, 401] on link "Invoice 1 of 3 12-31-2024 V2" at bounding box center [308, 404] width 171 height 29
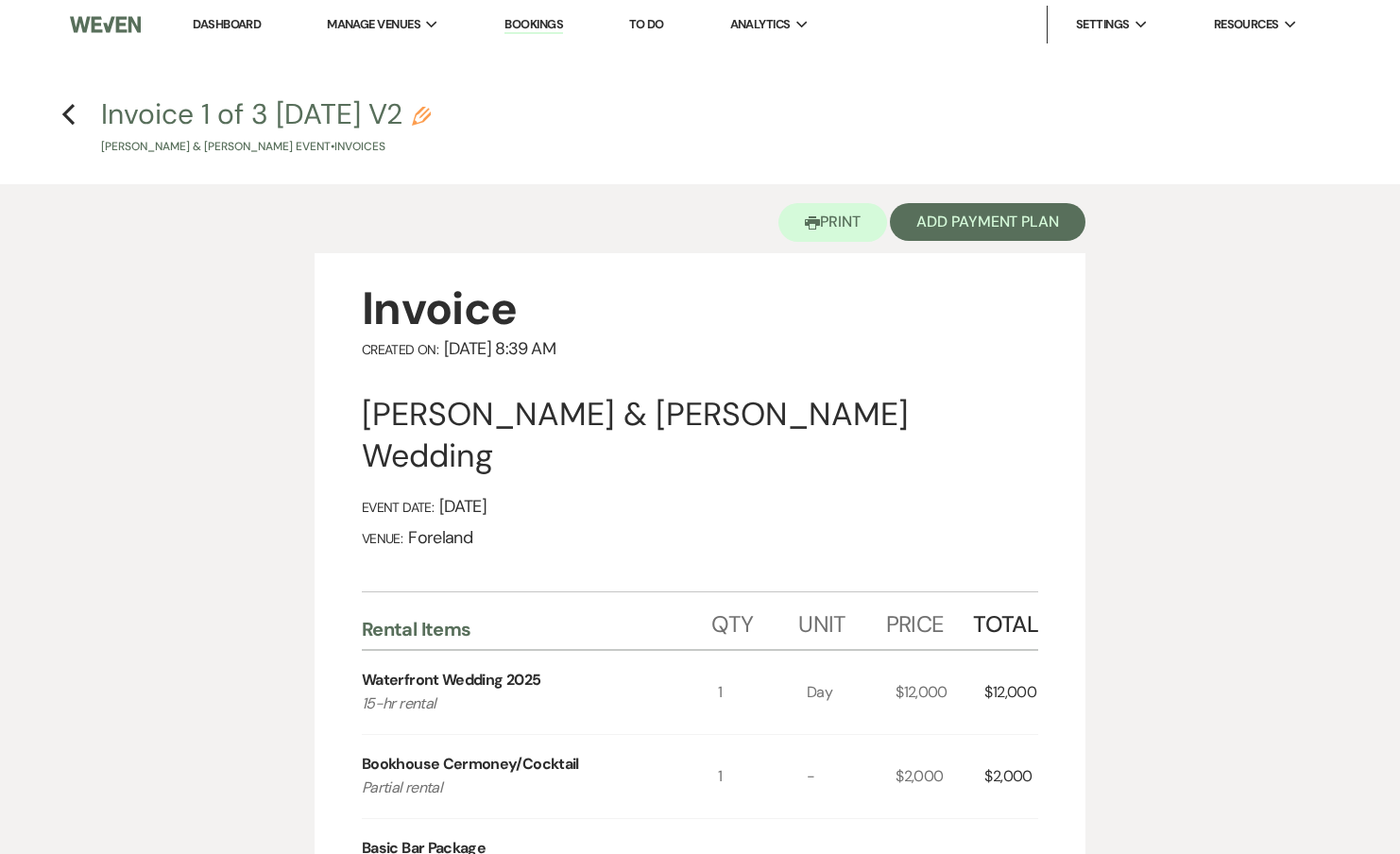
click at [852, 251] on div "Printer Print Add Payment Plan" at bounding box center [700, 218] width 771 height 69
click at [852, 230] on button "Printer Print" at bounding box center [832, 222] width 108 height 39
click at [72, 110] on icon "Previous" at bounding box center [69, 113] width 14 height 23
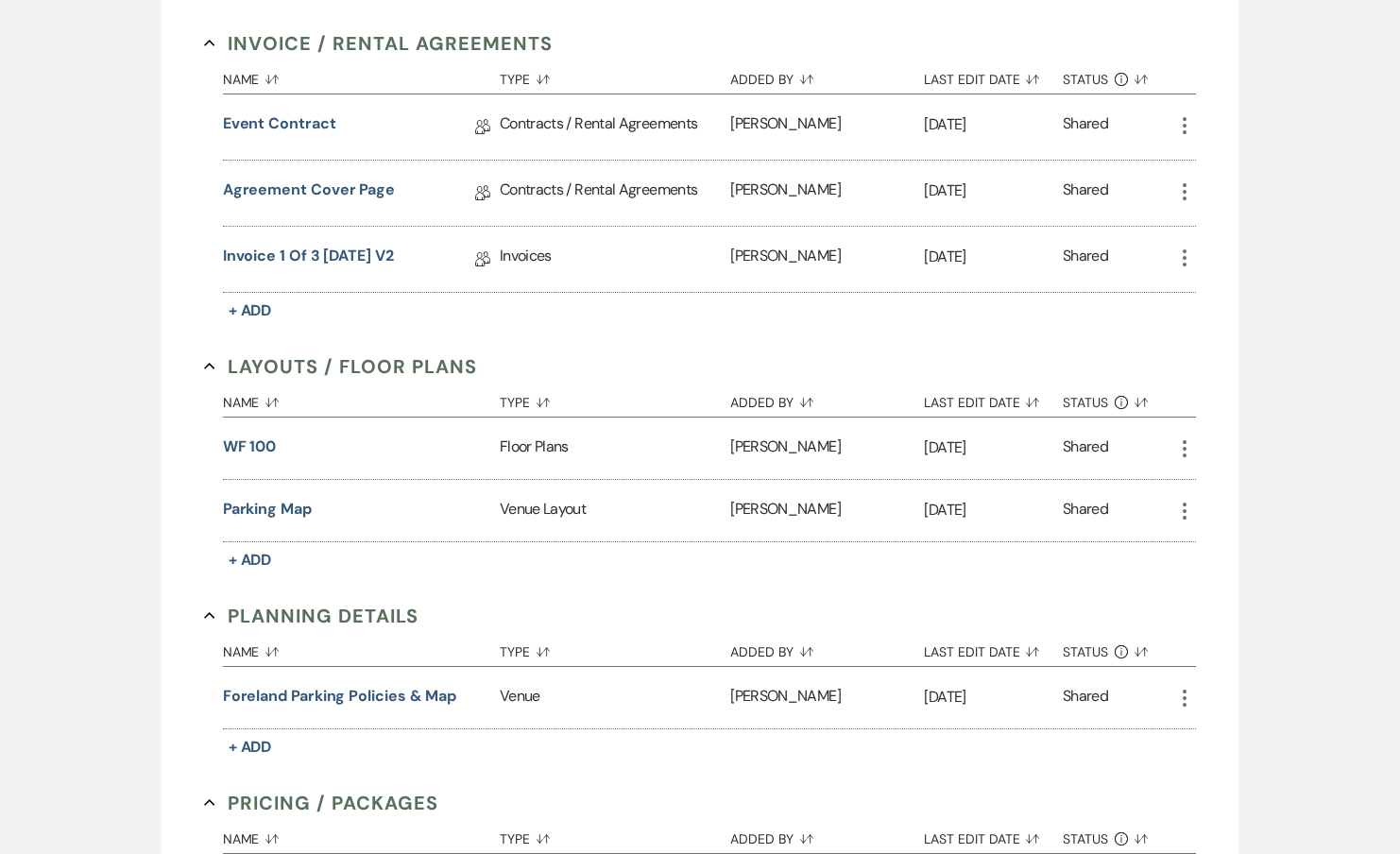
scroll to position [720, 0]
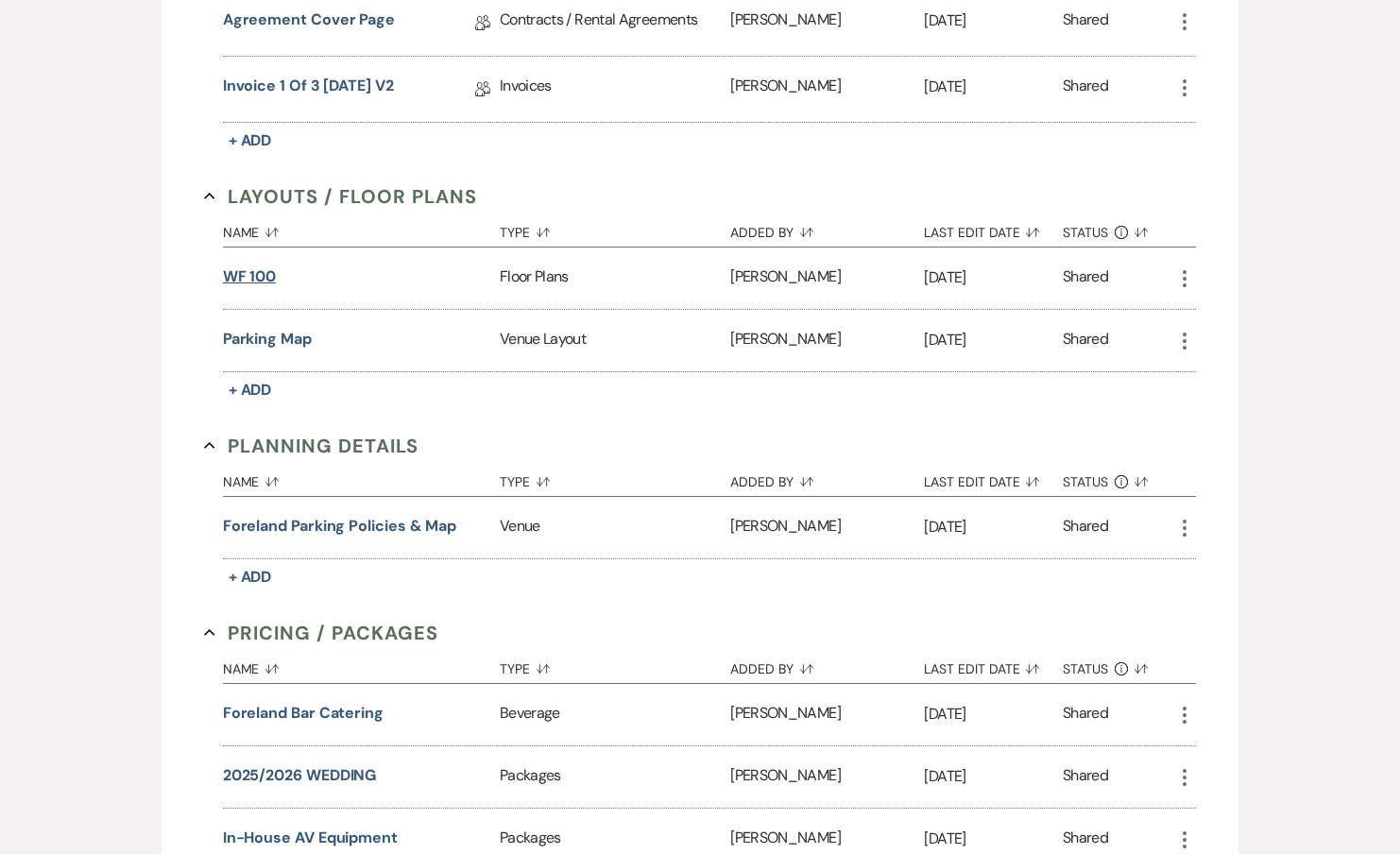
click at [264, 272] on button "WF 100" at bounding box center [250, 277] width 54 height 23
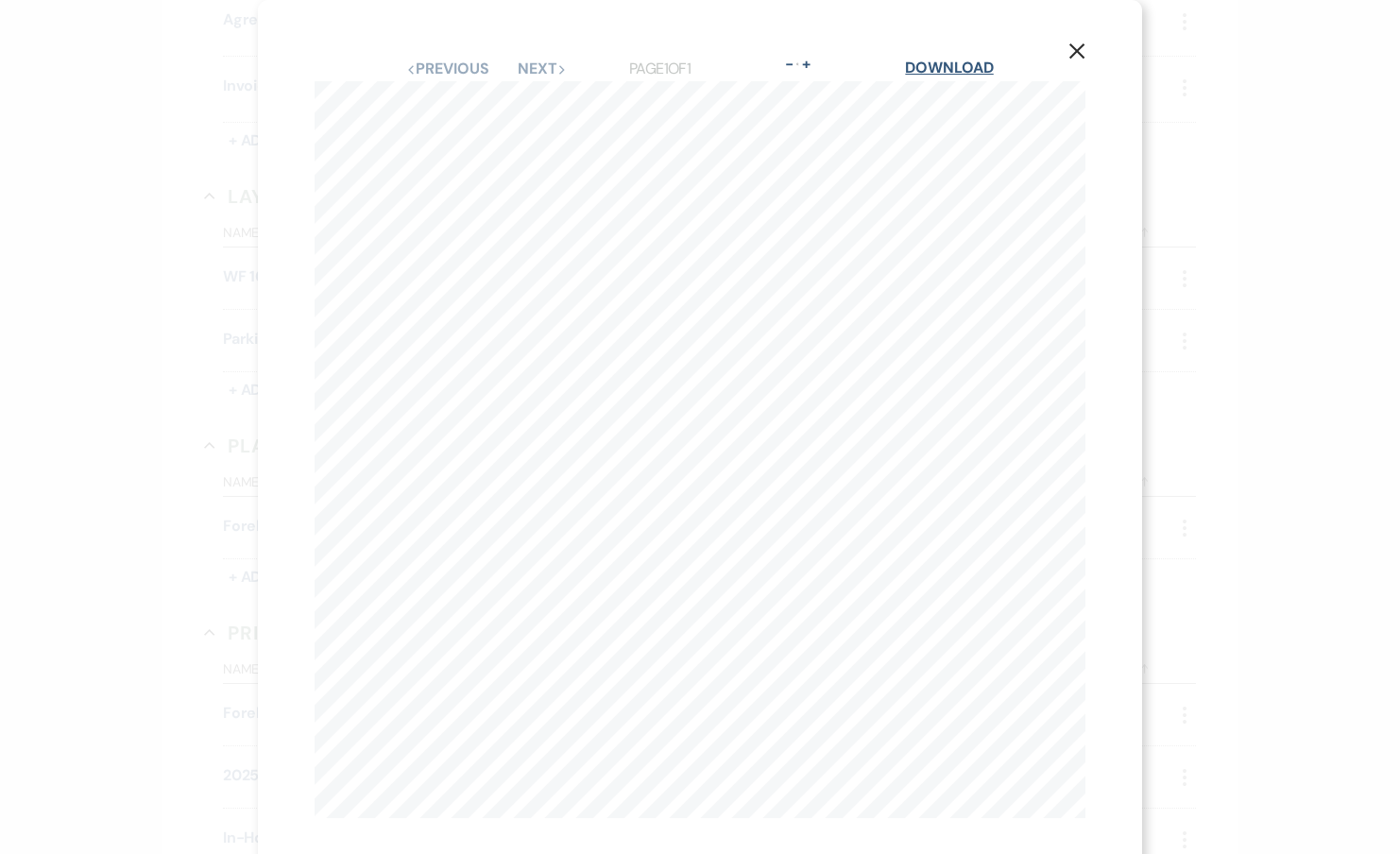
click at [958, 67] on link "Download" at bounding box center [948, 68] width 88 height 20
click at [1187, 77] on div "X Previous Previous Next Next Page 1 of 1 - Zoom + Download chairs 1.3' 1' betw…" at bounding box center [700, 427] width 1400 height 854
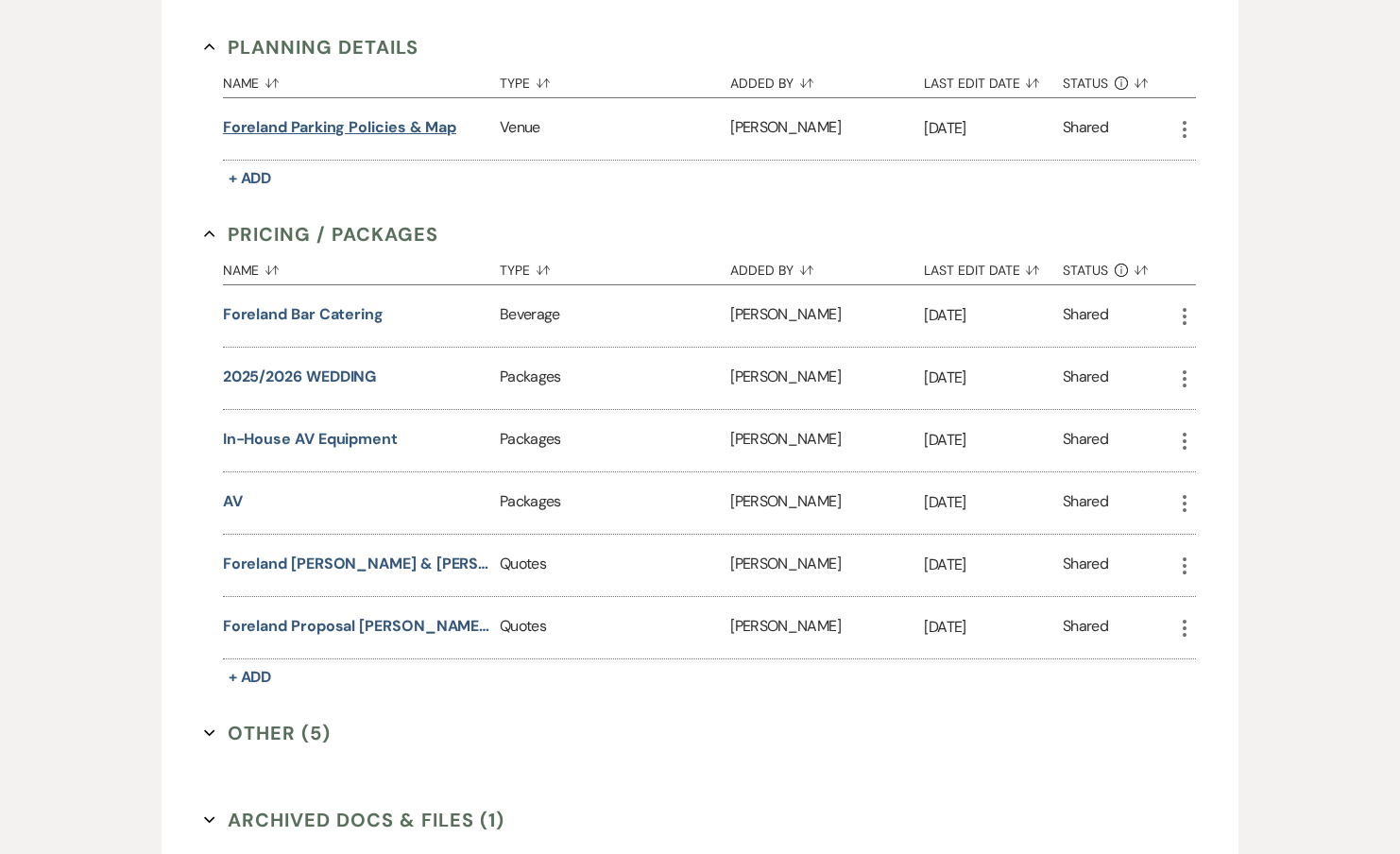
scroll to position [1136, 0]
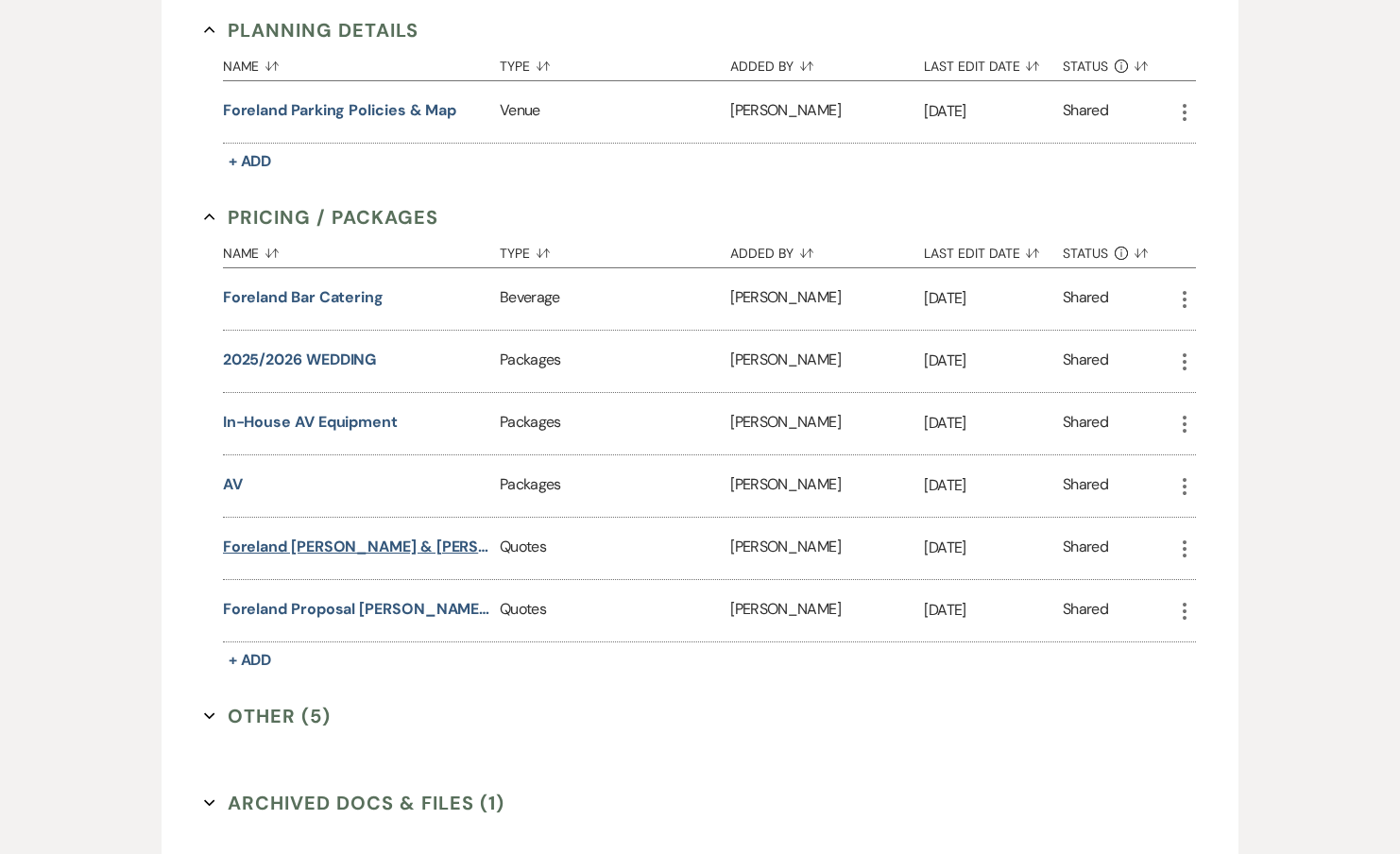
click at [296, 552] on button "Foreland Bruno Marques & Myra Manning's Wedding" at bounding box center [357, 546] width 270 height 23
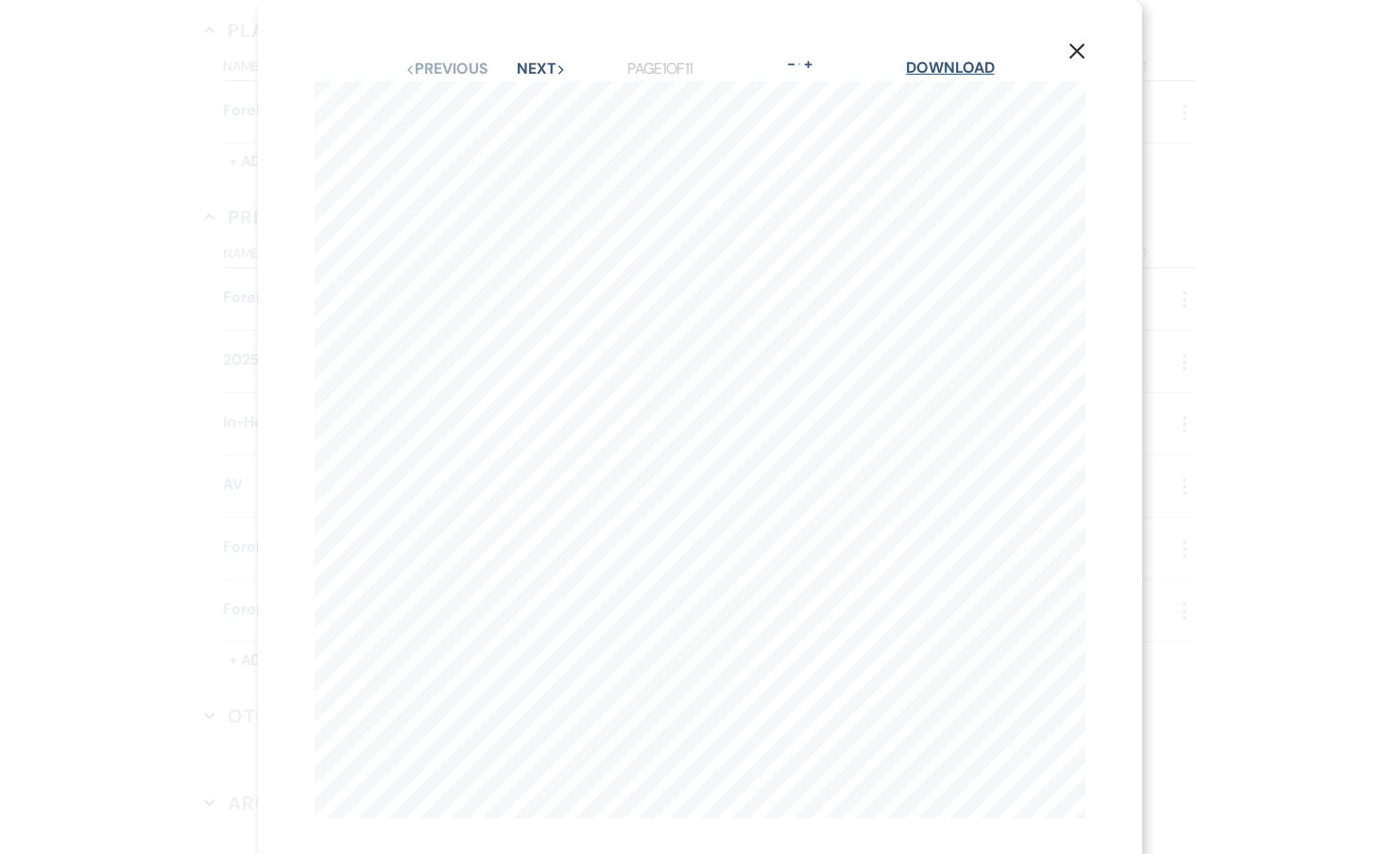
click at [952, 72] on link "Download" at bounding box center [949, 68] width 88 height 20
click at [1076, 52] on use "button" at bounding box center [1076, 51] width 15 height 15
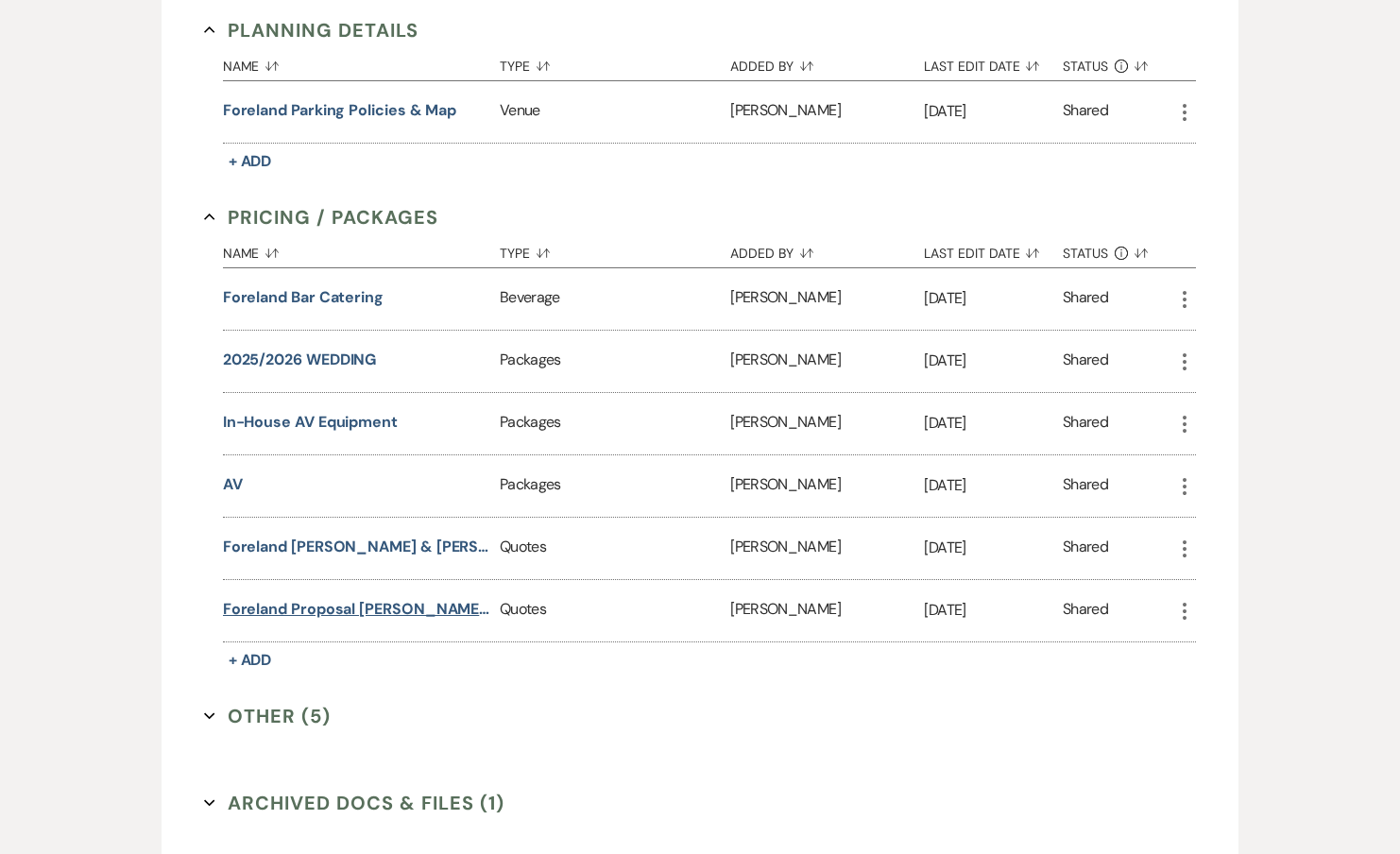
click at [375, 605] on button "Foreland Proposal Bruno Marques & Myra Manning's Wedding" at bounding box center [357, 609] width 270 height 23
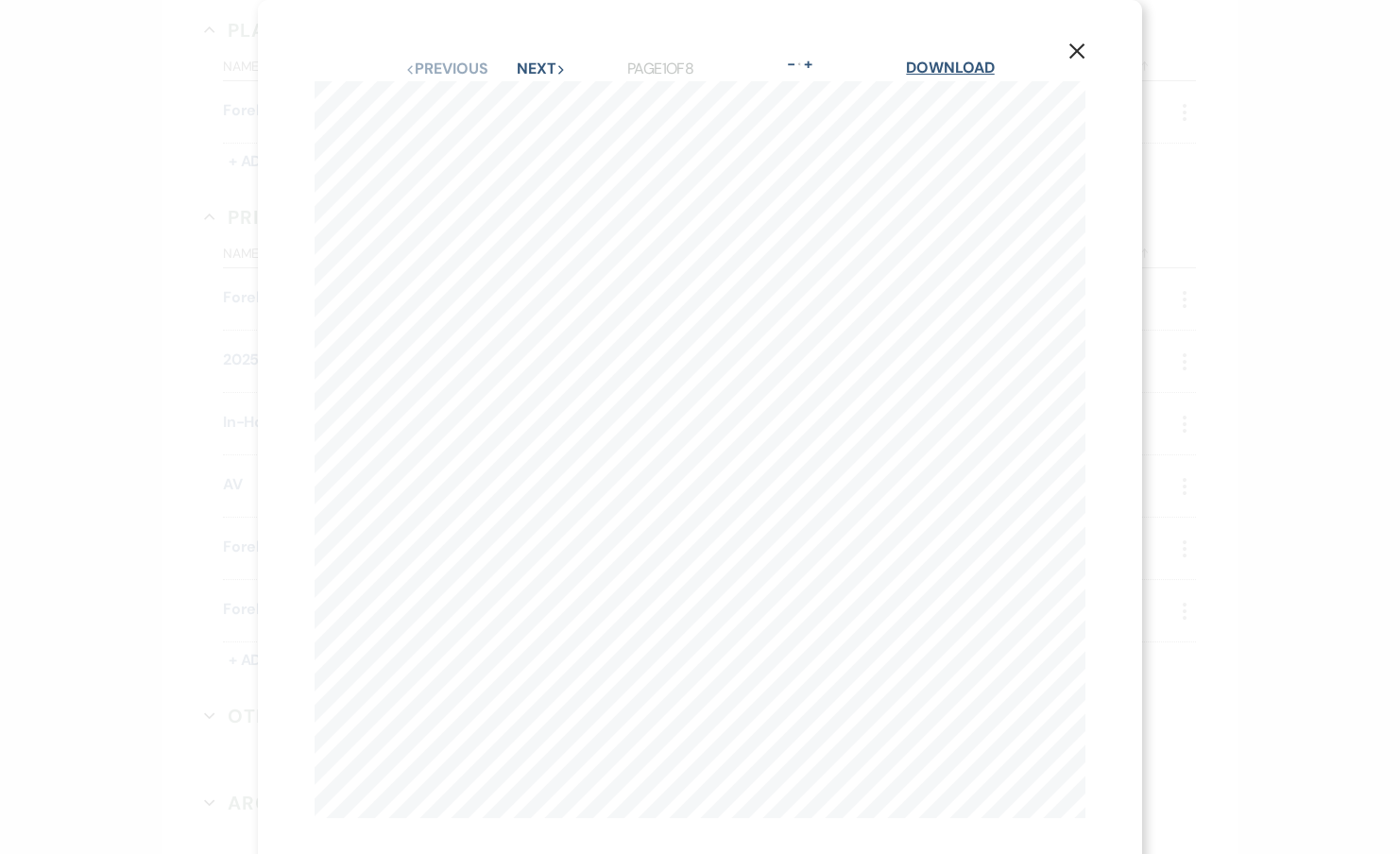
click at [950, 70] on link "Download" at bounding box center [949, 68] width 88 height 20
click at [1073, 56] on use "button" at bounding box center [1076, 51] width 15 height 15
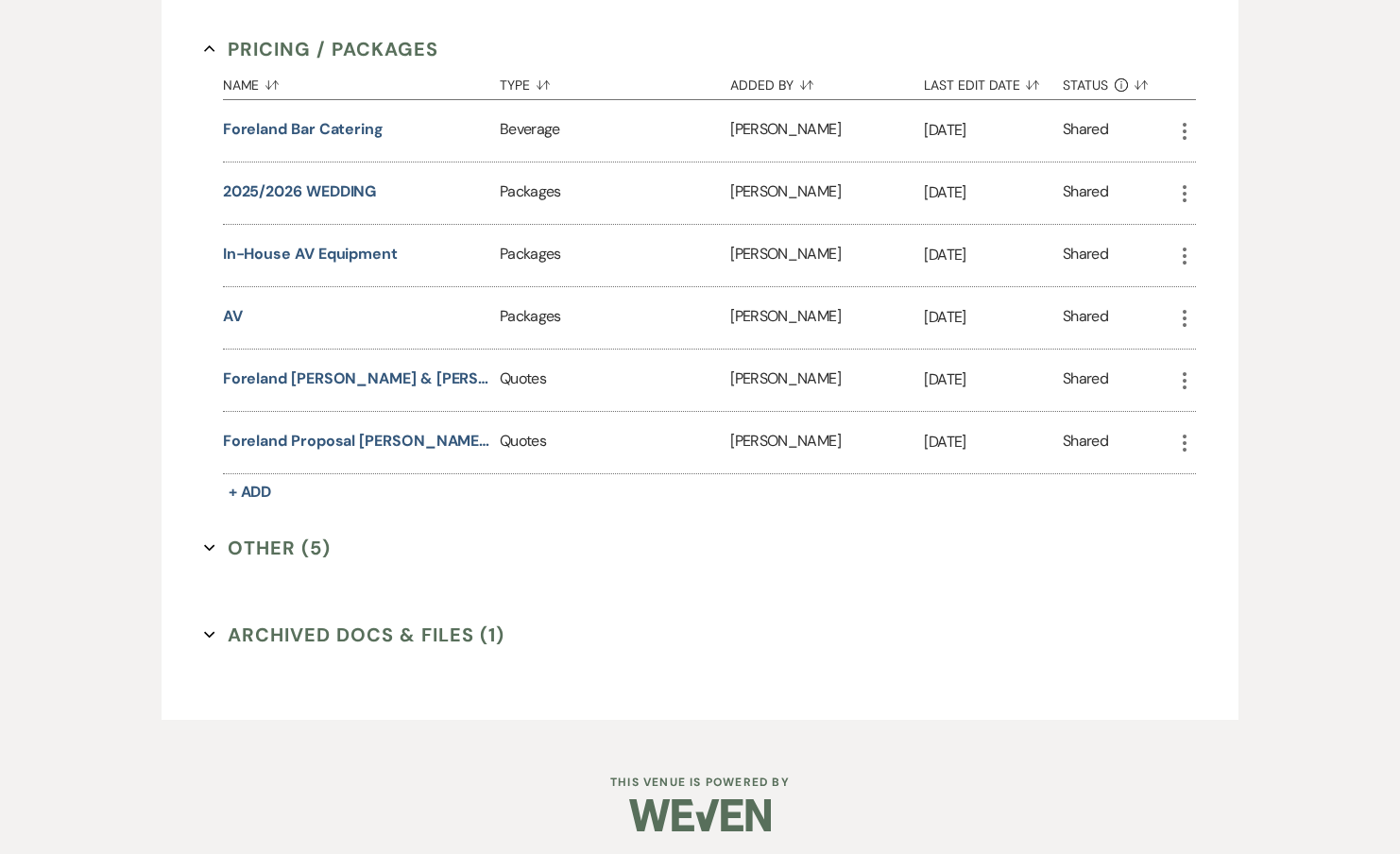
scroll to position [1274, 0]
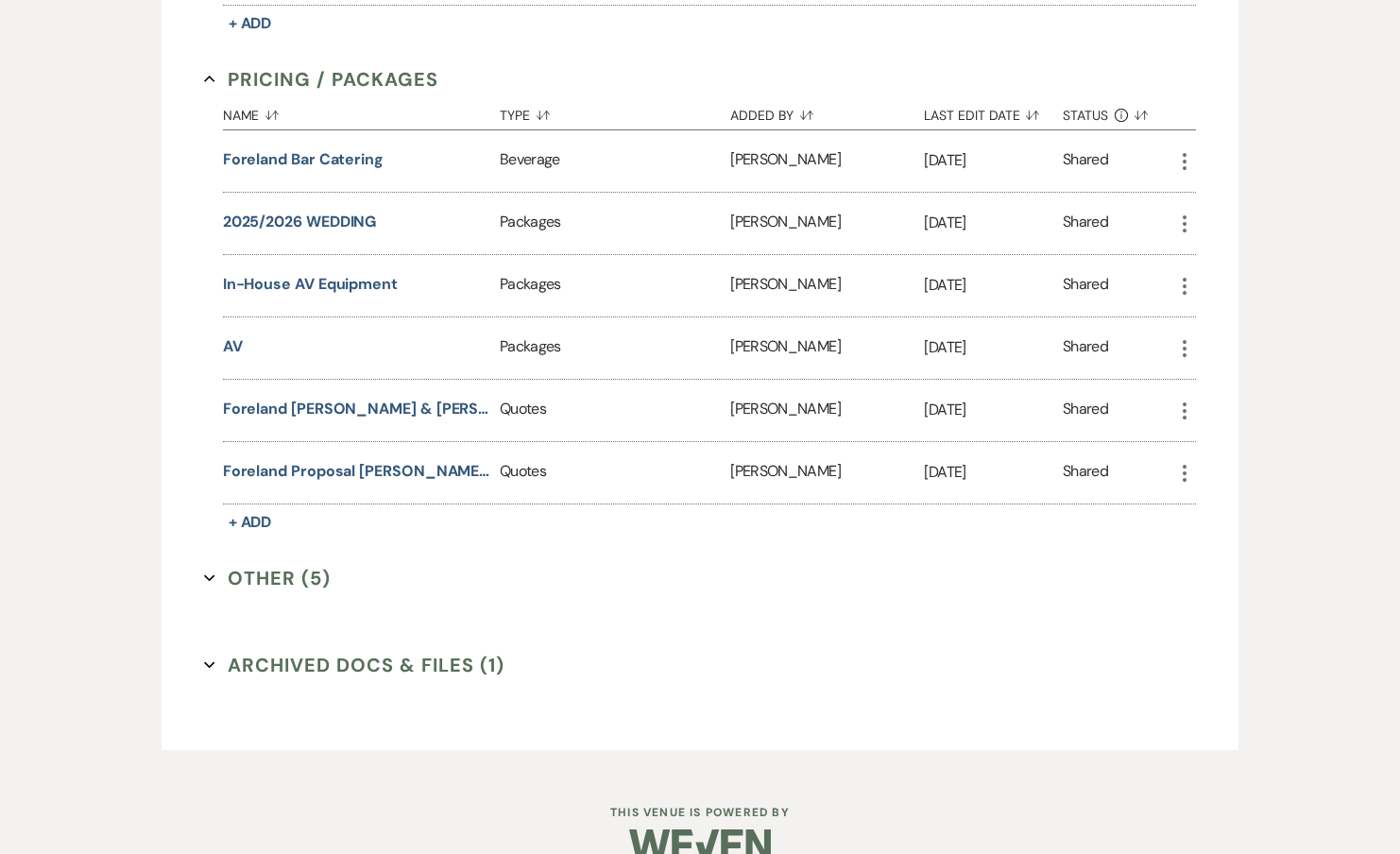
click at [281, 571] on button "Other (5) Expand" at bounding box center [267, 578] width 126 height 28
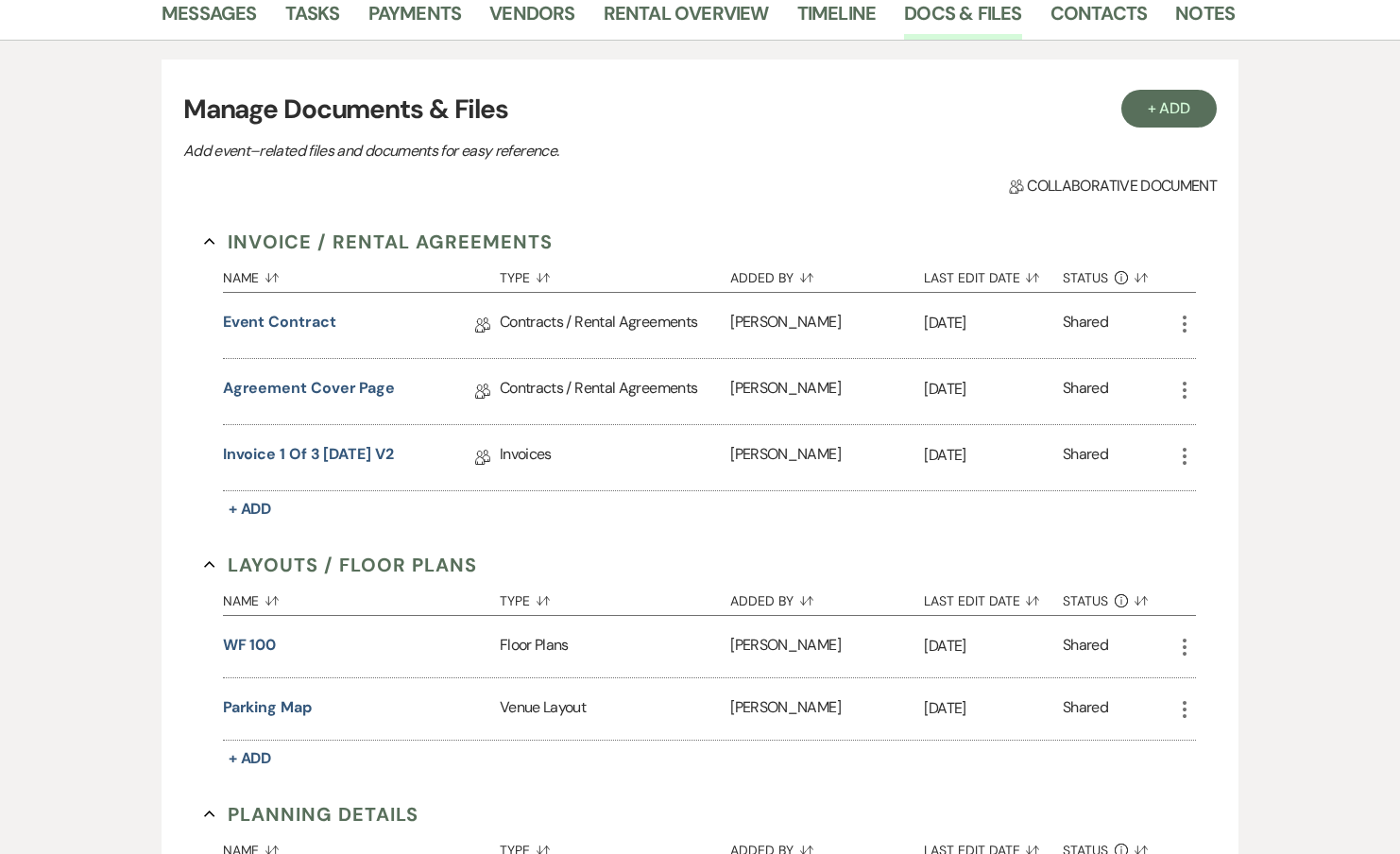
scroll to position [0, 0]
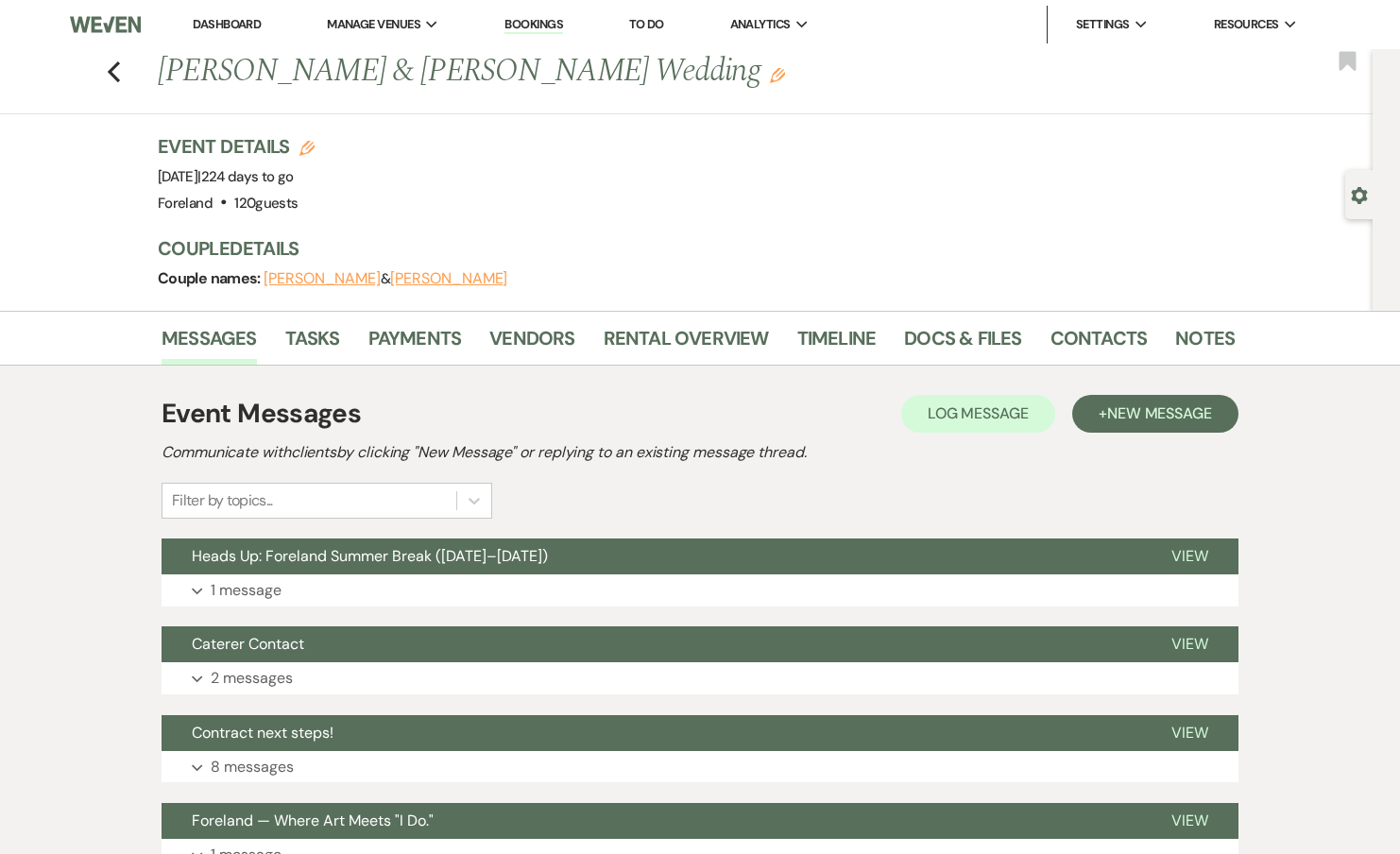
scroll to position [166, 0]
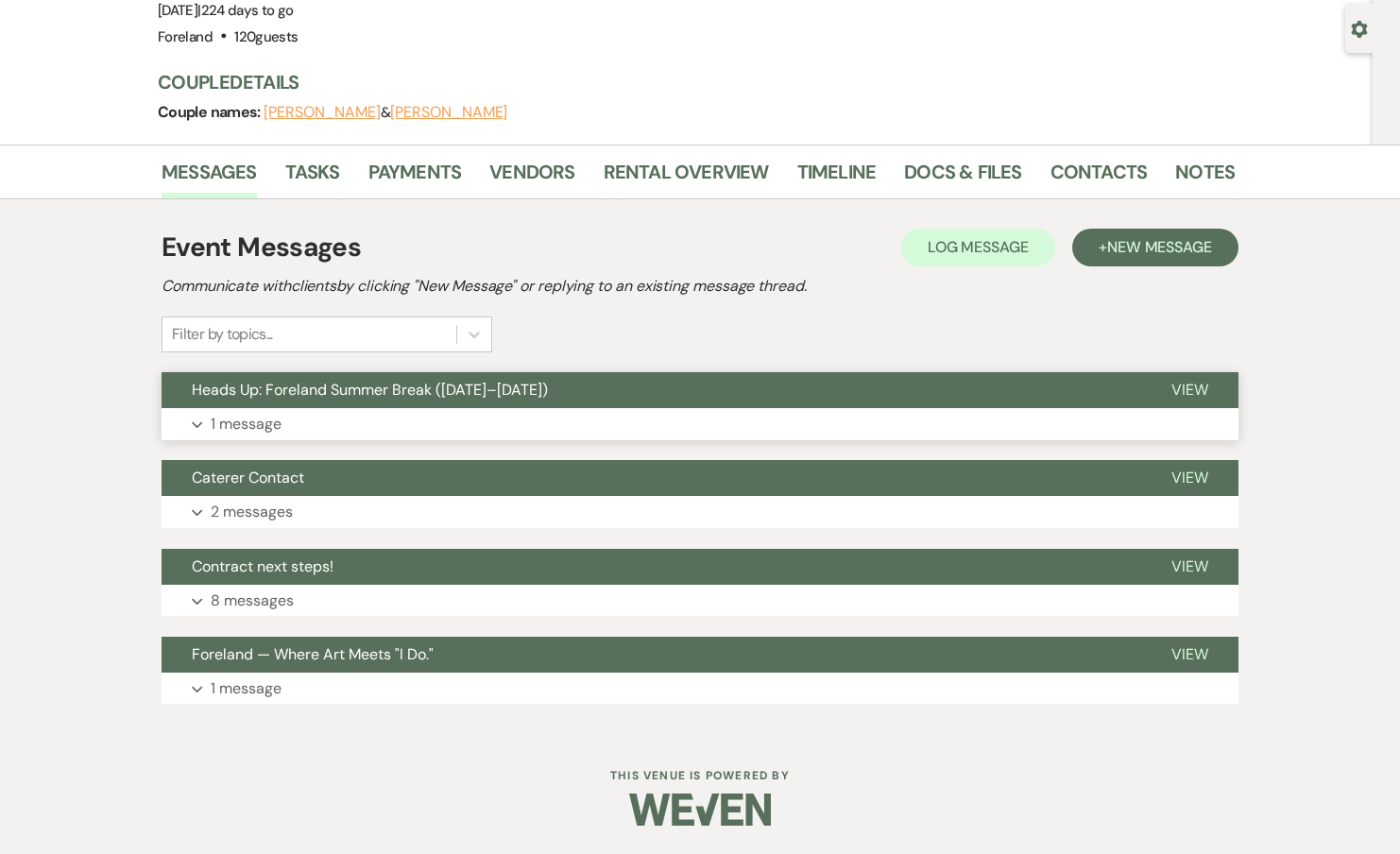
click at [235, 417] on p "1 message" at bounding box center [246, 424] width 71 height 25
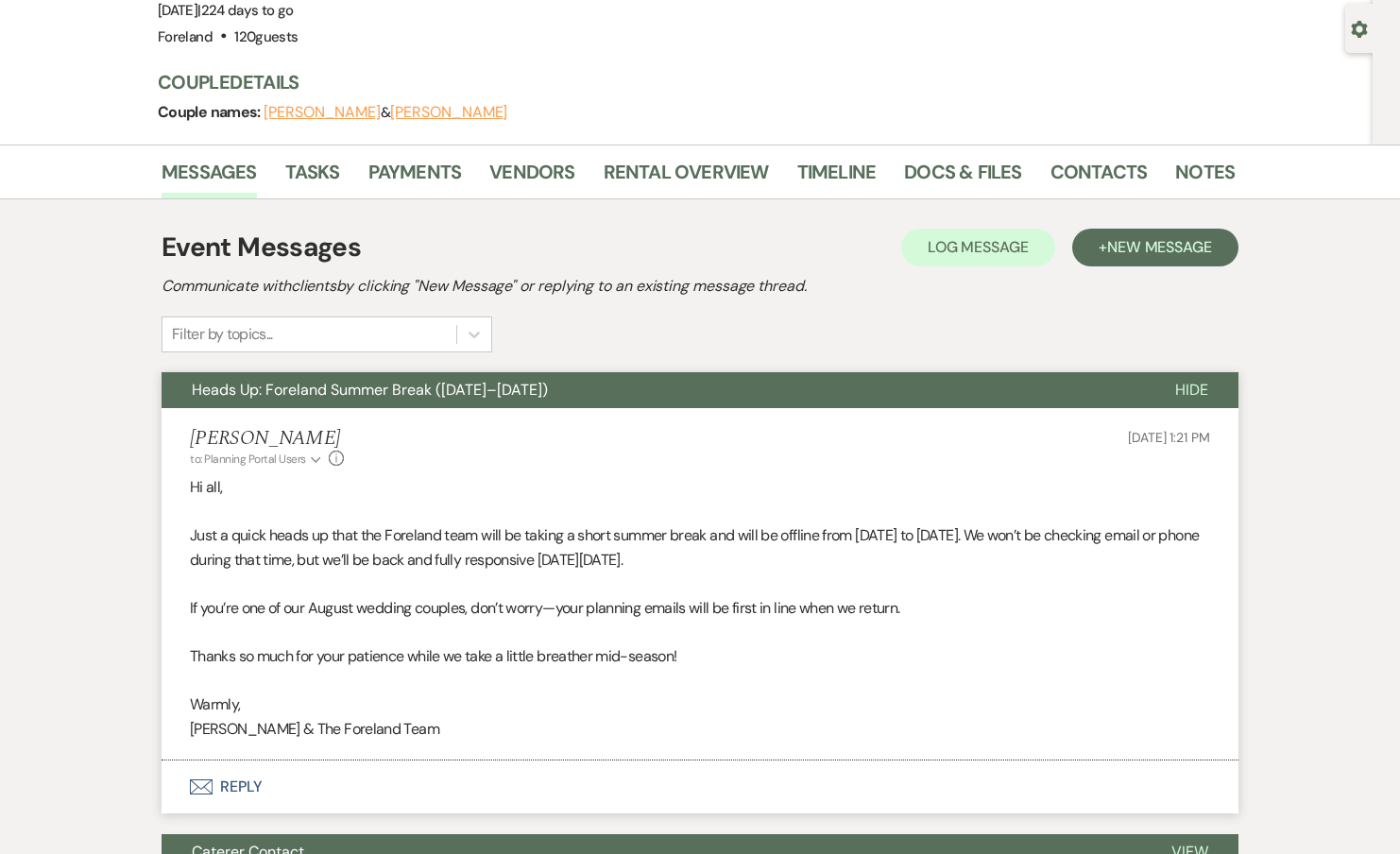
scroll to position [540, 0]
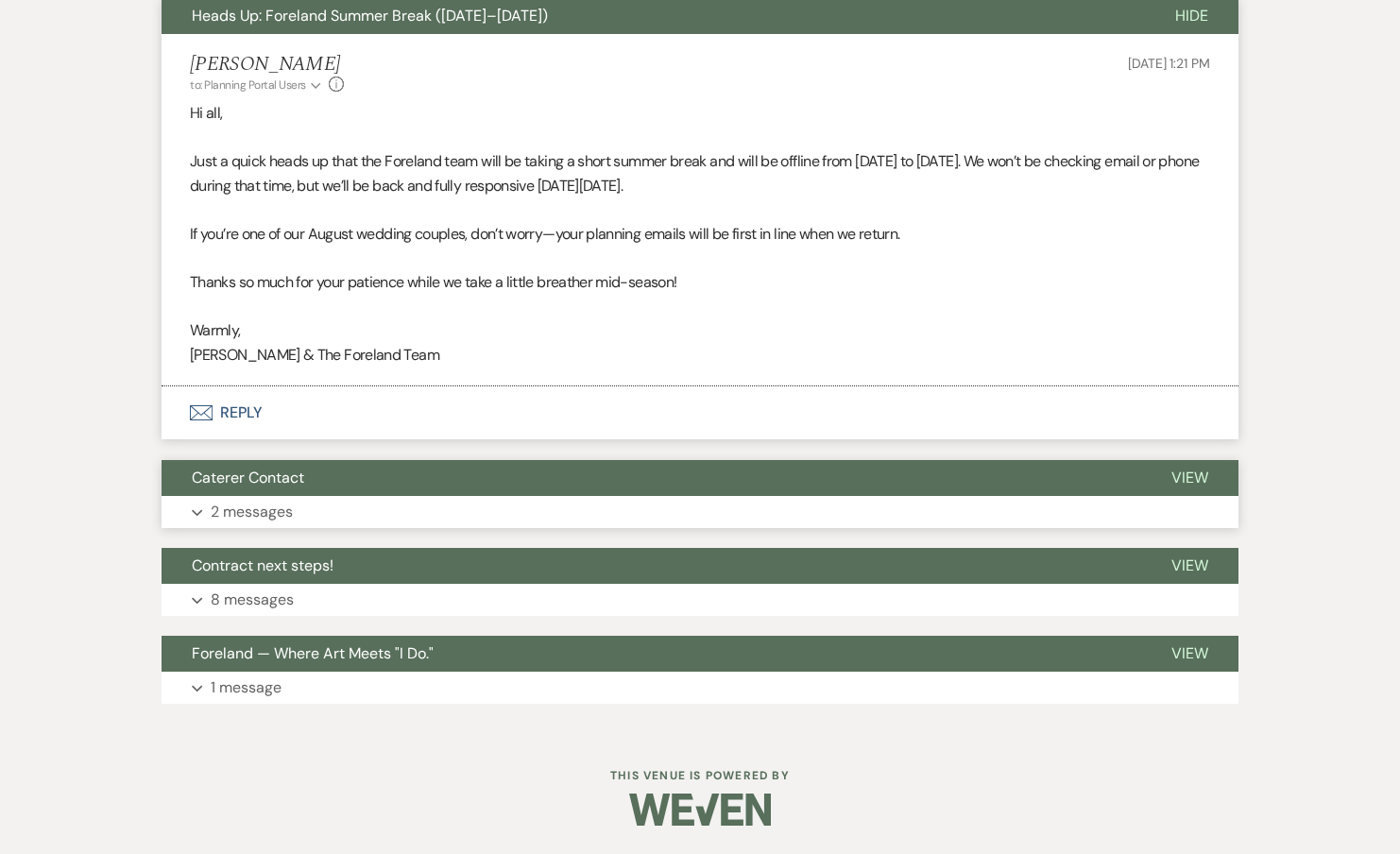
click at [241, 495] on div "Caterer Contact View Expand 2 messages" at bounding box center [700, 494] width 1077 height 68
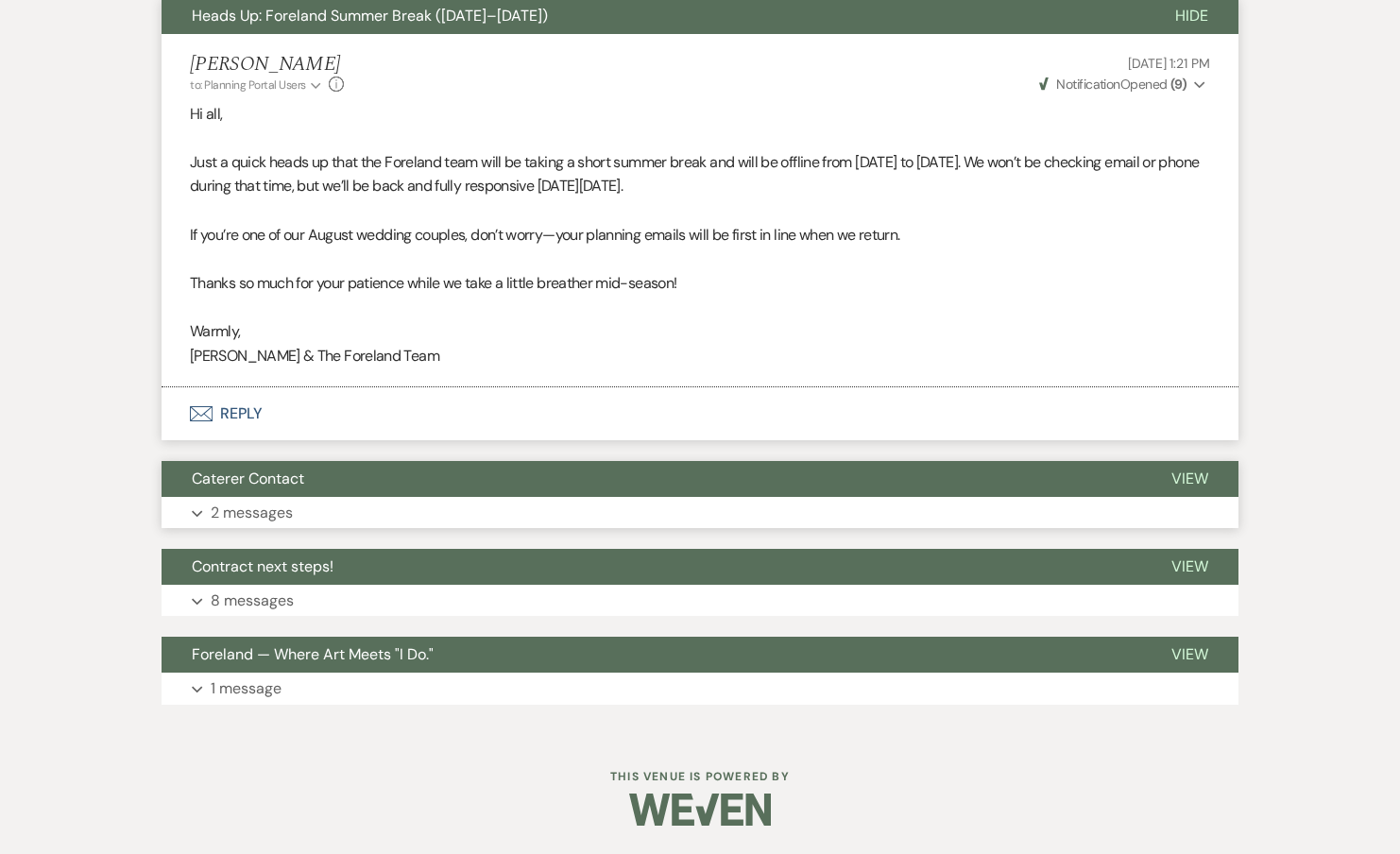
click at [253, 518] on p "2 messages" at bounding box center [252, 513] width 83 height 25
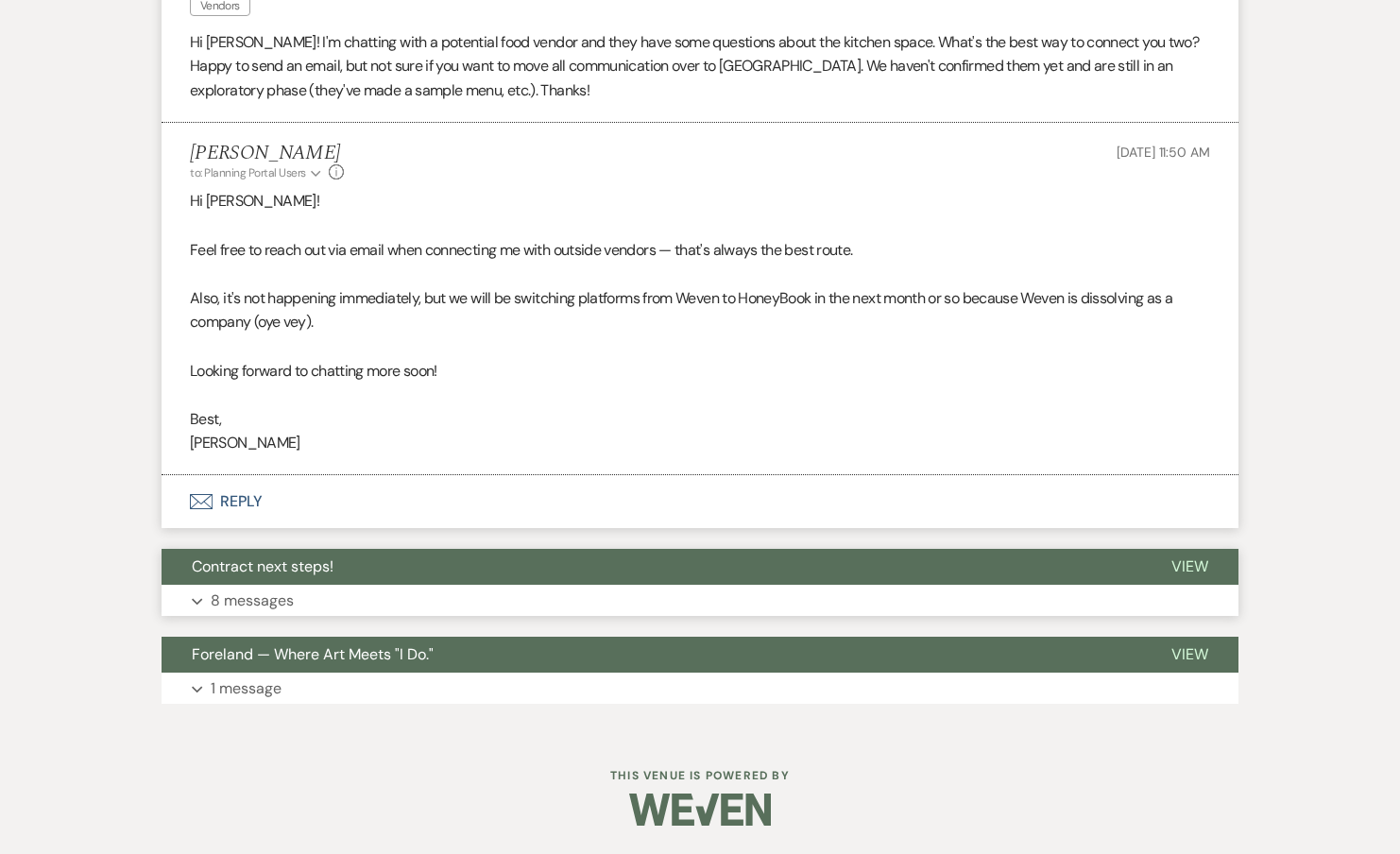
click at [239, 583] on button "Contract next steps!" at bounding box center [651, 567] width 979 height 36
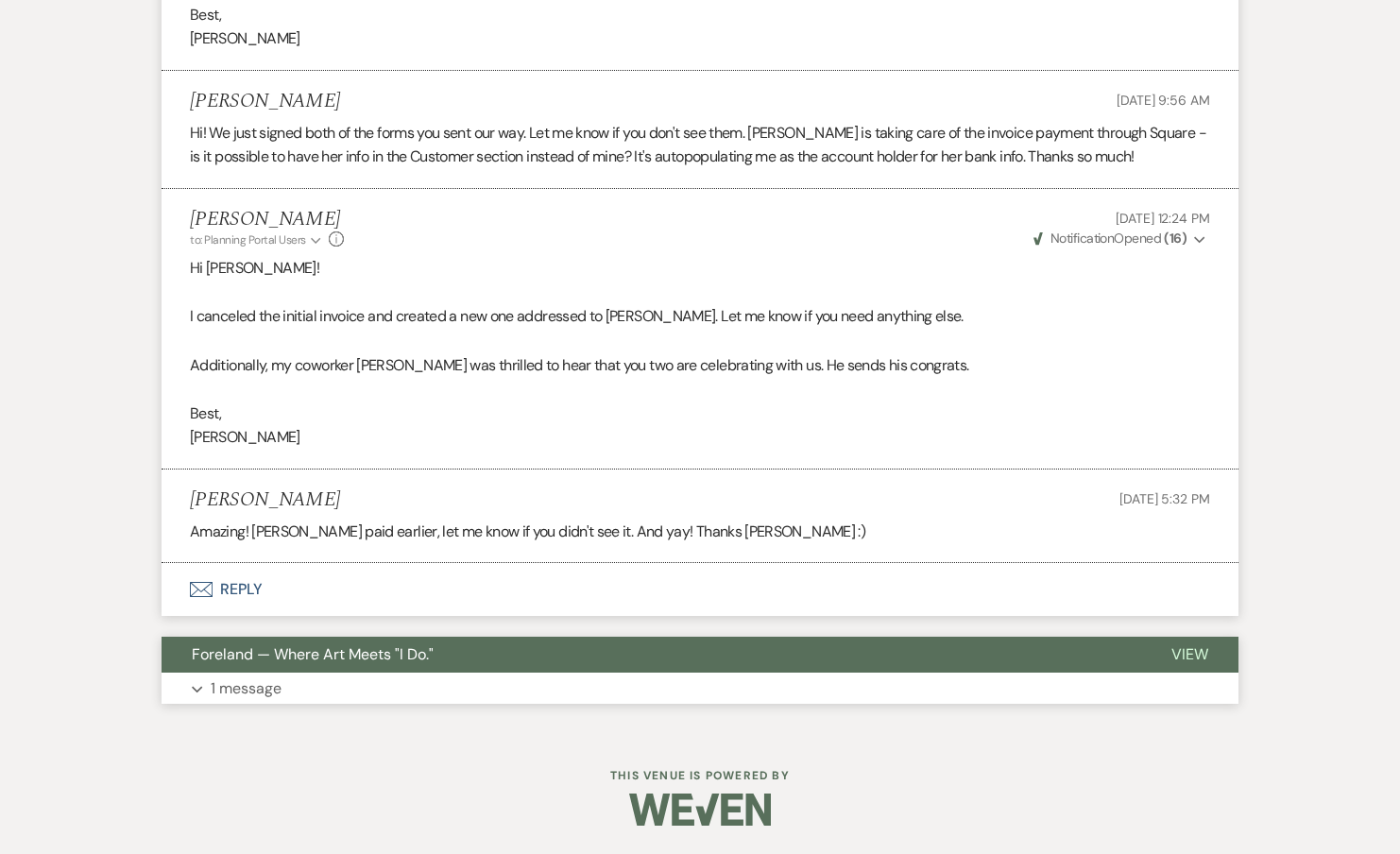
click at [242, 673] on button "Expand 1 message" at bounding box center [700, 689] width 1077 height 32
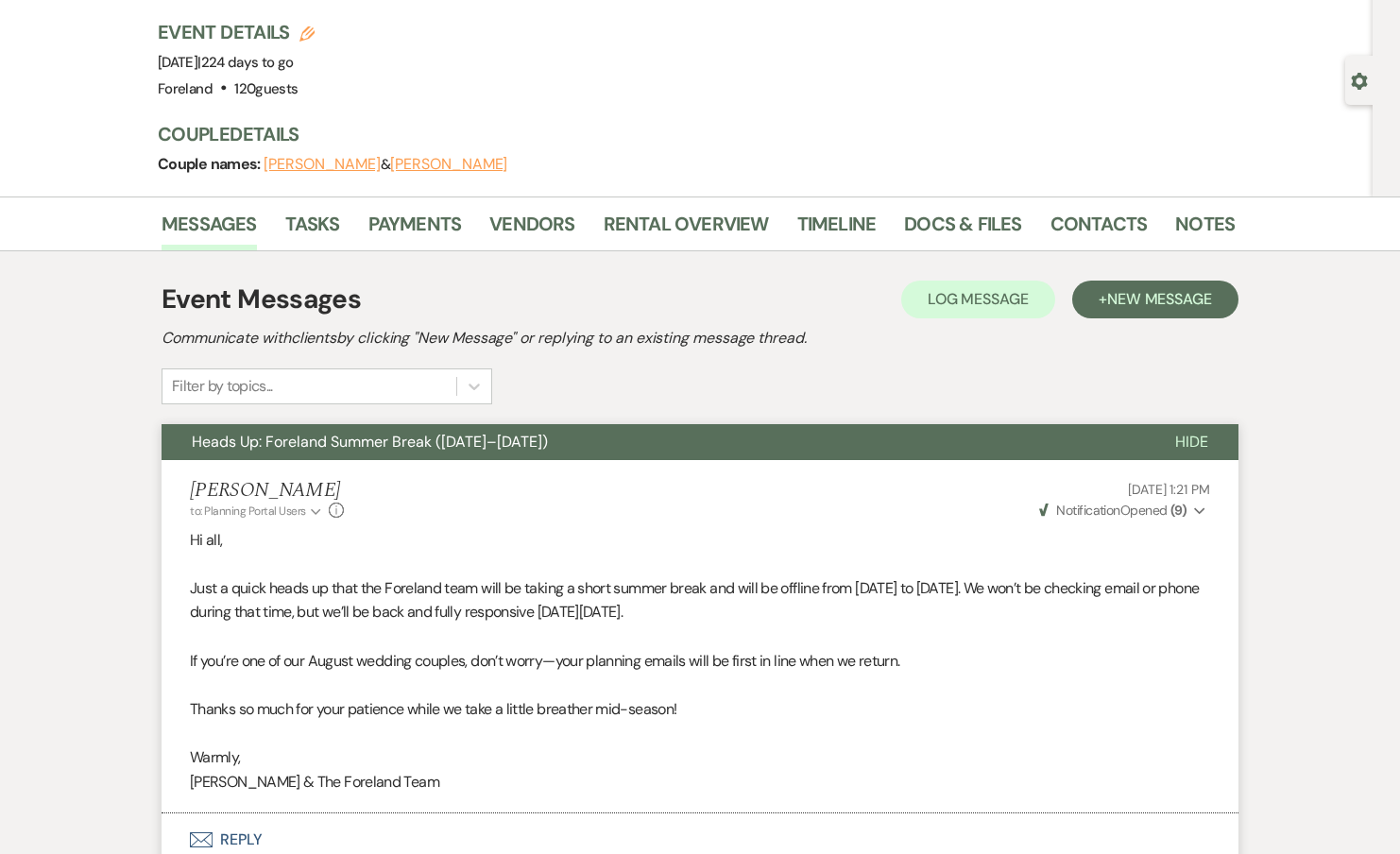
scroll to position [0, 0]
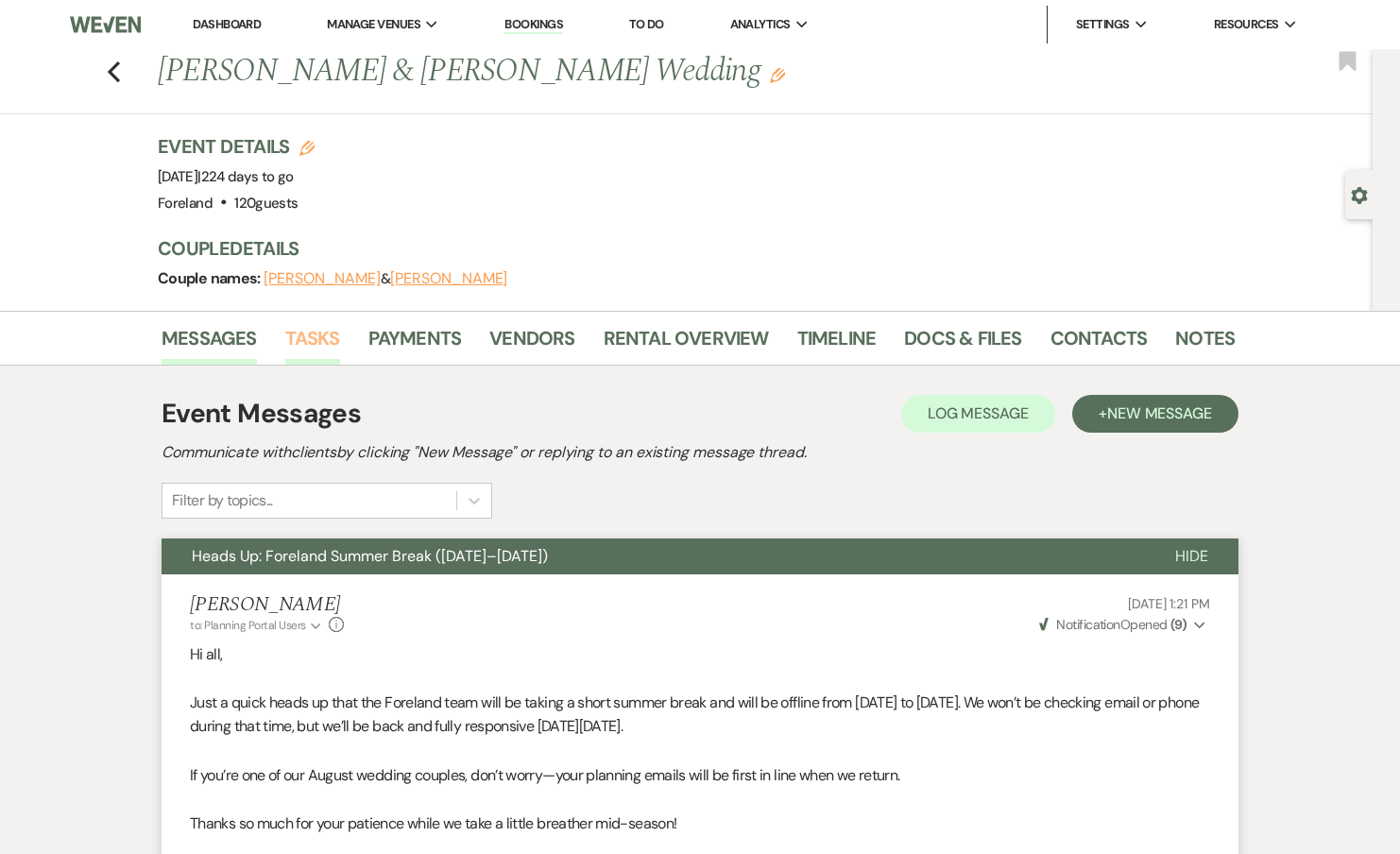
click at [300, 359] on link "Tasks" at bounding box center [312, 344] width 55 height 42
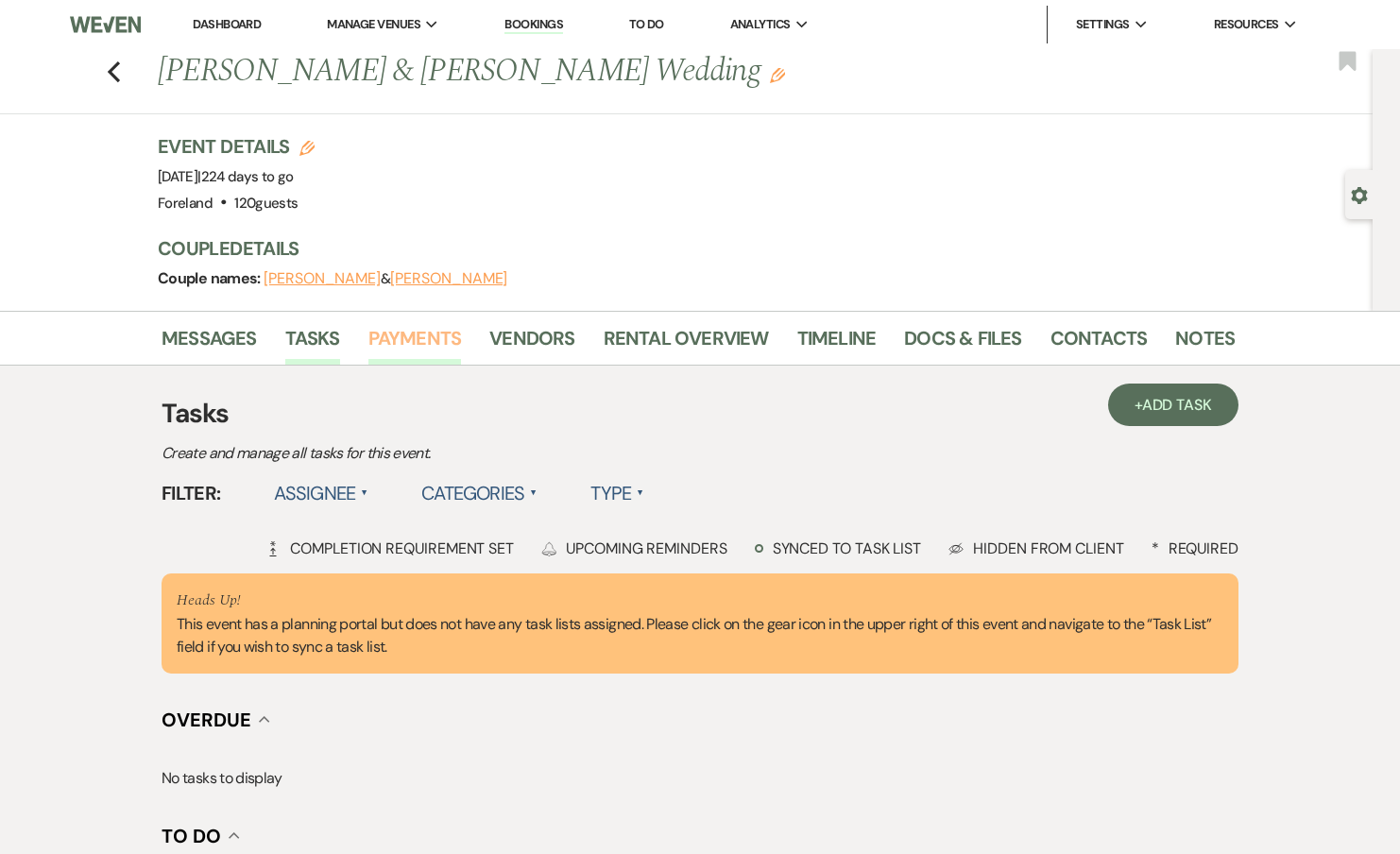
click at [407, 341] on link "Payments" at bounding box center [415, 344] width 94 height 42
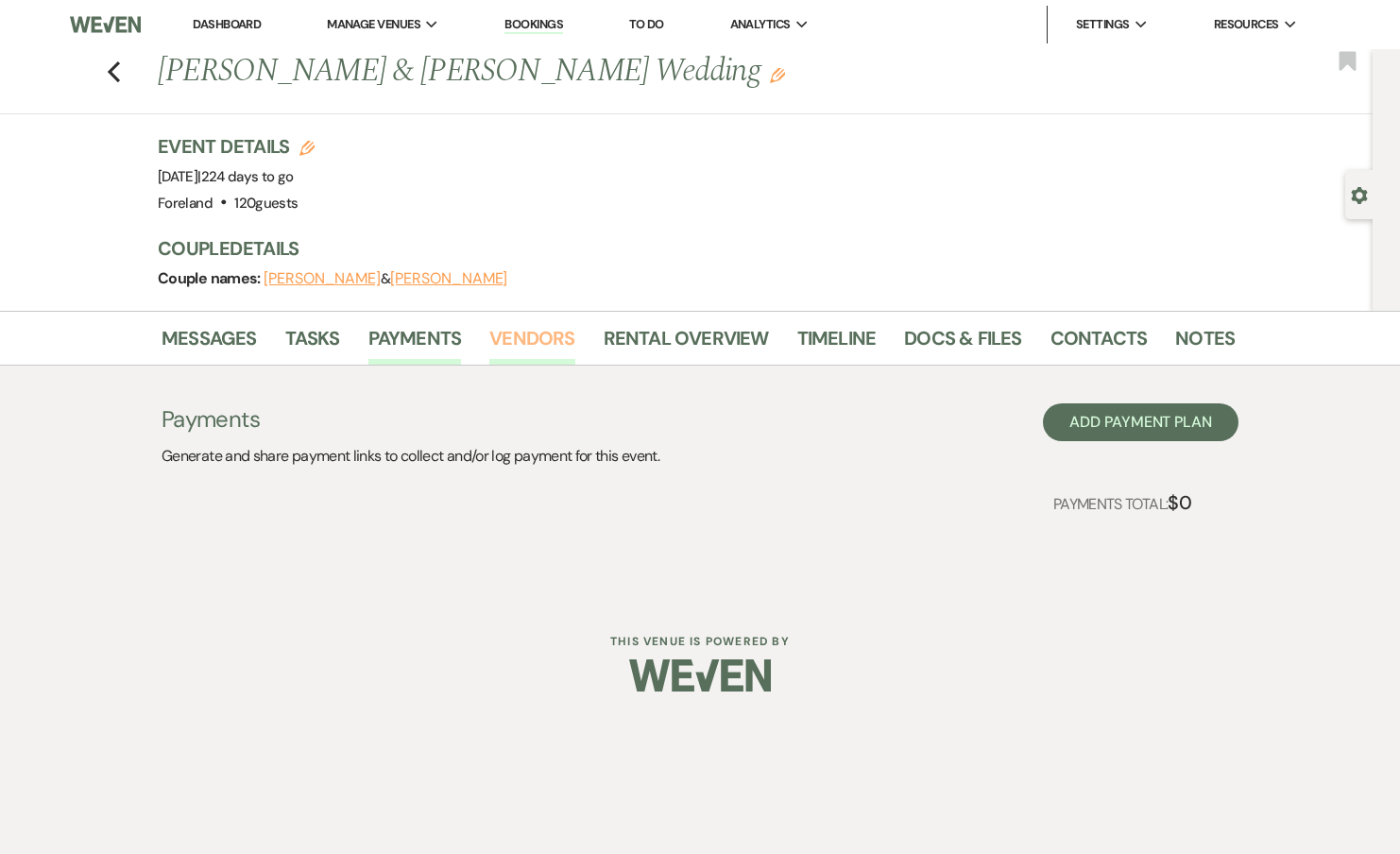
click at [518, 341] on link "Vendors" at bounding box center [531, 344] width 85 height 42
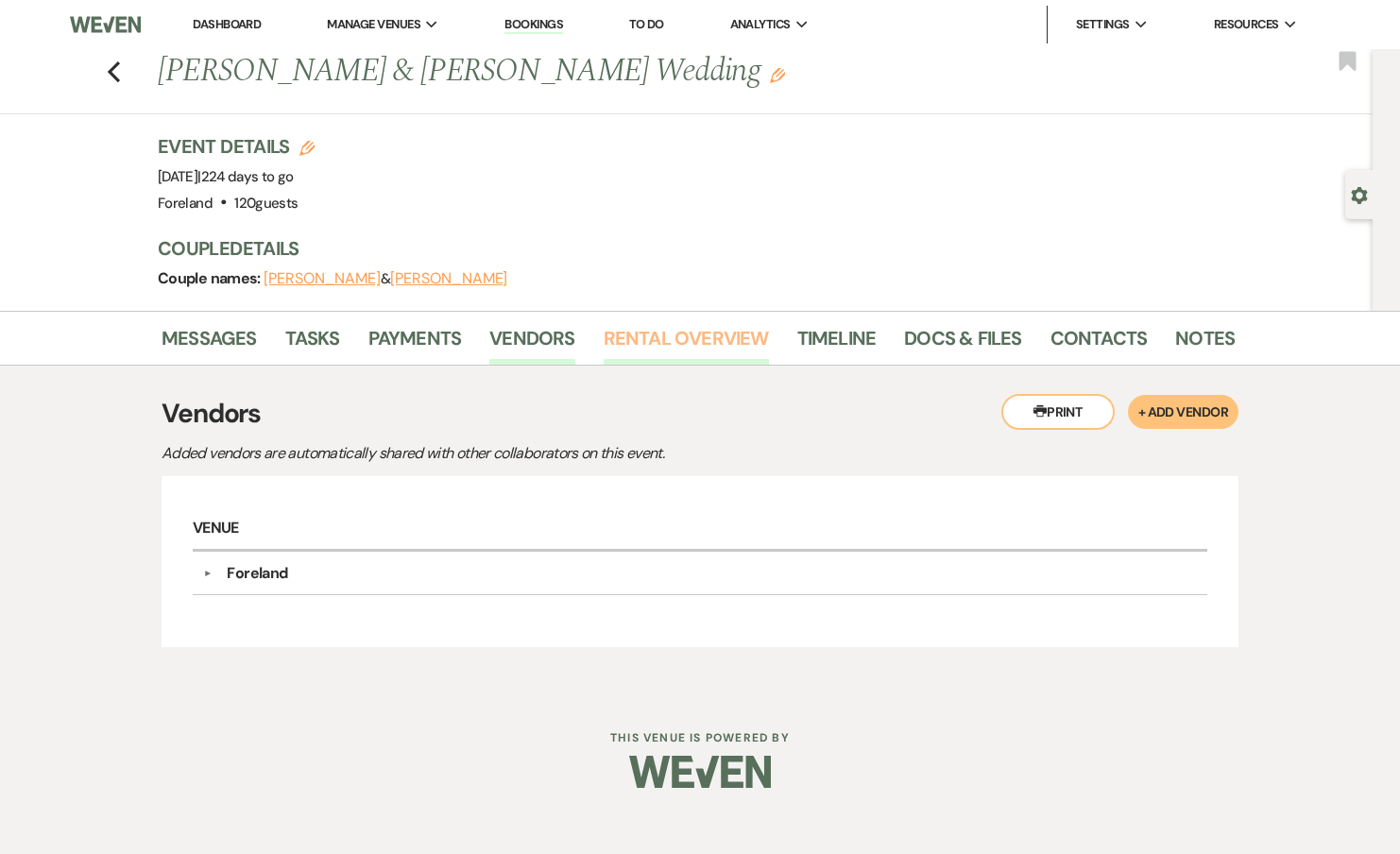
click at [640, 343] on link "Rental Overview" at bounding box center [687, 344] width 165 height 42
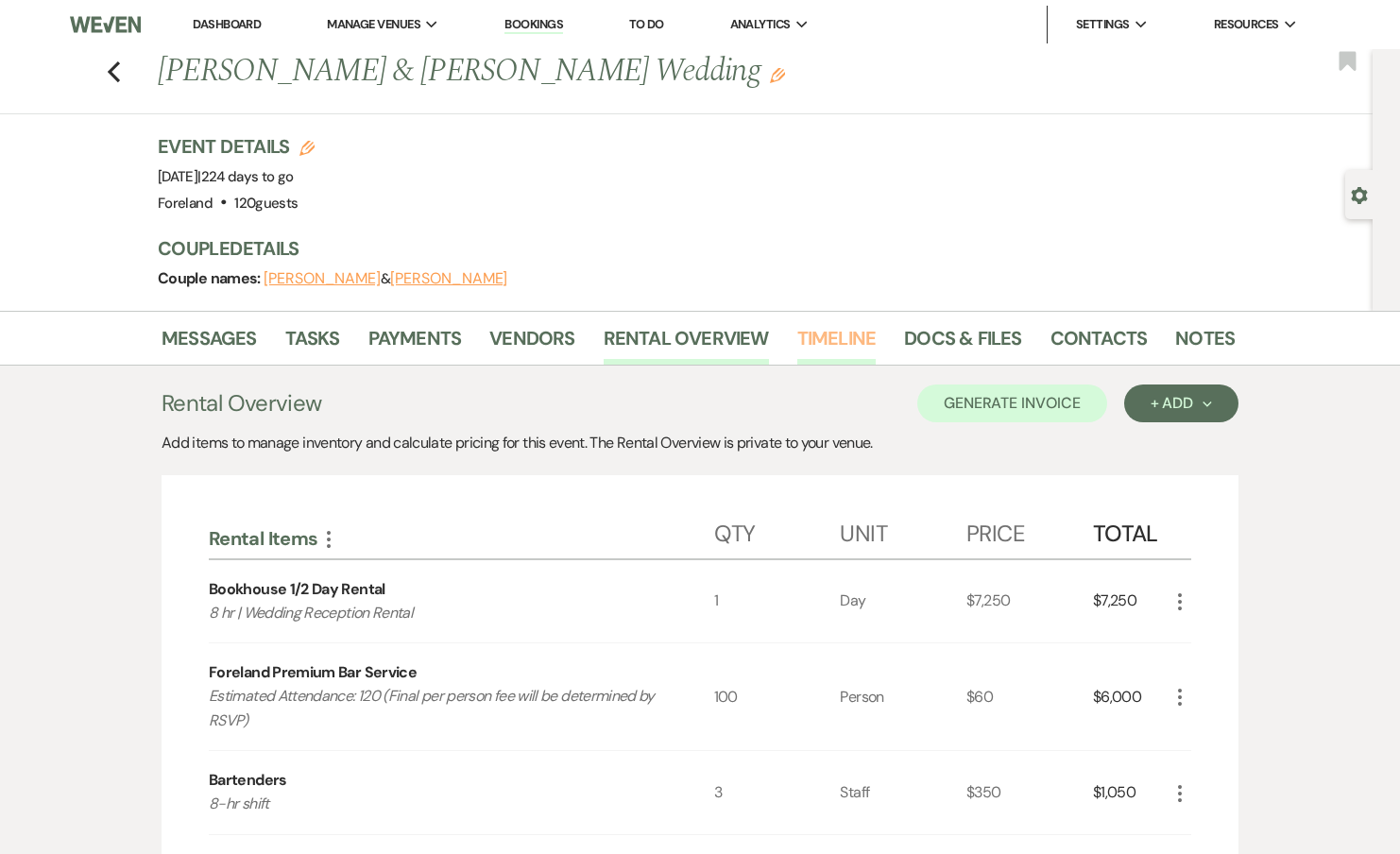
click at [850, 335] on link "Timeline" at bounding box center [837, 344] width 80 height 42
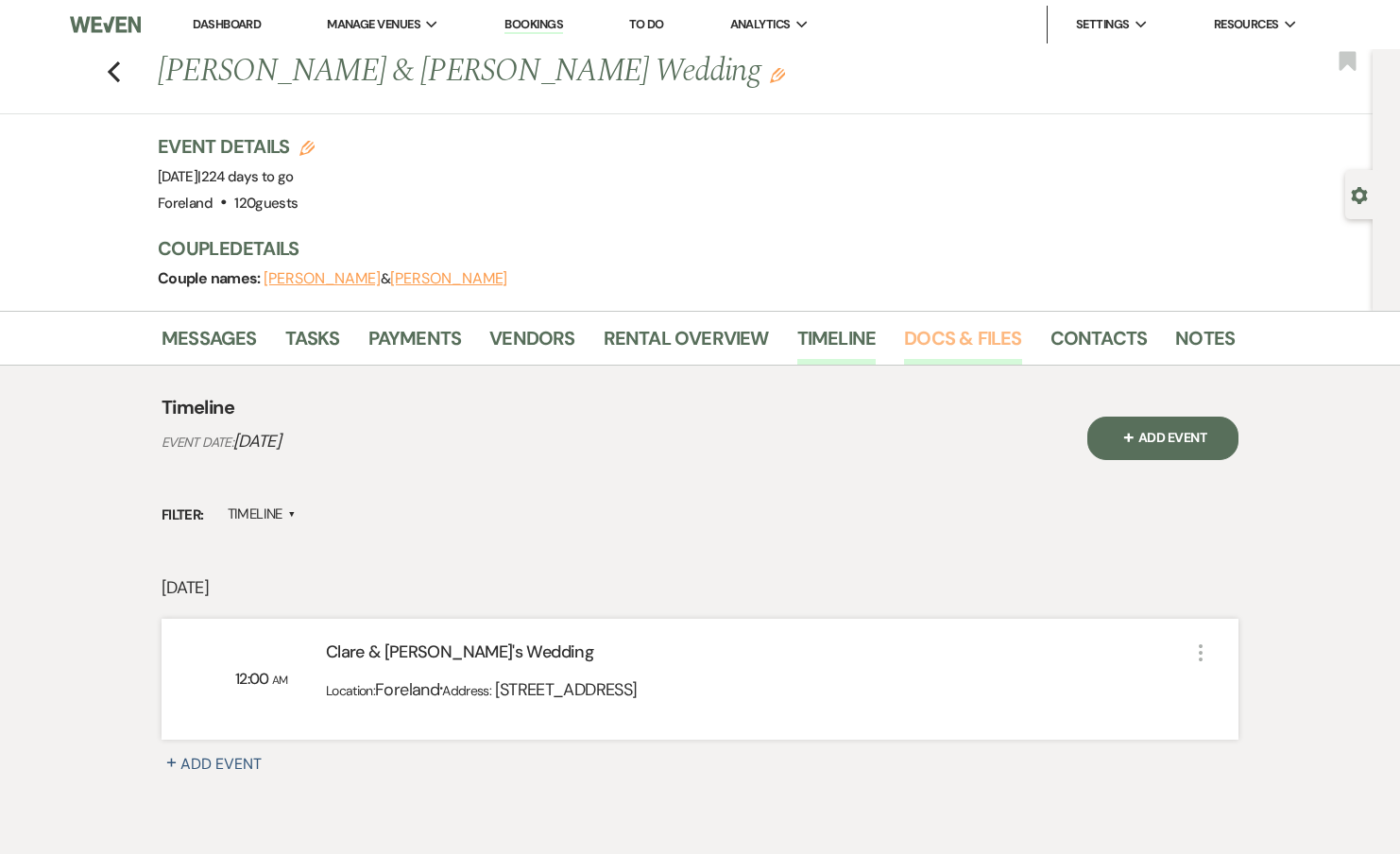
click at [962, 340] on link "Docs & Files" at bounding box center [963, 344] width 117 height 42
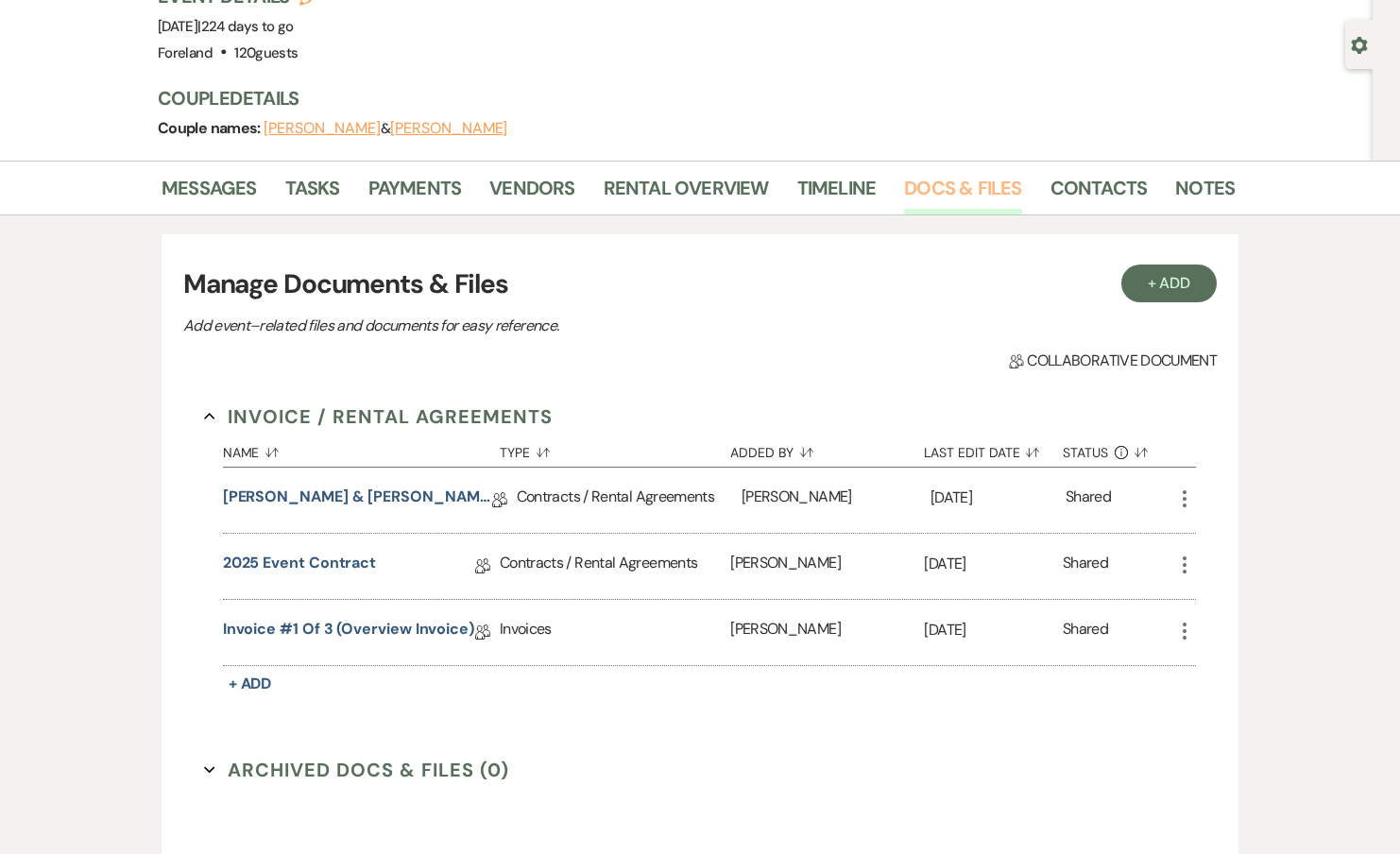
scroll to position [334, 0]
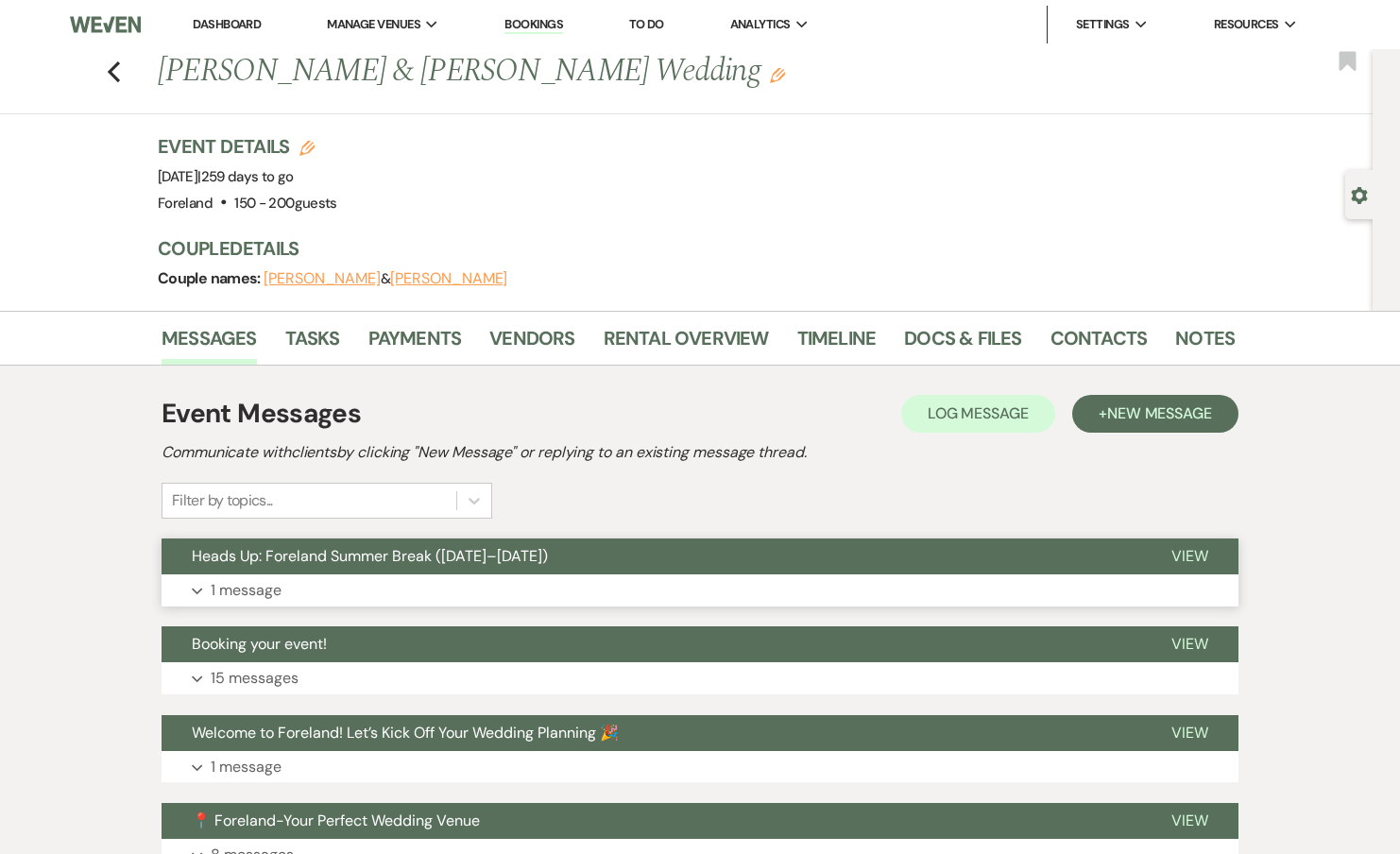
click at [287, 602] on button "Expand 1 message" at bounding box center [700, 590] width 1077 height 32
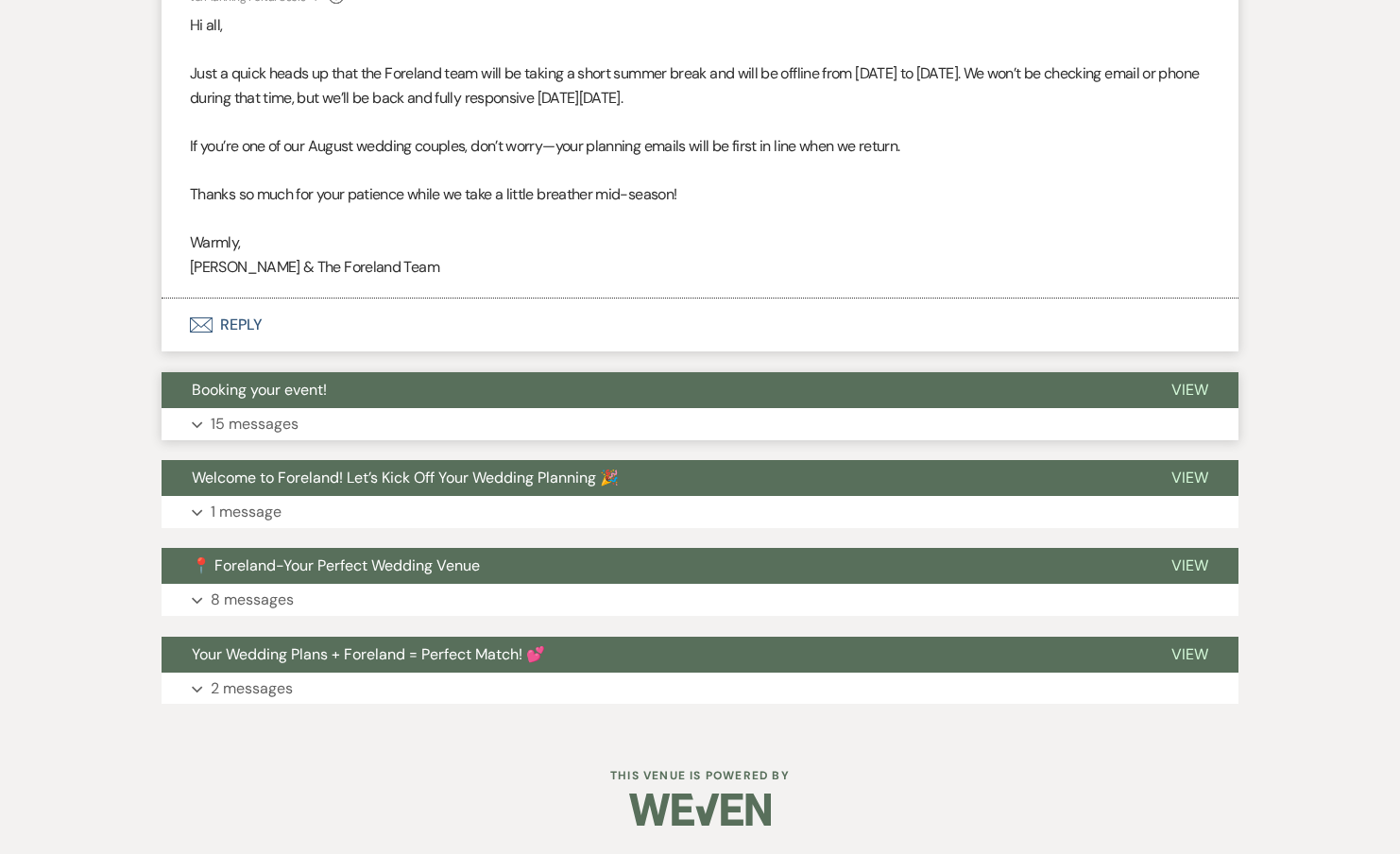
click at [286, 438] on button "Expand 15 messages" at bounding box center [700, 424] width 1077 height 32
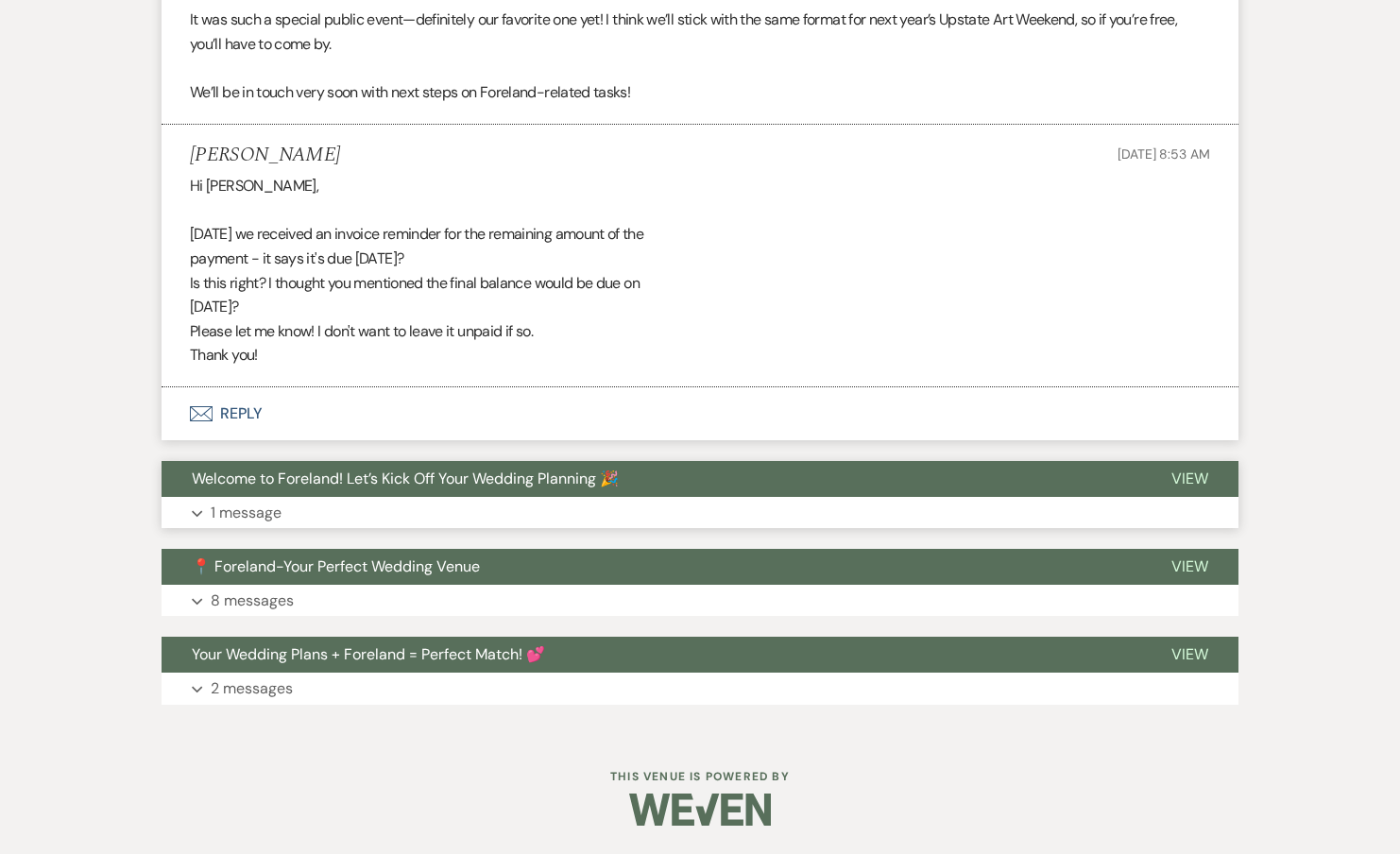
click at [258, 505] on p "1 message" at bounding box center [246, 513] width 71 height 25
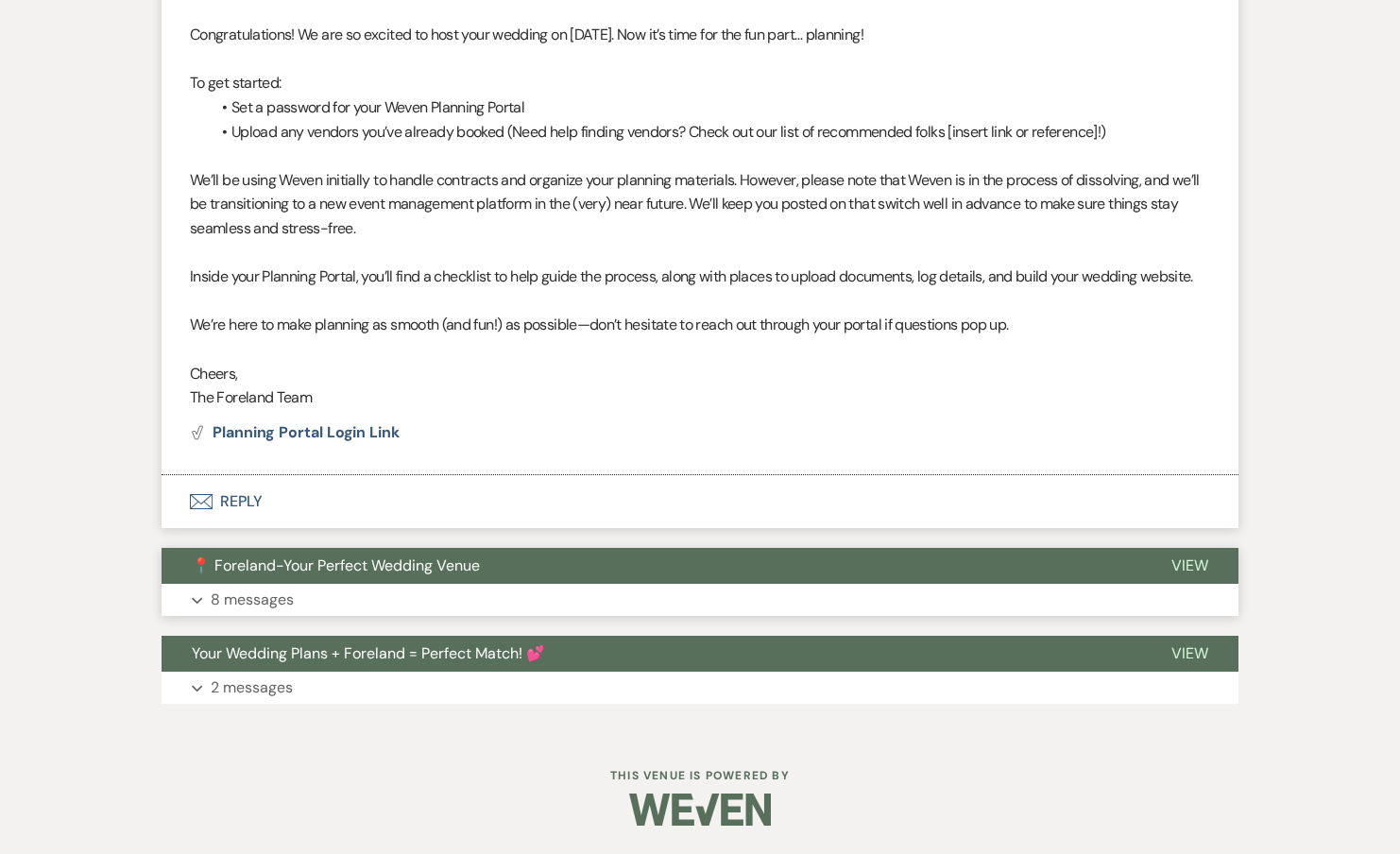
click at [248, 586] on button "Expand 8 messages" at bounding box center [700, 600] width 1077 height 32
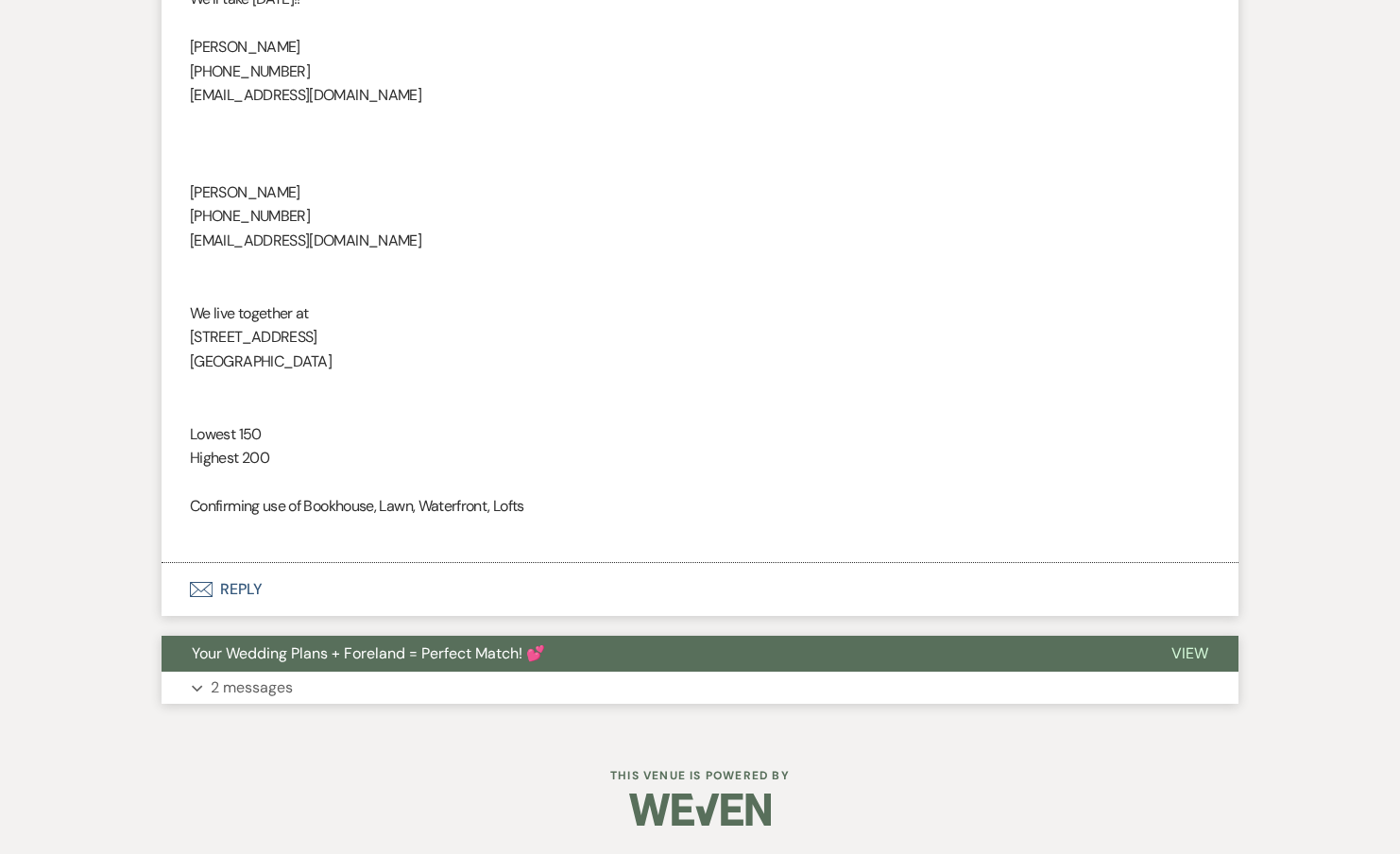
click at [242, 678] on p "2 messages" at bounding box center [252, 688] width 83 height 25
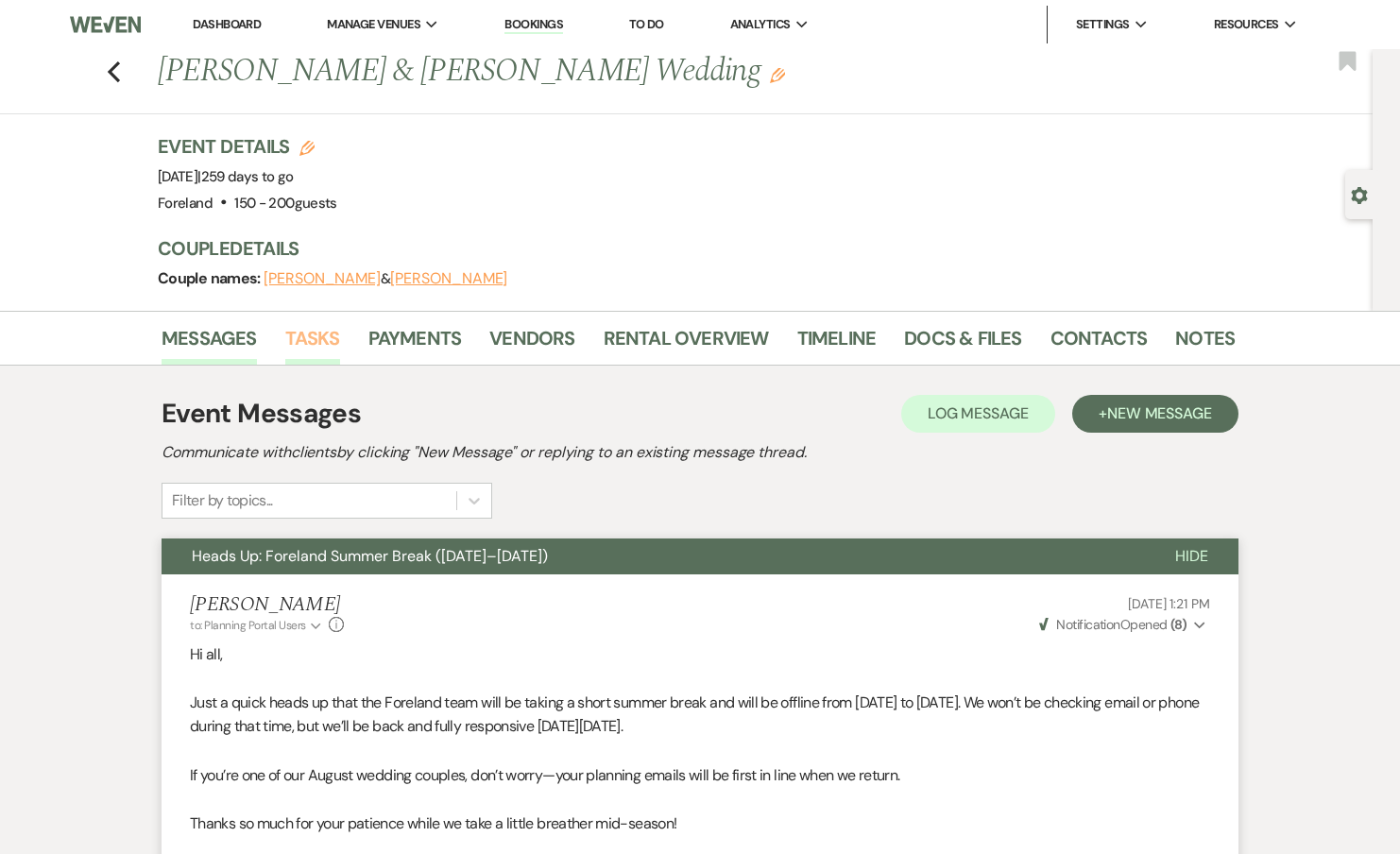
click at [320, 348] on link "Tasks" at bounding box center [312, 344] width 55 height 42
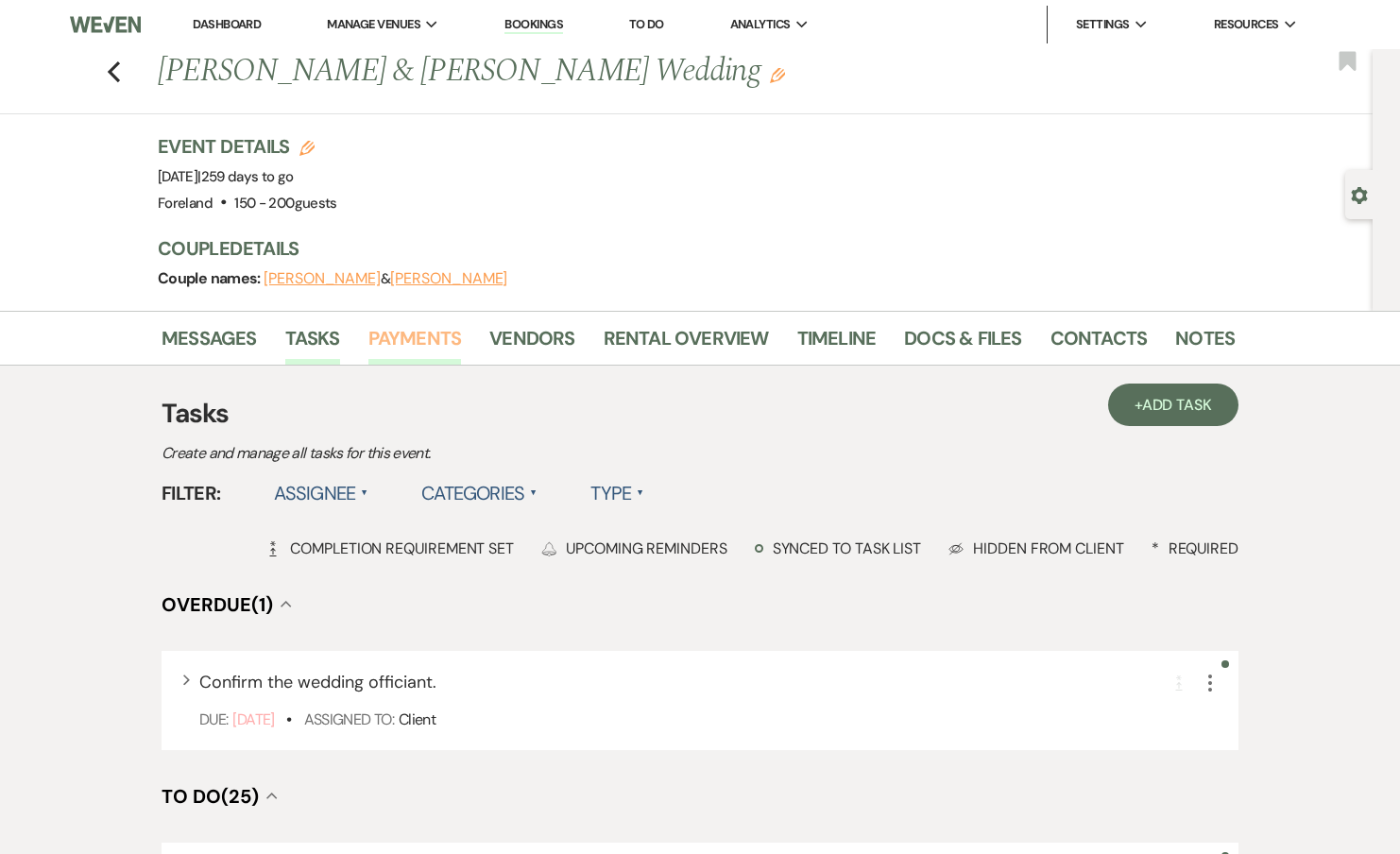
click at [421, 341] on link "Payments" at bounding box center [415, 344] width 94 height 42
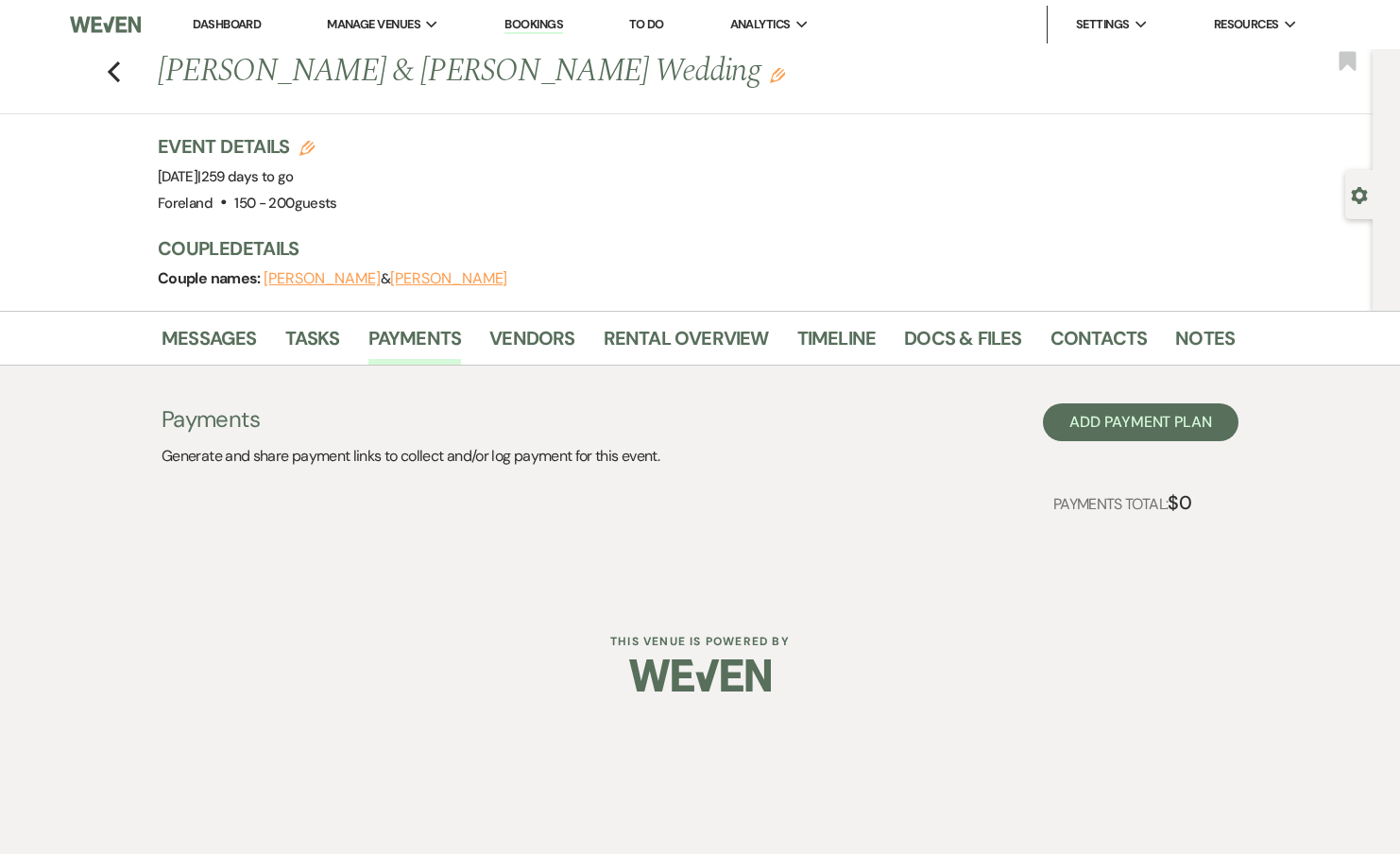
click at [550, 365] on div "Payments Generate and share payment links to collect and/or log payment for thi…" at bounding box center [700, 451] width 1077 height 171
click at [548, 342] on link "Vendors" at bounding box center [531, 344] width 85 height 42
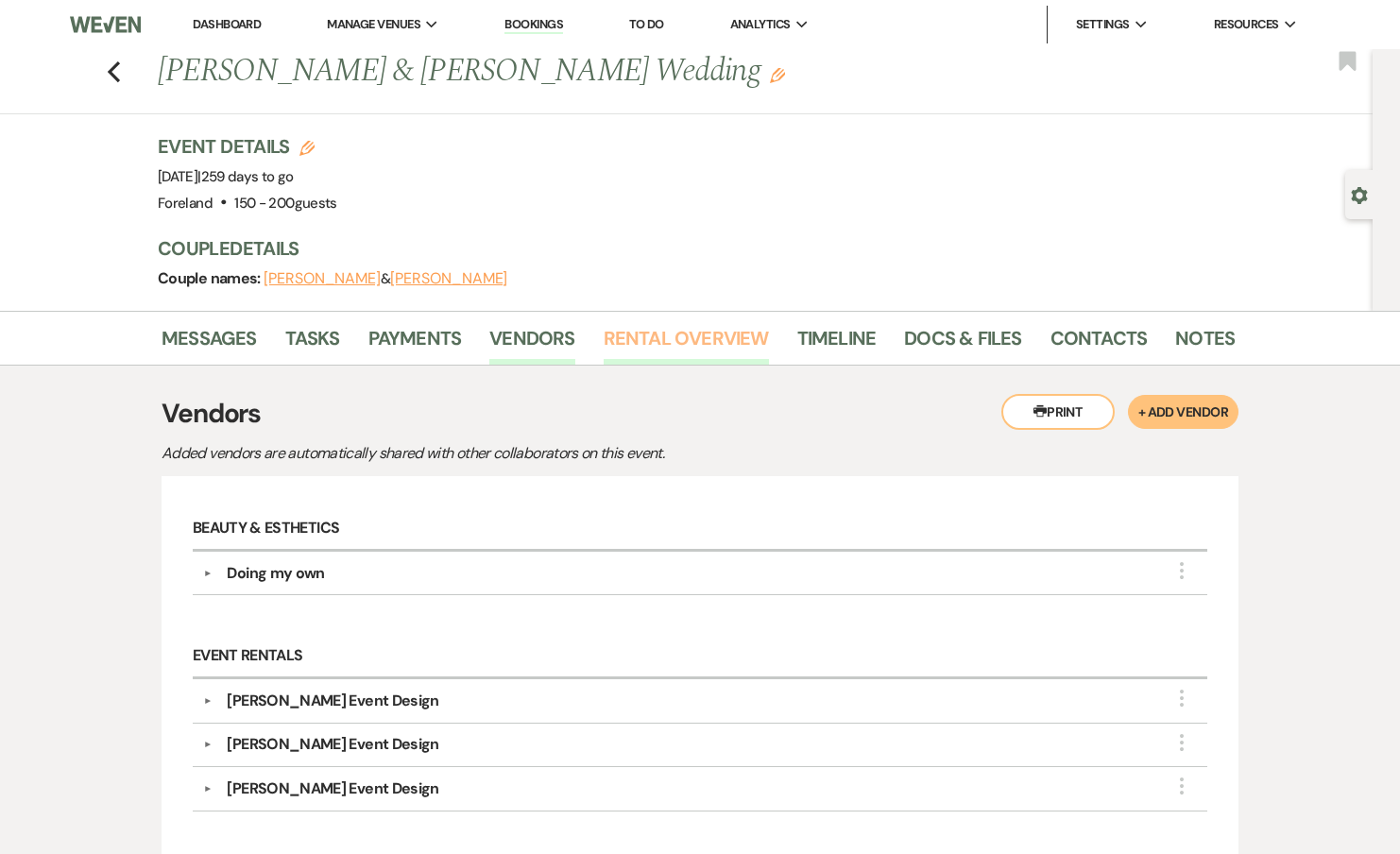
click at [668, 343] on link "Rental Overview" at bounding box center [687, 344] width 165 height 42
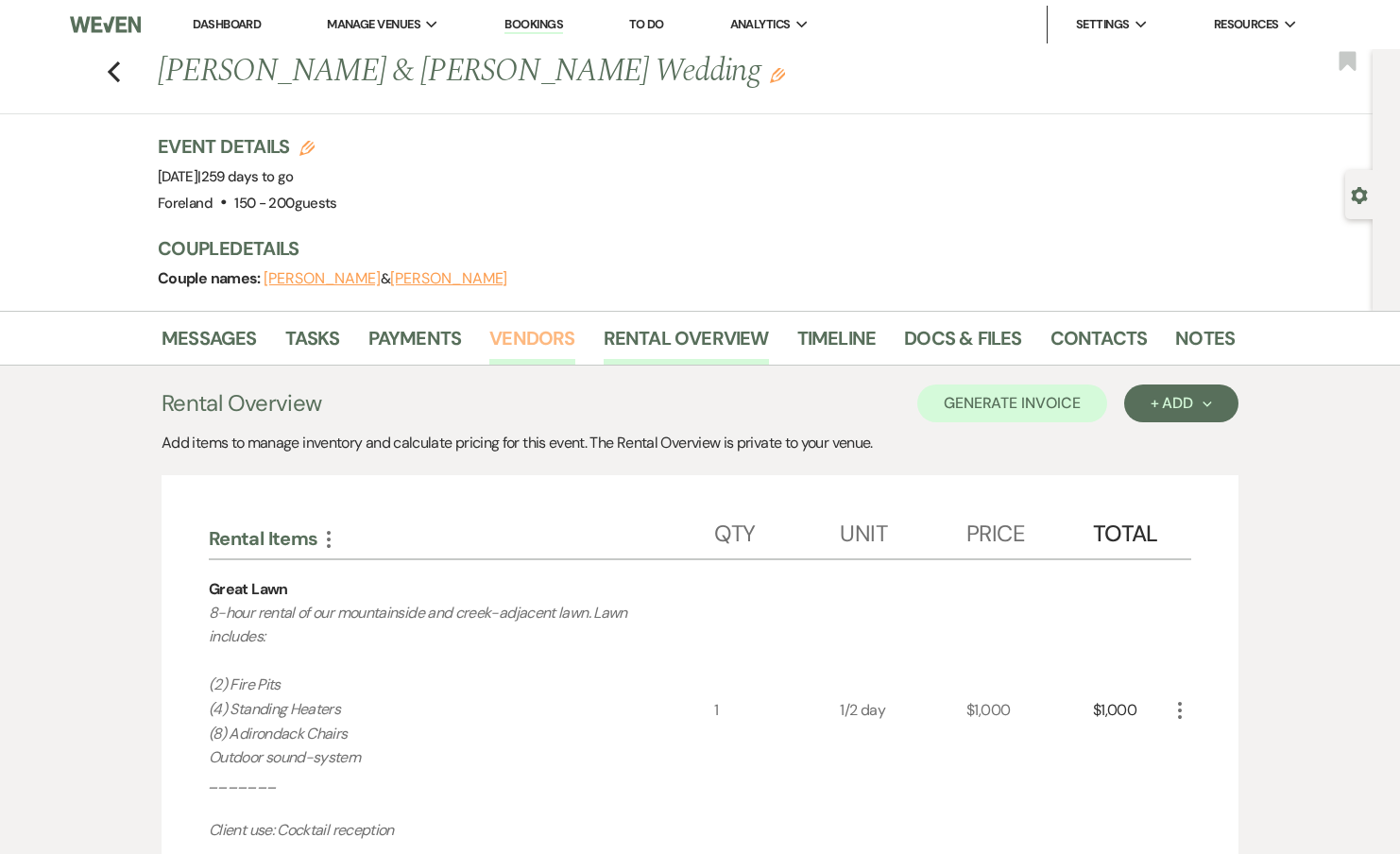
click at [498, 341] on link "Vendors" at bounding box center [531, 344] width 85 height 42
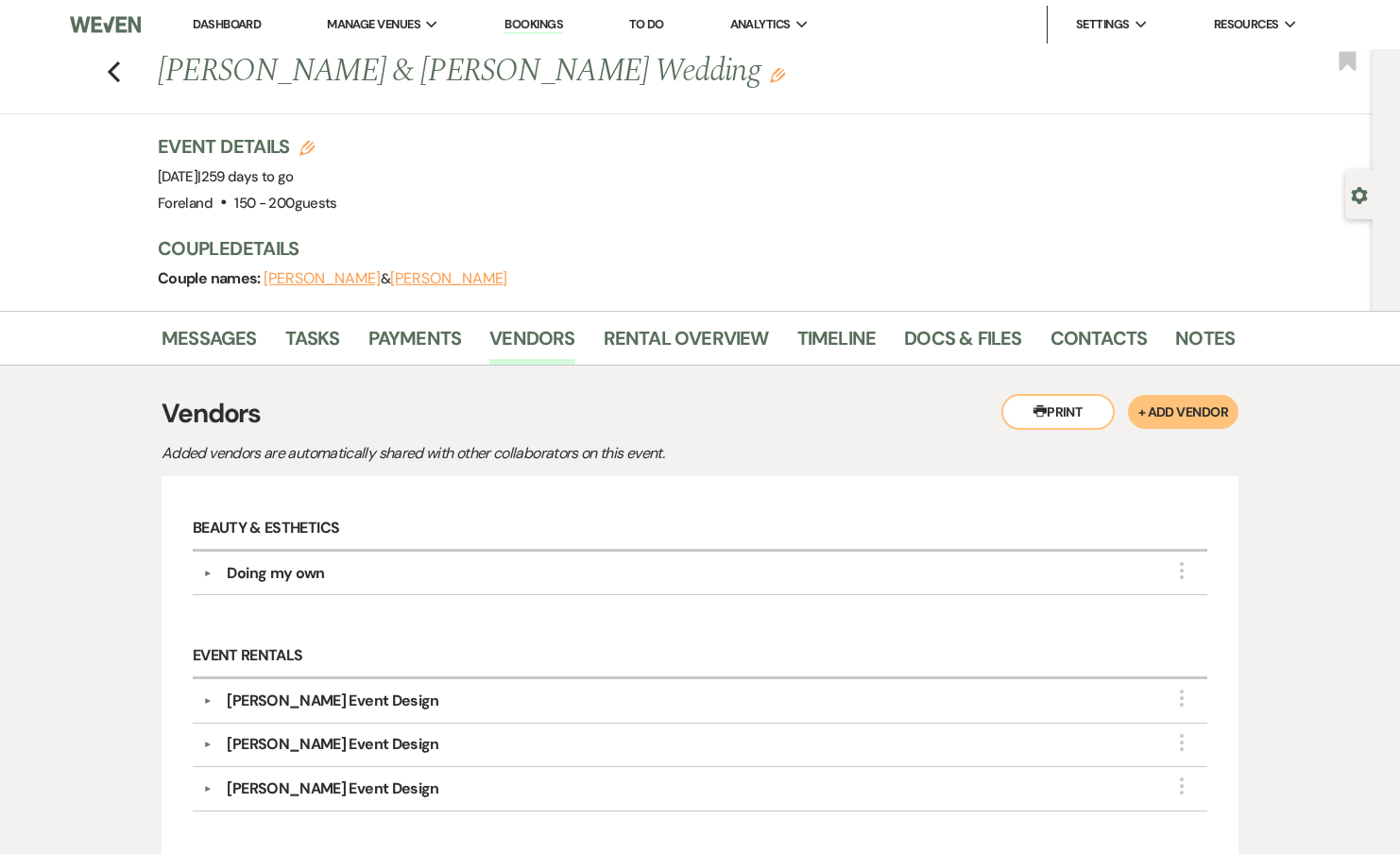
click at [249, 563] on div "Doing my own" at bounding box center [276, 573] width 98 height 23
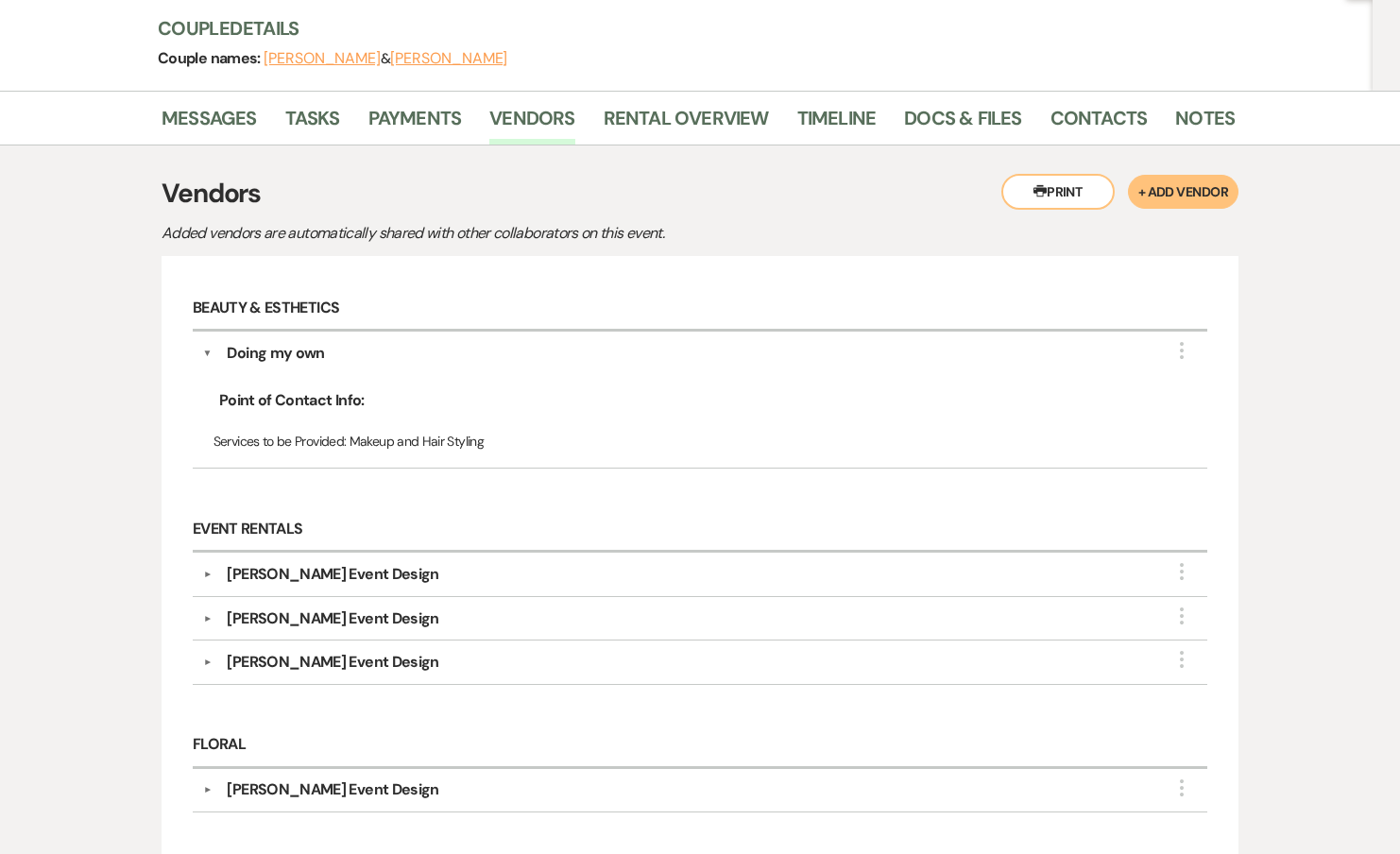
click at [249, 563] on div "Mazzone Event Design" at bounding box center [332, 574] width 212 height 23
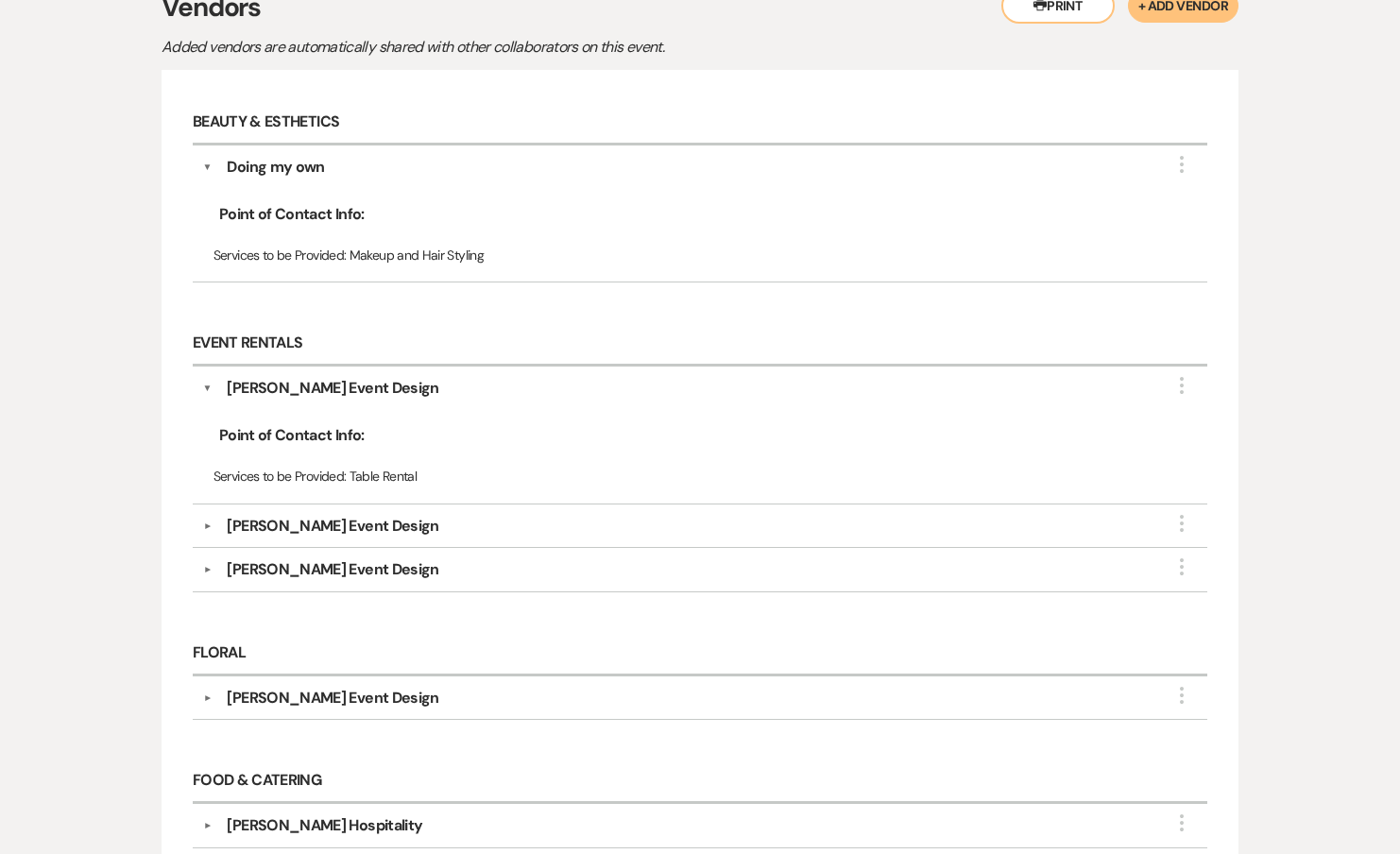
scroll to position [620, 0]
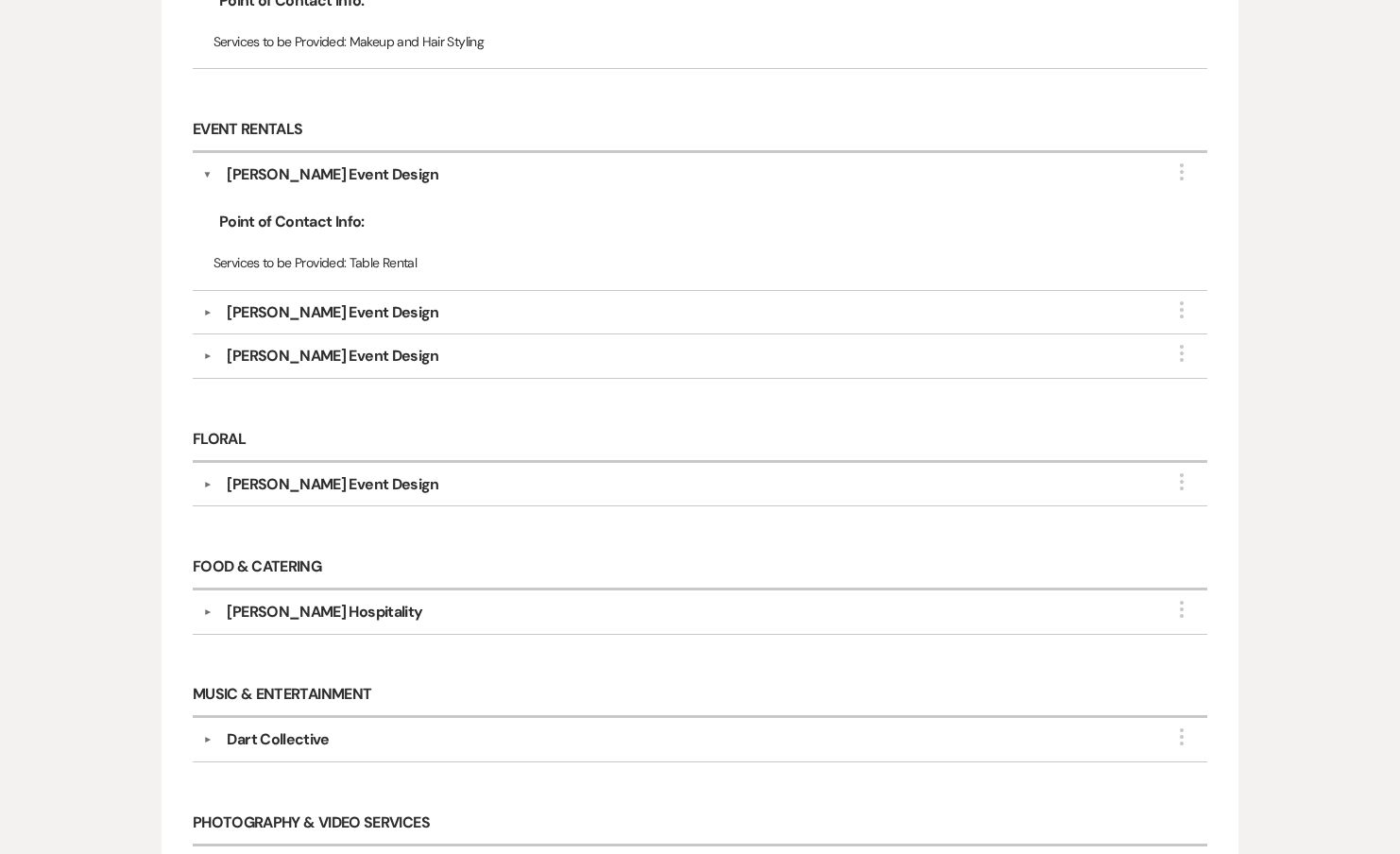
click at [294, 186] on div "Point of Contact Info: Services to be Provided: Table Rental" at bounding box center [700, 233] width 995 height 94
click at [275, 171] on div "Mazzone Event Design" at bounding box center [332, 174] width 212 height 23
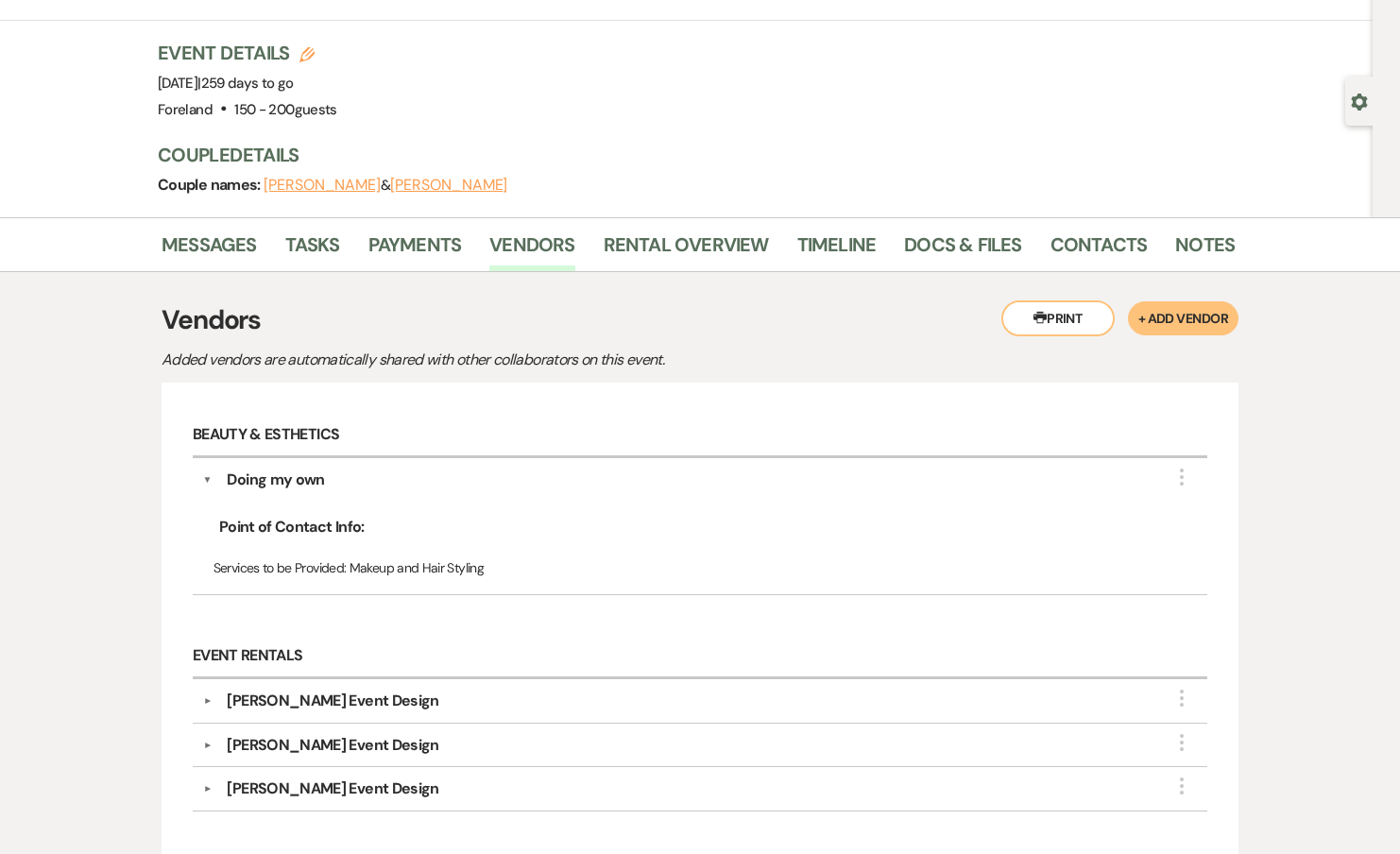
scroll to position [0, 0]
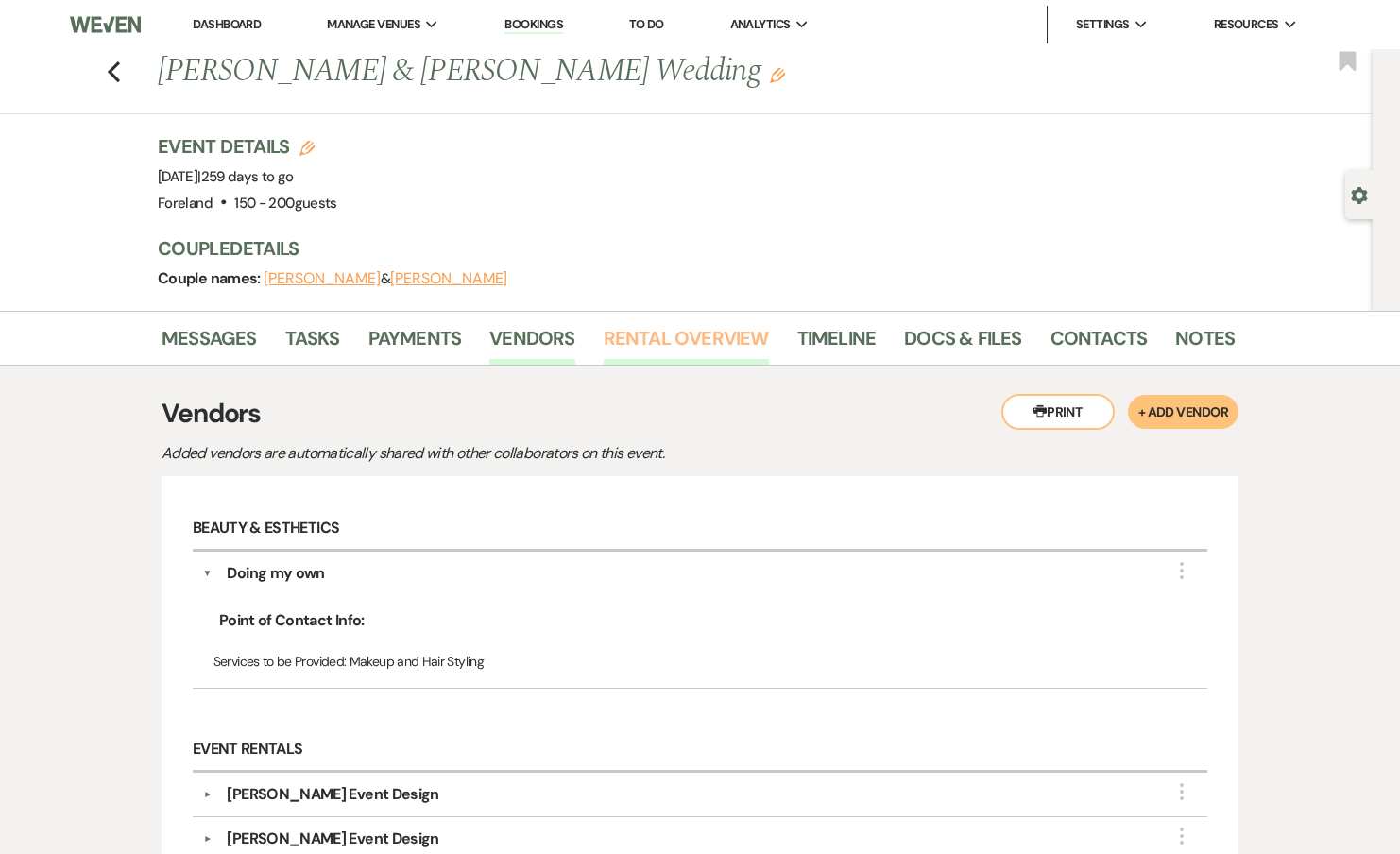
click at [669, 345] on link "Rental Overview" at bounding box center [687, 344] width 165 height 42
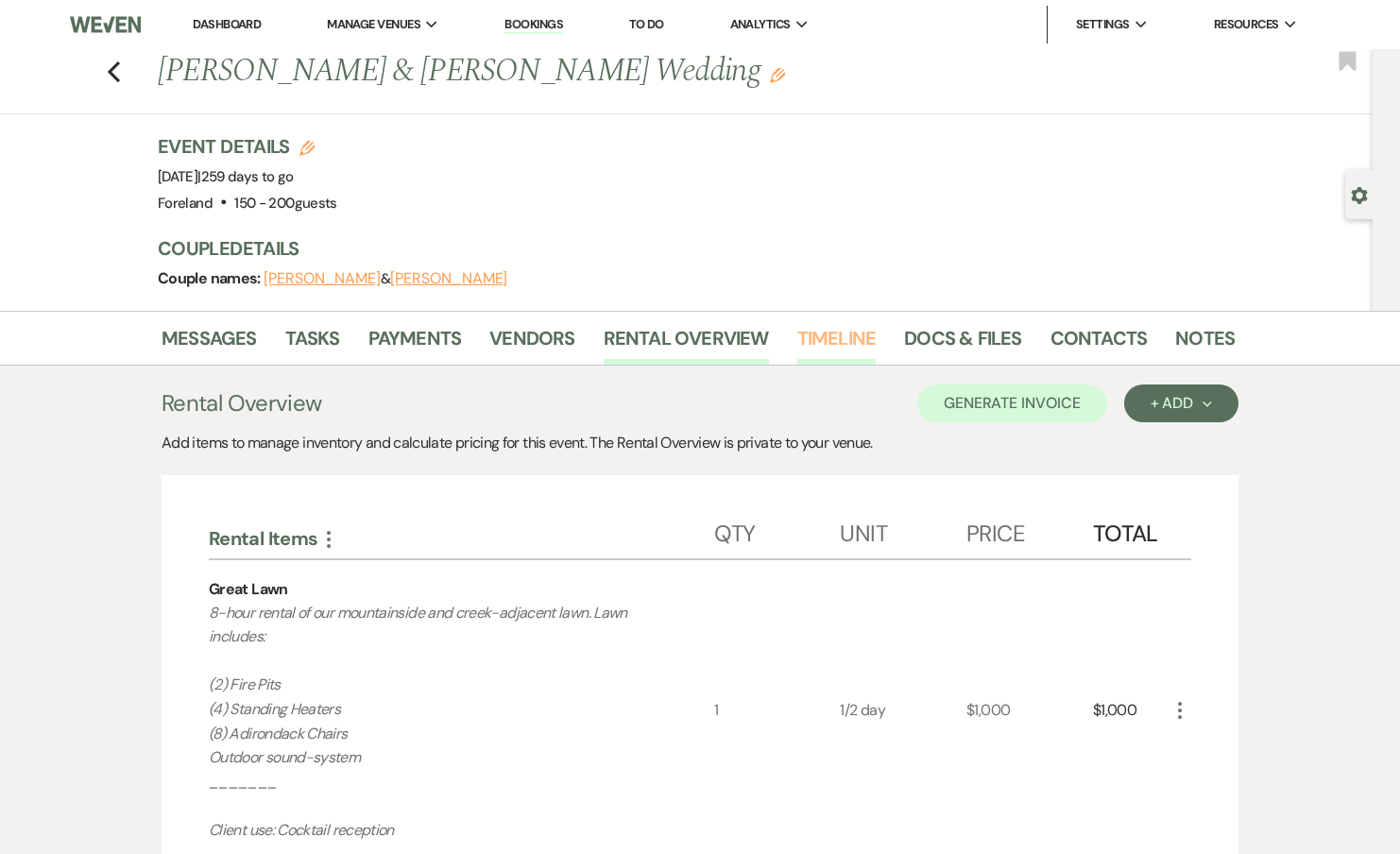
click at [842, 325] on link "Timeline" at bounding box center [837, 344] width 80 height 42
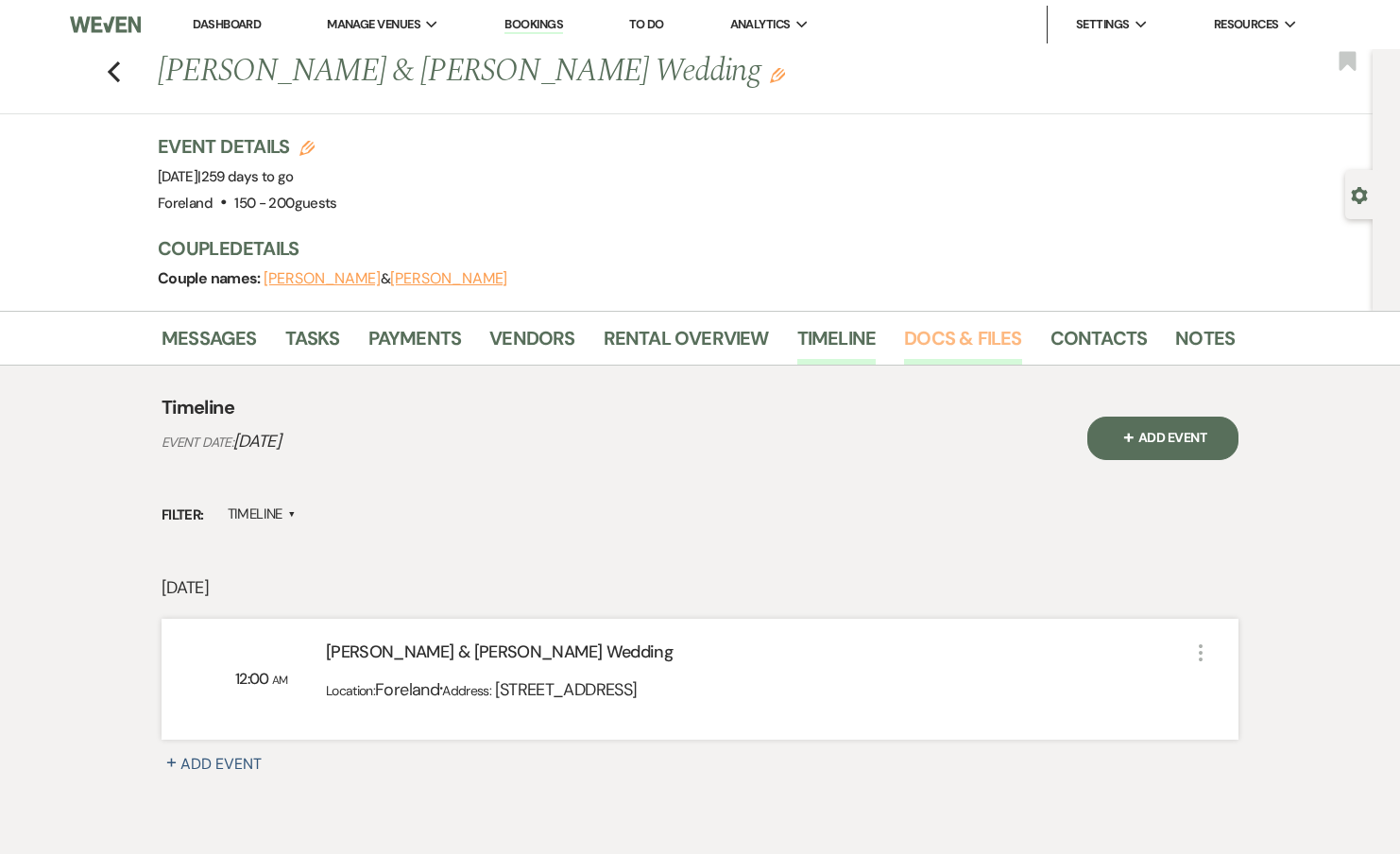
click at [930, 334] on link "Docs & Files" at bounding box center [963, 344] width 117 height 42
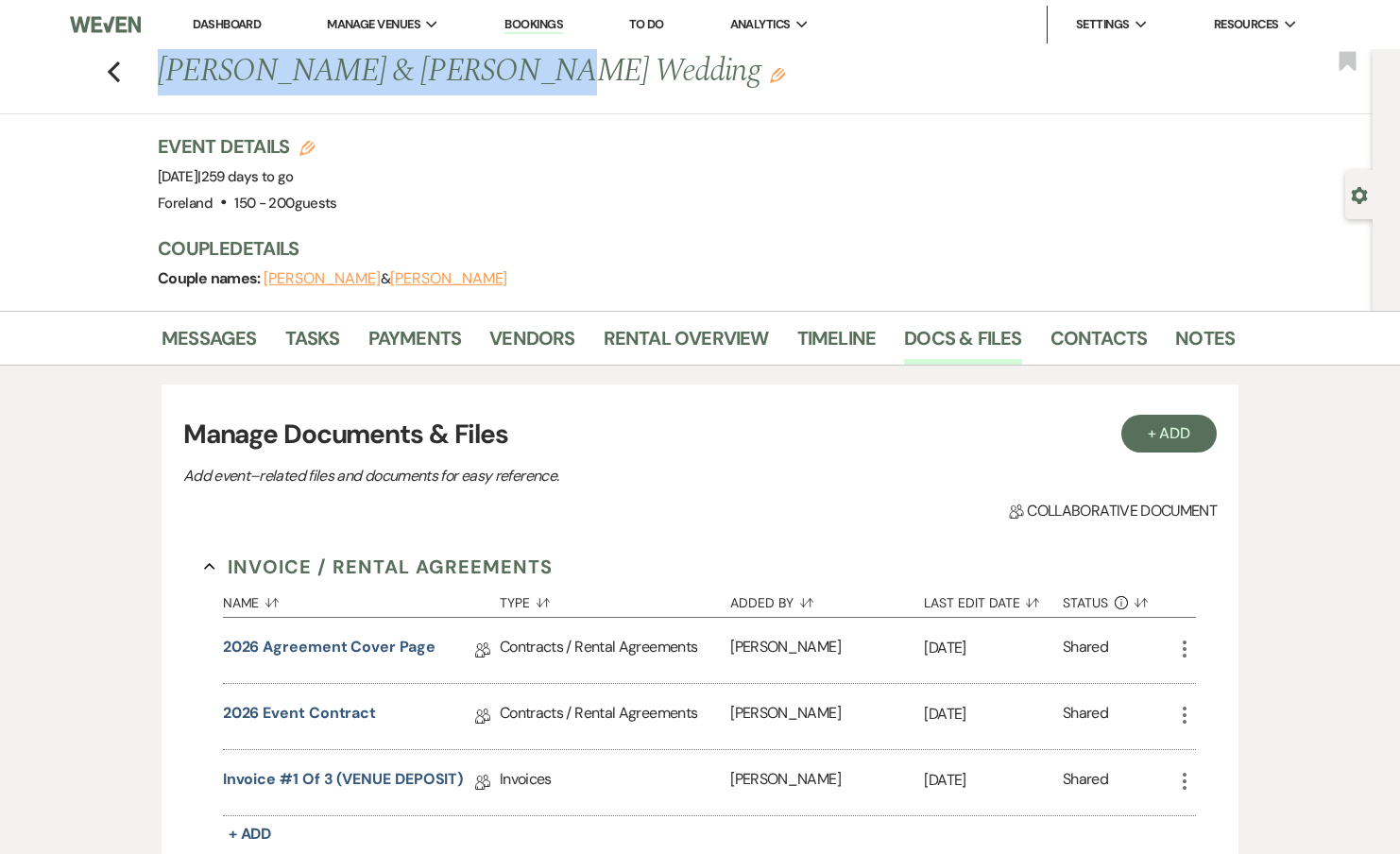
drag, startPoint x: 165, startPoint y: 65, endPoint x: 485, endPoint y: 68, distance: 320.0
click at [485, 68] on h1 "Gabby Childrose & Mitchell's Wedding Edit" at bounding box center [581, 72] width 847 height 46
copy h1 "Gabby Childrose & Mitchell"
click at [1113, 340] on link "Contacts" at bounding box center [1100, 344] width 98 height 42
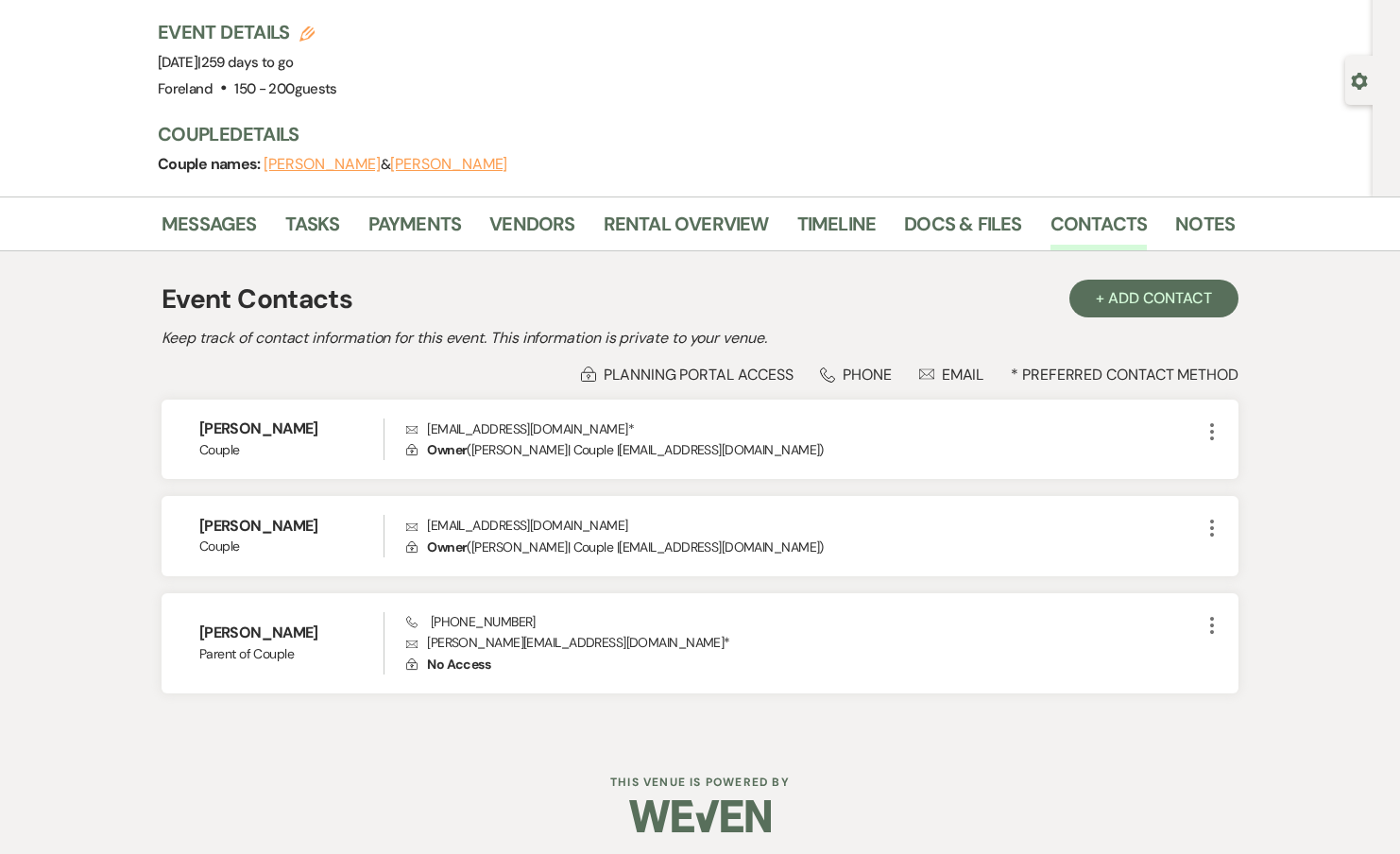
scroll to position [115, 0]
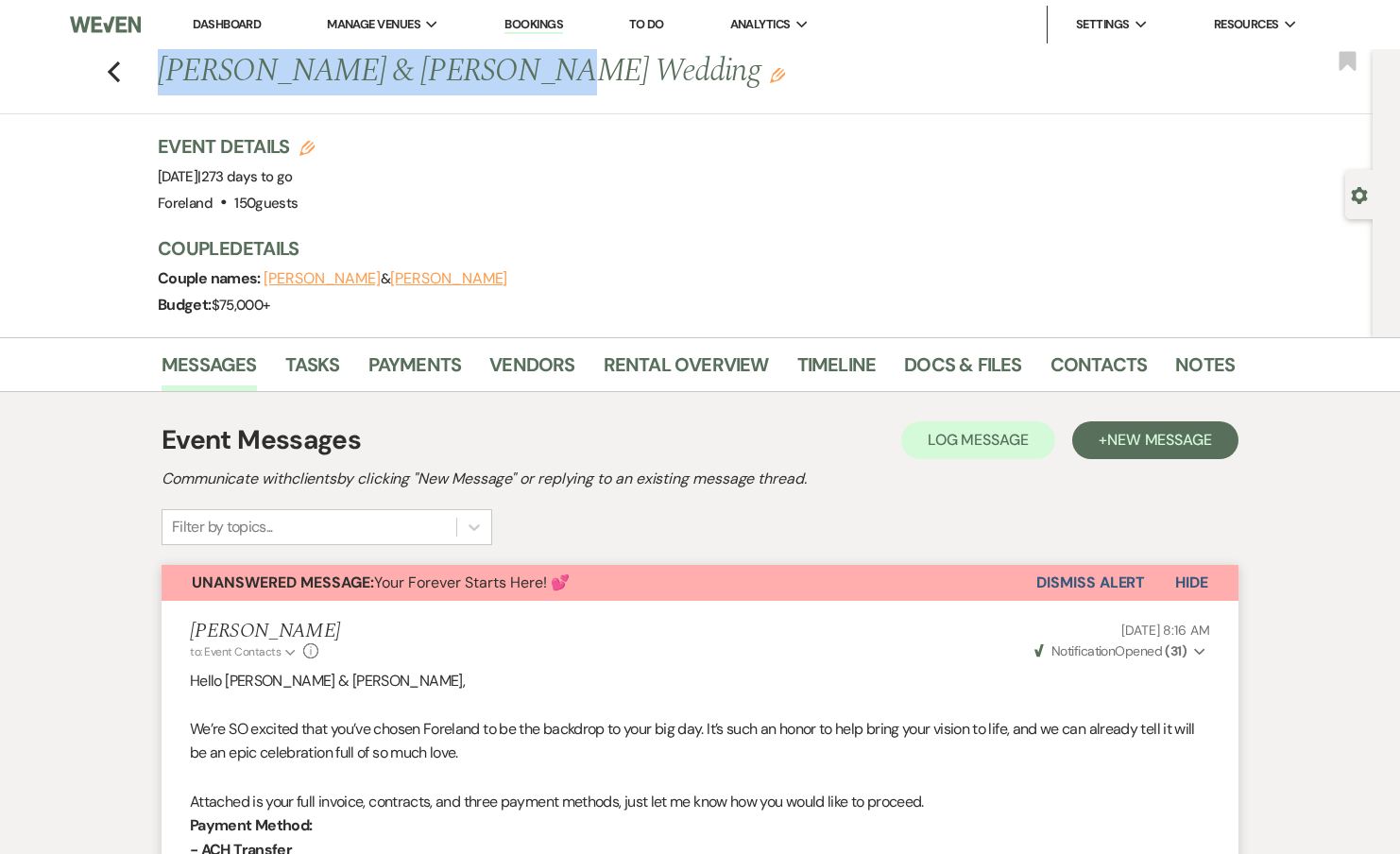
drag, startPoint x: 159, startPoint y: 74, endPoint x: 514, endPoint y: 78, distance: 355.0
click at [514, 78] on h1 "[PERSON_NAME] & [PERSON_NAME] Wedding Edit" at bounding box center [581, 72] width 847 height 46
copy h1 "[PERSON_NAME] & [PERSON_NAME]"
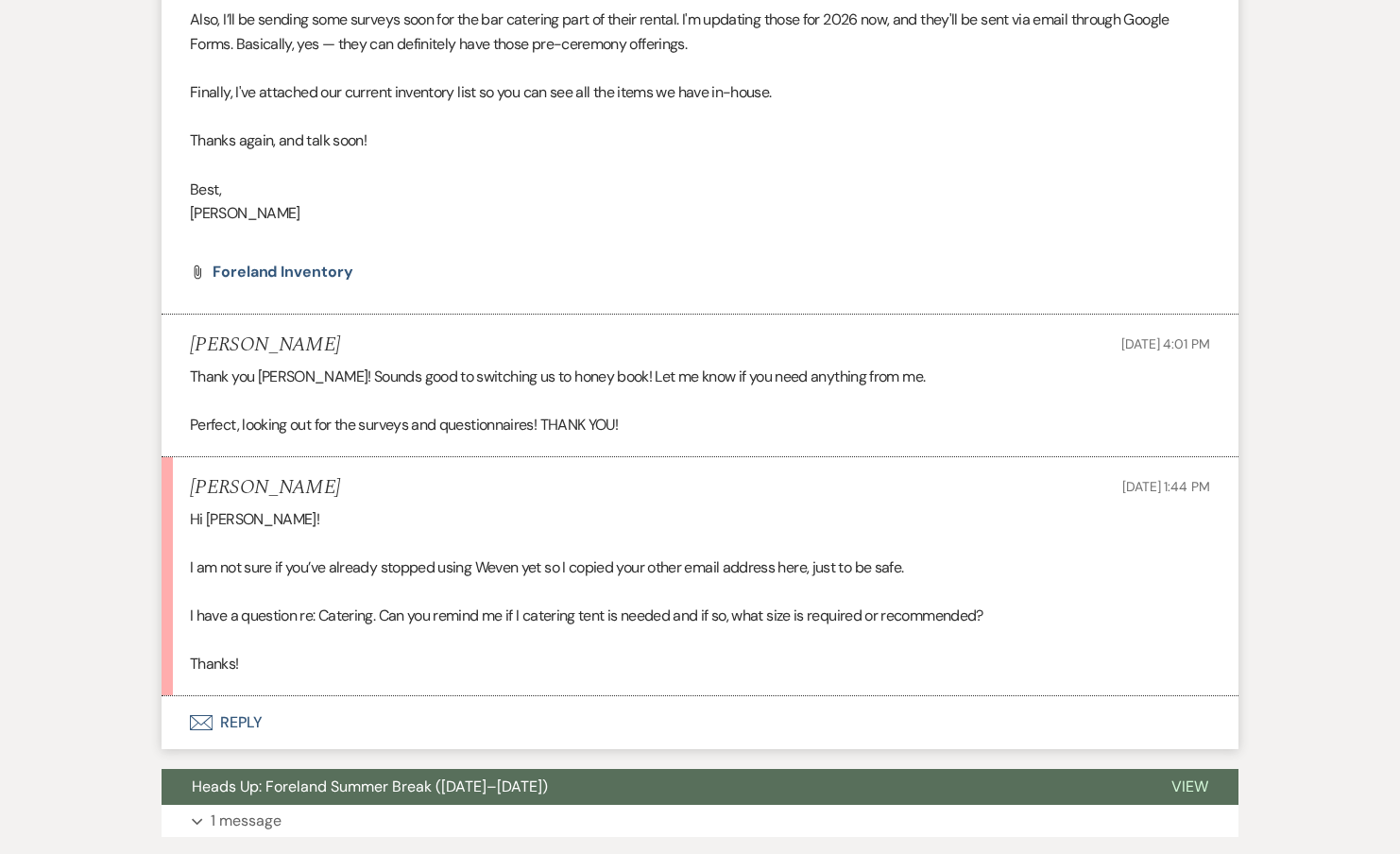
scroll to position [5504, 0]
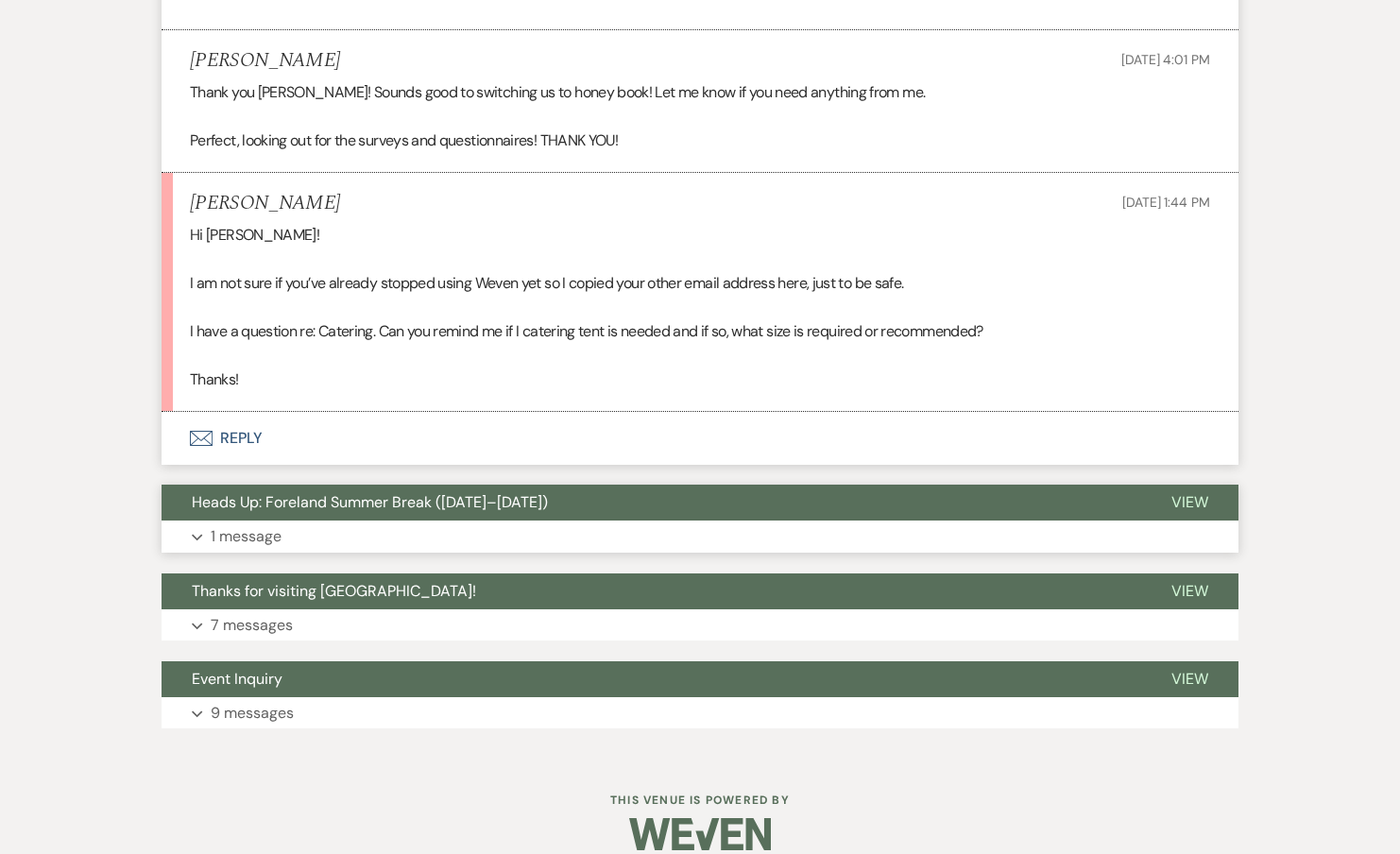
click at [361, 521] on button "Expand 1 message" at bounding box center [700, 536] width 1077 height 32
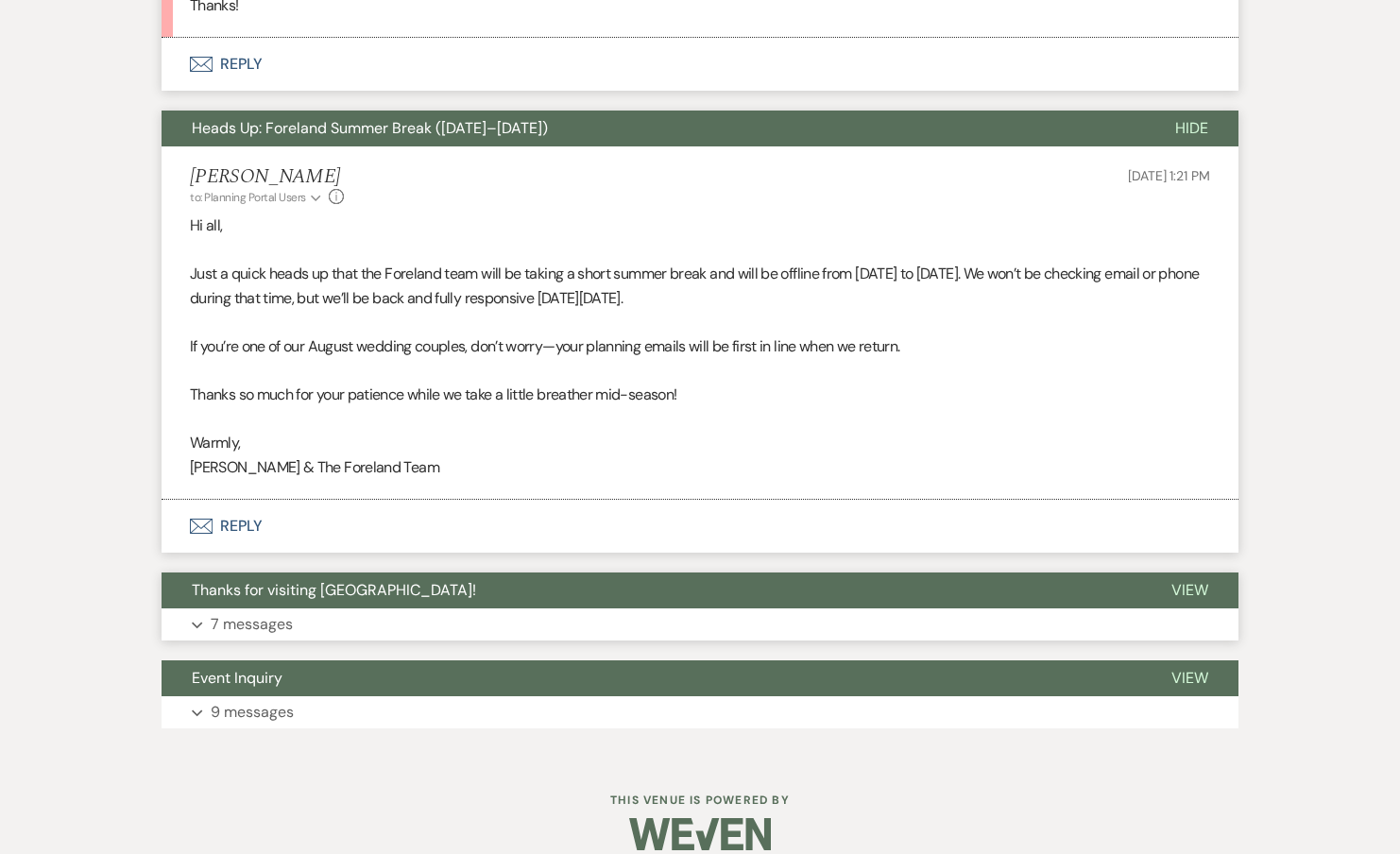
click at [318, 608] on button "Expand 7 messages" at bounding box center [700, 624] width 1077 height 32
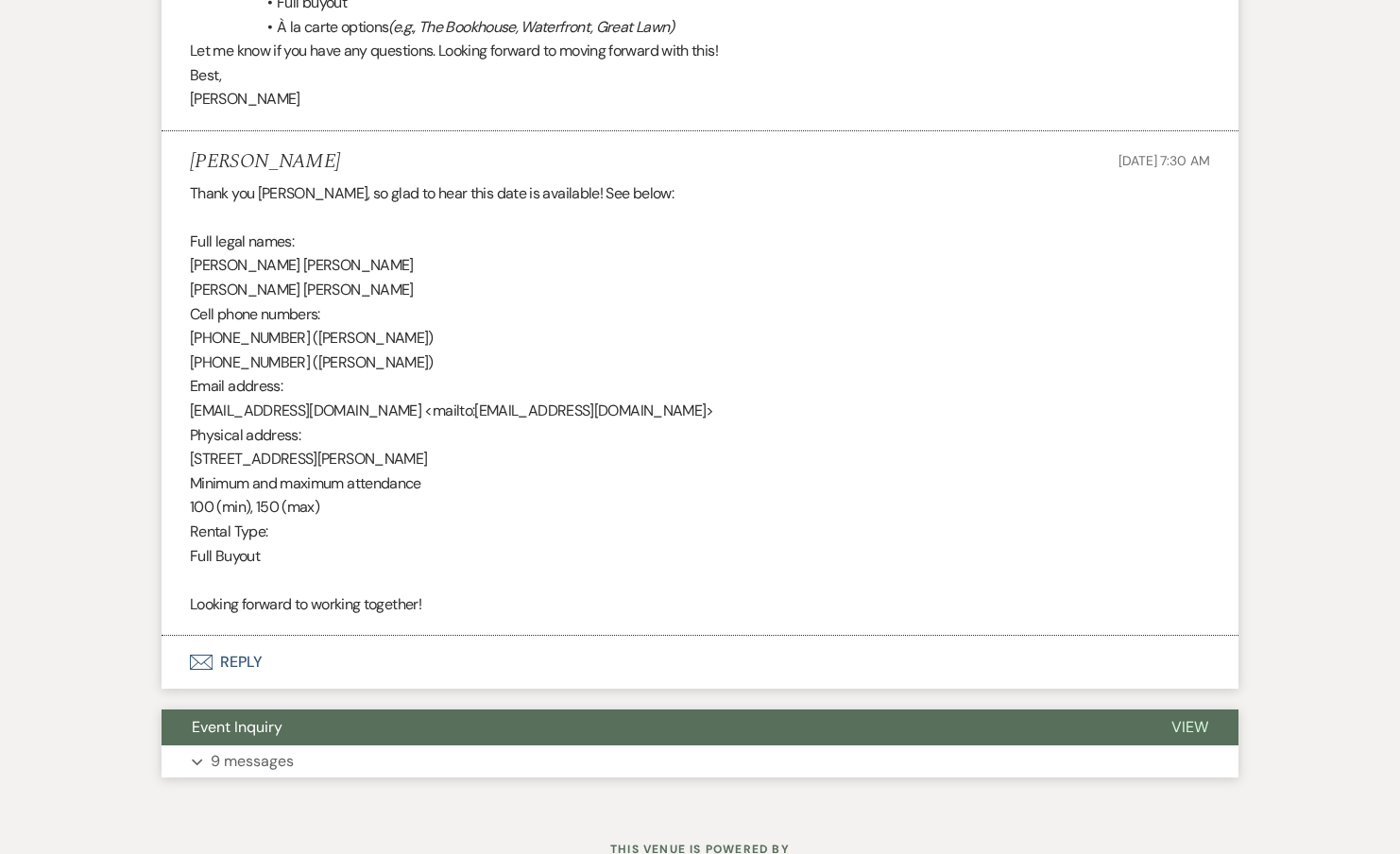
click at [251, 746] on button "Expand 9 messages" at bounding box center [700, 761] width 1077 height 32
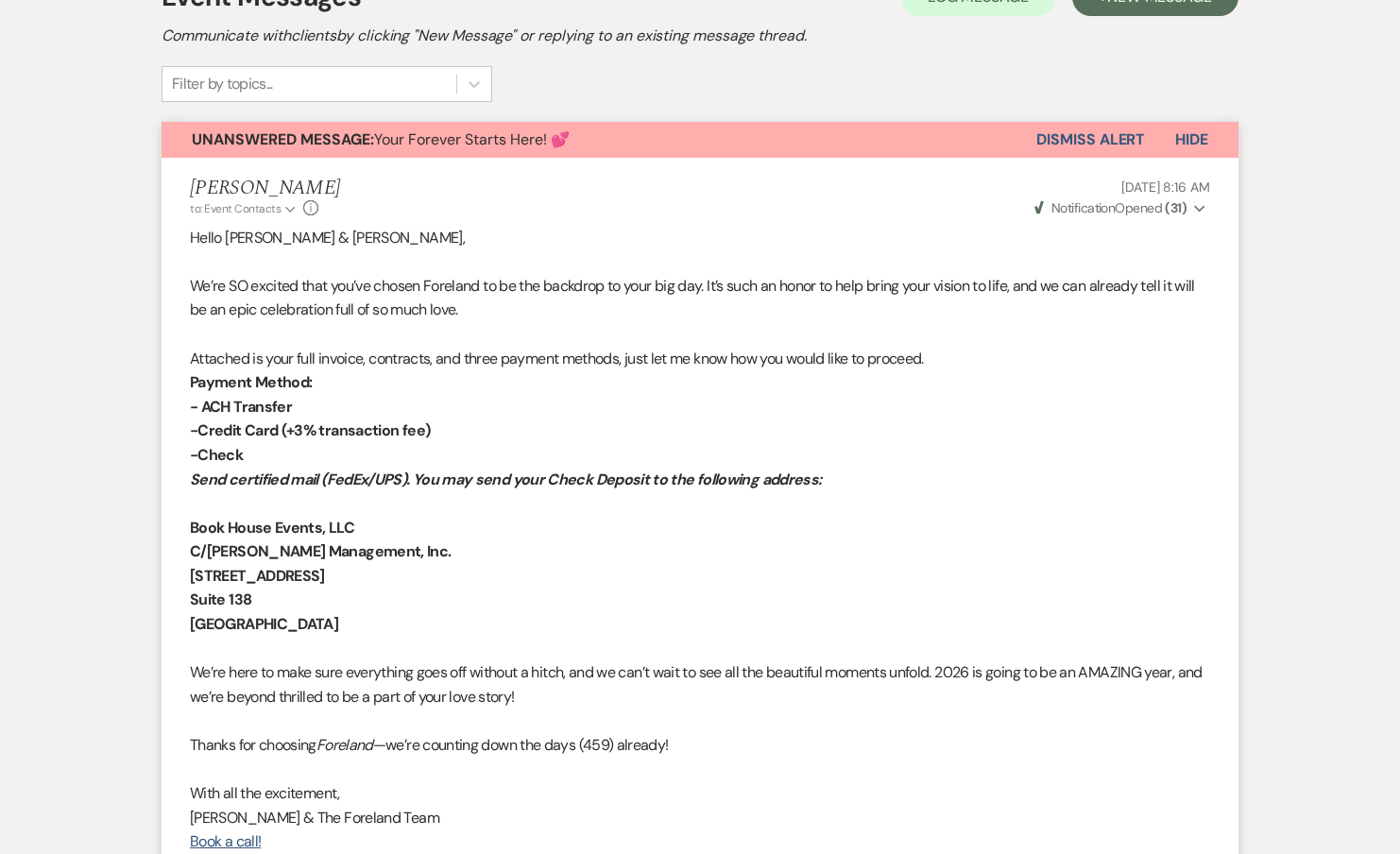
scroll to position [0, 0]
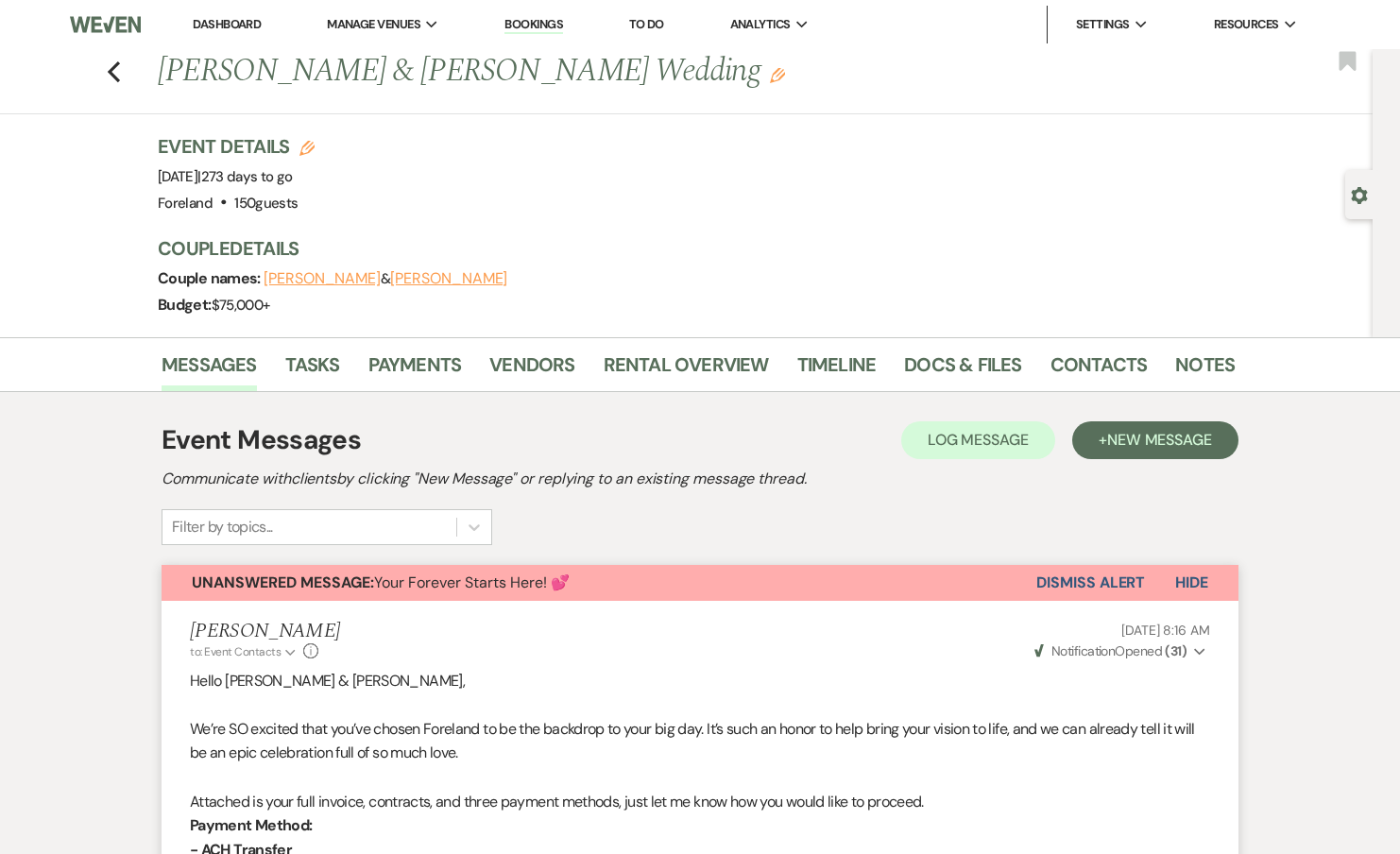
click at [352, 368] on li "Tasks" at bounding box center [327, 368] width 84 height 46
click at [331, 368] on link "Tasks" at bounding box center [312, 370] width 55 height 42
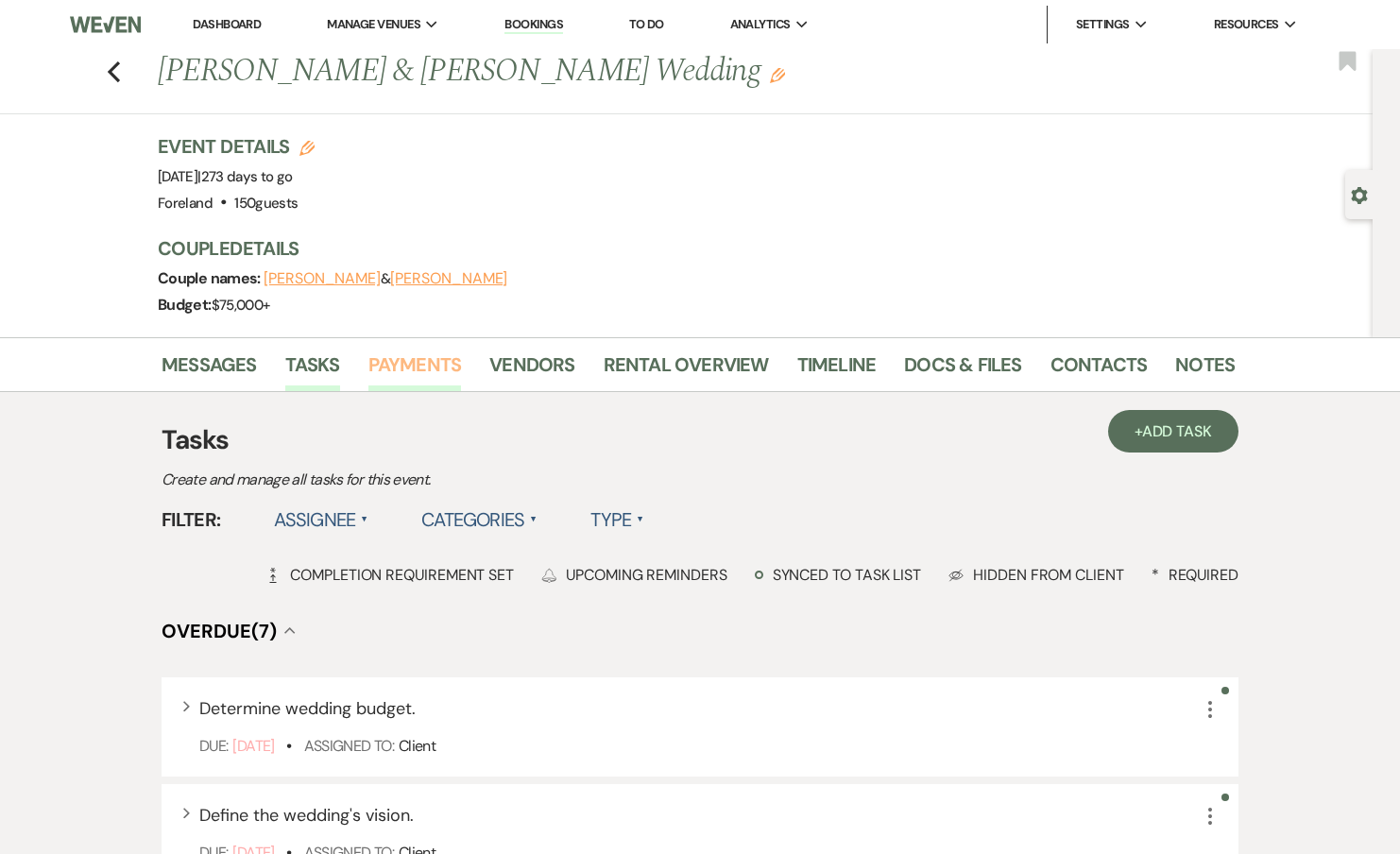
click at [400, 368] on link "Payments" at bounding box center [415, 370] width 94 height 42
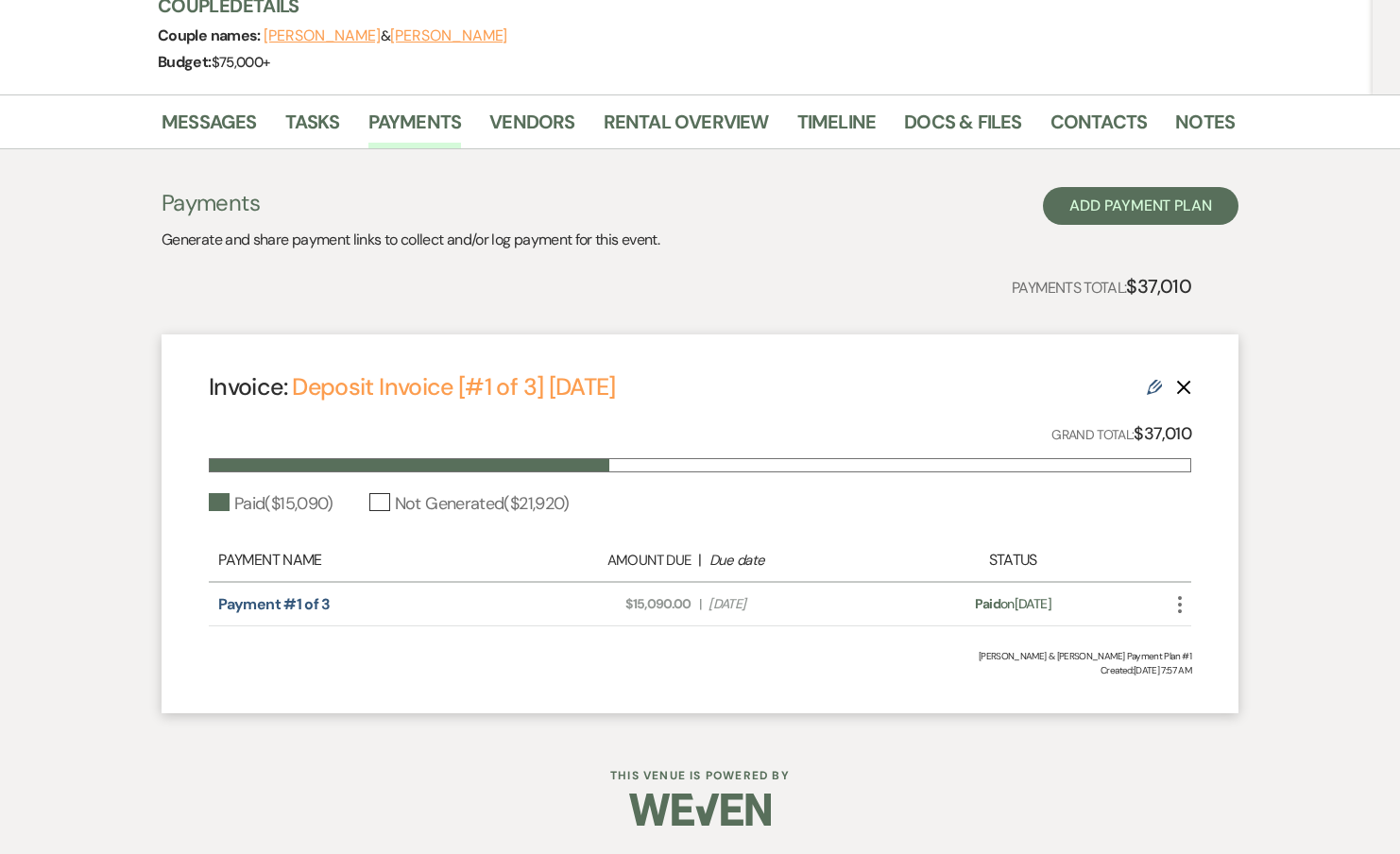
scroll to position [158, 0]
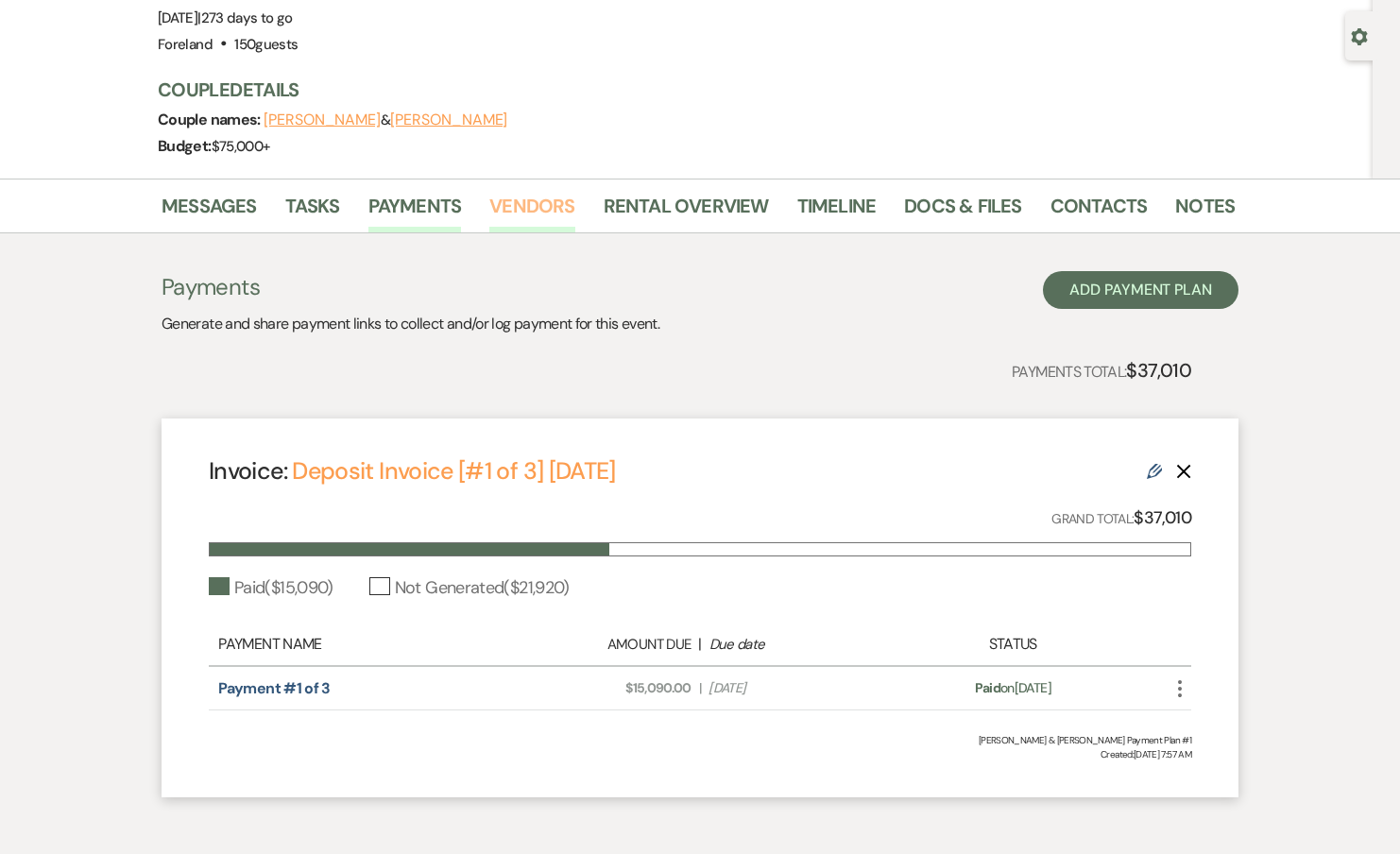
click at [556, 210] on link "Vendors" at bounding box center [531, 212] width 85 height 42
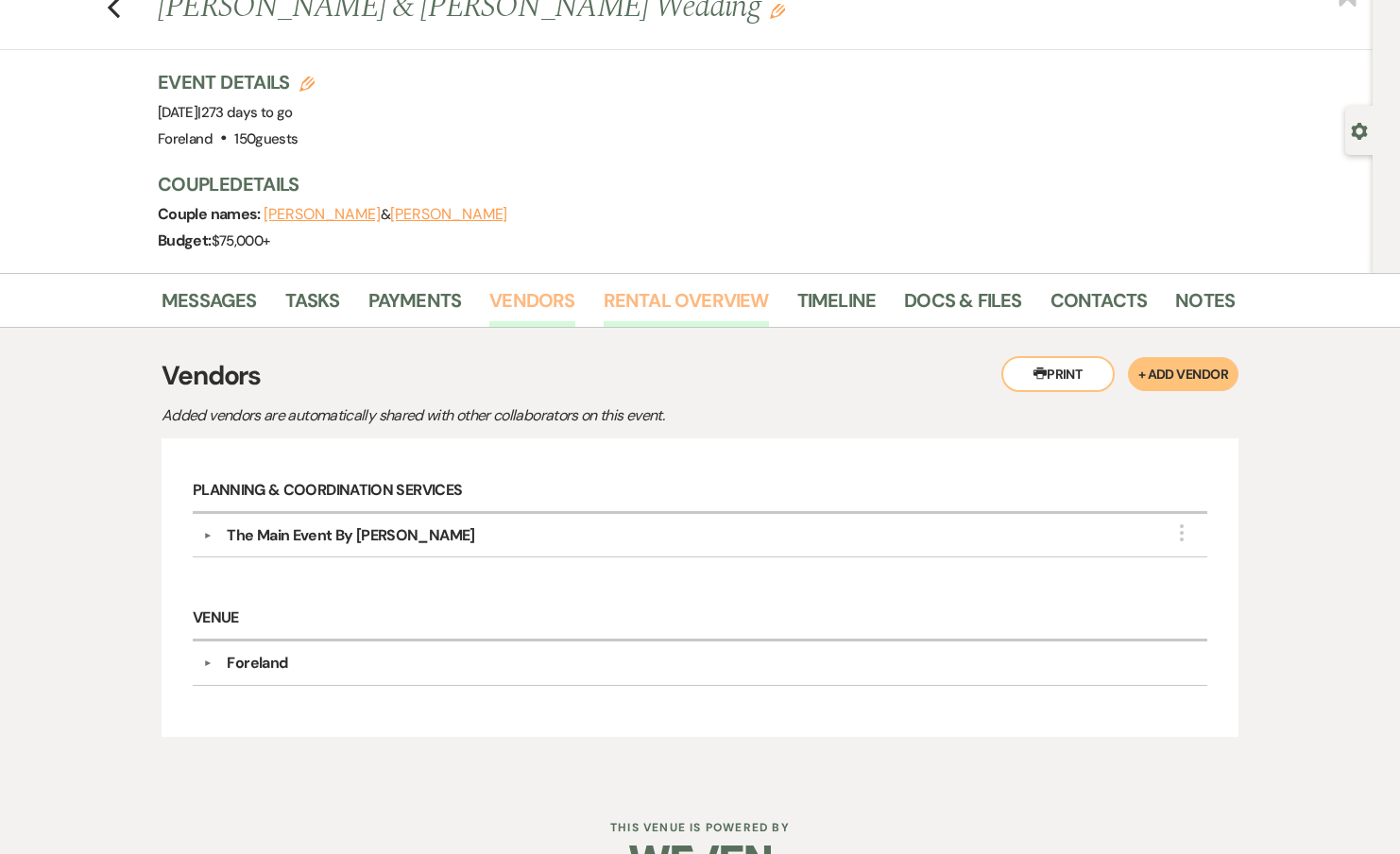
scroll to position [70, 0]
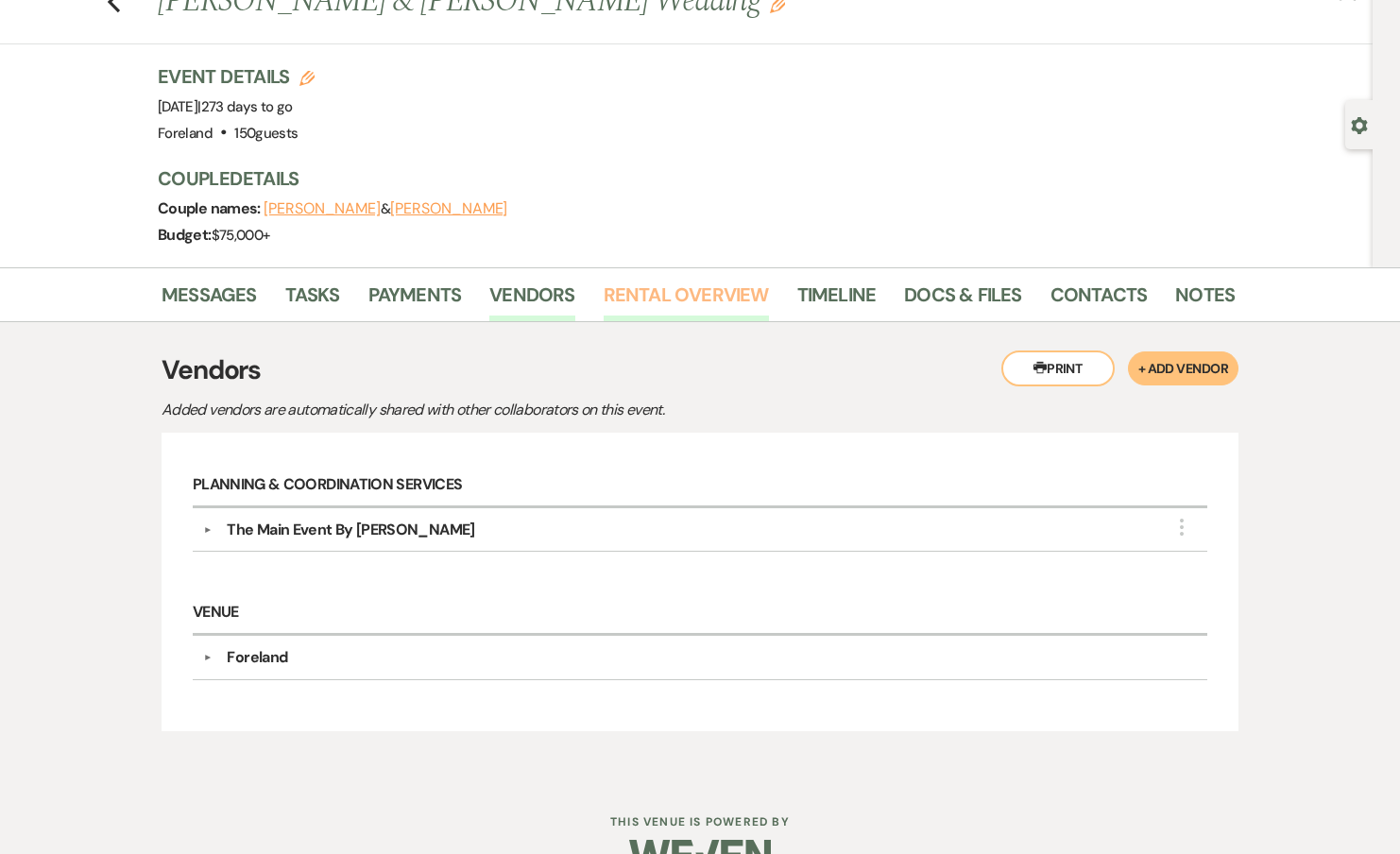
click at [743, 286] on link "Rental Overview" at bounding box center [687, 301] width 165 height 42
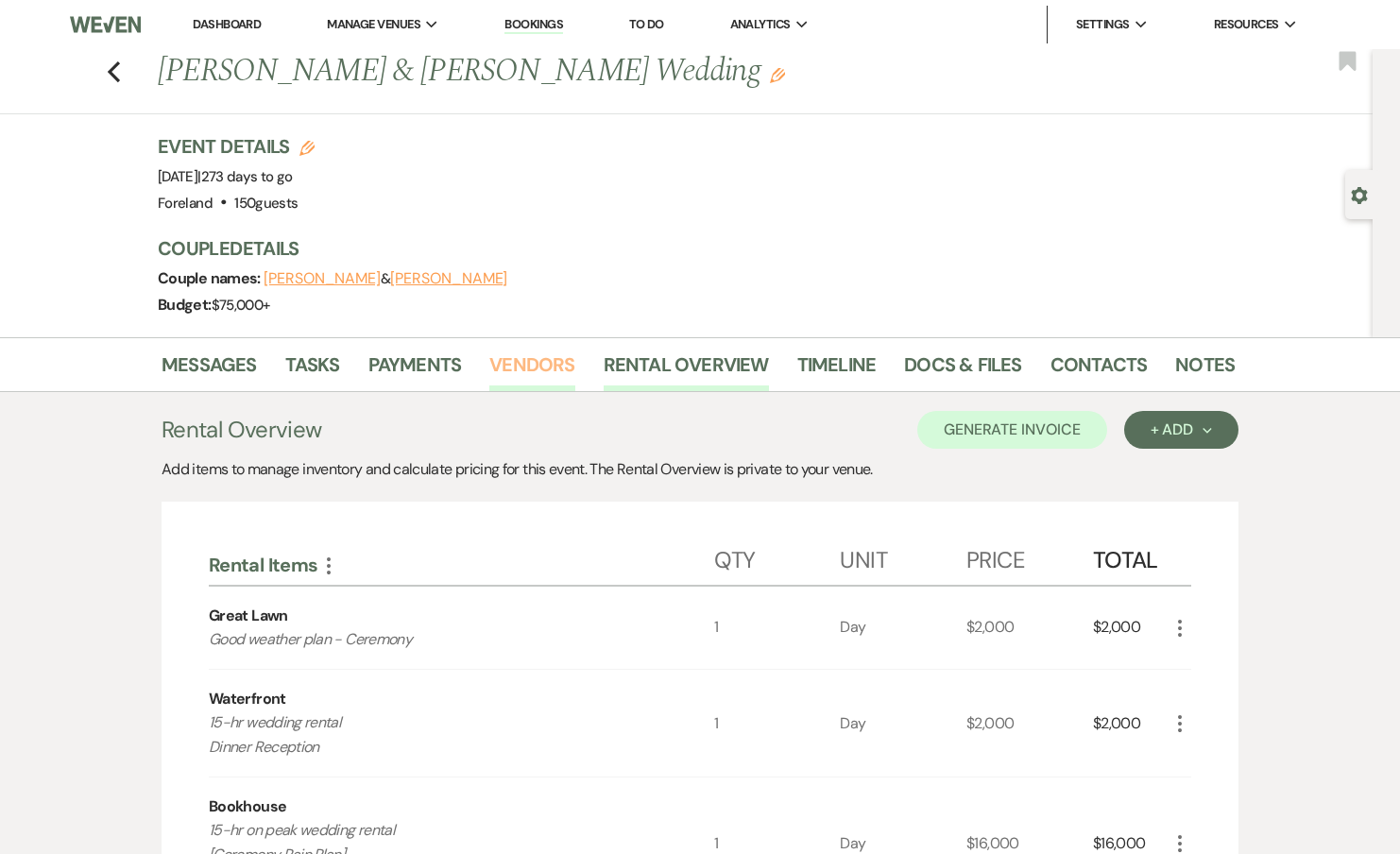
click at [517, 365] on link "Vendors" at bounding box center [531, 370] width 85 height 42
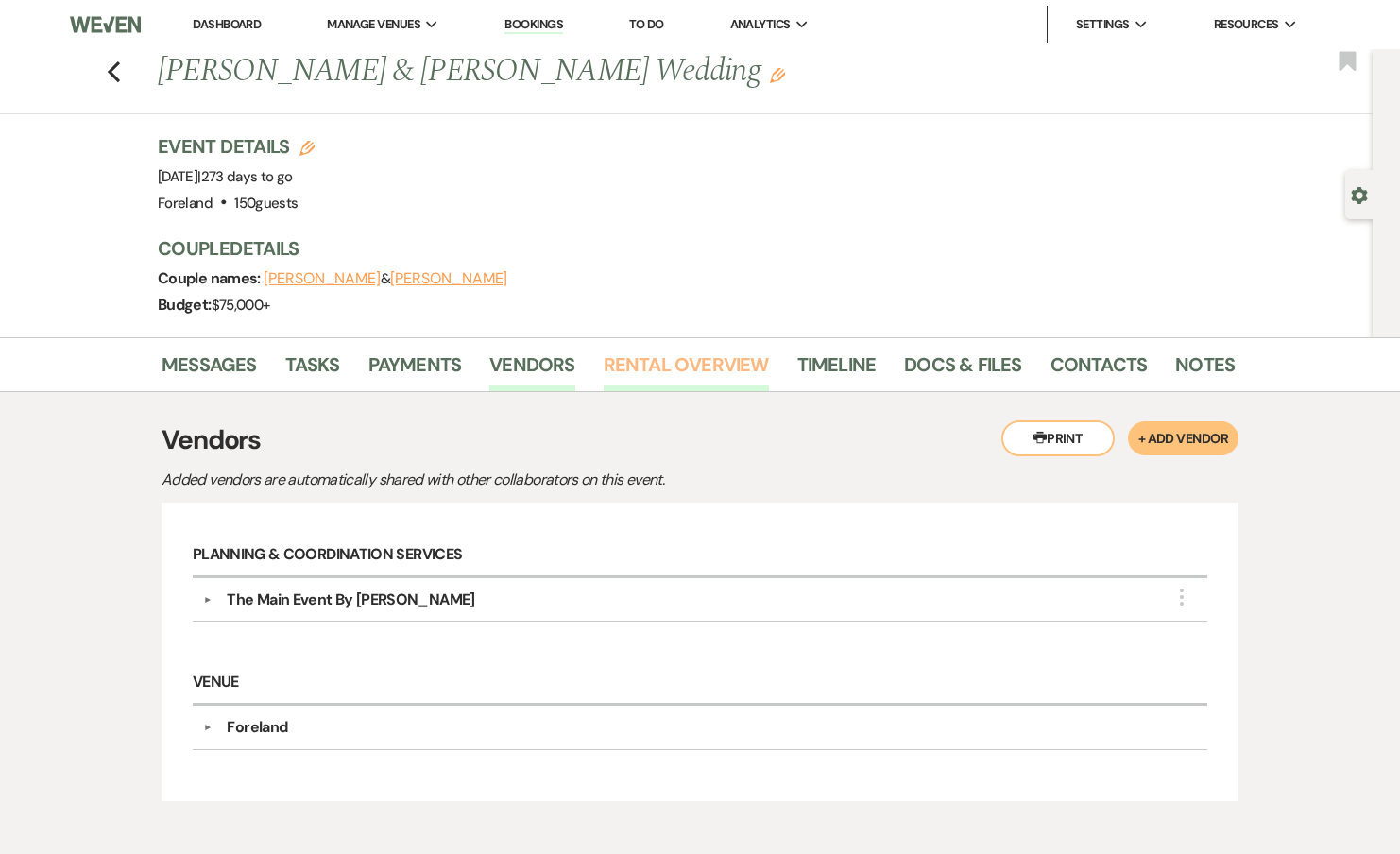
click at [742, 365] on link "Rental Overview" at bounding box center [687, 370] width 165 height 42
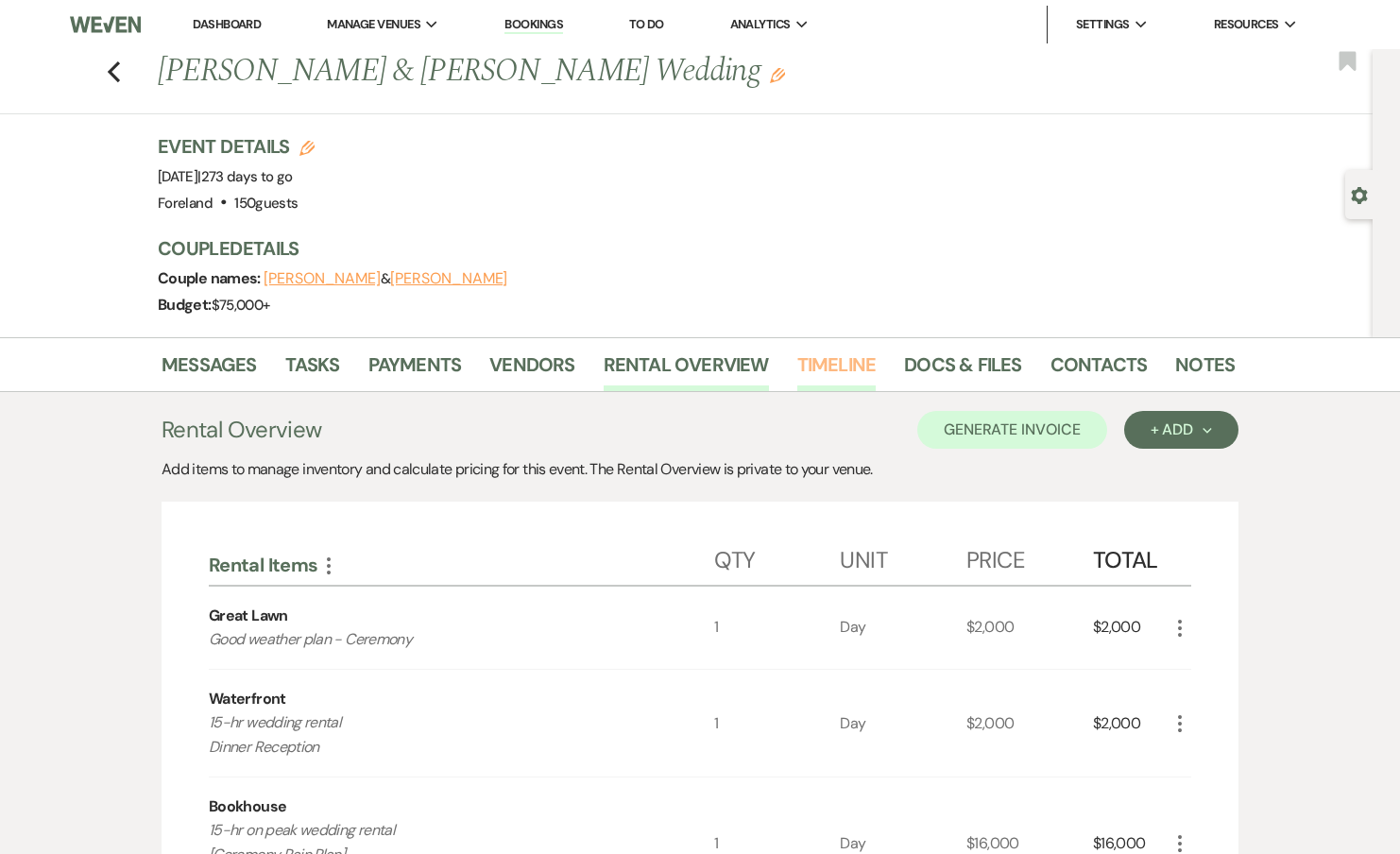
click at [863, 368] on link "Timeline" at bounding box center [837, 370] width 80 height 42
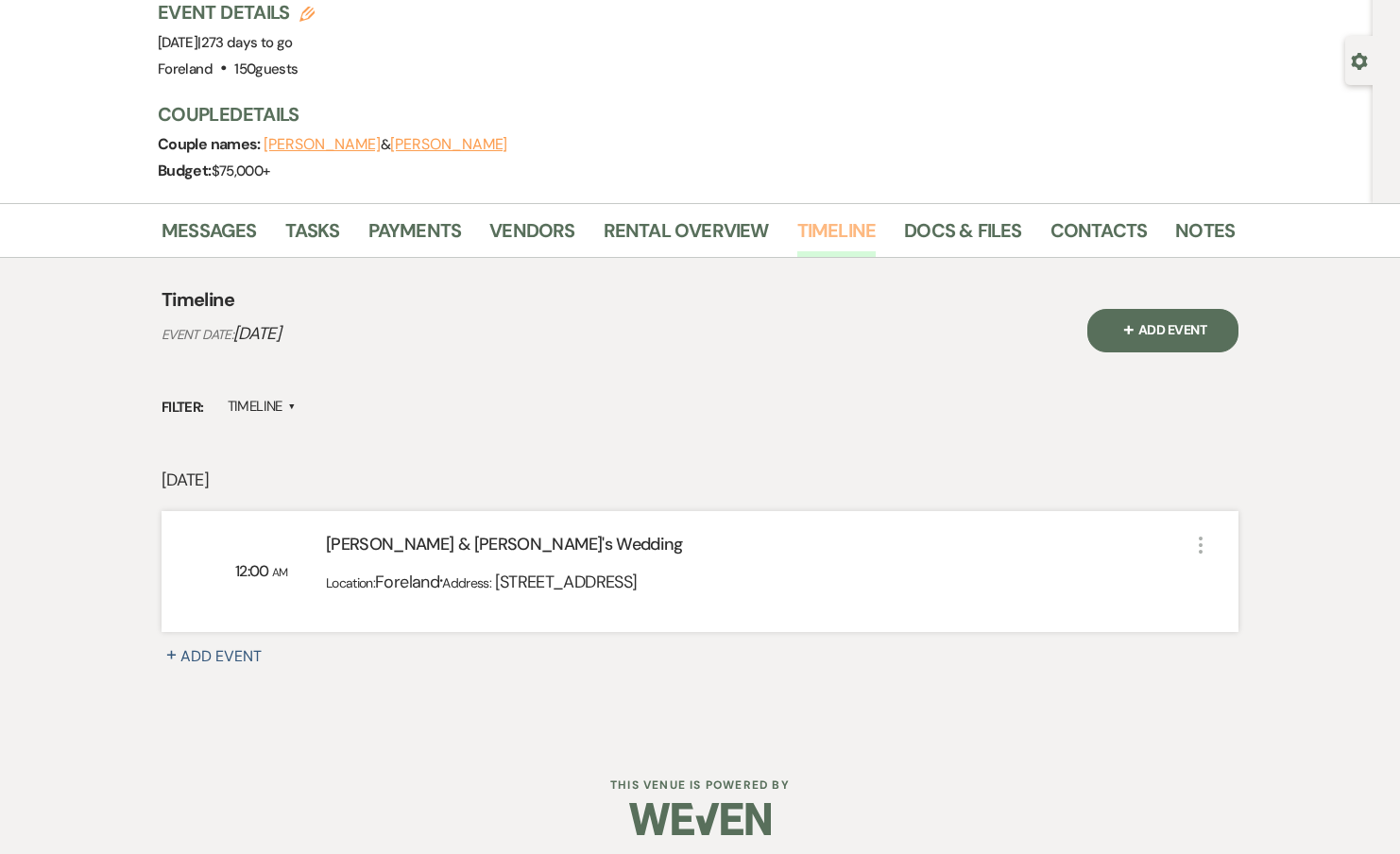
scroll to position [143, 0]
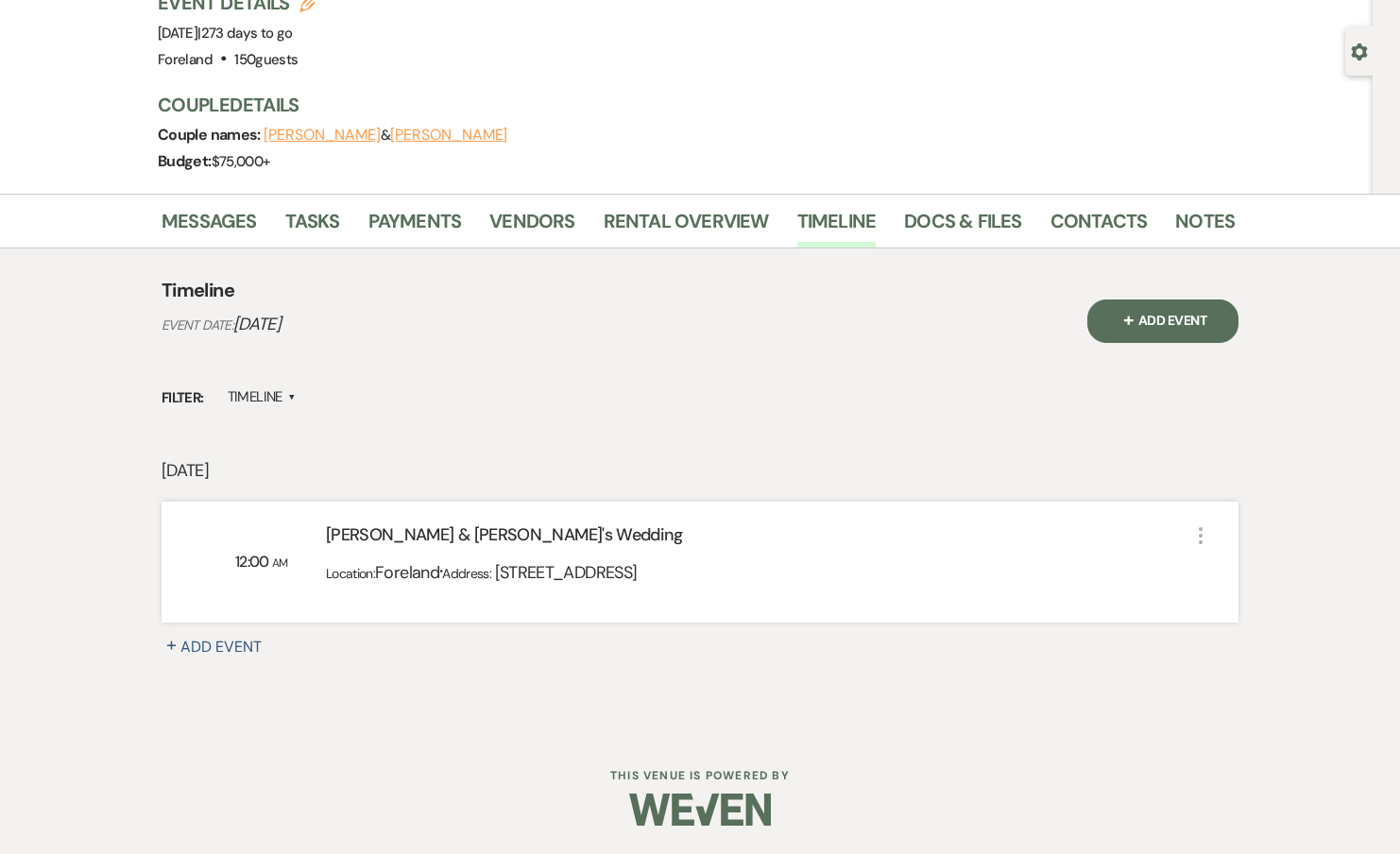
click at [969, 196] on div "Messages Tasks Payments Vendors Rental Overview Timeline Docs & Files Contacts …" at bounding box center [700, 221] width 1400 height 55
click at [966, 217] on link "Docs & Files" at bounding box center [963, 227] width 117 height 42
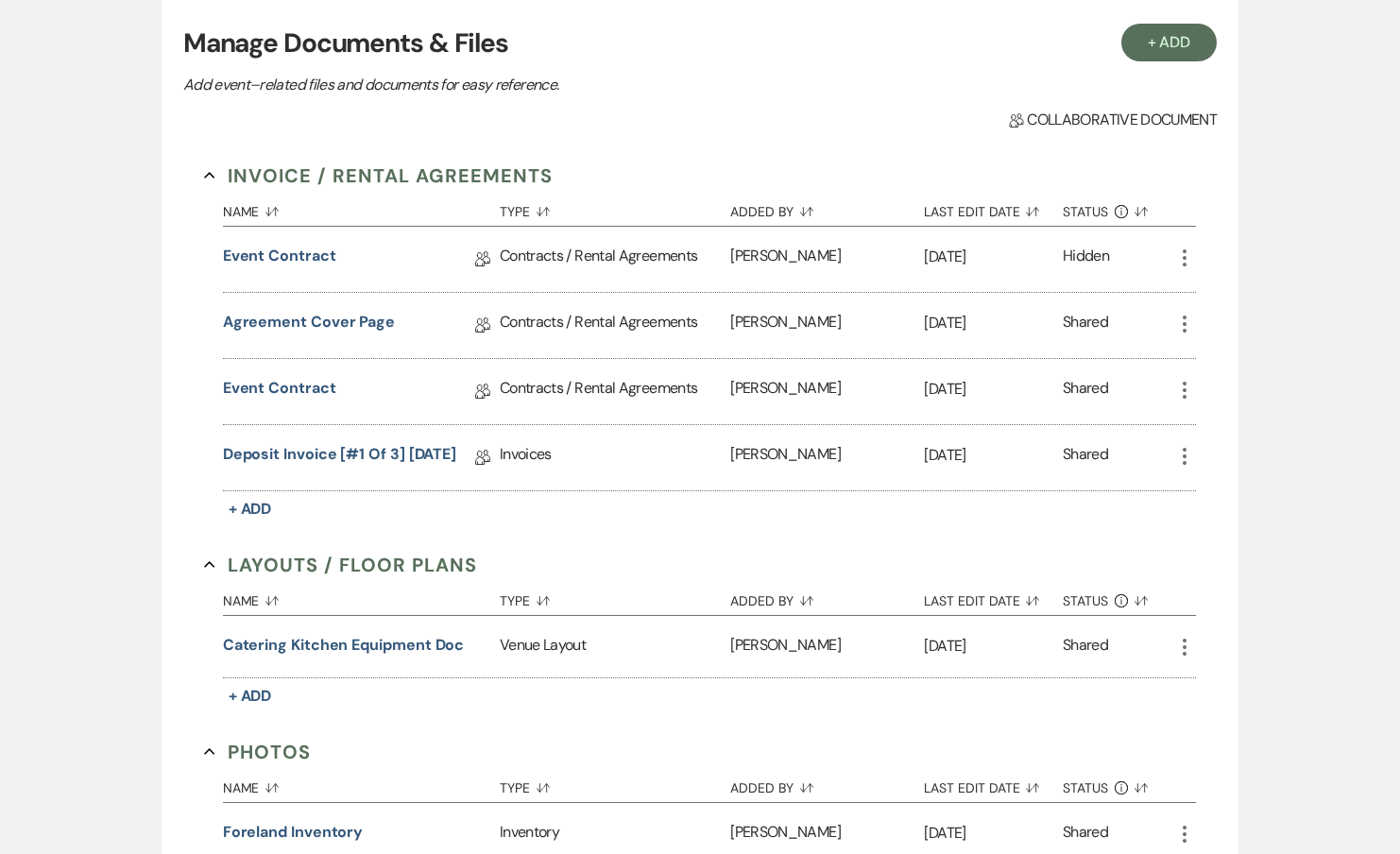
scroll to position [446, 0]
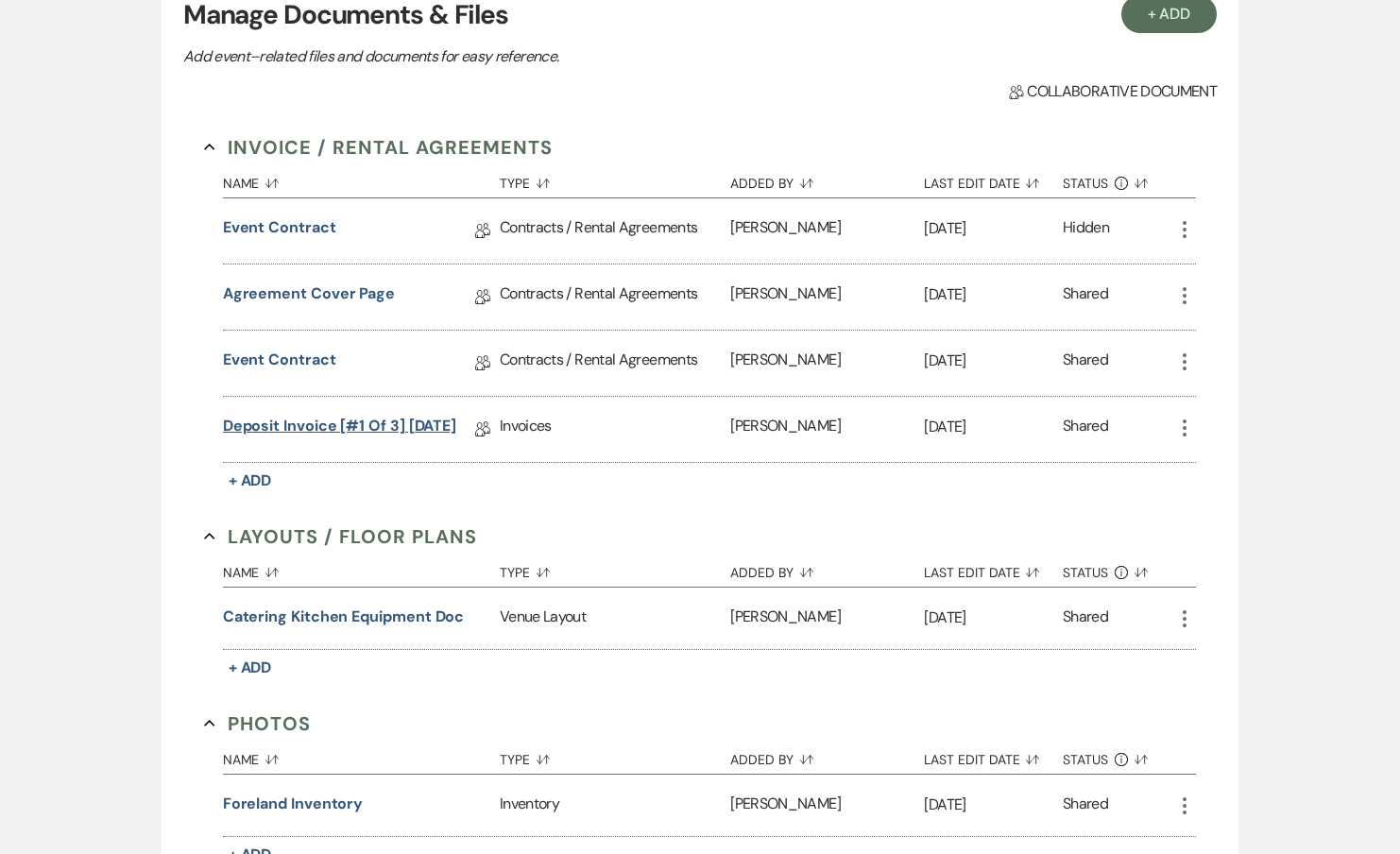
click at [419, 424] on link "Deposit Invoice [#1 of 3] 3-10-2025" at bounding box center [339, 429] width 233 height 29
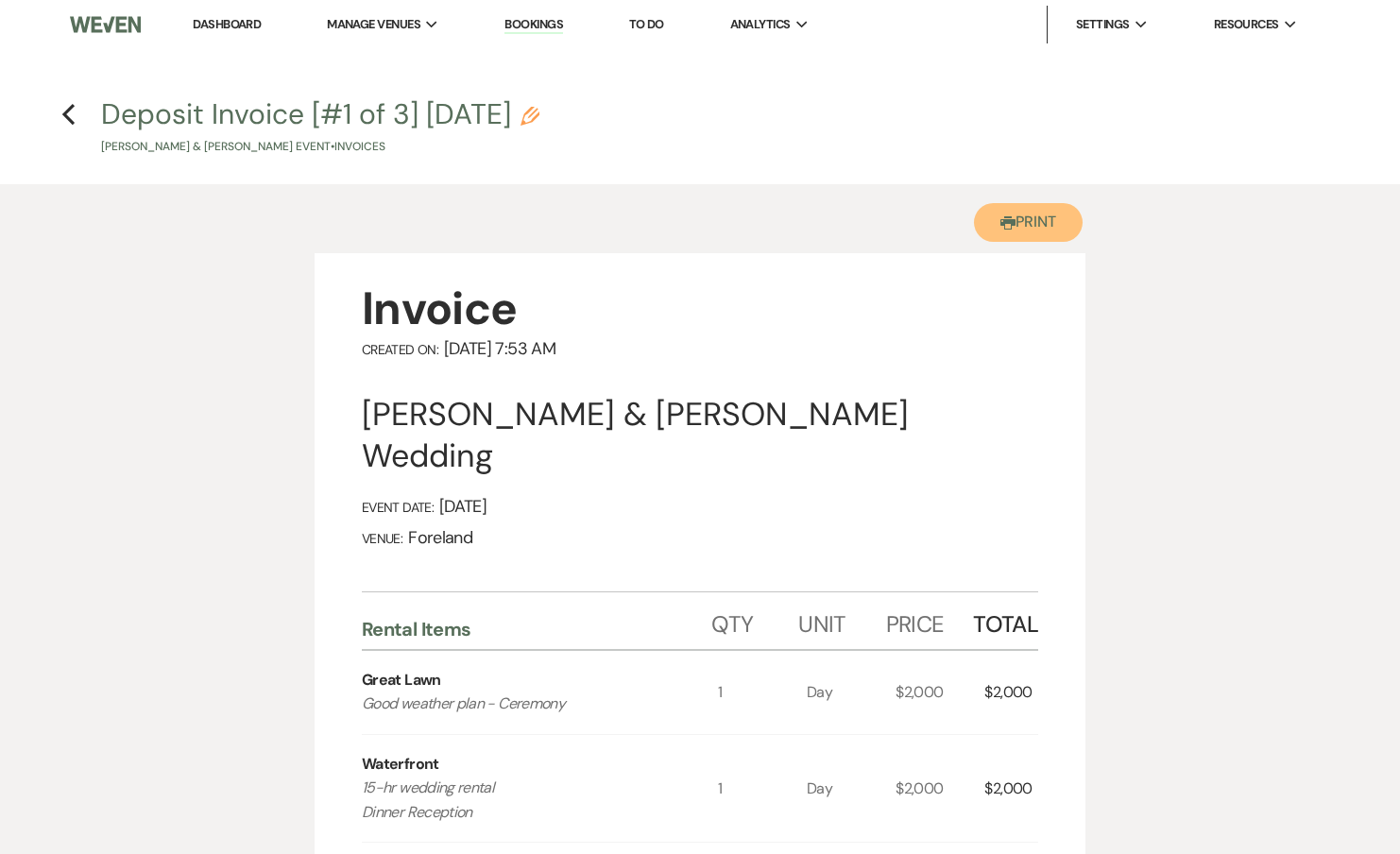
click at [1009, 208] on button "Printer Print" at bounding box center [1028, 222] width 108 height 39
click at [78, 120] on h4 "Previous Deposit Invoice [#1 of 3] 3-10-2025 Pencil Amanda Ryan & Ian Williams'…" at bounding box center [700, 125] width 1360 height 62
click at [62, 105] on icon "Previous" at bounding box center [69, 113] width 14 height 23
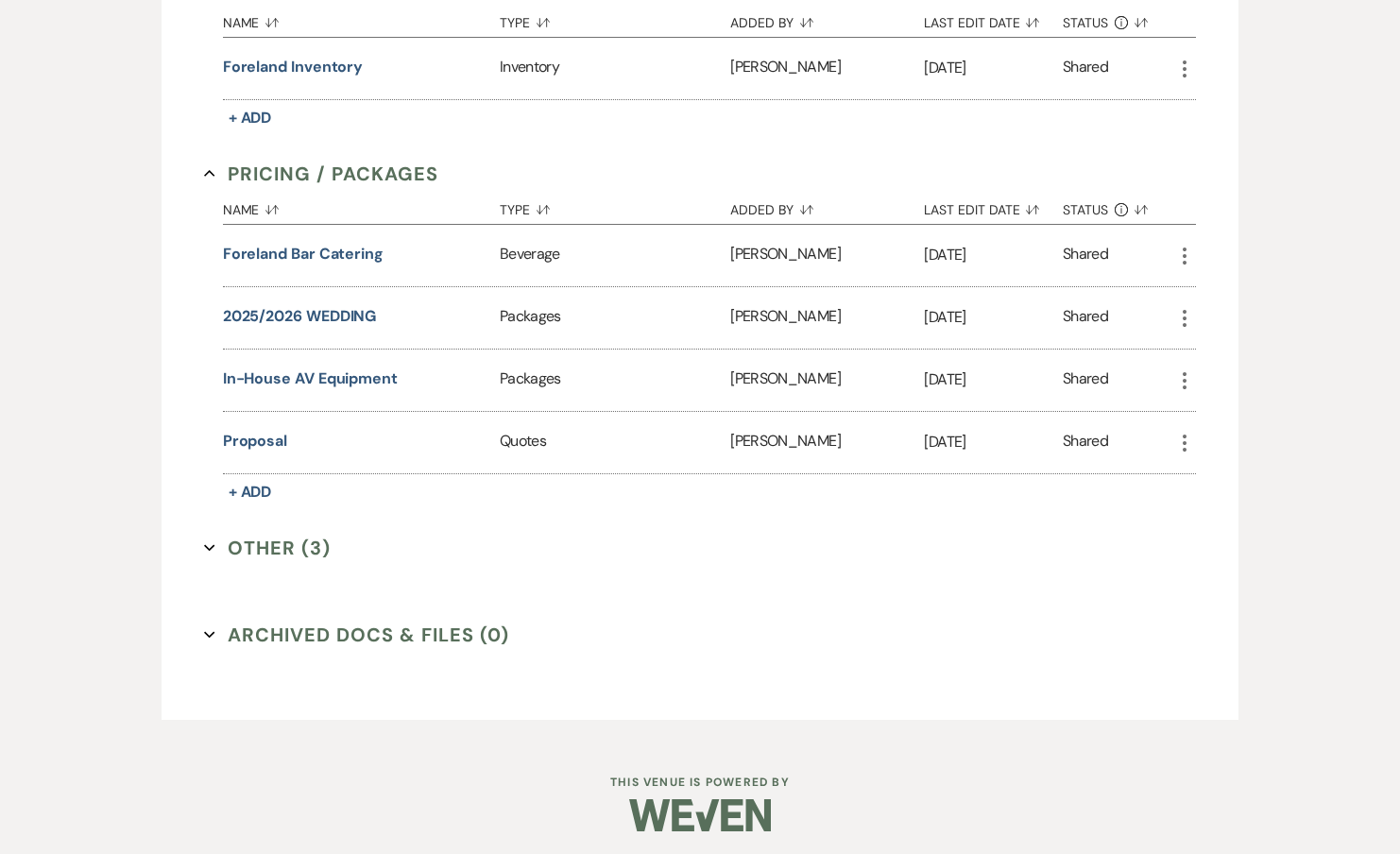
scroll to position [1184, 0]
click at [259, 434] on button "Proposal" at bounding box center [255, 440] width 65 height 23
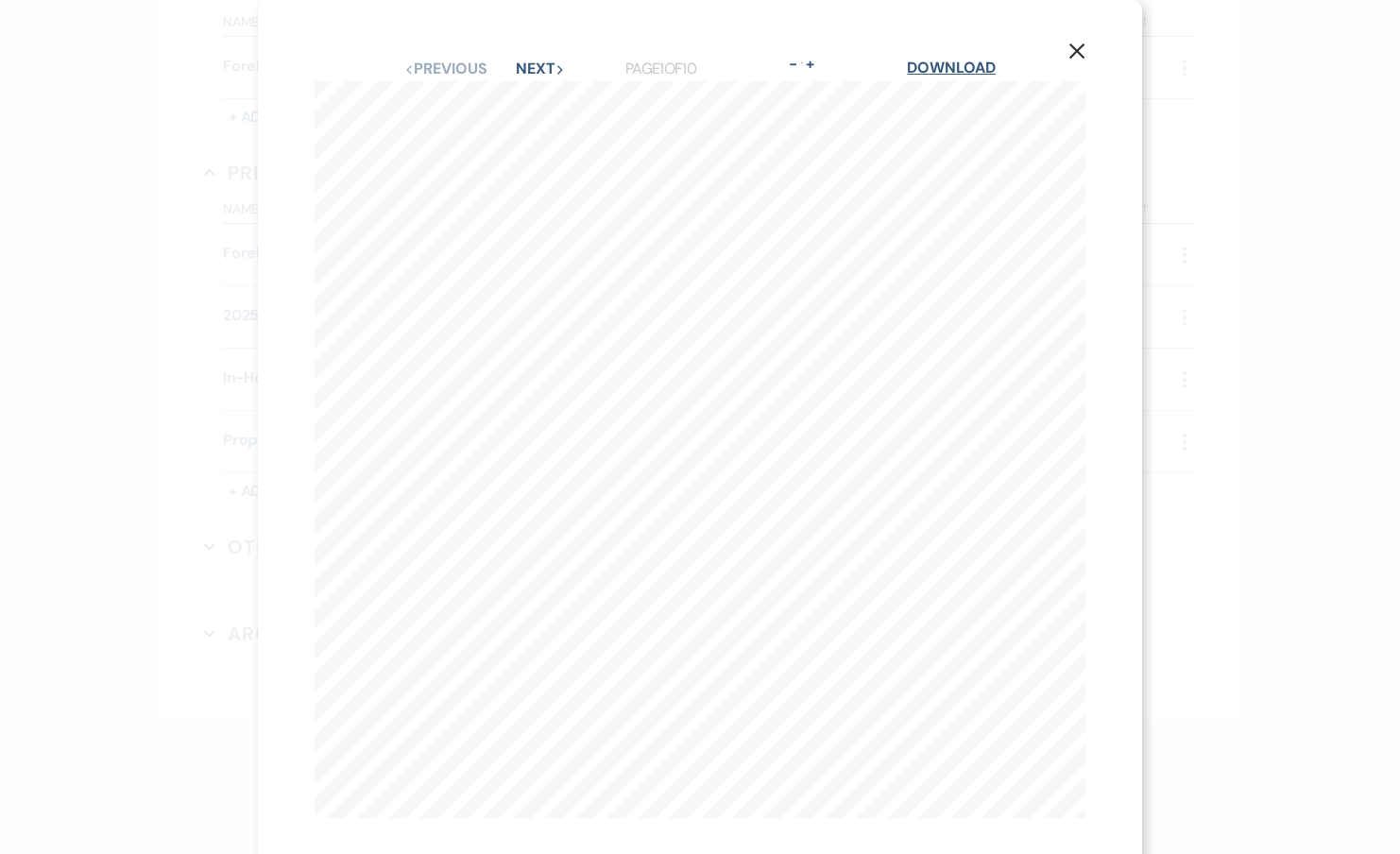
click at [955, 76] on link "Download" at bounding box center [950, 68] width 88 height 20
click at [1183, 97] on div "X Previous Previous Next Next Page 1 of 10 - Zoom + Download Amanda and Ian's W…" at bounding box center [700, 427] width 1400 height 854
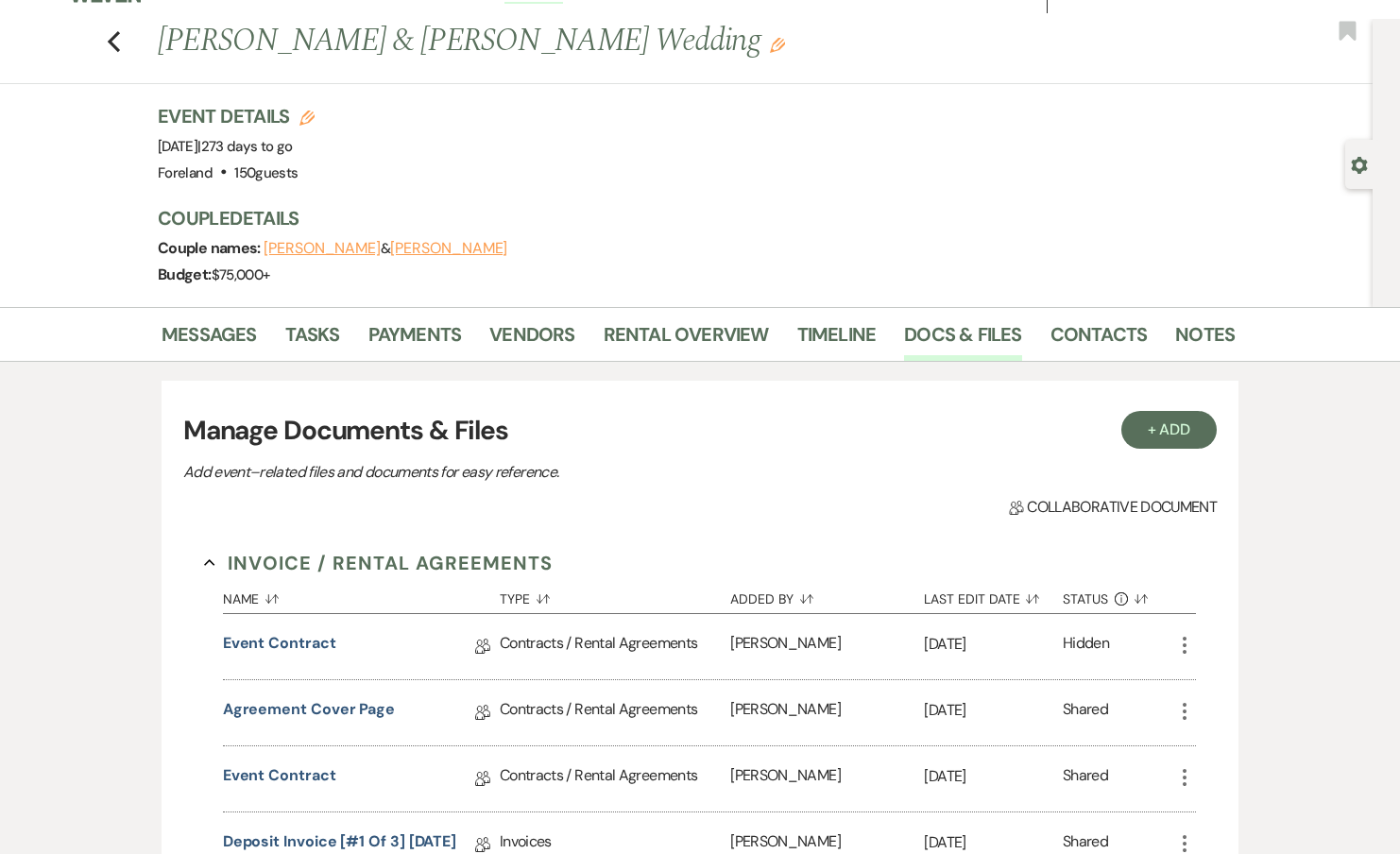
scroll to position [0, 0]
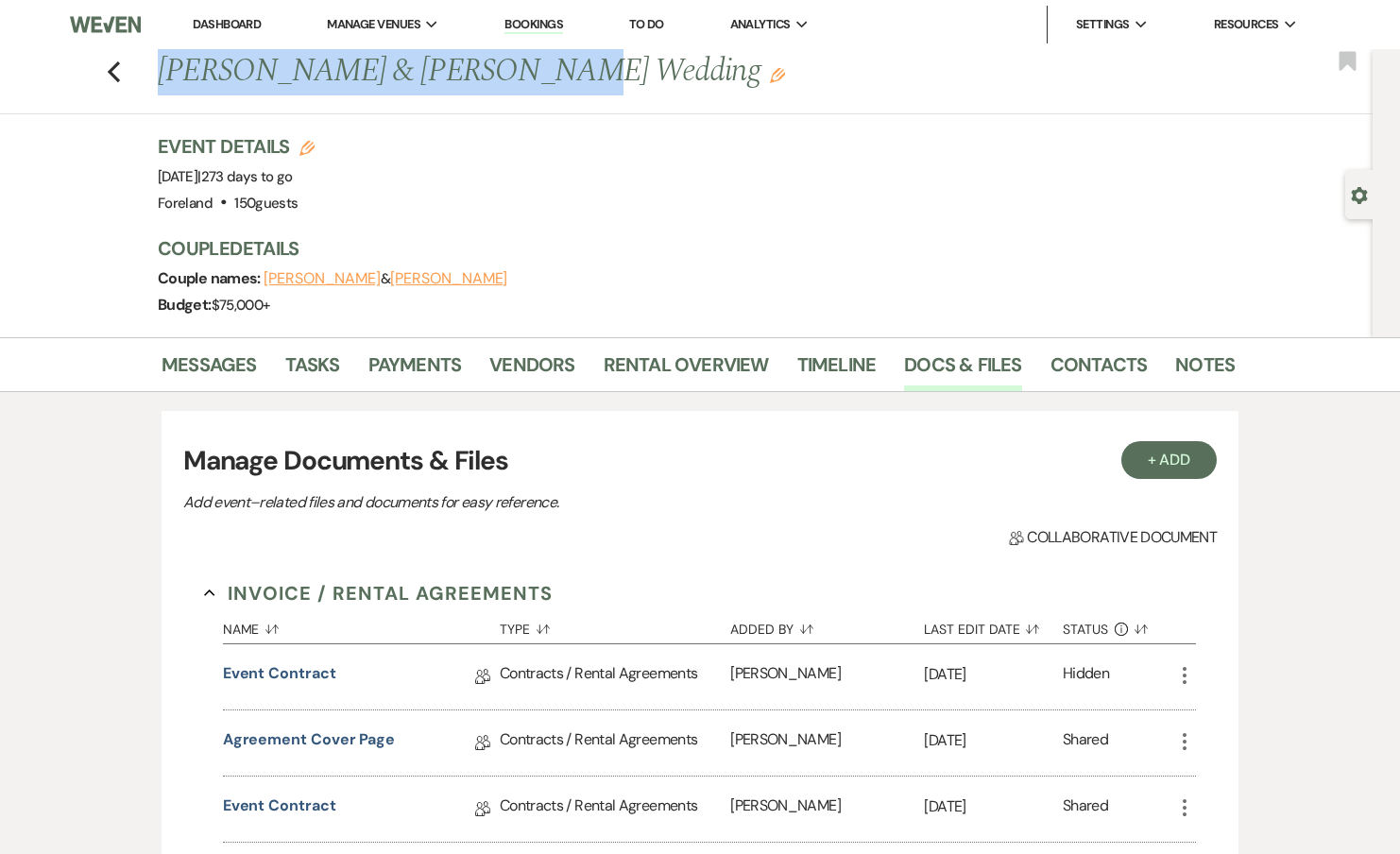
drag, startPoint x: 160, startPoint y: 69, endPoint x: 517, endPoint y: 76, distance: 357.1
click at [517, 76] on h1 "Amanda Ryan & Ian Williams's Wedding Edit" at bounding box center [581, 72] width 847 height 46
drag, startPoint x: 515, startPoint y: 77, endPoint x: 160, endPoint y: 79, distance: 355.0
click at [160, 79] on h1 "Amanda Ryan & Ian Williams's Wedding Edit" at bounding box center [581, 72] width 847 height 46
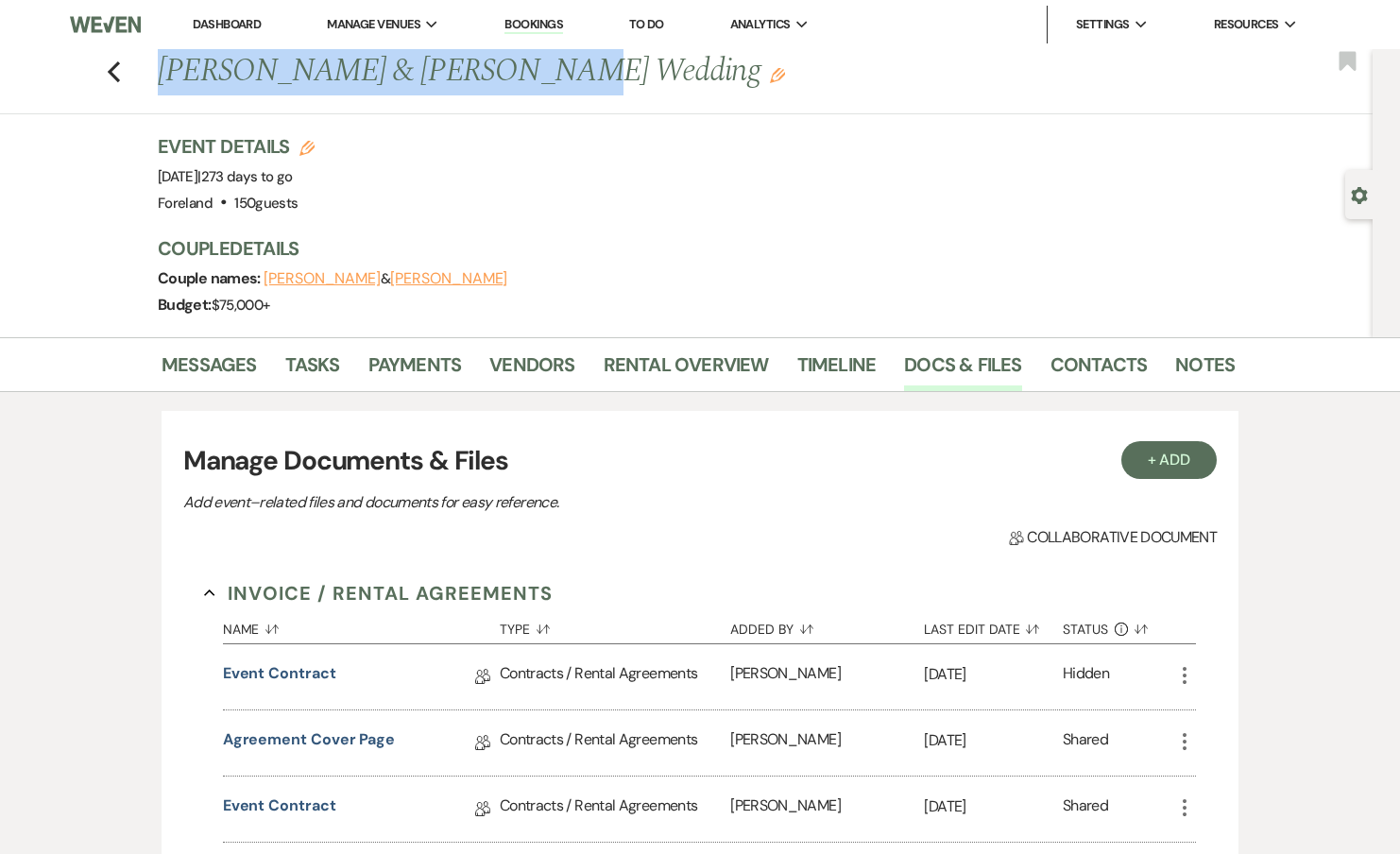
copy h1 "Amanda Ryan & Ian Williams'"
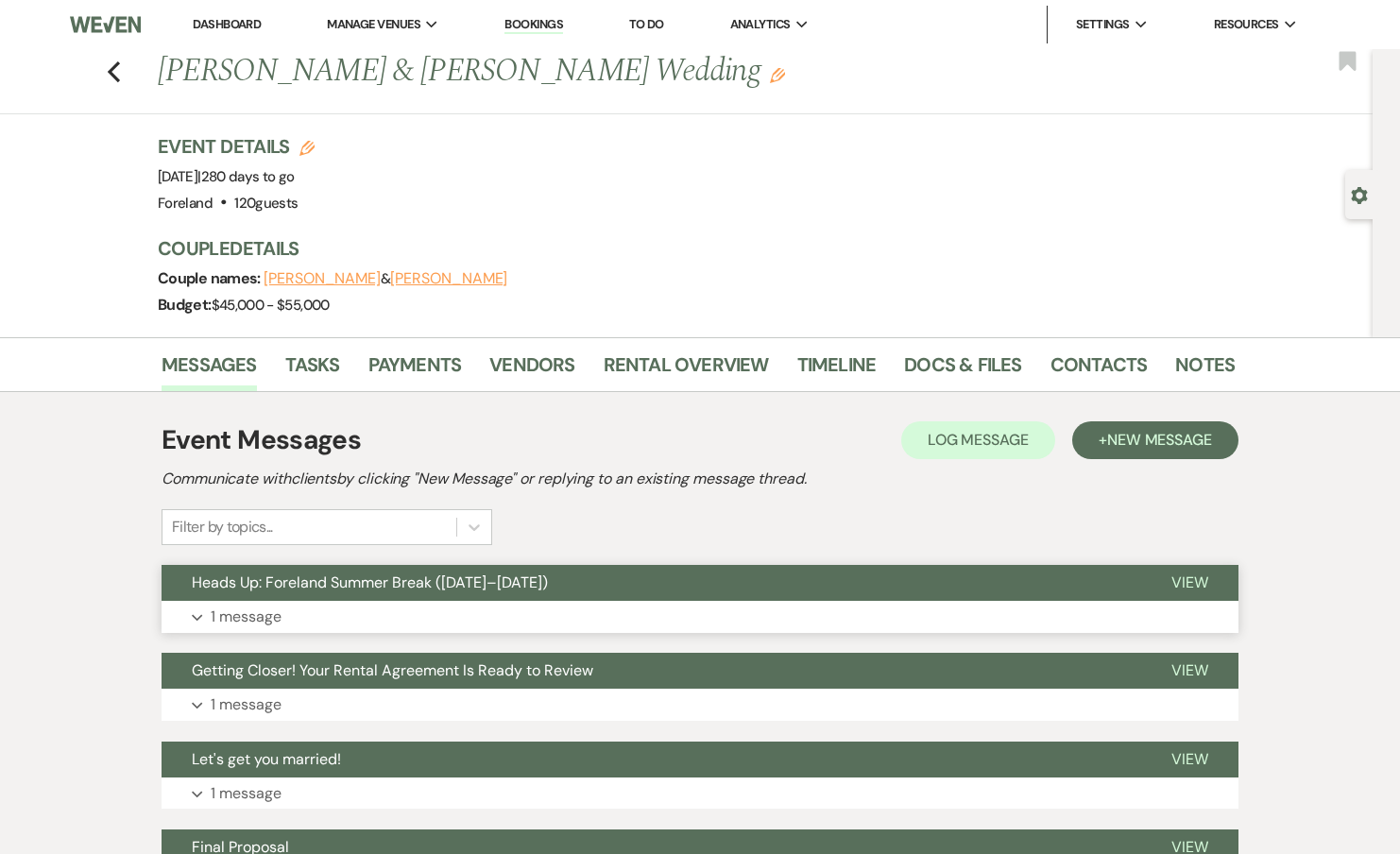
click at [249, 585] on span "Heads Up: Foreland Summer Break ([DATE]–[DATE])" at bounding box center [370, 582] width 356 height 20
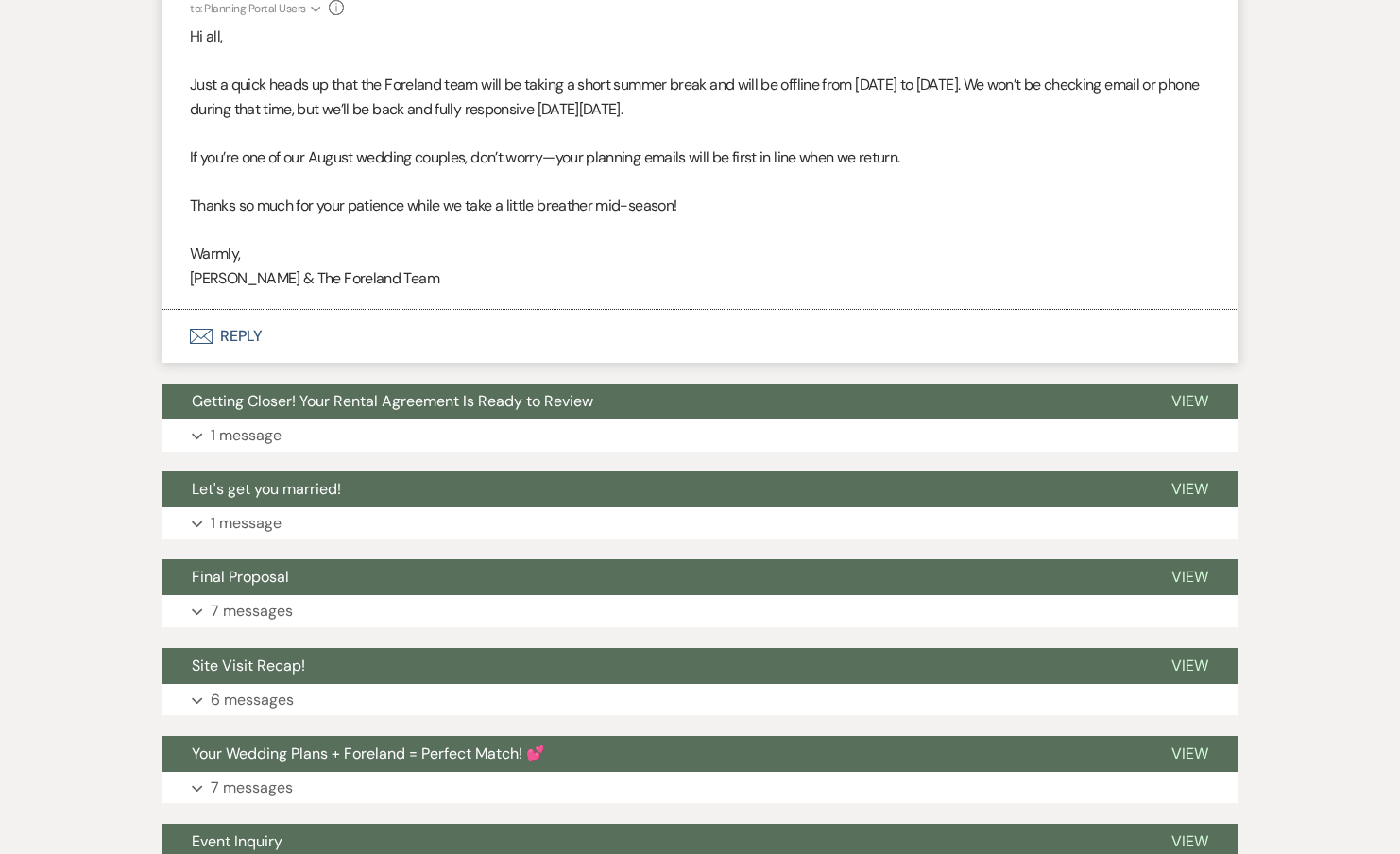
scroll to position [830, 0]
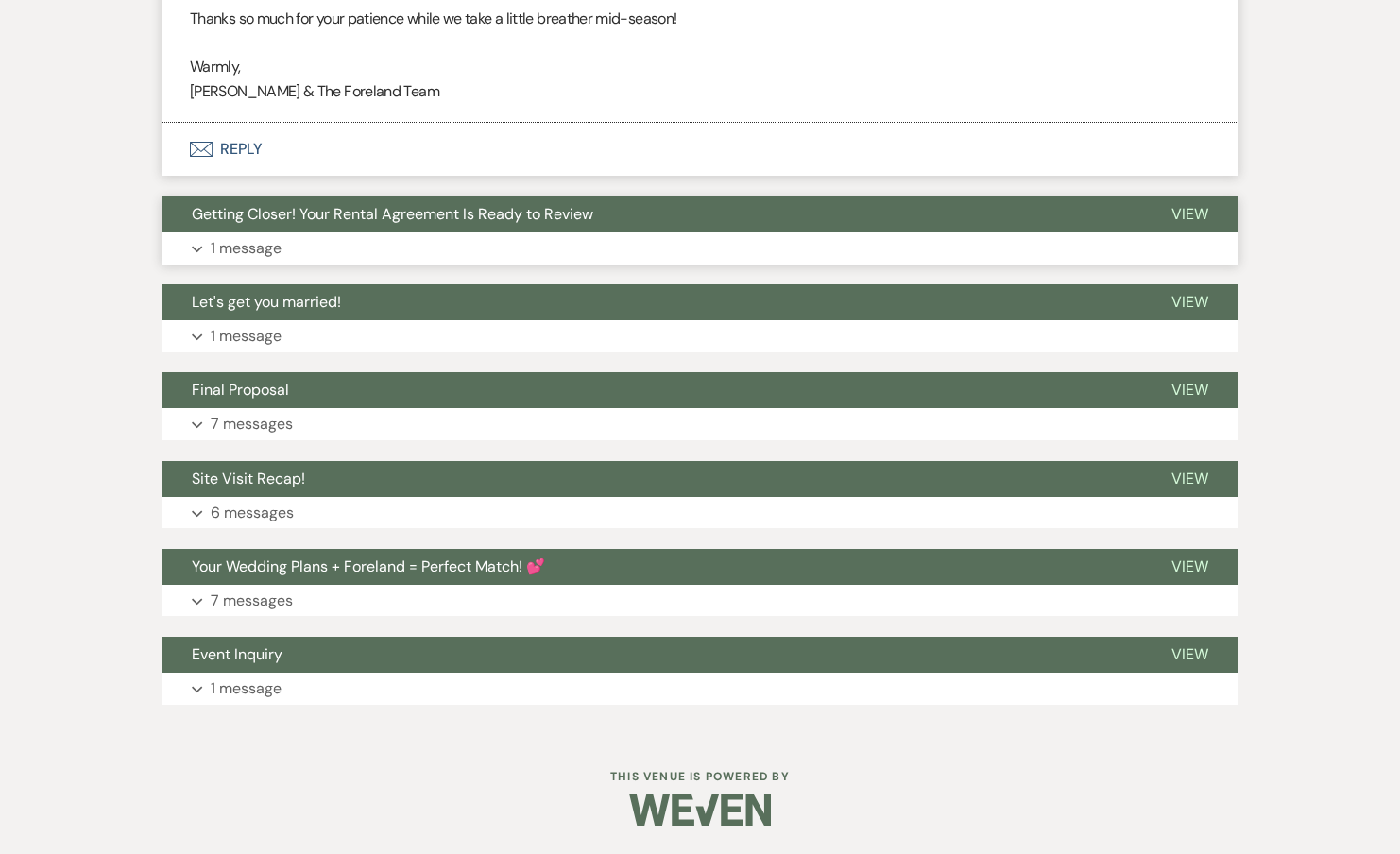
click at [244, 232] on div "Getting Closer! Your Rental Agreement Is Ready to Review View Expand 1 message" at bounding box center [700, 230] width 1077 height 68
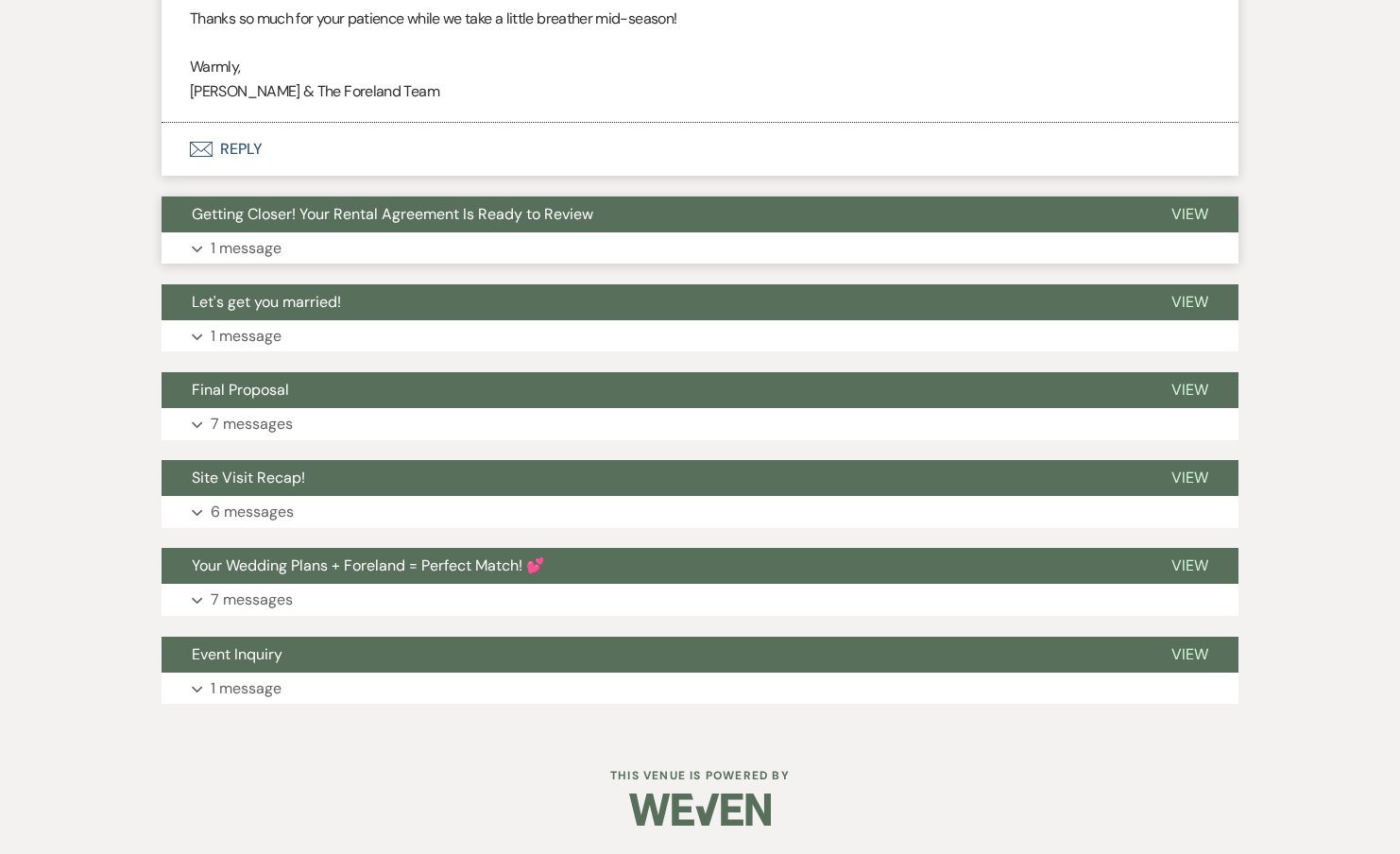
click at [244, 232] on button "Getting Closer! Your Rental Agreement Is Ready to Review" at bounding box center [651, 214] width 979 height 36
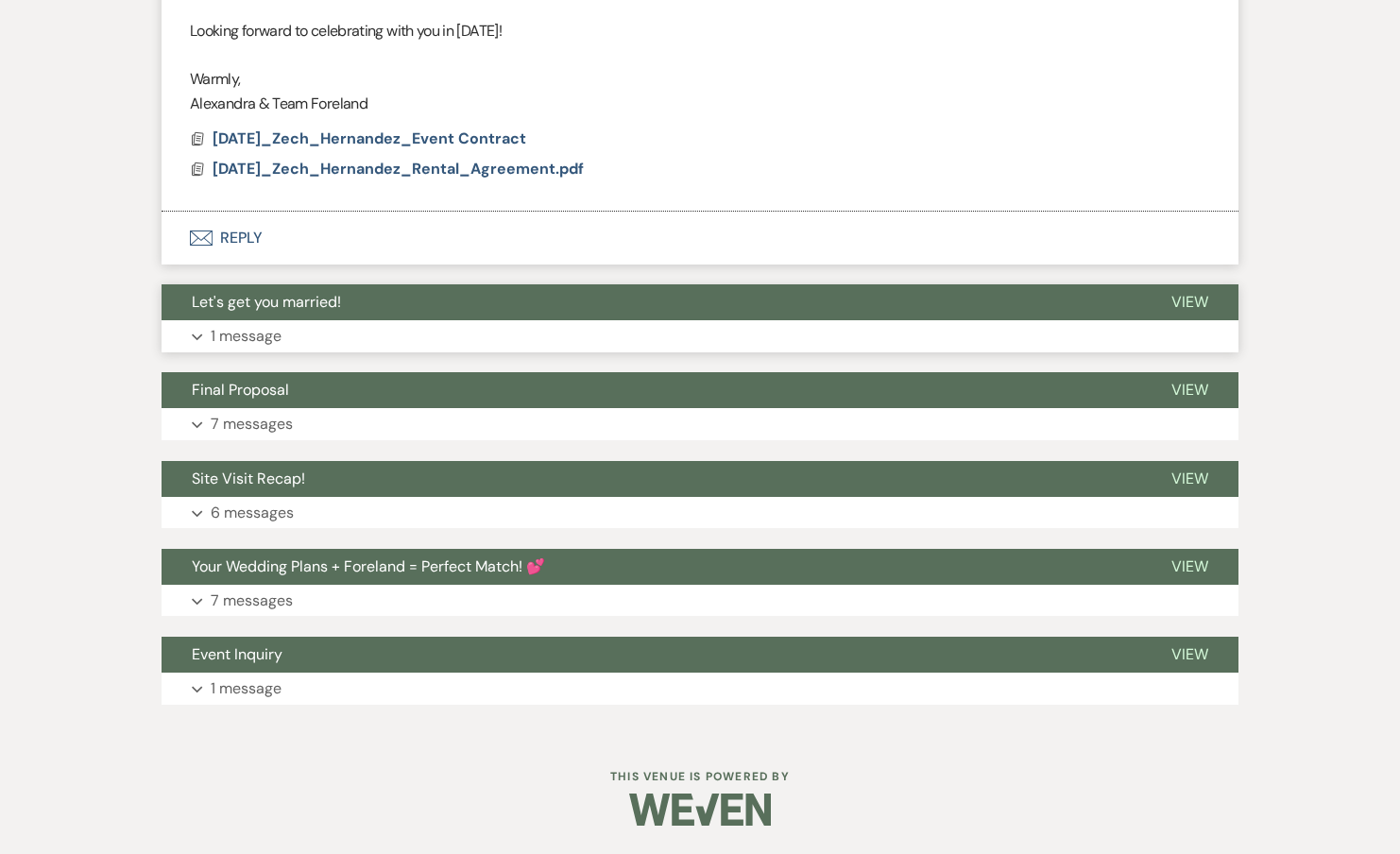
click at [233, 320] on div "Let's get you married! View Expand 1 message" at bounding box center [700, 319] width 1077 height 68
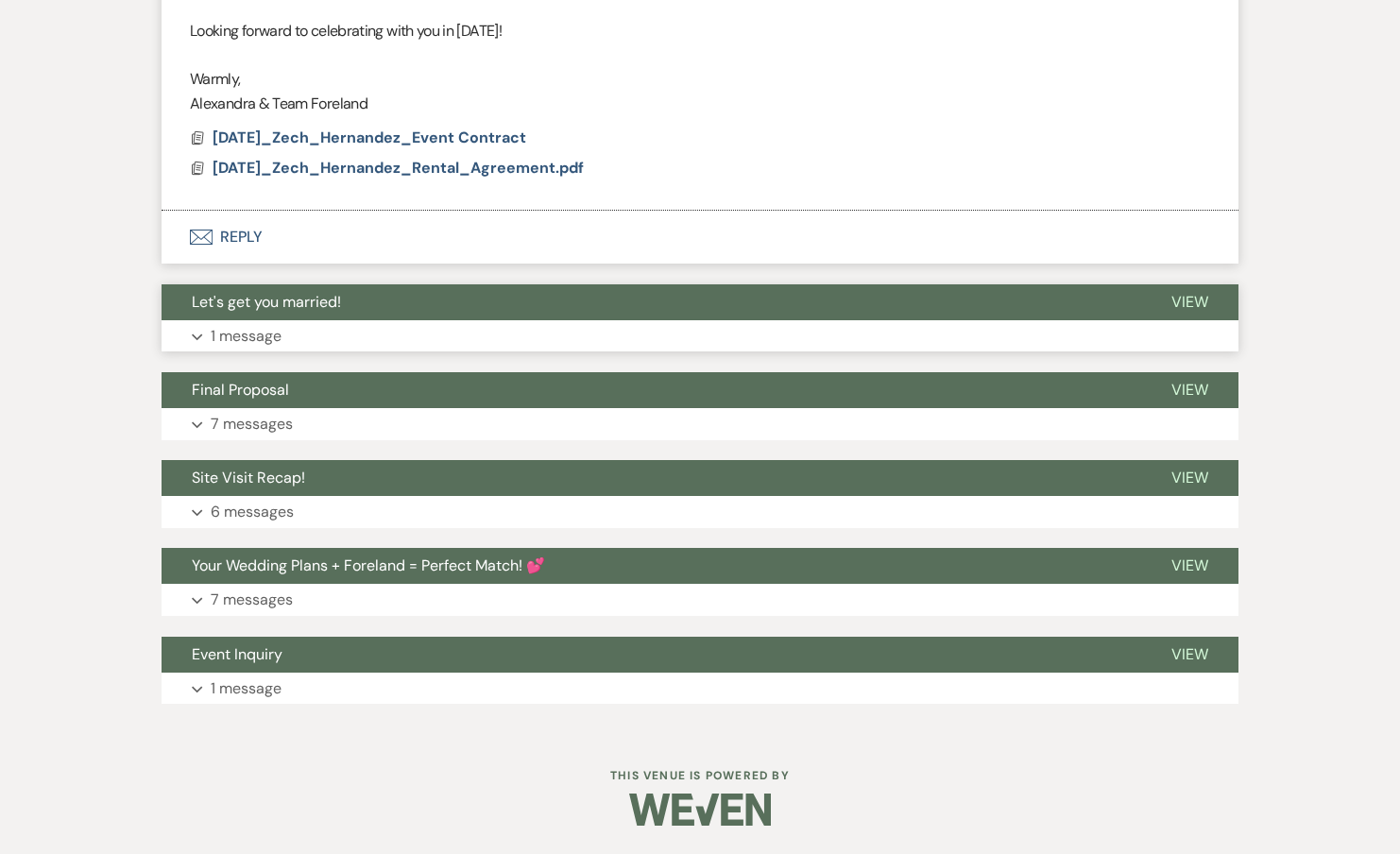
click at [234, 320] on button "Expand 1 message" at bounding box center [700, 336] width 1077 height 32
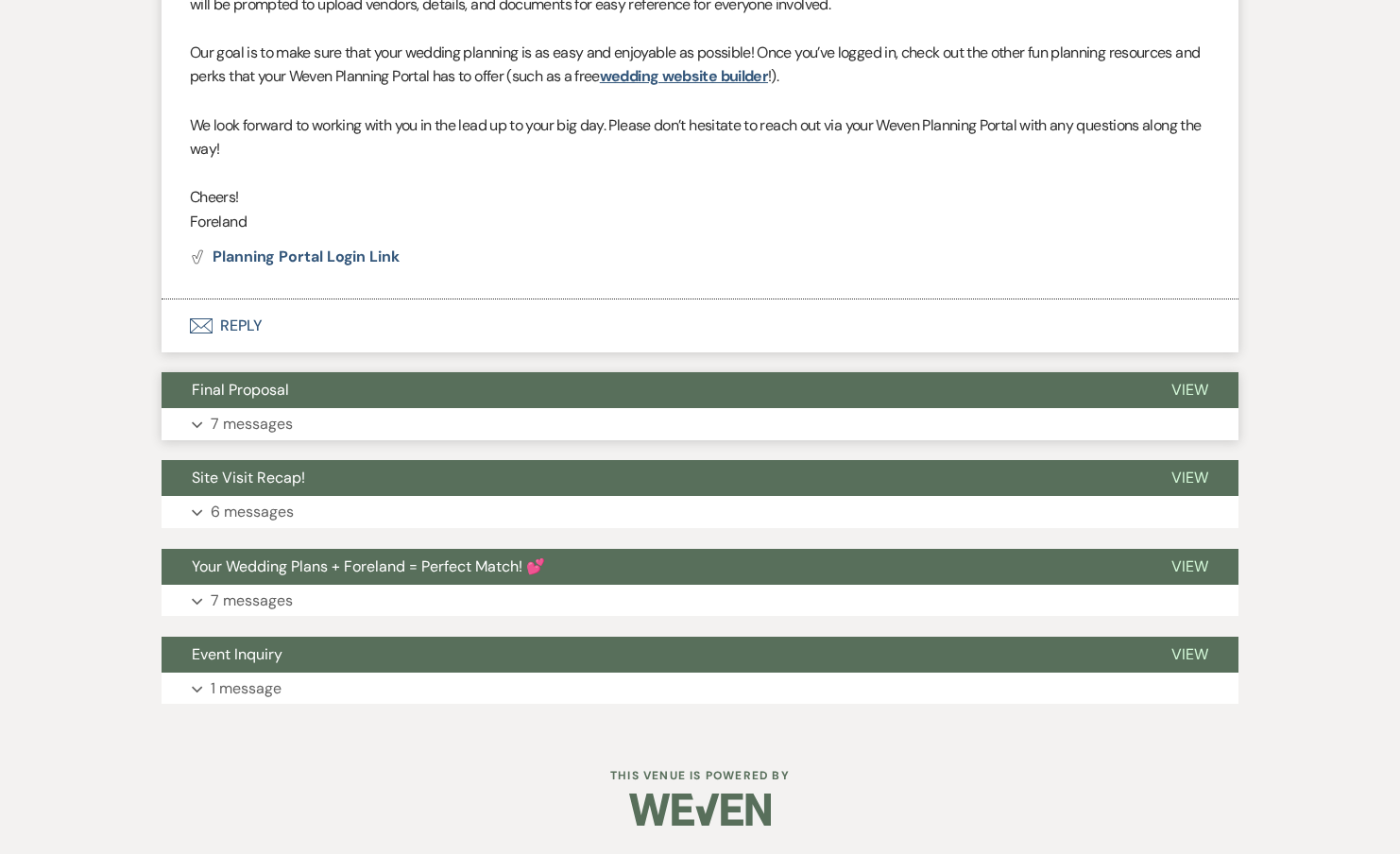
click at [227, 418] on p "7 messages" at bounding box center [252, 424] width 83 height 25
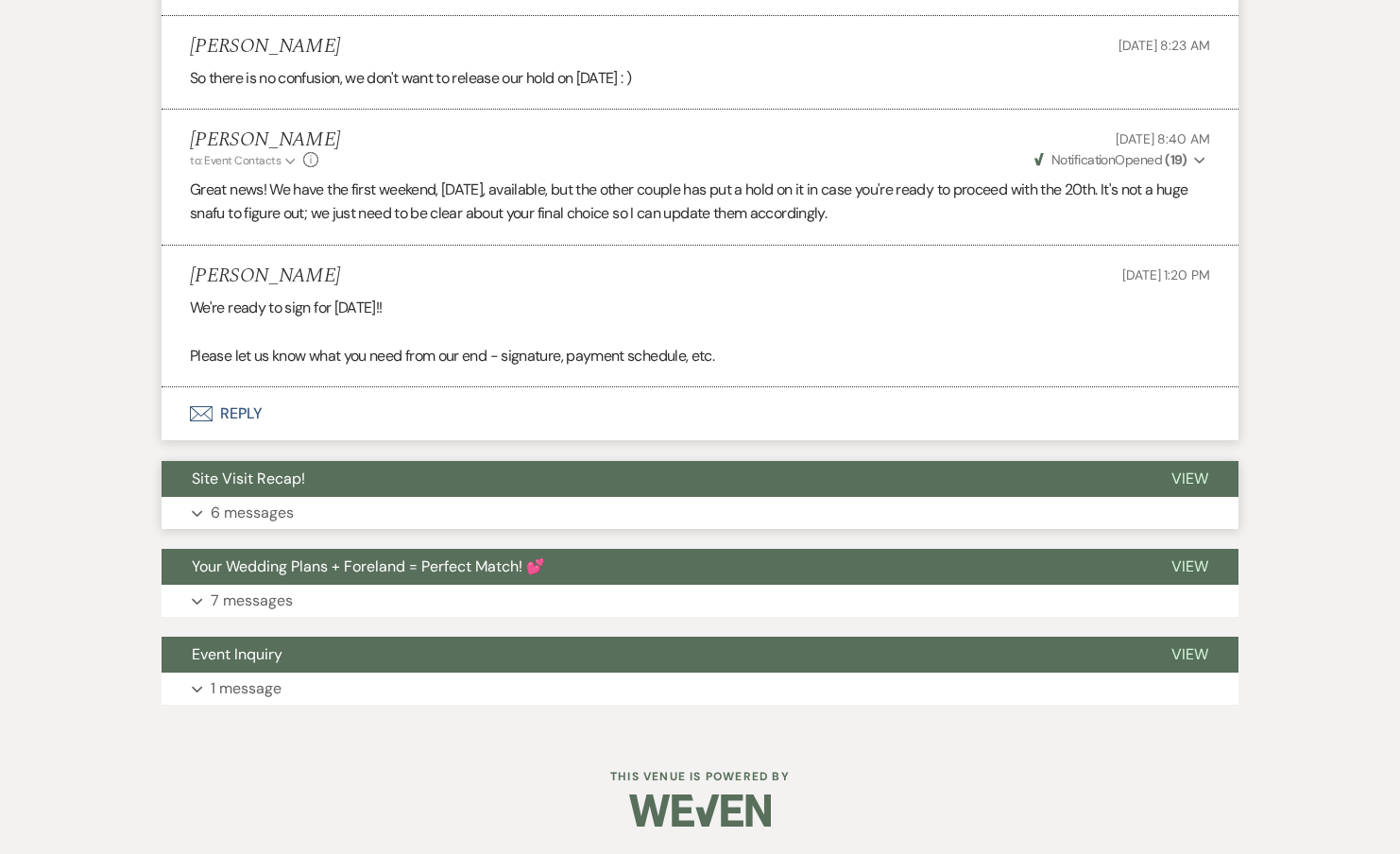
click at [244, 489] on button "Site Visit Recap!" at bounding box center [651, 479] width 979 height 36
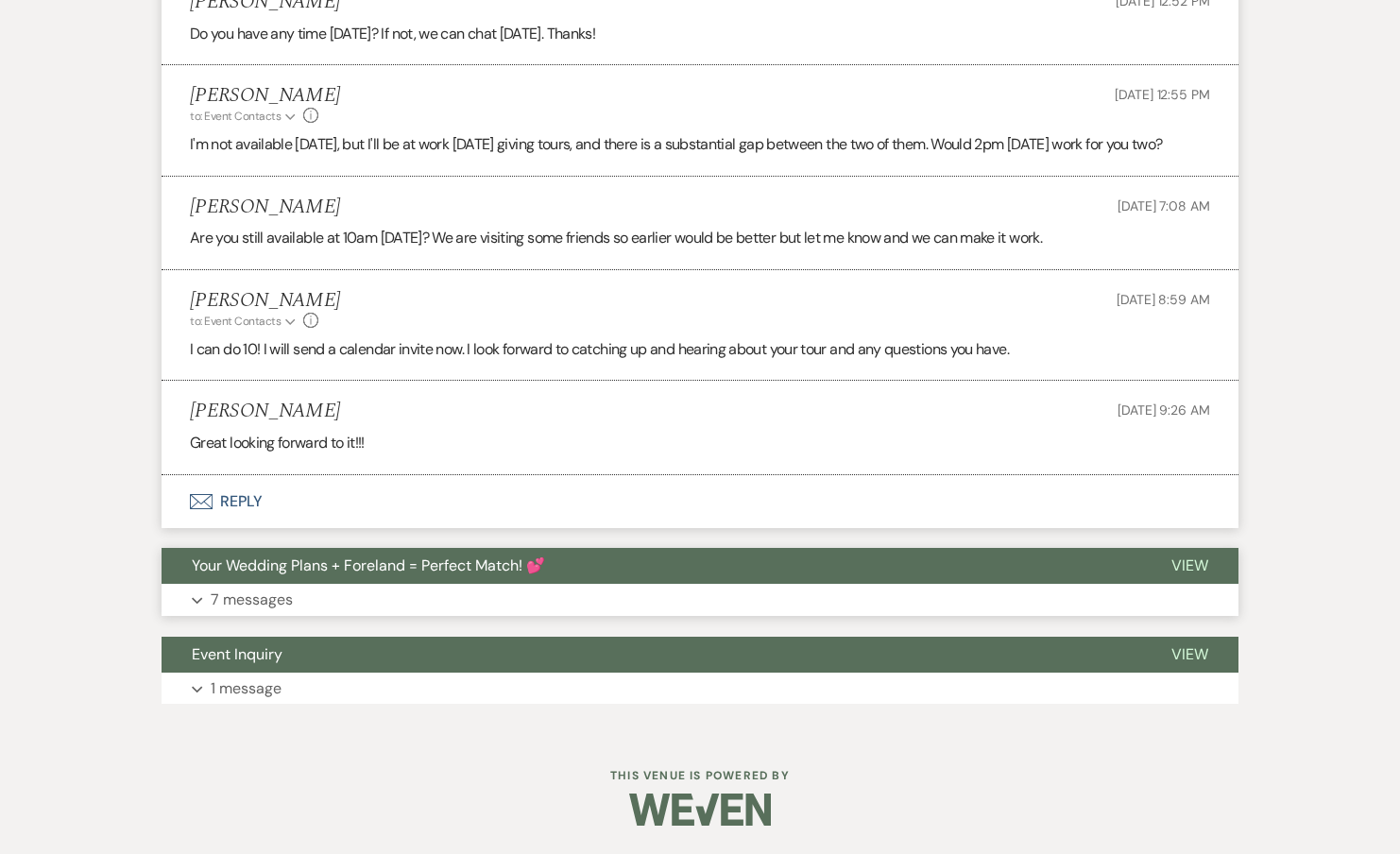
click at [229, 572] on span "Your Wedding Plans + Foreland = Perfect Match! 💕" at bounding box center [368, 565] width 353 height 20
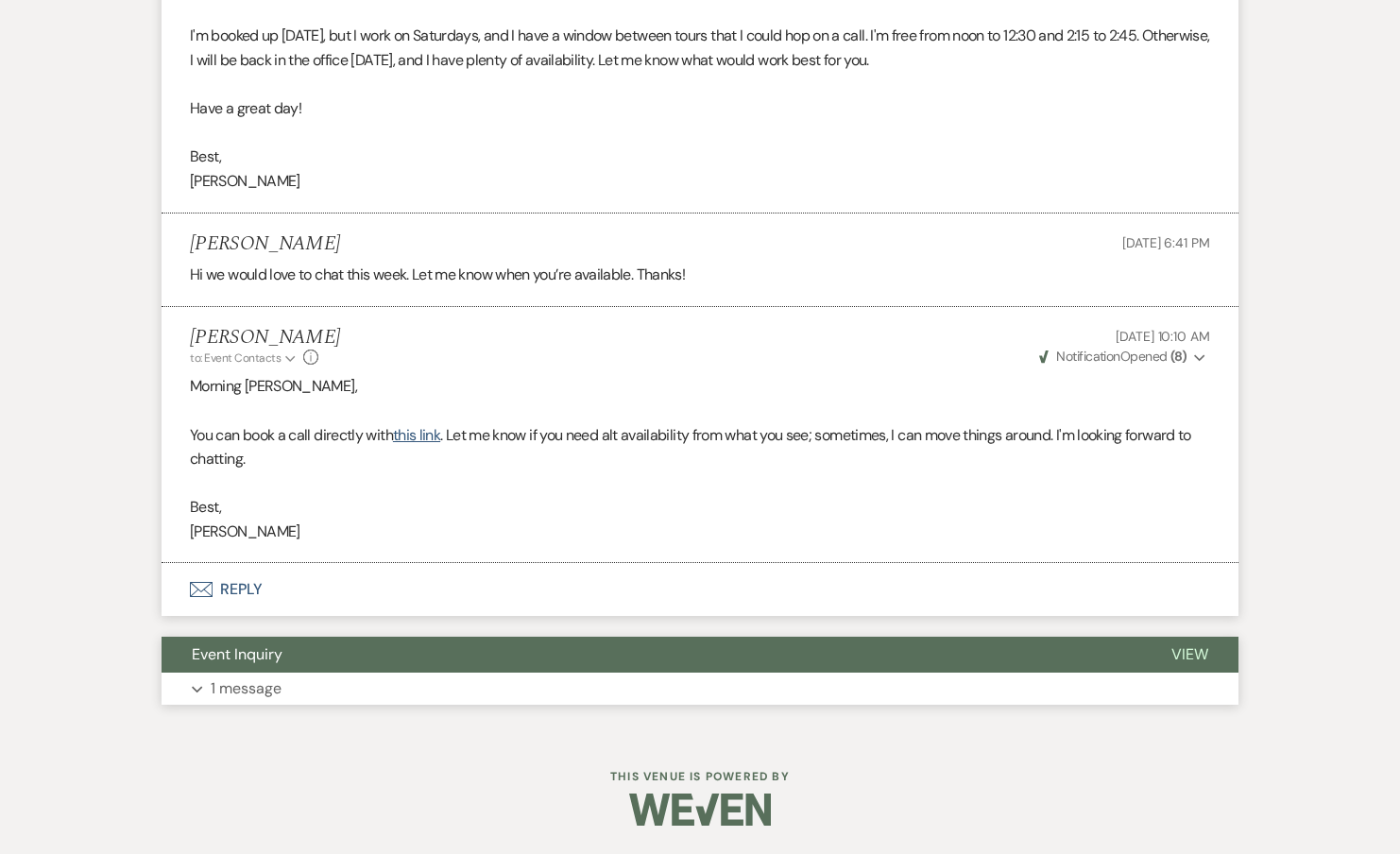
click at [252, 691] on p "1 message" at bounding box center [246, 689] width 71 height 25
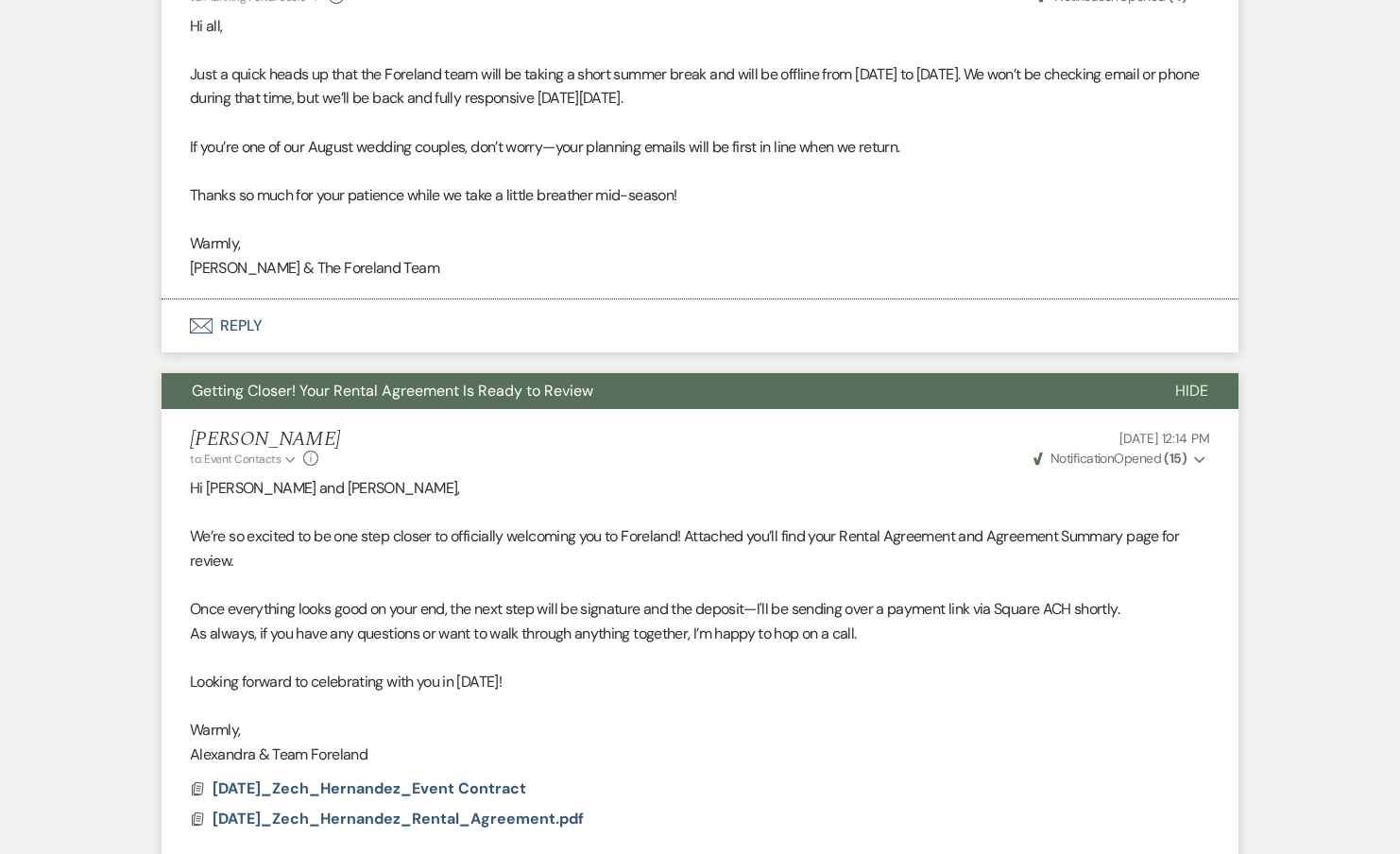
scroll to position [0, 0]
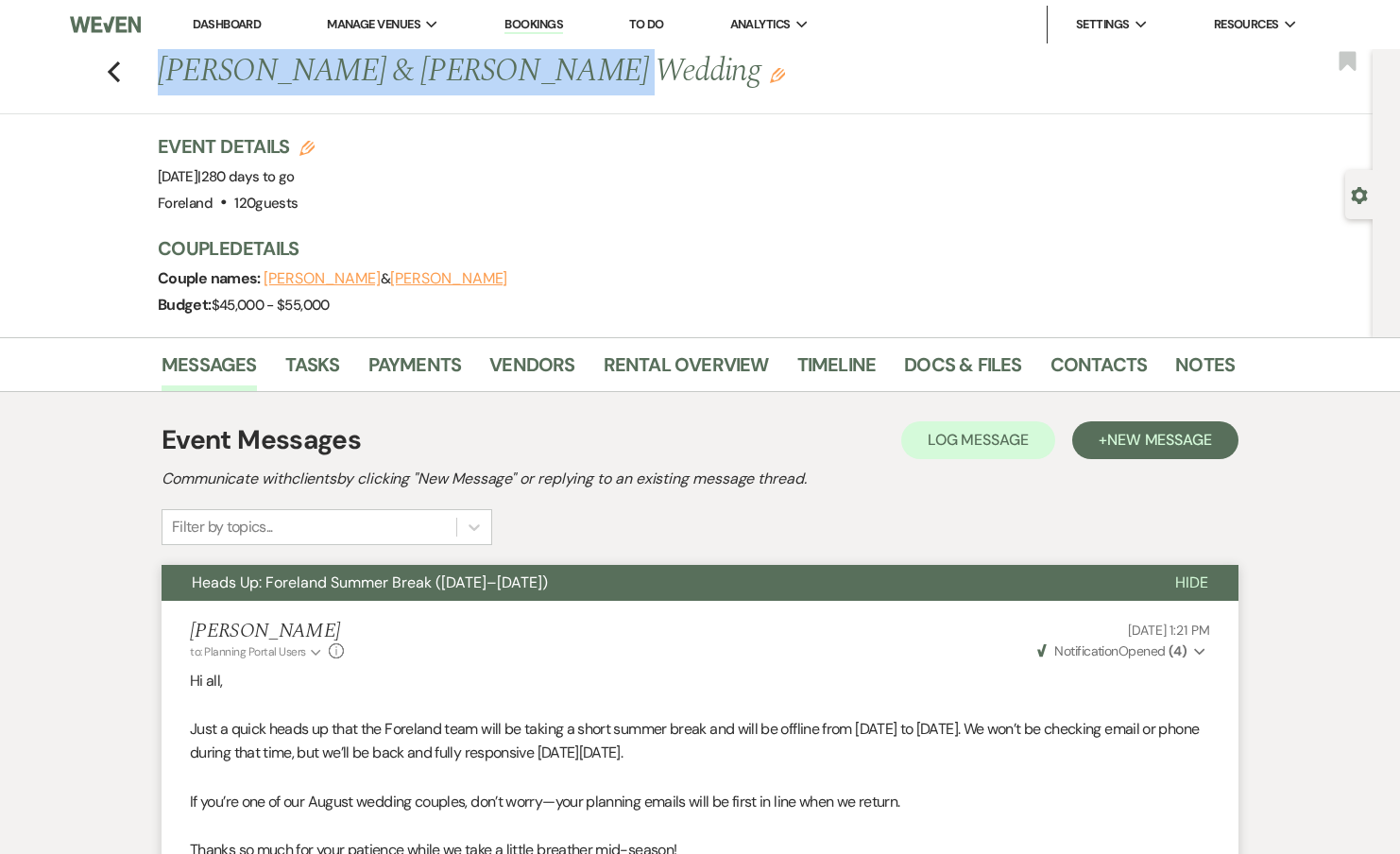
drag, startPoint x: 155, startPoint y: 70, endPoint x: 535, endPoint y: 67, distance: 380.0
click at [535, 67] on div "Previous Jennifer Zech & Troy Hernandez's Wedding Edit" at bounding box center [687, 72] width 1077 height 46
copy h1 "Jennifer Zech & Troy Hernandez"
click at [326, 368] on link "Tasks" at bounding box center [312, 370] width 55 height 42
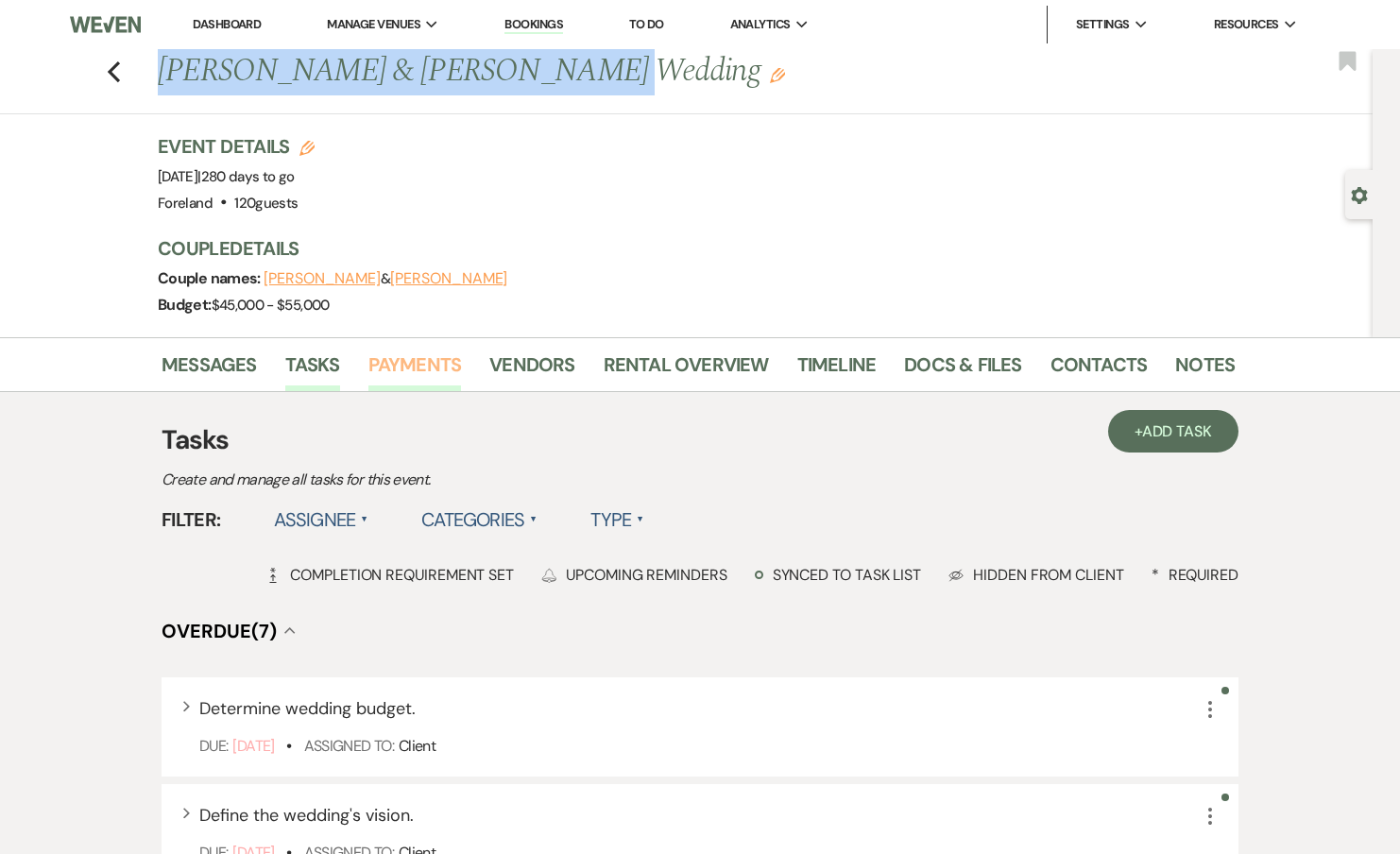
click at [412, 362] on link "Payments" at bounding box center [415, 370] width 94 height 42
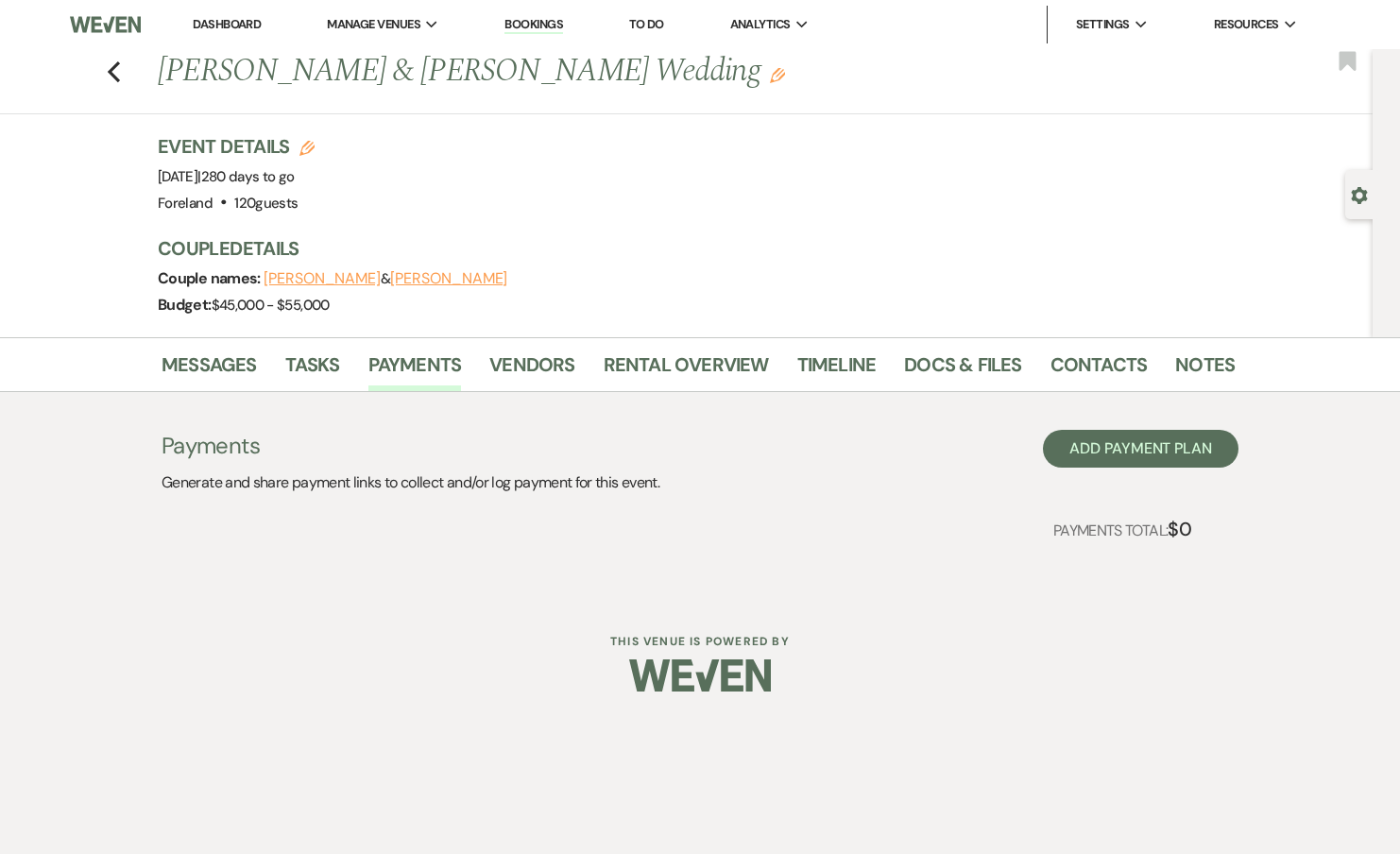
click at [487, 367] on li "Payments" at bounding box center [429, 368] width 121 height 46
click at [531, 367] on link "Vendors" at bounding box center [531, 370] width 85 height 42
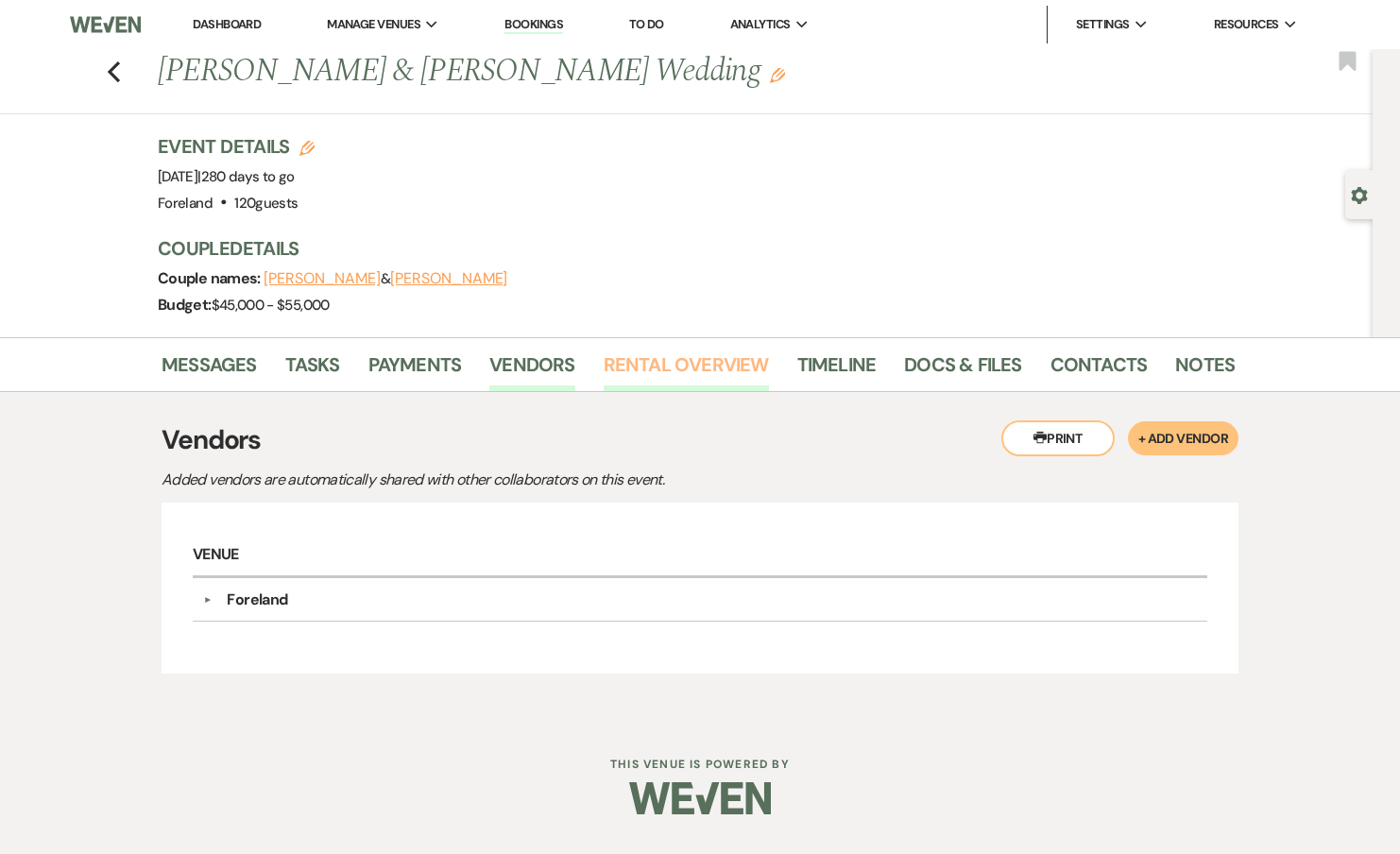
click at [612, 364] on link "Rental Overview" at bounding box center [687, 370] width 165 height 42
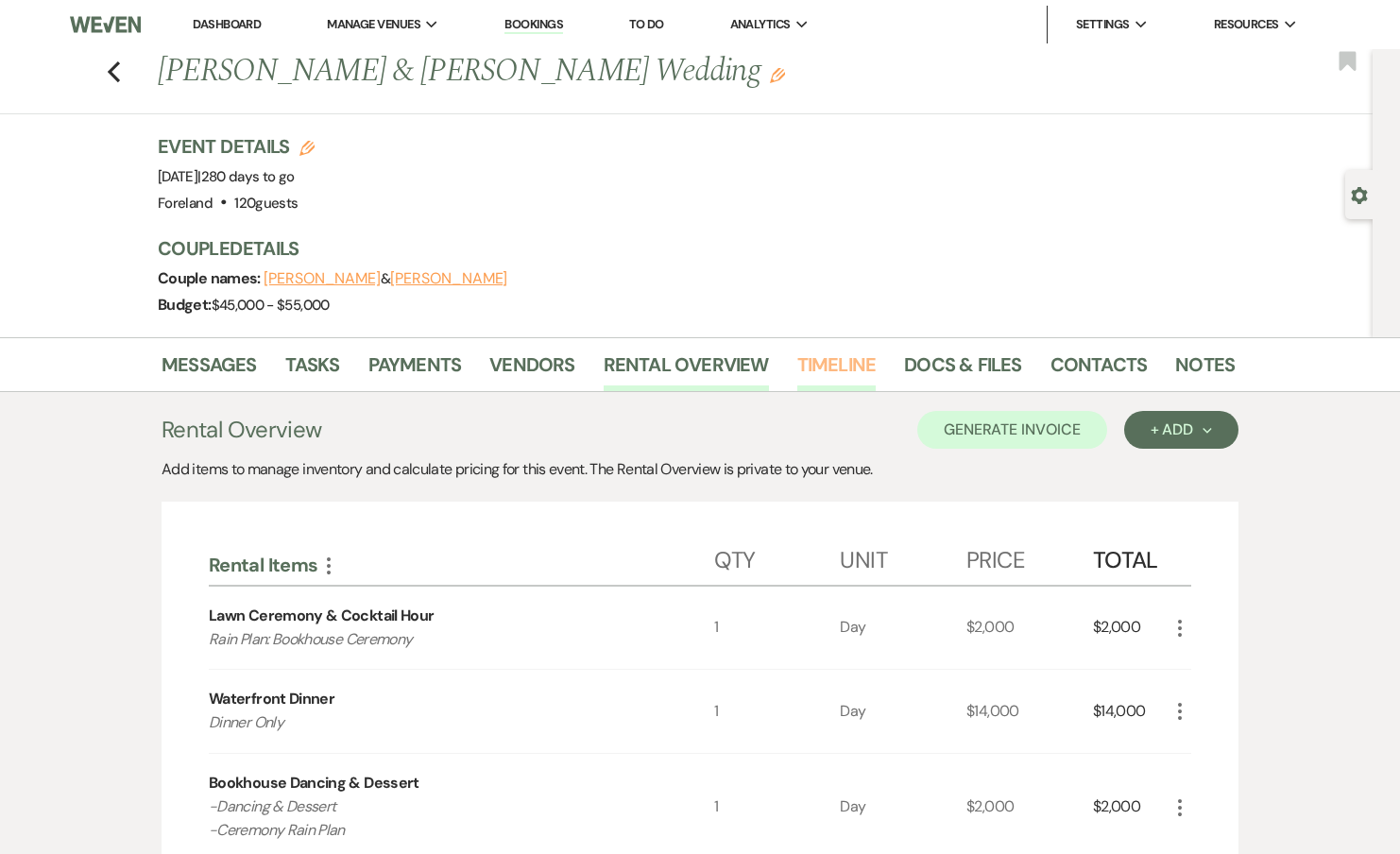
click at [803, 353] on link "Timeline" at bounding box center [837, 370] width 80 height 42
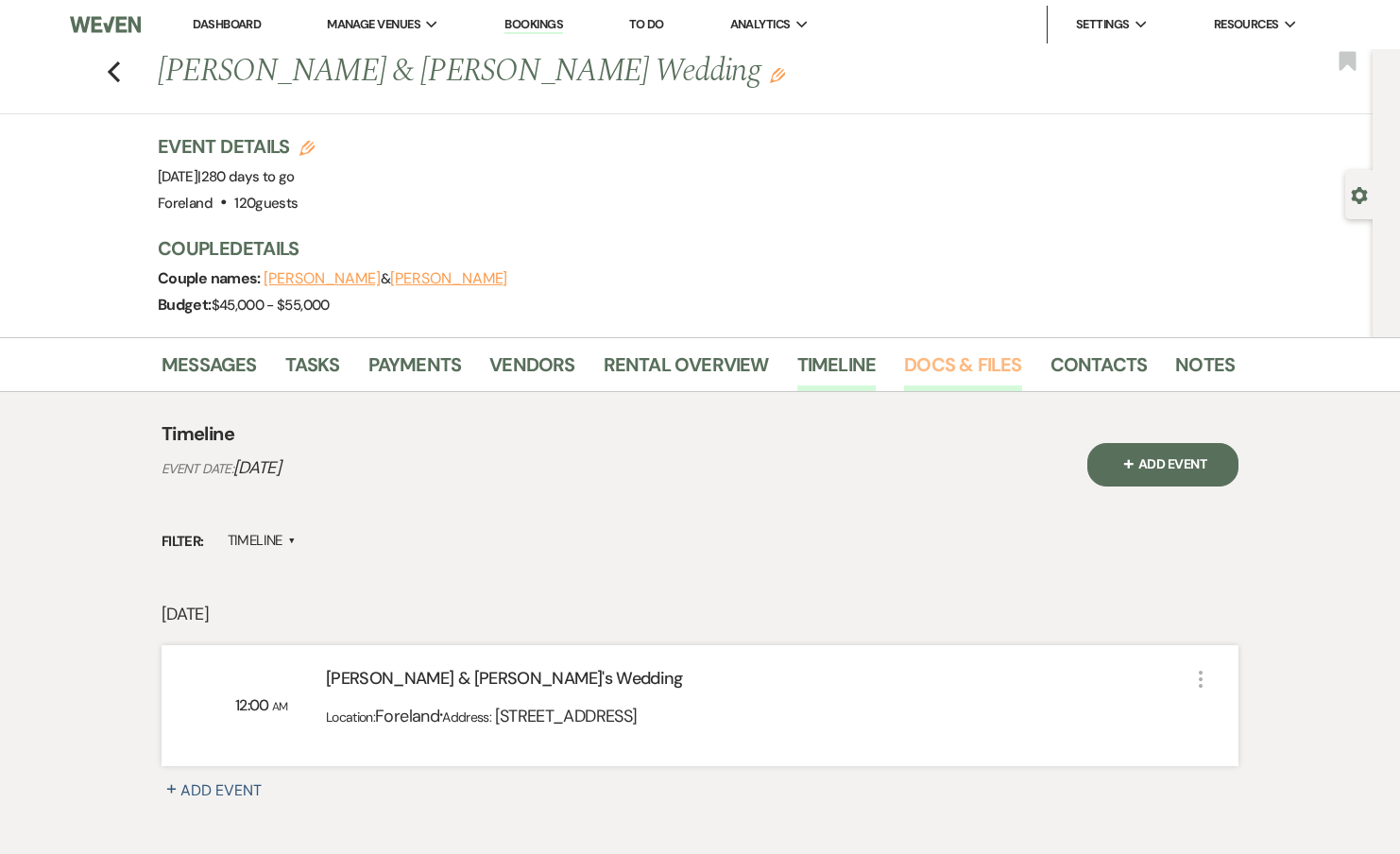
click at [960, 364] on link "Docs & Files" at bounding box center [963, 370] width 117 height 42
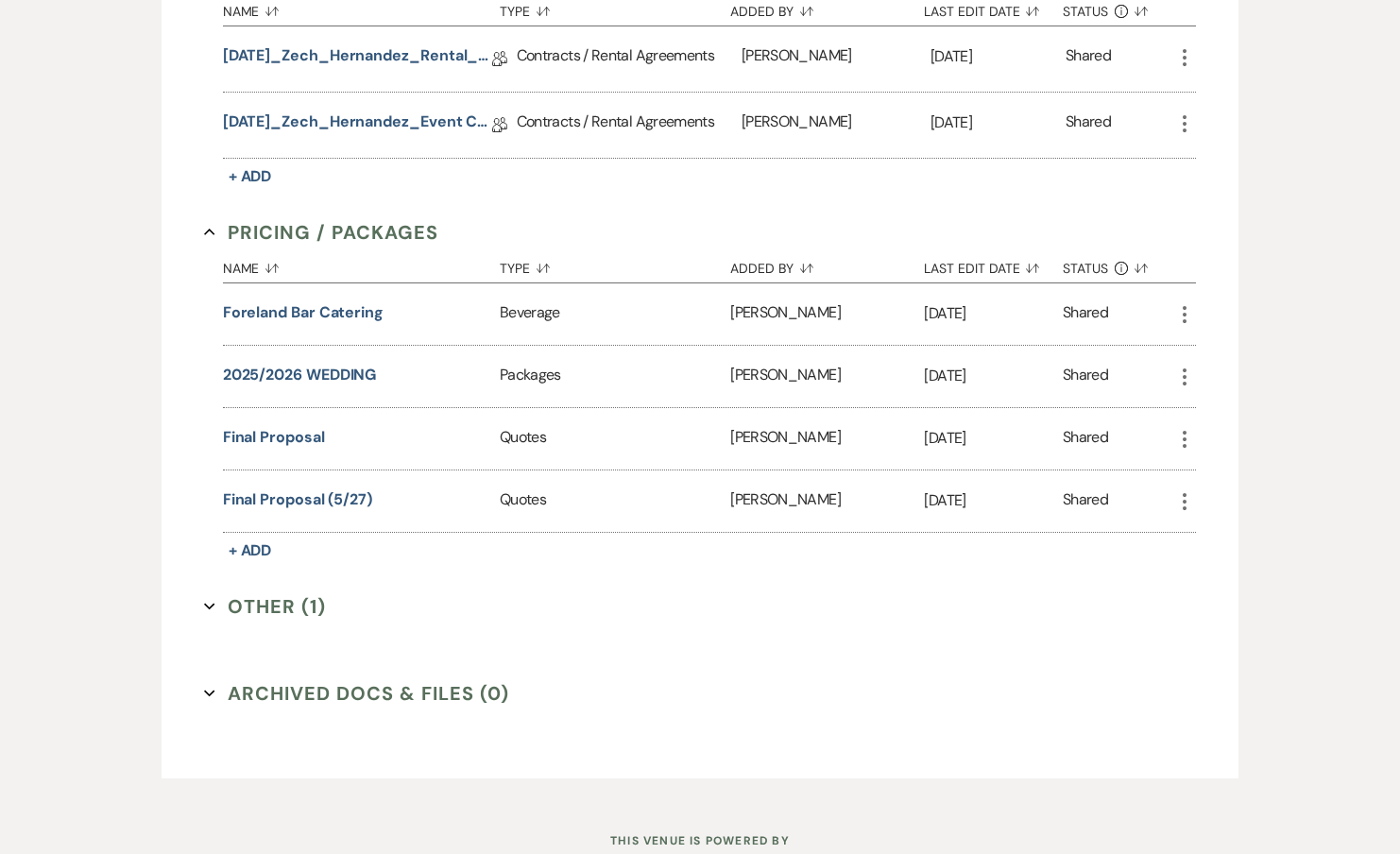
scroll to position [621, 0]
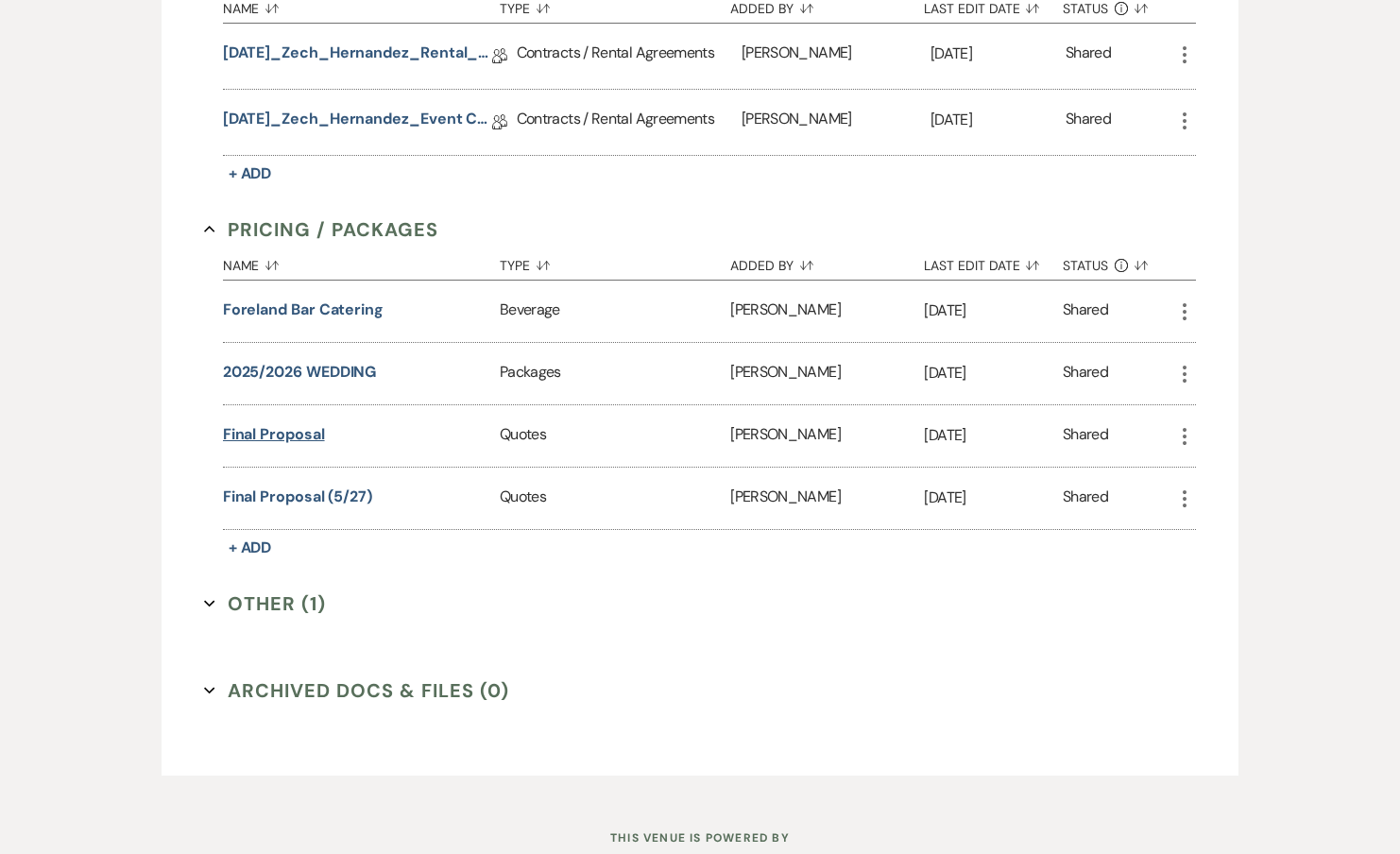
click at [301, 434] on button "Final Proposal" at bounding box center [274, 434] width 102 height 23
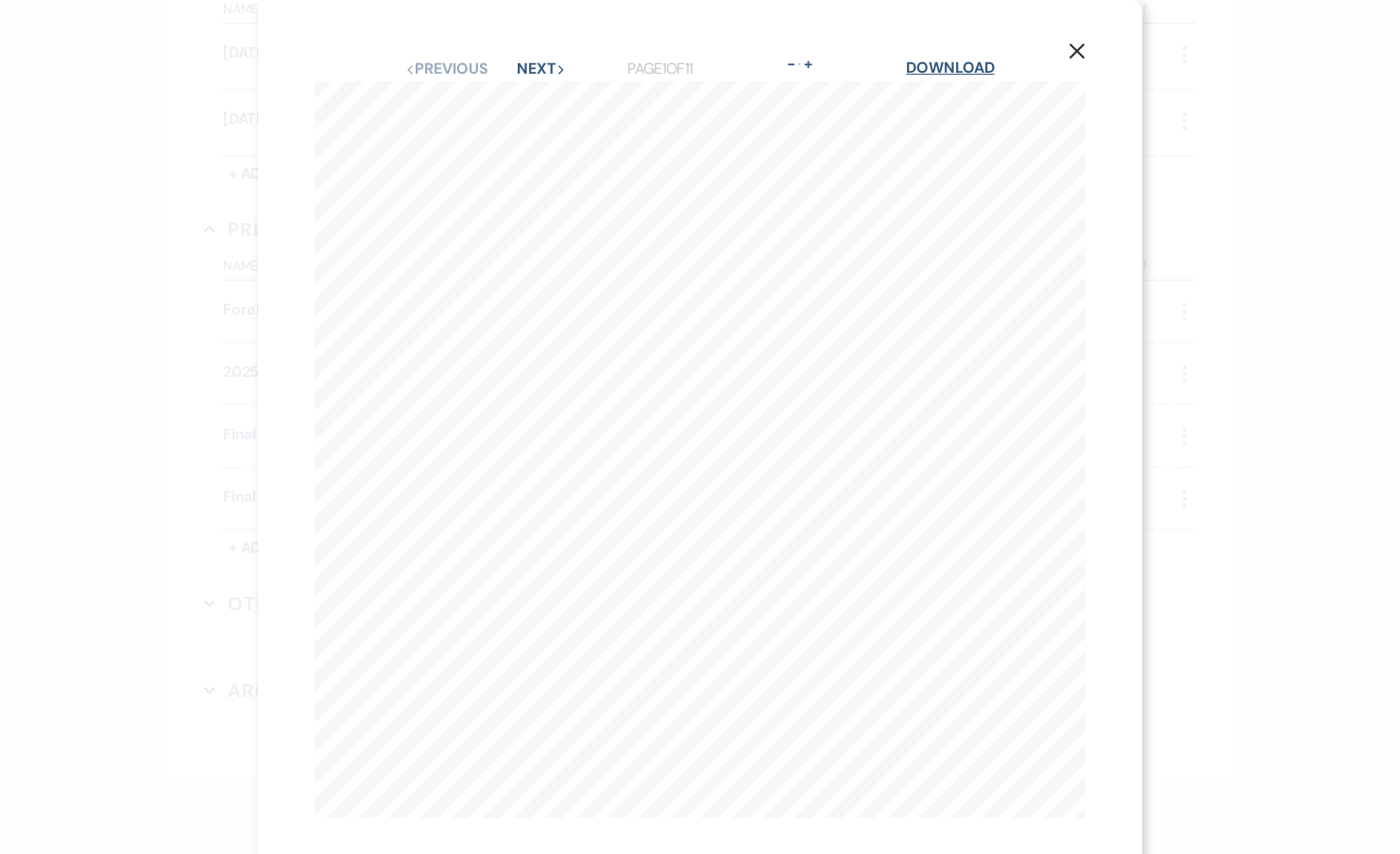
click at [933, 69] on link "Download" at bounding box center [949, 68] width 88 height 20
click at [1163, 87] on div "X Previous Previous Next Next Page 1 of 11 - Zoom + Download Jennifer and Troy’…" at bounding box center [700, 427] width 1400 height 854
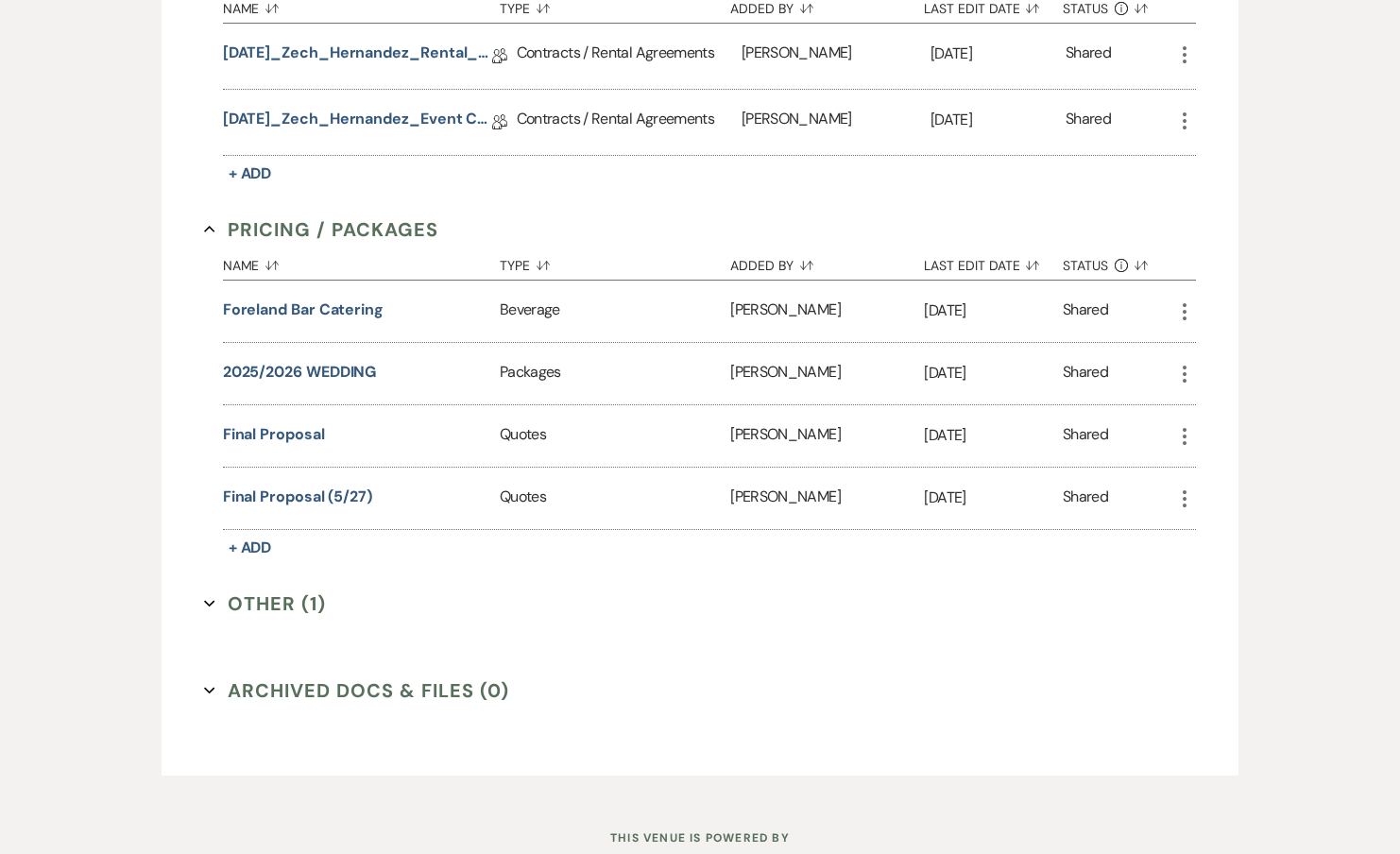
scroll to position [0, 0]
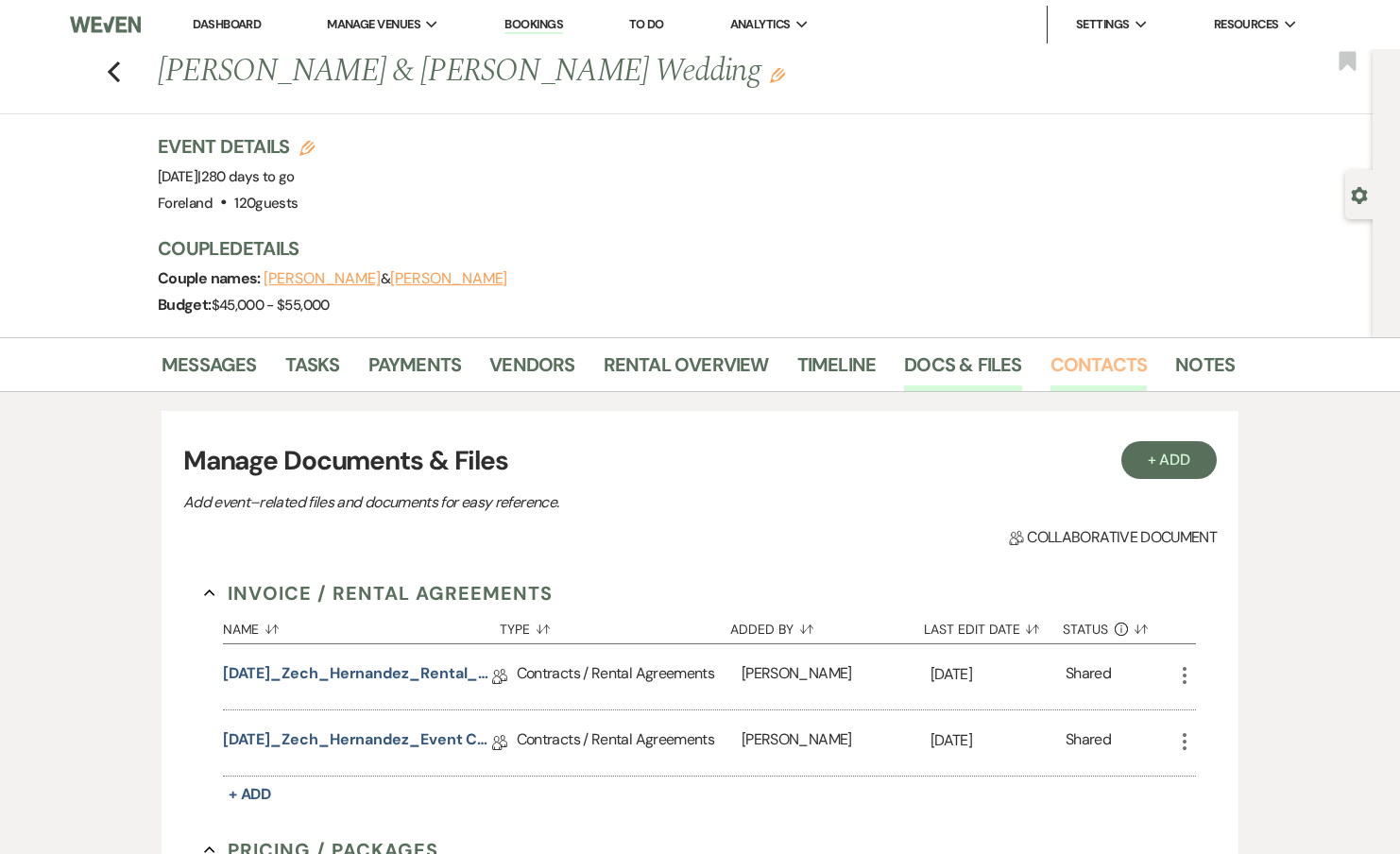
click at [1108, 357] on link "Contacts" at bounding box center [1100, 370] width 98 height 42
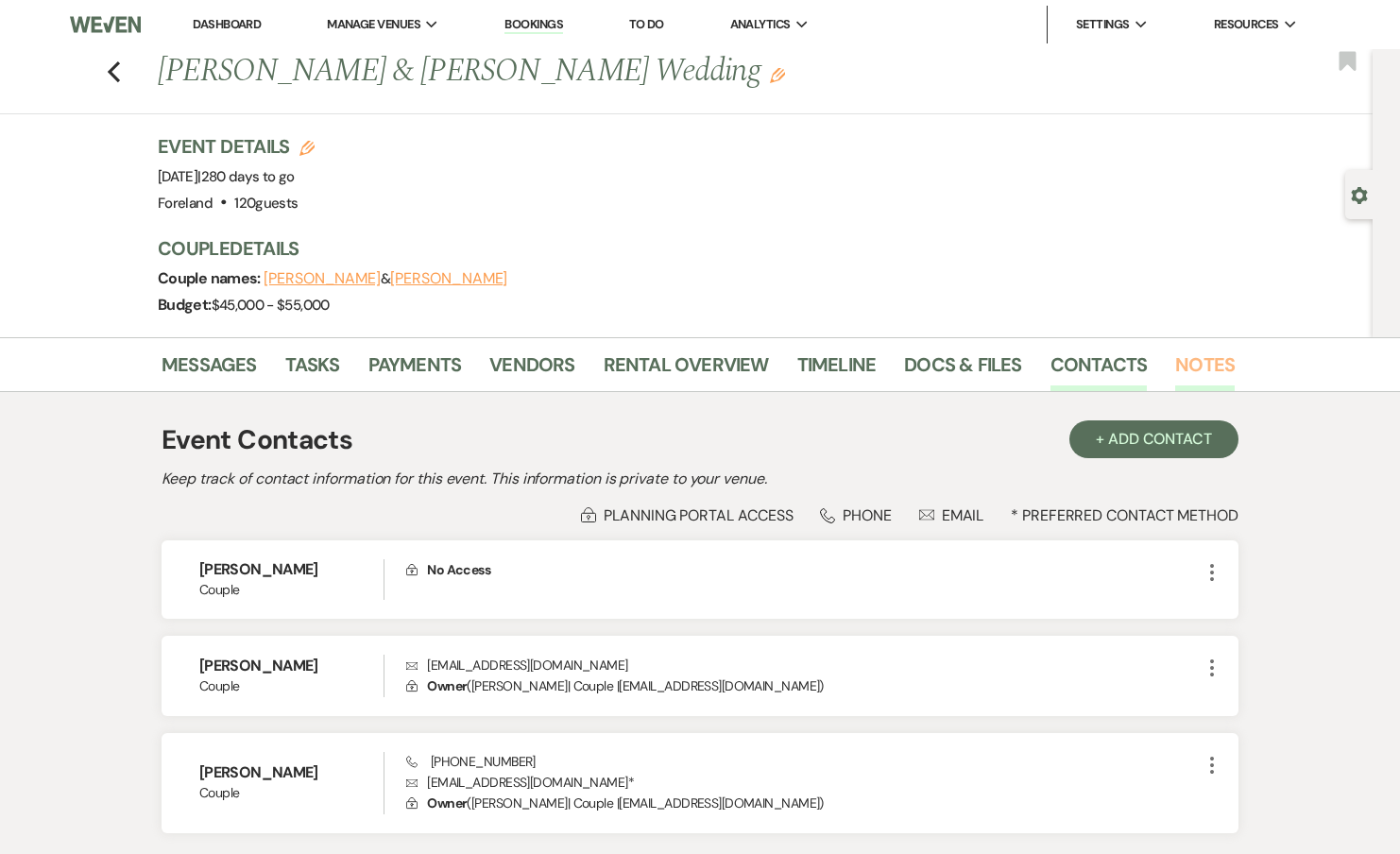
click at [1179, 369] on link "Notes" at bounding box center [1205, 370] width 60 height 42
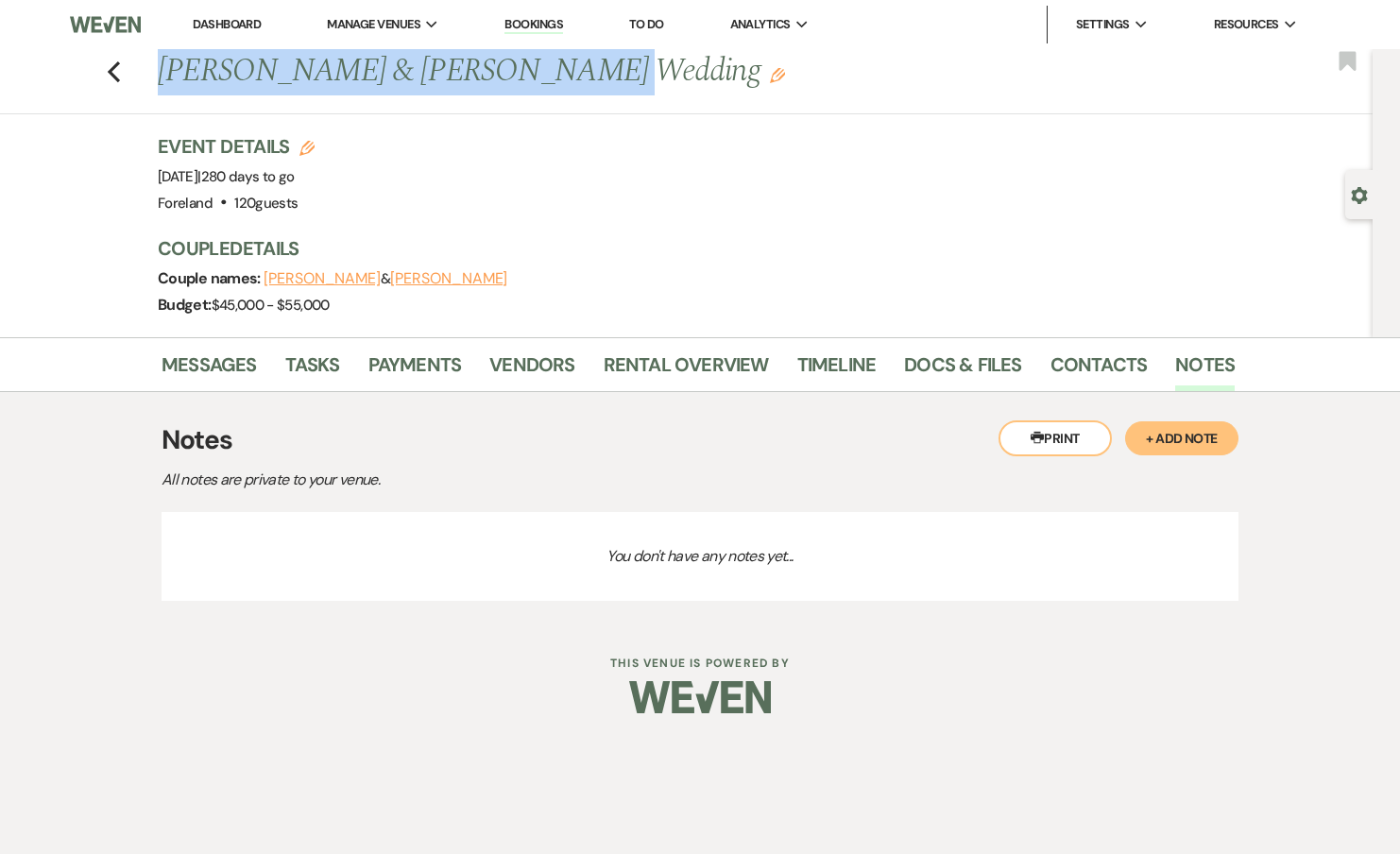
drag, startPoint x: 163, startPoint y: 75, endPoint x: 530, endPoint y: 87, distance: 367.2
click at [530, 87] on div "Previous Jennifer Zech & Troy Hernandez's Wedding Edit" at bounding box center [687, 72] width 1077 height 46
copy h1 "Jennifer Zech & Troy Hernandez"
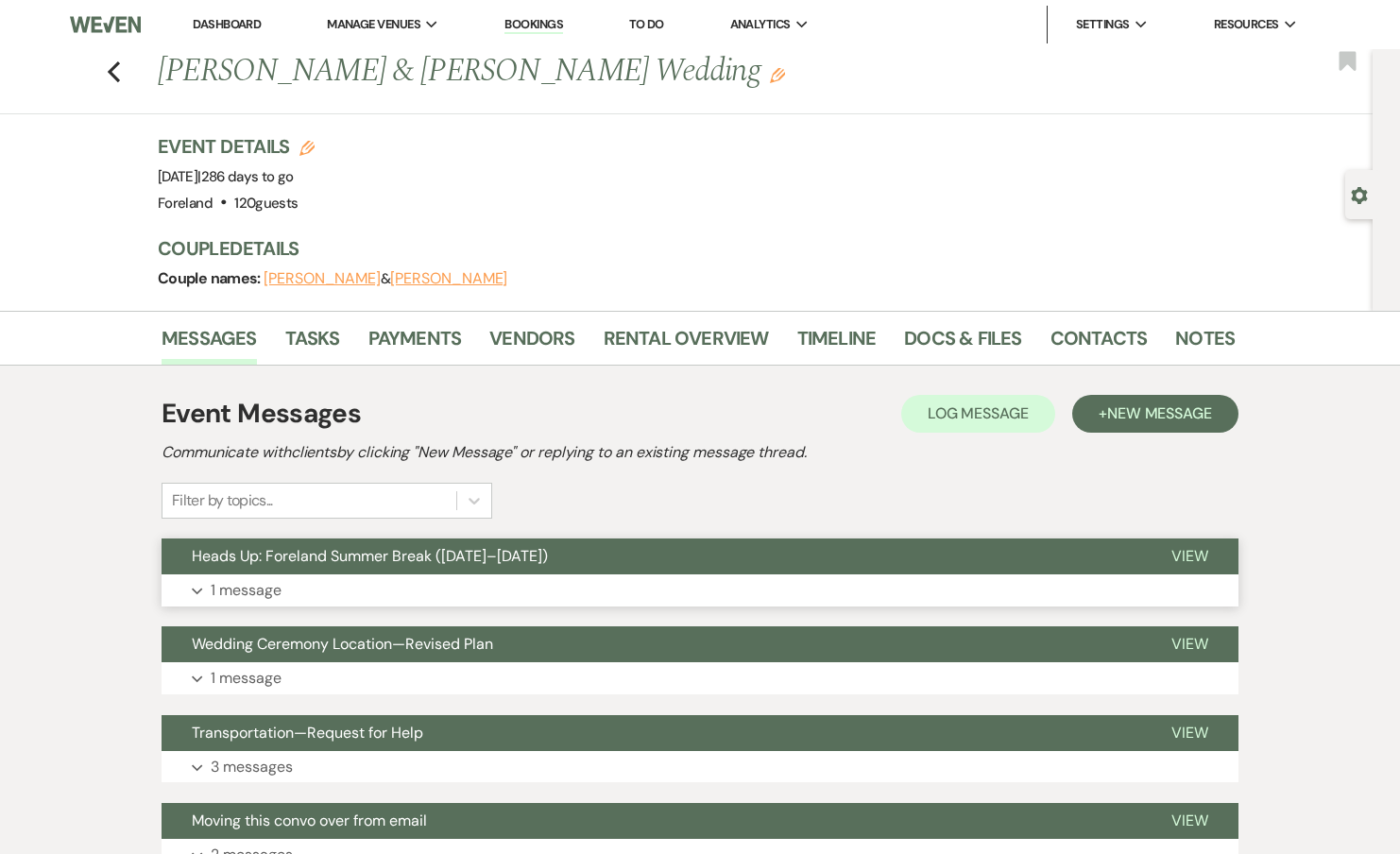
click at [248, 588] on p "1 message" at bounding box center [246, 590] width 71 height 25
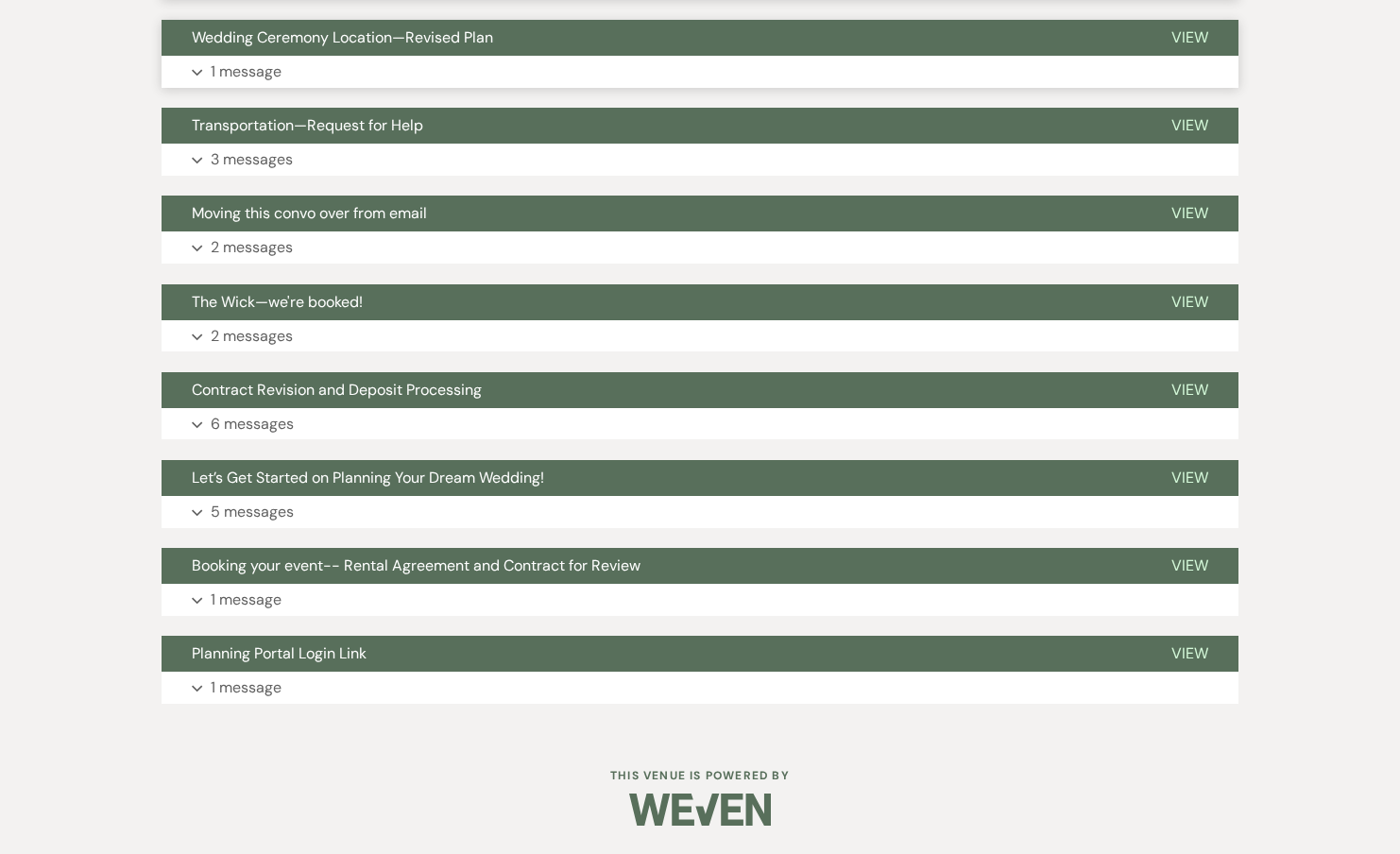
click at [250, 69] on p "1 message" at bounding box center [246, 72] width 71 height 25
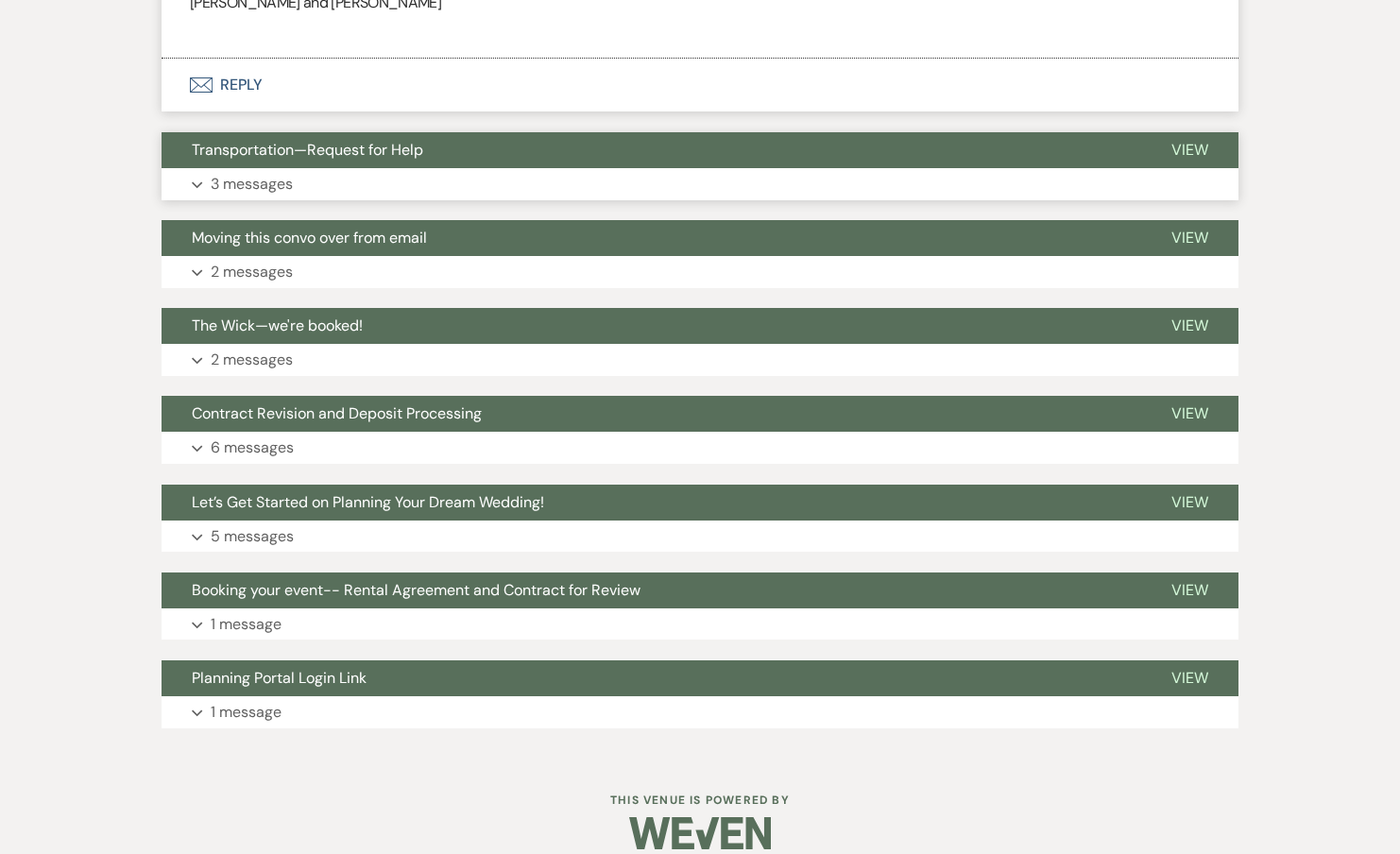
click at [247, 172] on p "3 messages" at bounding box center [252, 184] width 83 height 25
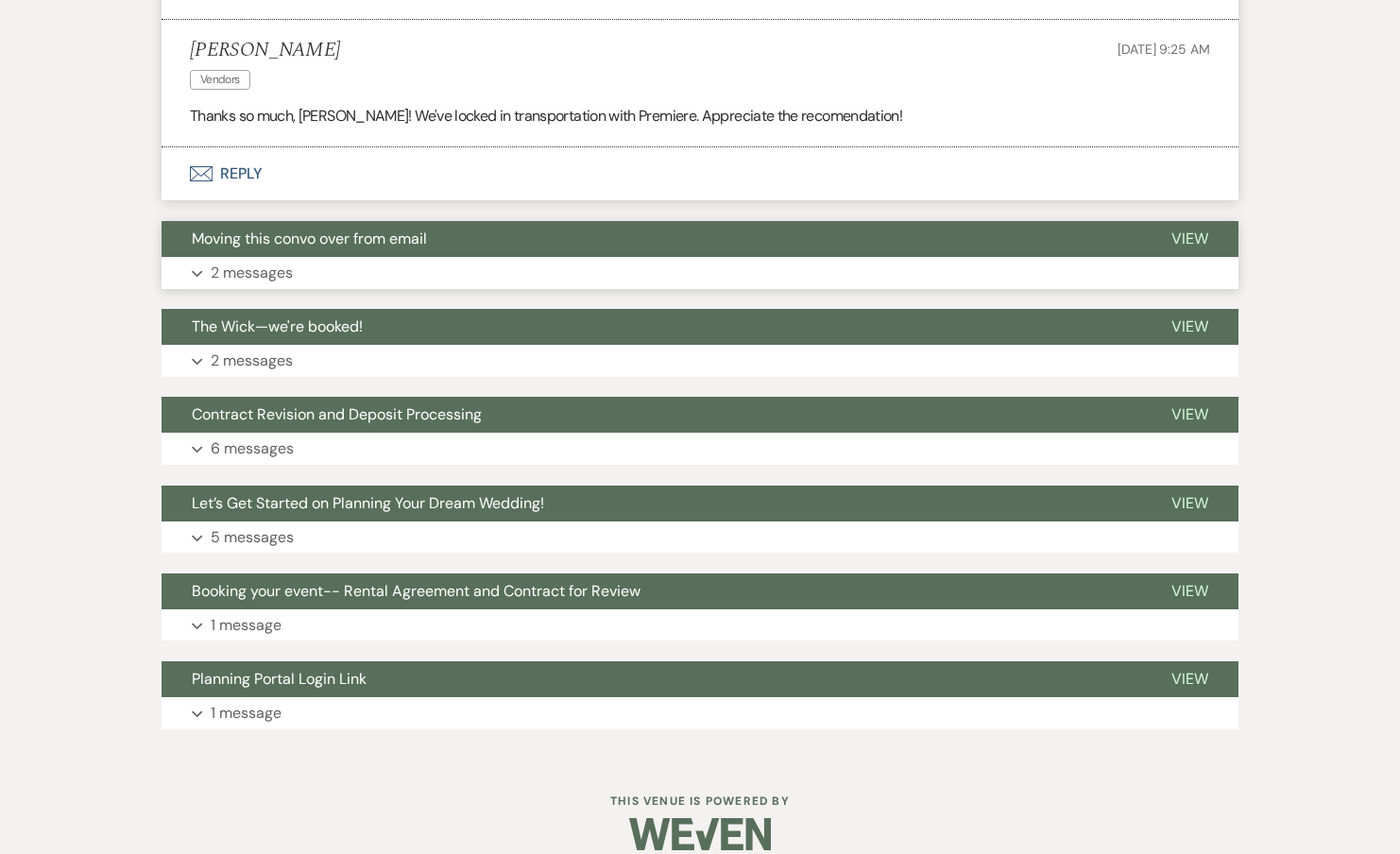
click at [249, 261] on p "2 messages" at bounding box center [252, 273] width 83 height 25
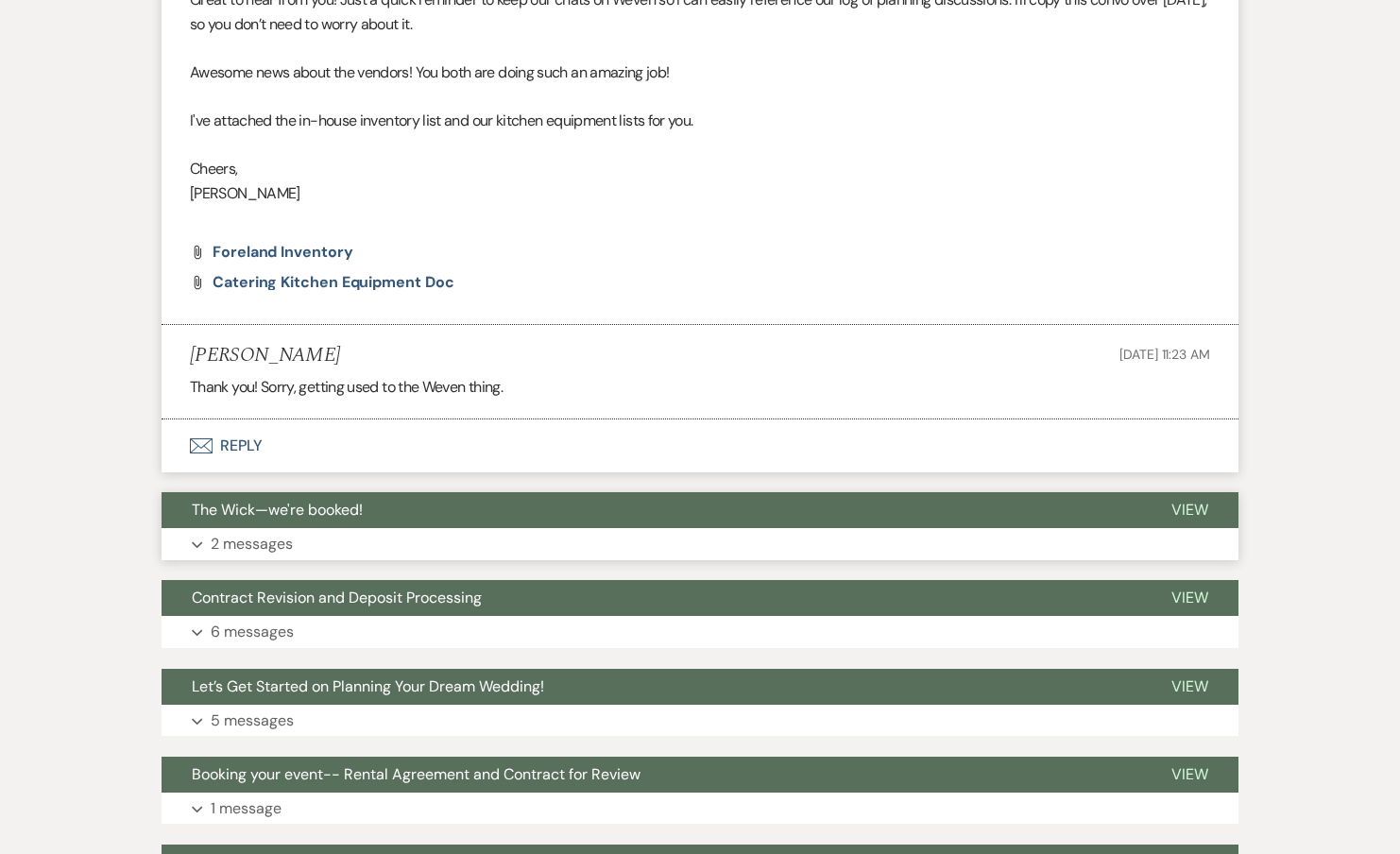
click at [272, 532] on p "2 messages" at bounding box center [252, 543] width 83 height 25
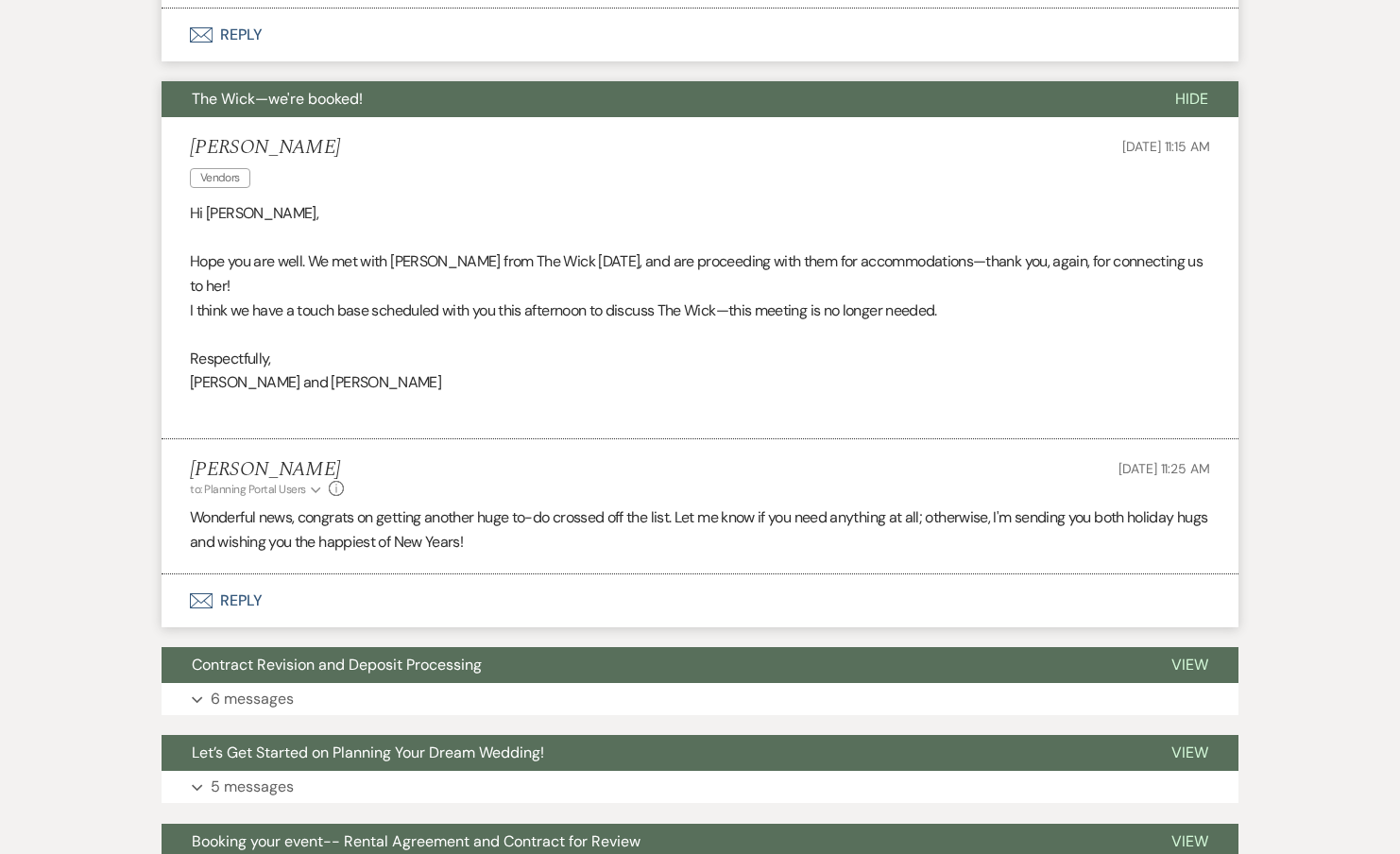
scroll to position [3968, 0]
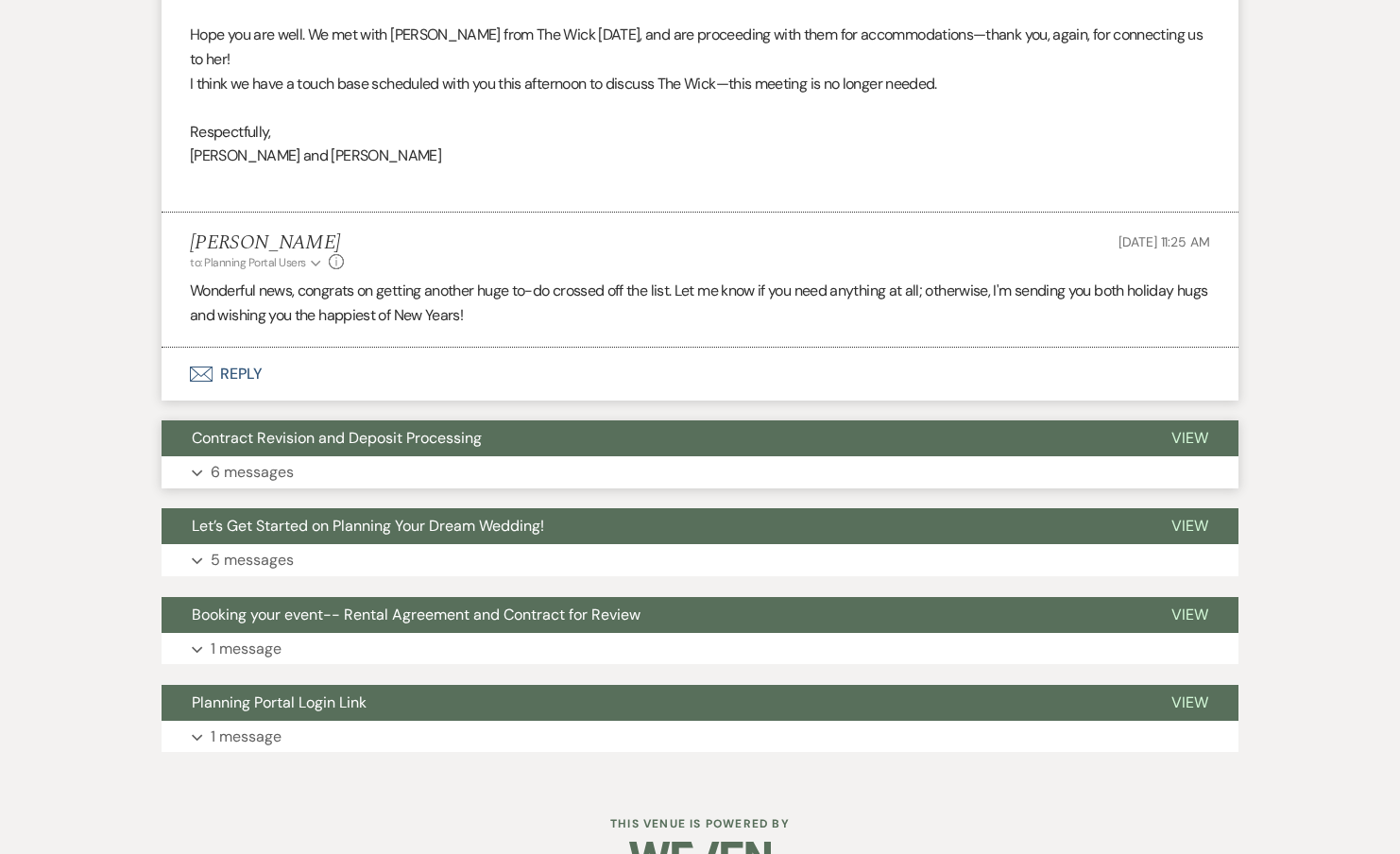
click at [255, 420] on button "Contract Revision and Deposit Processing" at bounding box center [651, 438] width 979 height 36
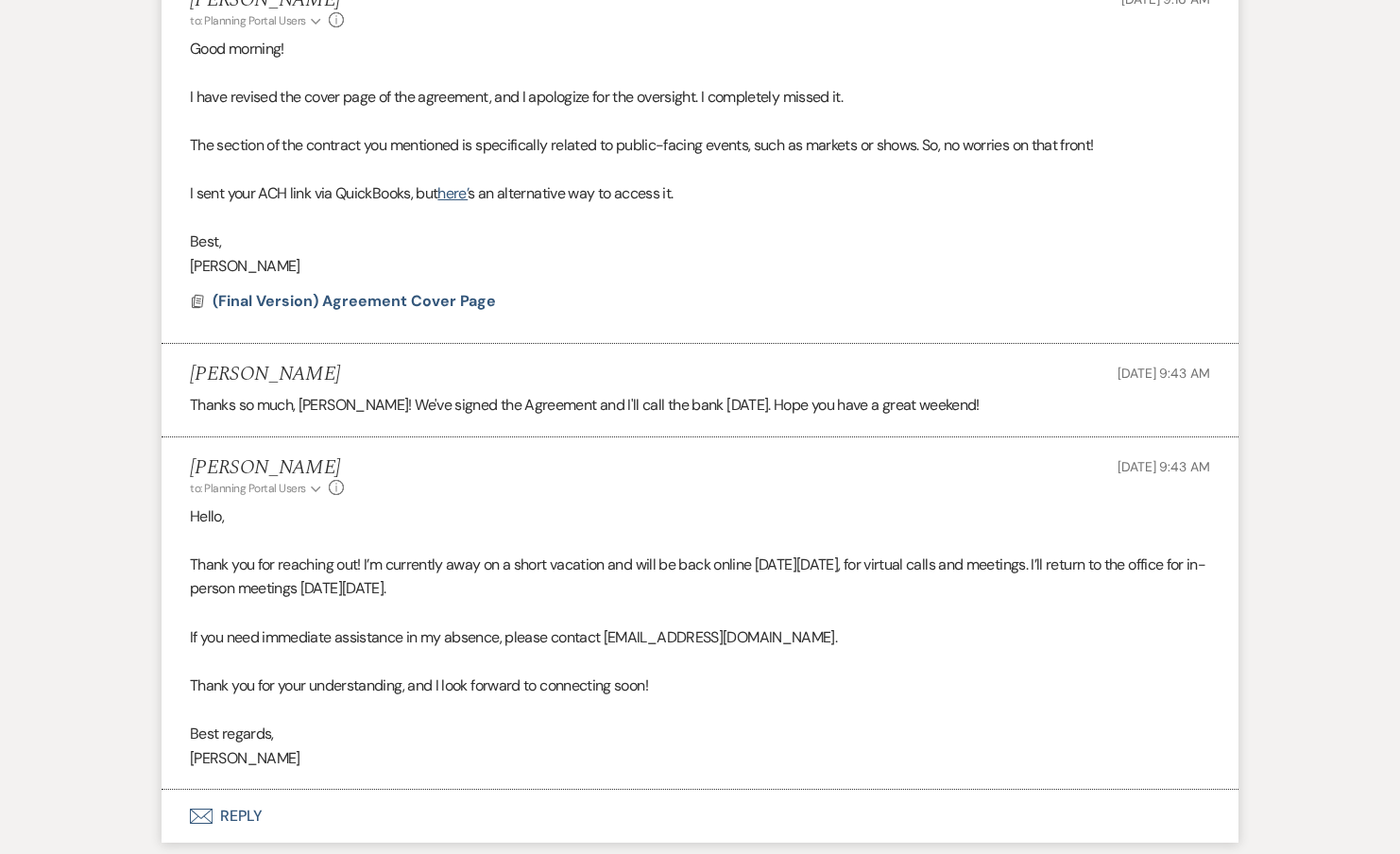
scroll to position [6114, 0]
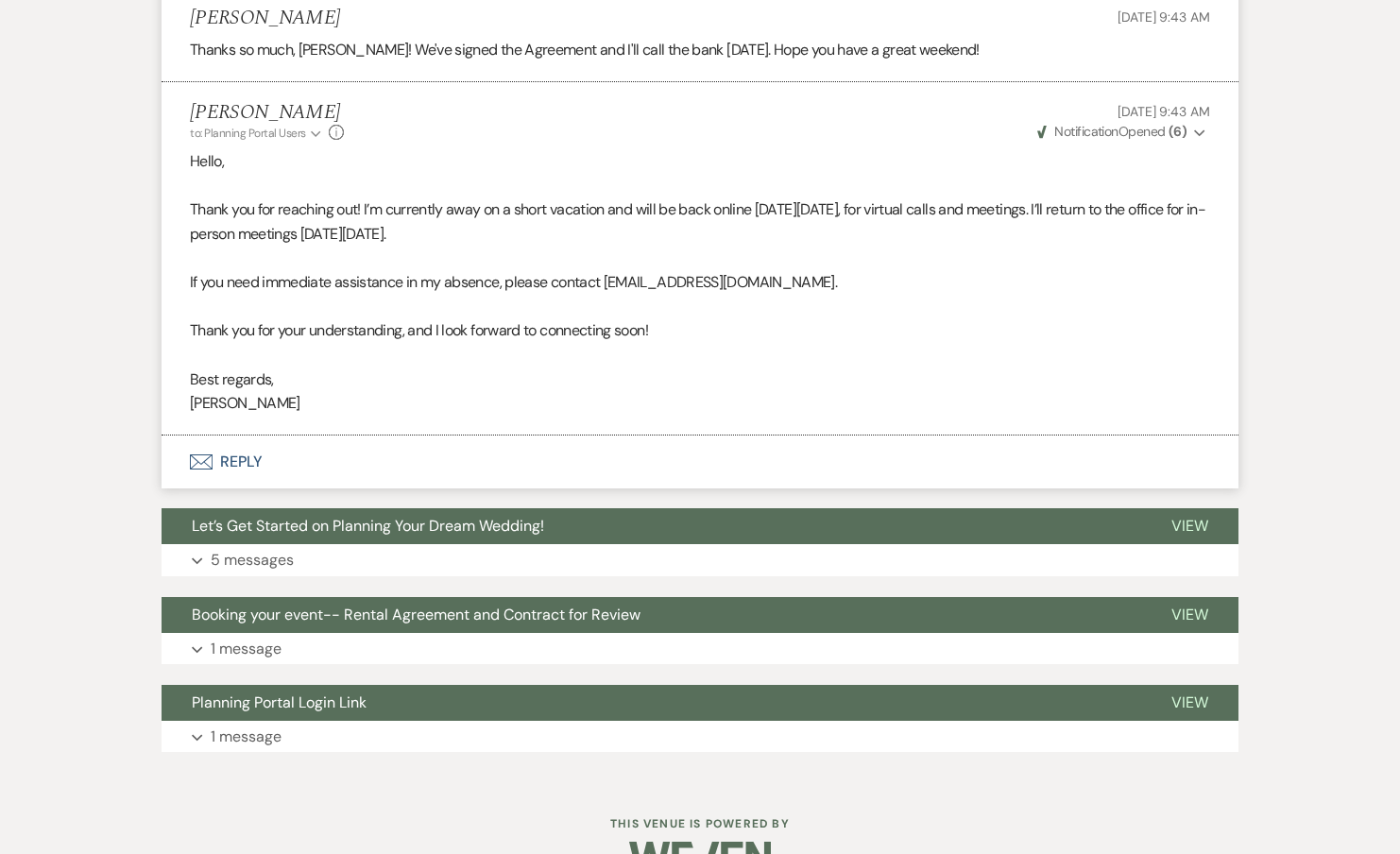
click at [256, 548] on p "5 messages" at bounding box center [253, 560] width 84 height 25
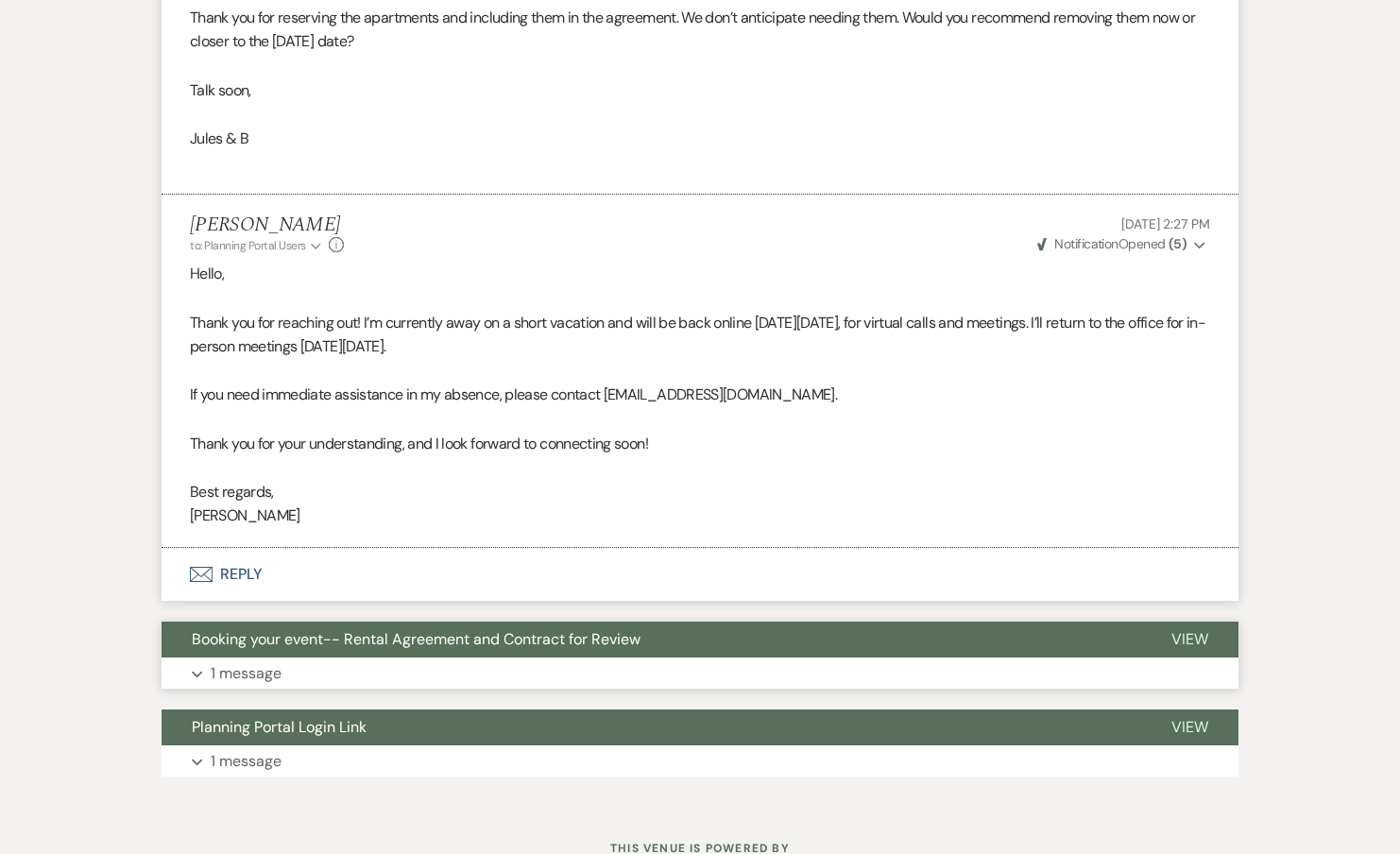
click at [243, 629] on span "Booking your event-- Rental Agreement and Contract for Review" at bounding box center [416, 639] width 449 height 20
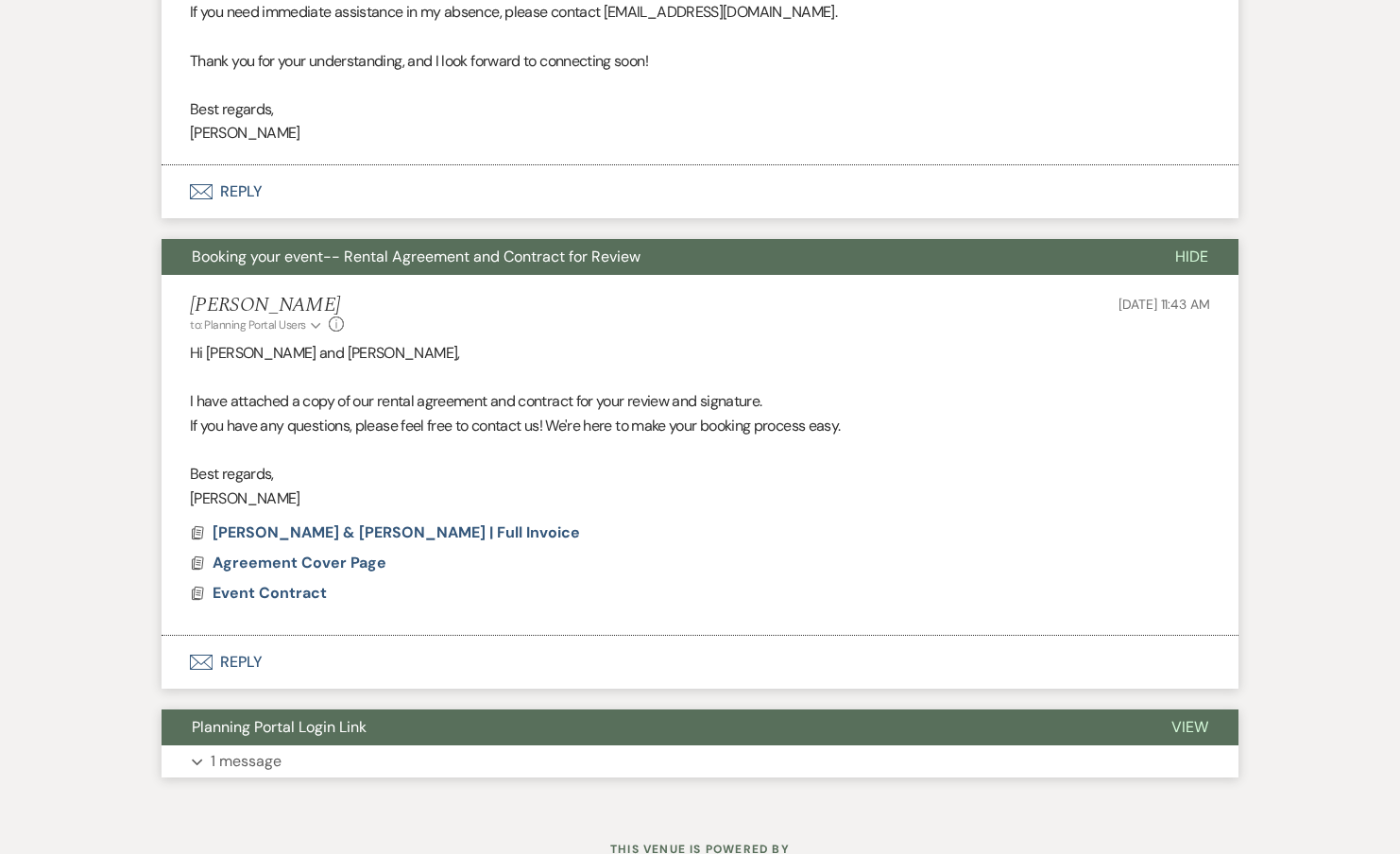
click at [236, 749] on p "1 message" at bounding box center [246, 761] width 71 height 25
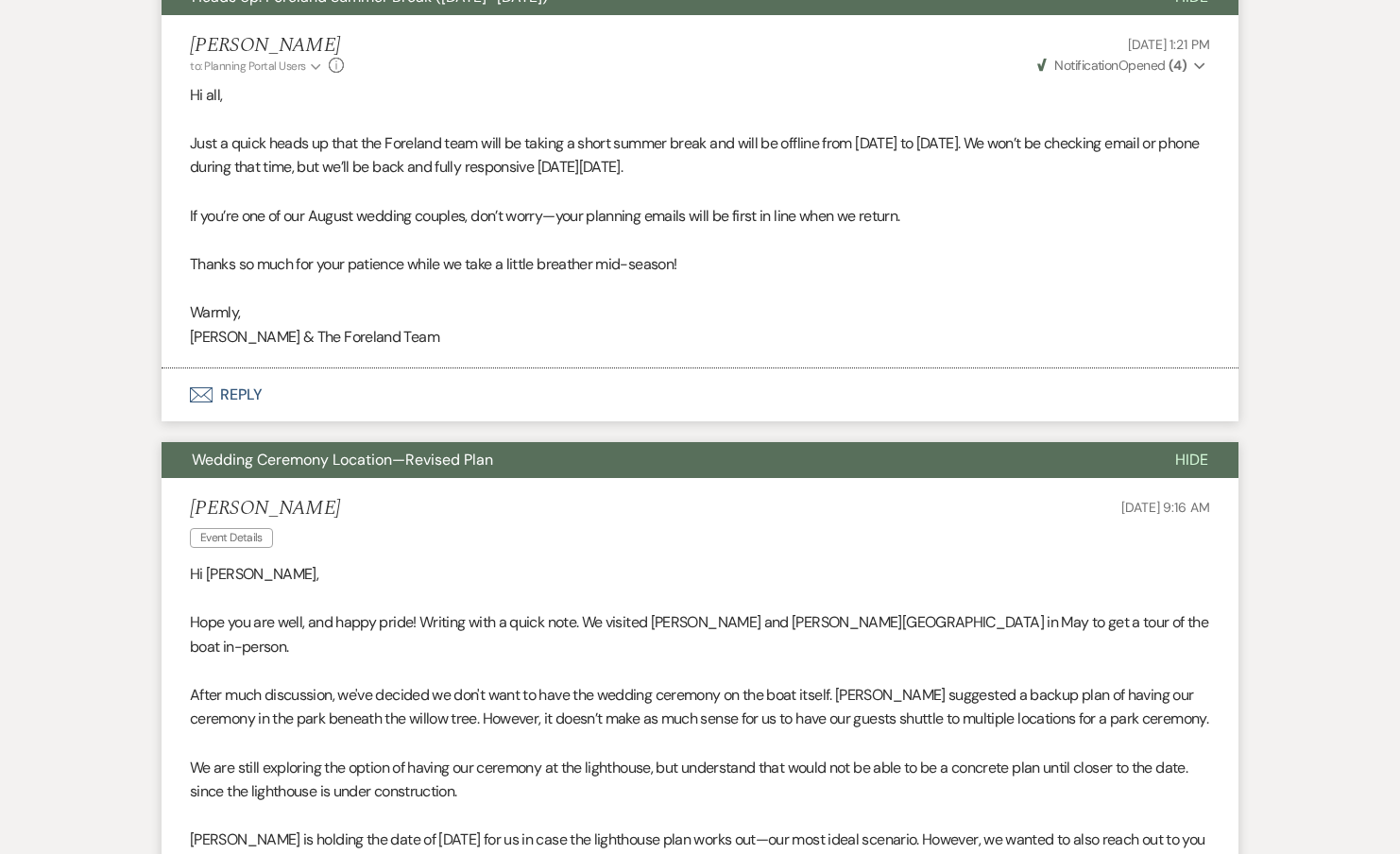
scroll to position [0, 0]
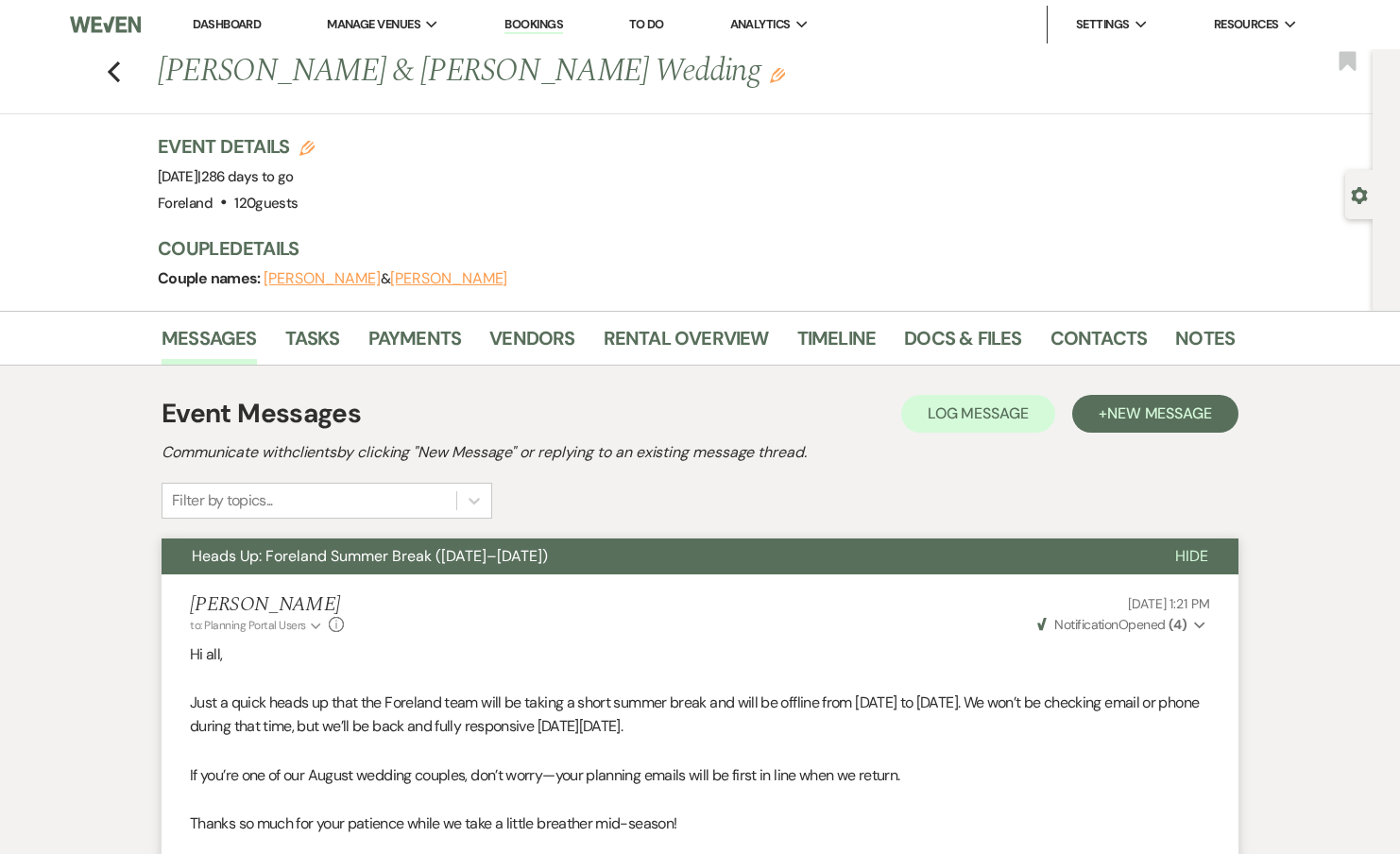
click at [343, 345] on li "Tasks" at bounding box center [327, 342] width 84 height 46
click at [314, 344] on link "Tasks" at bounding box center [312, 344] width 55 height 42
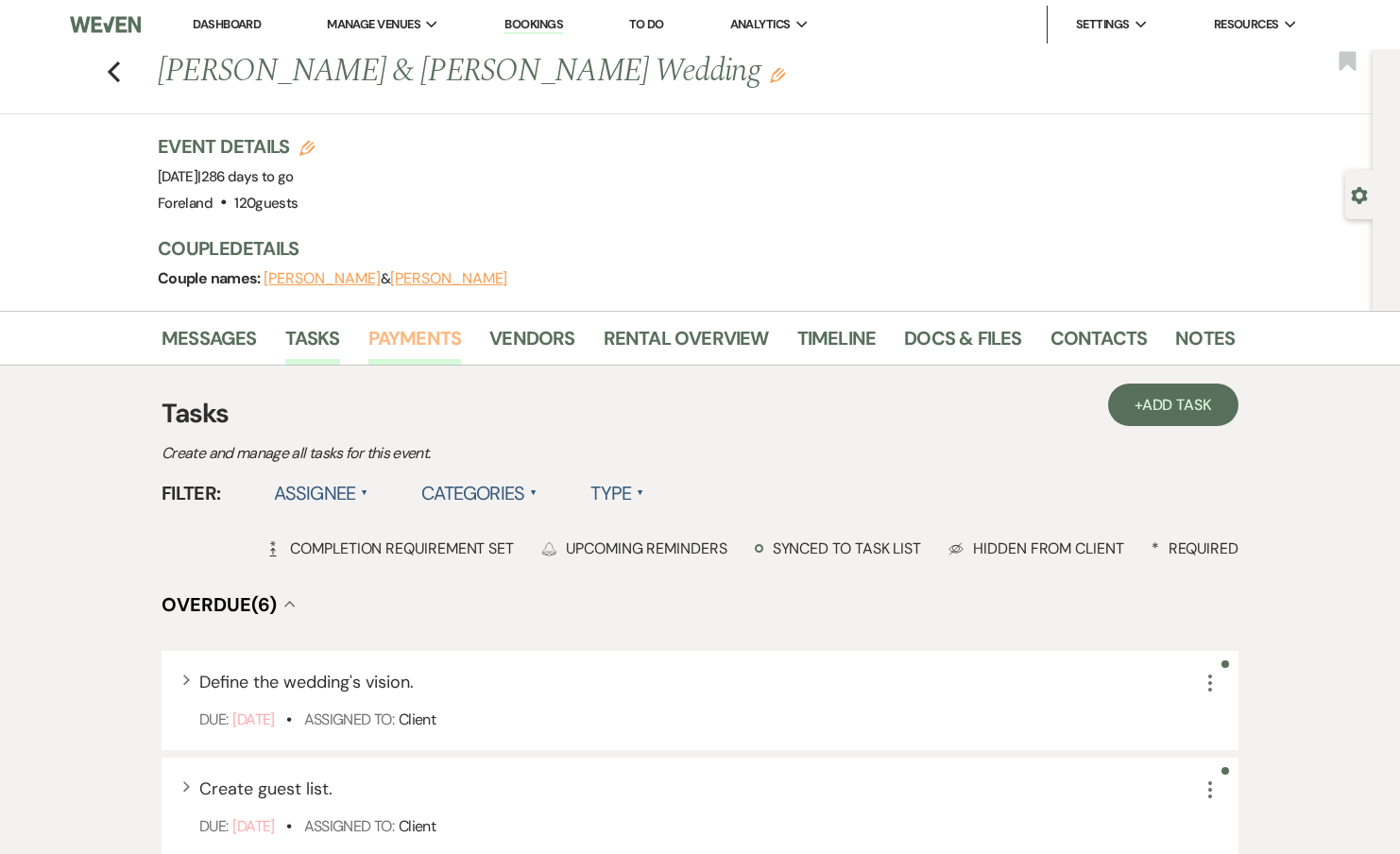
click at [393, 334] on link "Payments" at bounding box center [415, 344] width 94 height 42
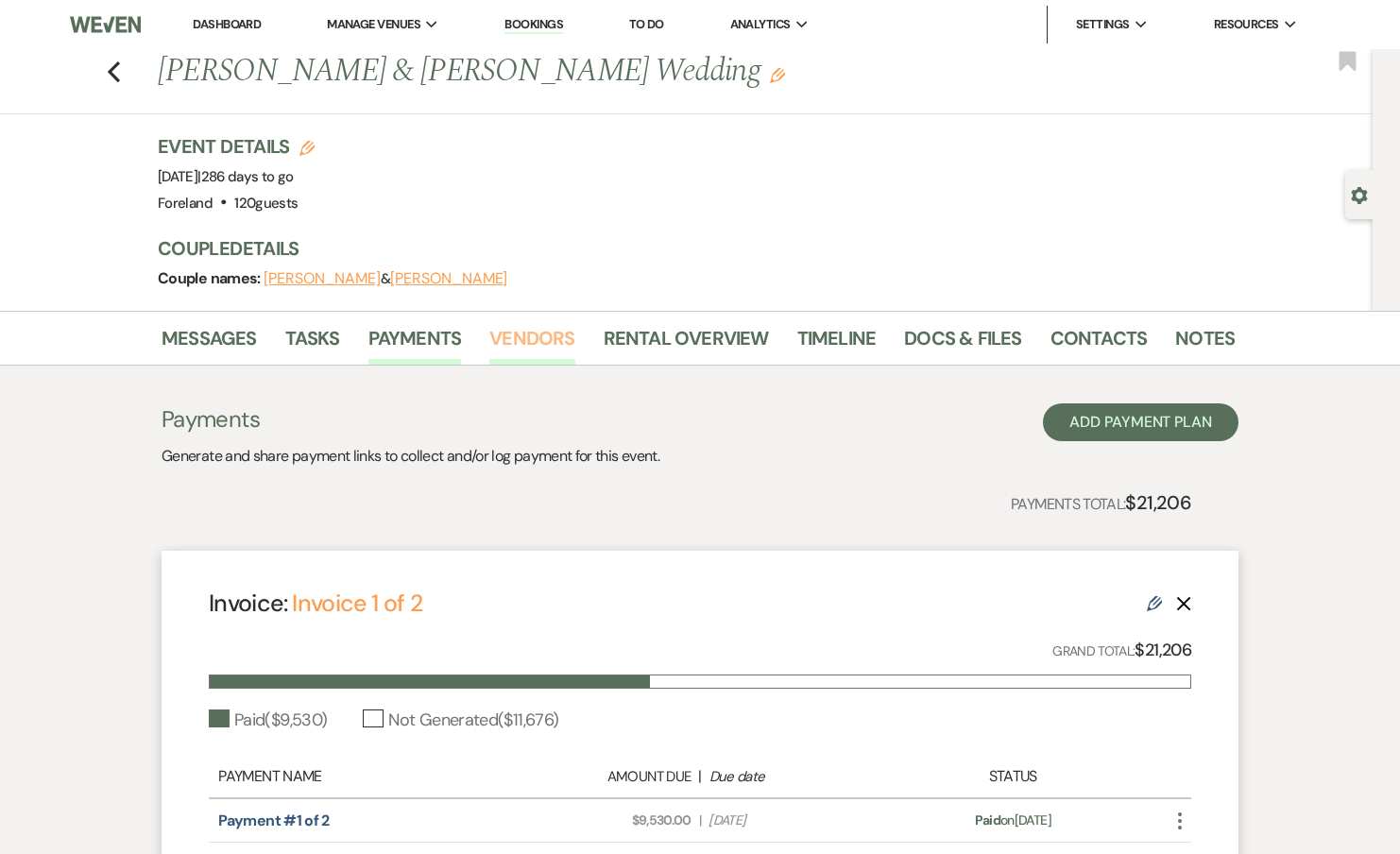
click at [545, 348] on link "Vendors" at bounding box center [531, 344] width 85 height 42
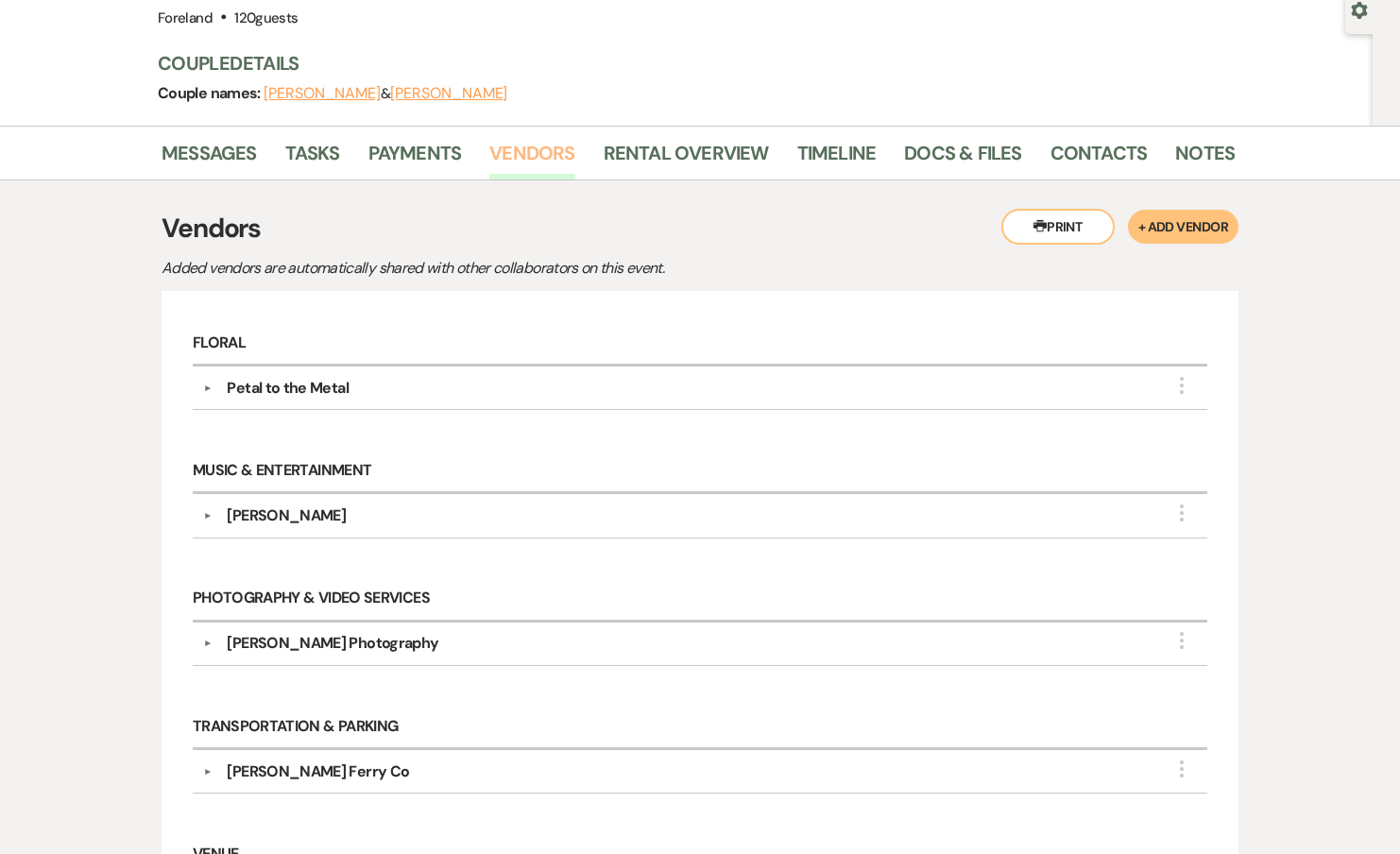
scroll to position [190, 0]
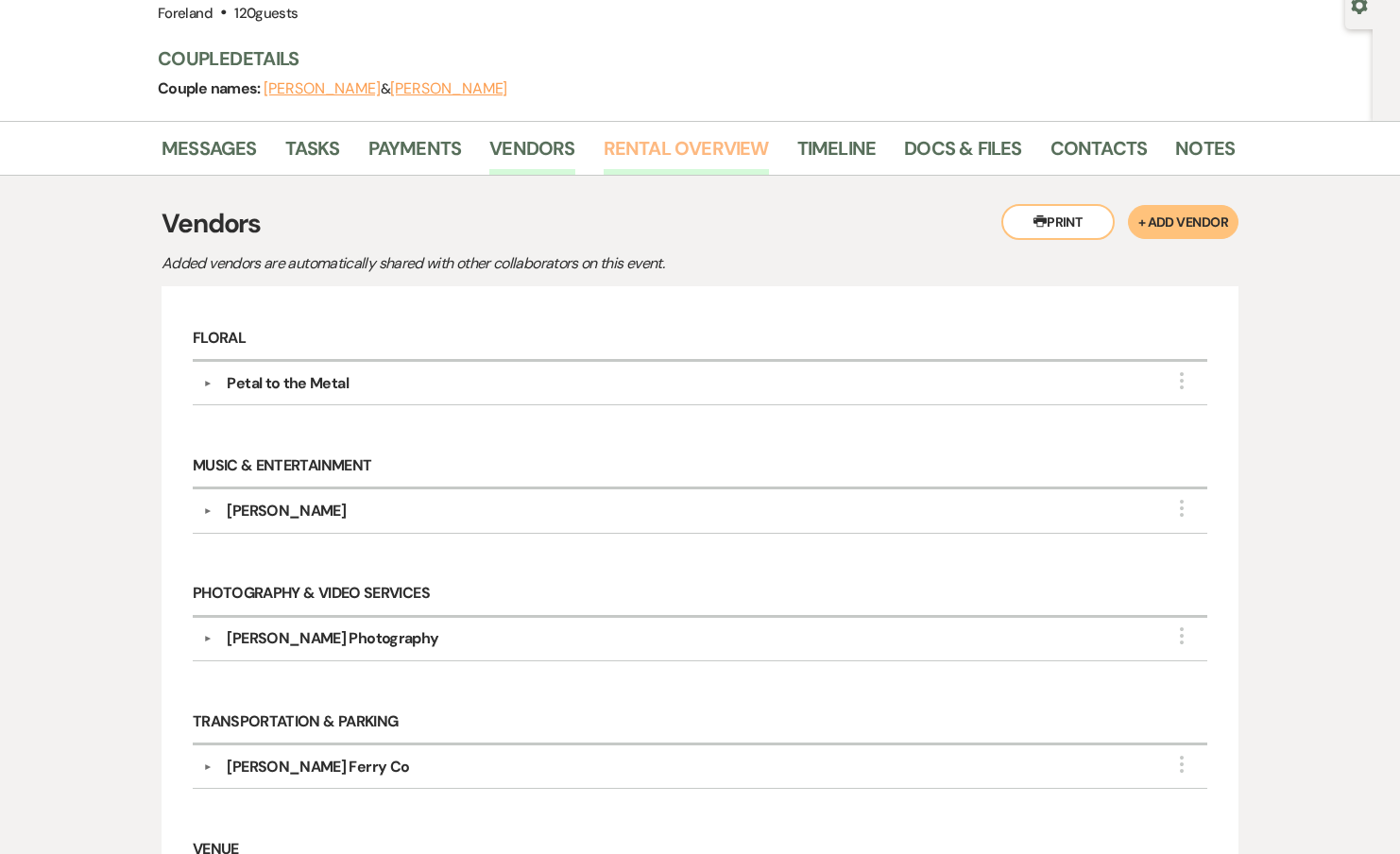
click at [630, 142] on link "Rental Overview" at bounding box center [687, 154] width 165 height 42
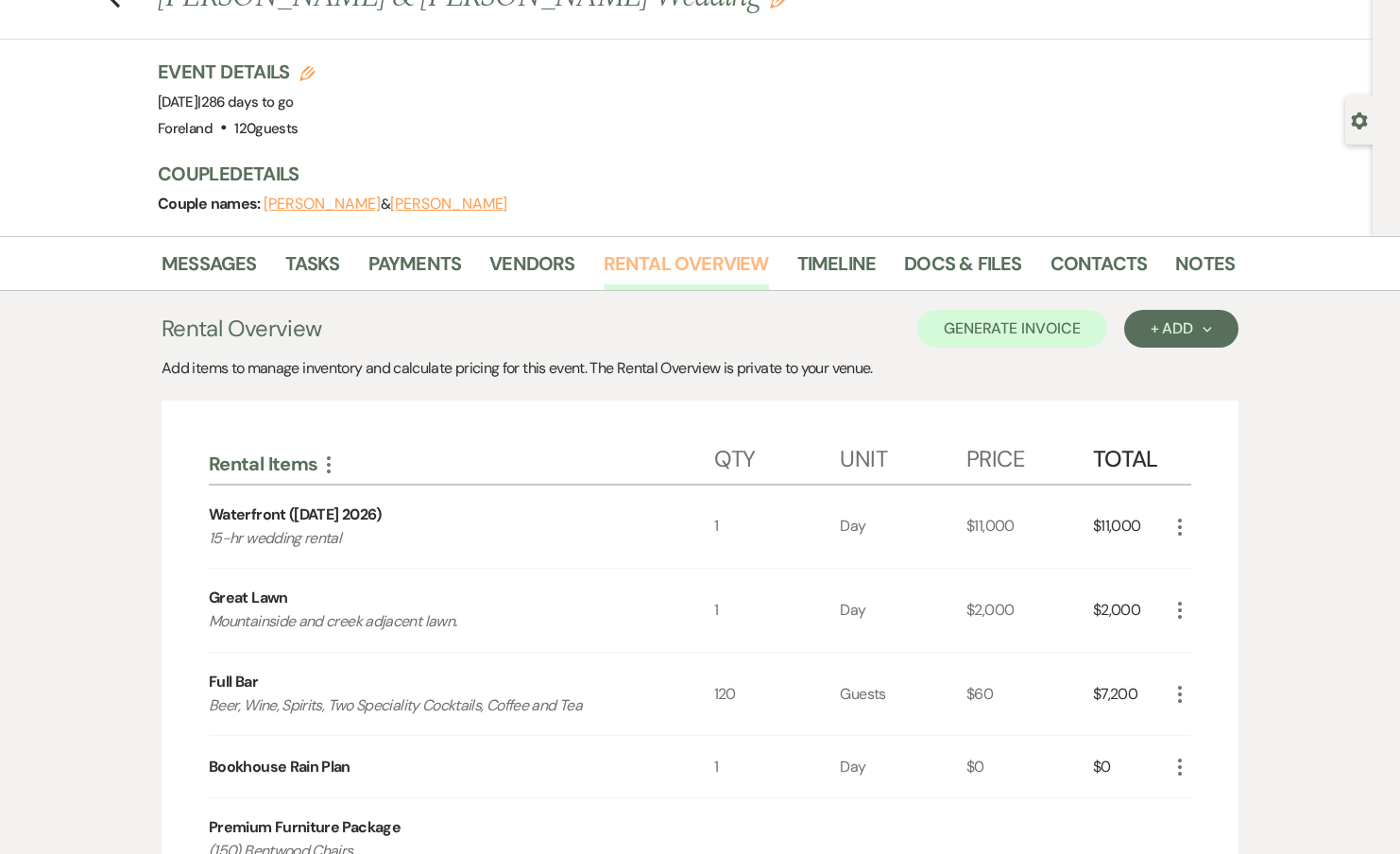
scroll to position [129, 0]
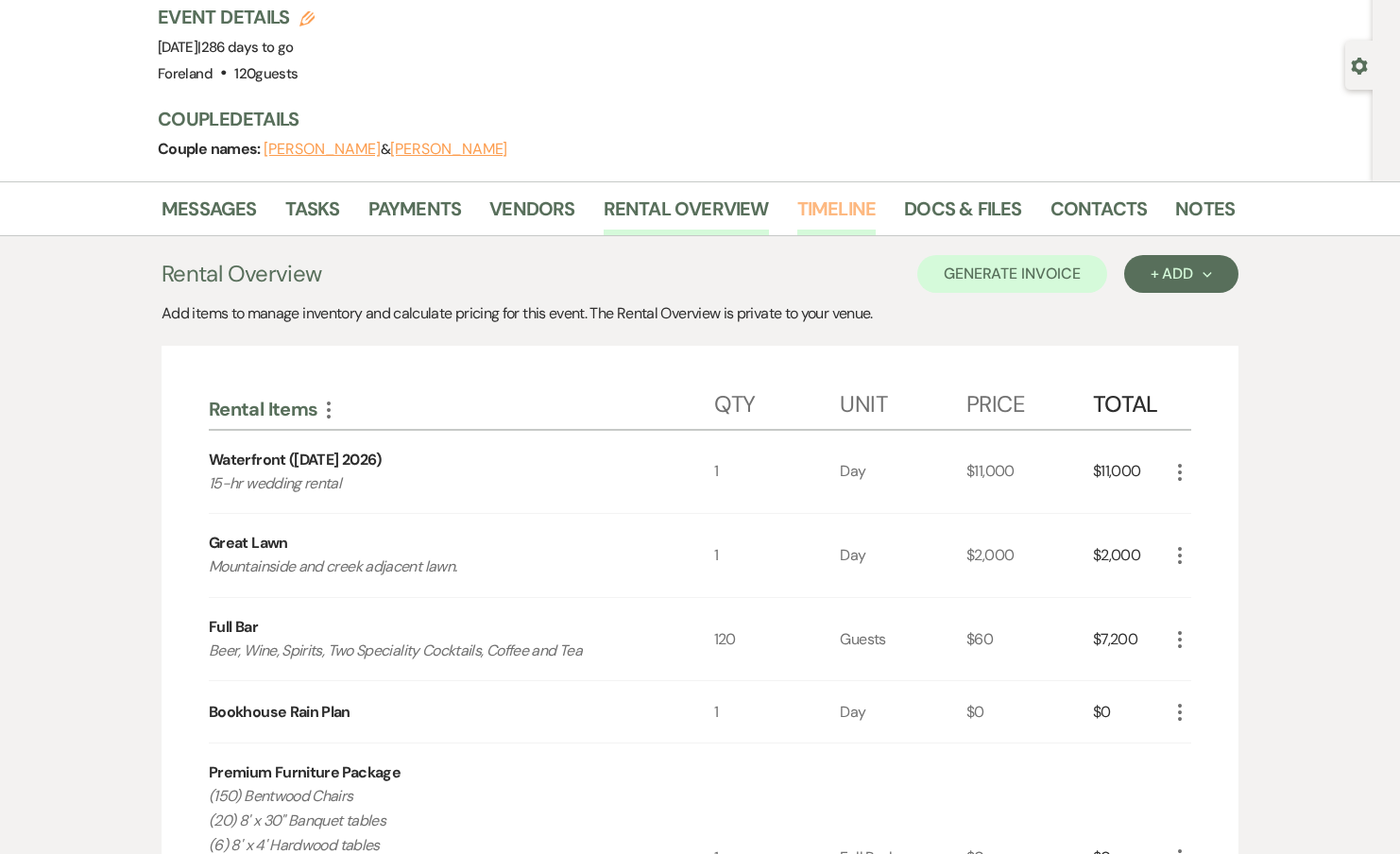
click at [830, 196] on link "Timeline" at bounding box center [837, 215] width 80 height 42
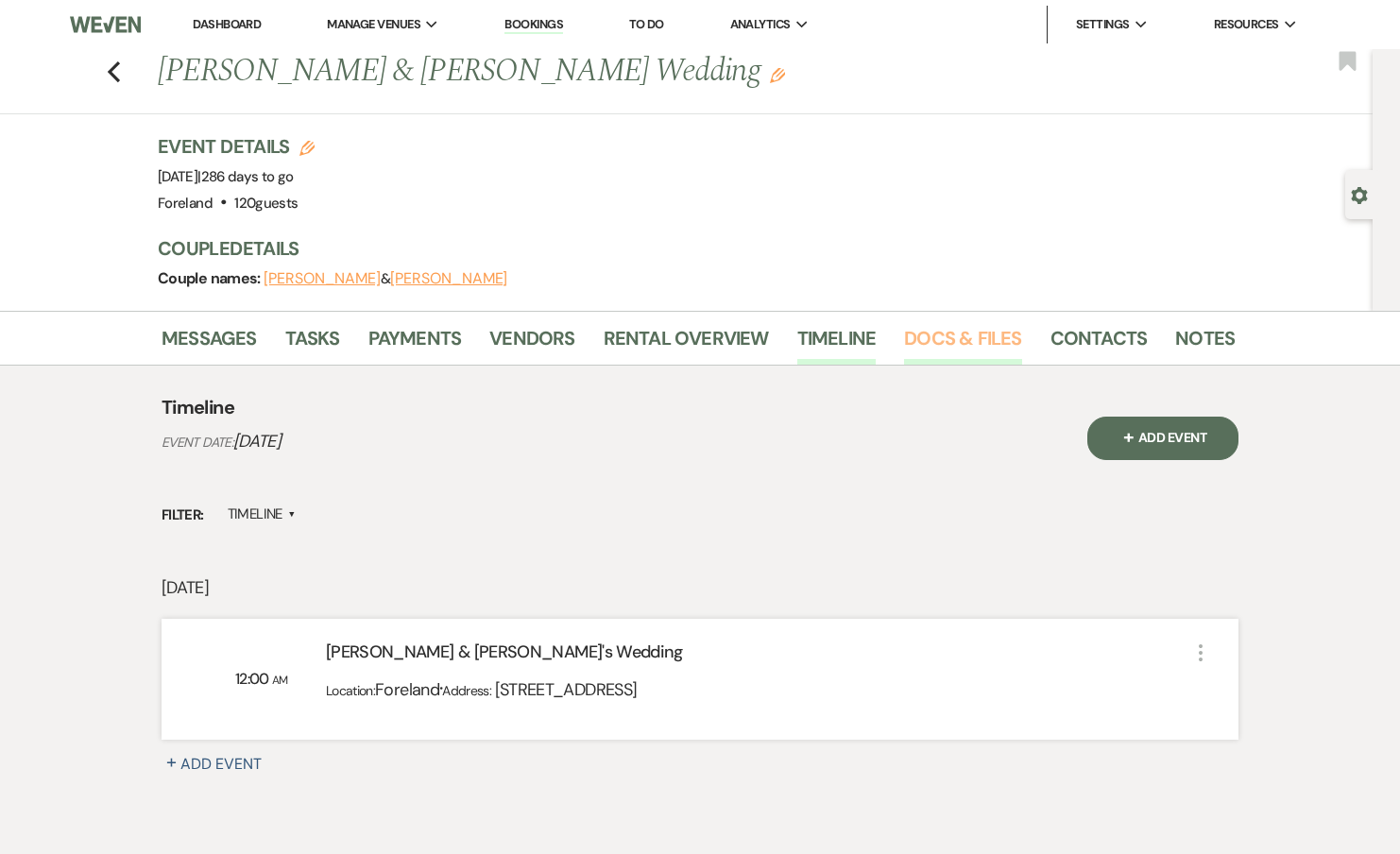
click at [953, 333] on link "Docs & Files" at bounding box center [963, 344] width 117 height 42
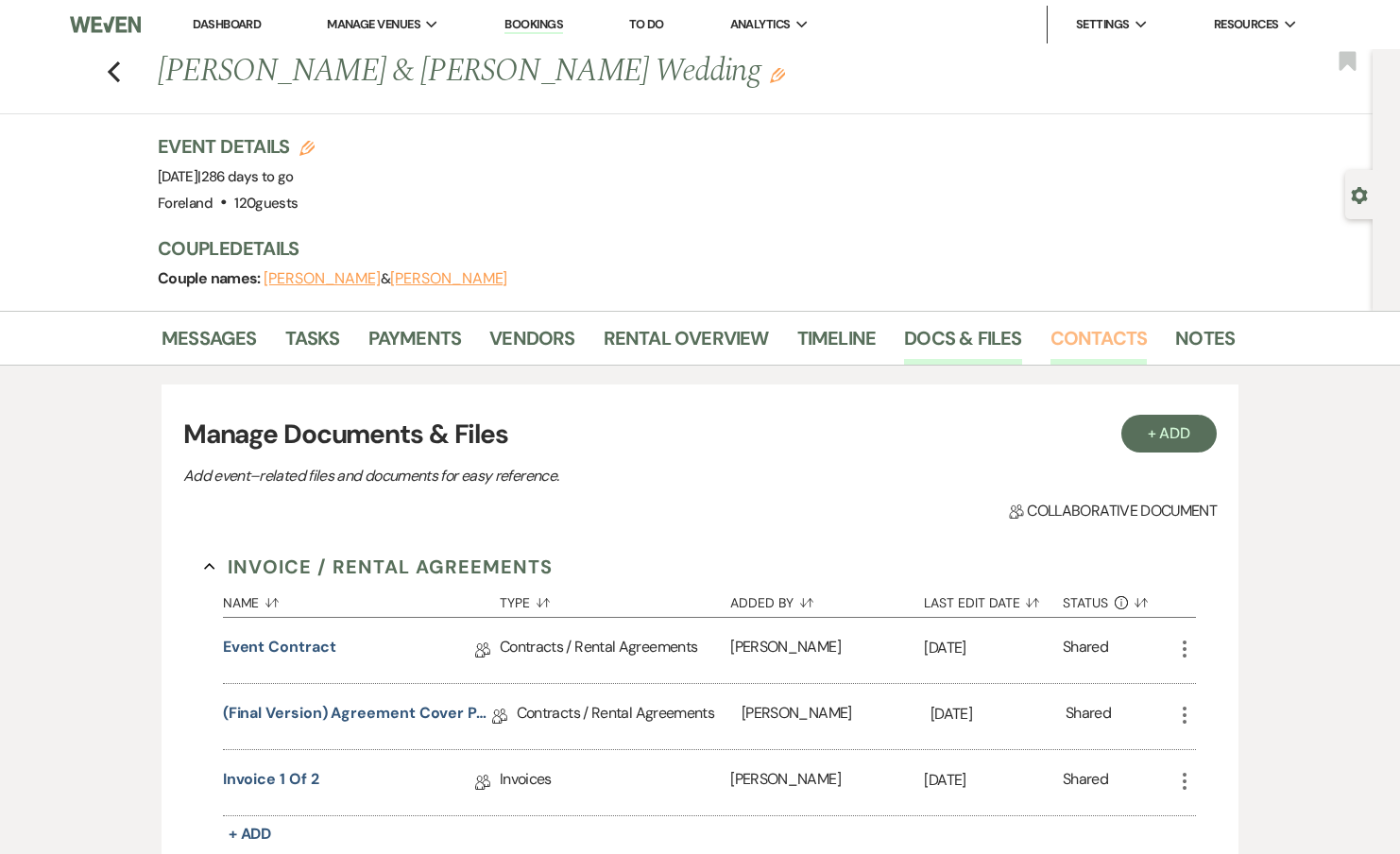
click at [1101, 351] on link "Contacts" at bounding box center [1100, 344] width 98 height 42
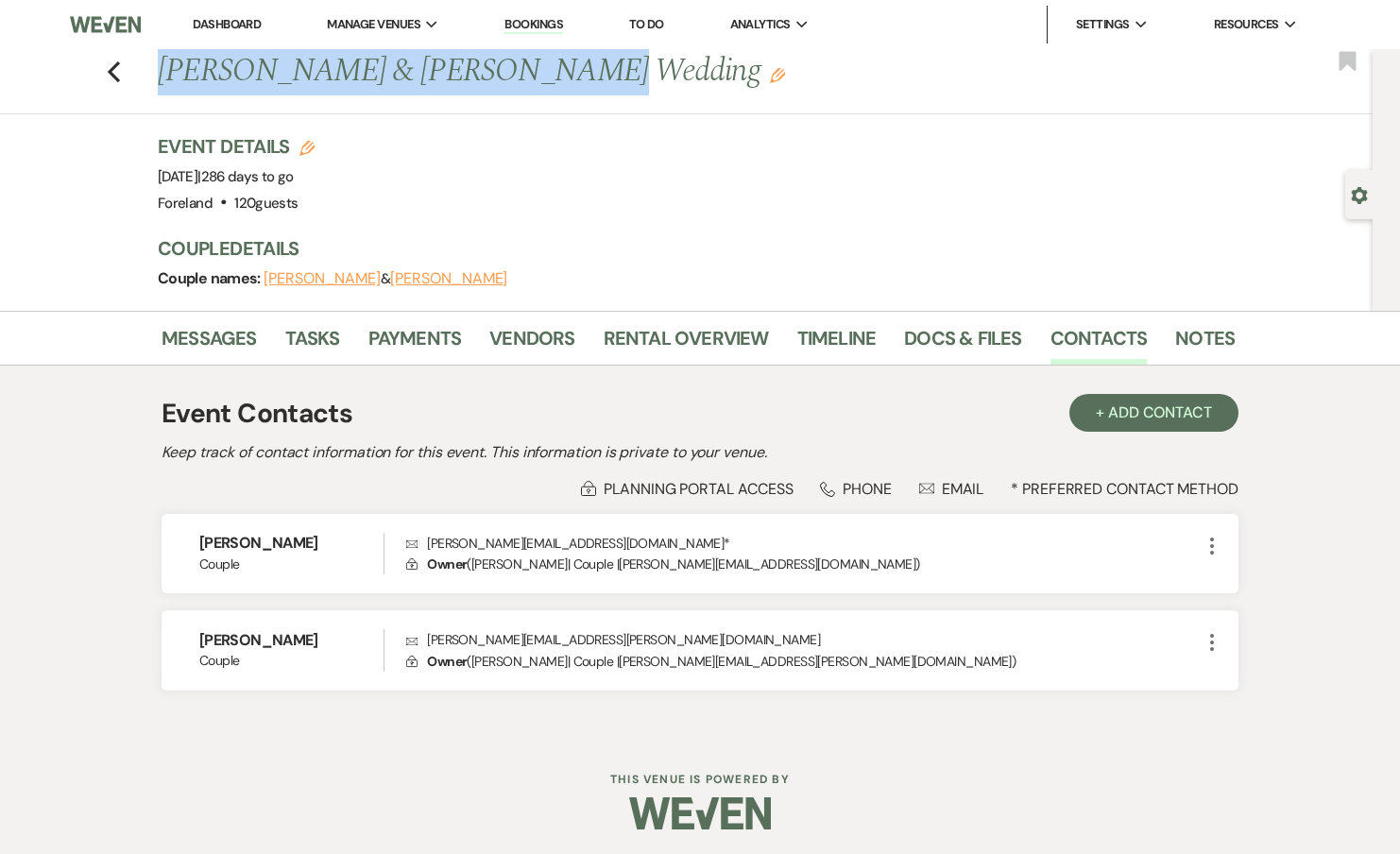
drag, startPoint x: 158, startPoint y: 68, endPoint x: 522, endPoint y: 70, distance: 364.0
click at [522, 70] on h1 "Julia Anthony & Brianna Heyer's Wedding Edit" at bounding box center [581, 72] width 847 height 46
copy h1 "Julia Anthony & Brianna Heyer"
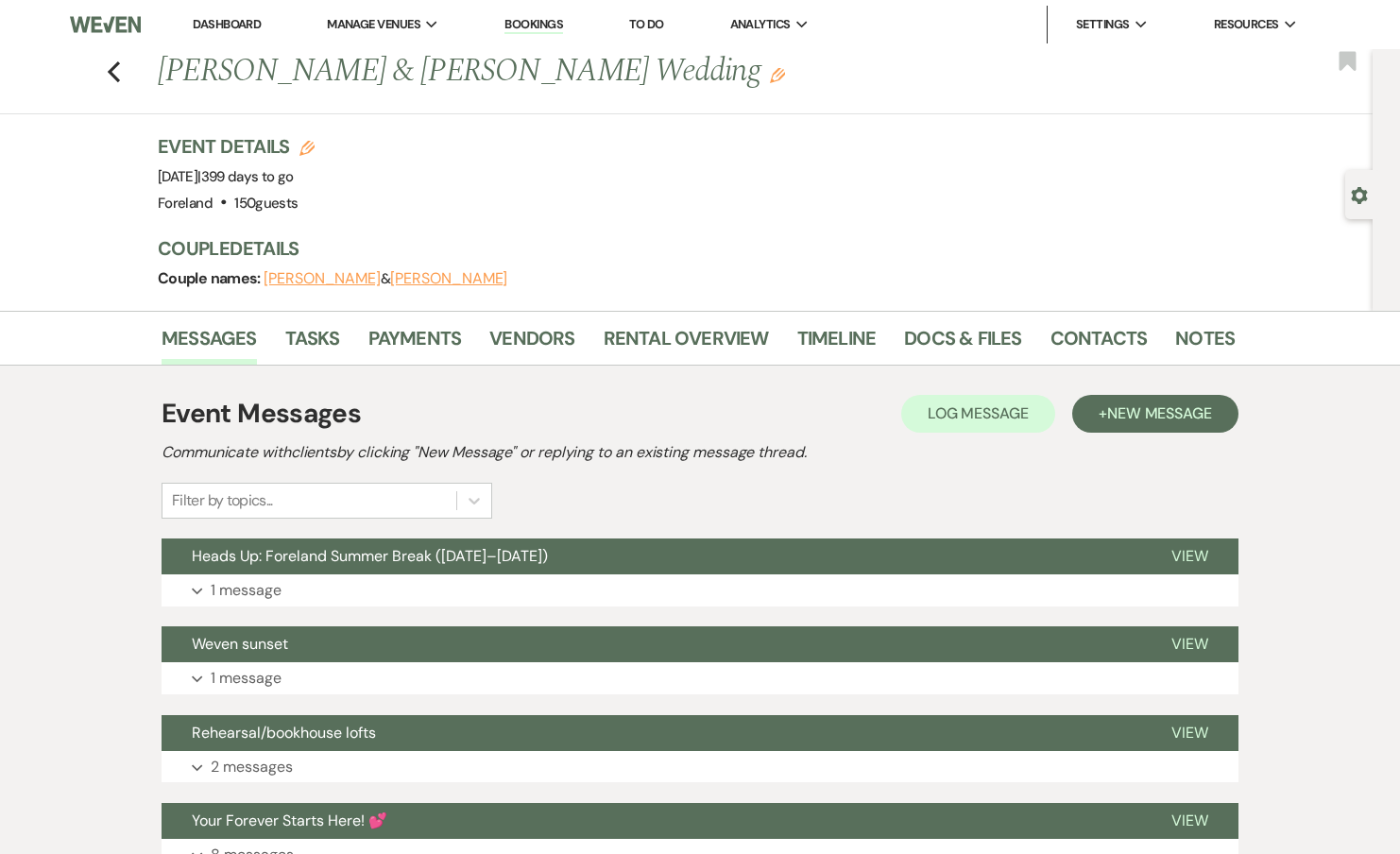
click at [324, 613] on div "Event Messages Log Log Message + New Message Communicate with clients by clicki…" at bounding box center [700, 720] width 1077 height 672
click at [317, 592] on button "Expand 1 message" at bounding box center [700, 590] width 1077 height 32
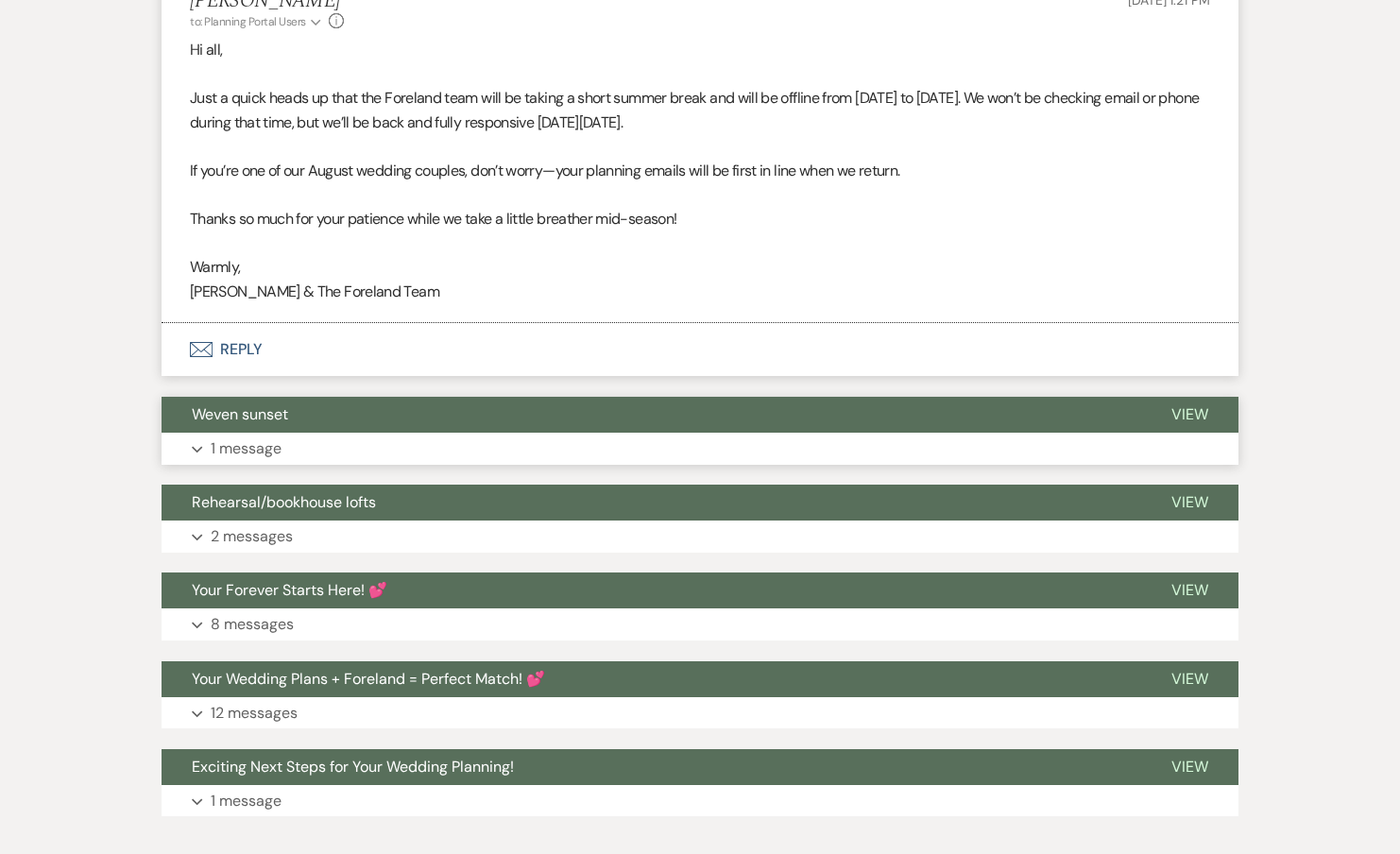
click at [250, 463] on button "Expand 1 message" at bounding box center [700, 449] width 1077 height 32
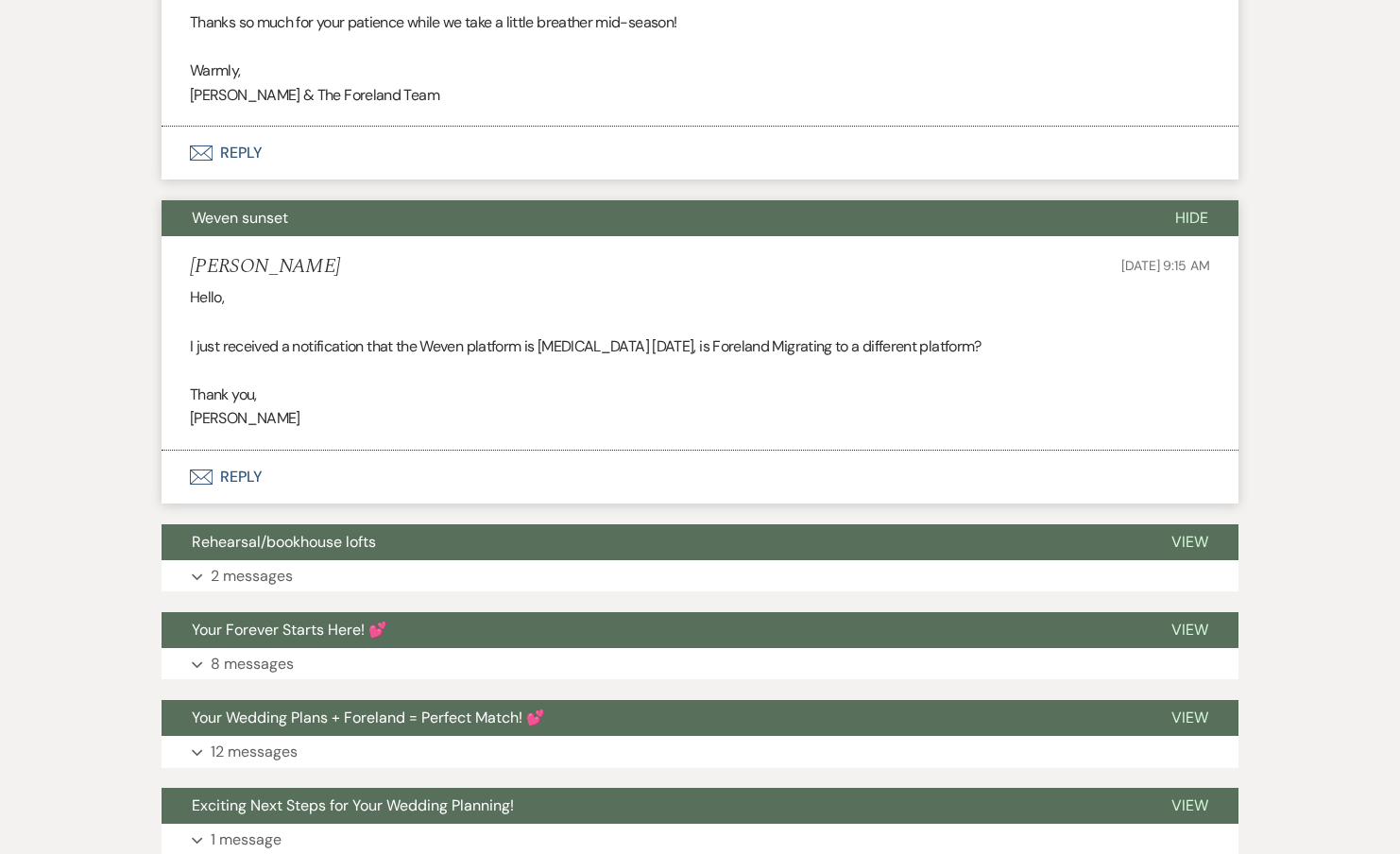
scroll to position [953, 0]
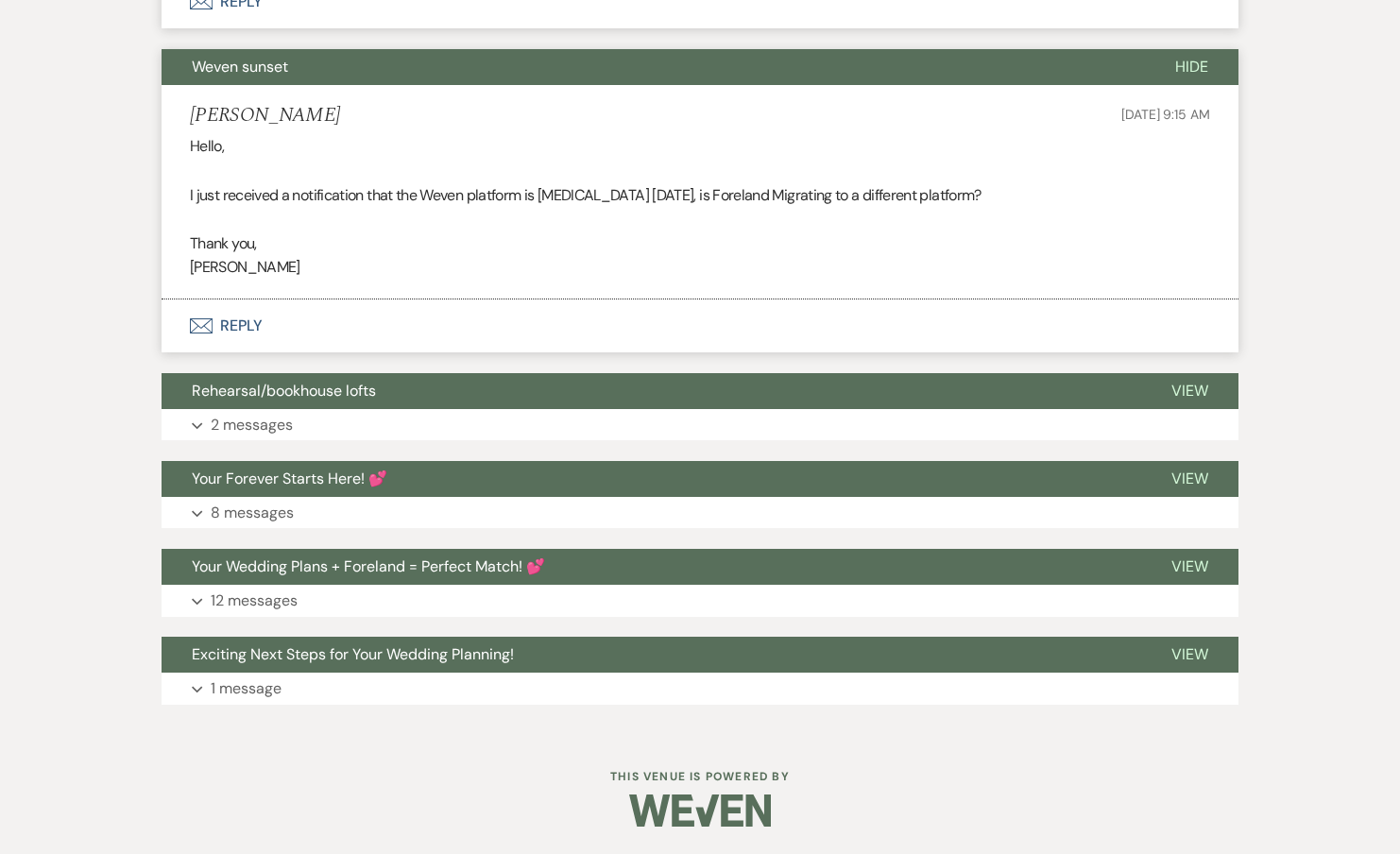
click at [241, 439] on div "Event Messages Log Log Message + New Message Communicate with clients by clicki…" at bounding box center [700, 73] width 1077 height 1282
click at [244, 429] on p "2 messages" at bounding box center [252, 425] width 83 height 25
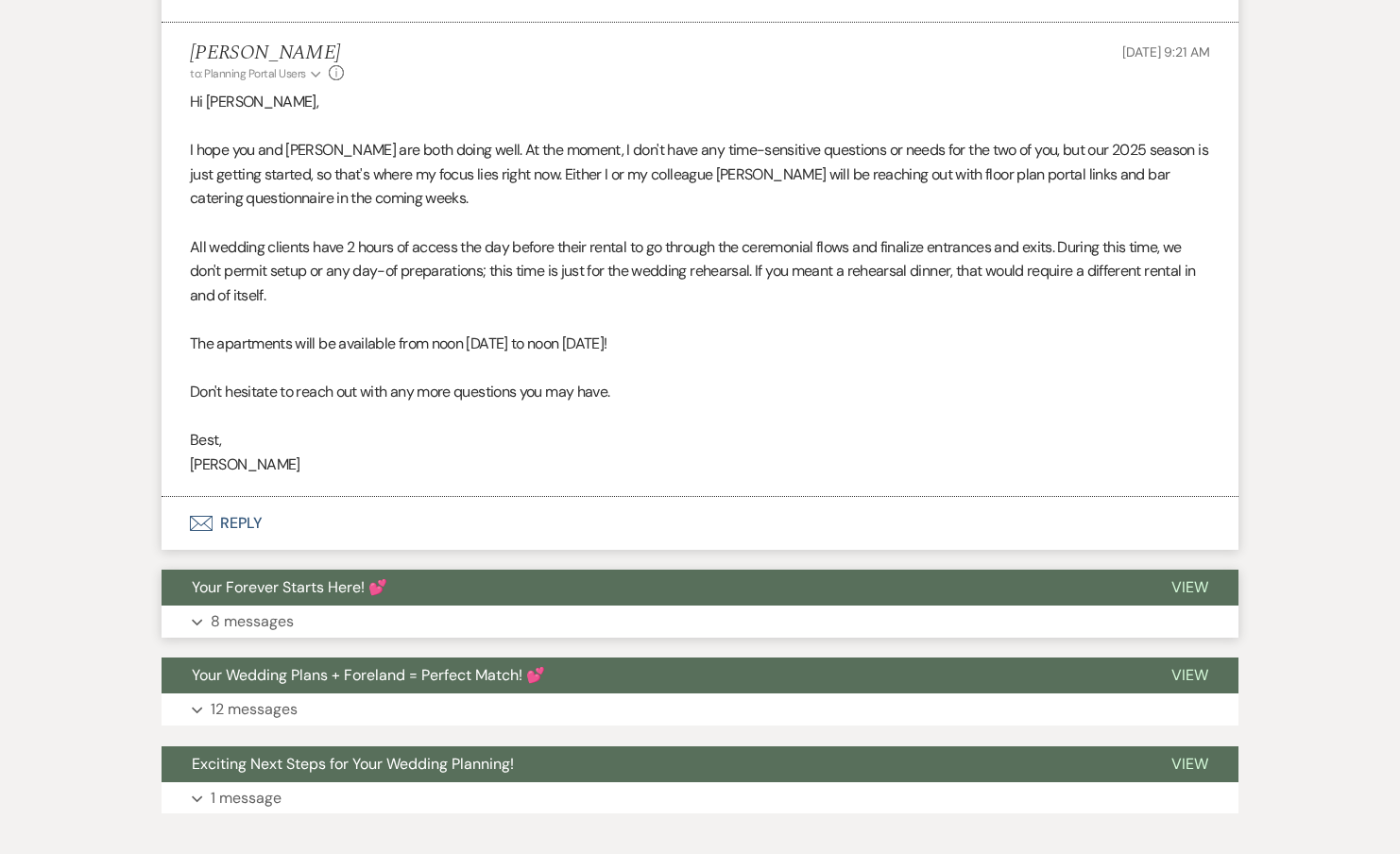
click at [245, 623] on p "8 messages" at bounding box center [253, 621] width 84 height 25
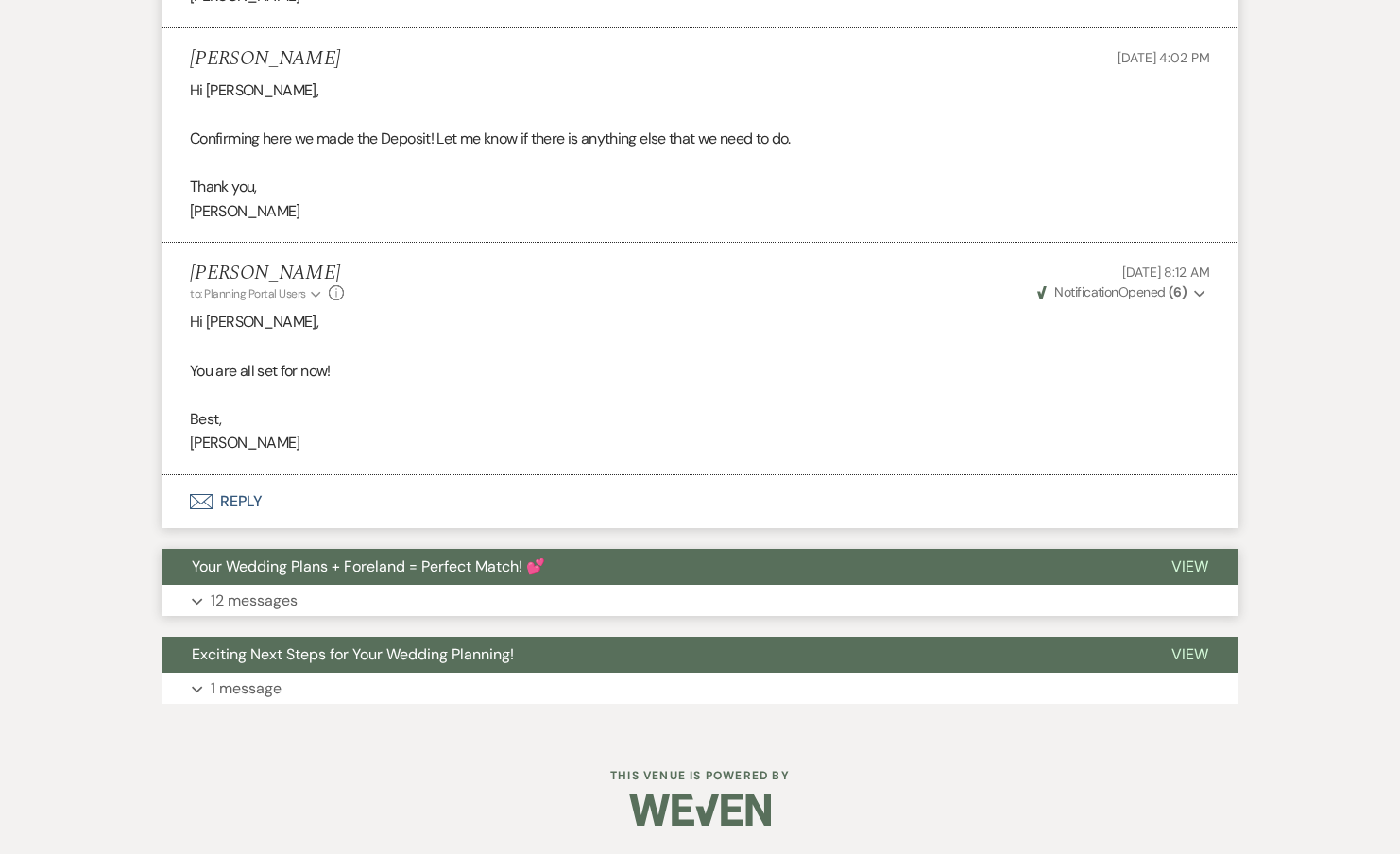
click at [249, 568] on span "Your Wedding Plans + Foreland = Perfect Match! 💕" at bounding box center [368, 566] width 353 height 20
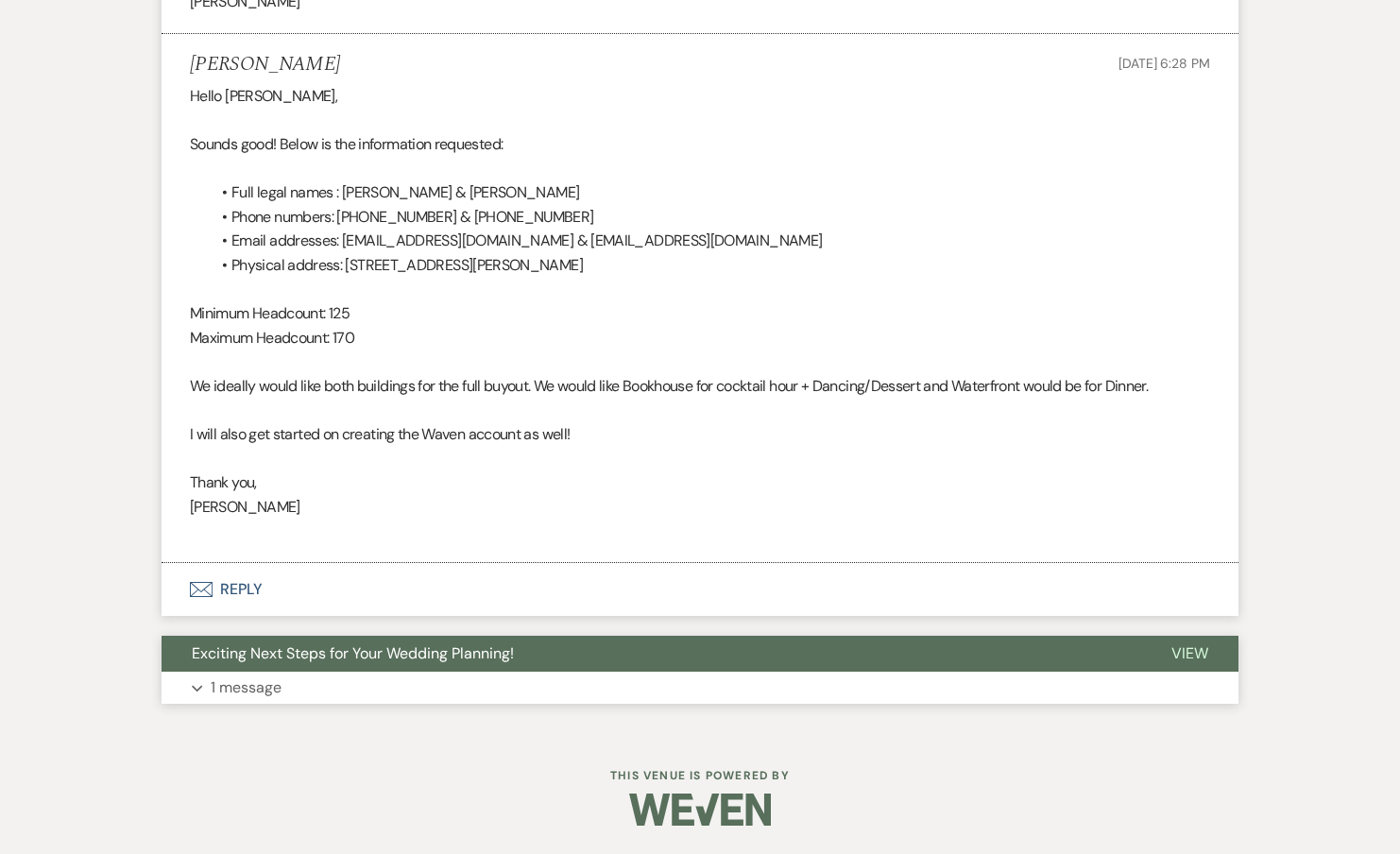
click at [240, 673] on button "Expand 1 message" at bounding box center [700, 688] width 1077 height 32
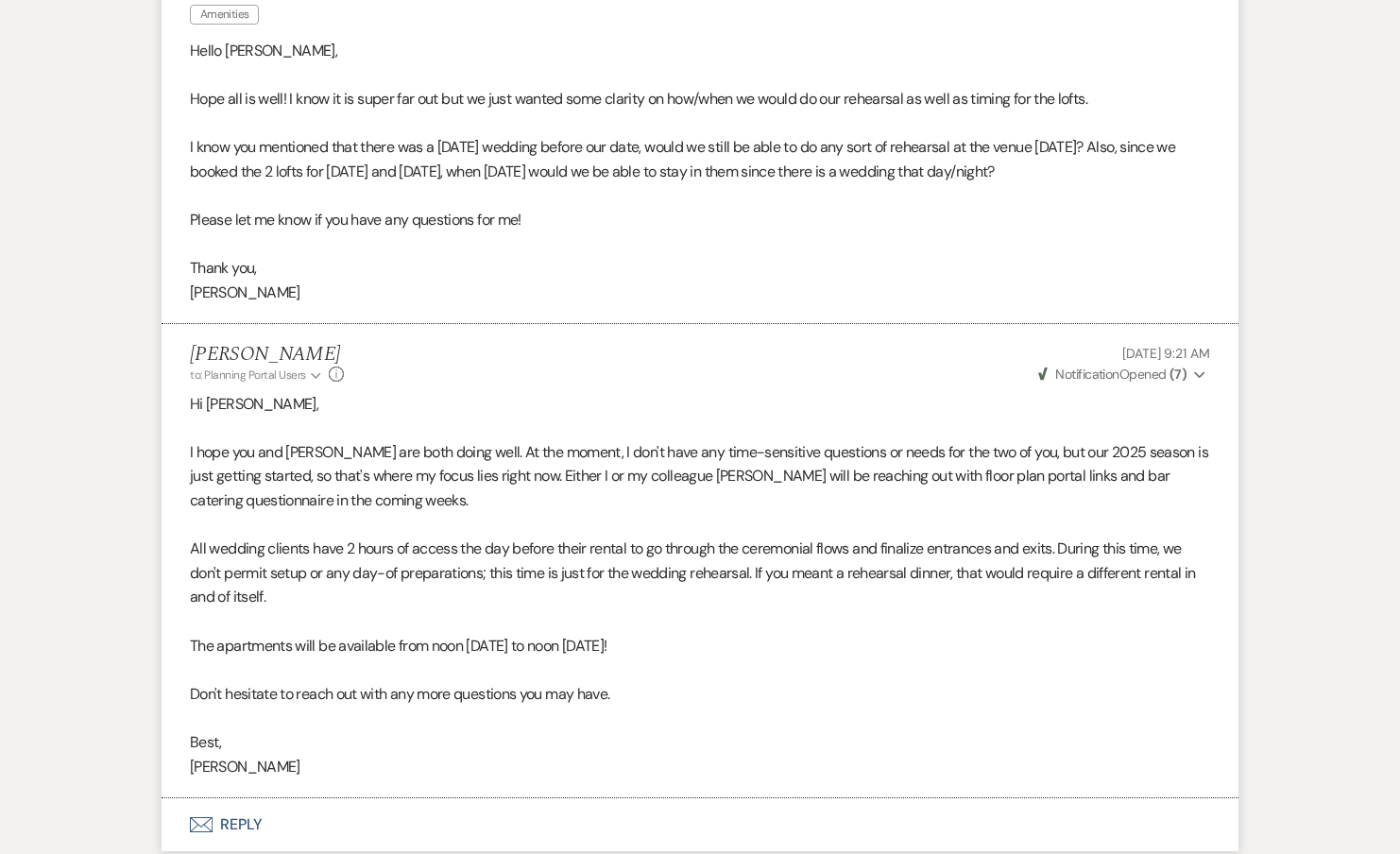
scroll to position [0, 0]
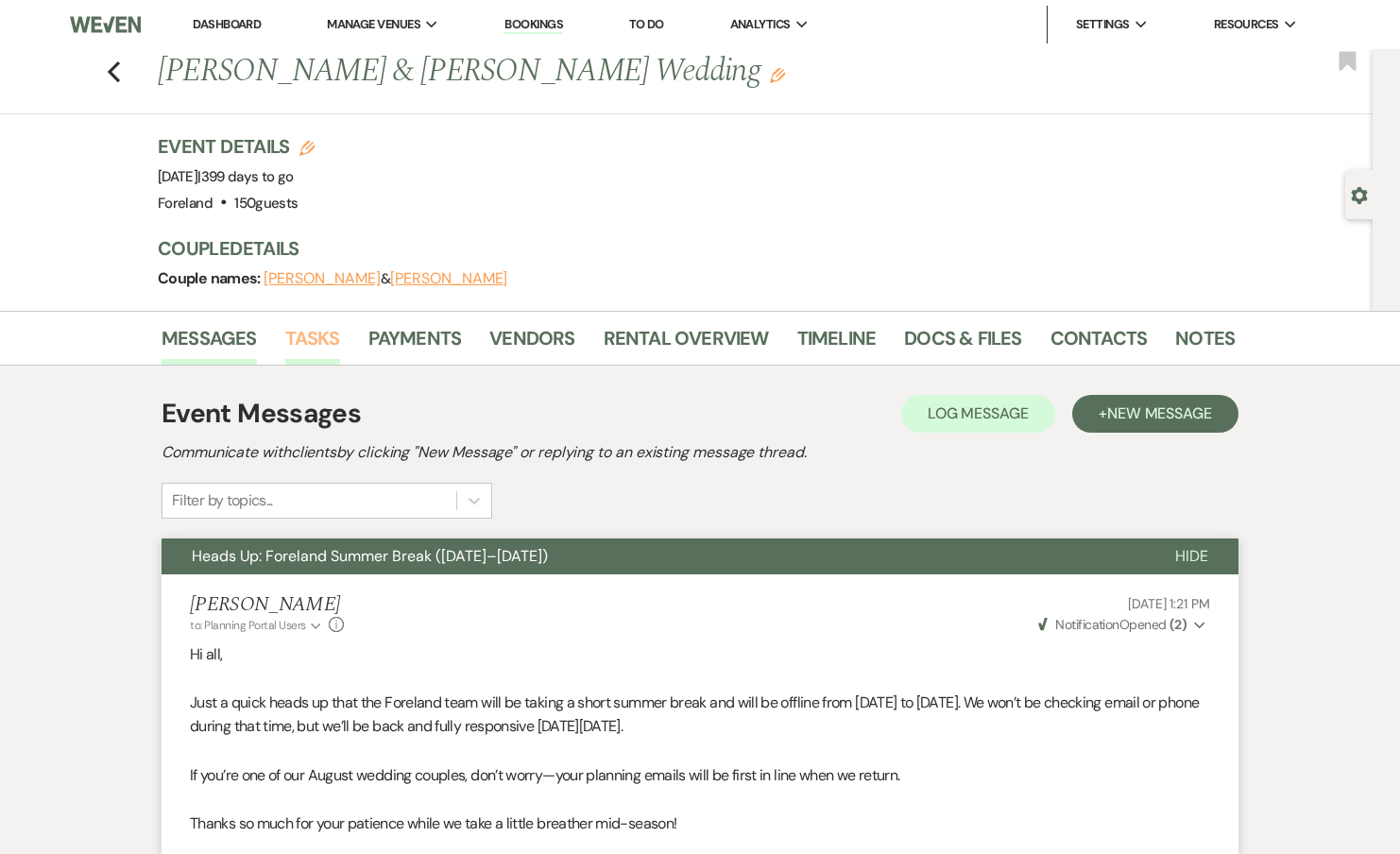
click at [323, 335] on link "Tasks" at bounding box center [312, 344] width 55 height 42
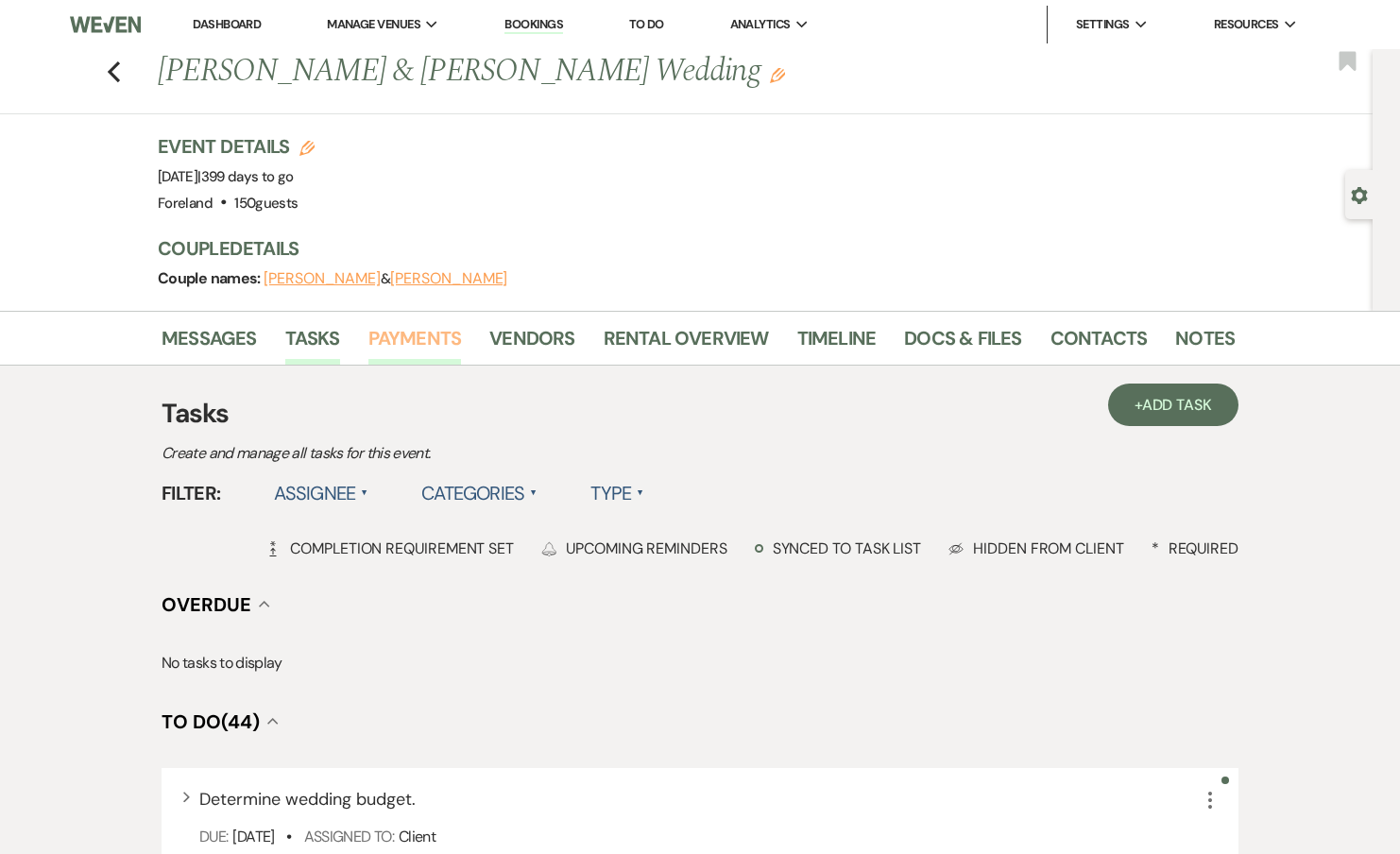
click at [399, 338] on link "Payments" at bounding box center [415, 344] width 94 height 42
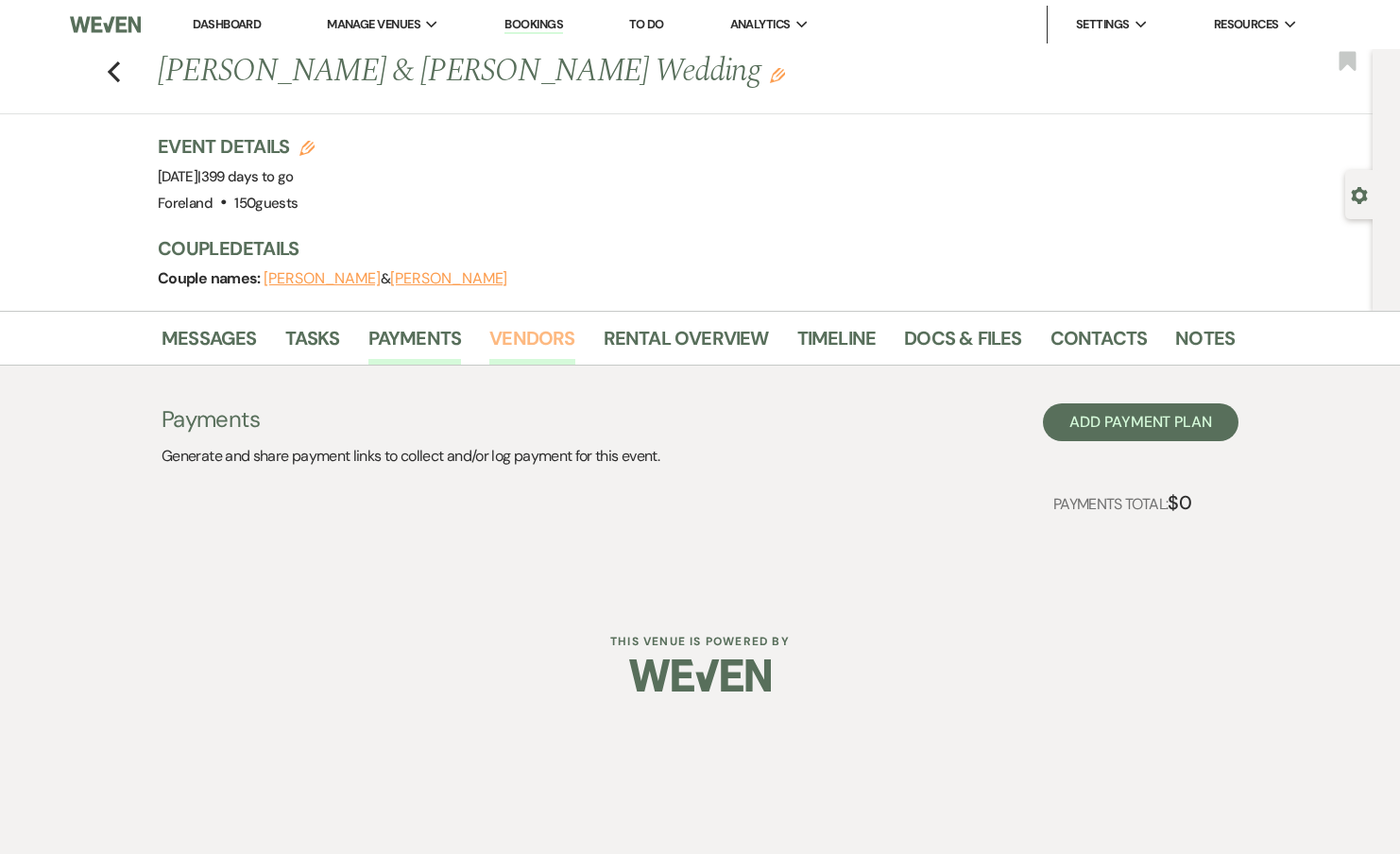
click at [522, 341] on link "Vendors" at bounding box center [531, 344] width 85 height 42
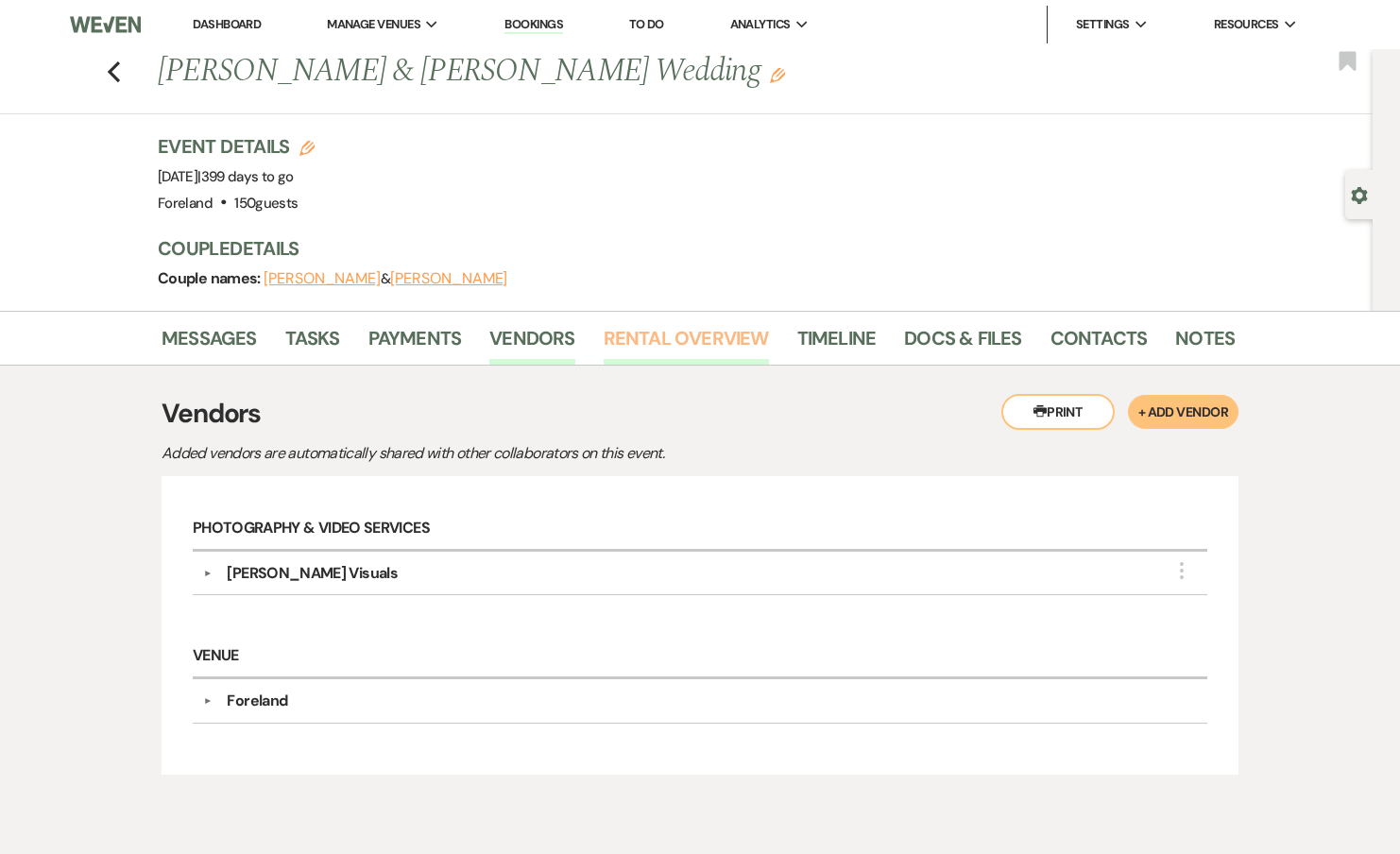
click at [635, 338] on link "Rental Overview" at bounding box center [687, 344] width 165 height 42
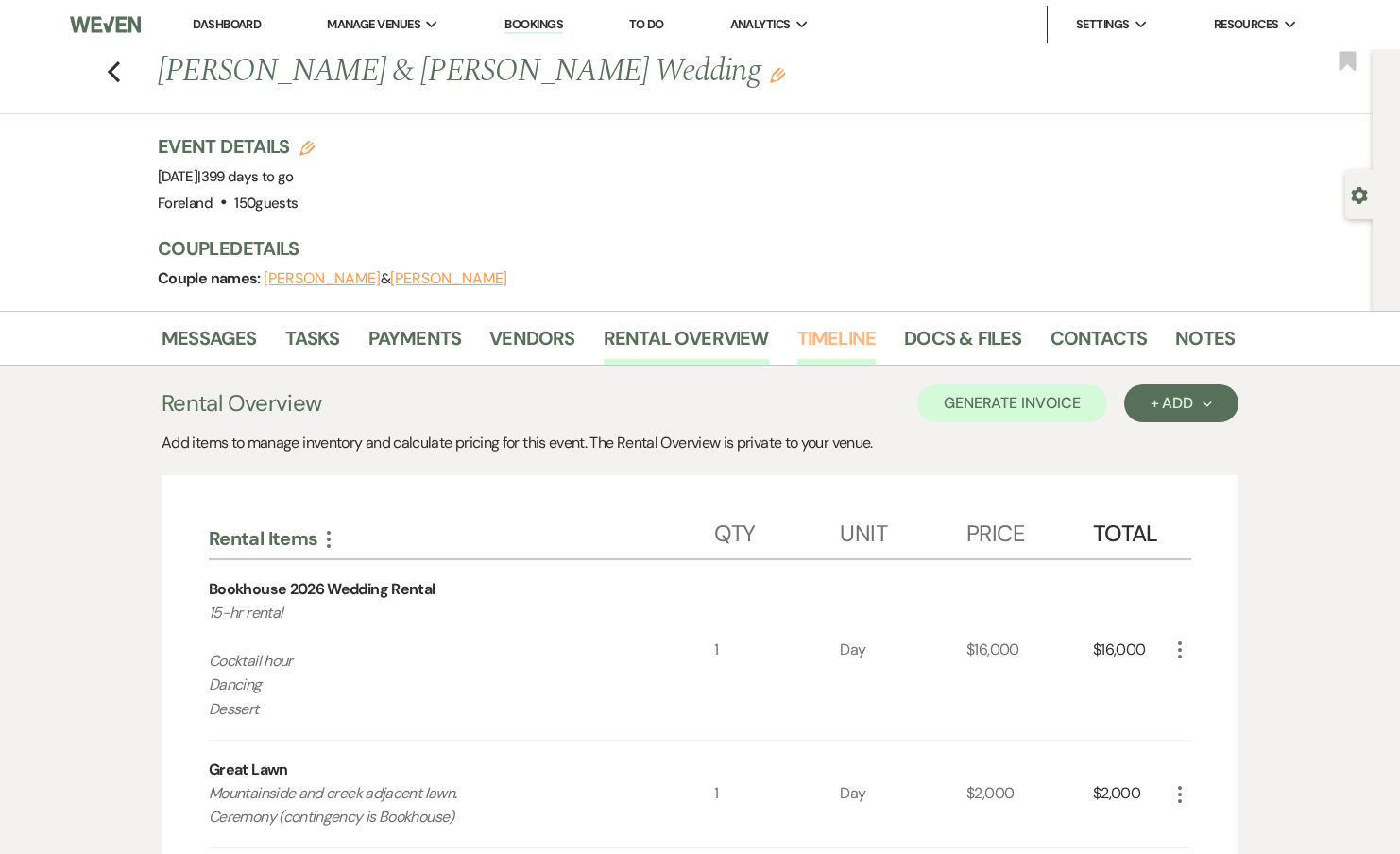
click at [830, 344] on link "Timeline" at bounding box center [837, 344] width 80 height 42
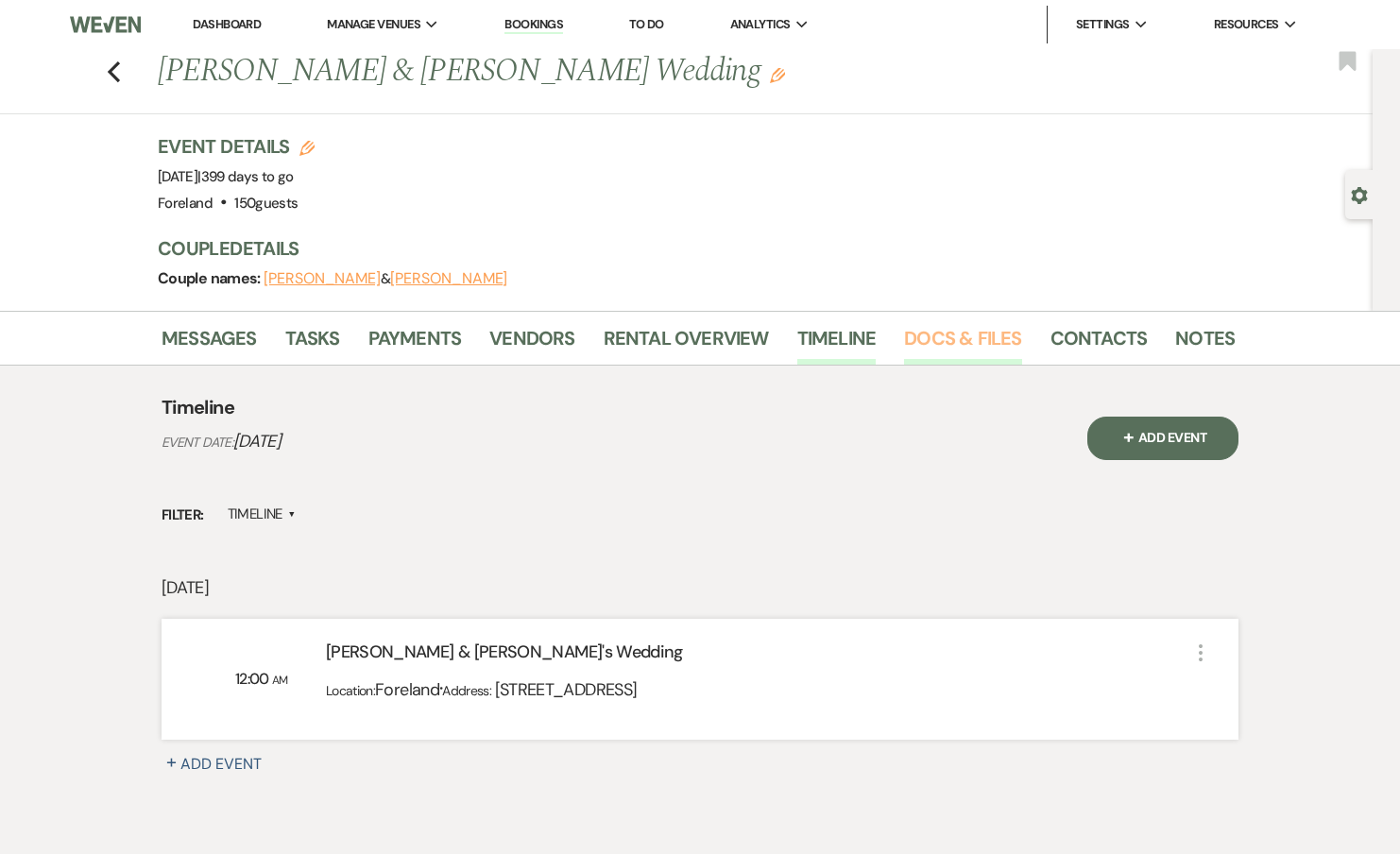
click at [967, 347] on link "Docs & Files" at bounding box center [963, 344] width 117 height 42
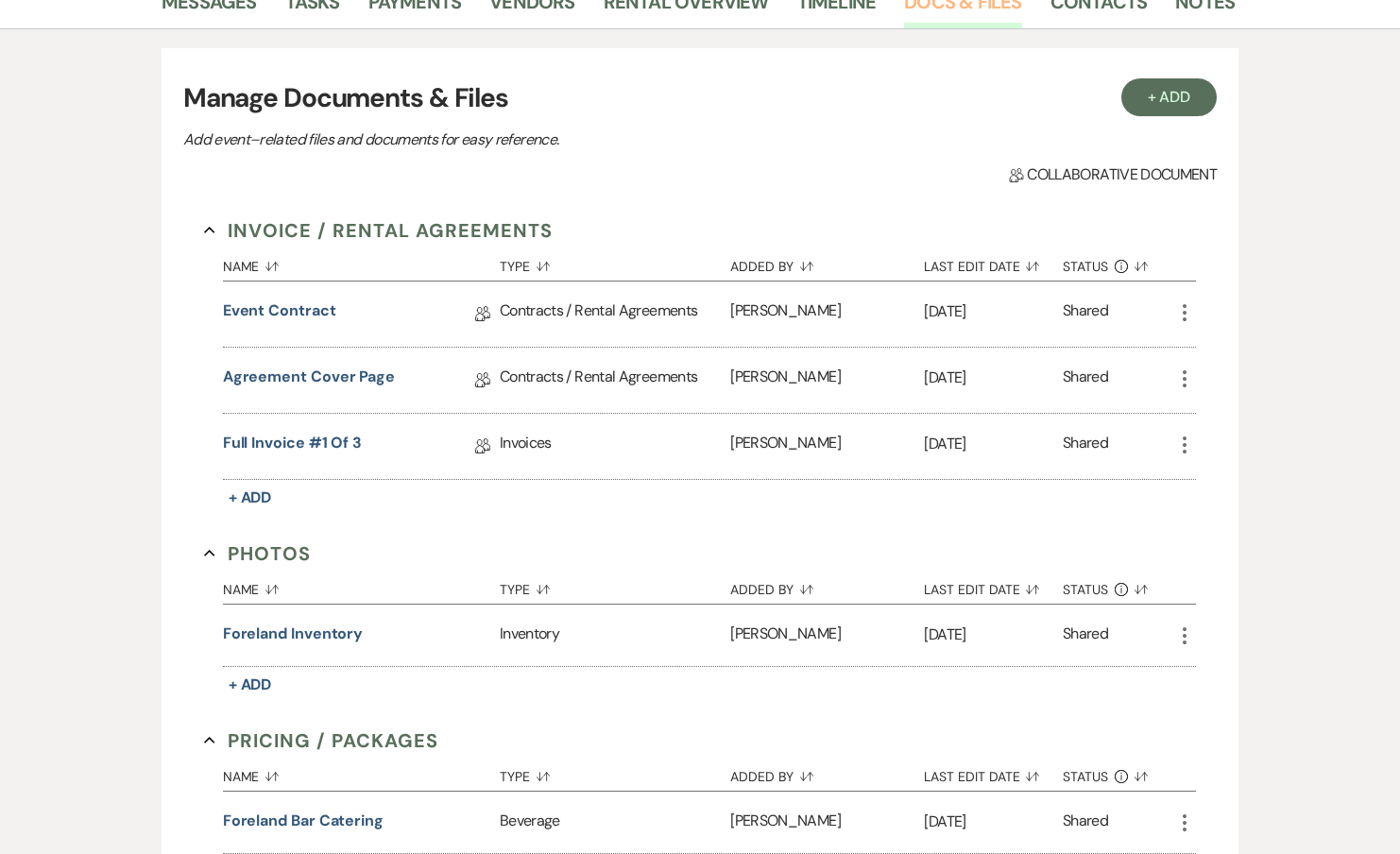
scroll to position [350, 0]
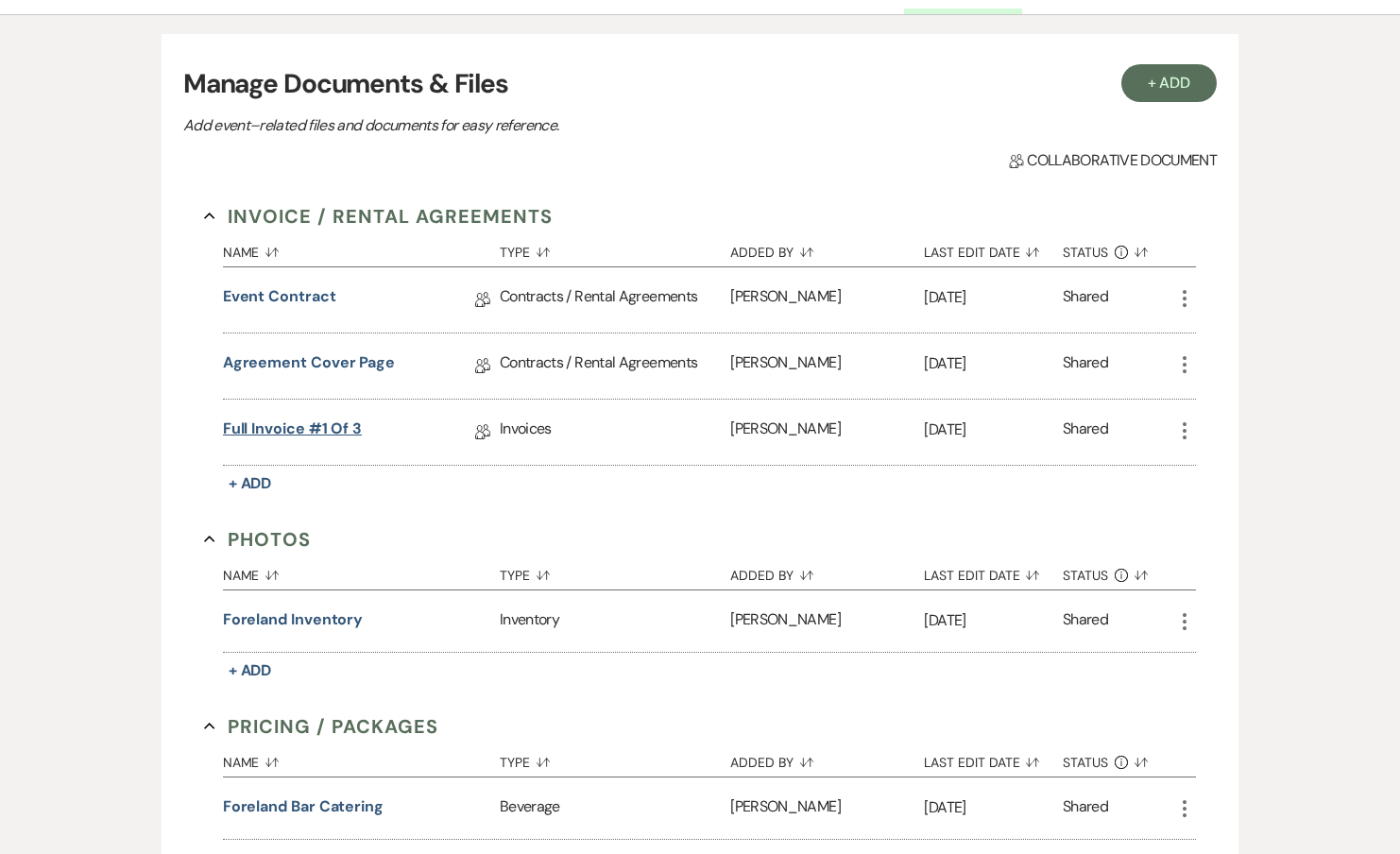
click at [331, 426] on link "Full Invoice #1 of 3" at bounding box center [293, 432] width 139 height 29
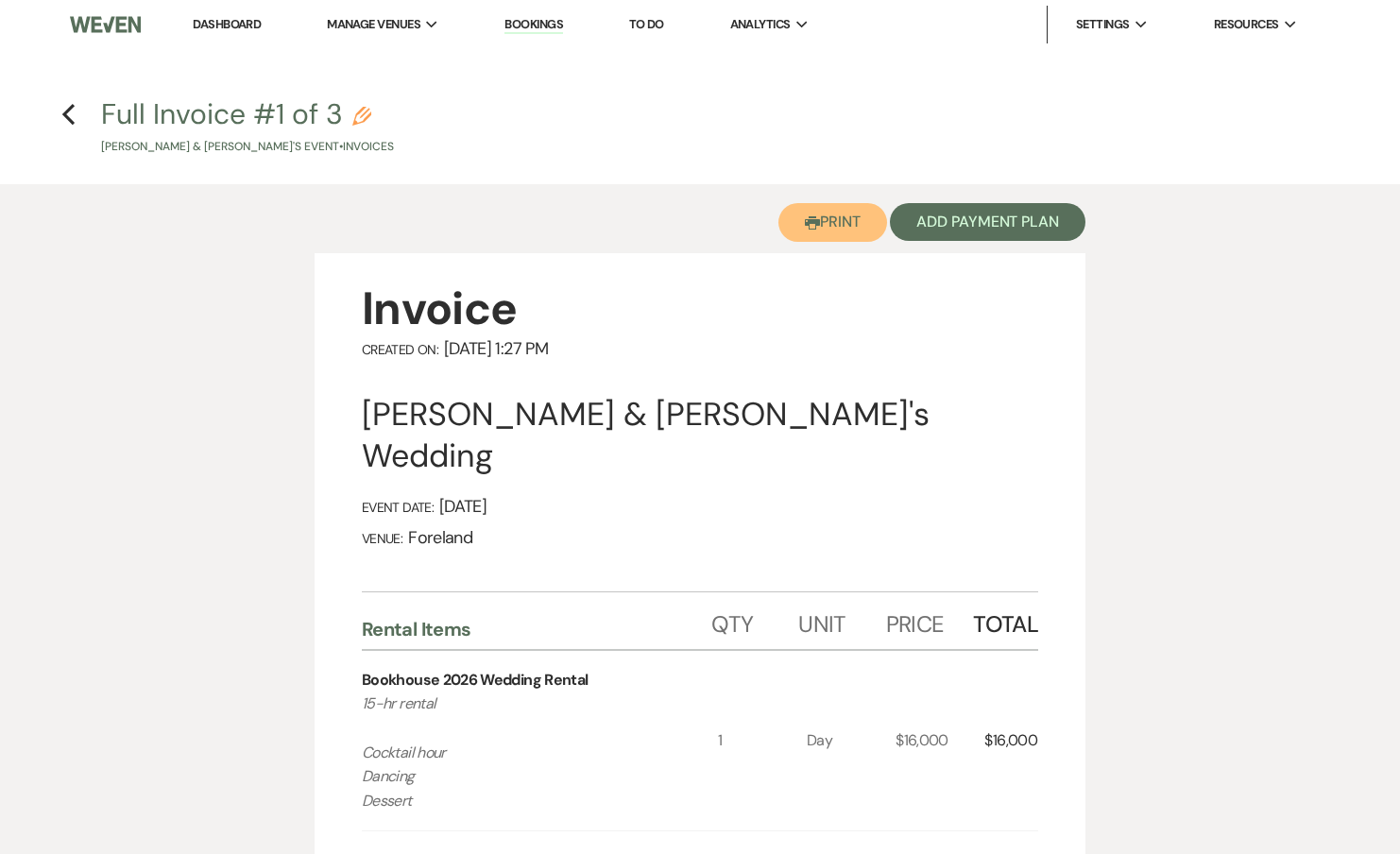
click at [849, 215] on button "Printer Print" at bounding box center [832, 222] width 108 height 39
click at [57, 117] on h4 "Previous Full Invoice #1 of 3 Pencil [PERSON_NAME] & [PERSON_NAME]'s Event • In…" at bounding box center [700, 125] width 1360 height 62
click at [72, 117] on icon "Previous" at bounding box center [69, 113] width 14 height 23
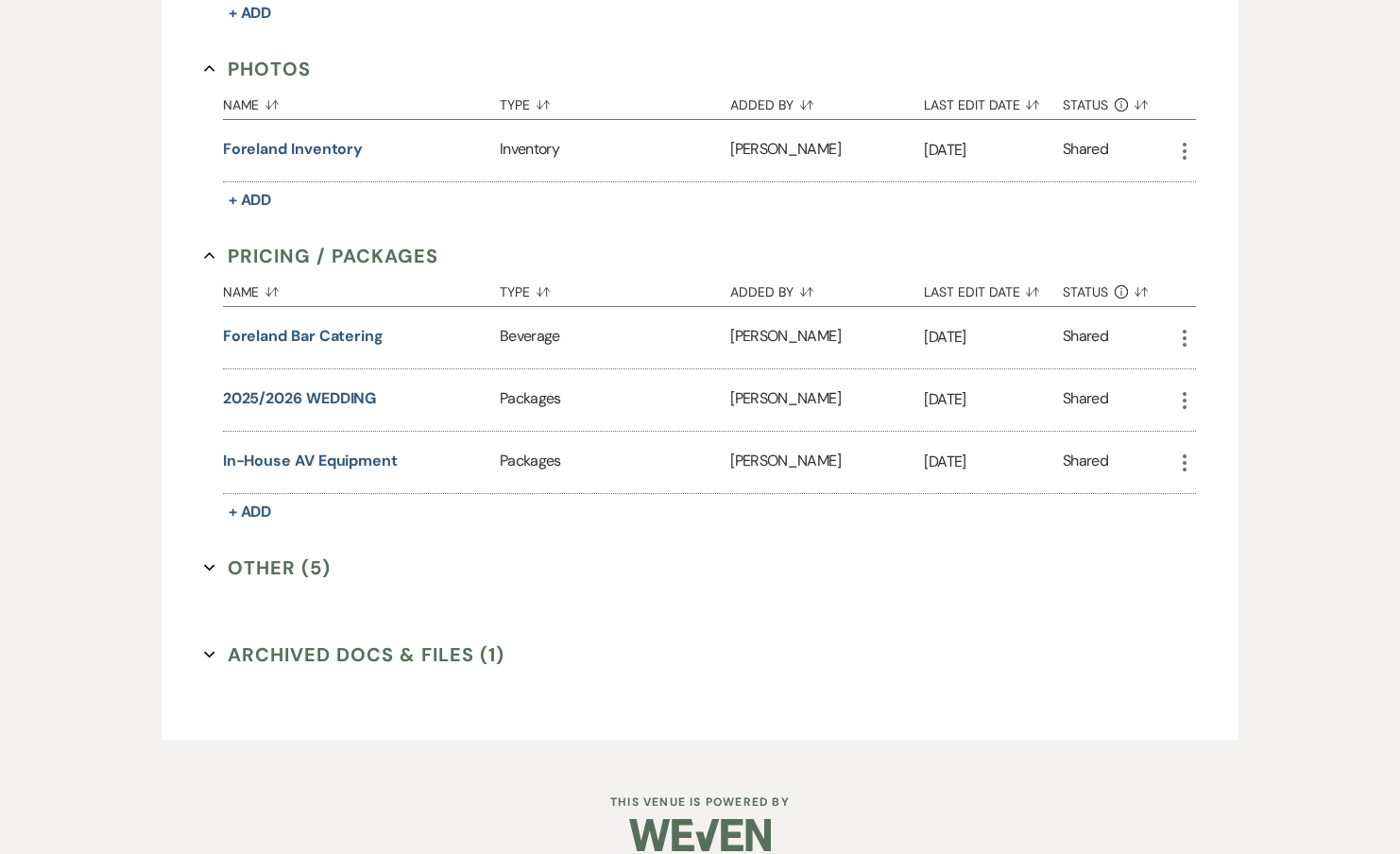
scroll to position [844, 0]
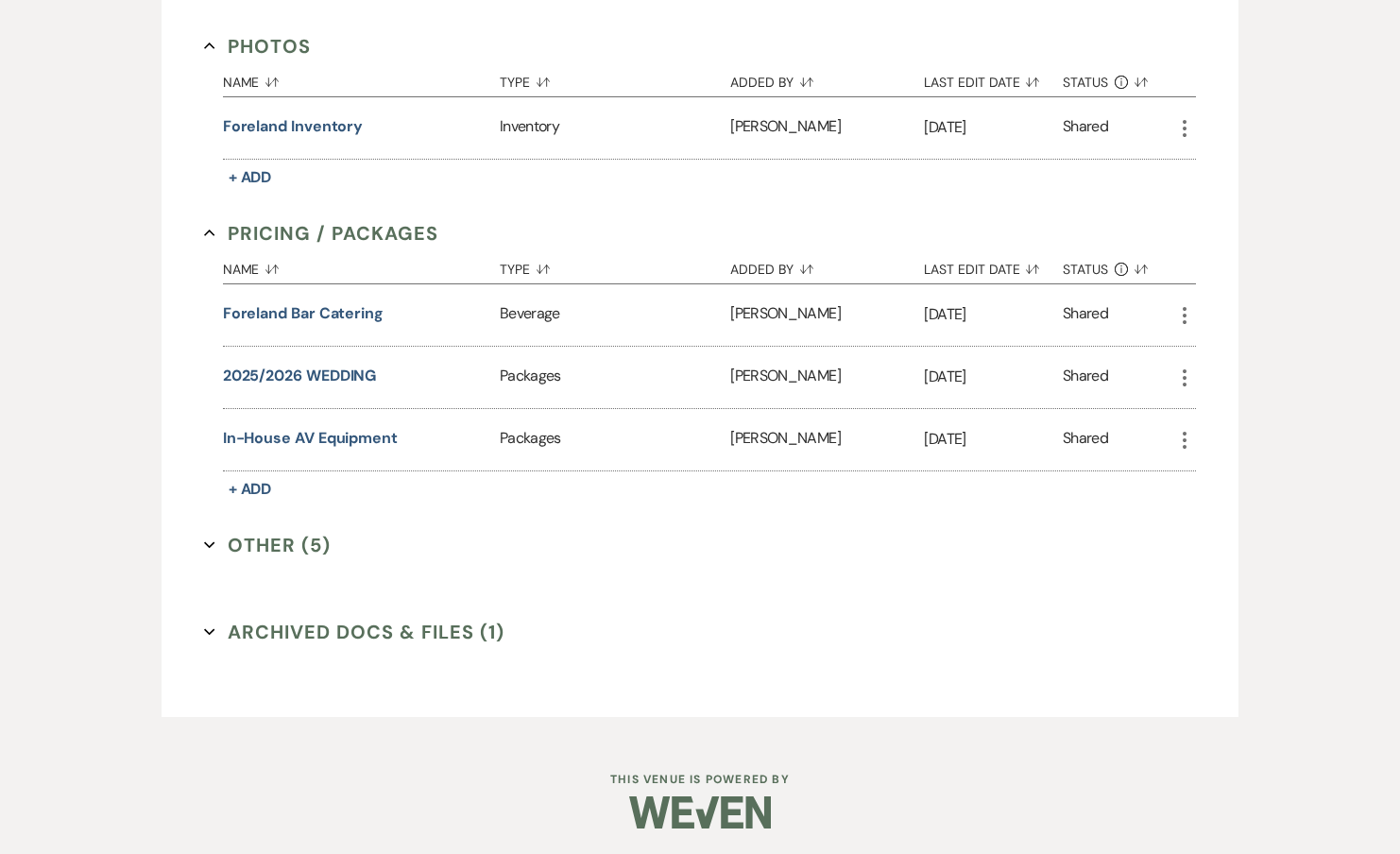
click at [251, 537] on button "Other (5) Expand" at bounding box center [267, 545] width 126 height 28
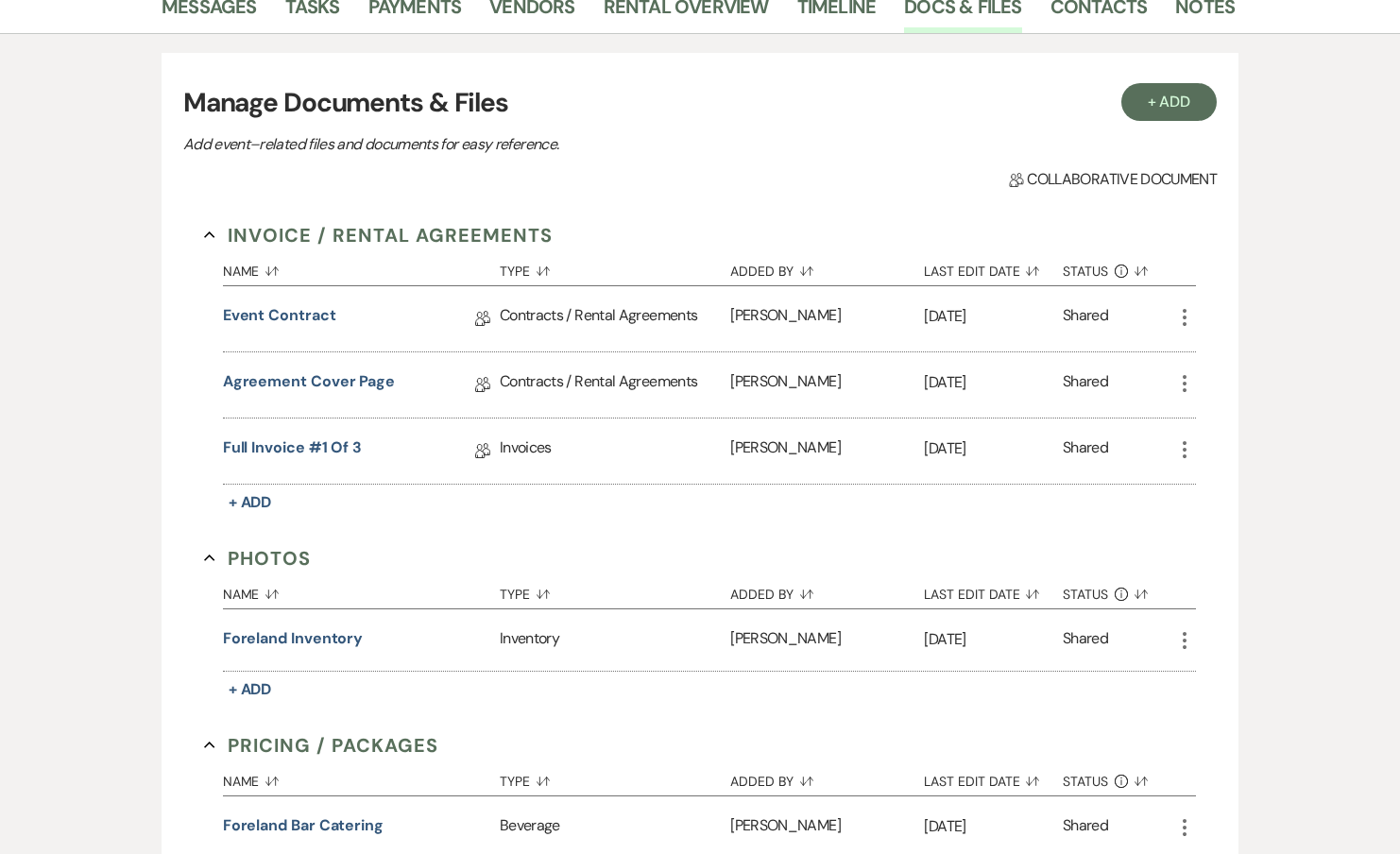
scroll to position [0, 0]
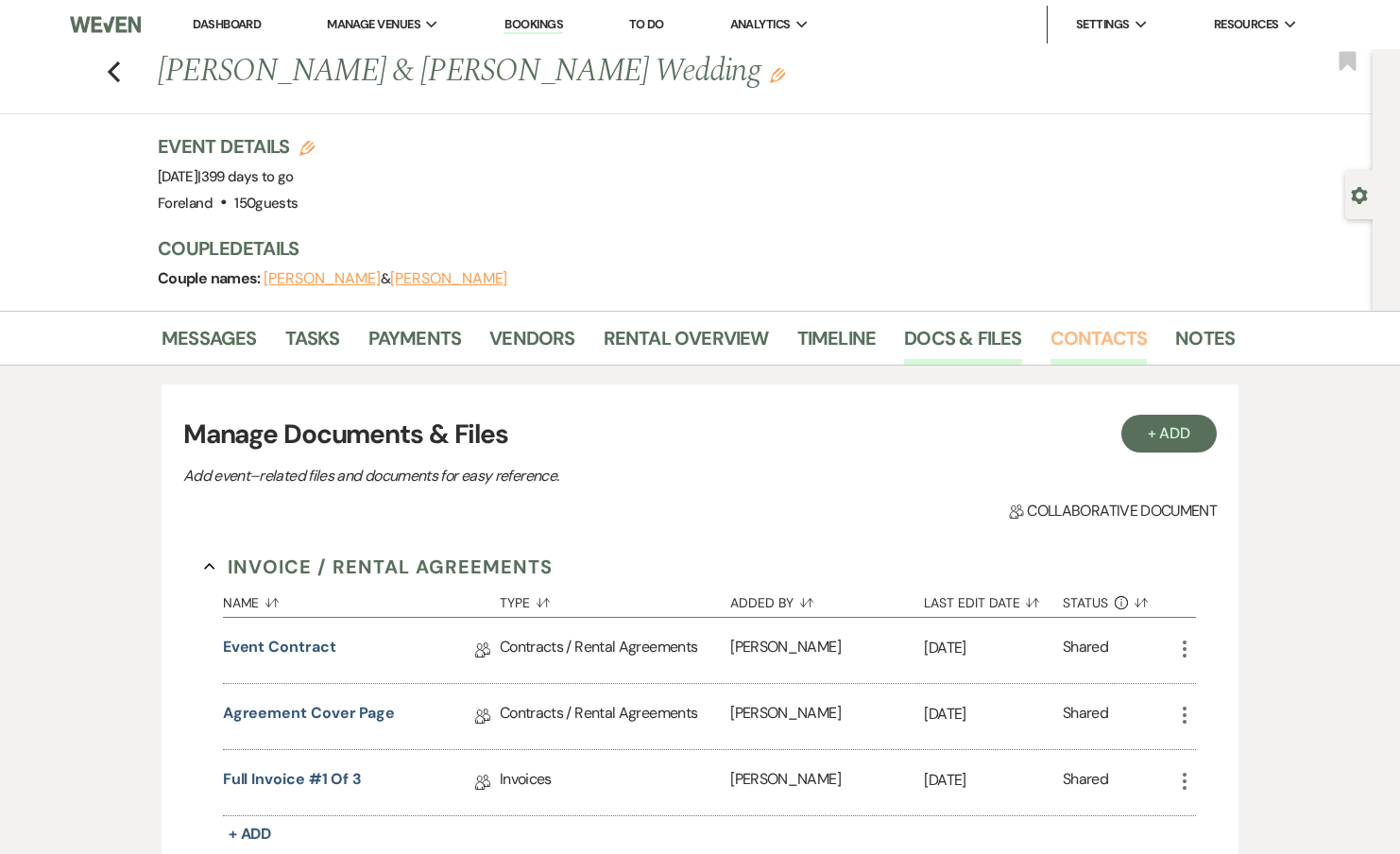
click at [1119, 323] on link "Contacts" at bounding box center [1100, 344] width 98 height 42
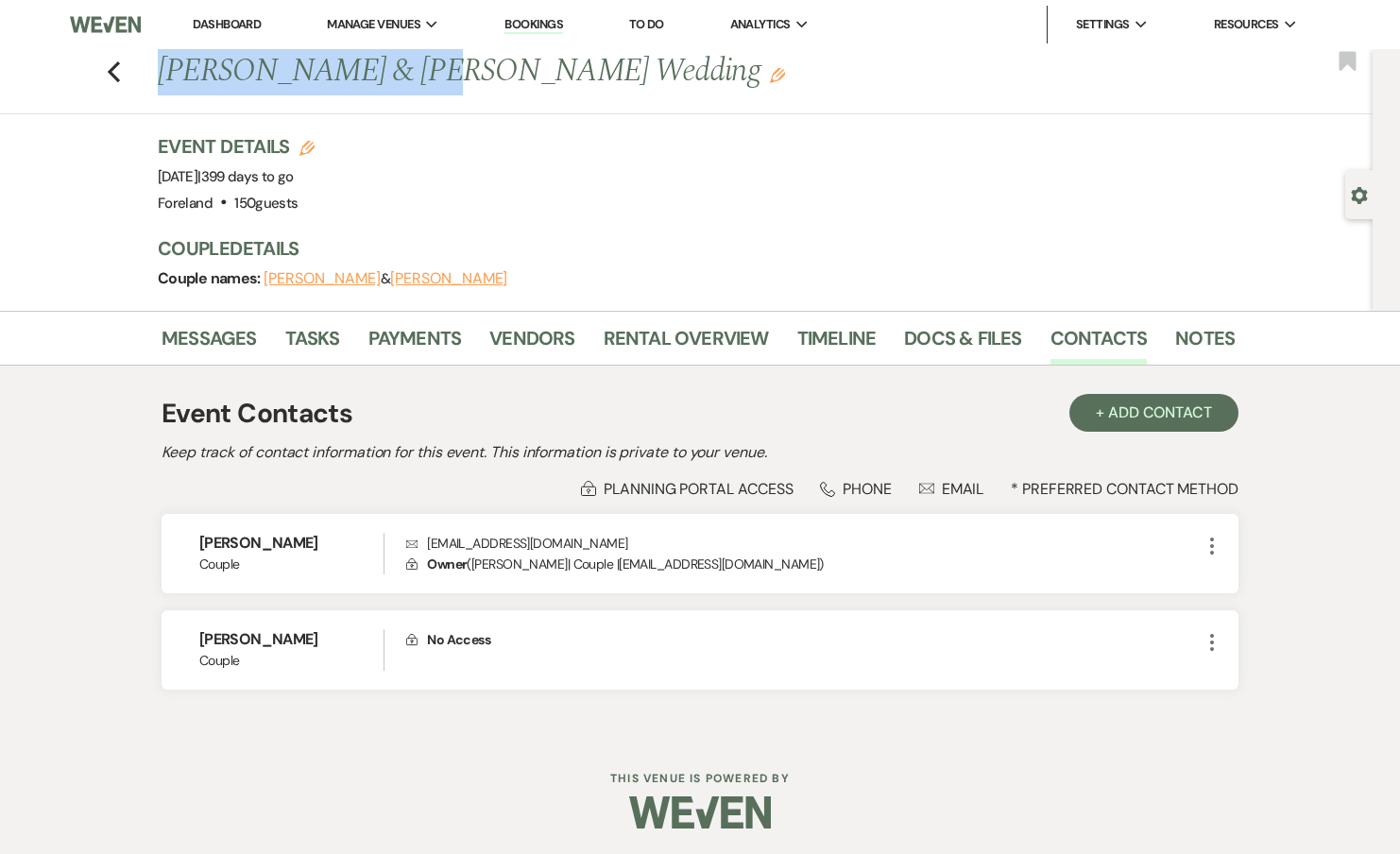
drag, startPoint x: 160, startPoint y: 67, endPoint x: 399, endPoint y: 69, distance: 239.0
click at [399, 69] on h1 "[PERSON_NAME] & [PERSON_NAME] Wedding Edit" at bounding box center [581, 72] width 847 height 46
